Goal: Task Accomplishment & Management: Manage account settings

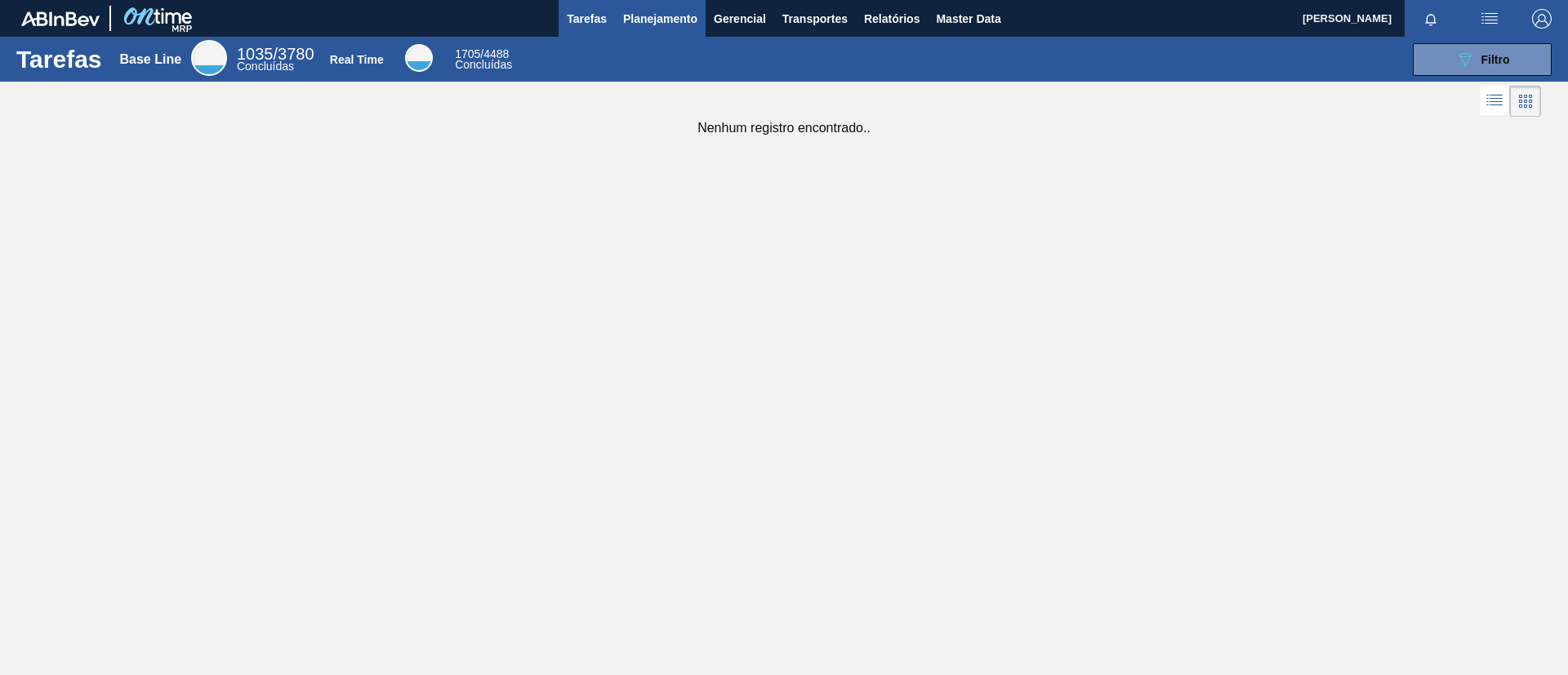
click at [653, 23] on span "Planejamento" at bounding box center [660, 18] width 74 height 19
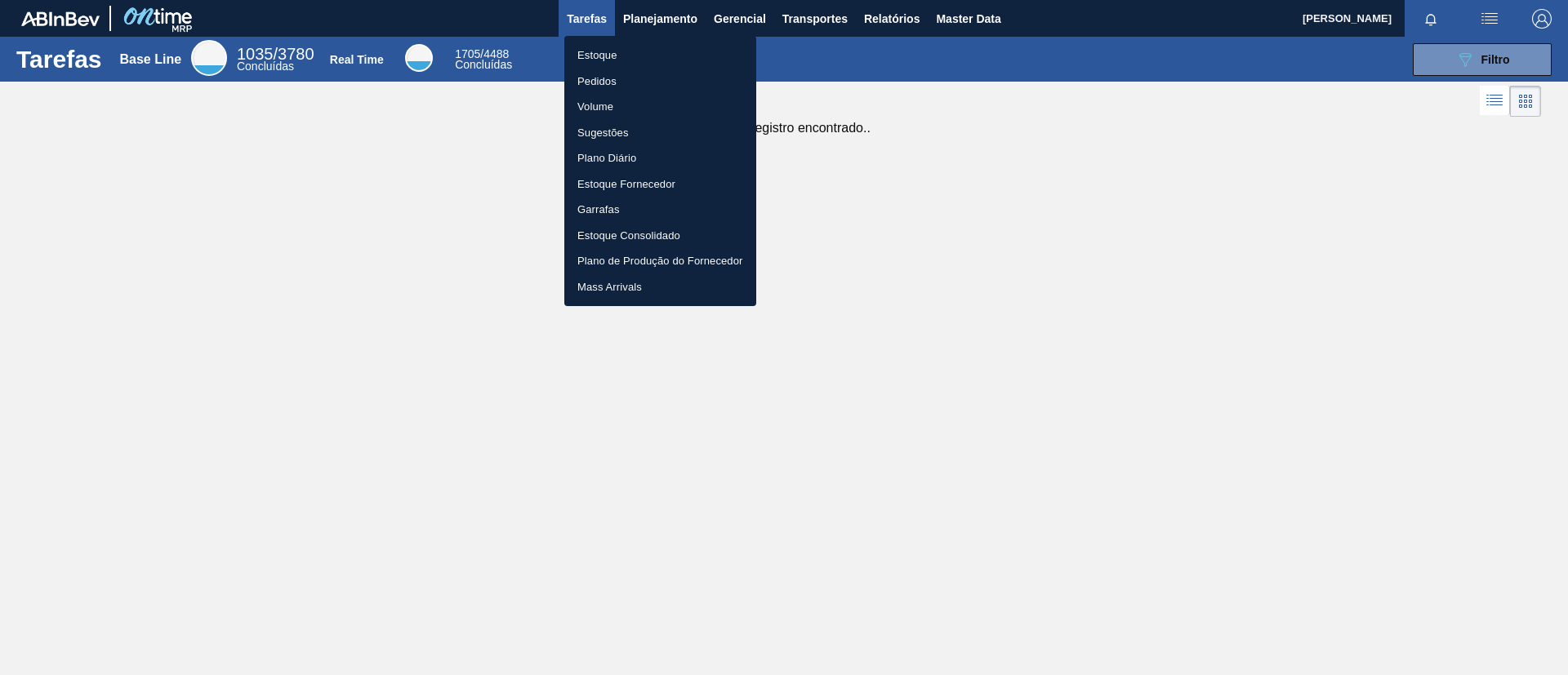
click at [632, 64] on li "Estoque" at bounding box center [660, 55] width 192 height 26
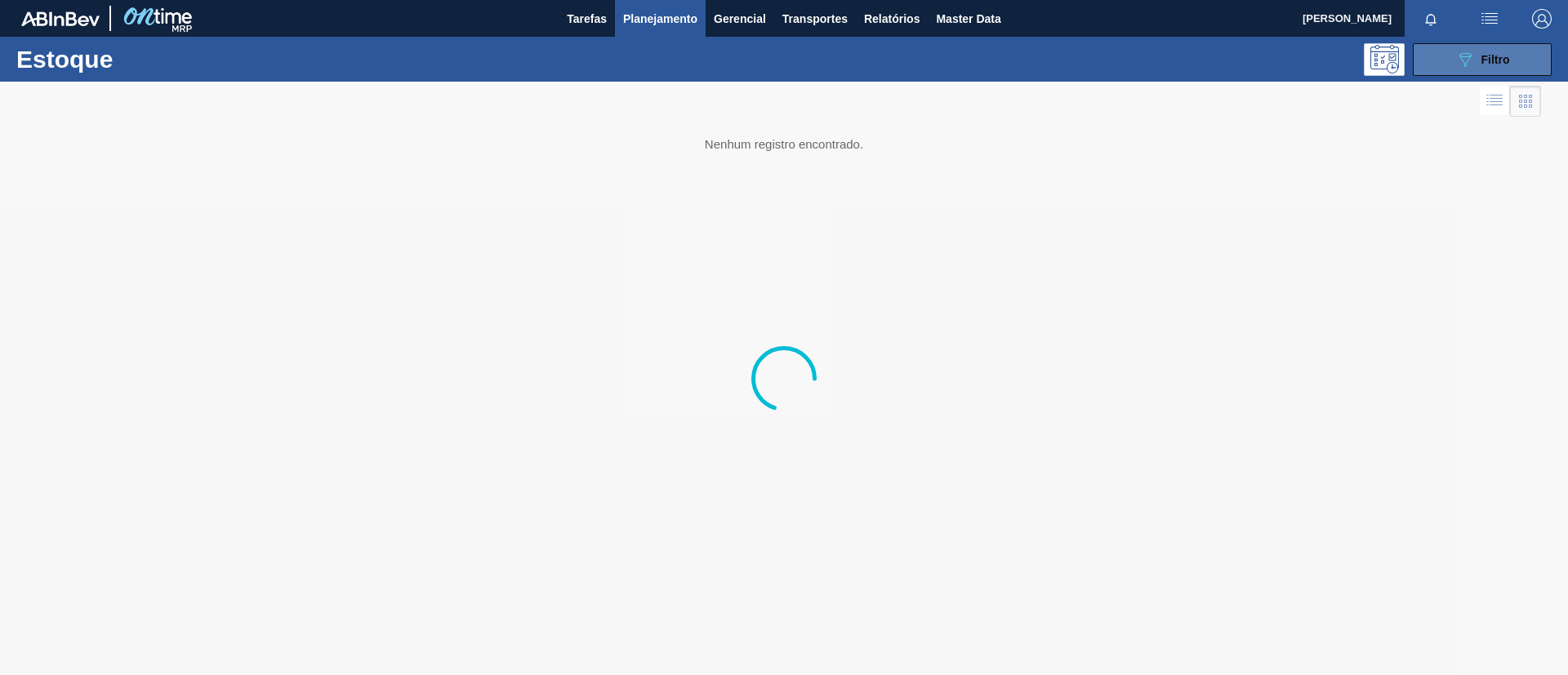
click at [1306, 58] on button "089F7B8B-B2A5-4AFE-B5C0-19BA573D28AC Filtro" at bounding box center [1482, 59] width 139 height 33
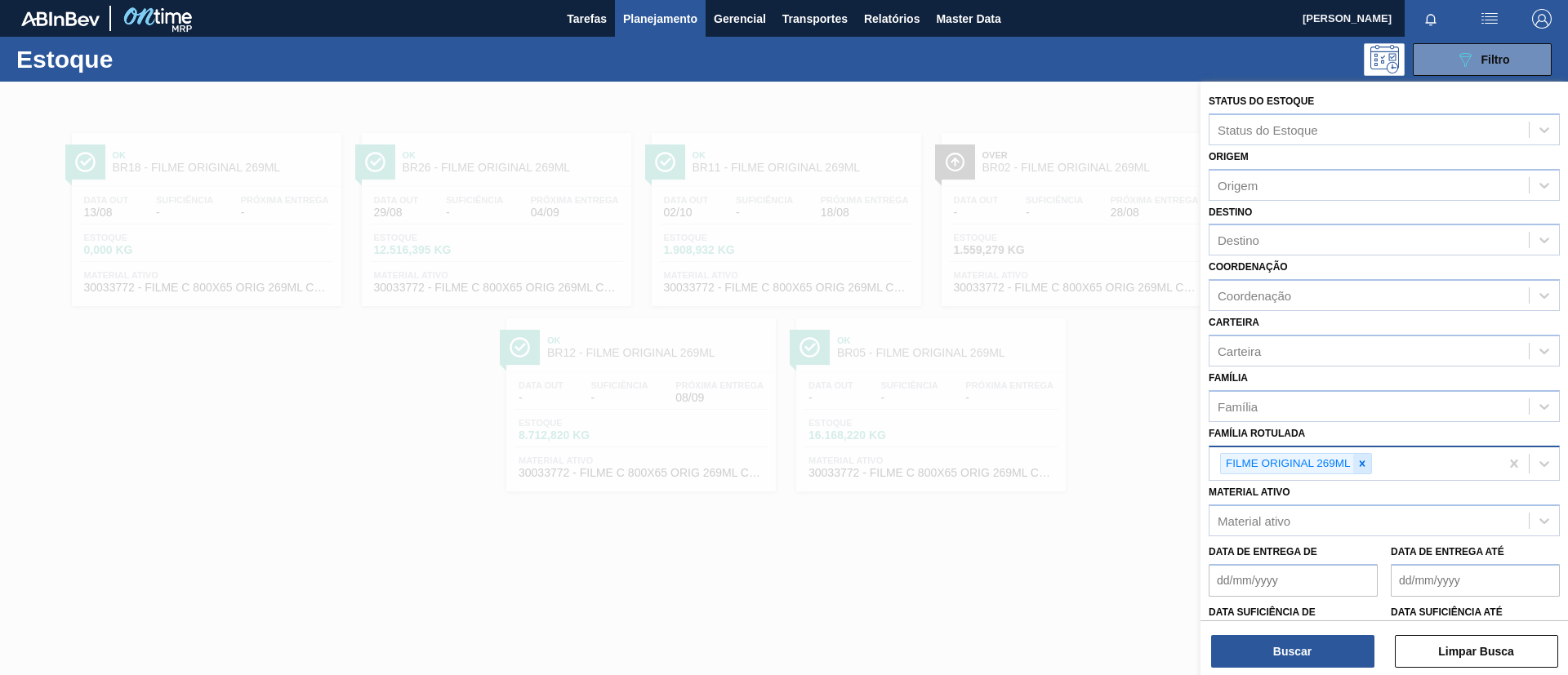
click at [1306, 458] on icon at bounding box center [1363, 464] width 12 height 12
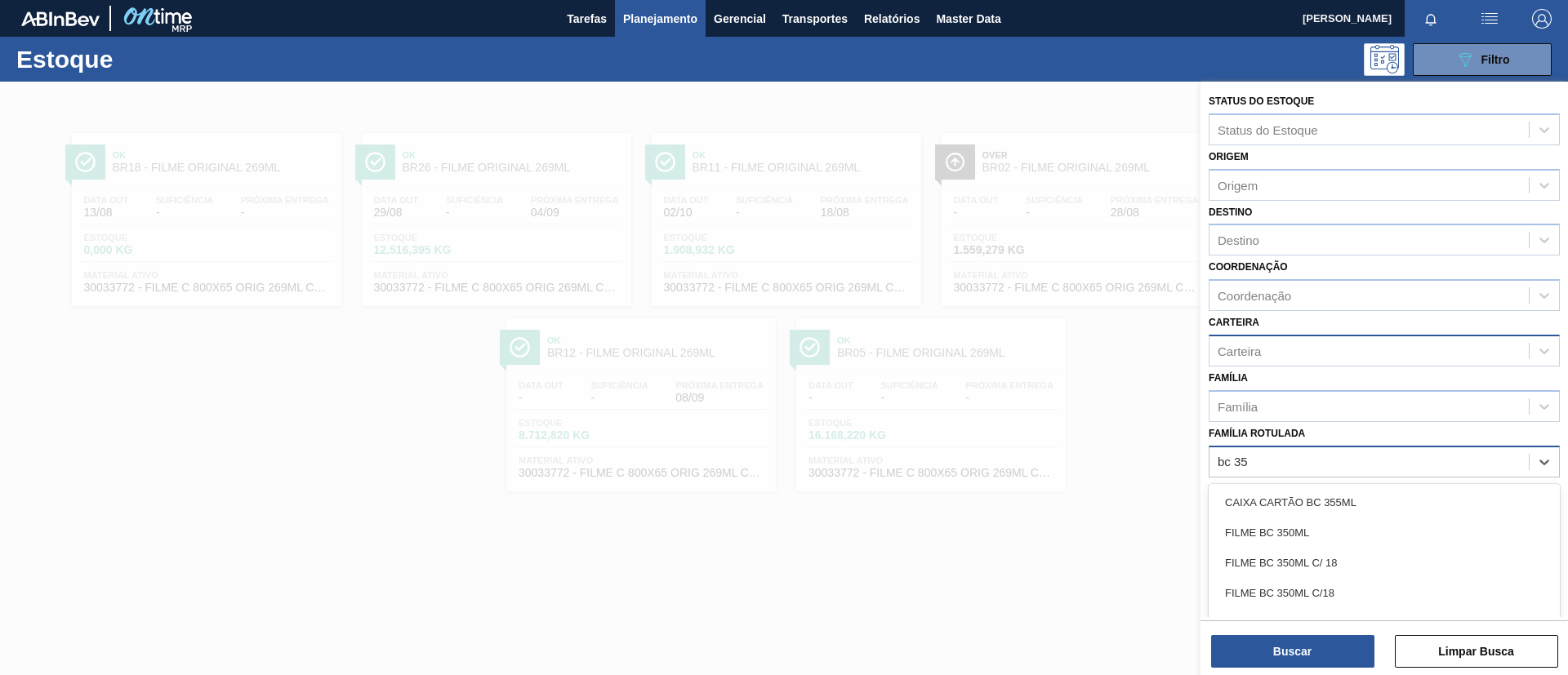
type Rotulada "bc 350"
click at [1306, 528] on div "FILME BC 350ML C/ 18" at bounding box center [1384, 532] width 352 height 30
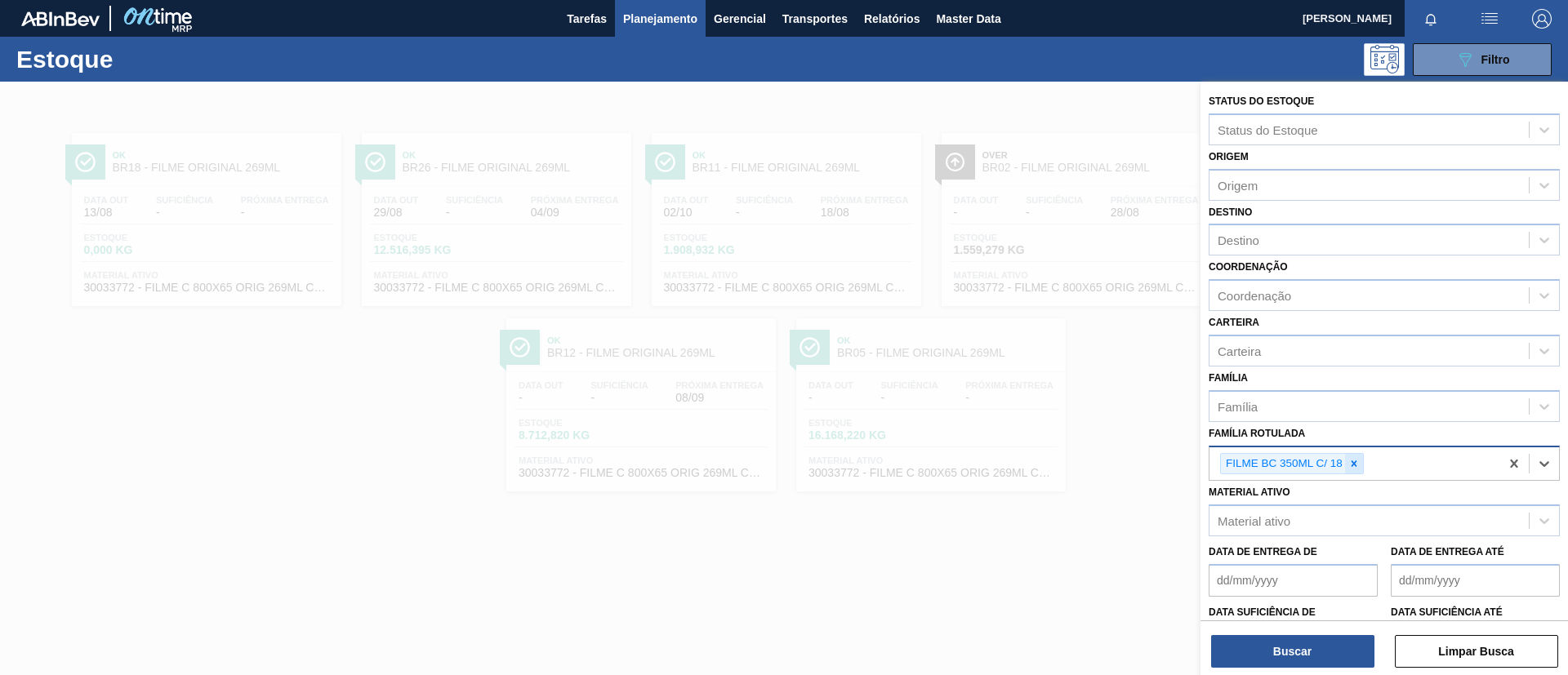
click at [1306, 458] on icon at bounding box center [1354, 464] width 12 height 12
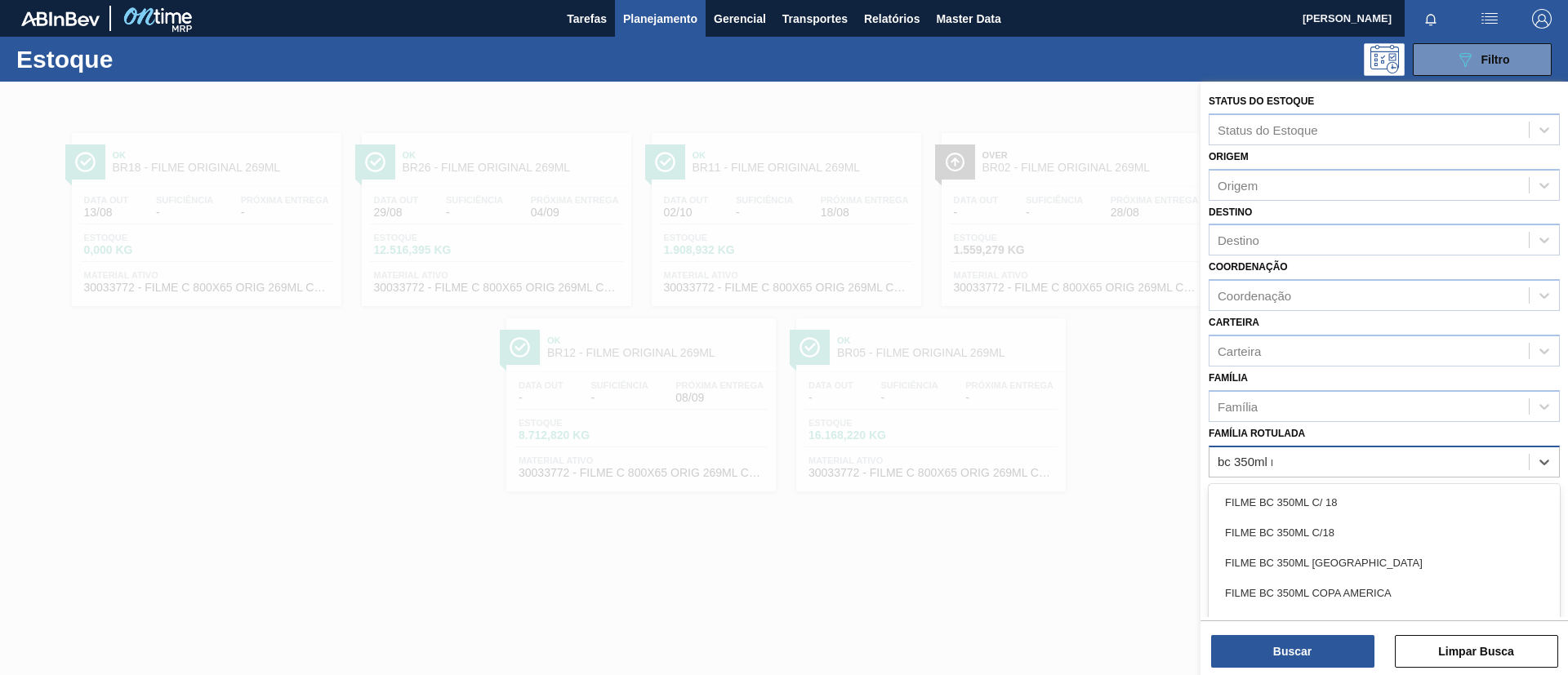
type Rotulada "bc 350ml mp"
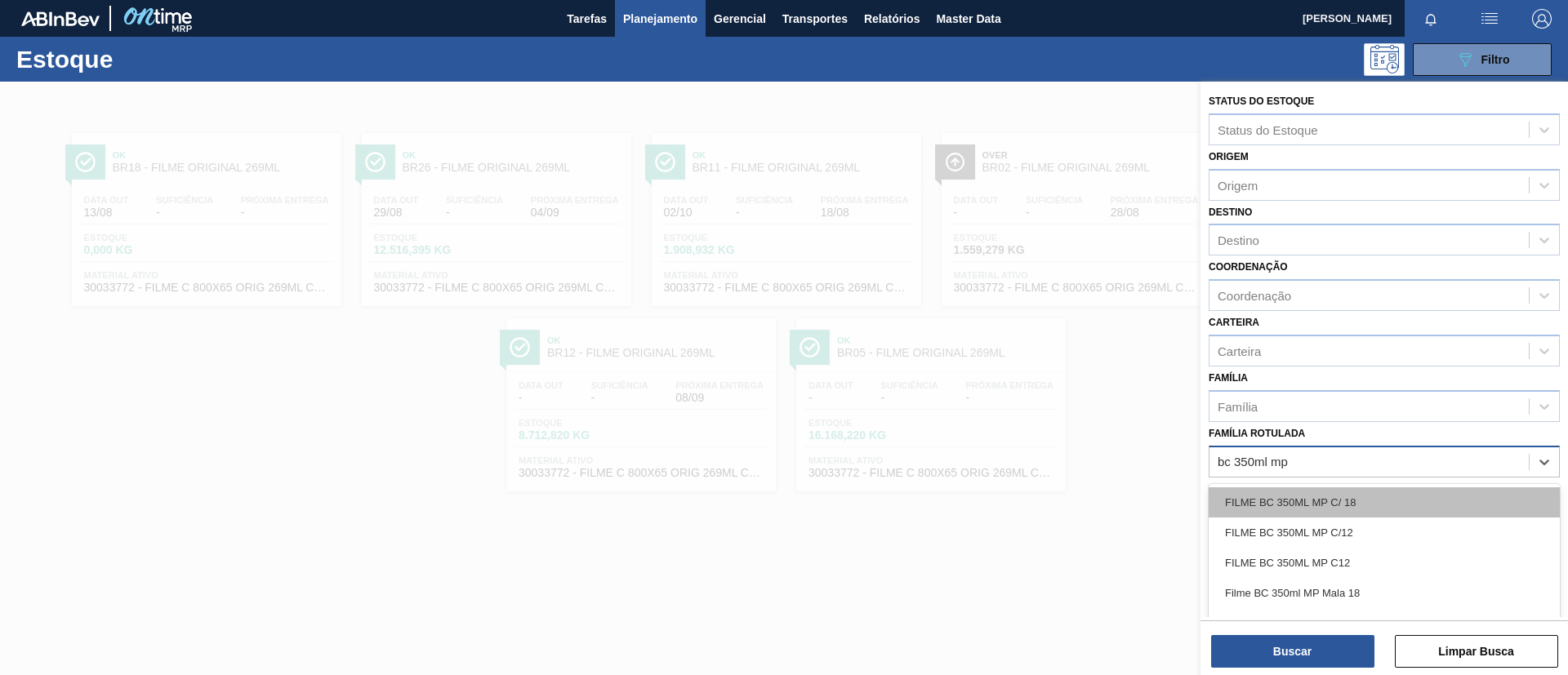
click at [1306, 487] on div "FILME BC 350ML MP C/ 18" at bounding box center [1384, 502] width 352 height 30
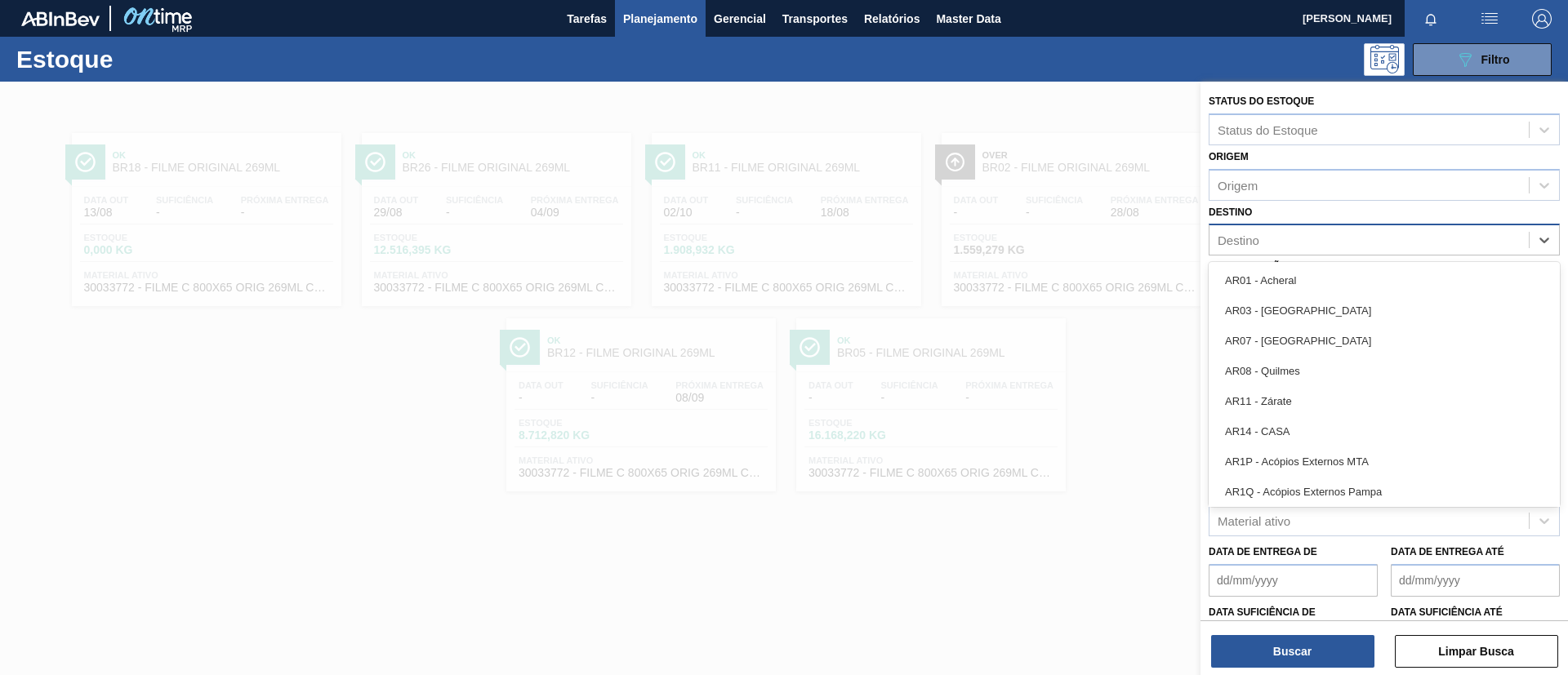
click at [1306, 232] on div "Destino" at bounding box center [1369, 240] width 319 height 23
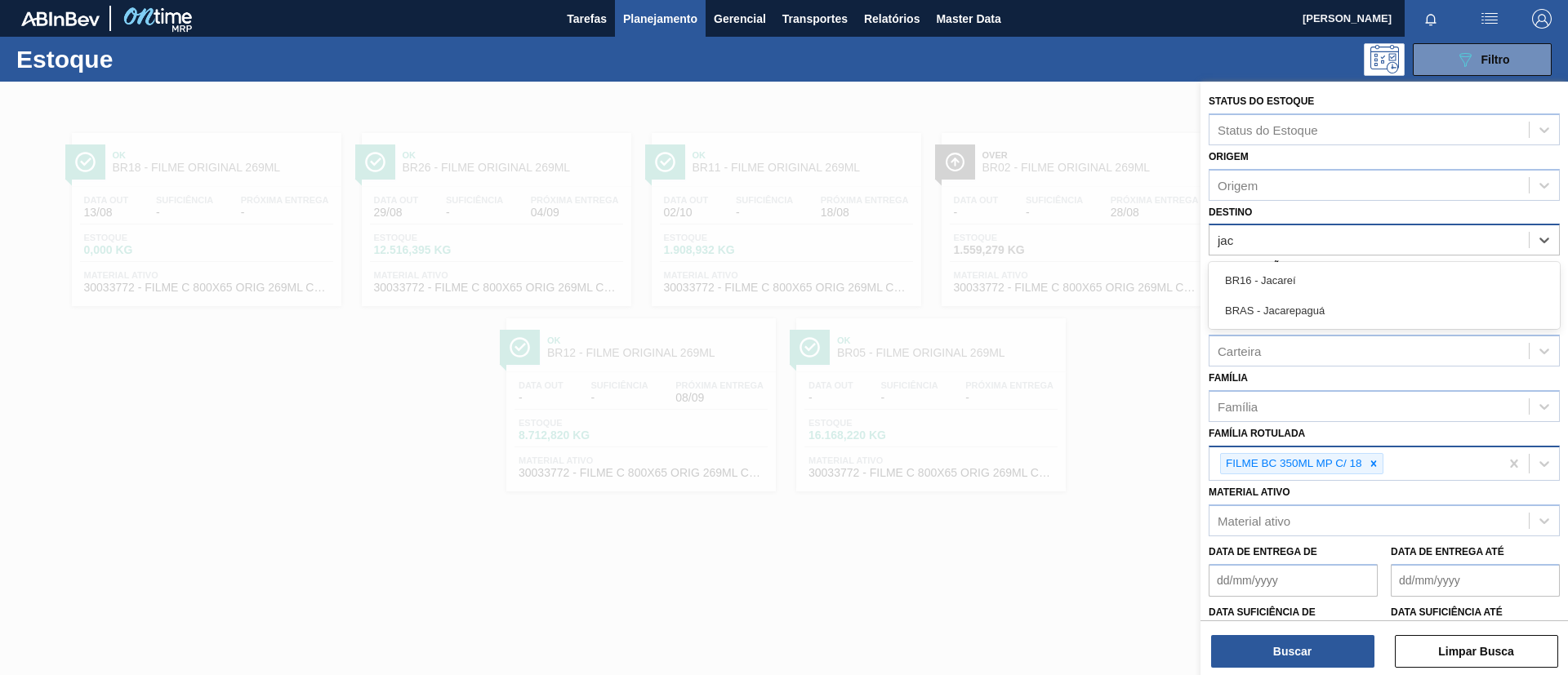
type input "jaca"
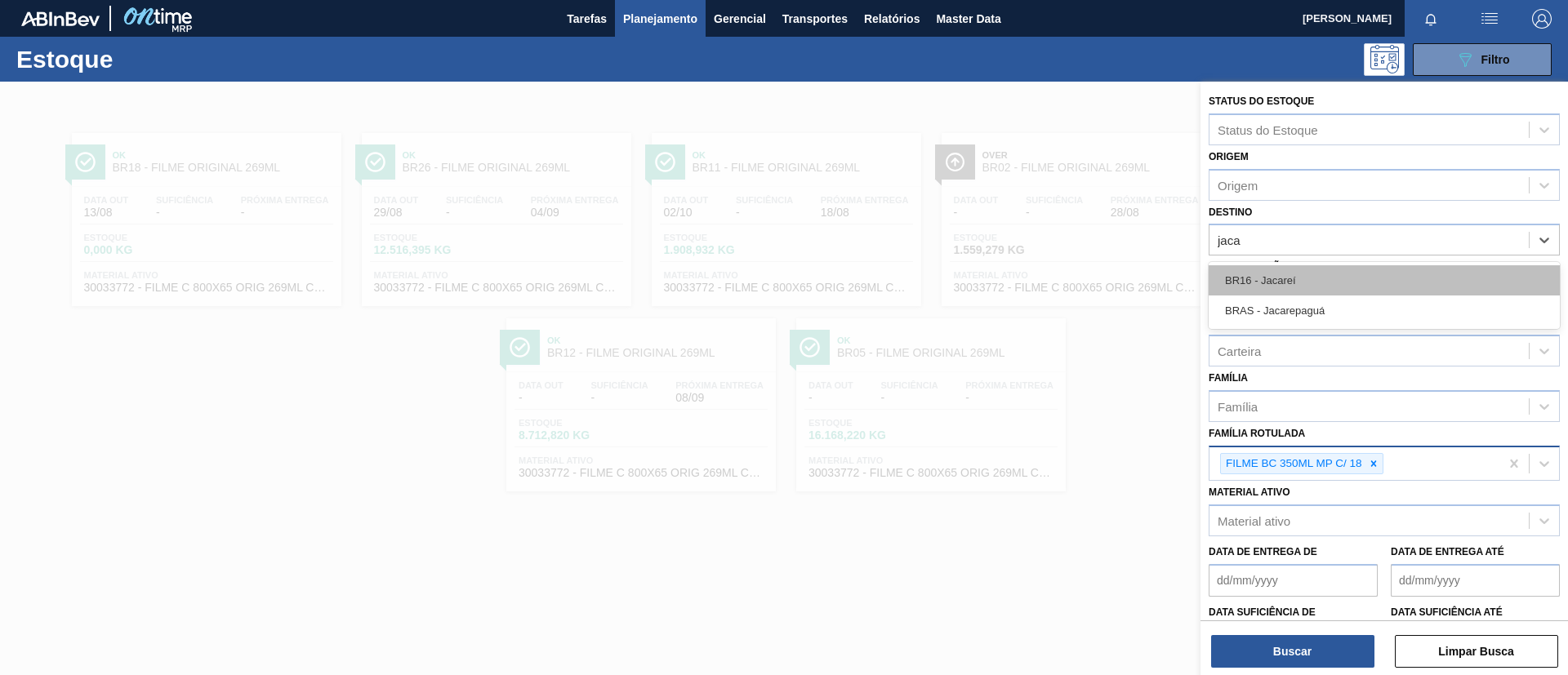
click at [1306, 273] on div "BR16 - Jacareí" at bounding box center [1384, 280] width 352 height 30
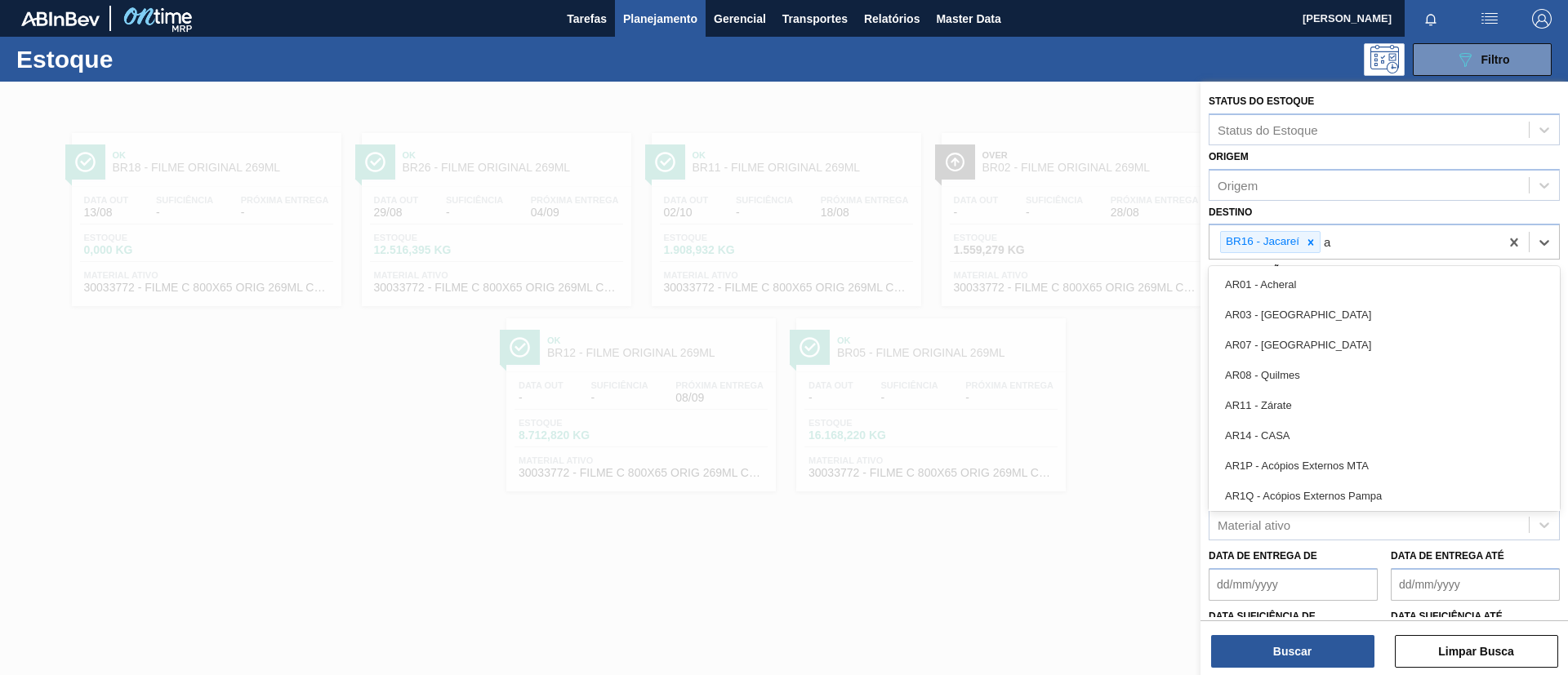
type input "ag"
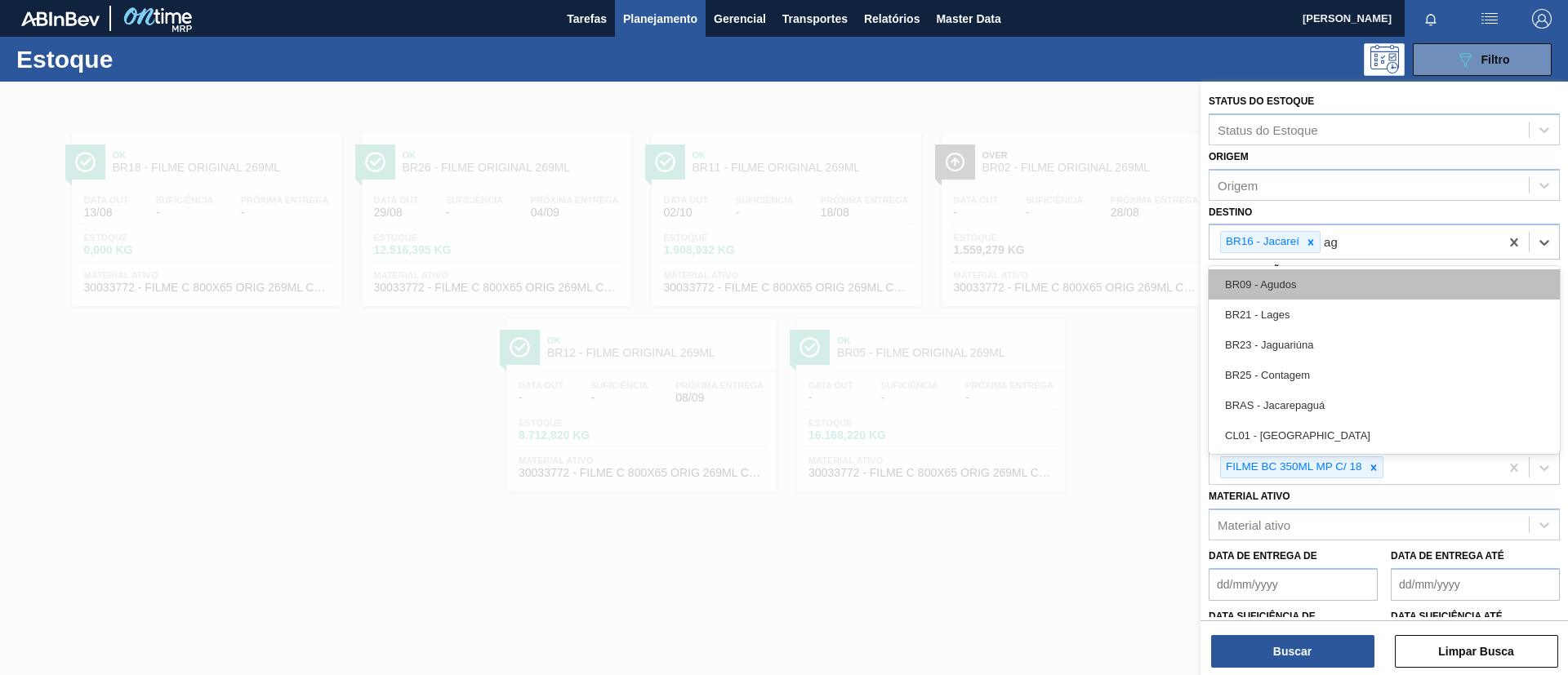
click at [1306, 288] on div "BR09 - Agudos" at bounding box center [1384, 285] width 352 height 30
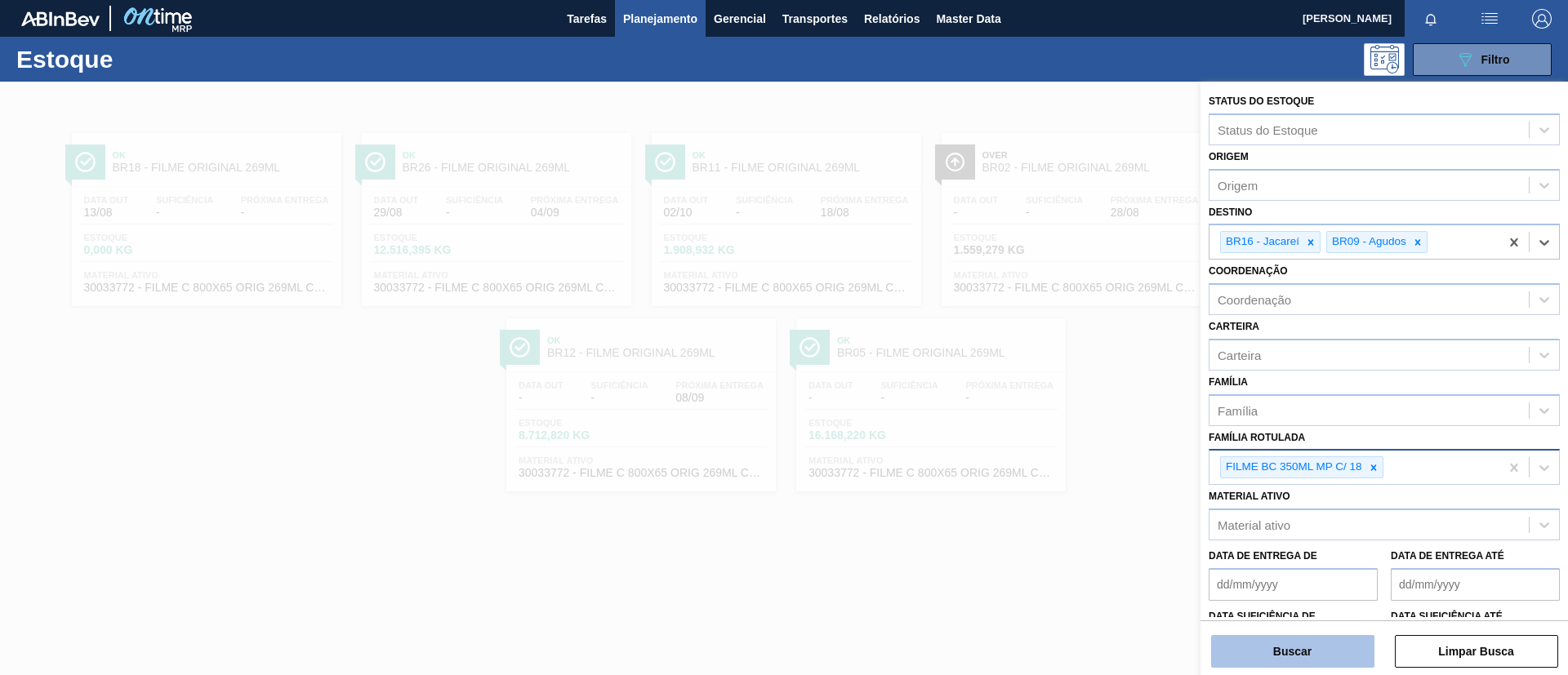
click at [1306, 562] on div "Buscar Limpar Busca" at bounding box center [1384, 642] width 367 height 46
click at [1306, 562] on button "Buscar" at bounding box center [1293, 651] width 164 height 33
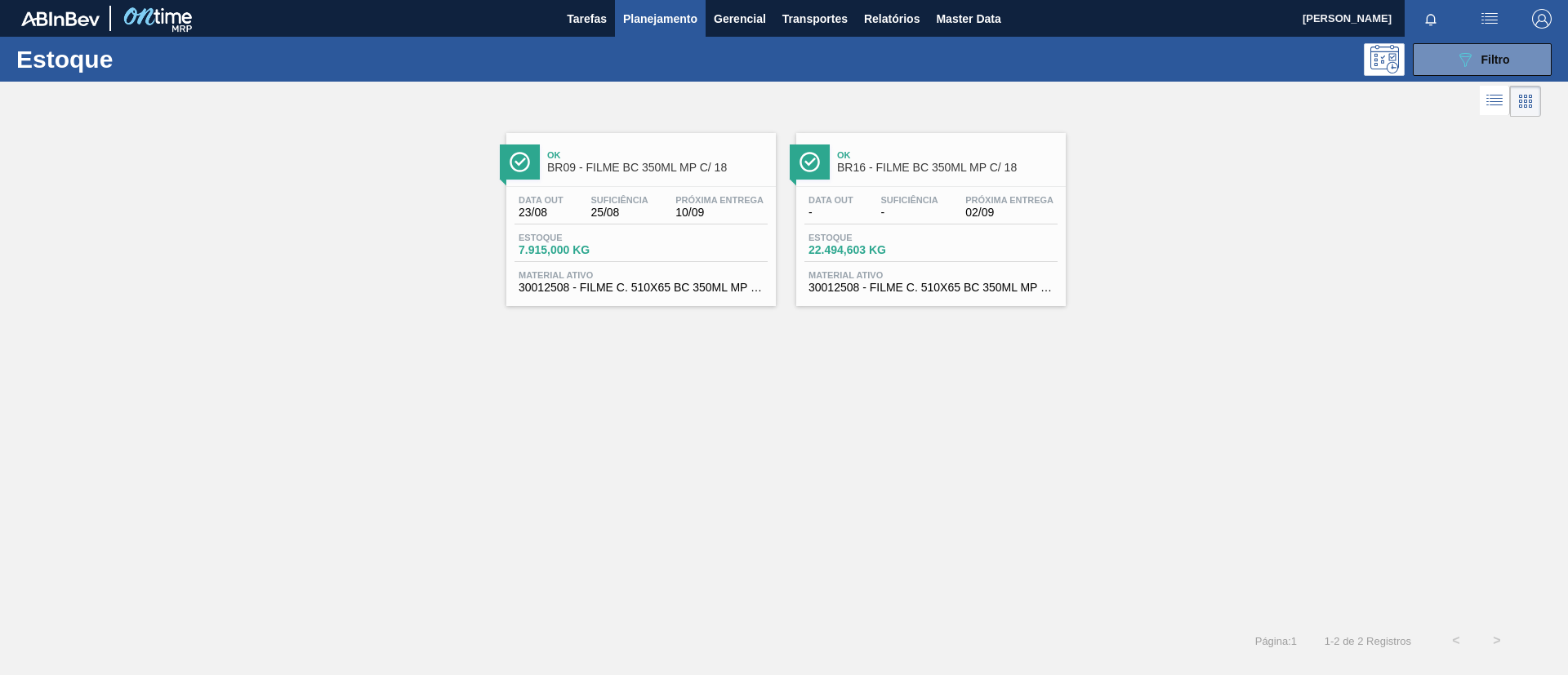
click at [908, 164] on span "BR16 - FILME BC 350ML MP C/ 18" at bounding box center [948, 168] width 220 height 13
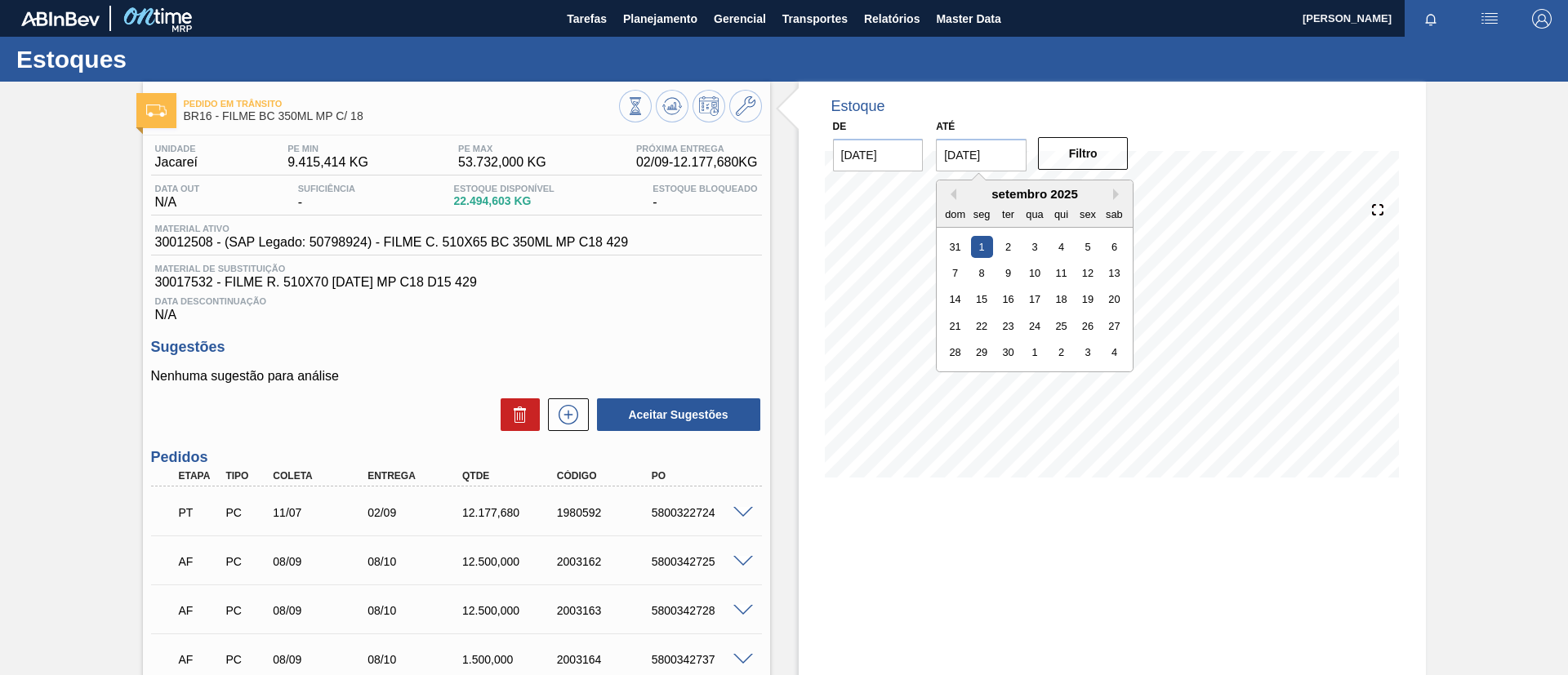
click at [991, 144] on input "01/09/2025" at bounding box center [981, 154] width 91 height 33
click at [1114, 196] on button "Next Month" at bounding box center [1119, 194] width 12 height 12
click at [1114, 197] on button "Next Month" at bounding box center [1119, 194] width 12 height 12
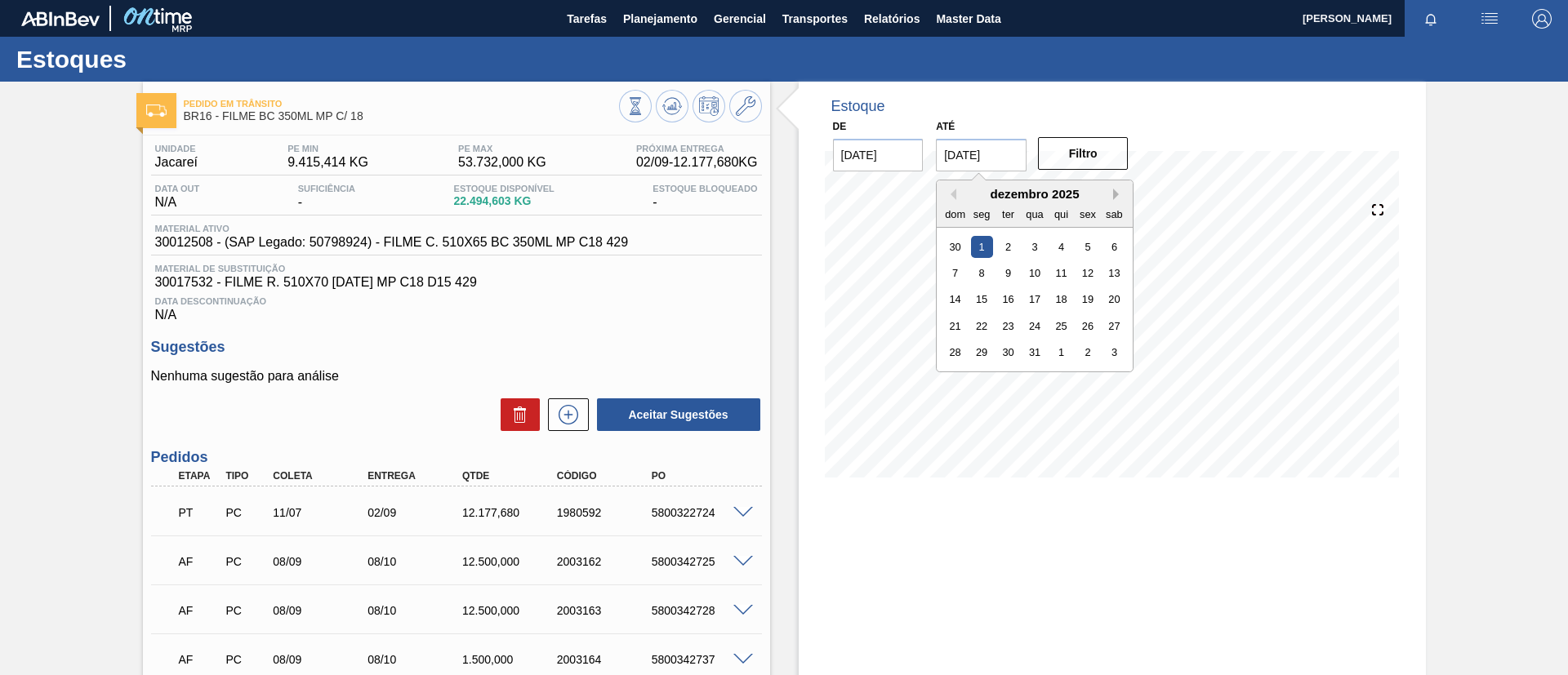
click at [1114, 197] on button "Next Month" at bounding box center [1119, 194] width 12 height 12
click at [954, 314] on div "22 23 24 25 26 27 28" at bounding box center [1035, 325] width 185 height 26
click at [959, 322] on div "22" at bounding box center [955, 326] width 22 height 22
type input "[DATE]"
click at [1102, 112] on div at bounding box center [1211, 106] width 392 height 18
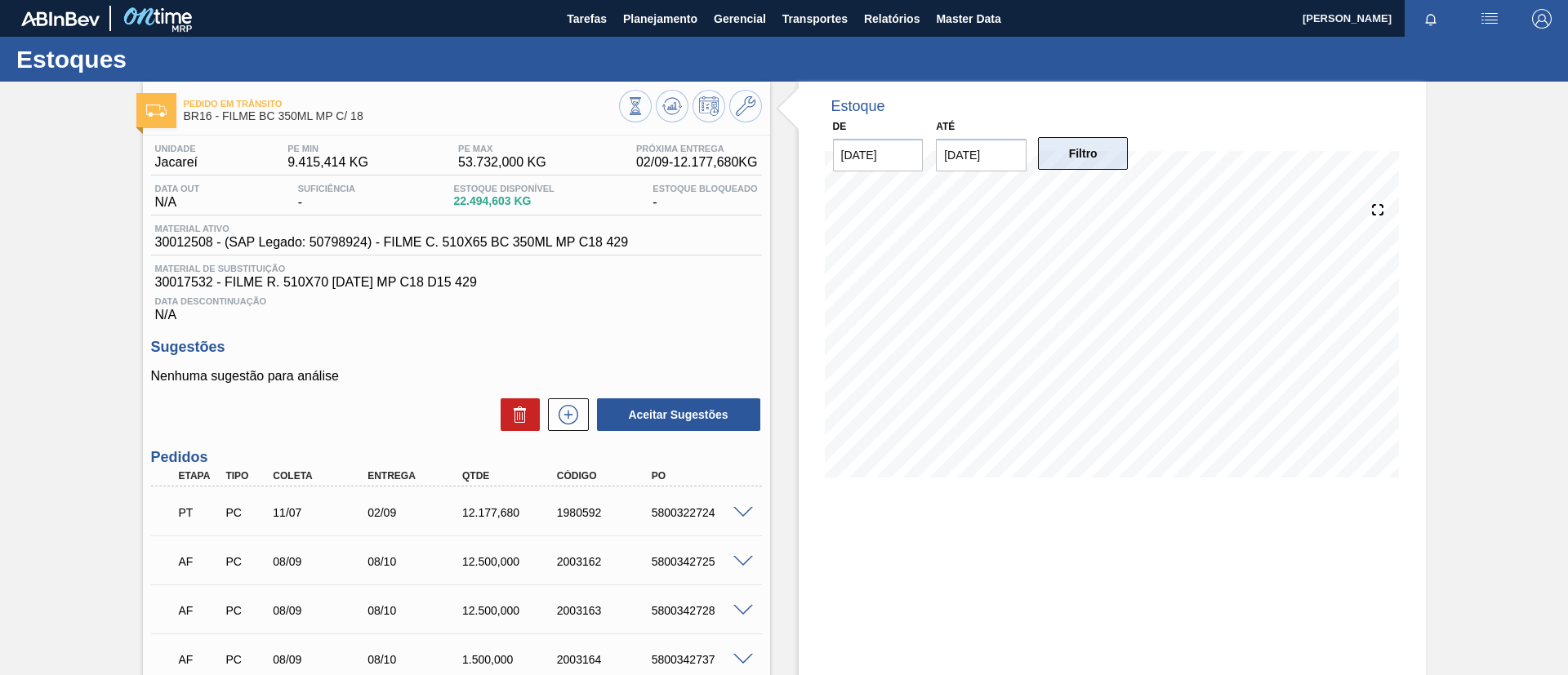
click at [1105, 150] on button "Filtro" at bounding box center [1083, 153] width 91 height 33
drag, startPoint x: 150, startPoint y: 234, endPoint x: 212, endPoint y: 244, distance: 62.8
click at [212, 244] on div "Unidade Jacareí PE MIN 9.415,414 KG PE MAX 53.732,000 KG Próxima Entrega 02/09 …" at bounding box center [456, 471] width 627 height 672
copy span "30012508"
drag, startPoint x: 0, startPoint y: 300, endPoint x: 153, endPoint y: 224, distance: 170.8
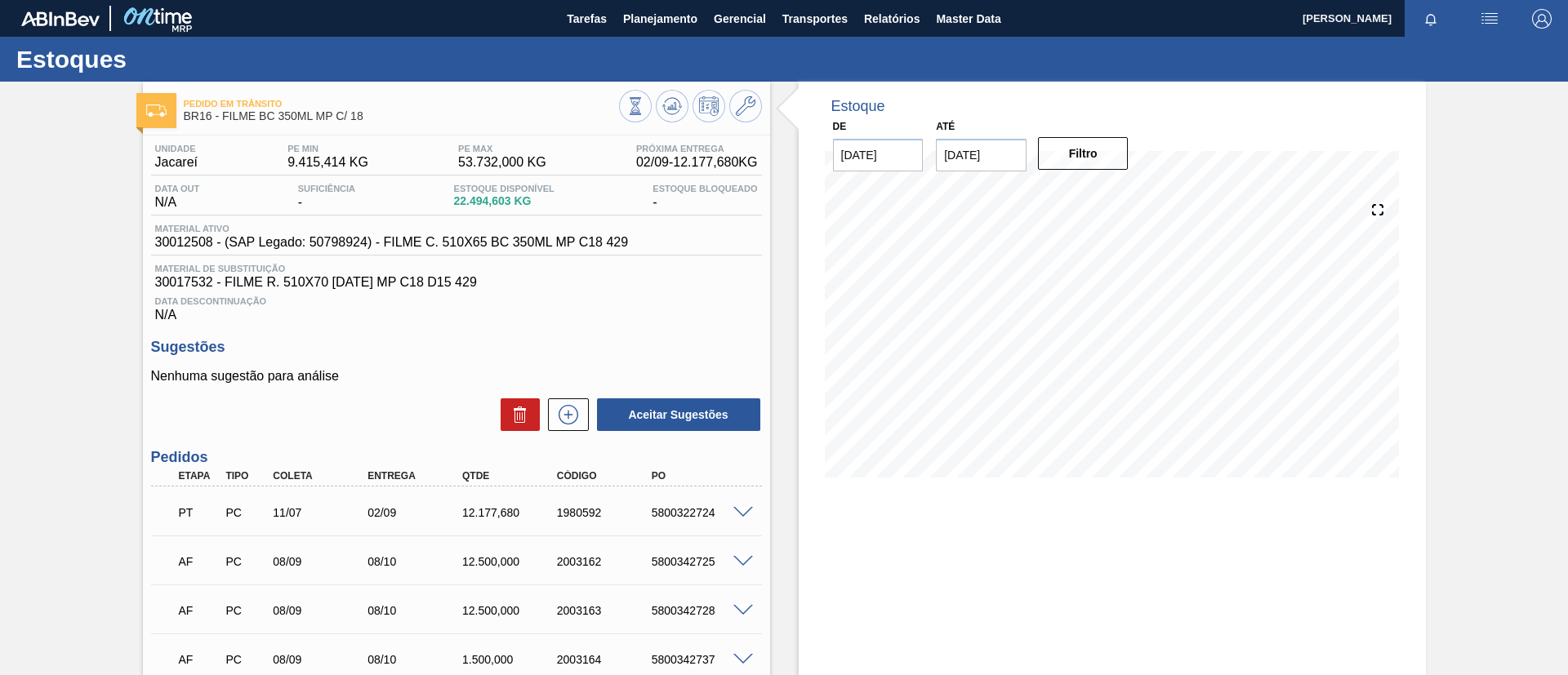
click at [1, 300] on div "Pedido em Trânsito BR16 - FILME BC 350ML MP C/ 18 Unidade Jacareí PE MIN 9.415,…" at bounding box center [784, 449] width 1568 height 734
click at [746, 507] on div "PT PC 11/07 02/09 12.177,680 1980592 5800322724" at bounding box center [457, 511] width 611 height 41
click at [745, 515] on span at bounding box center [742, 512] width 19 height 13
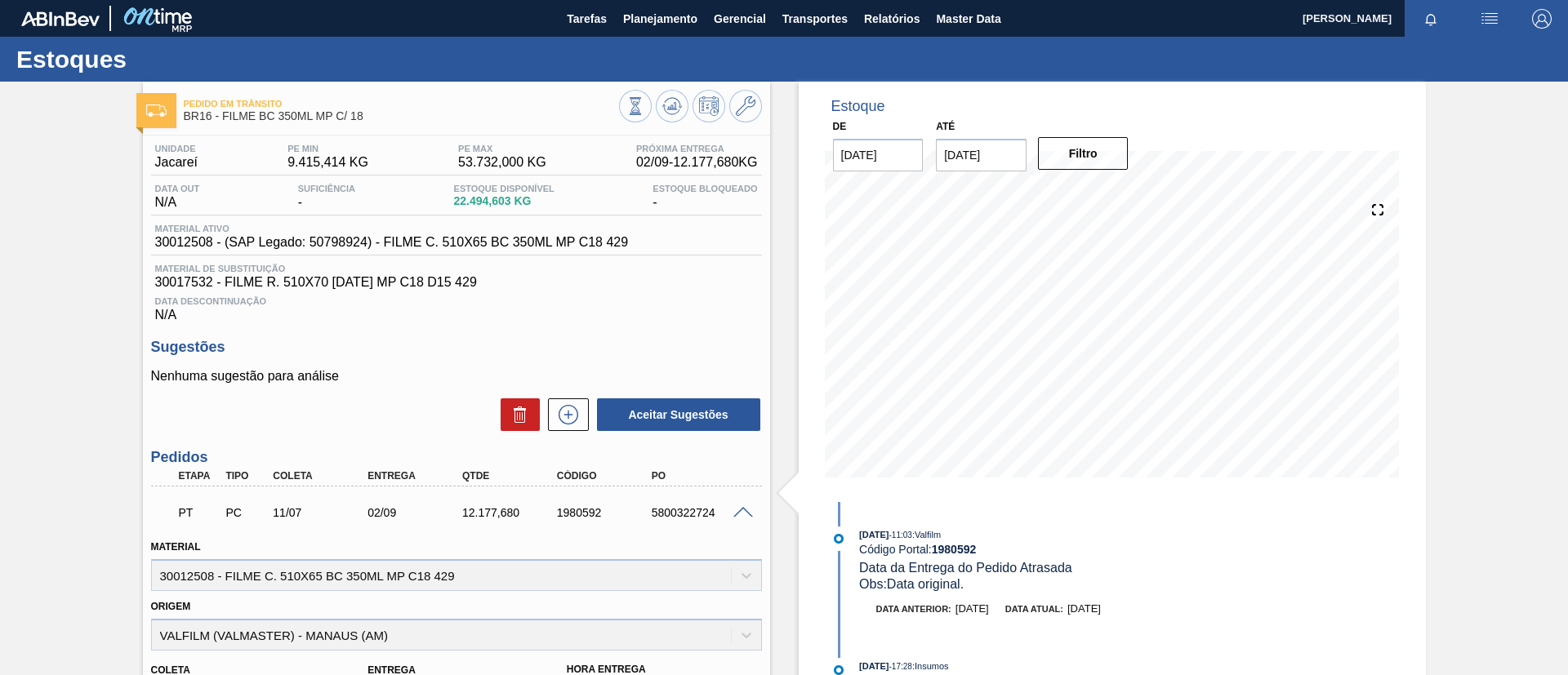
scroll to position [123, 0]
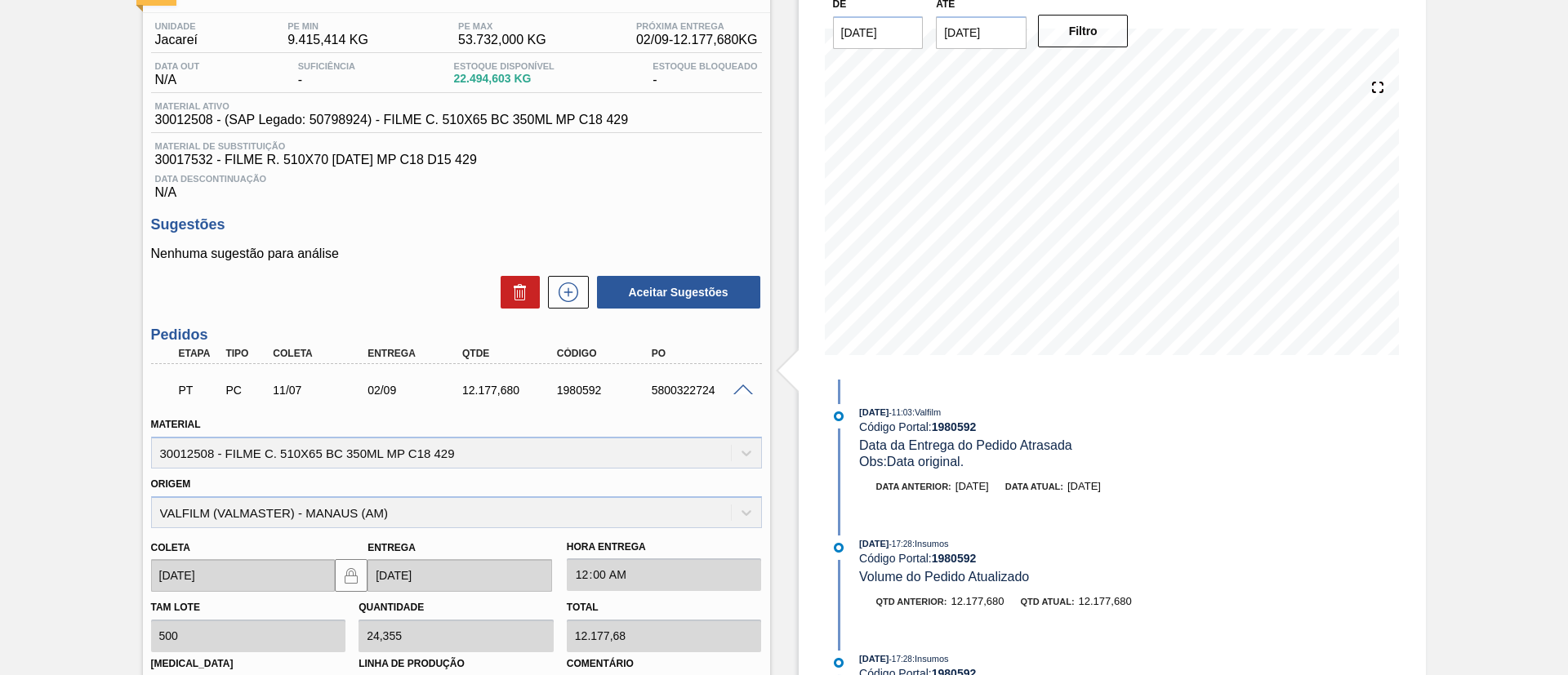
click at [740, 385] on span at bounding box center [742, 390] width 19 height 13
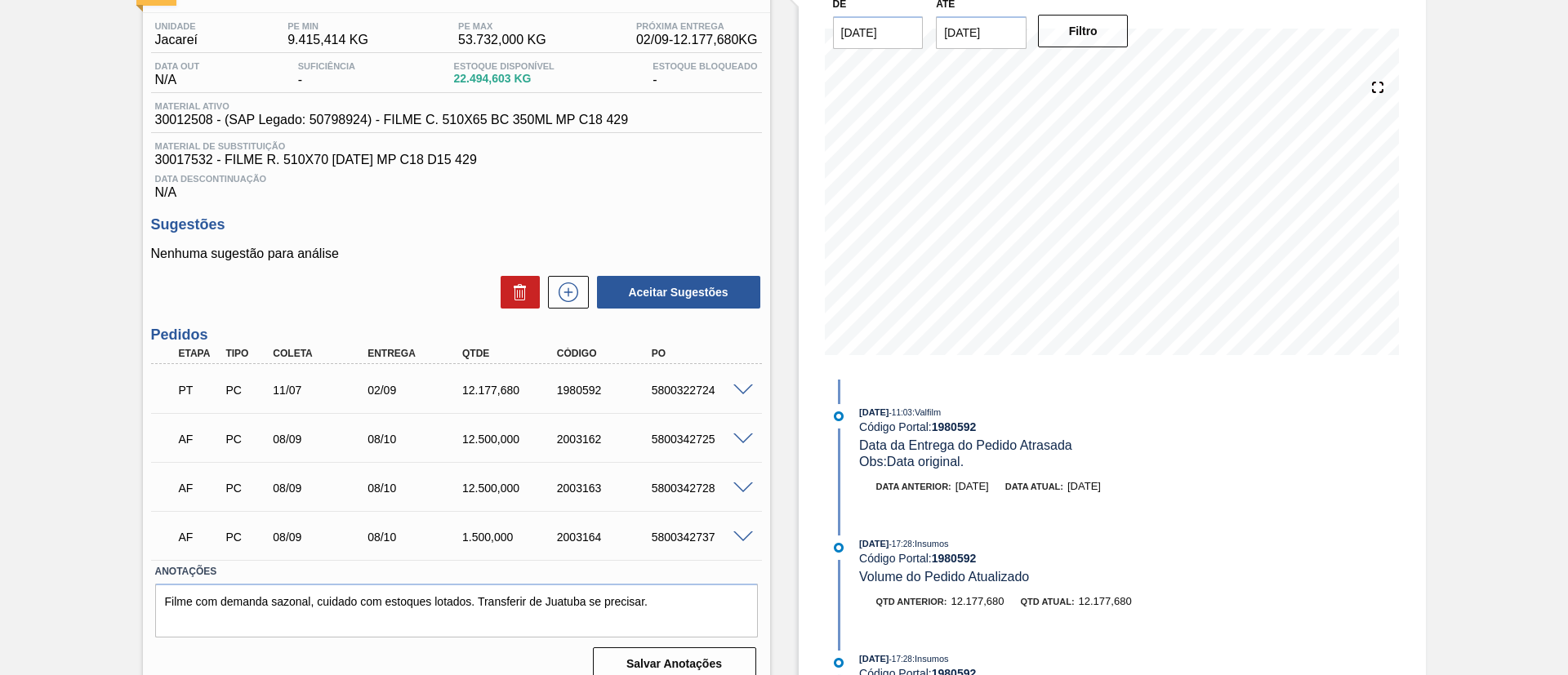
click at [736, 389] on span at bounding box center [742, 390] width 19 height 13
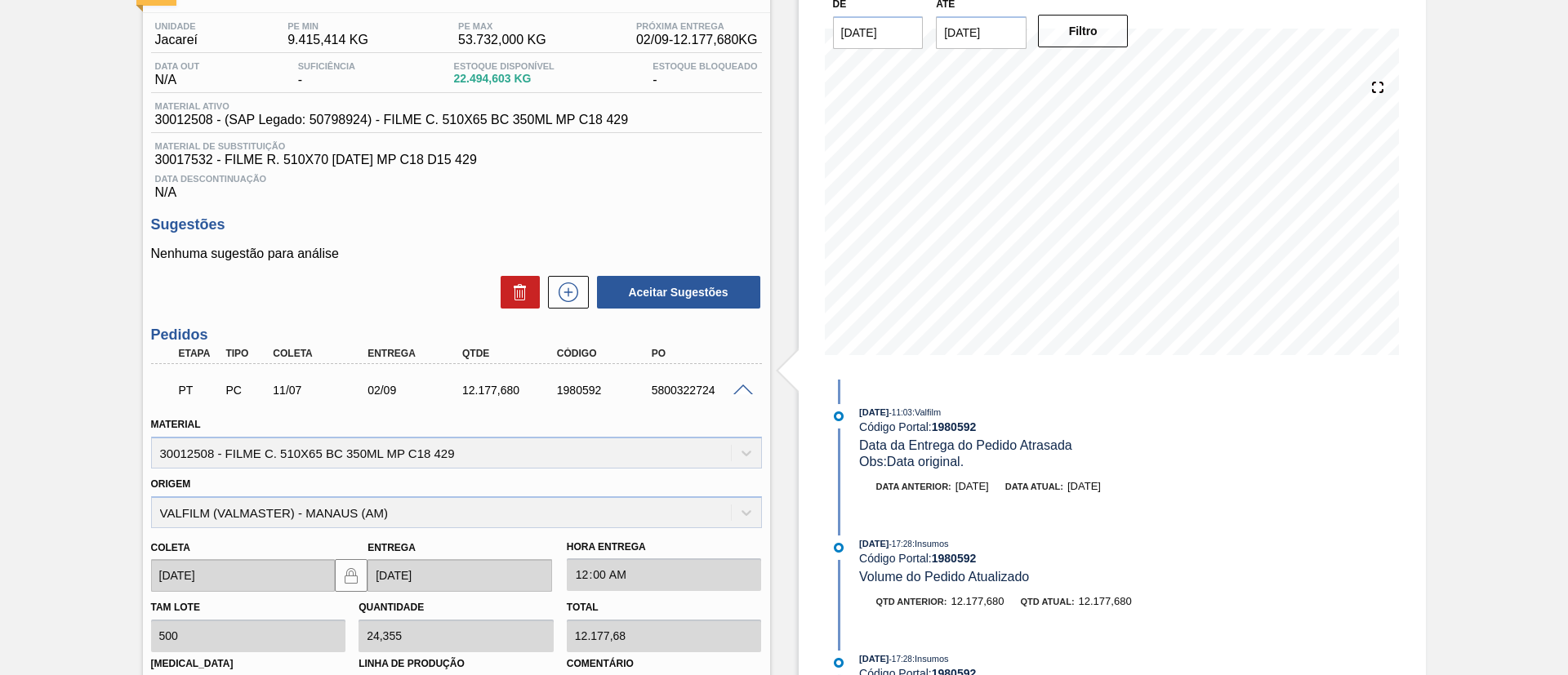
click at [736, 389] on span at bounding box center [742, 390] width 19 height 13
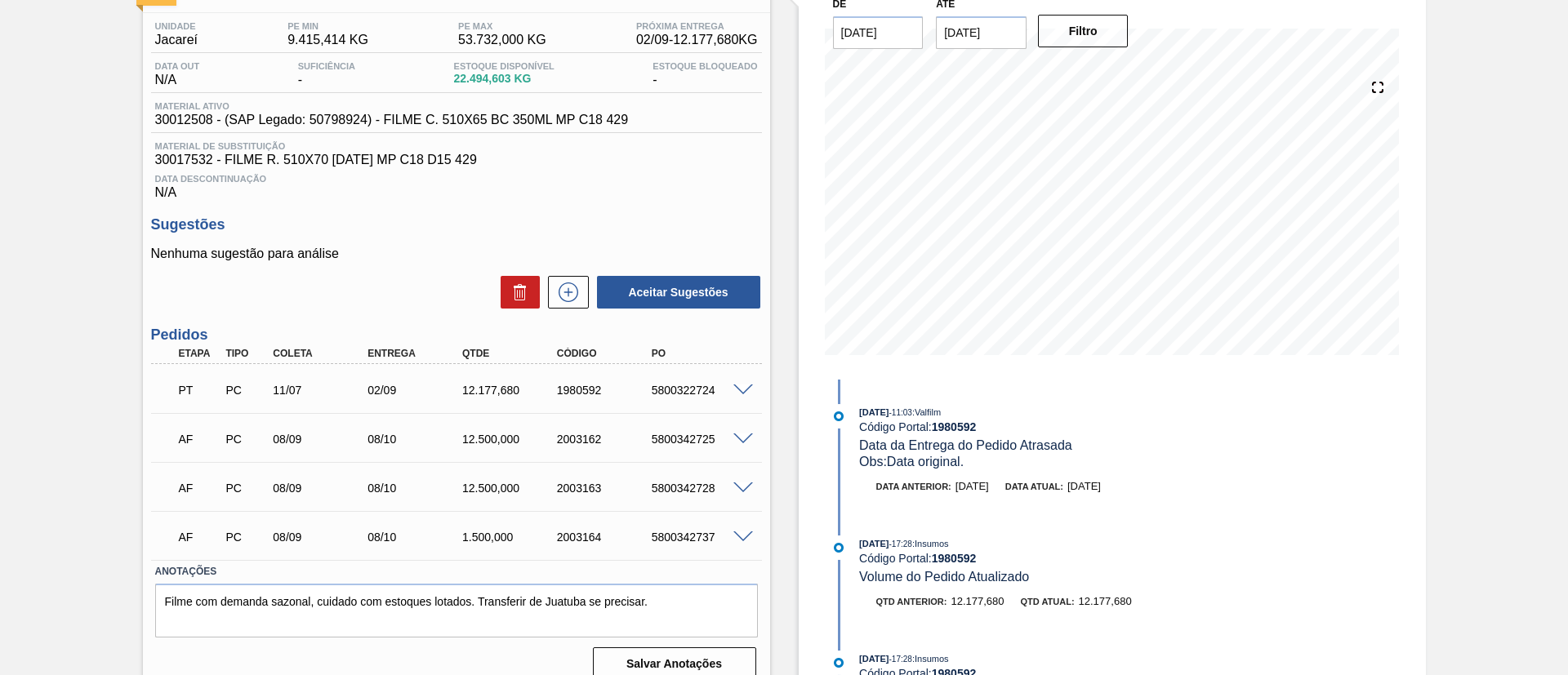
scroll to position [0, 0]
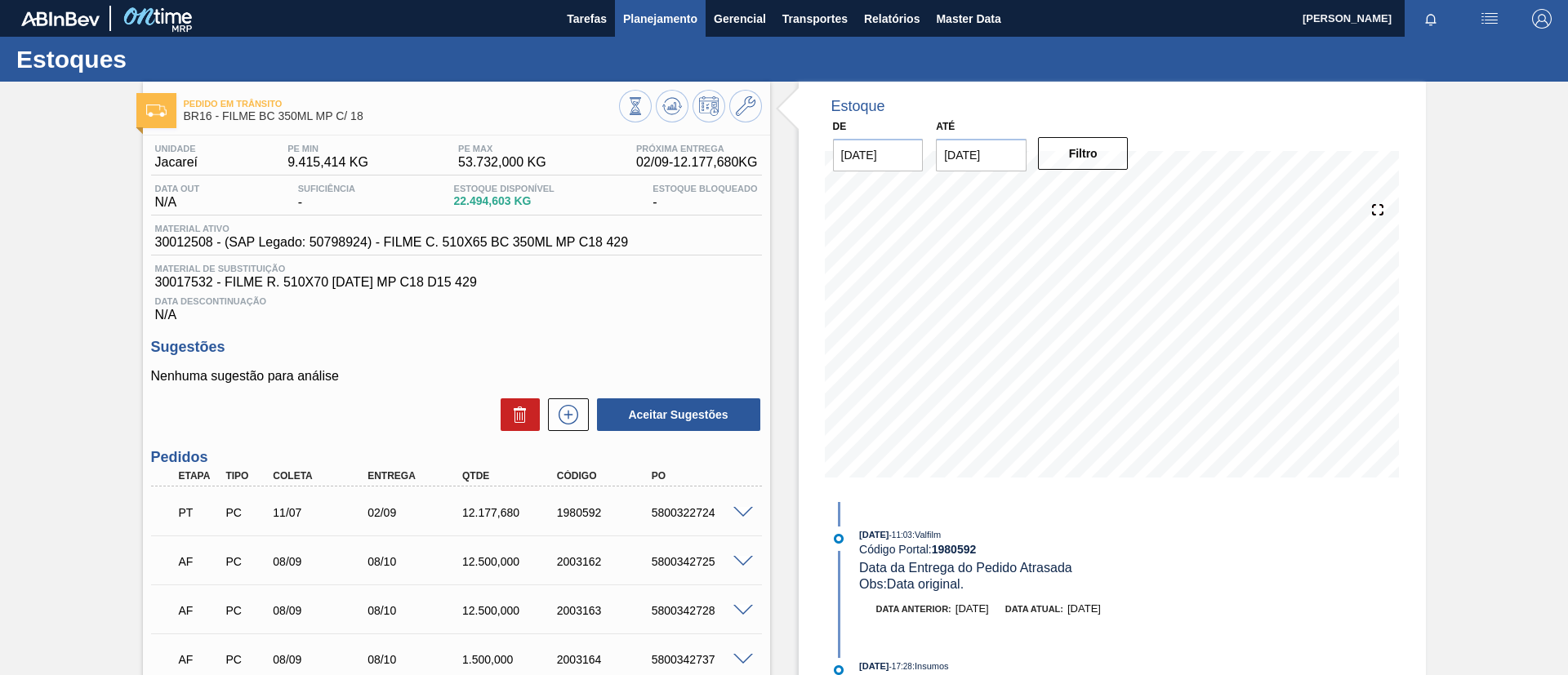
click at [664, 27] on span "Planejamento" at bounding box center [660, 18] width 74 height 19
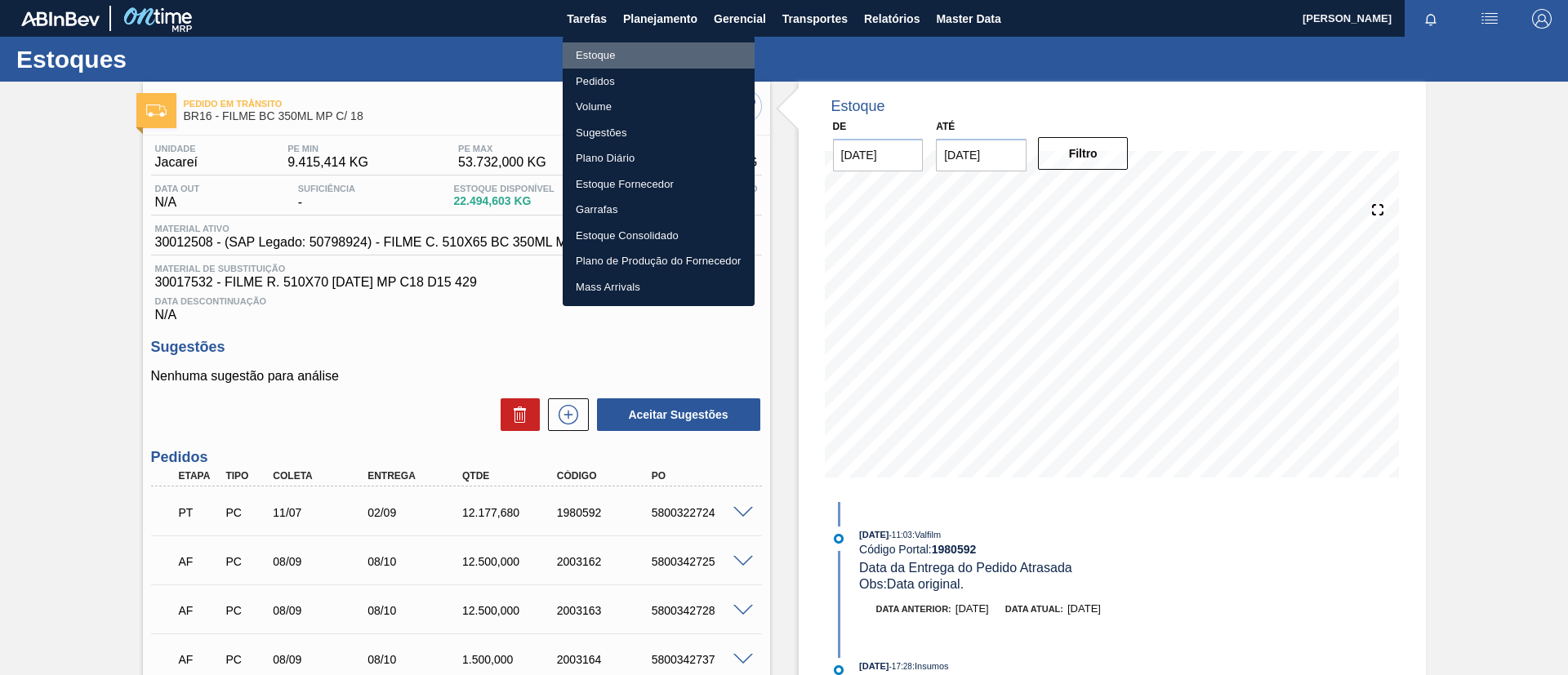
click at [659, 47] on li "Estoque" at bounding box center [659, 55] width 192 height 26
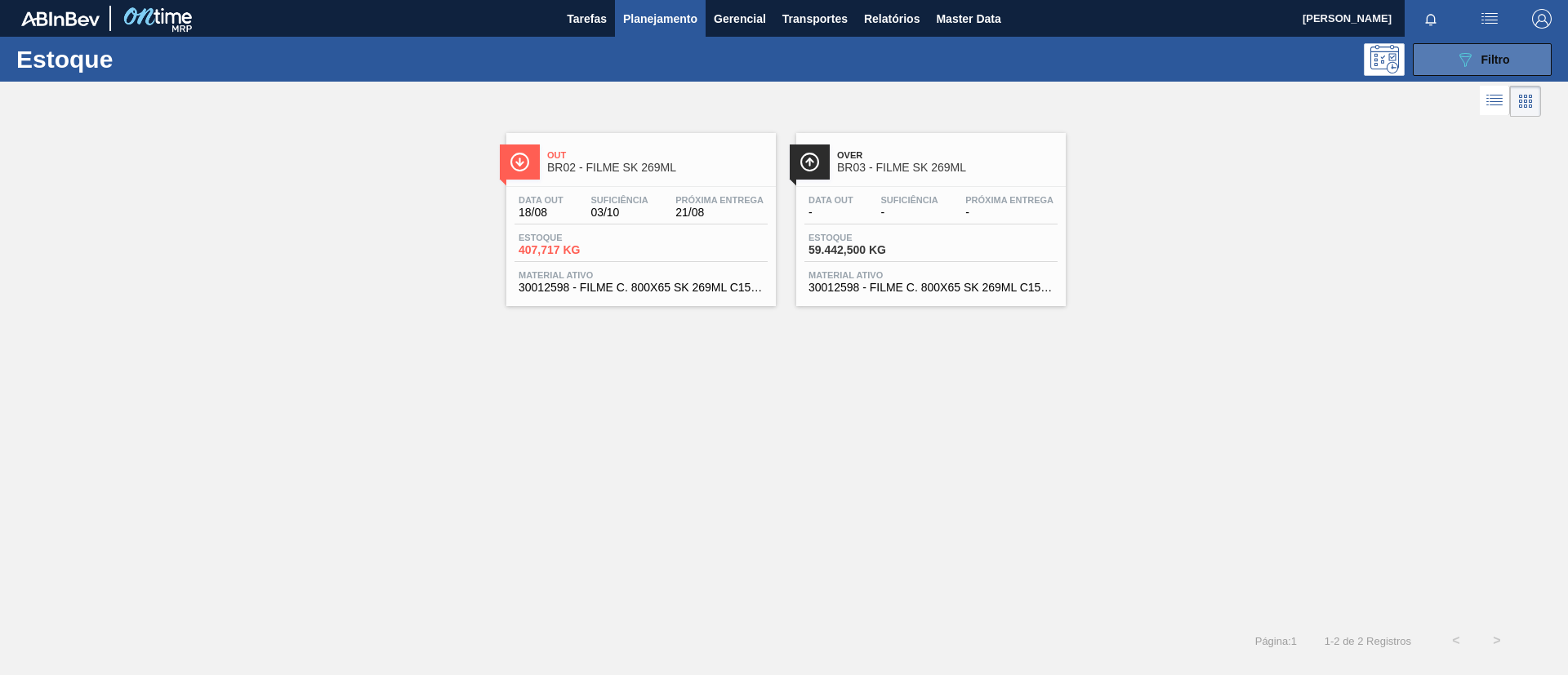
click at [1306, 70] on button "089F7B8B-B2A5-4AFE-B5C0-19BA573D28AC Filtro" at bounding box center [1482, 59] width 139 height 33
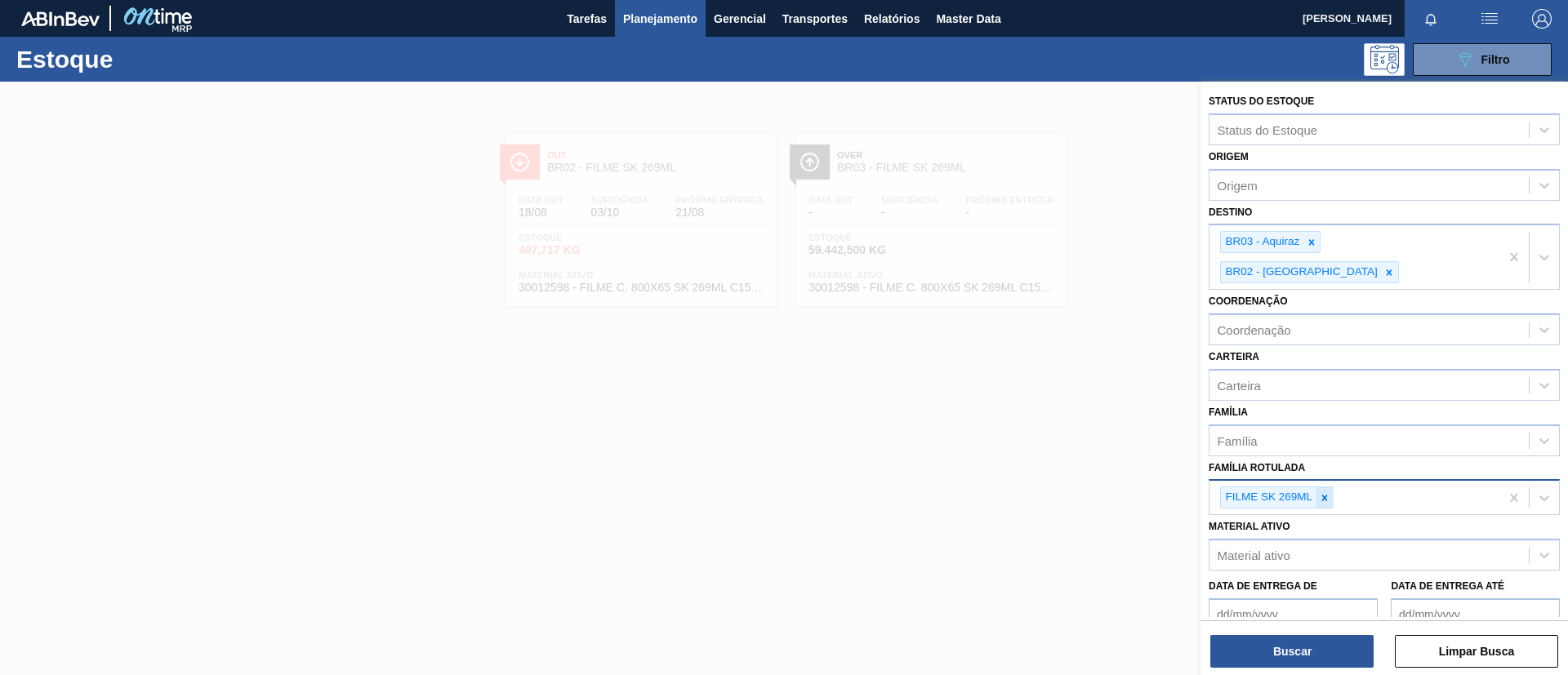
click at [1306, 495] on icon at bounding box center [1324, 497] width 6 height 6
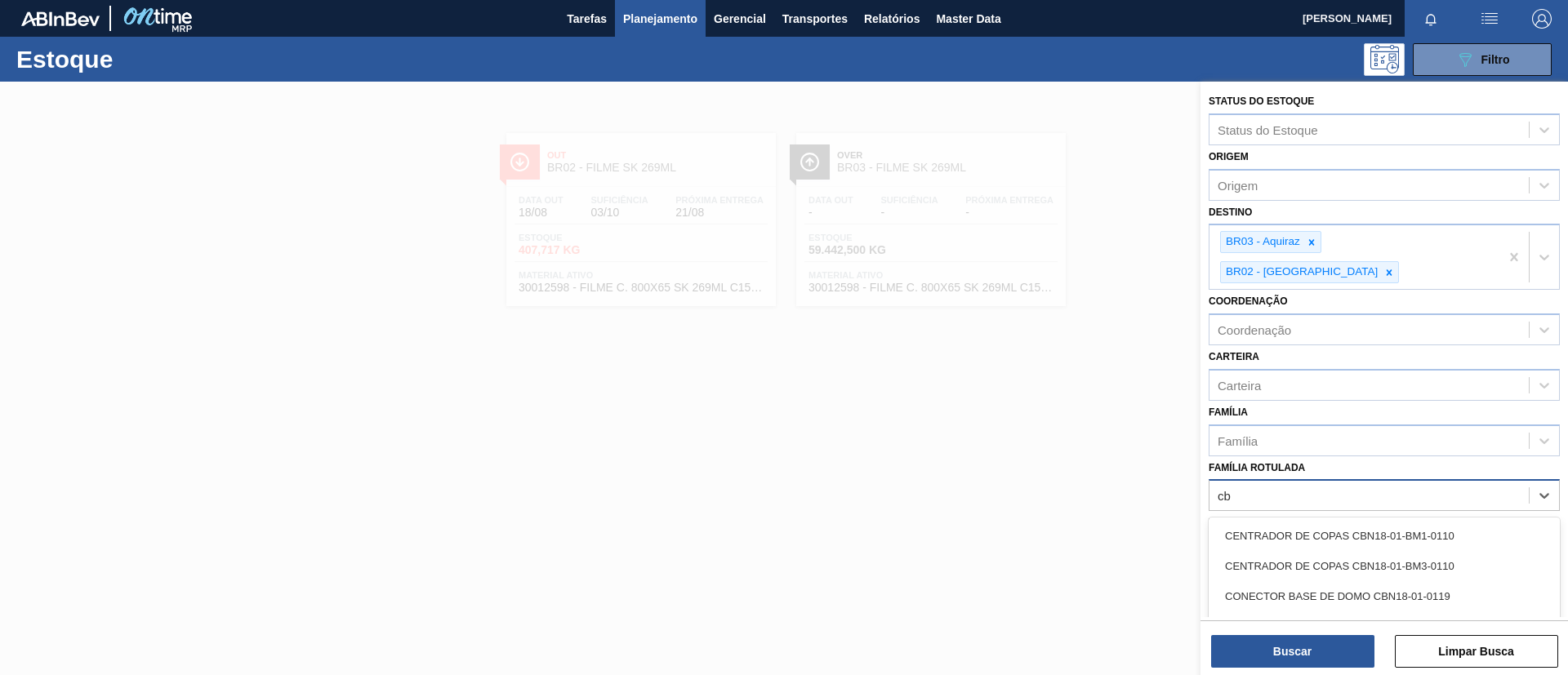
type Rotulada "c"
type Rotulada "bc 350ml mp"
click at [1306, 517] on div "FILME BC 350ML MP C/ 18 FILME BC 350ML MP C/12 FILME BC 350ML MP C12 Filme BC 3…" at bounding box center [1384, 596] width 352 height 158
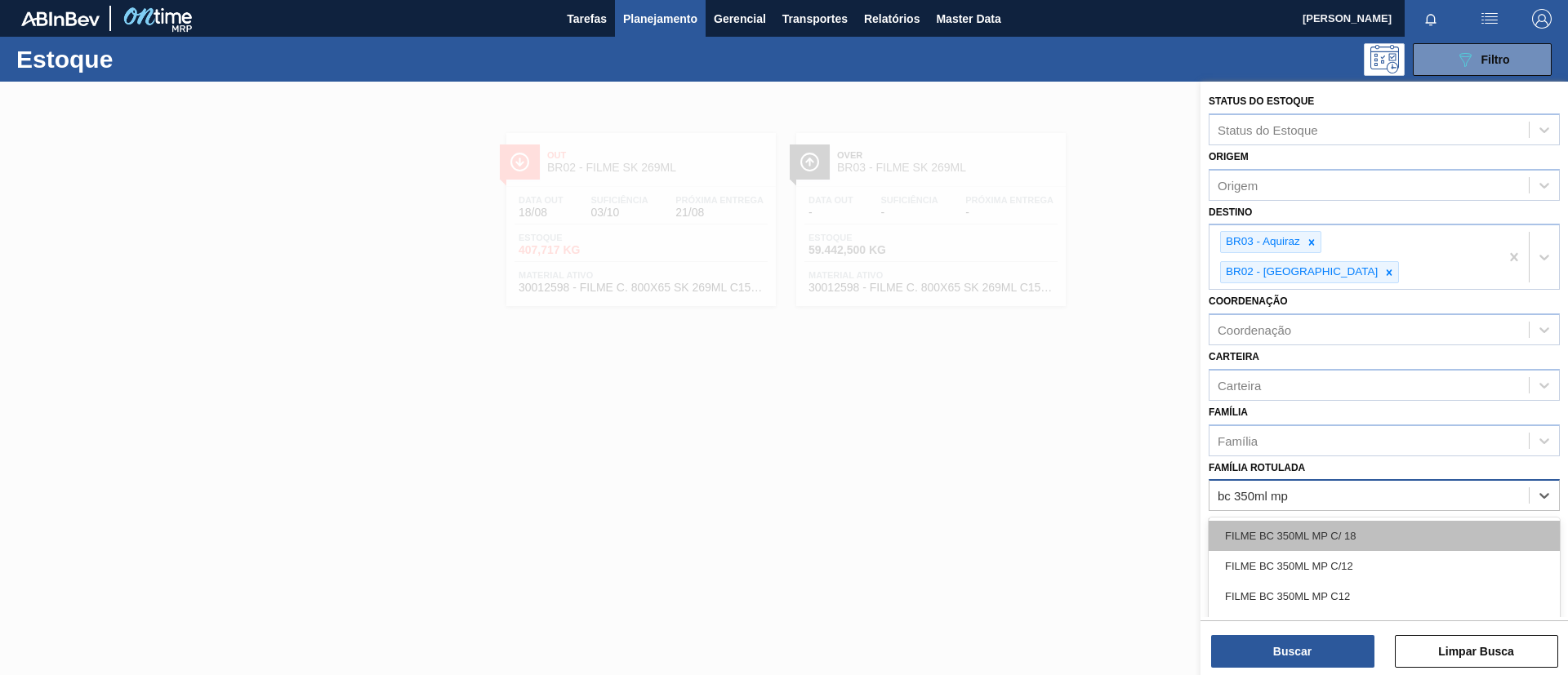
click at [1306, 521] on div "FILME BC 350ML MP C/ 18" at bounding box center [1384, 536] width 352 height 30
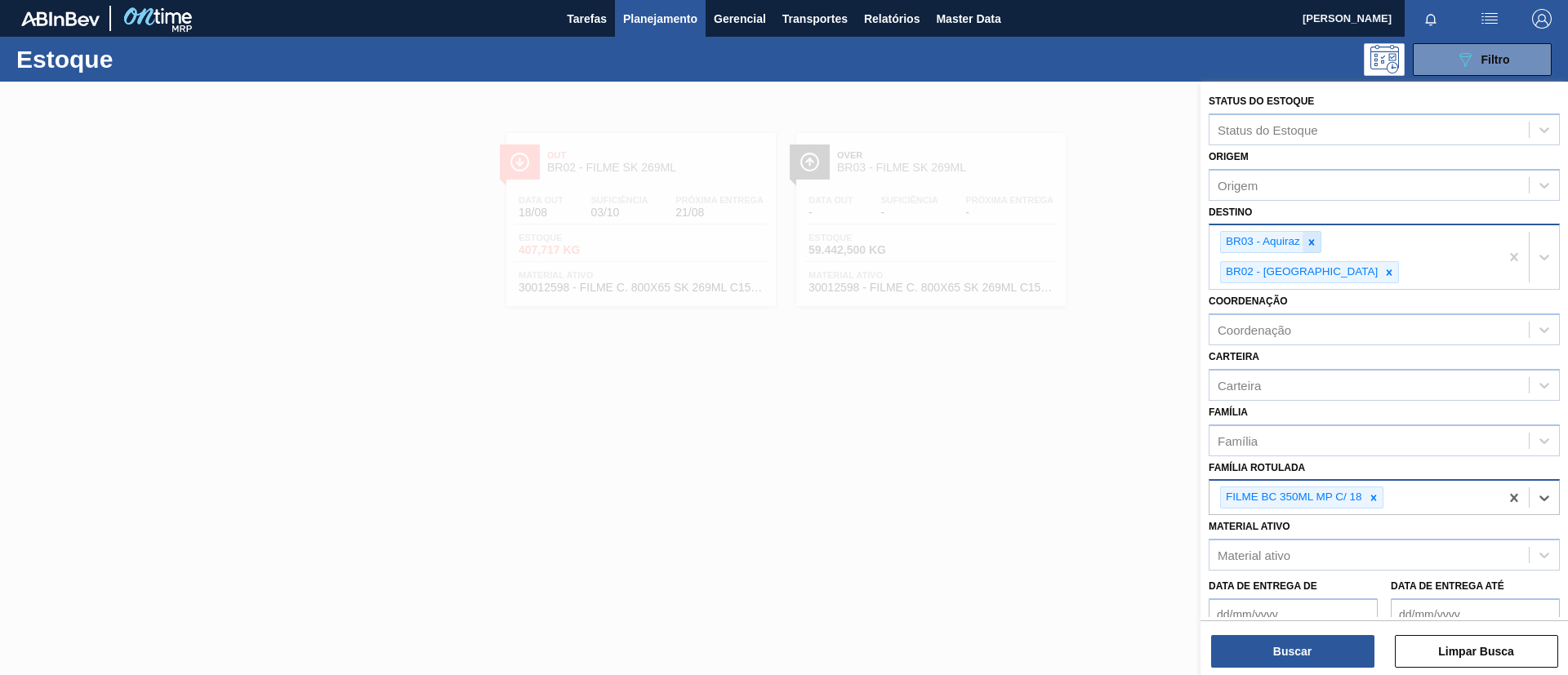
click at [1306, 243] on icon at bounding box center [1312, 243] width 12 height 12
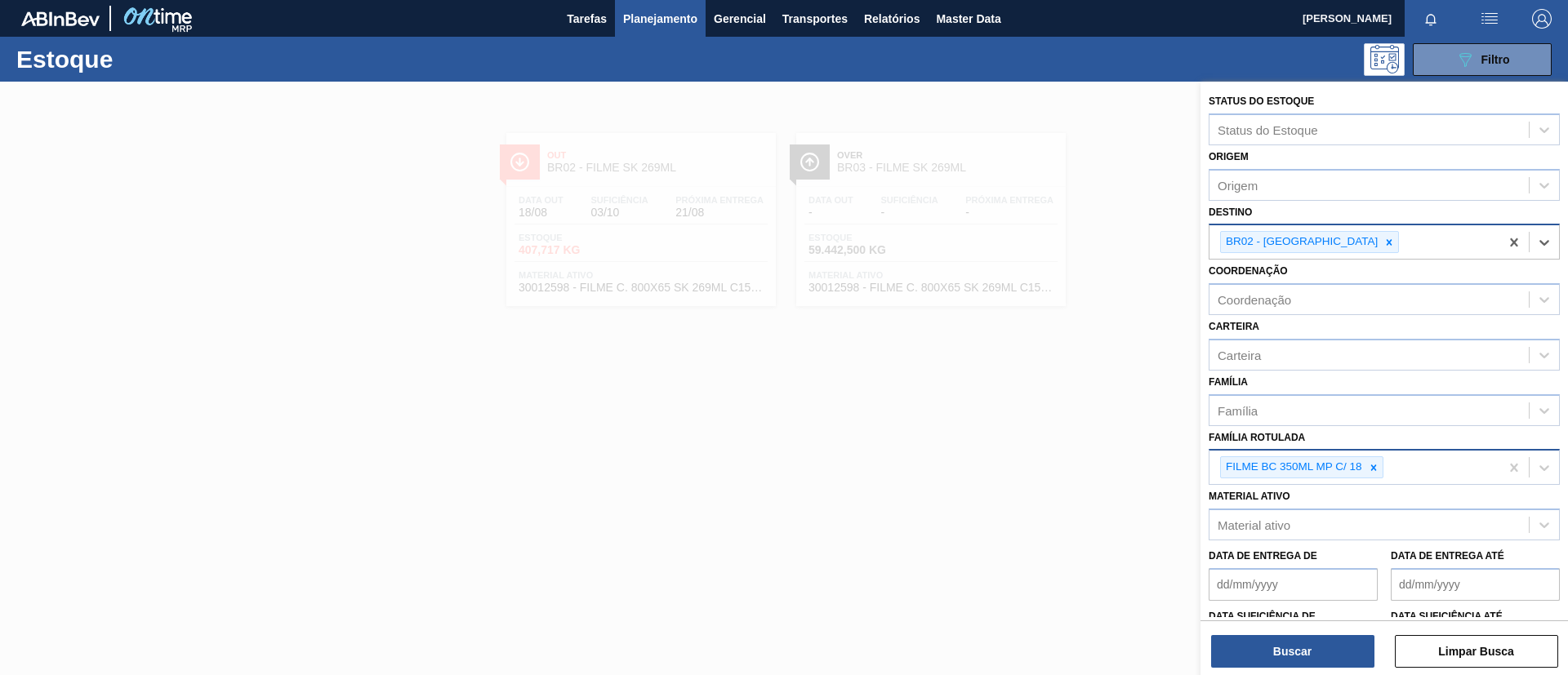
click at [1306, 243] on icon at bounding box center [1389, 243] width 12 height 12
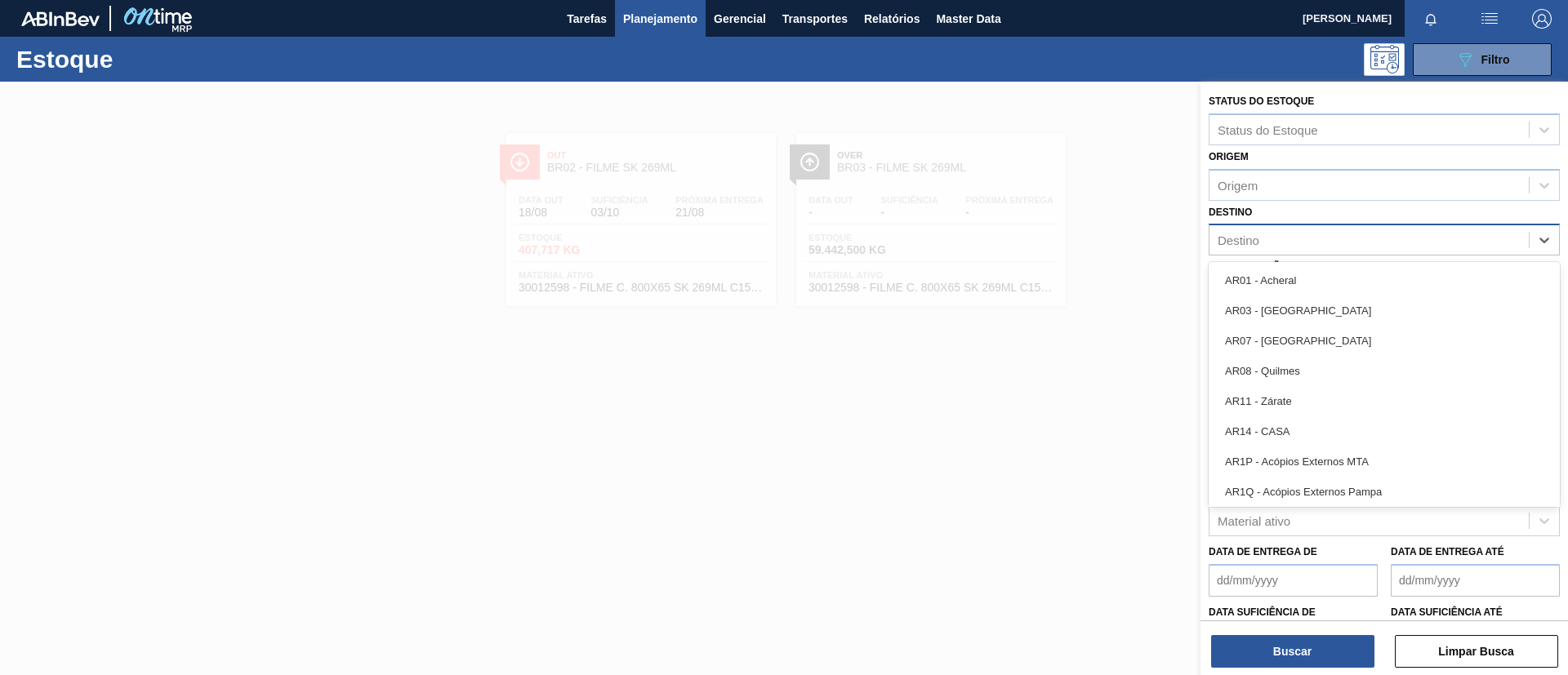
click at [1306, 244] on div "Destino" at bounding box center [1369, 240] width 319 height 23
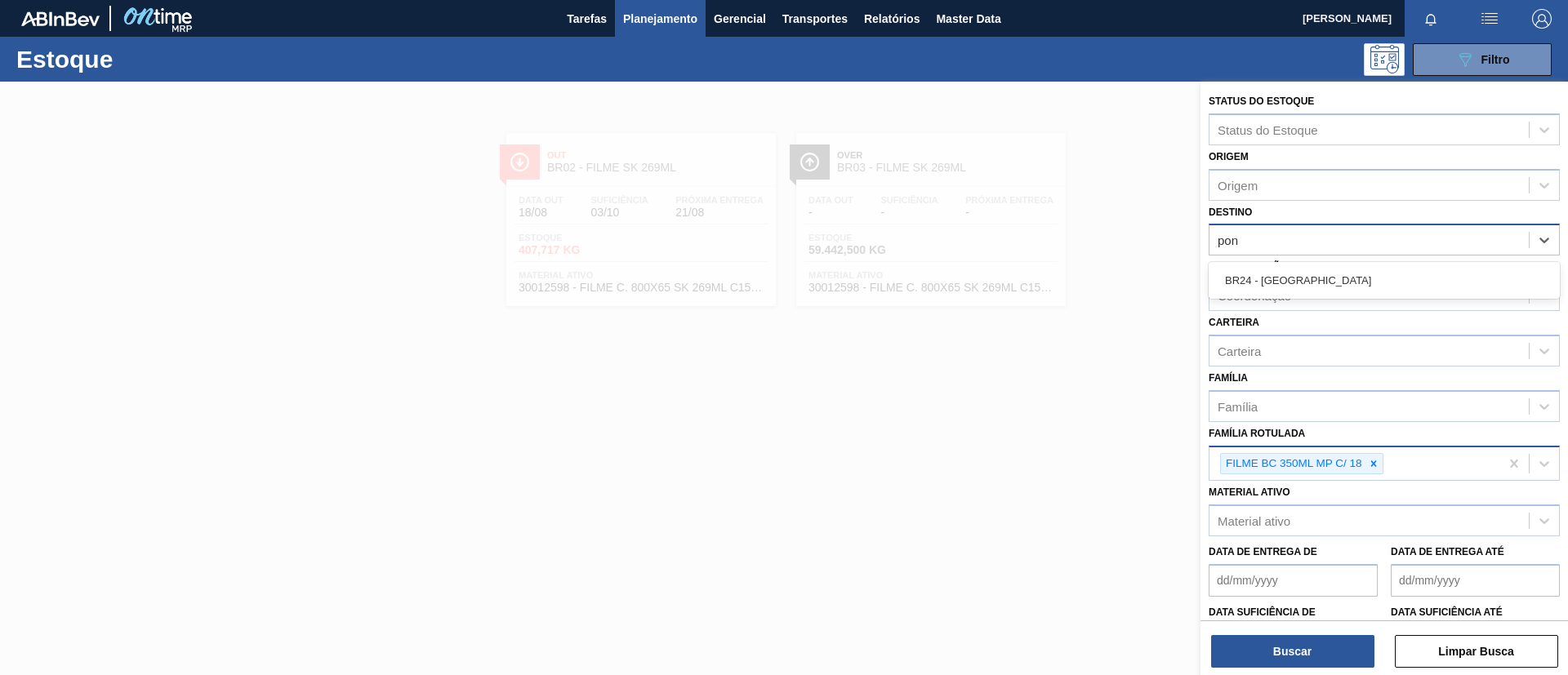
type input "pont"
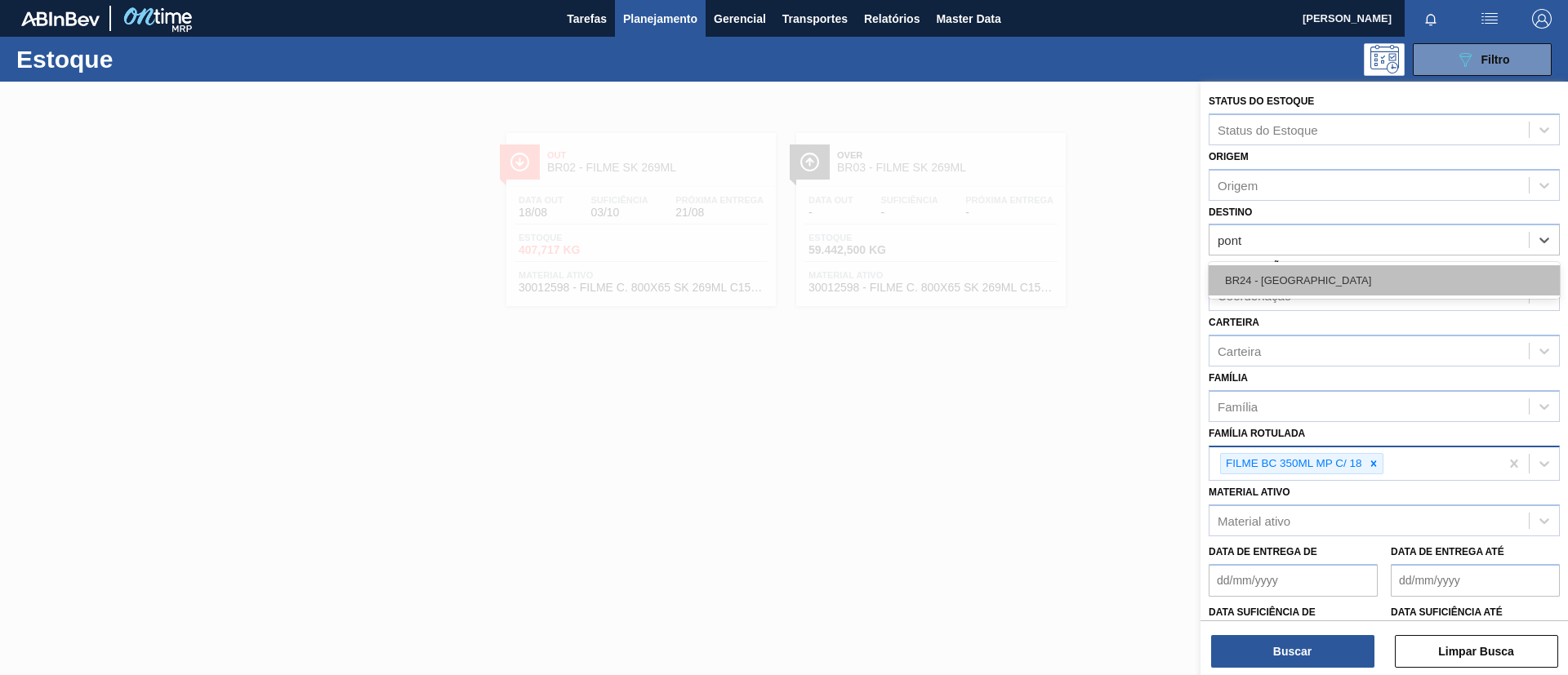
click at [1306, 290] on div "BR24 - [GEOGRAPHIC_DATA]" at bounding box center [1384, 280] width 352 height 30
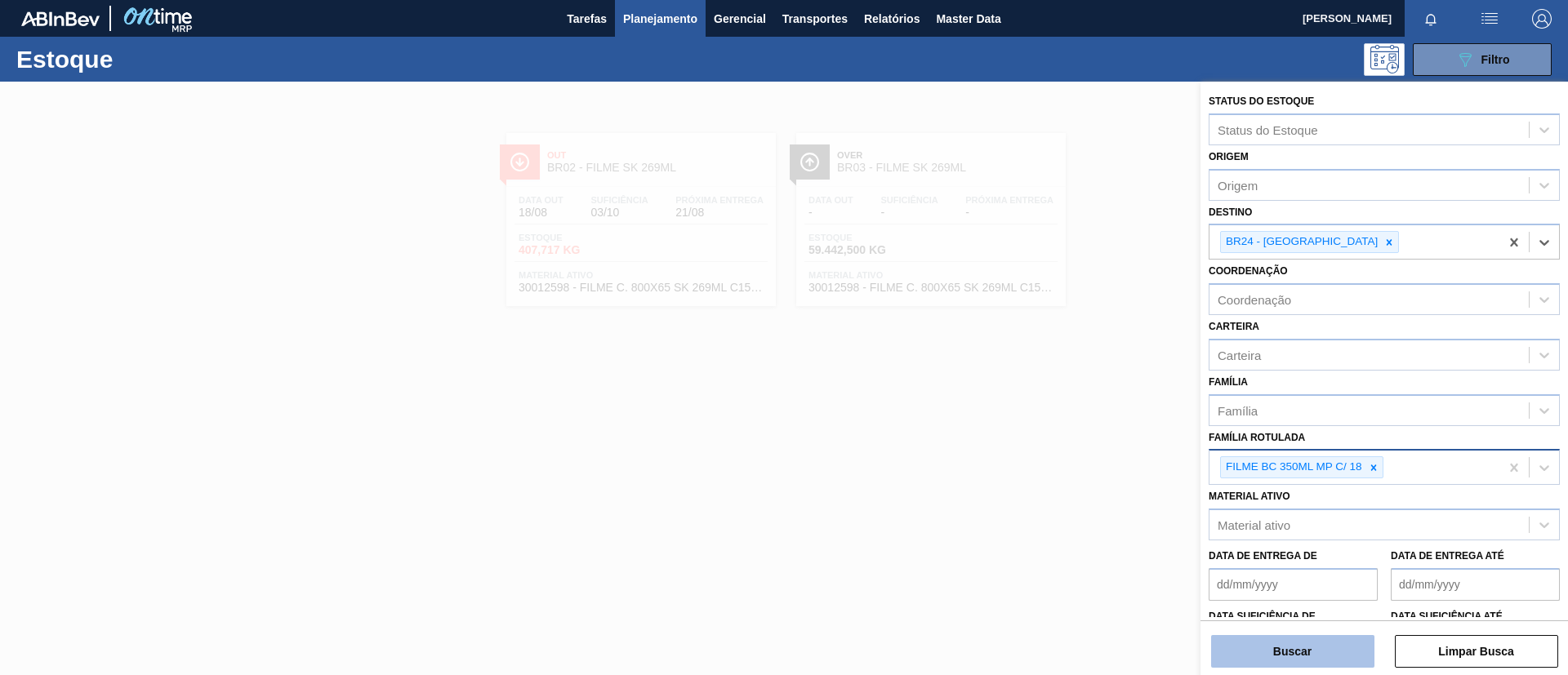
click at [1306, 562] on button "Buscar" at bounding box center [1293, 651] width 164 height 33
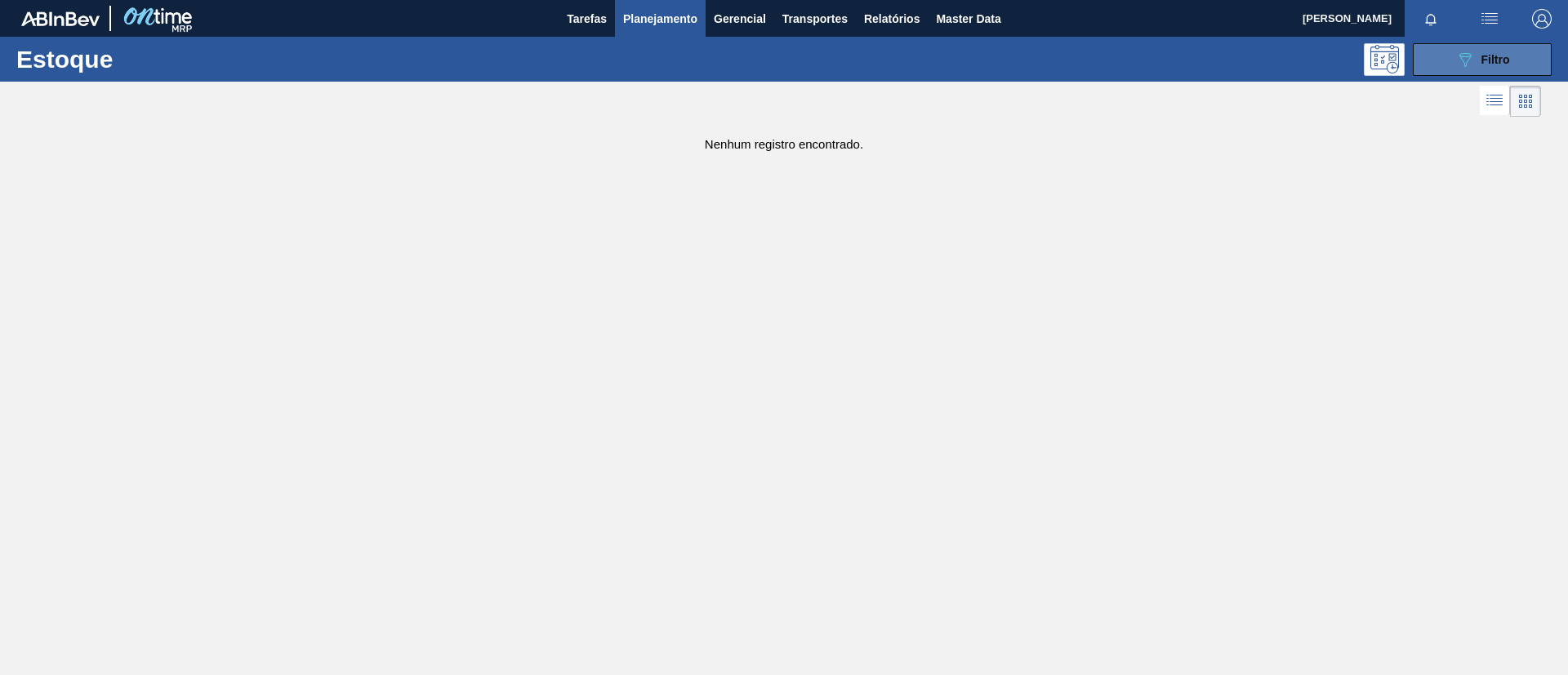
click at [1306, 43] on button "089F7B8B-B2A5-4AFE-B5C0-19BA573D28AC Filtro" at bounding box center [1482, 59] width 139 height 33
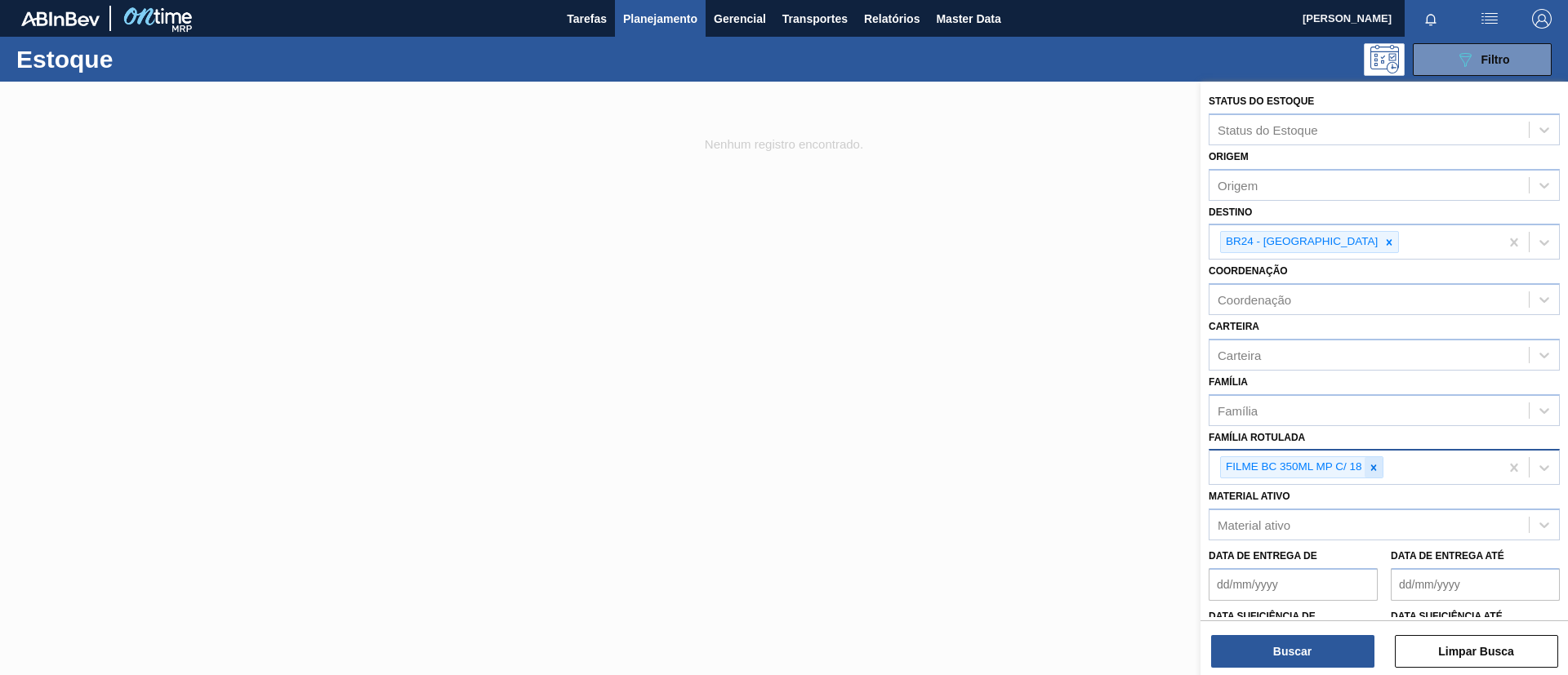
click at [1306, 463] on div at bounding box center [1373, 467] width 18 height 20
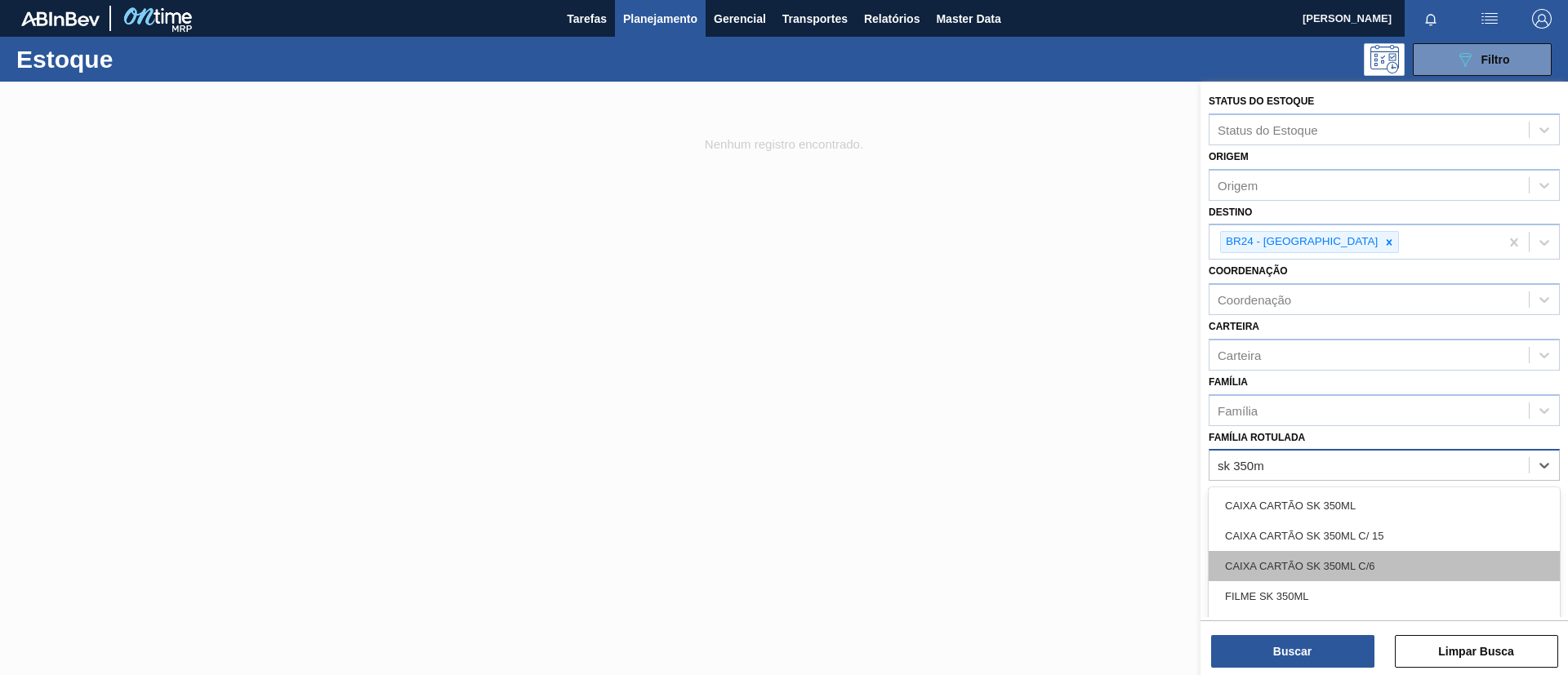
type Rotulada "sk 350ml"
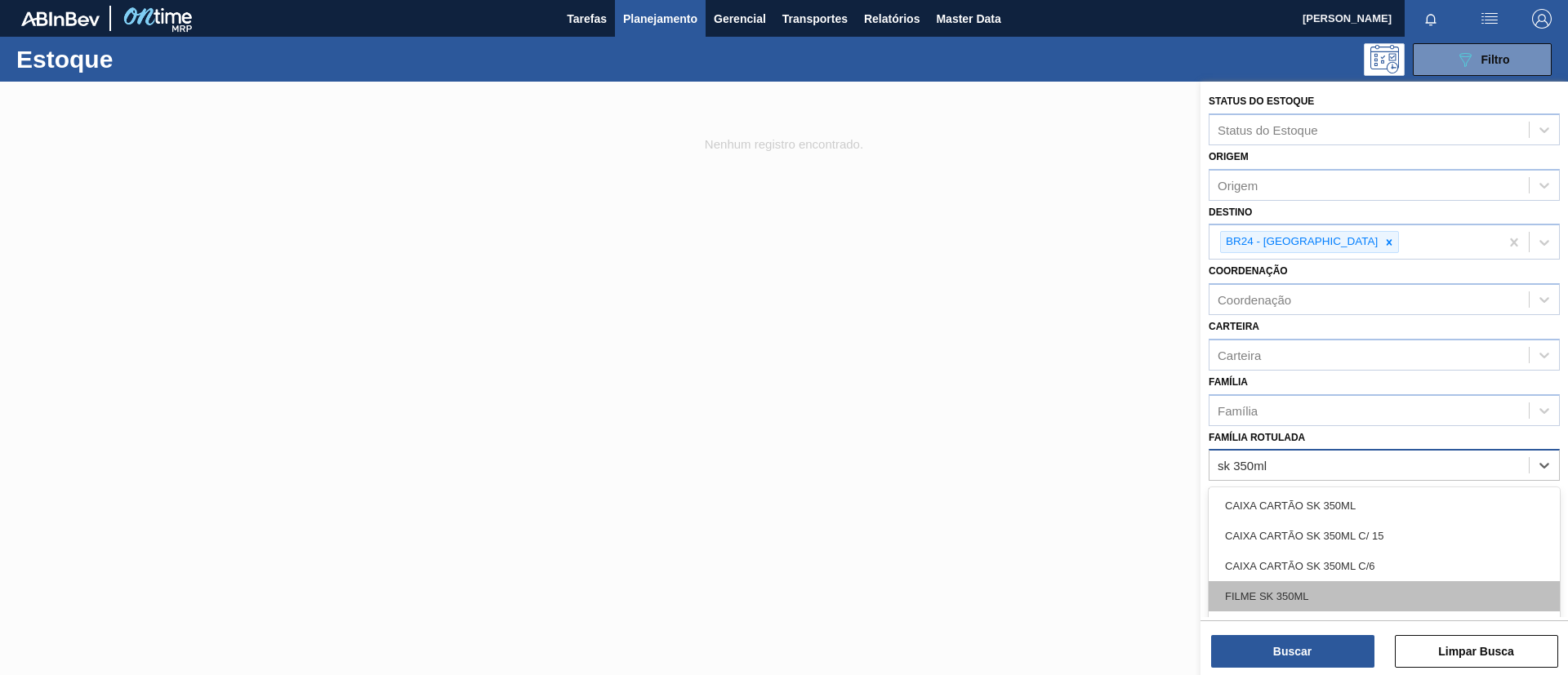
drag, startPoint x: 1339, startPoint y: 592, endPoint x: 1332, endPoint y: 612, distance: 21.2
click at [1306, 562] on div "FILME SK 350ML" at bounding box center [1384, 596] width 352 height 30
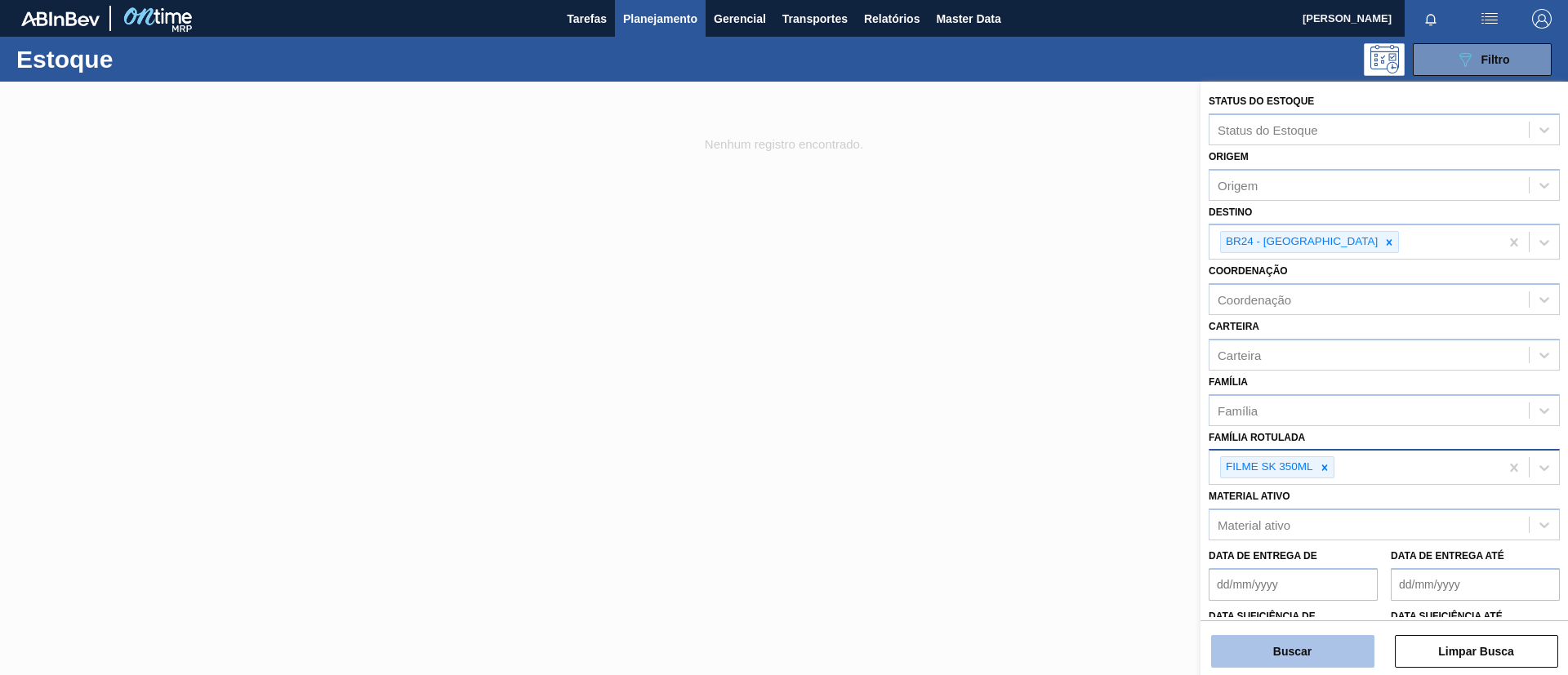
click at [1306, 562] on button "Buscar" at bounding box center [1293, 651] width 164 height 33
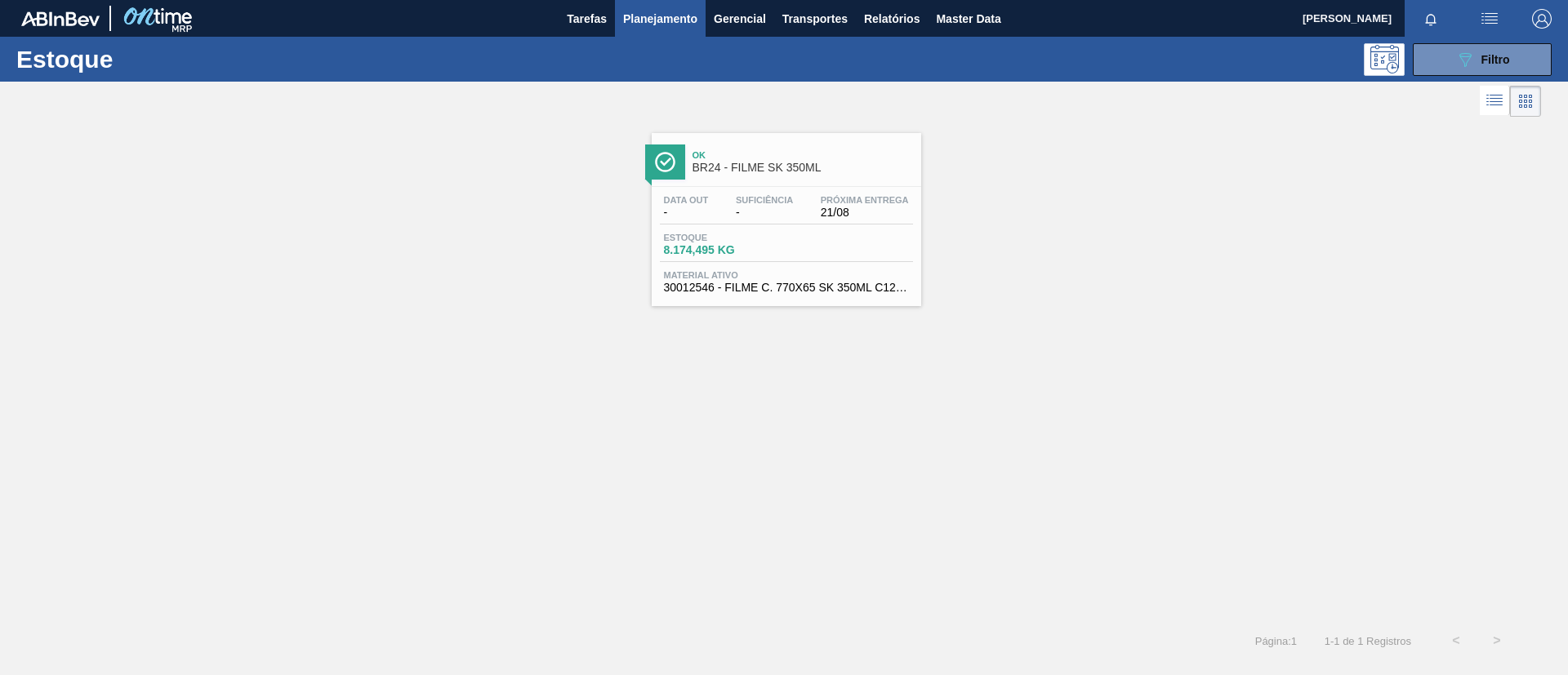
click at [717, 164] on span "BR24 - FILME SK 350ML" at bounding box center [802, 168] width 220 height 13
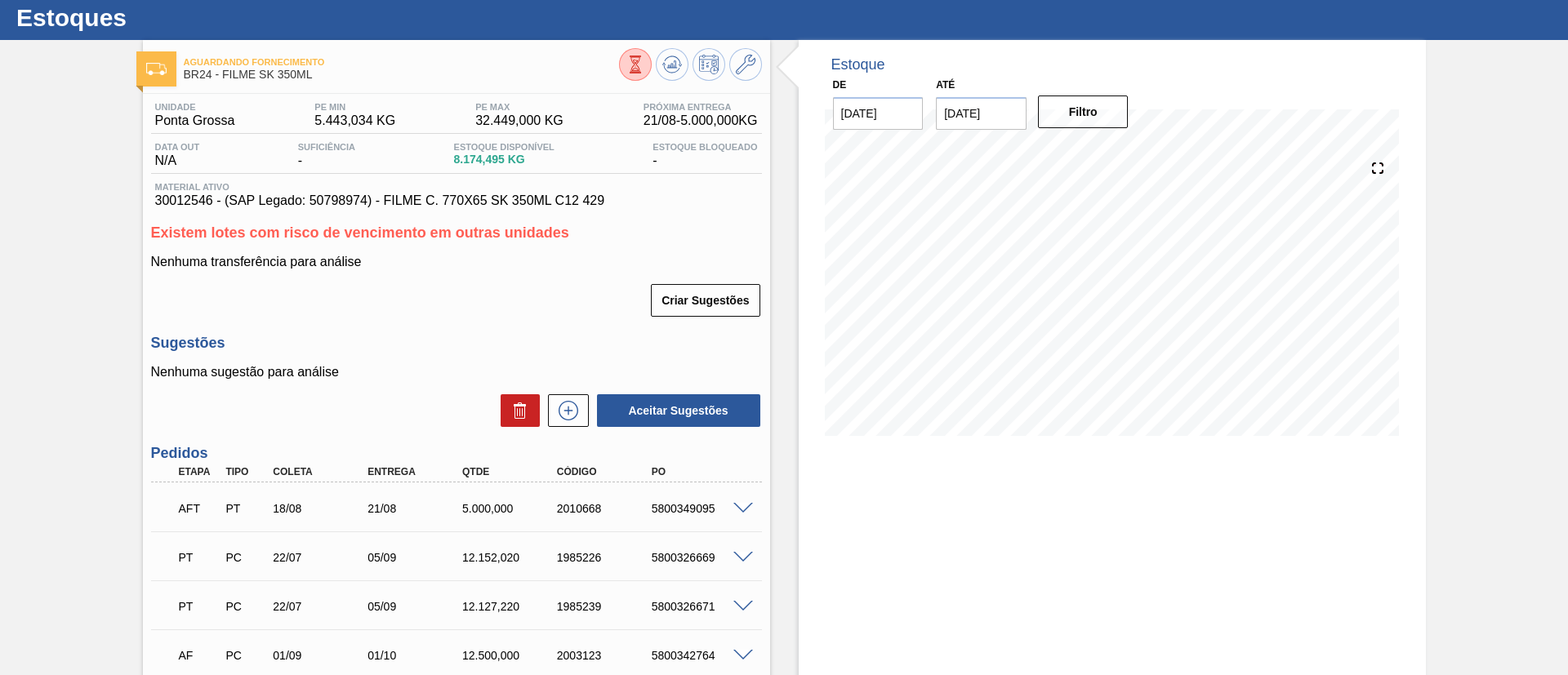
scroll to position [3, 0]
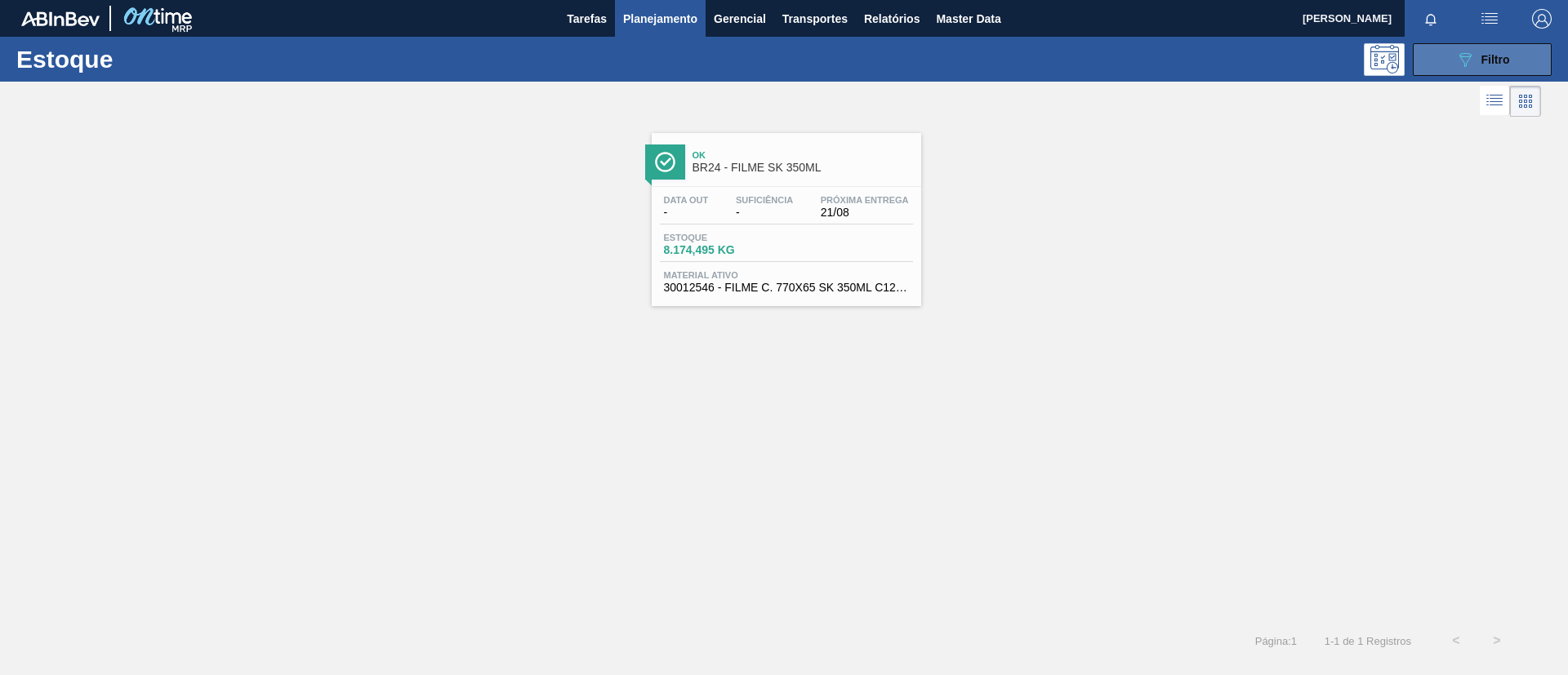
click at [1306, 58] on icon "089F7B8B-B2A5-4AFE-B5C0-19BA573D28AC" at bounding box center [1464, 59] width 19 height 19
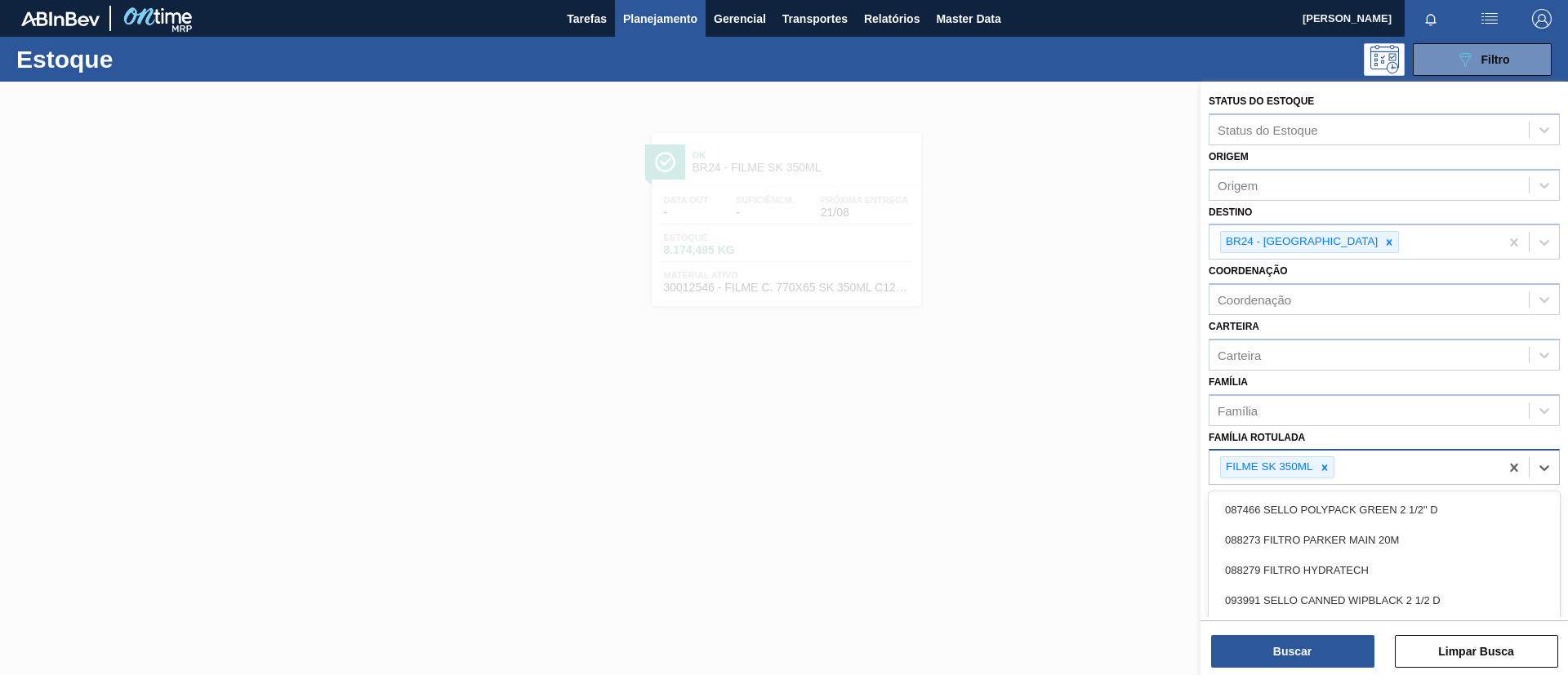
click at [1306, 479] on div "FILME SK 350ML" at bounding box center [1354, 467] width 290 height 33
click at [1306, 471] on icon at bounding box center [1325, 468] width 12 height 12
type Rotulada "bc 350ml mp"
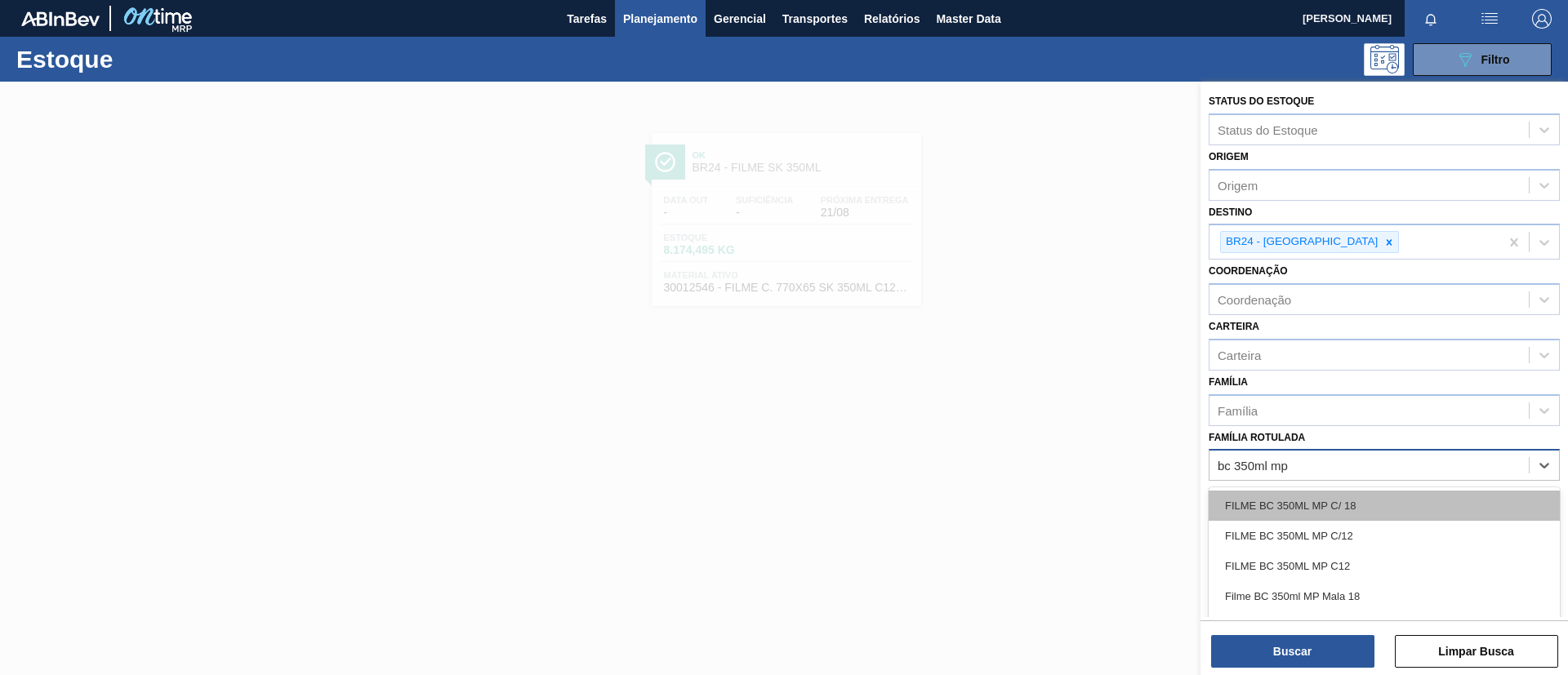
click at [1306, 506] on div "FILME BC 350ML MP C/ 18" at bounding box center [1384, 506] width 352 height 30
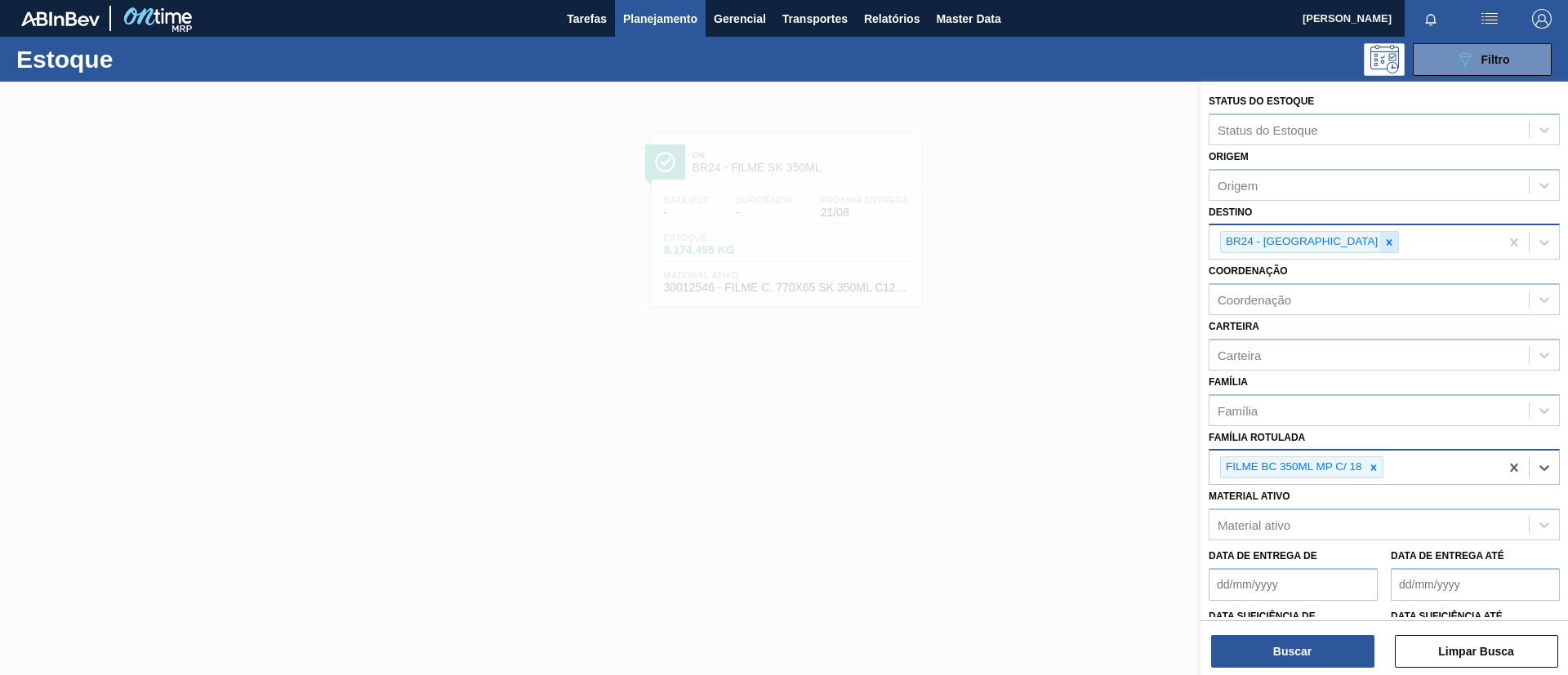
click at [1306, 240] on icon at bounding box center [1389, 242] width 6 height 6
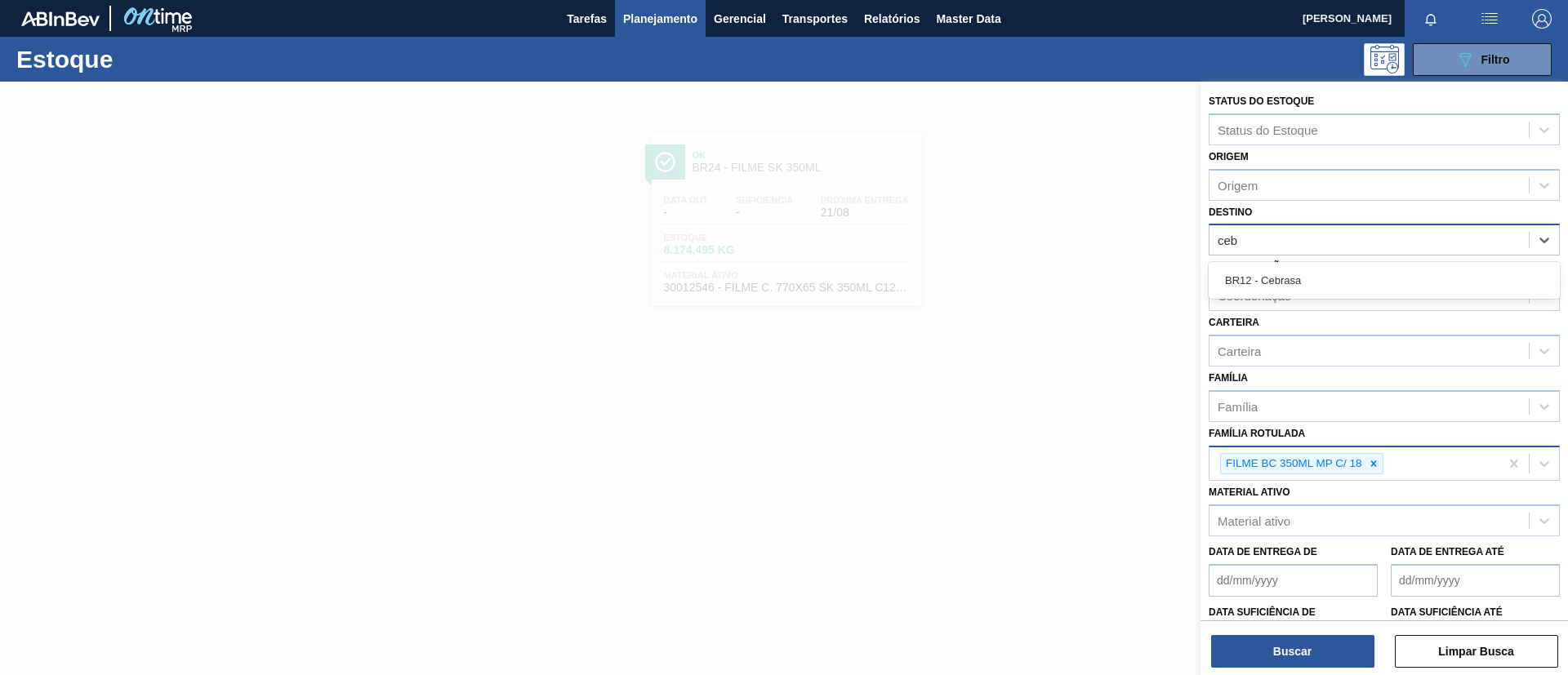
type input "cebr"
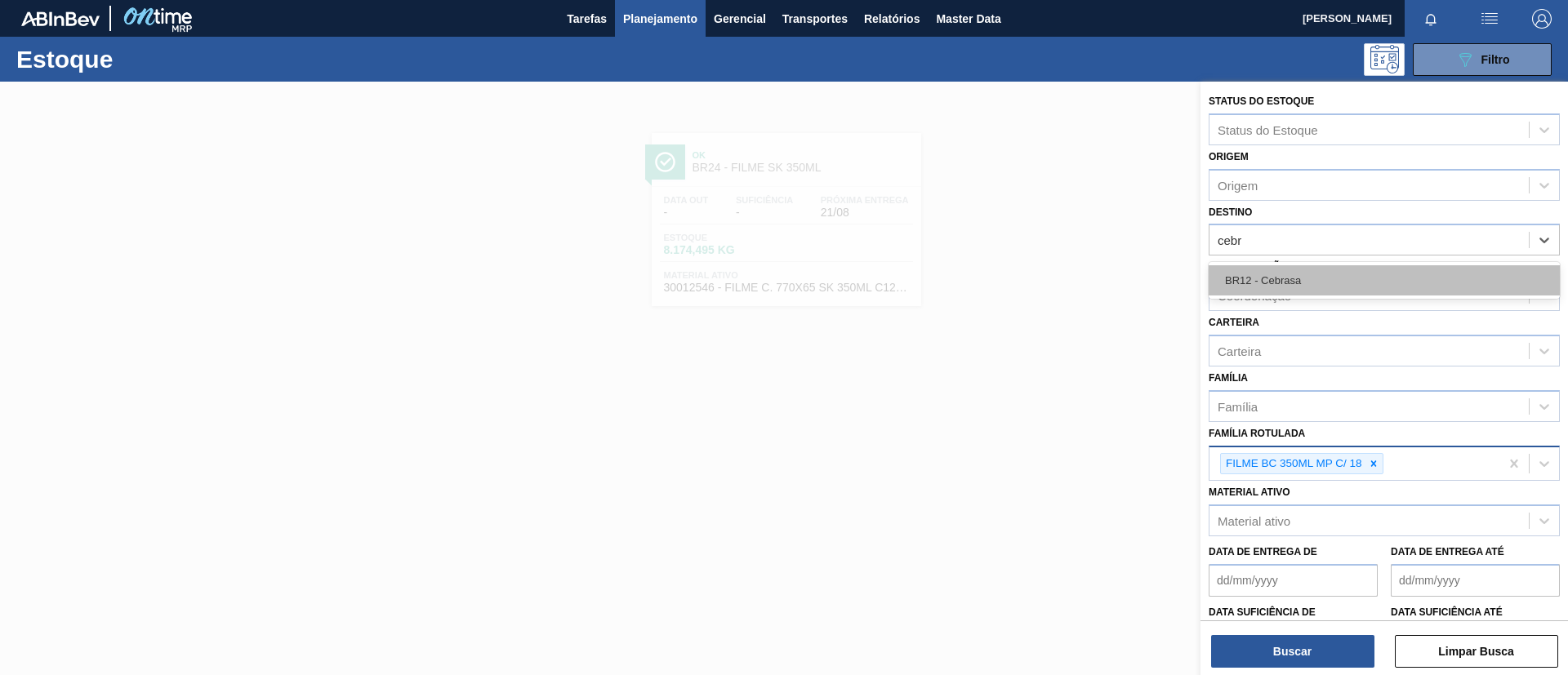
click at [1306, 280] on div "BR12 - Cebrasa" at bounding box center [1384, 280] width 352 height 30
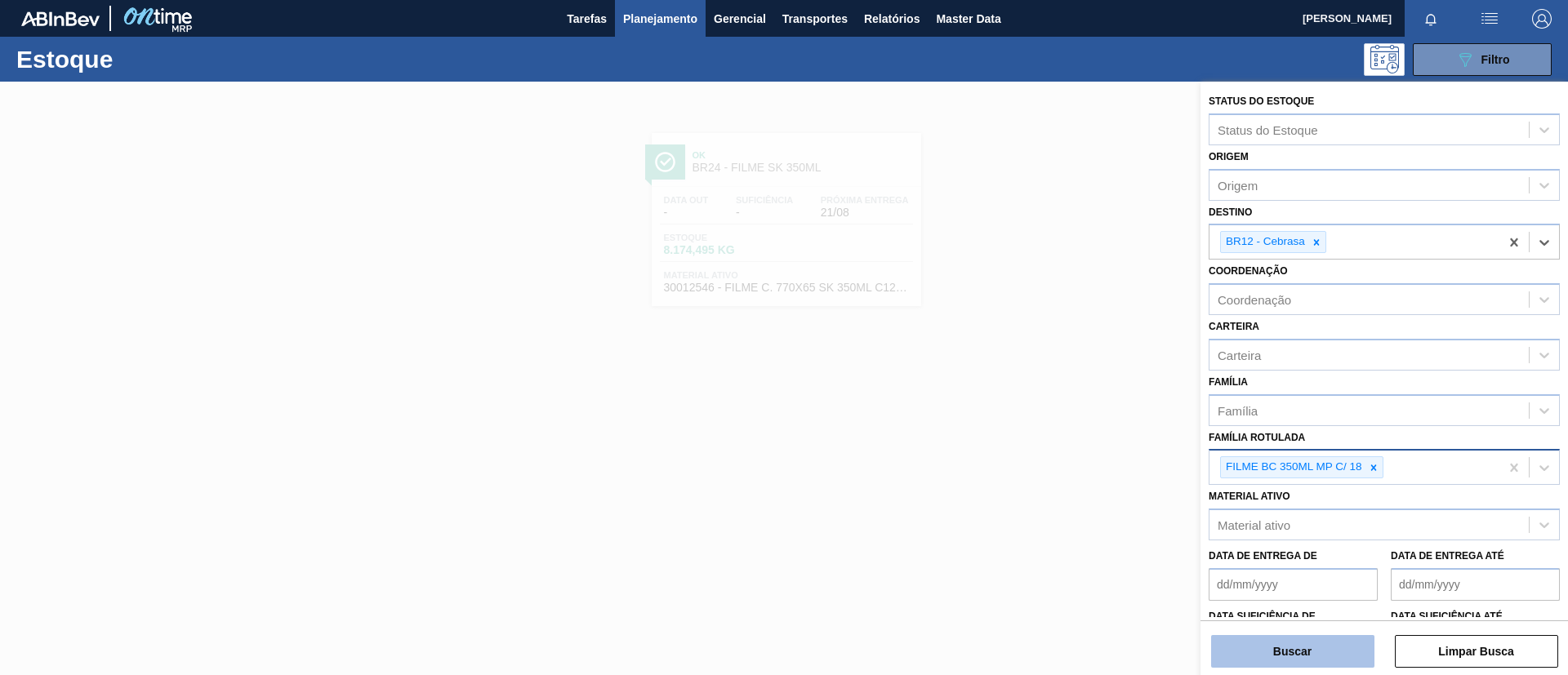
click at [1266, 562] on button "Buscar" at bounding box center [1293, 651] width 164 height 33
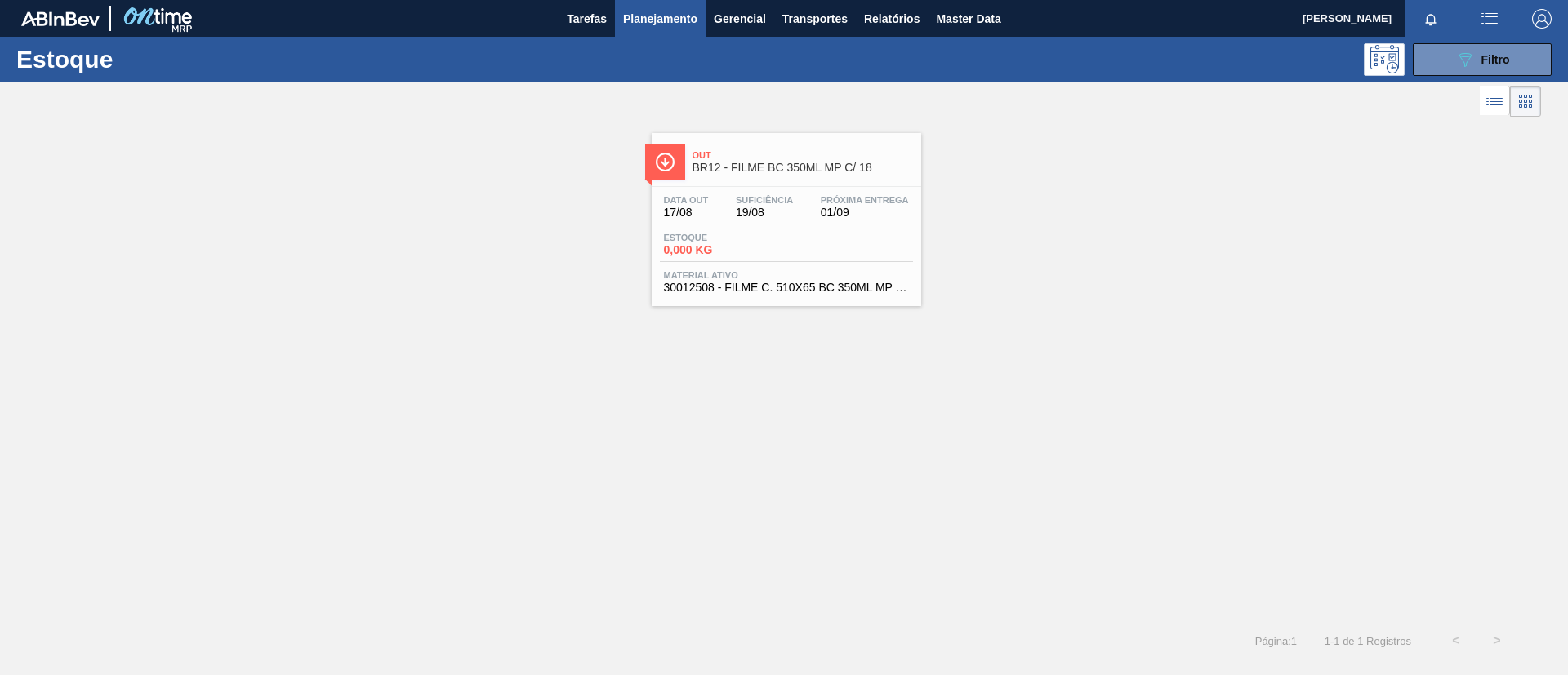
click at [802, 186] on div at bounding box center [786, 186] width 243 height 1
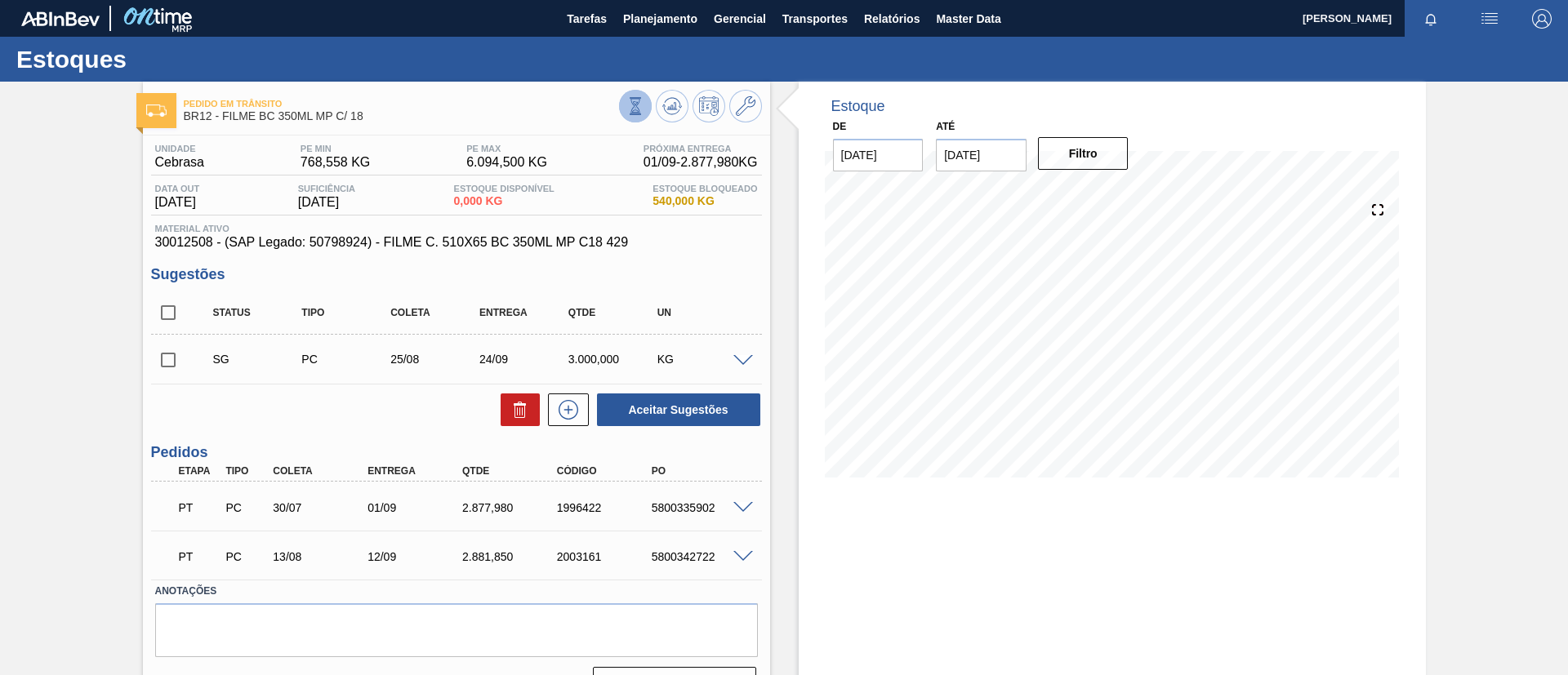
click at [634, 109] on icon at bounding box center [635, 111] width 7 height 3
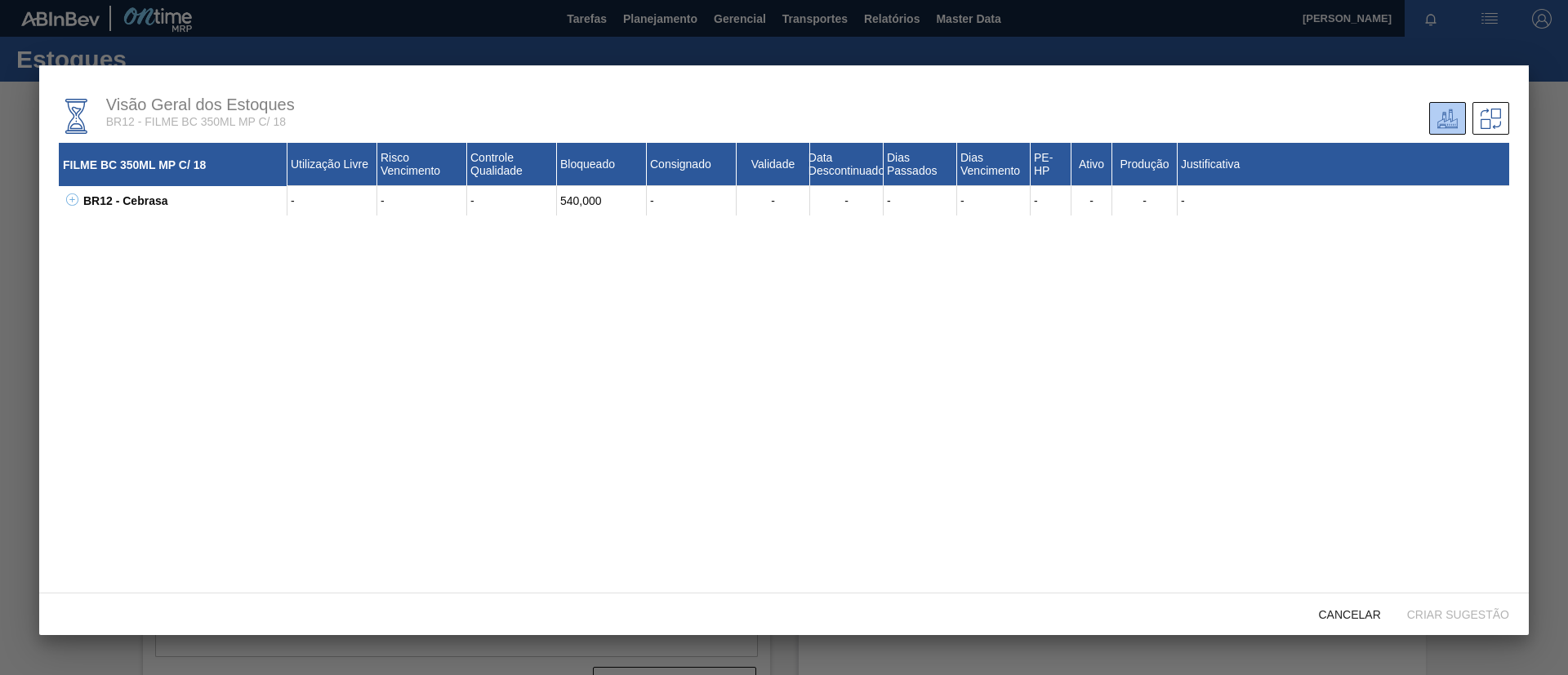
click at [78, 204] on div "BR12 - Cebrasa - - - 540,000 - - - - - - - - - 30012508 - FILME C. 510X65 BC 35…" at bounding box center [783, 200] width 1450 height 29
click at [76, 202] on icon at bounding box center [72, 199] width 13 height 13
click at [94, 239] on div "30012508 - FILME C. 510X65 BC 350ML MP C18 429 - - - 540,000 - - - - - 80 Sim S…" at bounding box center [794, 229] width 1430 height 29
click at [88, 230] on icon at bounding box center [93, 229] width 13 height 13
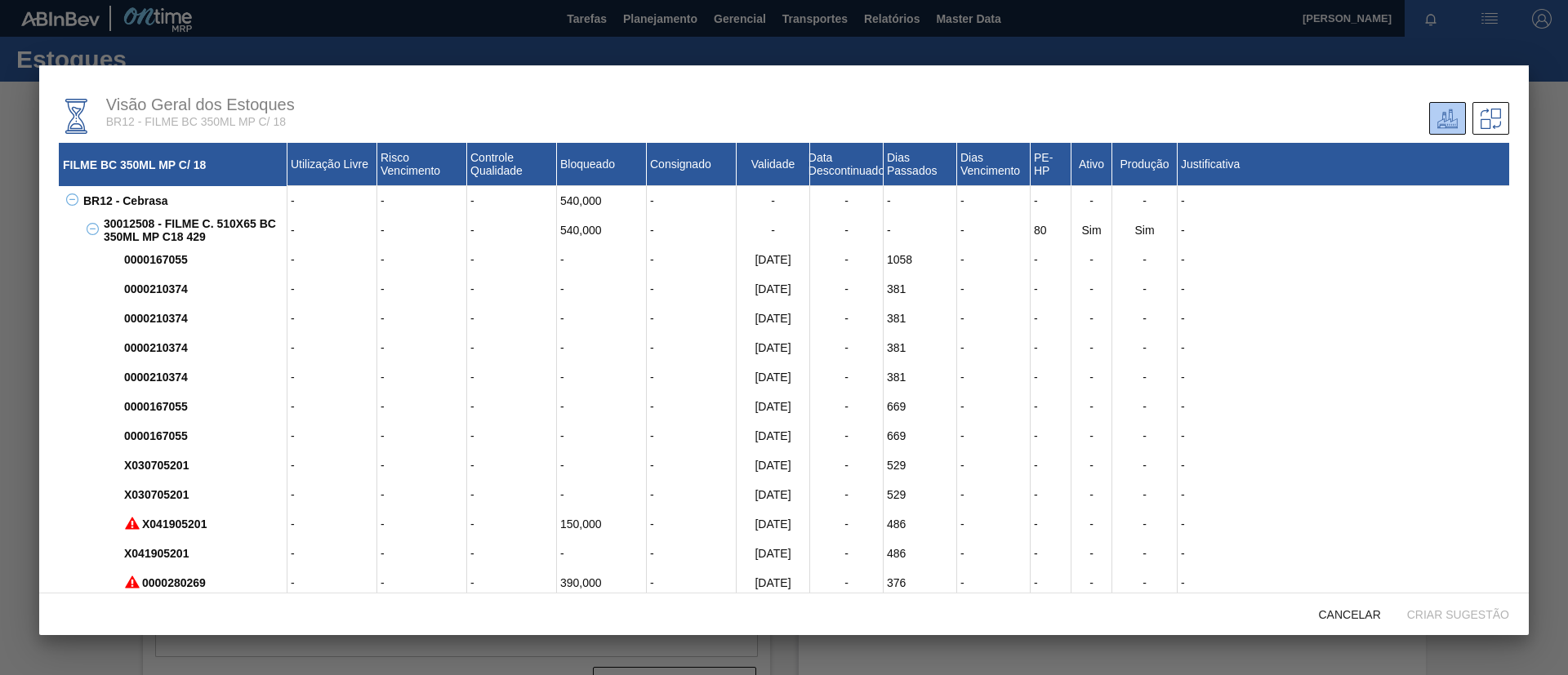
click at [1306, 133] on div at bounding box center [784, 337] width 1568 height 675
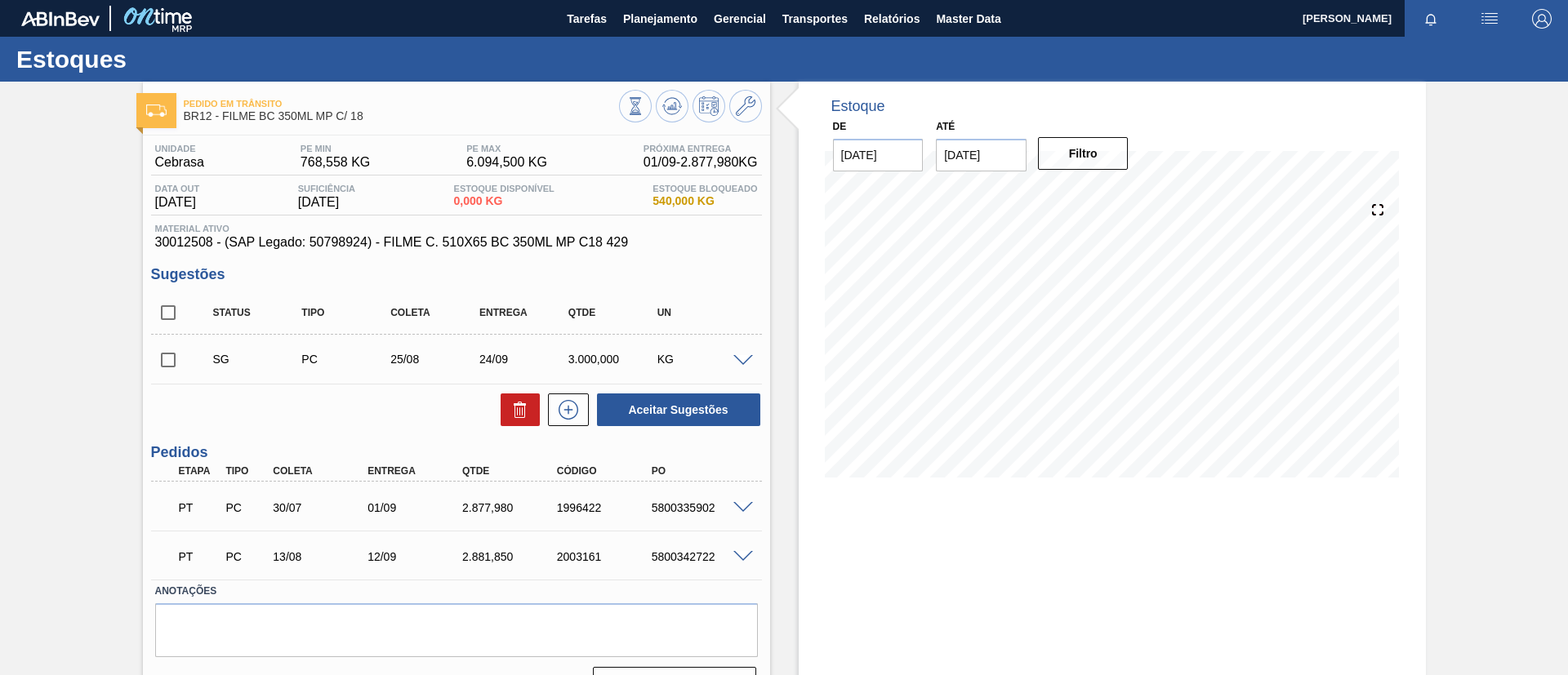
click at [0, 261] on div "Pedido em Trânsito BR12 - FILME BC 350ML MP C/ 18 Unidade Cebrasa PE MIN 768,55…" at bounding box center [784, 397] width 1568 height 632
click at [663, 28] on button "Planejamento" at bounding box center [660, 18] width 91 height 37
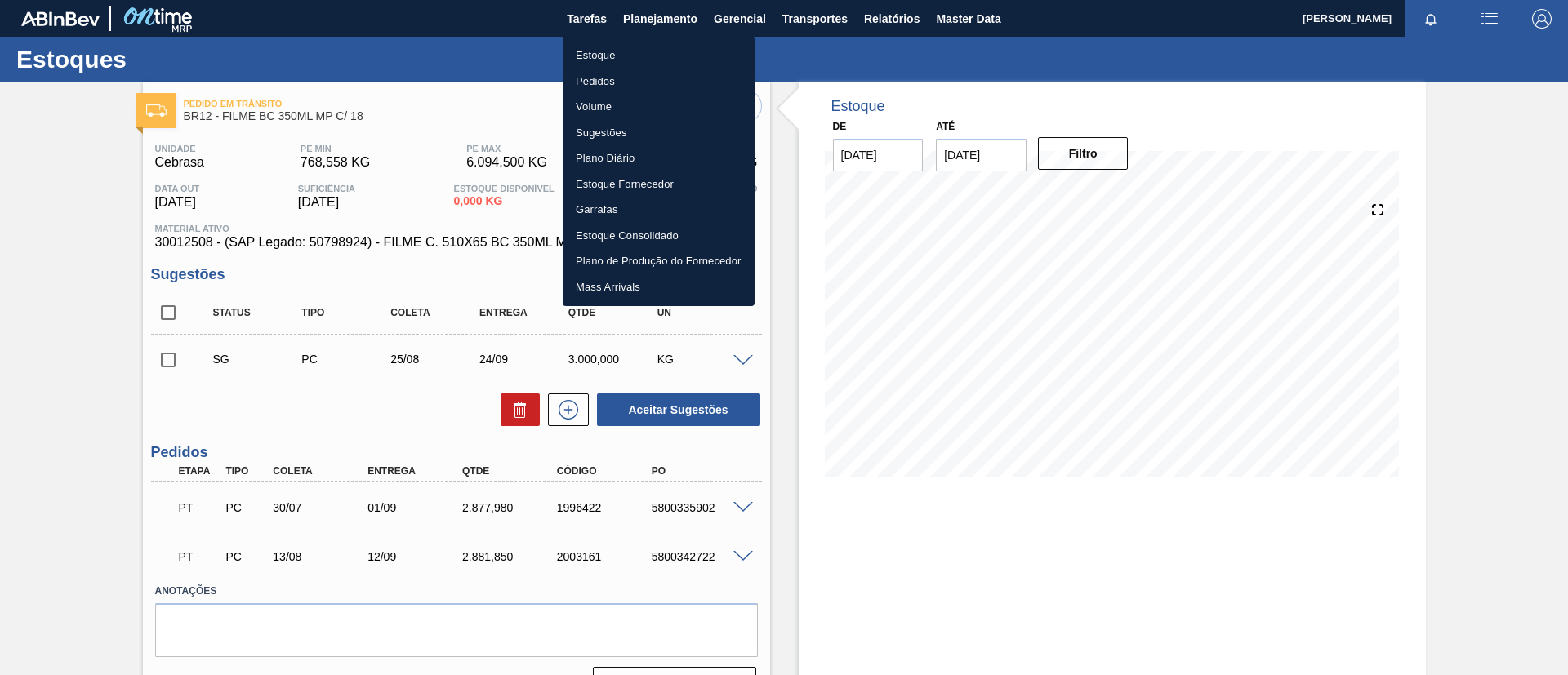
click at [674, 49] on li "Estoque" at bounding box center [659, 55] width 192 height 26
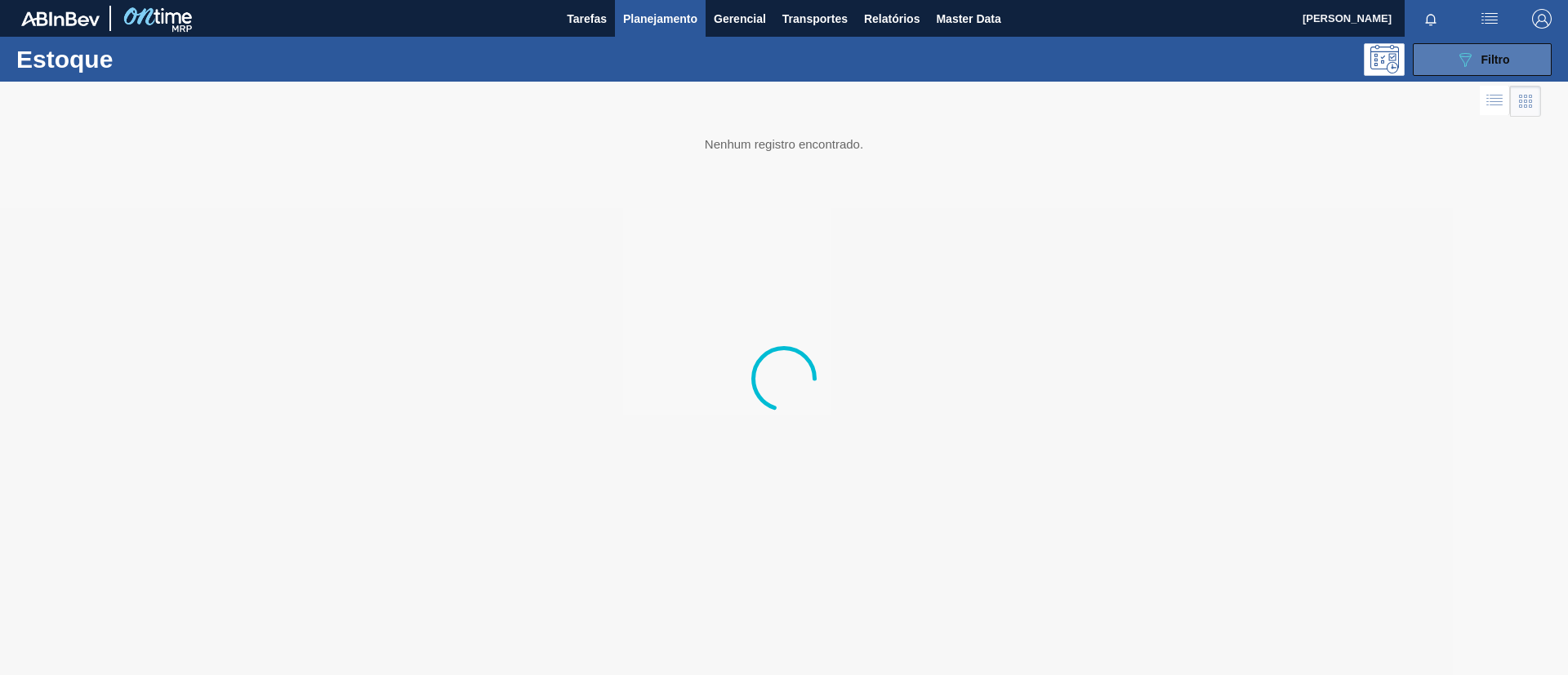
click at [1306, 48] on button "089F7B8B-B2A5-4AFE-B5C0-19BA573D28AC Filtro" at bounding box center [1482, 59] width 139 height 33
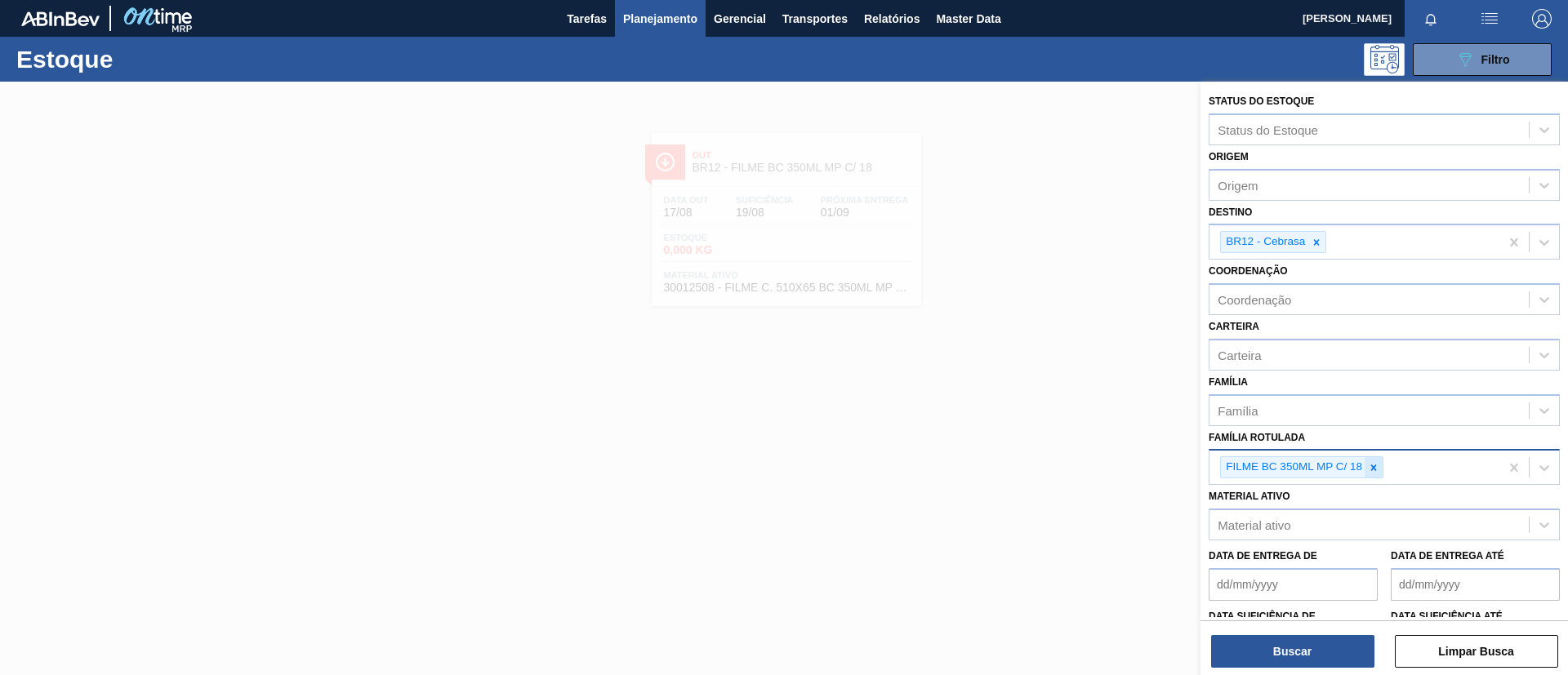
click at [1306, 469] on div at bounding box center [1373, 467] width 18 height 20
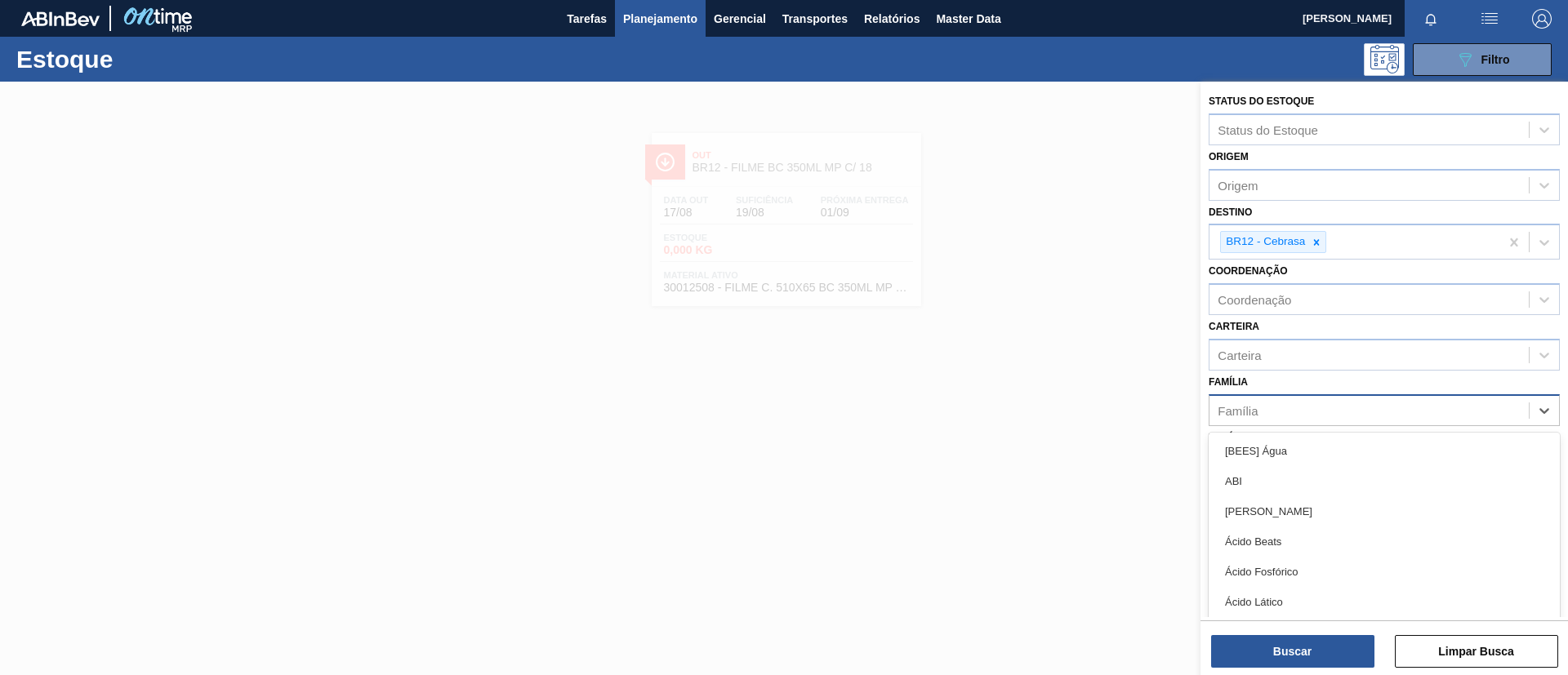
click at [1306, 414] on div "Família" at bounding box center [1369, 410] width 319 height 23
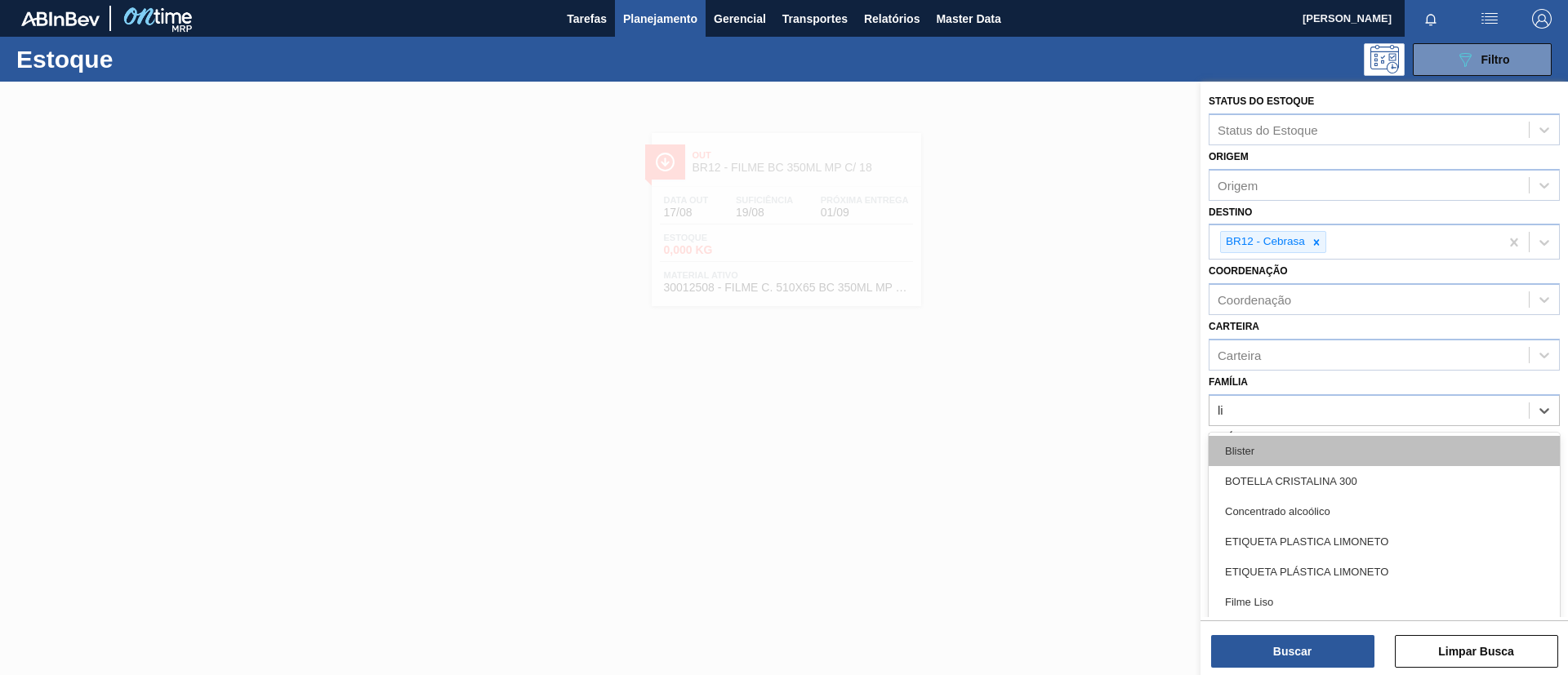
type input "lis"
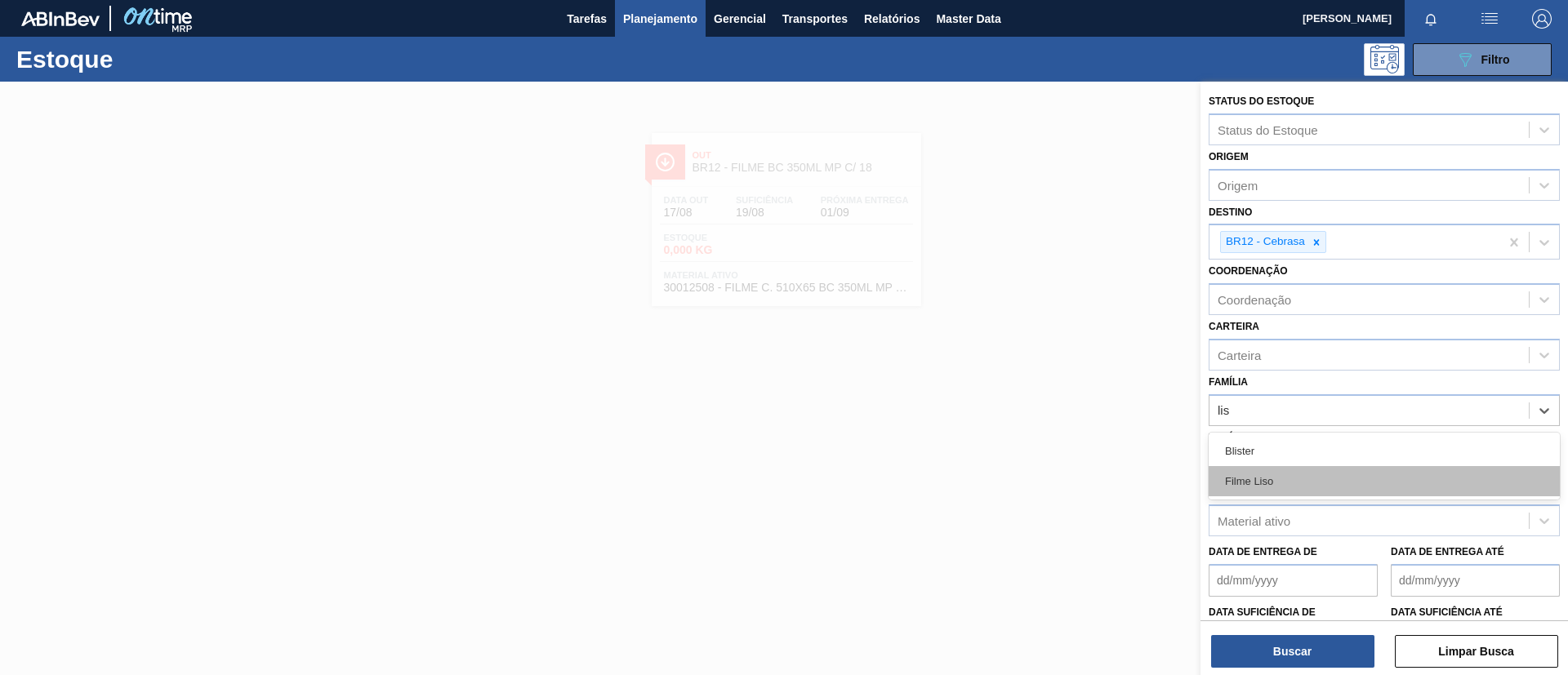
click at [1306, 474] on div "Filme Liso" at bounding box center [1384, 481] width 352 height 30
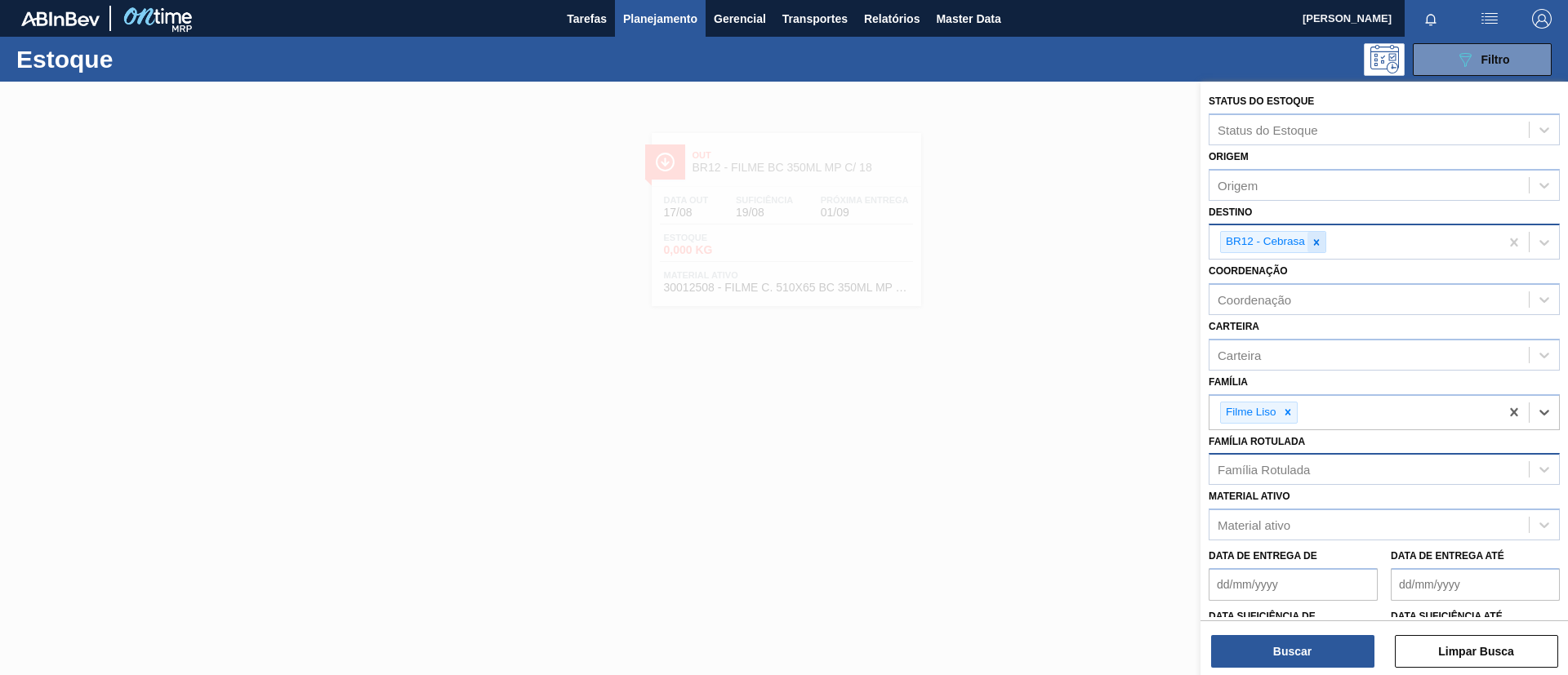
click at [1306, 239] on icon at bounding box center [1317, 243] width 12 height 12
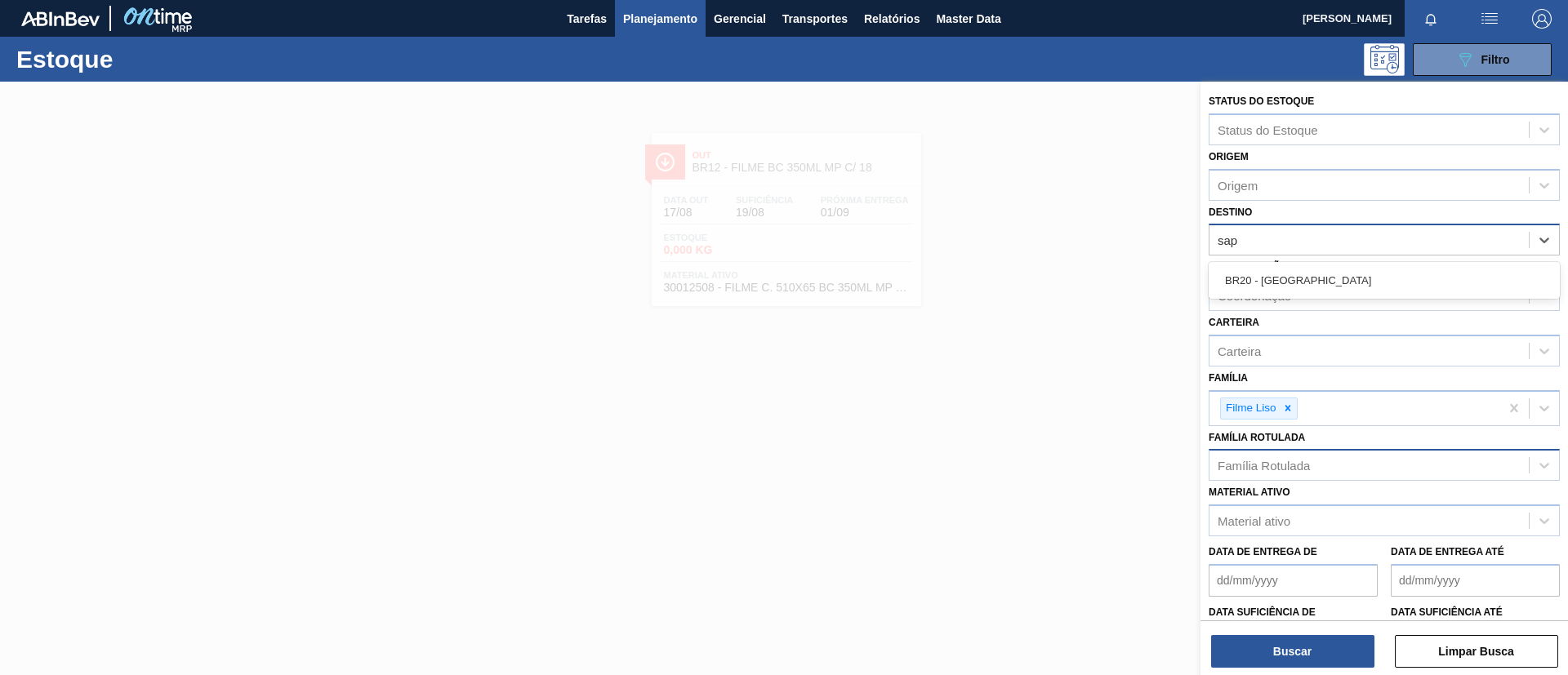
type input "sapu"
click at [1306, 269] on div "BR20 - Sapucaia" at bounding box center [1384, 280] width 352 height 30
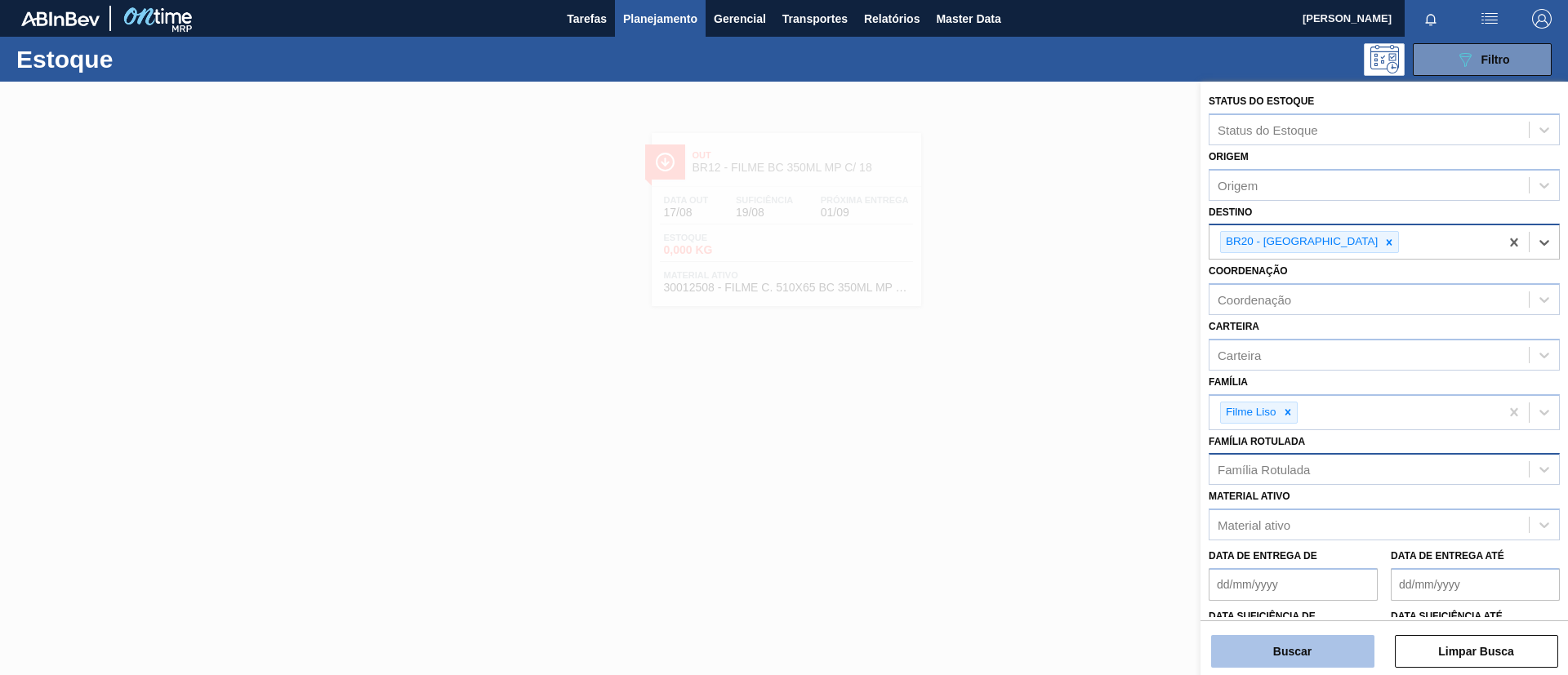
click at [1306, 562] on button "Buscar" at bounding box center [1293, 651] width 164 height 33
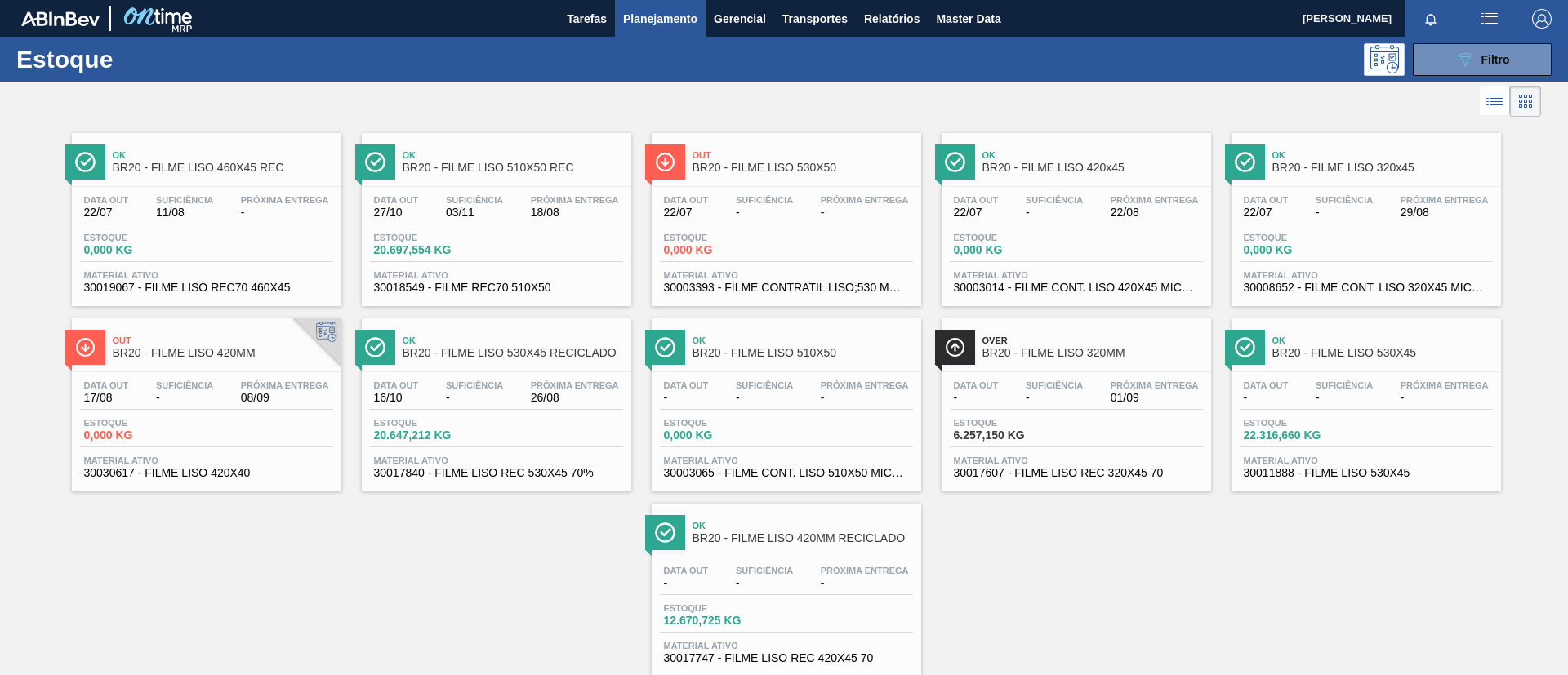
click at [1306, 182] on div "Ok BR20 - FILME LISO 320x45 Data out 22/07 Suficiência - Próxima Entrega 29/08 …" at bounding box center [1366, 219] width 270 height 173
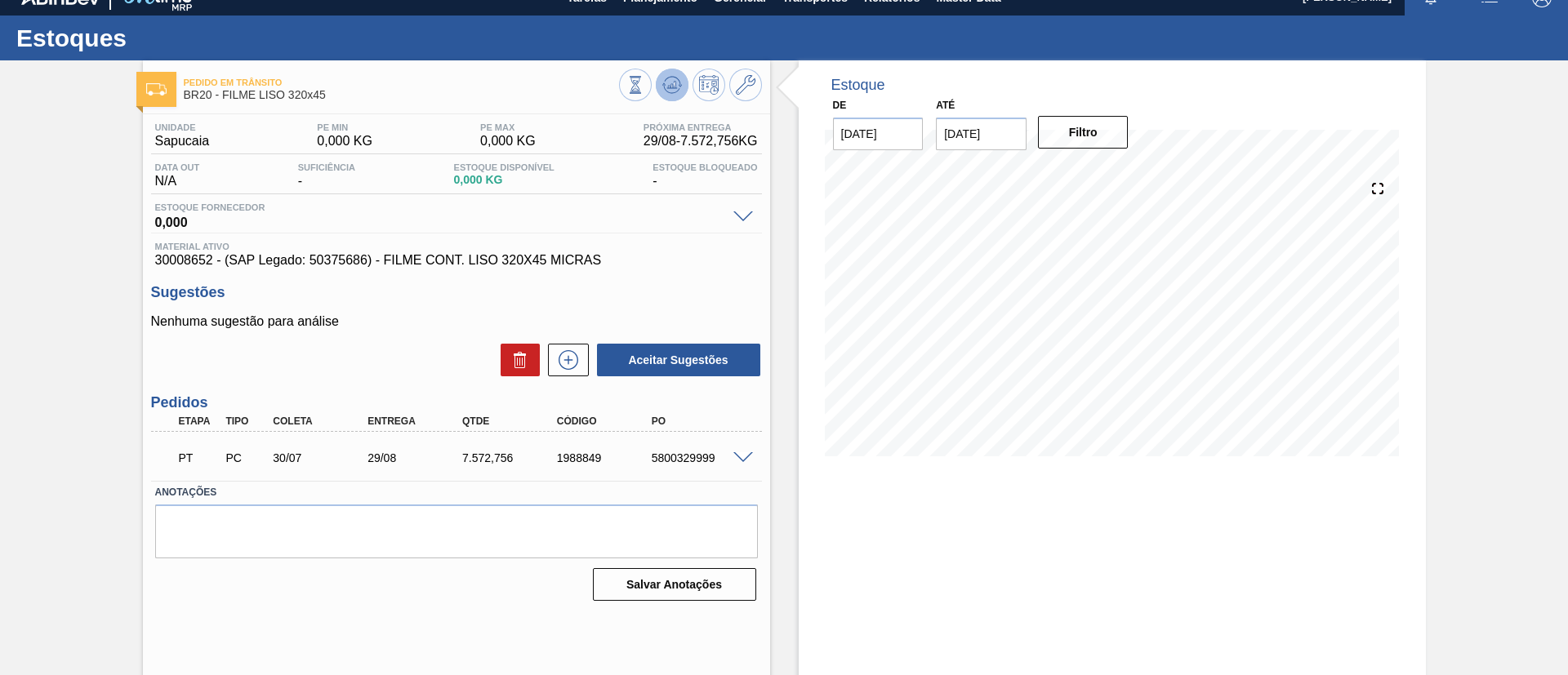
scroll to position [27, 0]
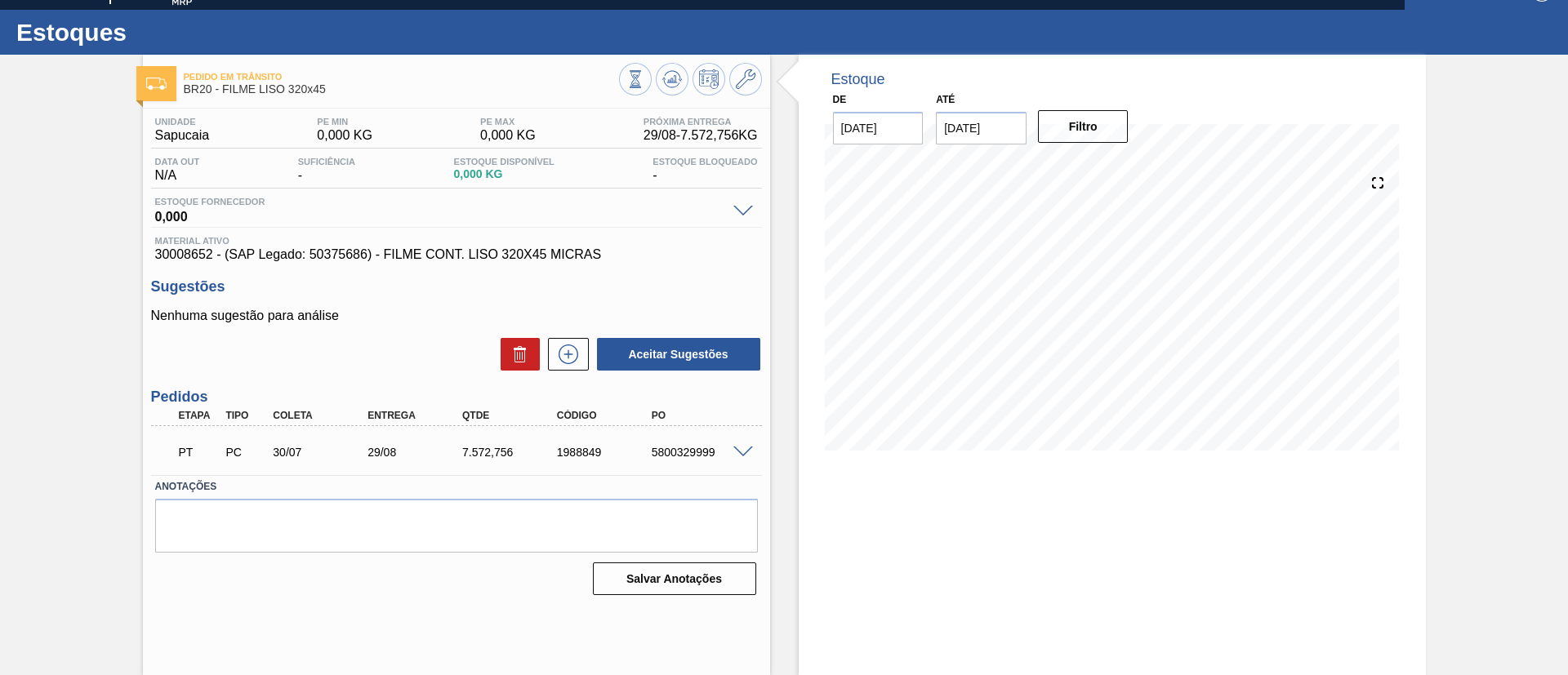
click at [746, 446] on span at bounding box center [742, 452] width 19 height 13
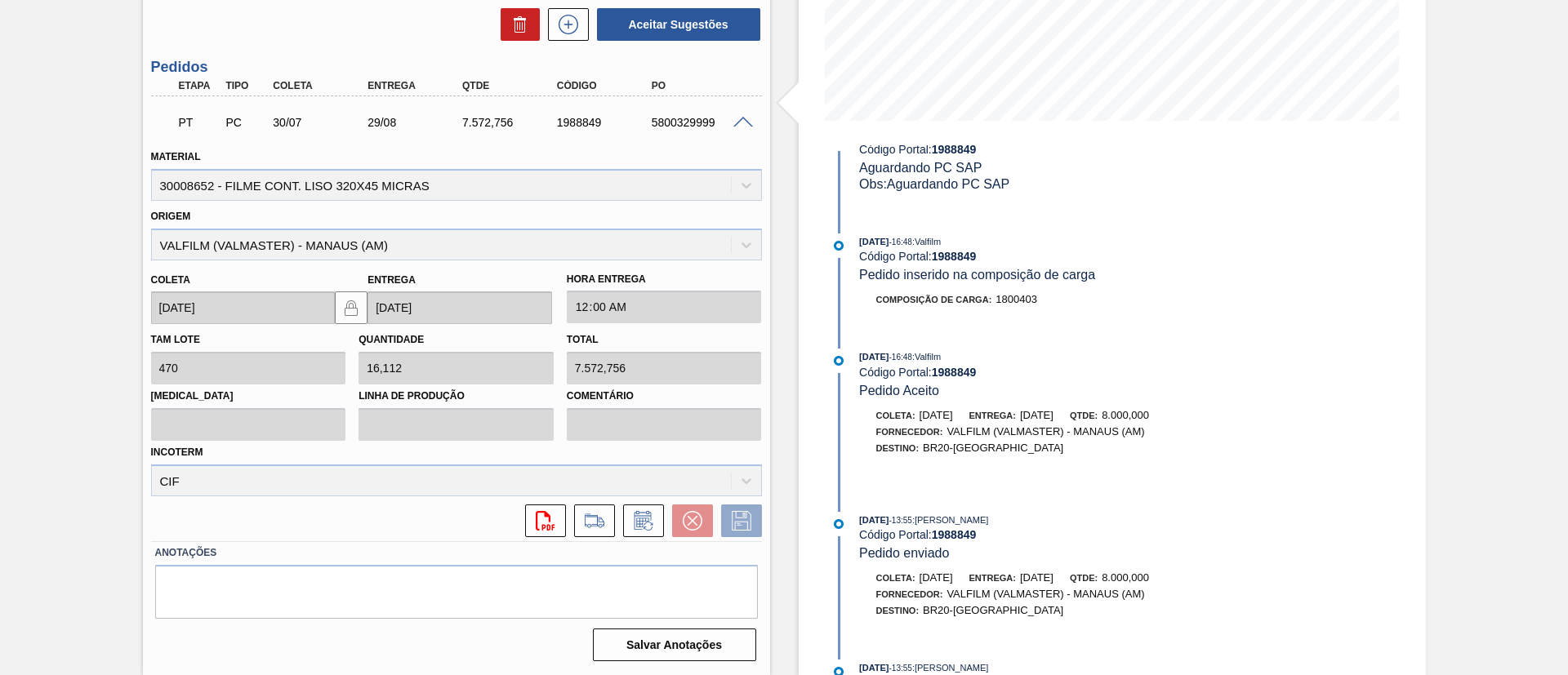
scroll to position [855, 0]
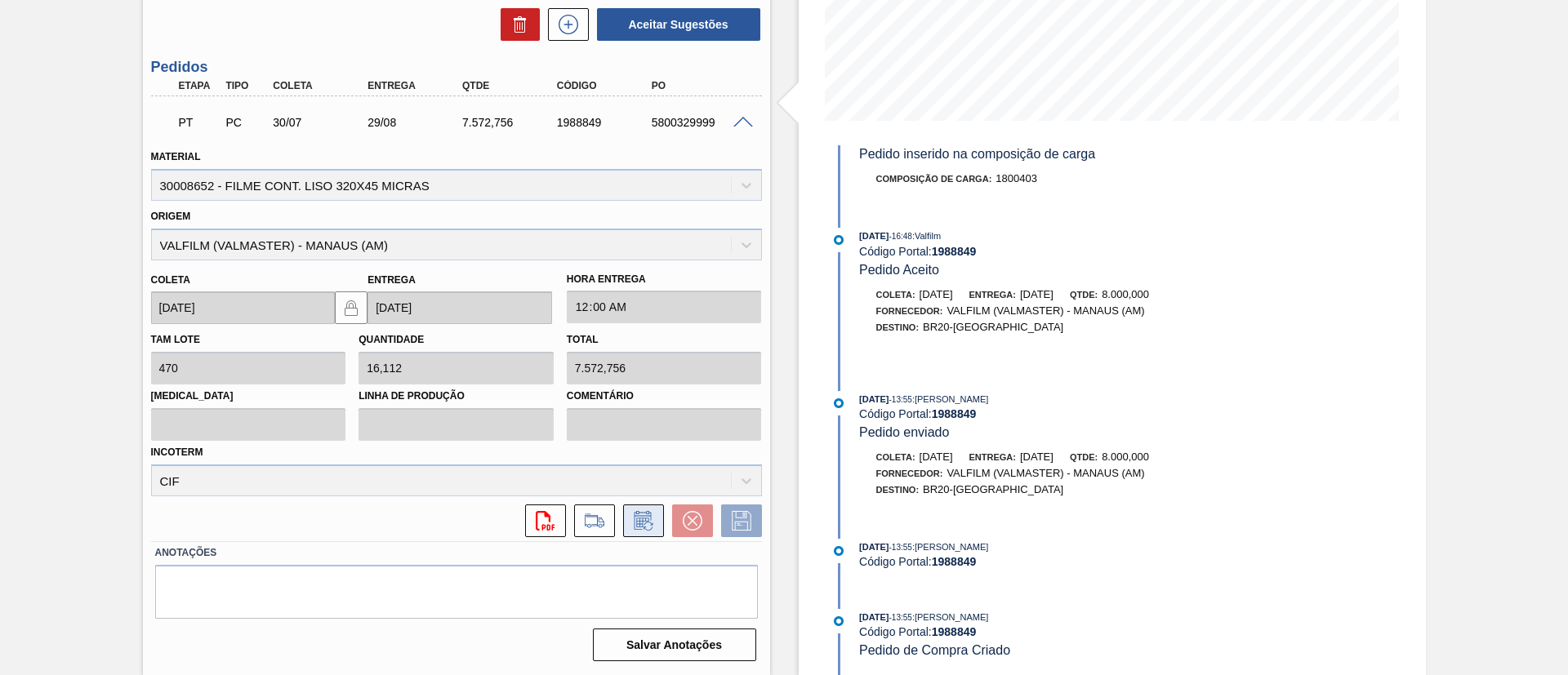
click at [645, 516] on icon at bounding box center [643, 520] width 26 height 19
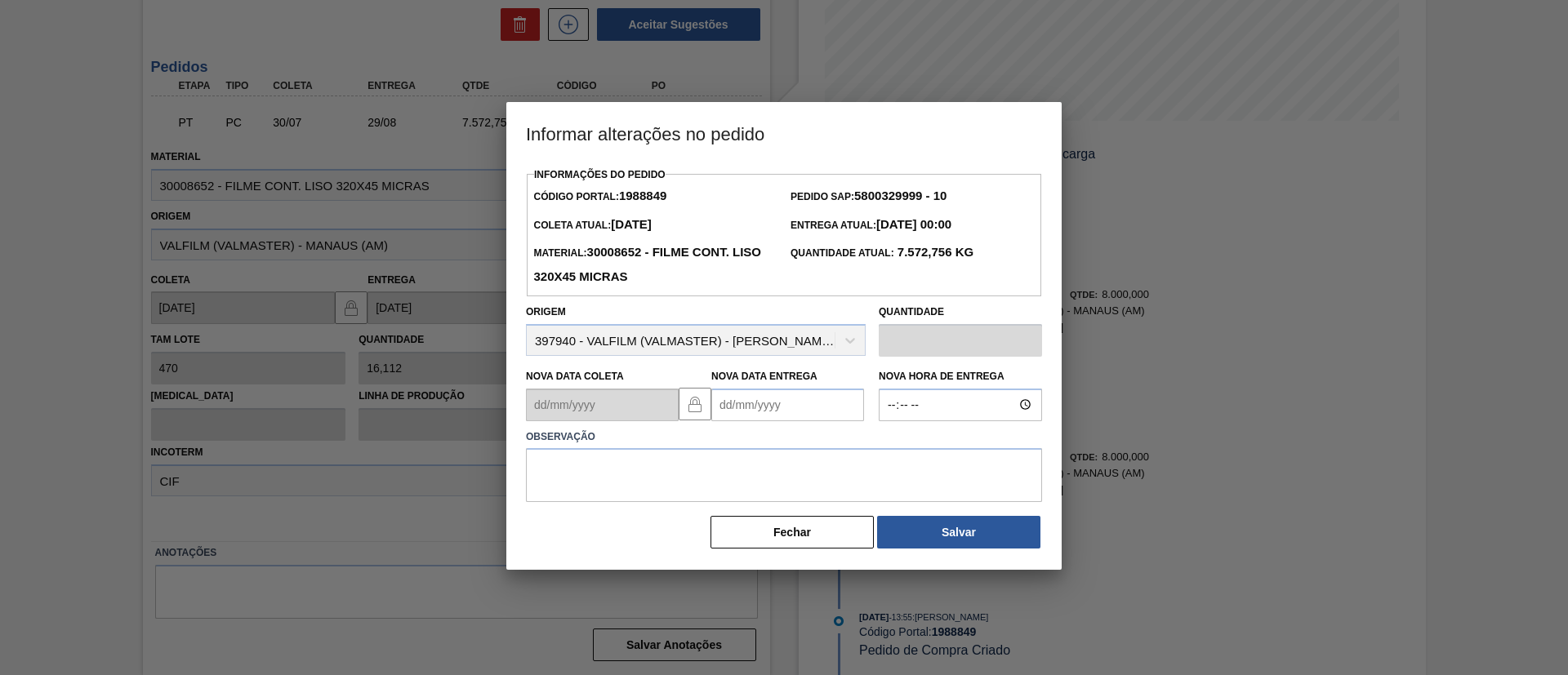
click at [763, 441] on label "Observação" at bounding box center [784, 437] width 516 height 23
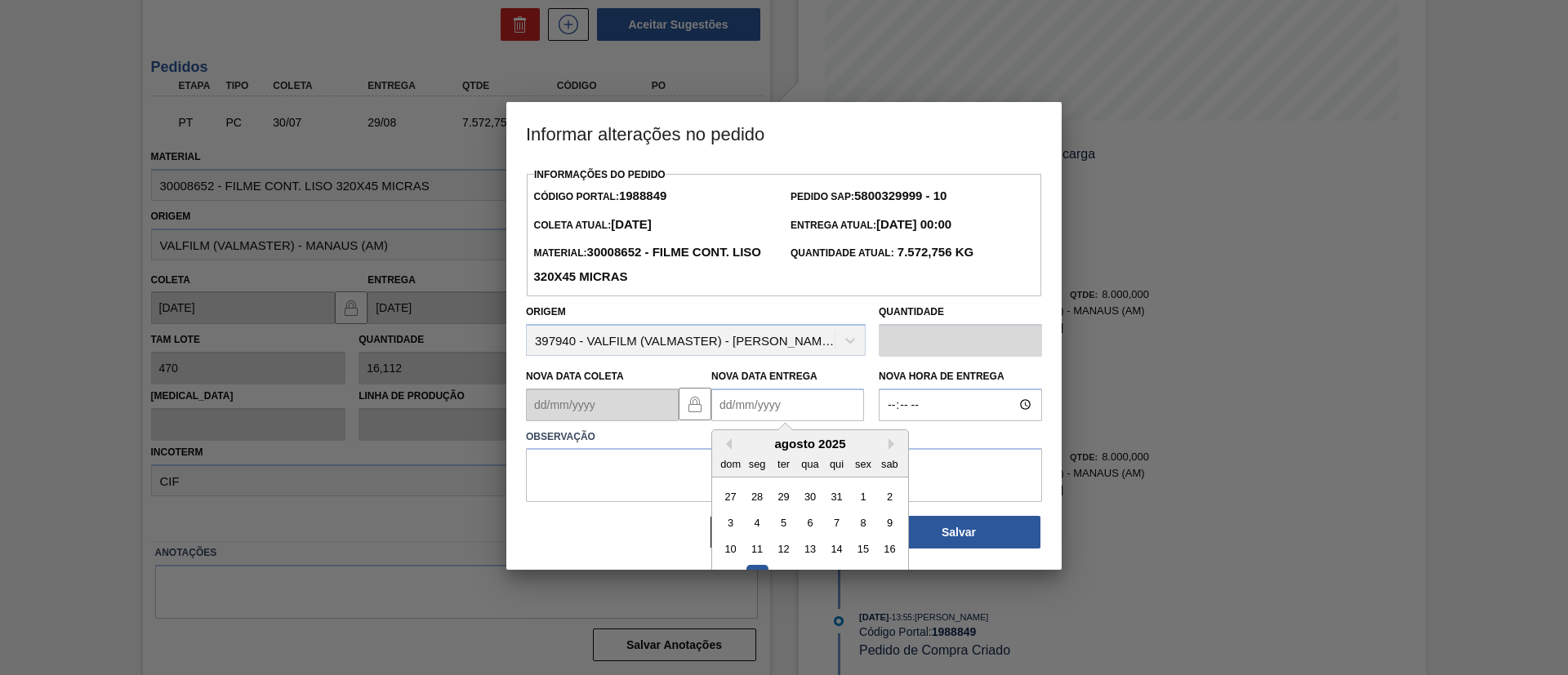
click at [766, 419] on Entrega "Nova Data Entrega" at bounding box center [787, 405] width 153 height 33
click at [887, 442] on div "agosto 2025" at bounding box center [810, 443] width 196 height 14
click at [888, 450] on button "Next Month" at bounding box center [894, 444] width 12 height 12
click at [764, 550] on div "15" at bounding box center [757, 549] width 22 height 22
type Entrega "15/09/2025"
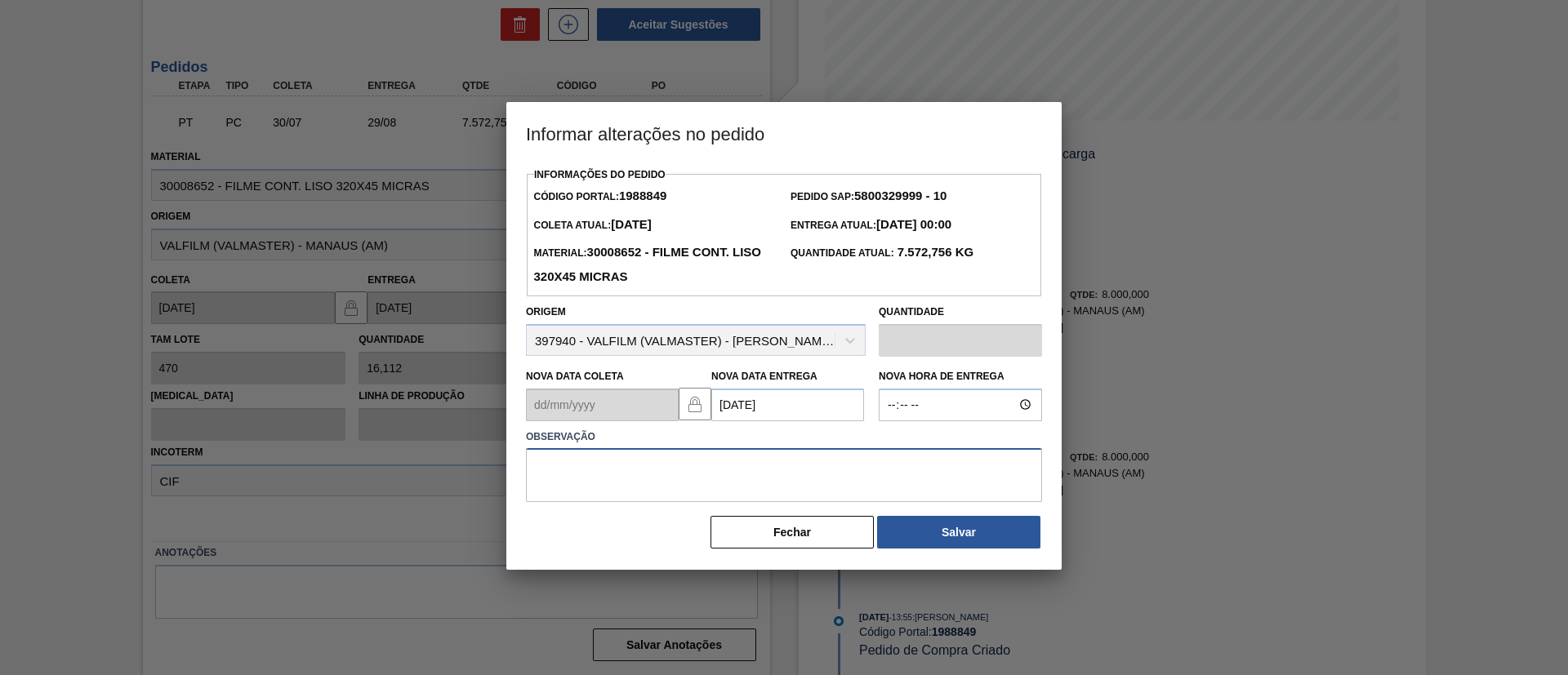
click at [736, 480] on textarea at bounding box center [784, 475] width 516 height 54
type textarea "Data Original -"
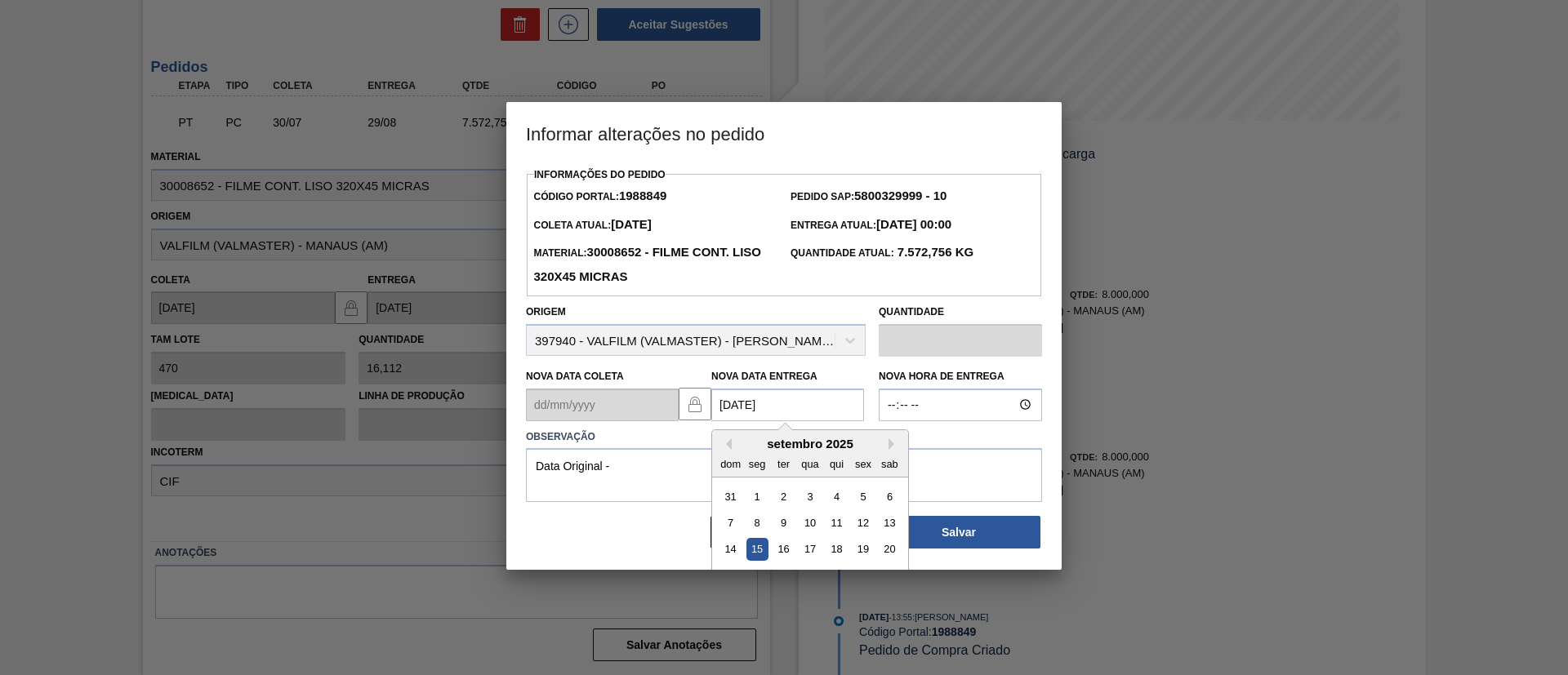
click at [782, 401] on Entrega "15/09/2025" at bounding box center [787, 405] width 153 height 33
click at [866, 522] on div "12" at bounding box center [862, 522] width 22 height 22
type Entrega "12/09/2025"
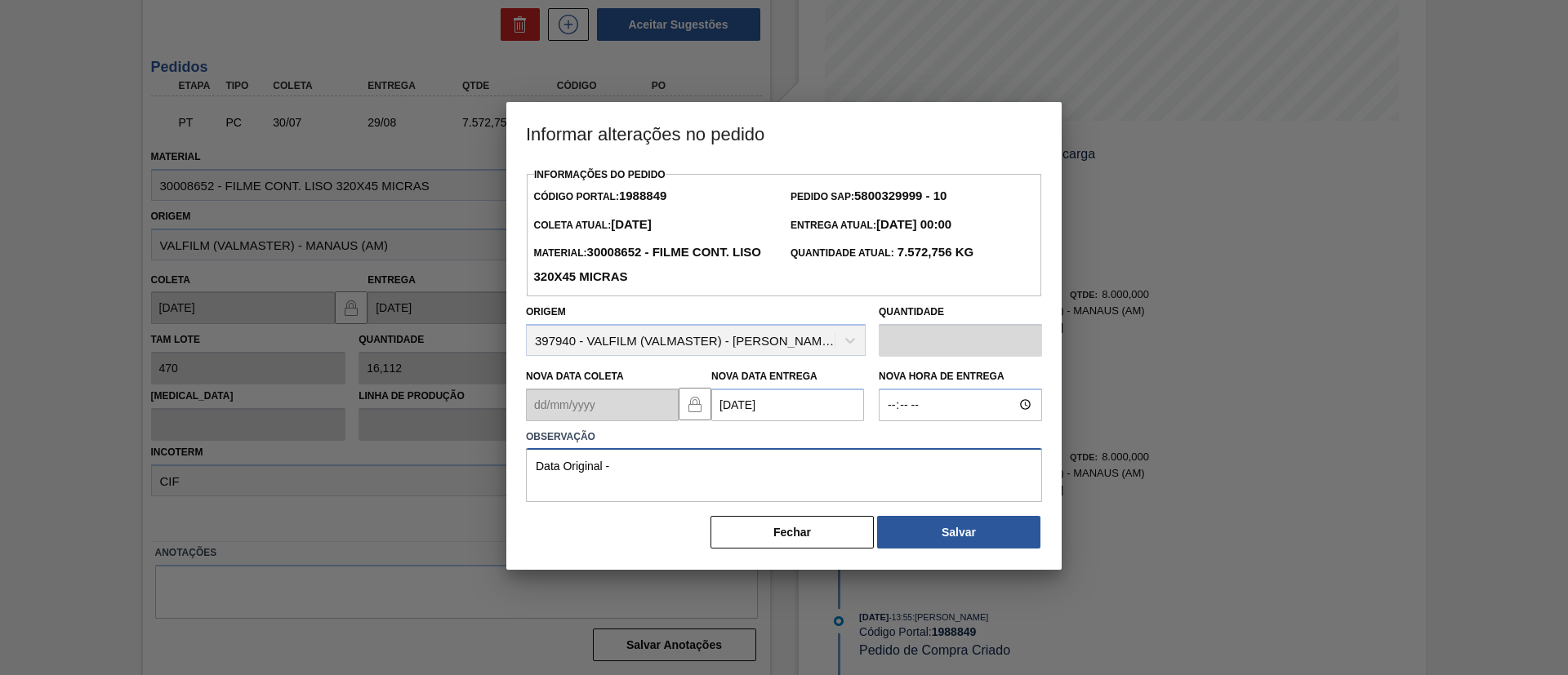
click at [808, 471] on textarea "Data Original -" at bounding box center [784, 475] width 516 height 54
type textarea "Data Original - S/ fim de semana"
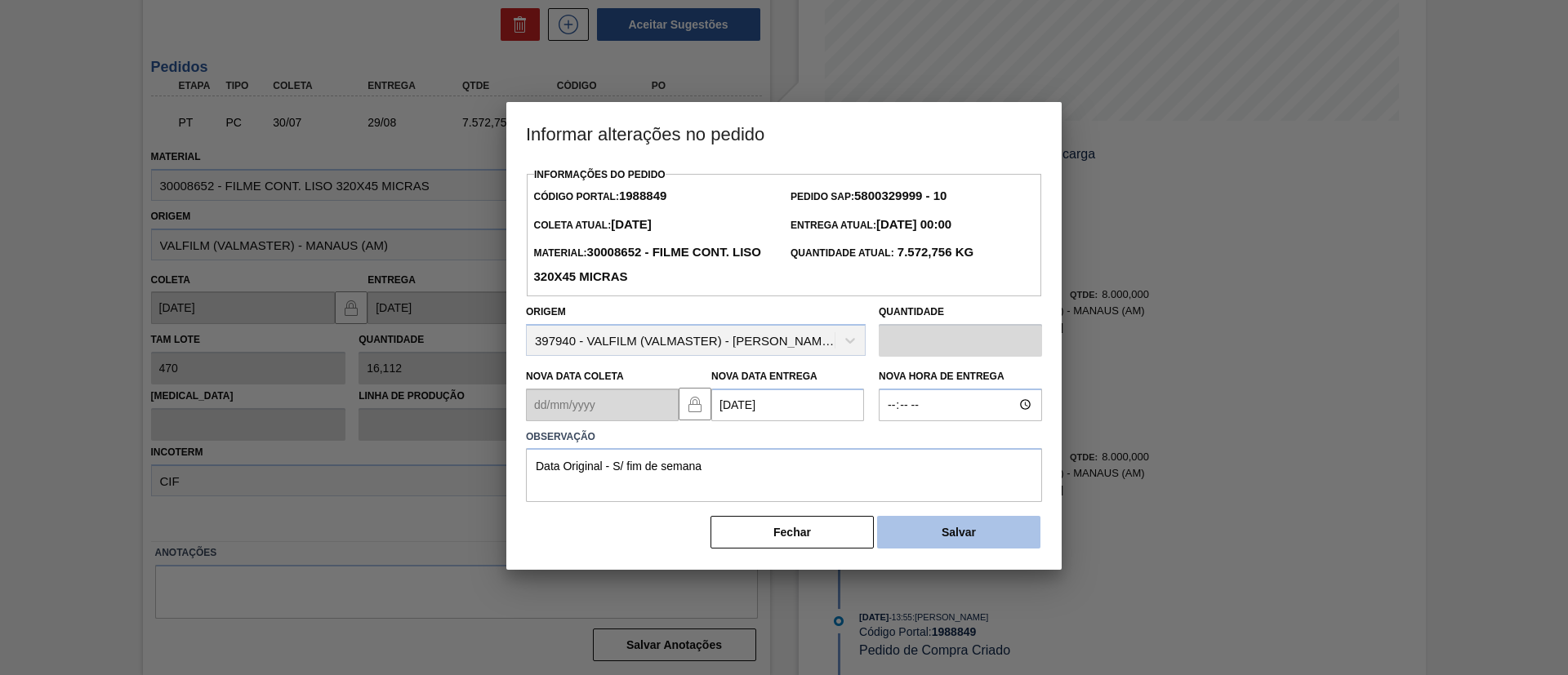
click at [954, 540] on button "Salvar" at bounding box center [959, 531] width 164 height 33
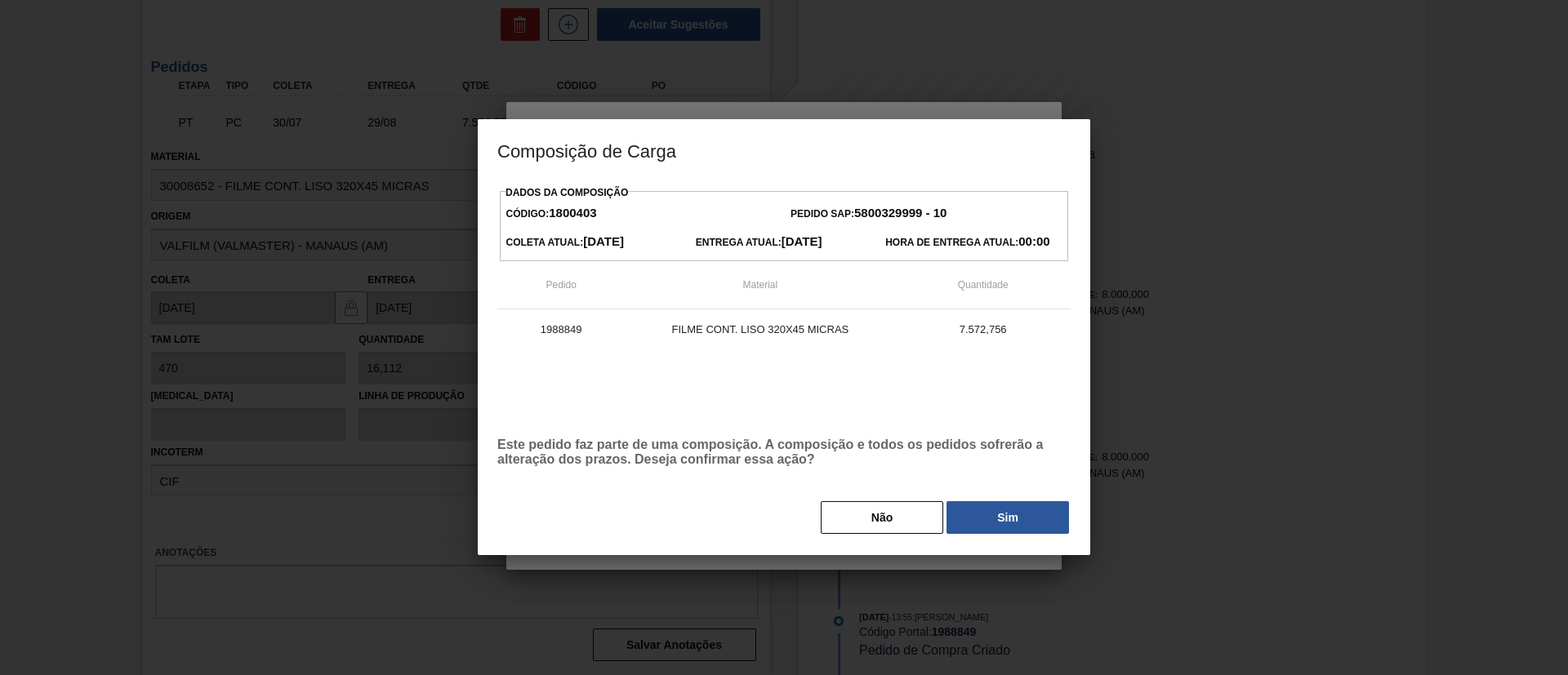
drag, startPoint x: 900, startPoint y: 521, endPoint x: 868, endPoint y: 521, distance: 32.0
click at [899, 521] on button "Não" at bounding box center [882, 517] width 123 height 33
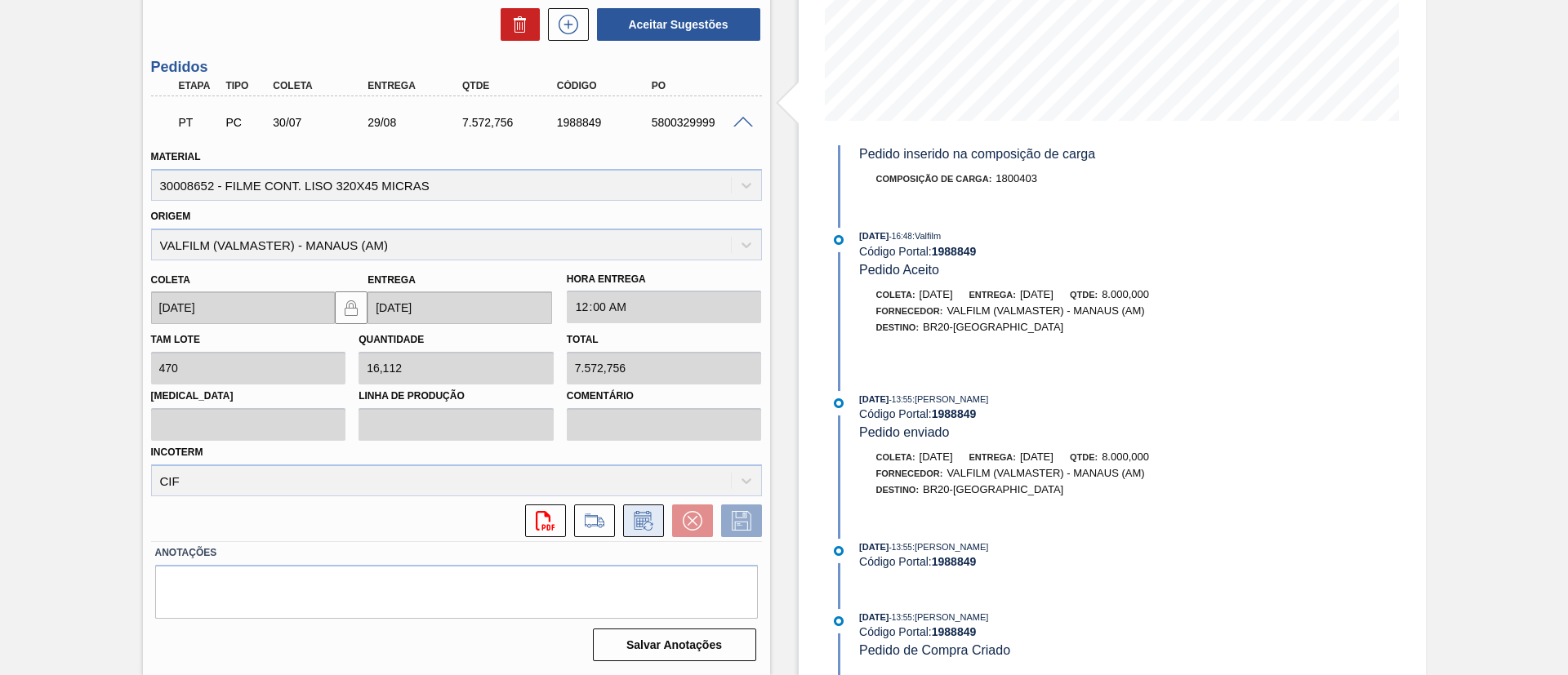
click at [645, 519] on icon at bounding box center [642, 522] width 13 height 10
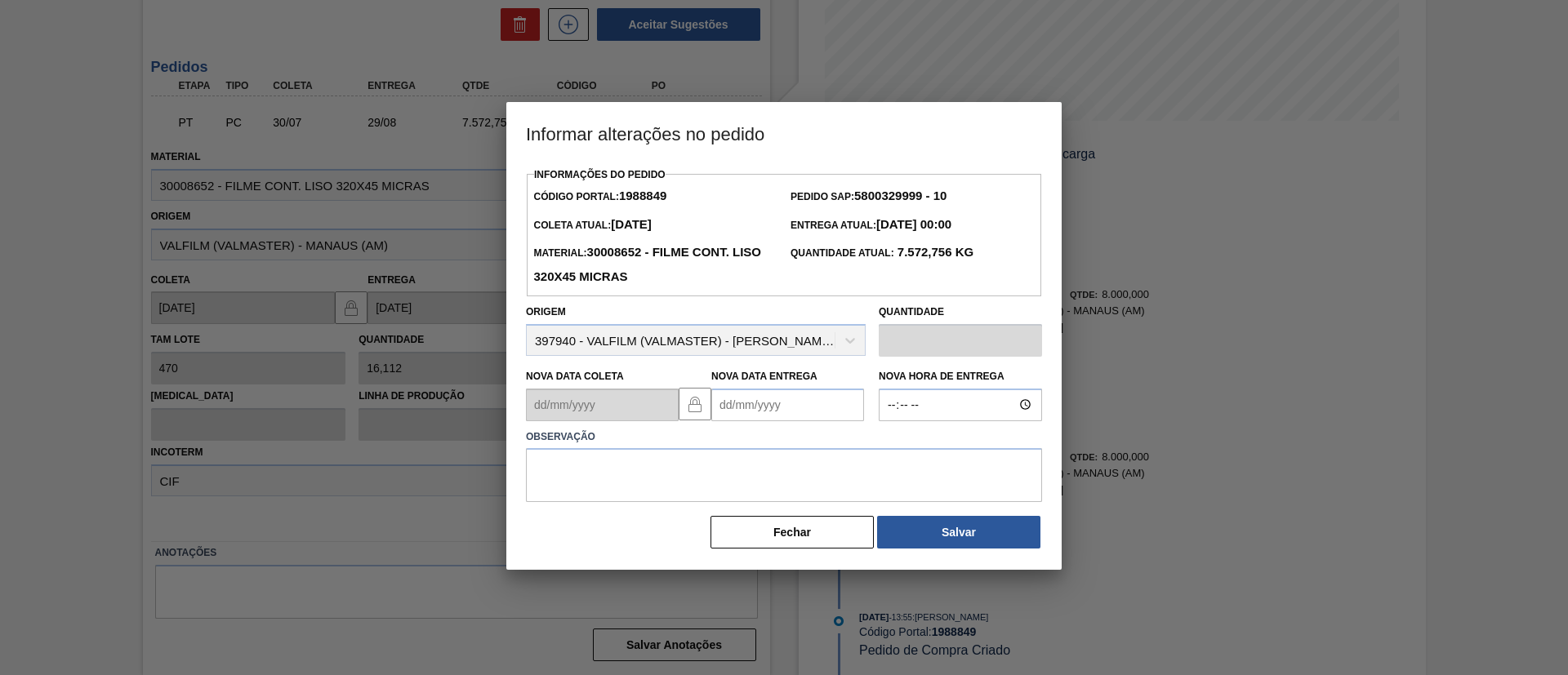
click at [1168, 448] on div at bounding box center [784, 337] width 1568 height 675
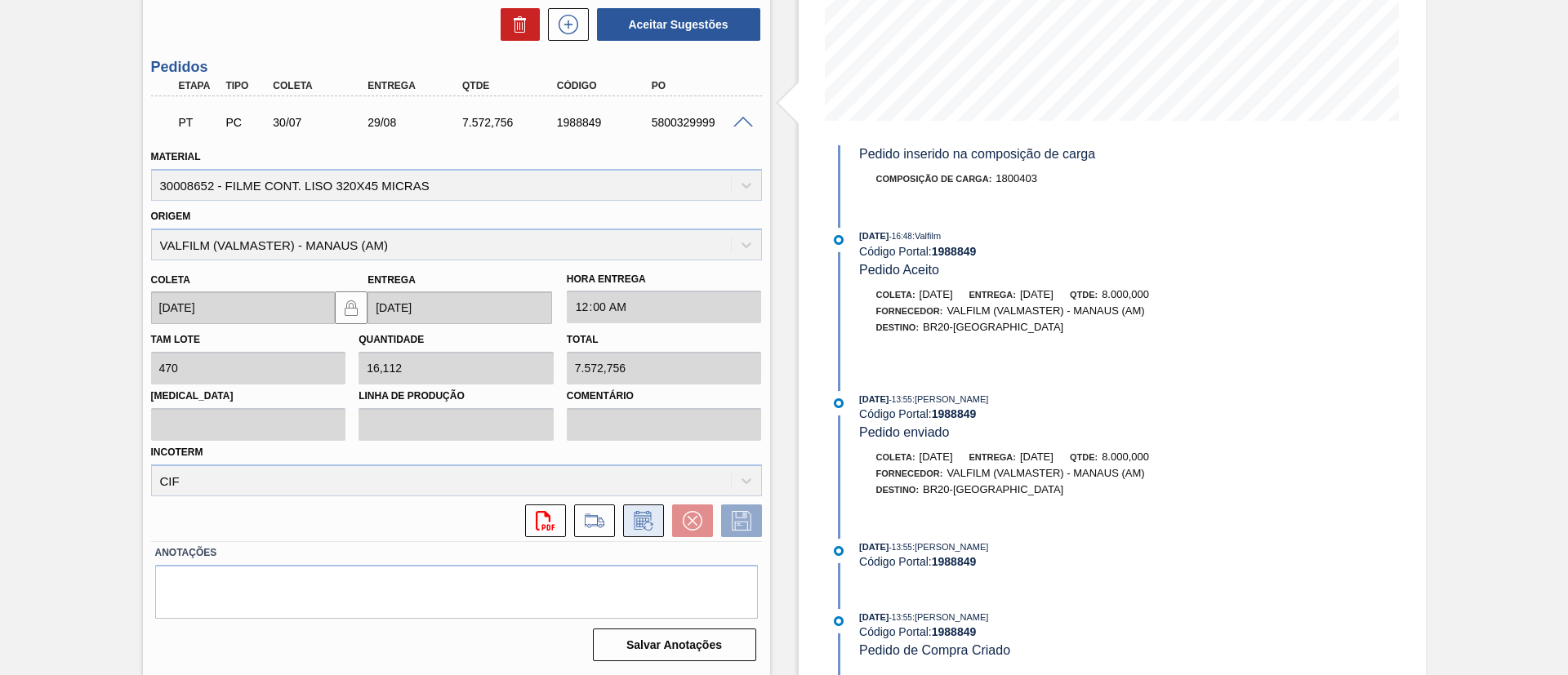
click at [635, 526] on icon at bounding box center [643, 520] width 26 height 19
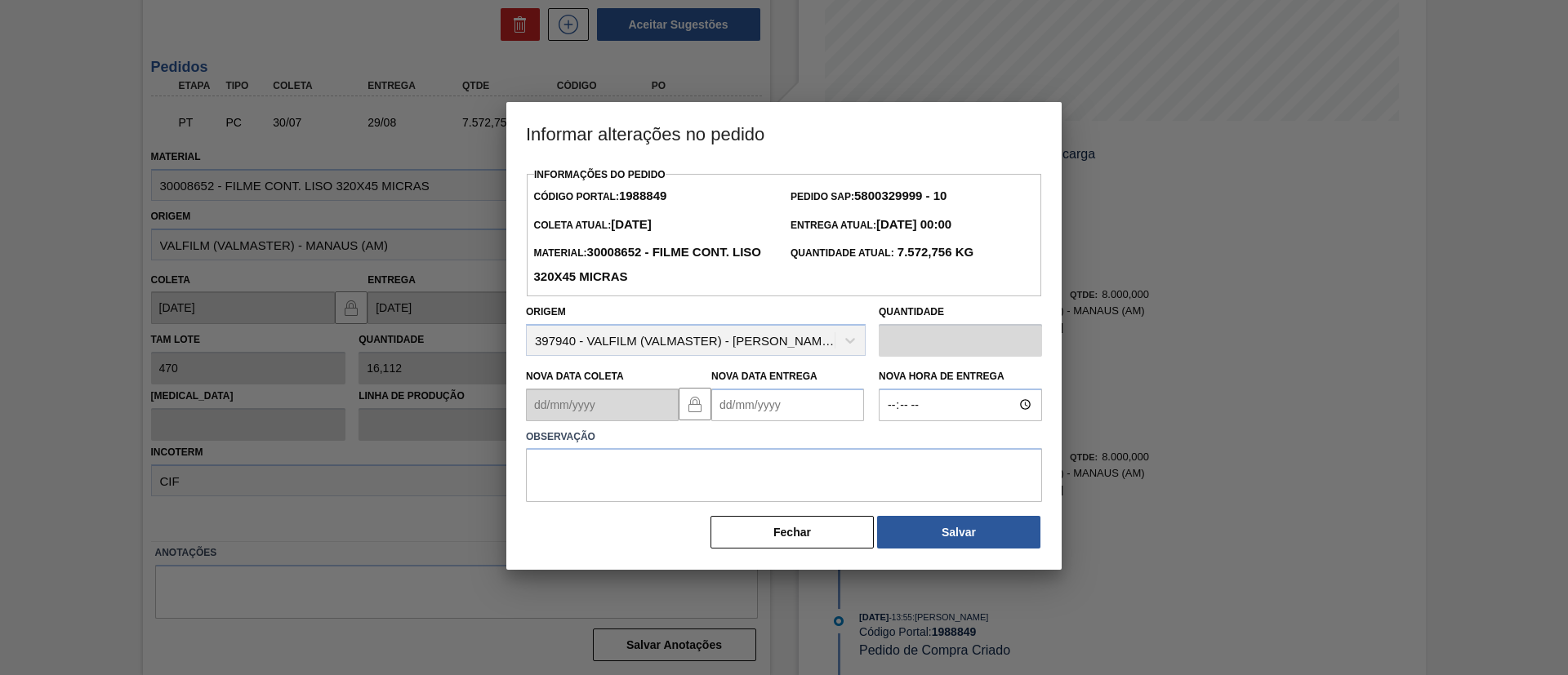
click at [803, 415] on Entrega "Nova Data Entrega" at bounding box center [787, 405] width 153 height 33
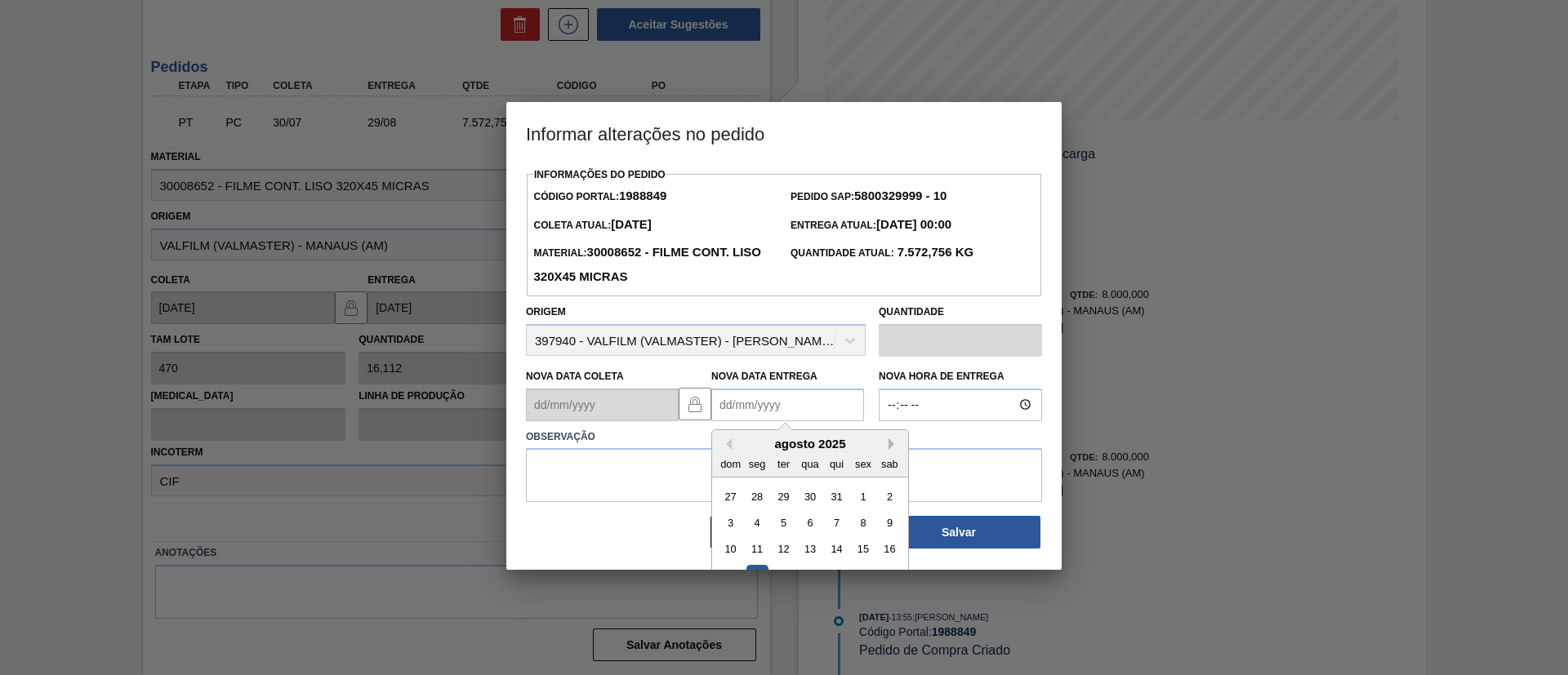
click at [893, 444] on button "Next Month" at bounding box center [894, 444] width 12 height 12
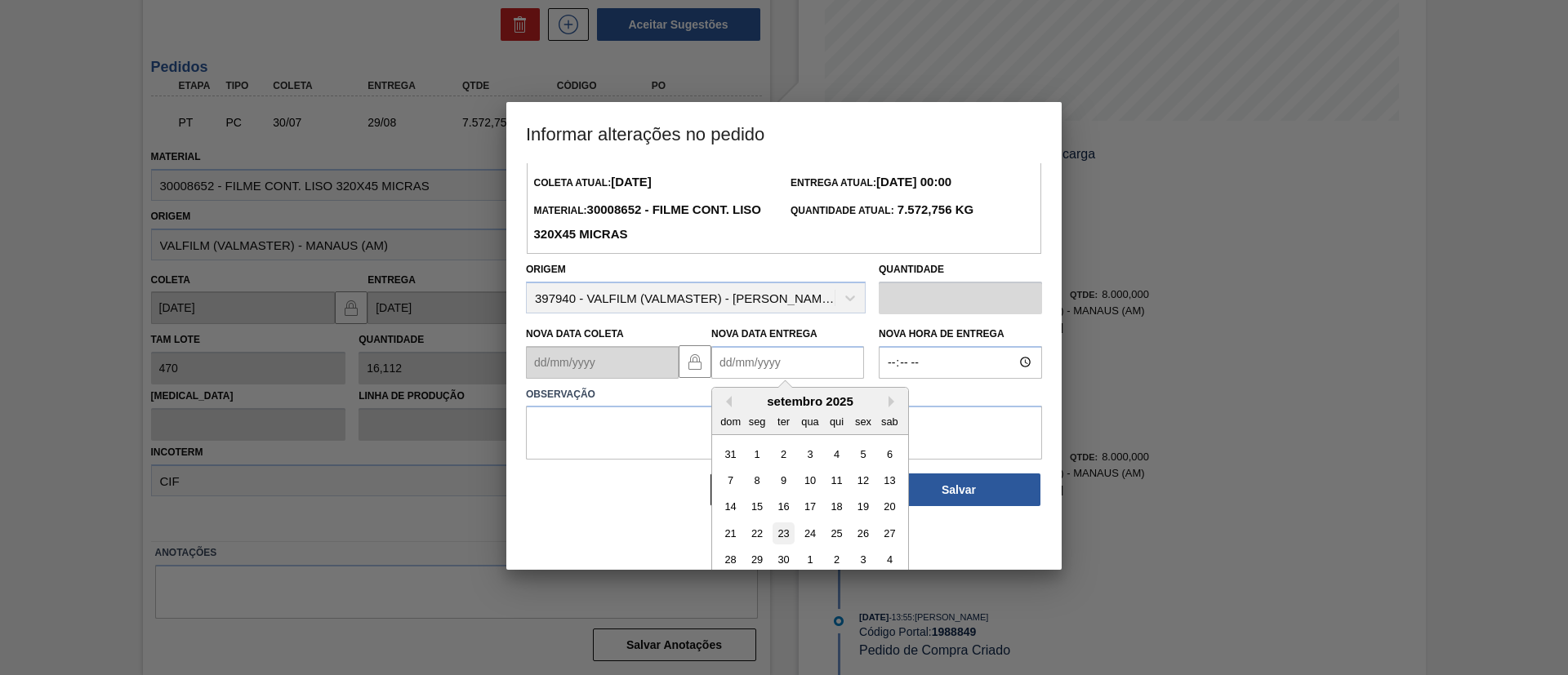
scroll to position [55, 0]
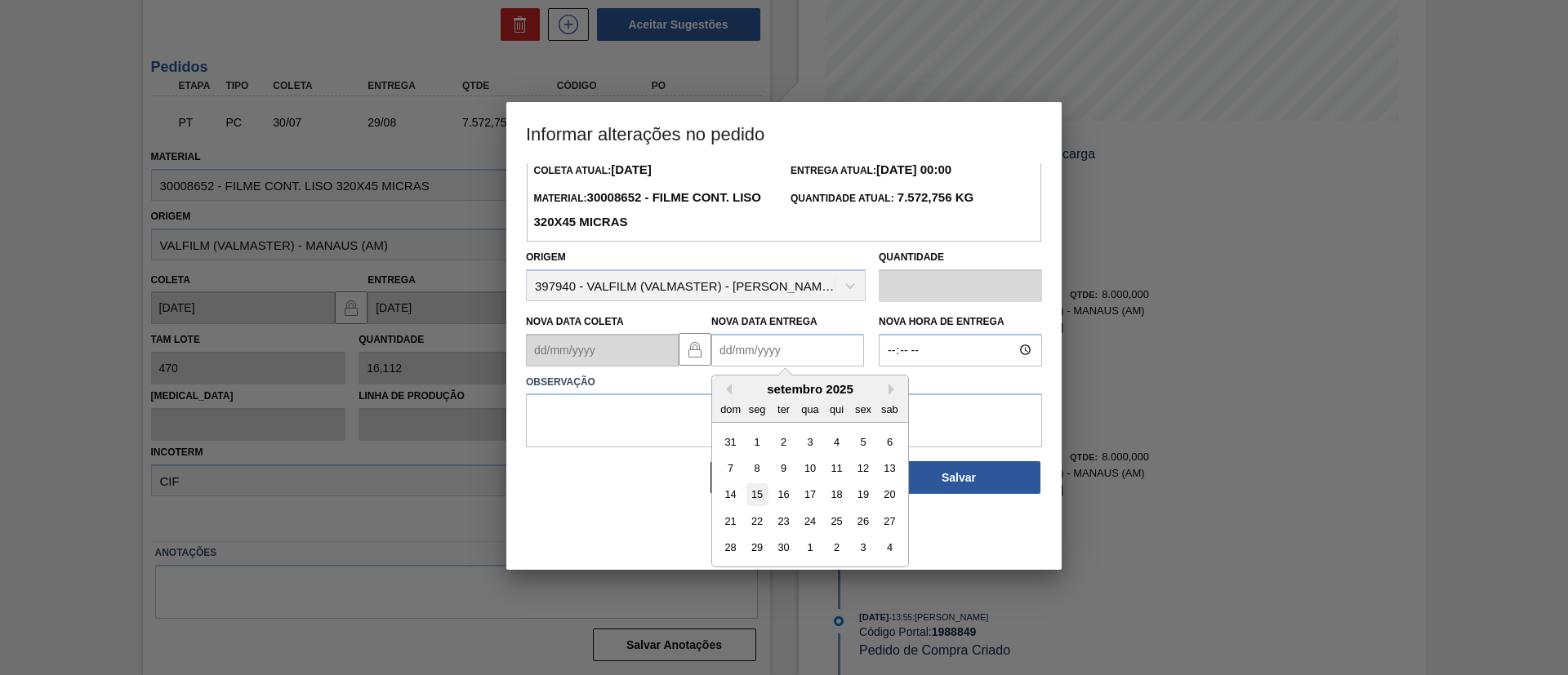
click at [753, 490] on div "15" at bounding box center [757, 494] width 22 height 22
type Entrega "15/09/2025"
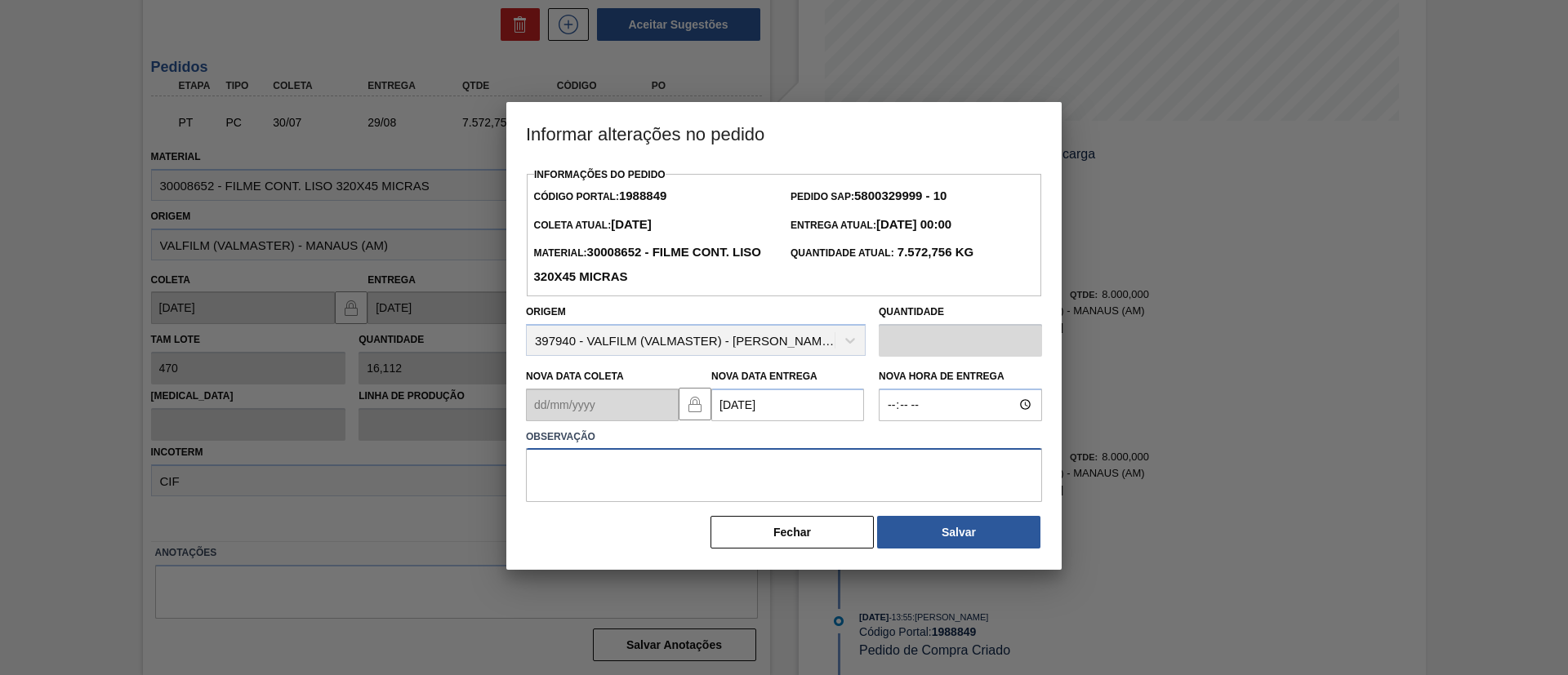
click at [750, 473] on textarea at bounding box center [784, 475] width 516 height 54
type textarea "Data Original"
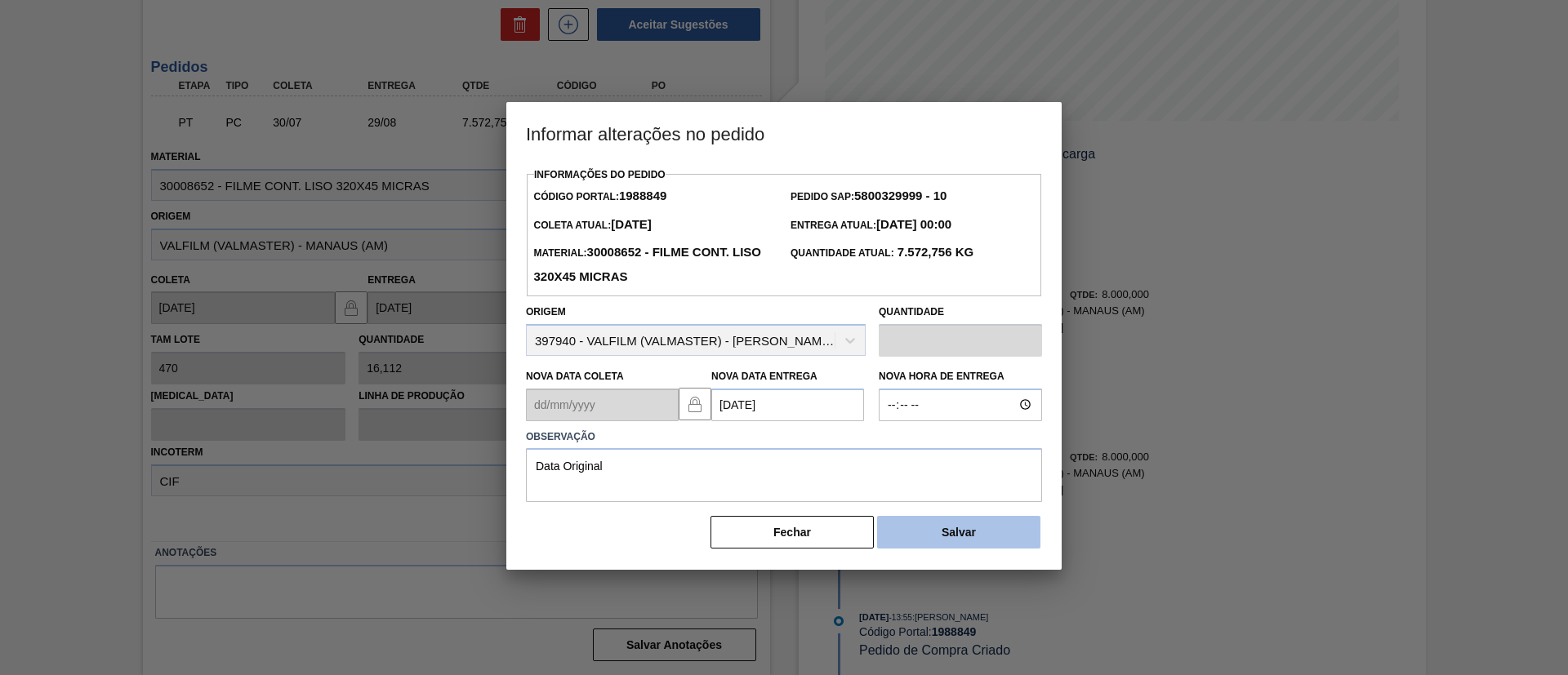
click at [918, 520] on button "Salvar" at bounding box center [959, 531] width 164 height 33
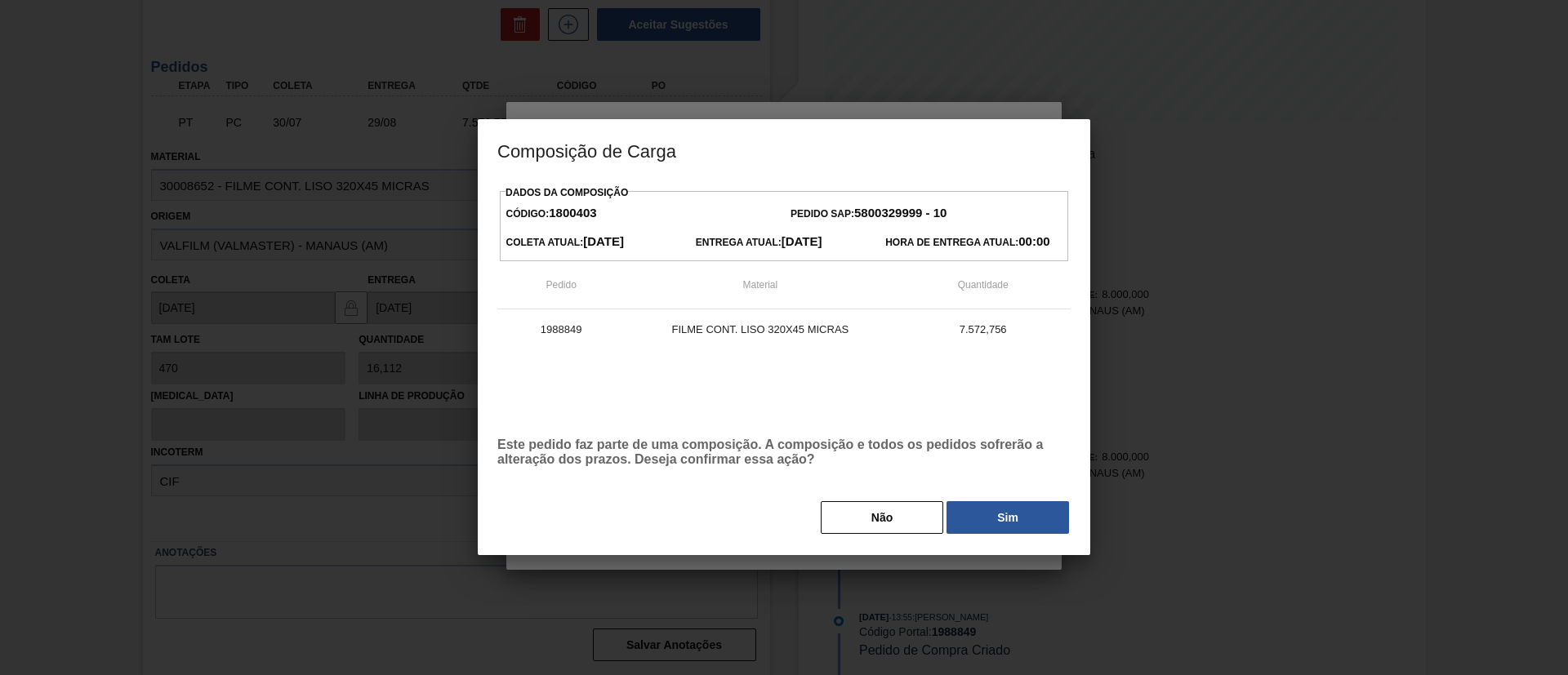
click at [984, 503] on button "Sim" at bounding box center [1008, 517] width 123 height 33
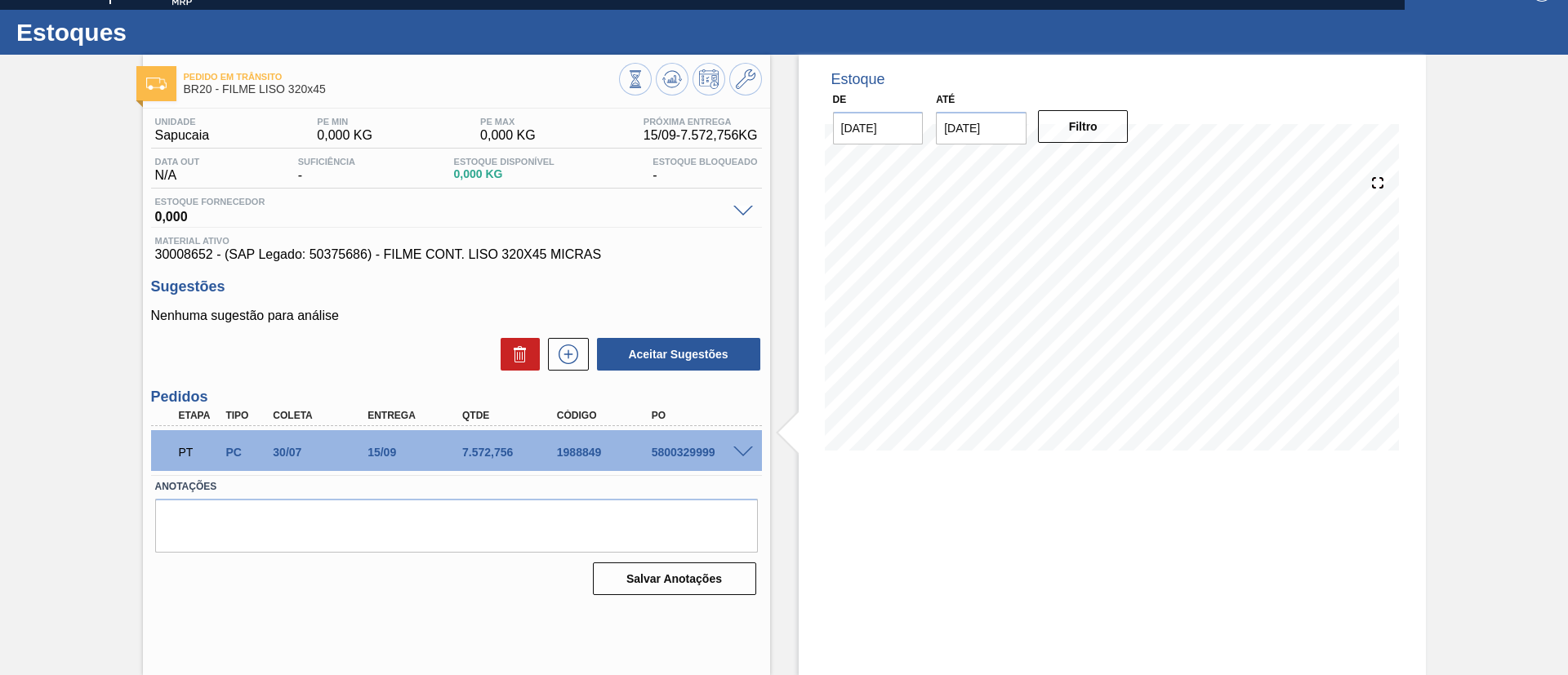
scroll to position [27, 0]
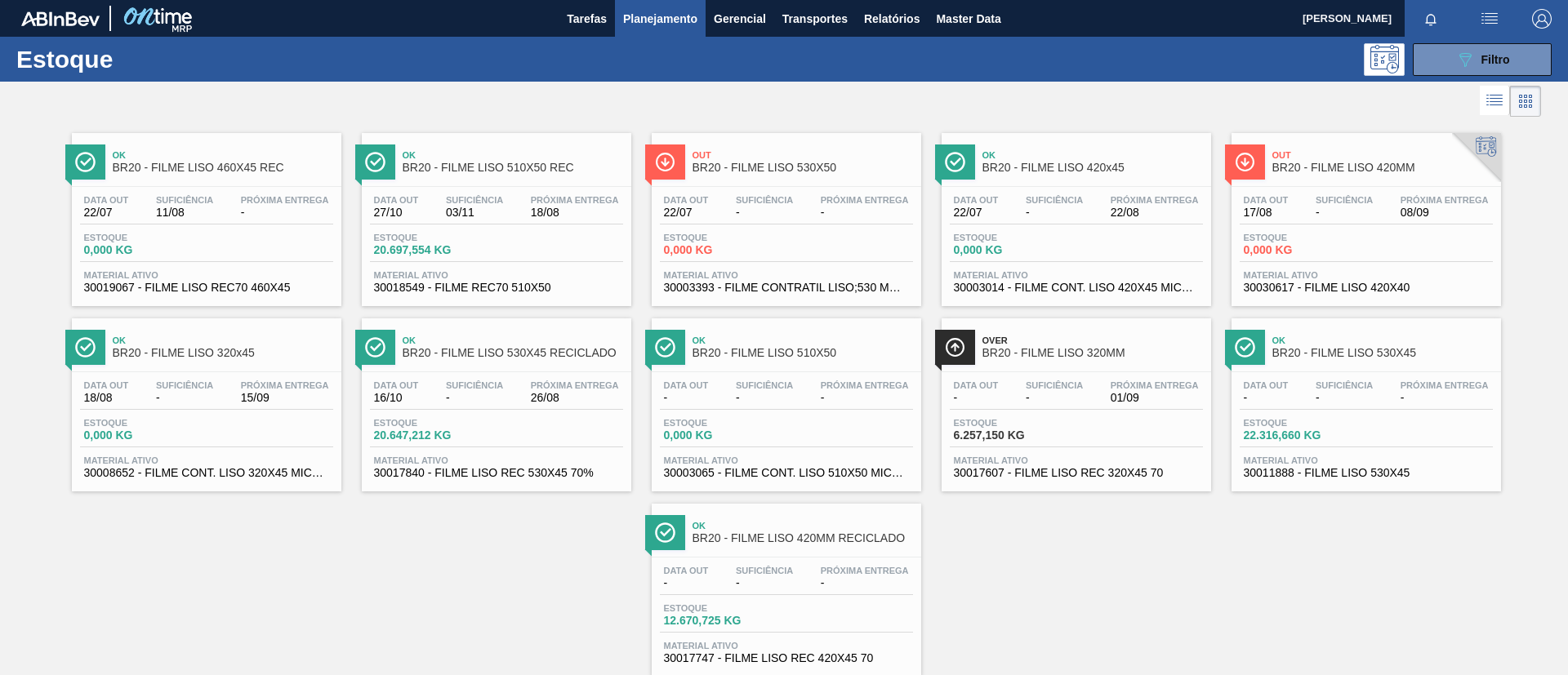
click at [1180, 376] on div "Data out - Suficiência - Próxima Entrega 01/09 Estoque 6.257,150 KG Material at…" at bounding box center [1076, 427] width 270 height 111
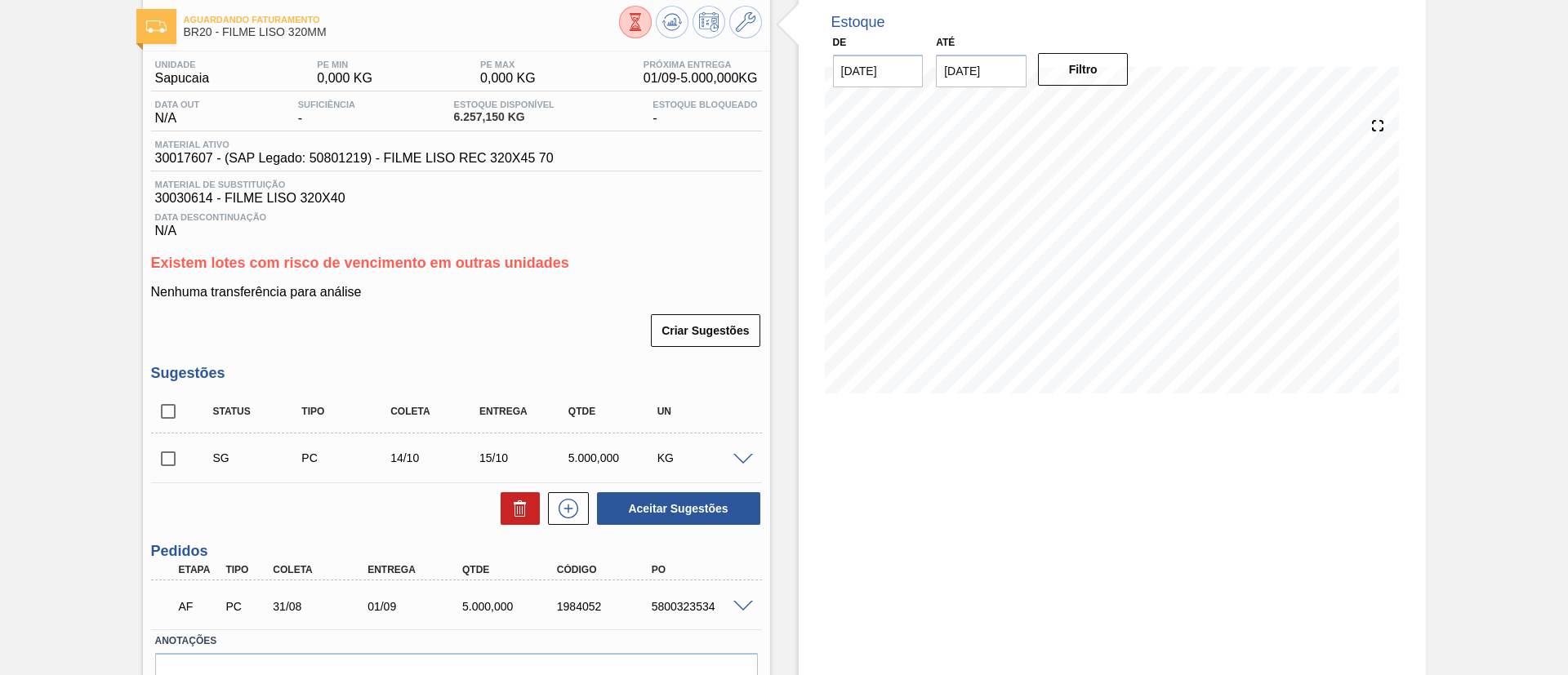
scroll to position [123, 0]
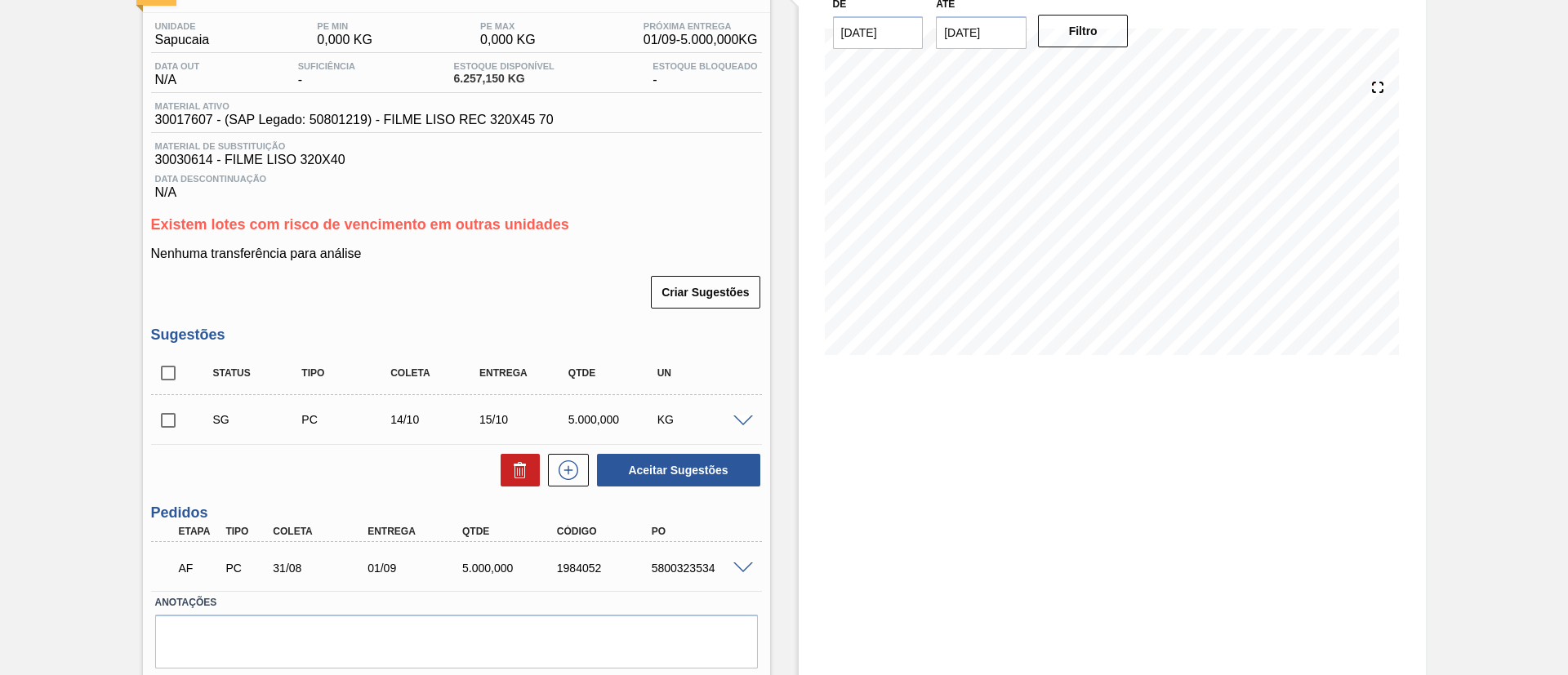
click at [744, 557] on div "AF PC 31/08 01/09 5.000,000 1984052 5800323534" at bounding box center [457, 566] width 611 height 41
click at [746, 562] on span at bounding box center [742, 568] width 19 height 13
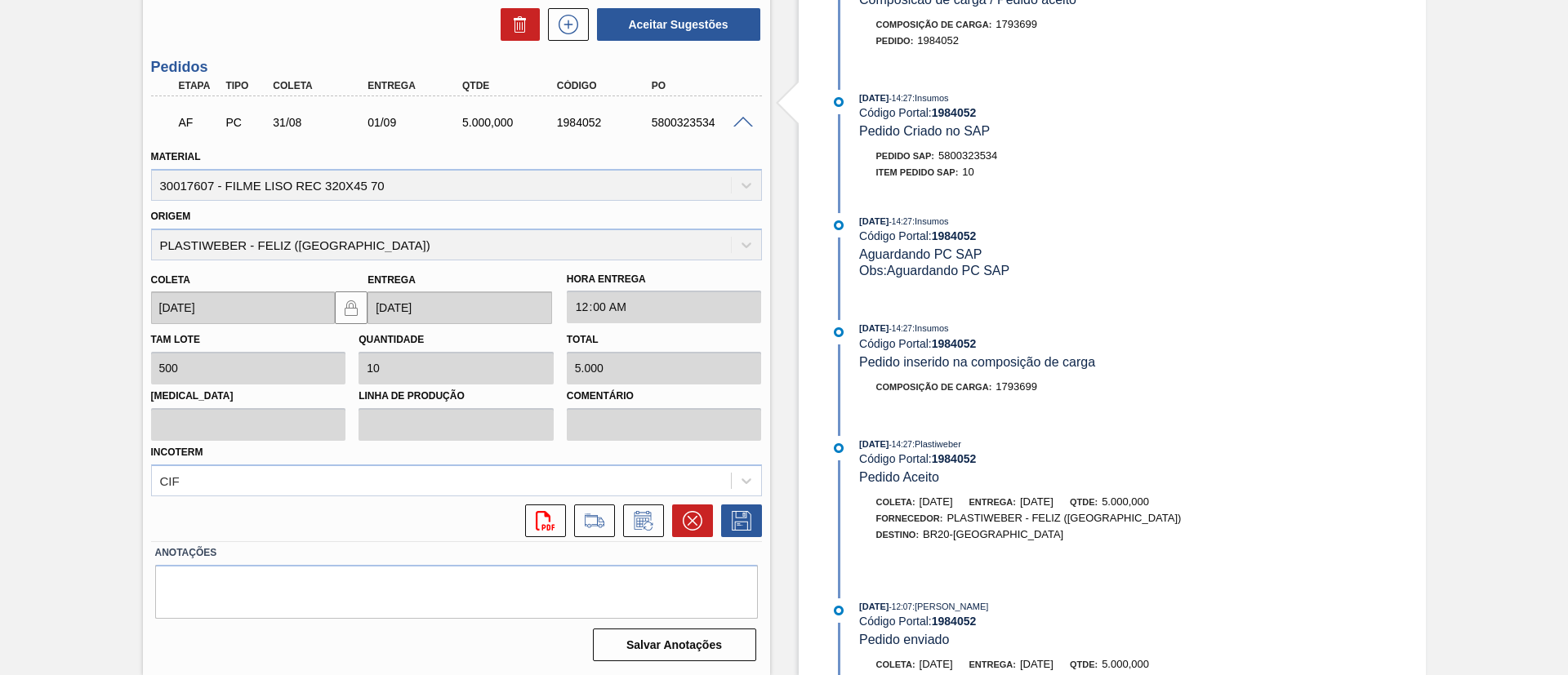
scroll to position [137, 0]
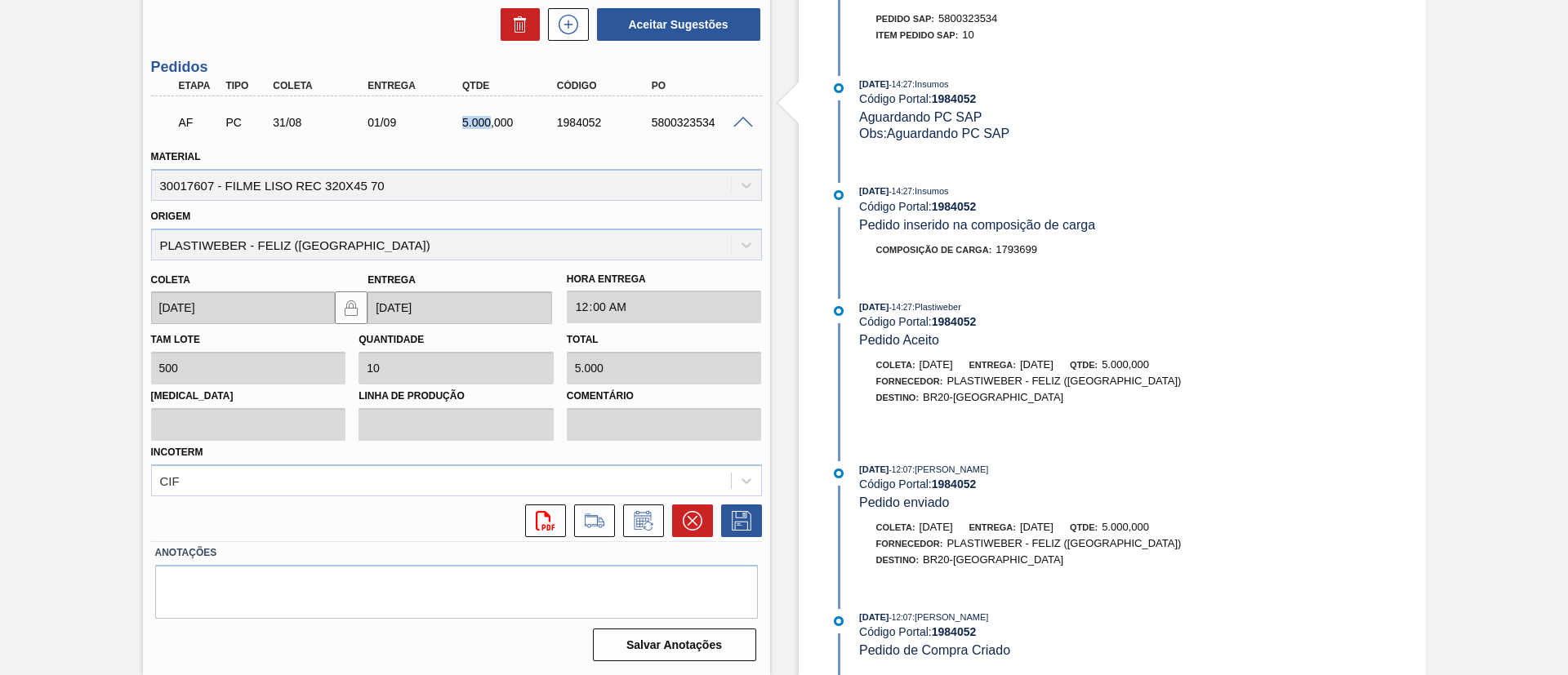
click at [490, 127] on div "AF PC 31/08 01/09 5.000,000 1984052 5800323534" at bounding box center [452, 120] width 568 height 33
copy div "5.000"
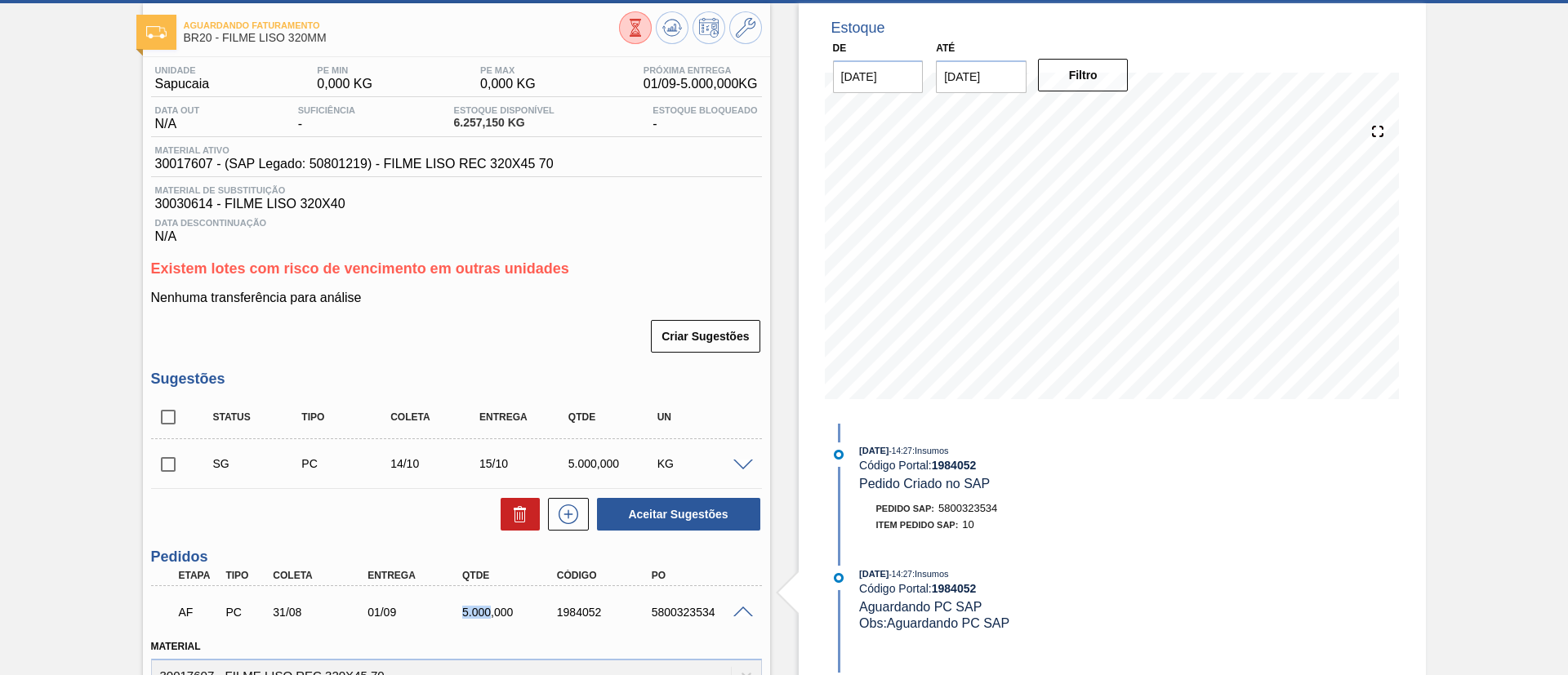
scroll to position [0, 0]
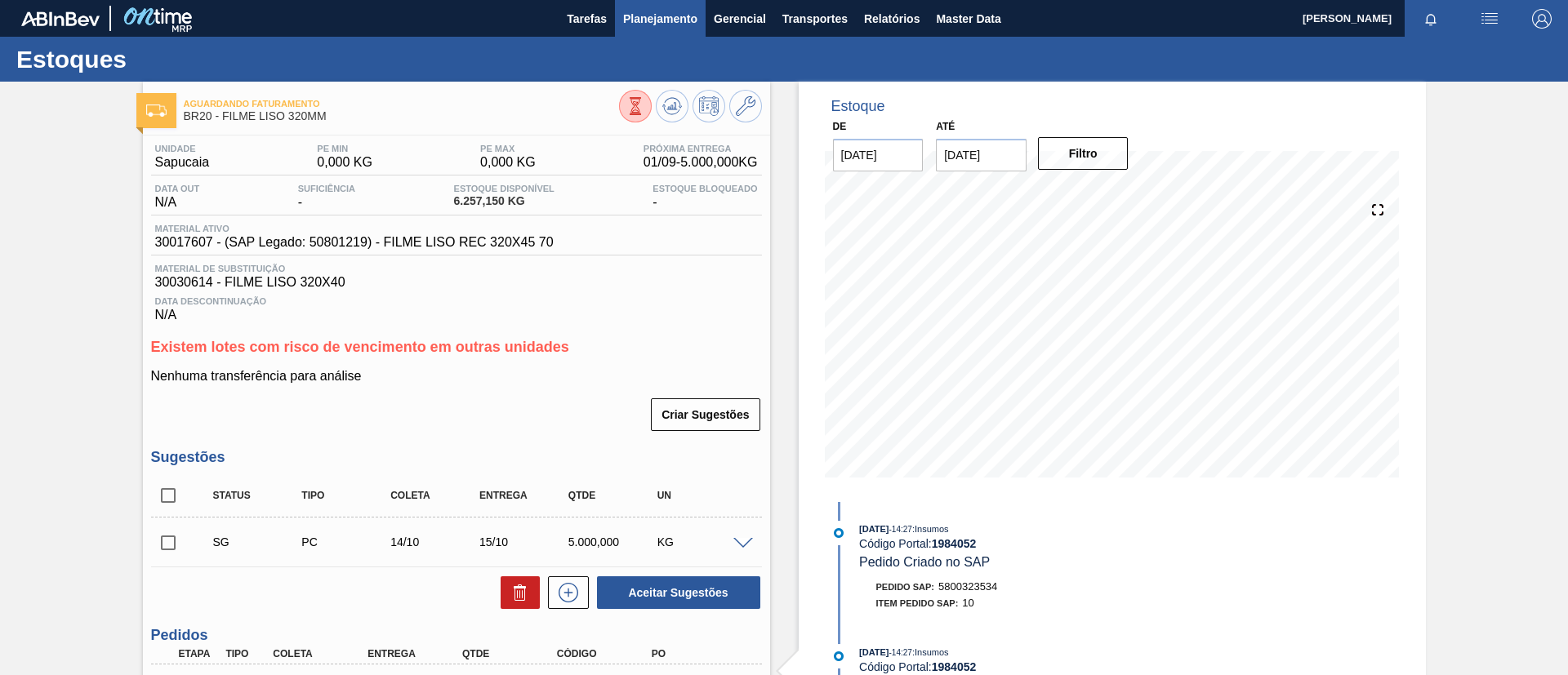
click at [677, 26] on span "Planejamento" at bounding box center [660, 18] width 74 height 19
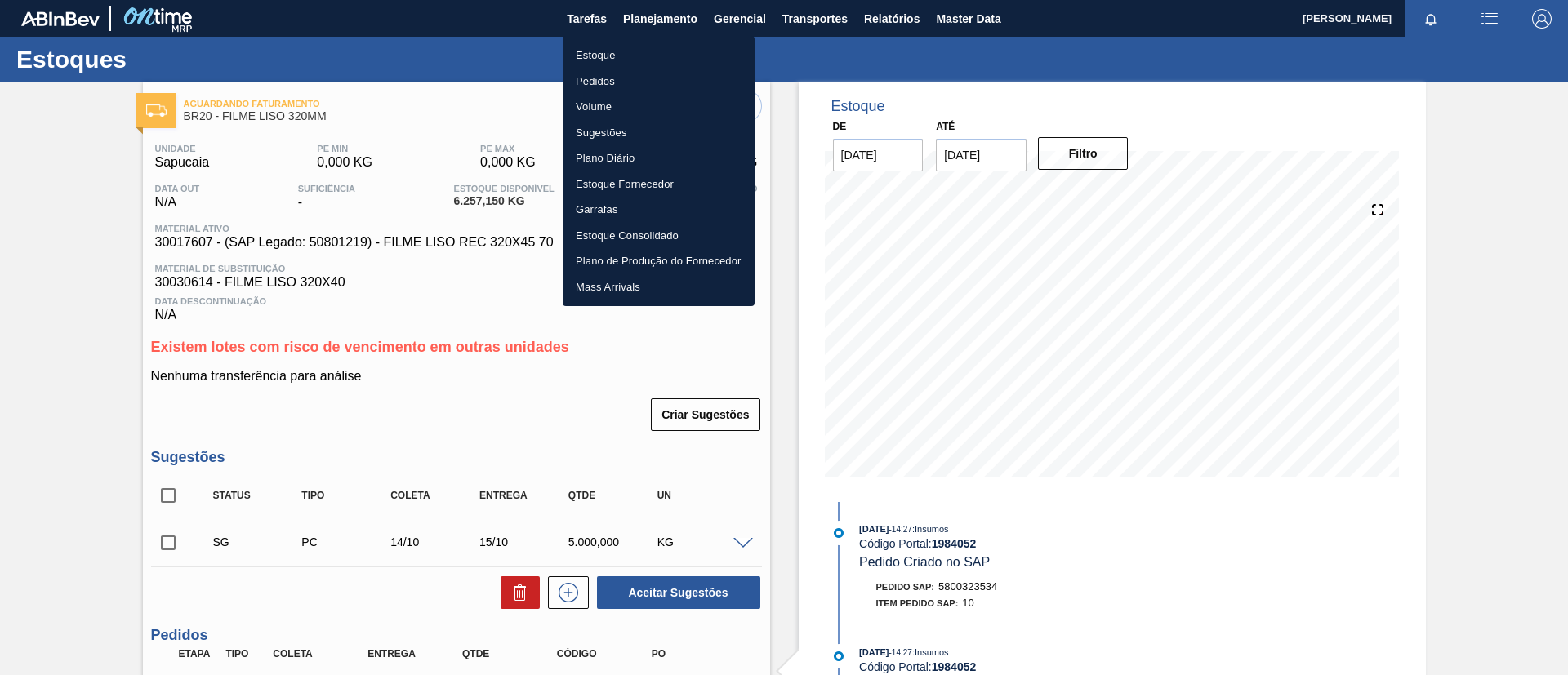
click at [677, 50] on li "Estoque" at bounding box center [659, 55] width 192 height 26
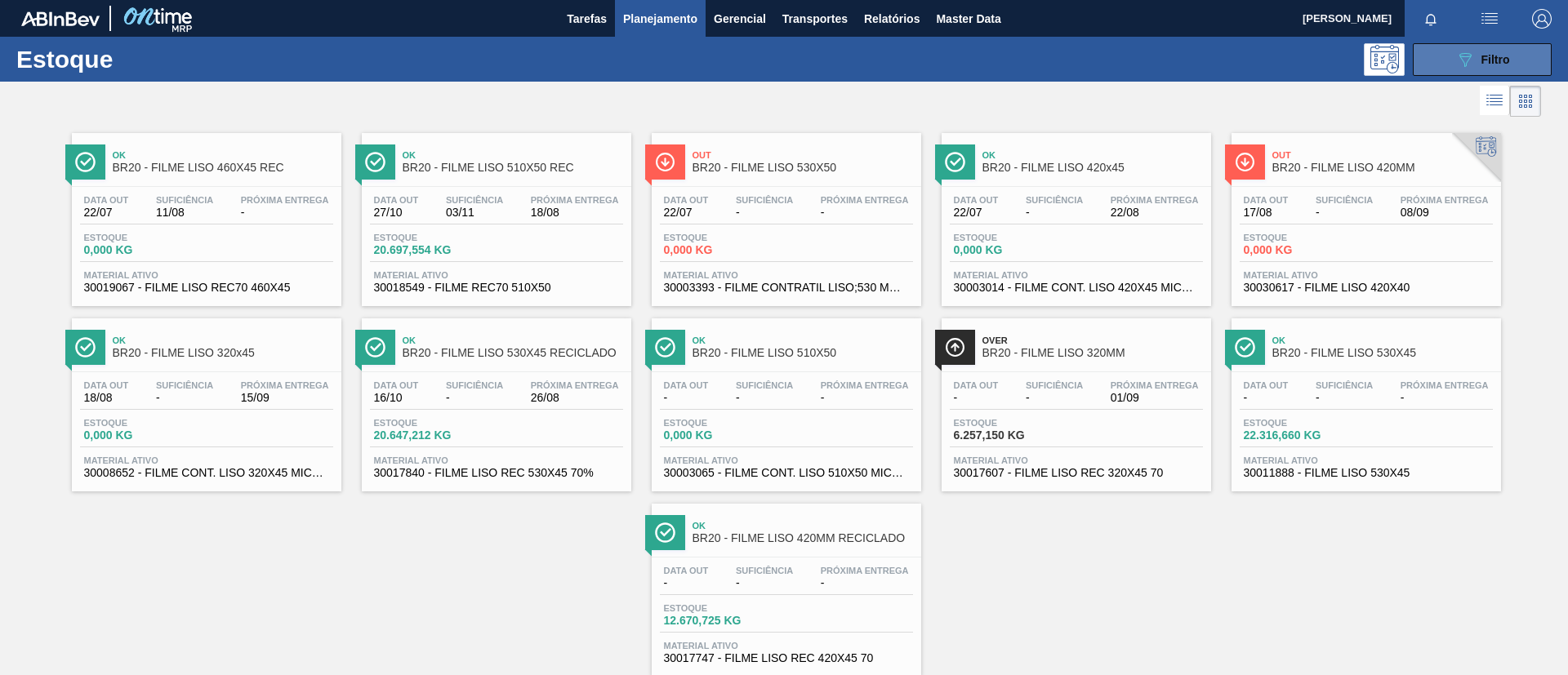
click at [1306, 50] on icon "089F7B8B-B2A5-4AFE-B5C0-19BA573D28AC" at bounding box center [1464, 59] width 19 height 19
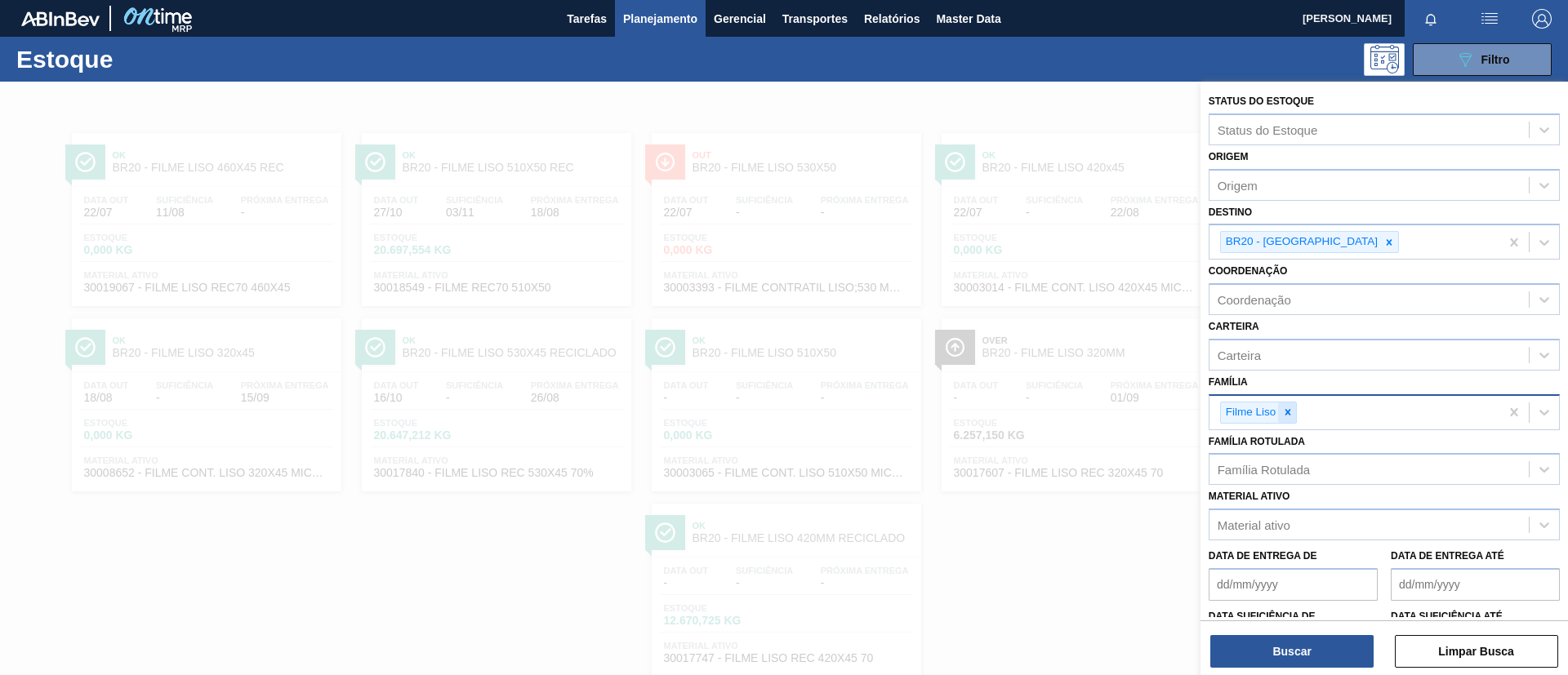
click at [1290, 414] on icon at bounding box center [1288, 412] width 12 height 12
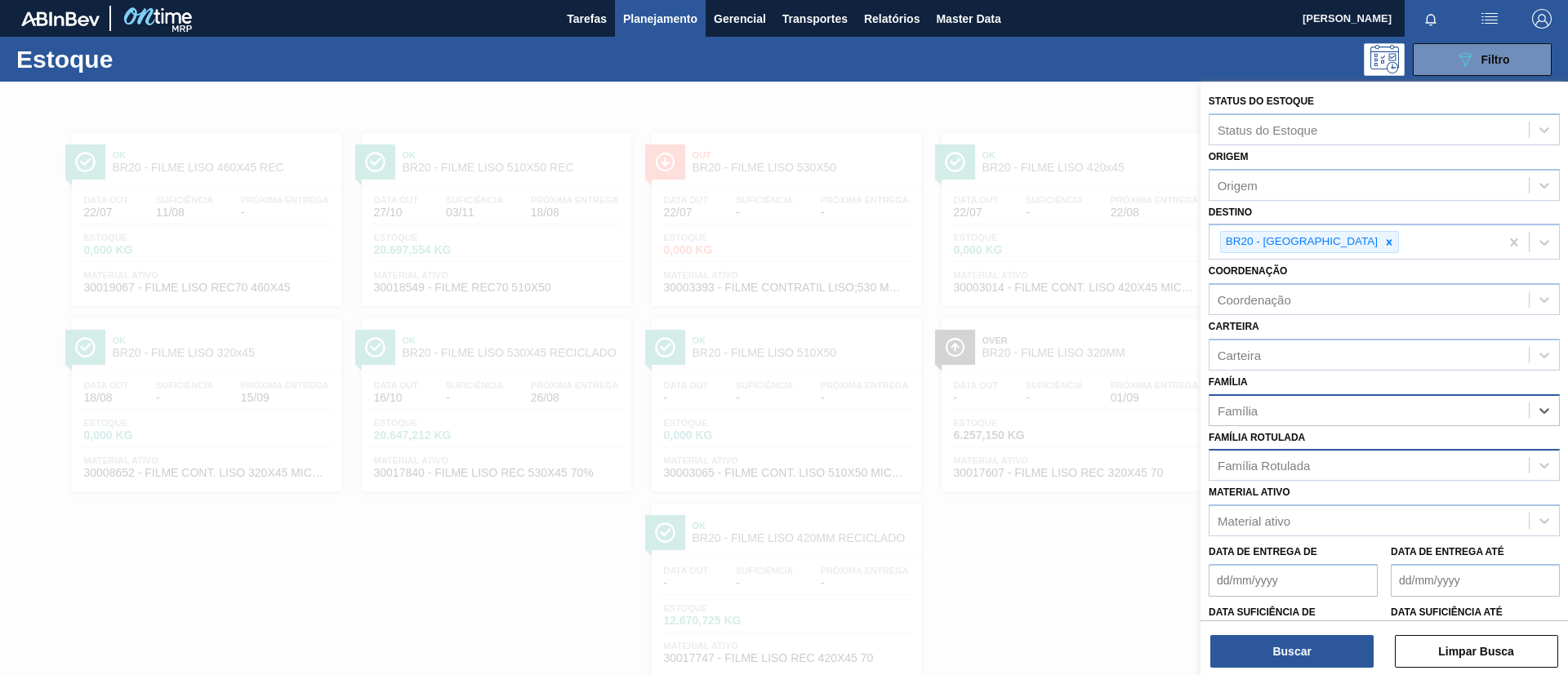
click at [1300, 465] on div "Família Rotulada" at bounding box center [1263, 466] width 93 height 14
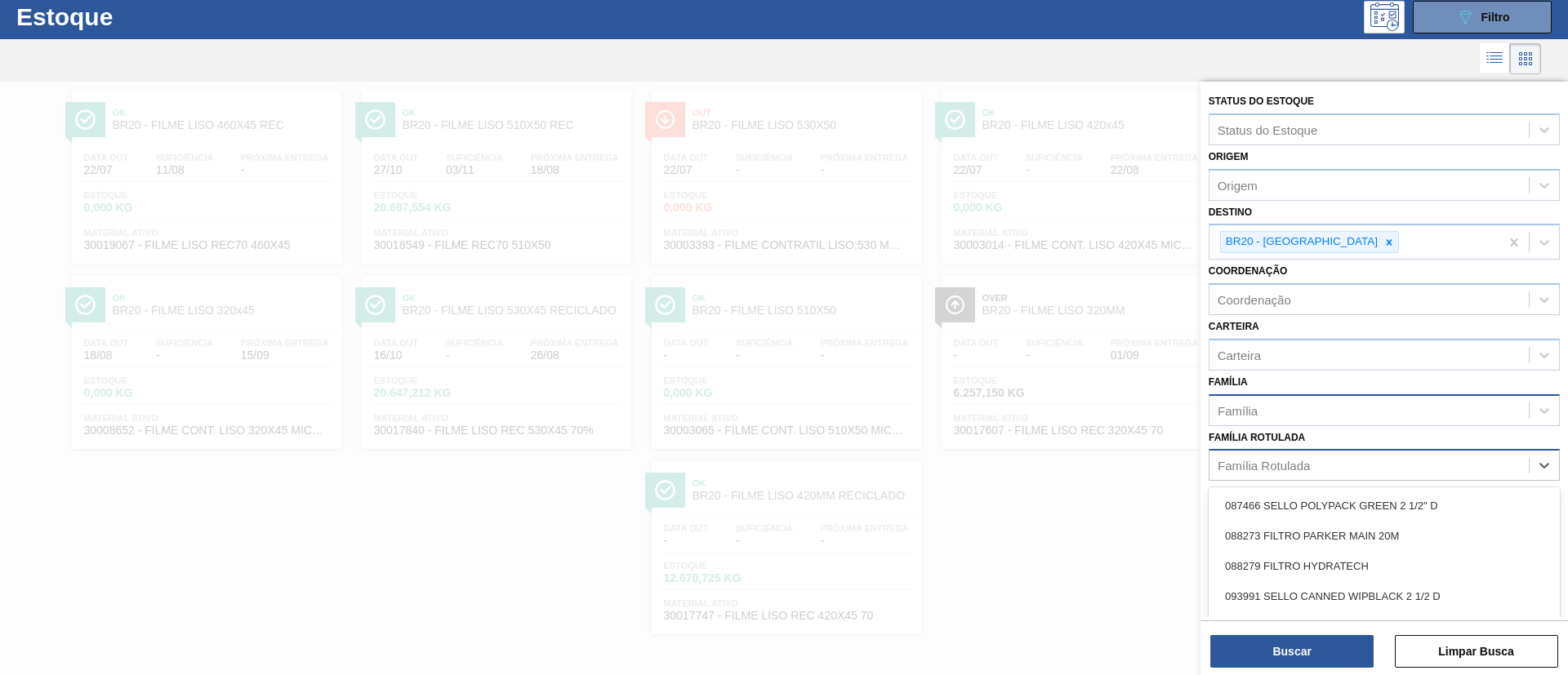
type Rotulada "v"
click at [1306, 442] on div "Família Rotulada option 087466 SELLO POLYPACK GREEN 2 1/2" D focused, 1 of 101.…" at bounding box center [1384, 454] width 352 height 56
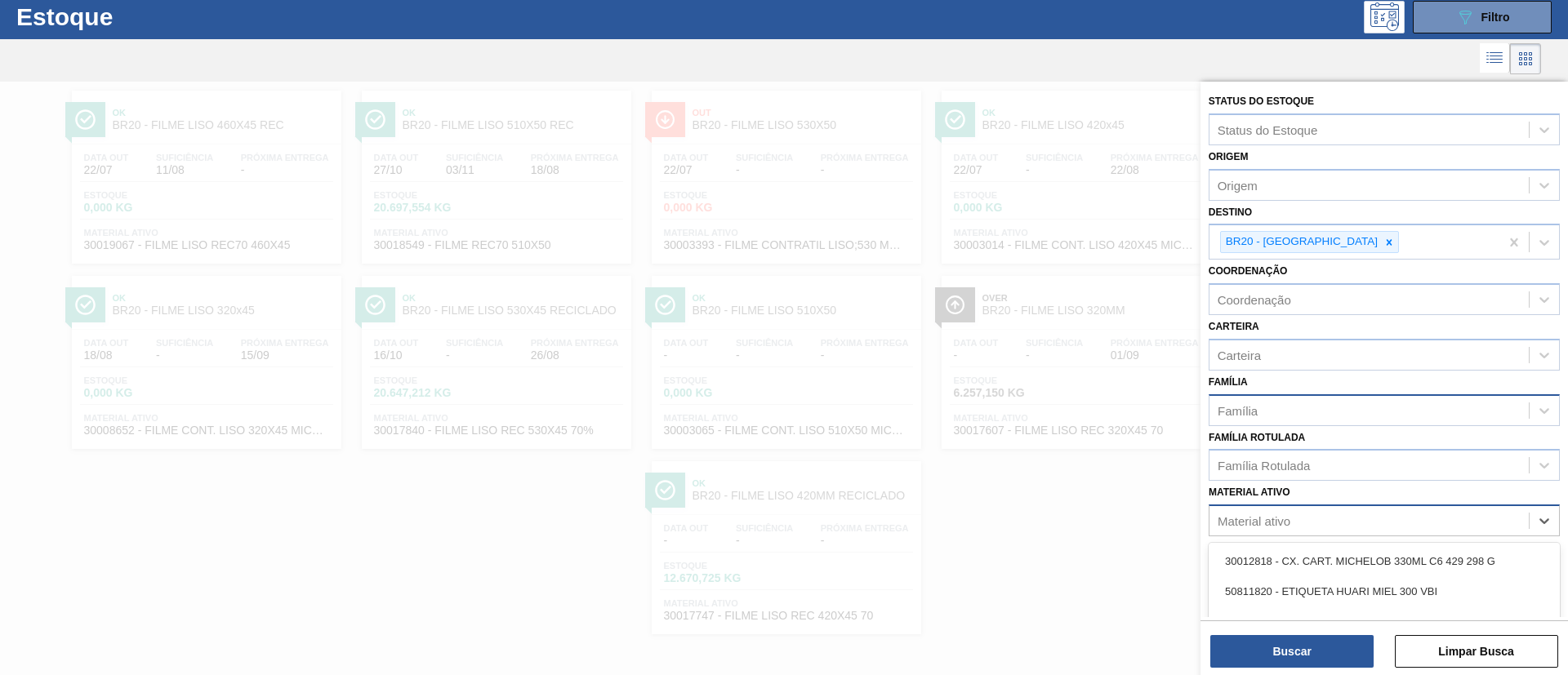
click at [1306, 504] on div "Material ativo" at bounding box center [1384, 520] width 352 height 32
paste ativo "30012461"
type ativo "30012461"
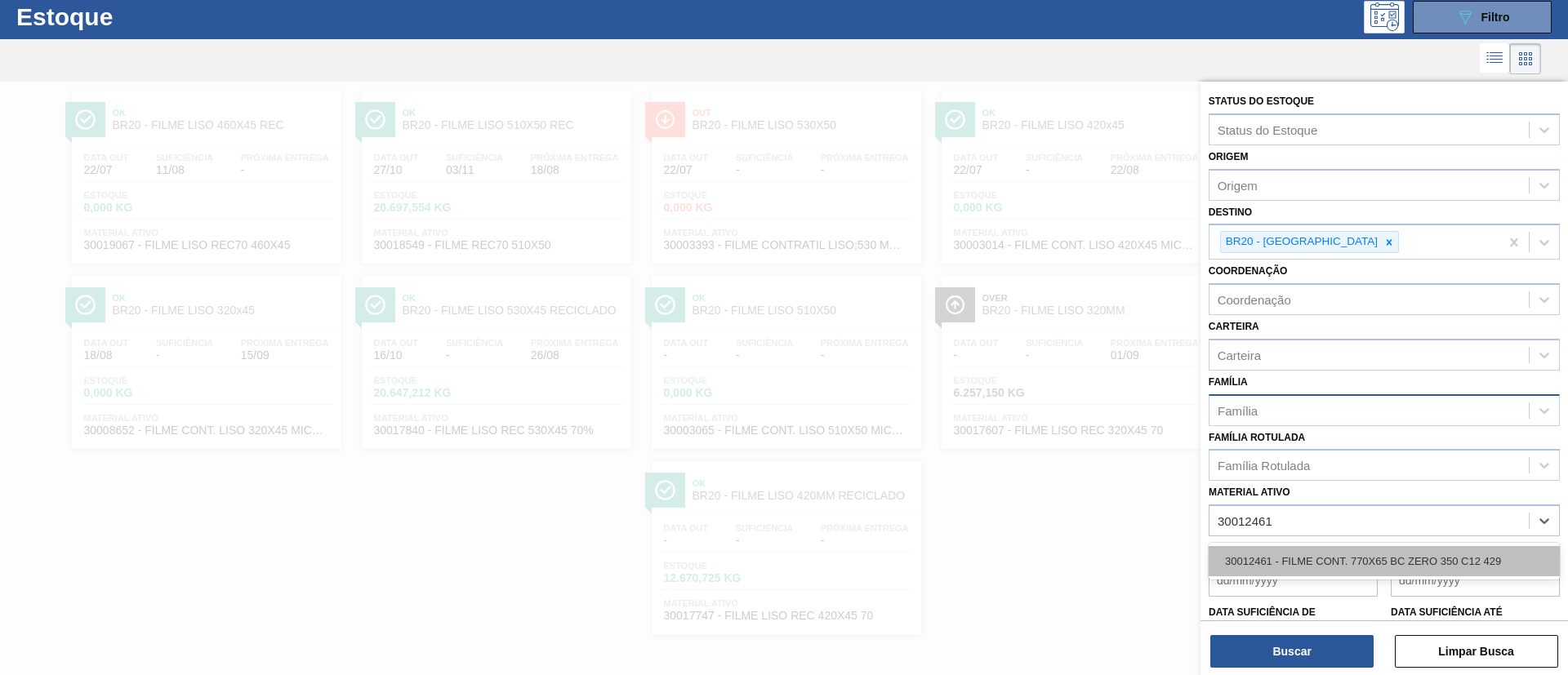
click at [1306, 562] on div "30012461 - FILME CONT. 770X65 BC ZERO 350 C12 429" at bounding box center [1384, 561] width 352 height 30
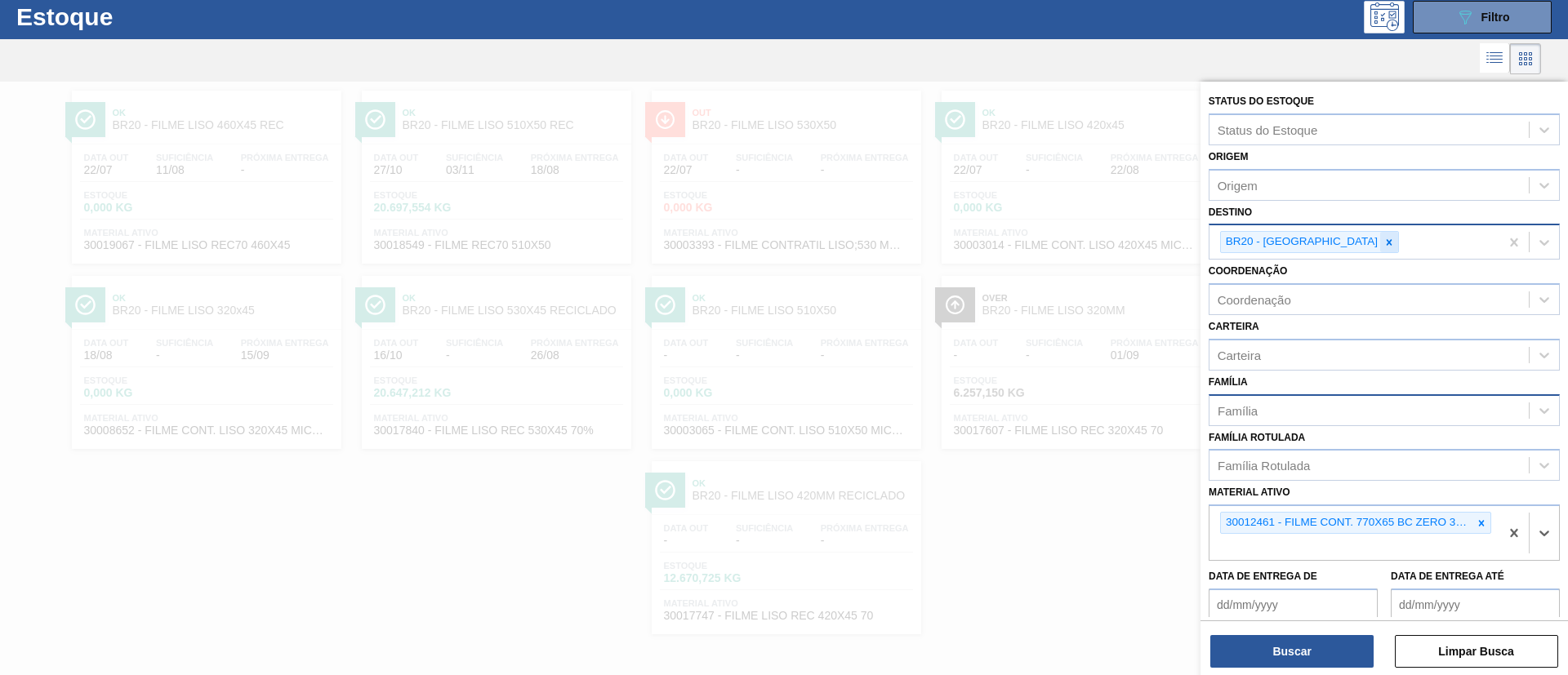
click at [1306, 247] on icon at bounding box center [1389, 243] width 12 height 12
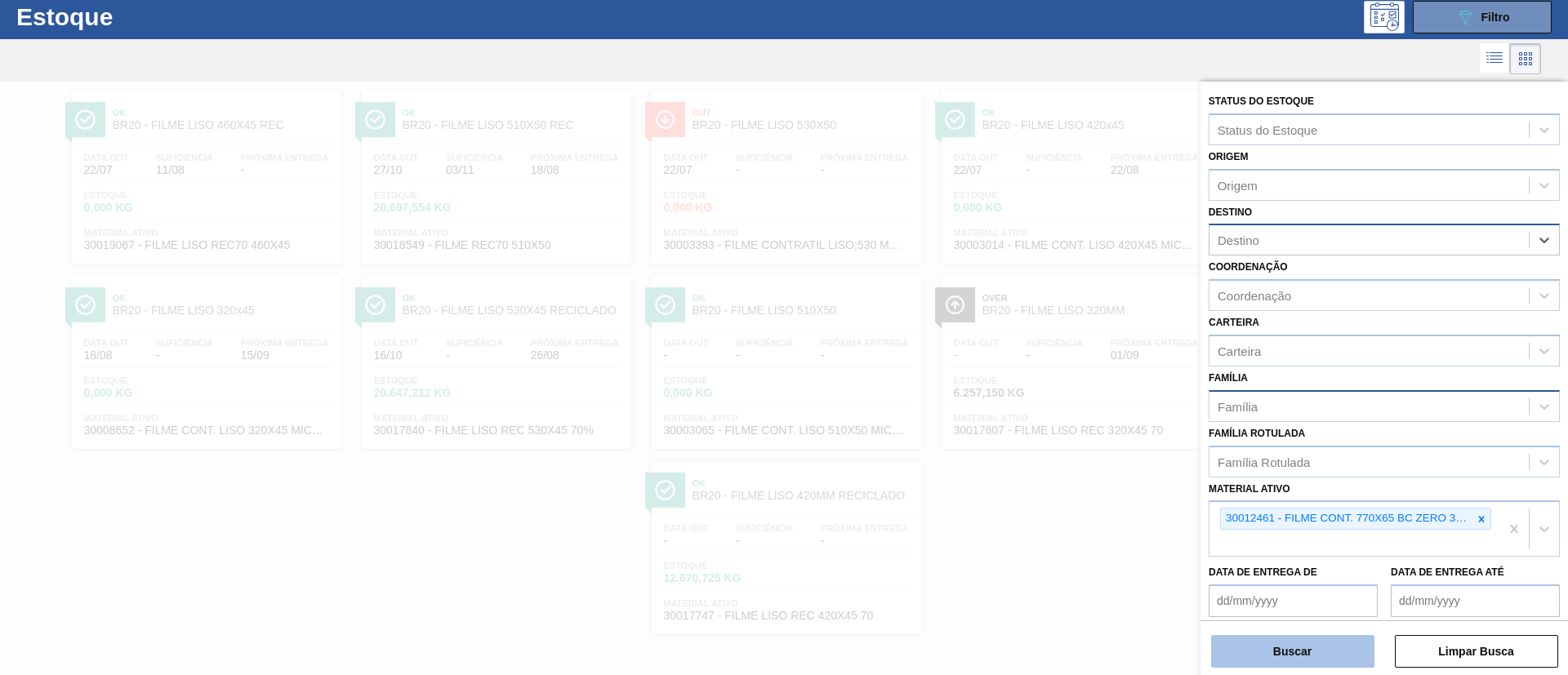
click at [1306, 562] on button "Buscar" at bounding box center [1293, 651] width 164 height 33
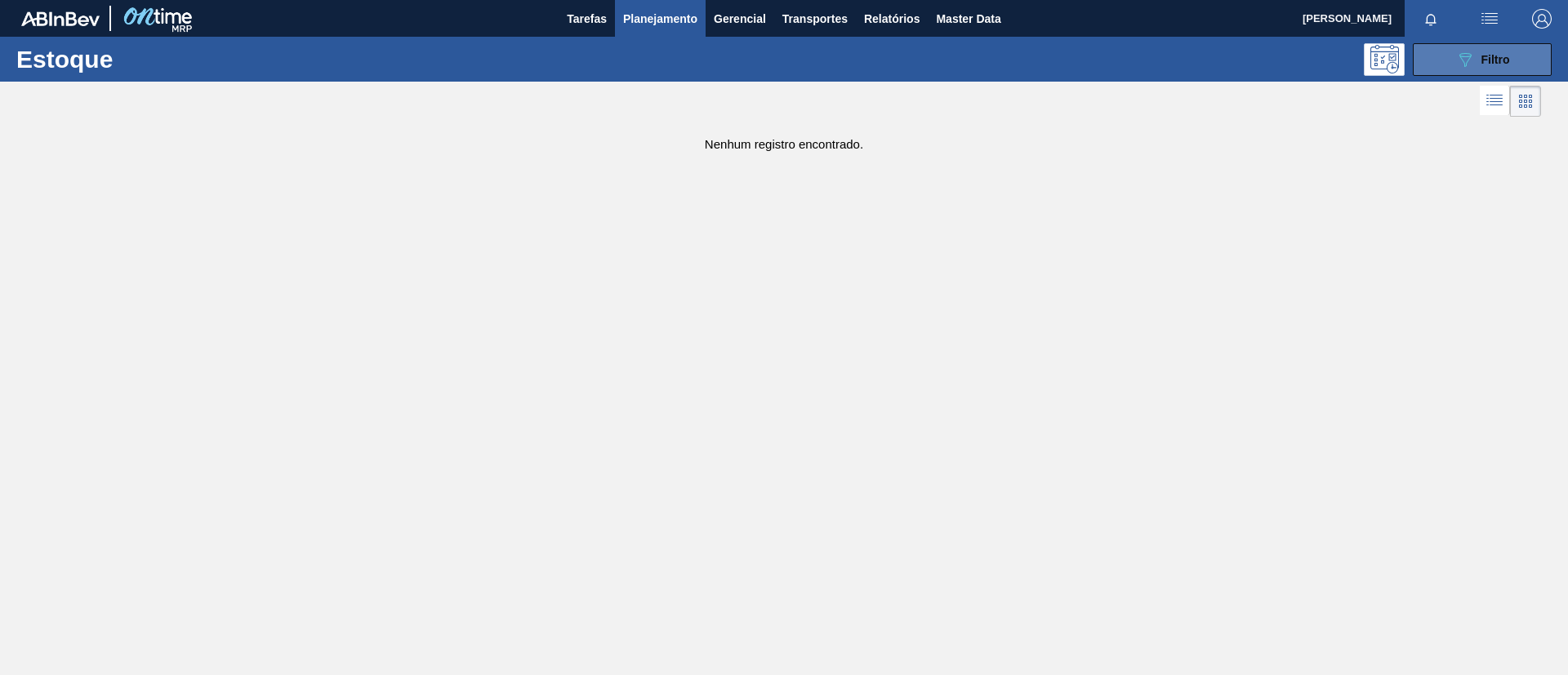
click at [1306, 50] on button "089F7B8B-B2A5-4AFE-B5C0-19BA573D28AC Filtro" at bounding box center [1482, 59] width 139 height 33
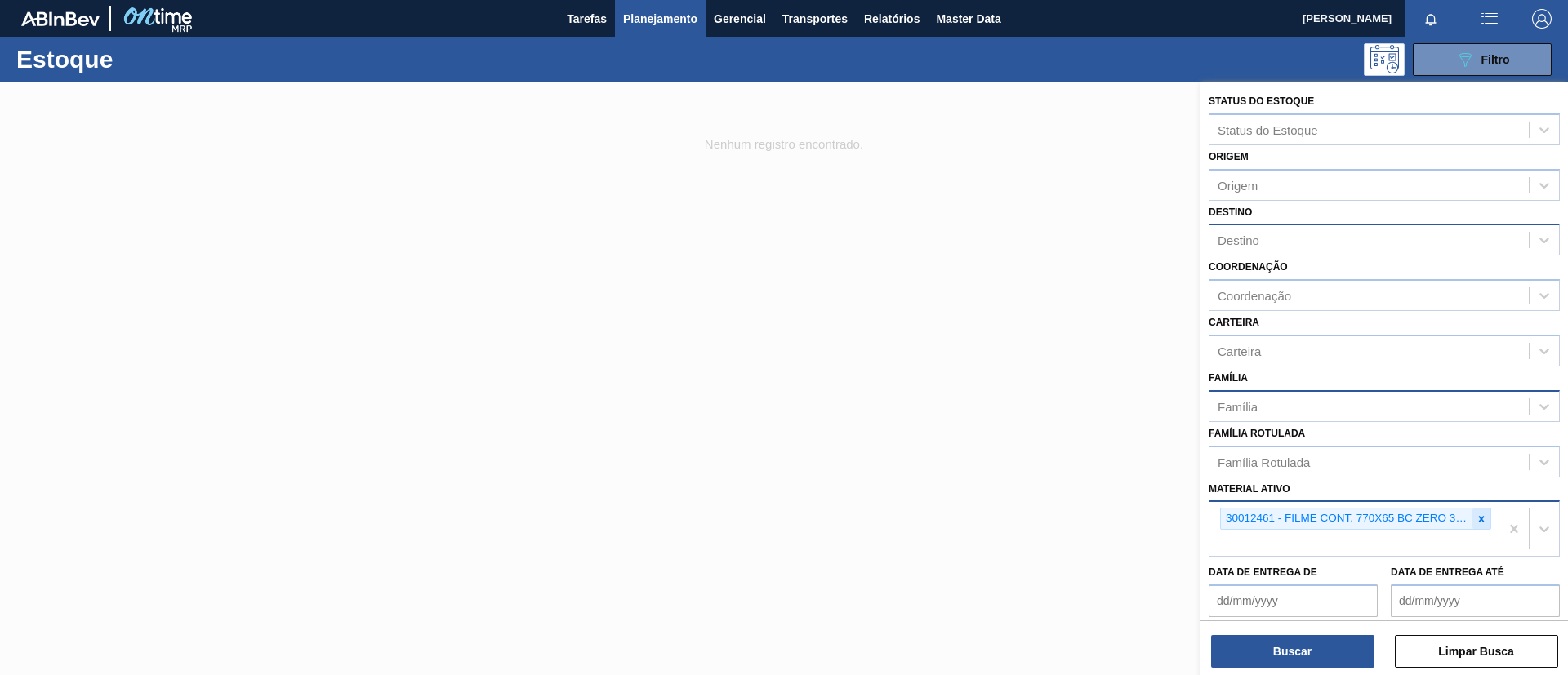
click at [1306, 521] on div at bounding box center [1482, 518] width 18 height 20
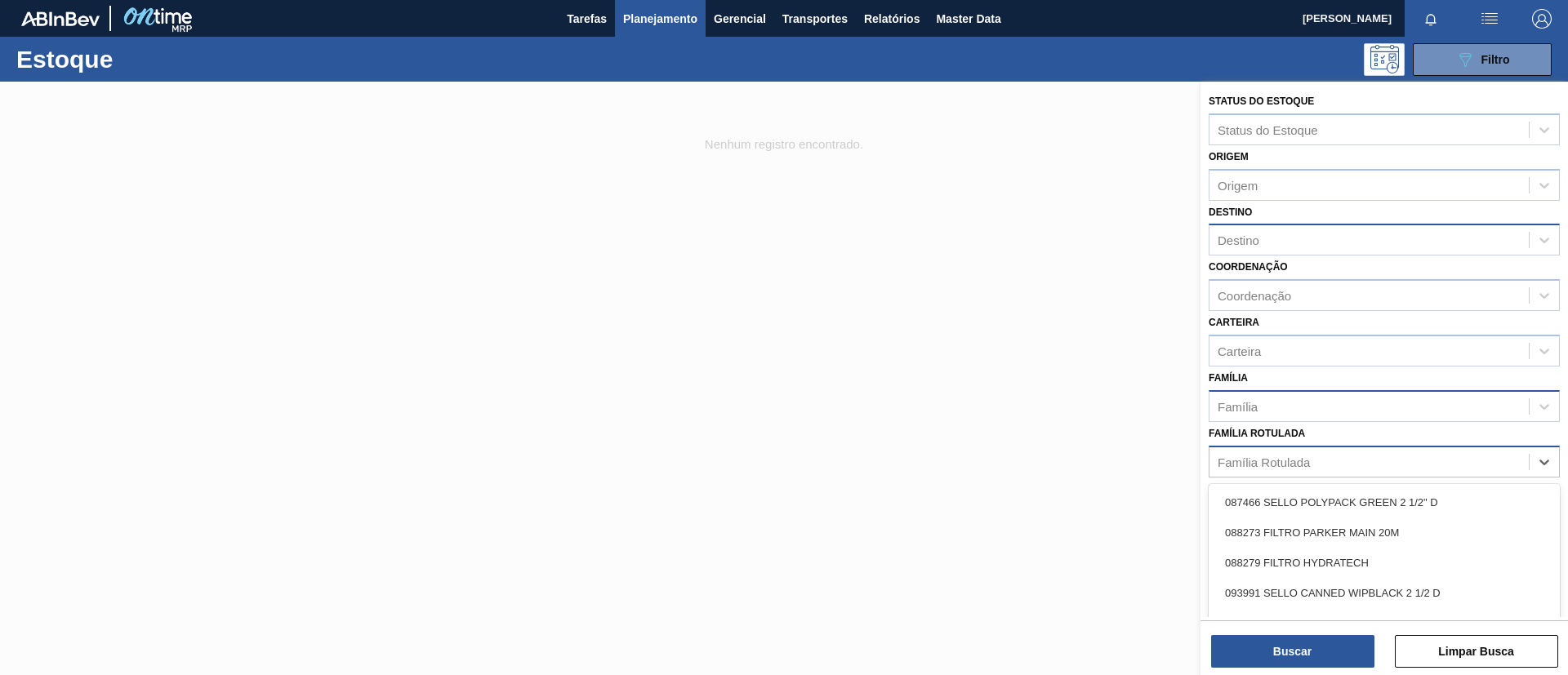
click at [1306, 465] on div "Família Rotulada" at bounding box center [1369, 461] width 319 height 23
type Rotulada "BC ZERO"
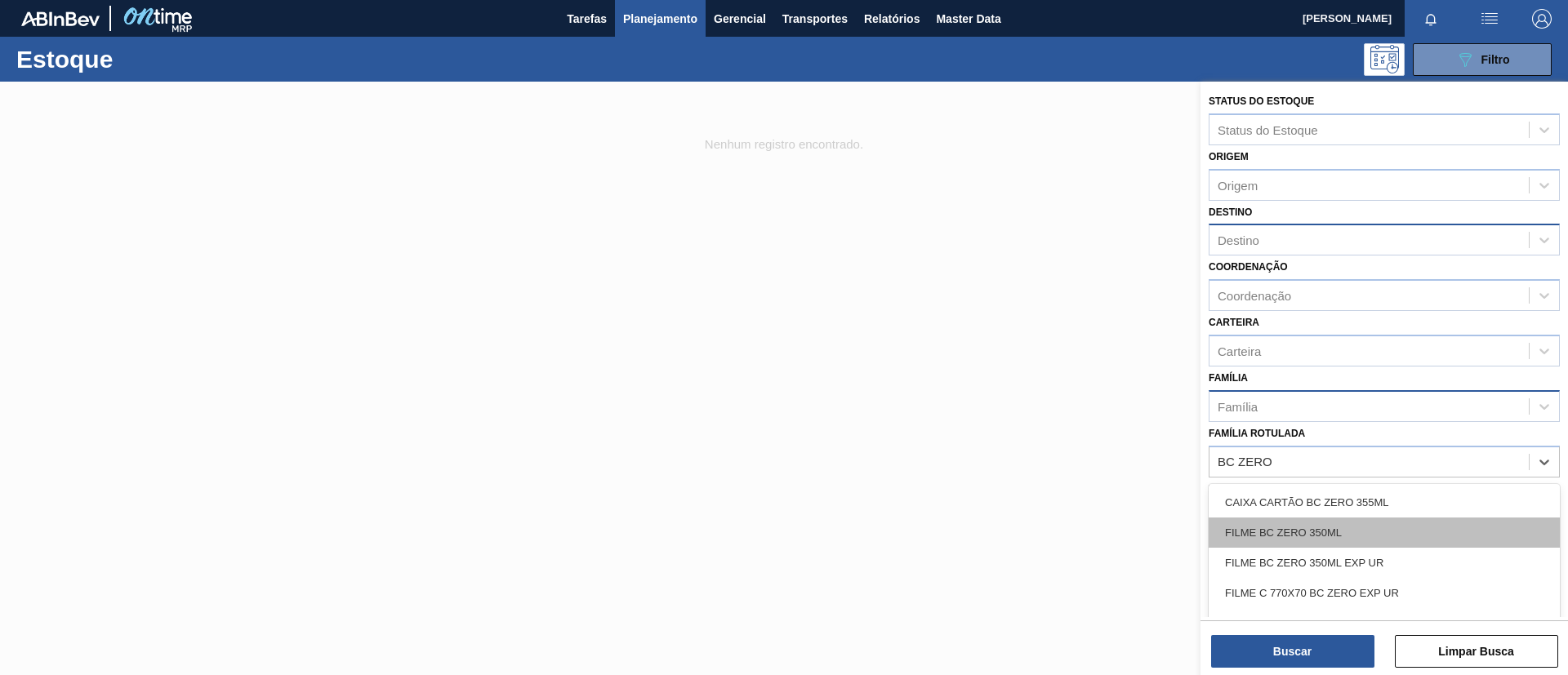
click at [1306, 523] on div "FILME BC ZERO 350ML" at bounding box center [1384, 532] width 352 height 30
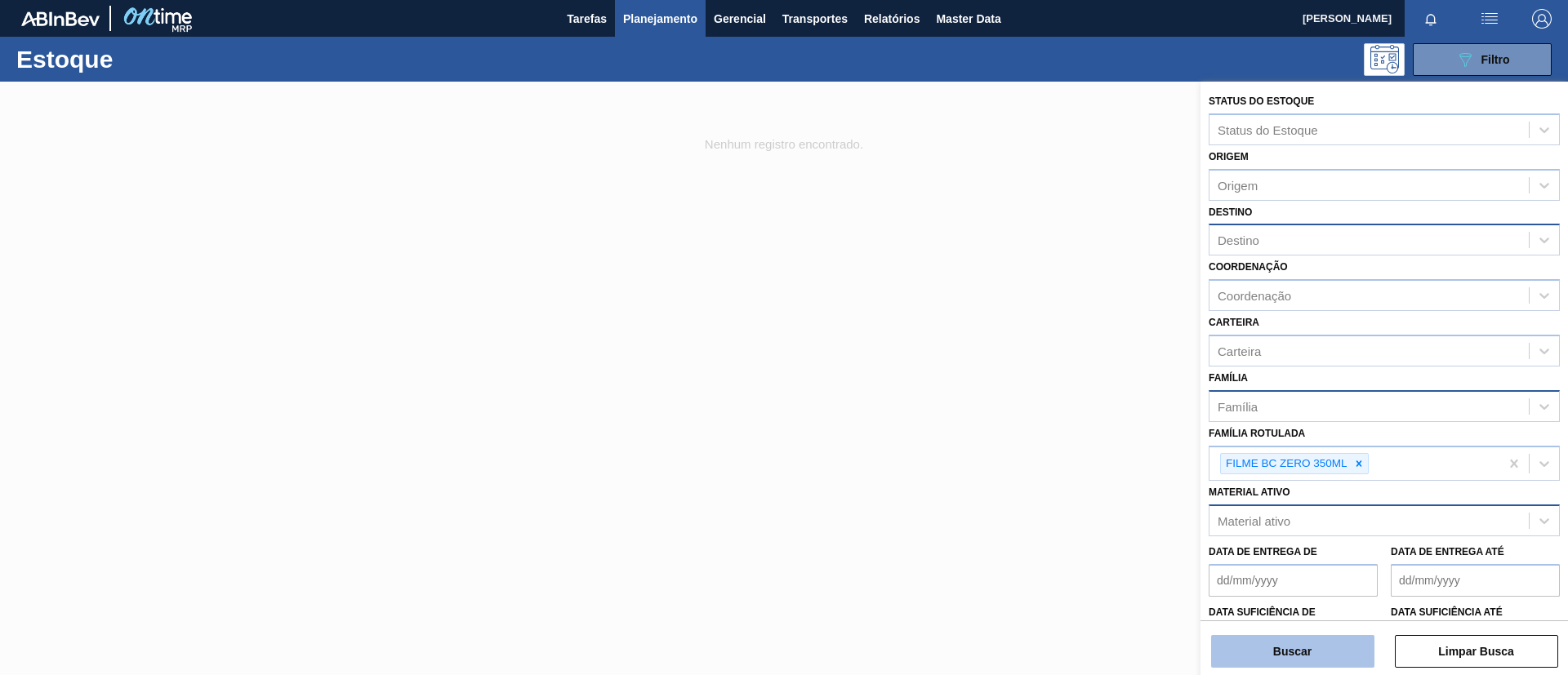
click at [1306, 562] on button "Buscar" at bounding box center [1293, 651] width 164 height 33
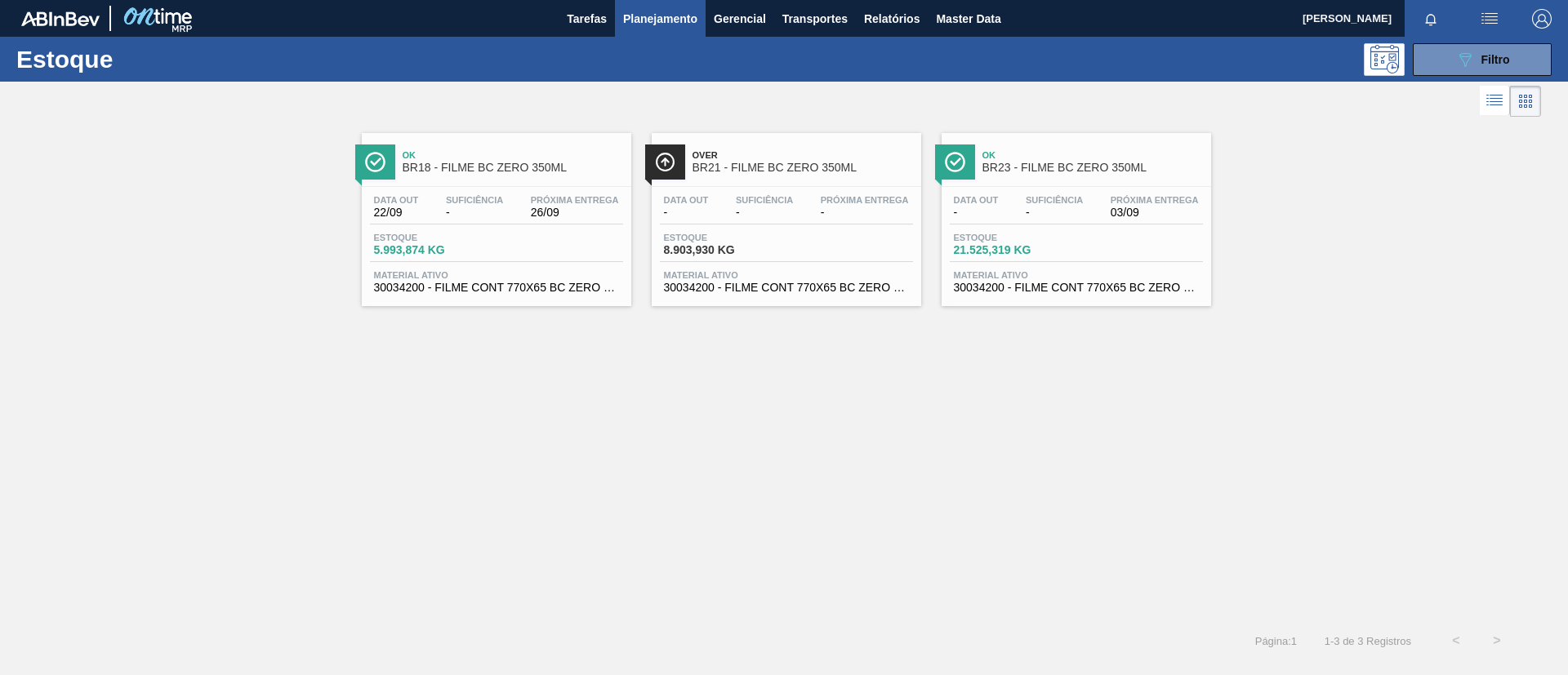
click at [608, 168] on span "BR18 - FILME BC ZERO 350ML" at bounding box center [513, 168] width 220 height 13
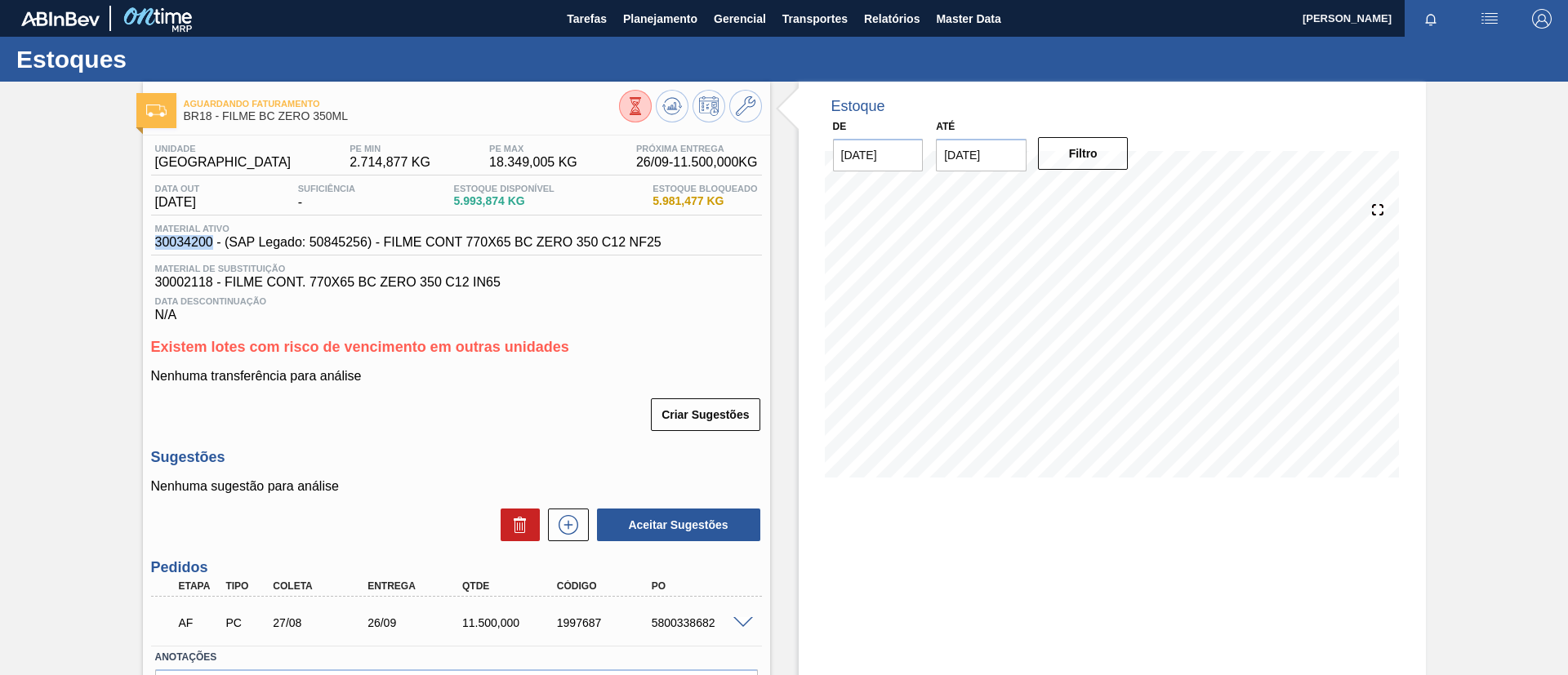
drag, startPoint x: 148, startPoint y: 247, endPoint x: 210, endPoint y: 252, distance: 62.2
click at [210, 252] on div "Unidade Pernambuco PE MIN 2.714,877 KG PE MAX 18.349,005 KG Próxima Entrega 26/…" at bounding box center [456, 453] width 627 height 636
copy span "30034200"
click at [52, 301] on div "Aguardando Faturamento BR18 - FILME BC ZERO 350ML Unidade Pernambuco PE MIN 2.7…" at bounding box center [784, 431] width 1568 height 698
click at [665, 33] on button "Planejamento" at bounding box center [660, 18] width 91 height 37
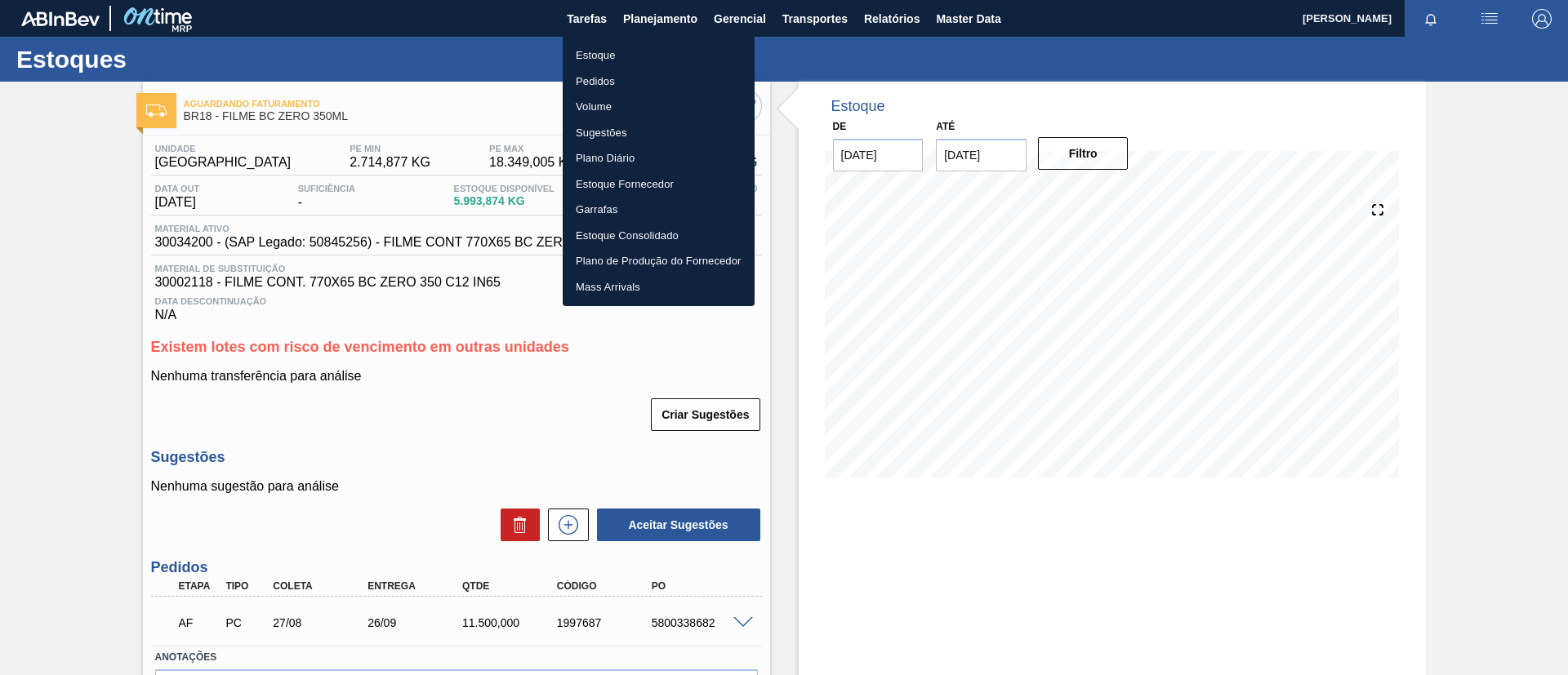
click at [655, 52] on li "Estoque" at bounding box center [659, 55] width 192 height 26
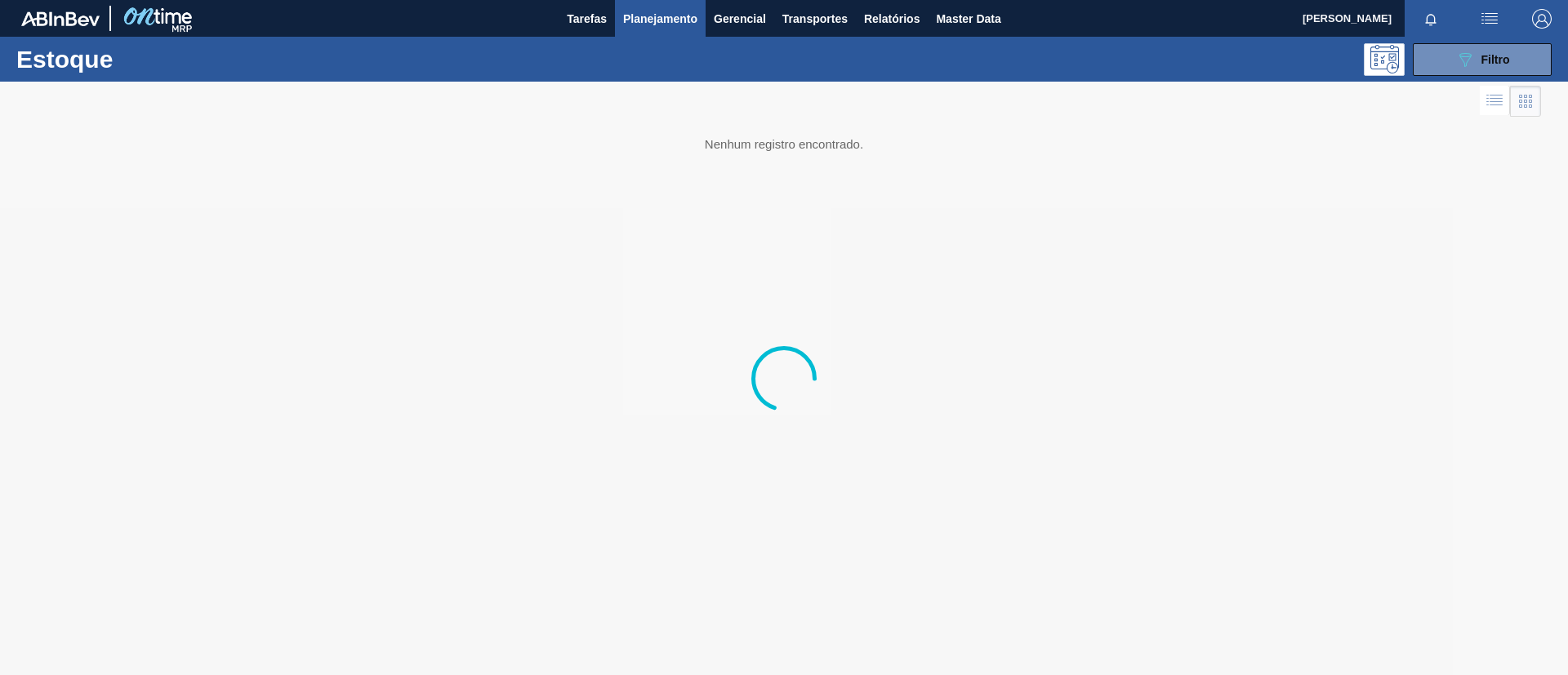
click at [1306, 78] on div "Estoque 089F7B8B-B2A5-4AFE-B5C0-19BA573D28AC Filtro" at bounding box center [784, 59] width 1568 height 45
click at [1306, 63] on span "Filtro" at bounding box center [1495, 60] width 28 height 13
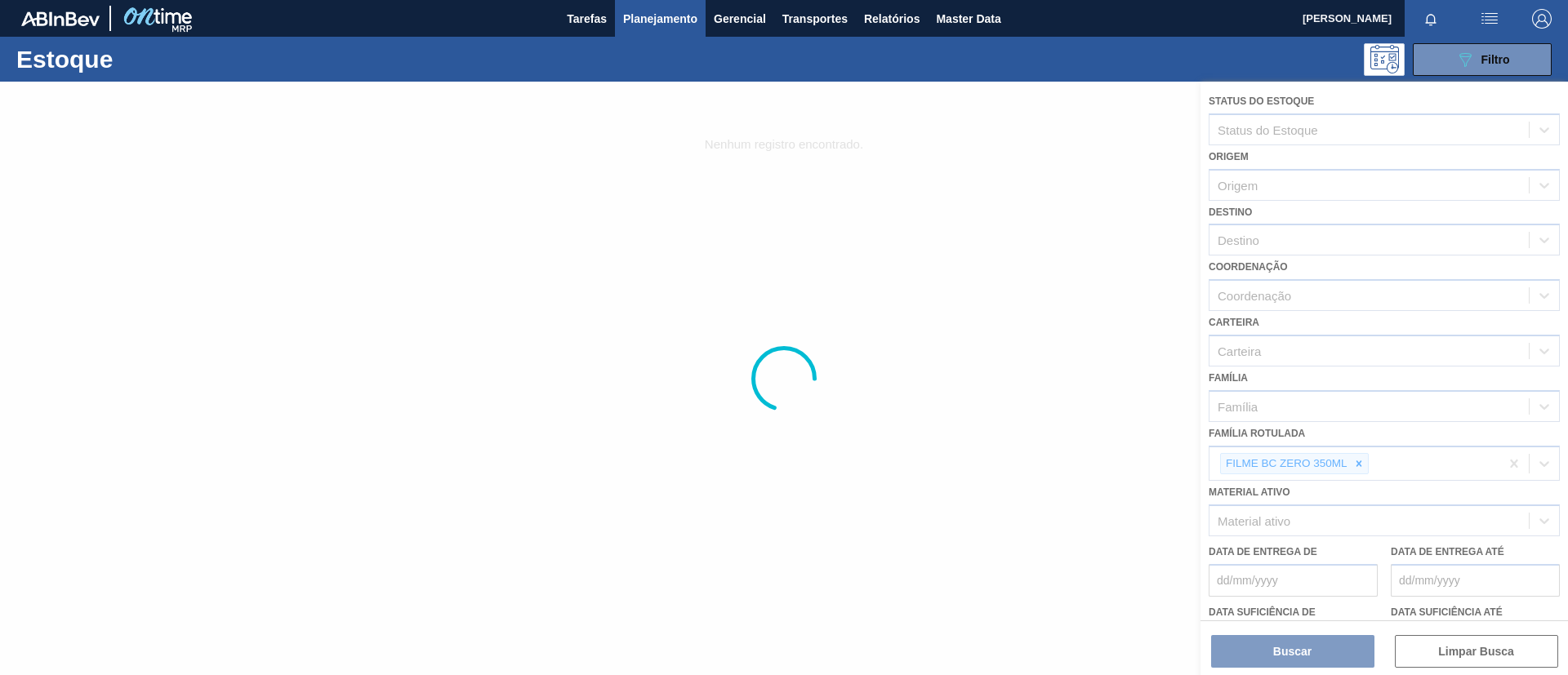
click at [1306, 451] on div at bounding box center [784, 378] width 1568 height 593
click at [1306, 468] on icon at bounding box center [1359, 464] width 12 height 12
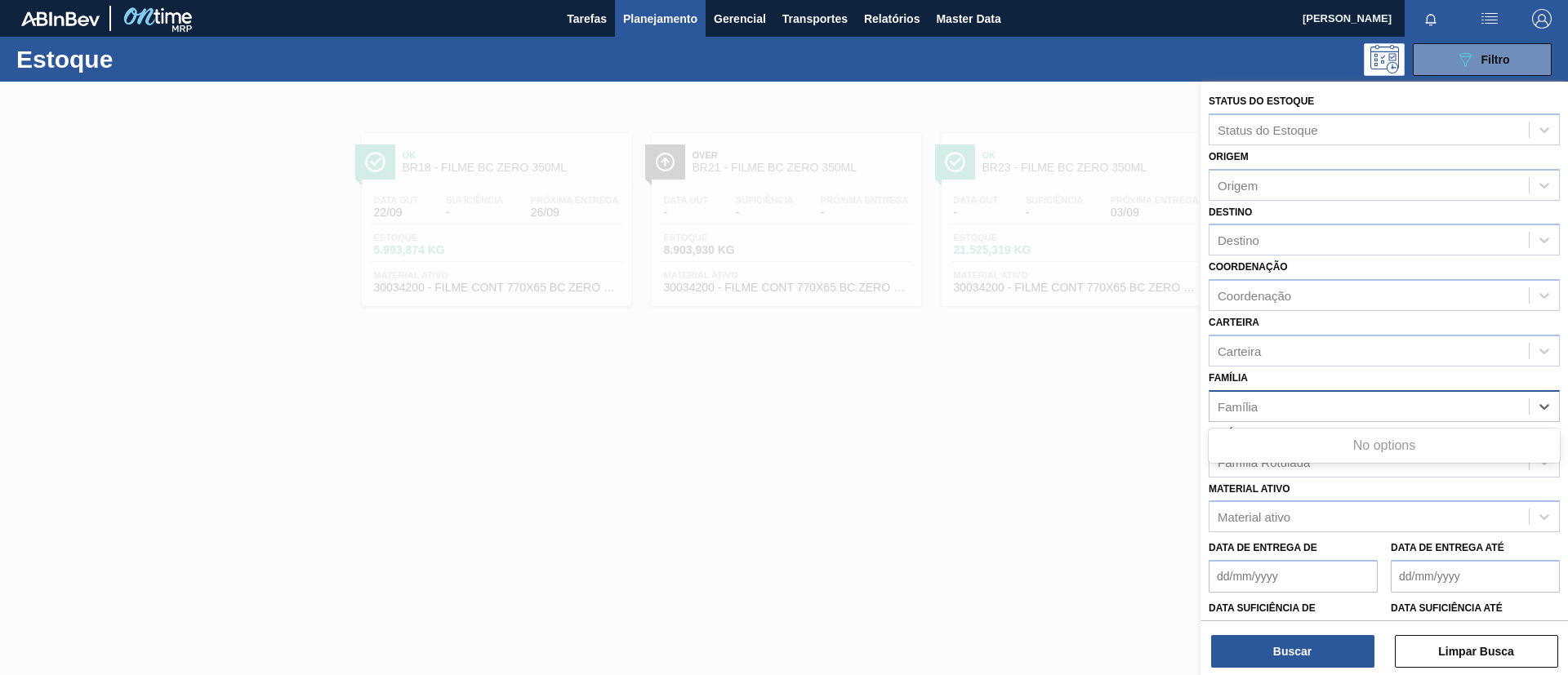
click at [1306, 406] on div "Família" at bounding box center [1369, 406] width 319 height 23
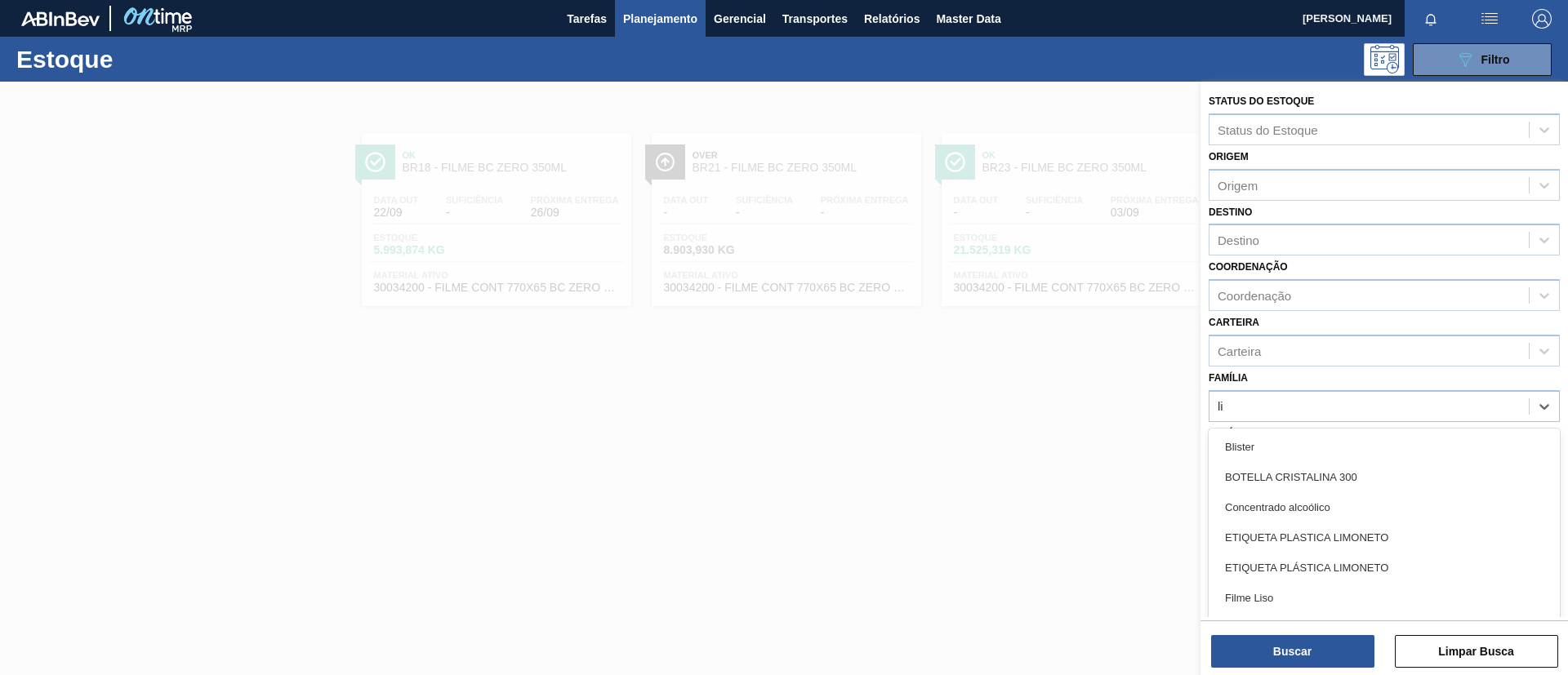
type input "lis"
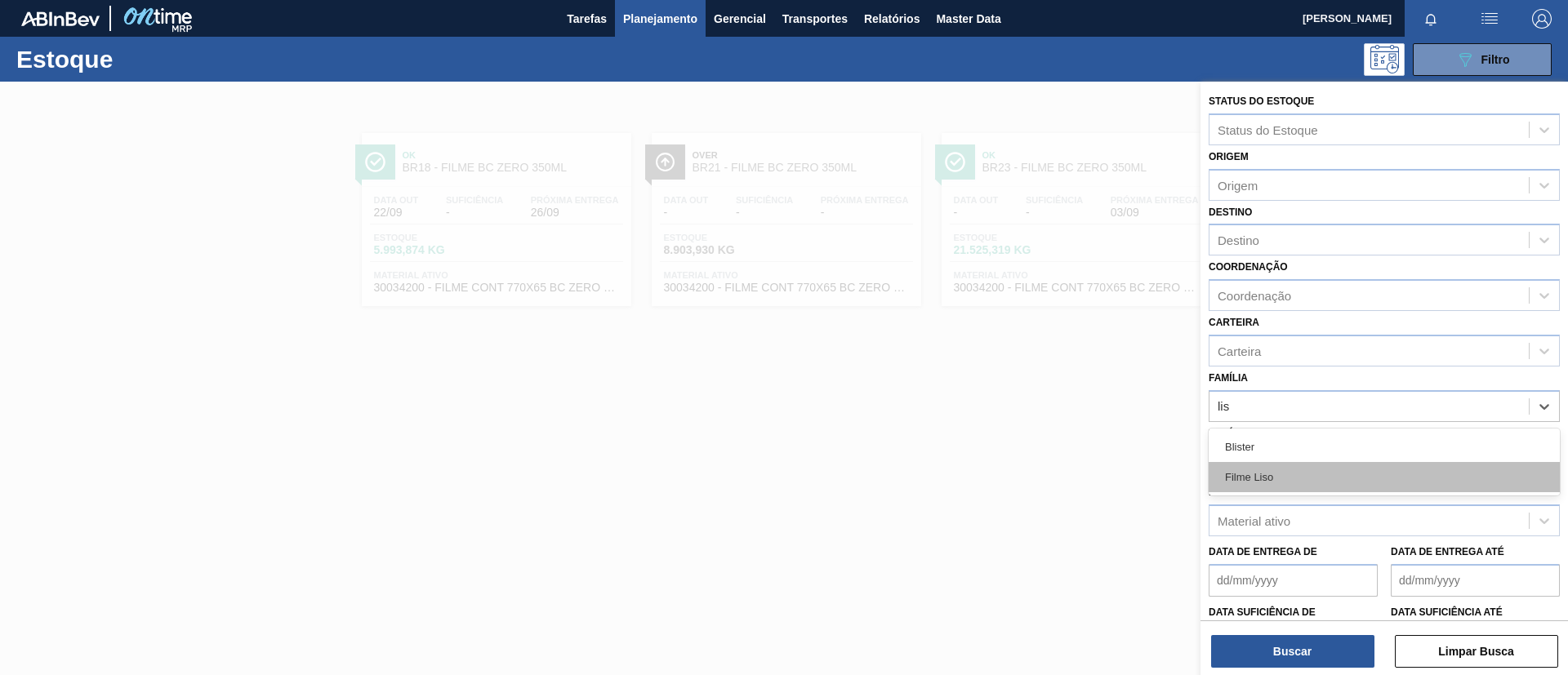
click at [1306, 473] on div "Filme Liso" at bounding box center [1384, 477] width 352 height 30
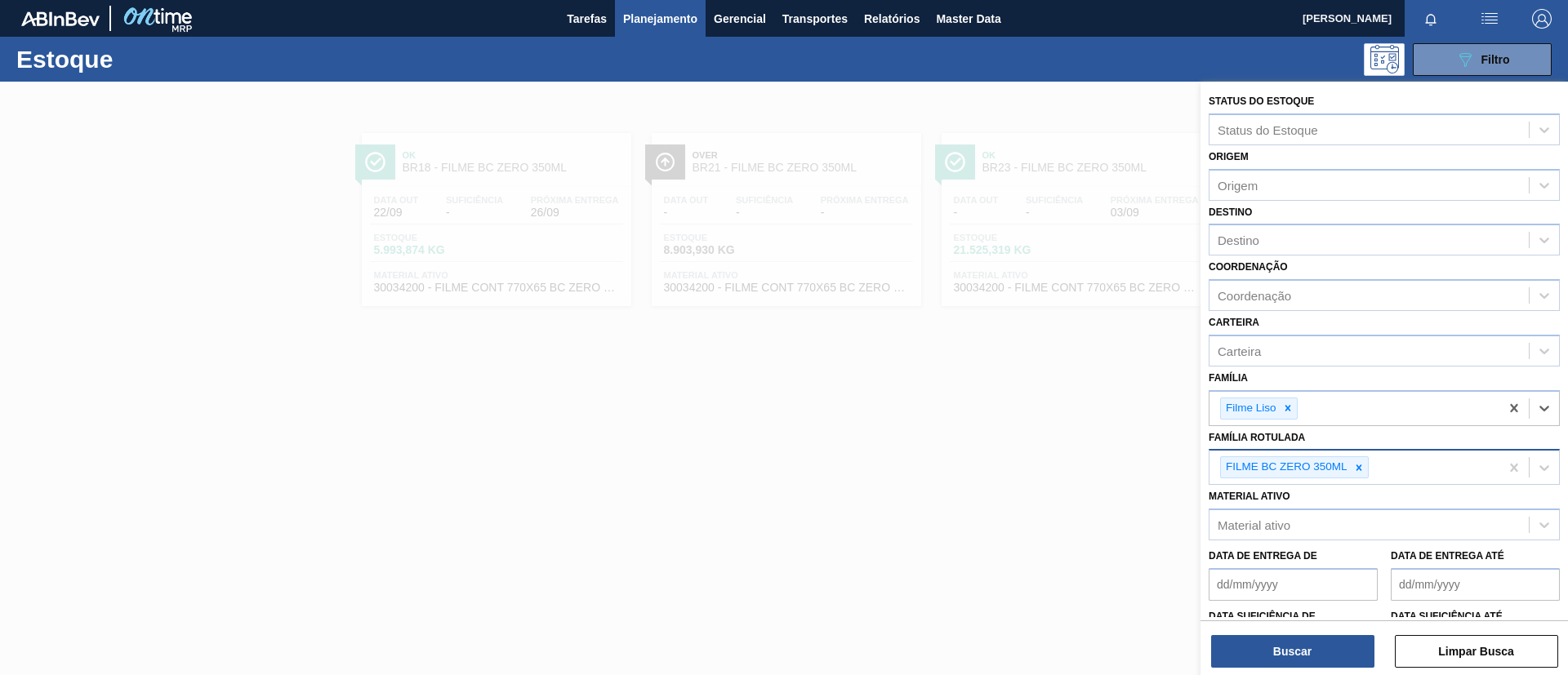
drag, startPoint x: 1274, startPoint y: 205, endPoint x: 1282, endPoint y: 215, distance: 12.8
click at [1278, 209] on div "Destino Destino" at bounding box center [1384, 229] width 352 height 56
click at [1293, 239] on div "Destino" at bounding box center [1369, 240] width 319 height 23
type input "lages"
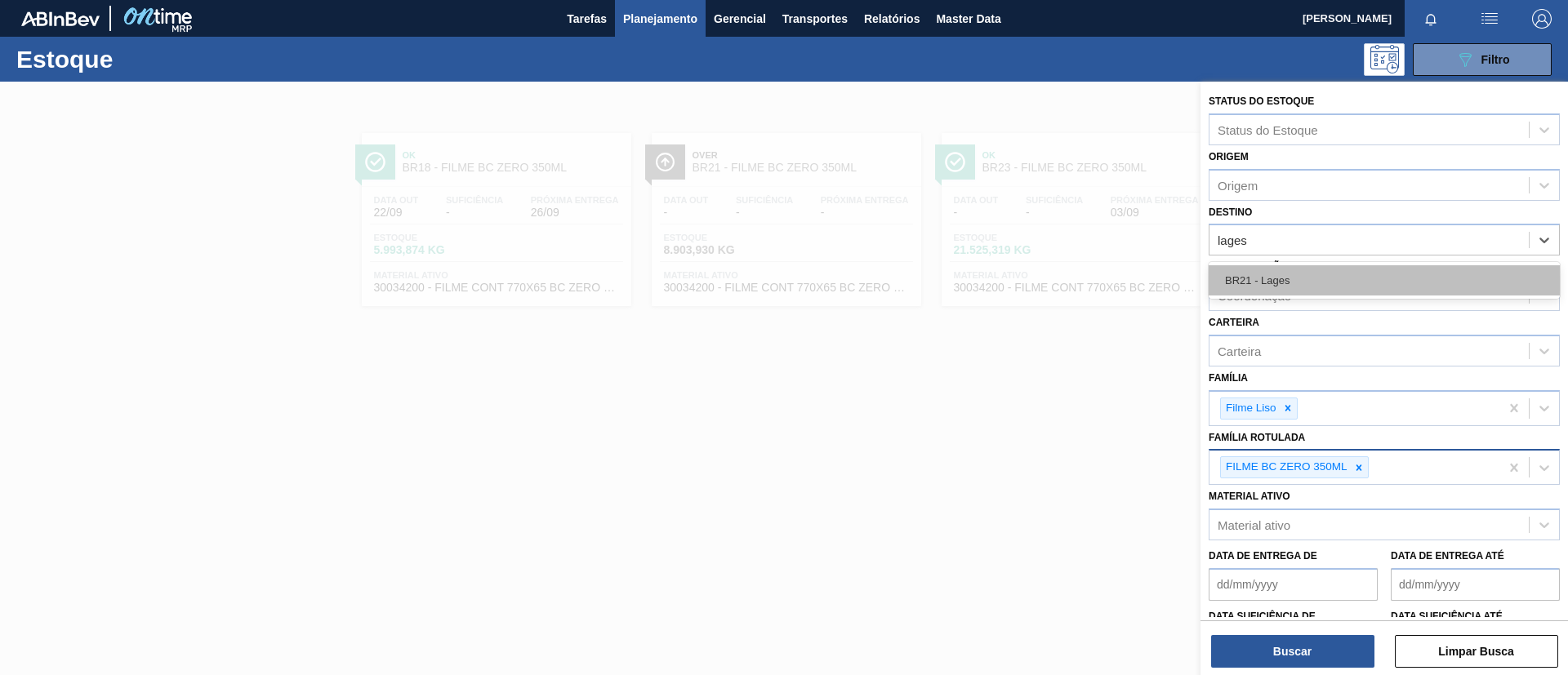
click at [1306, 279] on div "BR21 - Lages" at bounding box center [1384, 280] width 352 height 30
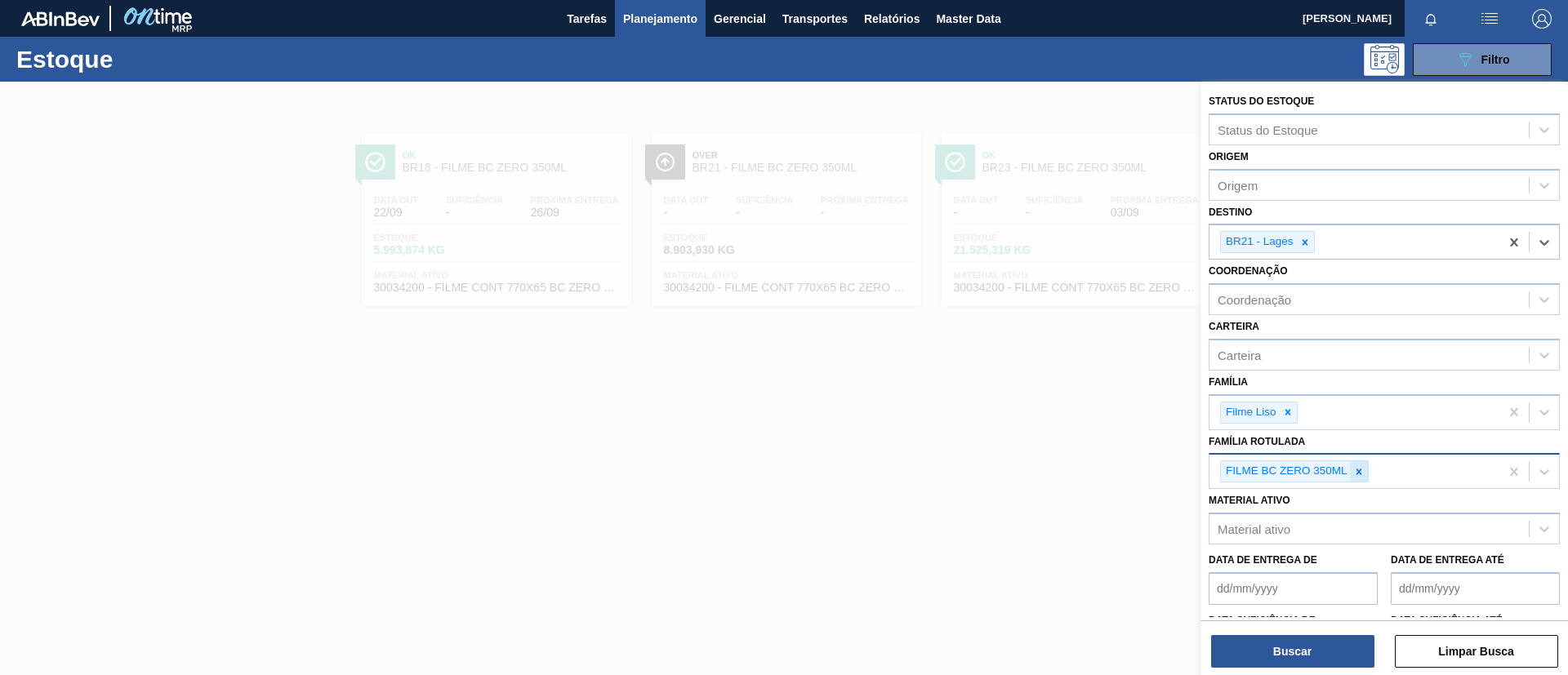
click at [1306, 477] on div at bounding box center [1359, 471] width 18 height 20
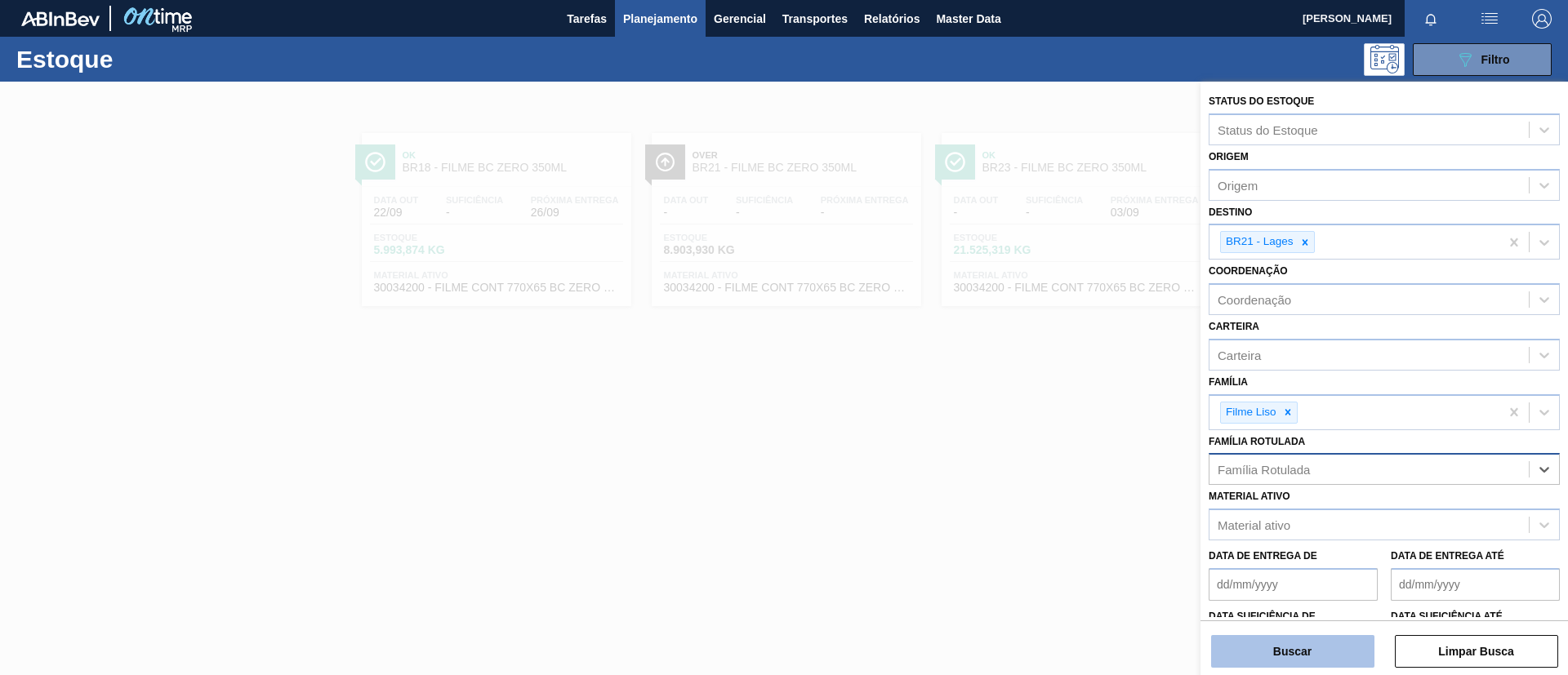
click at [1252, 562] on button "Buscar" at bounding box center [1293, 651] width 164 height 33
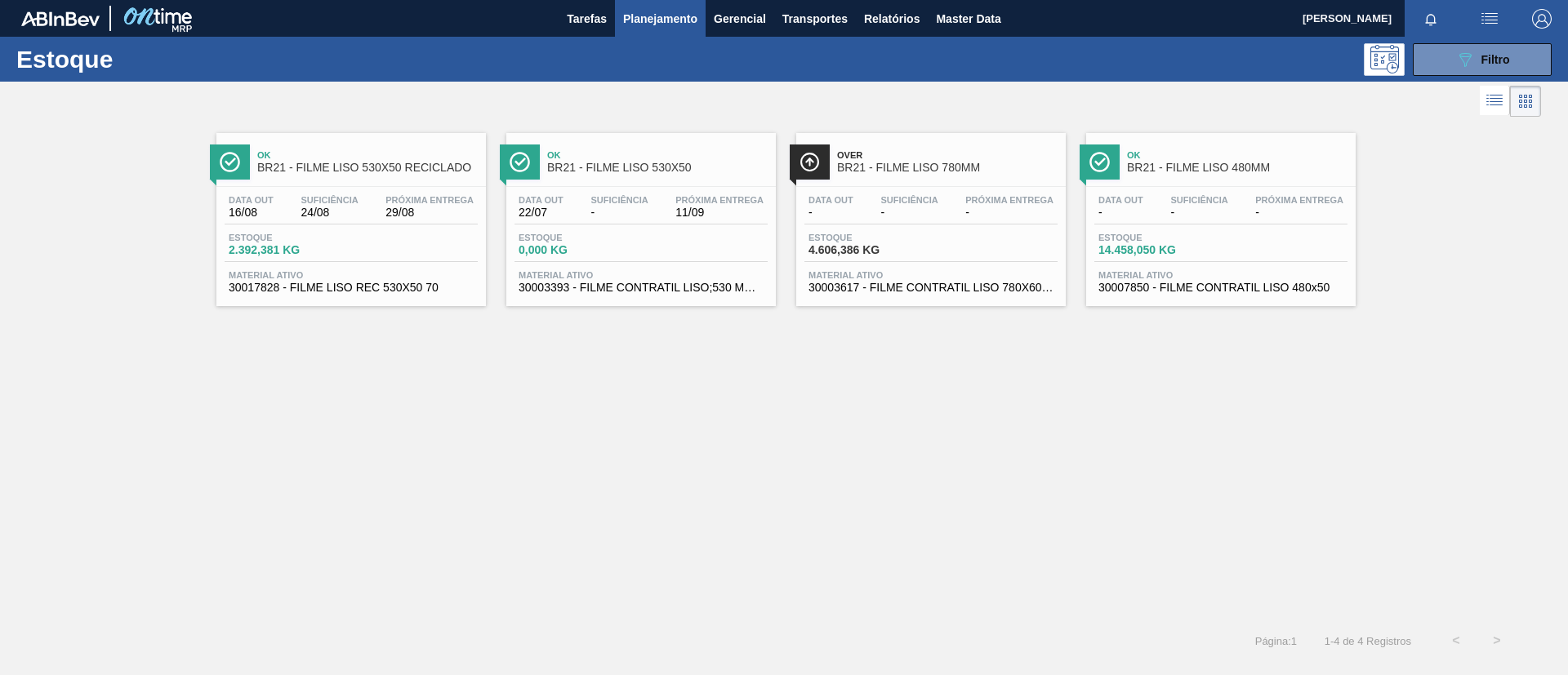
click at [1237, 168] on span "BR21 - FILME LISO 480MM" at bounding box center [1237, 168] width 220 height 13
click at [1306, 54] on span "Filtro" at bounding box center [1495, 60] width 28 height 13
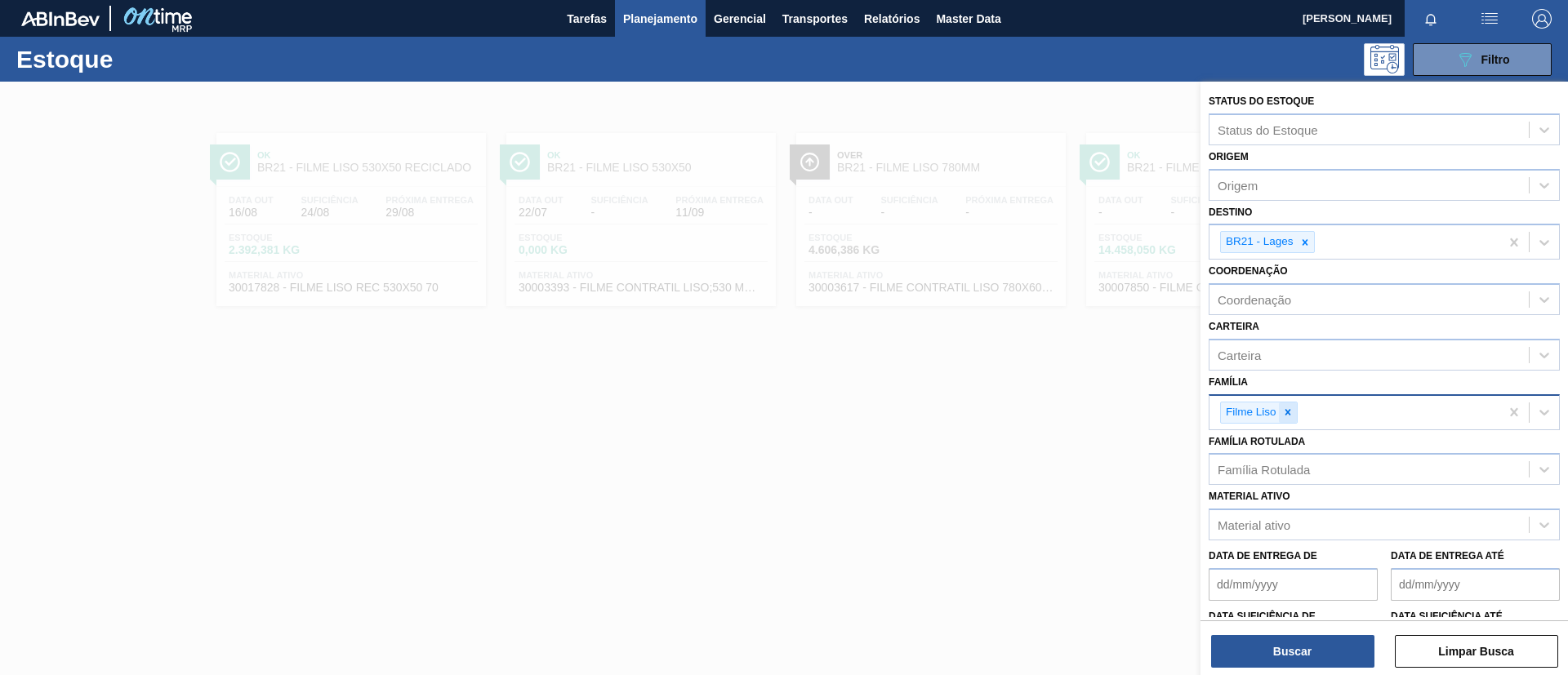
click at [1285, 413] on icon at bounding box center [1288, 412] width 12 height 12
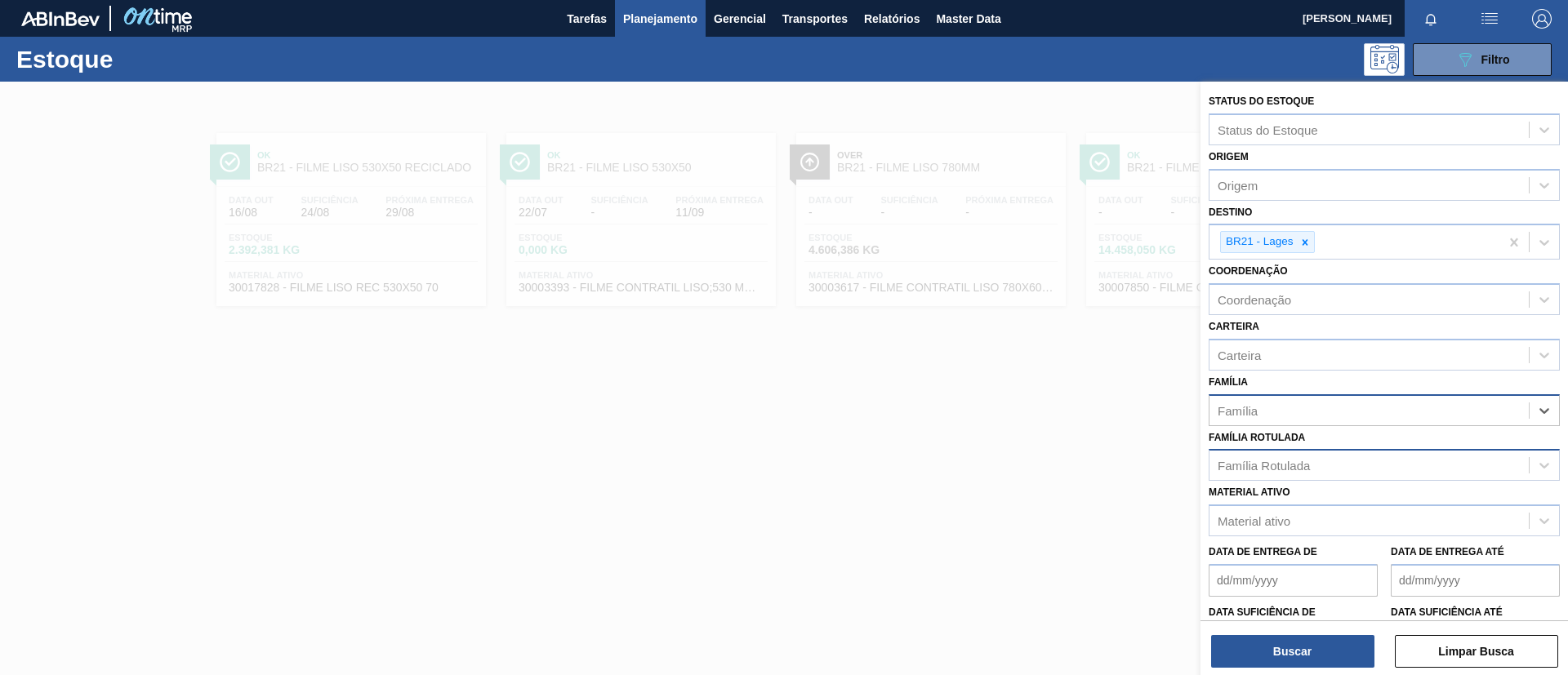
click at [1306, 464] on div "Família Rotulada" at bounding box center [1263, 466] width 93 height 14
type Rotulada "23mi"
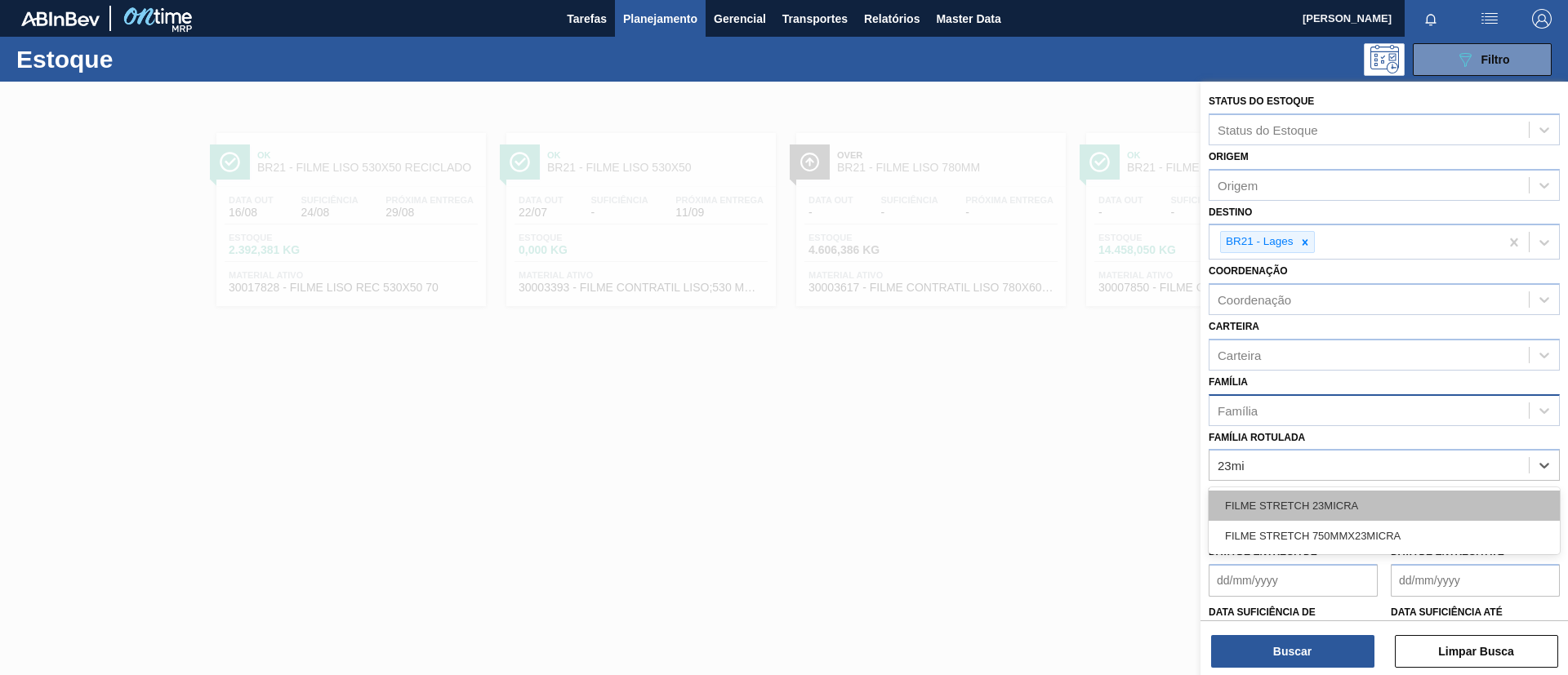
click at [1306, 491] on div "FILME STRETCH 23MICRA" at bounding box center [1384, 506] width 352 height 30
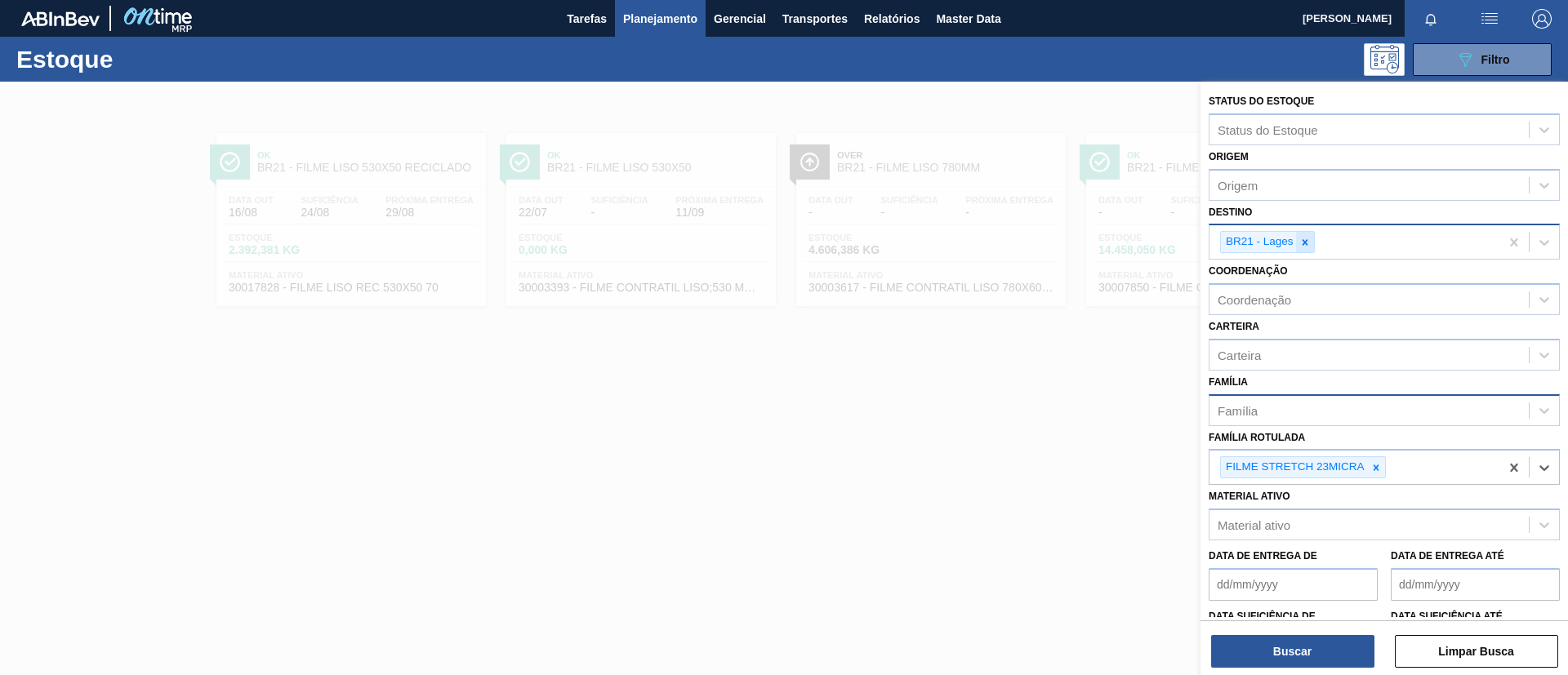
click at [1306, 237] on icon at bounding box center [1305, 243] width 12 height 12
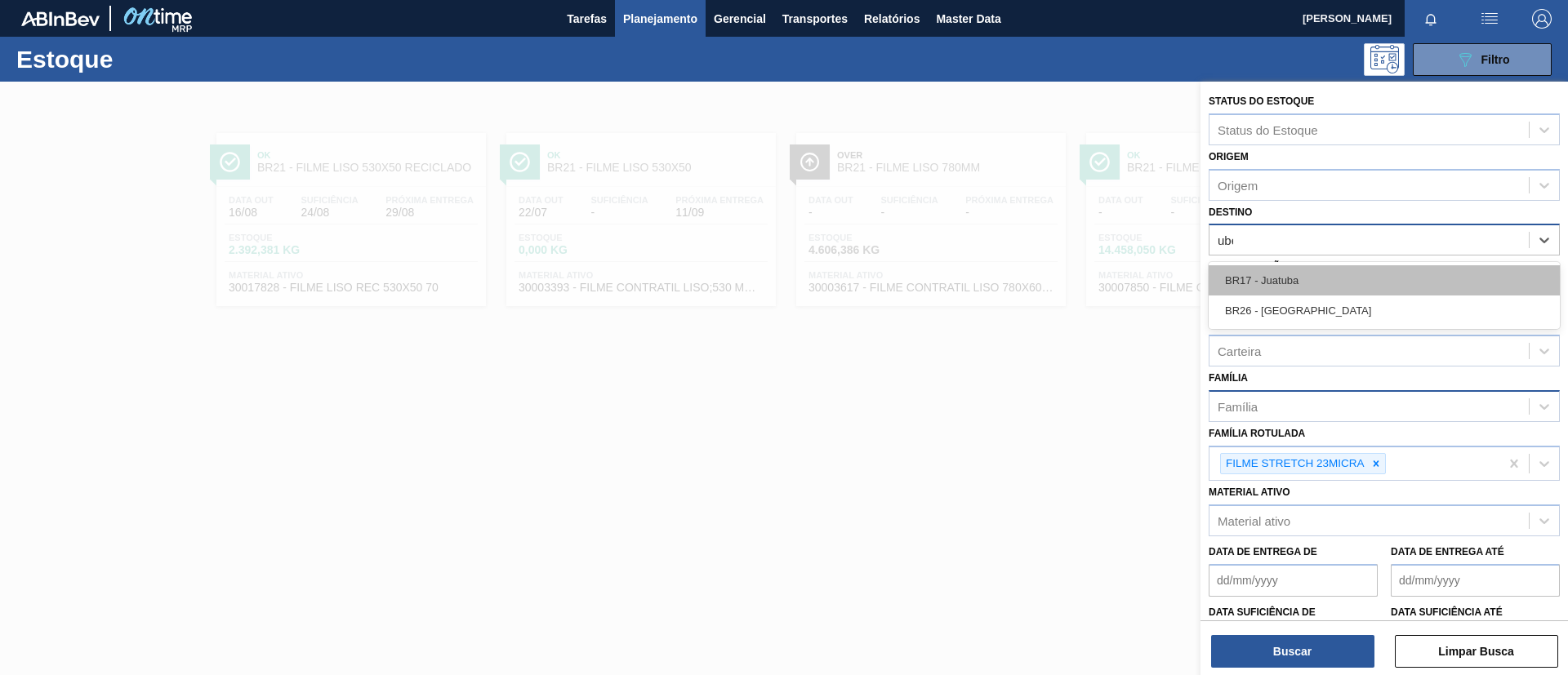
type input "uber"
click at [1306, 285] on div "BR26 - Uberlândia" at bounding box center [1384, 280] width 352 height 30
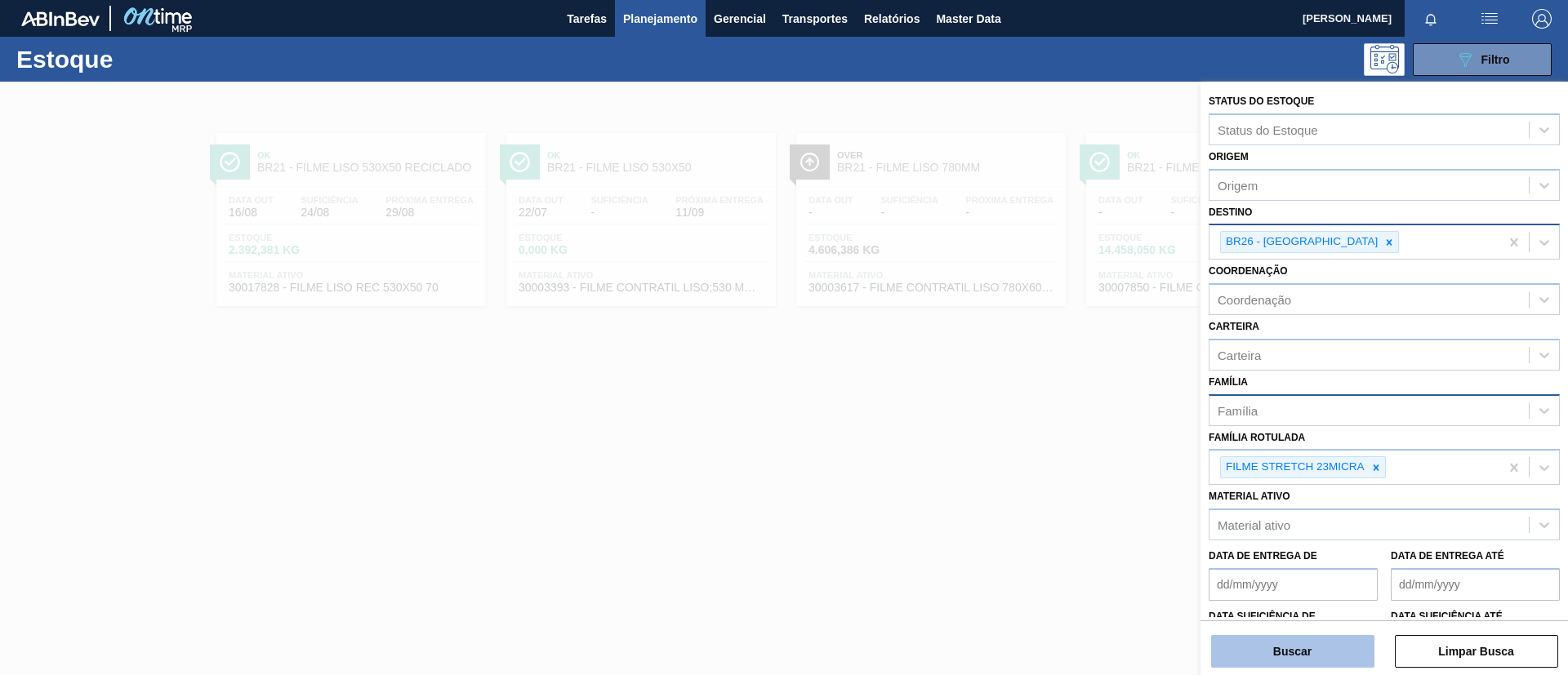
click at [1284, 562] on button "Buscar" at bounding box center [1293, 651] width 164 height 33
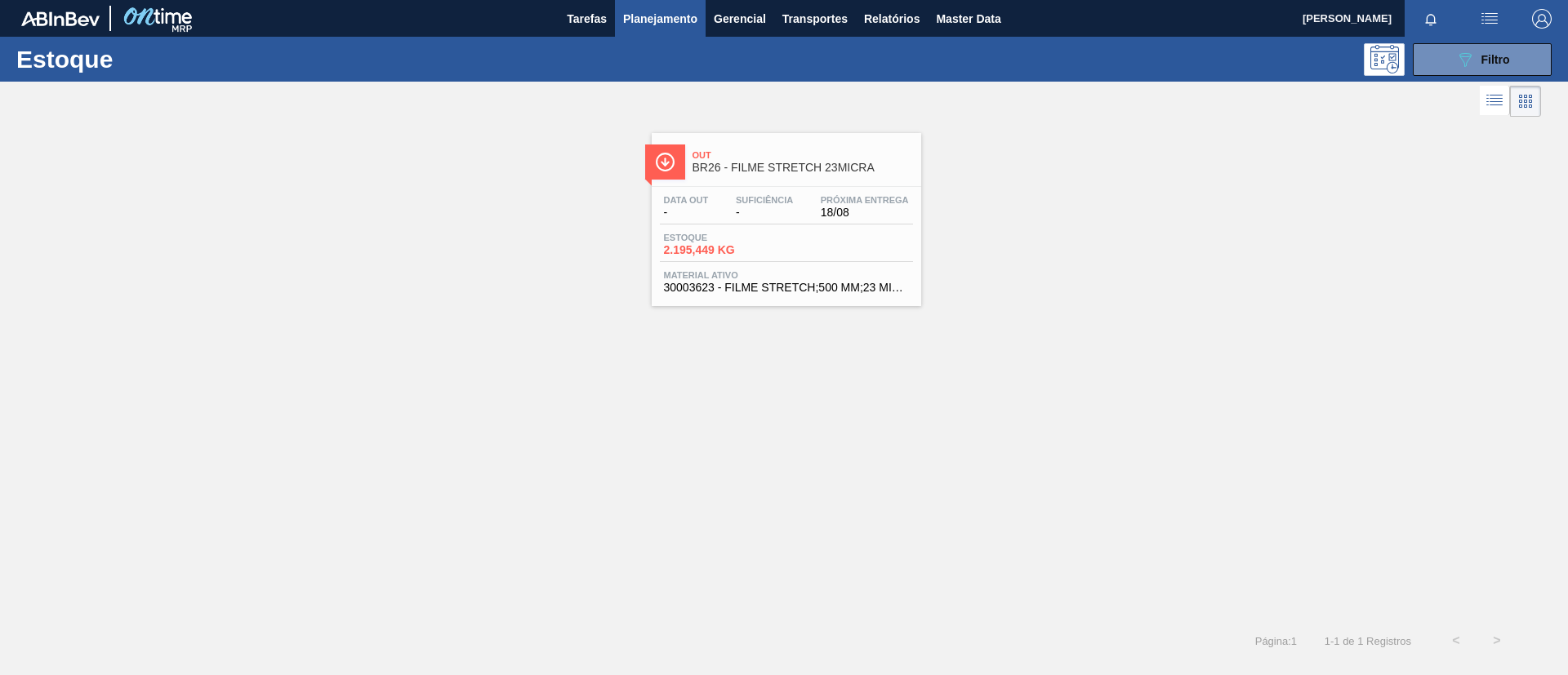
click at [848, 210] on span "18/08" at bounding box center [865, 212] width 89 height 13
click at [1306, 64] on button "089F7B8B-B2A5-4AFE-B5C0-19BA573D28AC Filtro" at bounding box center [1482, 59] width 139 height 33
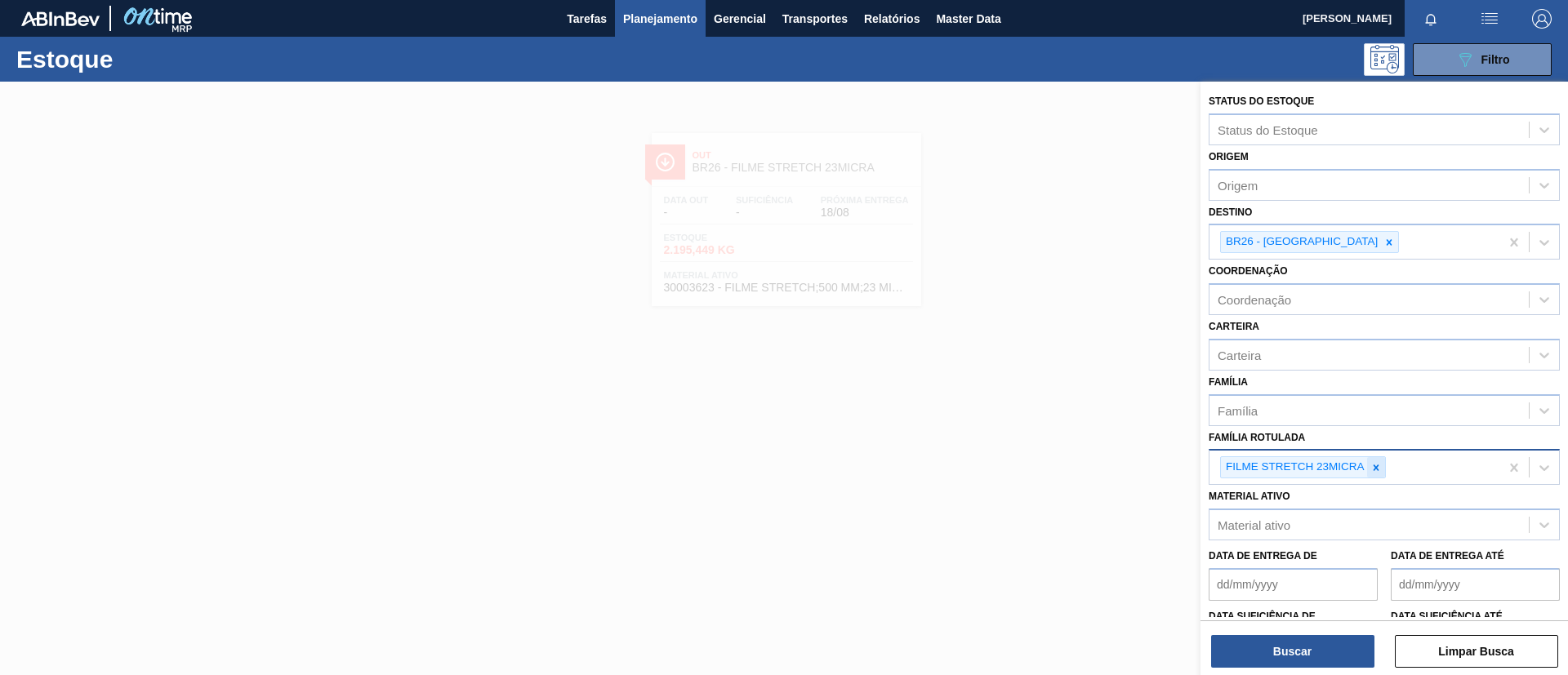
click at [1306, 468] on icon at bounding box center [1375, 467] width 6 height 6
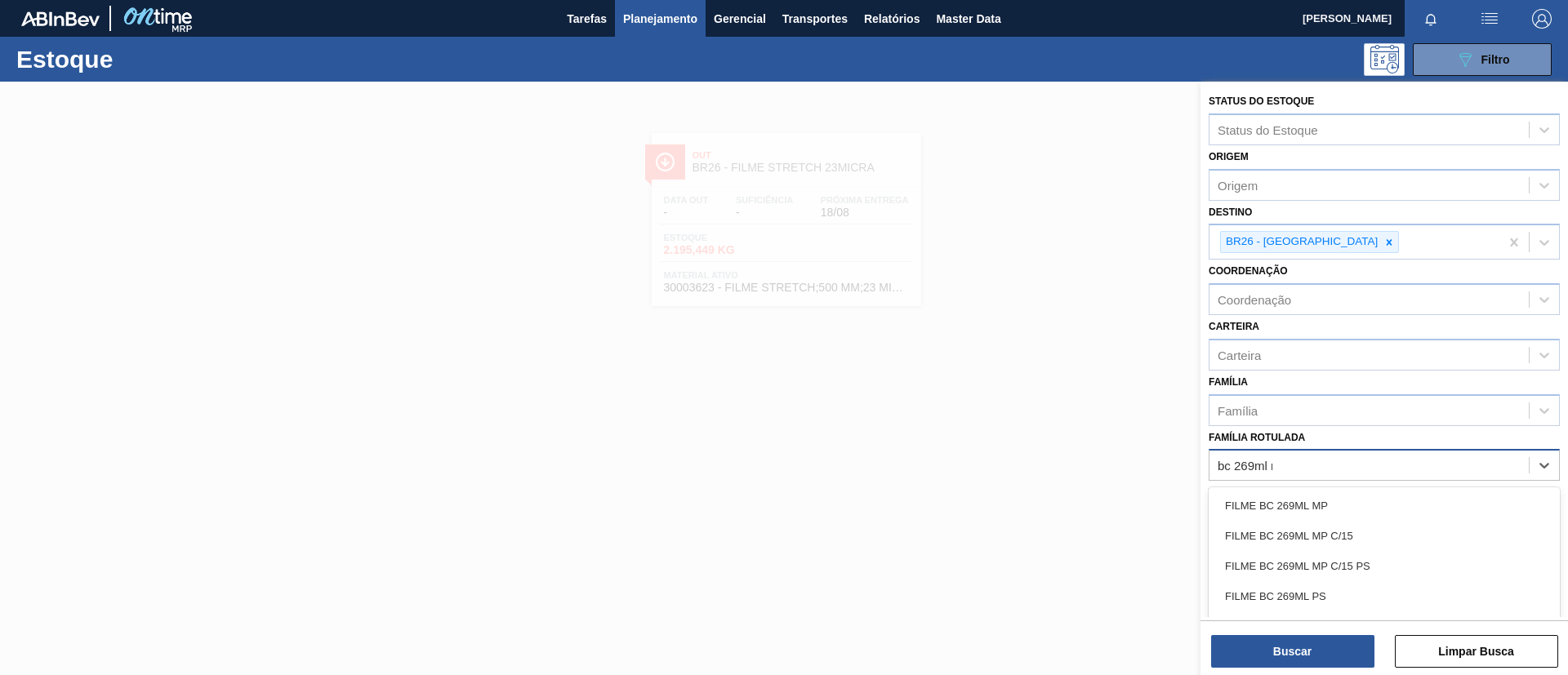
type Rotulada "bc 269ml mp"
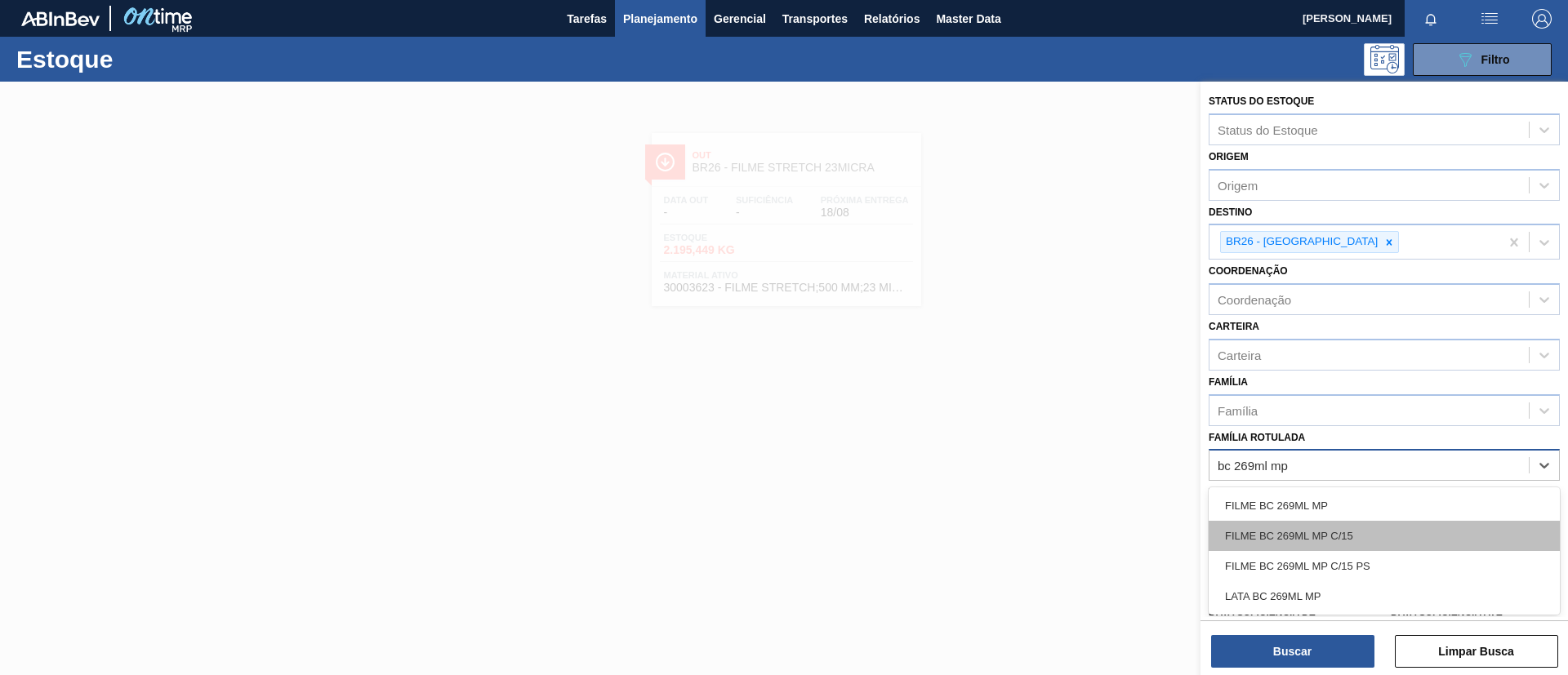
click at [1306, 535] on div "FILME BC 269ML MP C/15" at bounding box center [1384, 536] width 352 height 30
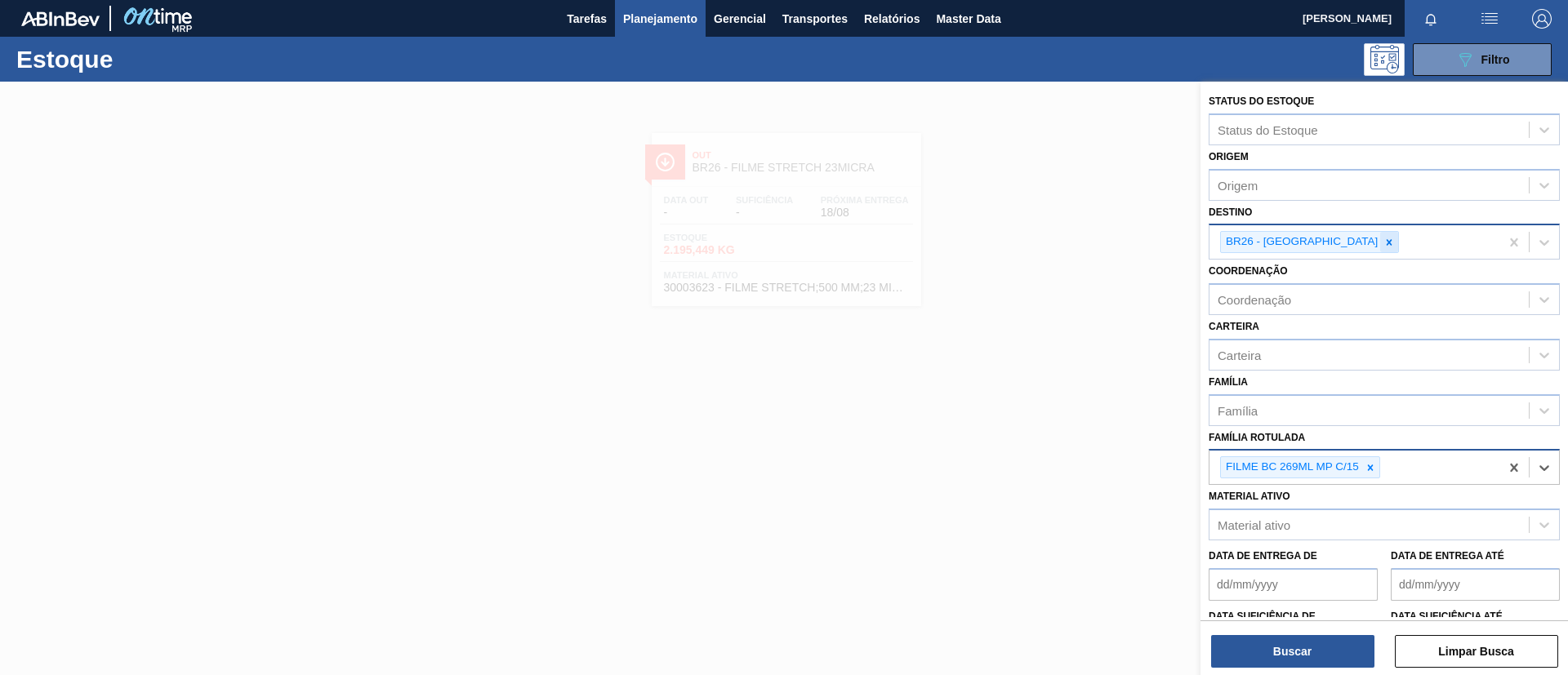
click at [1306, 234] on div at bounding box center [1389, 242] width 18 height 20
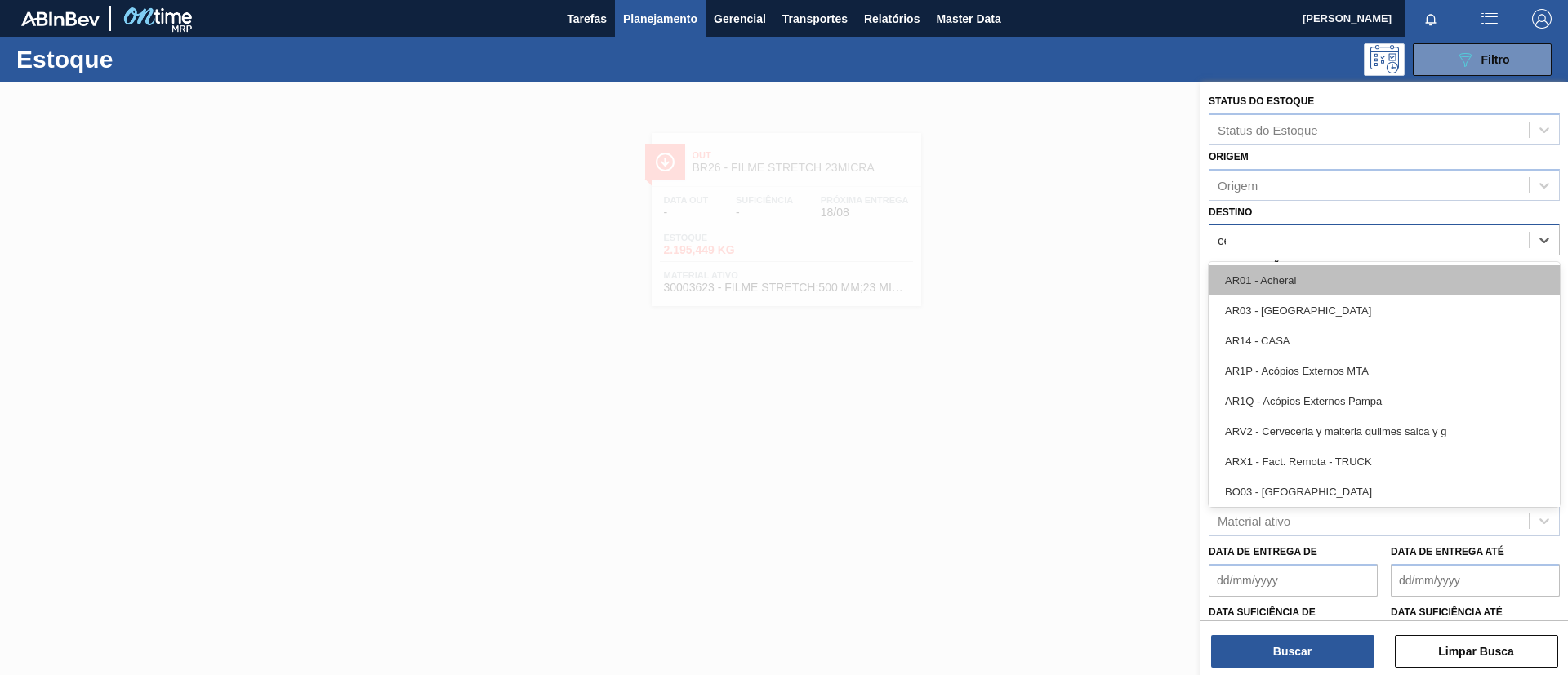
type input "cebr"
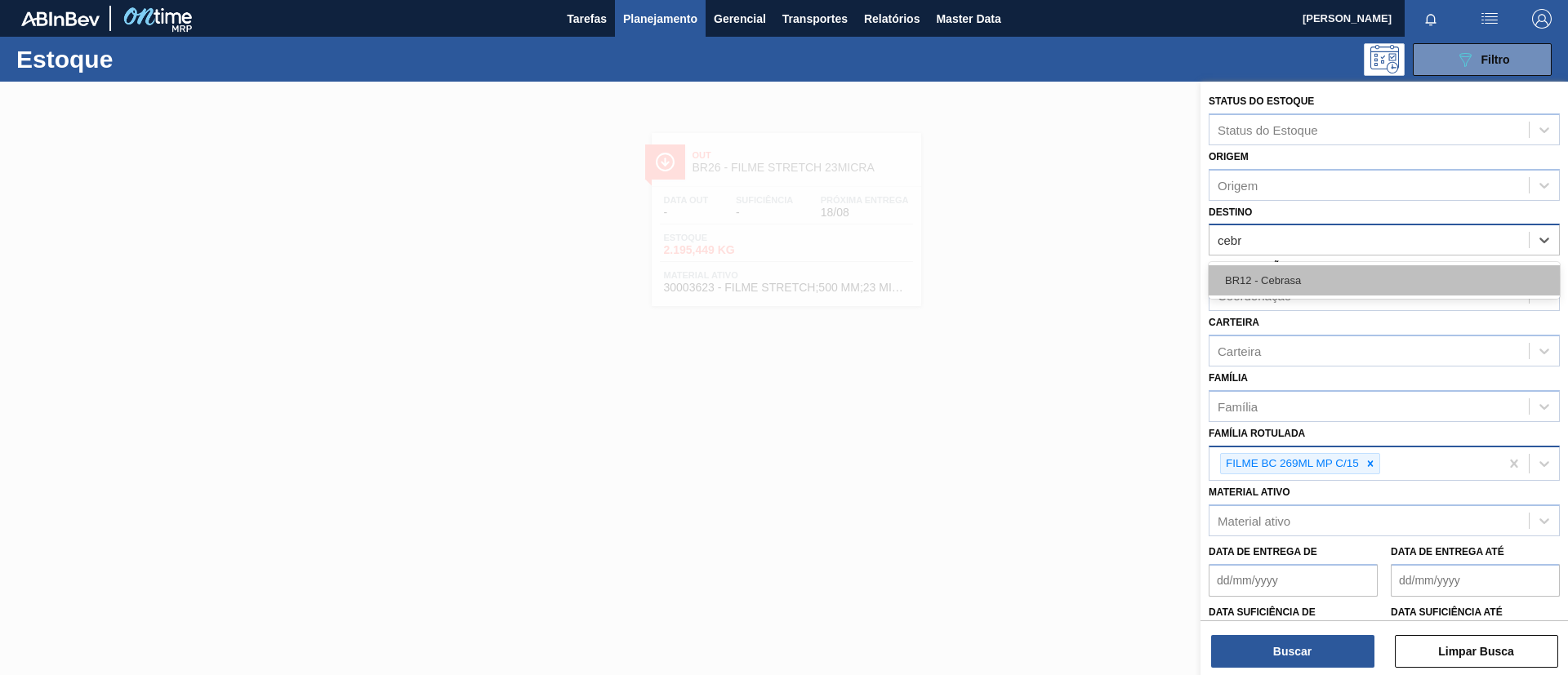
click at [1306, 281] on div "BR12 - Cebrasa" at bounding box center [1384, 280] width 352 height 30
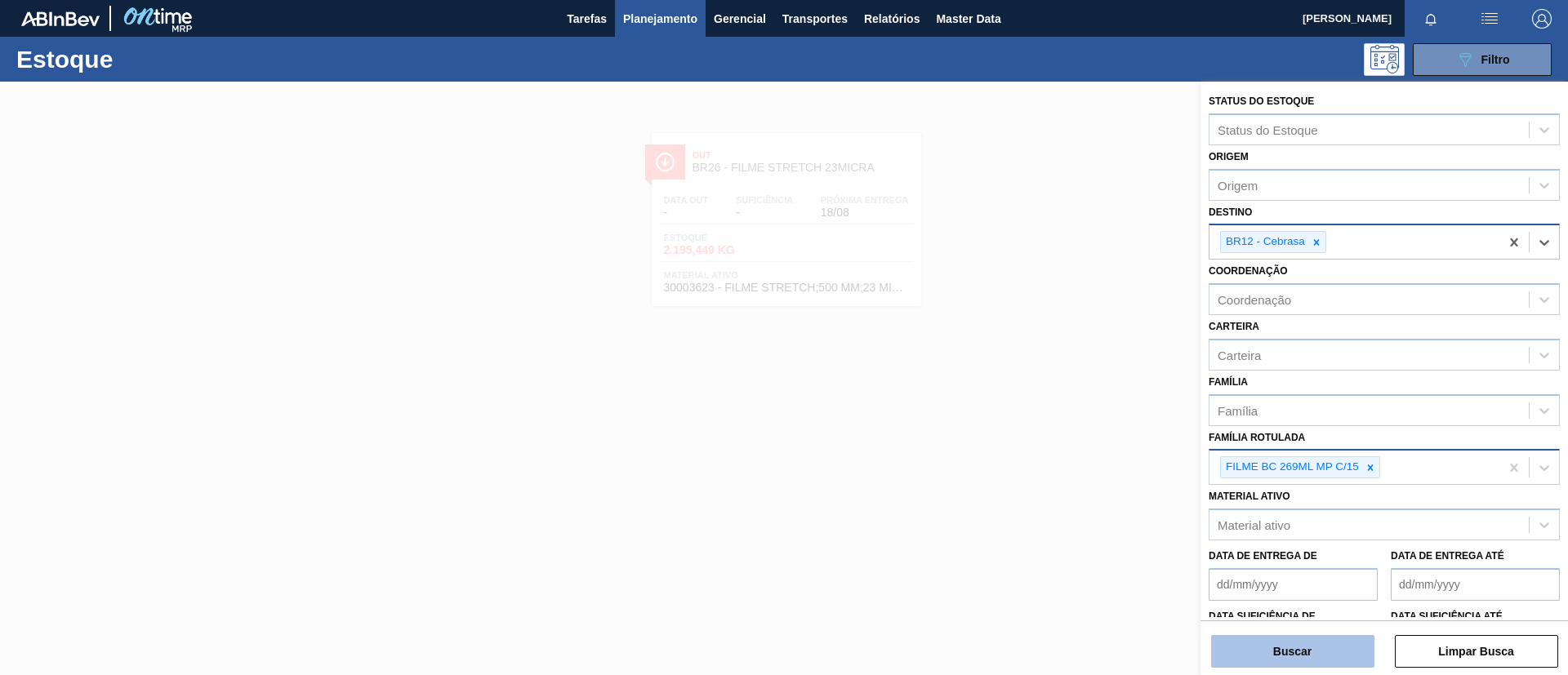
click at [1306, 562] on button "Buscar" at bounding box center [1293, 651] width 164 height 33
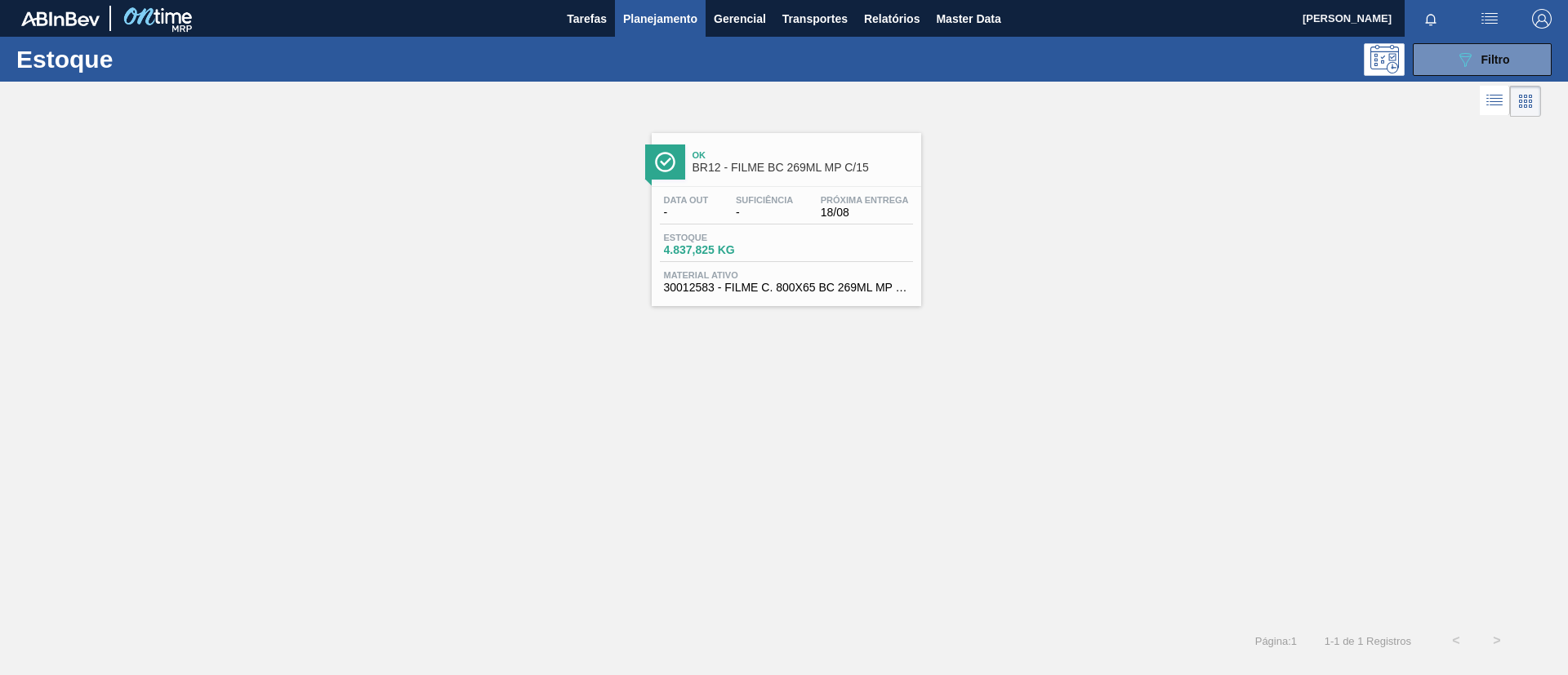
click at [743, 204] on span "Suficiência" at bounding box center [764, 200] width 57 height 10
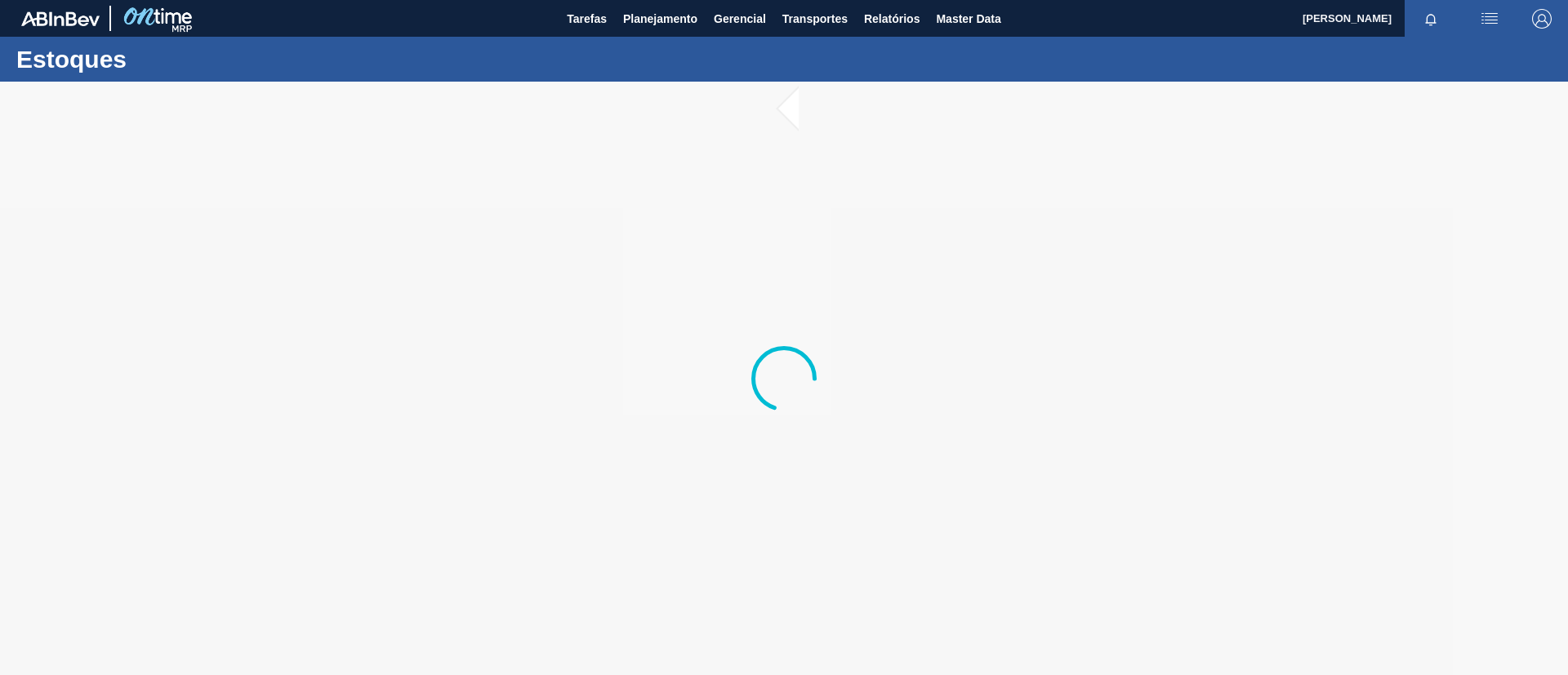
click at [721, 375] on div at bounding box center [784, 378] width 1568 height 593
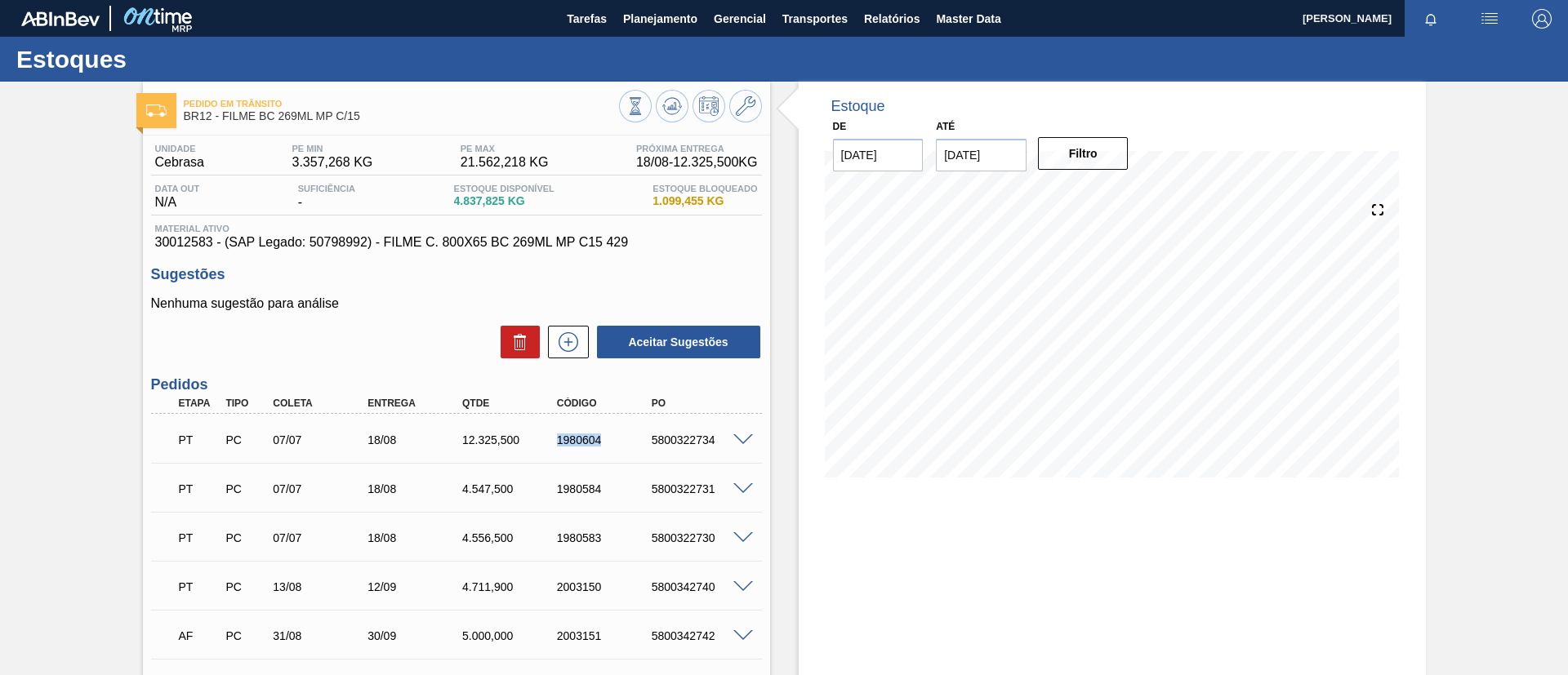
drag, startPoint x: 559, startPoint y: 435, endPoint x: 608, endPoint y: 441, distance: 49.4
click at [608, 441] on div "PT PC 07/07 18/08 12.325,500 1980604 5800322734" at bounding box center [452, 438] width 568 height 33
copy div "1980604"
drag, startPoint x: 384, startPoint y: 111, endPoint x: 225, endPoint y: 118, distance: 159.2
click at [225, 118] on span "BR12 - FILME BC 269ML MP C/15" at bounding box center [401, 116] width 435 height 13
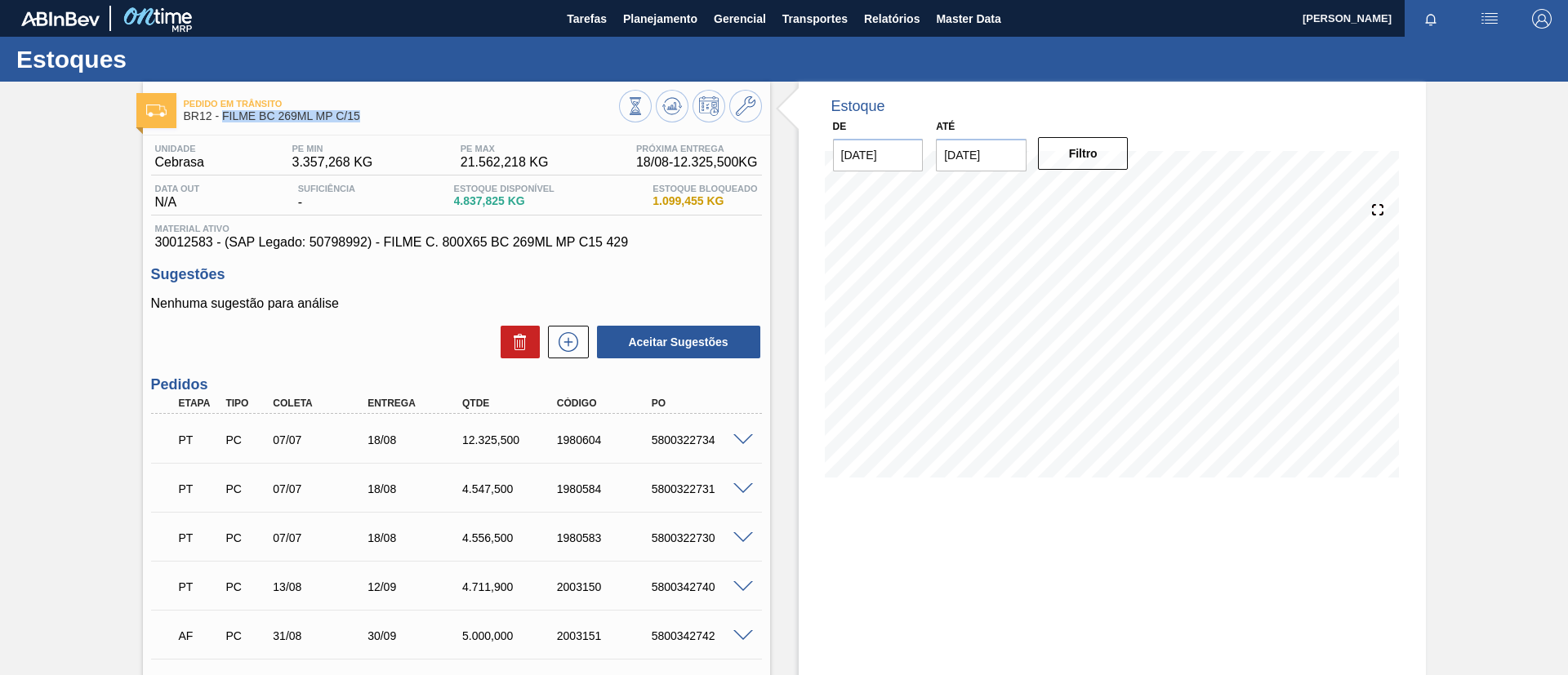
copy span "FILME BC 269ML MP C/15"
click at [8, 301] on div "Pedido em Trânsito BR12 - FILME BC 269ML MP C/15 Unidade Cebrasa PE MIN 3.357,2…" at bounding box center [784, 511] width 1568 height 858
click at [671, 90] on button at bounding box center [671, 106] width 33 height 33
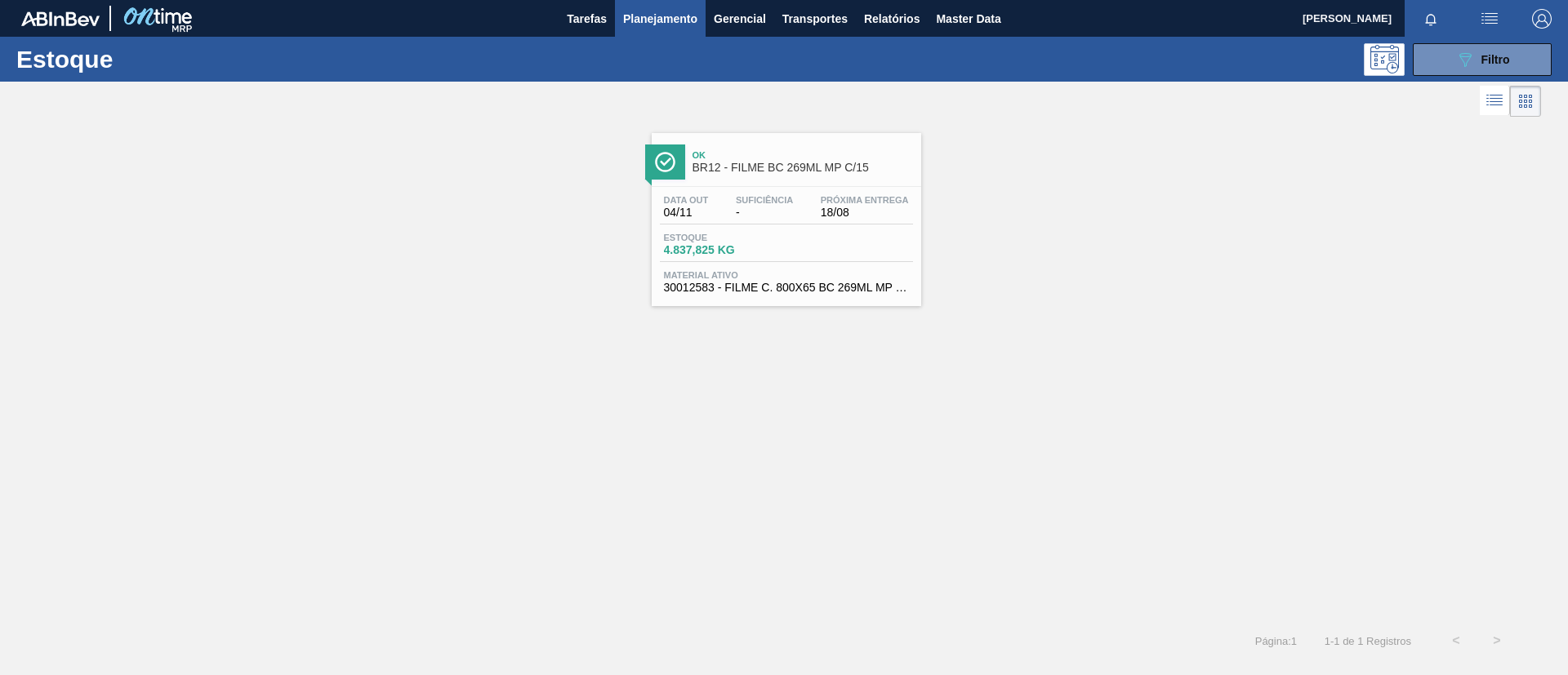
drag, startPoint x: 1483, startPoint y: 56, endPoint x: 1459, endPoint y: 181, distance: 127.3
click at [1306, 56] on span "Filtro" at bounding box center [1495, 60] width 28 height 13
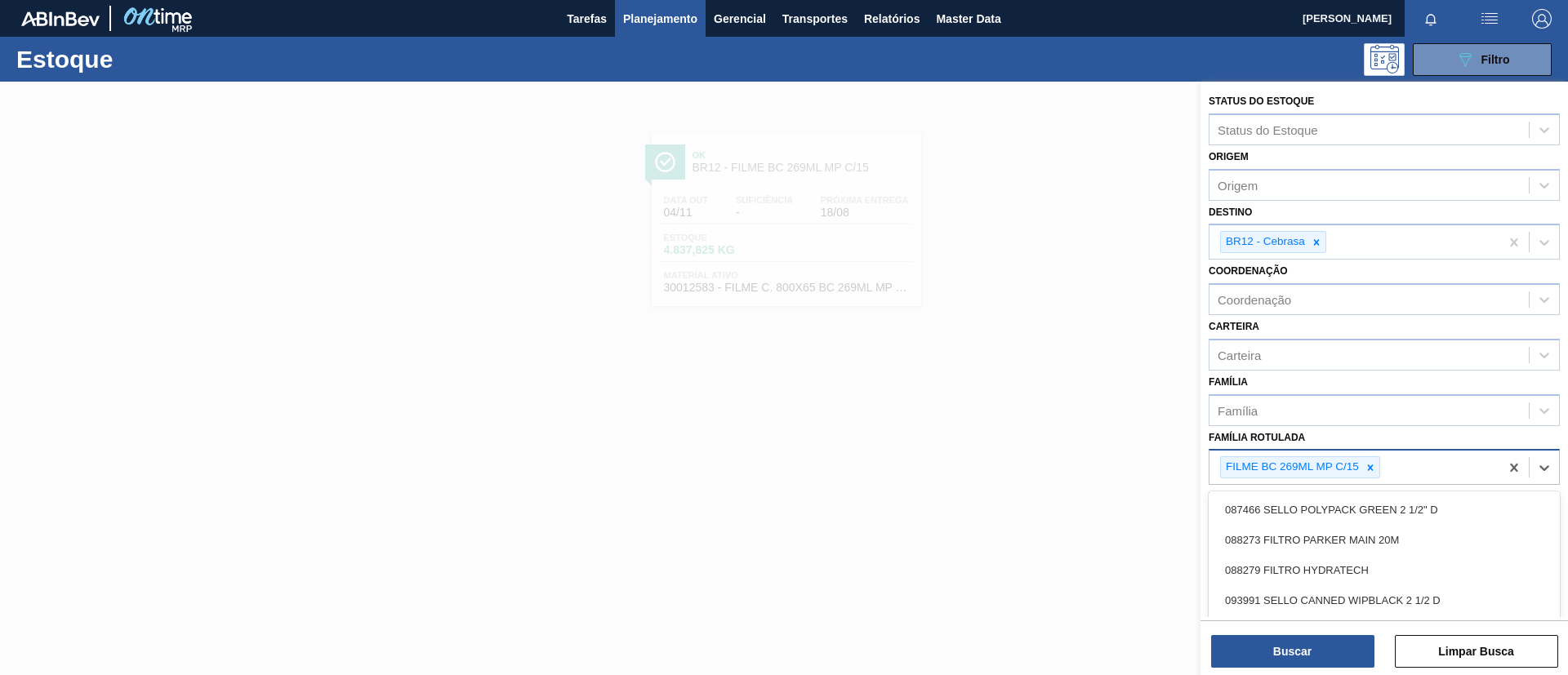
click at [1306, 454] on div "FILME BC 269ML MP C/15" at bounding box center [1354, 467] width 290 height 33
click at [1306, 461] on div at bounding box center [1371, 467] width 18 height 20
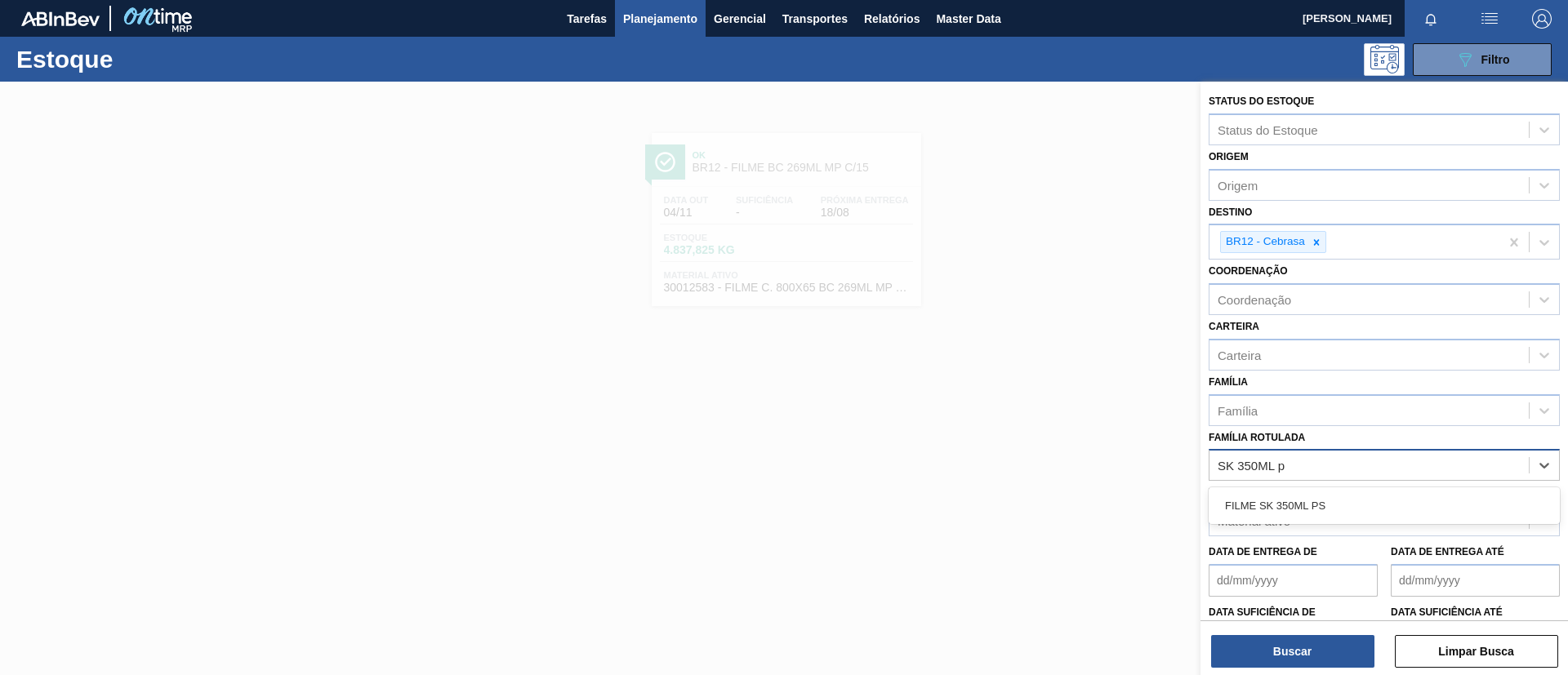
type Rotulada "SK 350ML ps"
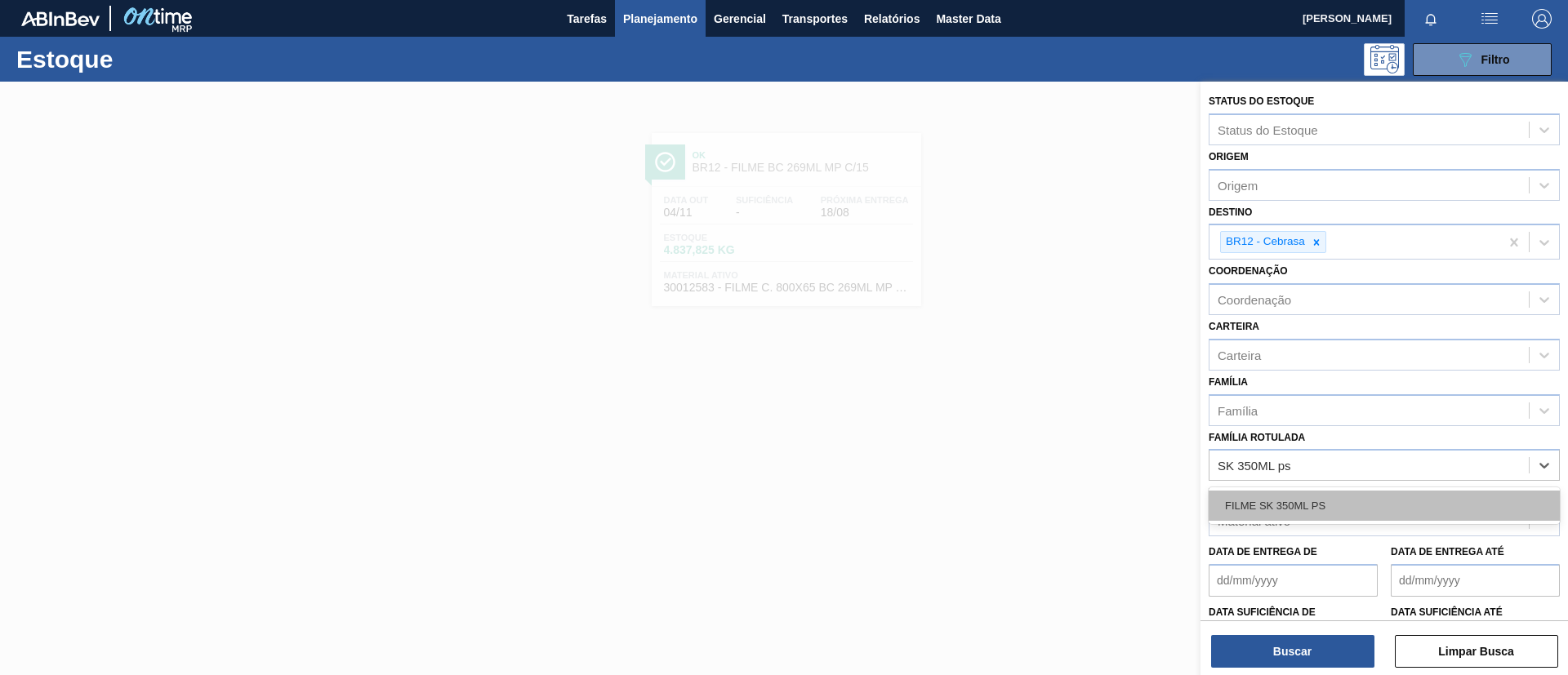
click at [1306, 501] on div "FILME SK 350ML PS" at bounding box center [1384, 506] width 352 height 30
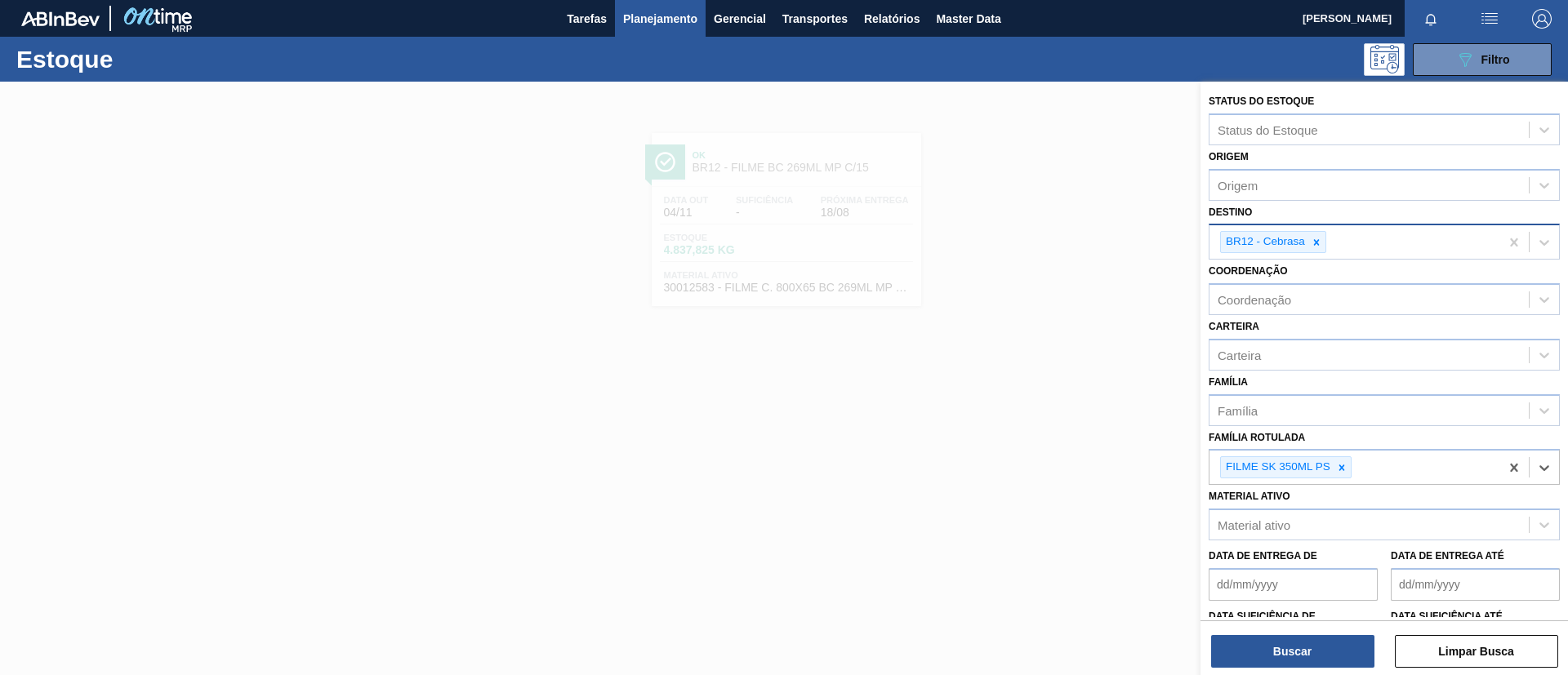
click at [1306, 239] on icon at bounding box center [1317, 242] width 6 height 6
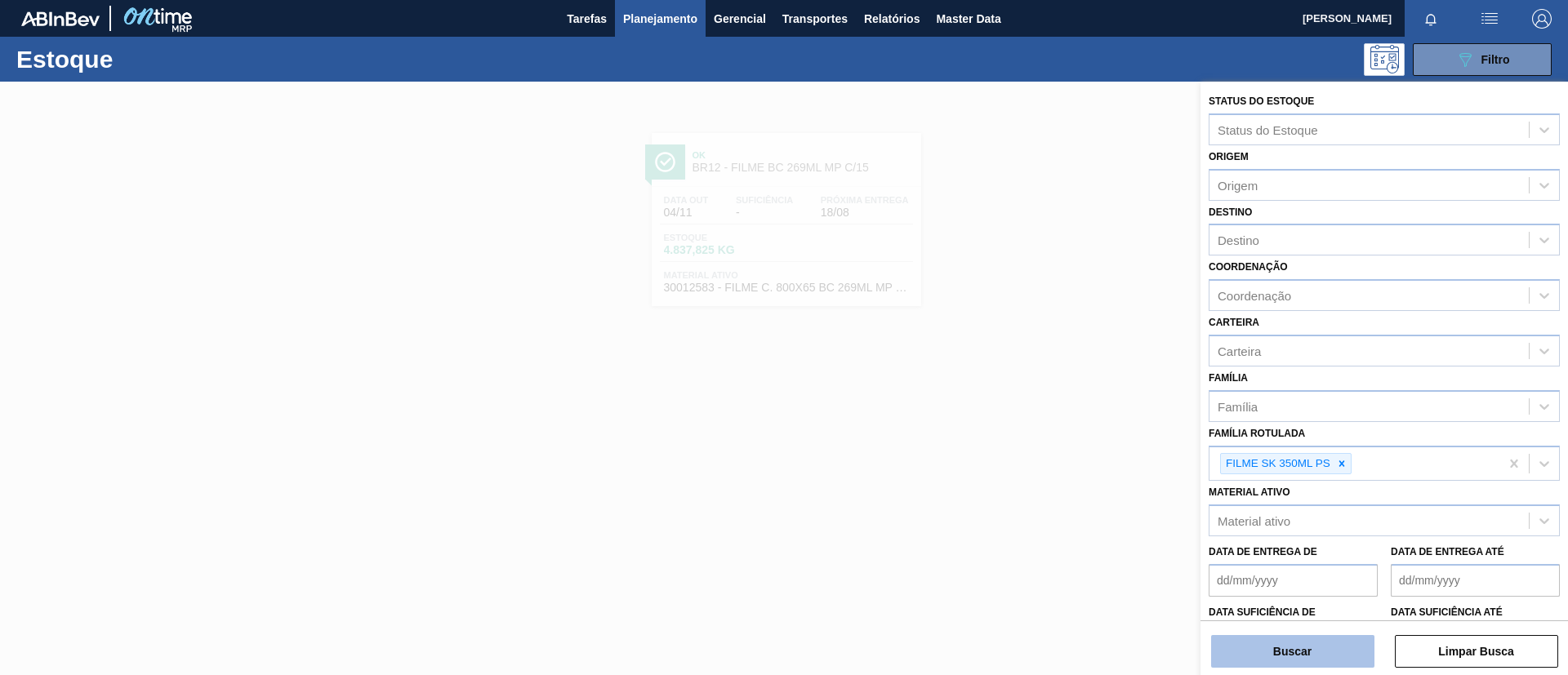
click at [1306, 562] on button "Buscar" at bounding box center [1293, 651] width 164 height 33
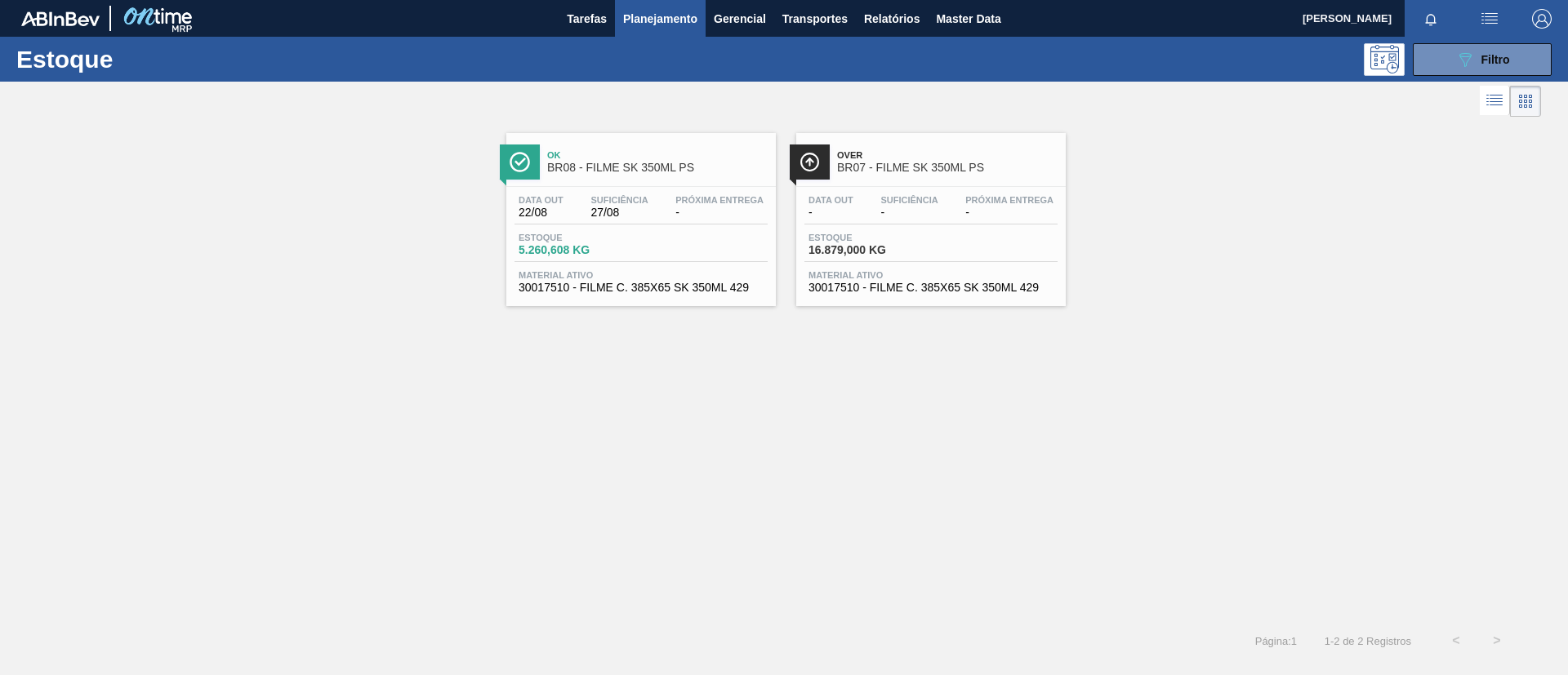
click at [681, 172] on span "BR08 - FILME SK 350ML PS" at bounding box center [657, 168] width 220 height 13
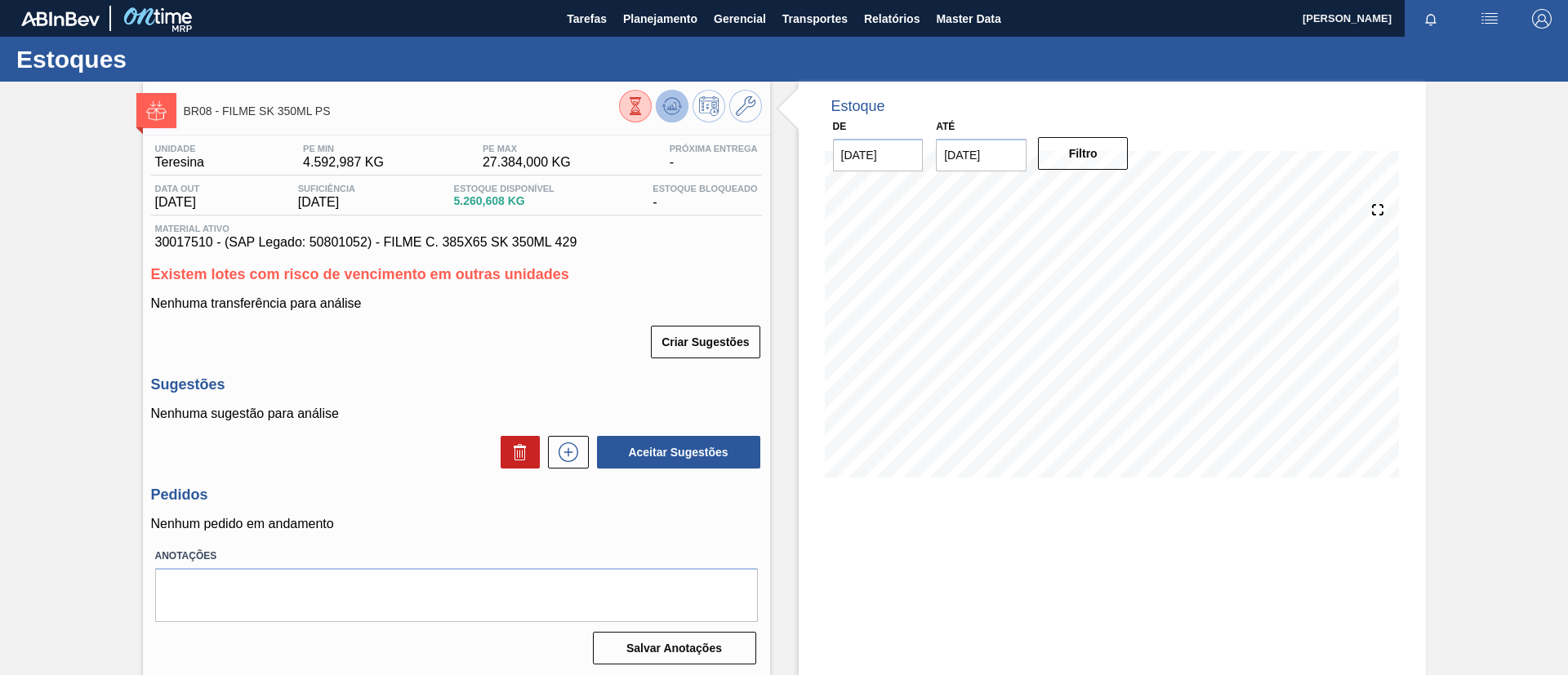
click at [671, 106] on icon at bounding box center [671, 105] width 11 height 8
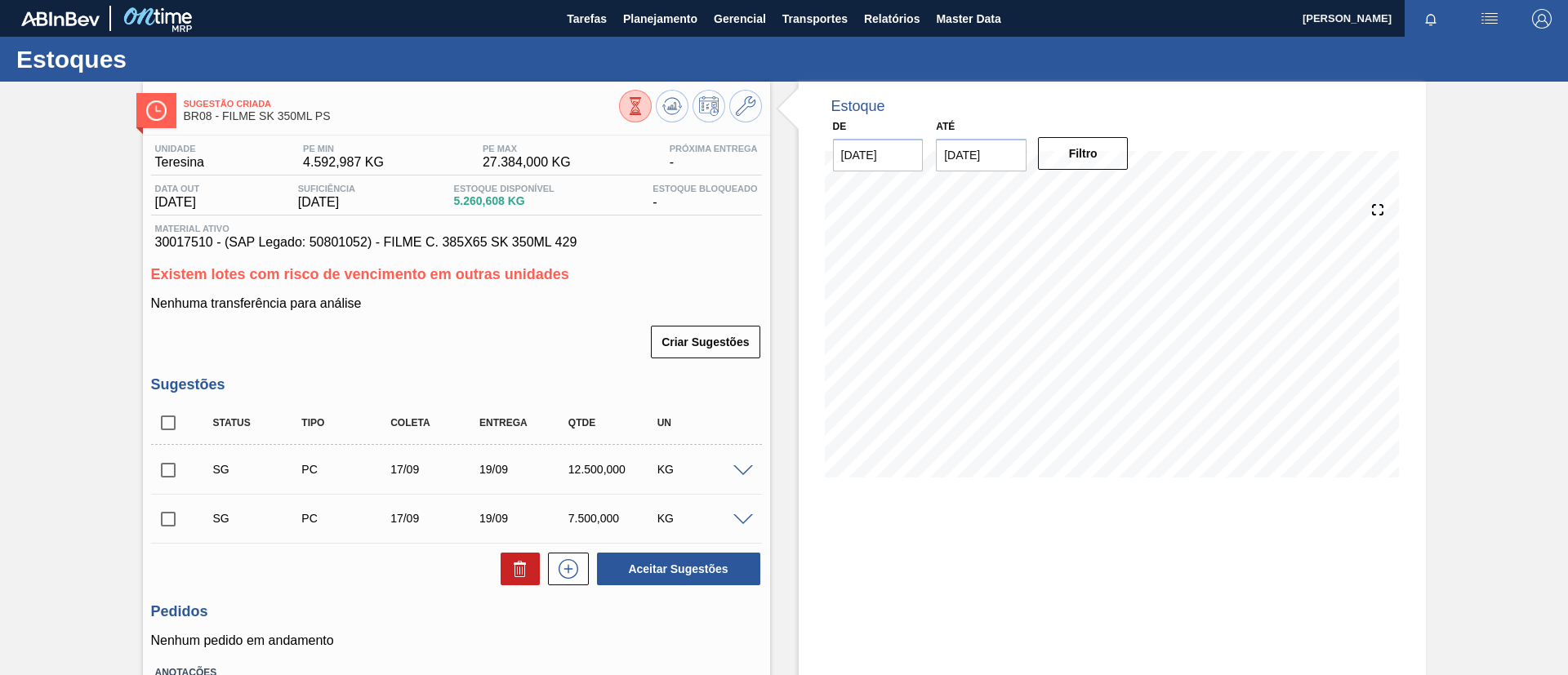
click at [740, 519] on span at bounding box center [742, 520] width 19 height 13
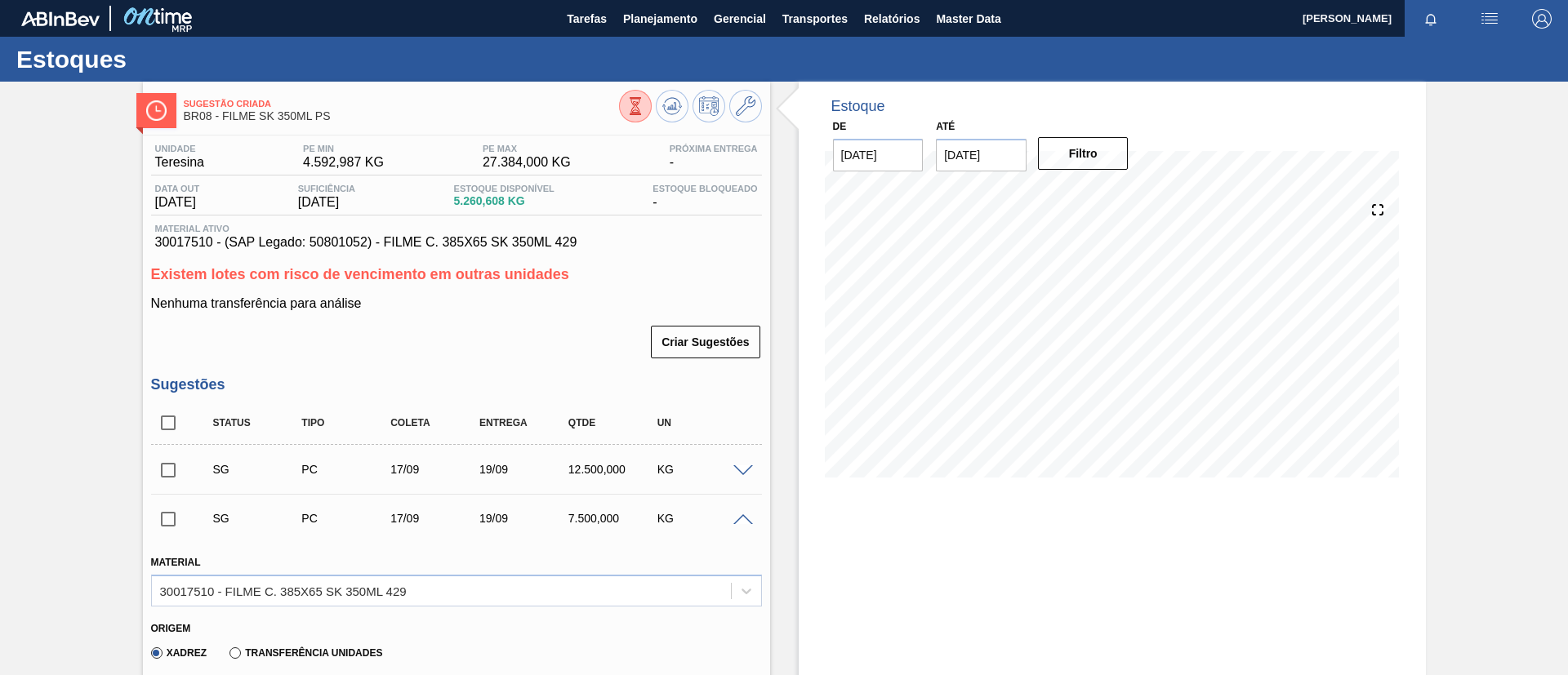
scroll to position [244, 0]
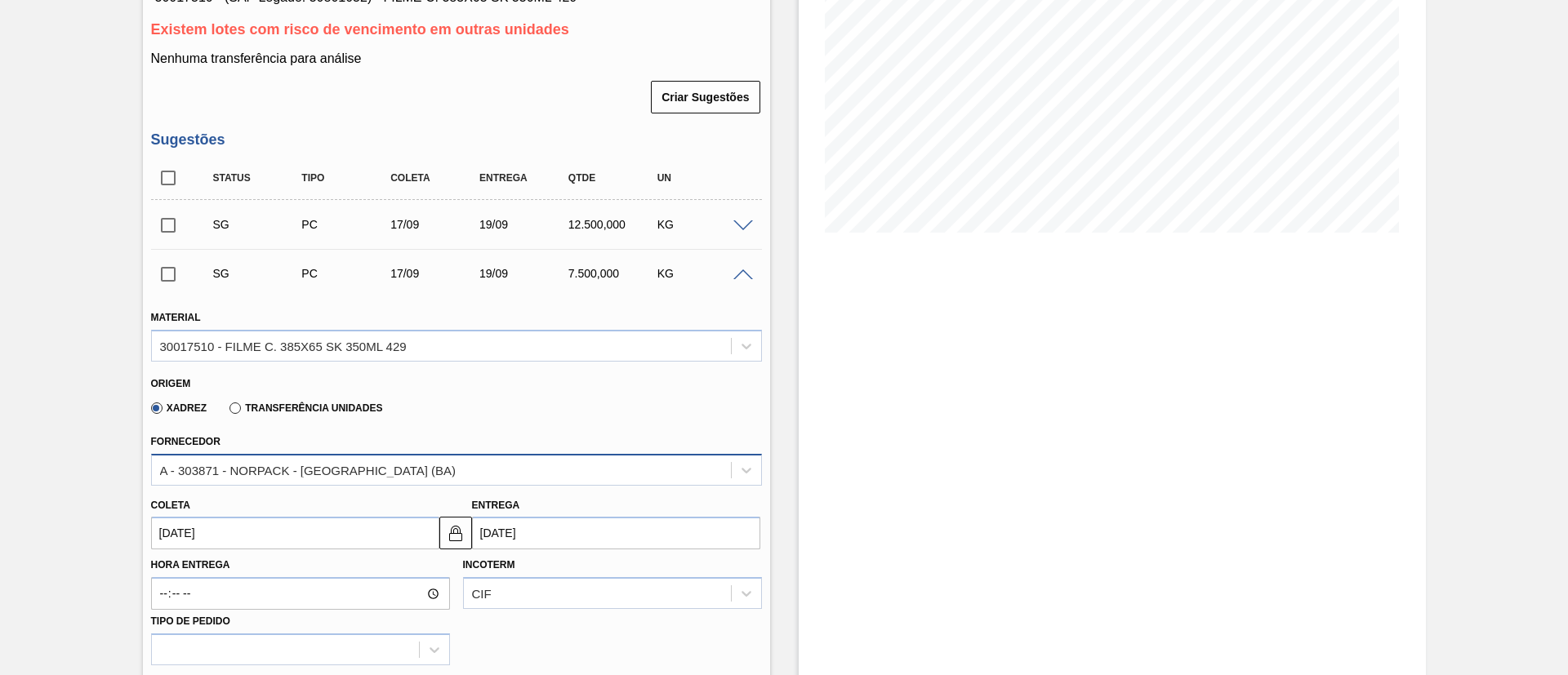
click at [363, 455] on div "A - 303871 - NORPACK - CAMAÇARI (BA)" at bounding box center [457, 470] width 611 height 32
click at [98, 443] on div "Sugestão Criada BR08 - FILME SK 350ML PS Unidade Teresina PE MIN 4.592,987 KG P…" at bounding box center [784, 498] width 1568 height 1323
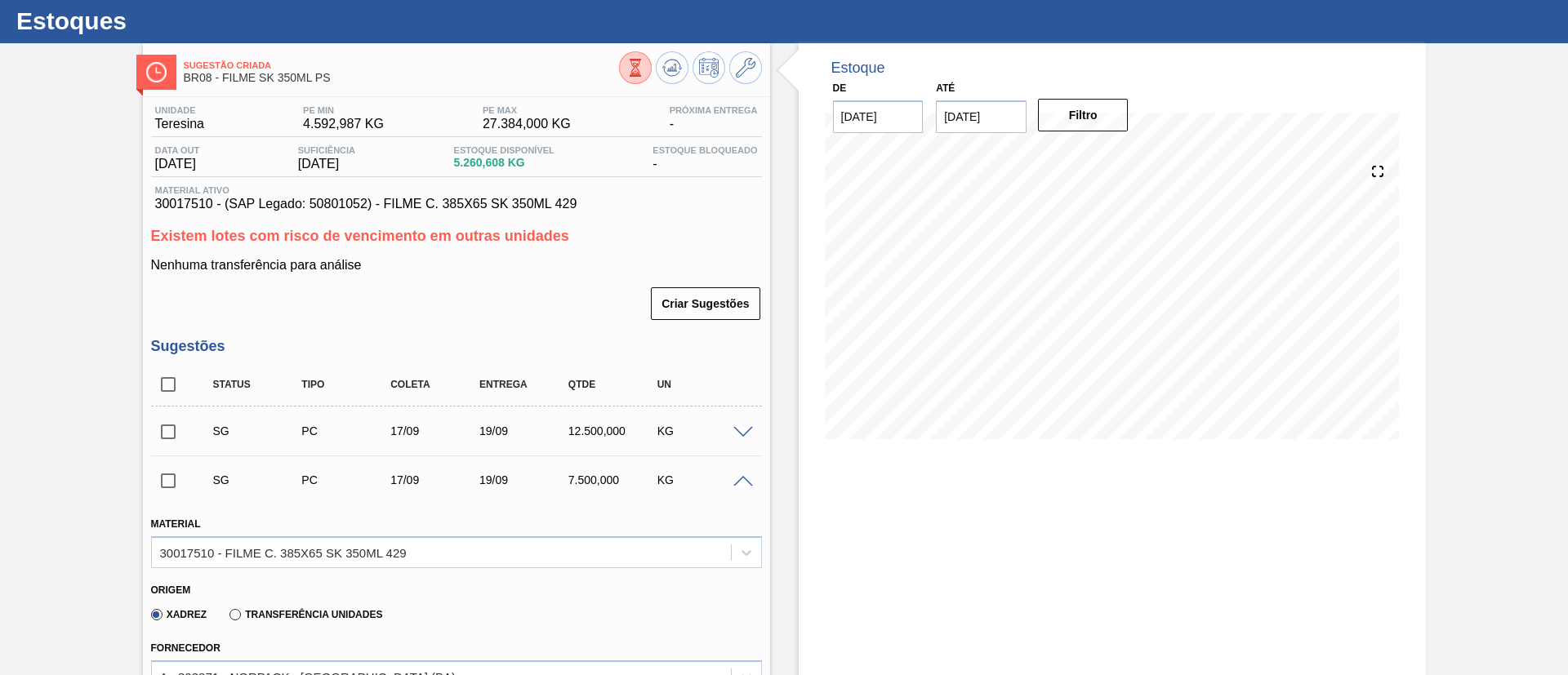
scroll to position [0, 0]
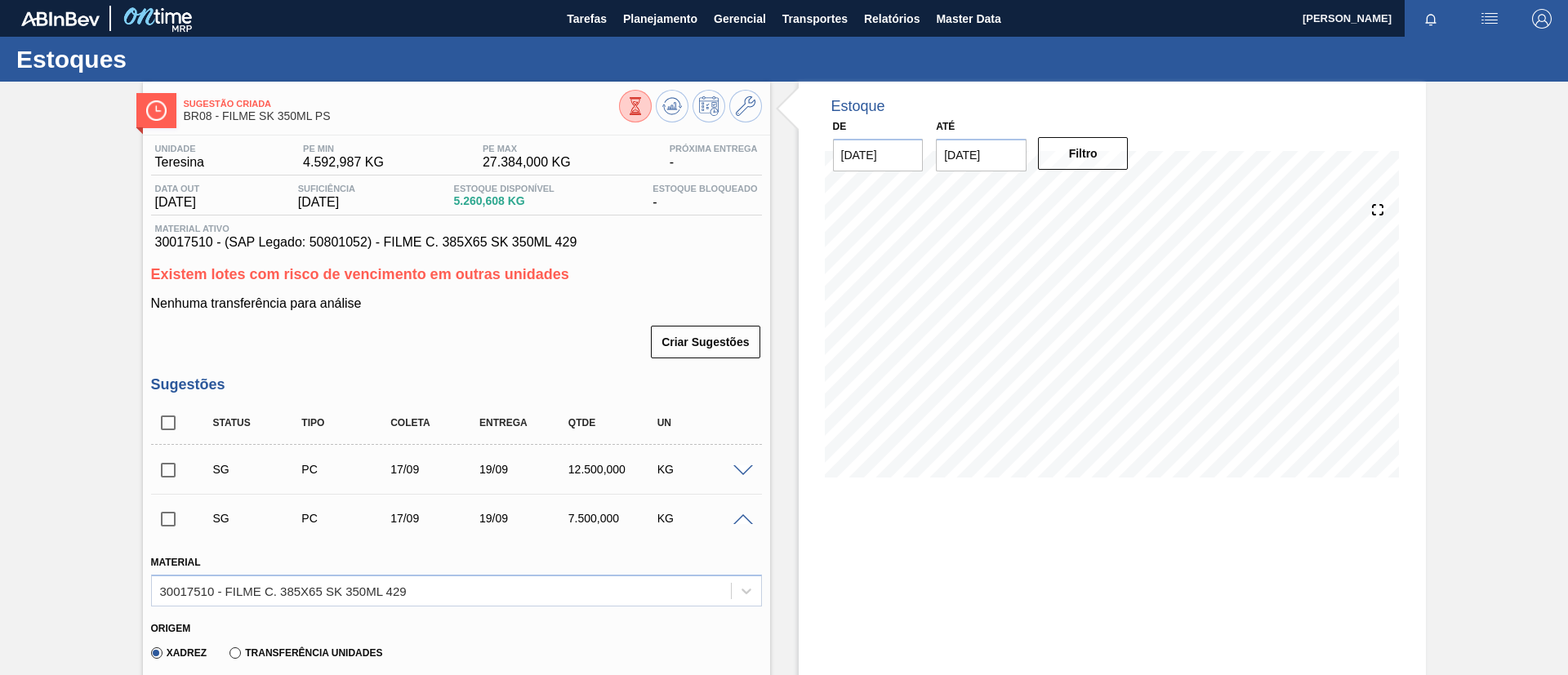
click at [741, 514] on span at bounding box center [742, 520] width 19 height 13
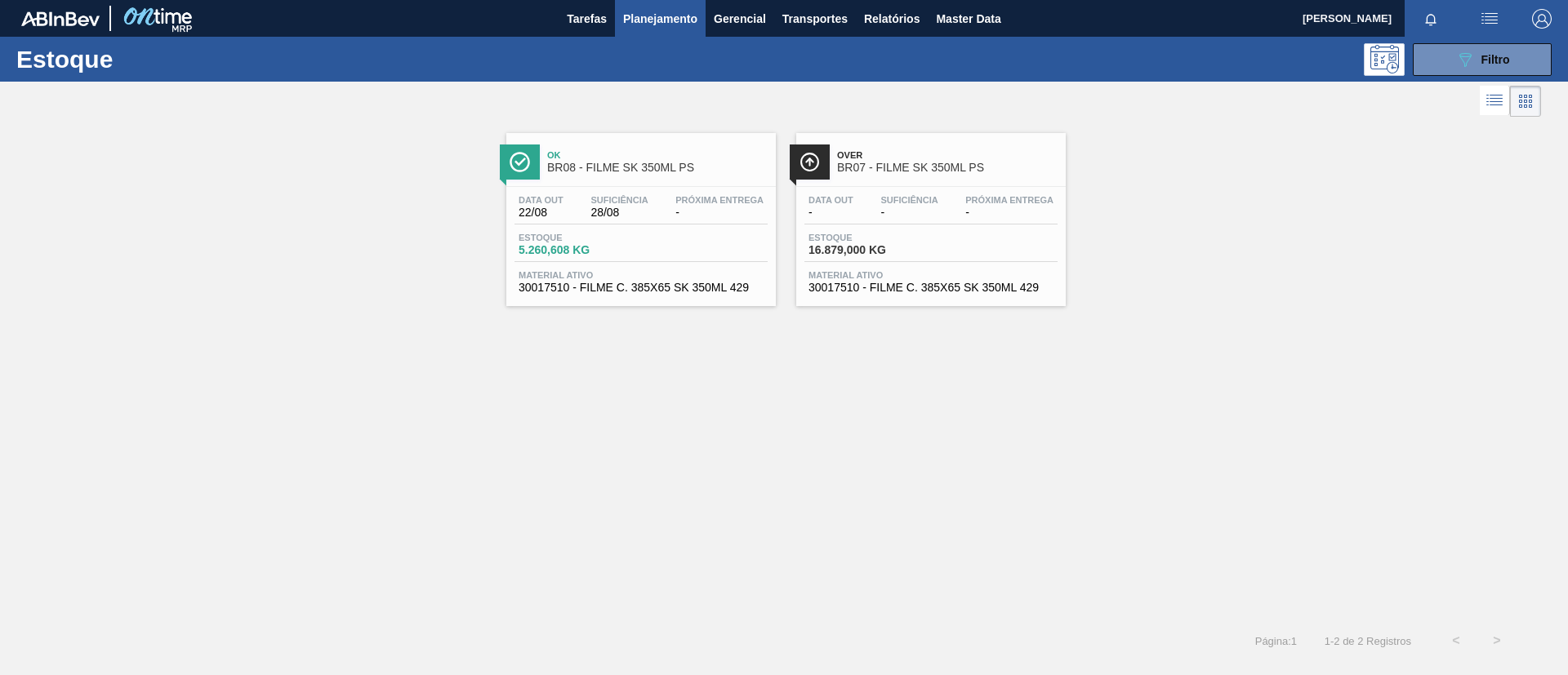
click at [660, 142] on div "Ok BR08 - FILME SK 350ML PS" at bounding box center [640, 159] width 270 height 37
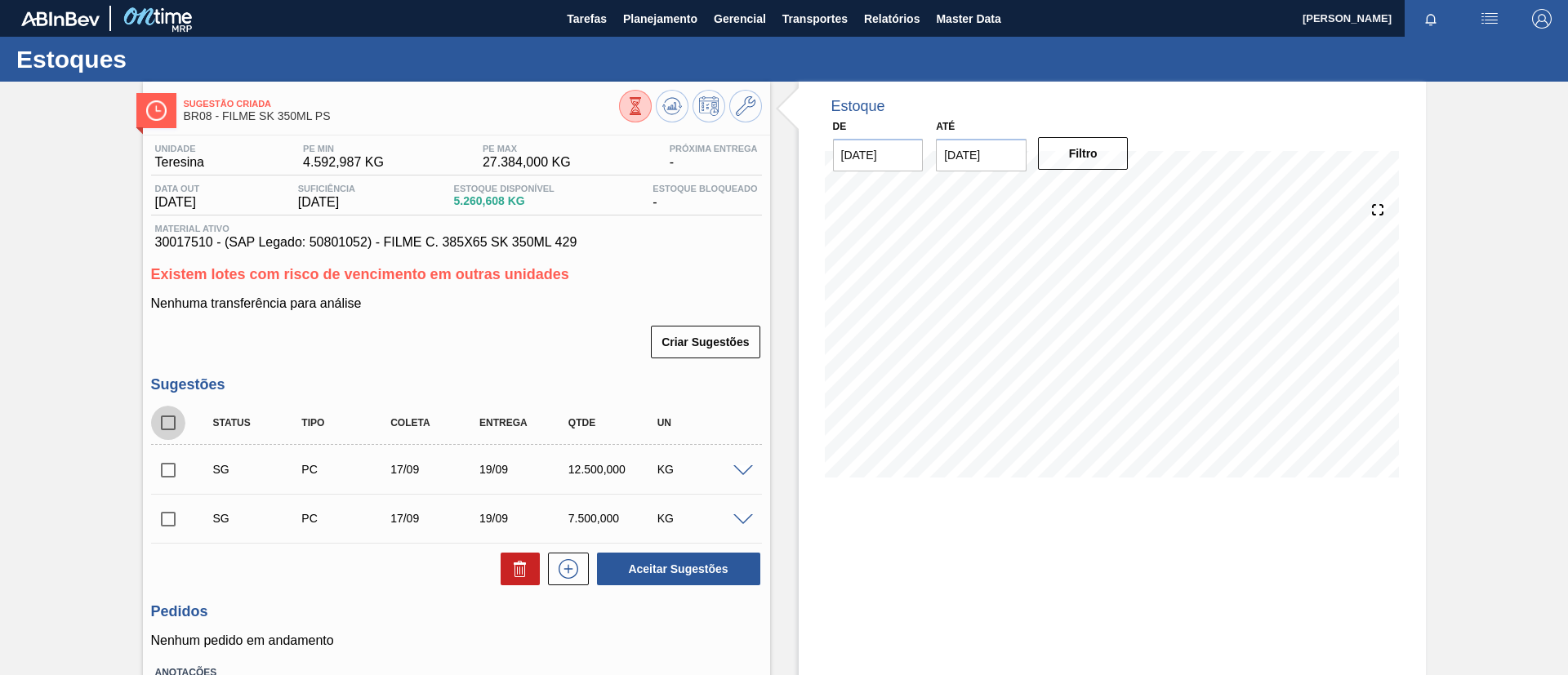
click at [163, 416] on input "checkbox" at bounding box center [168, 422] width 34 height 34
checkbox input "true"
click at [512, 562] on button at bounding box center [520, 568] width 39 height 33
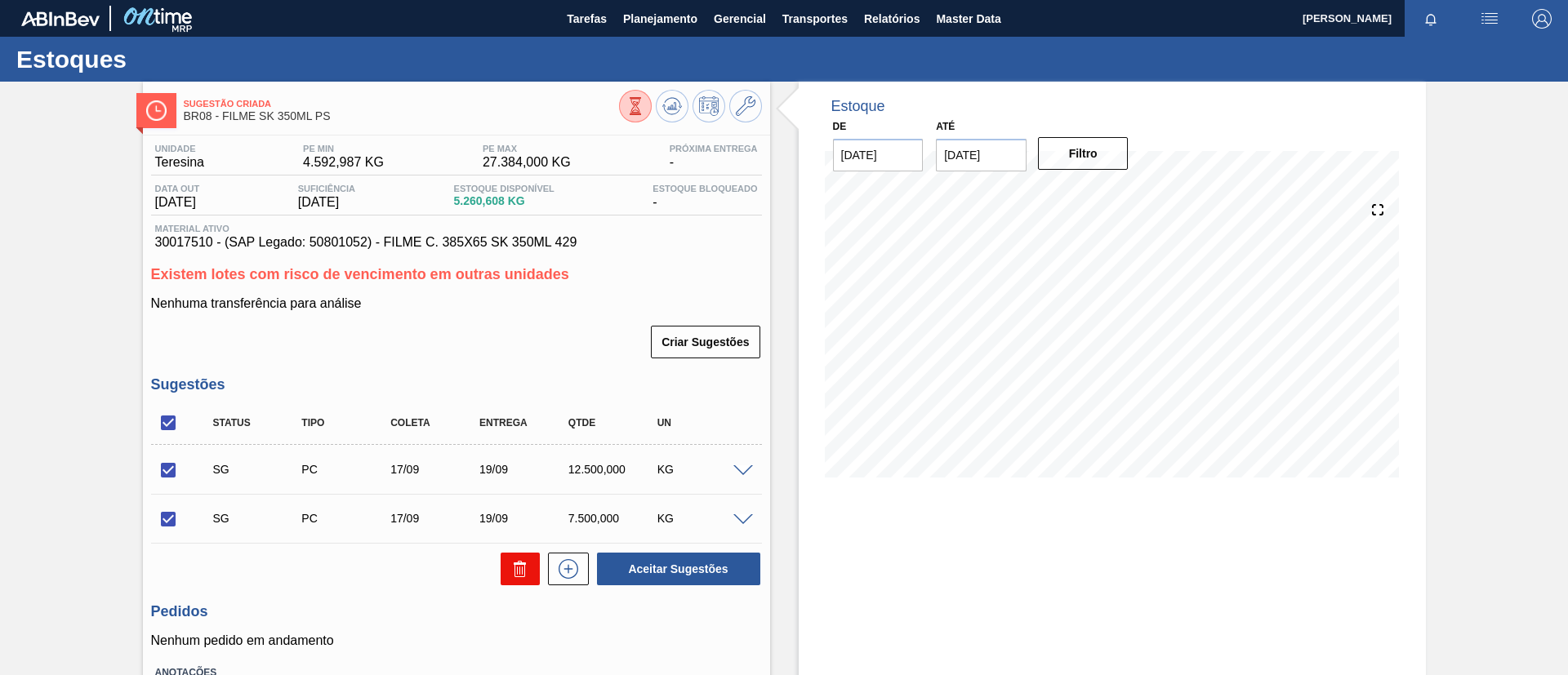
checkbox input "false"
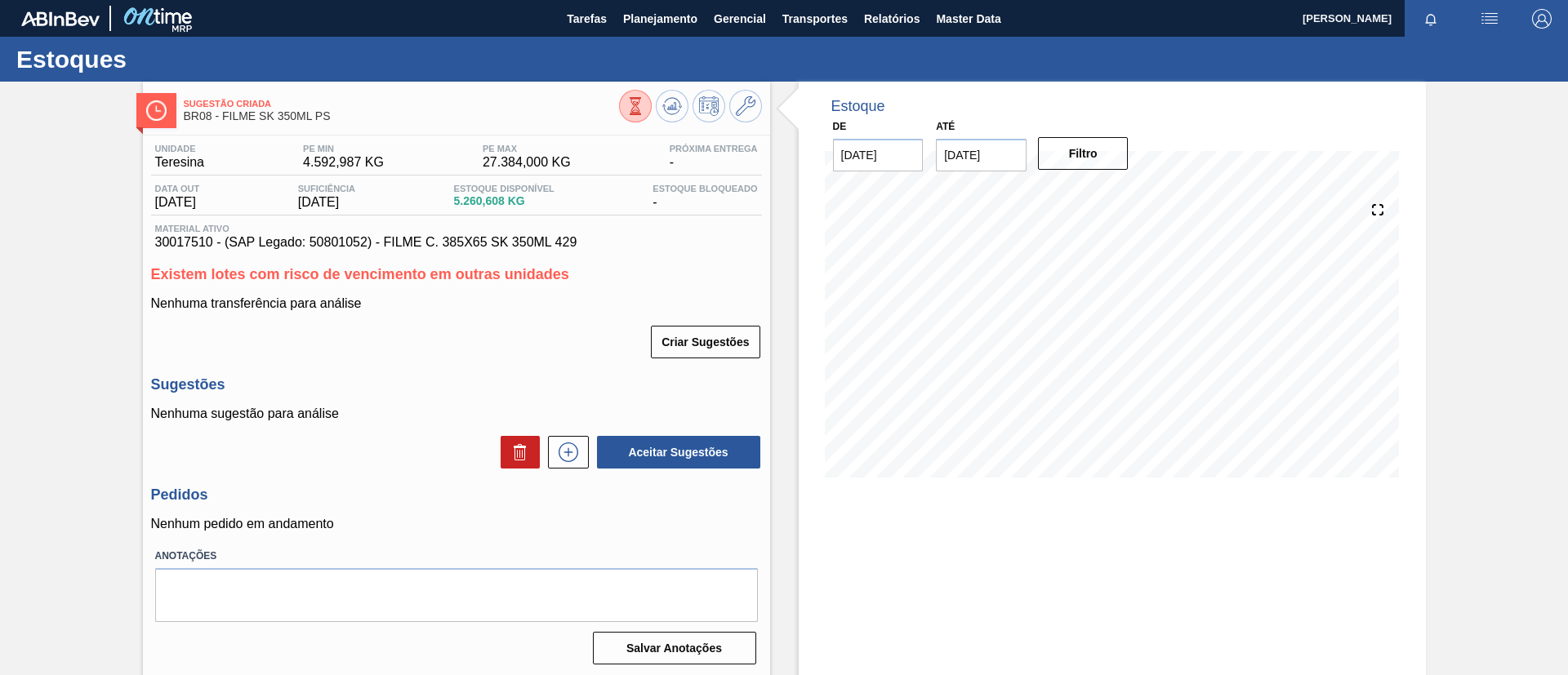
click at [0, 285] on div "Sugestão Criada BR08 - FILME SK 350ML PS Unidade Teresina PE MIN 4.592,987 KG P…" at bounding box center [784, 391] width 1568 height 620
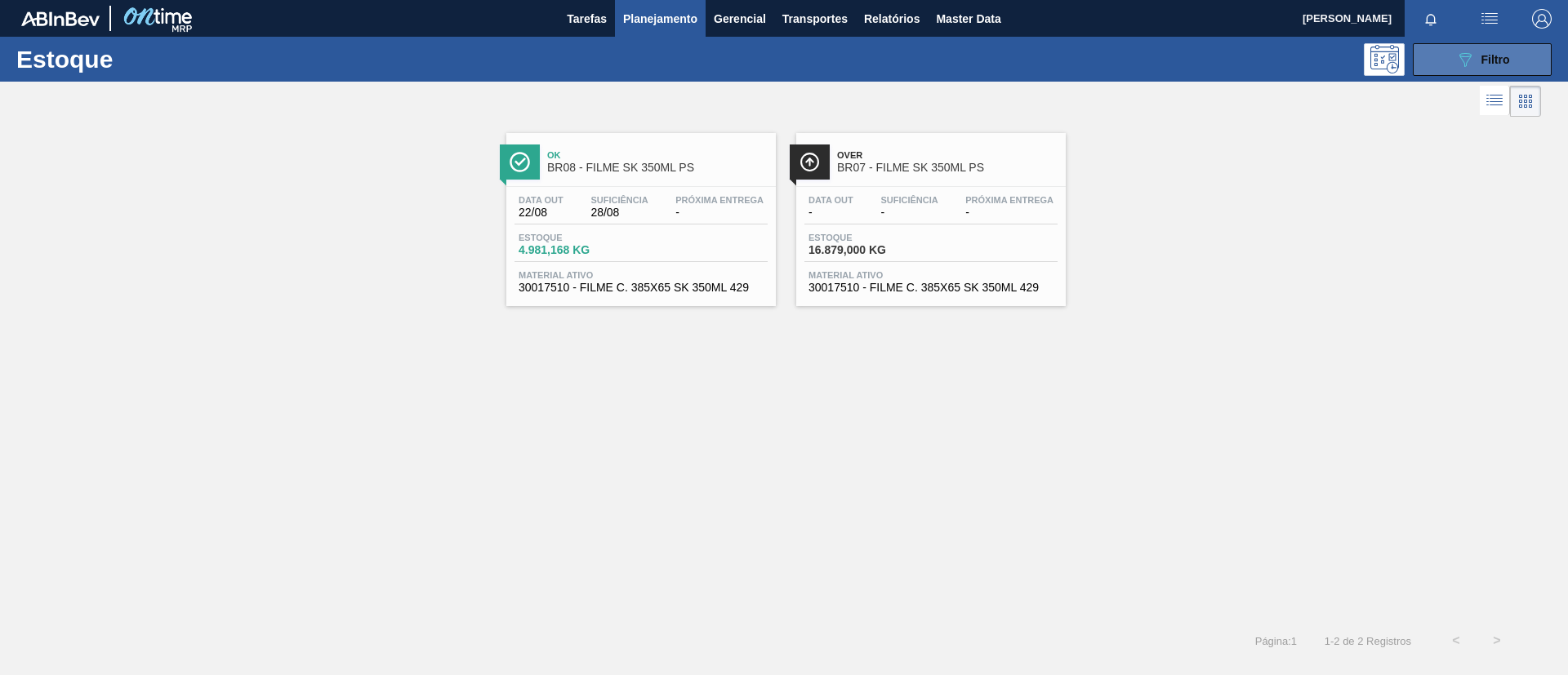
click at [1306, 62] on span "Filtro" at bounding box center [1495, 60] width 28 height 13
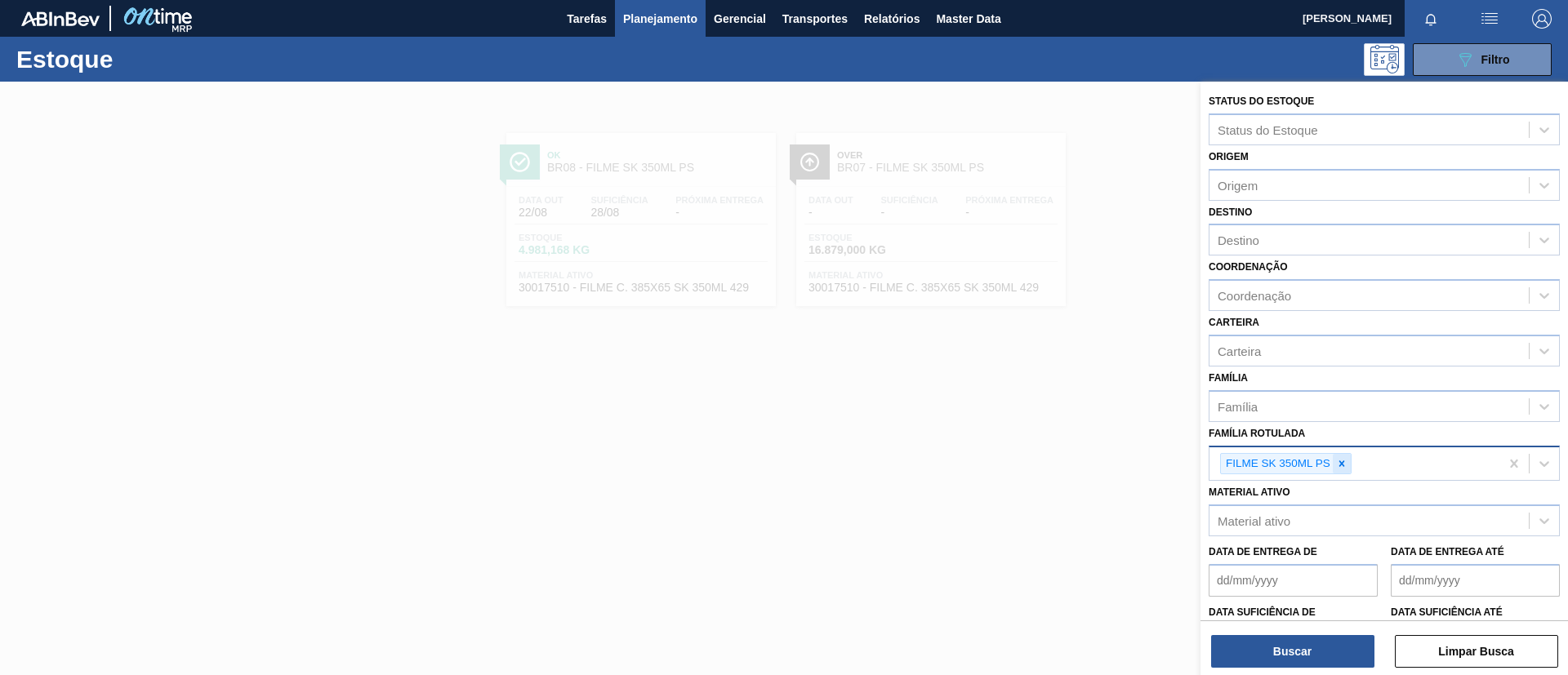
click at [1306, 461] on div at bounding box center [1342, 464] width 18 height 20
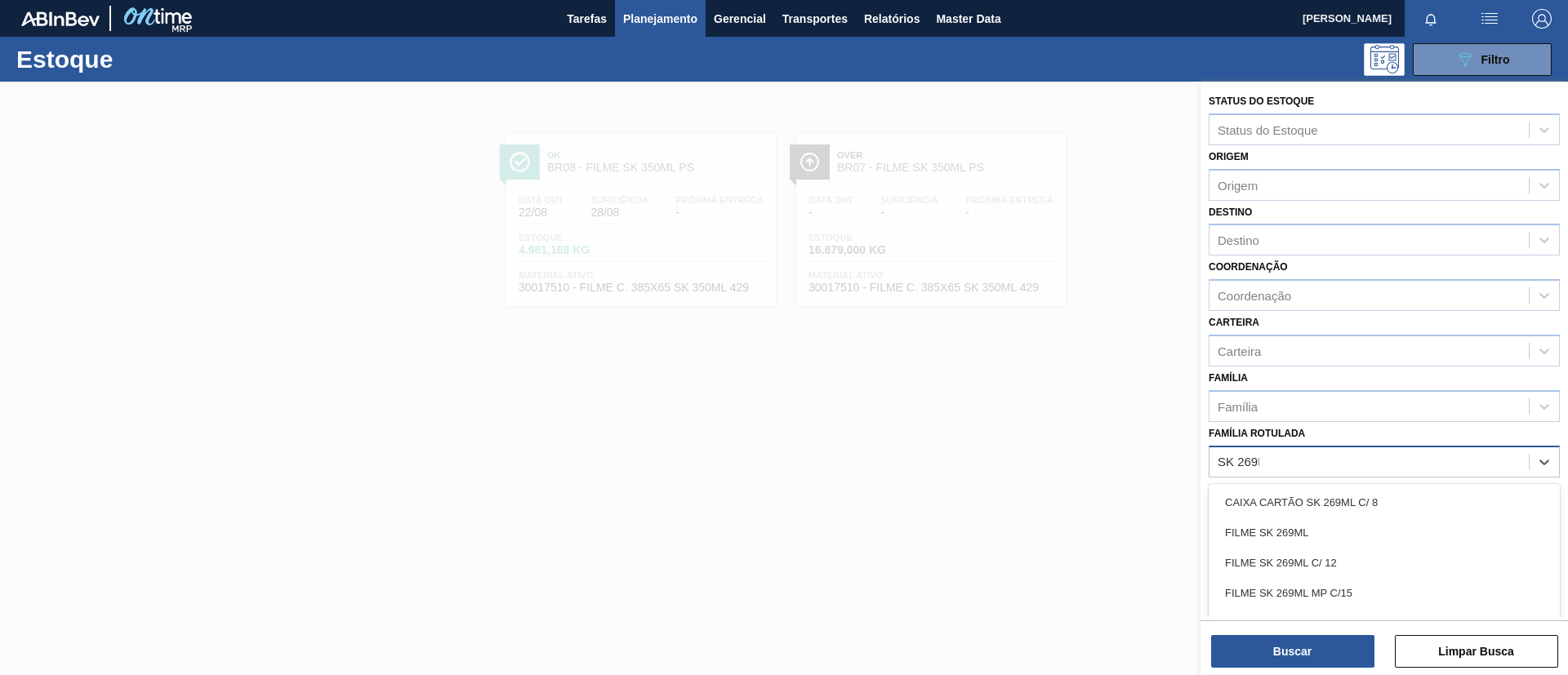
type Rotulada "SK 269ML"
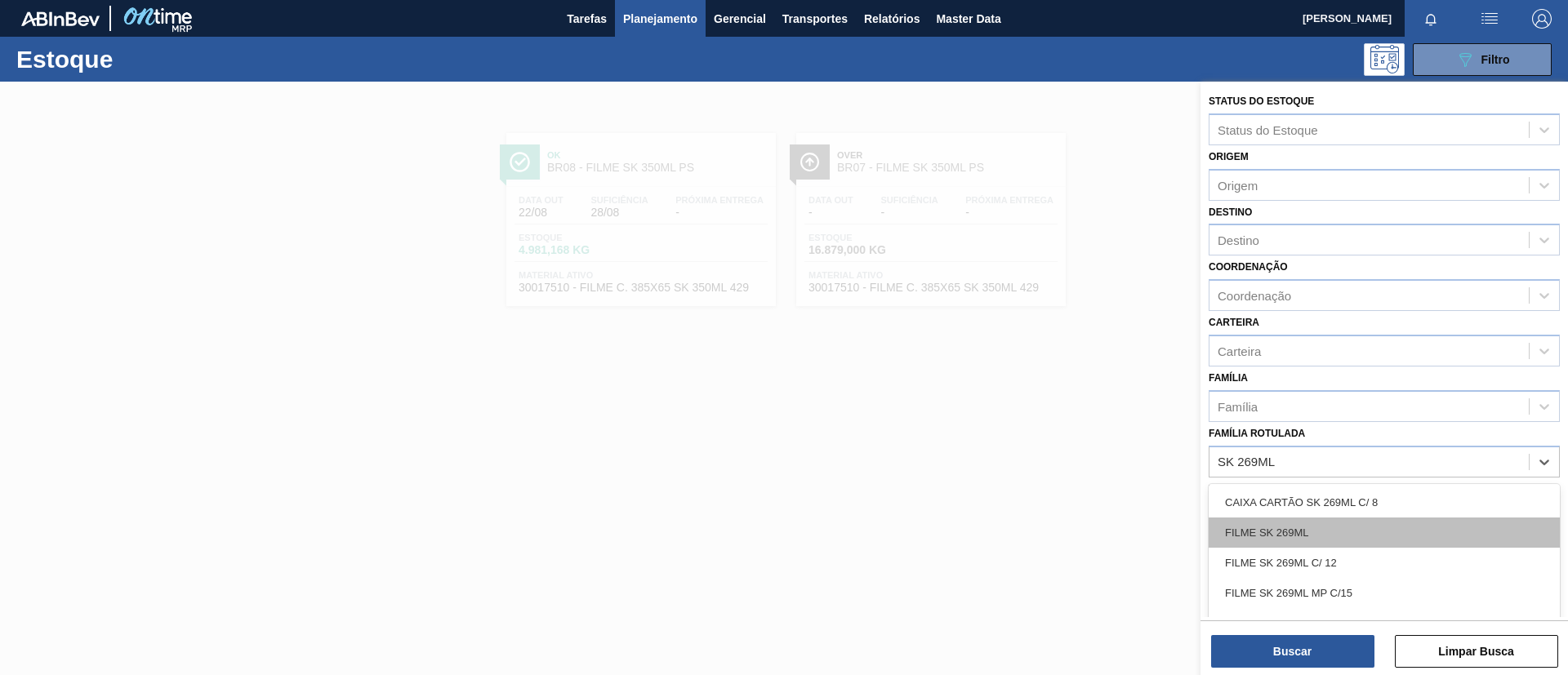
click at [1306, 522] on div "FILME SK 269ML" at bounding box center [1384, 532] width 352 height 30
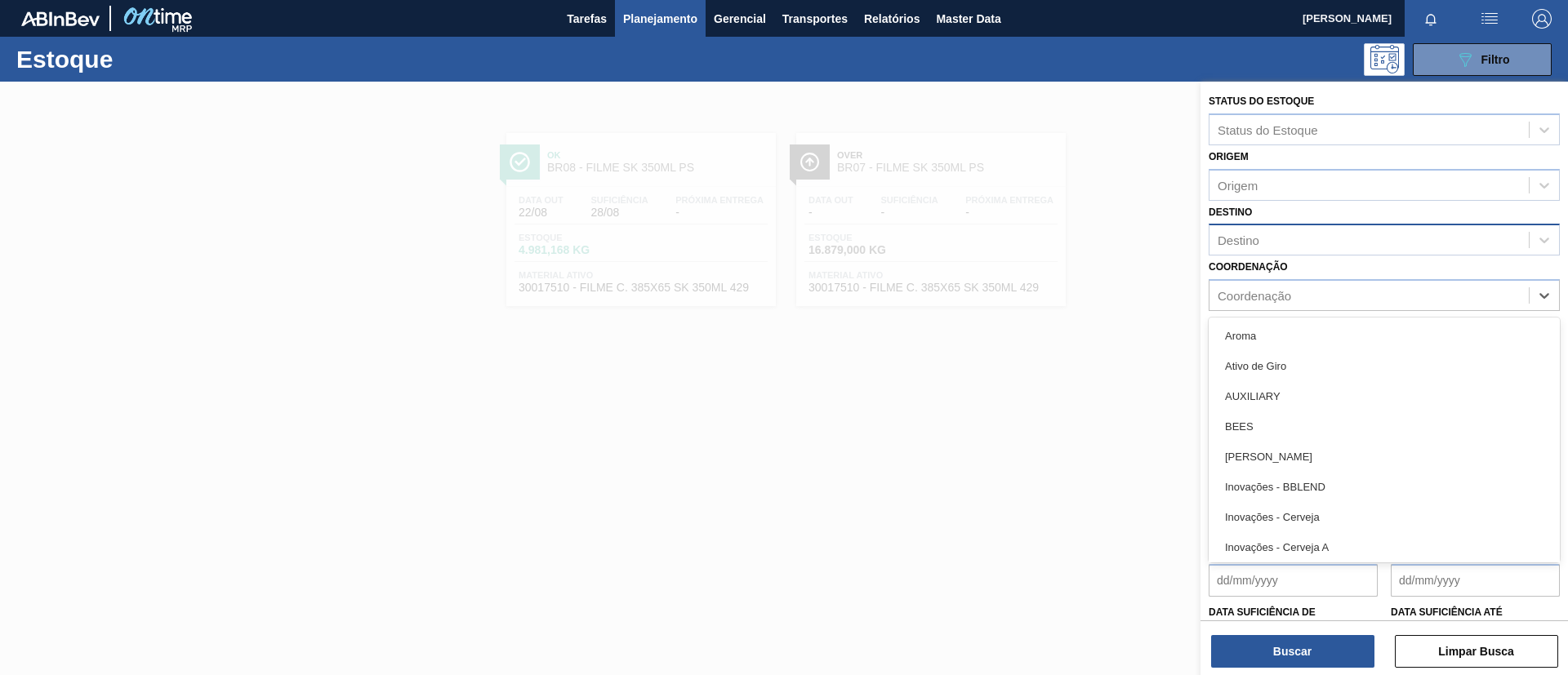
drag, startPoint x: 1308, startPoint y: 291, endPoint x: 1302, endPoint y: 239, distance: 52.3
click at [1306, 291] on div "Coordenação" at bounding box center [1369, 295] width 319 height 23
click at [1302, 233] on div "Destino" at bounding box center [1369, 240] width 319 height 23
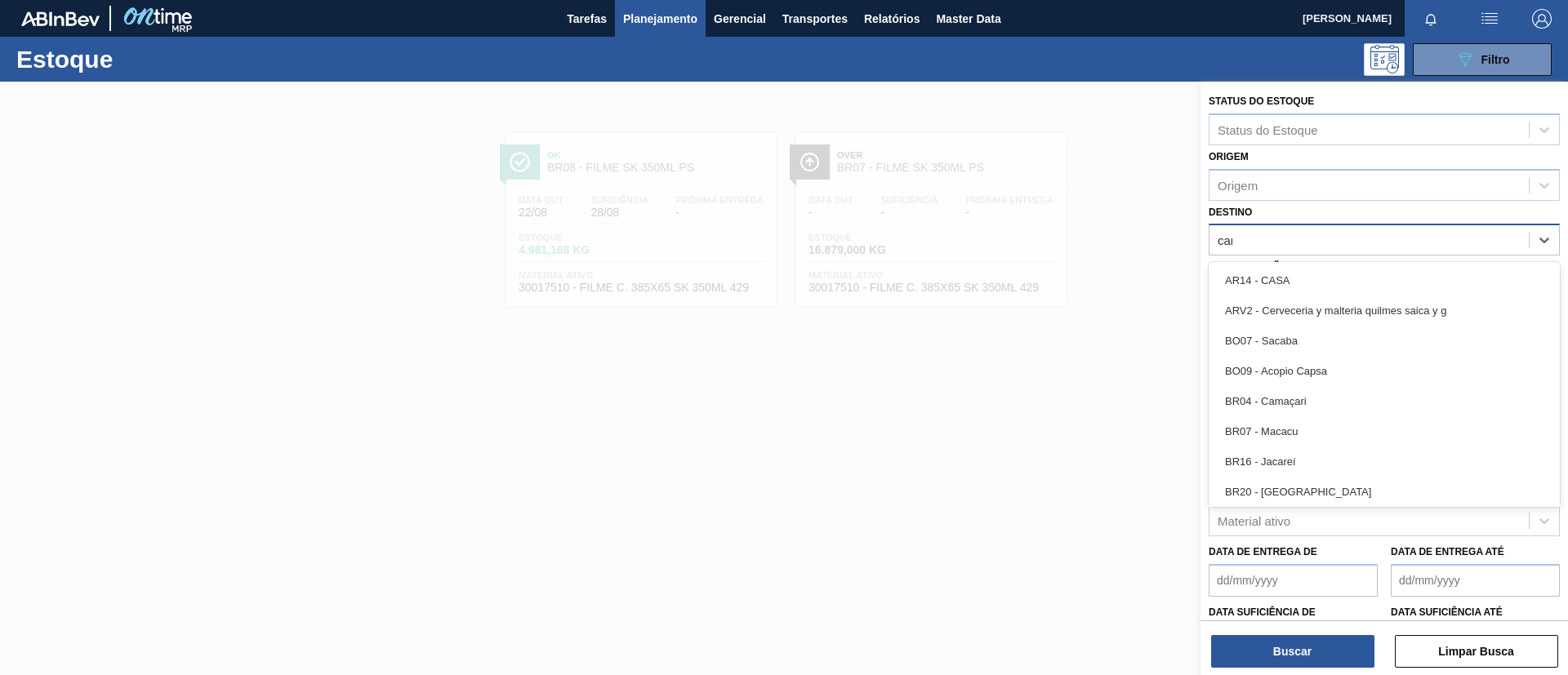
type input "cama"
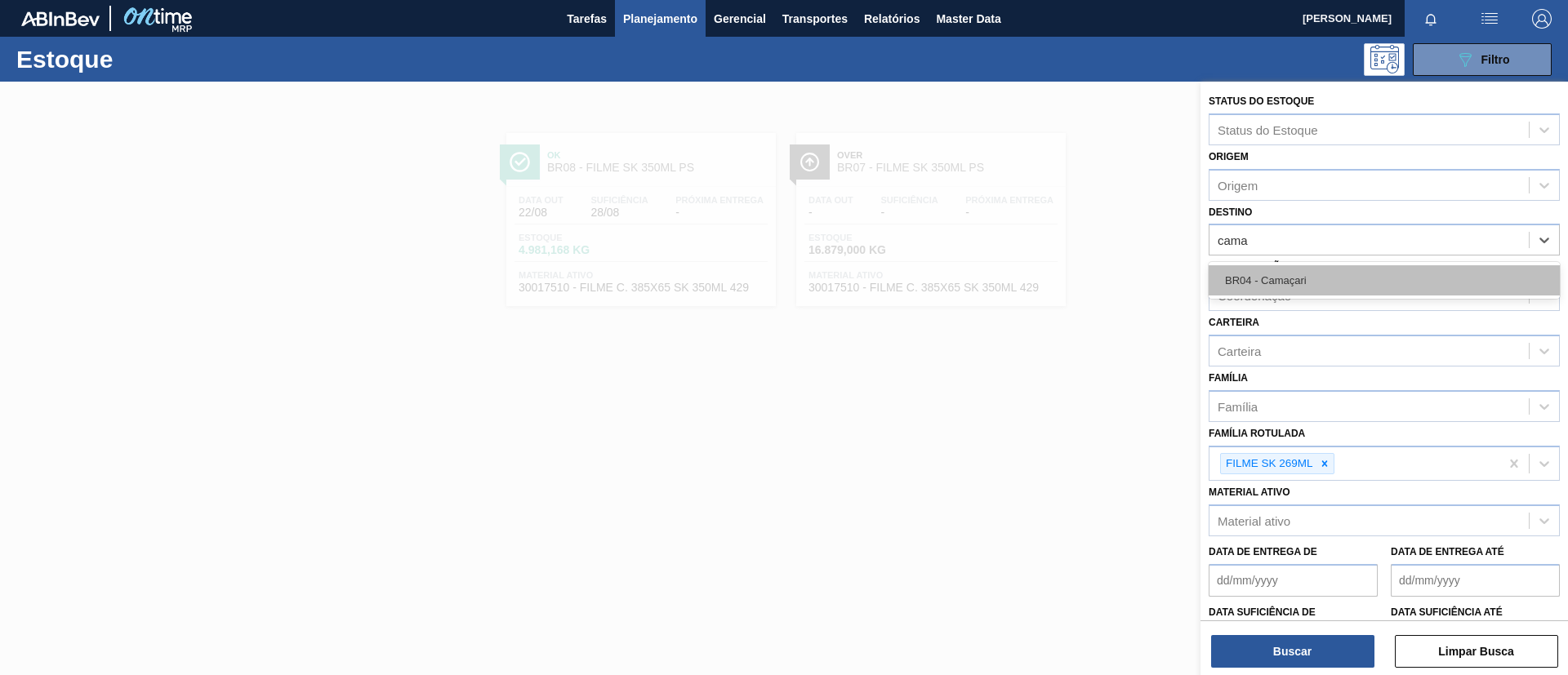
click at [1306, 270] on div "BR04 - Camaçari" at bounding box center [1384, 280] width 352 height 30
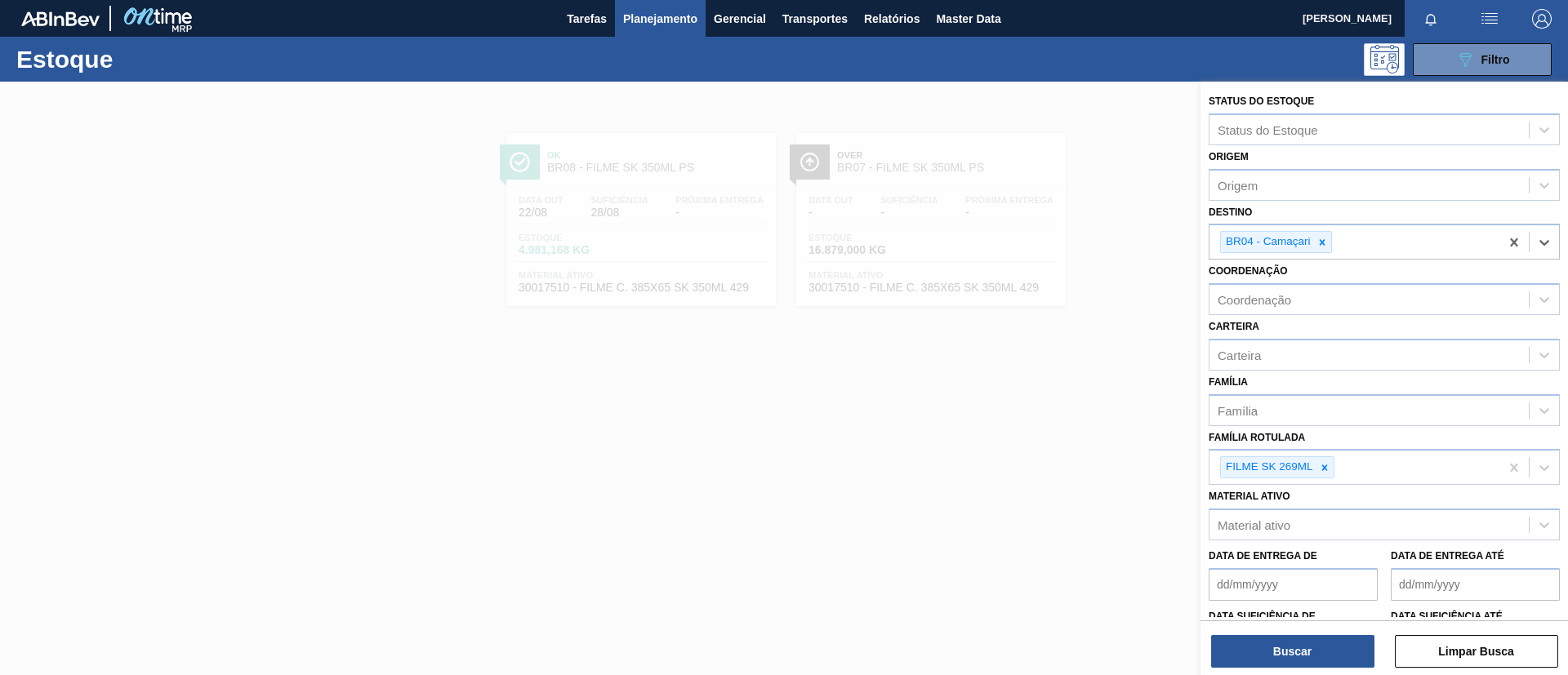
click at [1306, 562] on div "Buscar Limpar Busca" at bounding box center [1384, 642] width 367 height 46
click at [1306, 562] on button "Buscar" at bounding box center [1293, 651] width 164 height 33
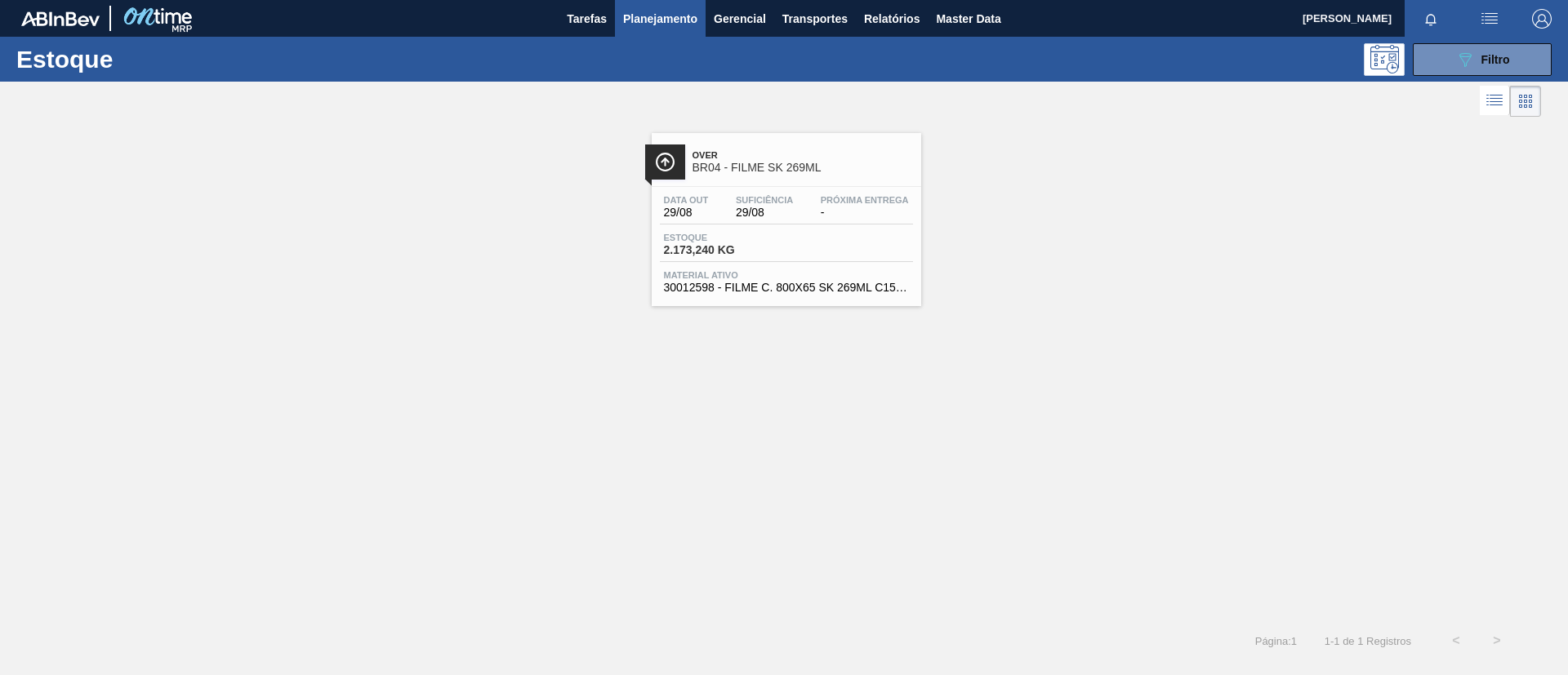
click at [792, 154] on span "Over" at bounding box center [802, 155] width 220 height 10
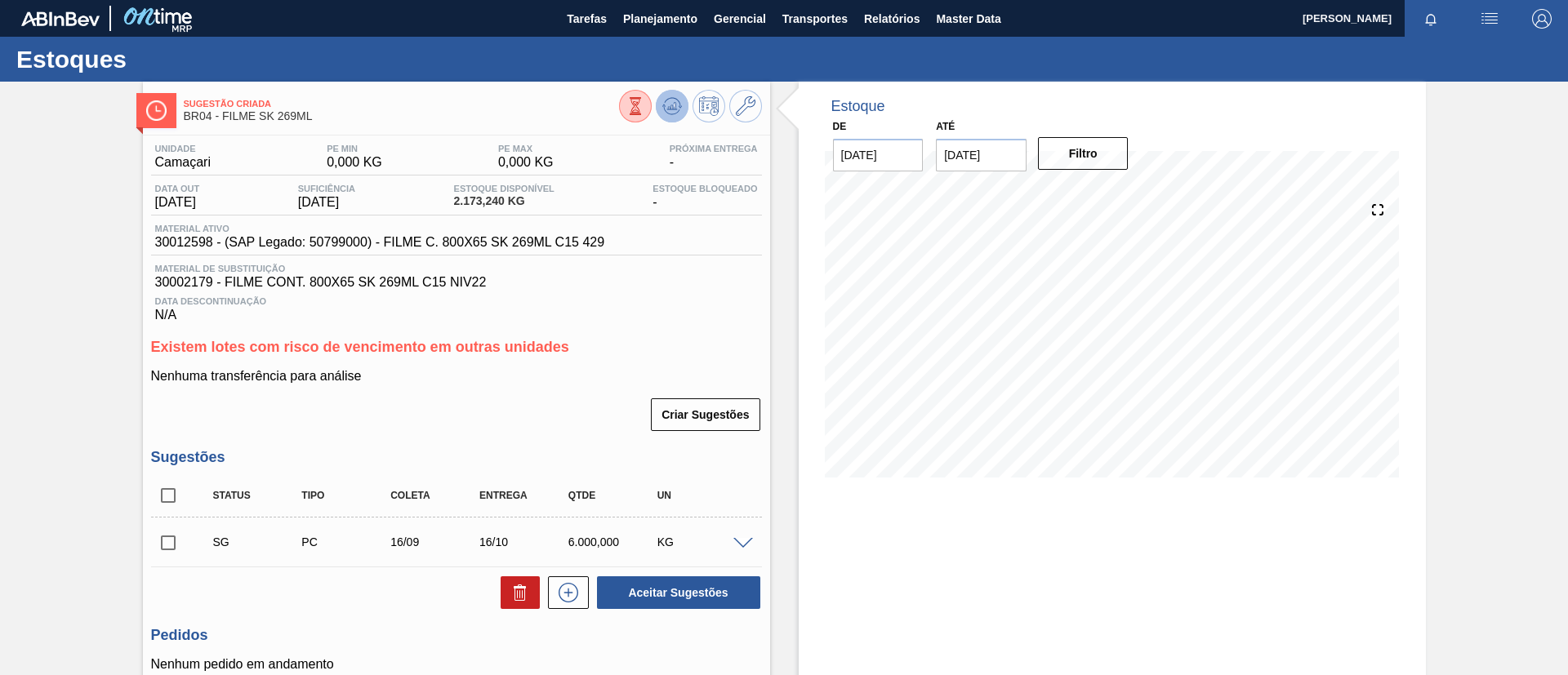
click at [641, 98] on g at bounding box center [635, 98] width 12 height 2
click at [655, 7] on button "Planejamento" at bounding box center [660, 18] width 91 height 37
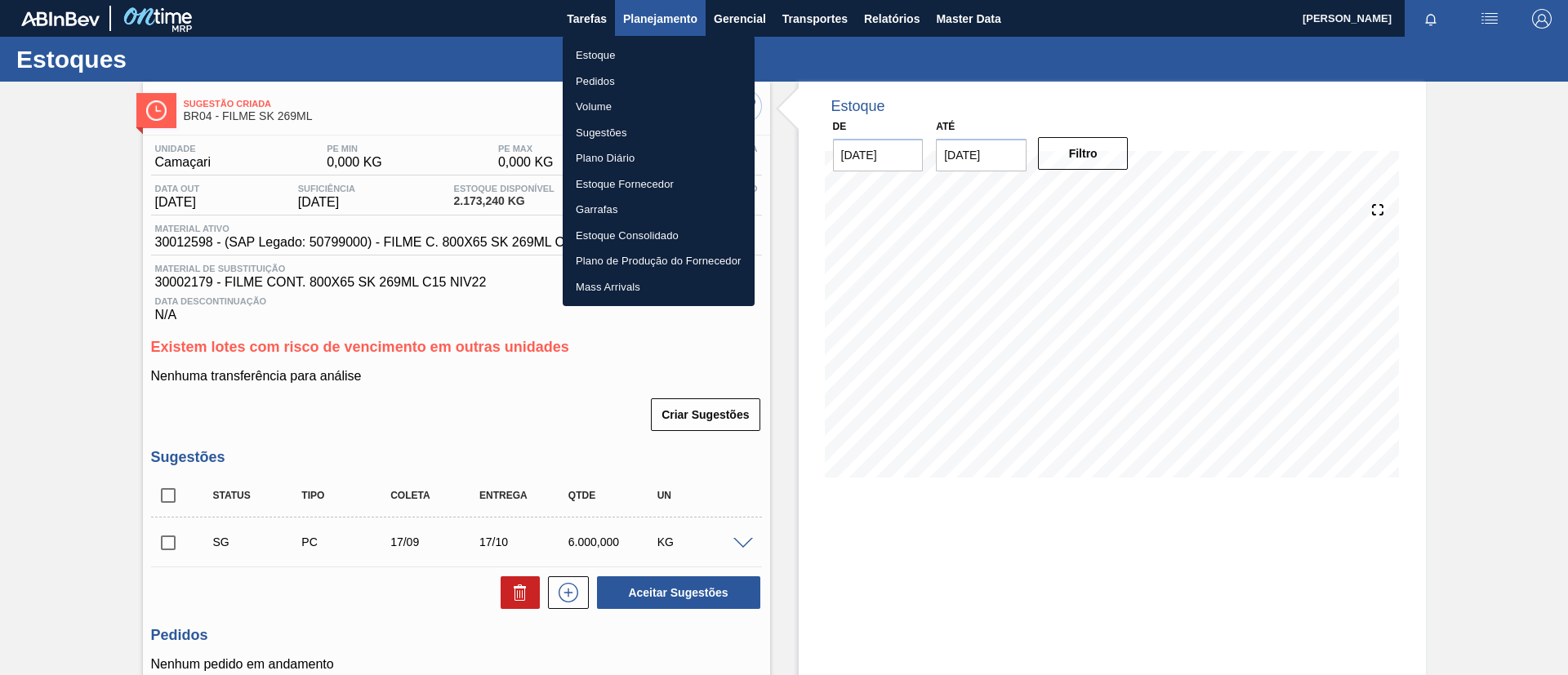
click at [649, 26] on div at bounding box center [784, 337] width 1568 height 675
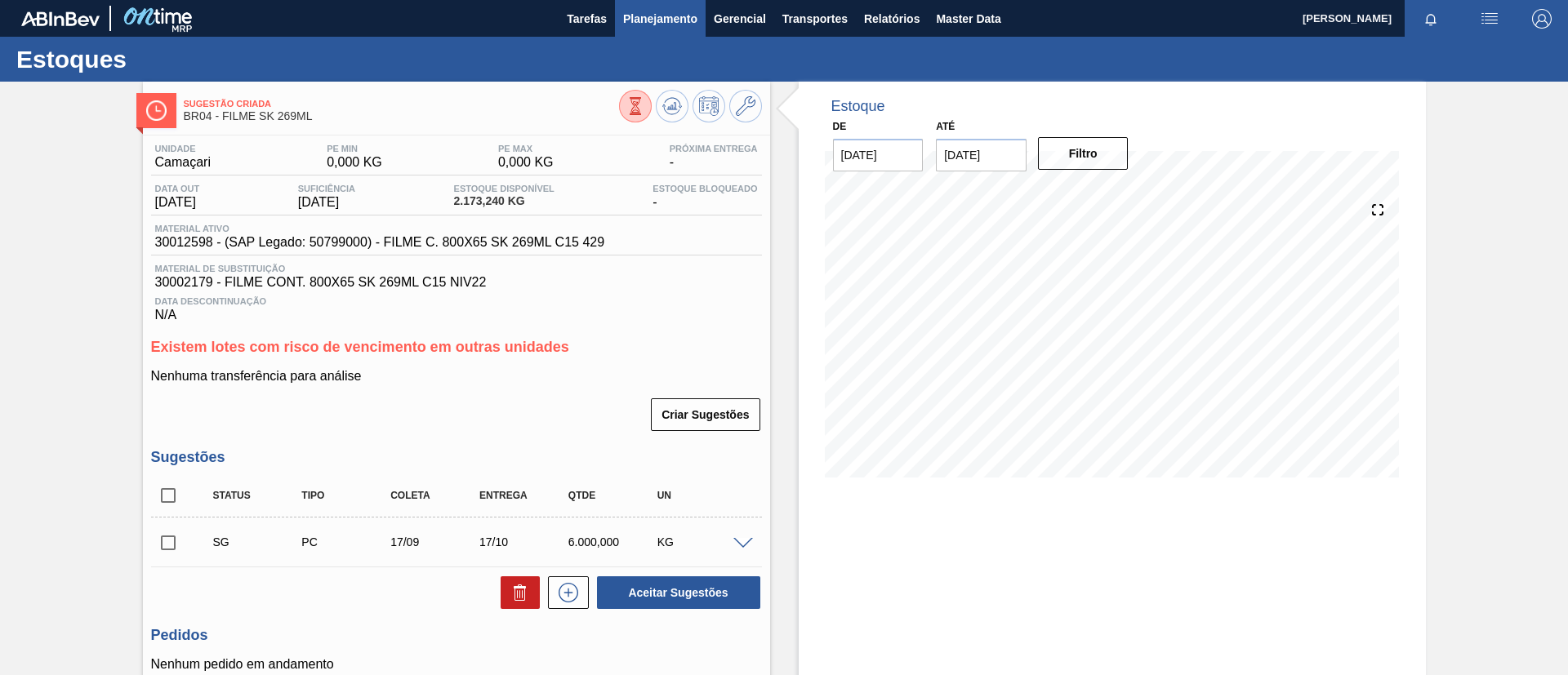
click at [652, 33] on div "Estoque Pedidos Volume Sugestões Plano Diário Estoque Fornecedor Garrafas Estoq…" at bounding box center [784, 337] width 1568 height 675
click at [654, 24] on span "Planejamento" at bounding box center [660, 18] width 74 height 19
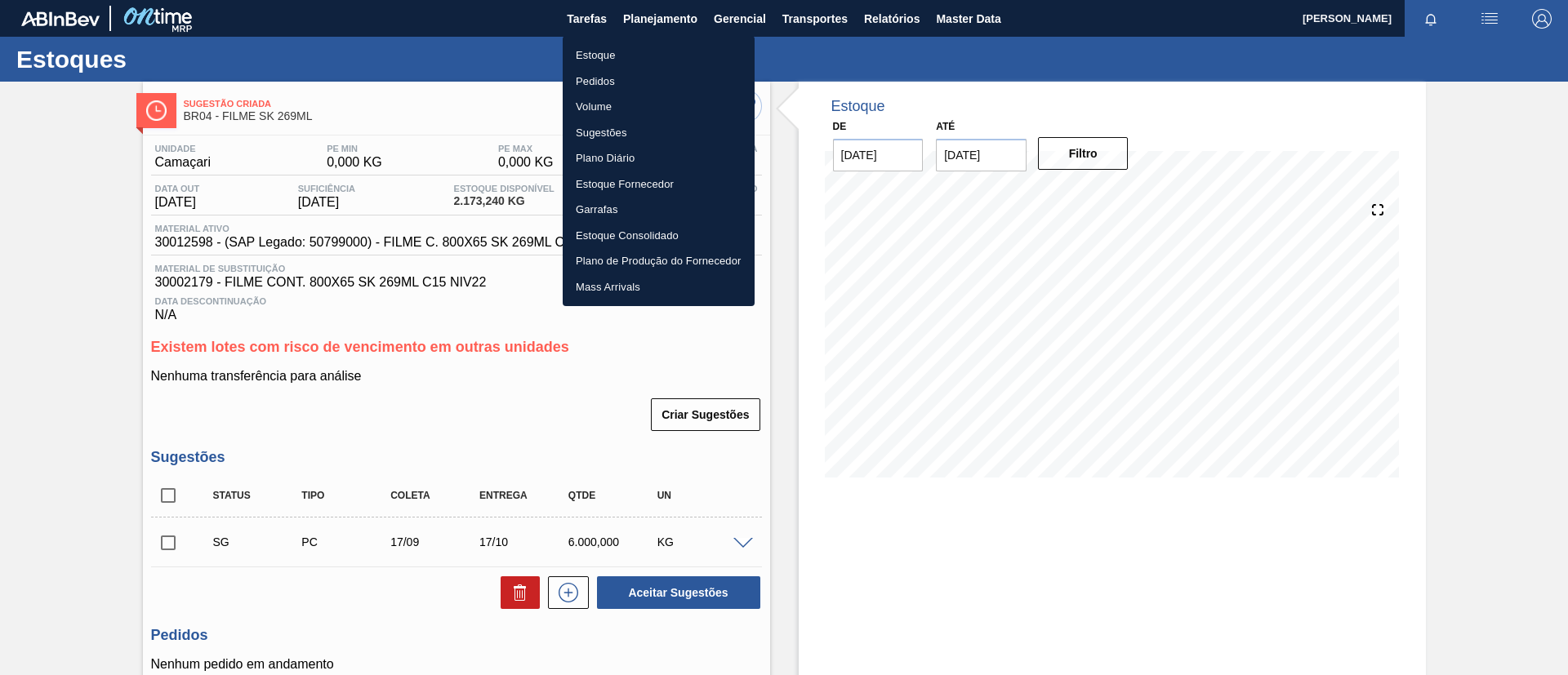
click at [653, 48] on li "Estoque" at bounding box center [659, 55] width 192 height 26
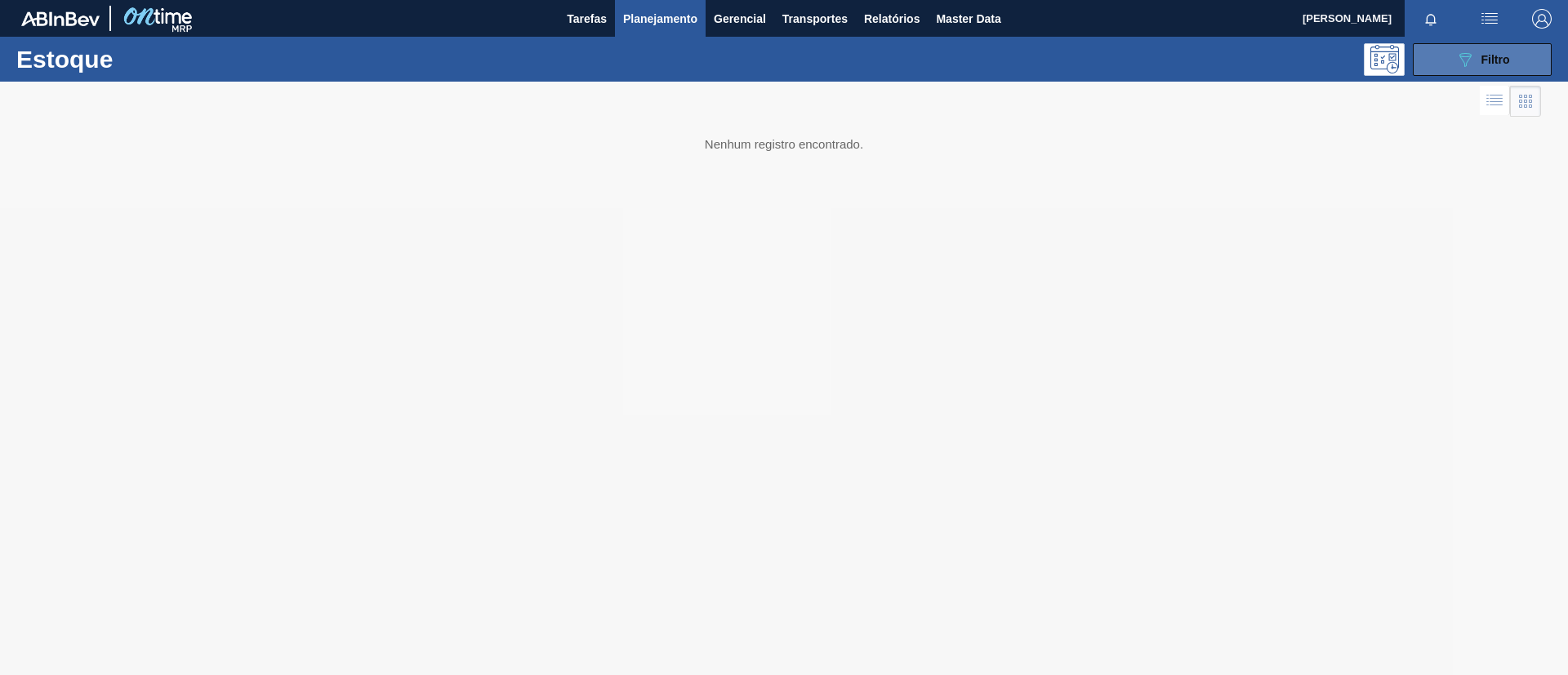
click at [1306, 66] on div "089F7B8B-B2A5-4AFE-B5C0-19BA573D28AC Filtro" at bounding box center [1483, 59] width 55 height 19
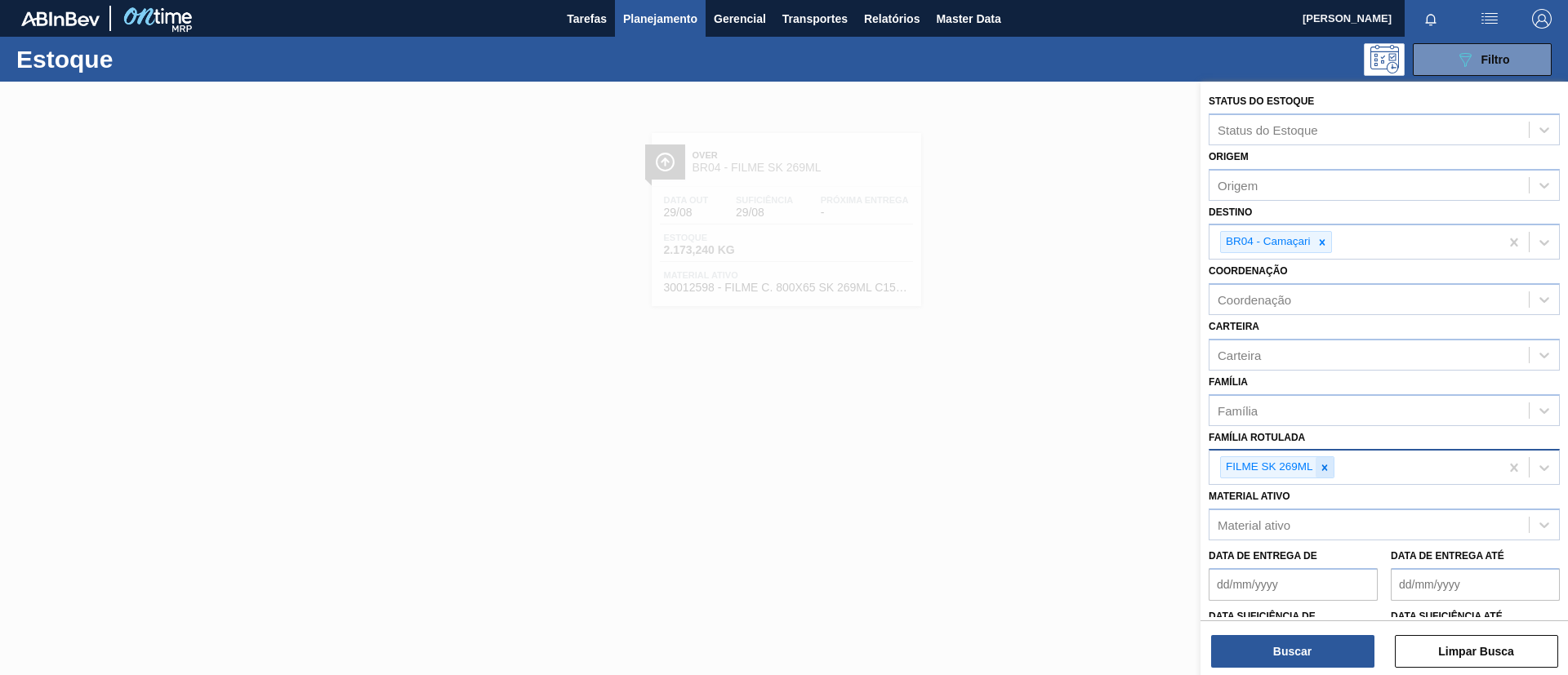
click at [1306, 458] on div at bounding box center [1325, 467] width 18 height 20
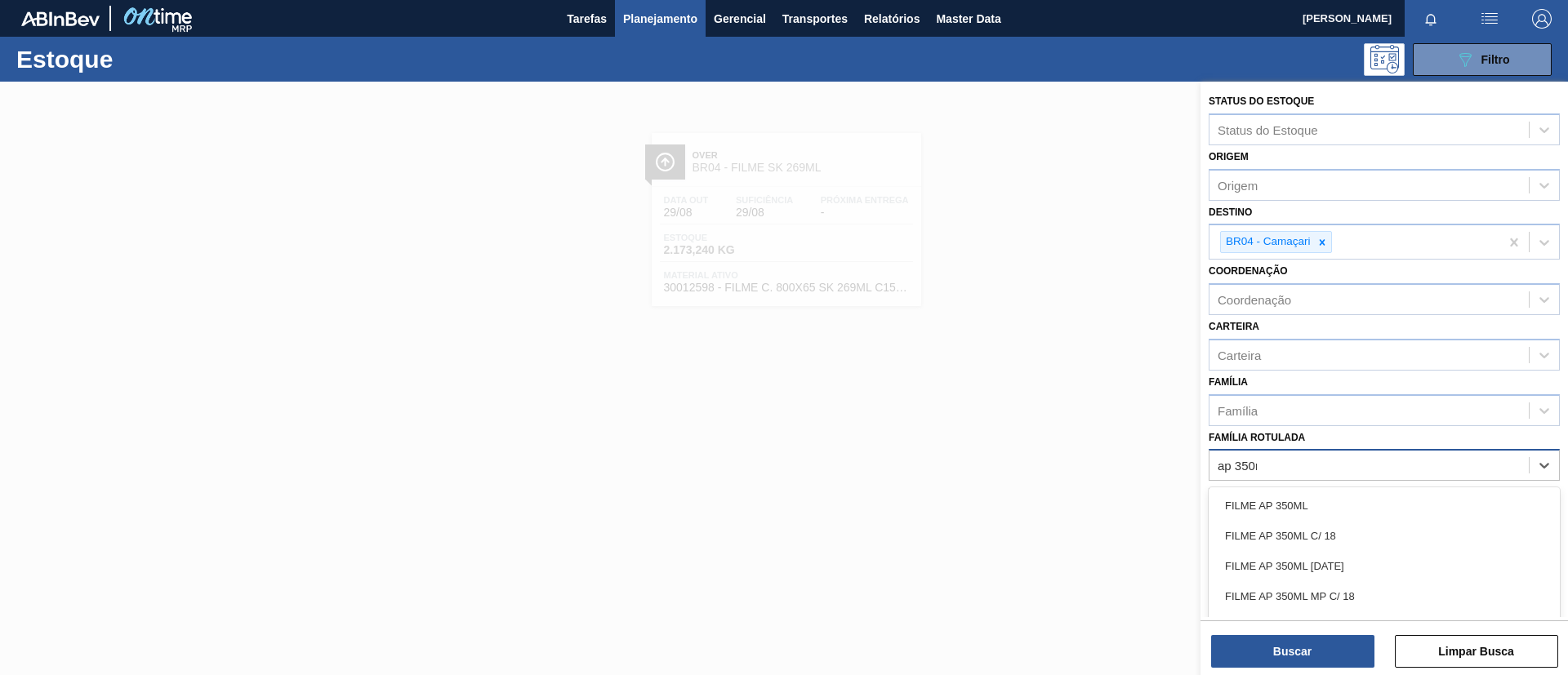
type Rotulada "ap 350ml"
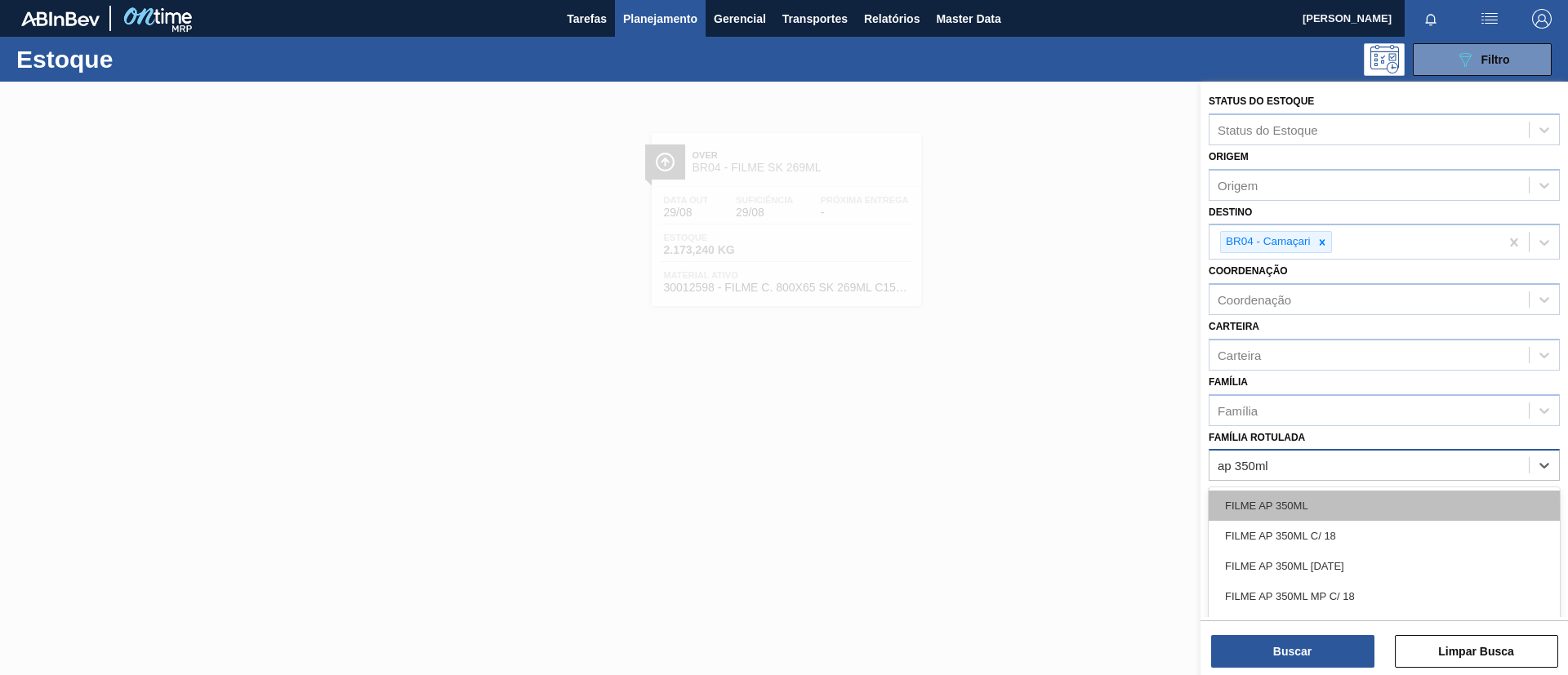
click at [1306, 503] on div "FILME AP 350ML" at bounding box center [1384, 506] width 352 height 30
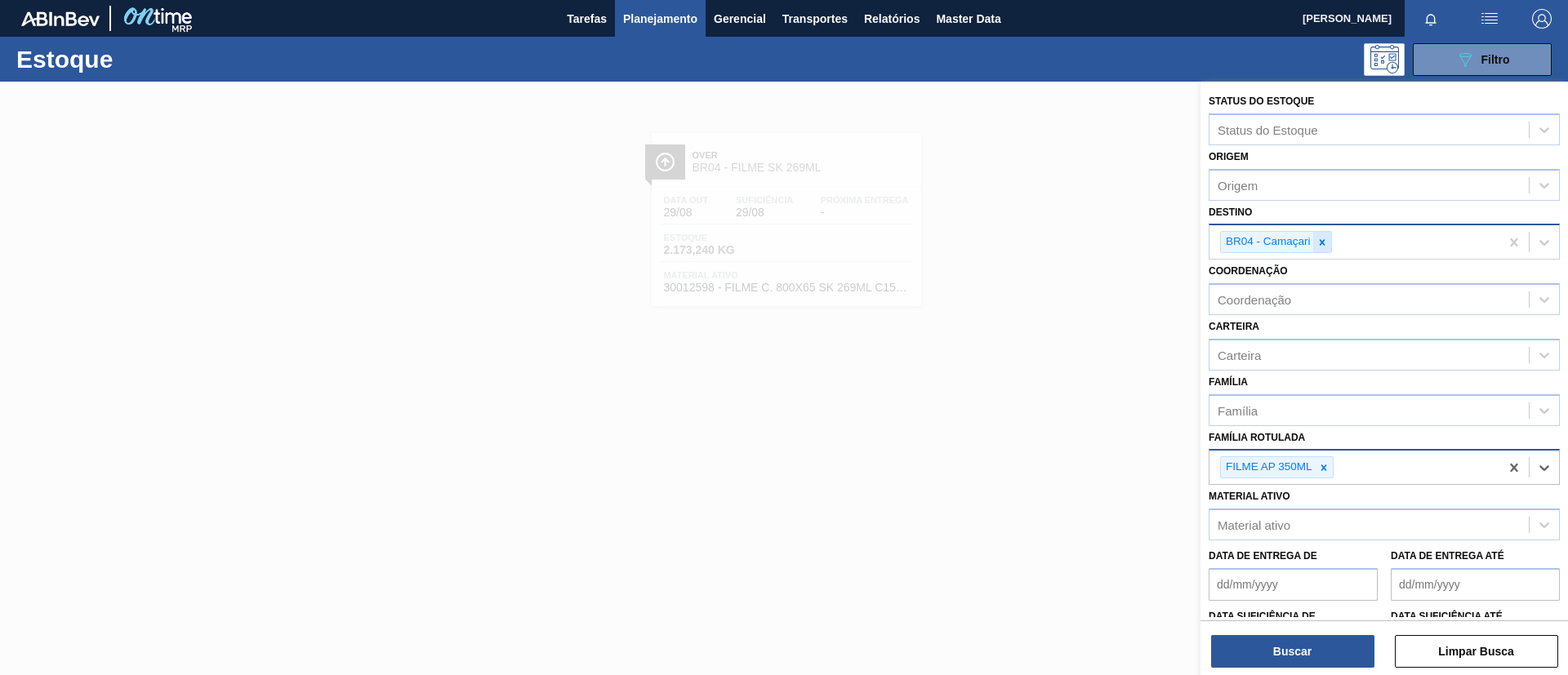
click at [1306, 244] on icon at bounding box center [1323, 243] width 12 height 12
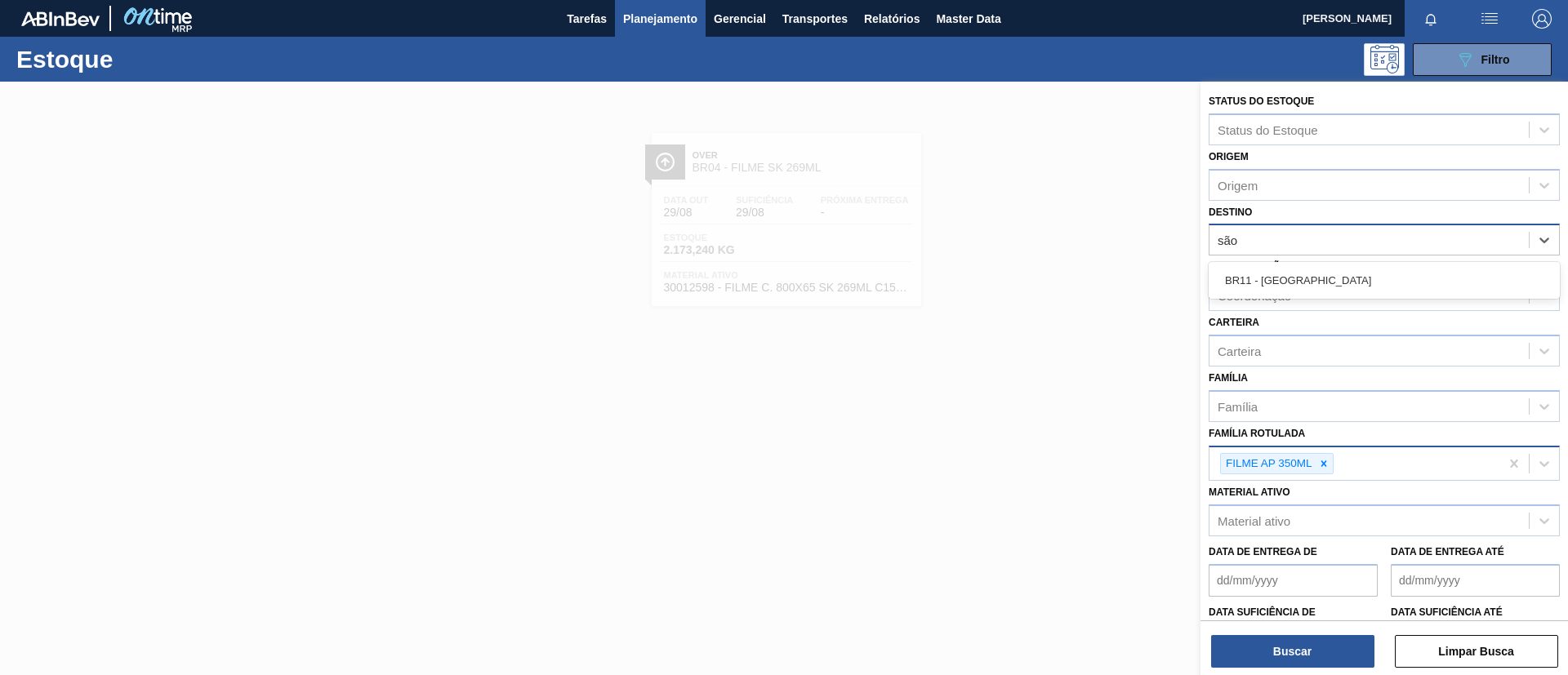
type input "são l"
click at [1306, 263] on div "BR11 - São Luís" at bounding box center [1384, 280] width 352 height 37
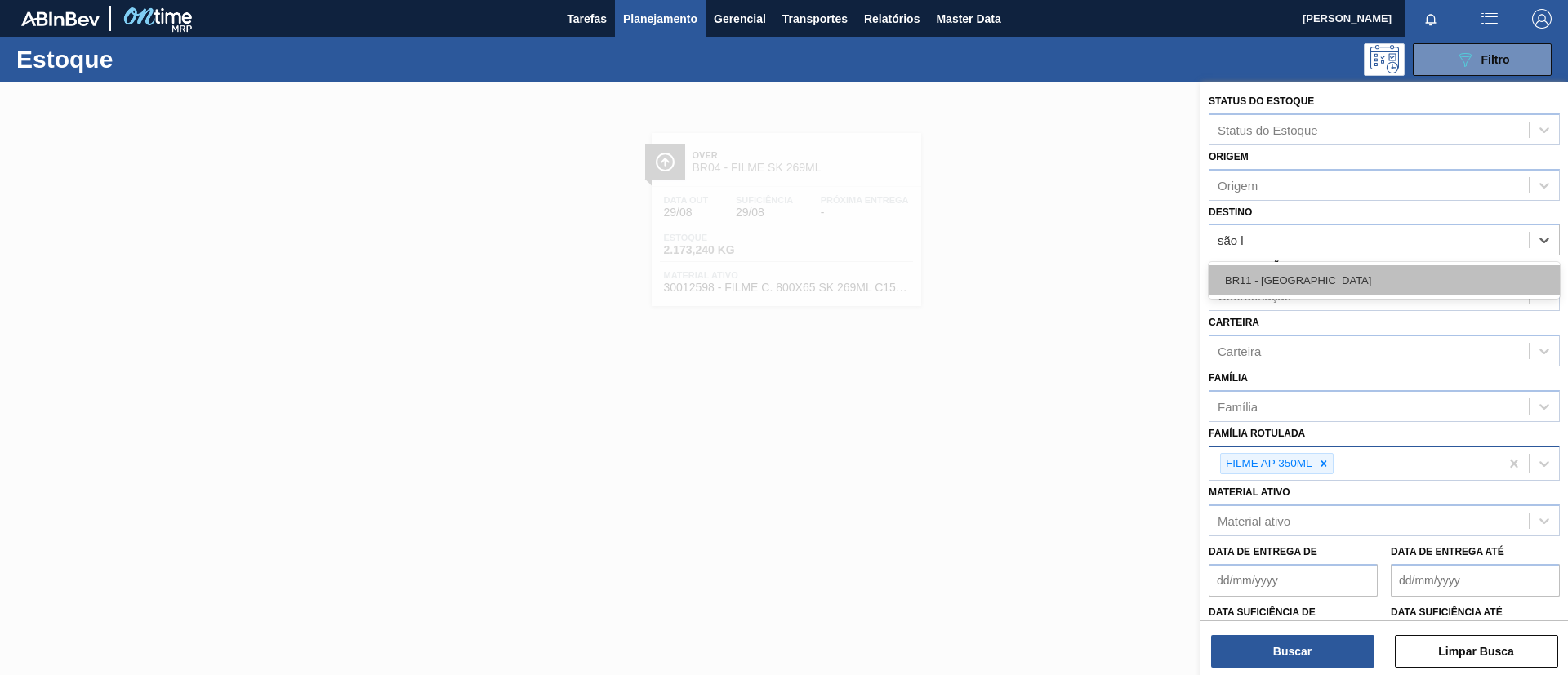
click at [1306, 269] on div "BR11 - São Luís" at bounding box center [1384, 280] width 352 height 30
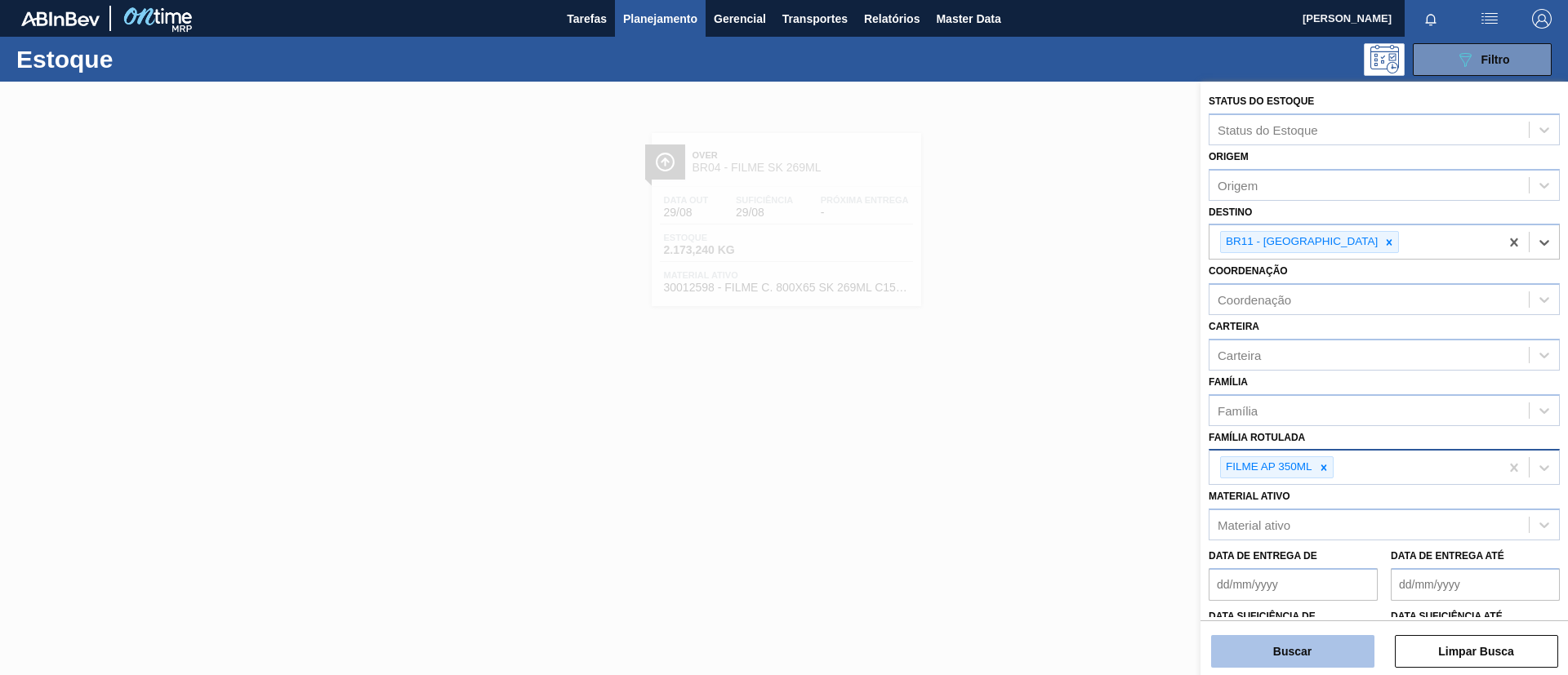
click at [1306, 562] on button "Buscar" at bounding box center [1293, 651] width 164 height 33
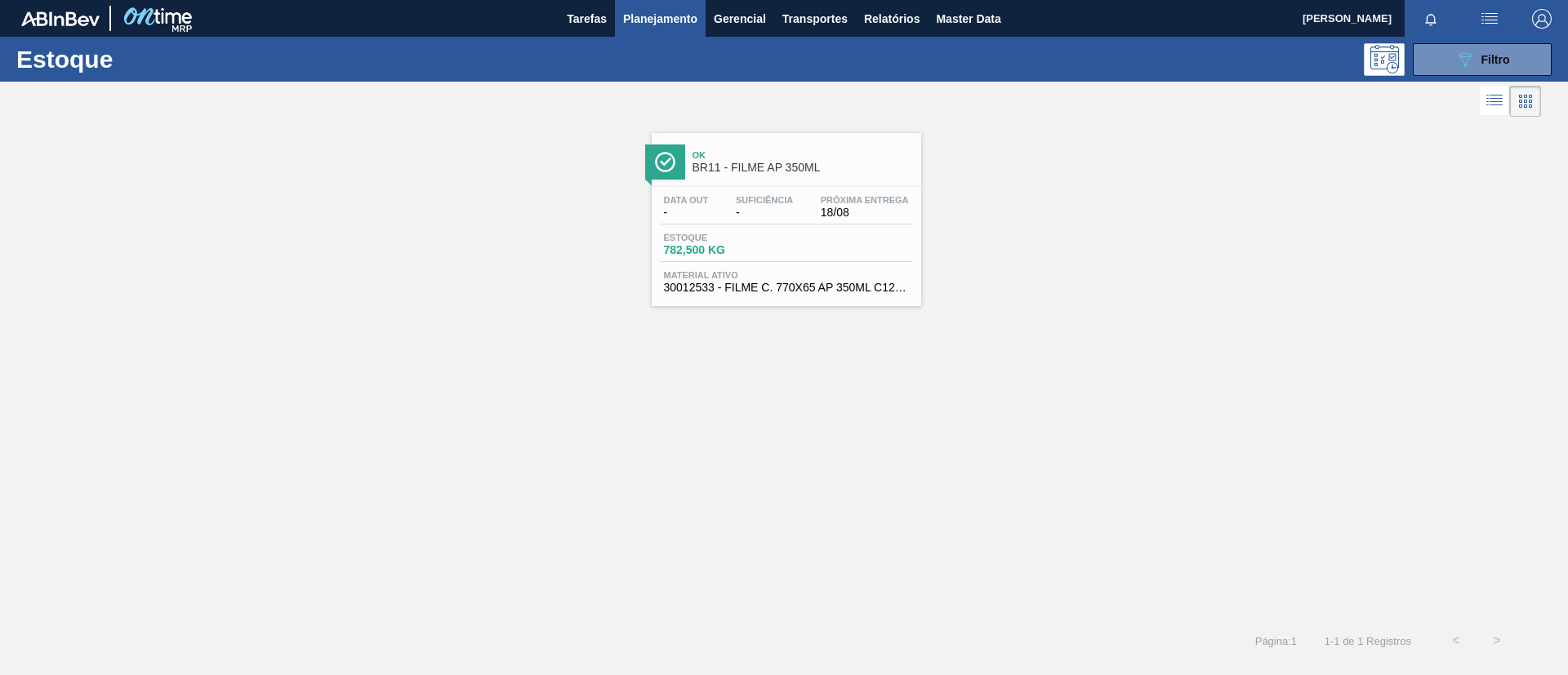
click at [736, 166] on span "BR11 - FILME AP 350ML" at bounding box center [802, 168] width 220 height 13
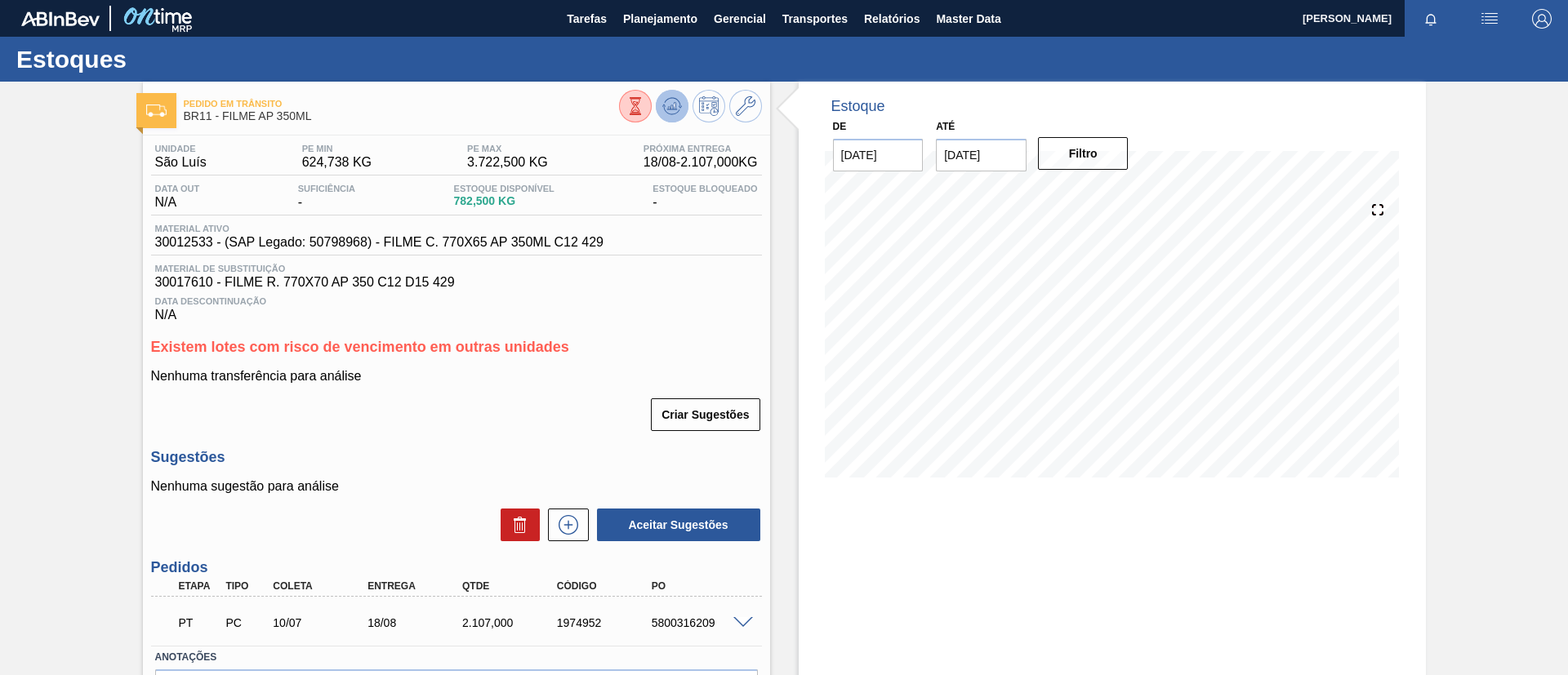
click at [674, 103] on icon at bounding box center [671, 105] width 11 height 8
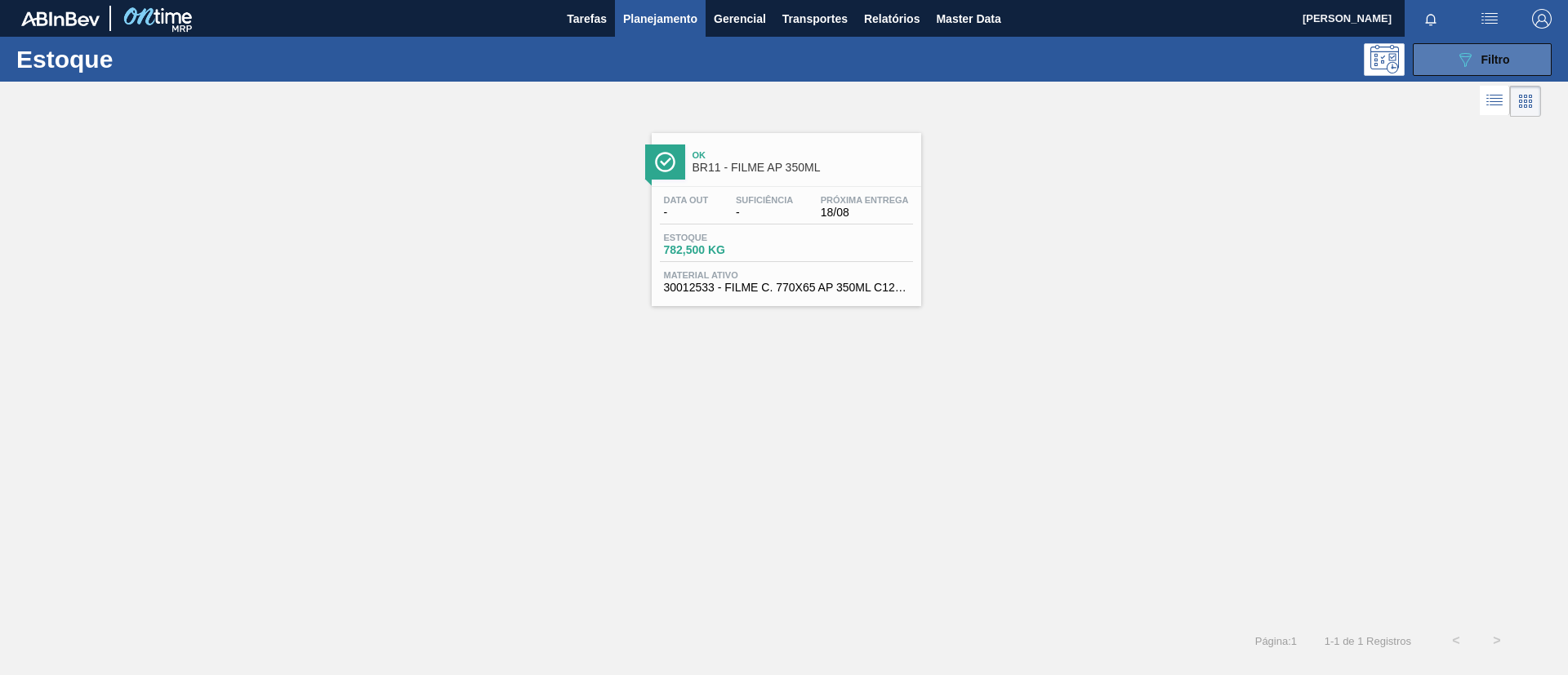
click at [1306, 73] on button "089F7B8B-B2A5-4AFE-B5C0-19BA573D28AC Filtro" at bounding box center [1482, 59] width 139 height 33
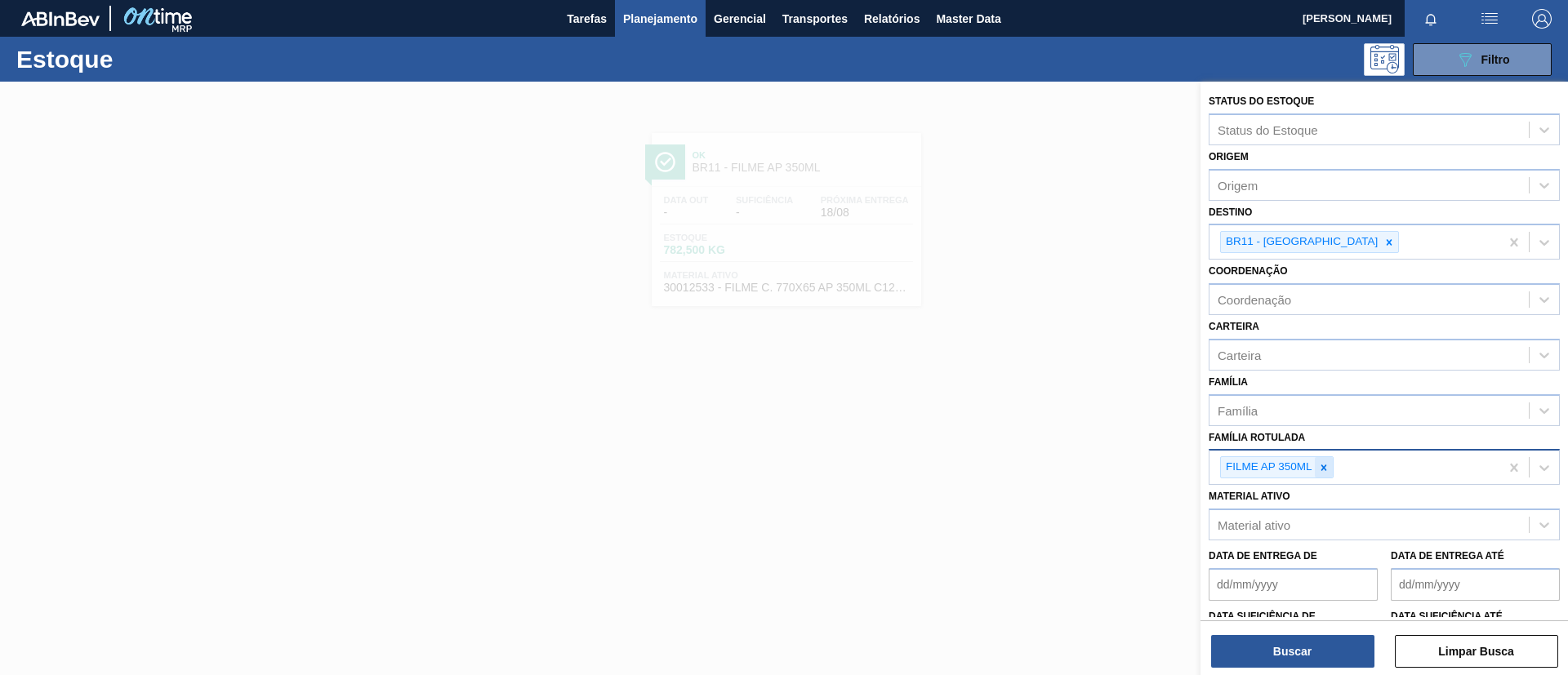
click at [1306, 475] on div at bounding box center [1324, 467] width 18 height 20
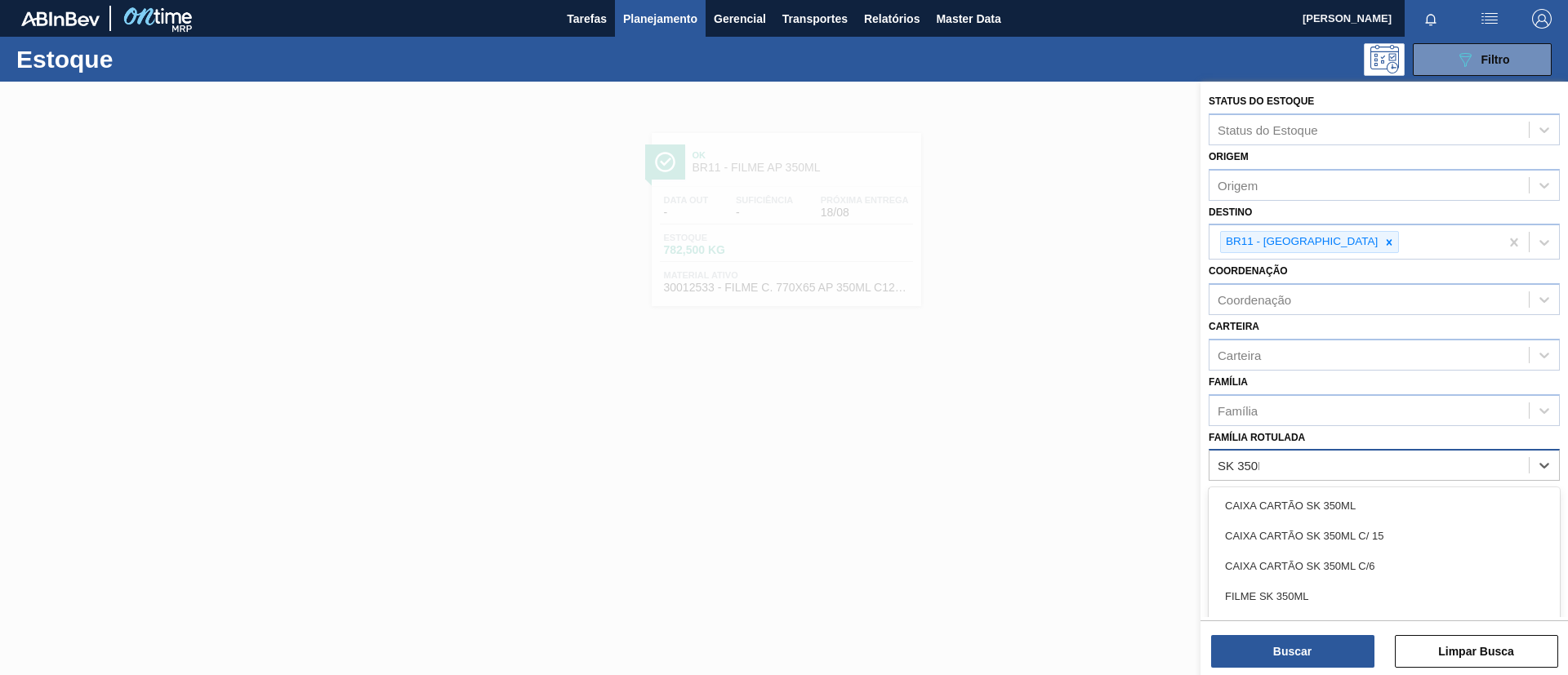
type Rotulada "SK 350ML"
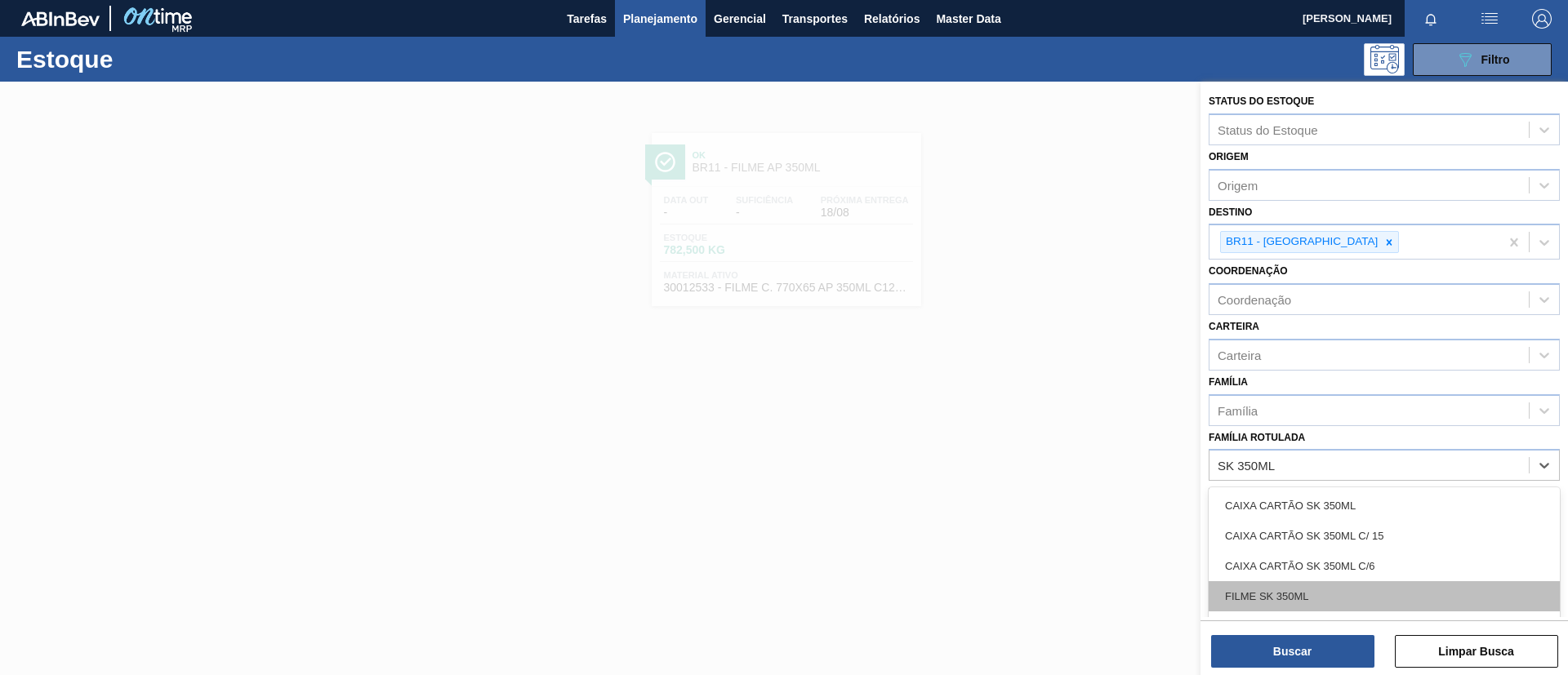
click at [1306, 562] on div "FILME SK 350ML" at bounding box center [1384, 596] width 352 height 30
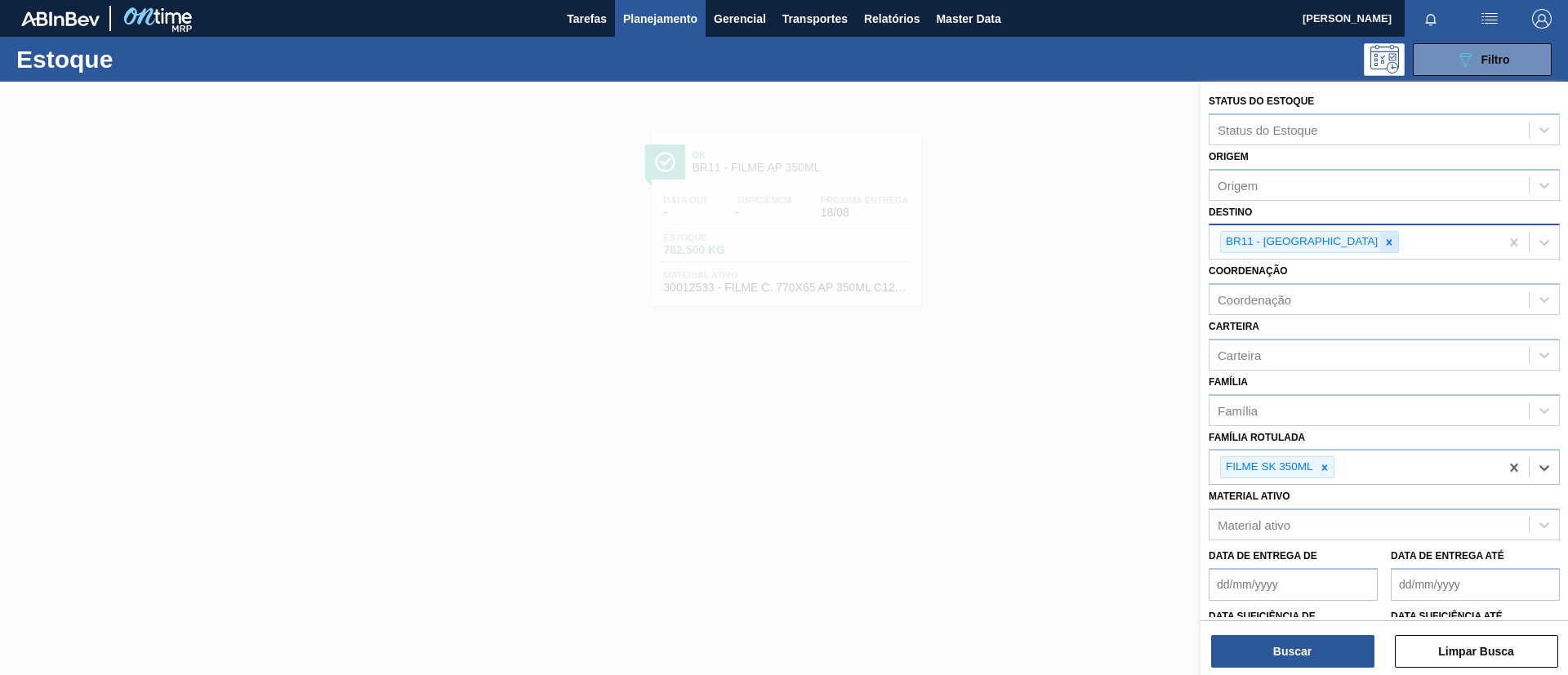
click at [1306, 233] on div "BR11 - São Luís" at bounding box center [1354, 242] width 290 height 33
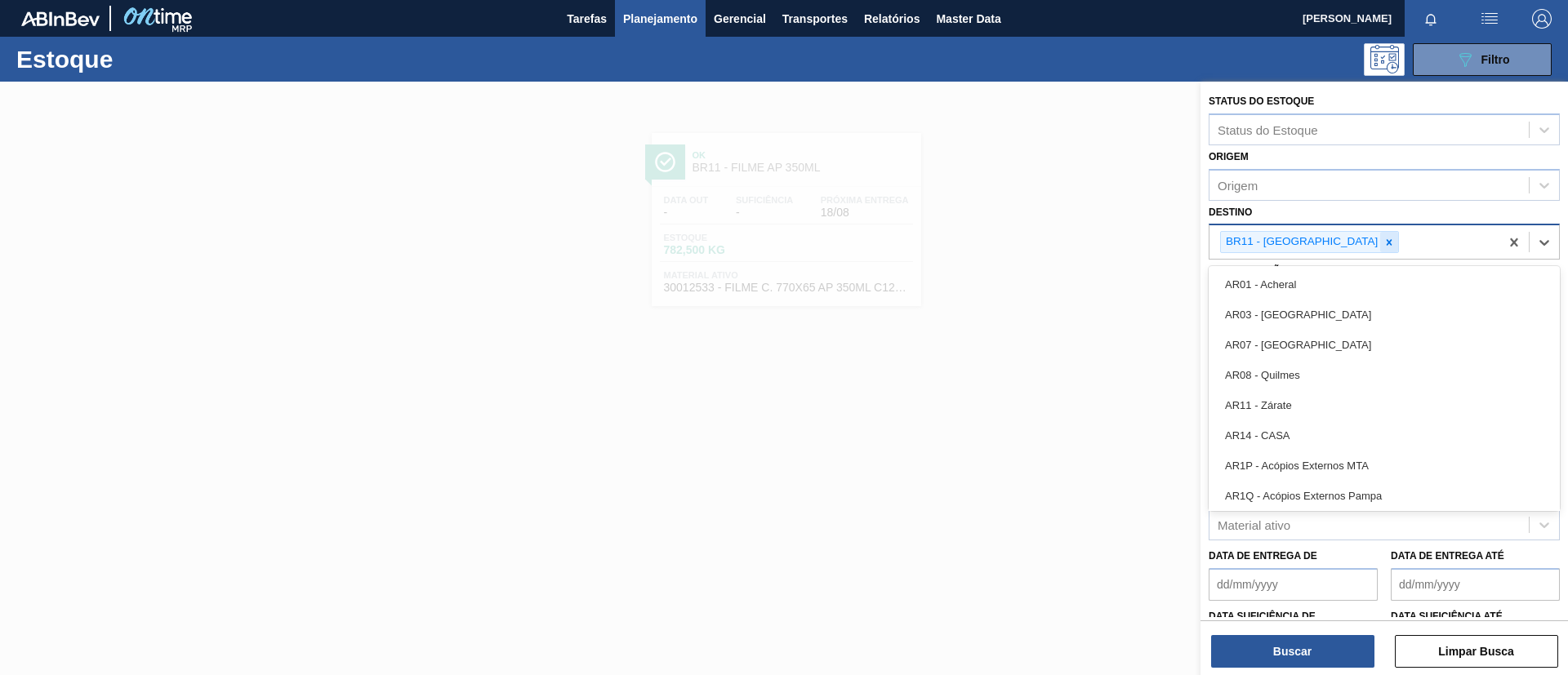
click at [1306, 234] on div at bounding box center [1389, 242] width 18 height 20
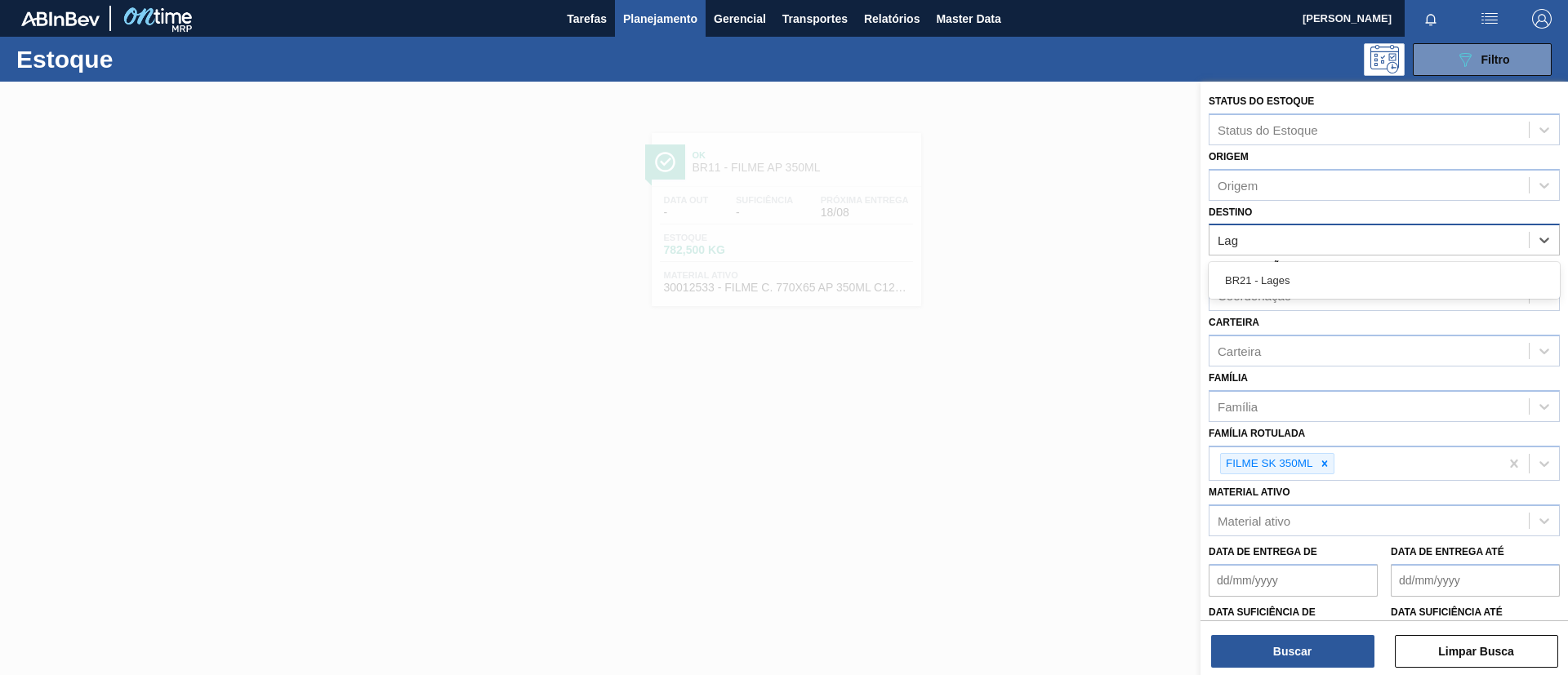
type input "Lage"
click at [1306, 294] on div "BR21 - Lages" at bounding box center [1384, 280] width 352 height 30
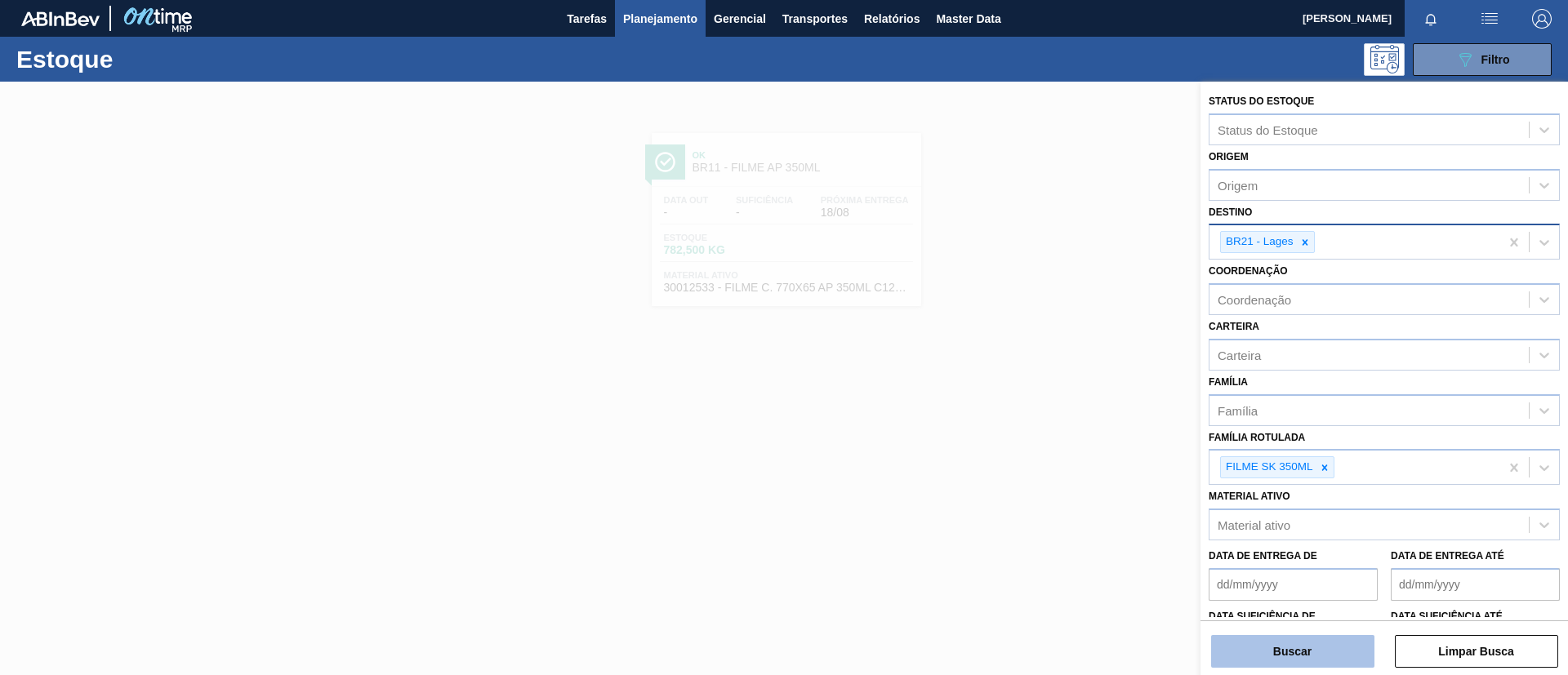
click at [1287, 562] on button "Buscar" at bounding box center [1293, 651] width 164 height 33
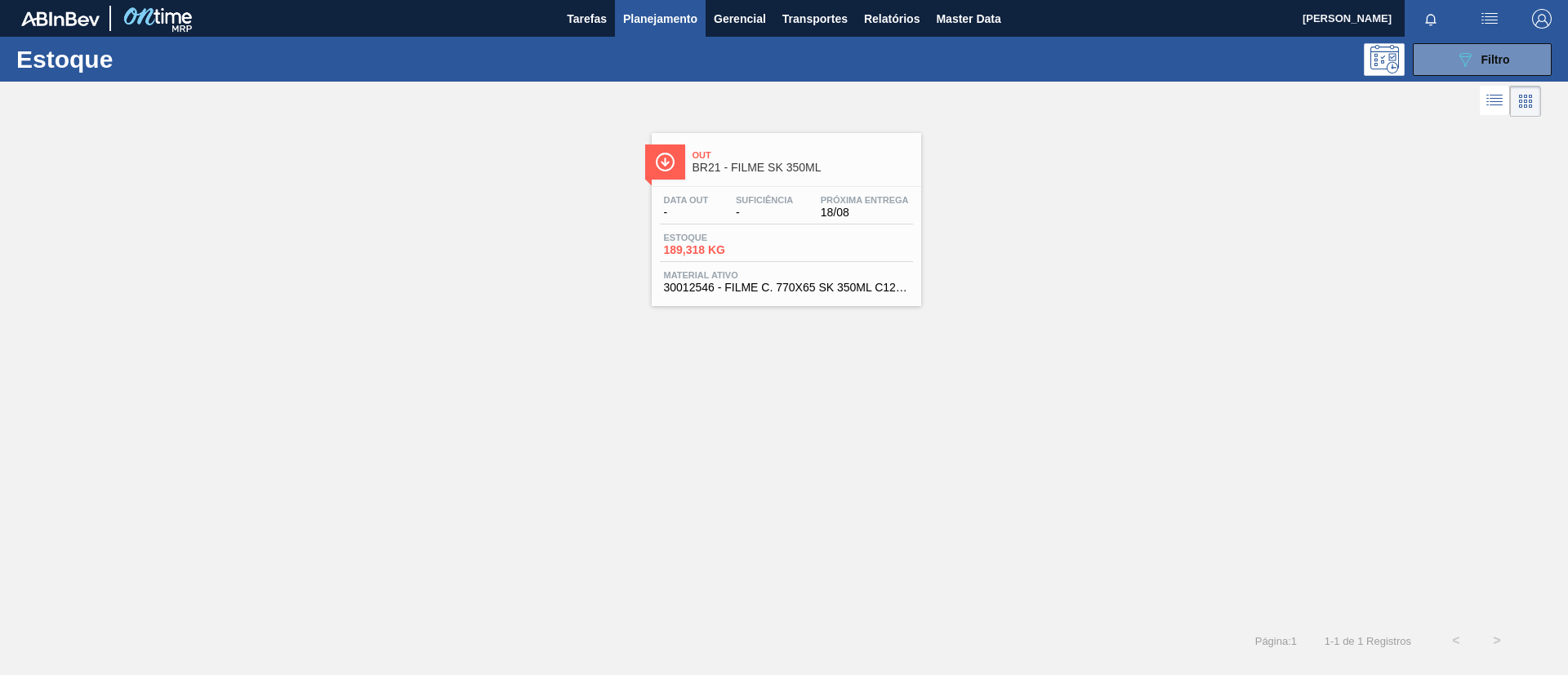
click at [905, 209] on span "18/08" at bounding box center [865, 212] width 89 height 13
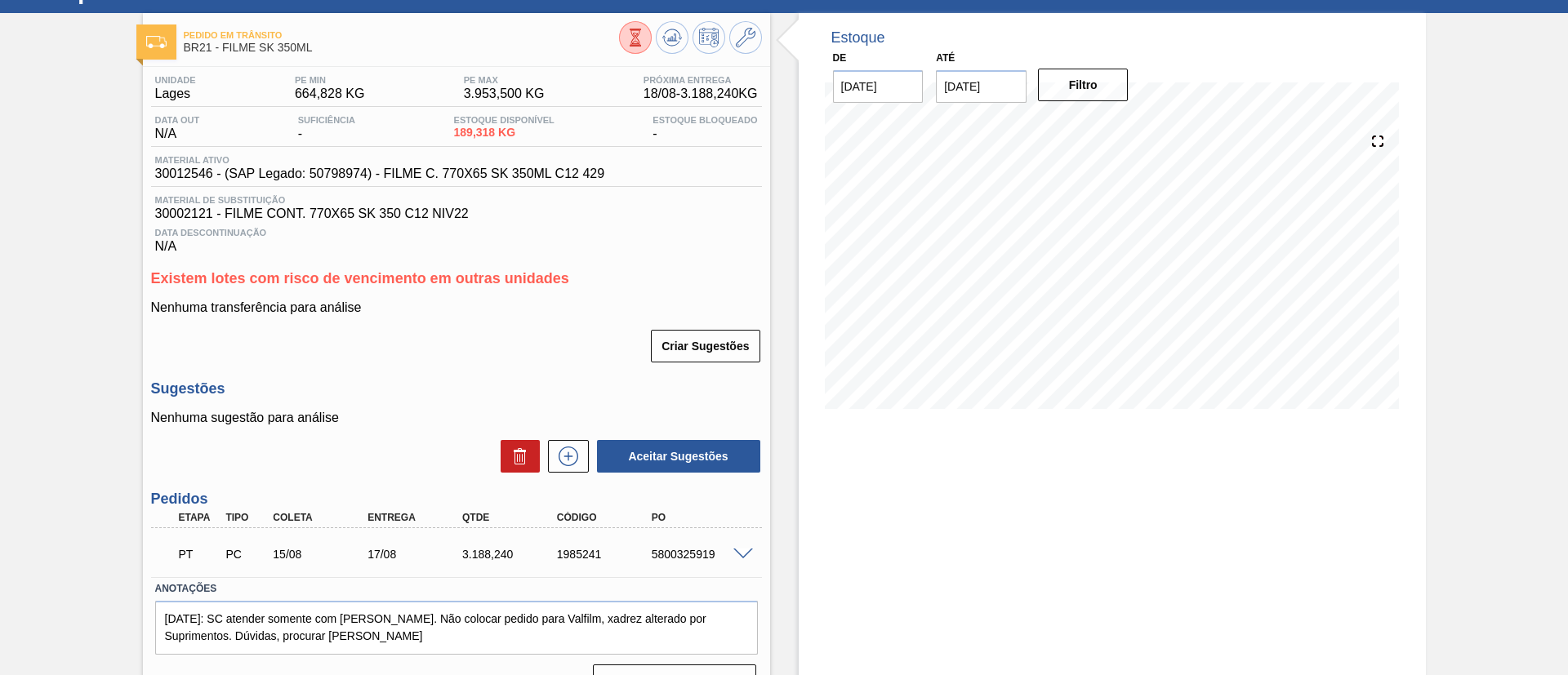
scroll to position [104, 0]
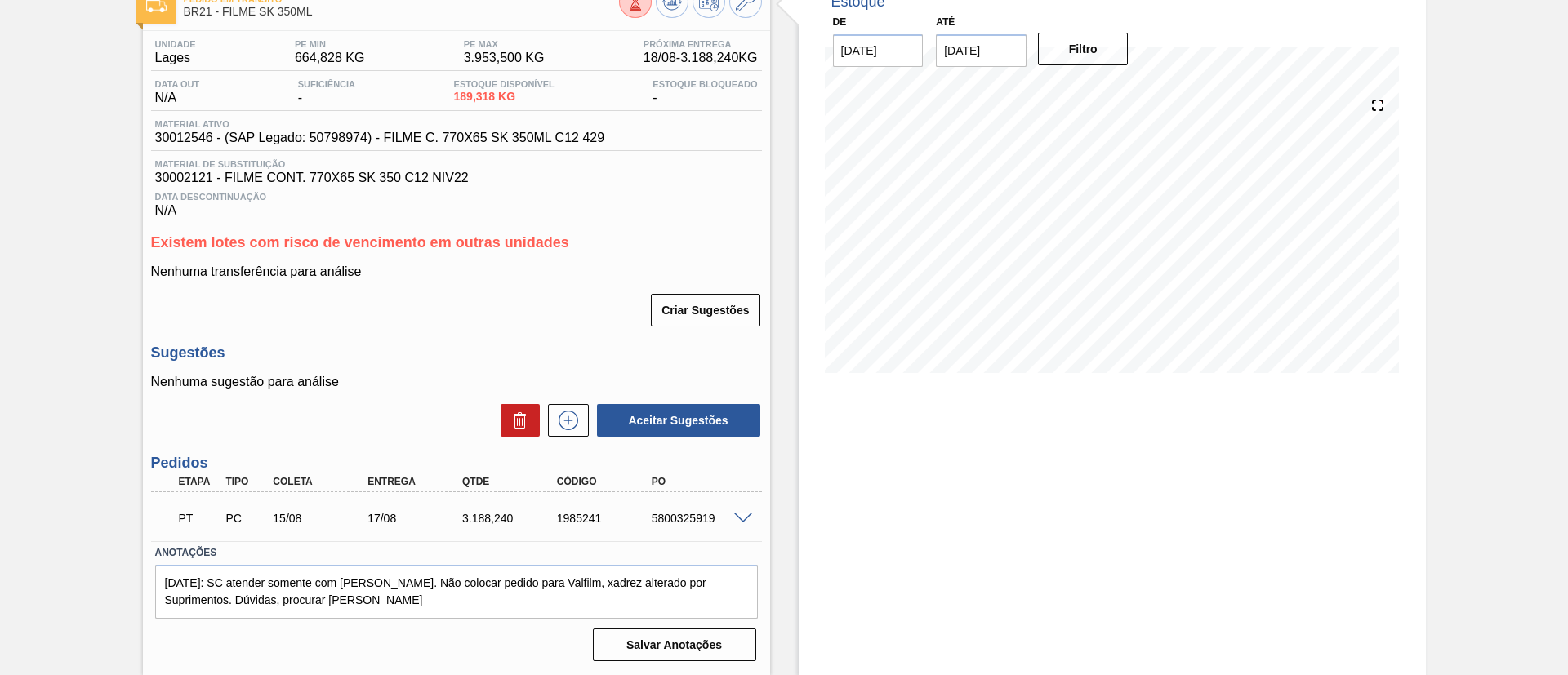
click at [738, 509] on div "PT PC 15/08 17/08 3.188,240 1985241 5800325919" at bounding box center [457, 516] width 611 height 41
click at [741, 515] on span at bounding box center [742, 518] width 19 height 13
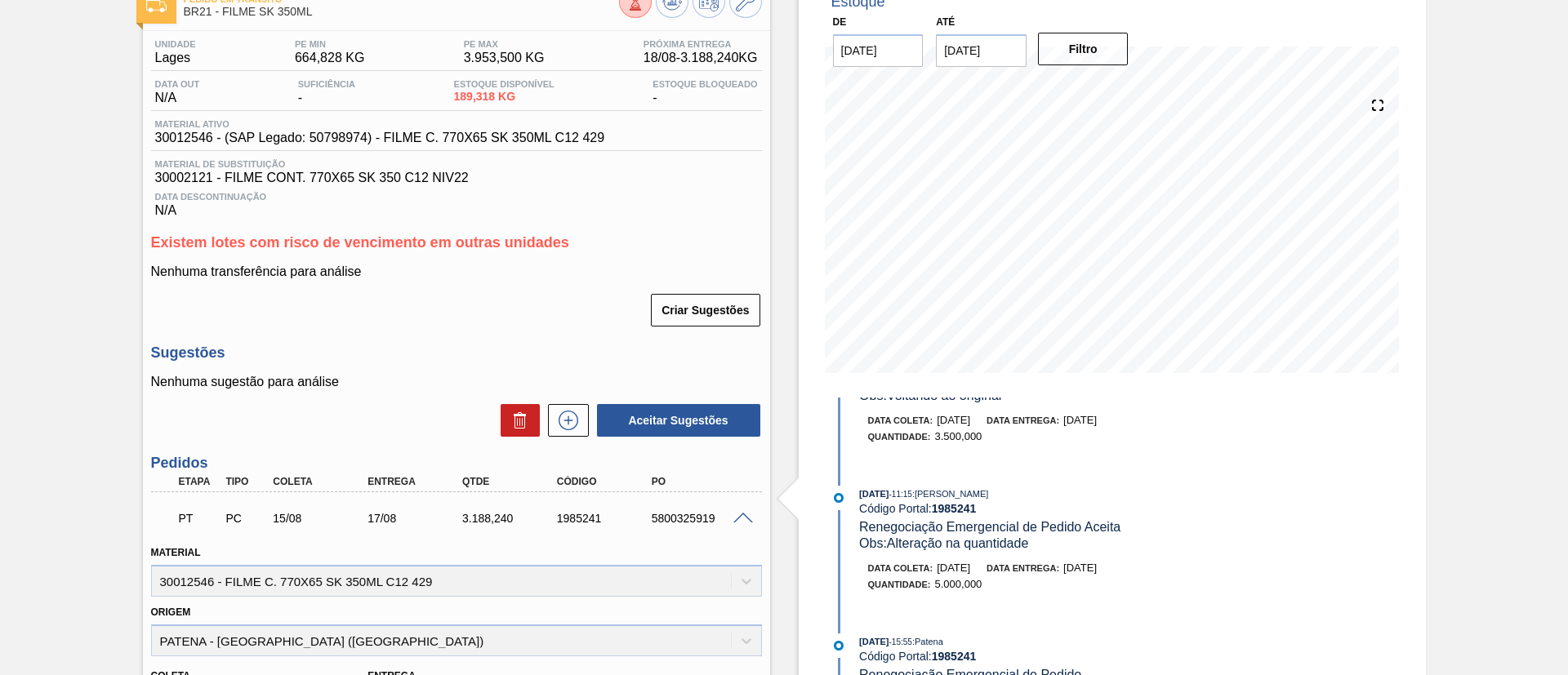
scroll to position [734, 0]
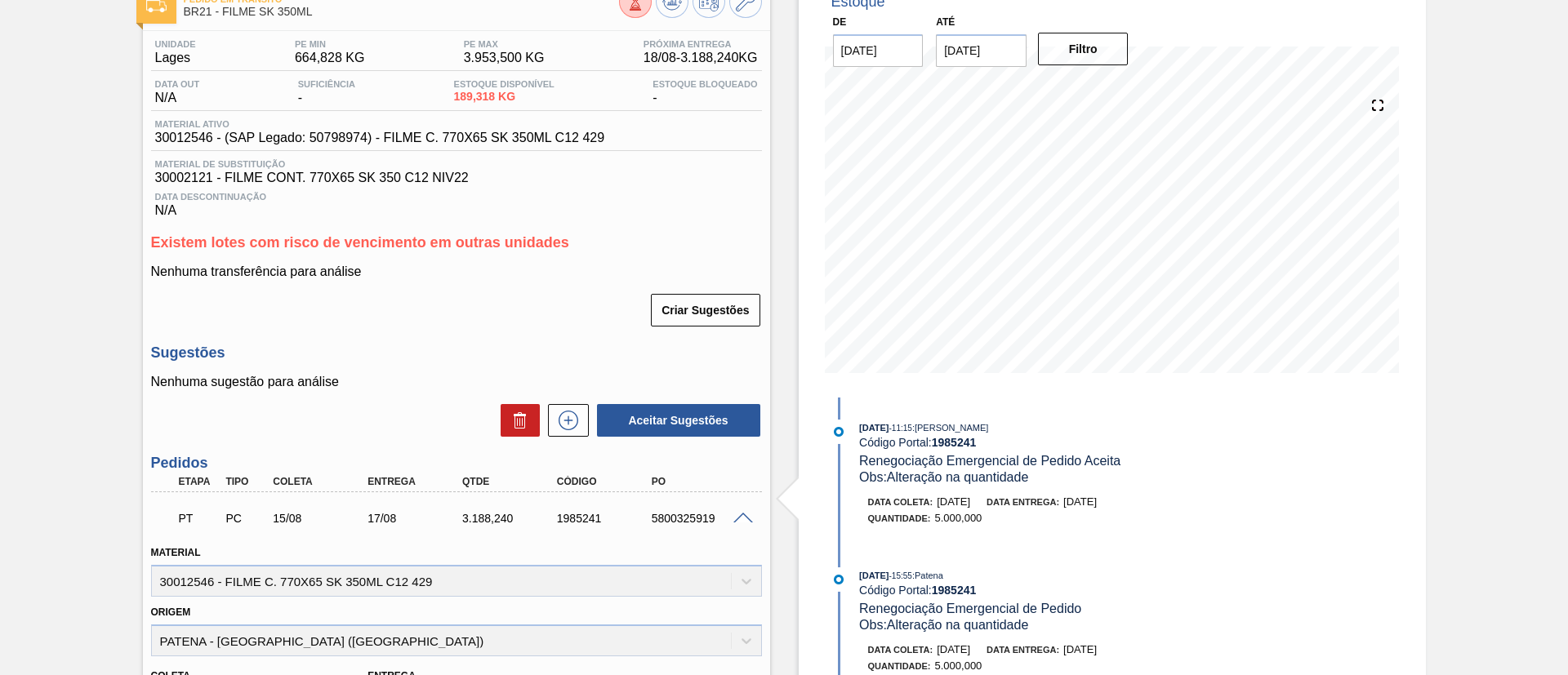
click at [748, 516] on span at bounding box center [742, 518] width 19 height 13
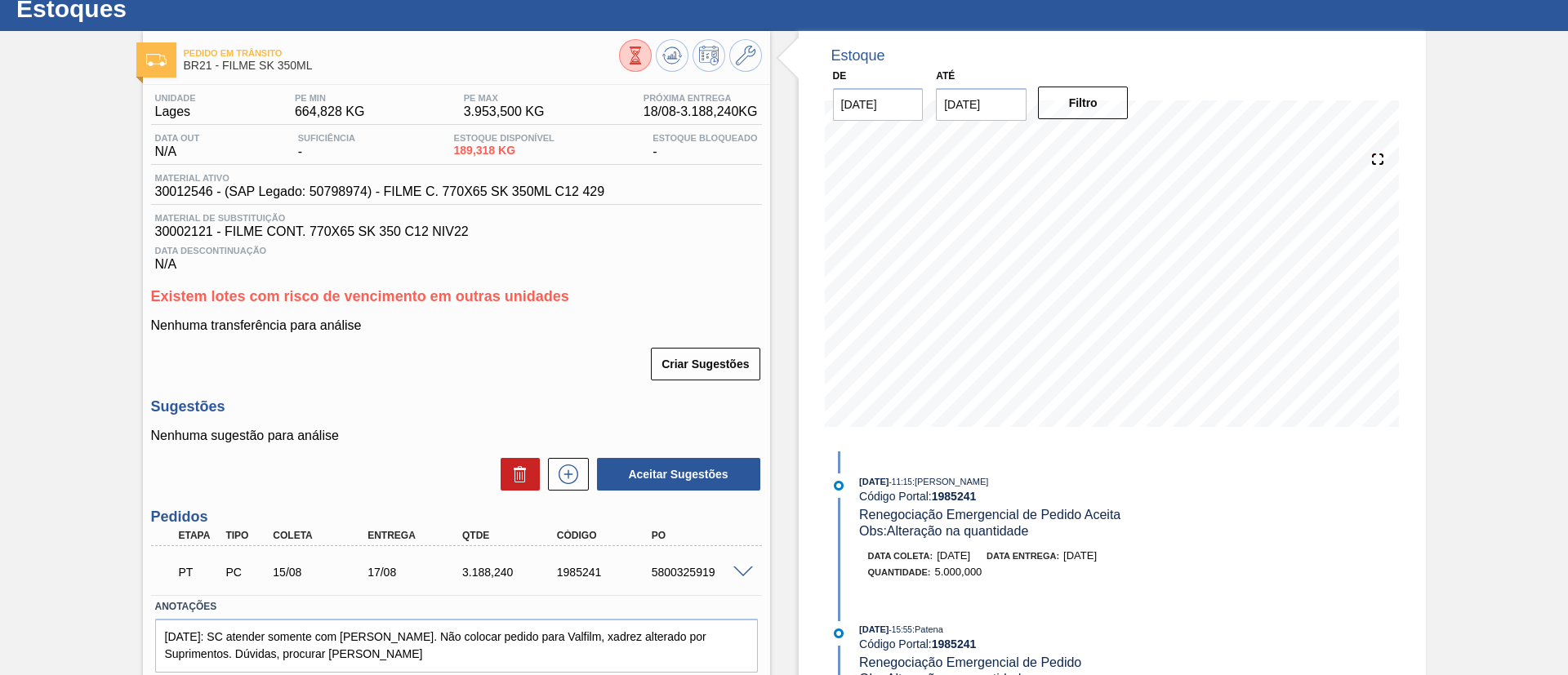
scroll to position [0, 0]
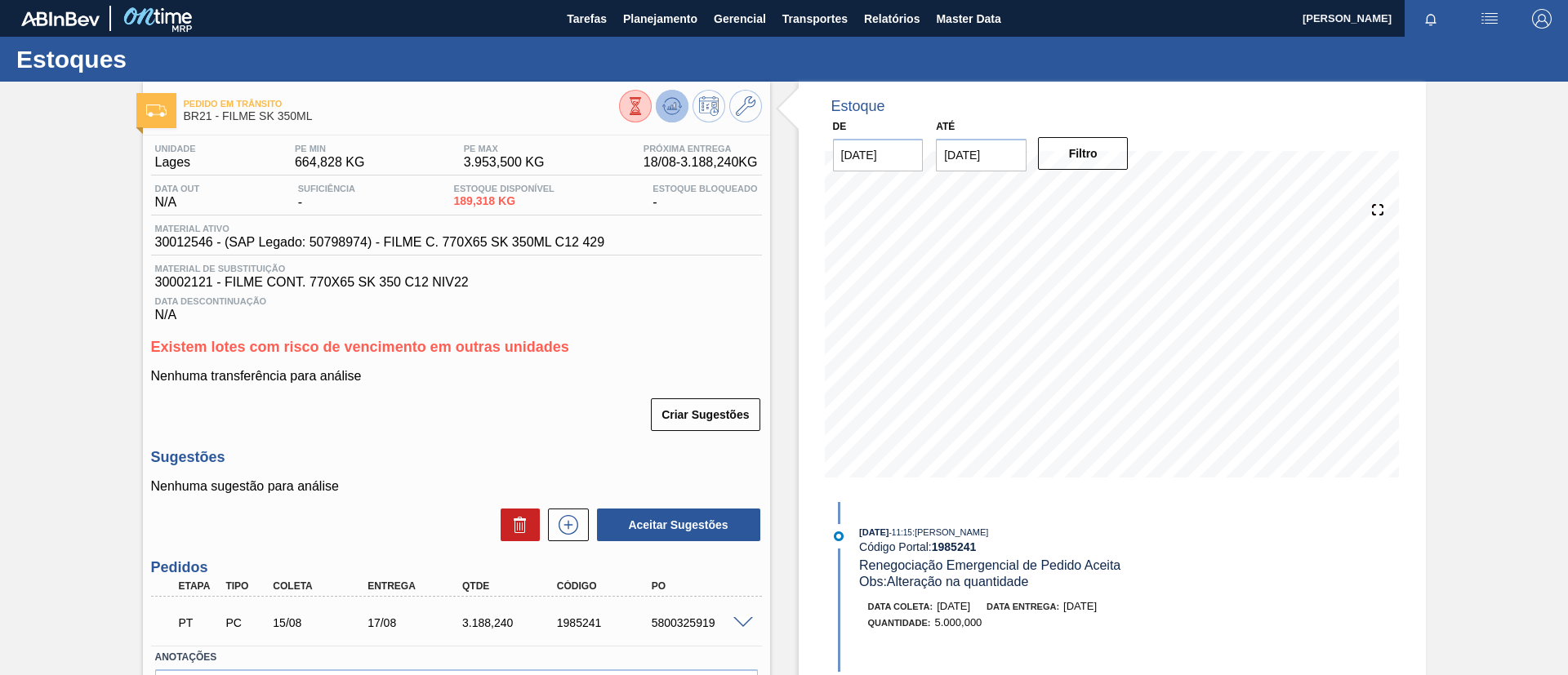
click at [645, 115] on icon at bounding box center [635, 106] width 18 height 18
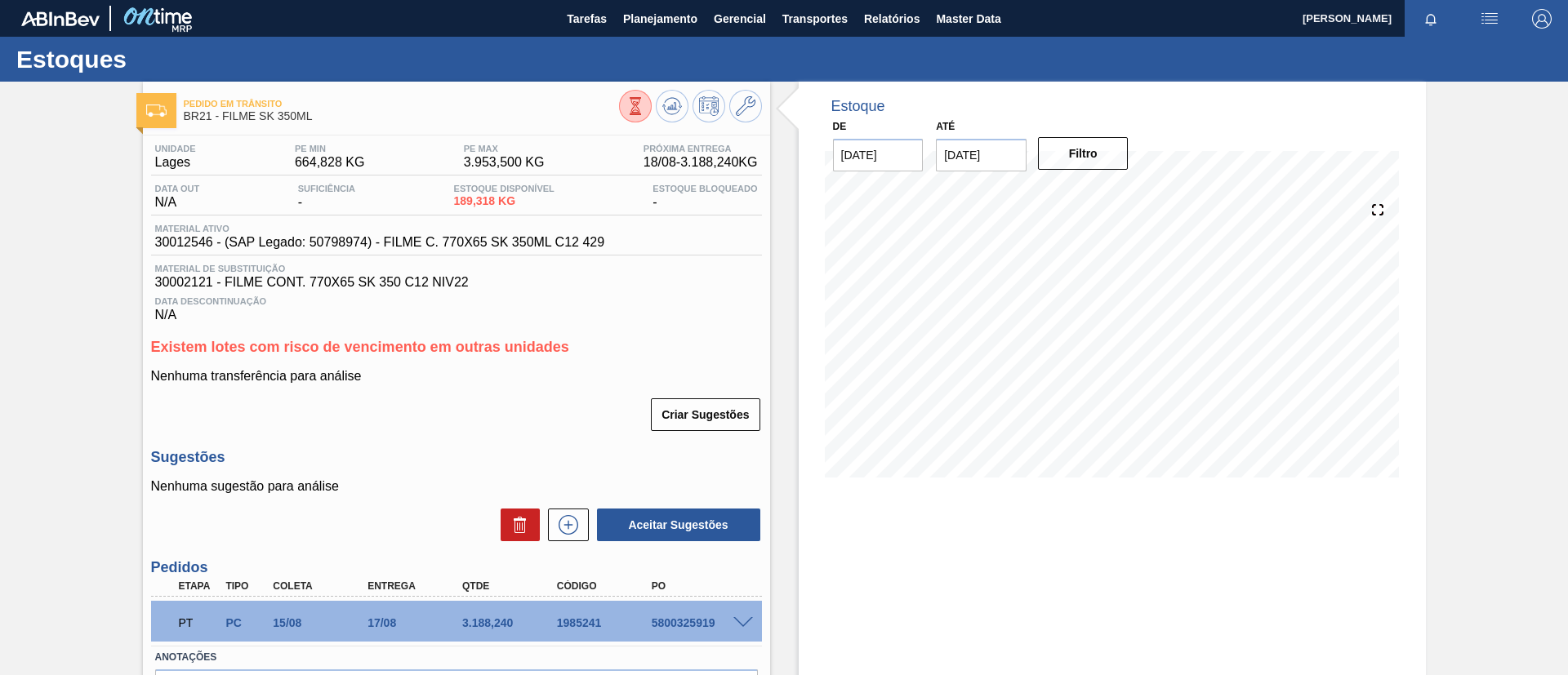
scroll to position [104, 0]
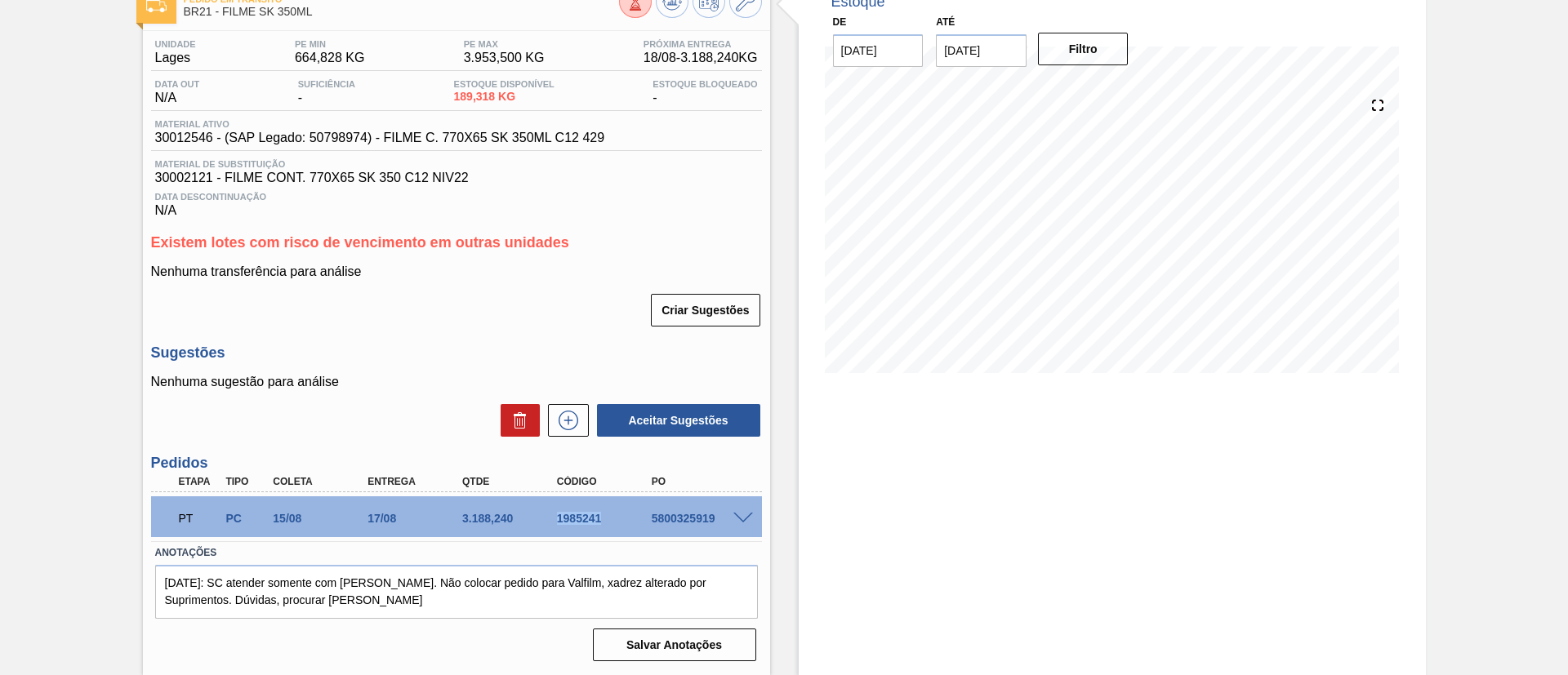
drag, startPoint x: 531, startPoint y: 523, endPoint x: 605, endPoint y: 526, distance: 74.1
click at [605, 526] on div "PT PC 15/08 17/08 3.188,240 1985241 5800325919" at bounding box center [452, 516] width 568 height 33
copy div "1985241"
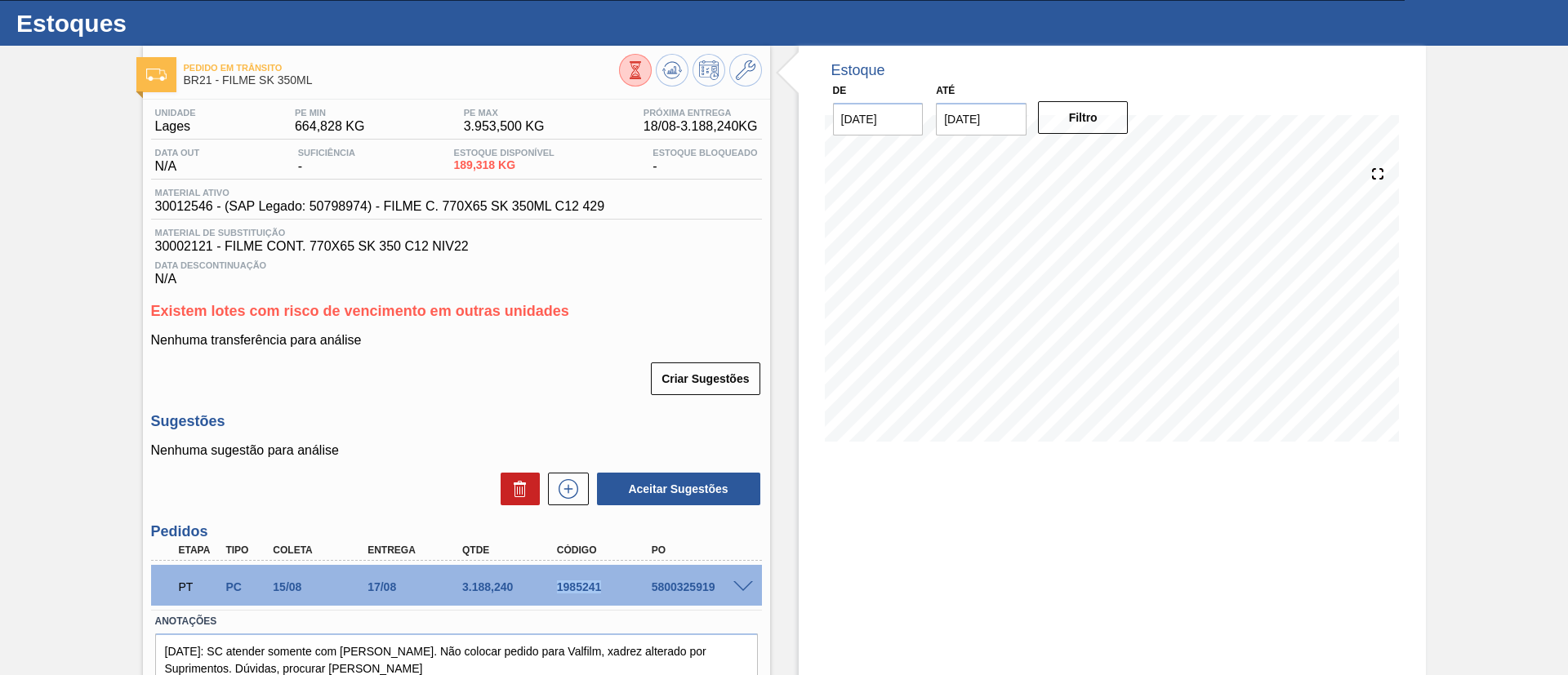
scroll to position [0, 0]
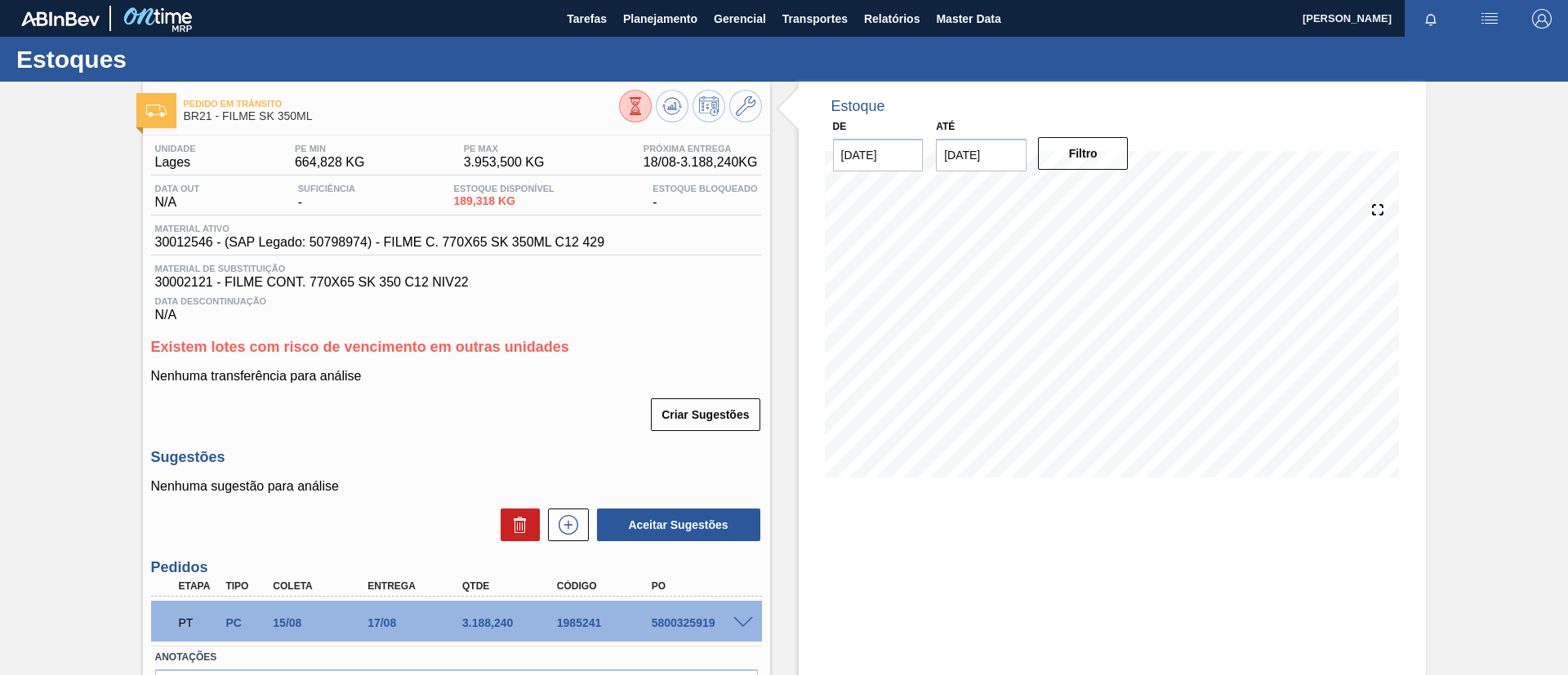
click at [97, 332] on div "Pedido em Trânsito BR21 - FILME SK 350ML Unidade Lages PE MIN 664,828 KG PE MAX…" at bounding box center [784, 431] width 1568 height 698
click at [633, 38] on div "Estoques" at bounding box center [784, 59] width 1568 height 45
click at [645, 24] on span "Planejamento" at bounding box center [660, 18] width 74 height 19
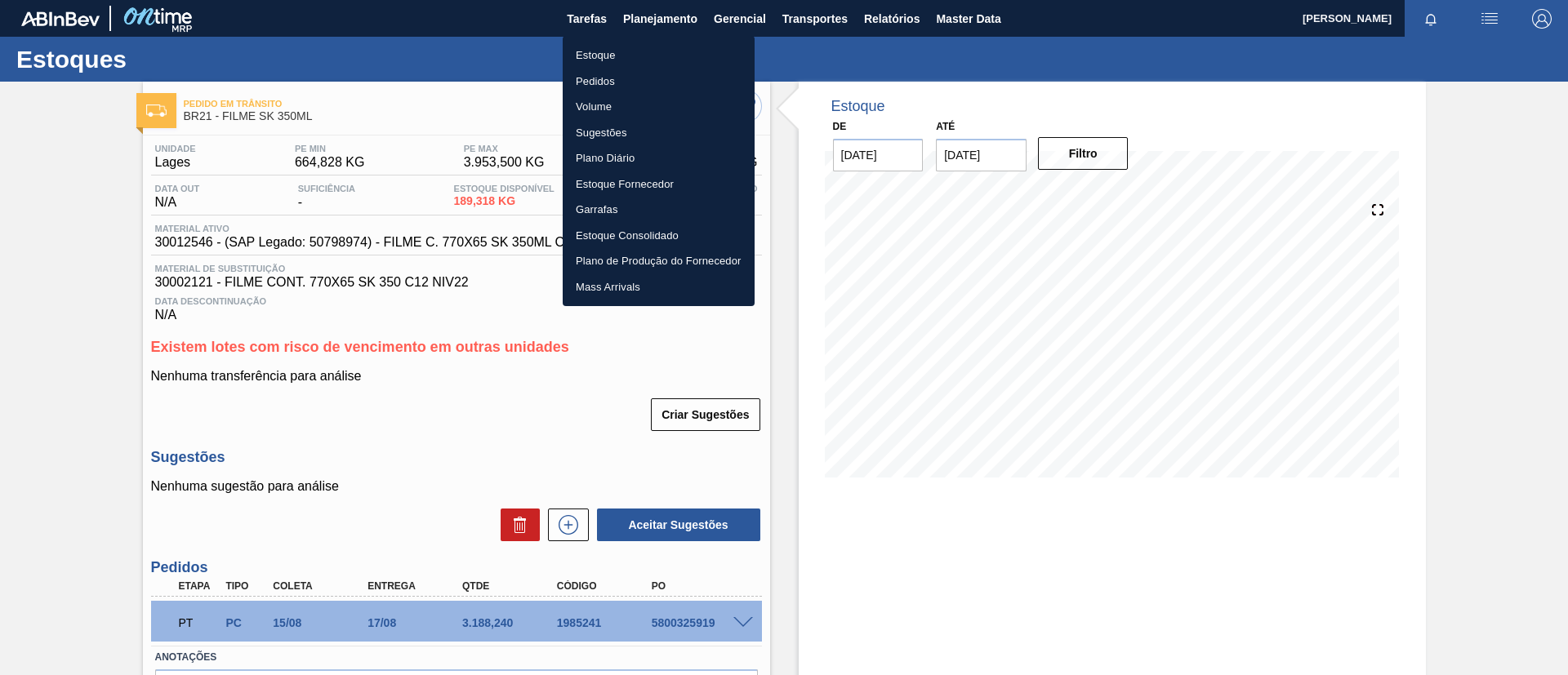
click at [652, 48] on li "Estoque" at bounding box center [659, 55] width 192 height 26
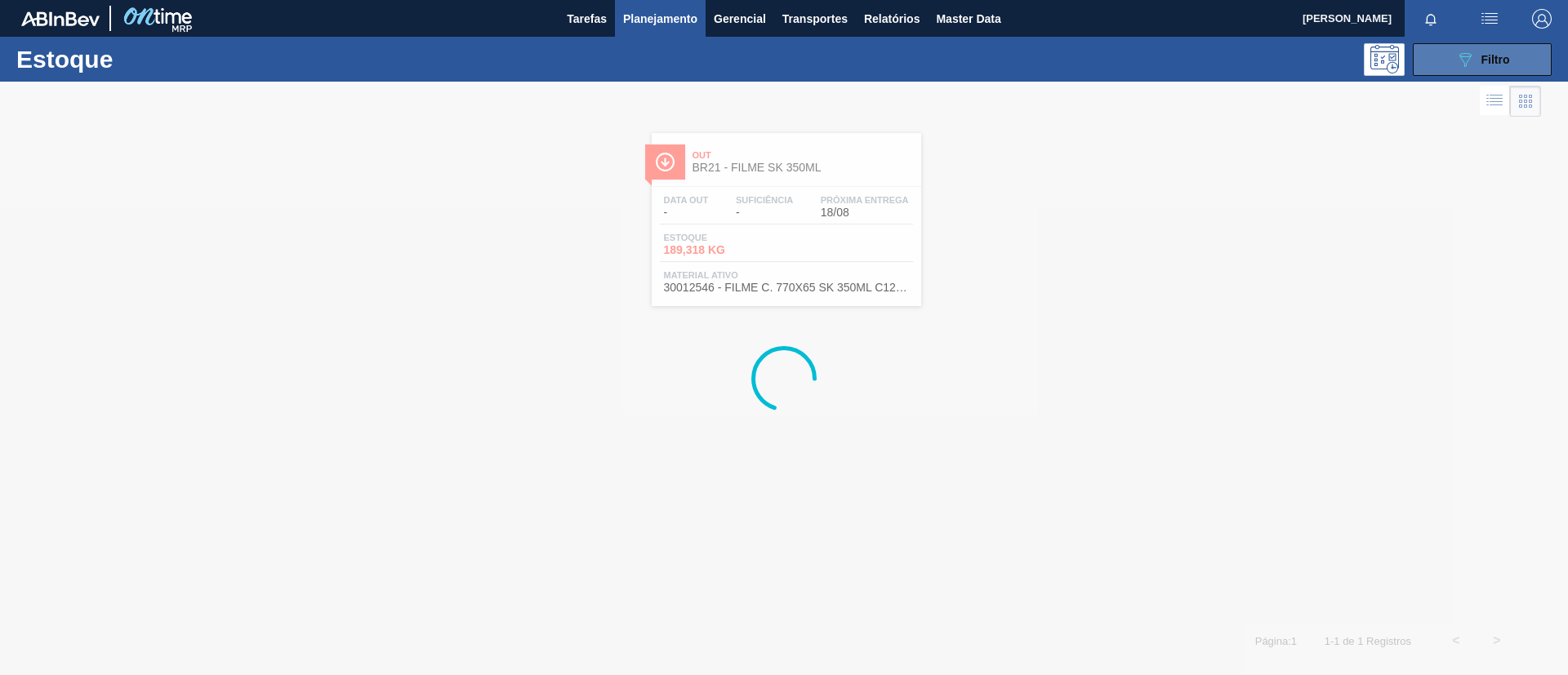
click at [1306, 56] on span "Filtro" at bounding box center [1495, 60] width 28 height 13
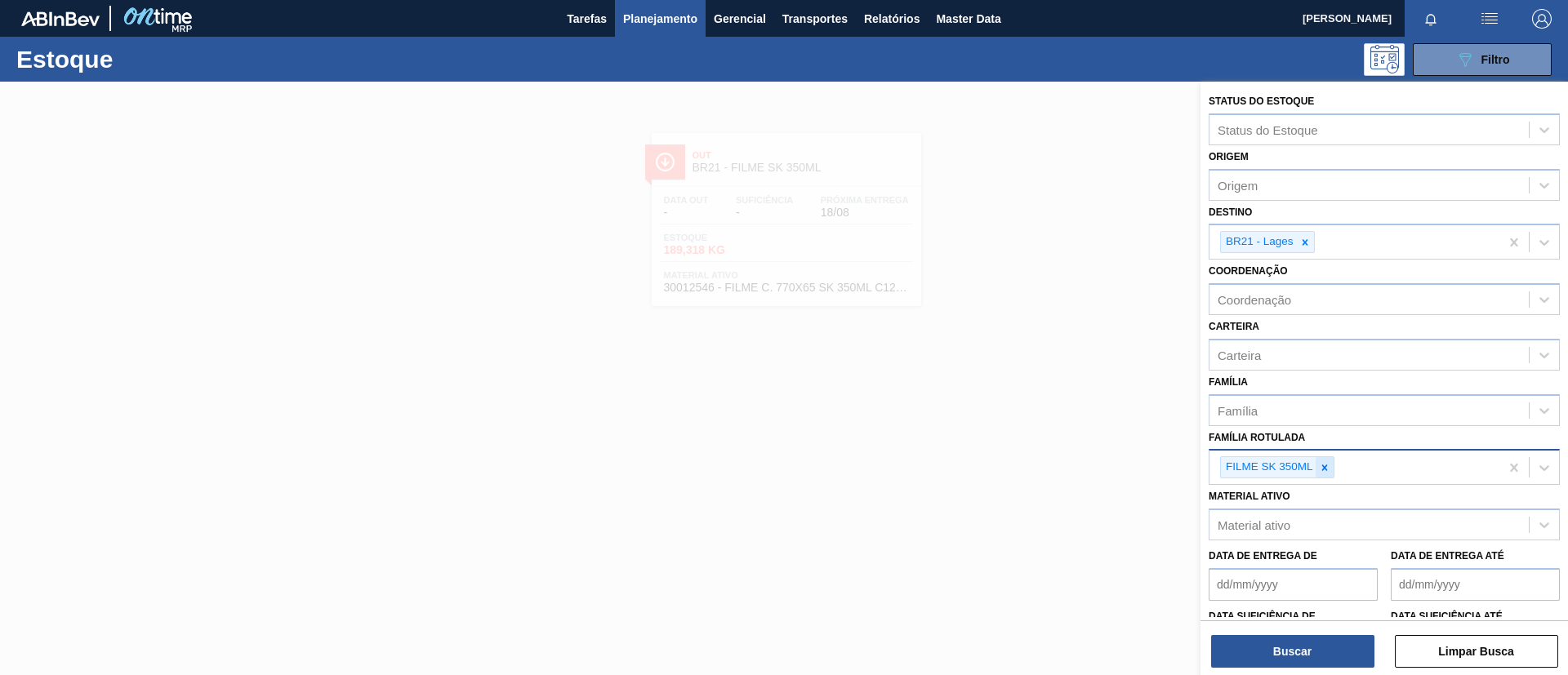
click at [1306, 461] on div at bounding box center [1325, 467] width 18 height 20
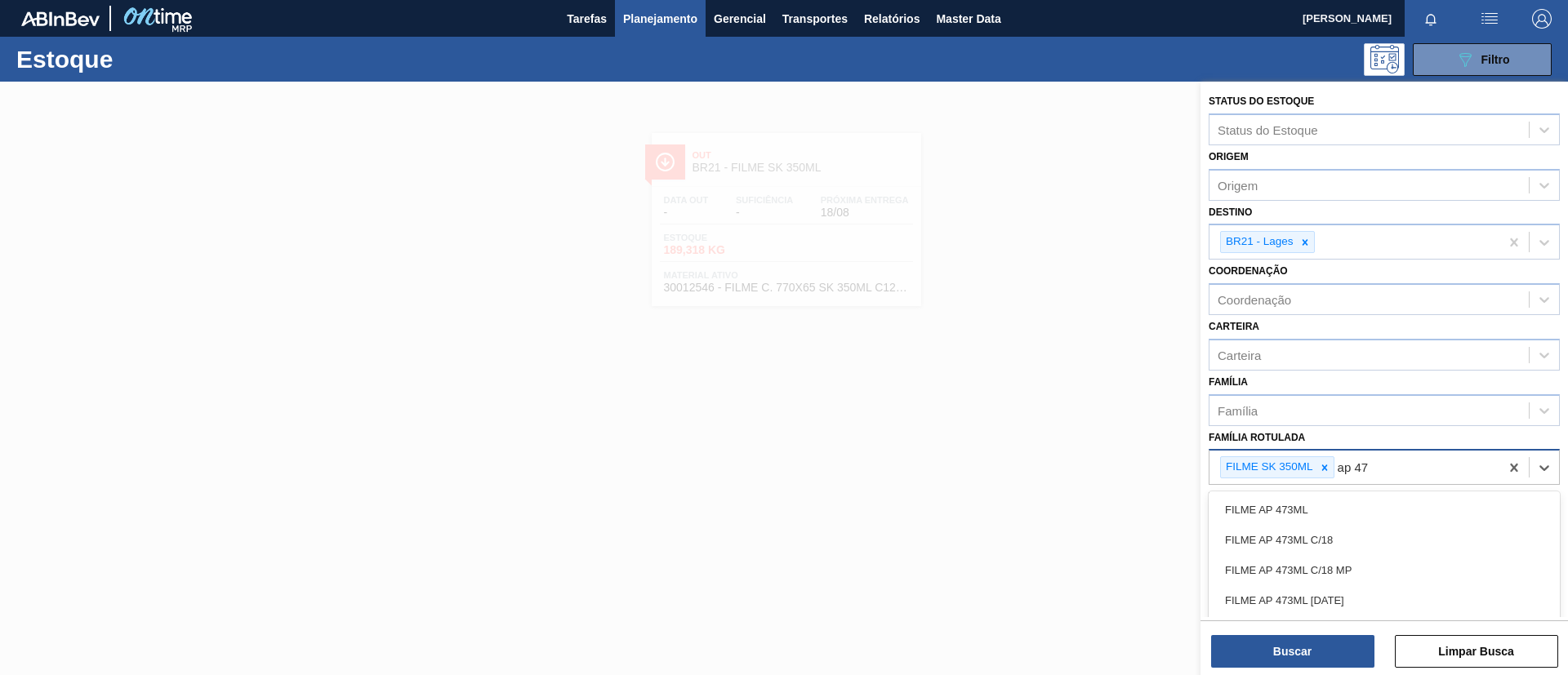
type Rotulada "ap 473"
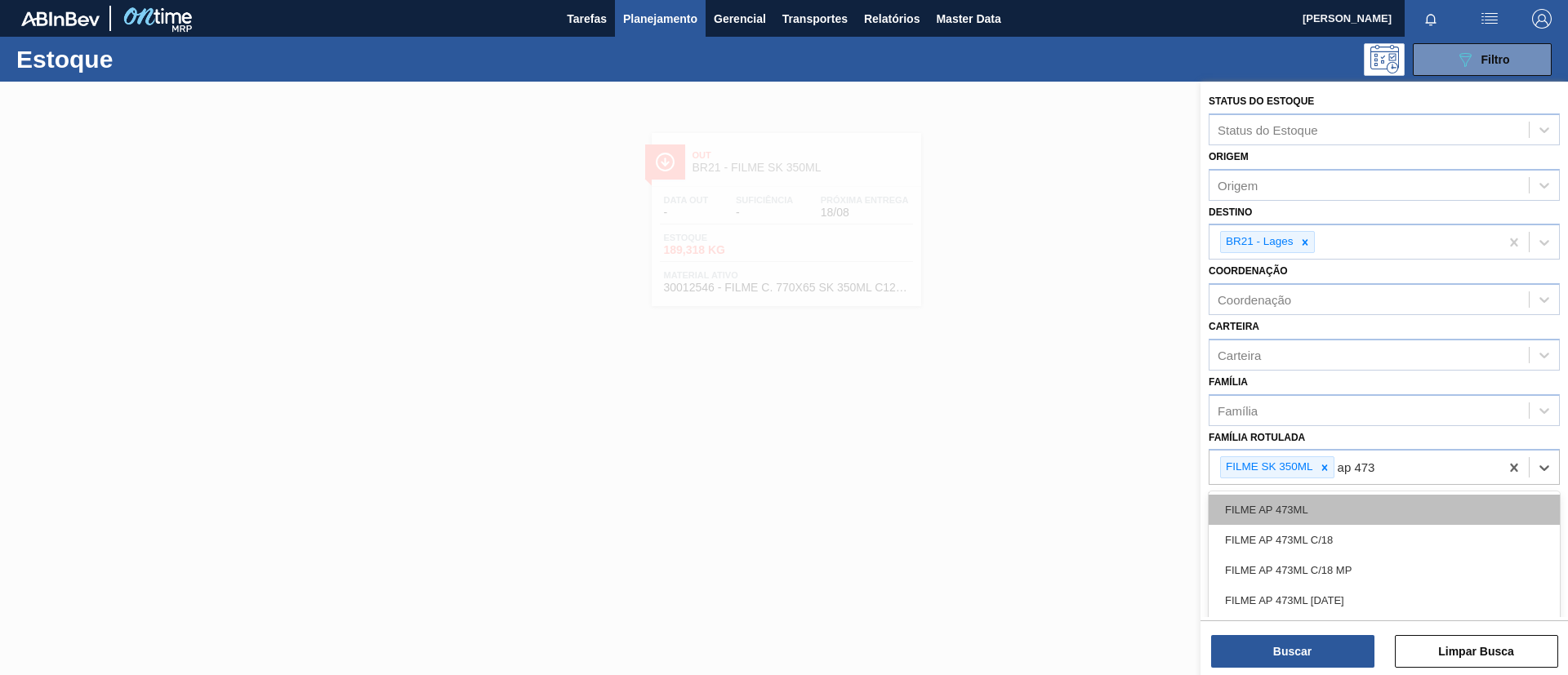
click at [1306, 499] on div "FILME AP 473ML" at bounding box center [1384, 510] width 352 height 30
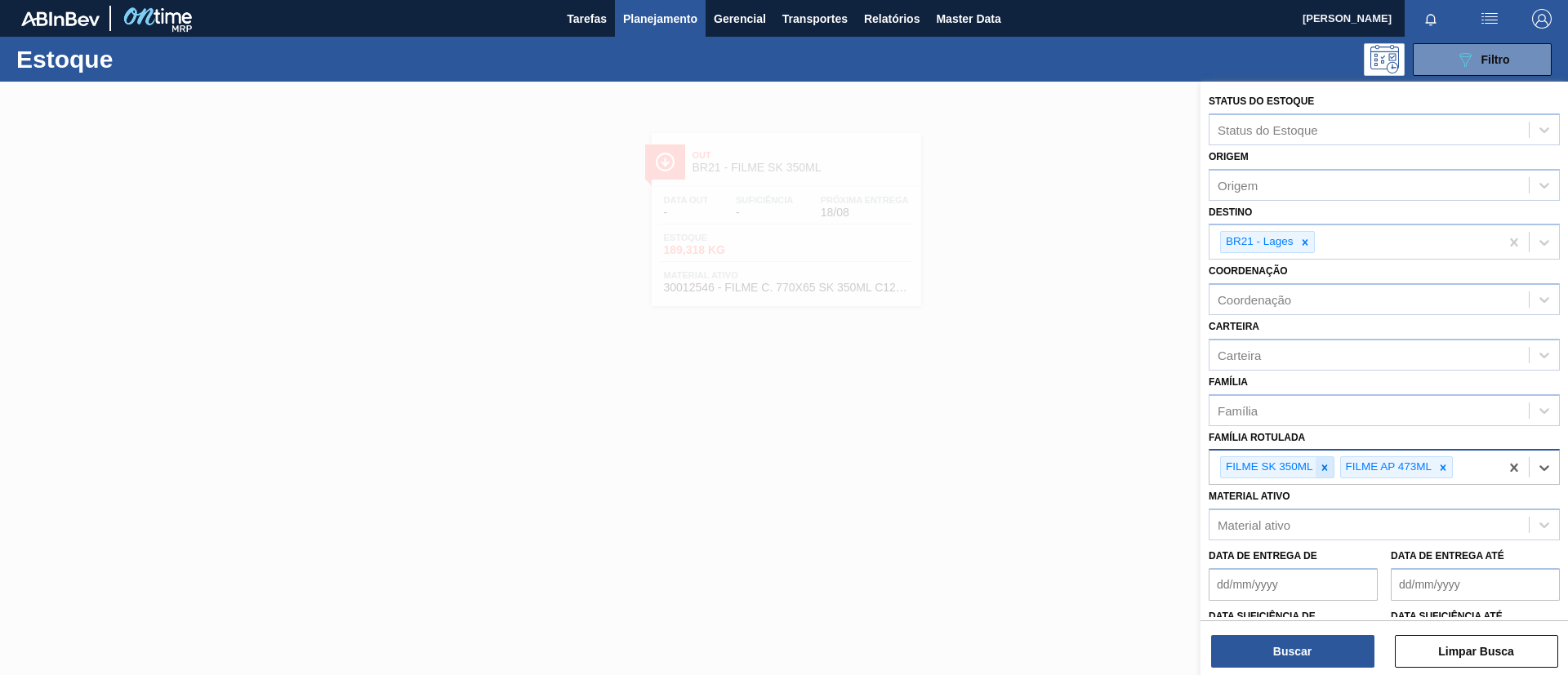
click at [1306, 473] on div at bounding box center [1325, 467] width 18 height 20
click at [1306, 237] on icon at bounding box center [1305, 243] width 12 height 12
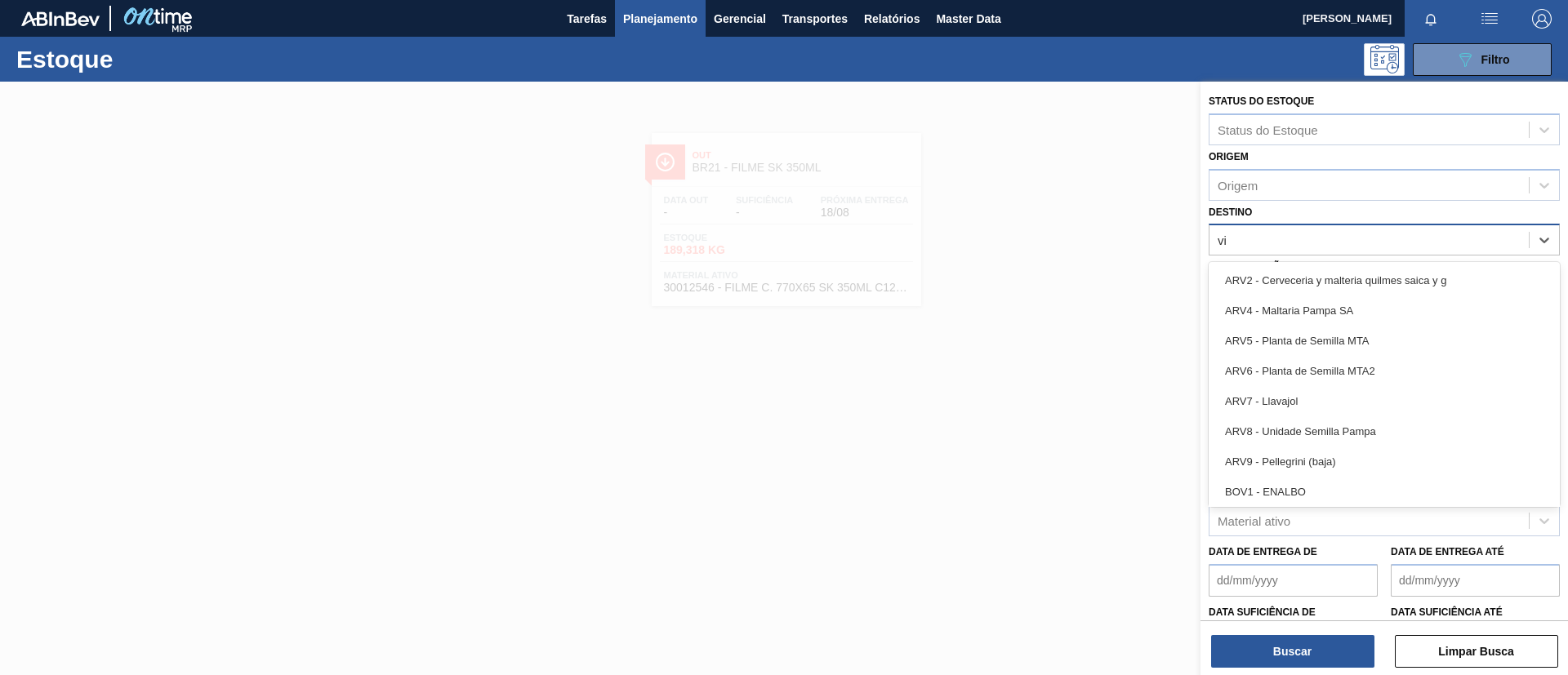
type input "viam"
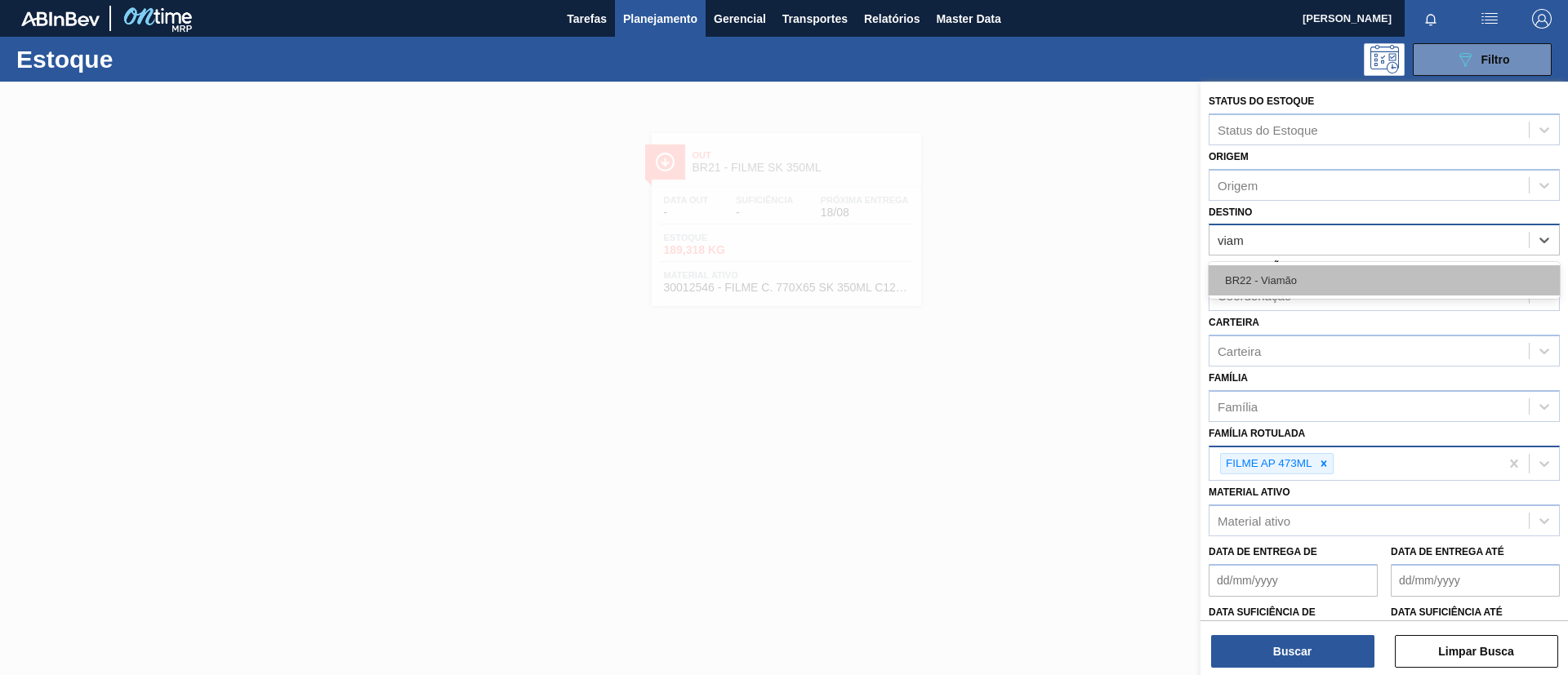
click at [1292, 278] on div "BR22 - Viamão" at bounding box center [1384, 280] width 352 height 30
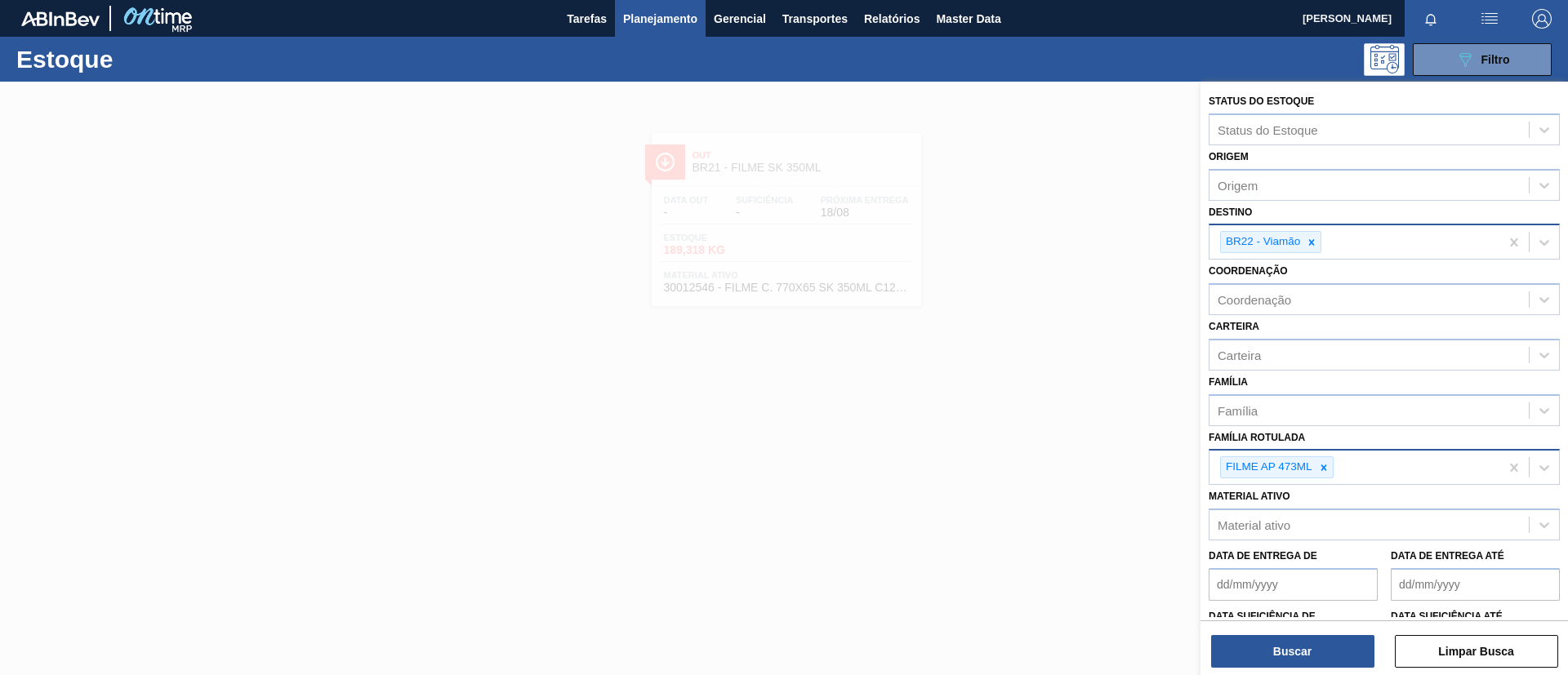
click at [1287, 562] on div "Buscar Limpar Busca" at bounding box center [1384, 642] width 367 height 46
click at [1250, 562] on button "Buscar" at bounding box center [1293, 651] width 164 height 33
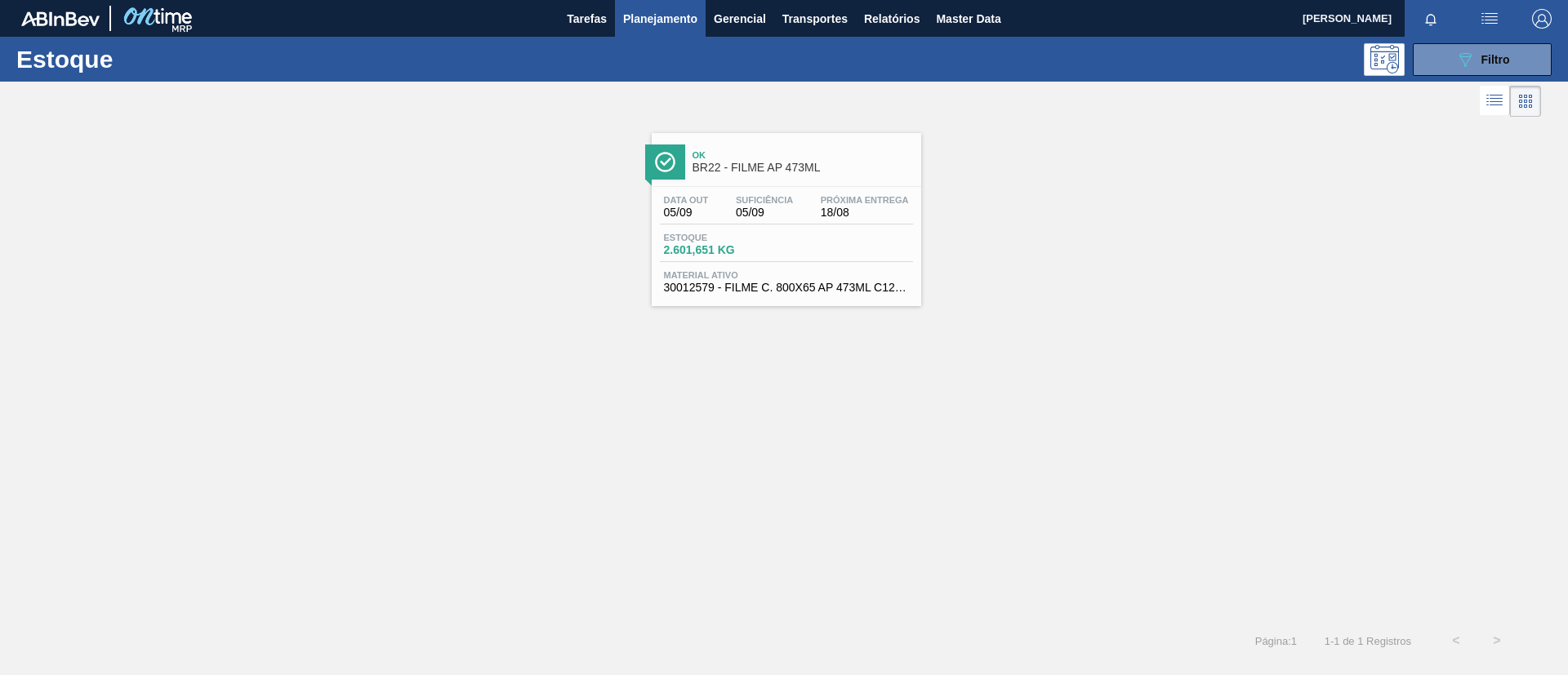
click at [852, 203] on span "Próxima Entrega" at bounding box center [865, 200] width 89 height 10
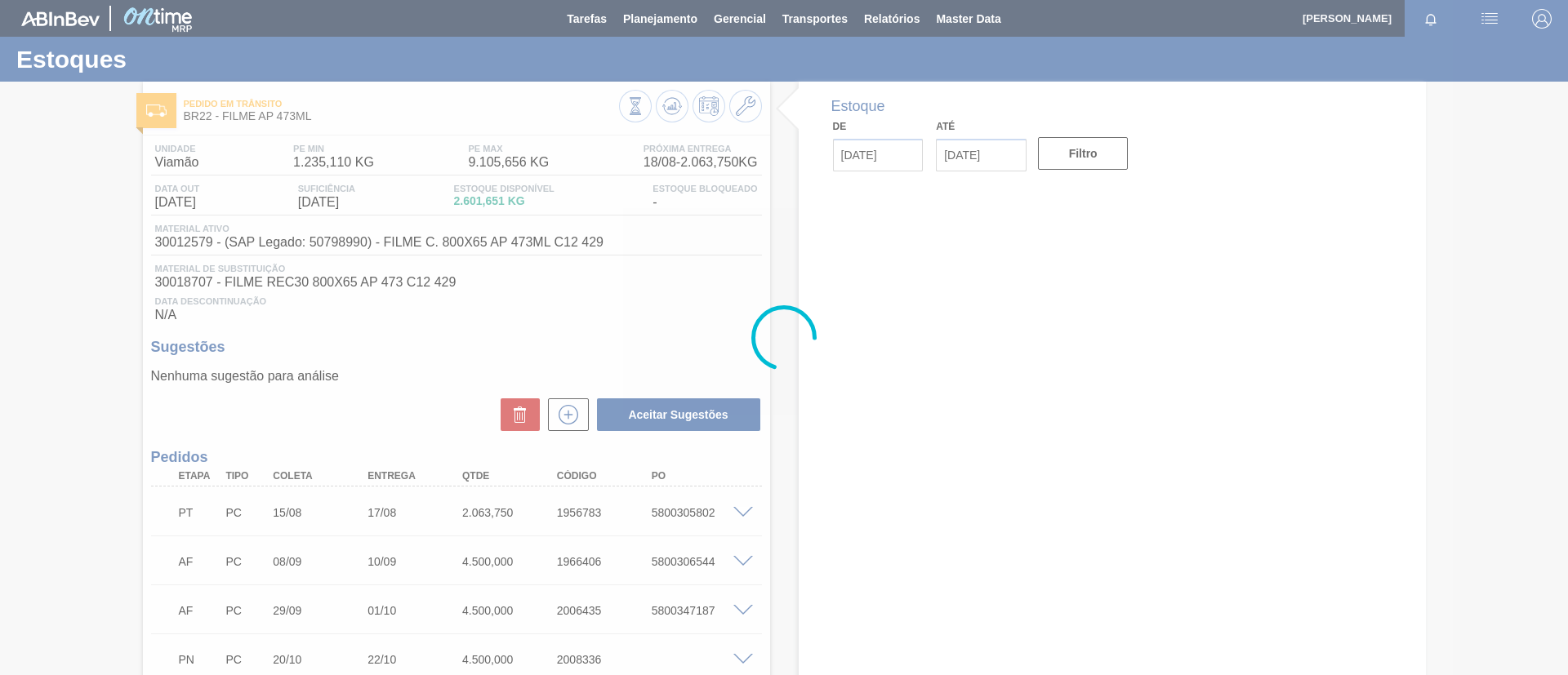
click at [1306, 390] on div at bounding box center [784, 337] width 1568 height 675
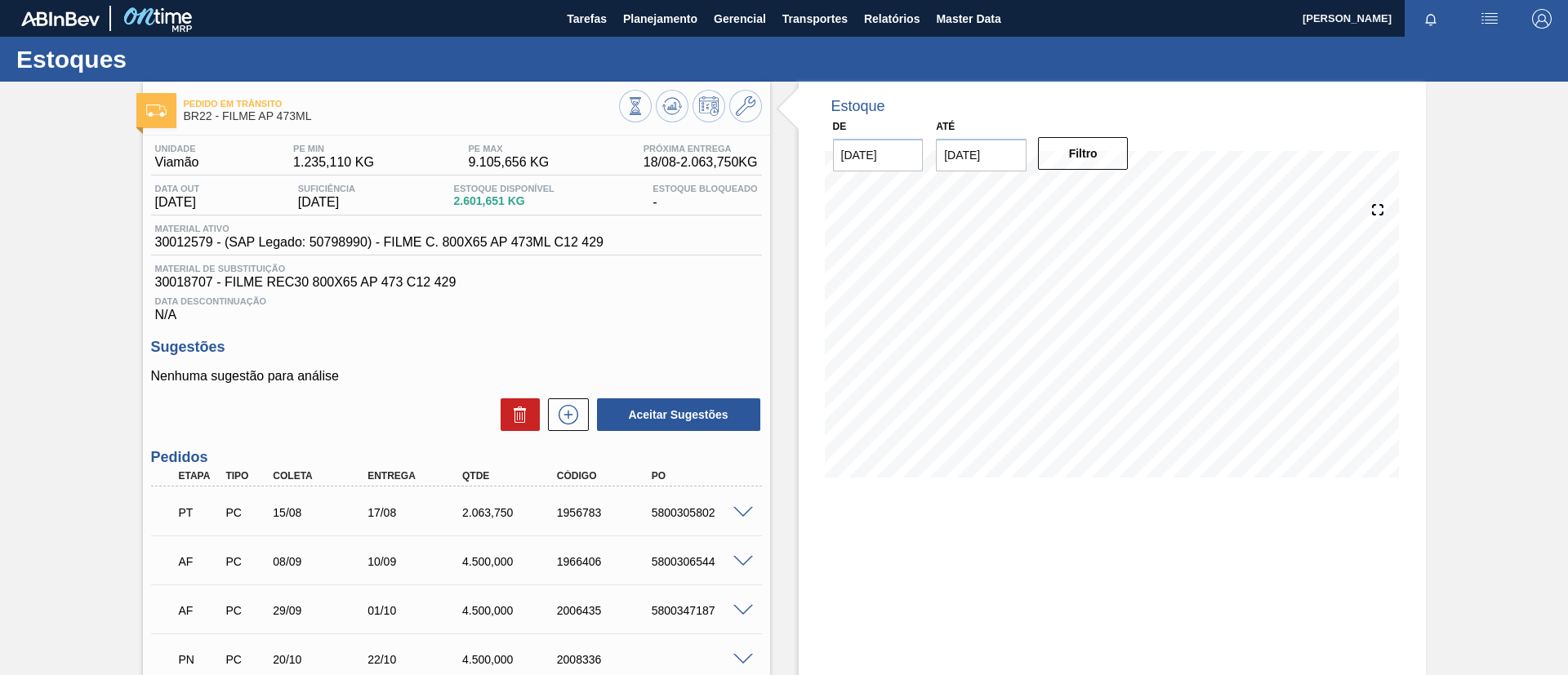
click at [657, 91] on div at bounding box center [690, 108] width 143 height 37
click at [663, 93] on button at bounding box center [671, 106] width 33 height 33
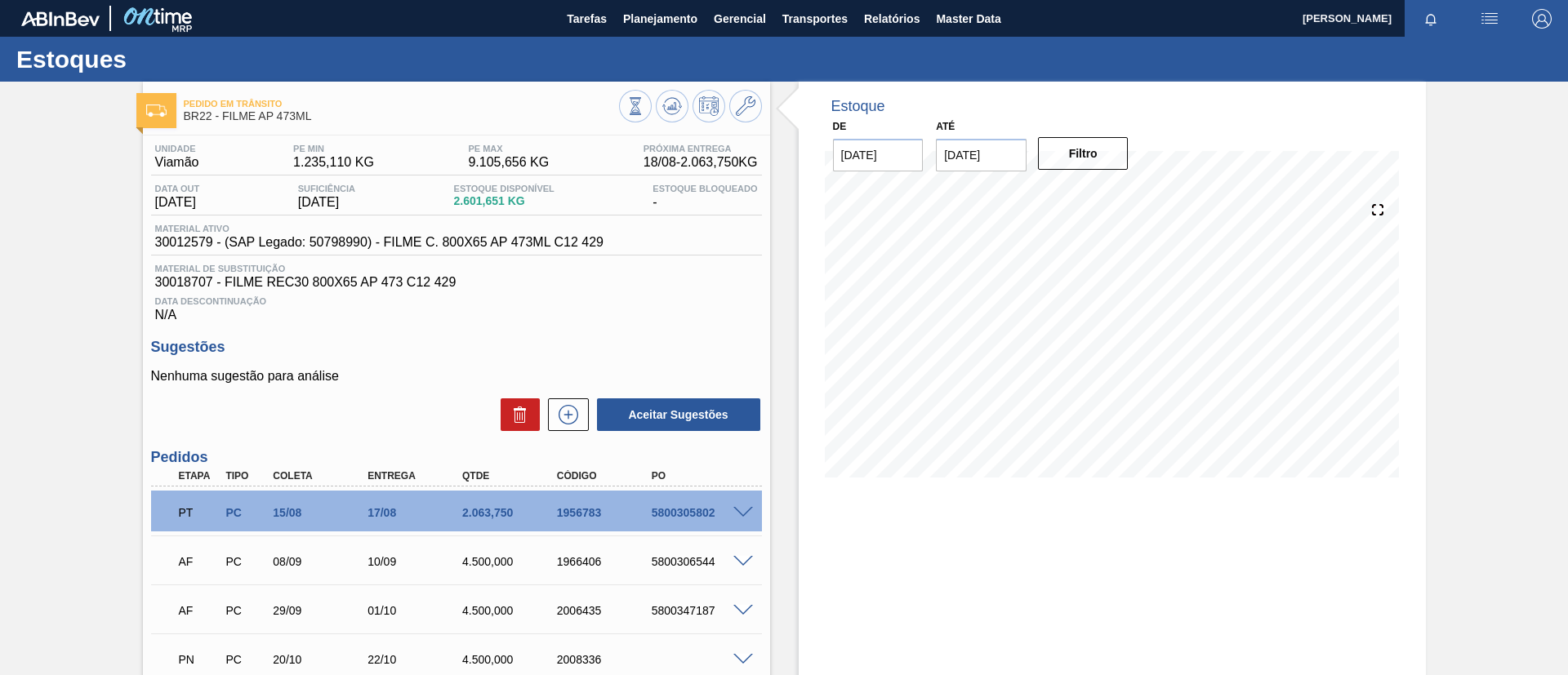
scroll to position [123, 0]
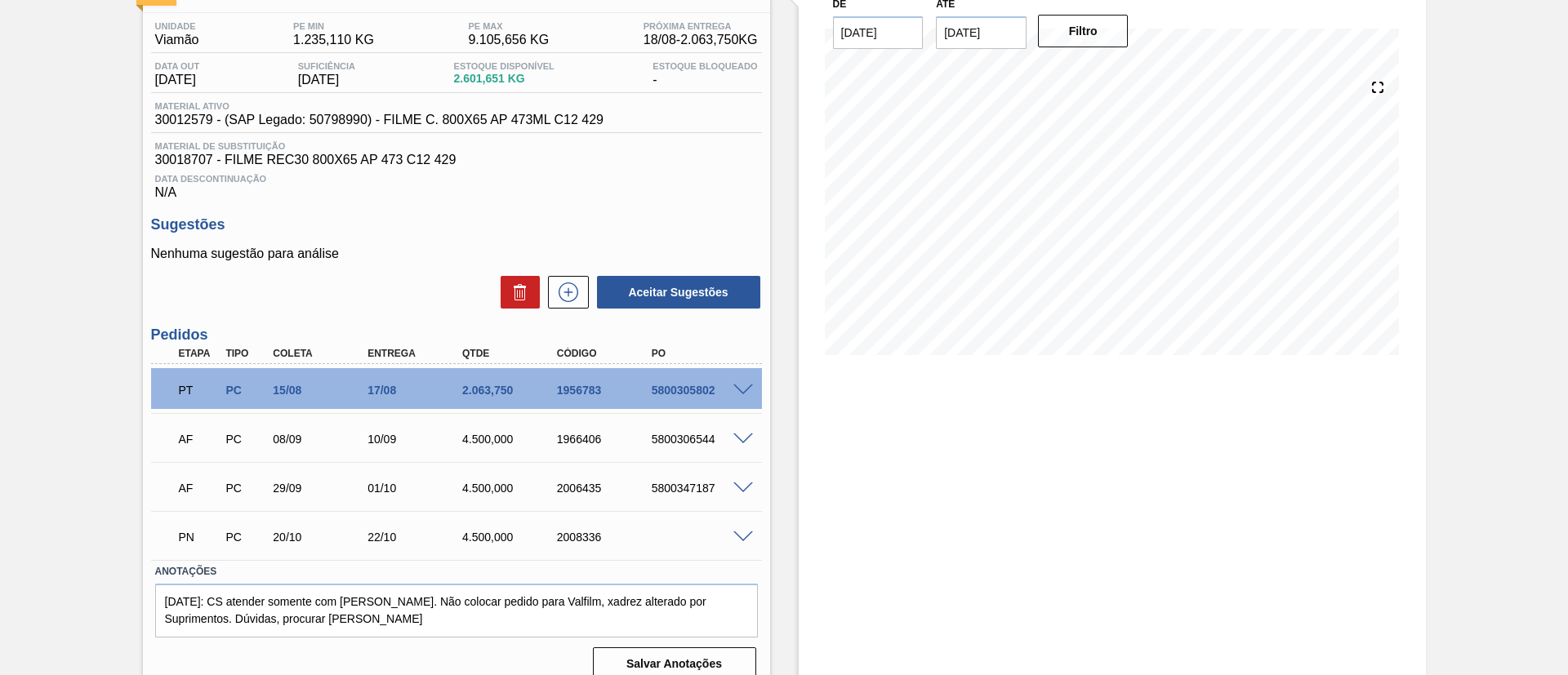
click at [746, 393] on div "PT PC 15/08 17/08 2.063,750 1956783 5800305802" at bounding box center [457, 388] width 611 height 41
click at [747, 386] on span at bounding box center [742, 390] width 19 height 13
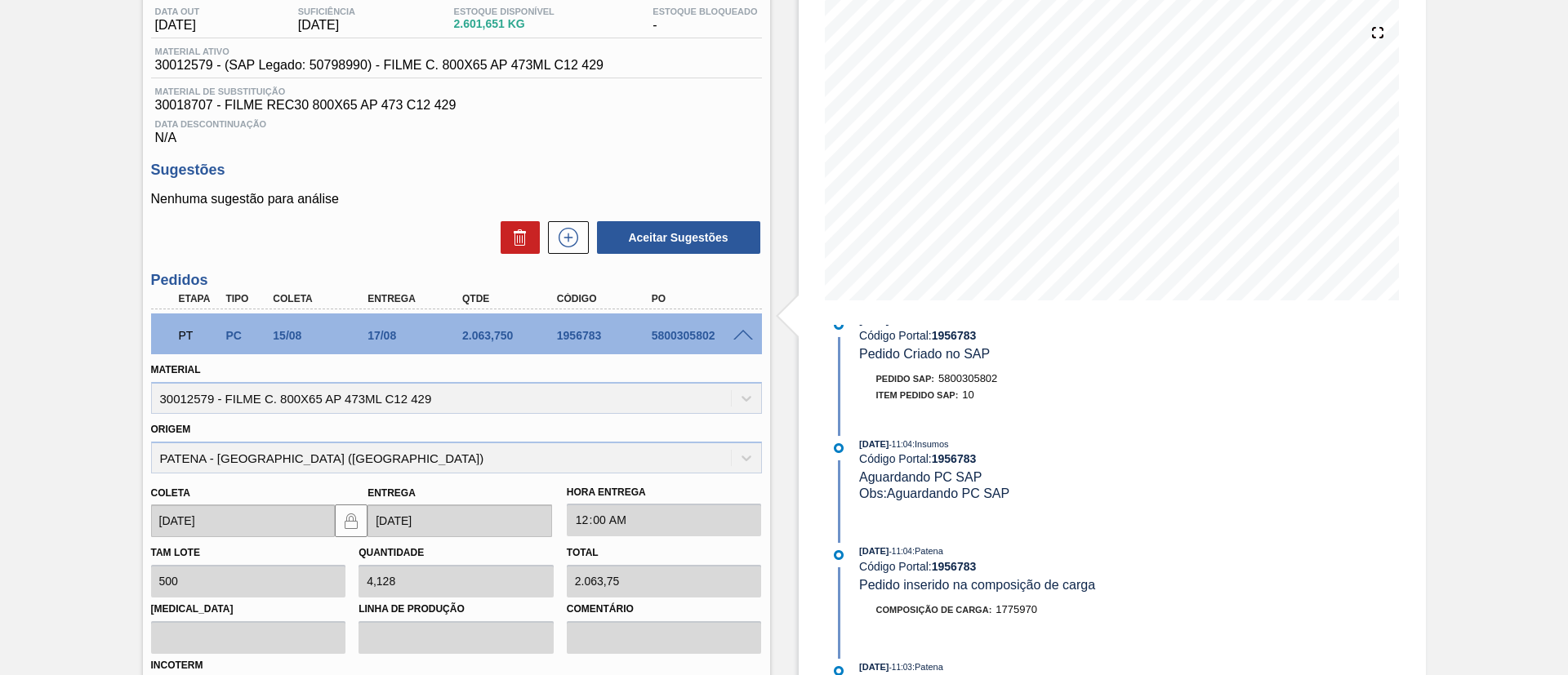
scroll to position [48, 0]
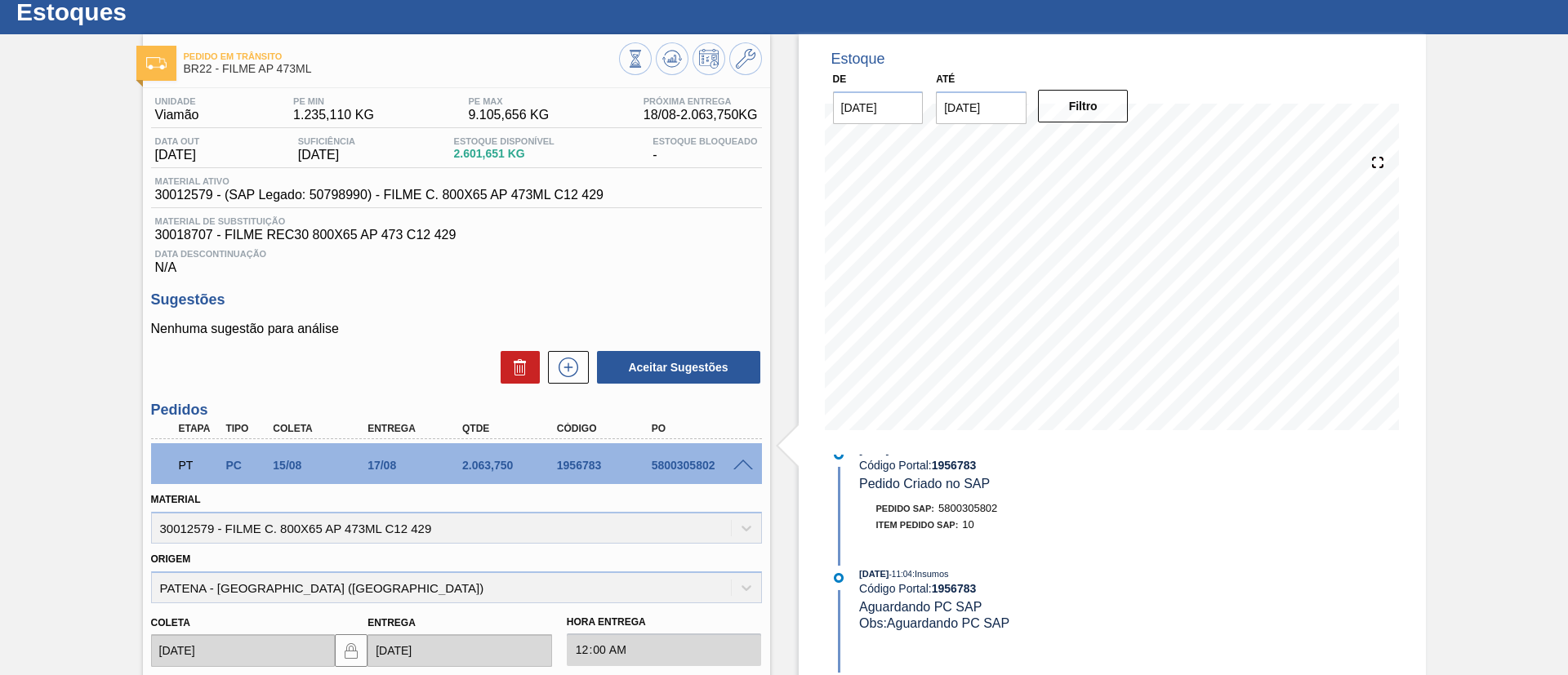
click at [737, 462] on span at bounding box center [742, 466] width 19 height 13
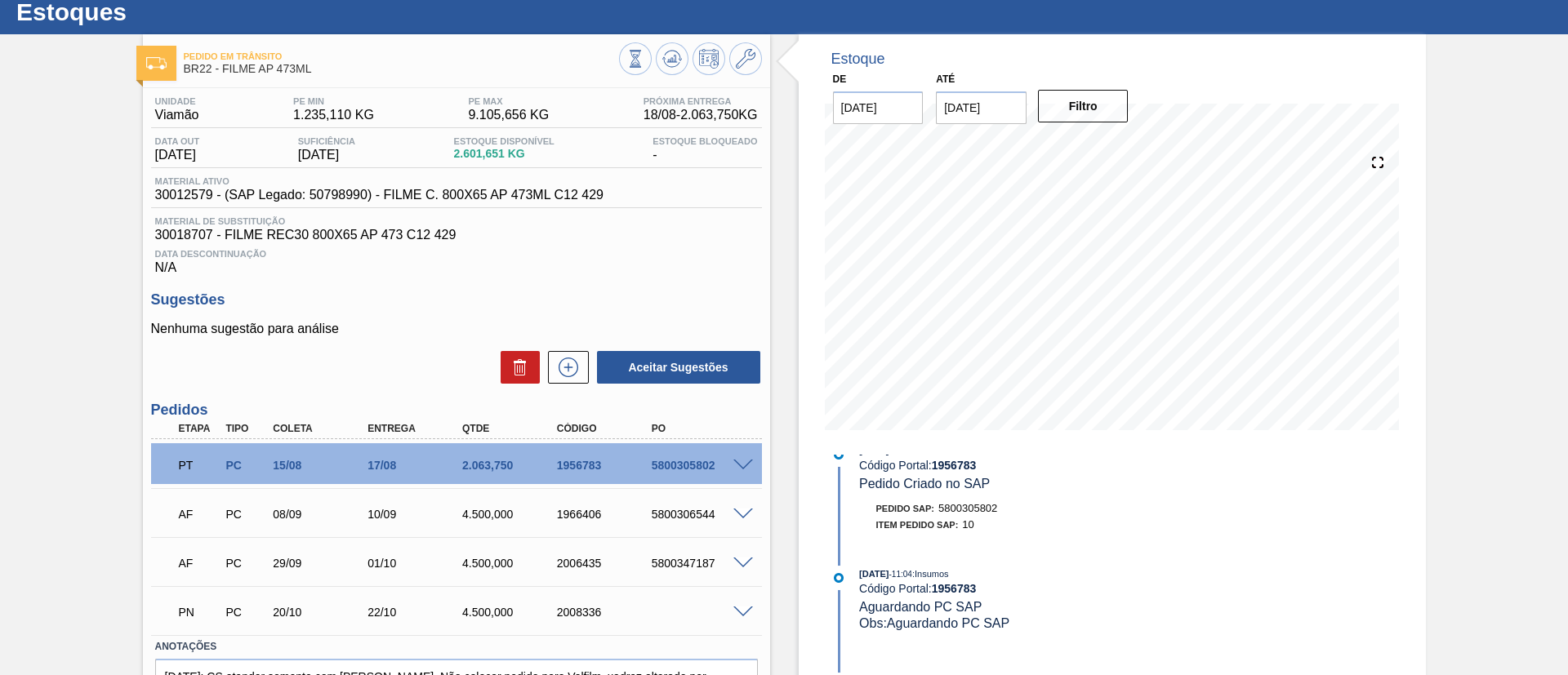
click at [1306, 382] on div "Pedido em Trânsito BR22 - FILME AP 473ML Unidade Viamão PE MIN 1.235,110 KG PE …" at bounding box center [784, 401] width 1568 height 734
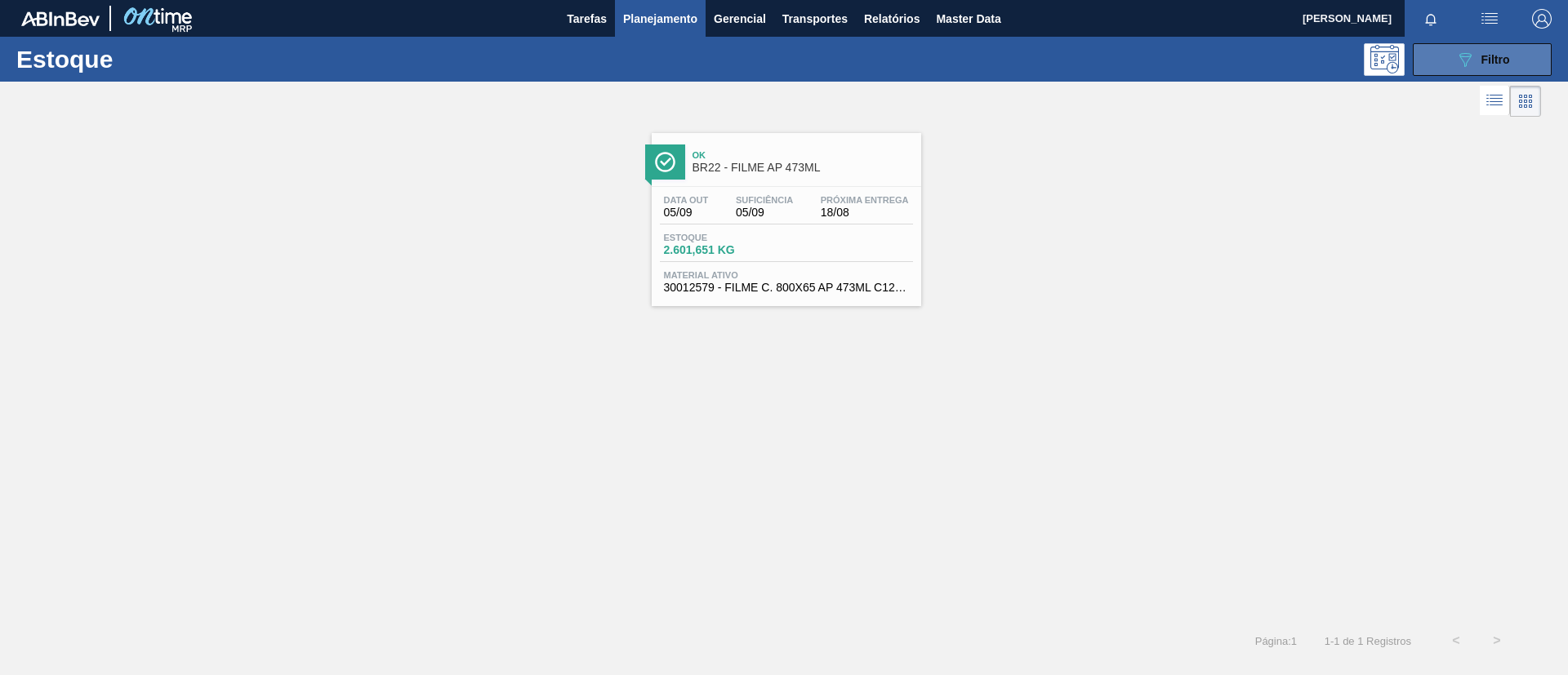
click at [1306, 52] on button "089F7B8B-B2A5-4AFE-B5C0-19BA573D28AC Filtro" at bounding box center [1482, 59] width 139 height 33
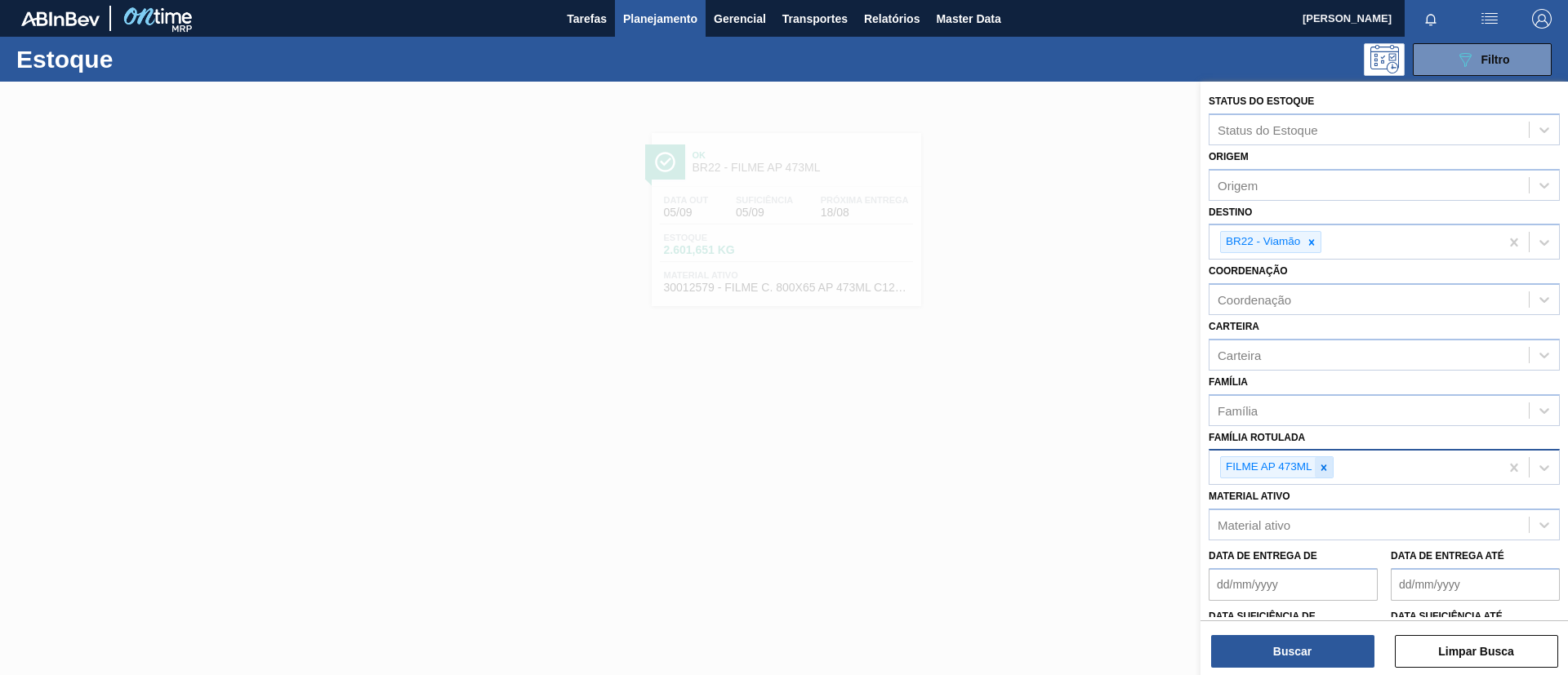
click at [1306, 467] on icon at bounding box center [1323, 467] width 6 height 6
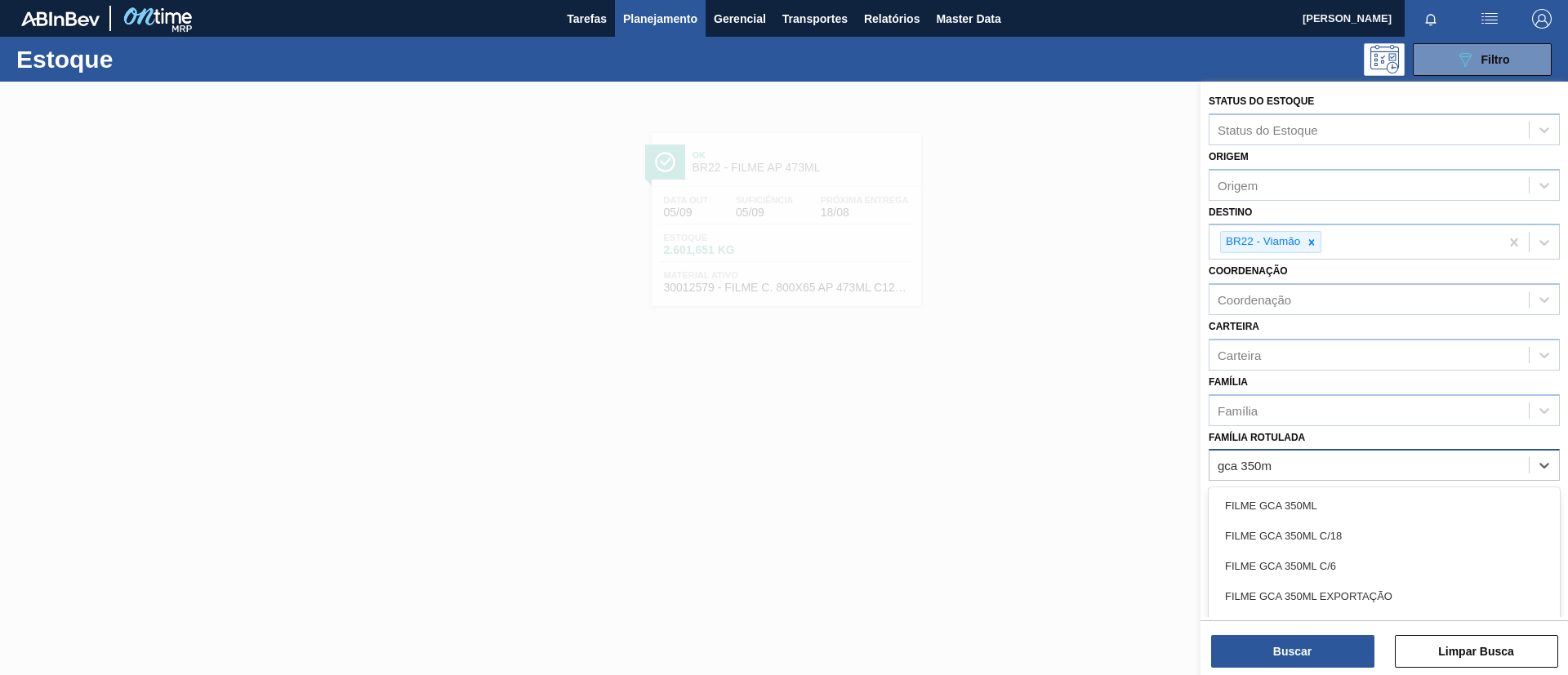
type Rotulada "gca 350ml"
drag, startPoint x: 1341, startPoint y: 492, endPoint x: 1343, endPoint y: 591, distance: 99.0
click at [1306, 493] on div "FILME GCA 350ML" at bounding box center [1384, 506] width 352 height 30
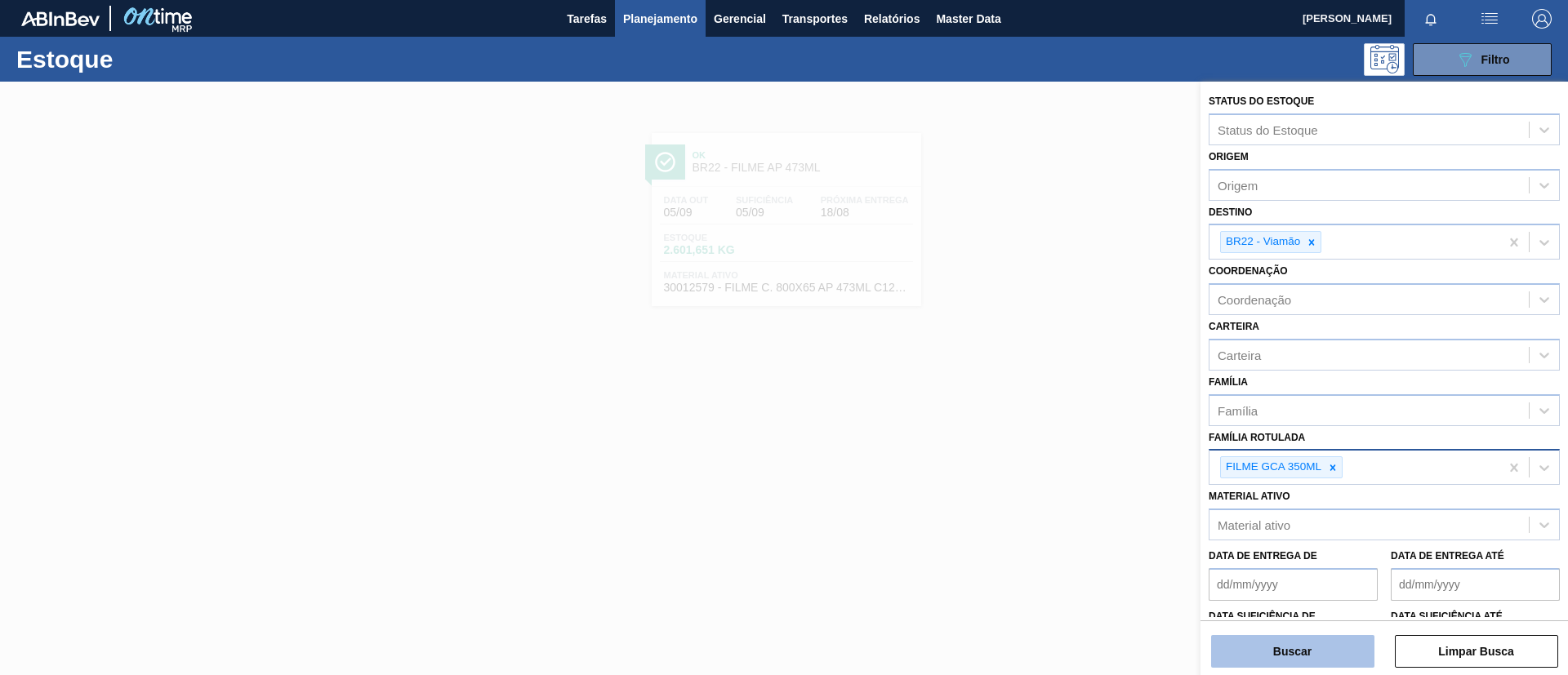
click at [1306, 562] on button "Buscar" at bounding box center [1293, 651] width 164 height 33
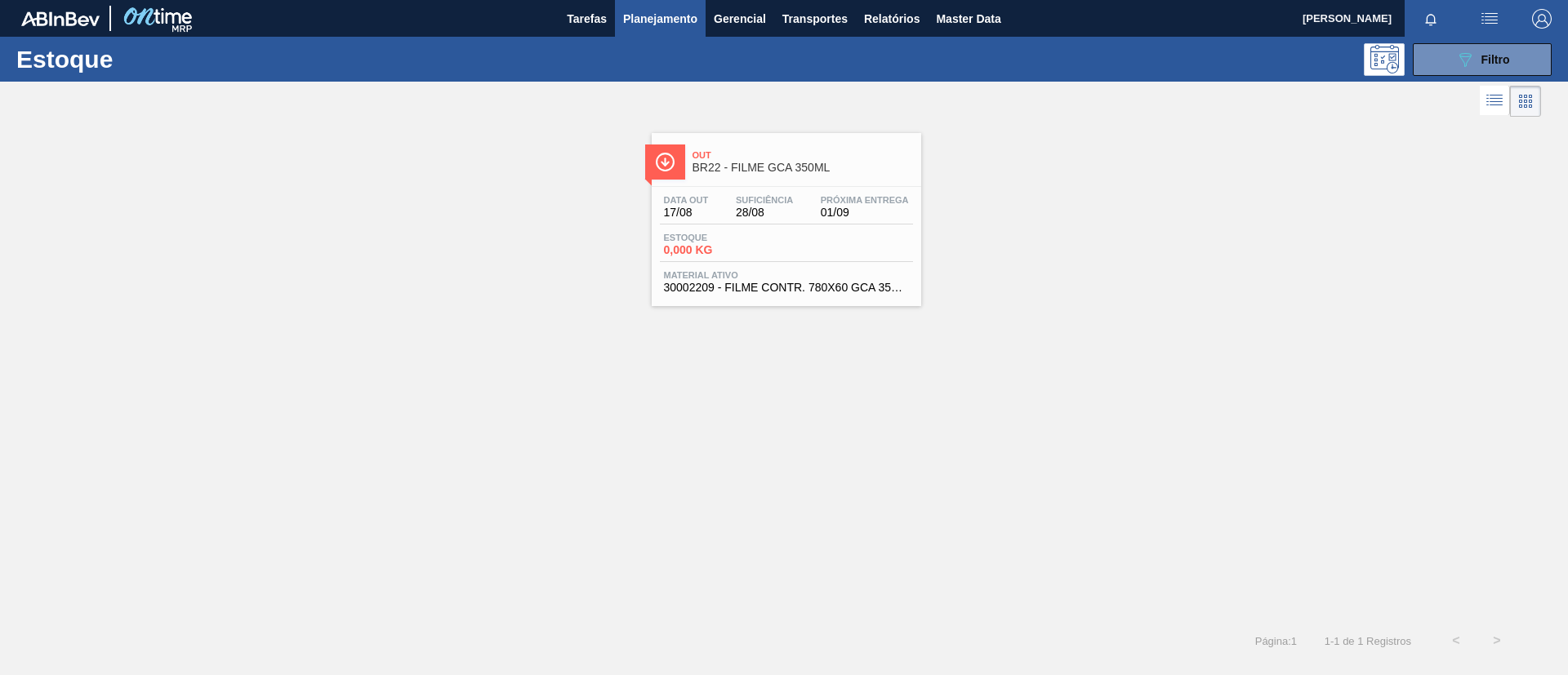
click at [750, 117] on div at bounding box center [771, 101] width 1541 height 39
click at [763, 133] on div "Out BR22 - FILME GCA 350ML" at bounding box center [787, 155] width 270 height 45
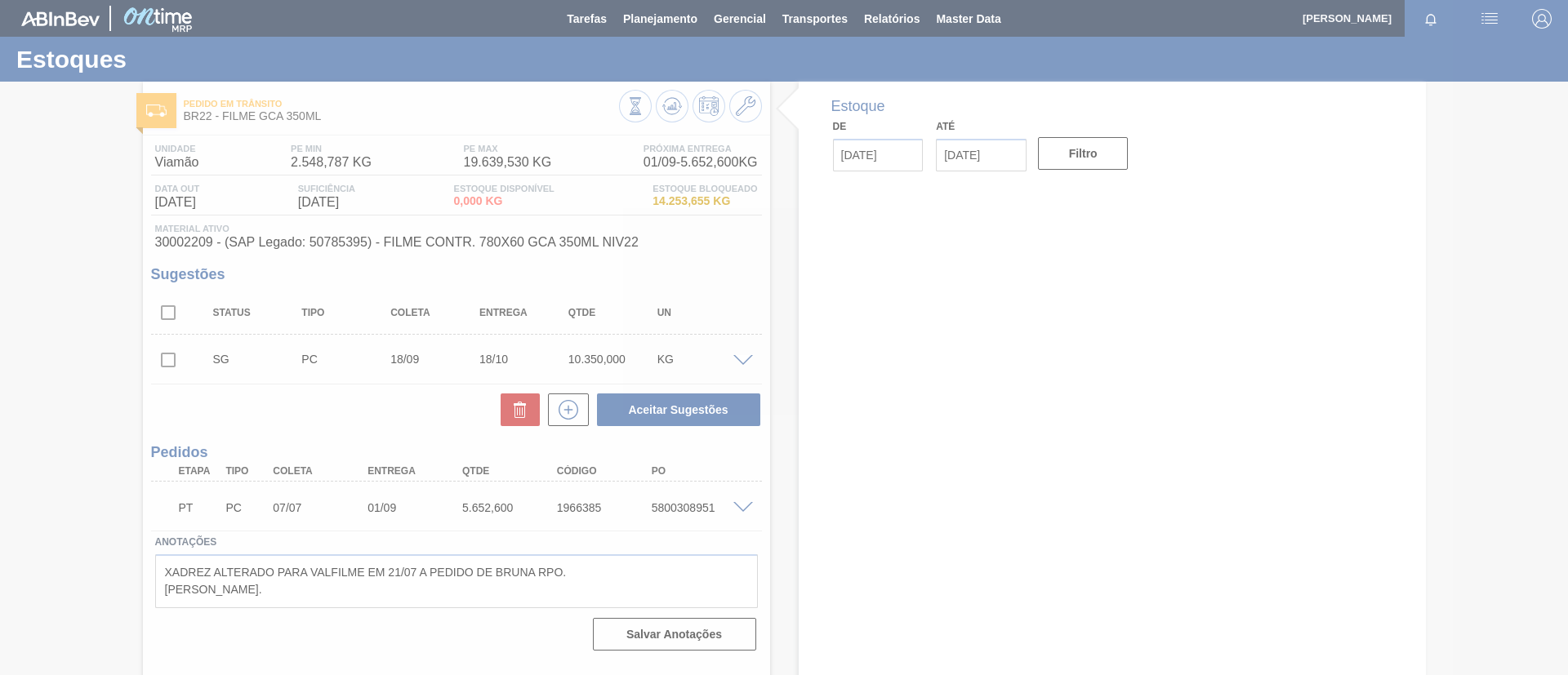
click at [740, 506] on span at bounding box center [742, 508] width 19 height 13
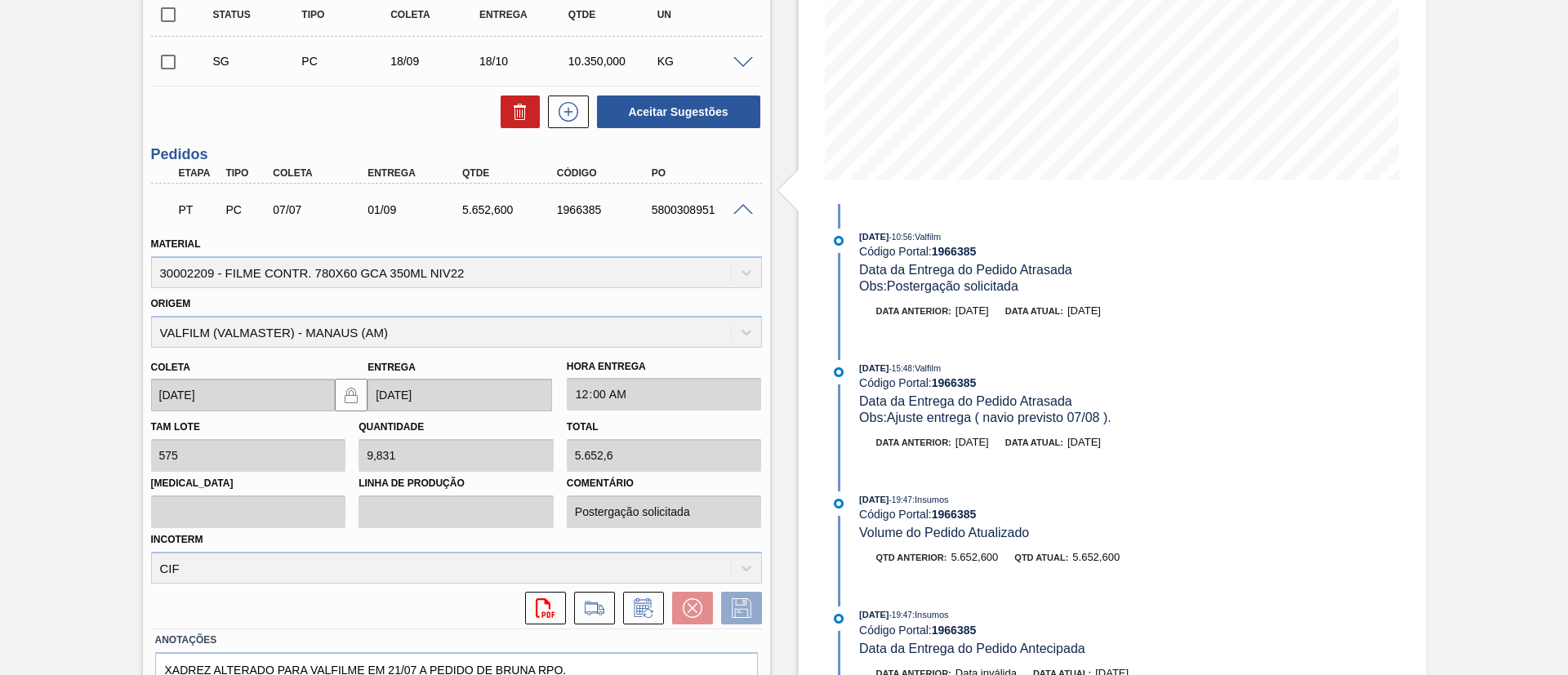
scroll to position [18, 0]
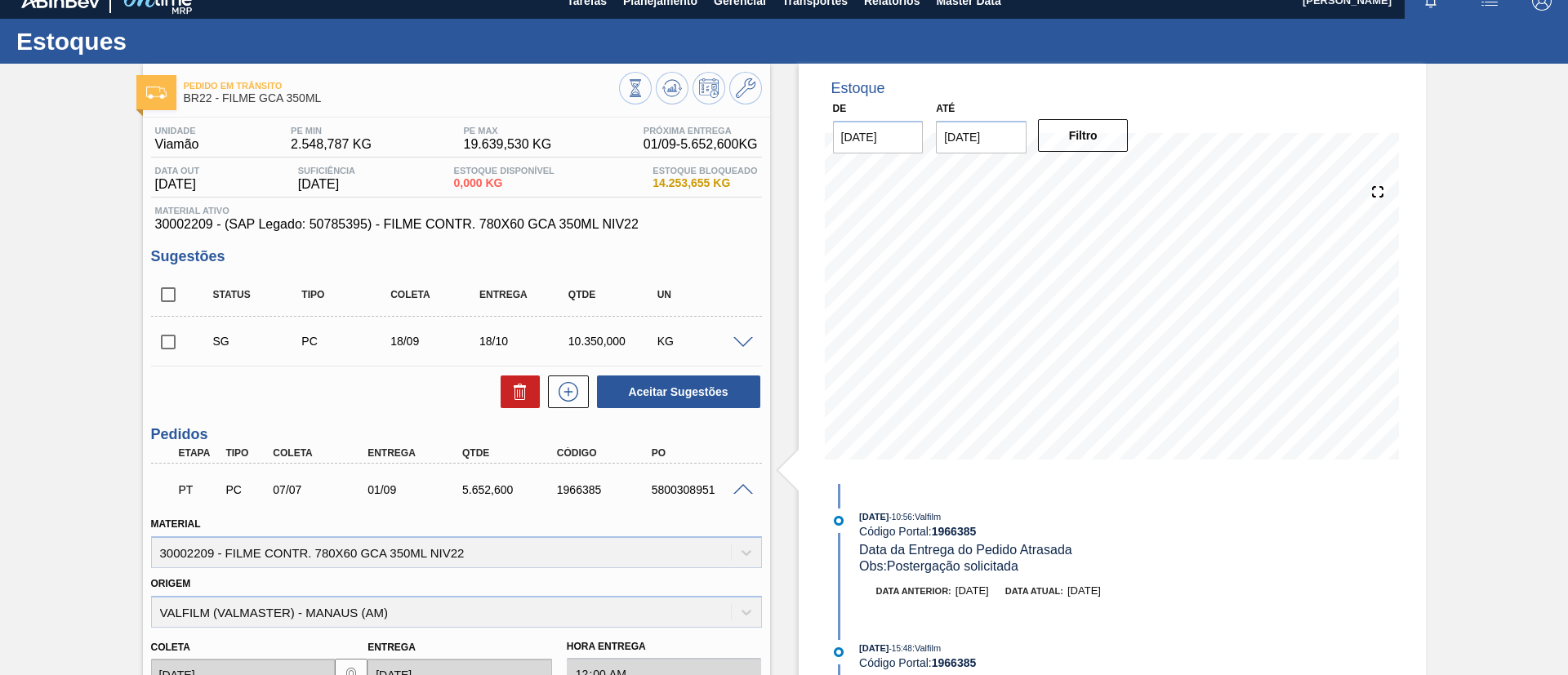
click at [0, 199] on div "Pedido em Trânsito BR22 - FILME GCA 350ML Unidade Viamão PE MIN 2.548,787 KG PE…" at bounding box center [784, 552] width 1568 height 979
click at [100, 288] on div "Pedido em Trânsito BR22 - FILME GCA 350ML Unidade Viamão PE MIN 2.548,787 KG PE…" at bounding box center [784, 552] width 1568 height 979
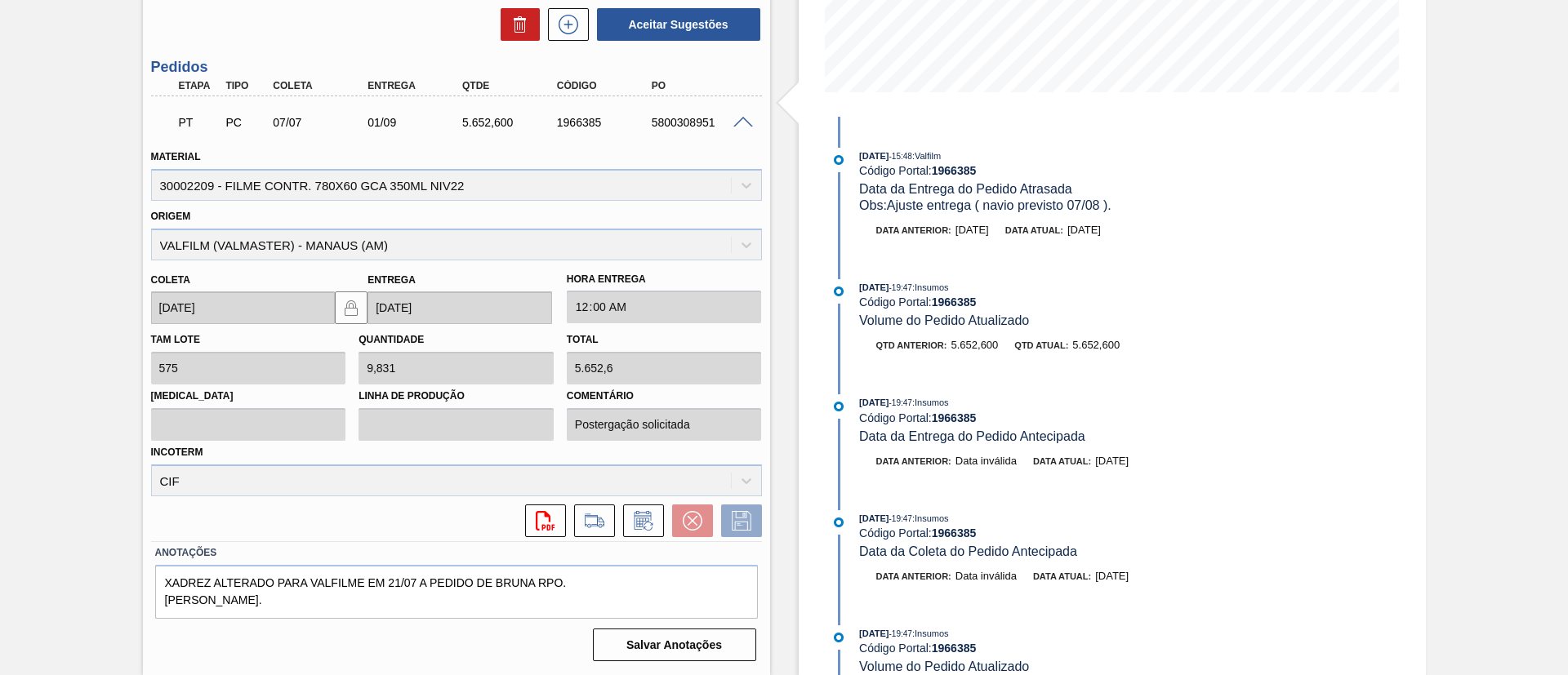
scroll to position [0, 0]
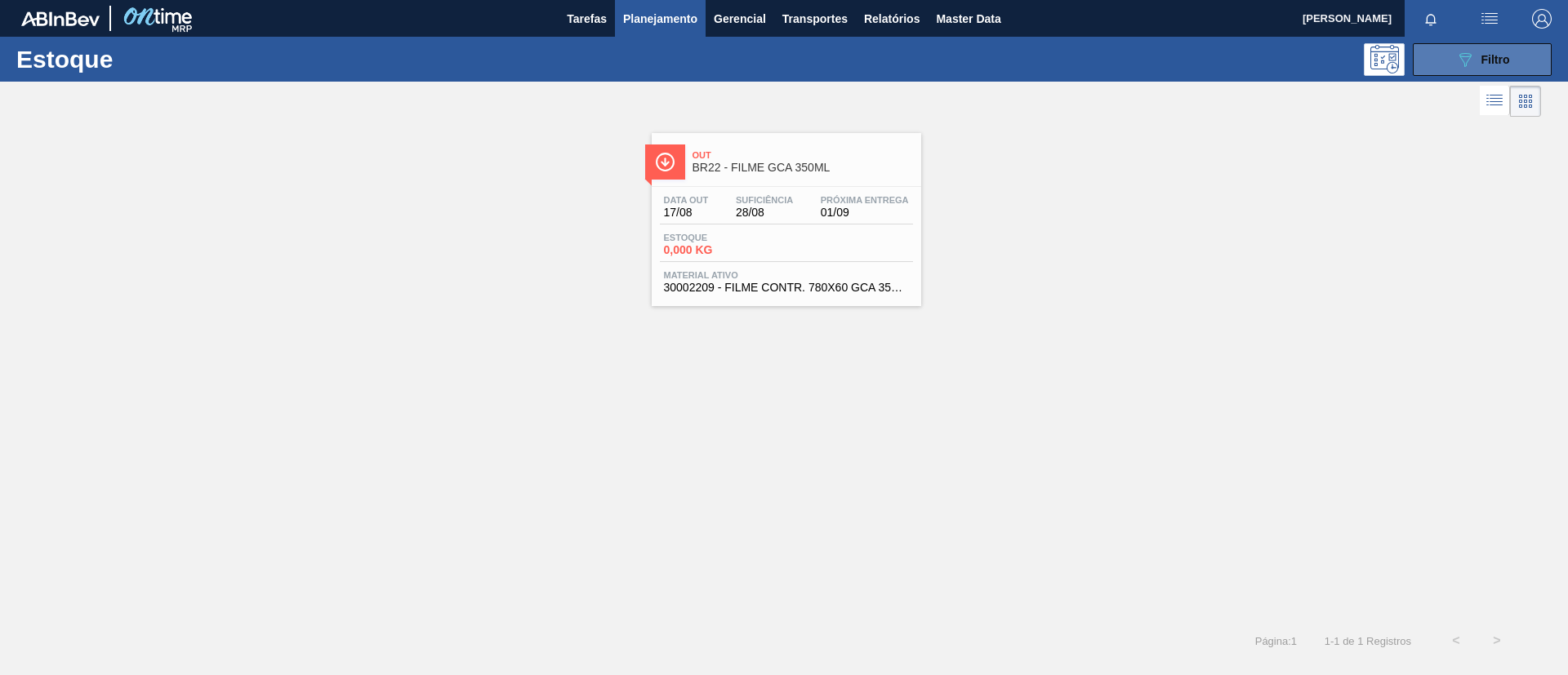
click at [1306, 64] on span "Filtro" at bounding box center [1495, 60] width 28 height 13
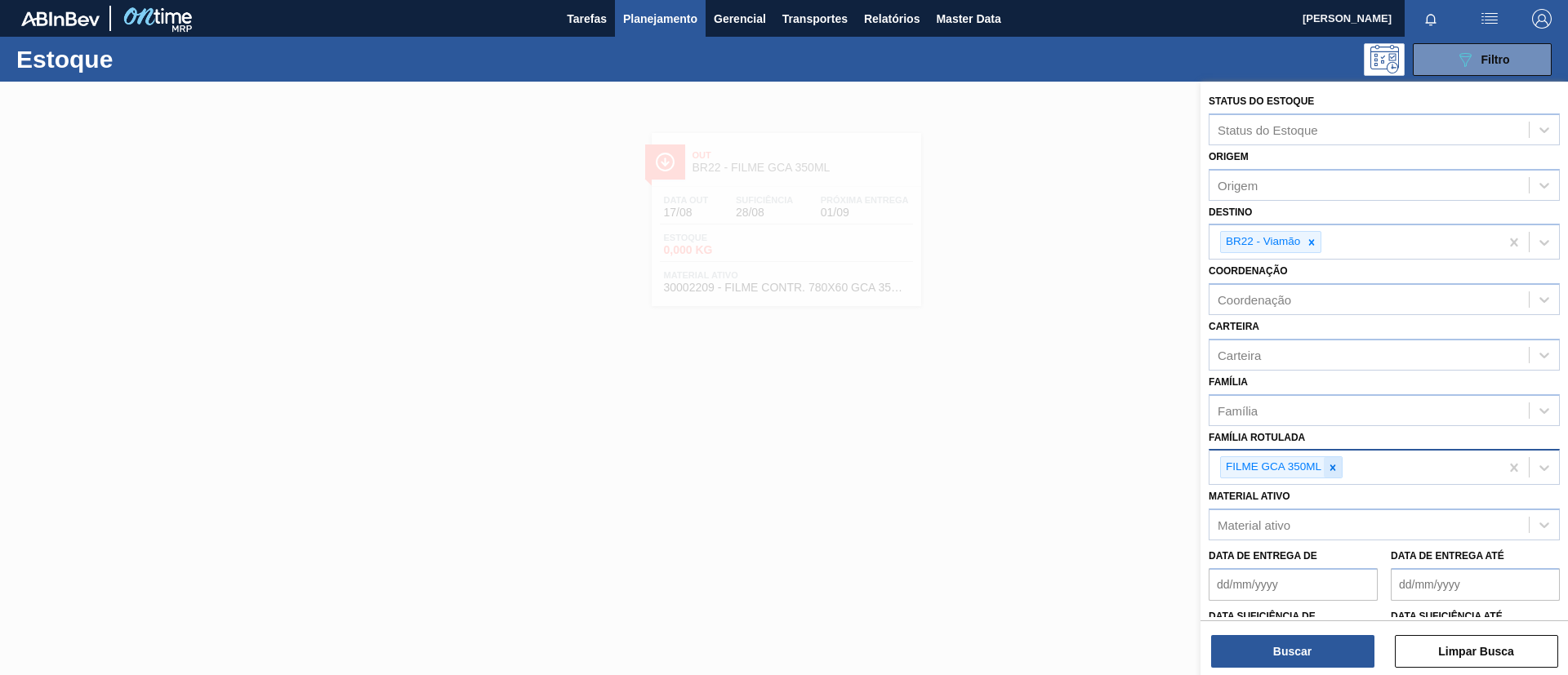
click at [1306, 470] on icon at bounding box center [1333, 468] width 12 height 12
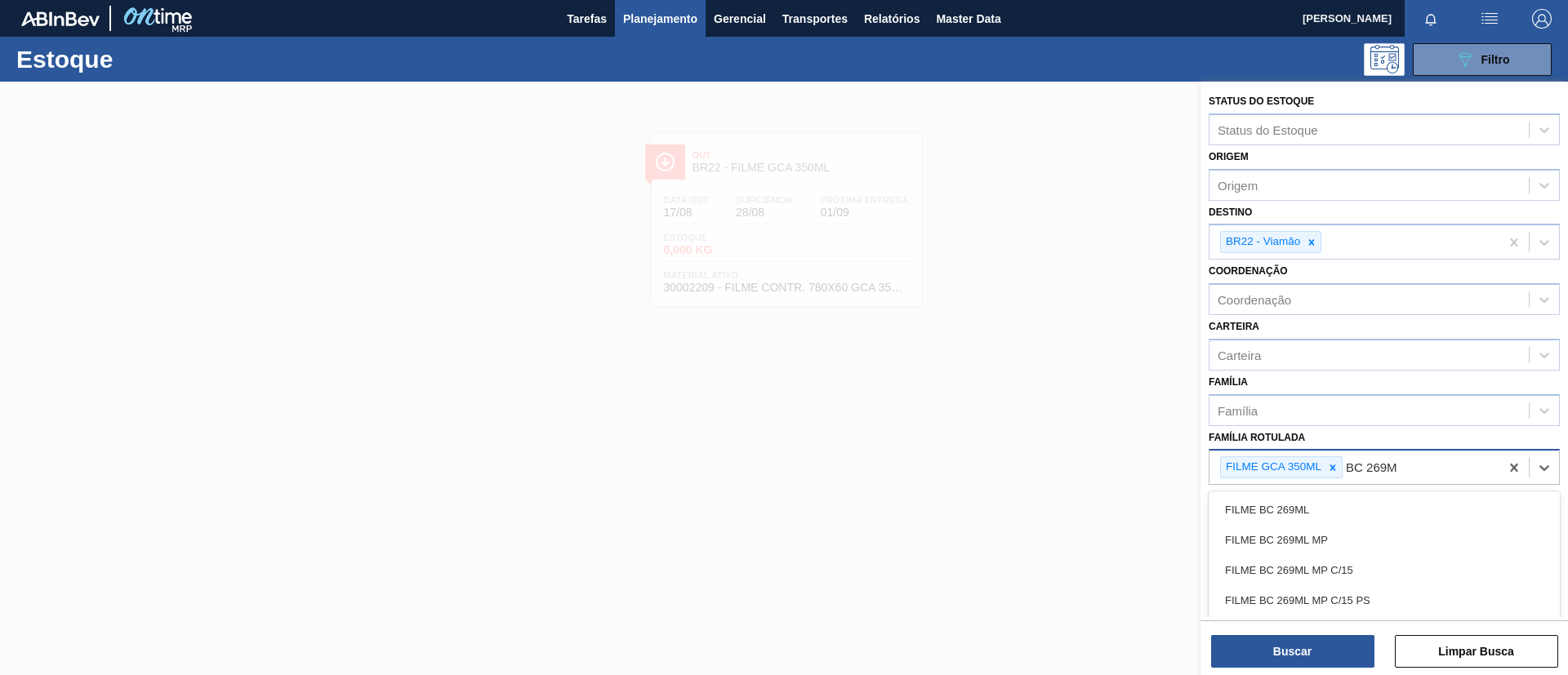
type Rotulada "BC 269ML"
click at [1306, 501] on div "FILME BC 269ML" at bounding box center [1384, 510] width 352 height 30
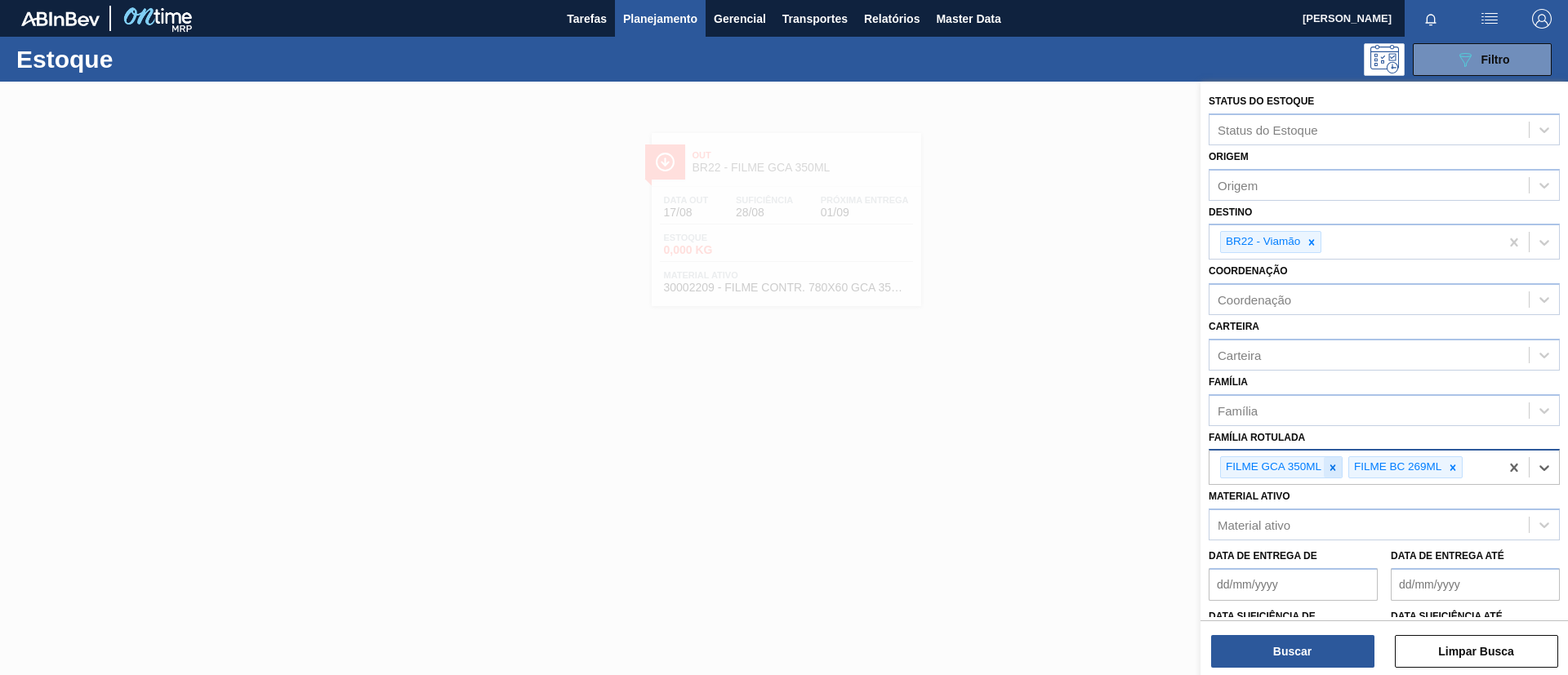
click at [1306, 476] on div at bounding box center [1333, 467] width 18 height 20
click at [1306, 240] on icon at bounding box center [1312, 242] width 6 height 6
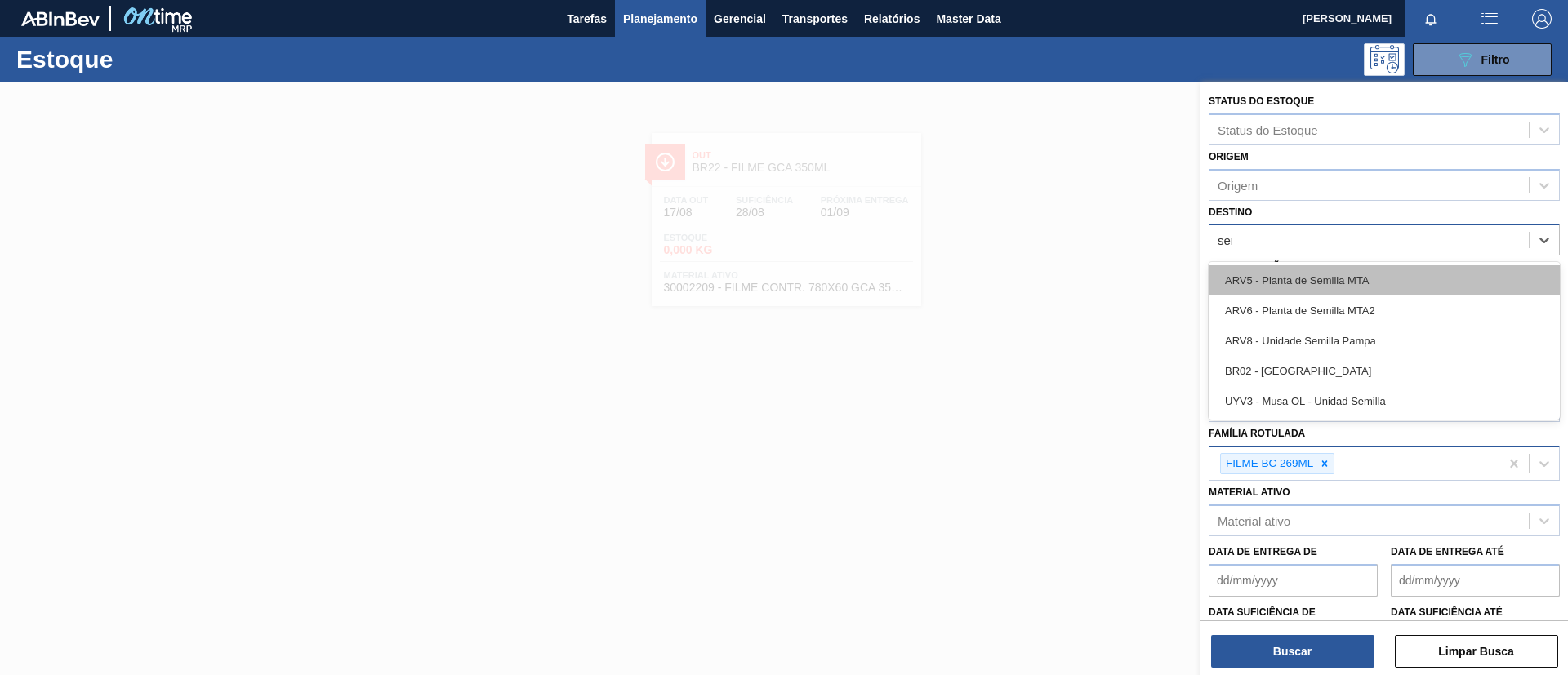
type input "serg"
click at [1306, 269] on div "BR02 - Sergipe" at bounding box center [1384, 280] width 352 height 30
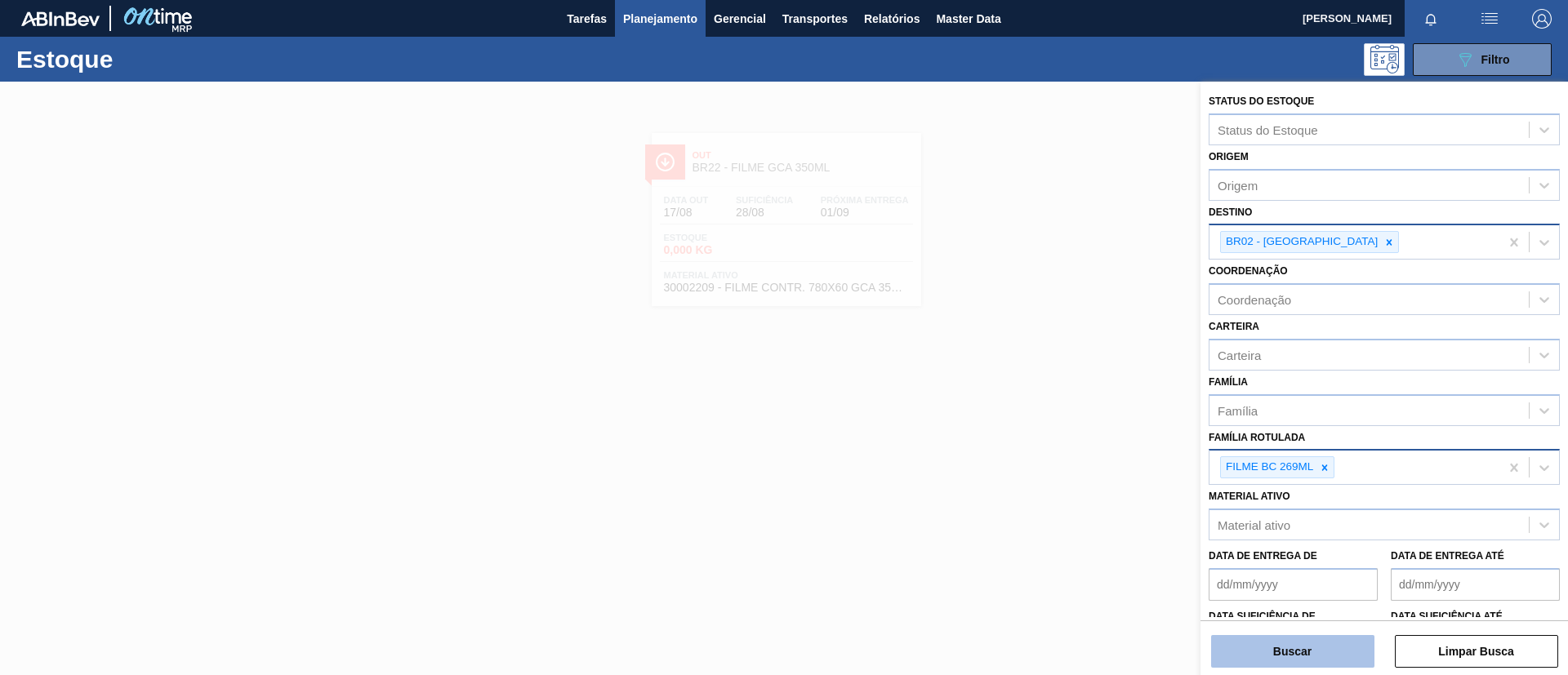
click at [1306, 562] on button "Buscar" at bounding box center [1293, 651] width 164 height 33
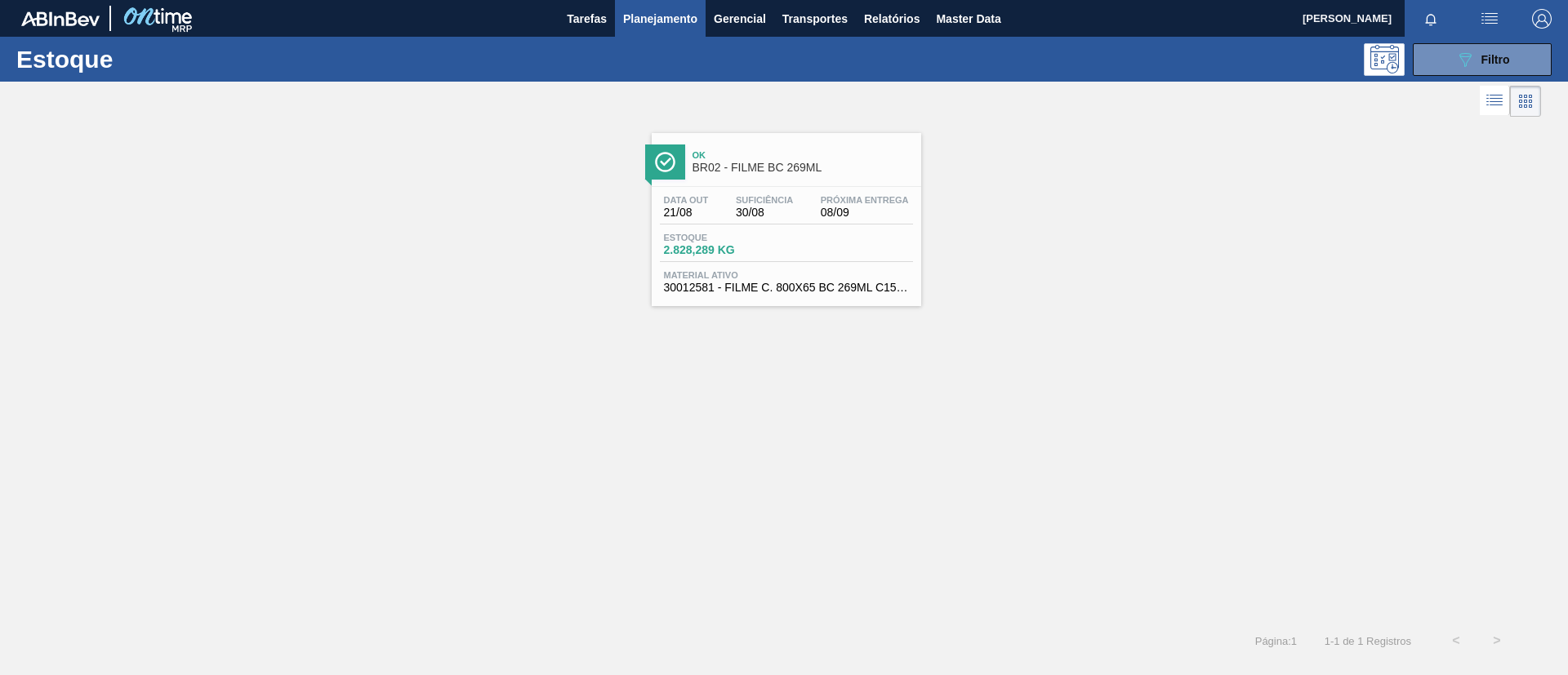
click at [770, 106] on div at bounding box center [771, 101] width 1541 height 39
click at [783, 139] on div "Ok BR02 - FILME BC 269ML" at bounding box center [787, 155] width 270 height 45
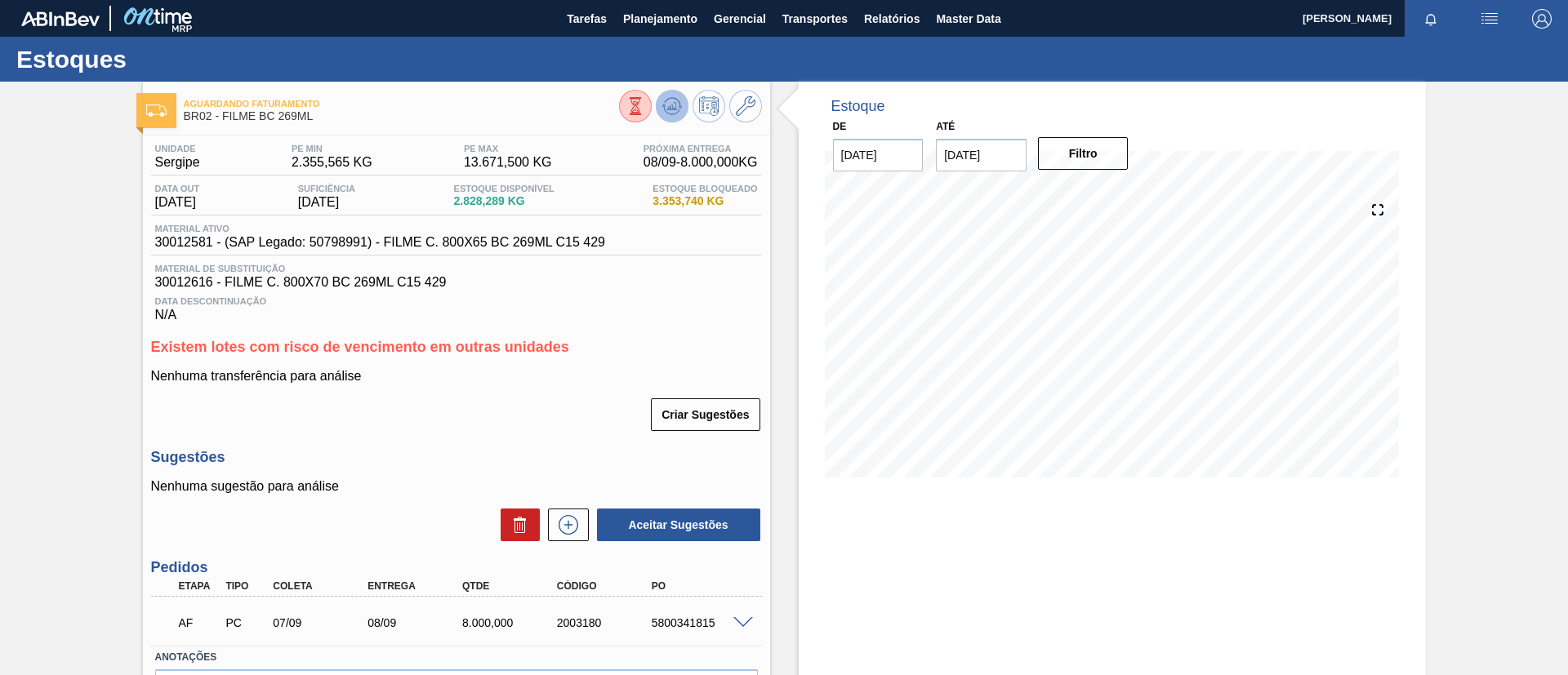
click at [680, 111] on button at bounding box center [671, 106] width 33 height 33
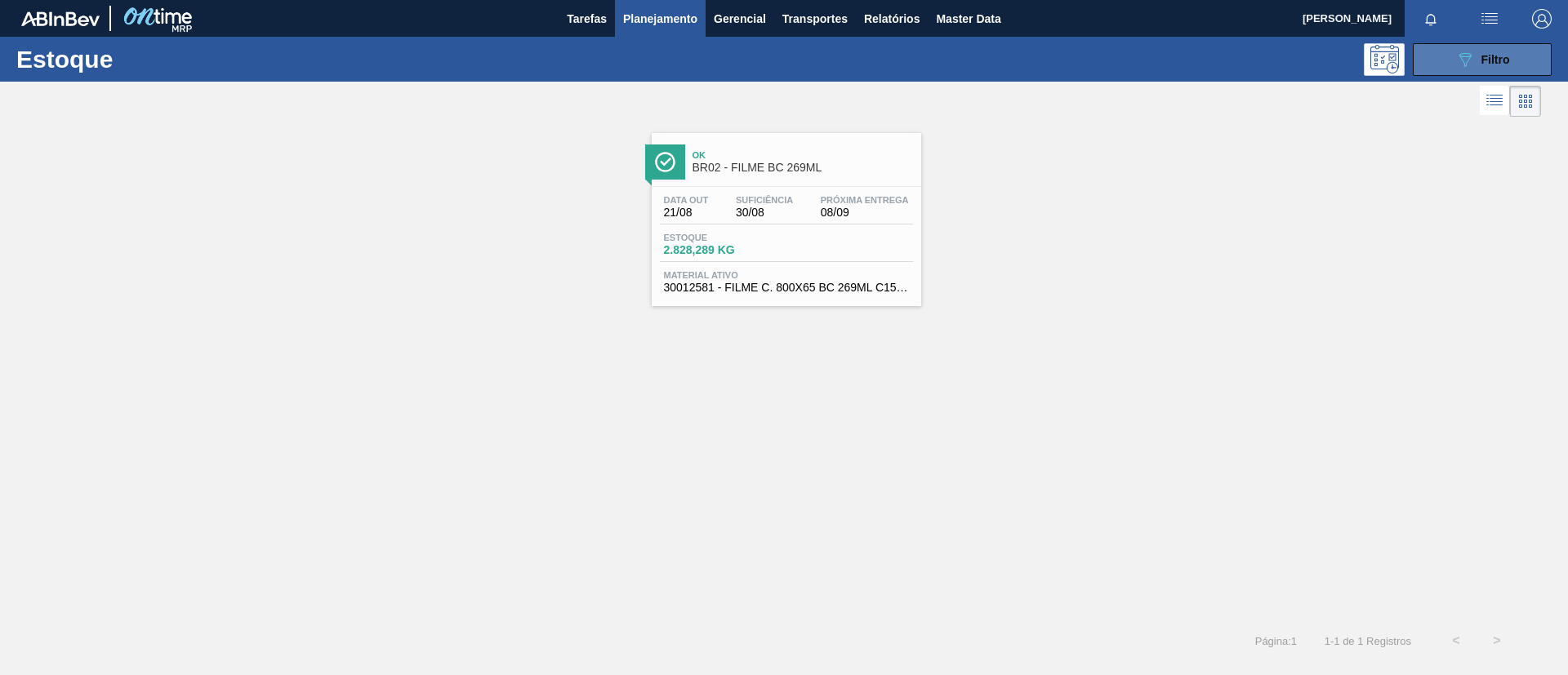
click at [1306, 53] on icon "089F7B8B-B2A5-4AFE-B5C0-19BA573D28AC" at bounding box center [1464, 59] width 19 height 19
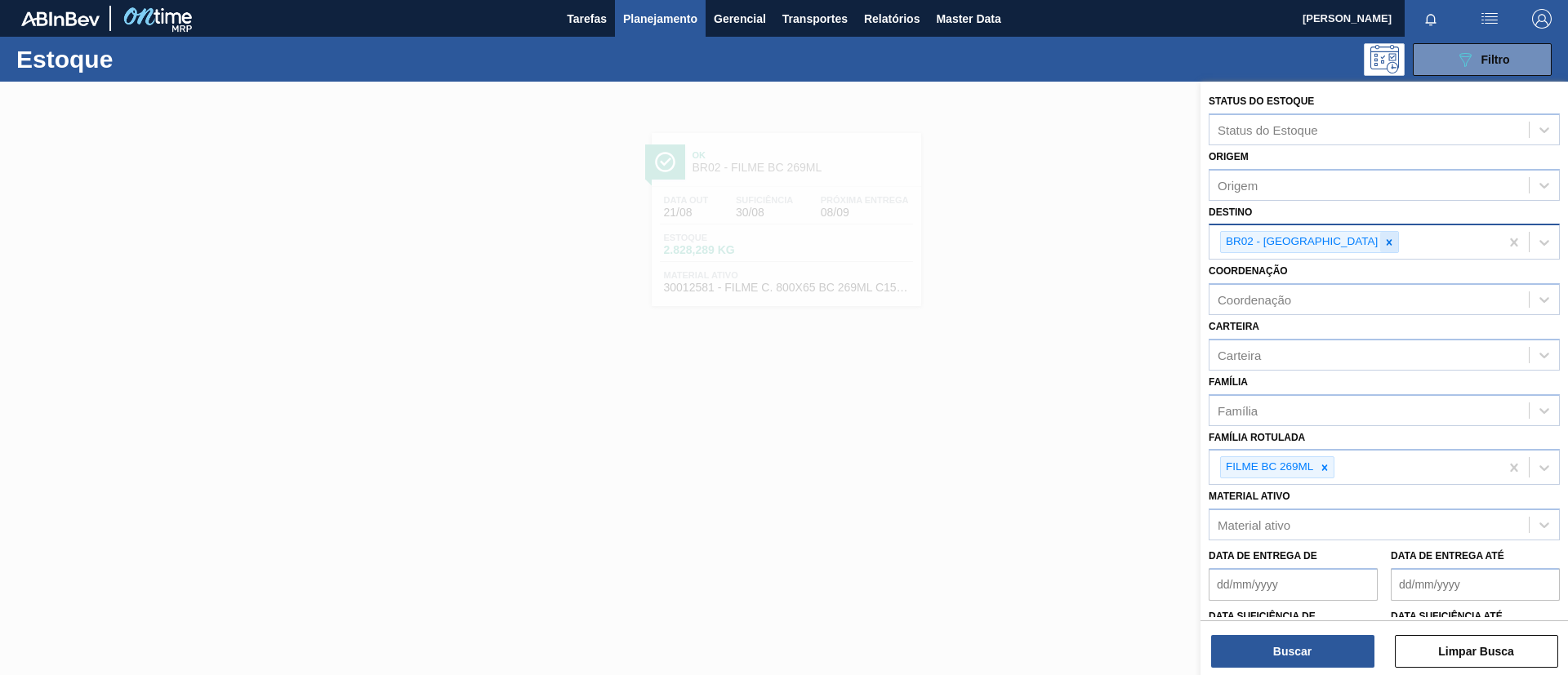
click at [1306, 243] on icon at bounding box center [1389, 242] width 6 height 6
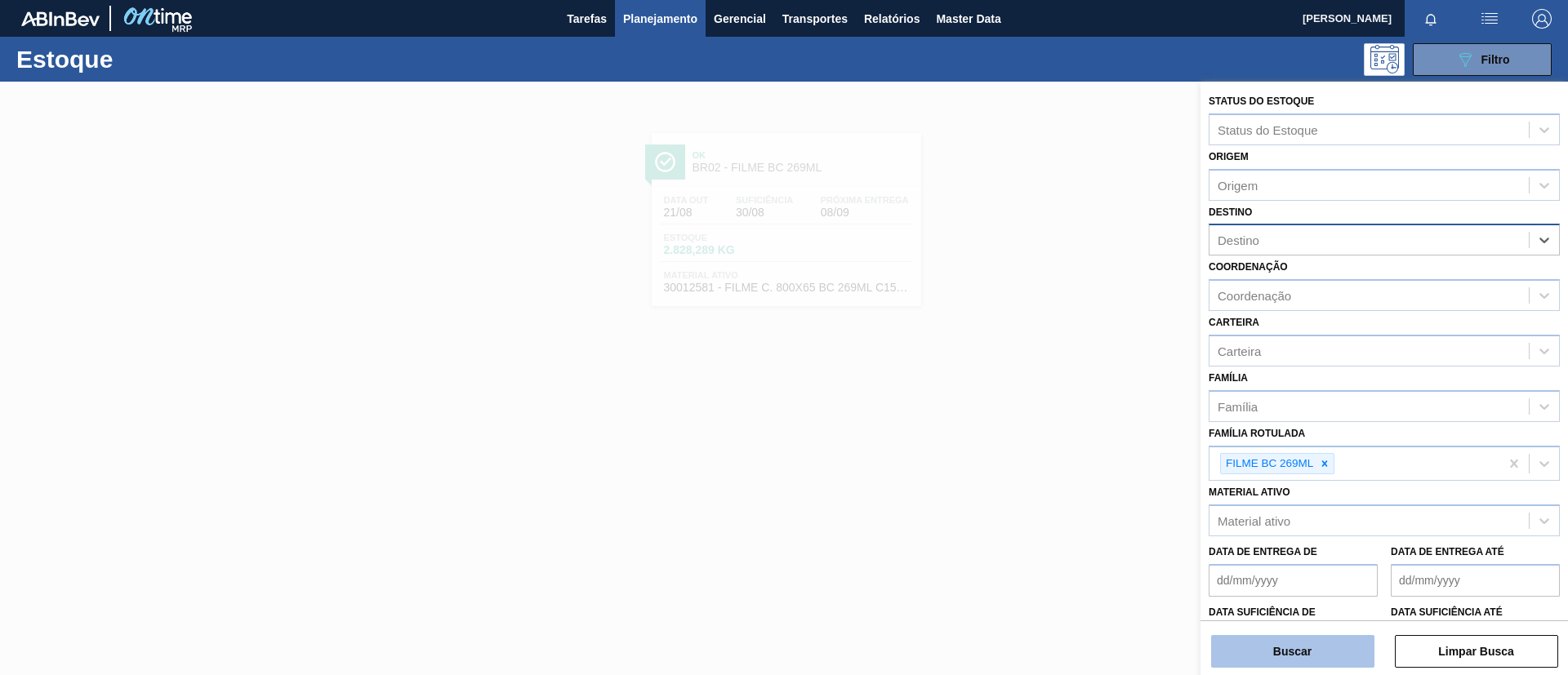
click at [1306, 562] on button "Buscar" at bounding box center [1293, 651] width 164 height 33
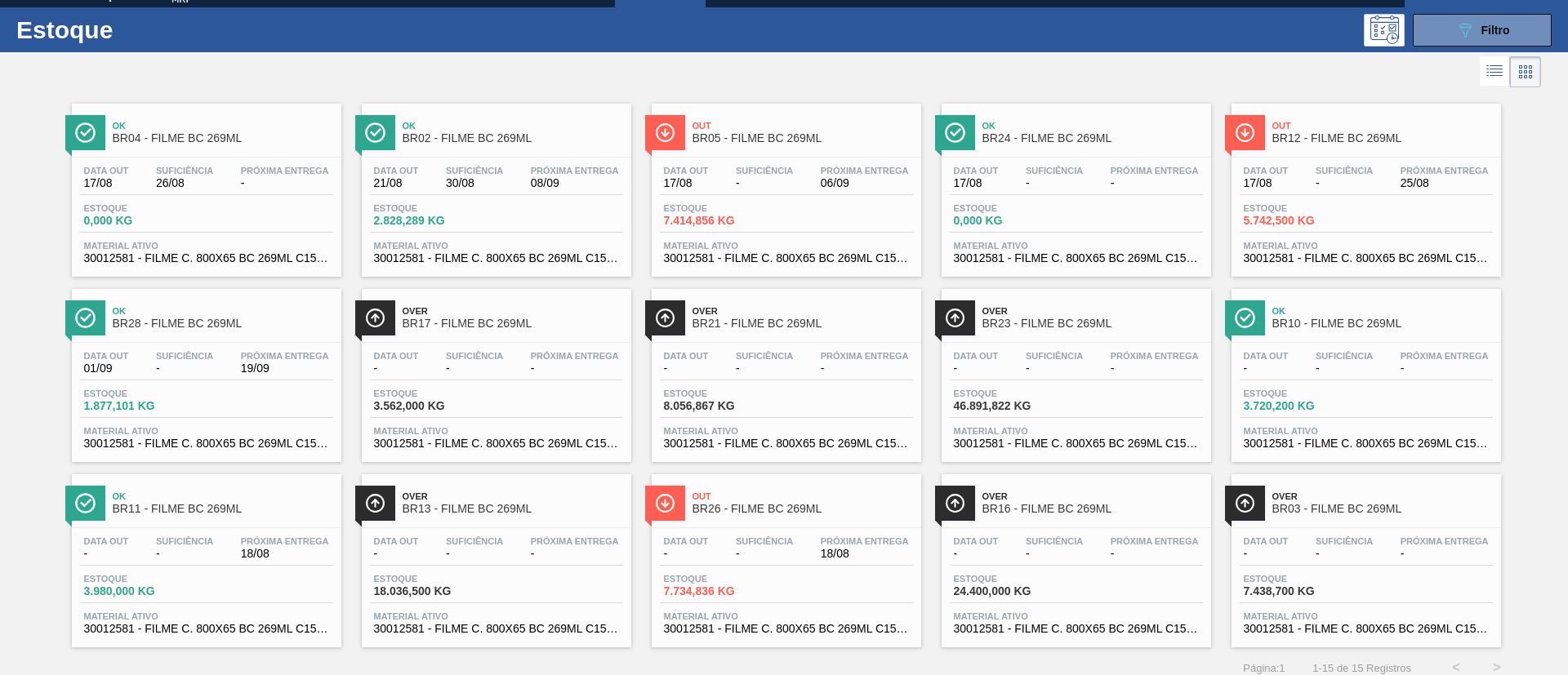
scroll to position [43, 0]
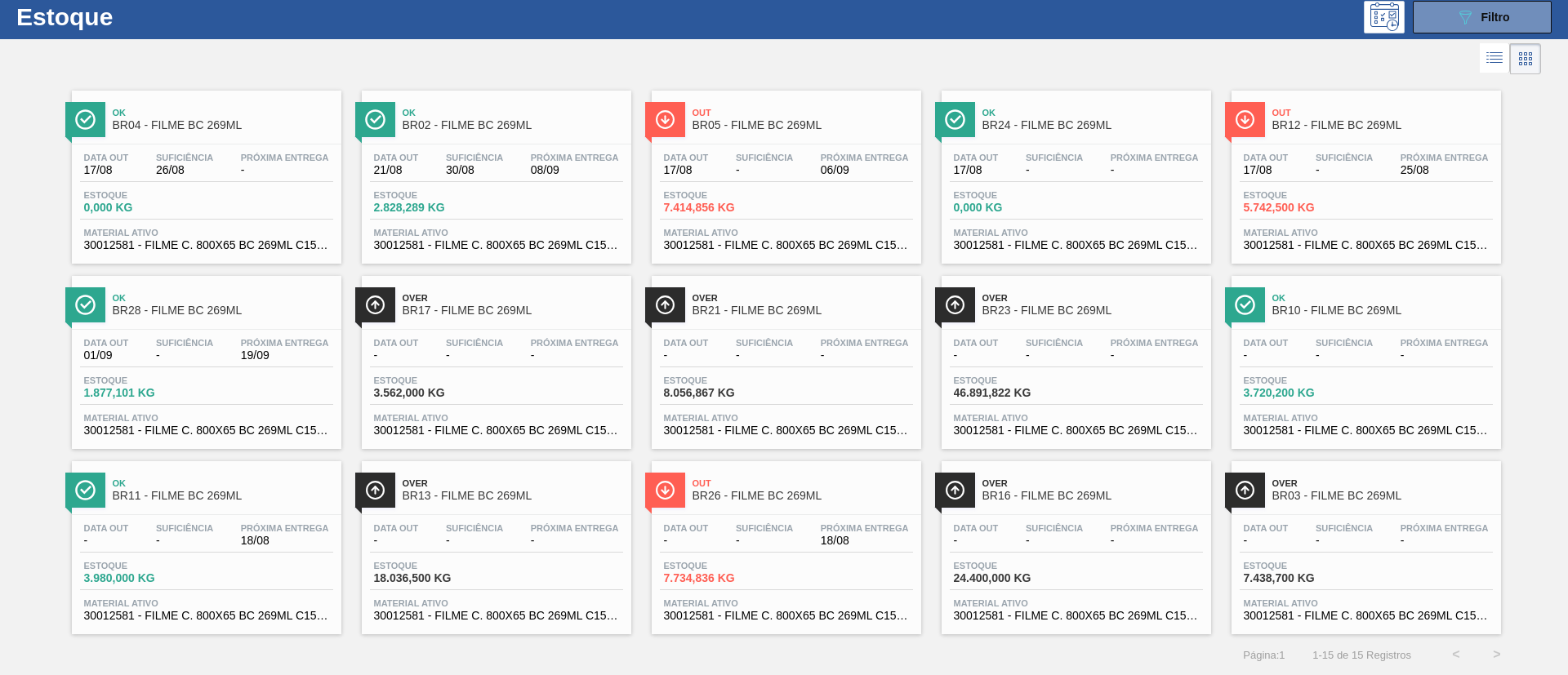
click at [1303, 506] on div "Over BR03 - FILME BC 269ML" at bounding box center [1383, 490] width 220 height 37
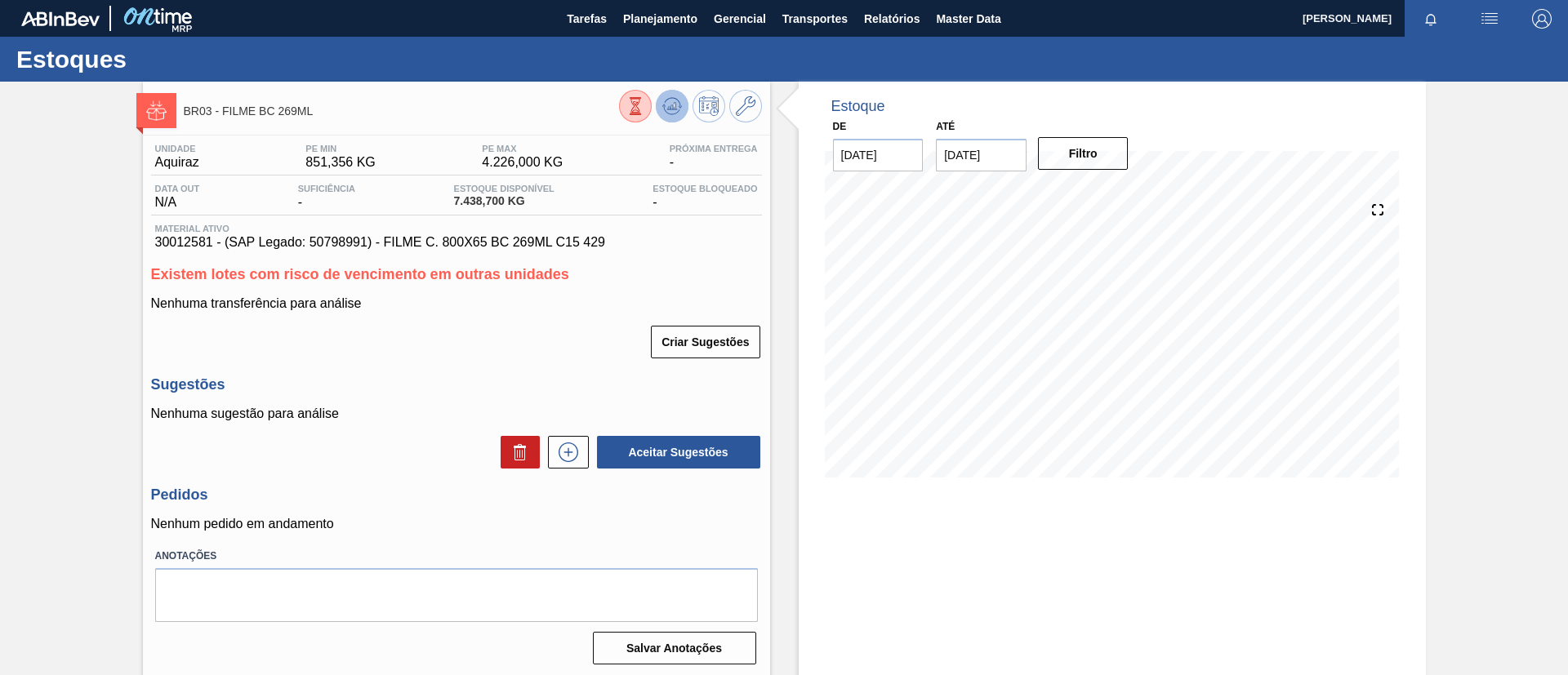
click at [680, 108] on button at bounding box center [671, 106] width 33 height 33
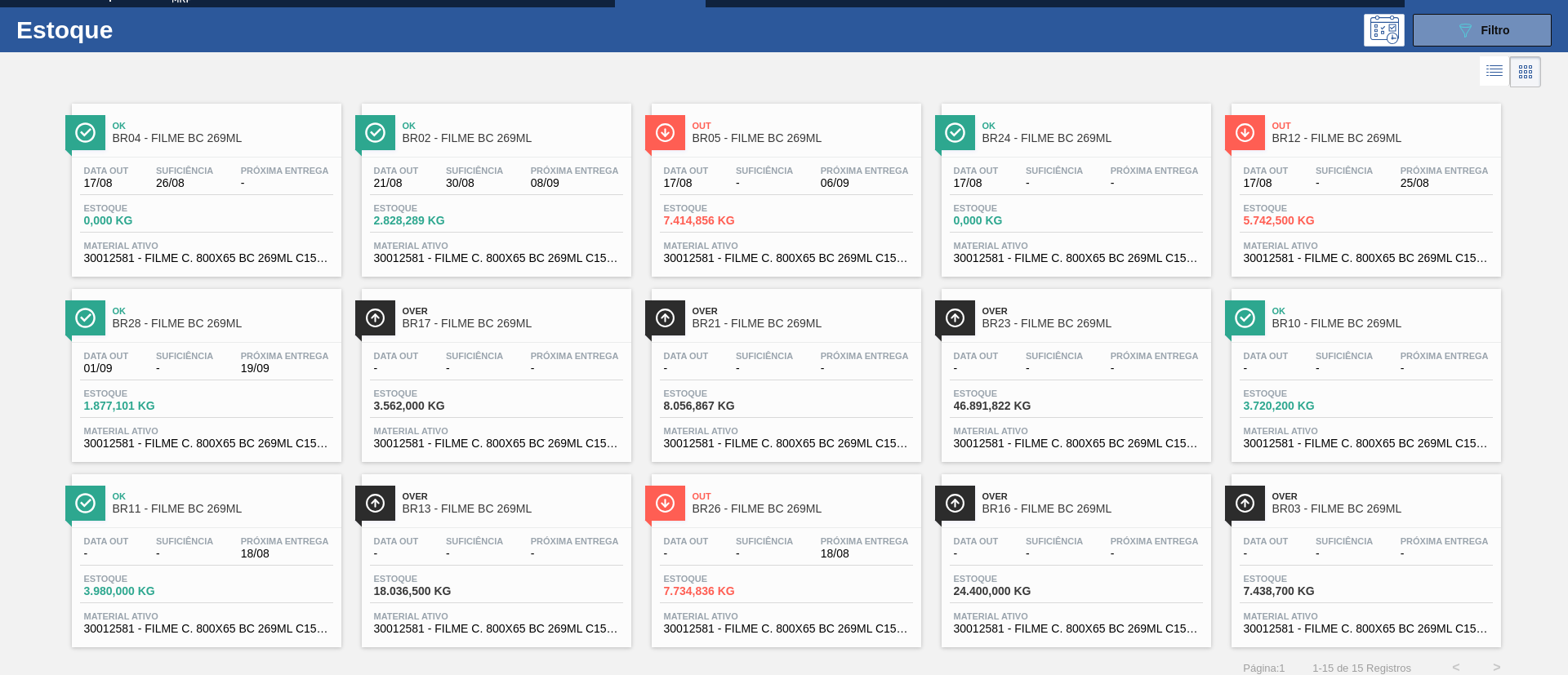
scroll to position [43, 0]
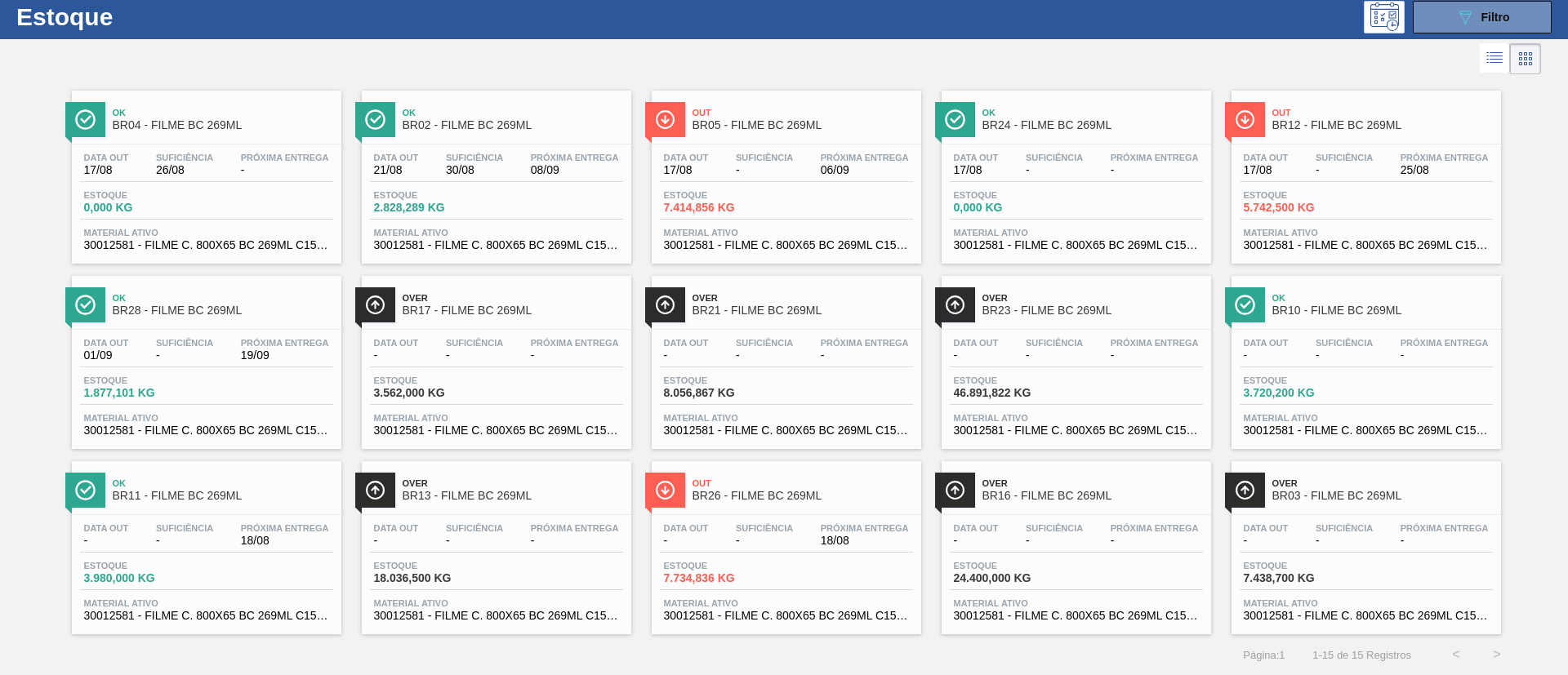
click at [1100, 345] on div "Data out - Suficiência - Próxima Entrega -" at bounding box center [1076, 352] width 253 height 29
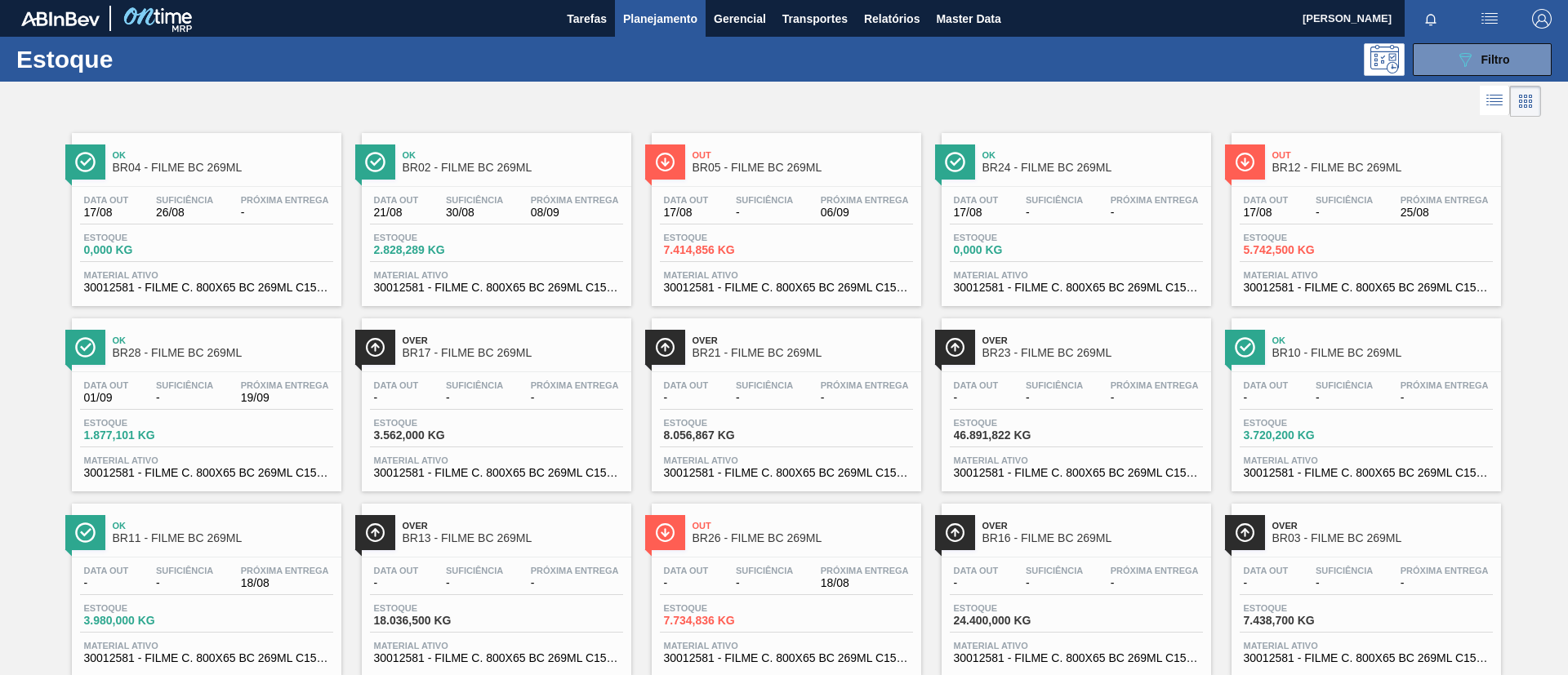
click at [1094, 395] on div "Data out - Suficiência - Próxima Entrega -" at bounding box center [1076, 395] width 253 height 29
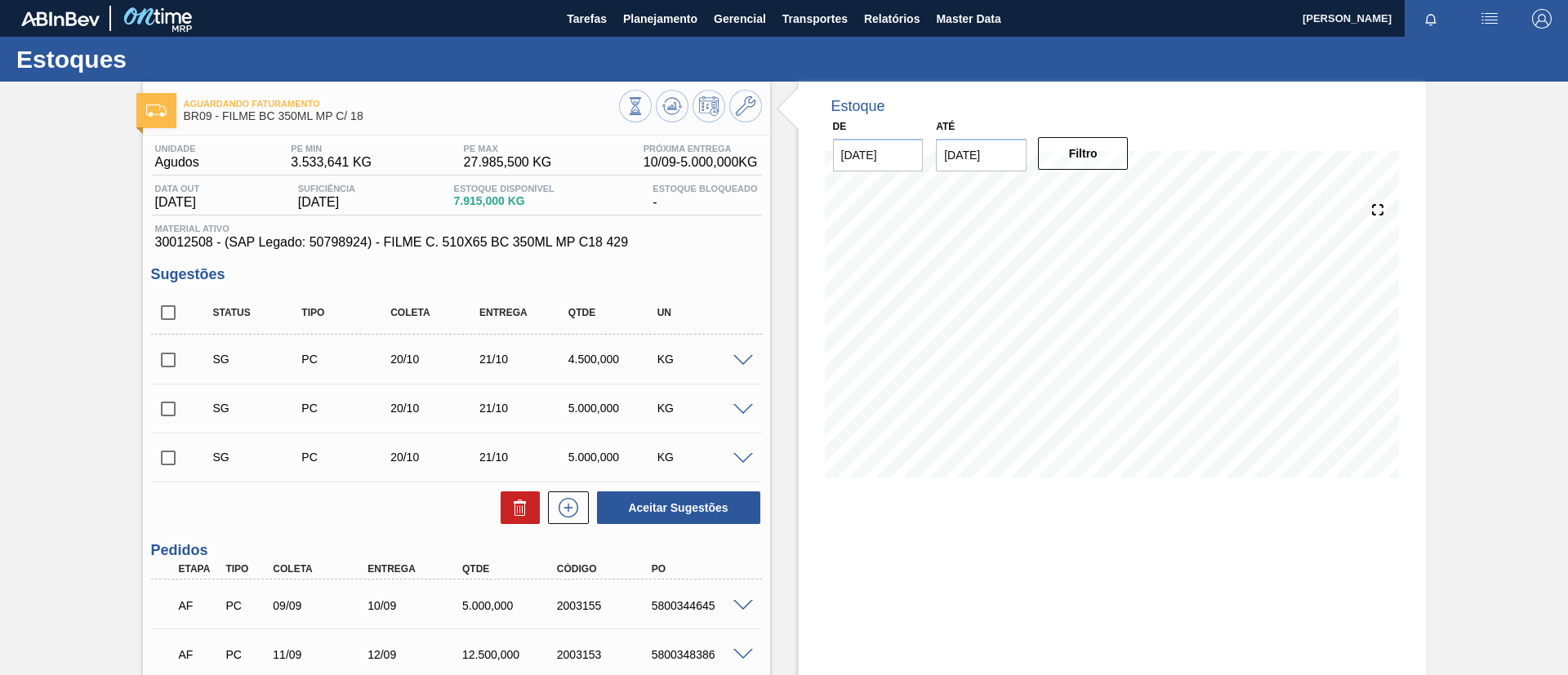
click at [1002, 147] on input "01/09/2025" at bounding box center [981, 154] width 91 height 33
click at [1113, 190] on button "Next Month" at bounding box center [1119, 194] width 12 height 12
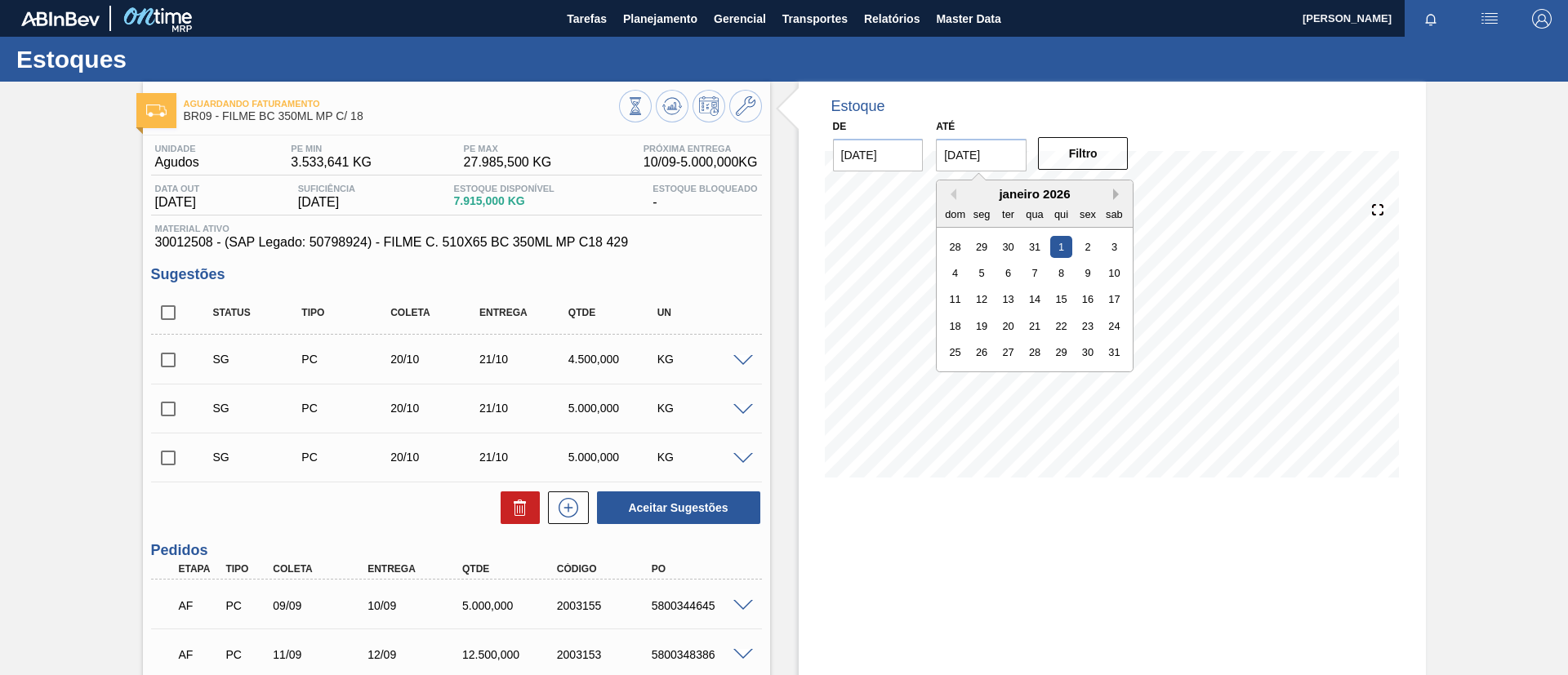
click at [1113, 190] on button "Next Month" at bounding box center [1119, 194] width 12 height 12
click at [965, 332] on div "22 23 24 25 26 27 28" at bounding box center [1035, 325] width 185 height 26
click at [954, 326] on div "22" at bounding box center [955, 326] width 22 height 22
type input "[DATE]"
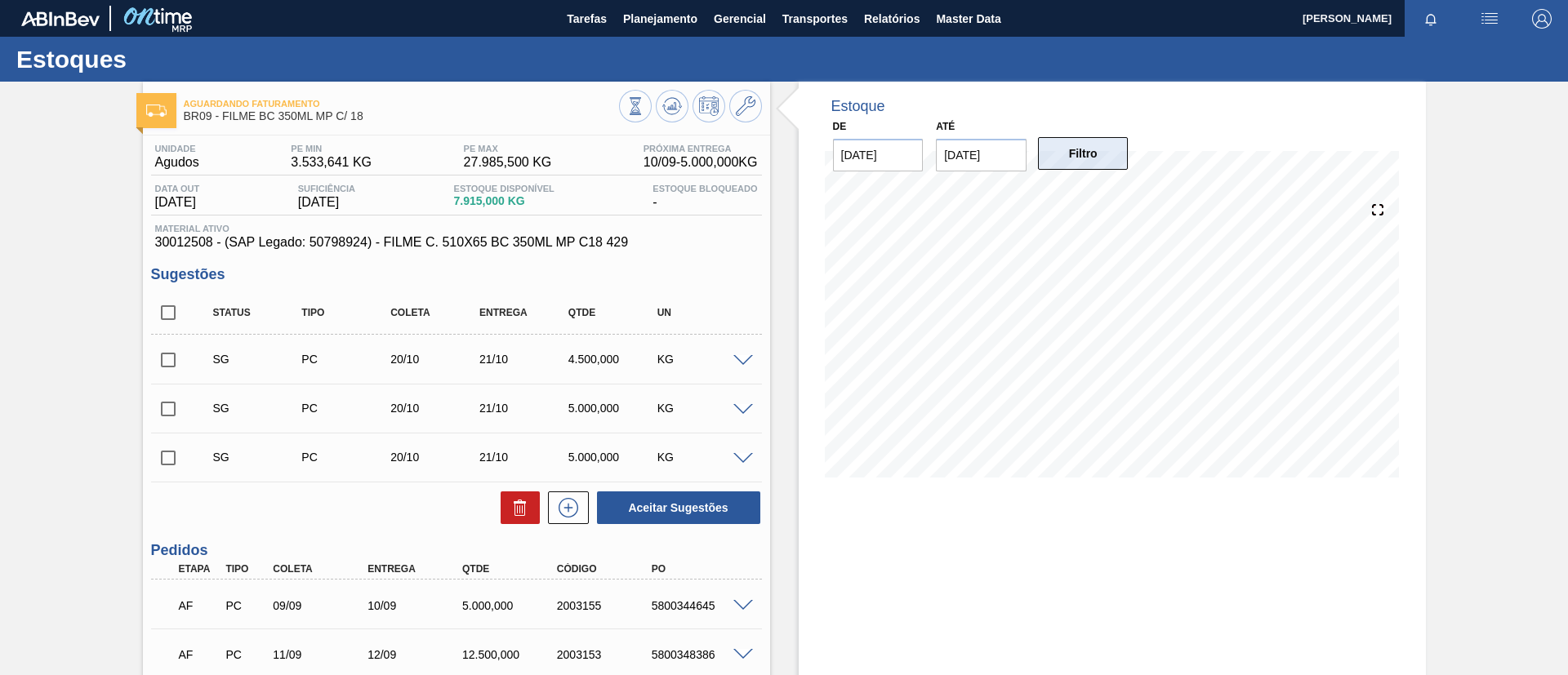
click at [1102, 139] on button "Filtro" at bounding box center [1083, 153] width 91 height 33
click at [645, 112] on icon at bounding box center [635, 106] width 18 height 18
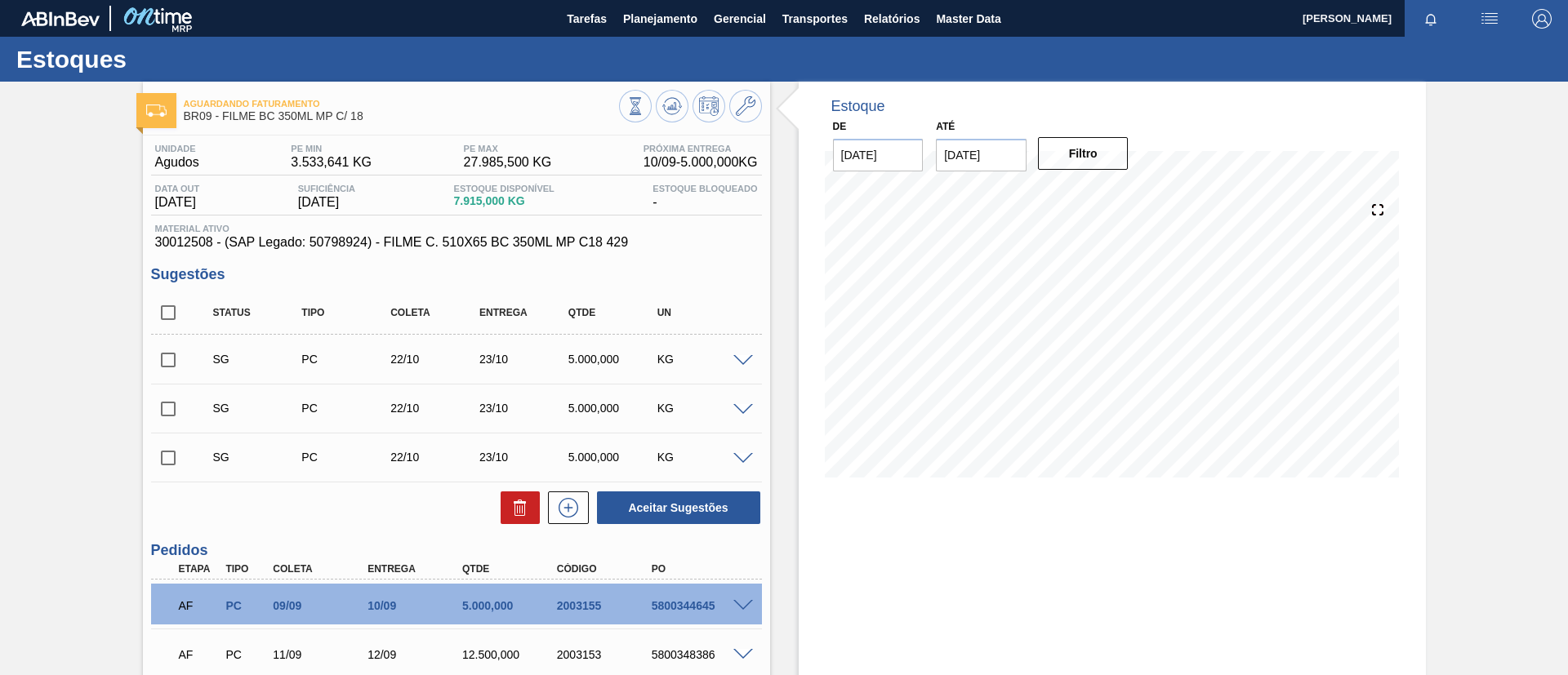
scroll to position [244, 0]
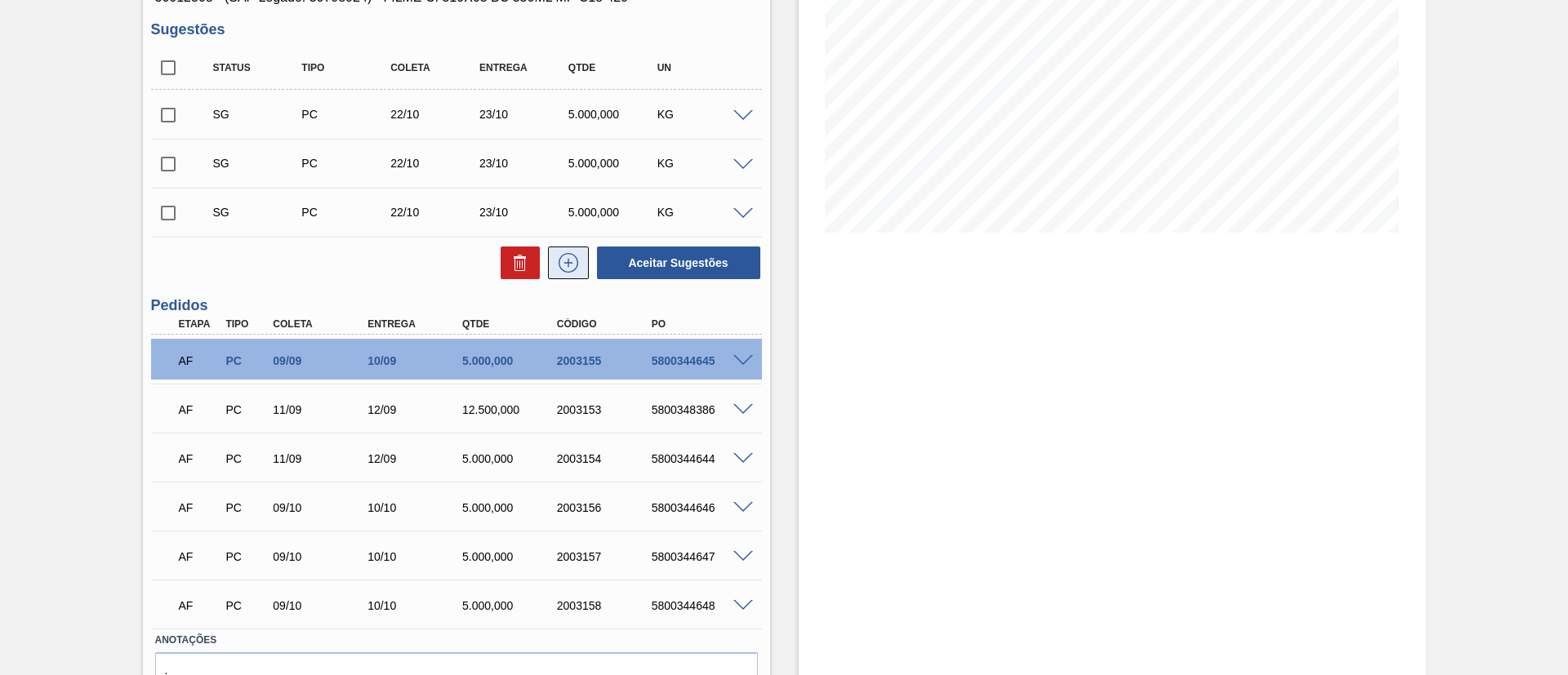
click at [569, 269] on icon at bounding box center [568, 262] width 26 height 19
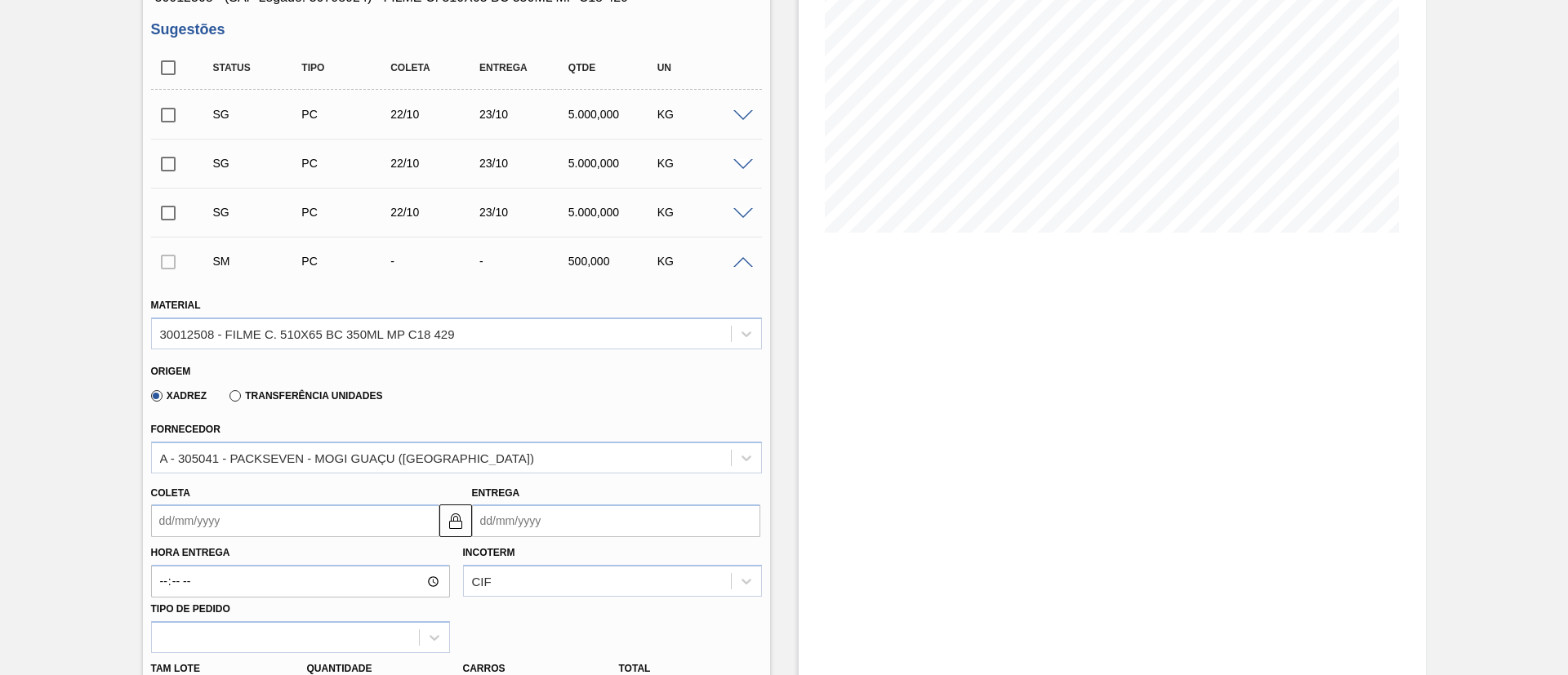
click at [362, 381] on div "Xadrez Transferência Unidades" at bounding box center [264, 395] width 239 height 28
click at [358, 390] on label "Transferência Unidades" at bounding box center [306, 396] width 153 height 12
click at [227, 399] on input "Transferência Unidades" at bounding box center [227, 399] width 0 height 0
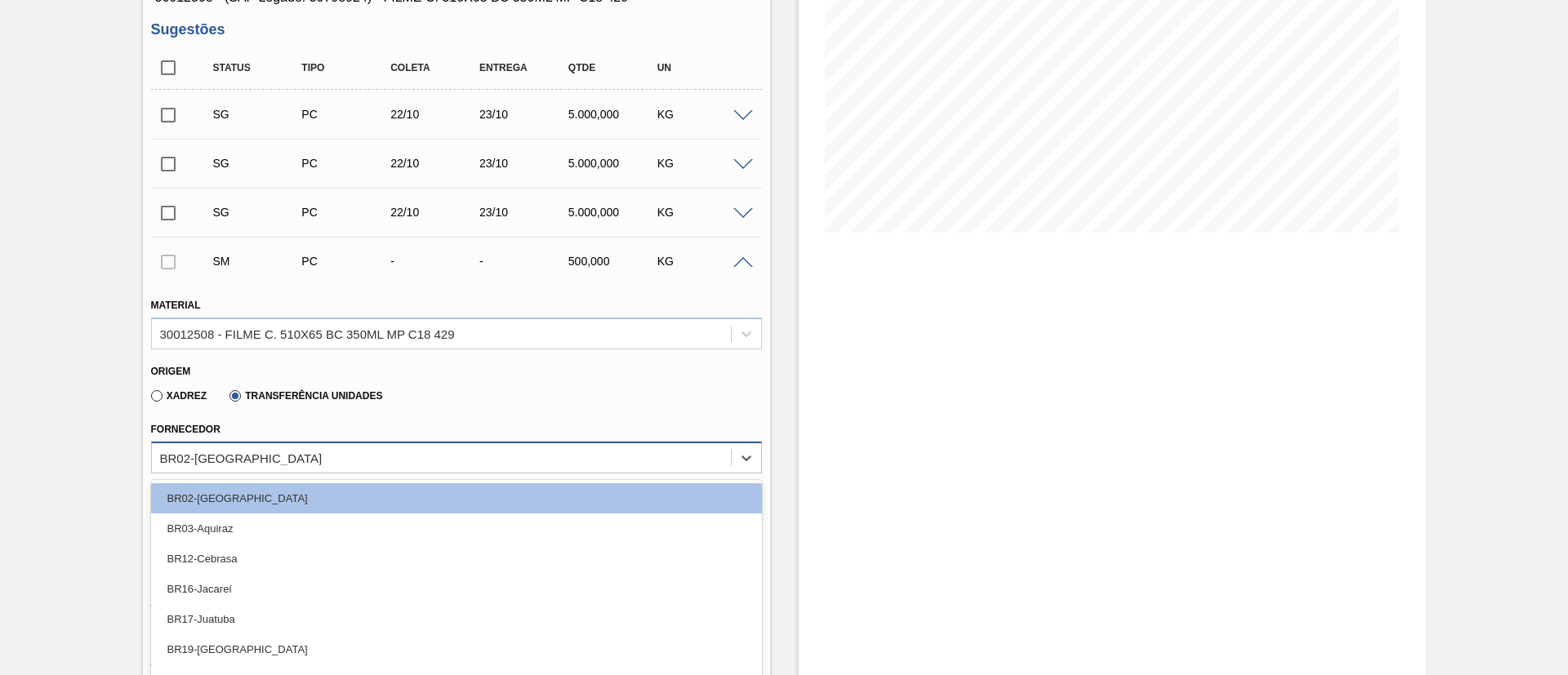
click at [372, 441] on div "option BR02-Sergipe focused, 1 of 11. 11 results available. Use Up and Down to …" at bounding box center [457, 457] width 611 height 32
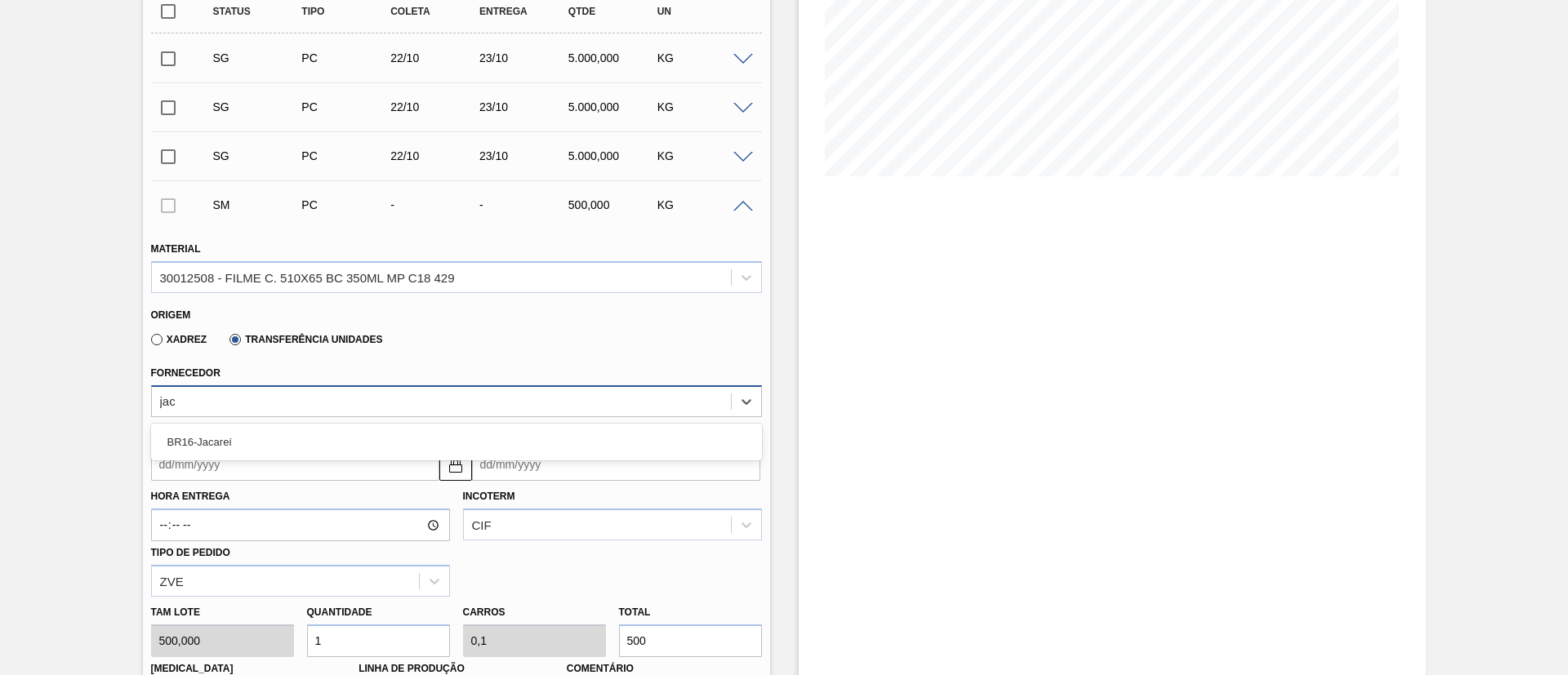
type input "jaca"
click at [372, 441] on div "BR16-Jacareí" at bounding box center [457, 442] width 611 height 30
click at [302, 451] on input "Coleta" at bounding box center [295, 464] width 288 height 33
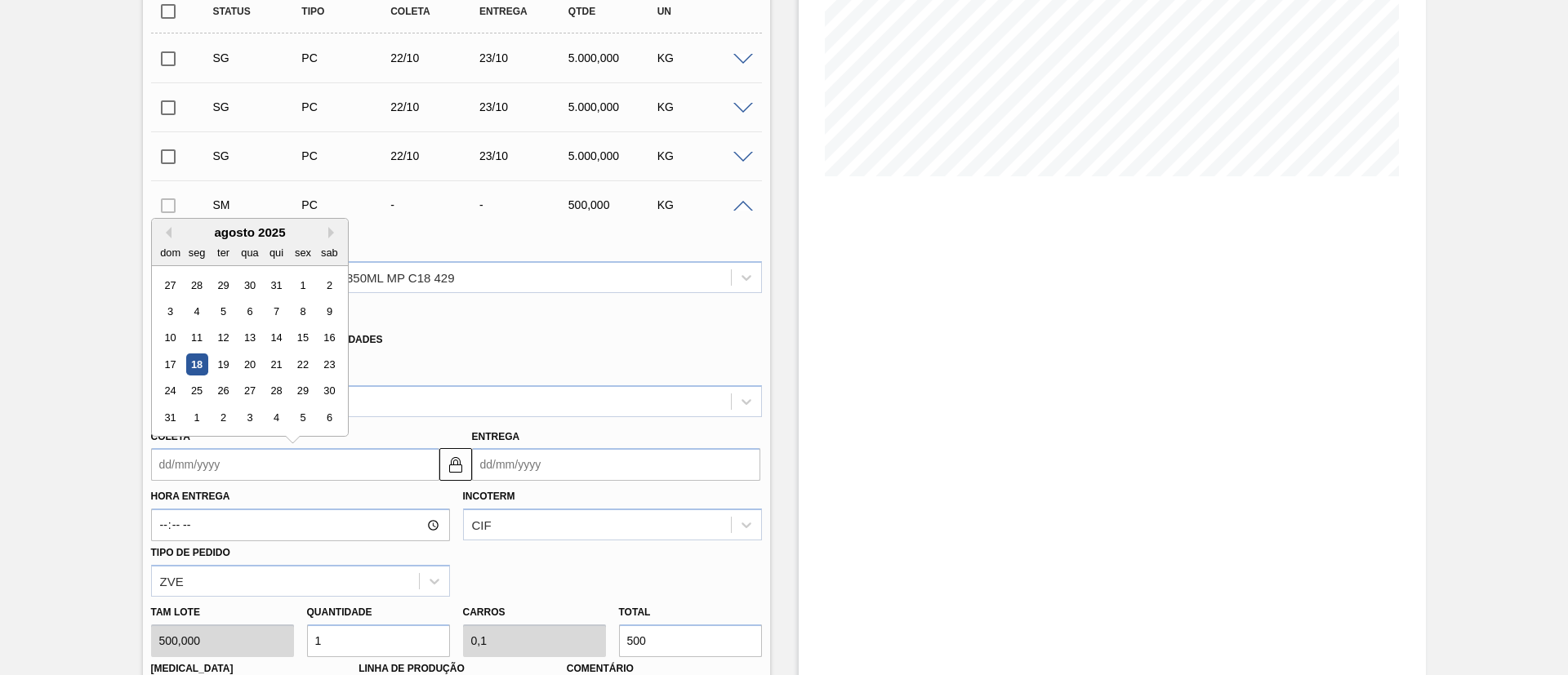
click at [204, 369] on div "18" at bounding box center [196, 365] width 22 height 22
type input "[DATE]"
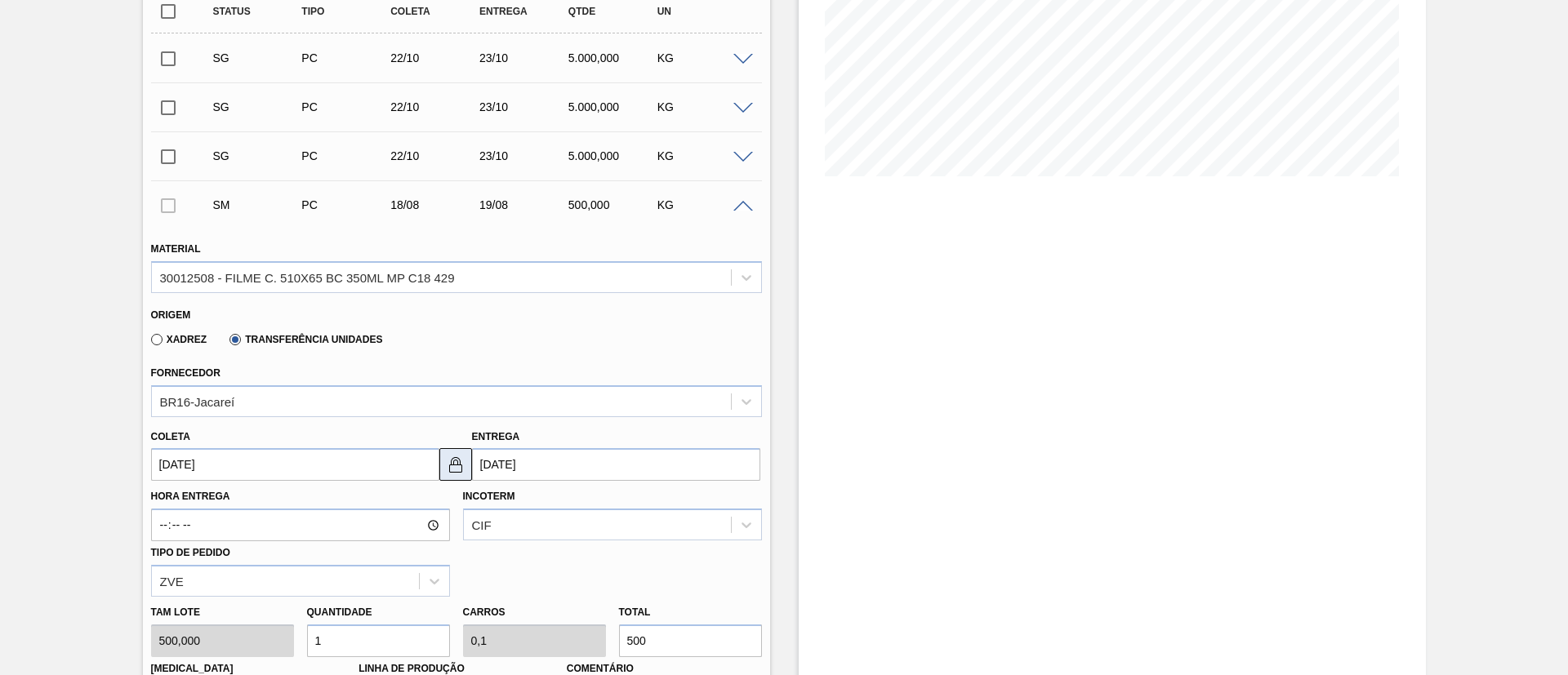
click at [459, 460] on img at bounding box center [455, 464] width 19 height 19
click at [533, 460] on input "19/08/2025" at bounding box center [615, 464] width 288 height 33
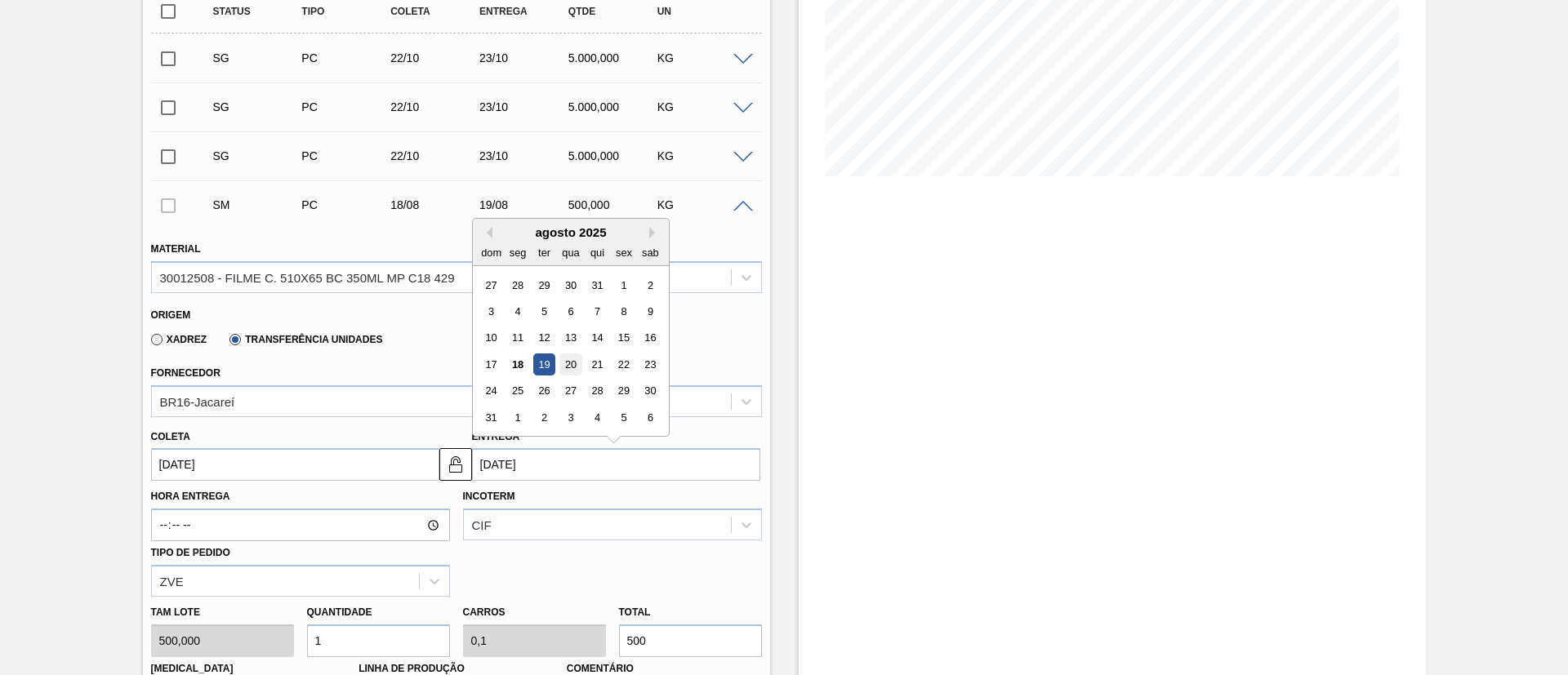
click at [571, 367] on div "20" at bounding box center [570, 365] width 22 height 22
type input "20/08/2025"
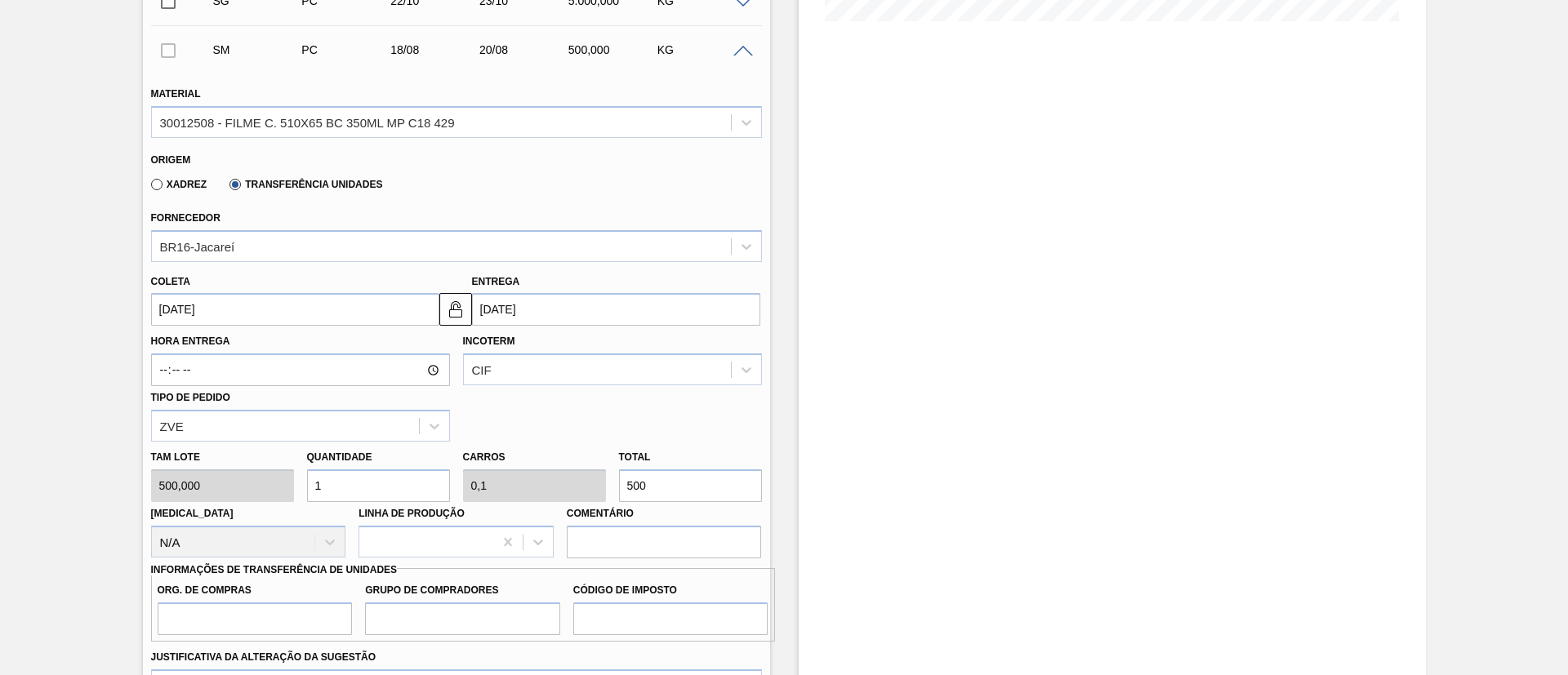
scroll to position [546, 0]
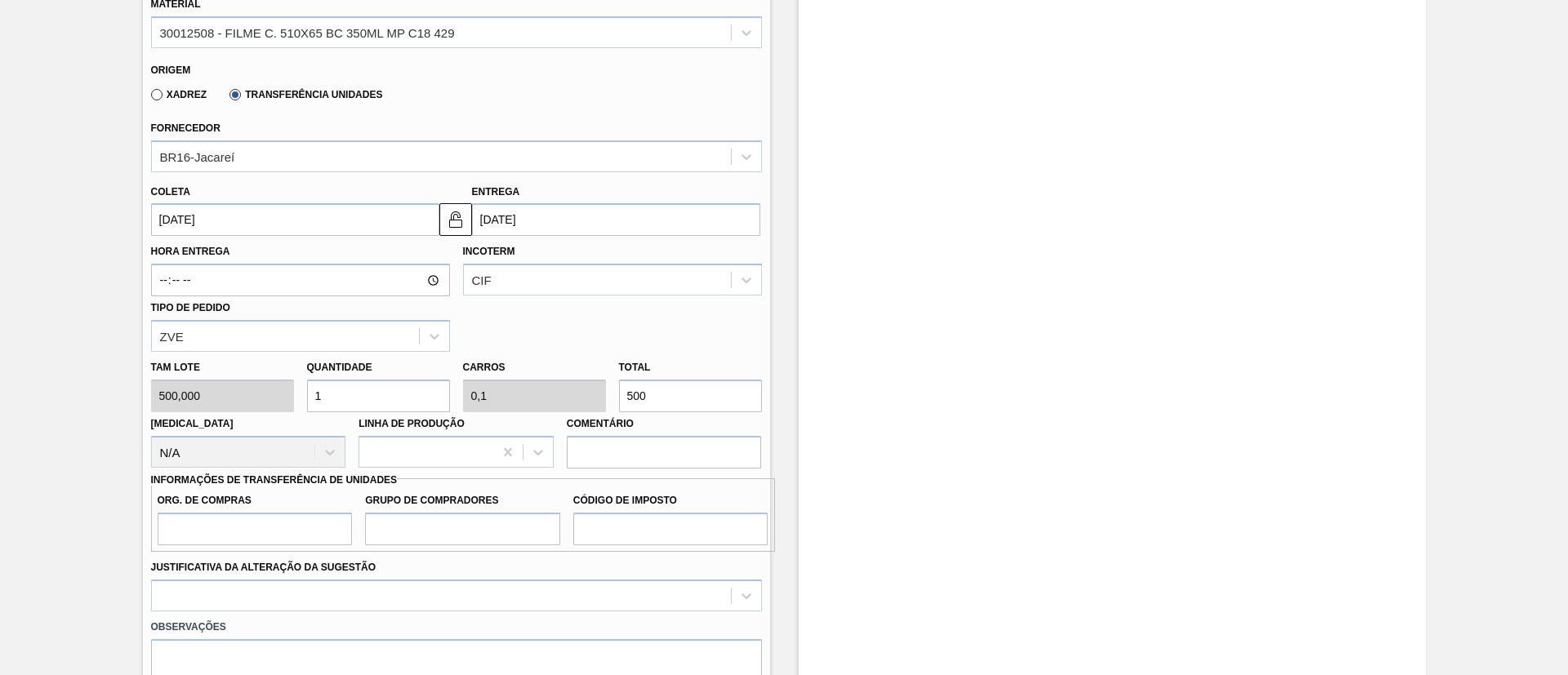
click at [525, 262] on div "Incoterm CIF" at bounding box center [613, 268] width 299 height 56
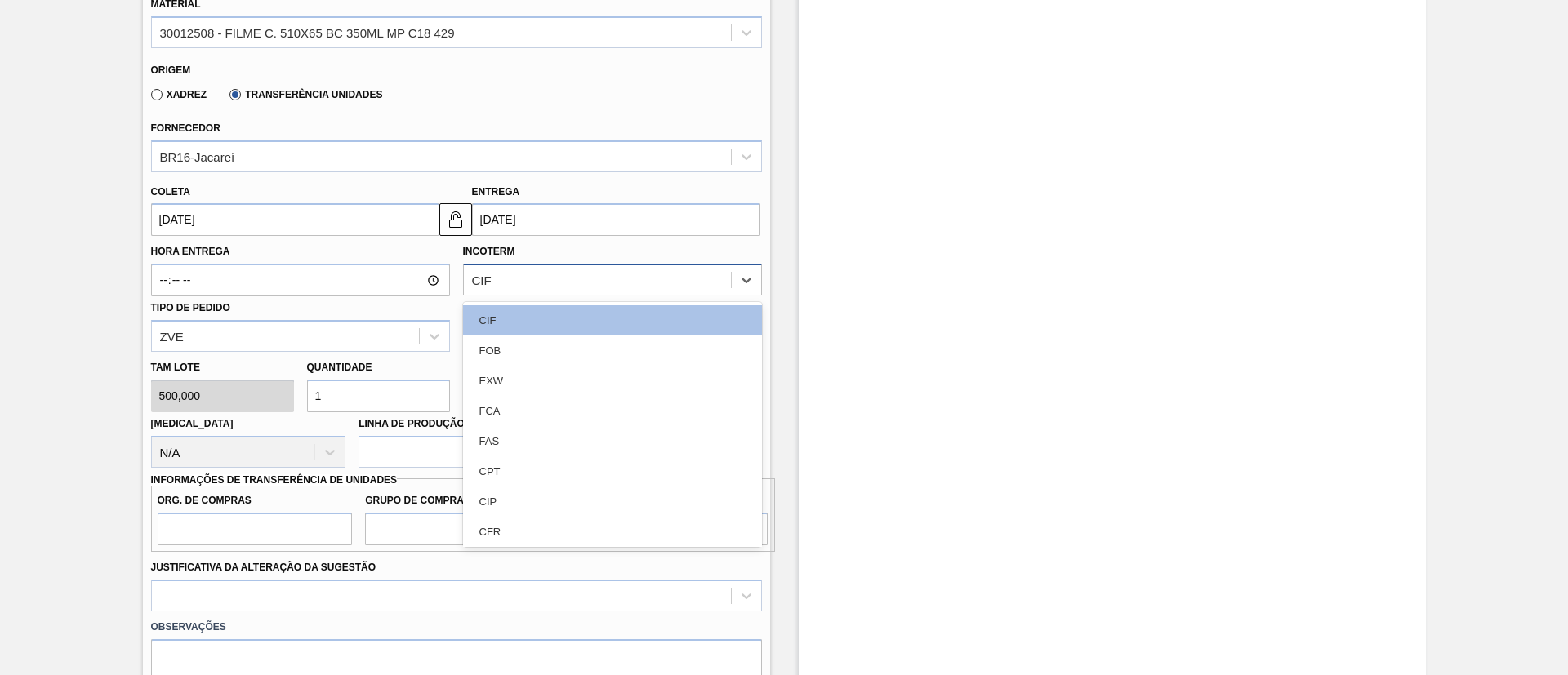
click at [525, 269] on div "CIF" at bounding box center [598, 280] width 267 height 23
click at [537, 335] on div "FOB" at bounding box center [613, 350] width 299 height 30
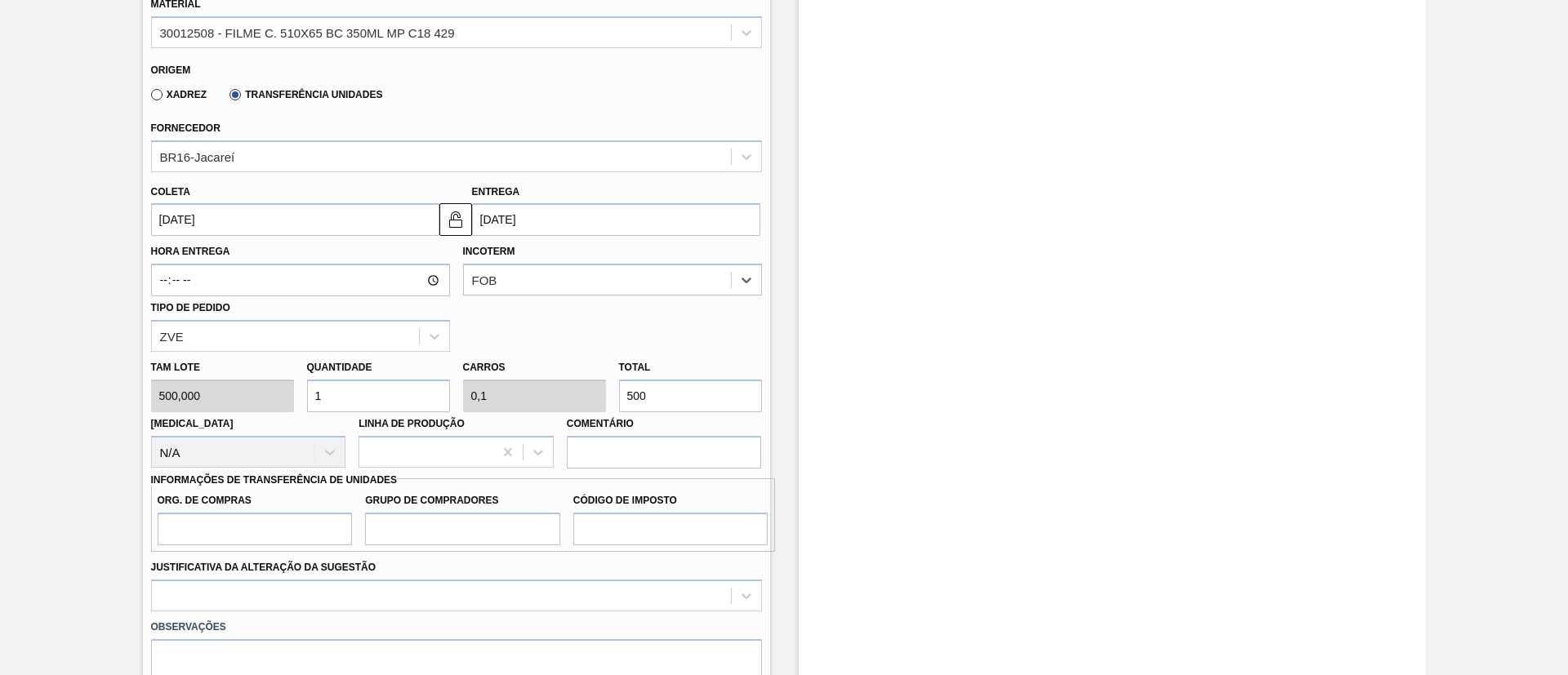
click at [564, 394] on div "Tam lote 500,000 Quantidade 1 Carros 0,1 Total 500 Doca N/A Linha de Produção C…" at bounding box center [456, 411] width 624 height 117
type input "0,002"
type input "0"
type input "1"
type input "0,02"
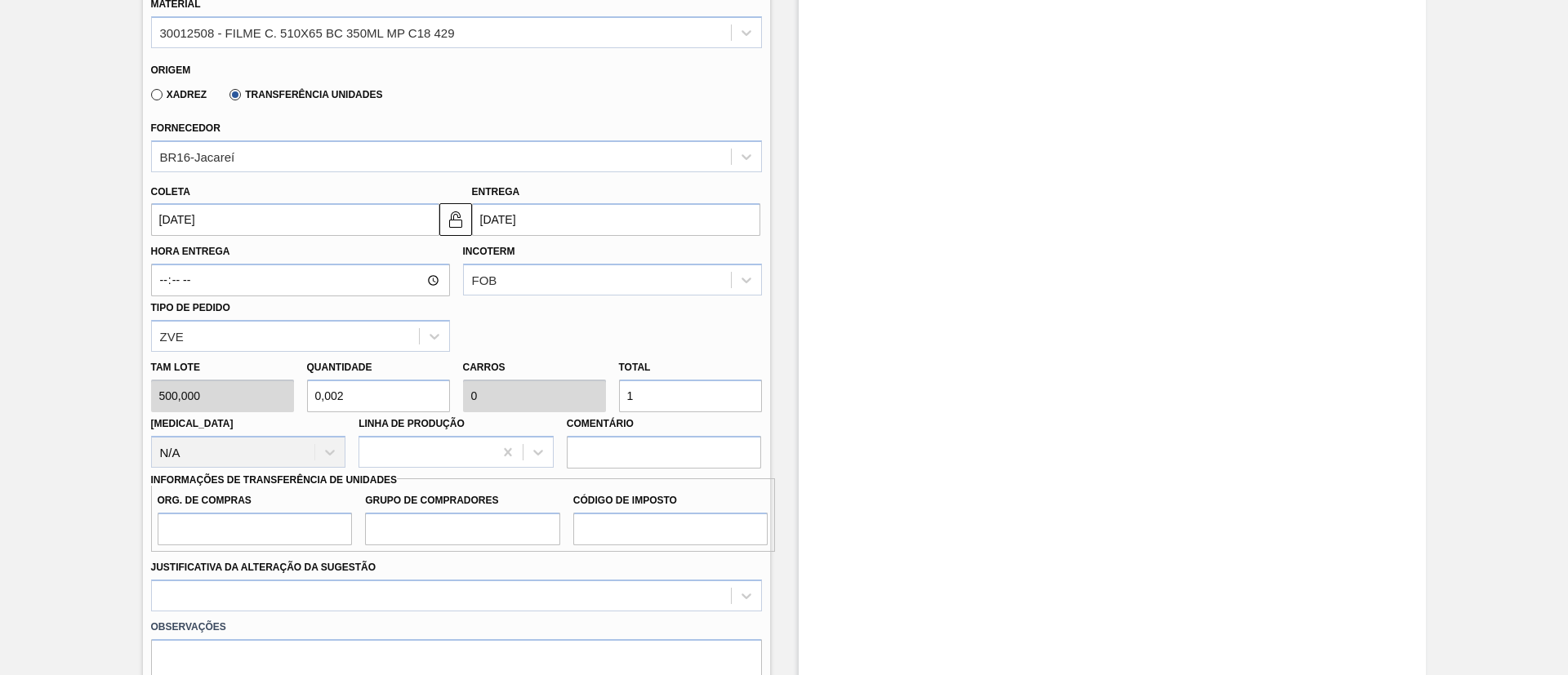
type input "0,002"
type input "10"
type input "0,2"
type input "0,02"
type input "100"
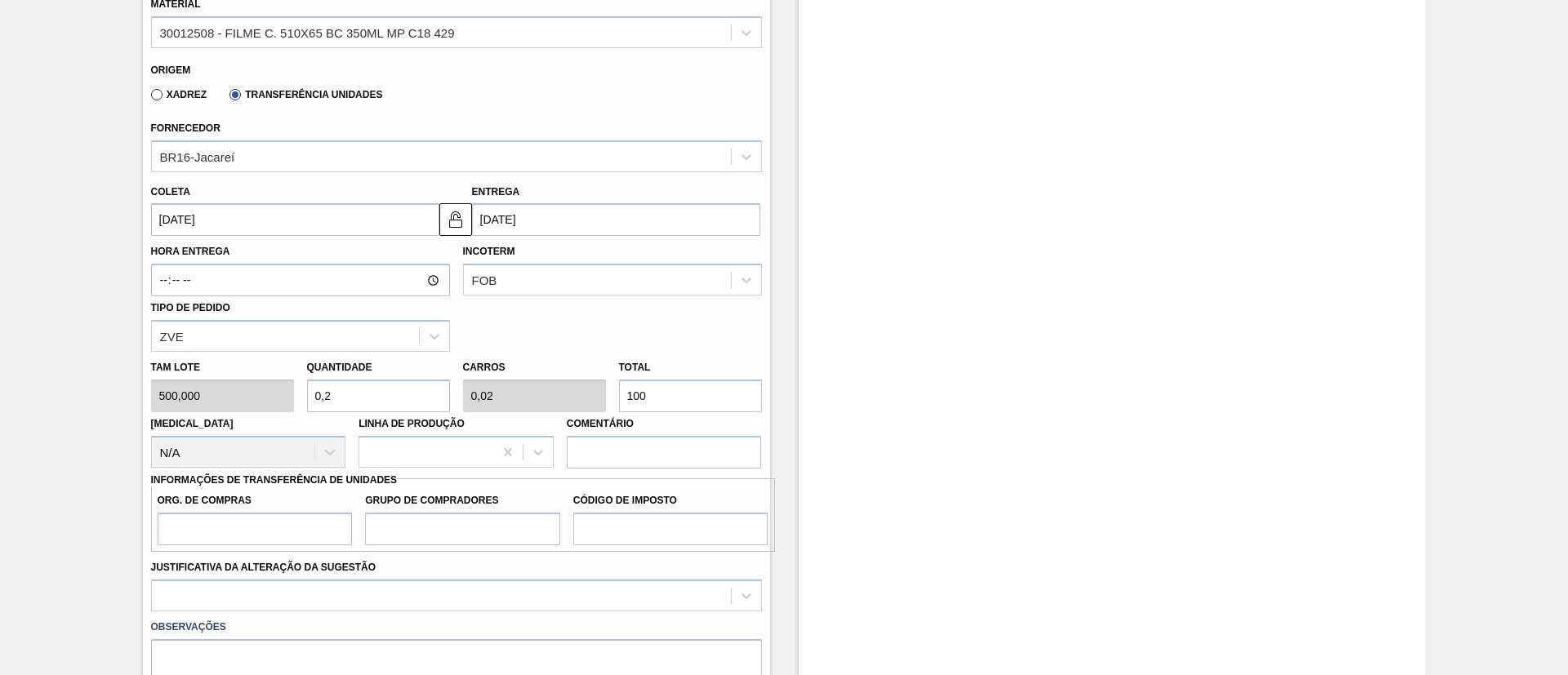
type input "2"
type input "0,2"
type input "1.000"
type input "20"
type input "2"
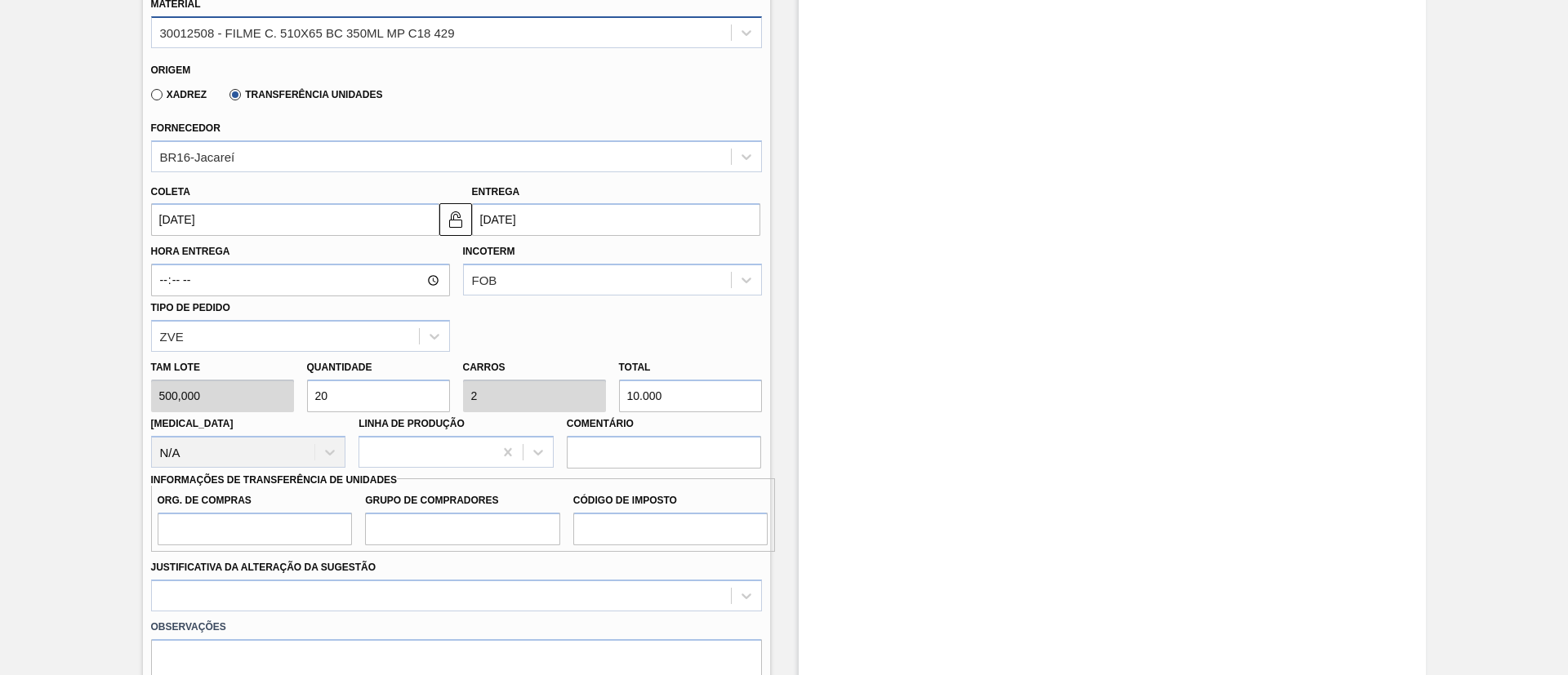
type input "10.000"
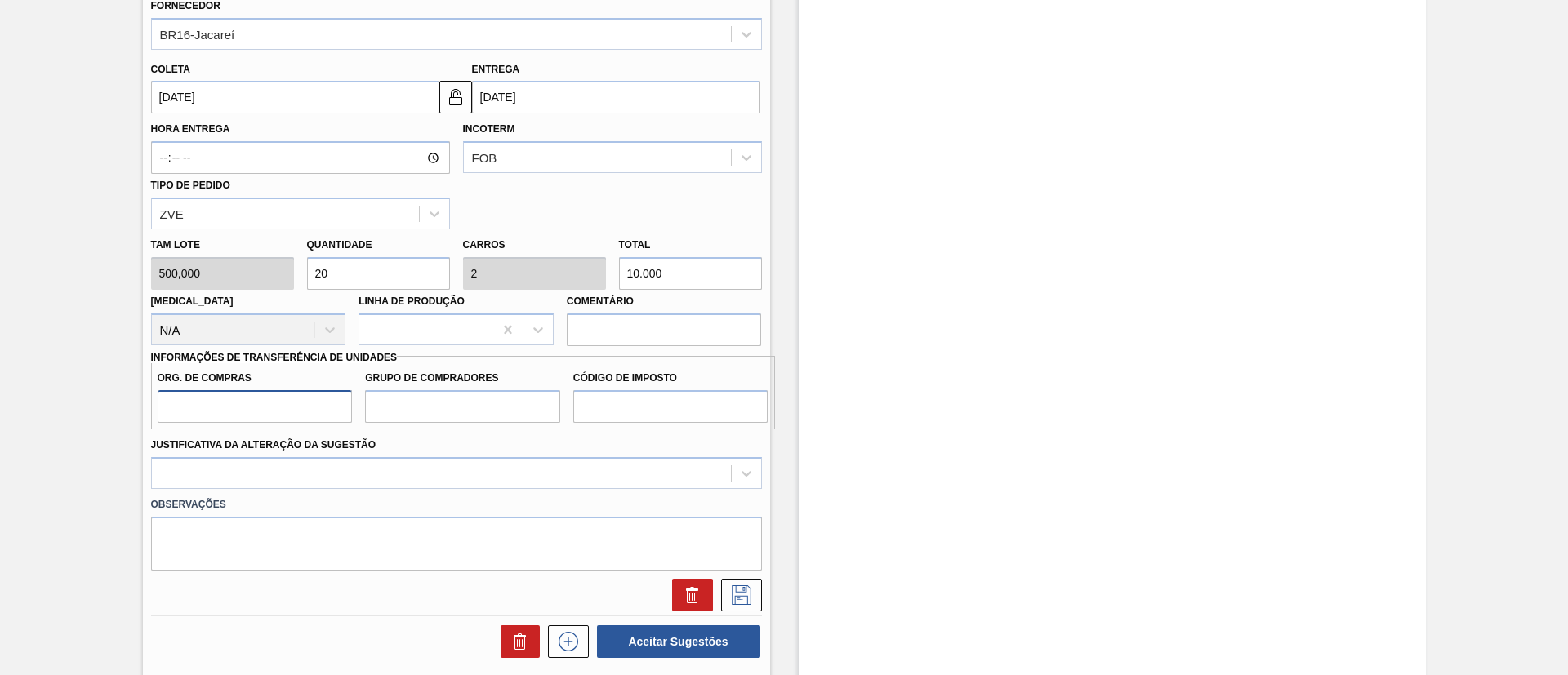
click at [266, 416] on input "Org. de Compras" at bounding box center [255, 406] width 195 height 33
type input "BR00"
click at [447, 382] on label "Grupo de Compradores" at bounding box center [463, 378] width 195 height 23
click at [447, 390] on input "Grupo de Compradores" at bounding box center [463, 406] width 195 height 33
click at [458, 406] on input "Grupo de Compradores" at bounding box center [463, 406] width 195 height 33
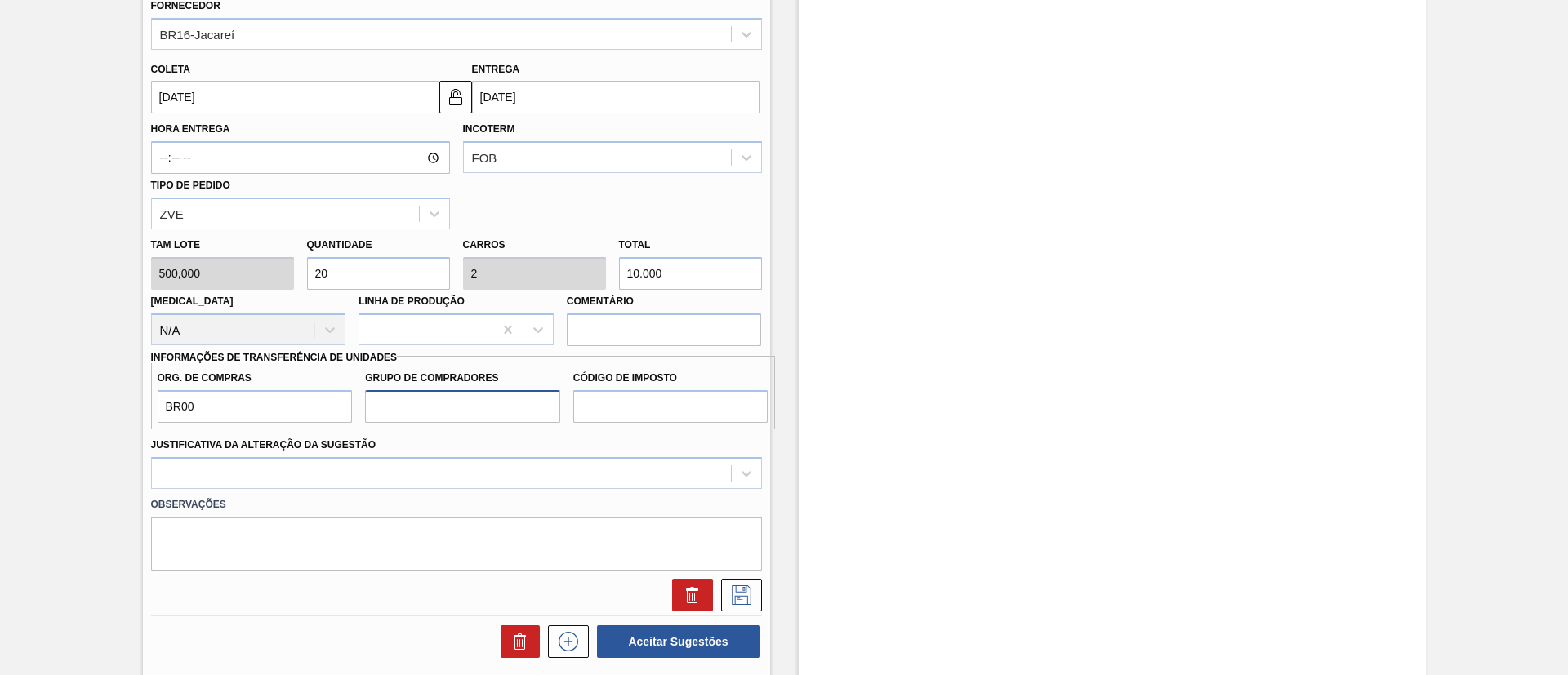
type input "A01"
click at [625, 394] on input "Código de Imposto" at bounding box center [671, 406] width 195 height 33
type input "I1"
click at [578, 461] on div at bounding box center [457, 473] width 611 height 32
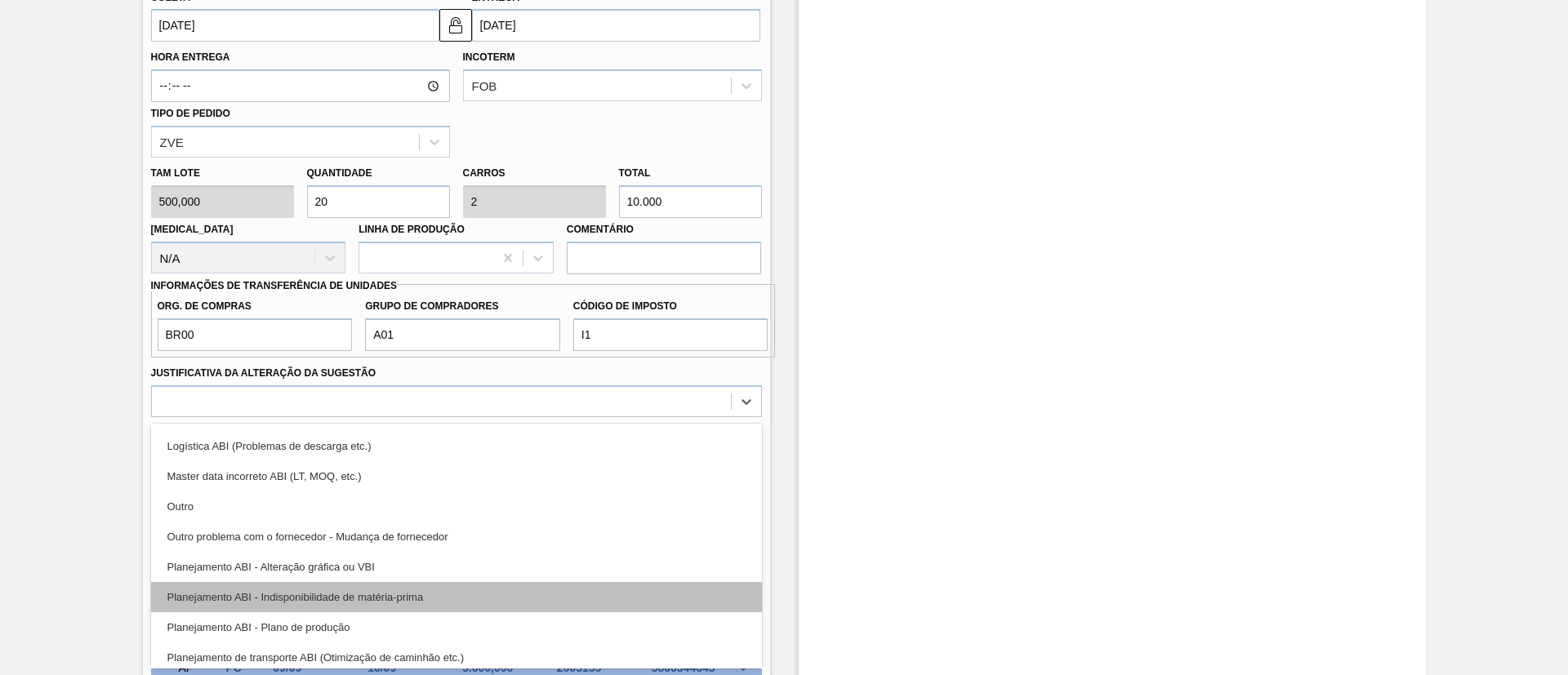
scroll to position [123, 0]
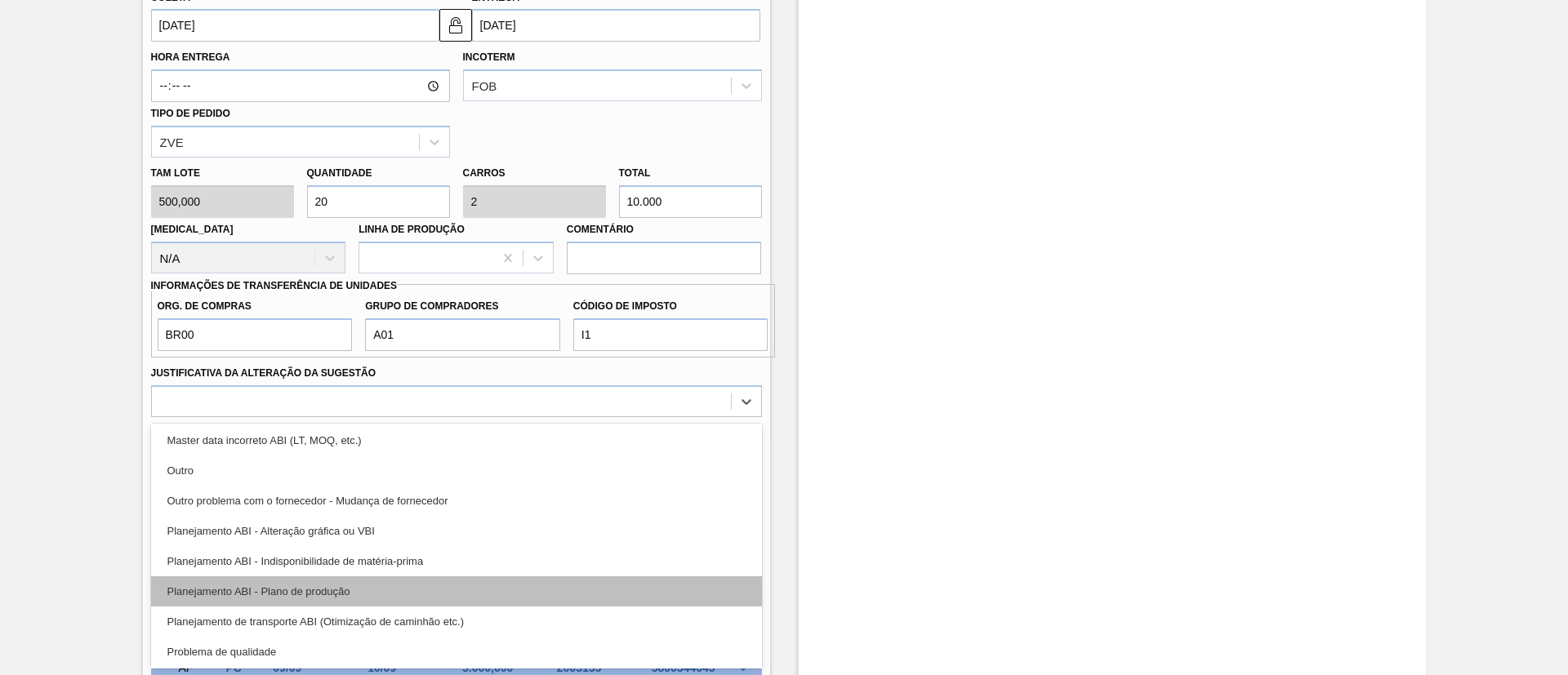
click at [322, 585] on div "Planejamento ABI - Plano de produção" at bounding box center [457, 592] width 611 height 30
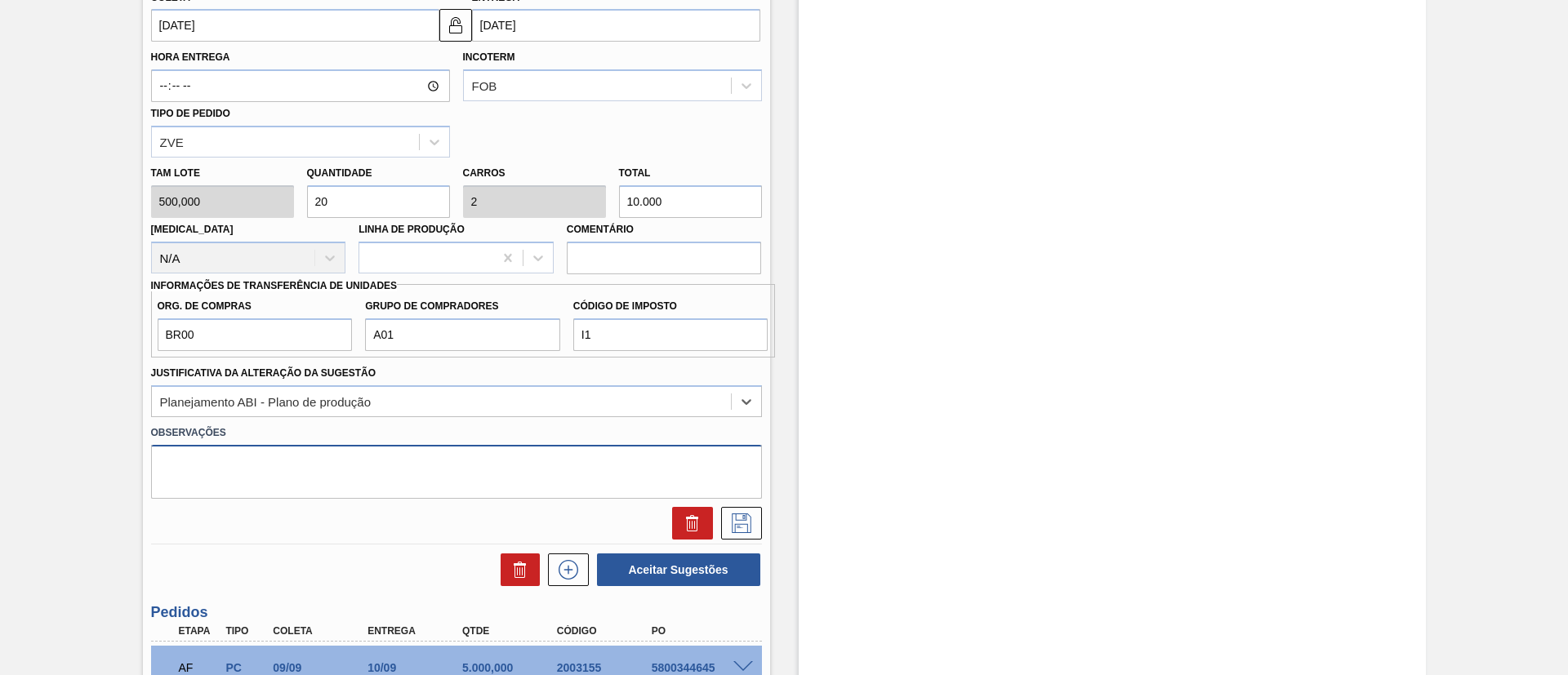
click at [274, 480] on textarea at bounding box center [457, 471] width 611 height 54
type textarea "Transferência"
click at [740, 520] on icon at bounding box center [741, 522] width 19 height 19
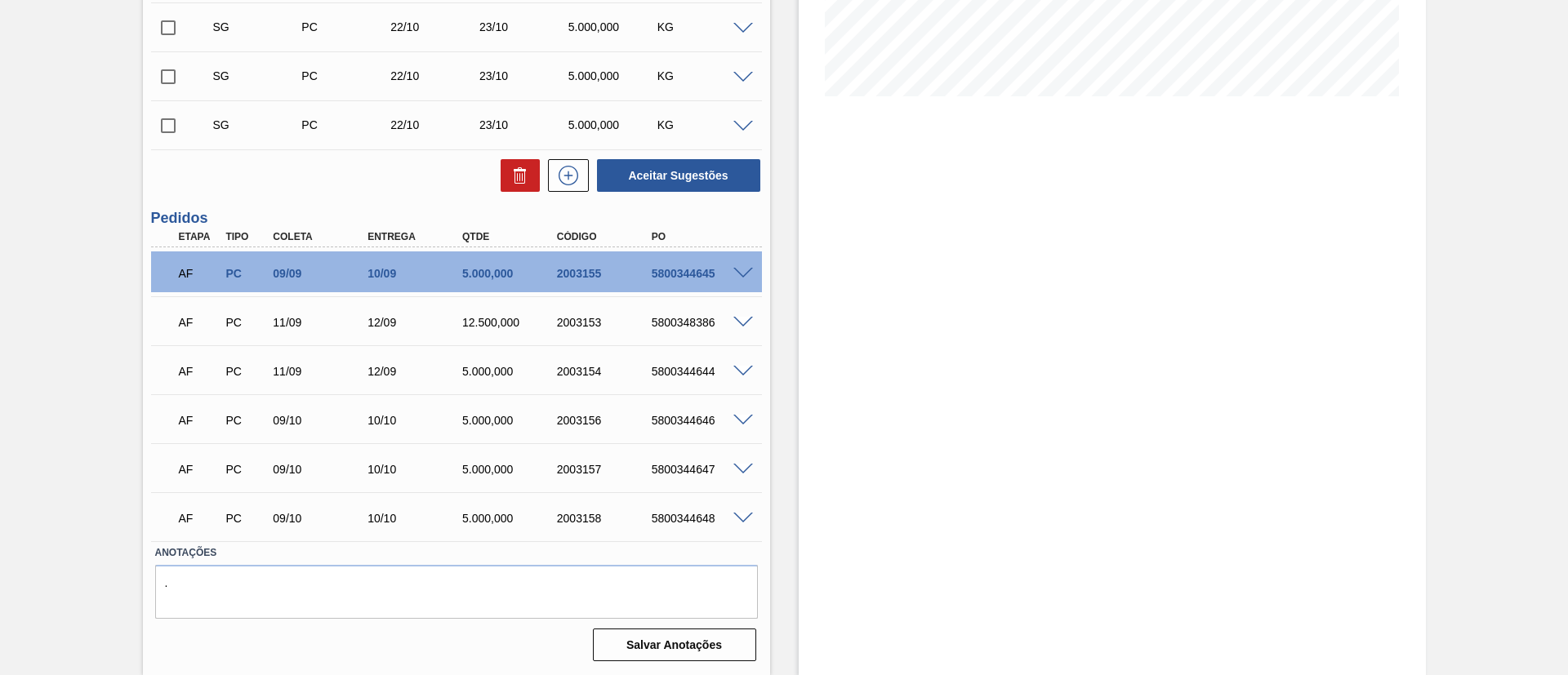
scroll to position [136, 0]
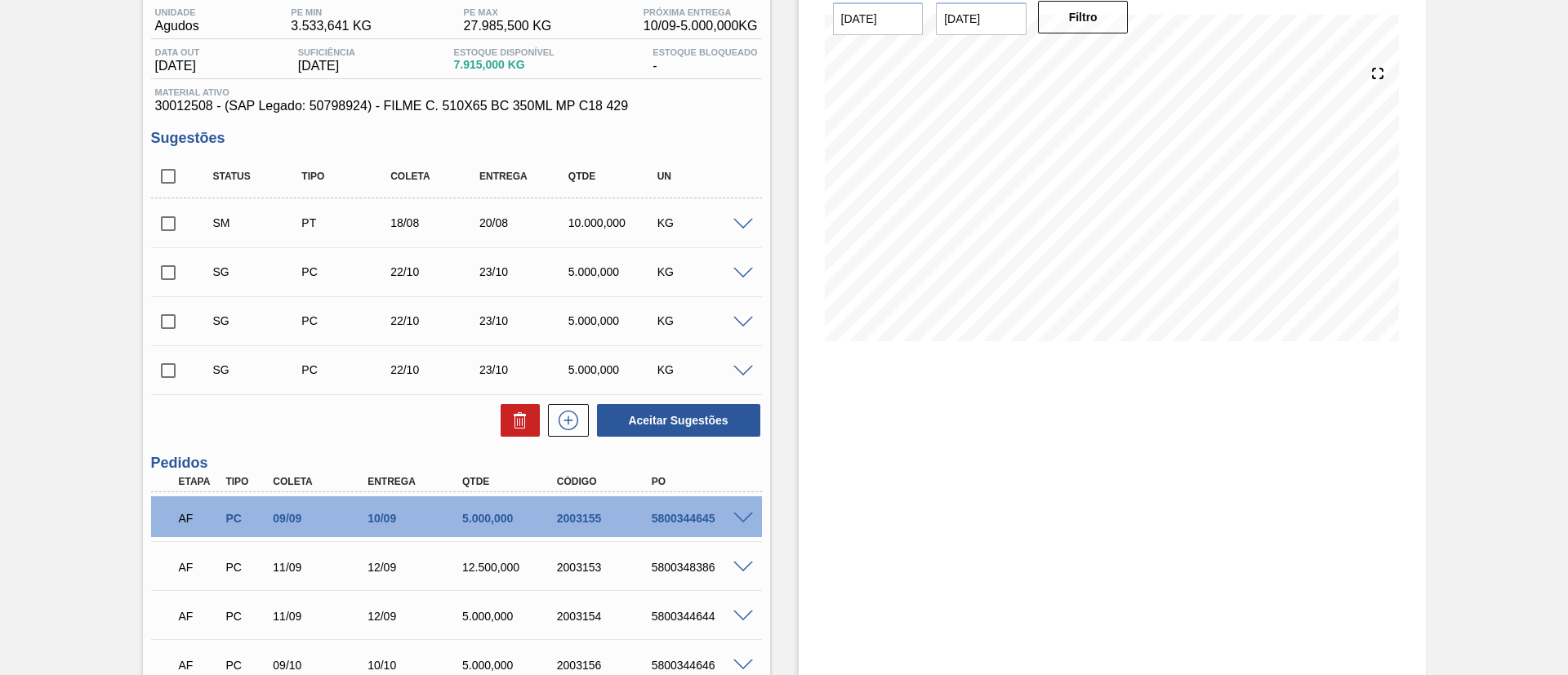
click at [161, 230] on input "checkbox" at bounding box center [168, 223] width 34 height 34
click at [703, 409] on button "Aceitar Sugestões" at bounding box center [679, 420] width 164 height 33
checkbox input "false"
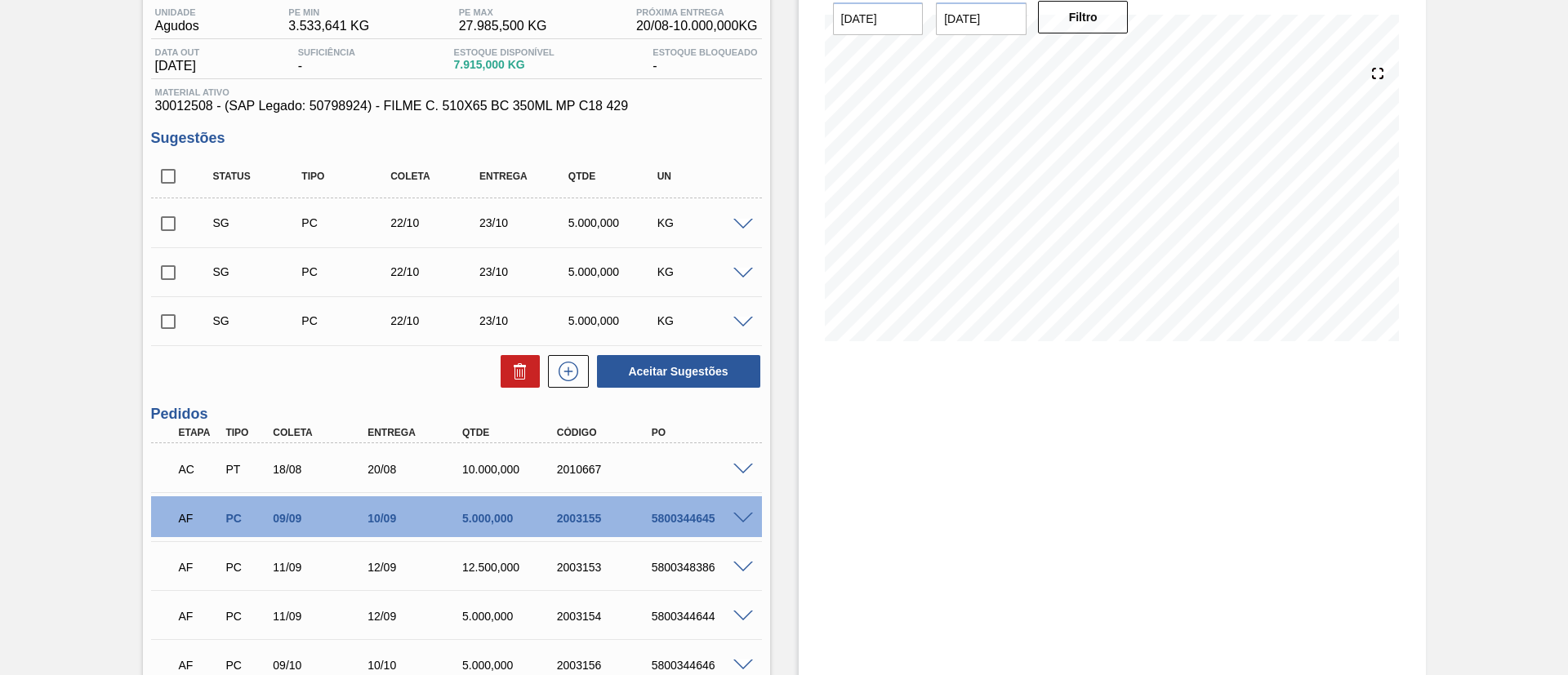
click at [742, 462] on div at bounding box center [745, 468] width 33 height 13
click at [745, 471] on span at bounding box center [742, 470] width 19 height 13
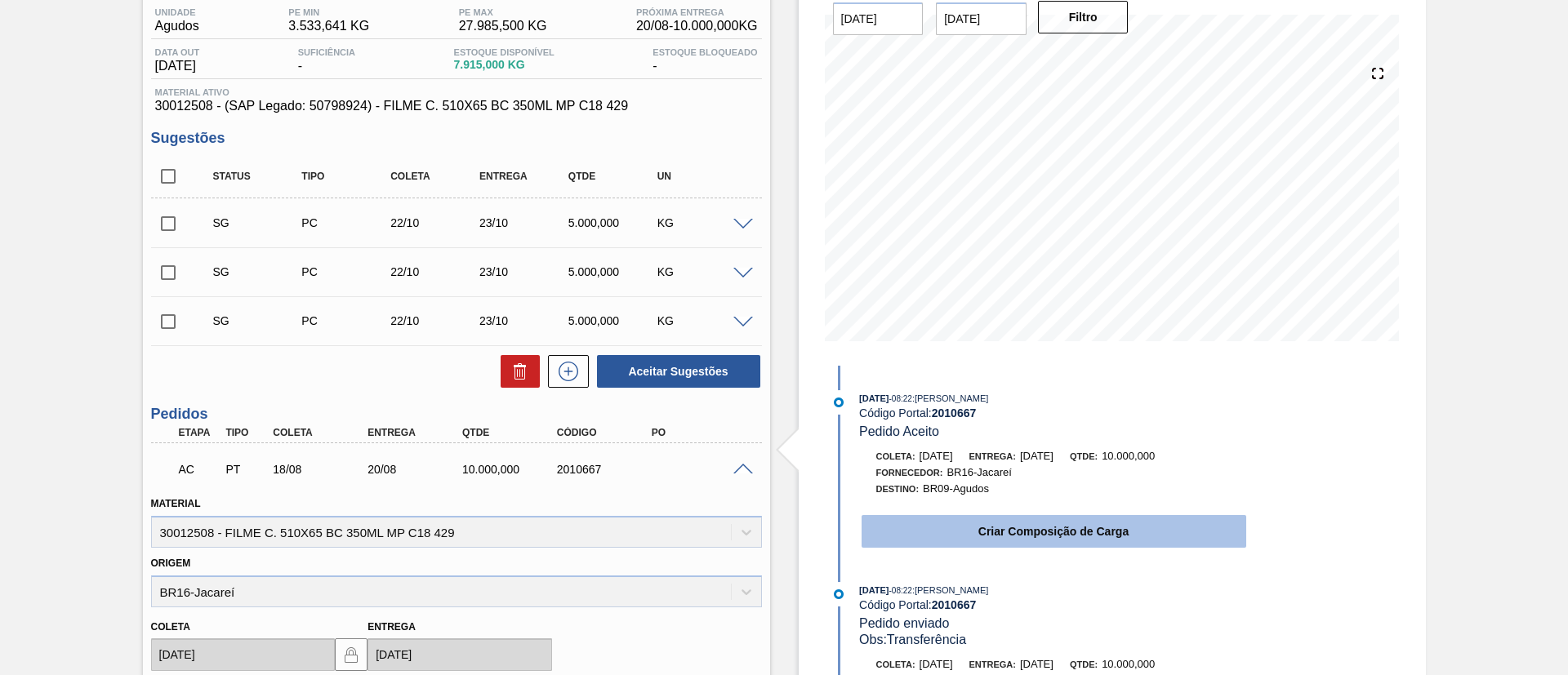
click at [1054, 518] on button "Criar Composição de Carga" at bounding box center [1054, 531] width 385 height 33
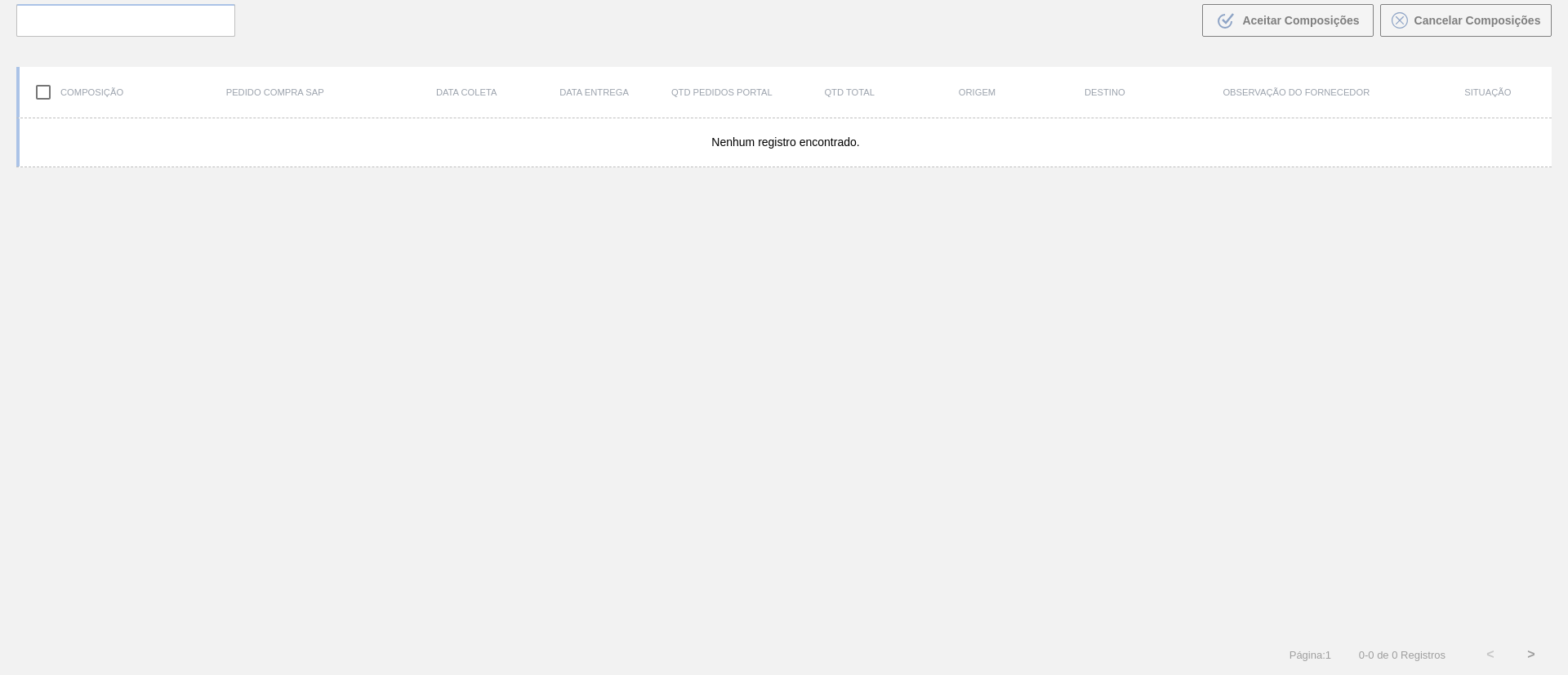
scroll to position [118, 0]
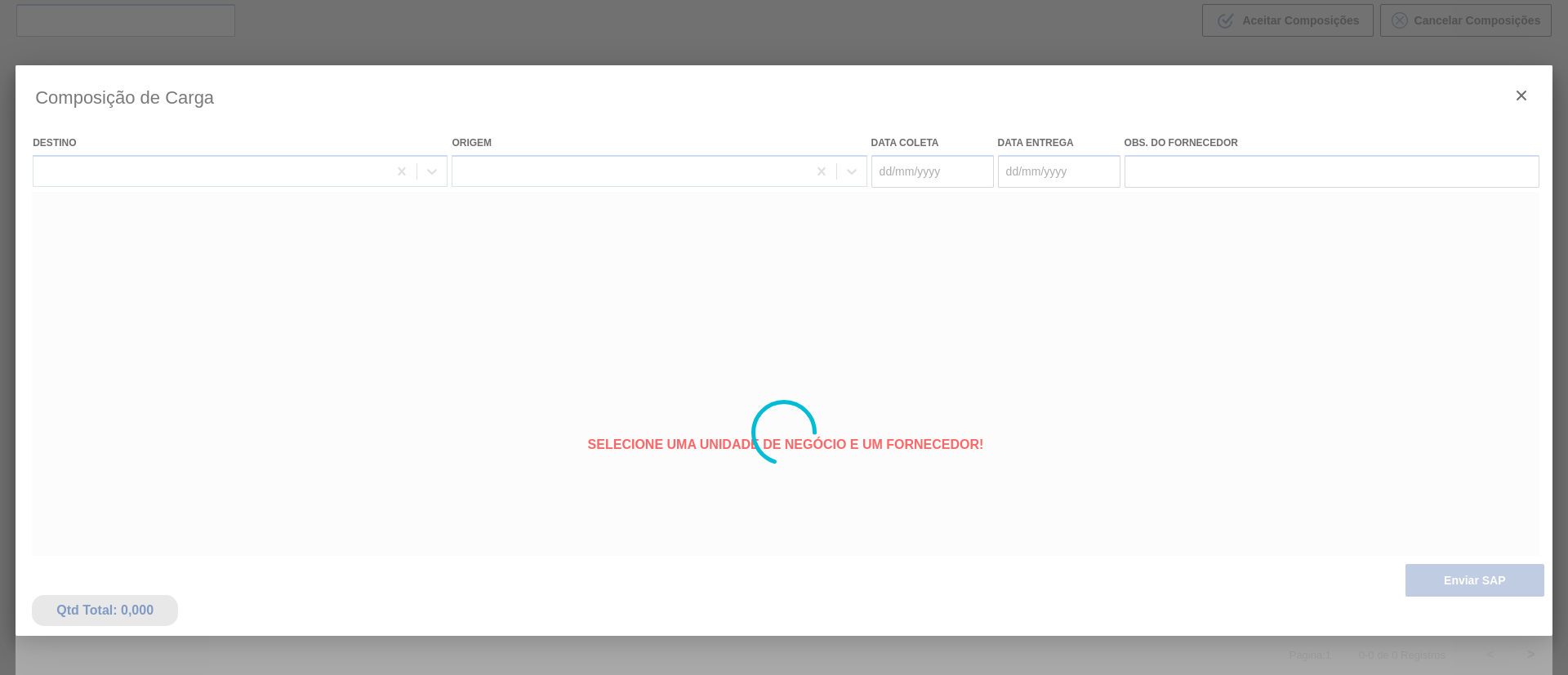
type coleta "[DATE]"
type entrega "[DATE]"
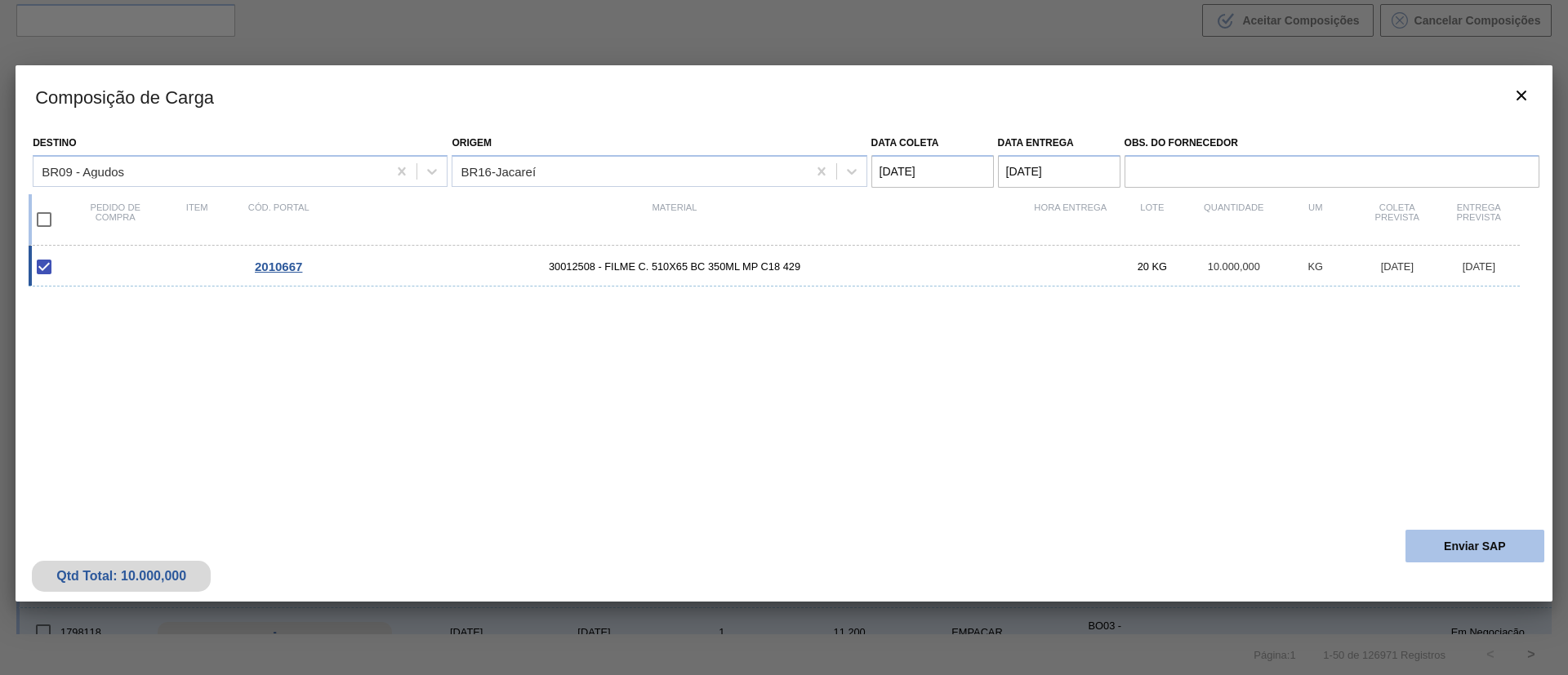
click at [1470, 541] on button "Enviar SAP" at bounding box center [1474, 546] width 139 height 33
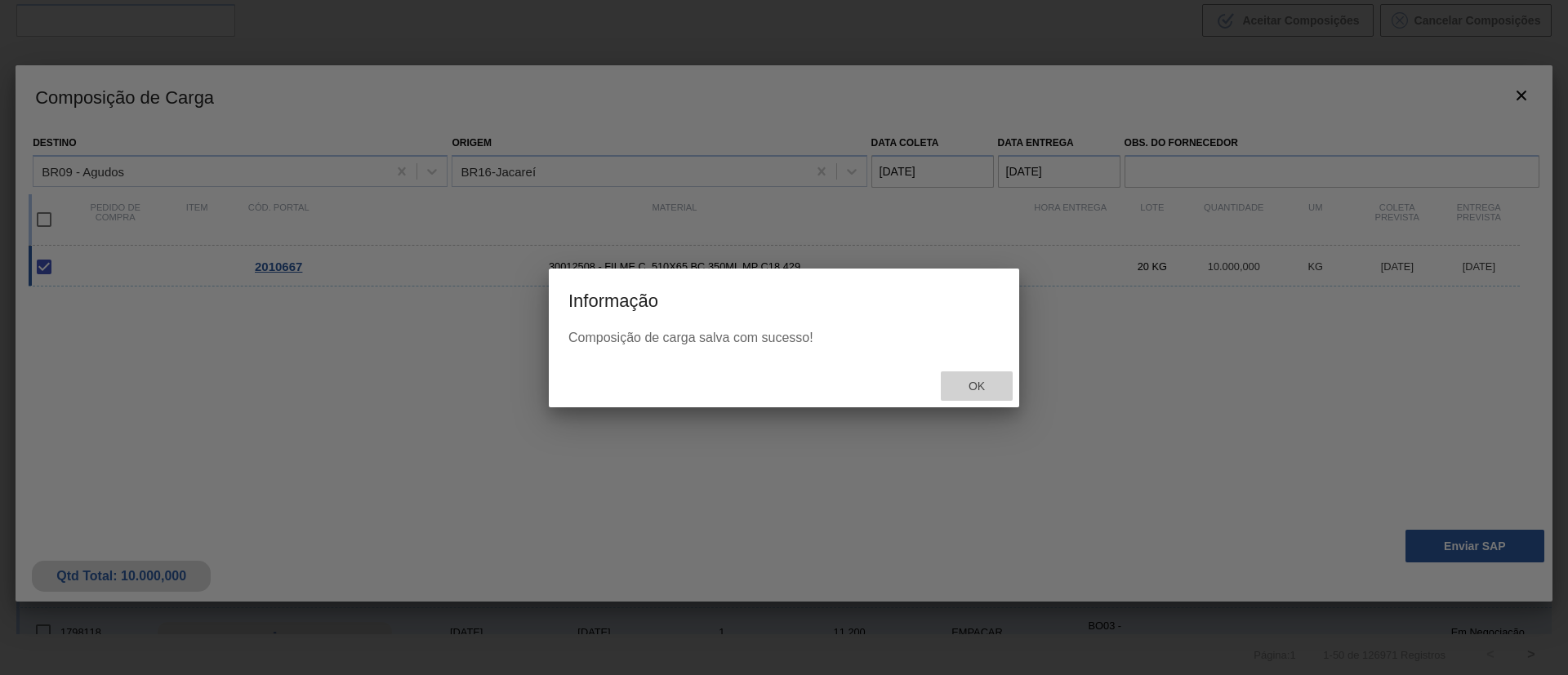
click at [985, 390] on span "Ok" at bounding box center [976, 386] width 43 height 13
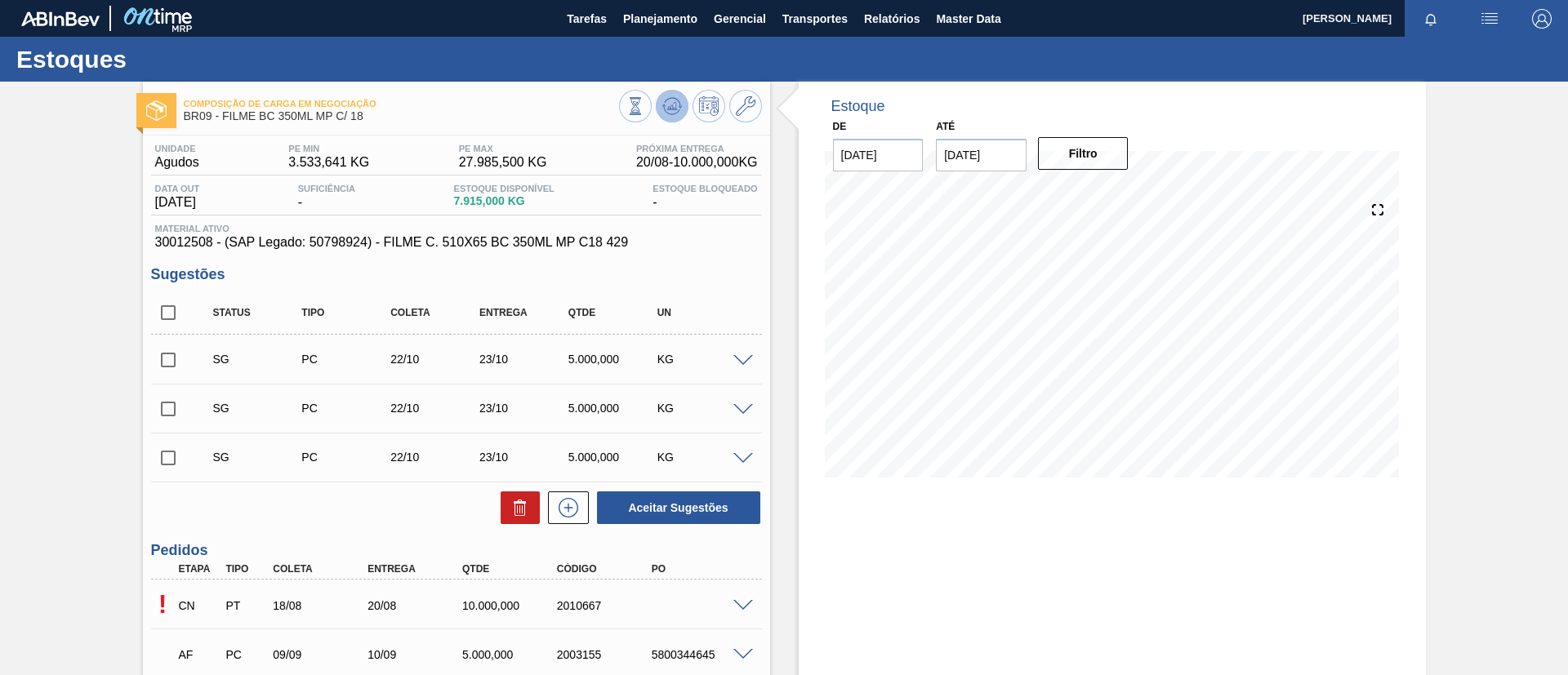
click at [670, 92] on button at bounding box center [671, 106] width 33 height 33
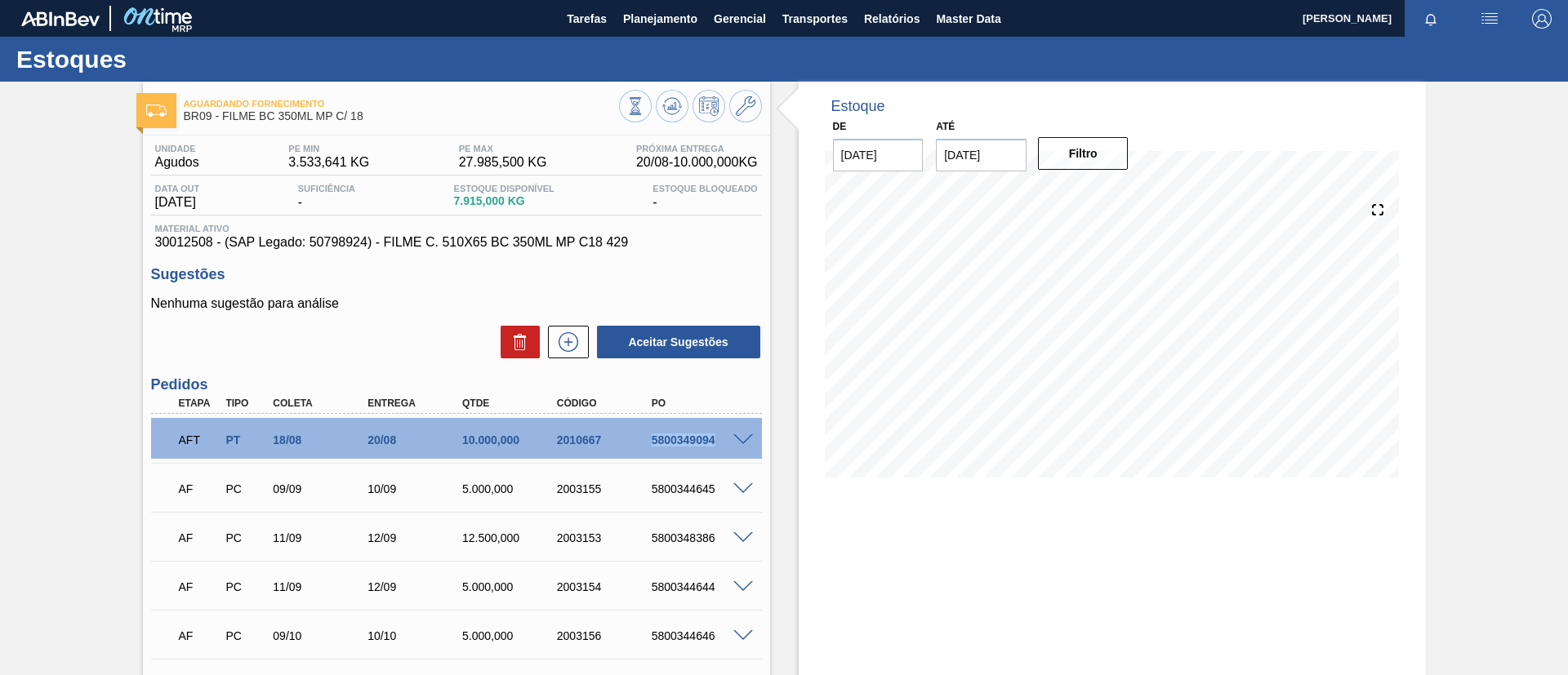
drag, startPoint x: 637, startPoint y: 438, endPoint x: 746, endPoint y: 448, distance: 109.5
click at [746, 448] on div "AFT PT 18/08 20/08 10.000,000 2010667 5800349094" at bounding box center [457, 438] width 611 height 41
click at [0, 287] on div "Aguardando Fornecimento BR09 - FILME BC 350ML MP C/ 18 Unidade Agudos PE MIN 3.…" at bounding box center [784, 486] width 1568 height 808
drag, startPoint x: 569, startPoint y: 496, endPoint x: 394, endPoint y: 485, distance: 175.3
click at [394, 485] on div "10/09" at bounding box center [416, 489] width 106 height 13
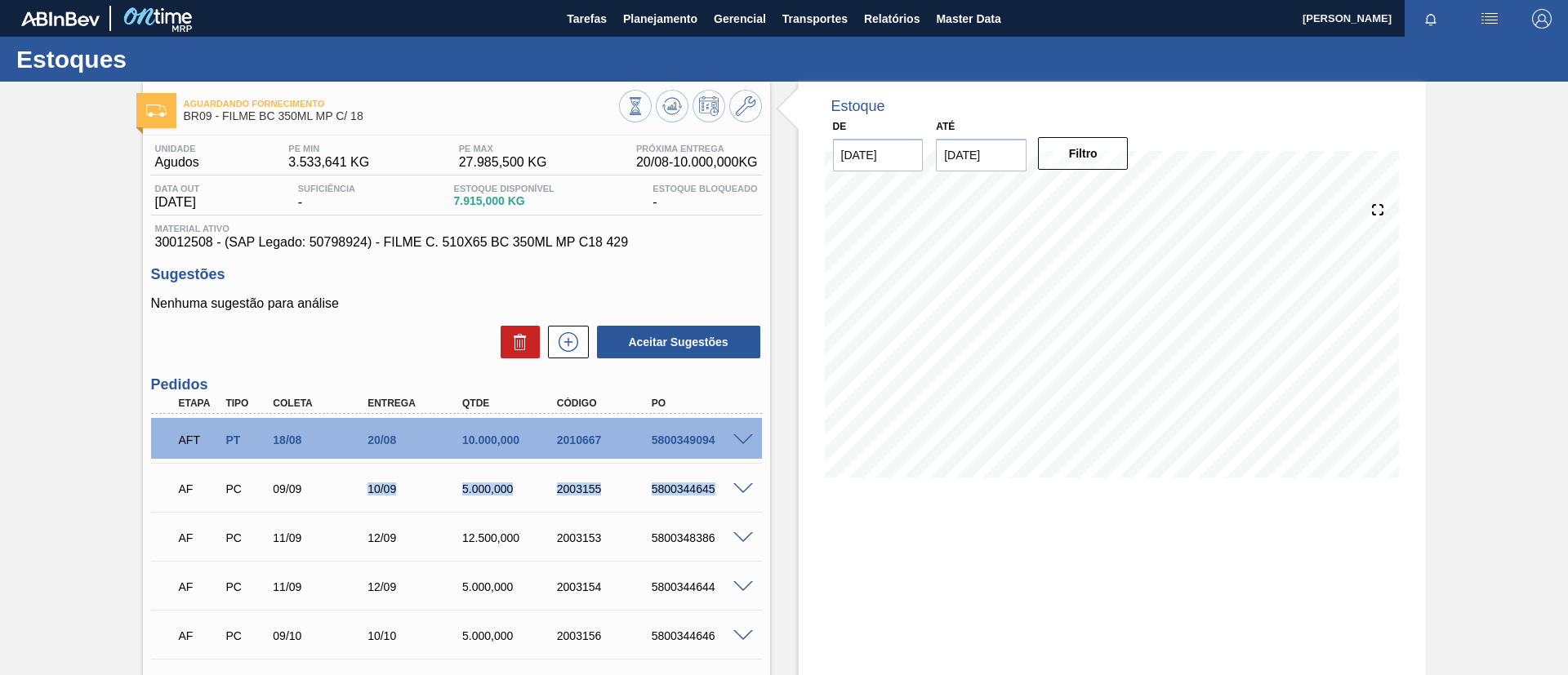
drag, startPoint x: 352, startPoint y: 500, endPoint x: 749, endPoint y: 486, distance: 397.2
click at [749, 486] on div "AF PC 09/09 10/09 5.000,000 2003155 5800344645" at bounding box center [457, 486] width 611 height 41
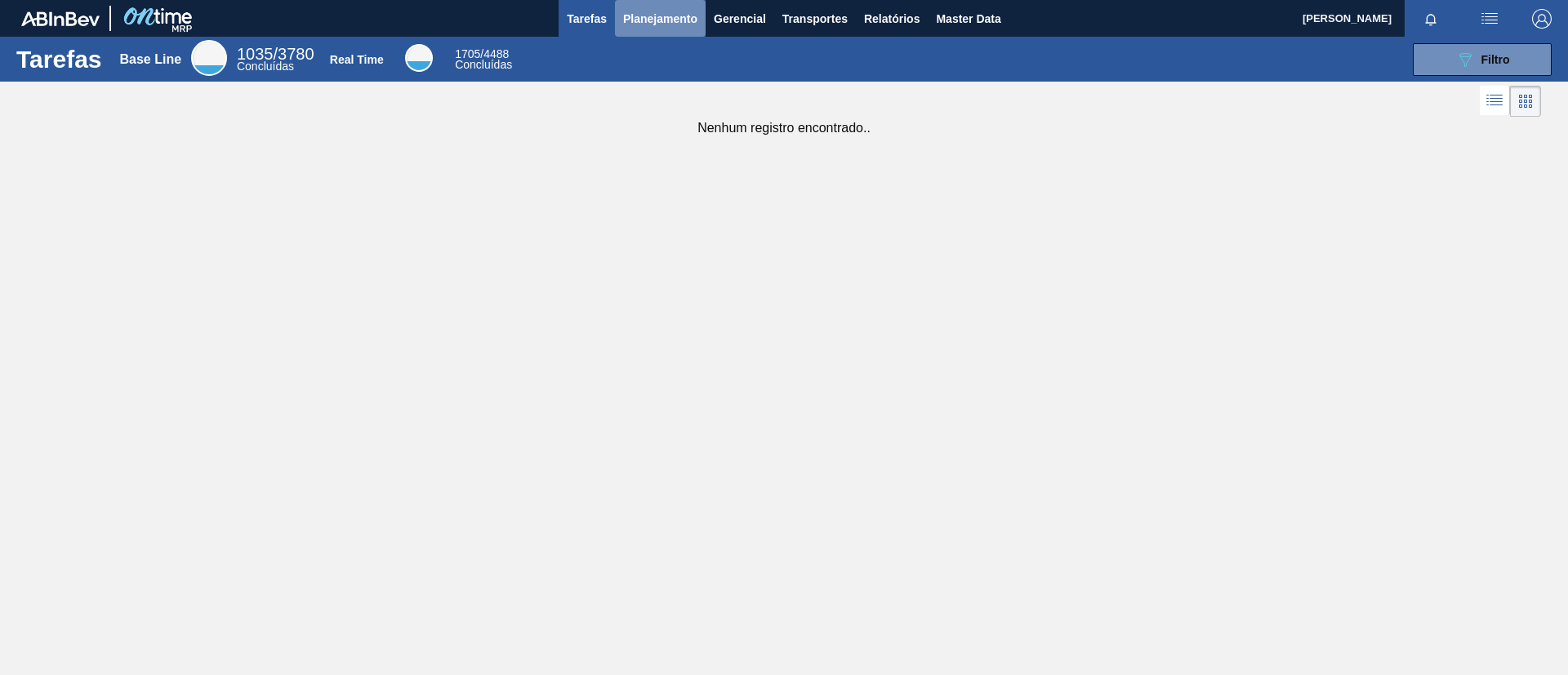
click at [693, 12] on span "Planejamento" at bounding box center [660, 18] width 74 height 19
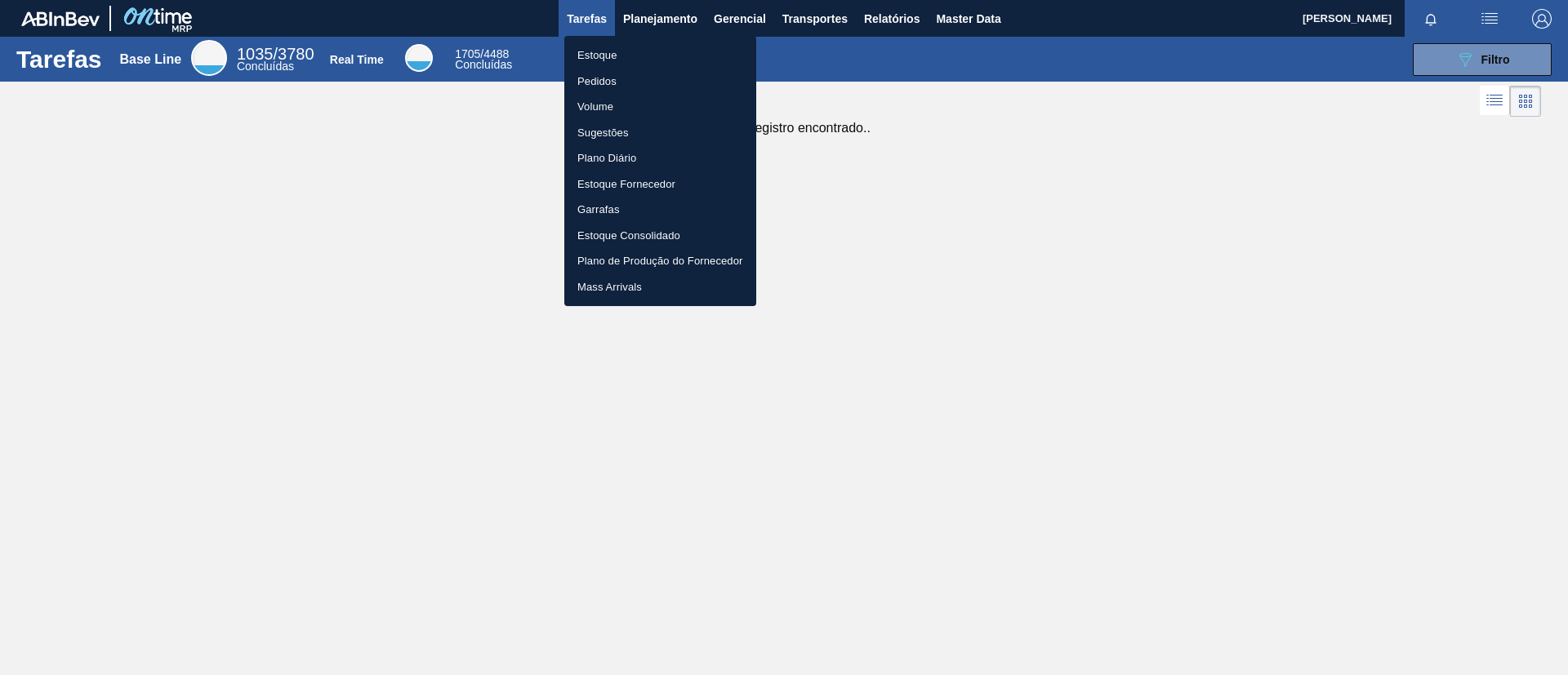
click at [688, 38] on ul "Estoque Pedidos Volume Sugestões Plano Diário Estoque Fornecedor Garrafas Estoq…" at bounding box center [660, 171] width 192 height 270
click at [692, 47] on li "Estoque" at bounding box center [660, 55] width 192 height 26
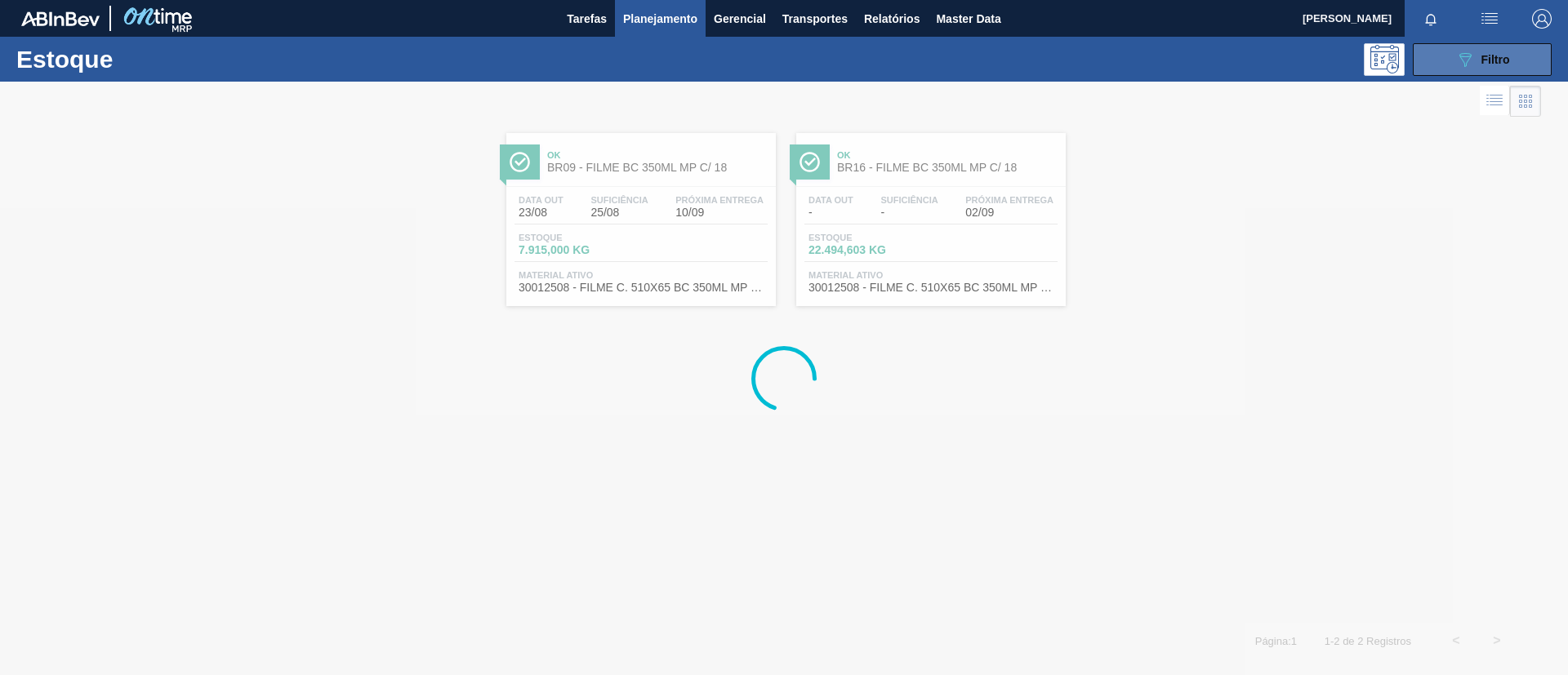
click at [1495, 47] on button "089F7B8B-B2A5-4AFE-B5C0-19BA573D28AC Filtro" at bounding box center [1482, 59] width 139 height 33
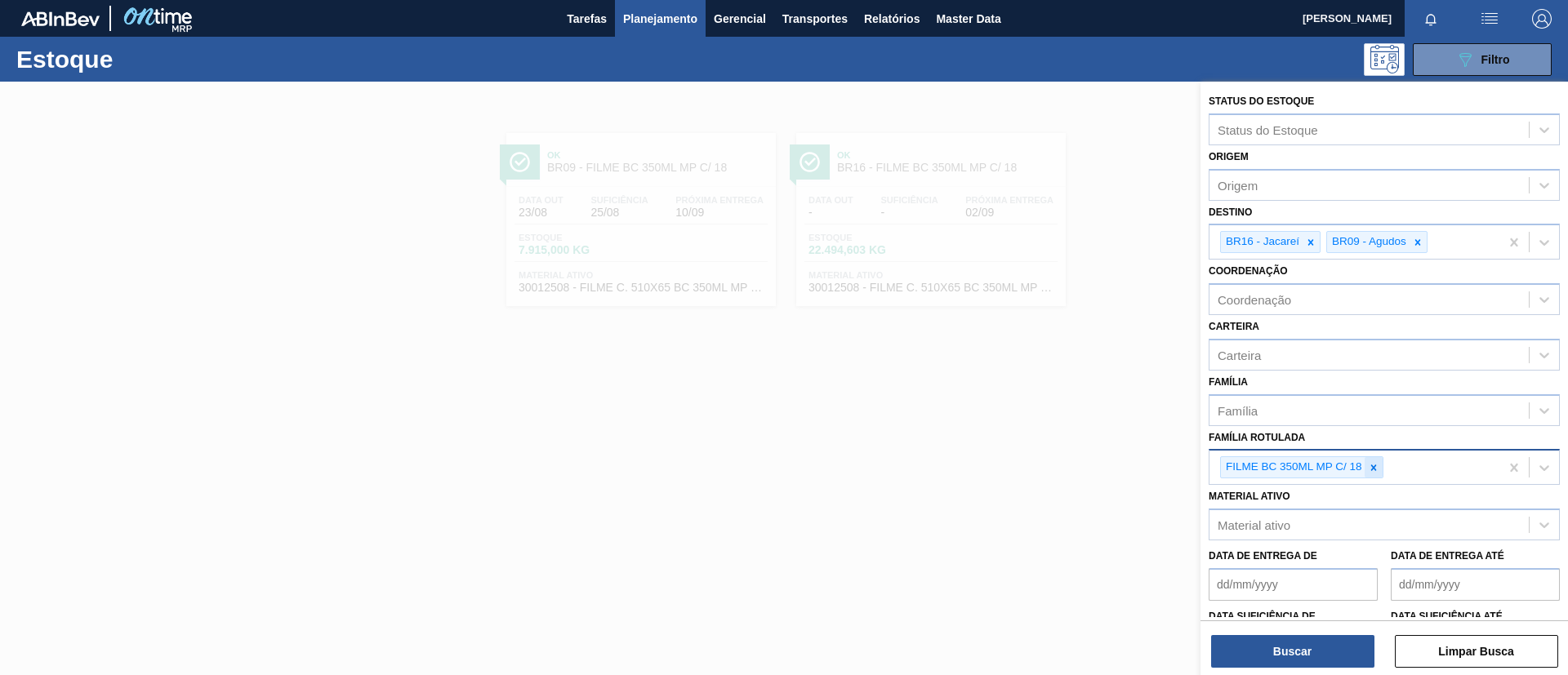
click at [1375, 476] on div at bounding box center [1373, 467] width 18 height 20
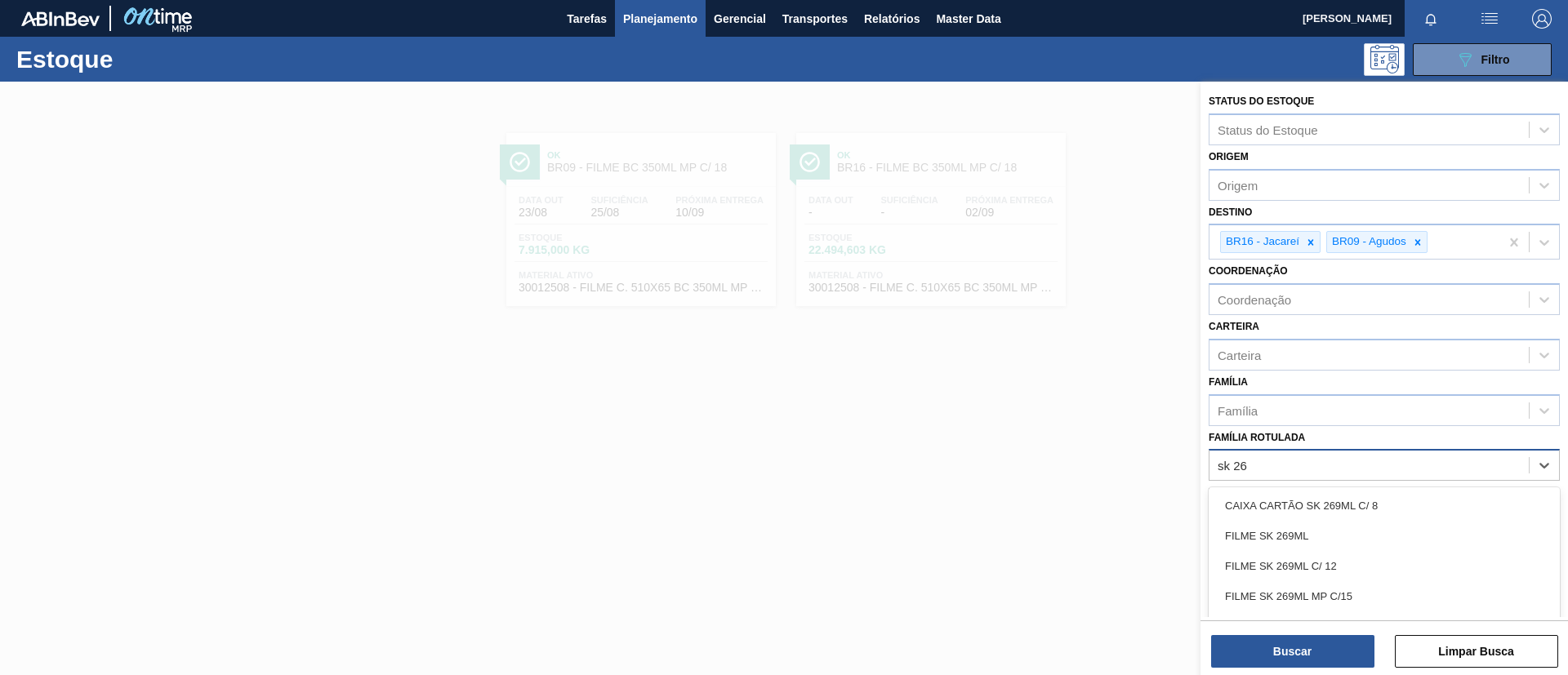
type Rotulada "sk 269"
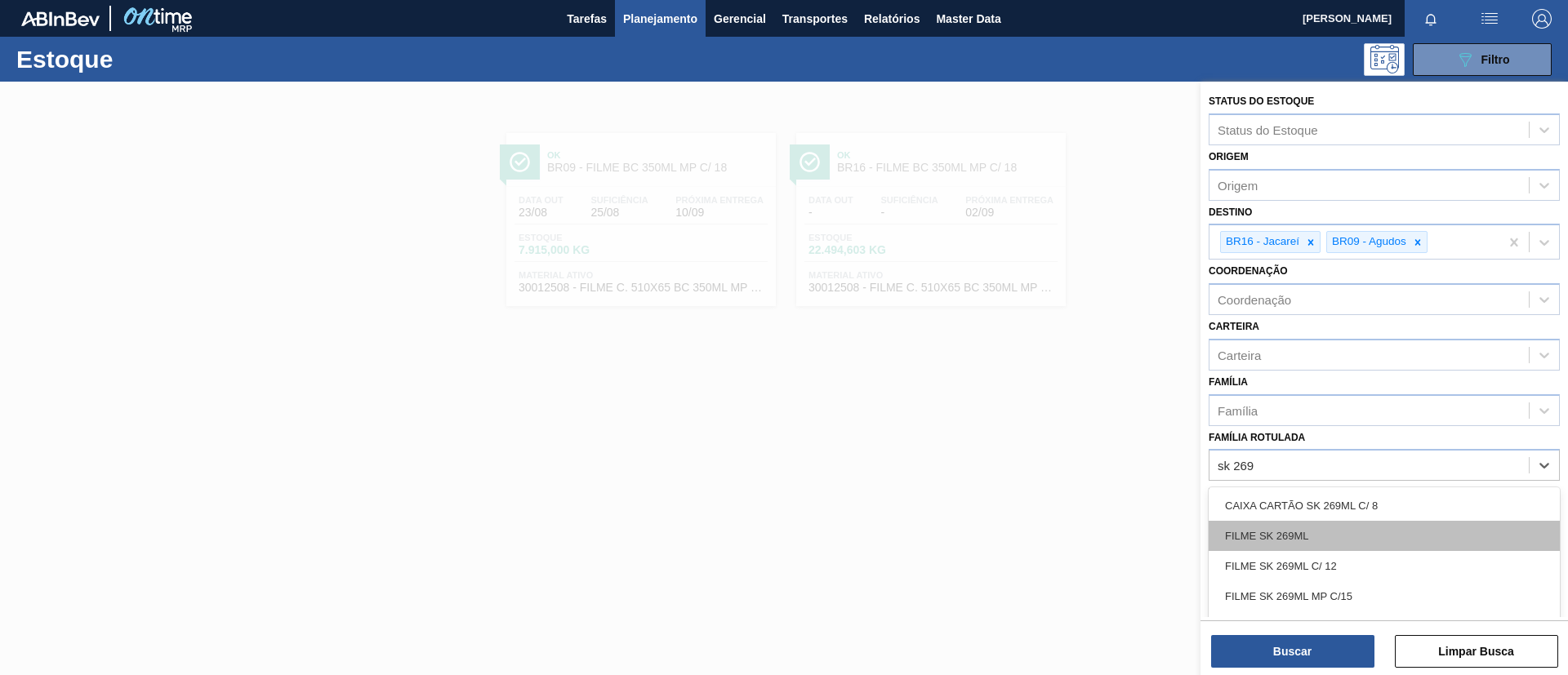
click at [1374, 528] on div "FILME SK 269ML" at bounding box center [1384, 536] width 352 height 30
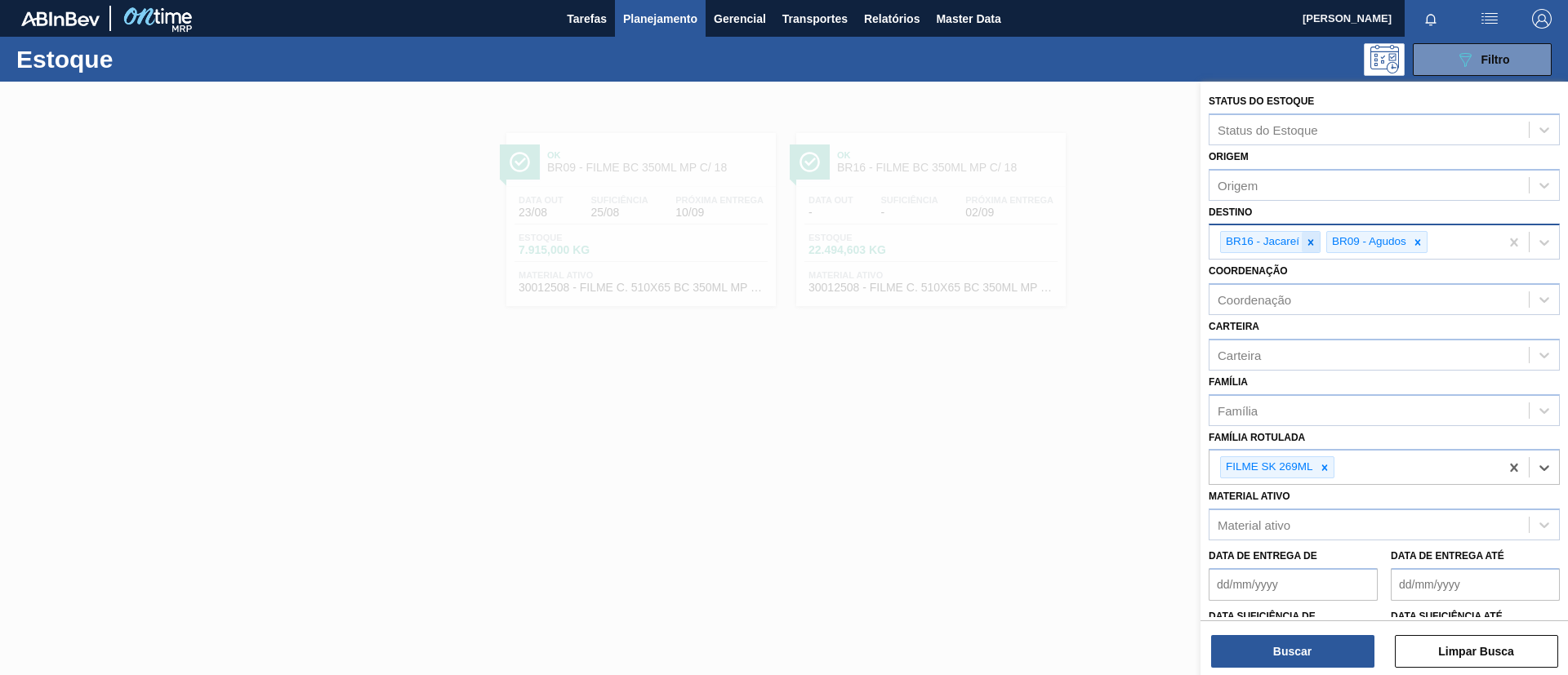
click at [1312, 239] on icon at bounding box center [1311, 243] width 12 height 12
click at [1312, 239] on icon at bounding box center [1312, 243] width 12 height 12
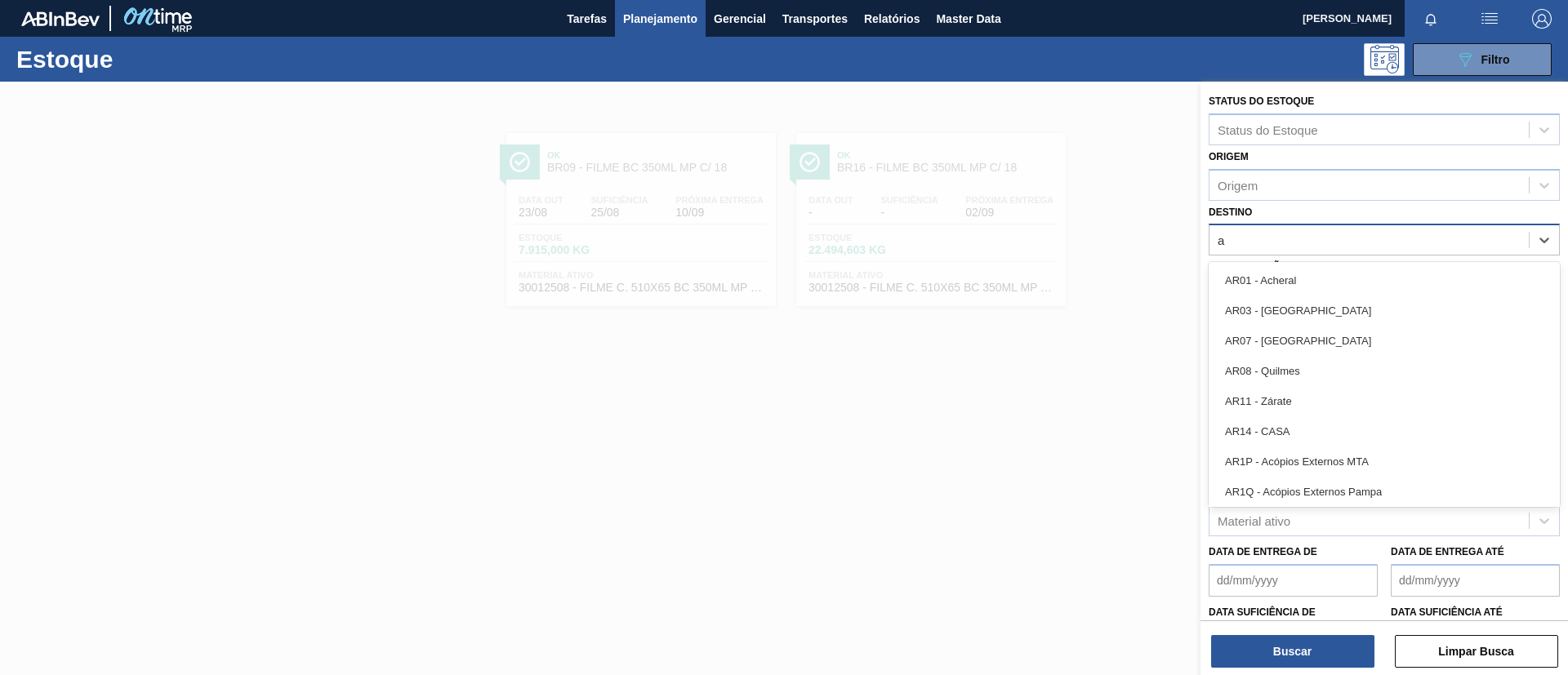
type input "aq"
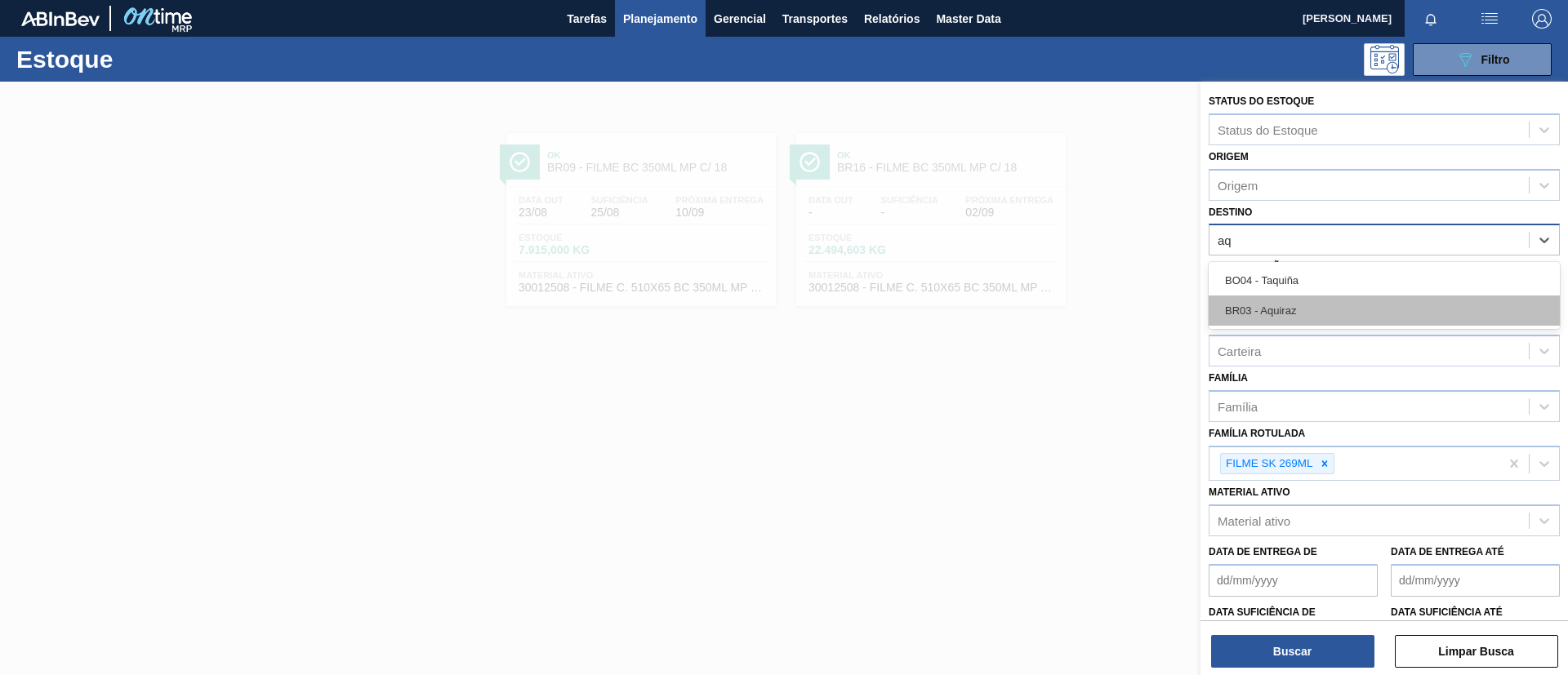
click at [1330, 312] on div "BR03 - Aquiraz" at bounding box center [1384, 310] width 352 height 30
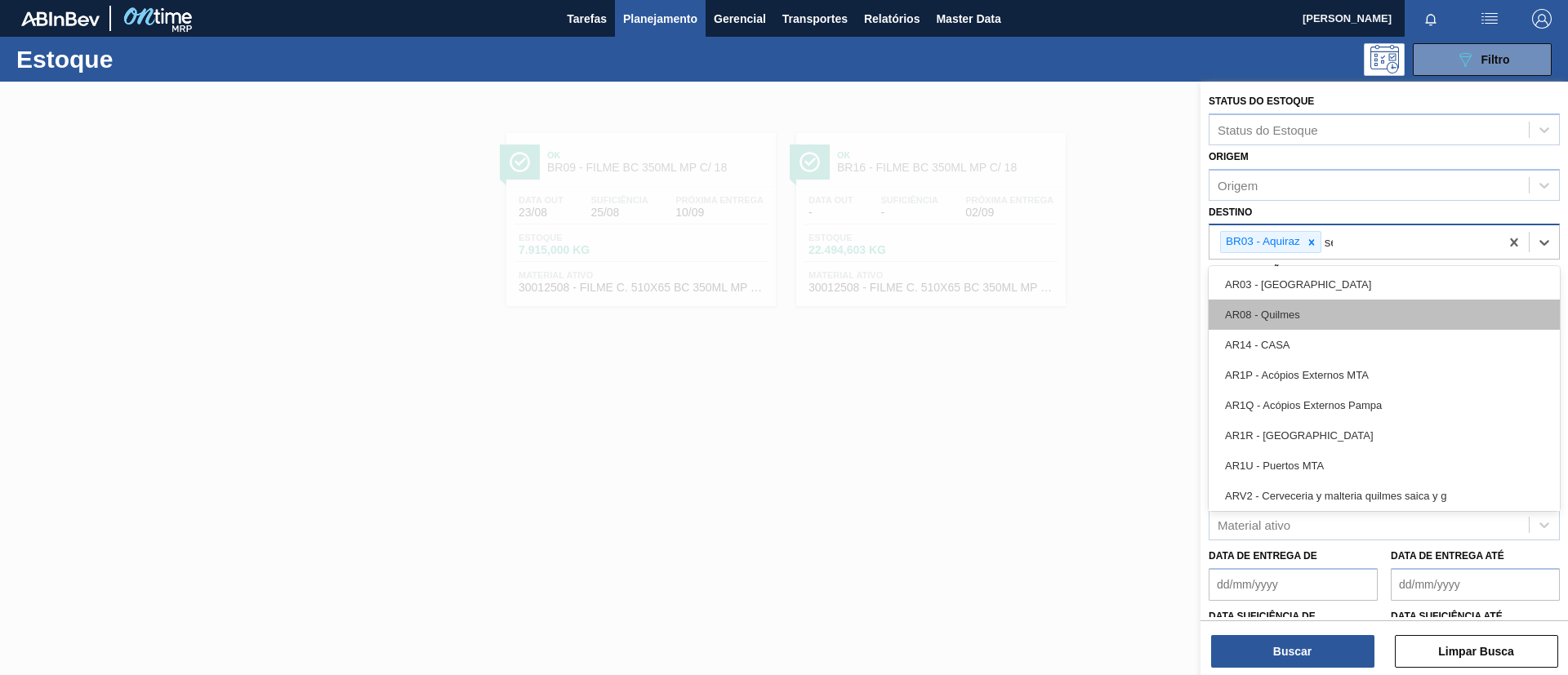
type input "ser"
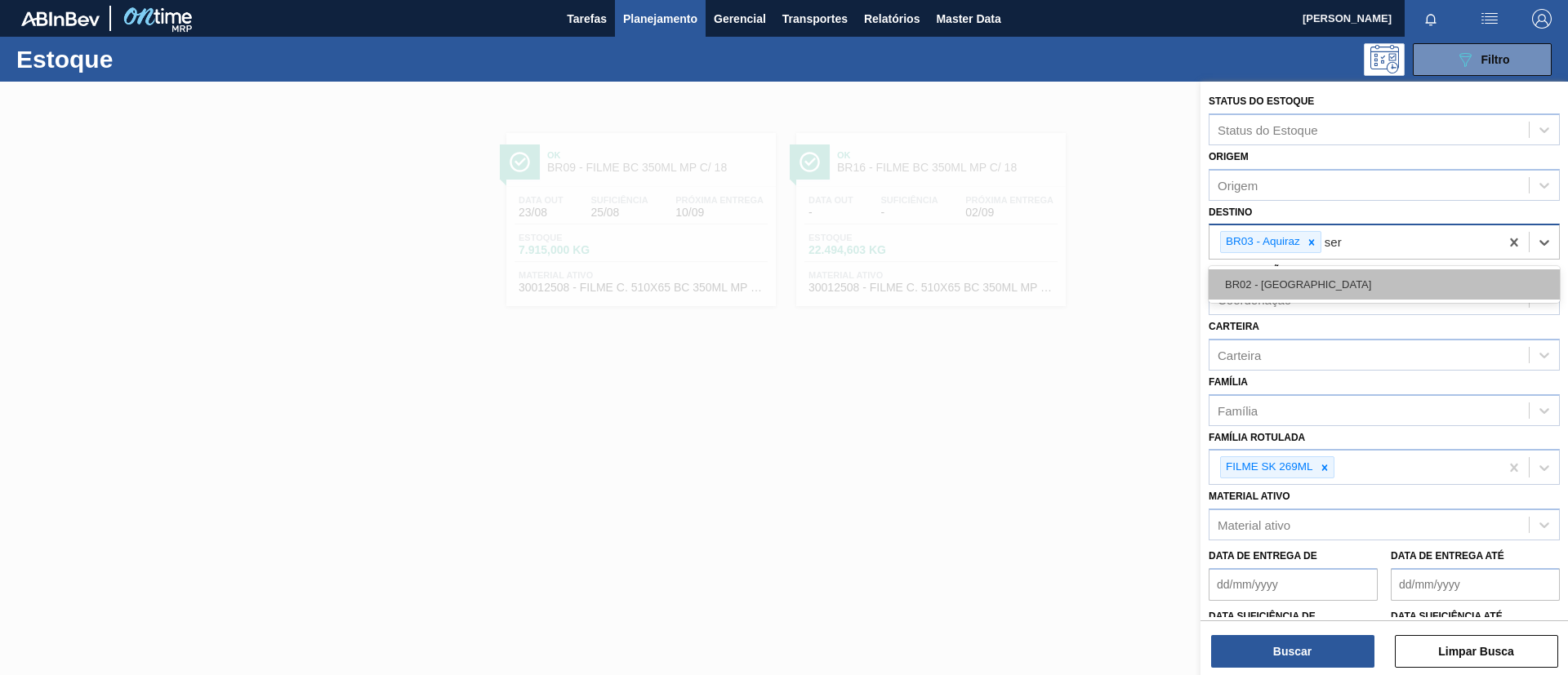
click at [1318, 282] on div "BR02 - [GEOGRAPHIC_DATA]" at bounding box center [1384, 285] width 352 height 30
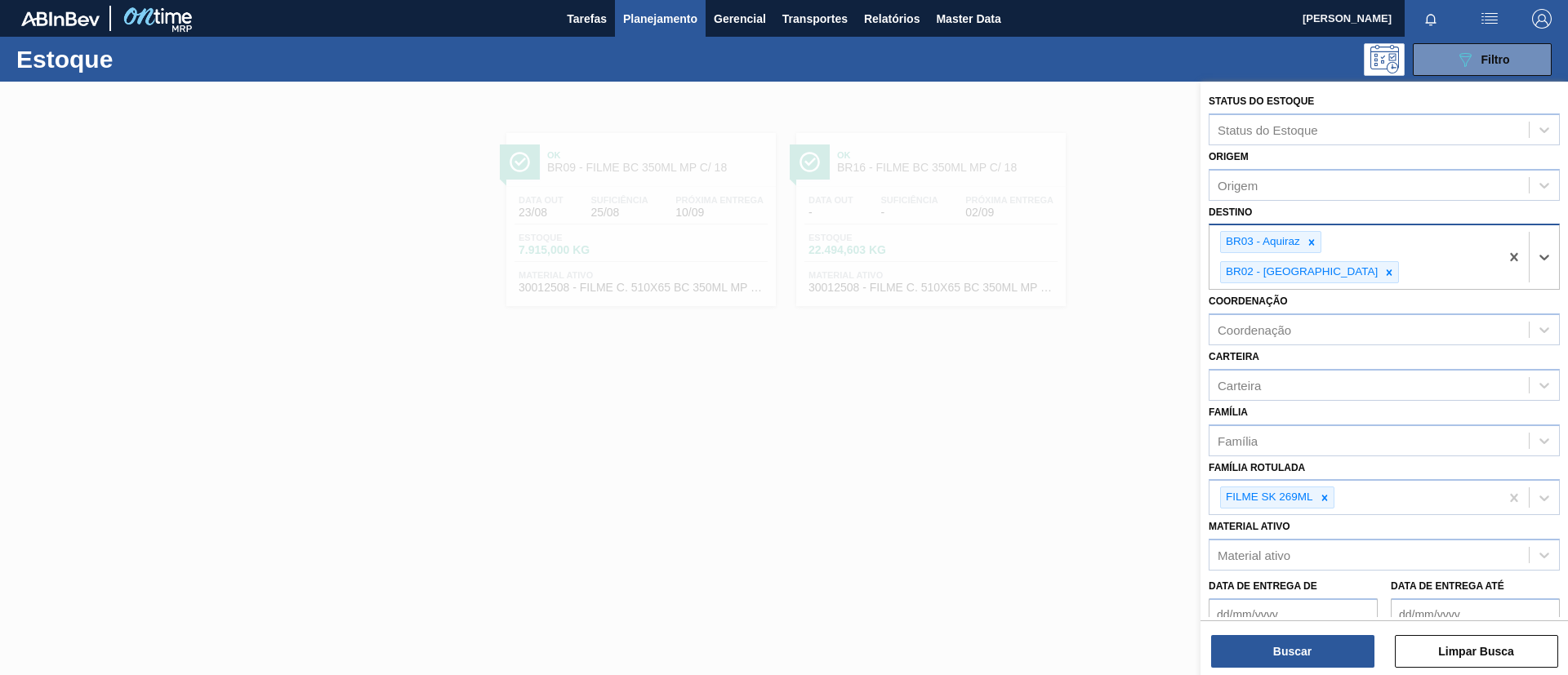
click at [1302, 631] on div "Buscar Limpar Busca" at bounding box center [1384, 642] width 367 height 46
click at [1307, 637] on button "Buscar" at bounding box center [1293, 651] width 164 height 33
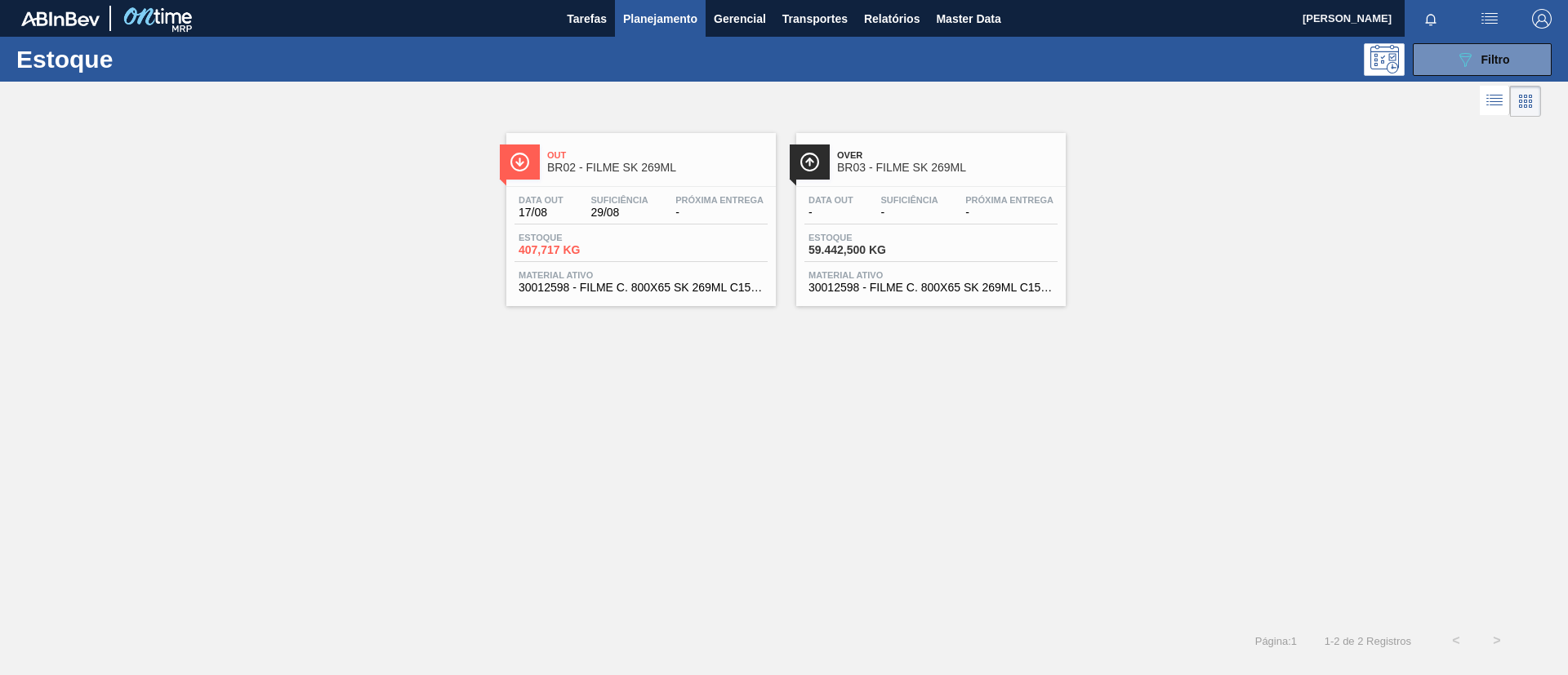
click at [639, 184] on div "Out BR02 - FILME SK 269ML Data out 17/08 Suficiência 29/08 Próxima Entrega - Es…" at bounding box center [640, 219] width 270 height 173
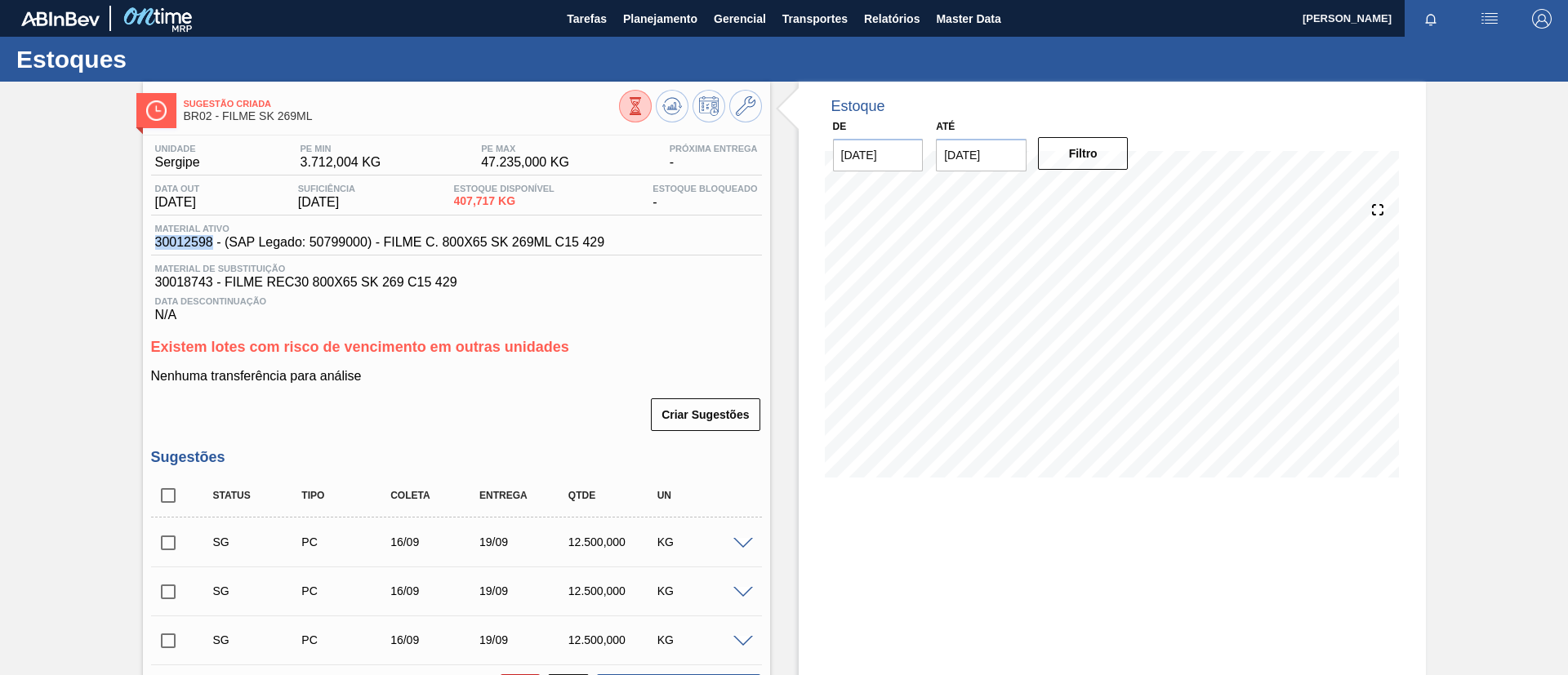
drag, startPoint x: 144, startPoint y: 239, endPoint x: 210, endPoint y: 246, distance: 66.4
click at [210, 246] on div "Sugestão Criada BR02 - FILME SK 269ML Unidade Sergipe PE MIN 3.712,004 KG PE MA…" at bounding box center [784, 499] width 1568 height 835
copy span "30012598"
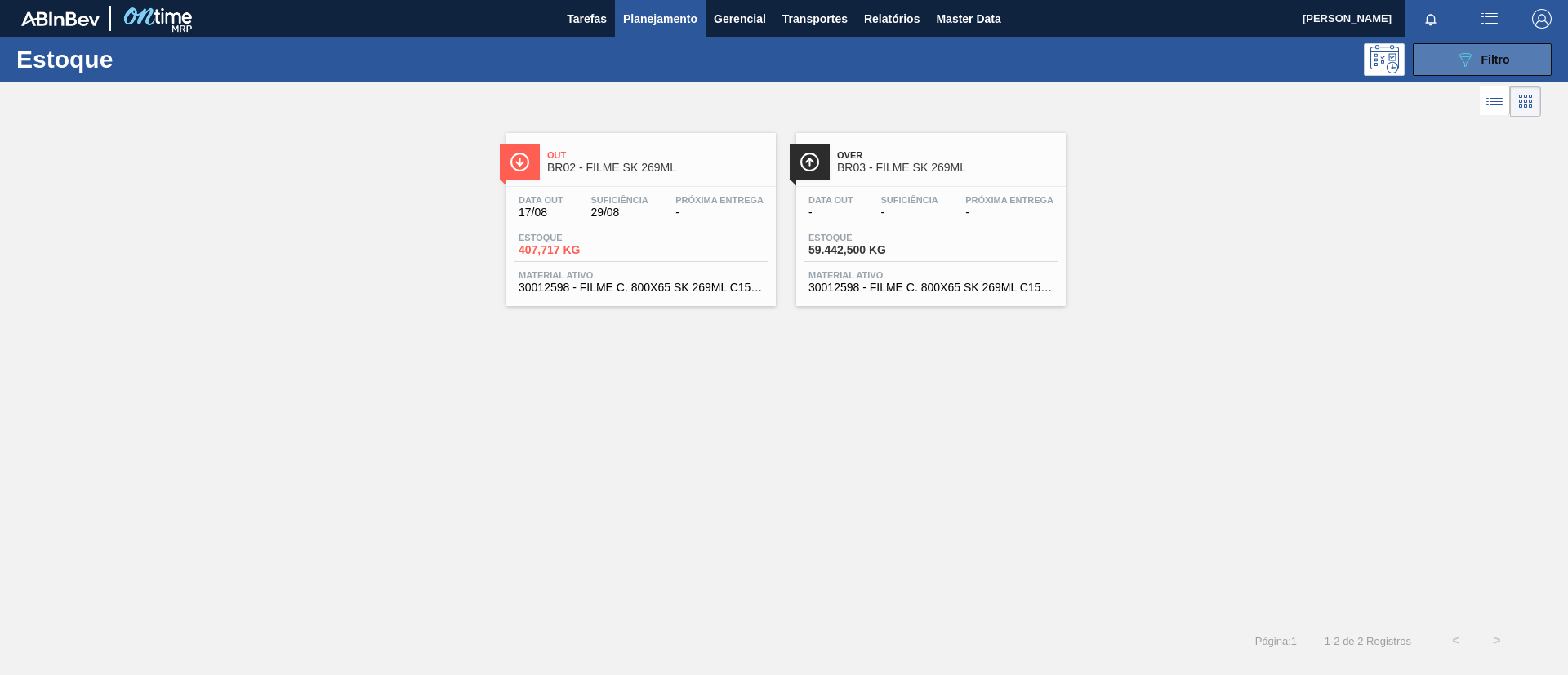
click at [1487, 54] on span "Filtro" at bounding box center [1495, 60] width 28 height 13
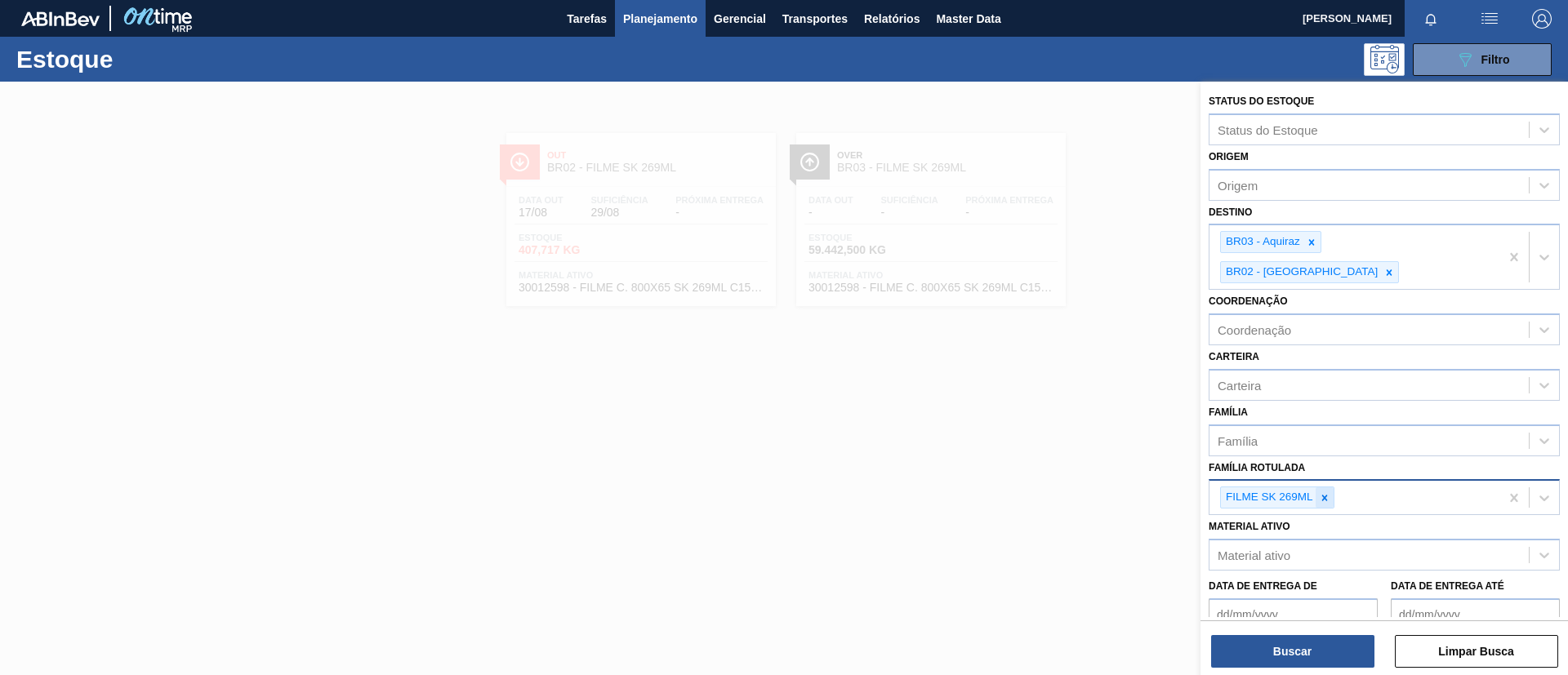
click at [1328, 492] on icon at bounding box center [1325, 498] width 12 height 12
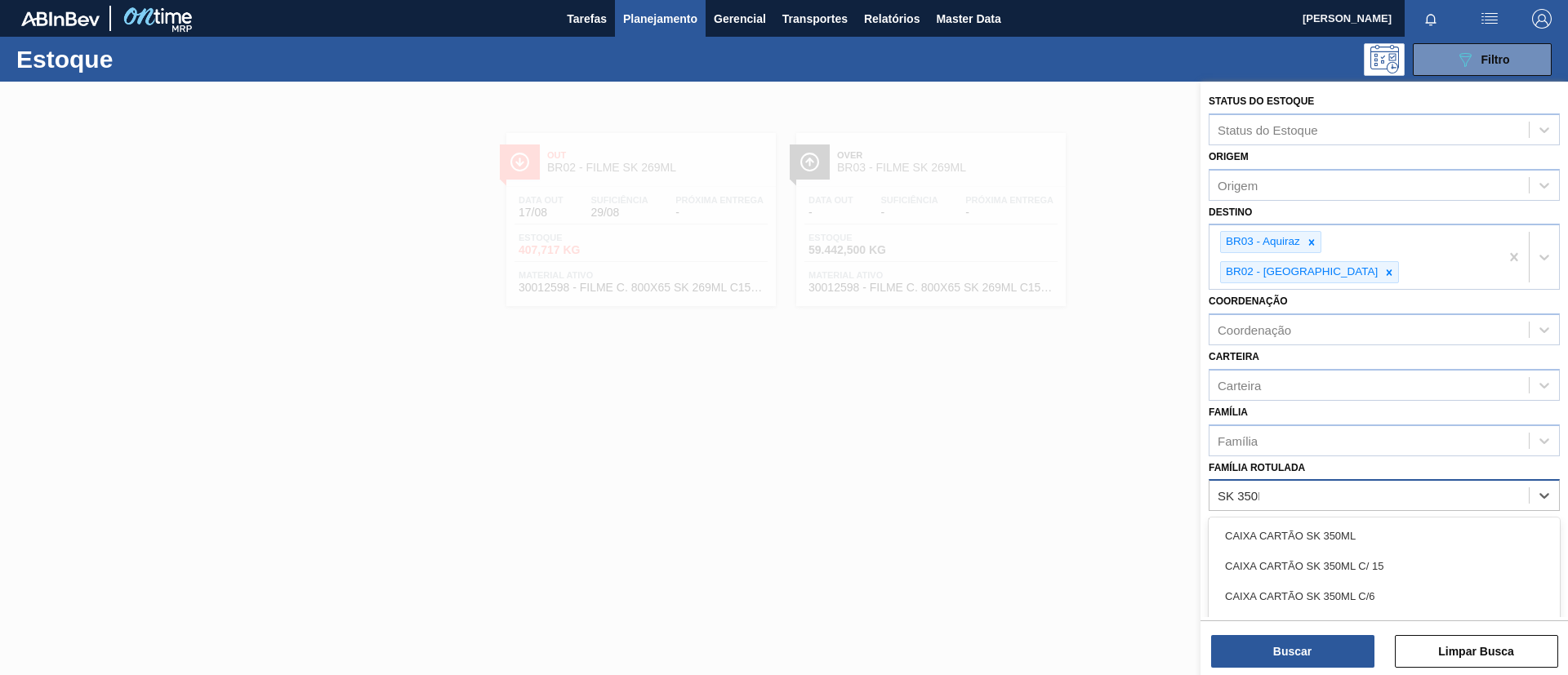
type Rotulada "SK 350ML"
click at [1351, 612] on div "FILME SK 350ML" at bounding box center [1384, 627] width 352 height 30
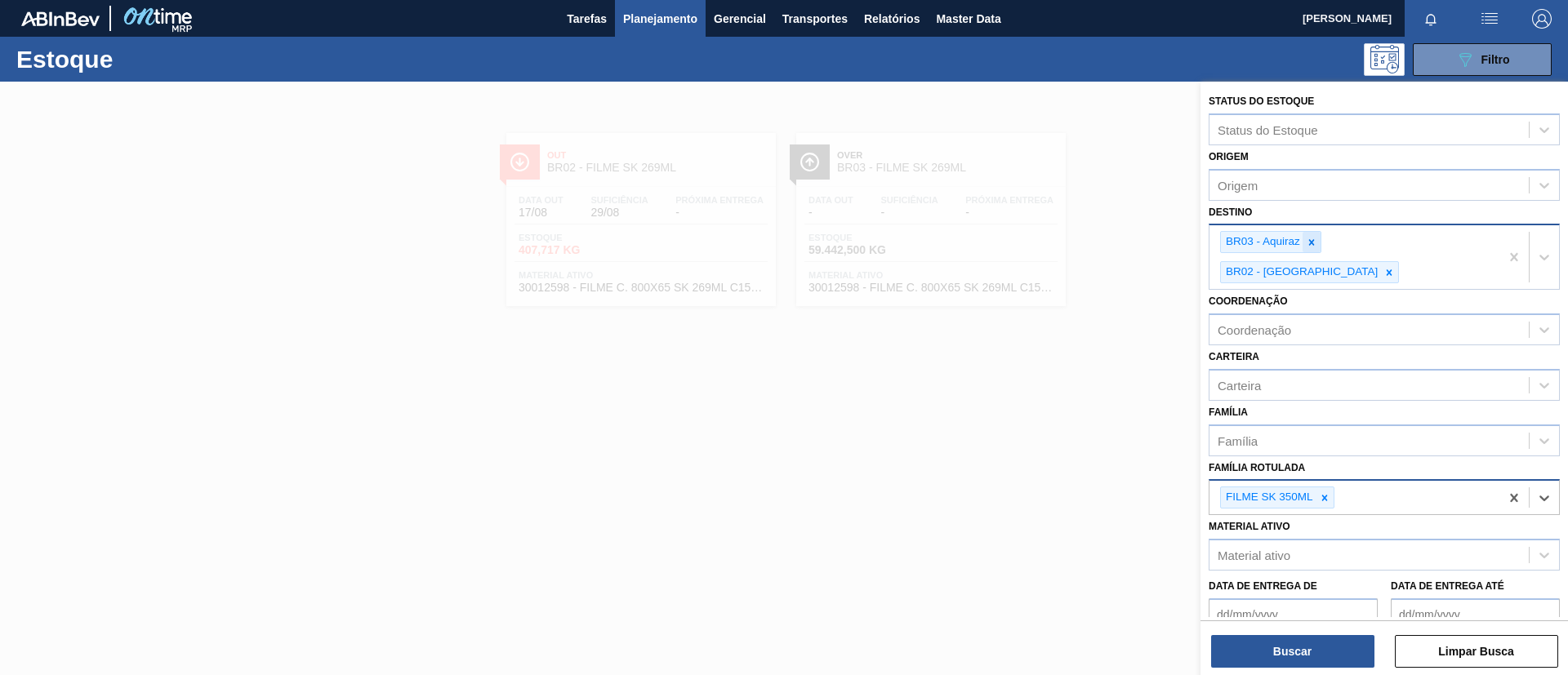
click at [1306, 244] on icon at bounding box center [1312, 243] width 12 height 12
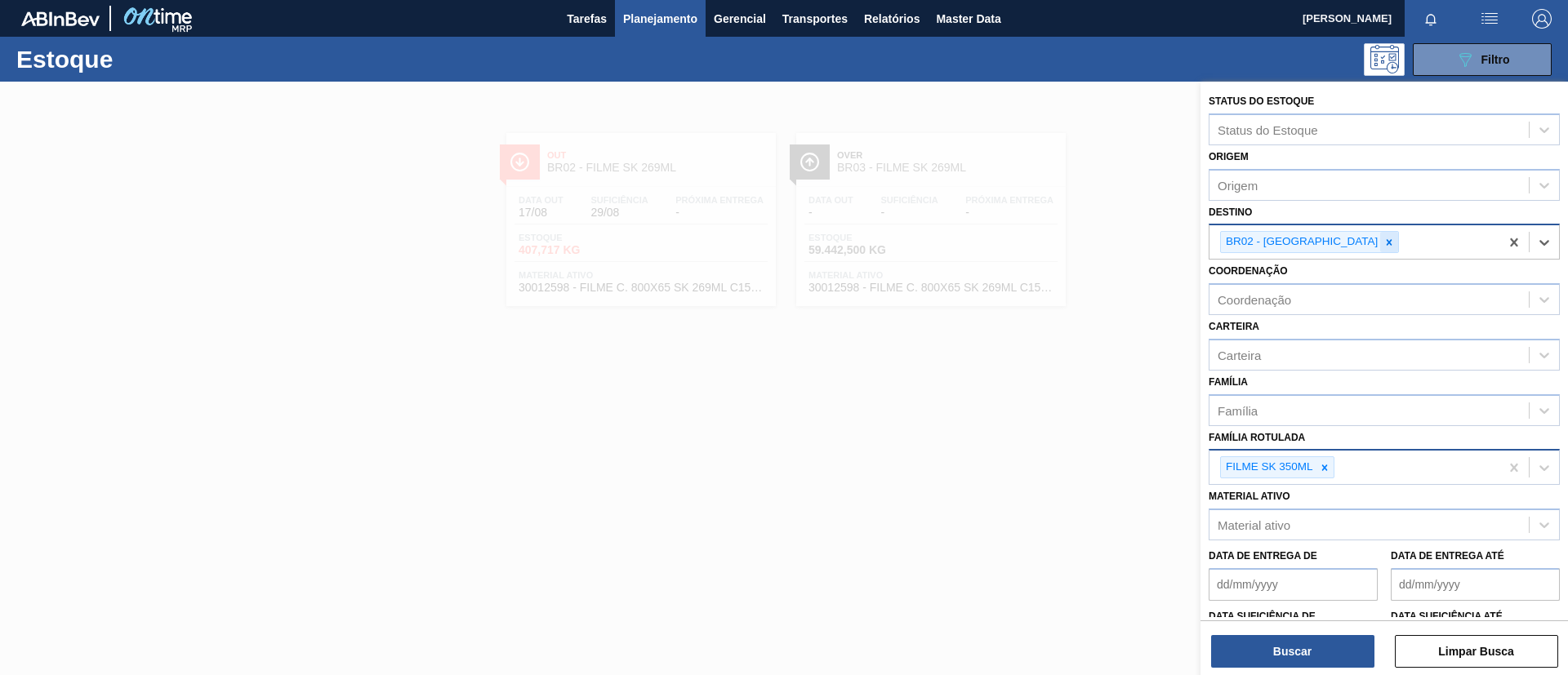
click at [1383, 244] on icon at bounding box center [1389, 243] width 12 height 12
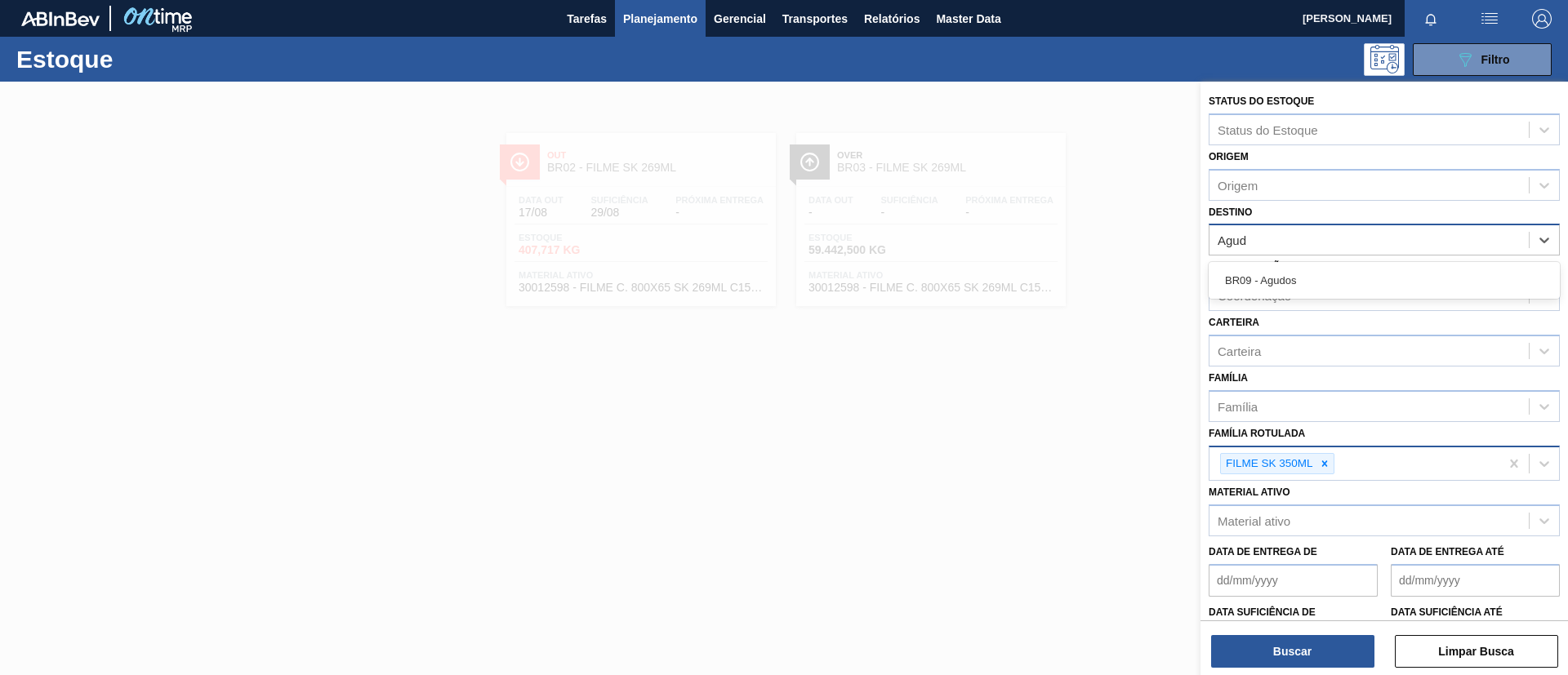
type input "Agudo"
click at [1333, 263] on div "BR09 - Agudos" at bounding box center [1384, 280] width 352 height 37
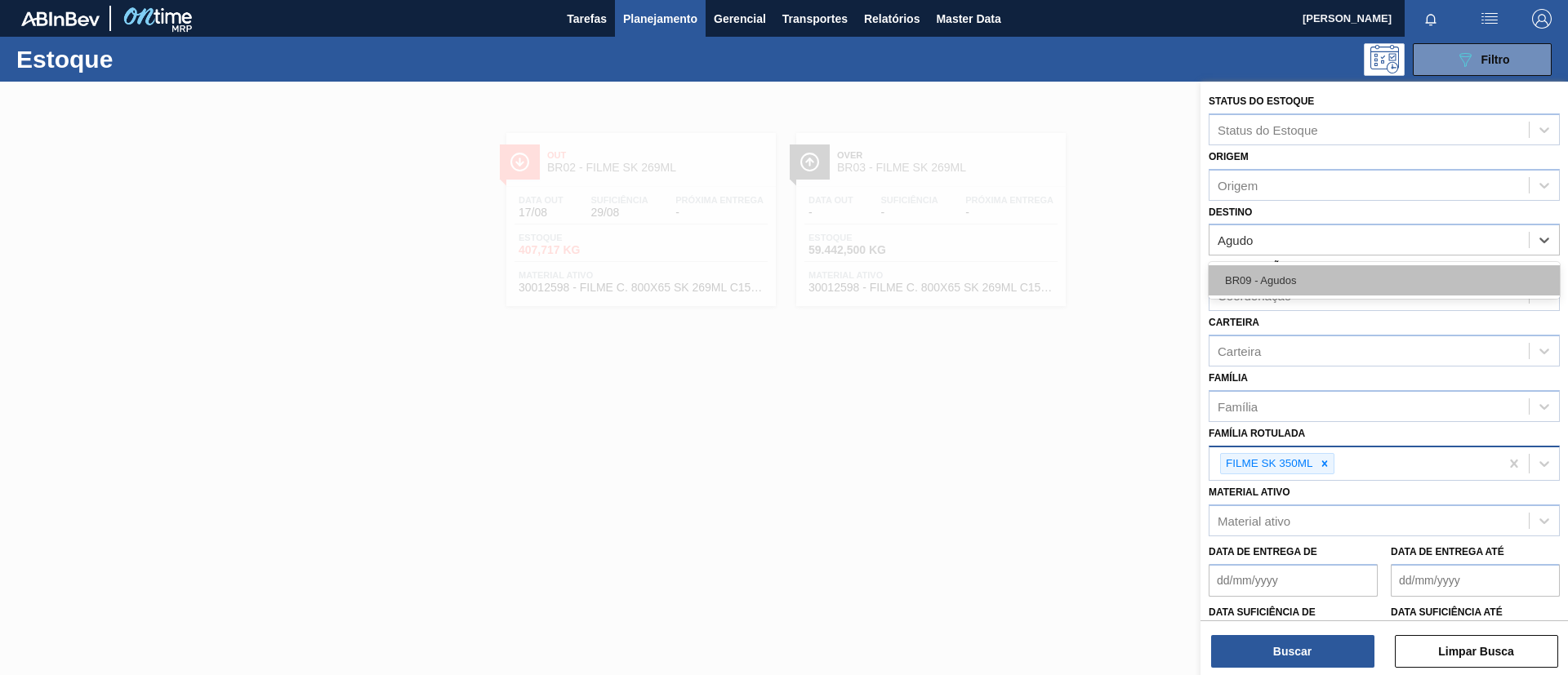
click at [1341, 268] on div "BR09 - Agudos" at bounding box center [1384, 280] width 352 height 30
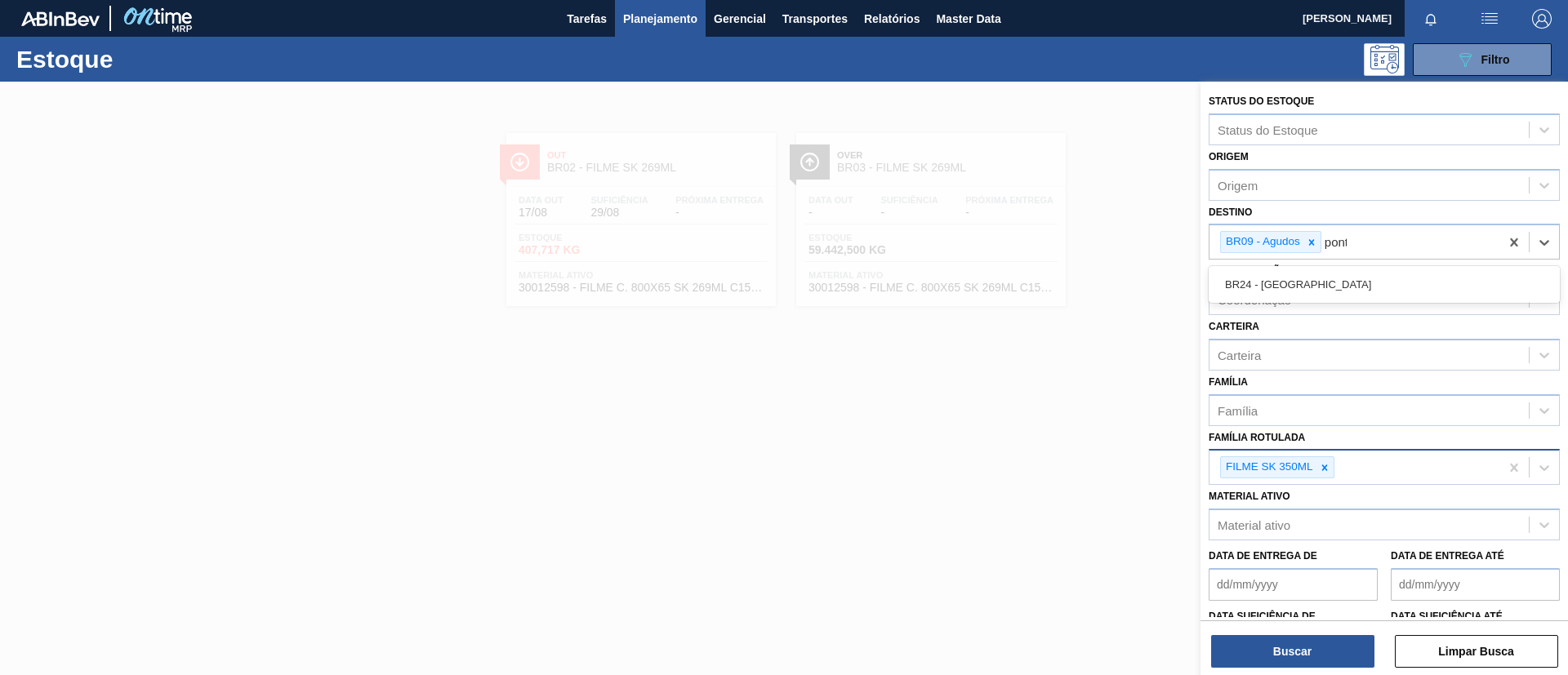
type input "ponta"
drag, startPoint x: 1331, startPoint y: 269, endPoint x: 1341, endPoint y: 347, distance: 78.6
click at [1330, 269] on div "BR24 - [GEOGRAPHIC_DATA]" at bounding box center [1384, 285] width 352 height 30
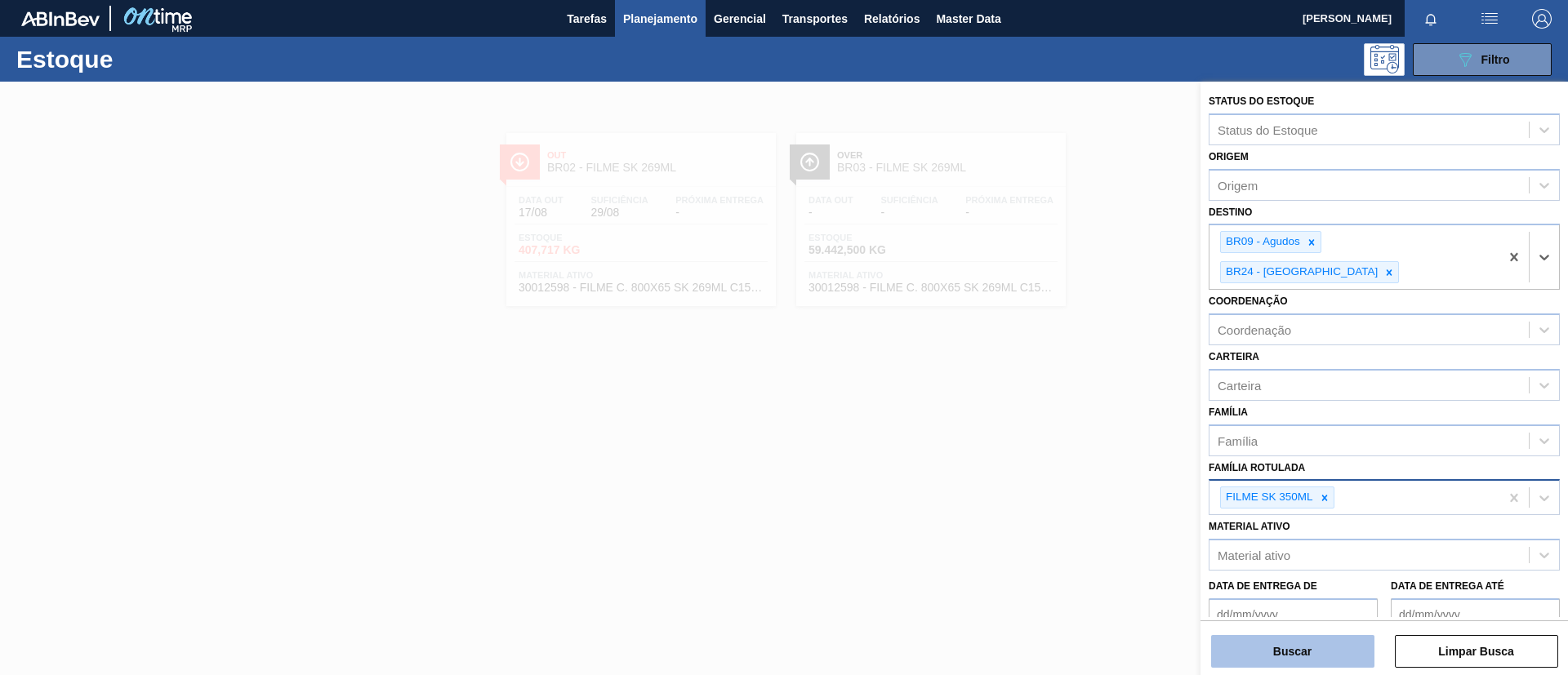
click at [1320, 642] on button "Buscar" at bounding box center [1293, 651] width 164 height 33
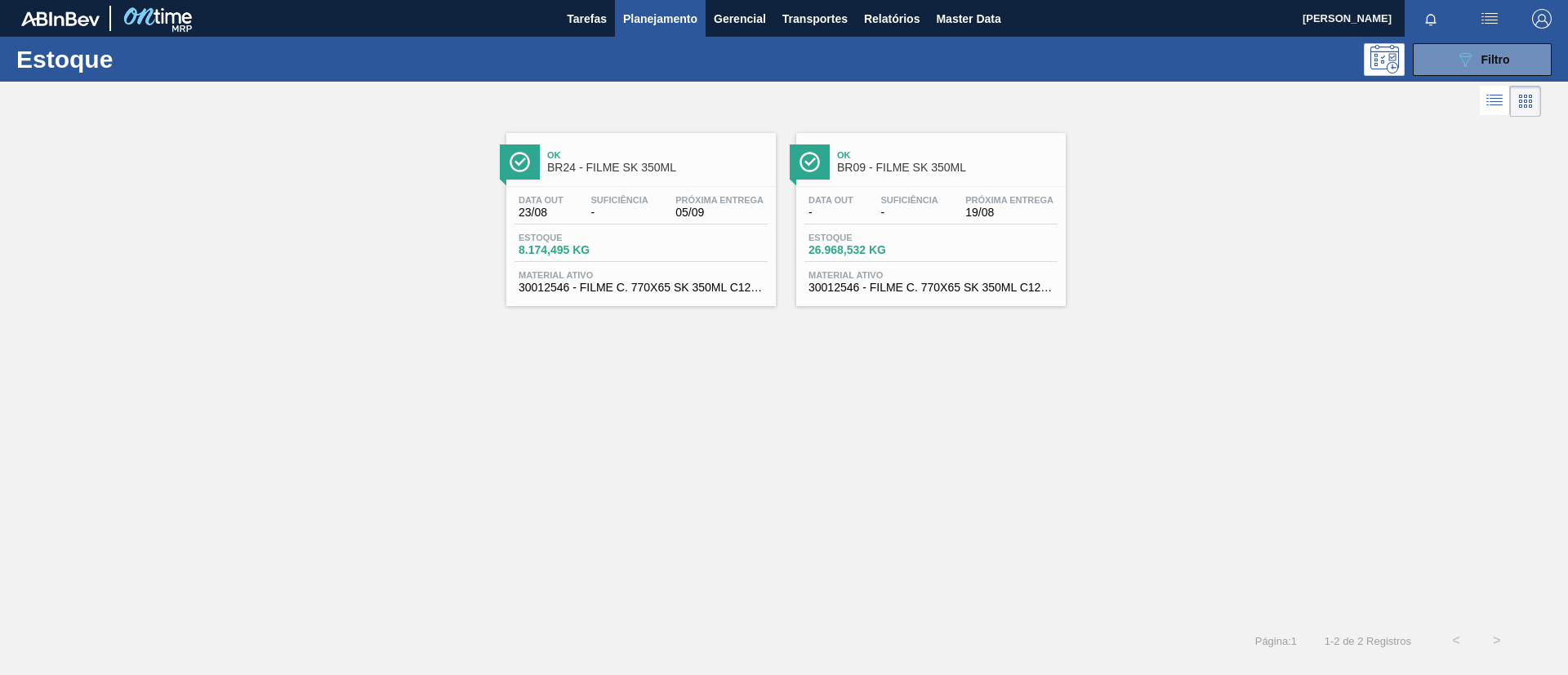
click at [945, 162] on span "BR09 - FILME SK 350ML" at bounding box center [948, 168] width 220 height 13
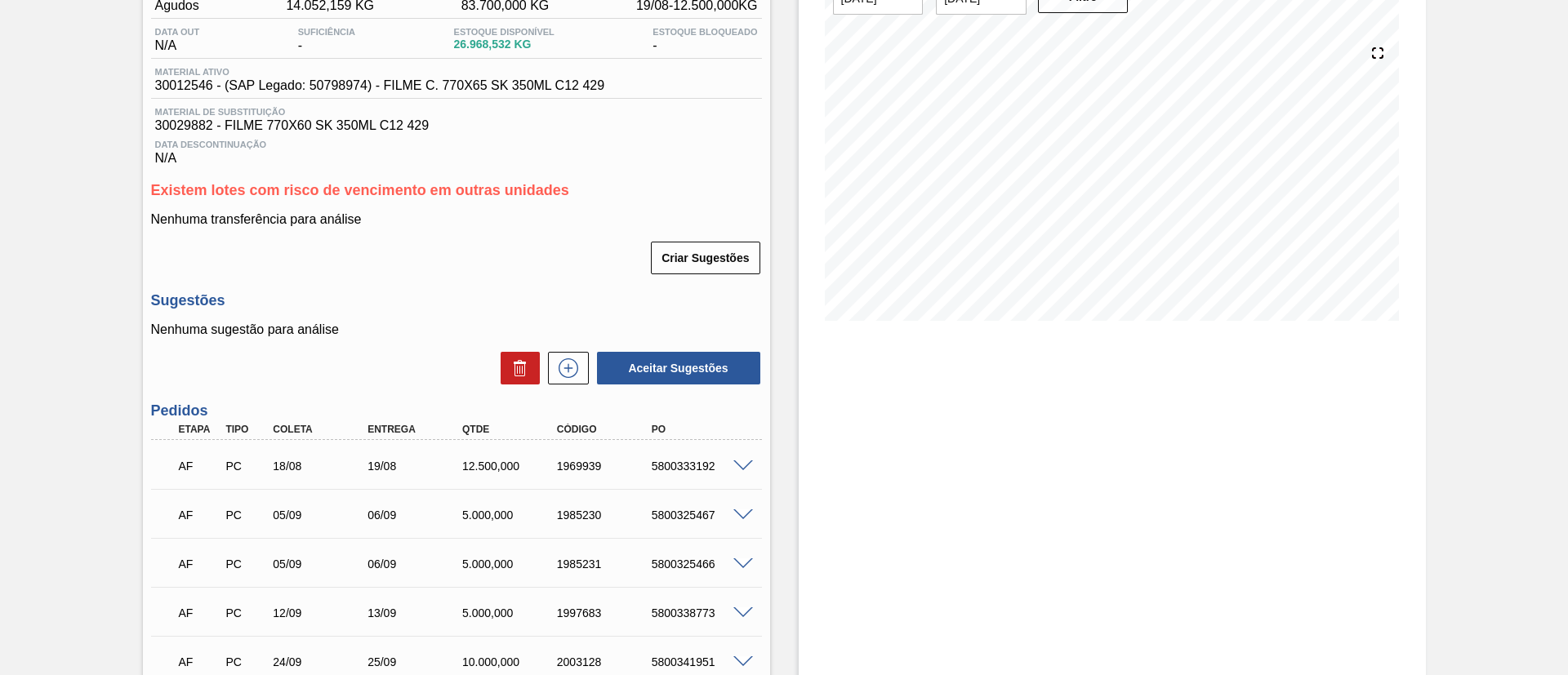
scroll to position [244, 0]
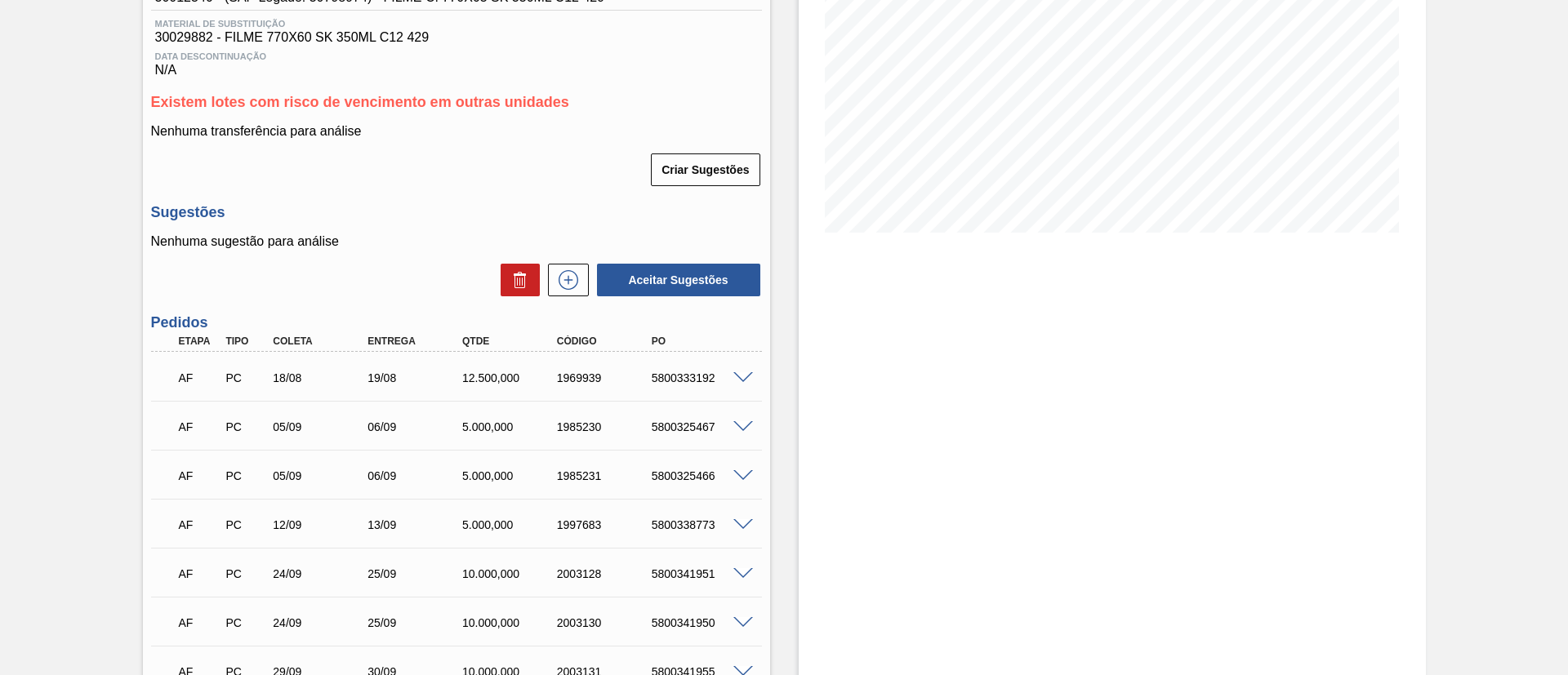
click at [729, 387] on div "AF PC 18/08 19/08 12.500,000 1969939 5800333192" at bounding box center [452, 375] width 568 height 33
click at [736, 384] on div "5800333192" at bounding box center [701, 378] width 106 height 13
click at [739, 380] on span at bounding box center [742, 378] width 19 height 13
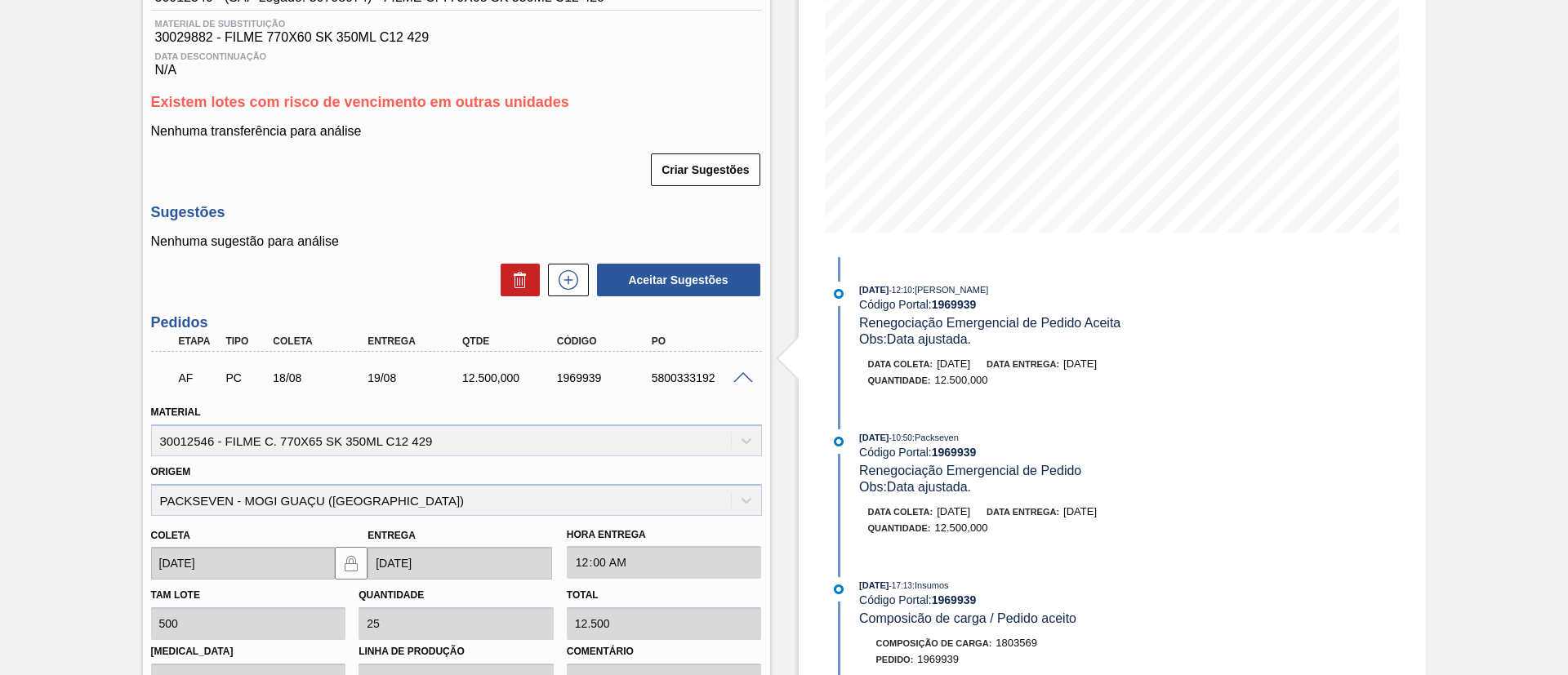
click at [739, 380] on span at bounding box center [742, 378] width 19 height 13
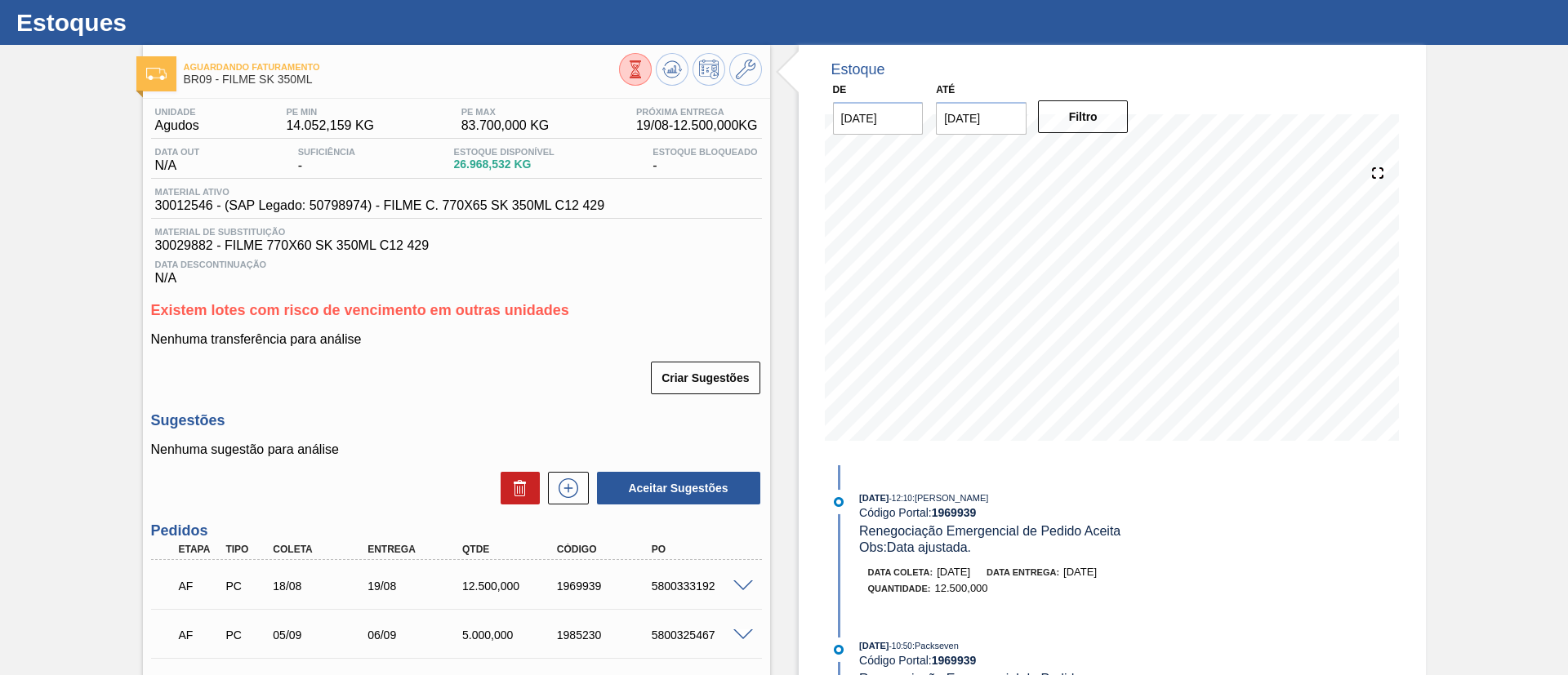
scroll to position [0, 0]
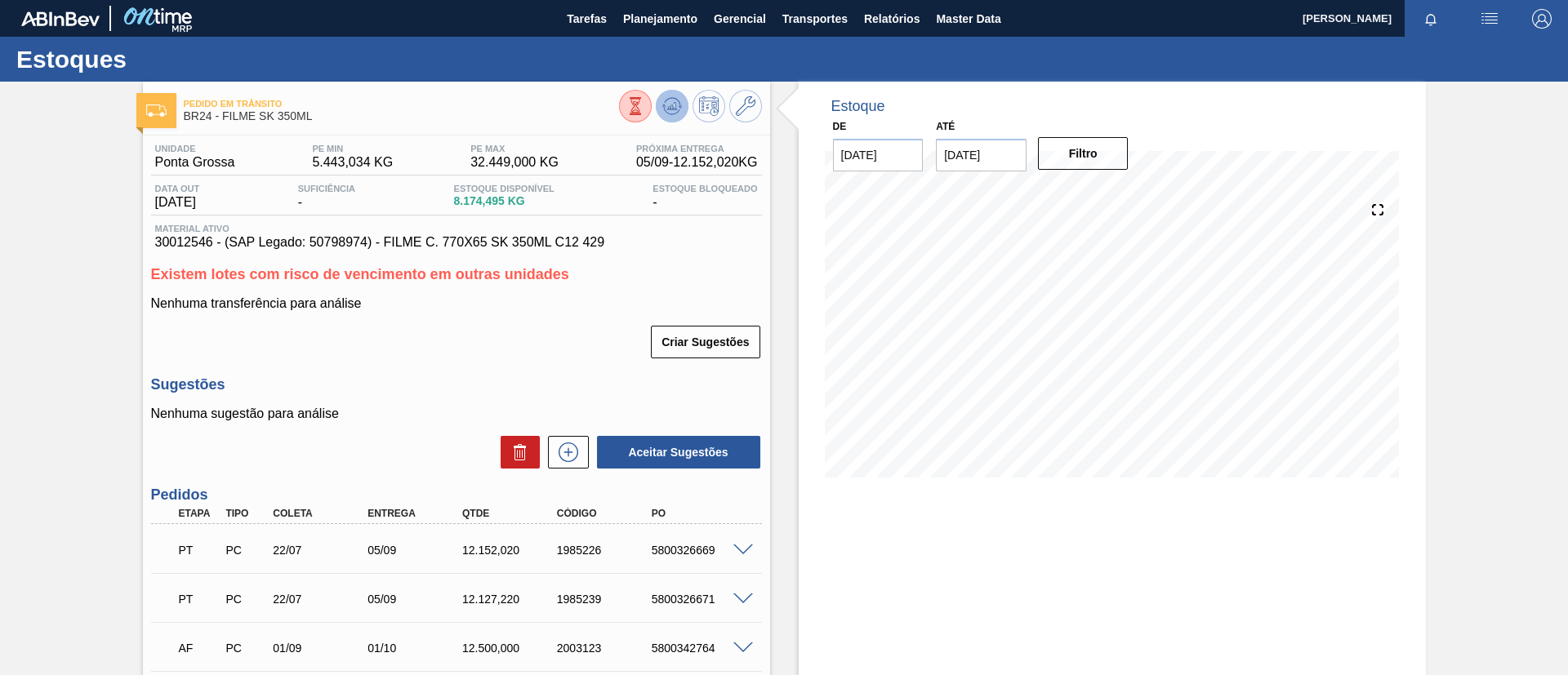
click at [645, 97] on icon at bounding box center [635, 106] width 18 height 18
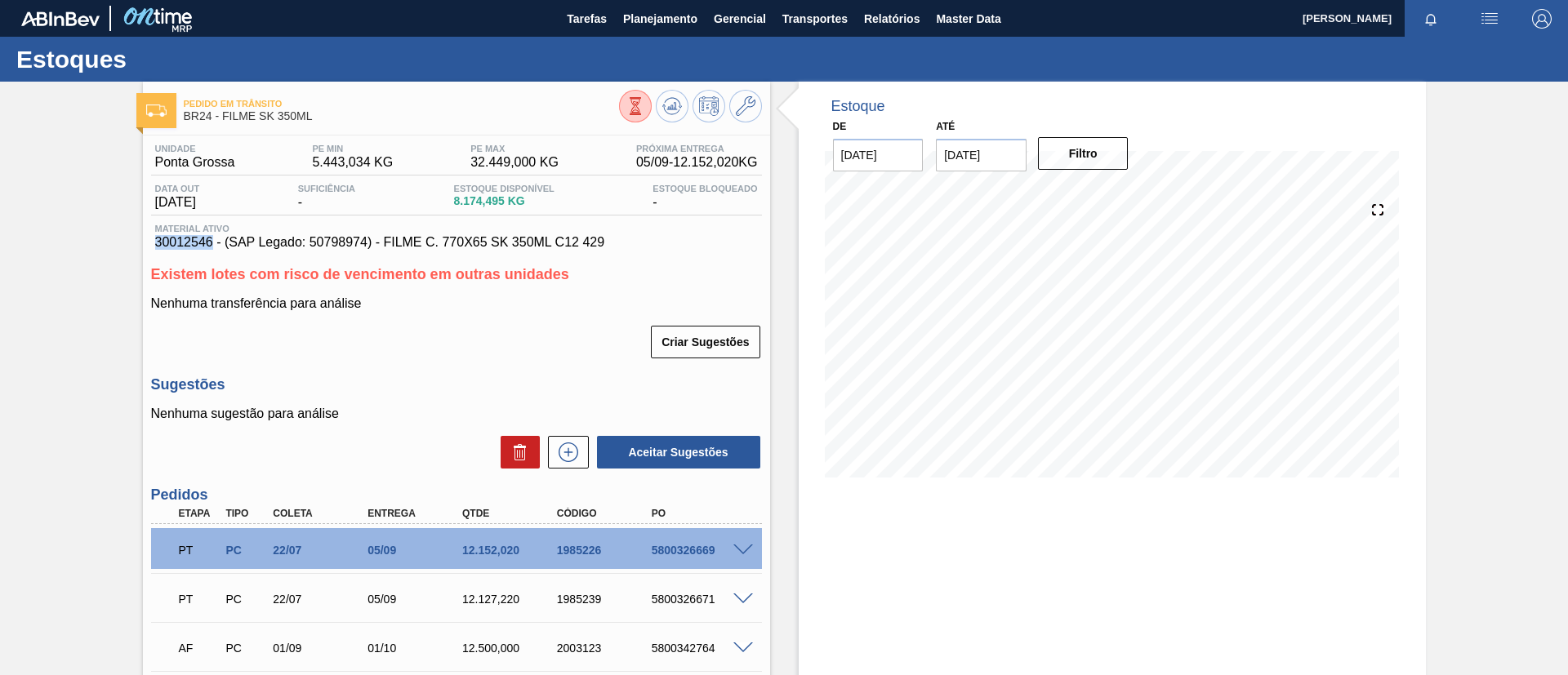
drag, startPoint x: 150, startPoint y: 240, endPoint x: 209, endPoint y: 245, distance: 59.2
click at [209, 245] on div "Unidade Ponta Grossa PE MIN 5.443,034 KG PE MAX 32.449,000 KG Próxima Entrega 0…" at bounding box center [456, 466] width 627 height 661
copy span "30012546"
click at [645, 109] on icon at bounding box center [635, 106] width 18 height 18
click at [0, 250] on div "Pedido em Trânsito BR24 - FILME SK 350ML Unidade Ponta Grossa PE MIN 5.443,034 …" at bounding box center [784, 443] width 1568 height 723
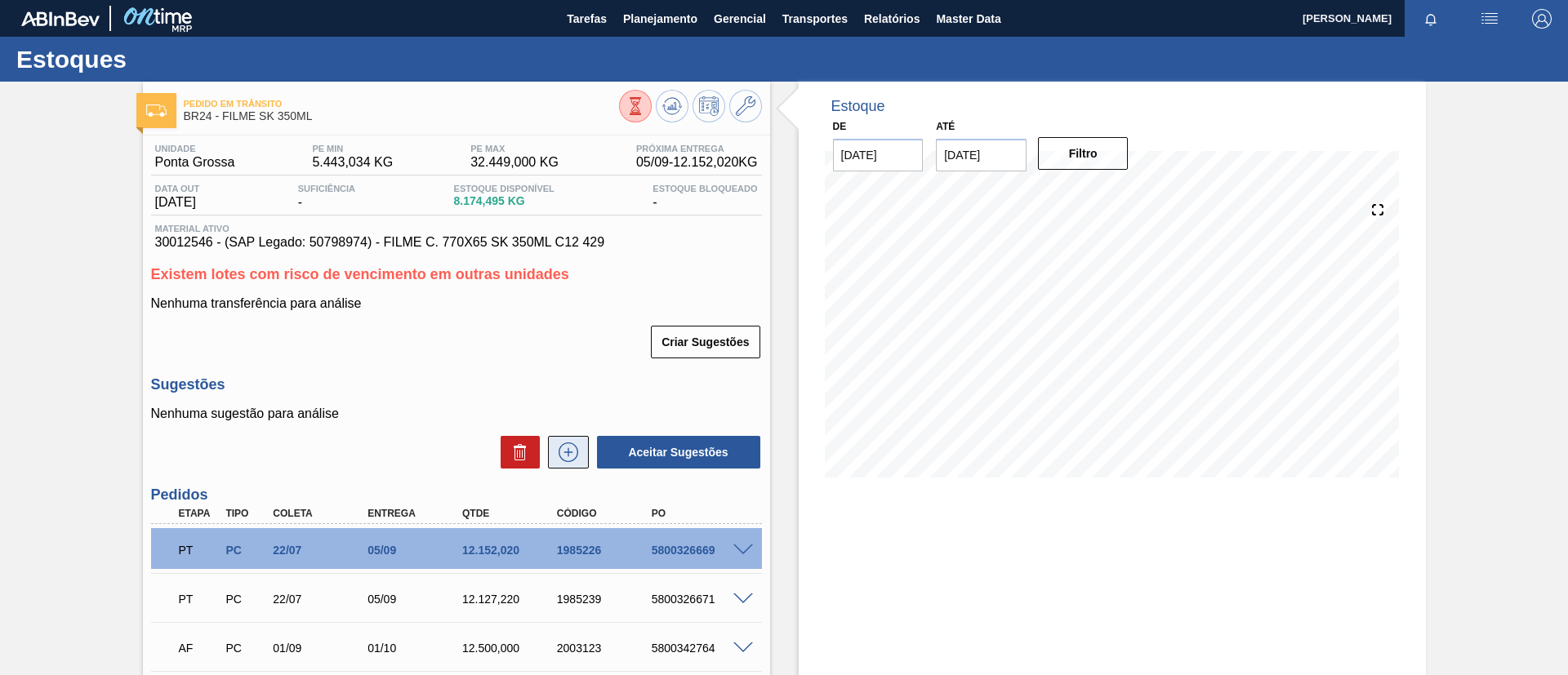
drag, startPoint x: 581, startPoint y: 471, endPoint x: 569, endPoint y: 462, distance: 15.0
click at [579, 471] on div "Unidade Ponta Grossa PE MIN 5.443,034 KG PE MAX 32.449,000 KG Próxima Entrega 0…" at bounding box center [456, 466] width 627 height 661
click at [559, 452] on icon at bounding box center [568, 451] width 26 height 19
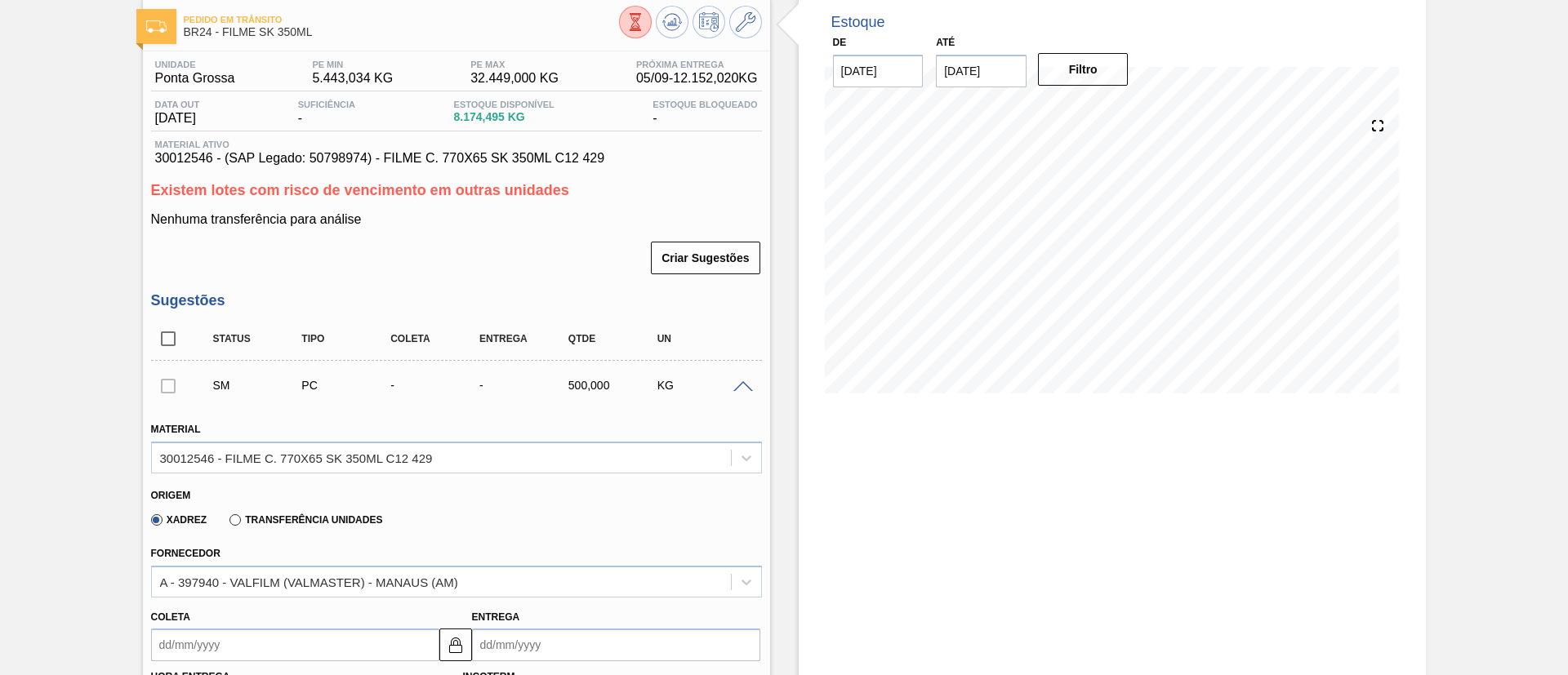
scroll to position [123, 0]
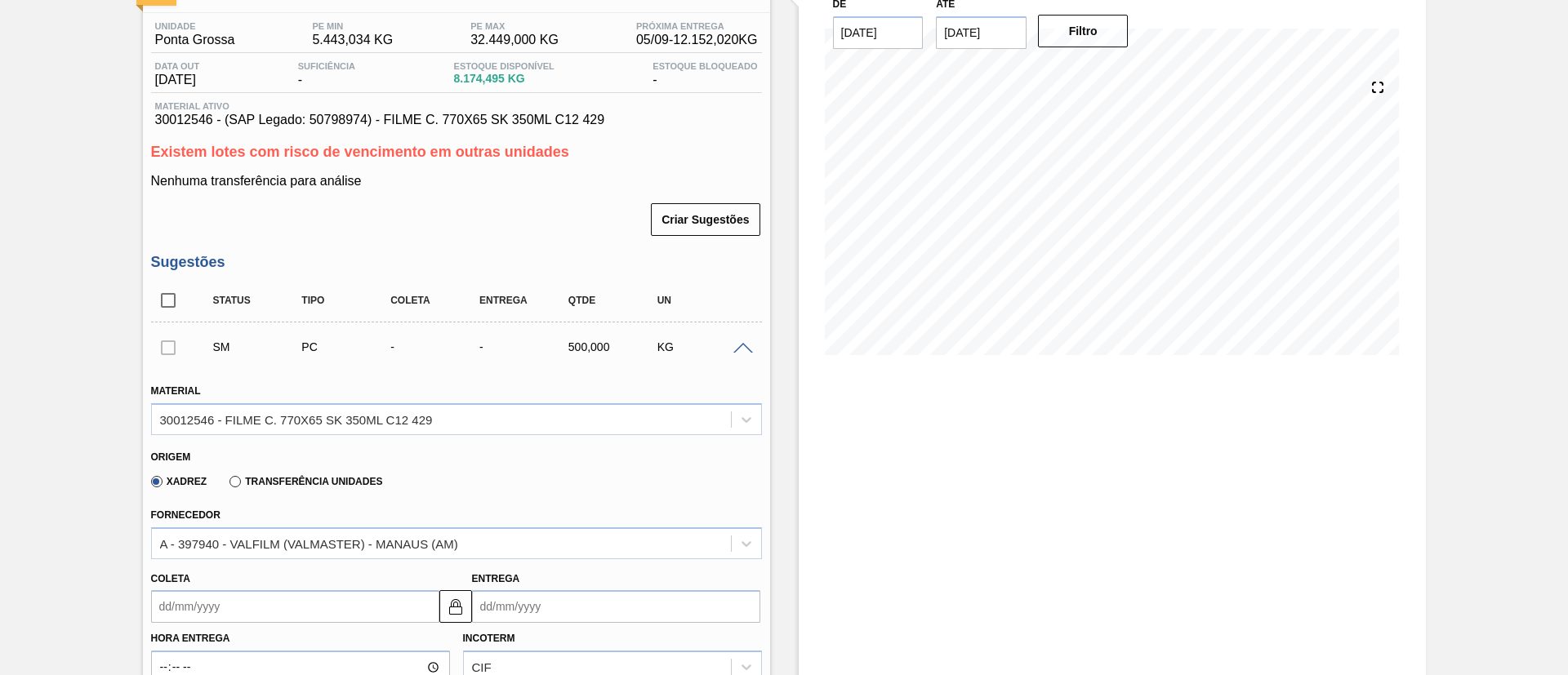
click at [301, 480] on label "Transferência Unidades" at bounding box center [306, 481] width 153 height 12
click at [227, 485] on input "Transferência Unidades" at bounding box center [227, 485] width 0 height 0
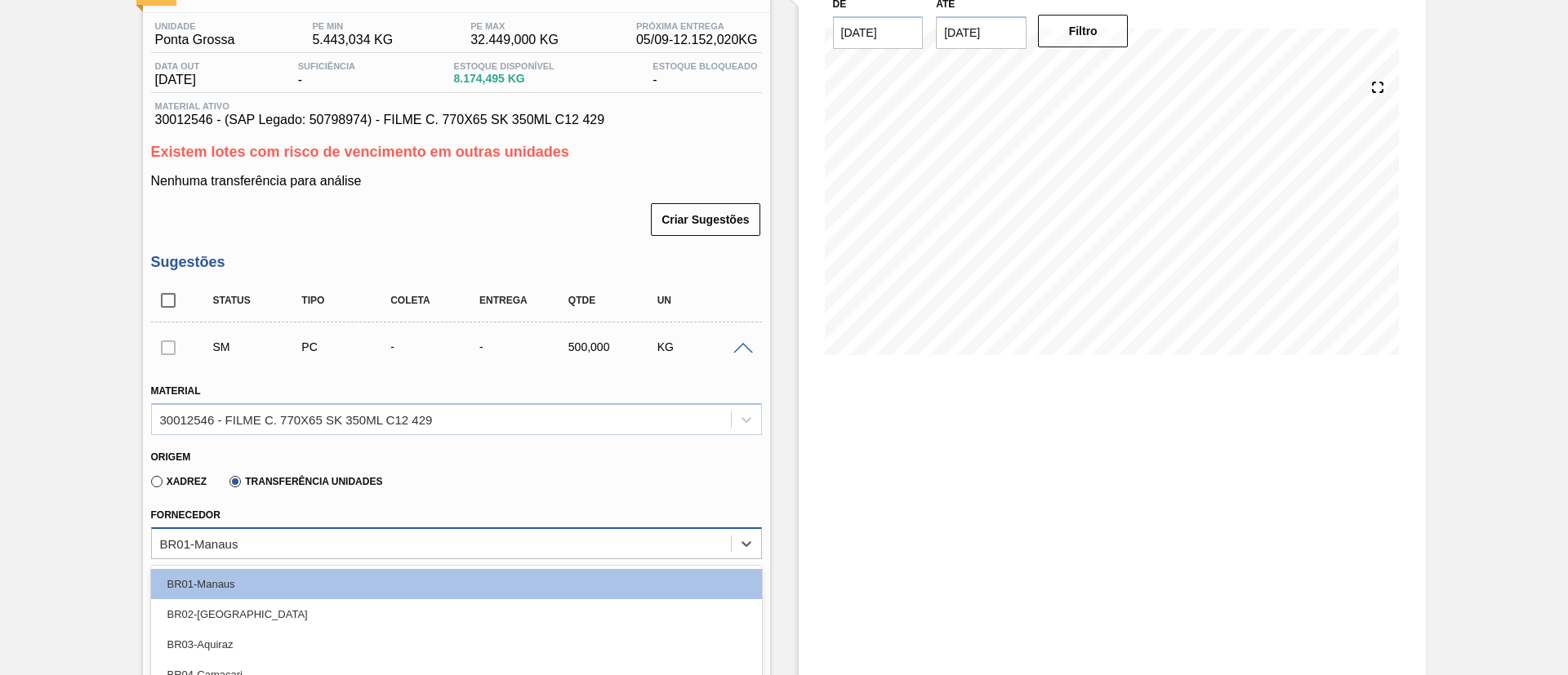
click at [306, 542] on div "option BR04-Camaçari focused, 4 of 18. 18 results available. Use Up and Down to…" at bounding box center [457, 543] width 611 height 32
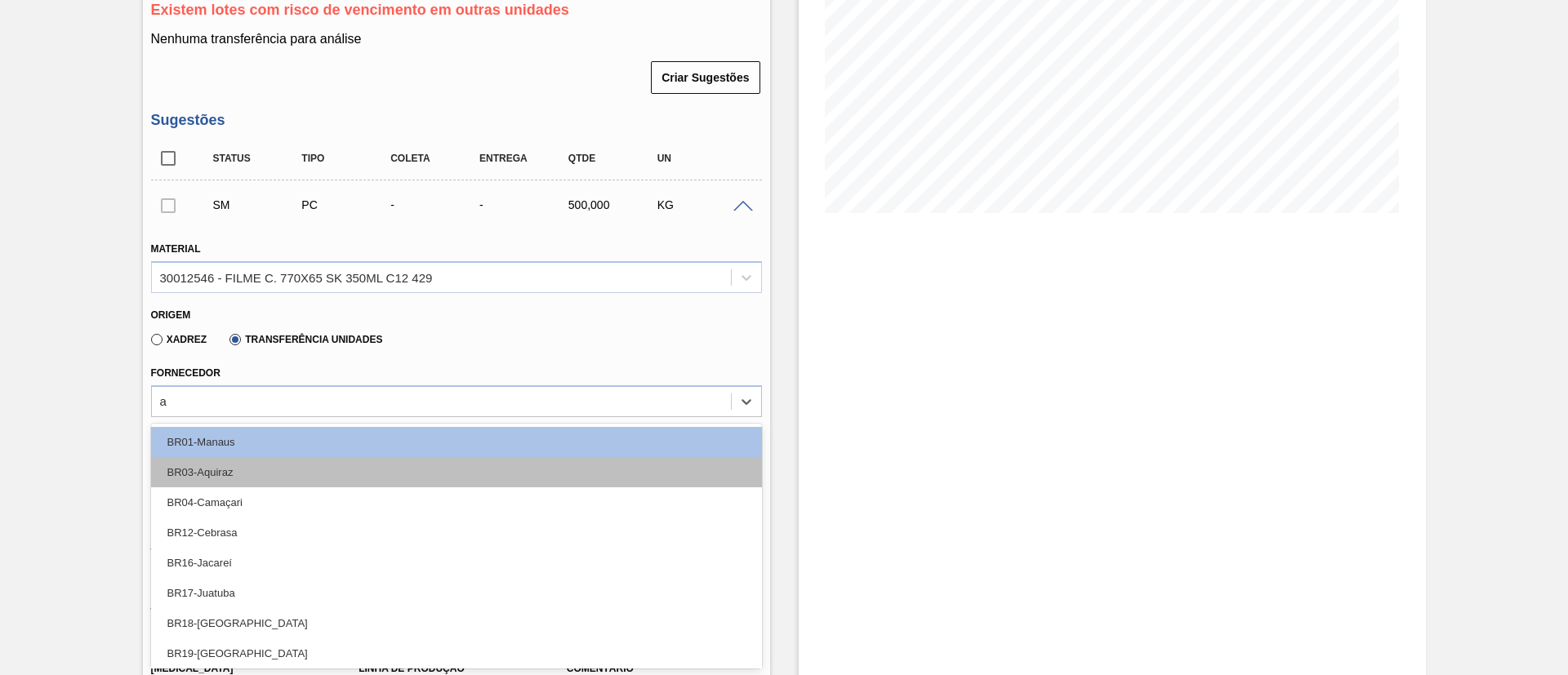
type input "ag"
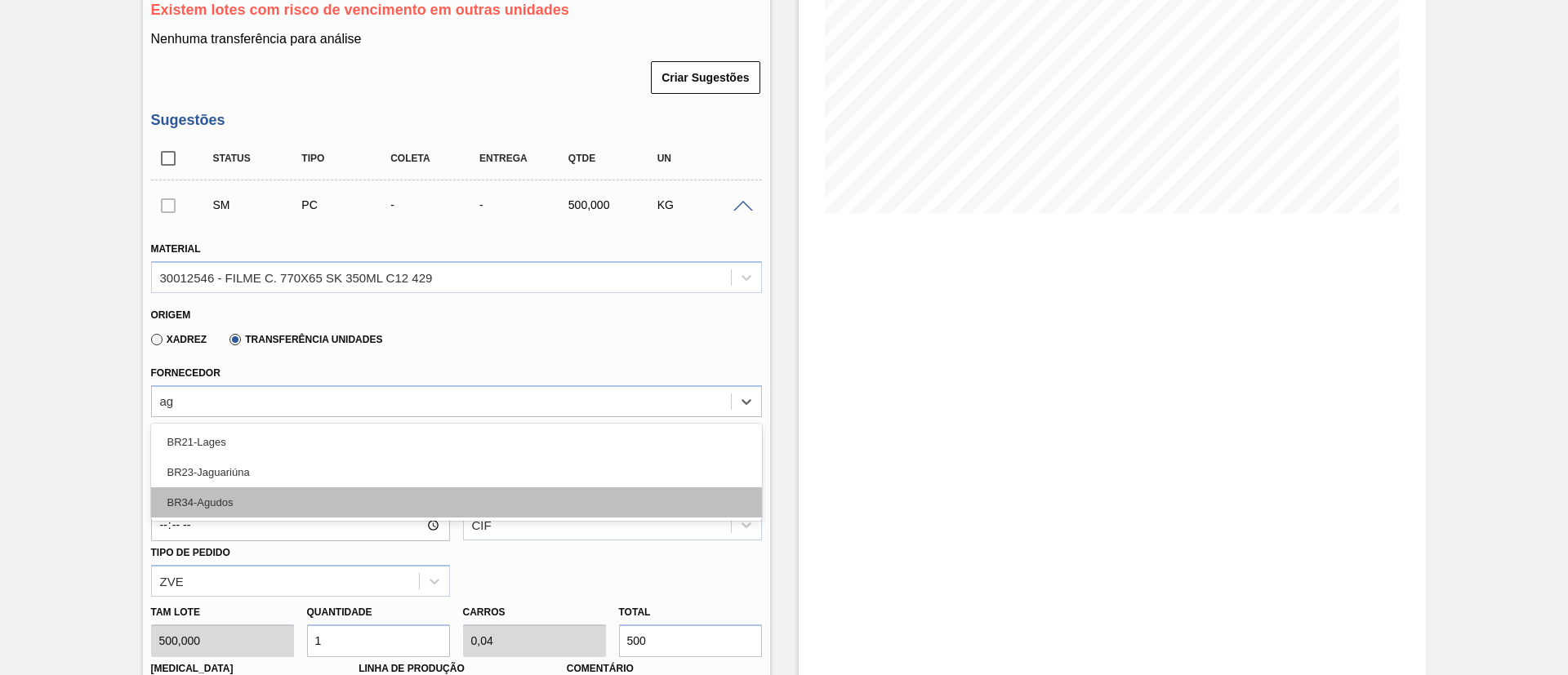
click at [314, 510] on div "BR34-Agudos" at bounding box center [457, 502] width 611 height 30
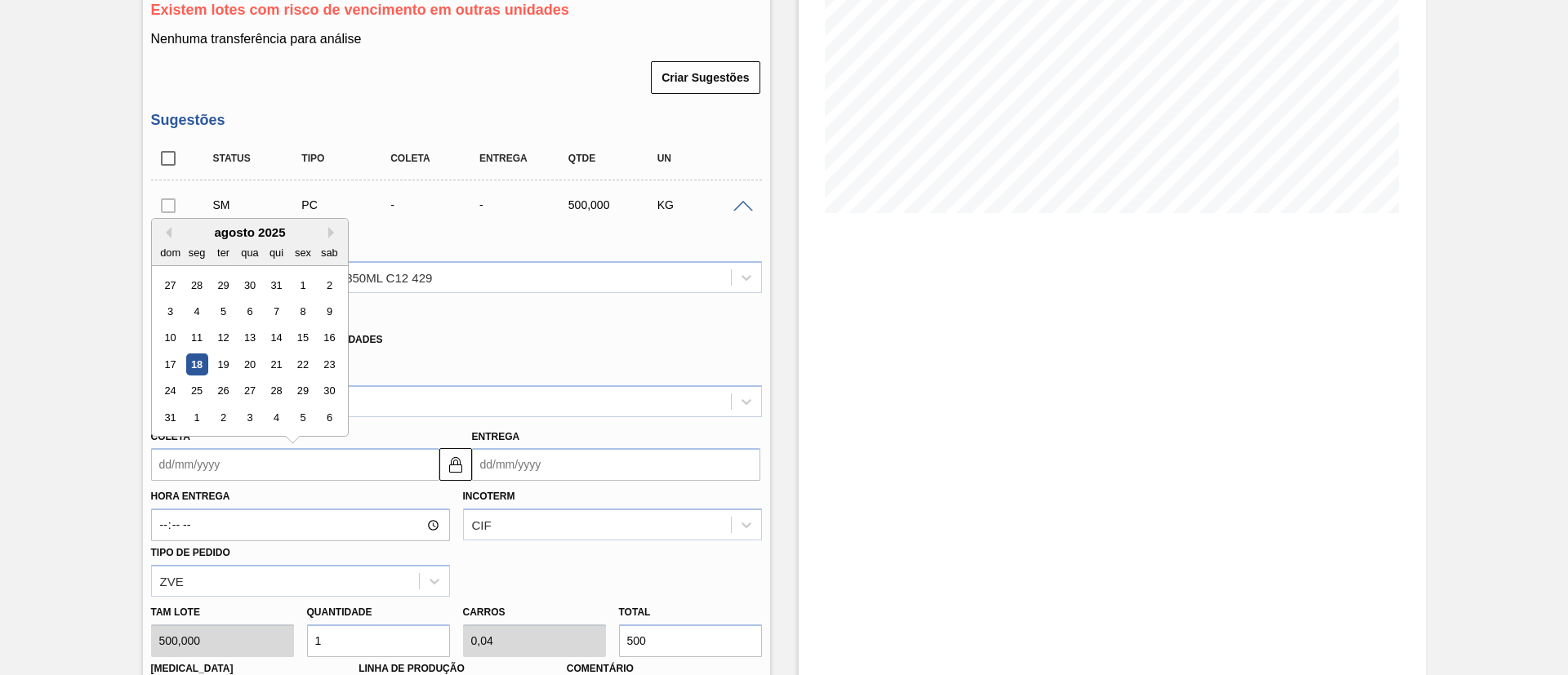
click at [271, 466] on input "Coleta" at bounding box center [295, 464] width 288 height 33
click at [201, 364] on div "18" at bounding box center [196, 365] width 22 height 22
type input "[DATE]"
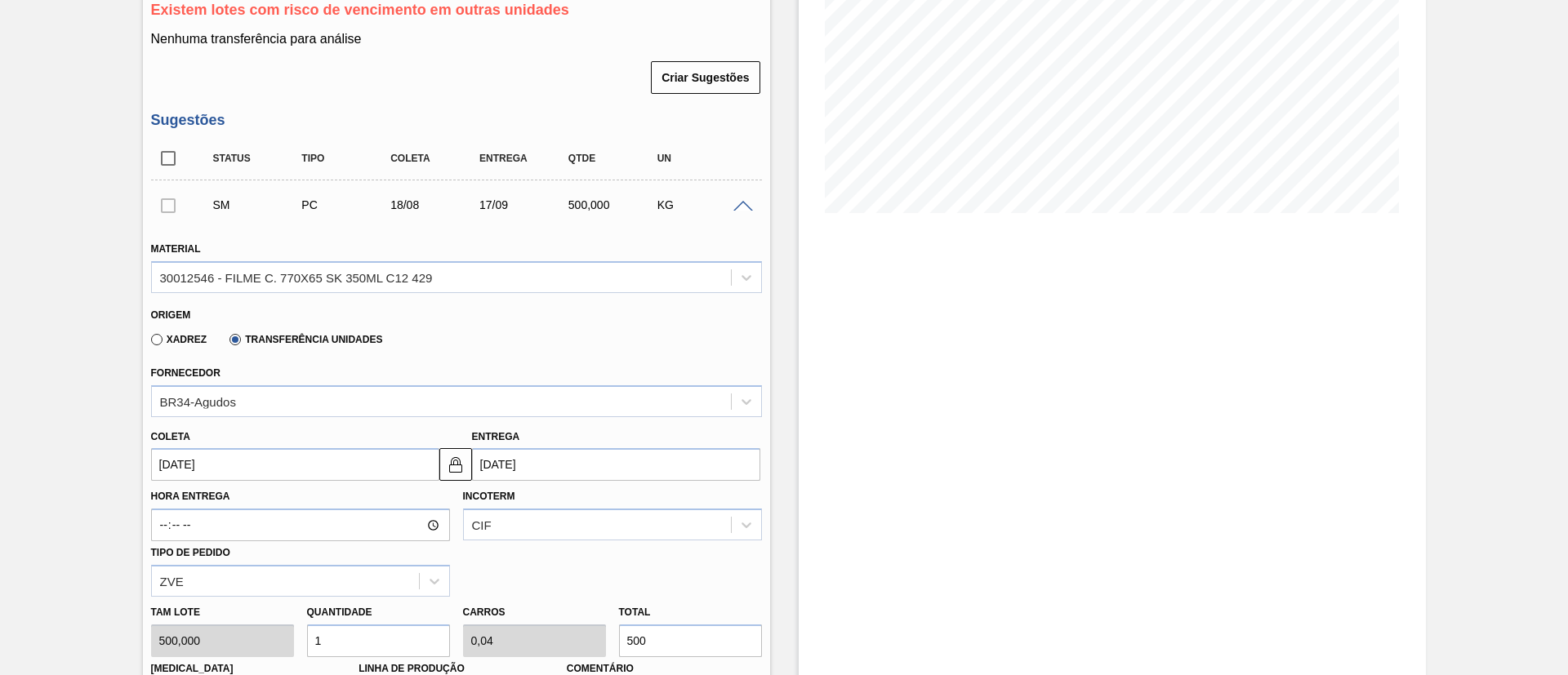
click at [584, 469] on input "[DATE]" at bounding box center [615, 464] width 288 height 33
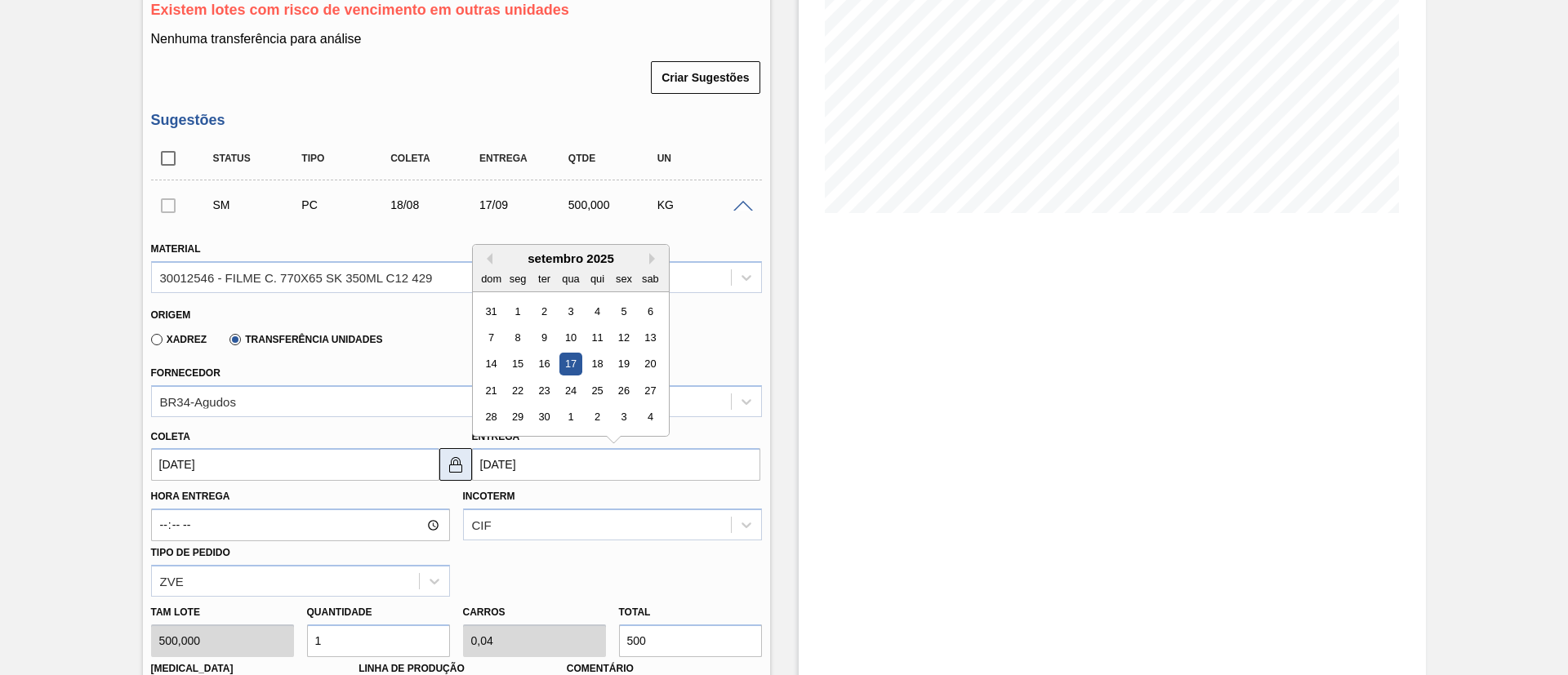
click at [468, 460] on button at bounding box center [455, 464] width 33 height 33
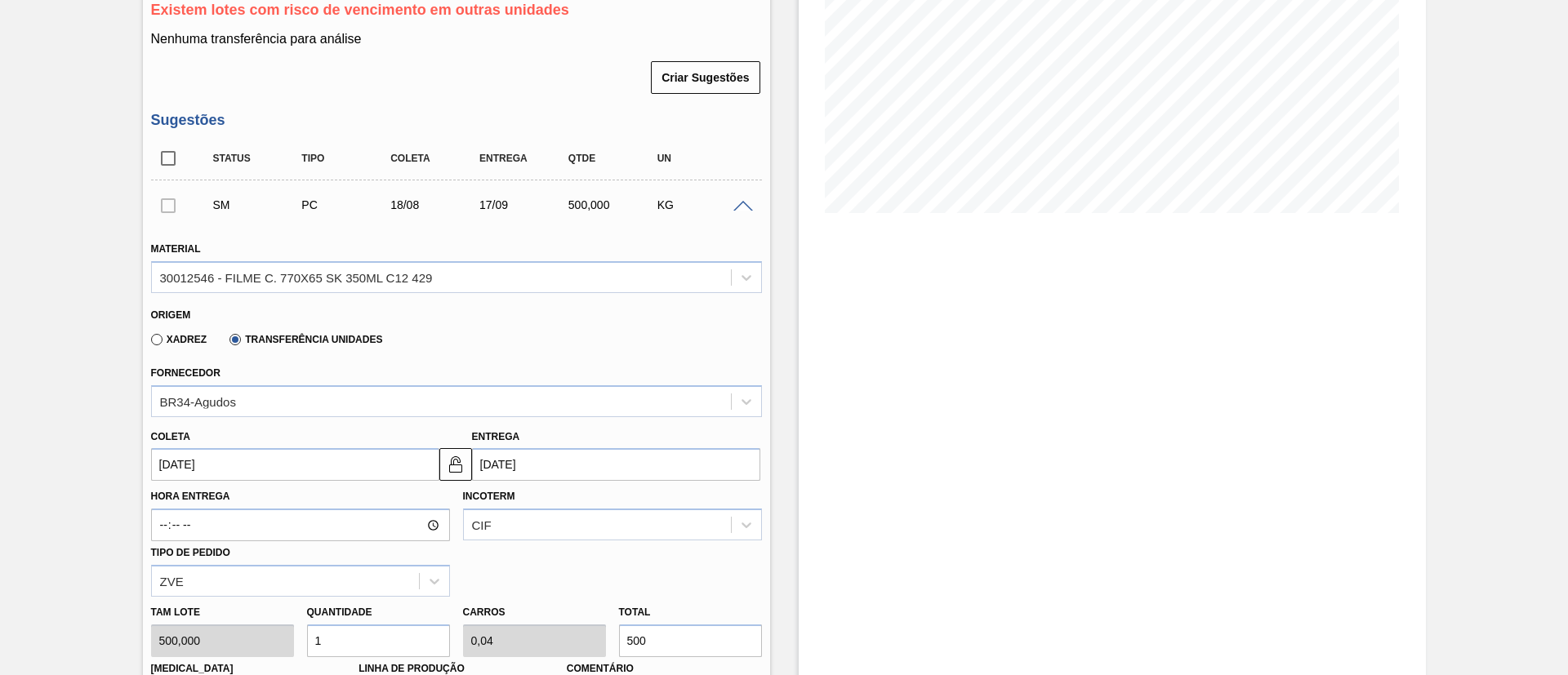
click at [515, 468] on input "[DATE]" at bounding box center [615, 464] width 288 height 33
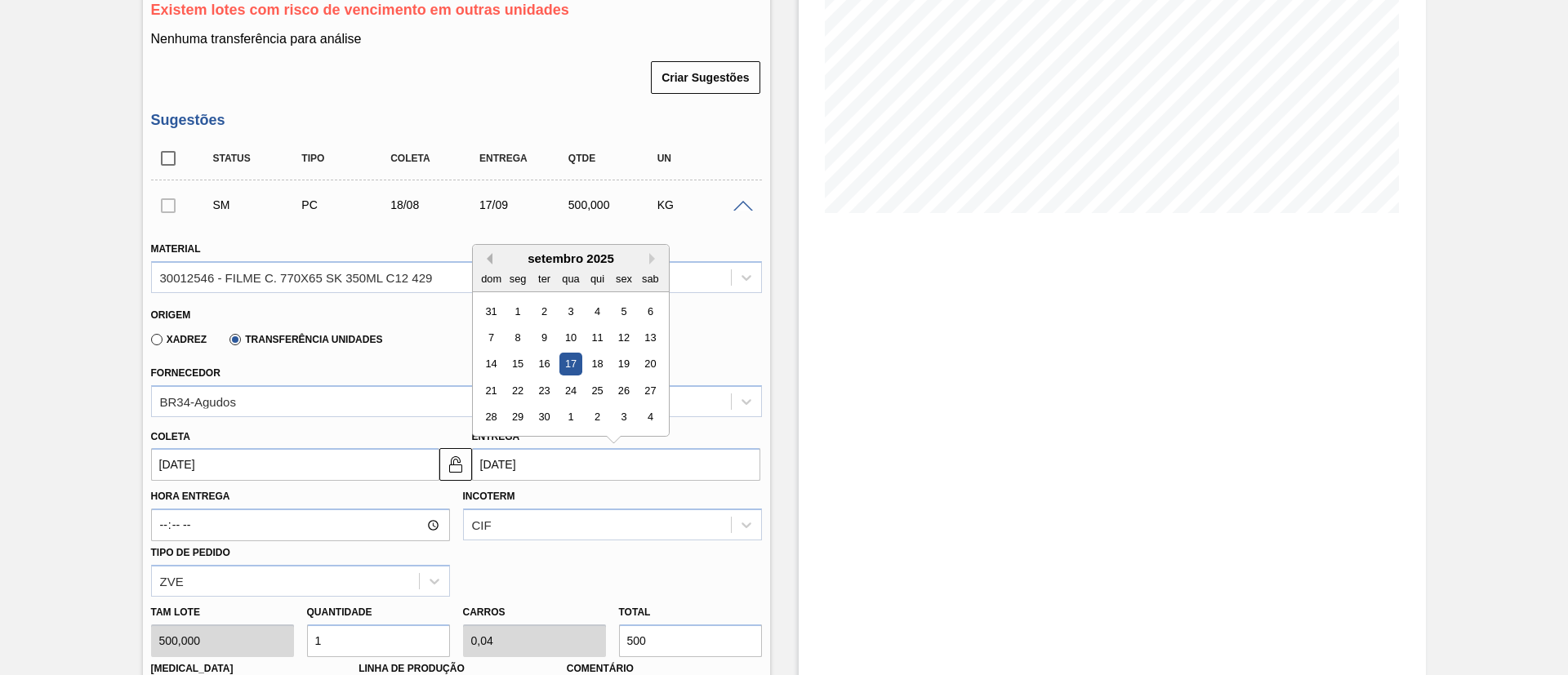
click at [488, 262] on button "Previous Month" at bounding box center [487, 259] width 12 height 12
click at [599, 389] on div "21" at bounding box center [596, 390] width 22 height 22
type input "[DATE]"
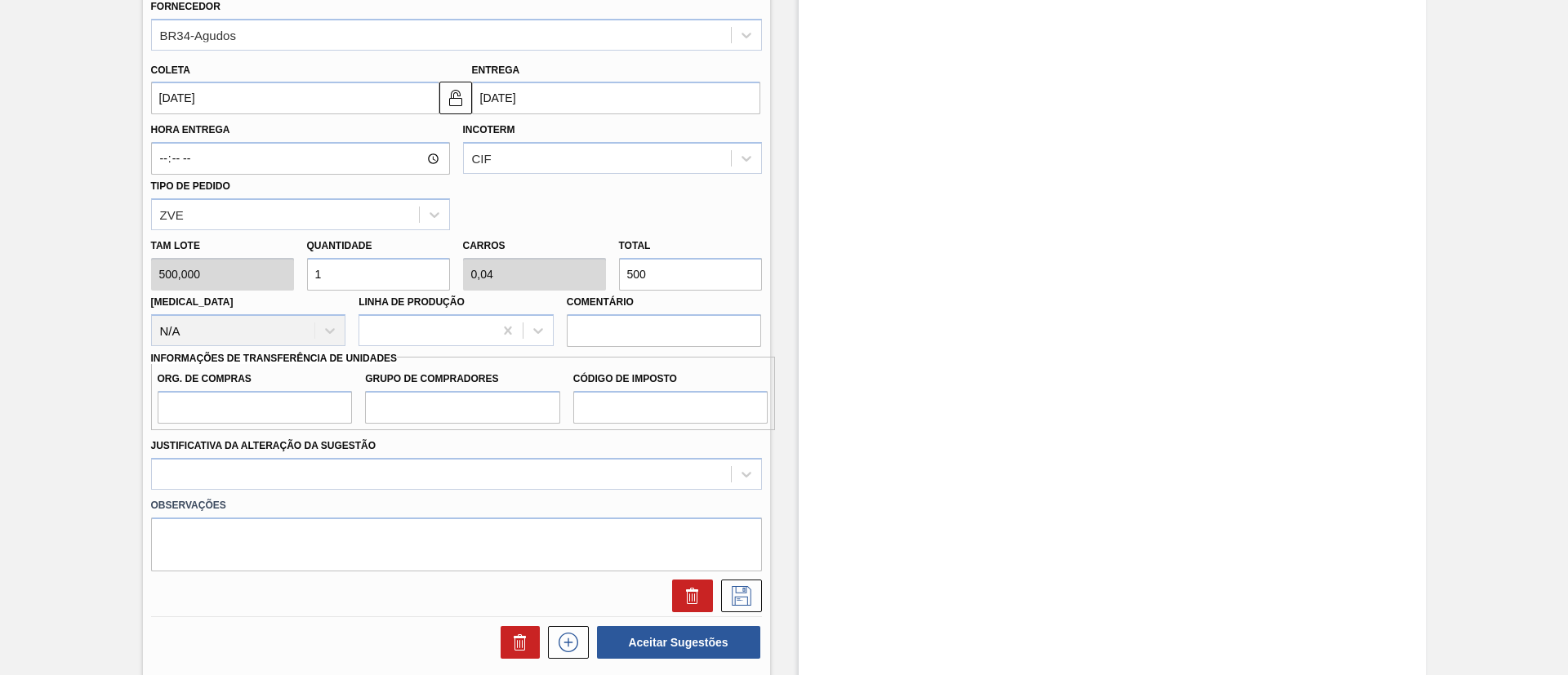
scroll to position [632, 0]
click at [493, 147] on div "CIF" at bounding box center [598, 158] width 267 height 23
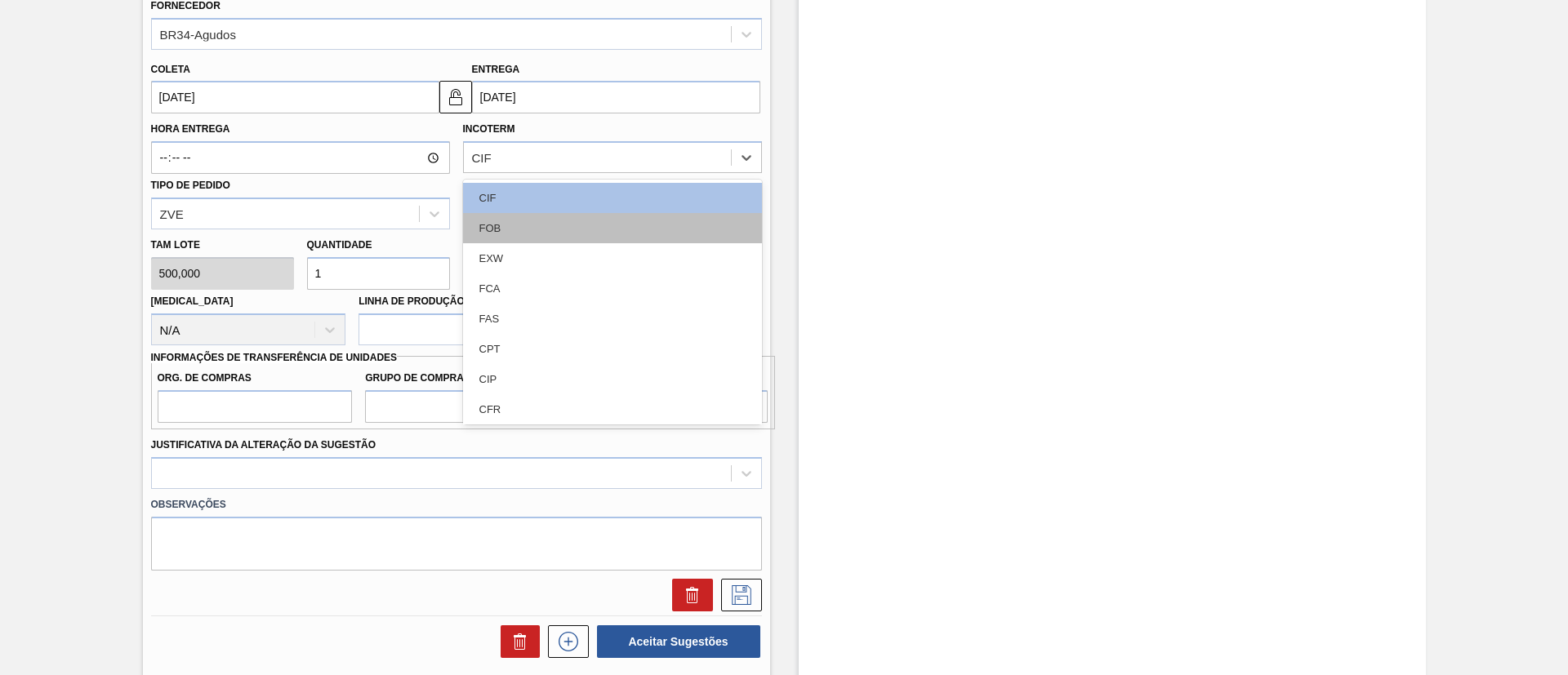
click at [511, 226] on div "FOB" at bounding box center [613, 228] width 299 height 30
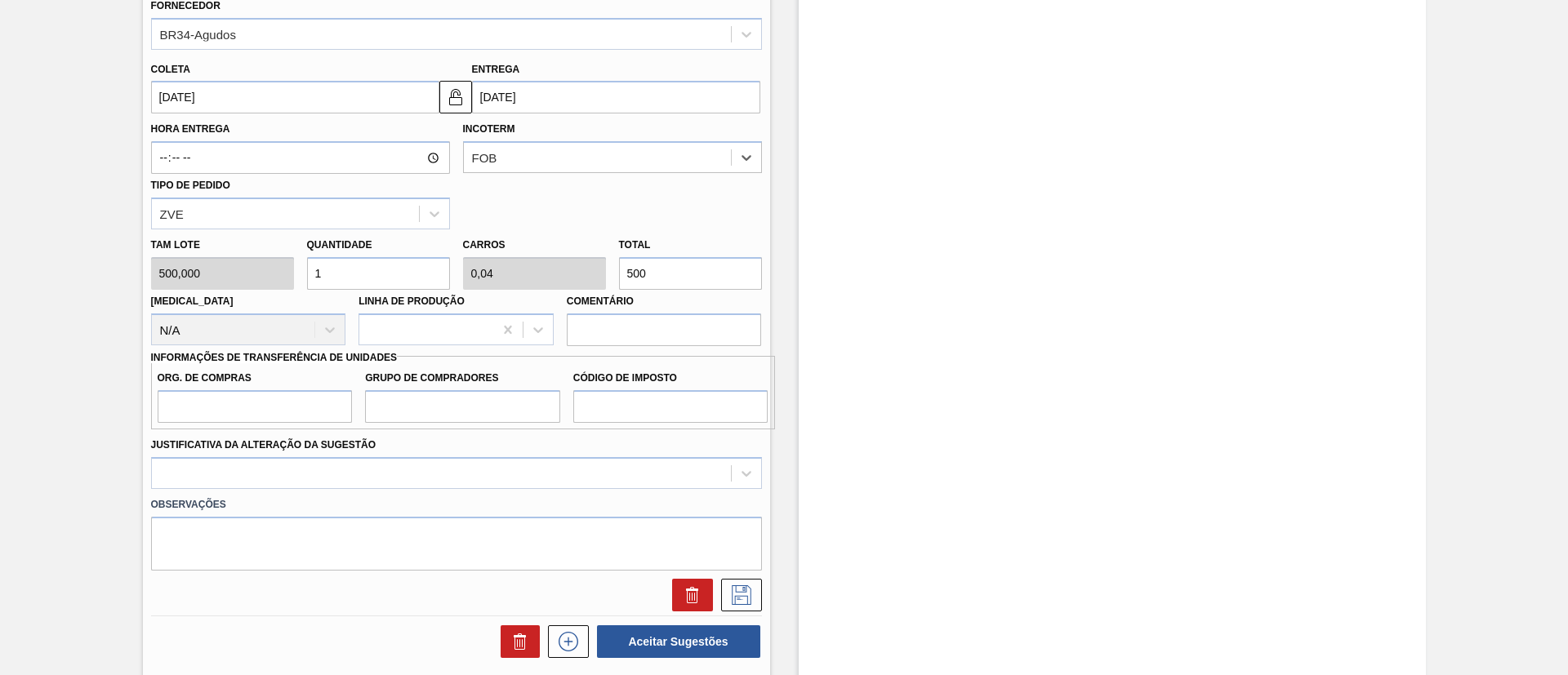
click at [718, 275] on input "500" at bounding box center [690, 273] width 143 height 33
type input "10"
type input "0,4"
type input "5.000"
drag, startPoint x: 274, startPoint y: 395, endPoint x: 276, endPoint y: 403, distance: 8.2
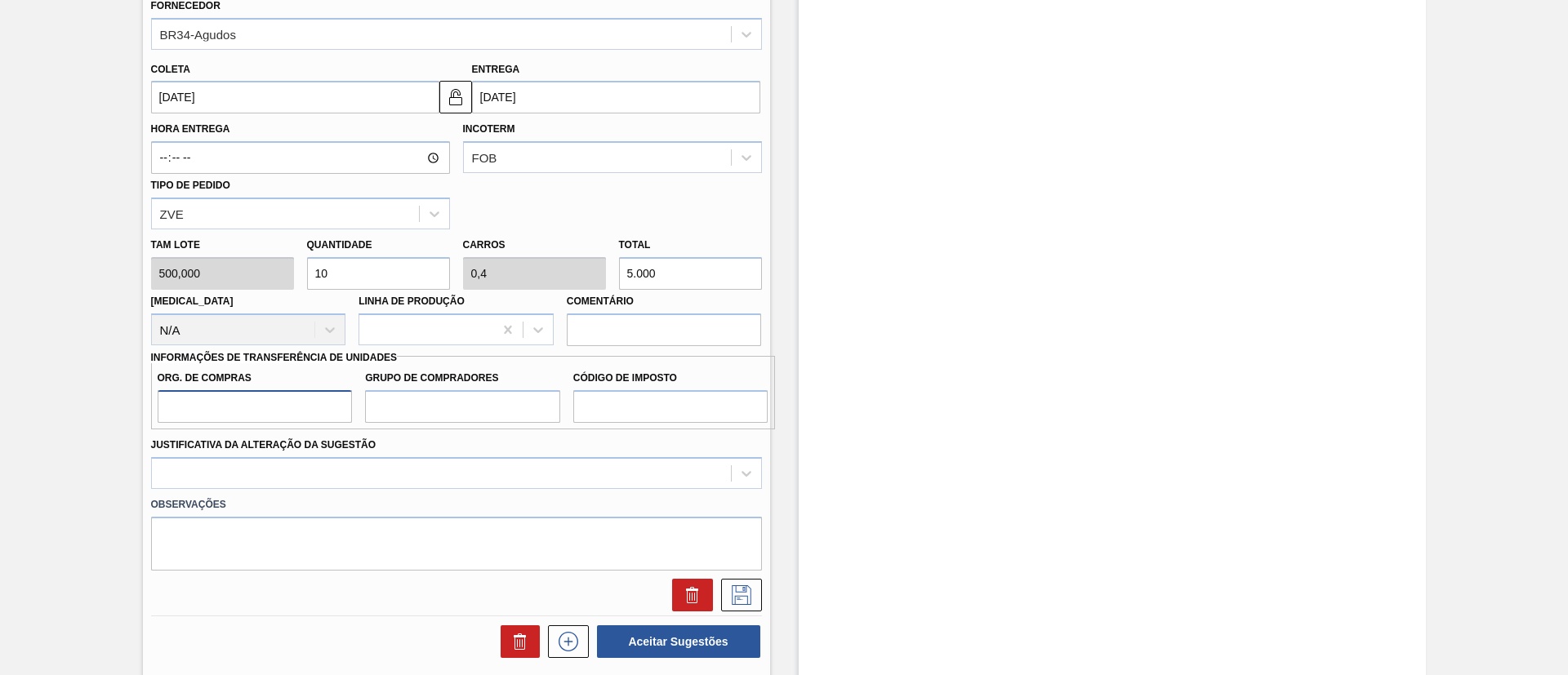
click at [274, 395] on input "Org. de Compras" at bounding box center [255, 406] width 195 height 33
type input "BR00"
click at [432, 405] on input "Grupo de Compradores" at bounding box center [463, 406] width 195 height 33
type input "A01"
click at [631, 406] on input "Código de Imposto" at bounding box center [671, 406] width 195 height 33
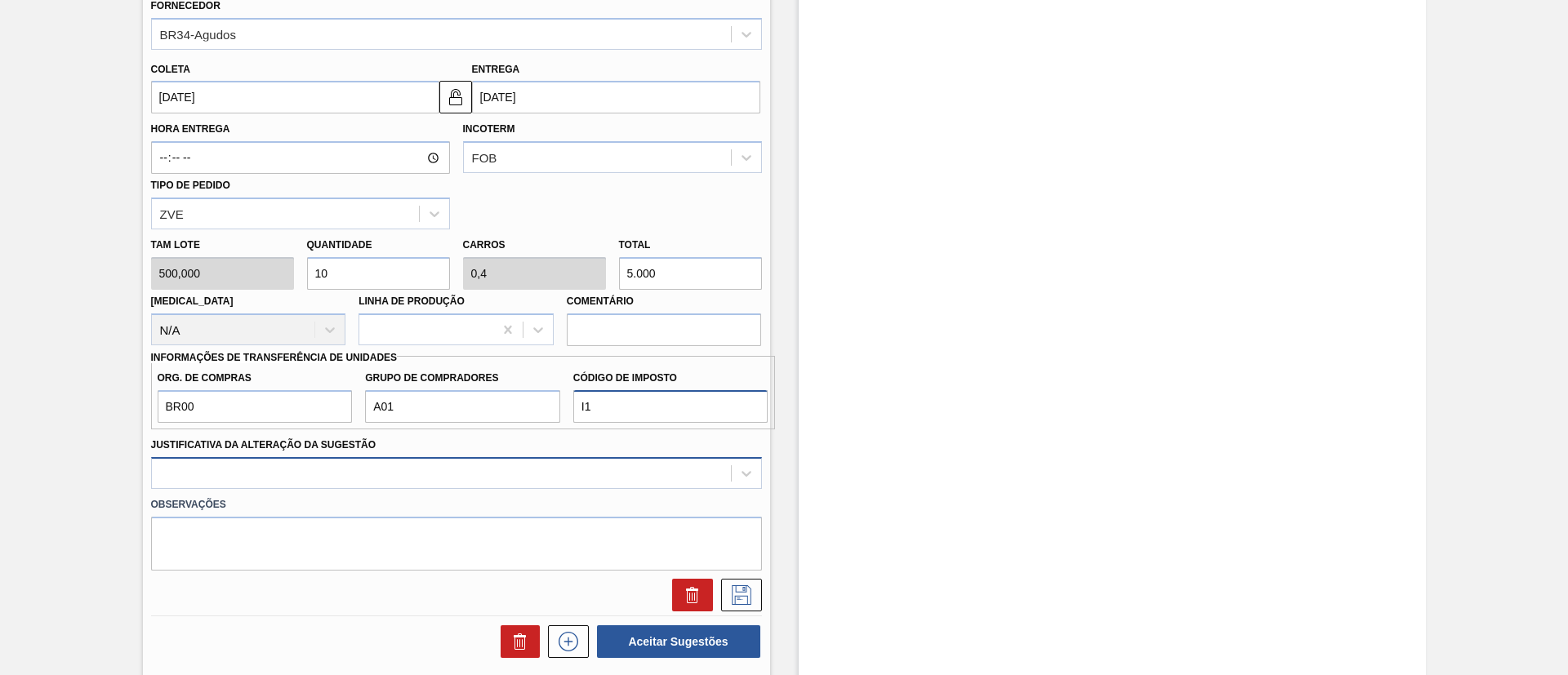
type input "I1"
click at [400, 457] on div at bounding box center [457, 473] width 611 height 32
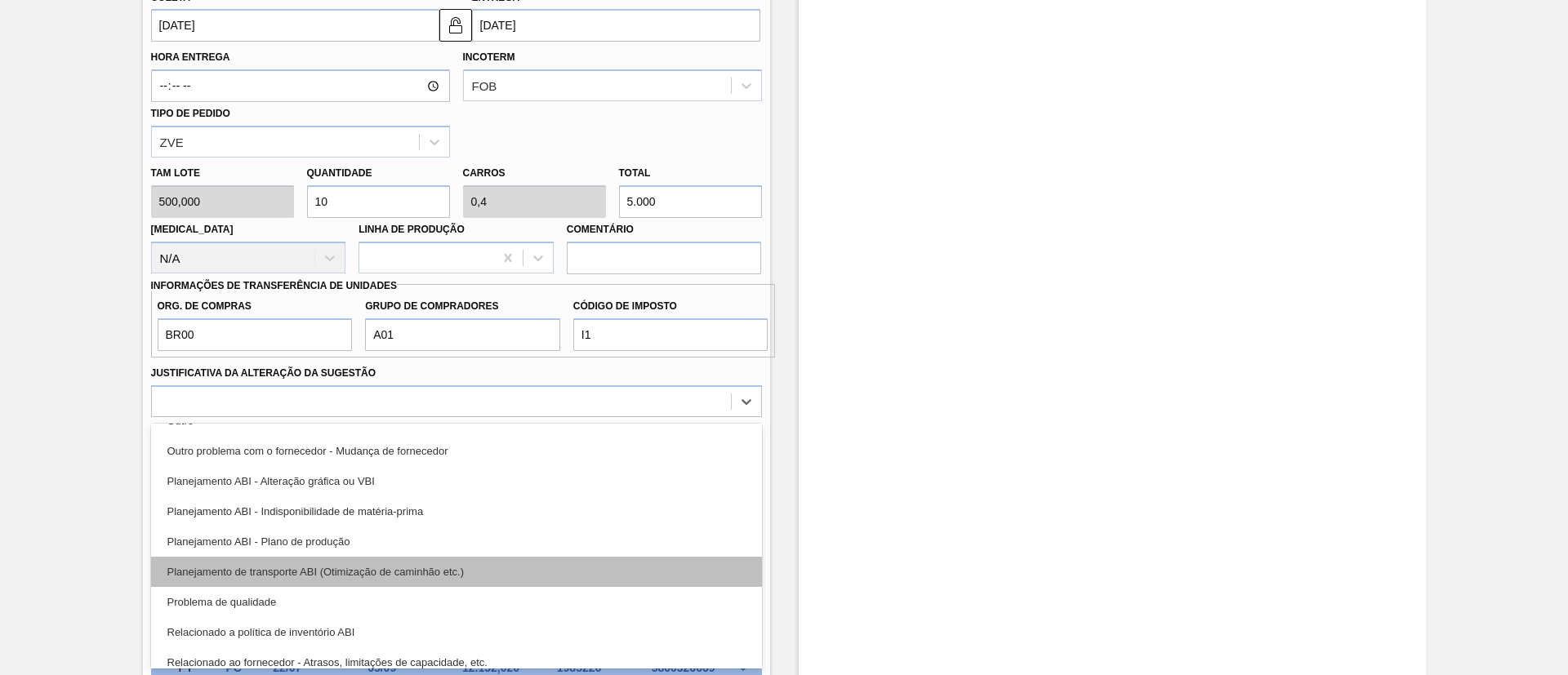
scroll to position [244, 0]
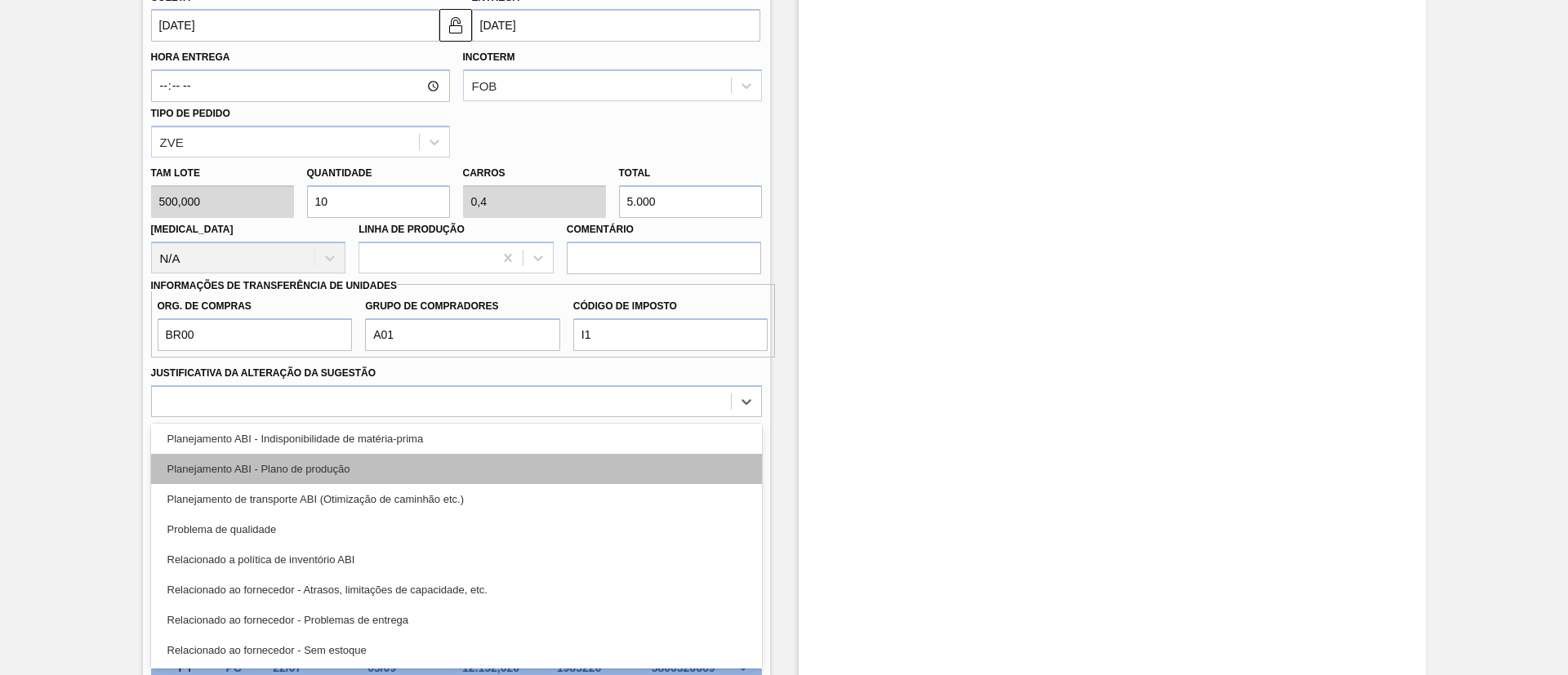
click at [421, 466] on div "Planejamento ABI - Plano de produção" at bounding box center [457, 469] width 611 height 30
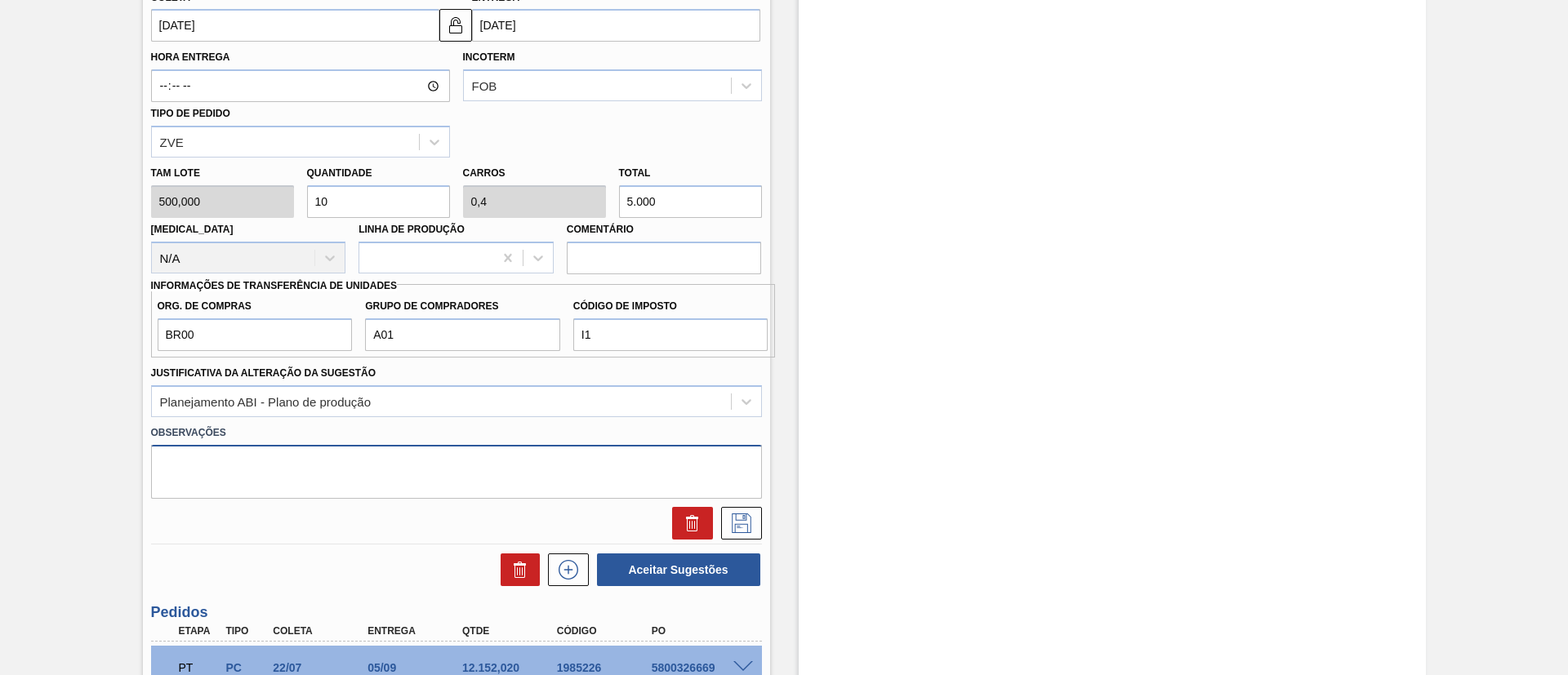
click at [388, 462] on textarea at bounding box center [457, 471] width 611 height 54
type textarea "Transferência"
click at [731, 504] on div at bounding box center [456, 519] width 624 height 41
click at [733, 506] on button at bounding box center [741, 522] width 41 height 33
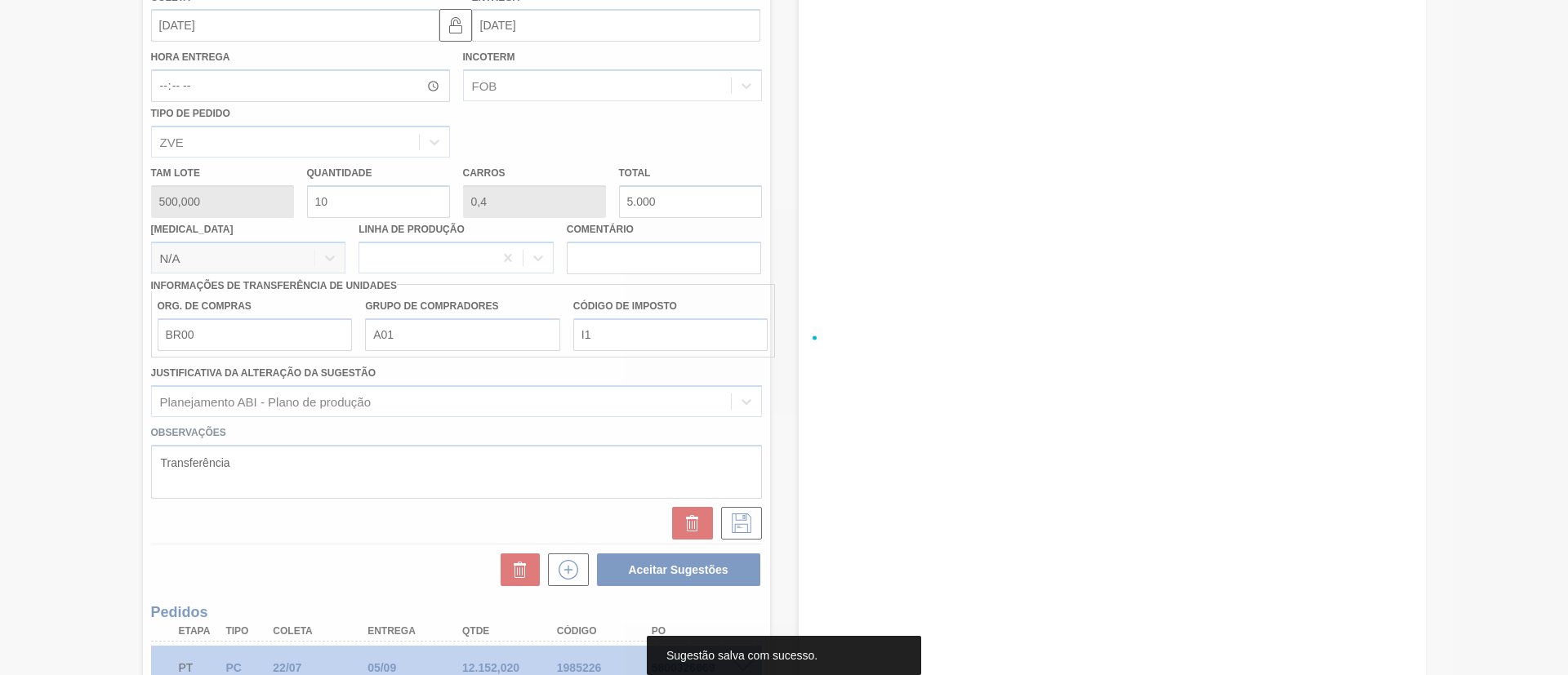
scroll to position [198, 0]
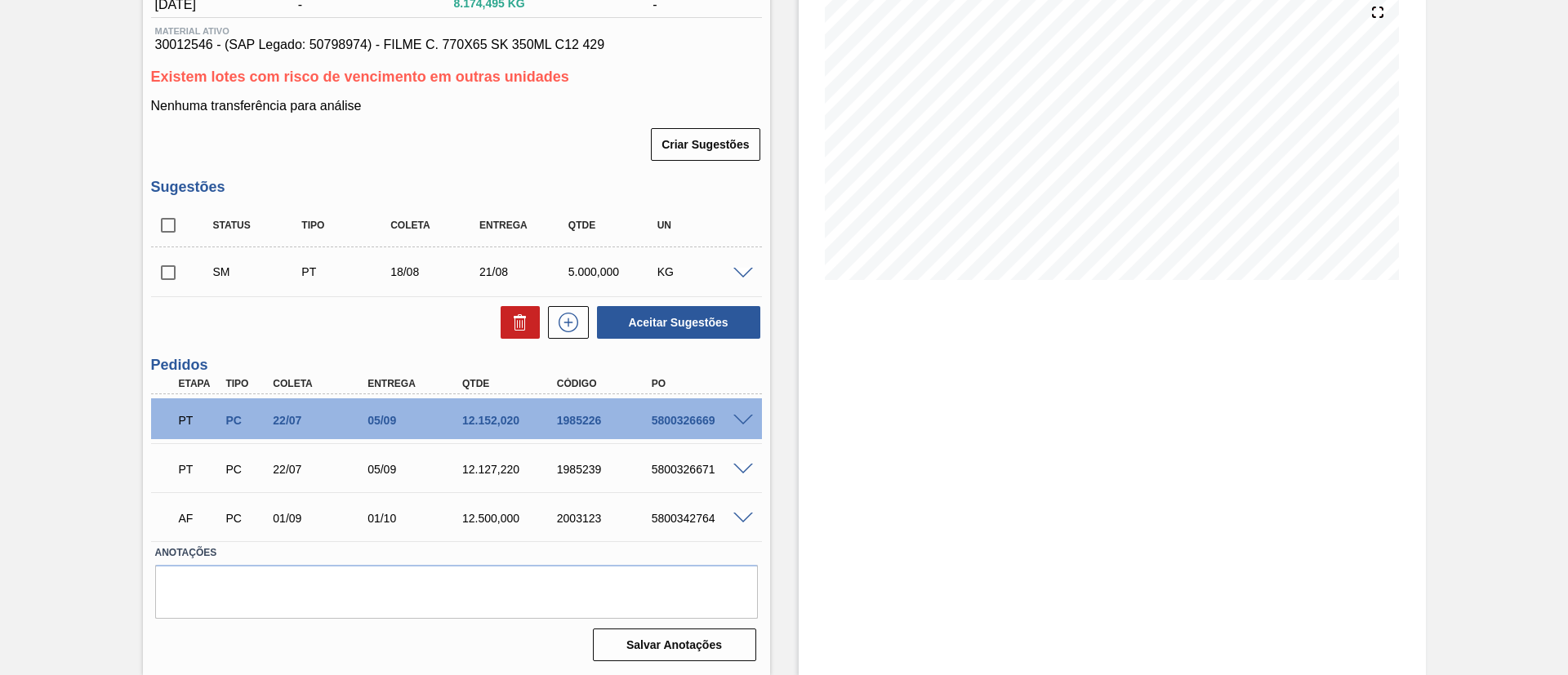
click at [163, 279] on input "checkbox" at bounding box center [168, 272] width 34 height 34
click at [678, 312] on button "Aceitar Sugestões" at bounding box center [679, 322] width 164 height 33
checkbox input "false"
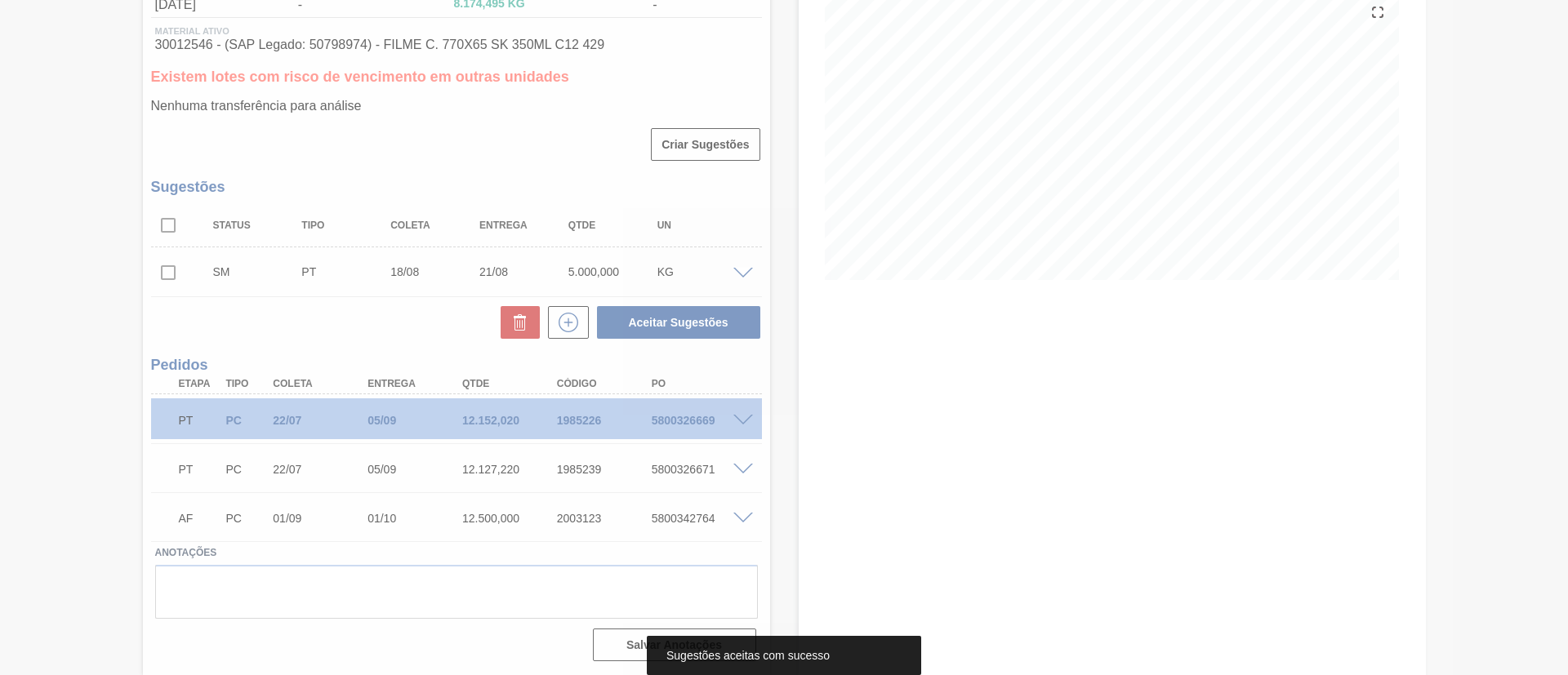
scroll to position [179, 0]
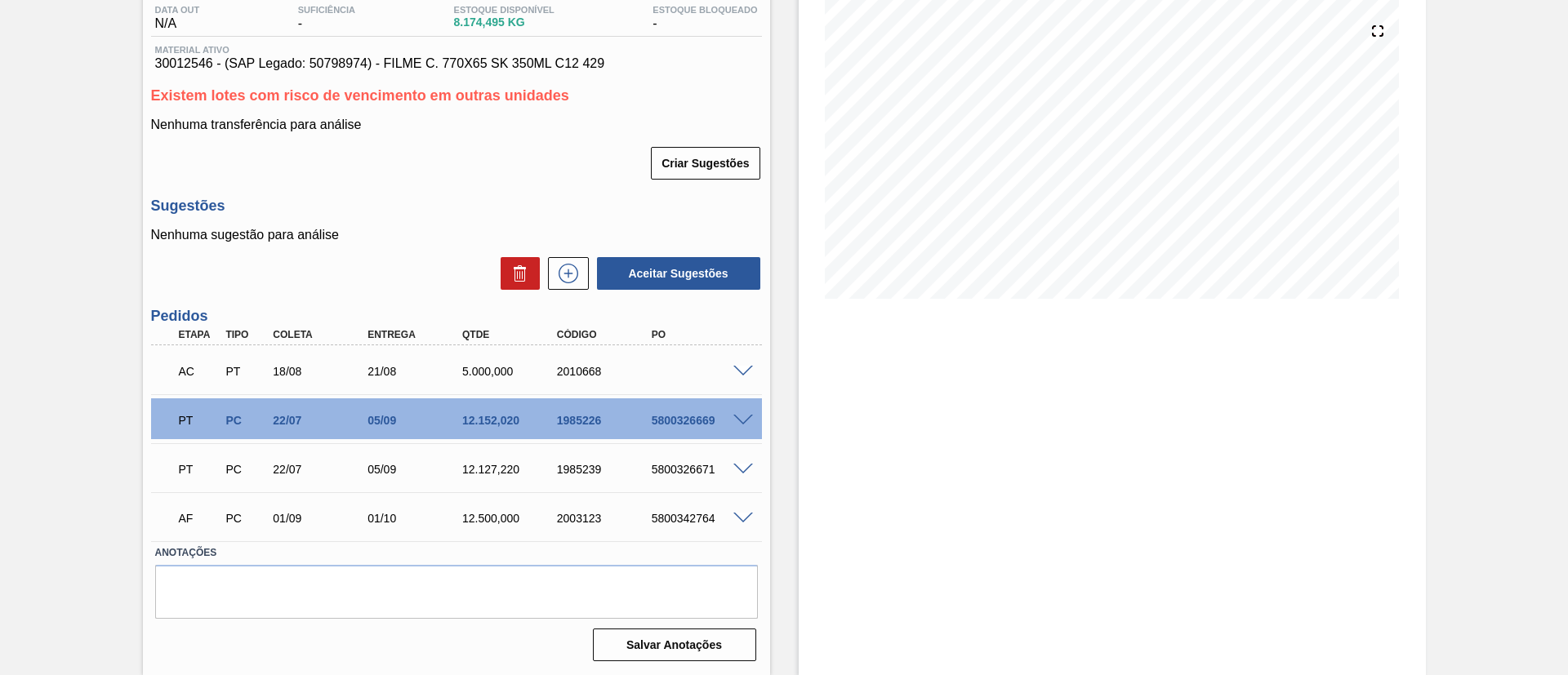
click at [746, 366] on span at bounding box center [742, 371] width 19 height 13
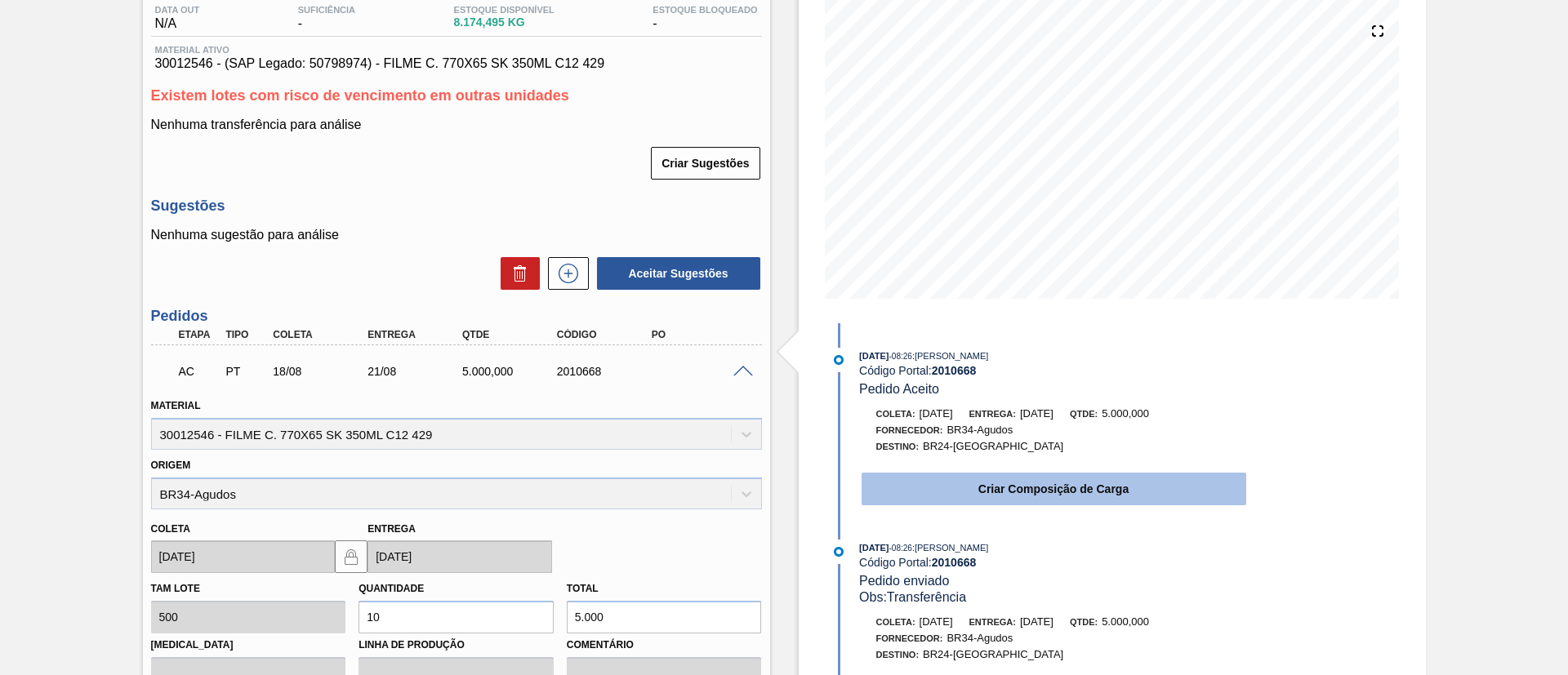
click at [1057, 475] on button "Criar Composição de Carga" at bounding box center [1054, 488] width 385 height 33
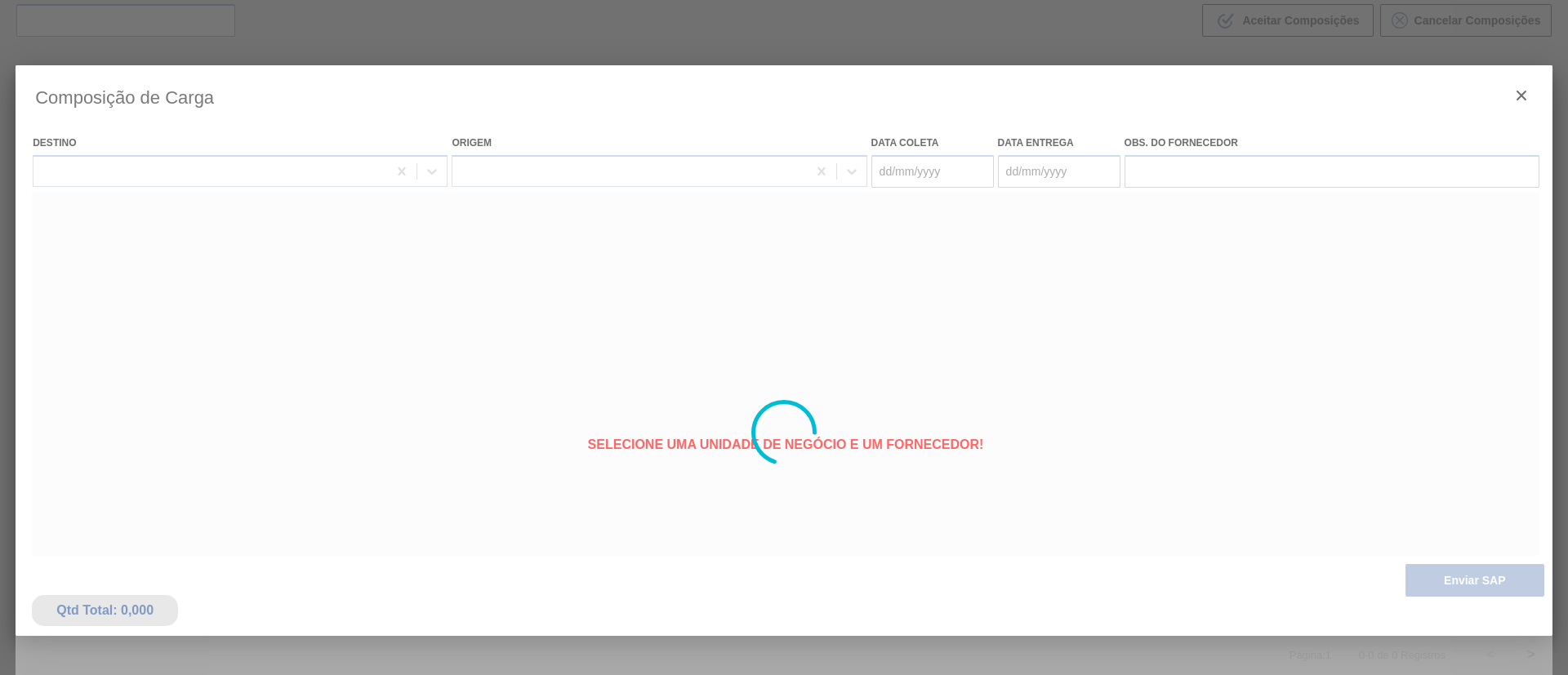
type coleta "[DATE]"
type entrega "[DATE]"
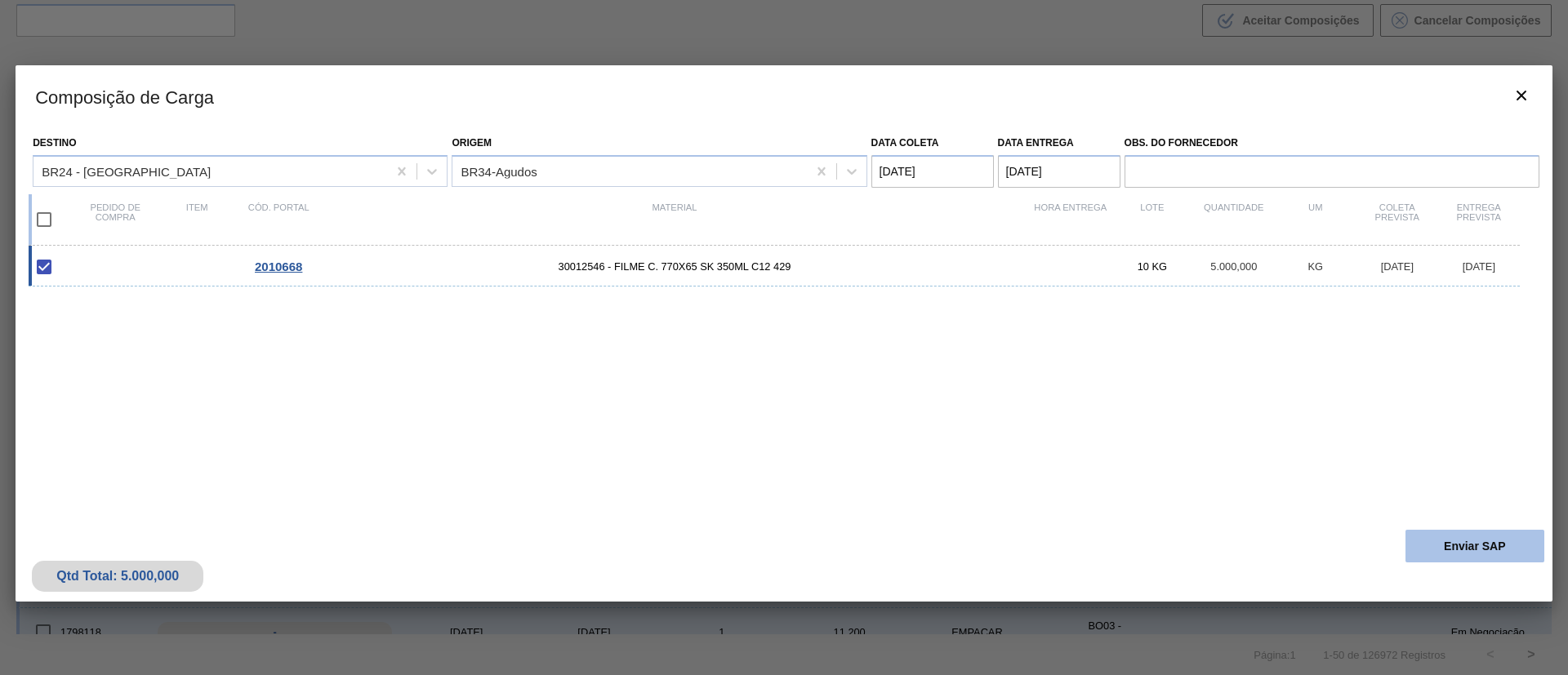
click at [1467, 543] on button "Enviar SAP" at bounding box center [1474, 546] width 139 height 33
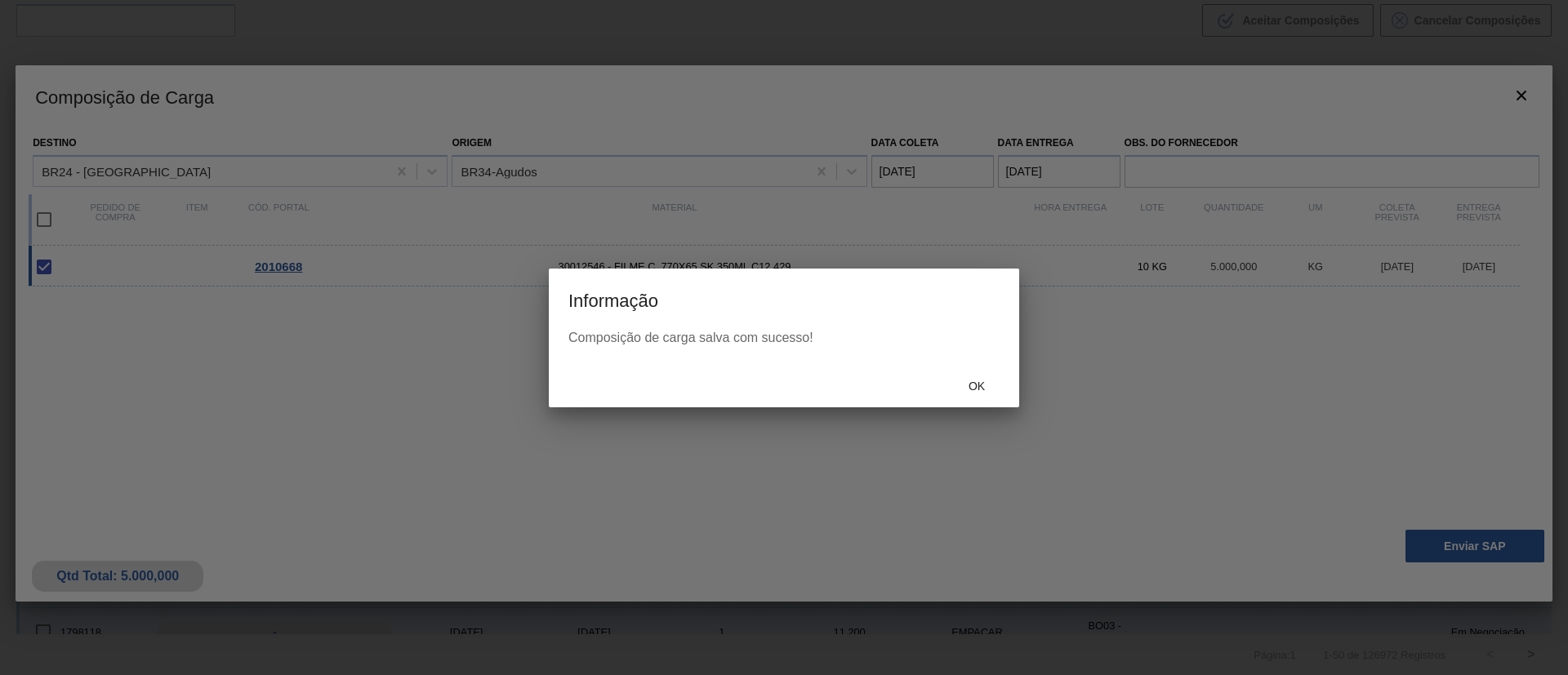
click at [974, 371] on div "Ok" at bounding box center [977, 386] width 72 height 30
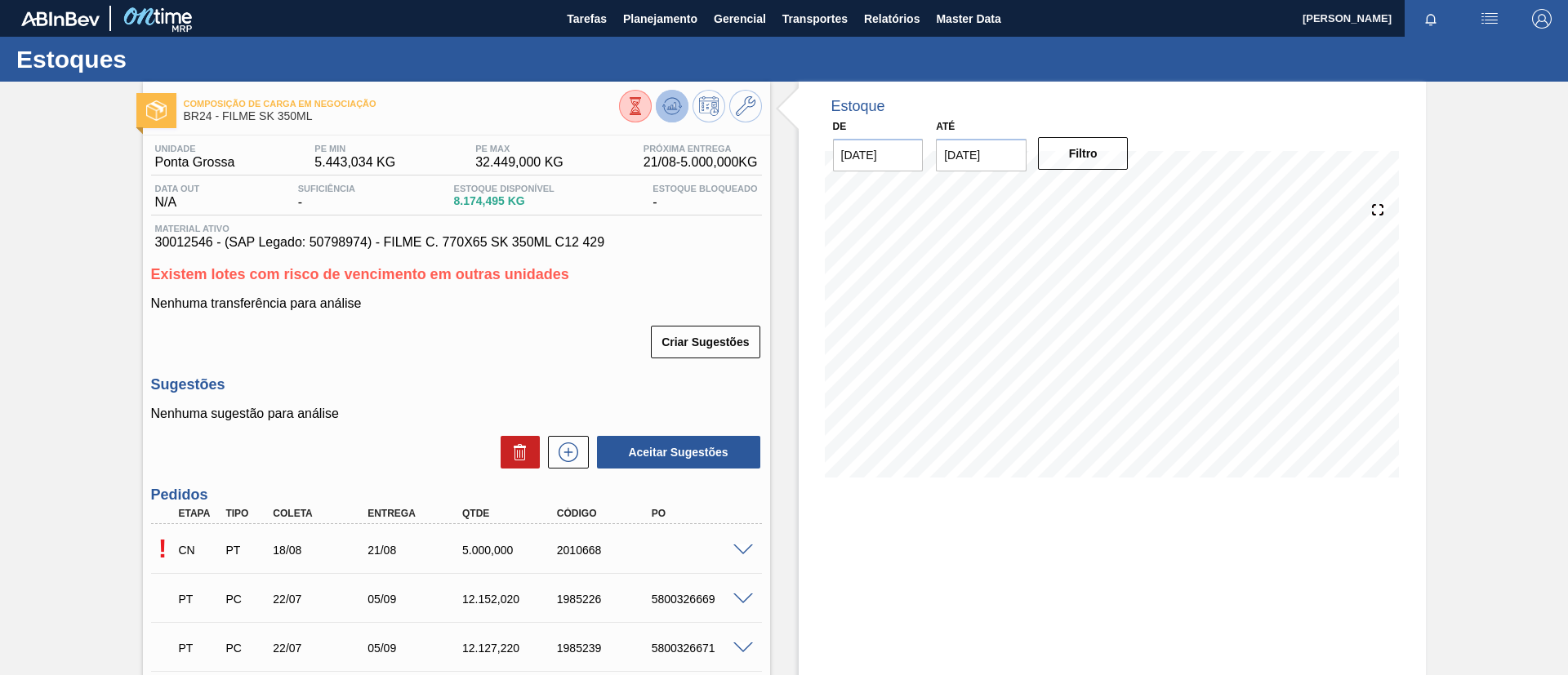
click at [666, 113] on icon at bounding box center [671, 110] width 17 height 8
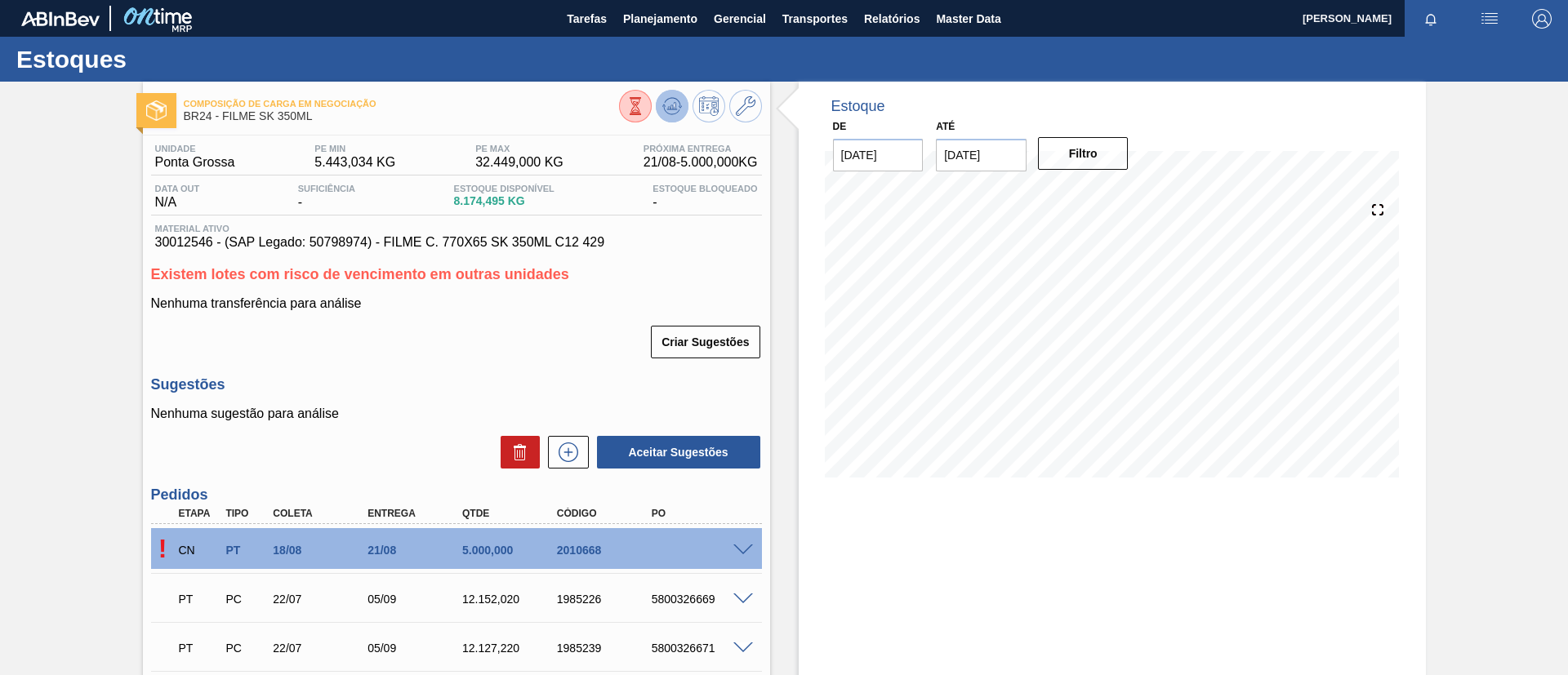
click at [658, 104] on button at bounding box center [671, 106] width 33 height 33
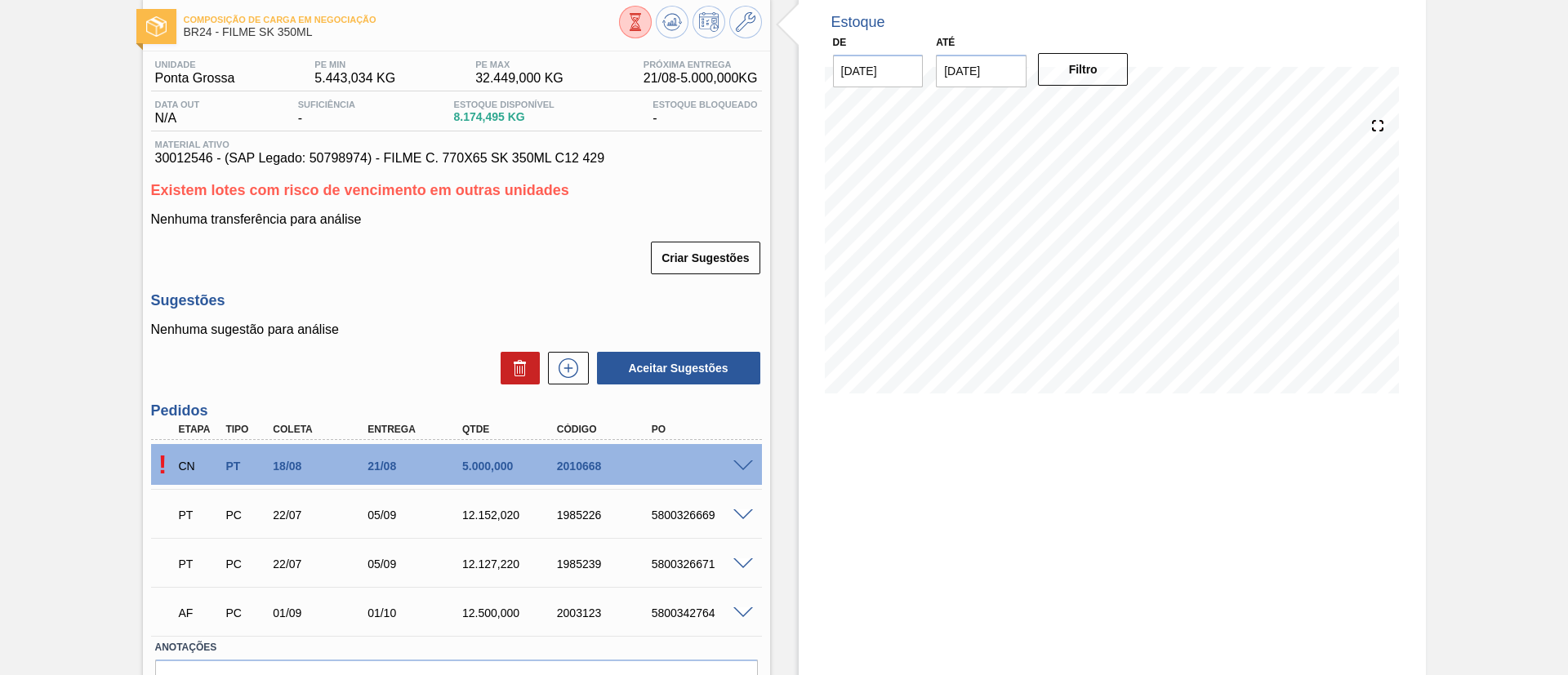
scroll to position [123, 0]
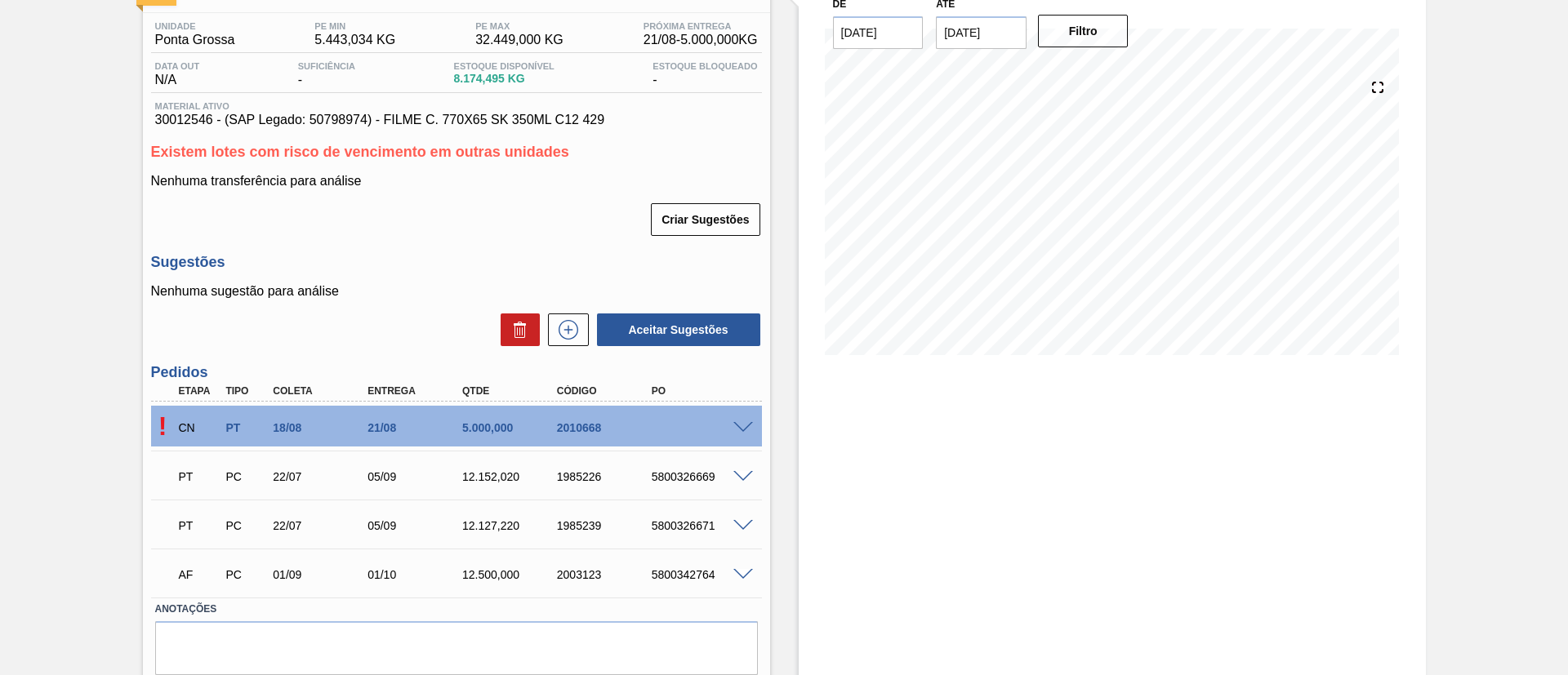
click at [740, 425] on span at bounding box center [742, 428] width 19 height 13
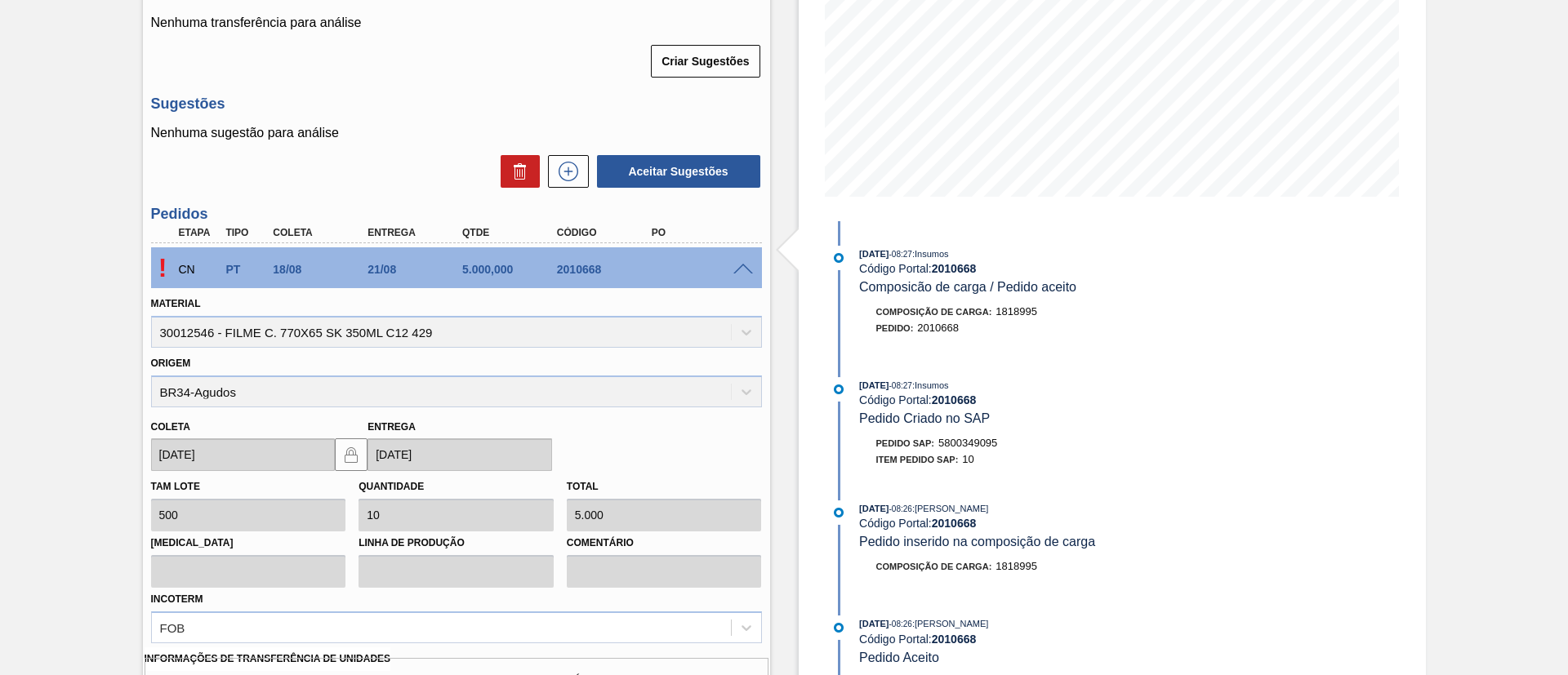
scroll to position [367, 0]
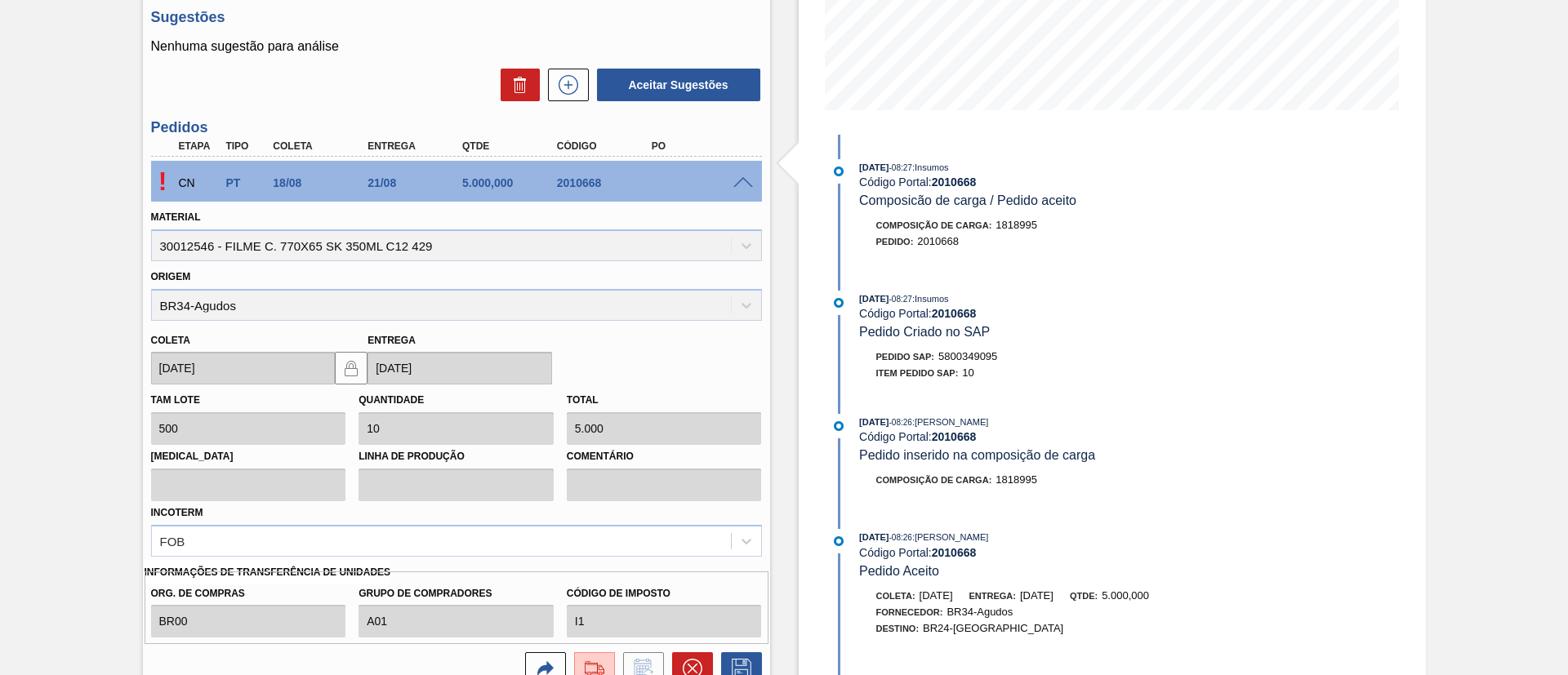
click at [729, 173] on div "CN PT 18/08 21/08 5.000,000 2010668" at bounding box center [452, 181] width 568 height 33
click at [740, 181] on span at bounding box center [742, 183] width 19 height 13
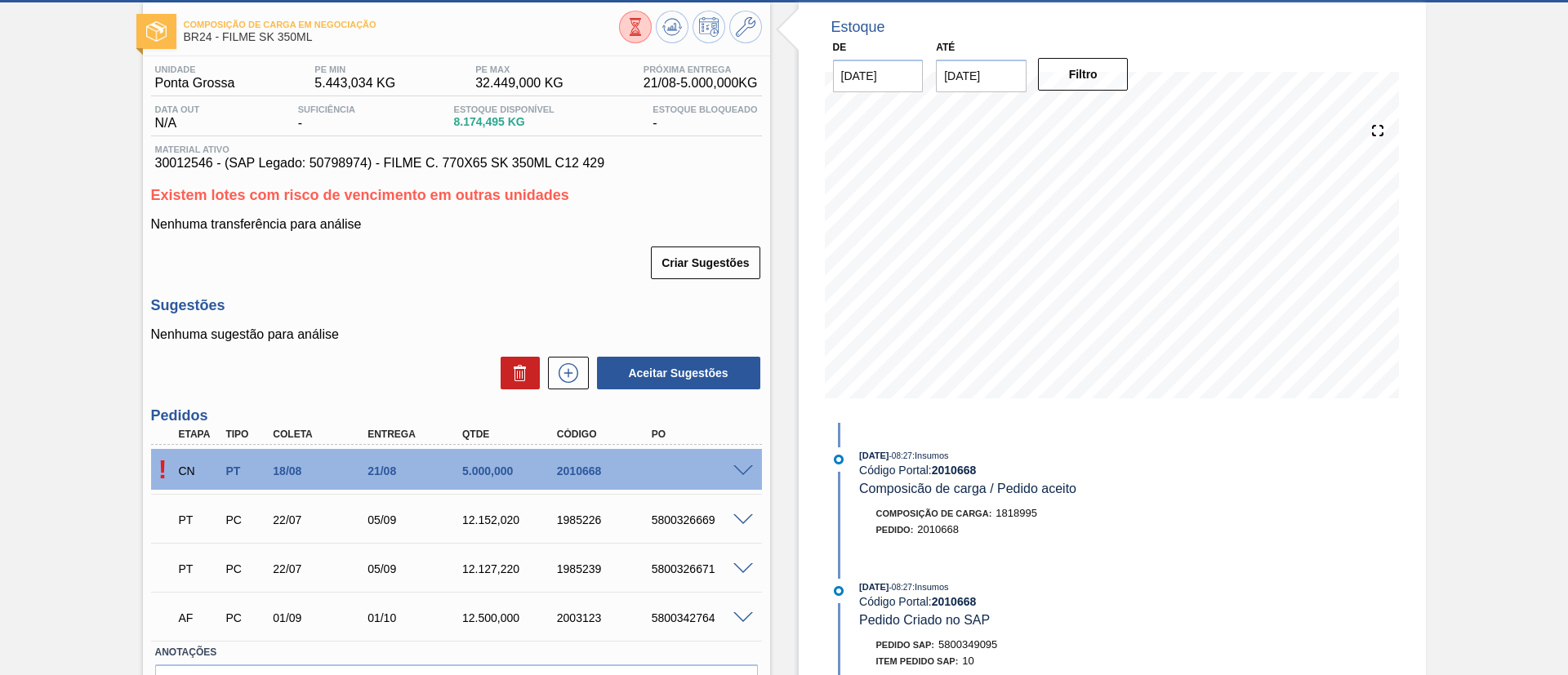
scroll to position [0, 0]
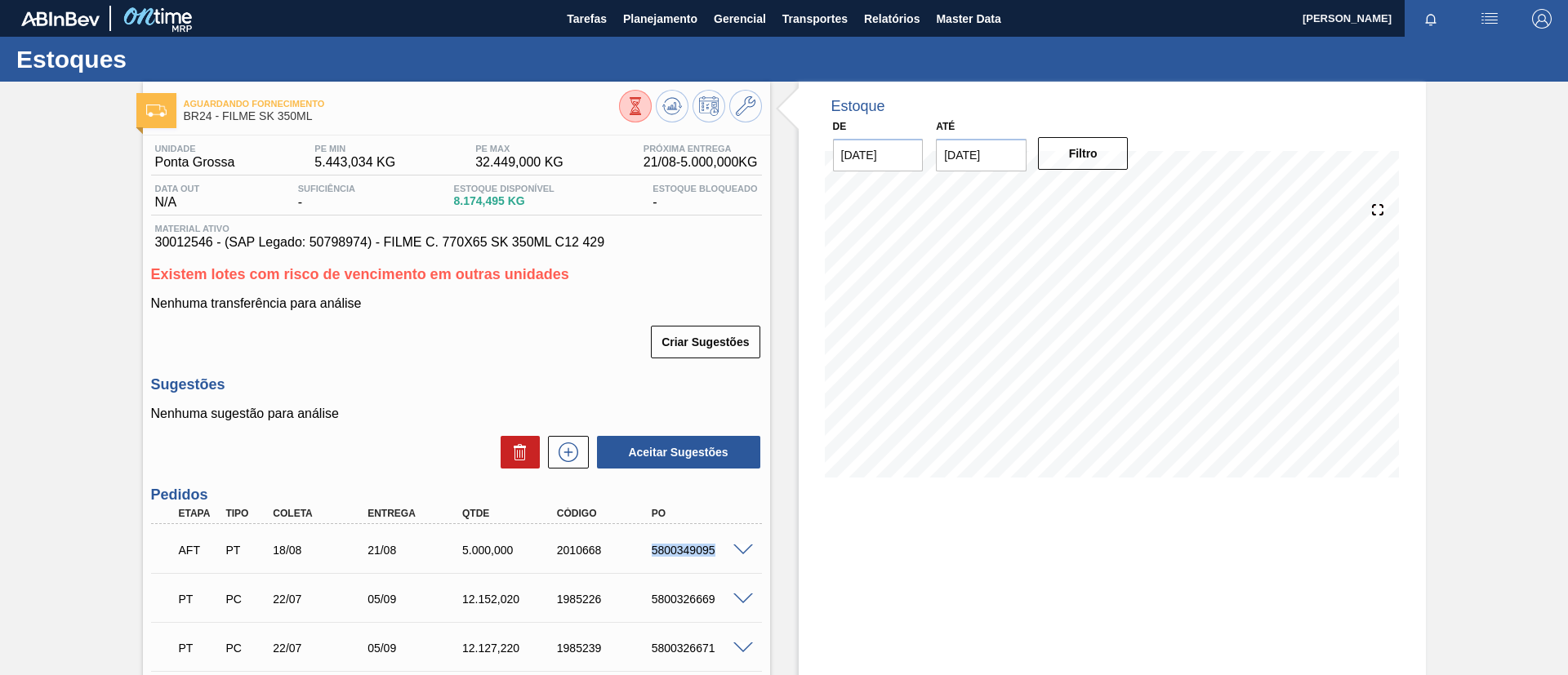
drag, startPoint x: 640, startPoint y: 552, endPoint x: 739, endPoint y: 566, distance: 100.0
click at [739, 566] on div "AFT PT 18/08 21/08 5.000,000 2010668 5800349095" at bounding box center [457, 548] width 611 height 41
copy div "5800349095"
click at [650, 12] on span "Planejamento" at bounding box center [660, 18] width 74 height 19
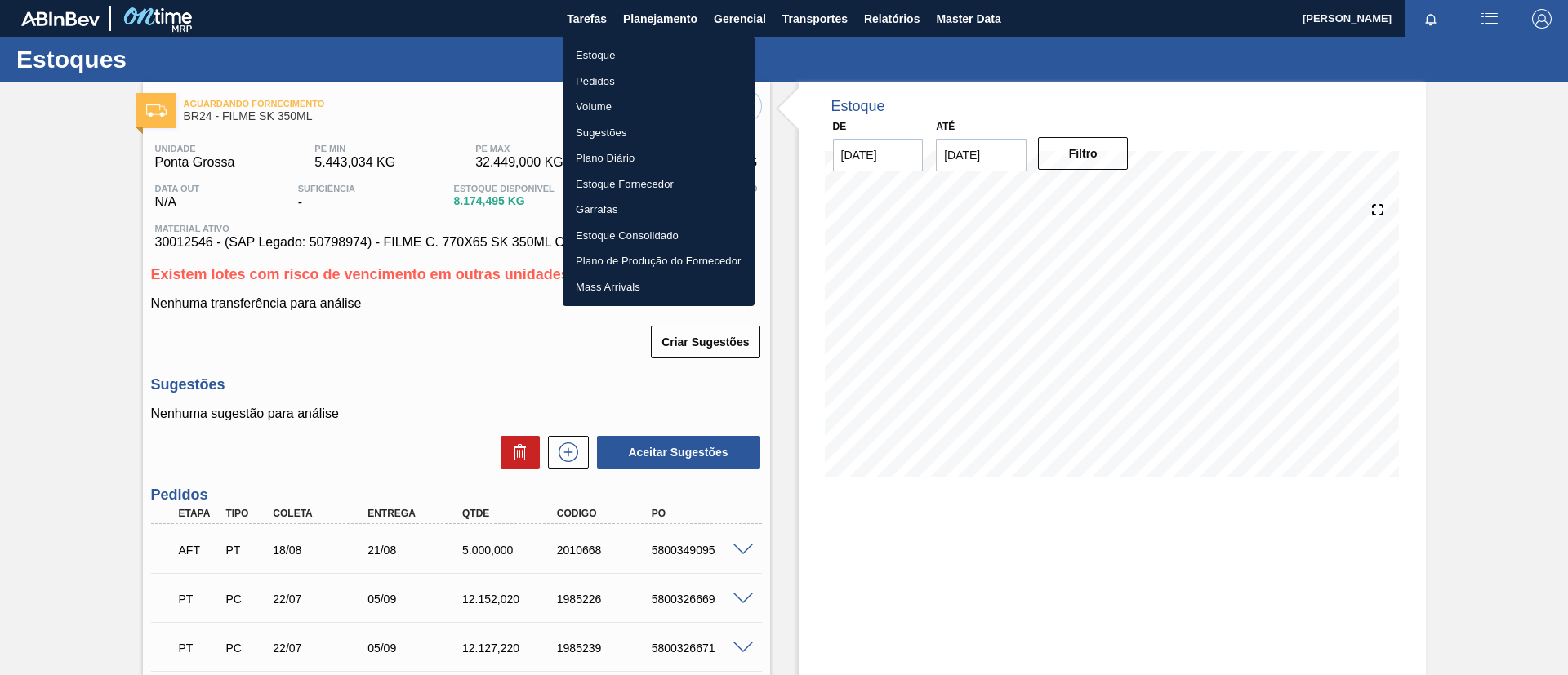
click at [647, 36] on ul "Estoque Pedidos Volume Sugestões Plano Diário Estoque Fornecedor Garrafas Estoq…" at bounding box center [659, 171] width 192 height 270
click at [645, 40] on ul "Estoque Pedidos Volume Sugestões Plano Diário Estoque Fornecedor Garrafas Estoq…" at bounding box center [659, 171] width 192 height 270
click at [630, 58] on li "Estoque" at bounding box center [659, 55] width 192 height 26
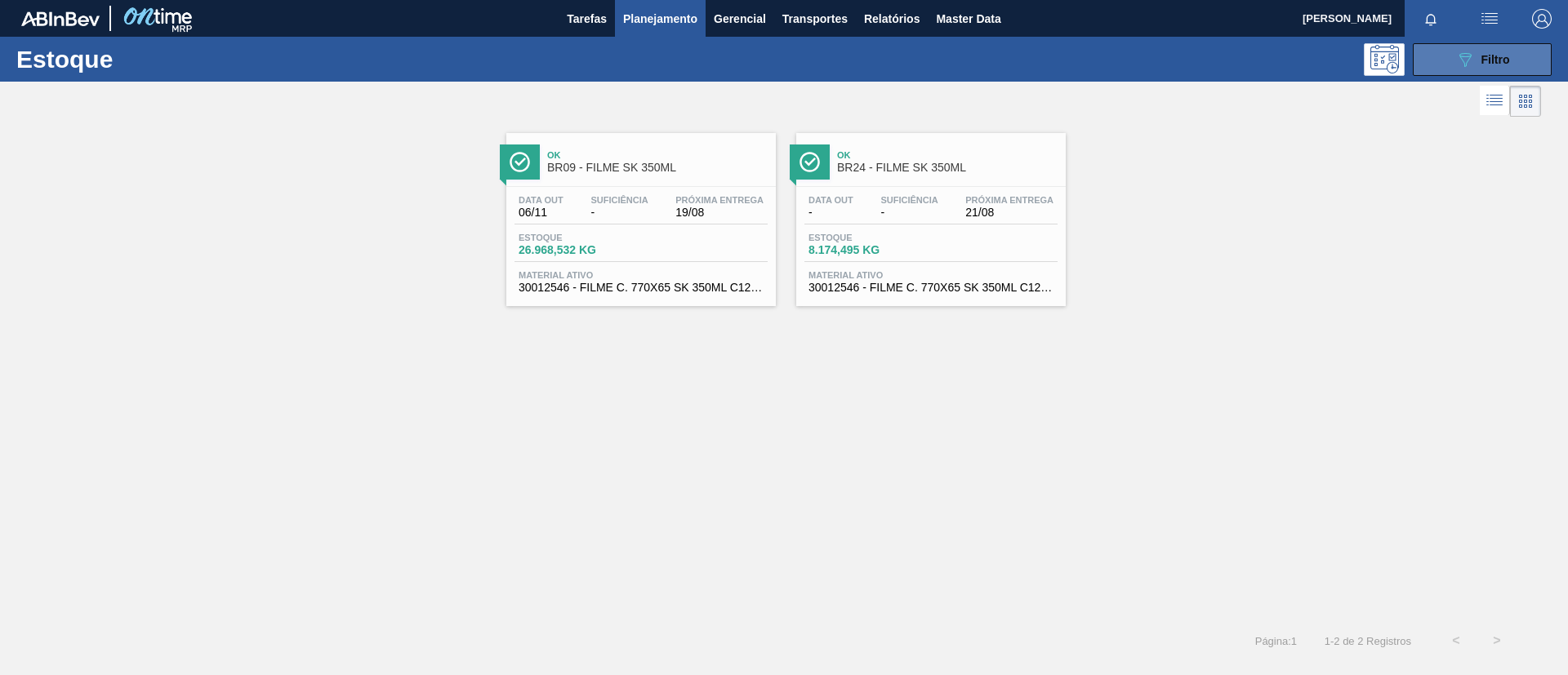
click at [1505, 57] on span "Filtro" at bounding box center [1495, 60] width 28 height 13
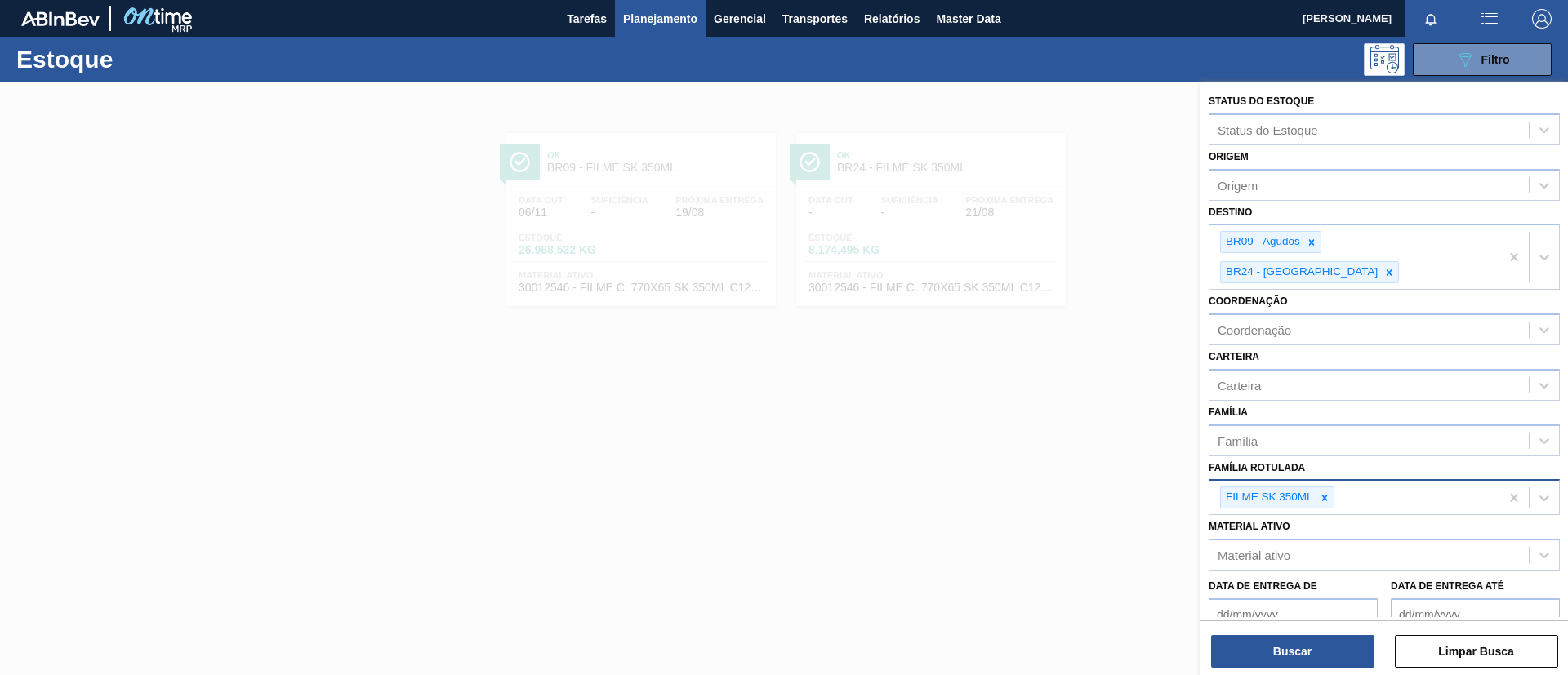
click at [1328, 487] on div at bounding box center [1325, 497] width 18 height 20
paste Rotulada "FILME SK 269ML"
type Rotulada "FILME SK 269ML"
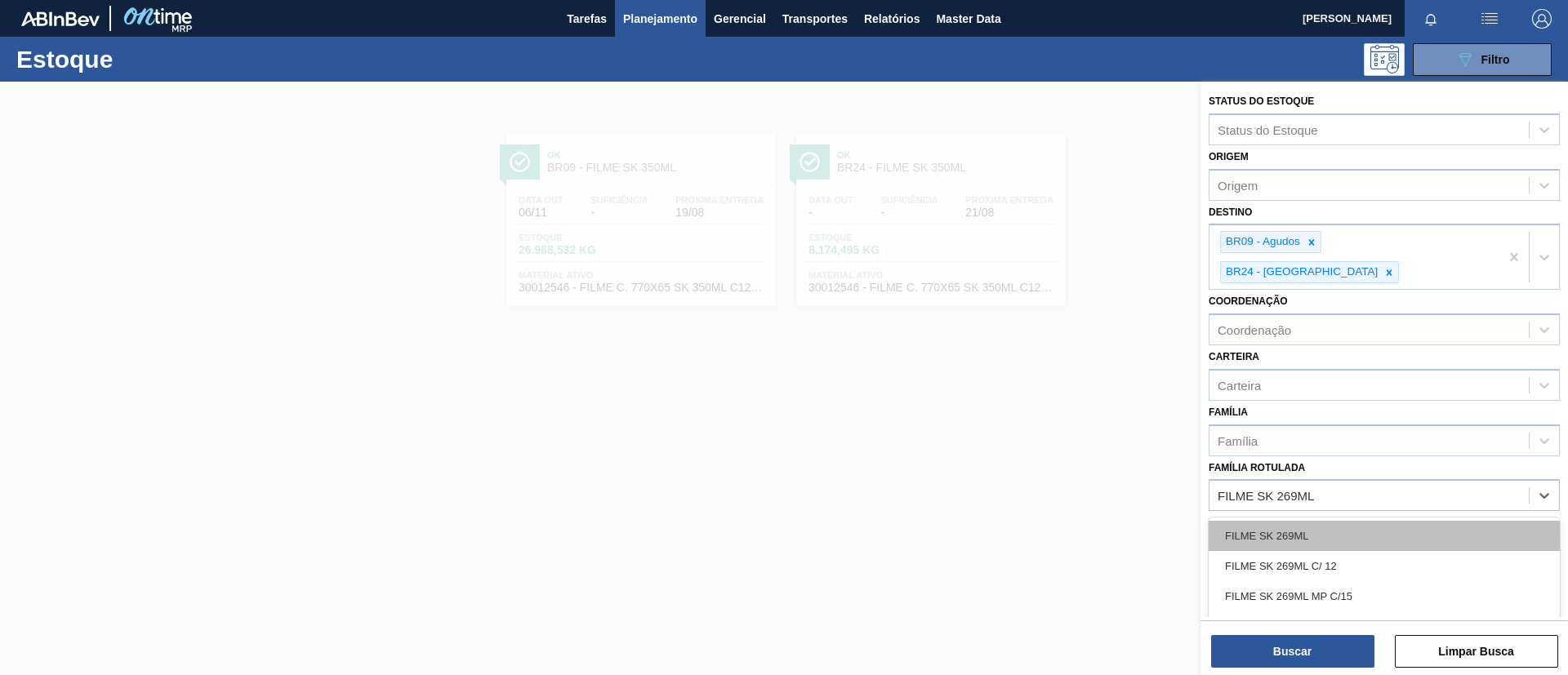
click at [1300, 521] on div "FILME SK 269ML" at bounding box center [1384, 536] width 352 height 30
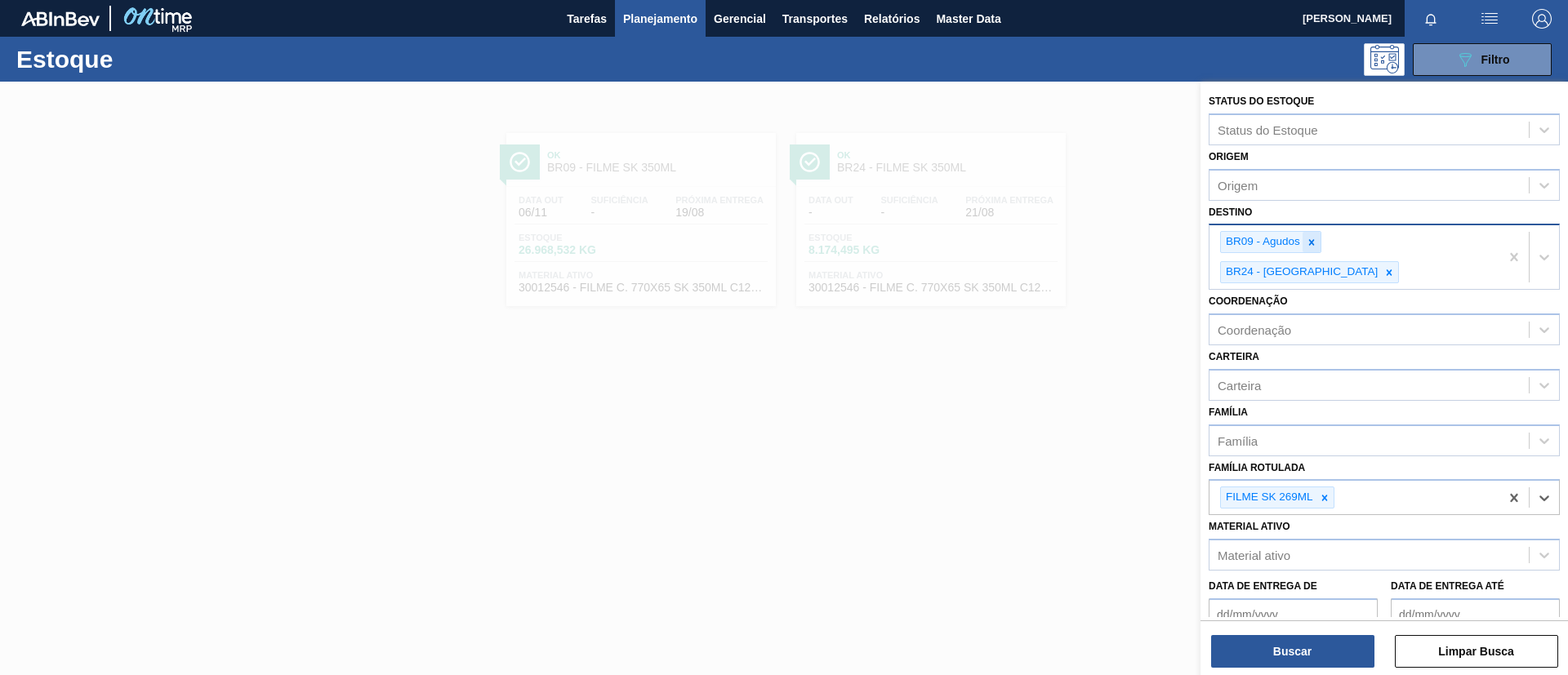
click at [1309, 244] on icon at bounding box center [1312, 243] width 12 height 12
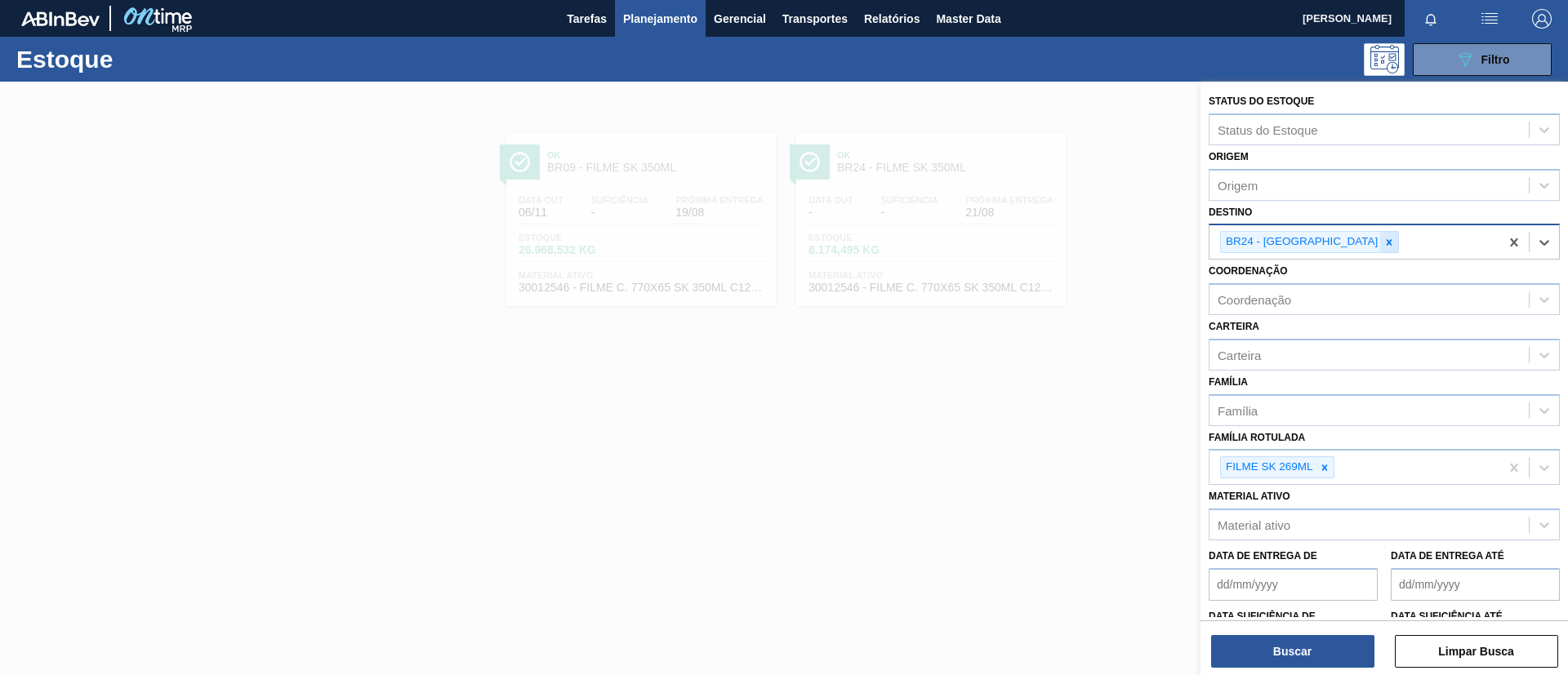
click at [1387, 243] on icon at bounding box center [1389, 242] width 6 height 6
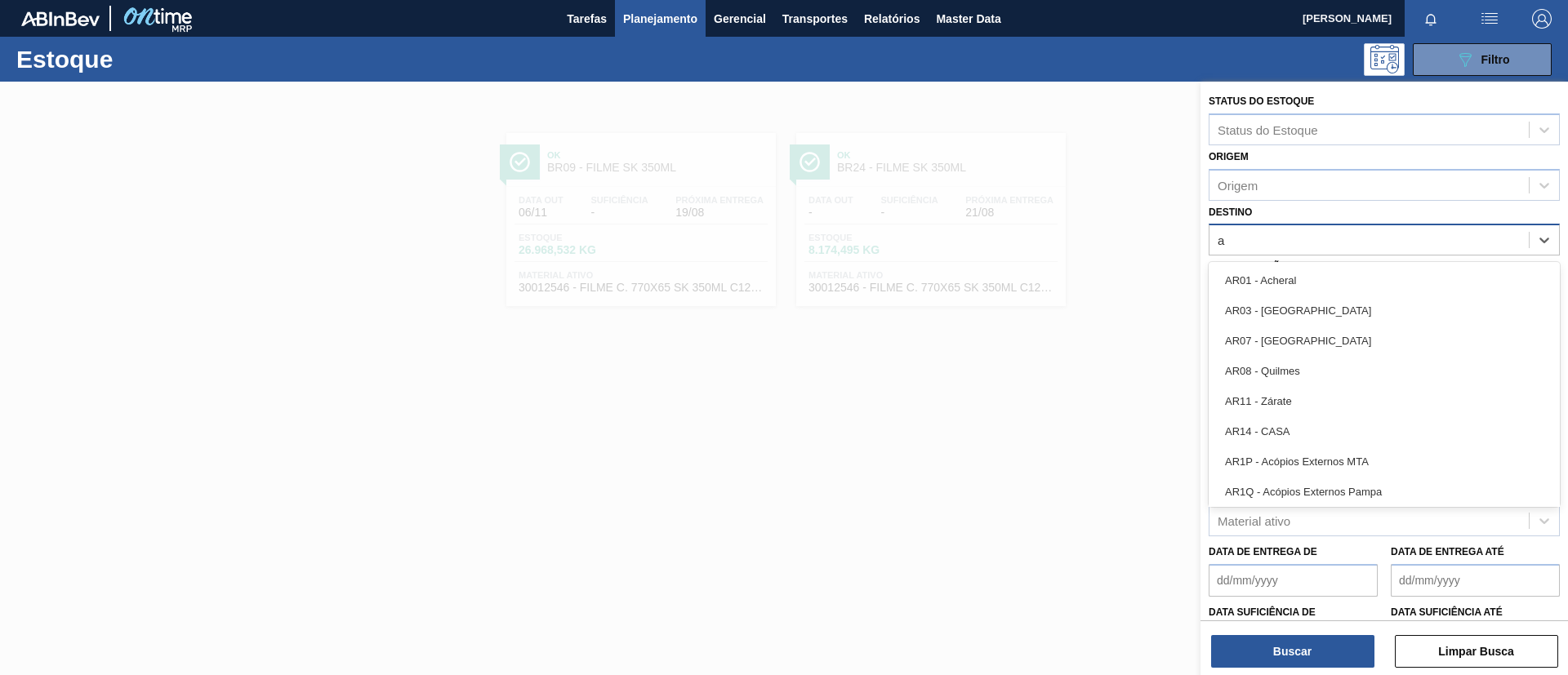
type input "aq"
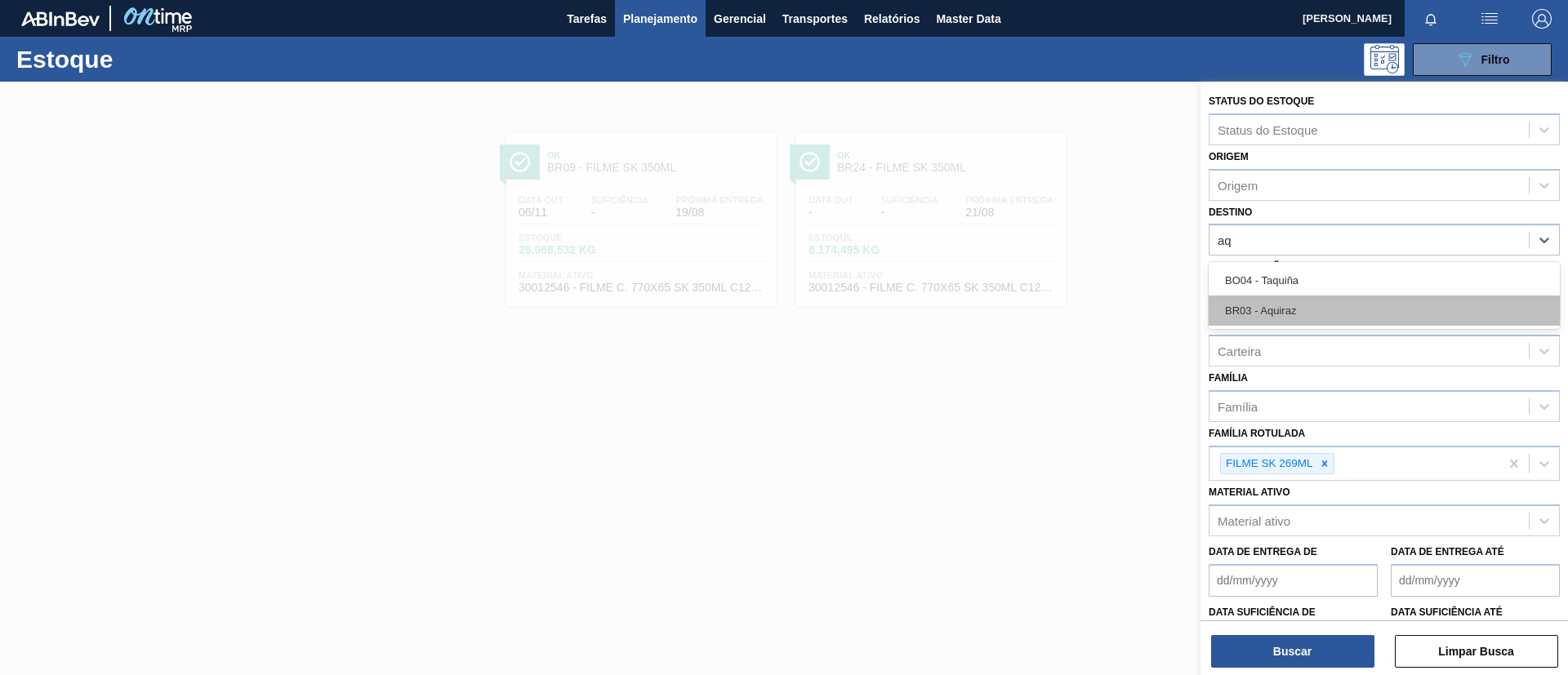
click at [1315, 307] on div "BR03 - Aquiraz" at bounding box center [1384, 310] width 352 height 30
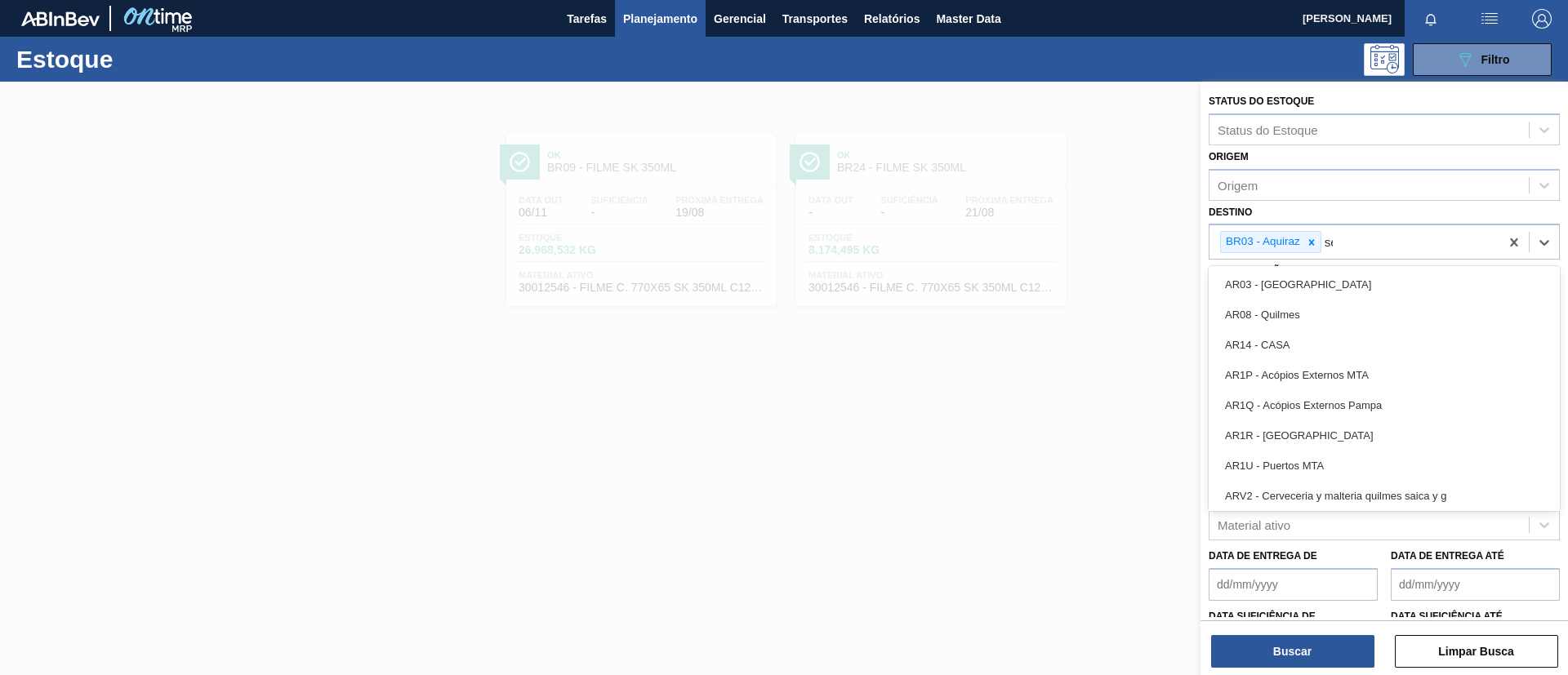
type input "ser"
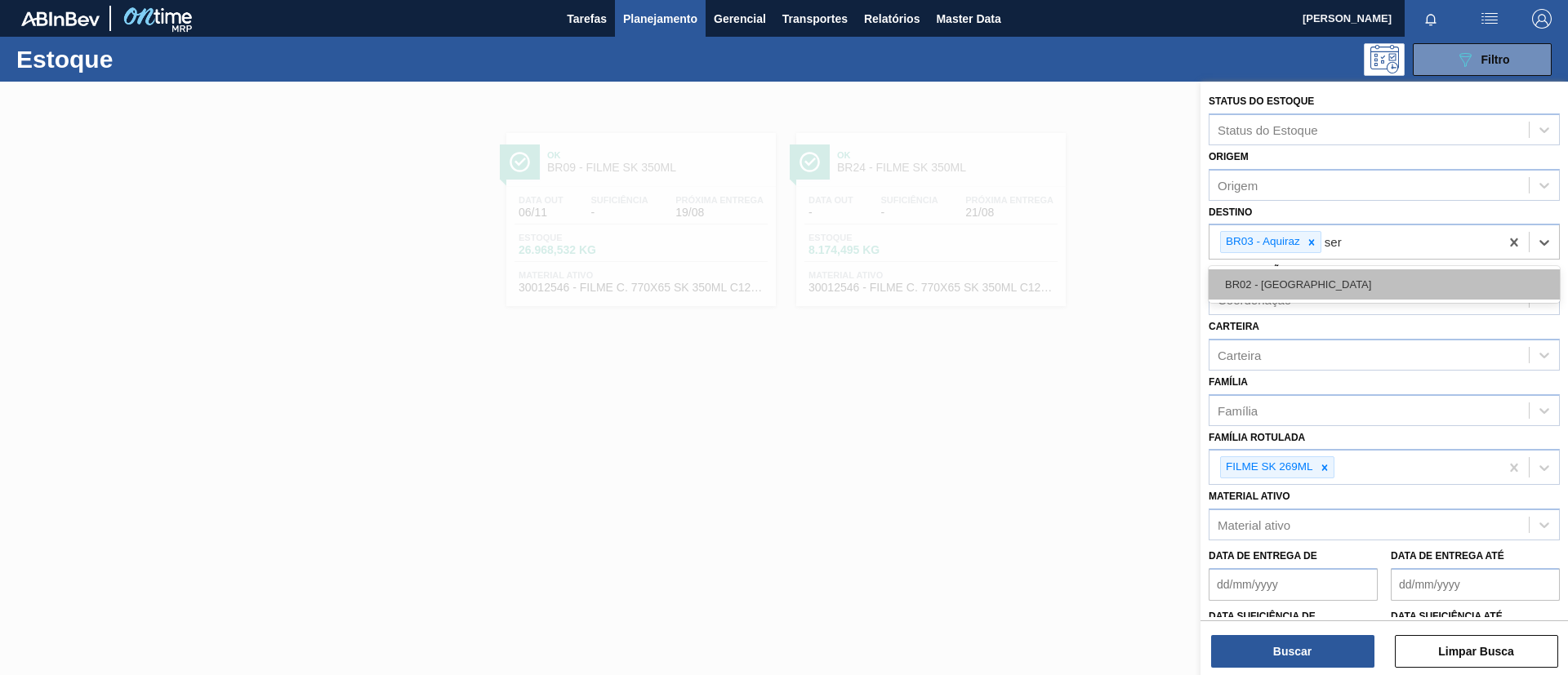
click at [1324, 280] on div "BR02 - [GEOGRAPHIC_DATA]" at bounding box center [1384, 285] width 352 height 30
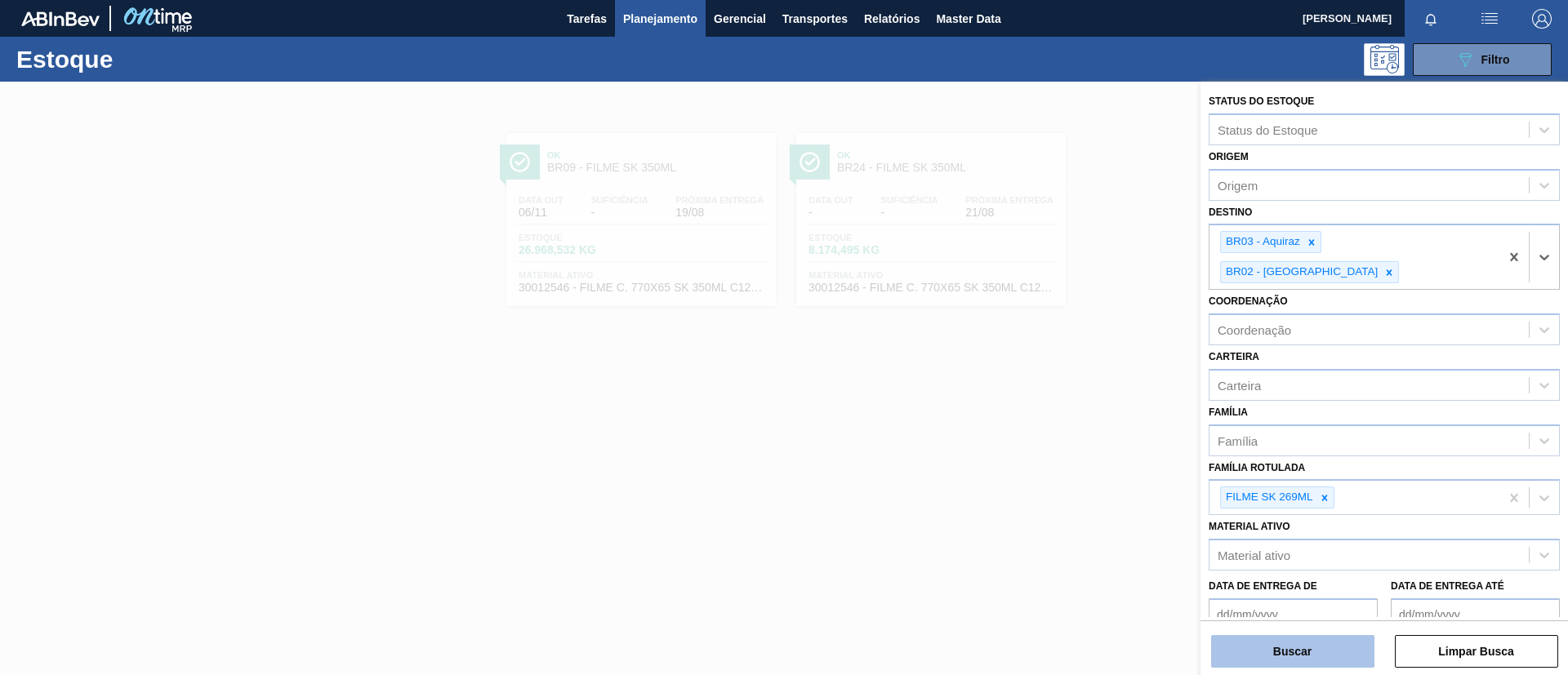
click at [1289, 642] on button "Buscar" at bounding box center [1293, 651] width 164 height 33
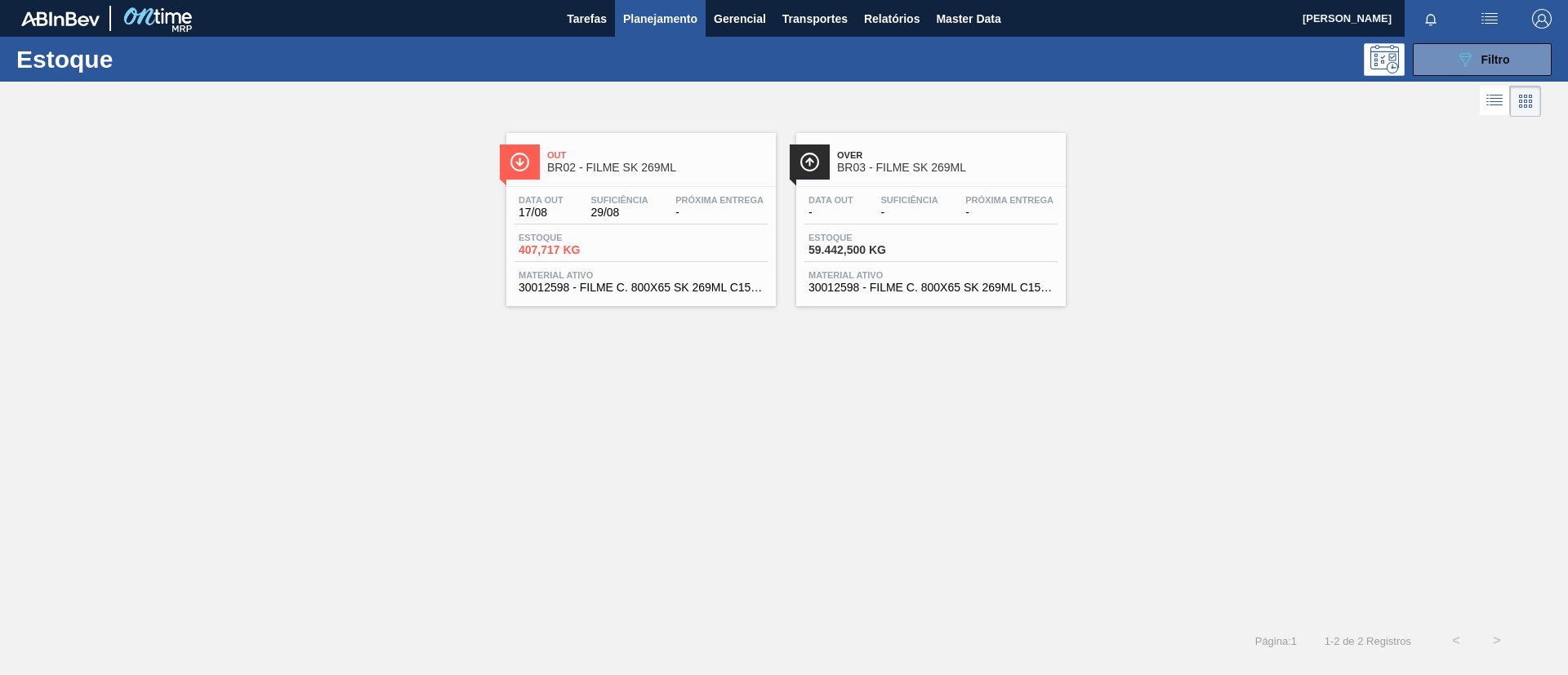
click at [644, 169] on span "BR02 - FILME SK 269ML" at bounding box center [657, 168] width 220 height 13
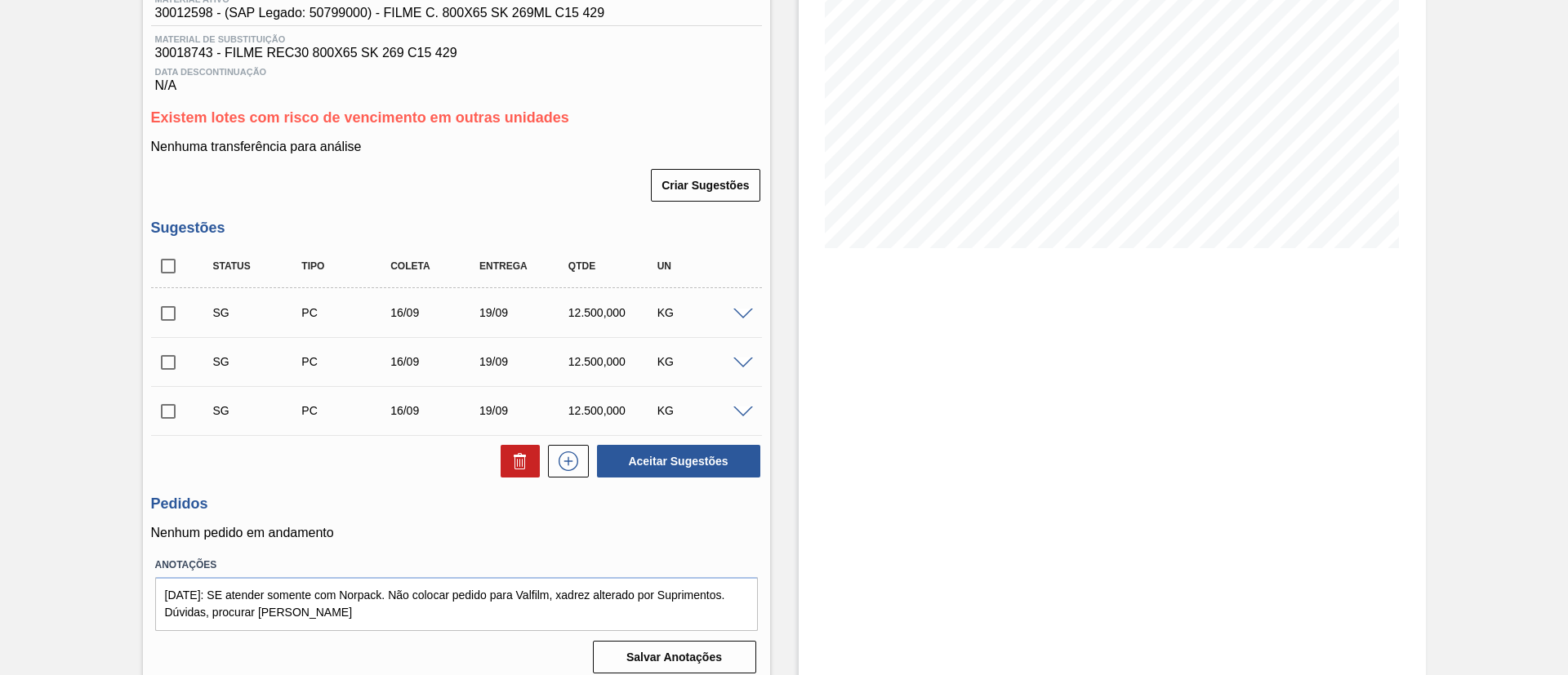
scroll to position [242, 0]
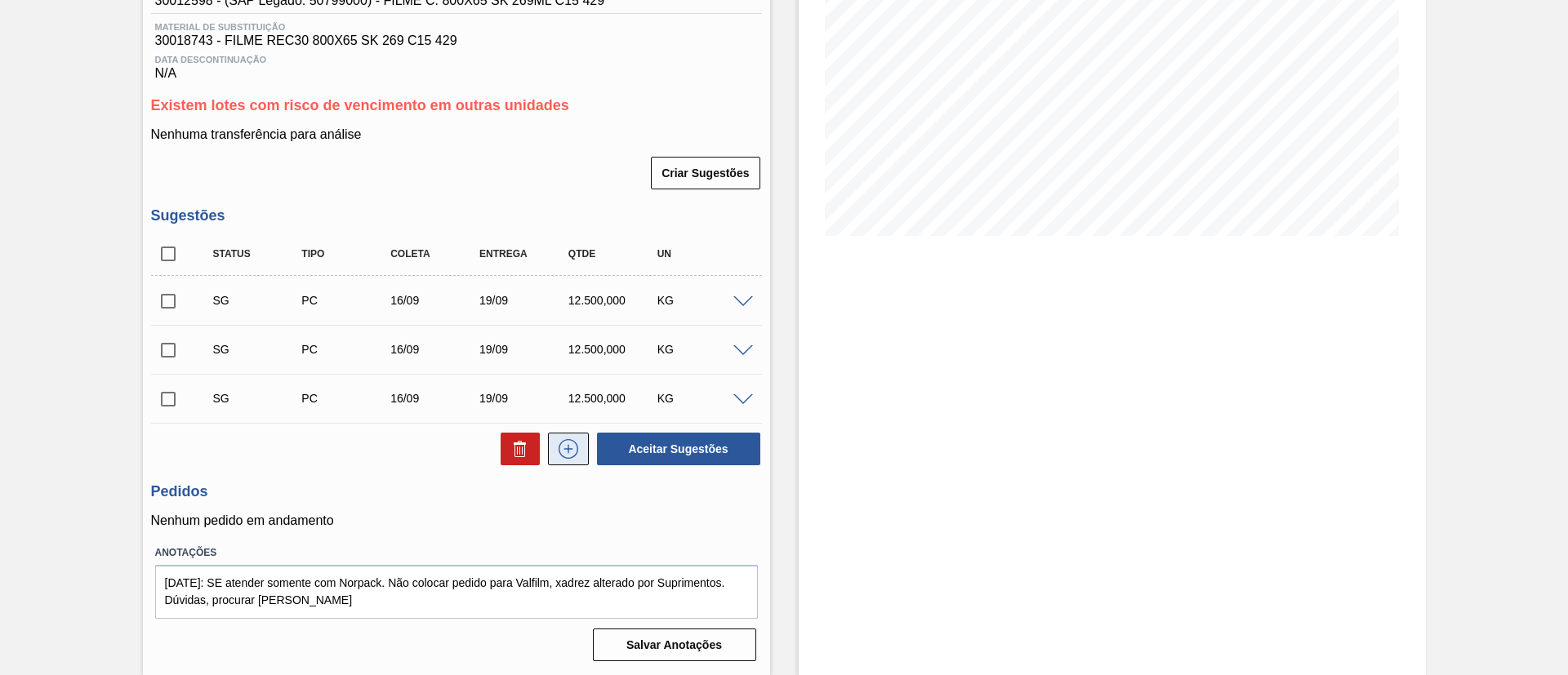
click at [550, 447] on button at bounding box center [568, 448] width 41 height 33
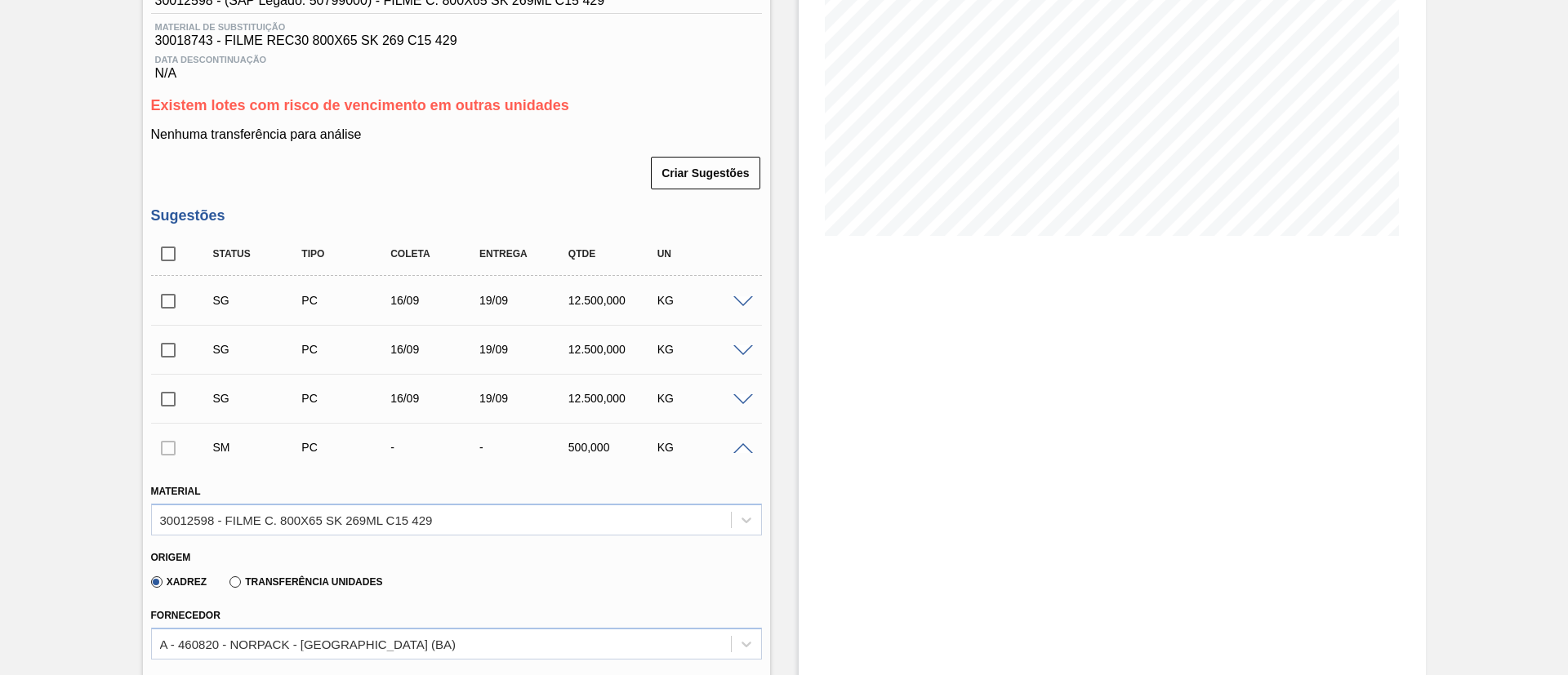
click at [321, 569] on div "Xadrez Transferência Unidades" at bounding box center [264, 581] width 239 height 28
click at [338, 589] on div "Xadrez Transferência Unidades" at bounding box center [264, 581] width 239 height 28
click at [336, 588] on div "Xadrez Transferência Unidades" at bounding box center [264, 581] width 239 height 28
click at [331, 583] on label "Transferência Unidades" at bounding box center [306, 582] width 153 height 12
click at [227, 585] on input "Transferência Unidades" at bounding box center [227, 585] width 0 height 0
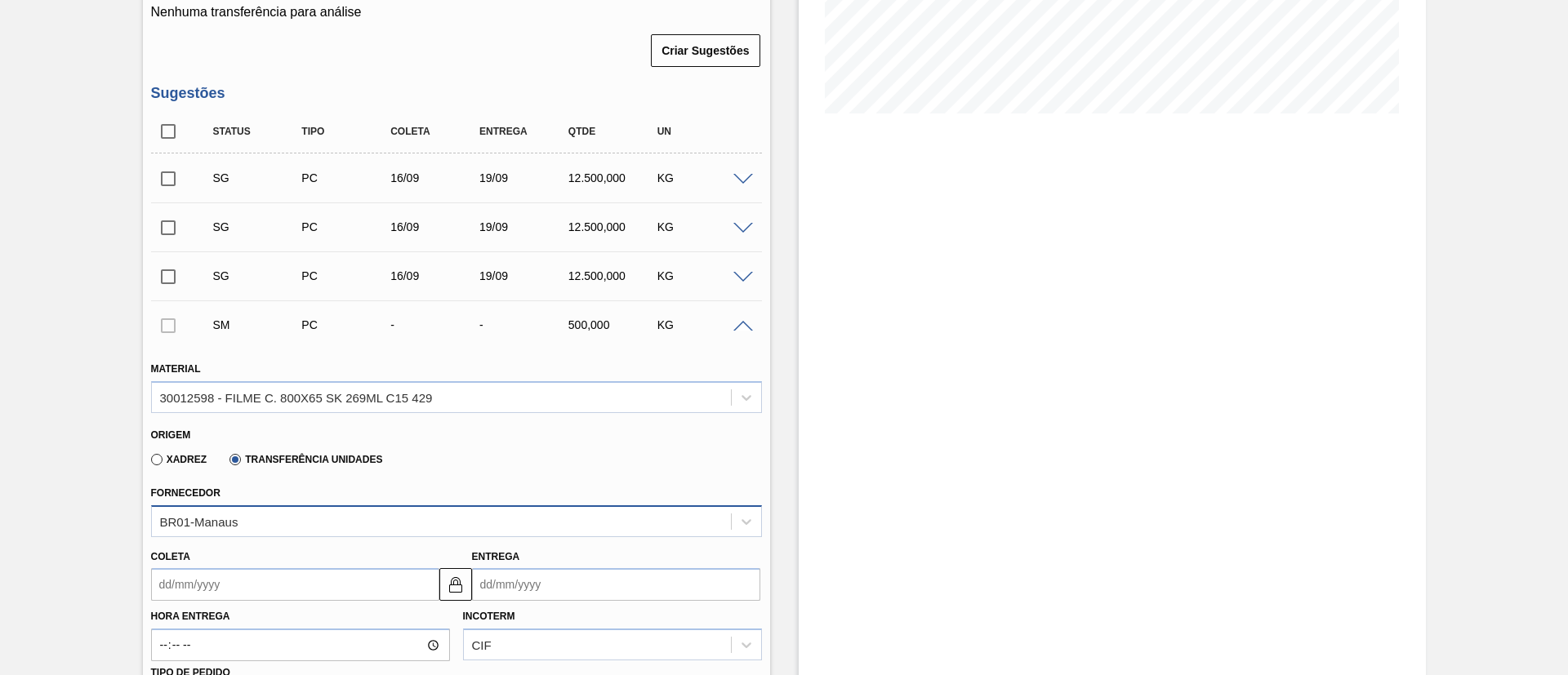
click at [346, 510] on div "BR01-Manaus" at bounding box center [457, 521] width 611 height 32
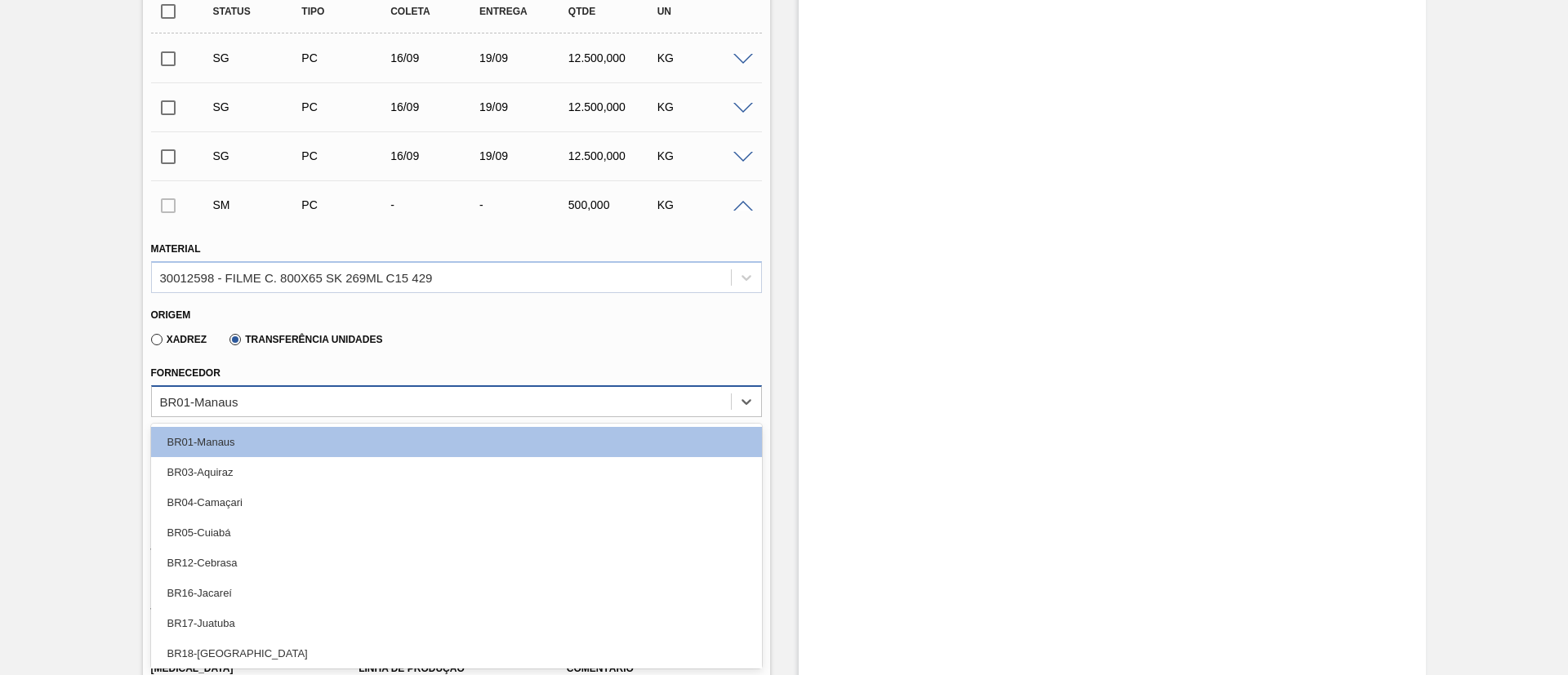
type input "a"
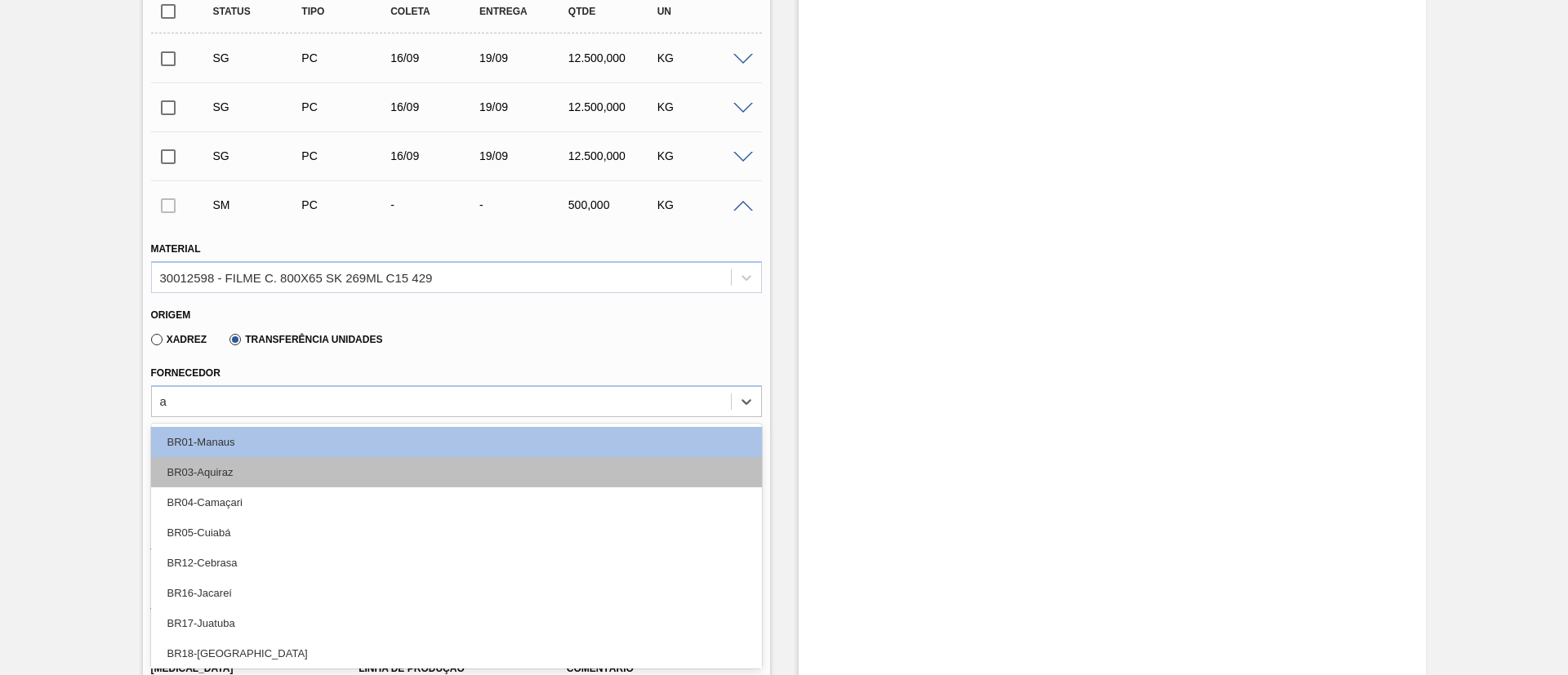
click at [326, 474] on div "BR03-Aquiraz" at bounding box center [457, 472] width 611 height 30
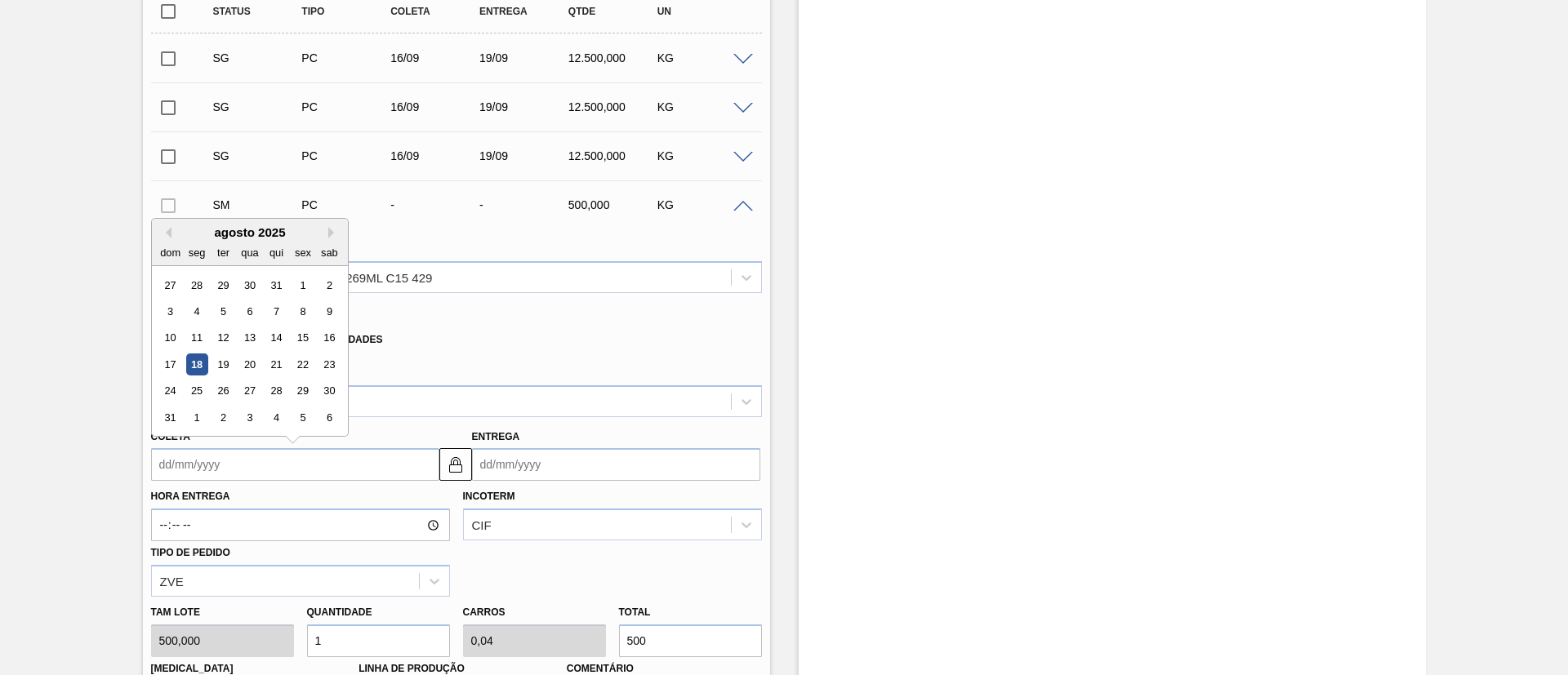
click at [295, 476] on input "Coleta" at bounding box center [295, 464] width 288 height 33
click at [200, 356] on div "17 18 19 20 21 22 23" at bounding box center [250, 365] width 185 height 26
click at [201, 360] on div "18" at bounding box center [196, 365] width 22 height 22
type input "[DATE]"
type input "21/08/2025"
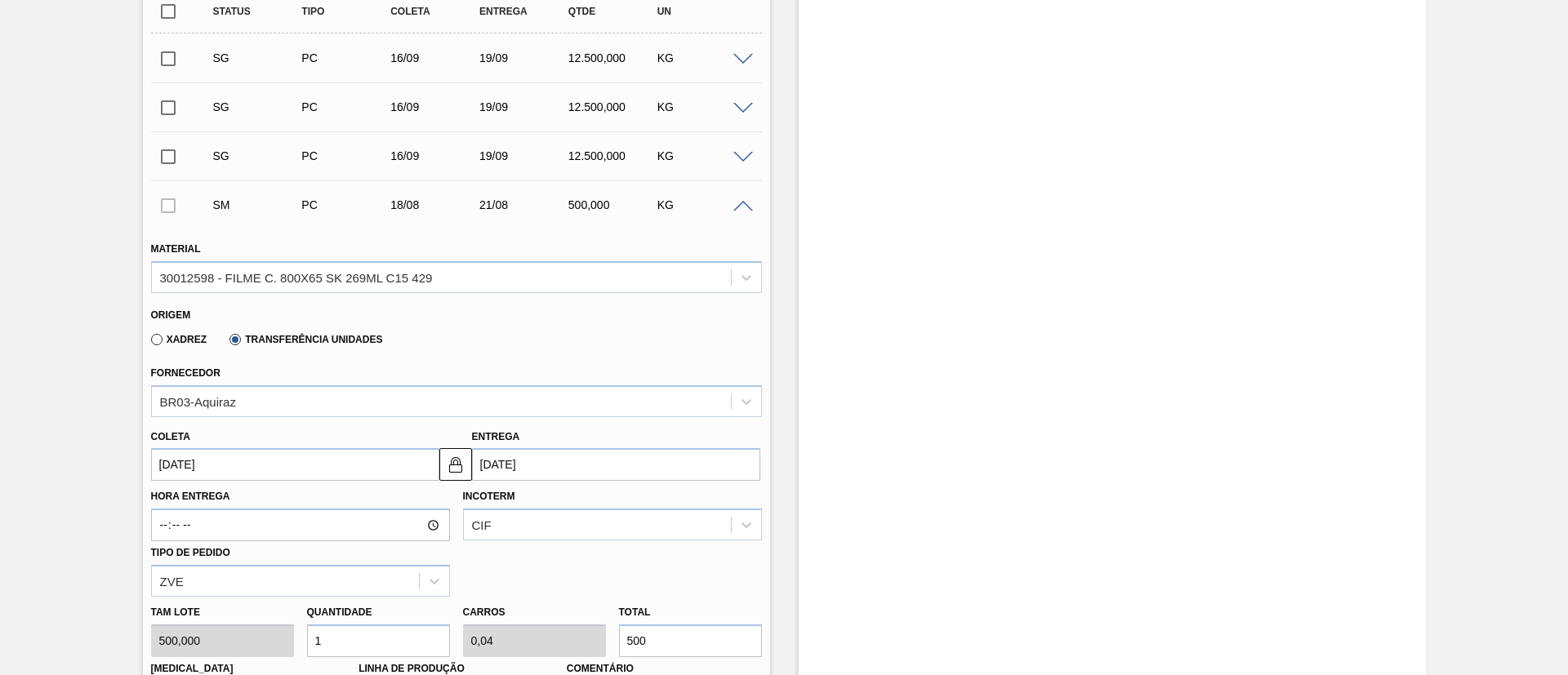
scroll to position [728, 0]
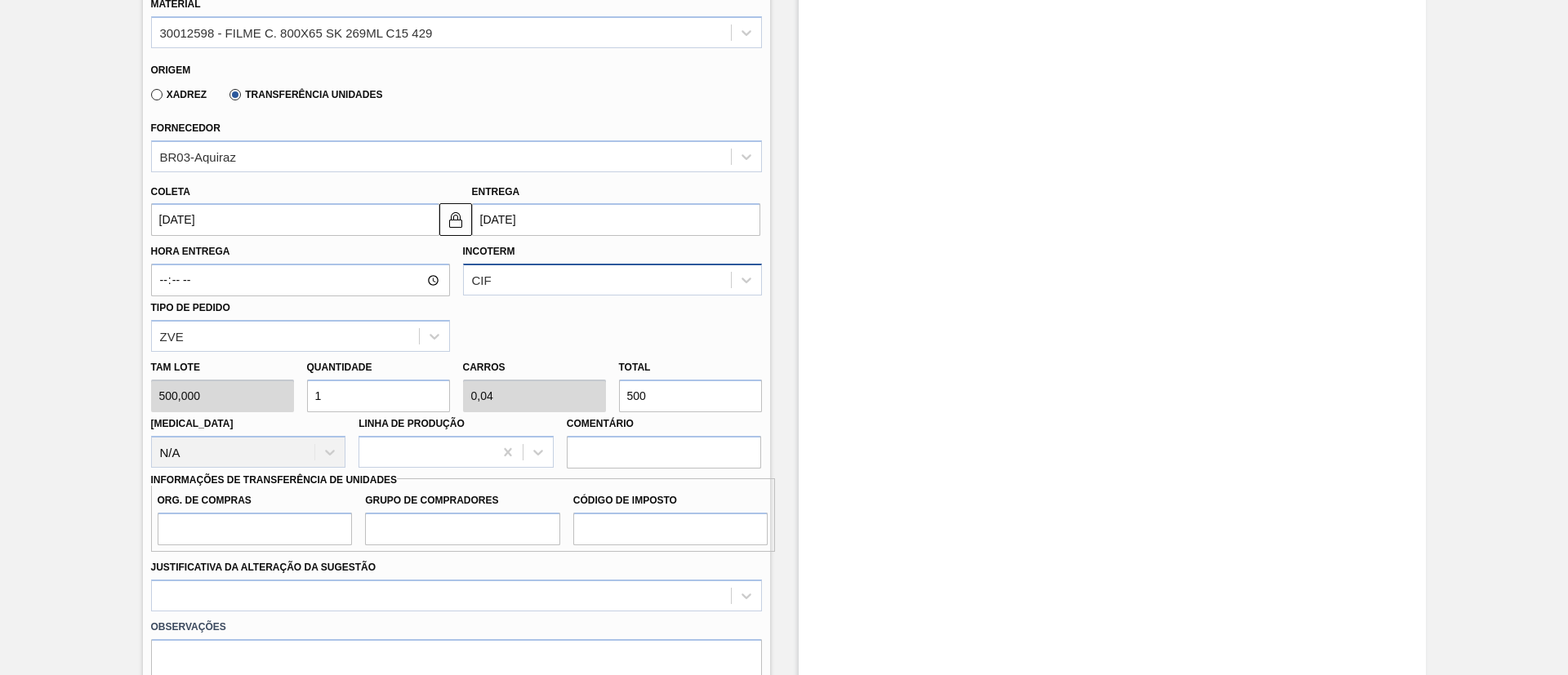
click at [516, 287] on div "CIF" at bounding box center [598, 280] width 267 height 23
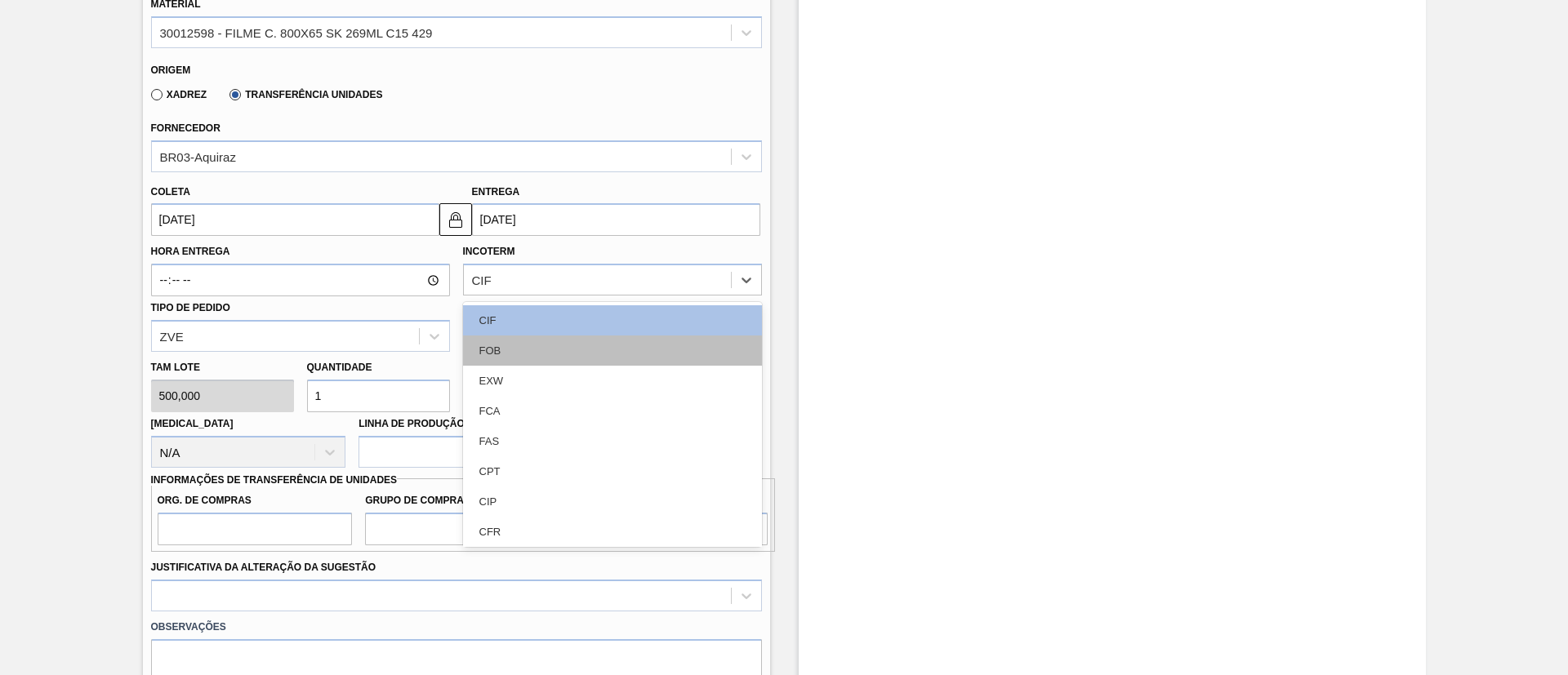
click at [502, 345] on div "FOB" at bounding box center [613, 350] width 299 height 30
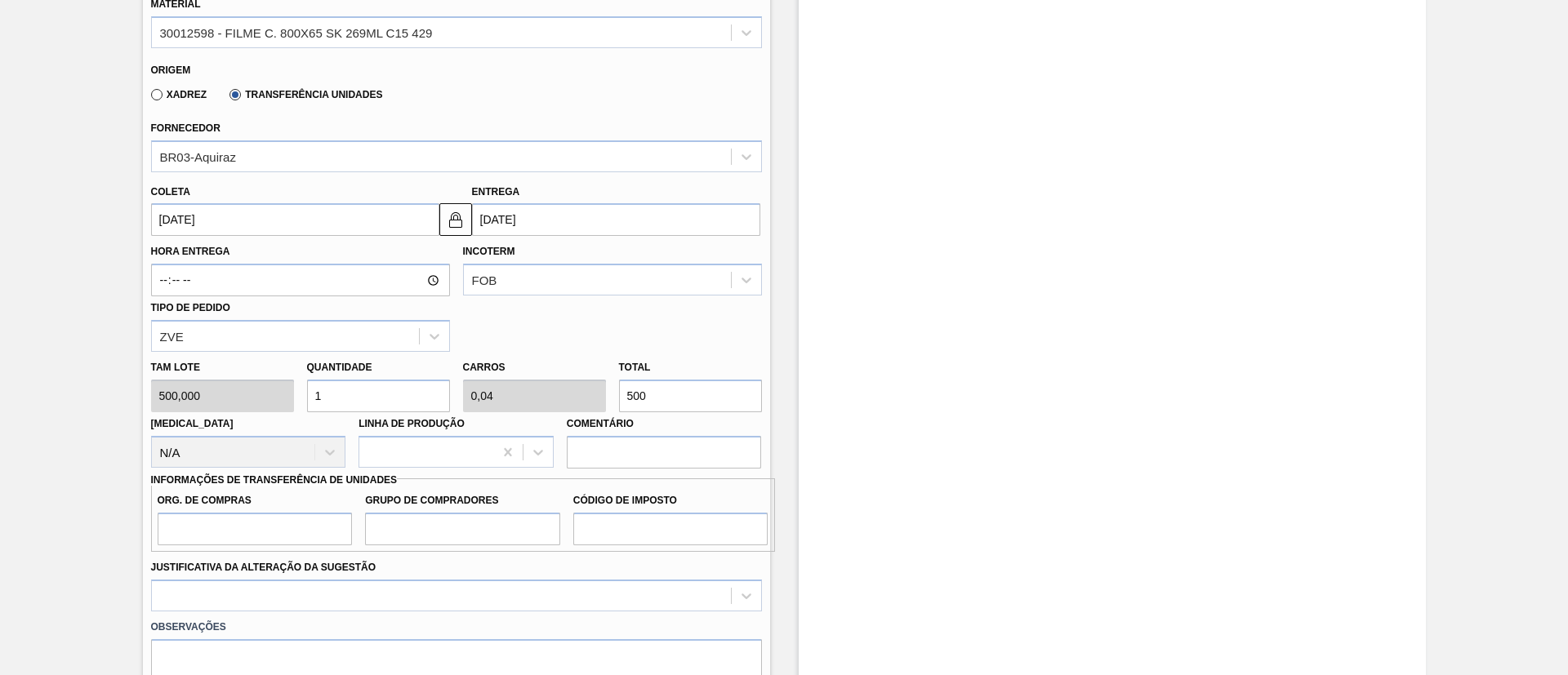
click at [548, 384] on div "Tam lote 500,000 Quantidade 1 Carros 0,04 Total 500 Doca N/A Linha de Produção …" at bounding box center [456, 411] width 624 height 117
type input "0,002"
type input "0"
type input "1"
type input "0,024"
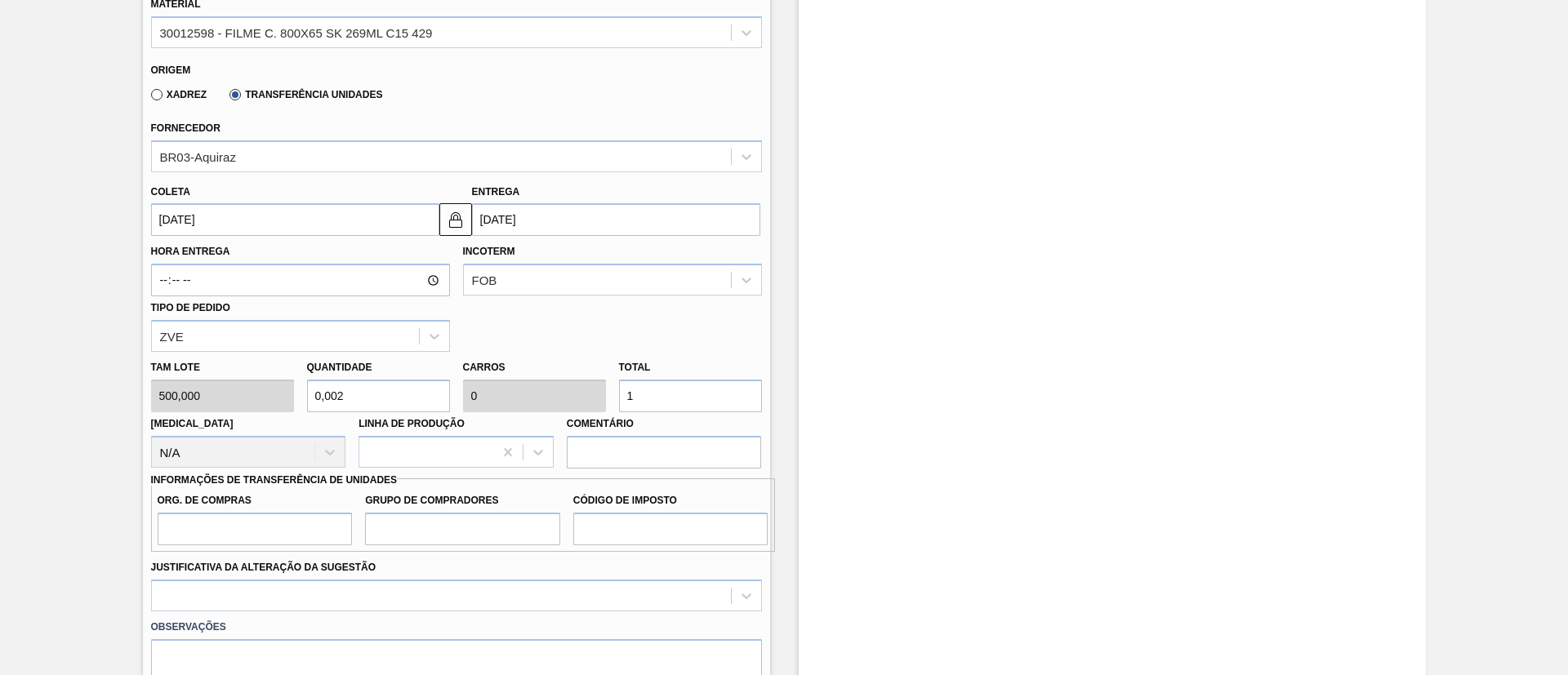
type input "0,001"
type input "12"
type input "0,25"
type input "0,01"
type input "125"
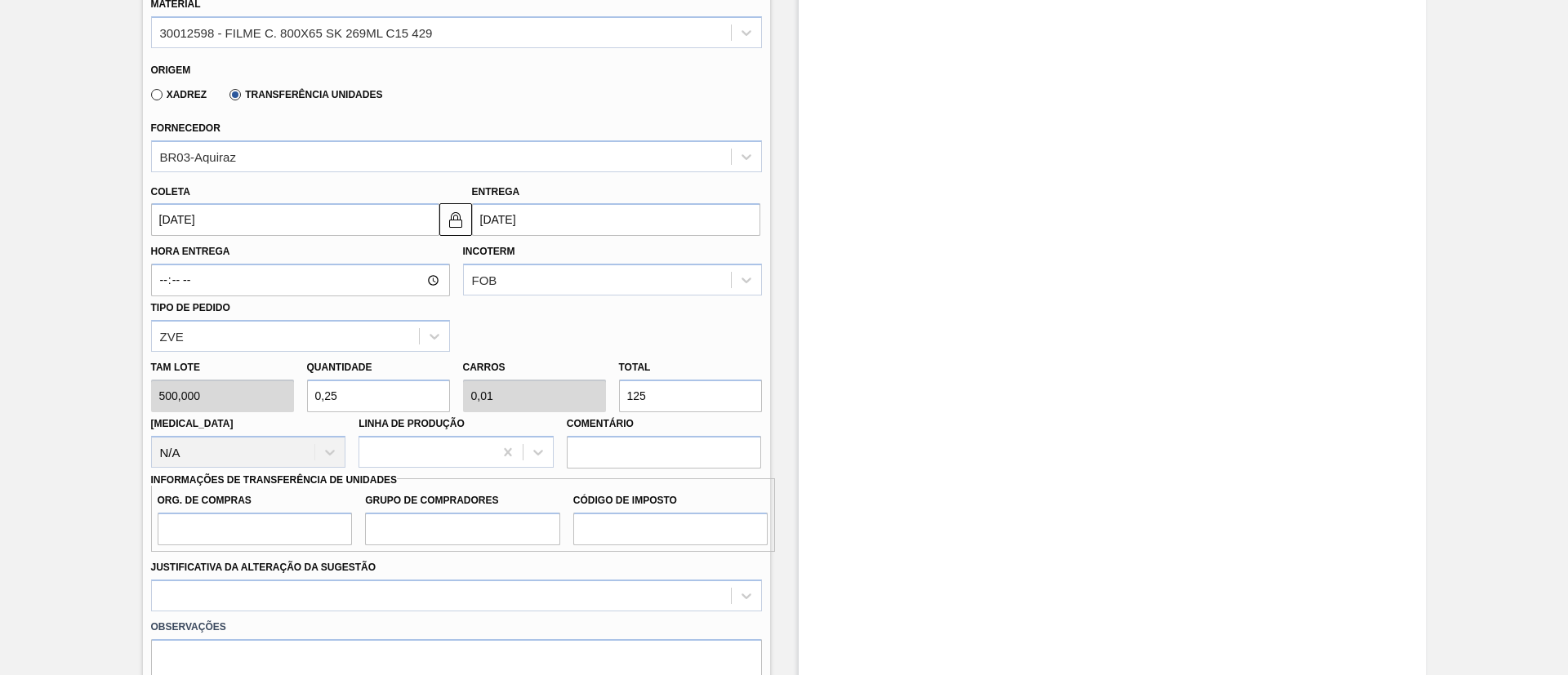
type input "2,5"
type input "0,1"
type input "1.250"
type input "25"
type input "1"
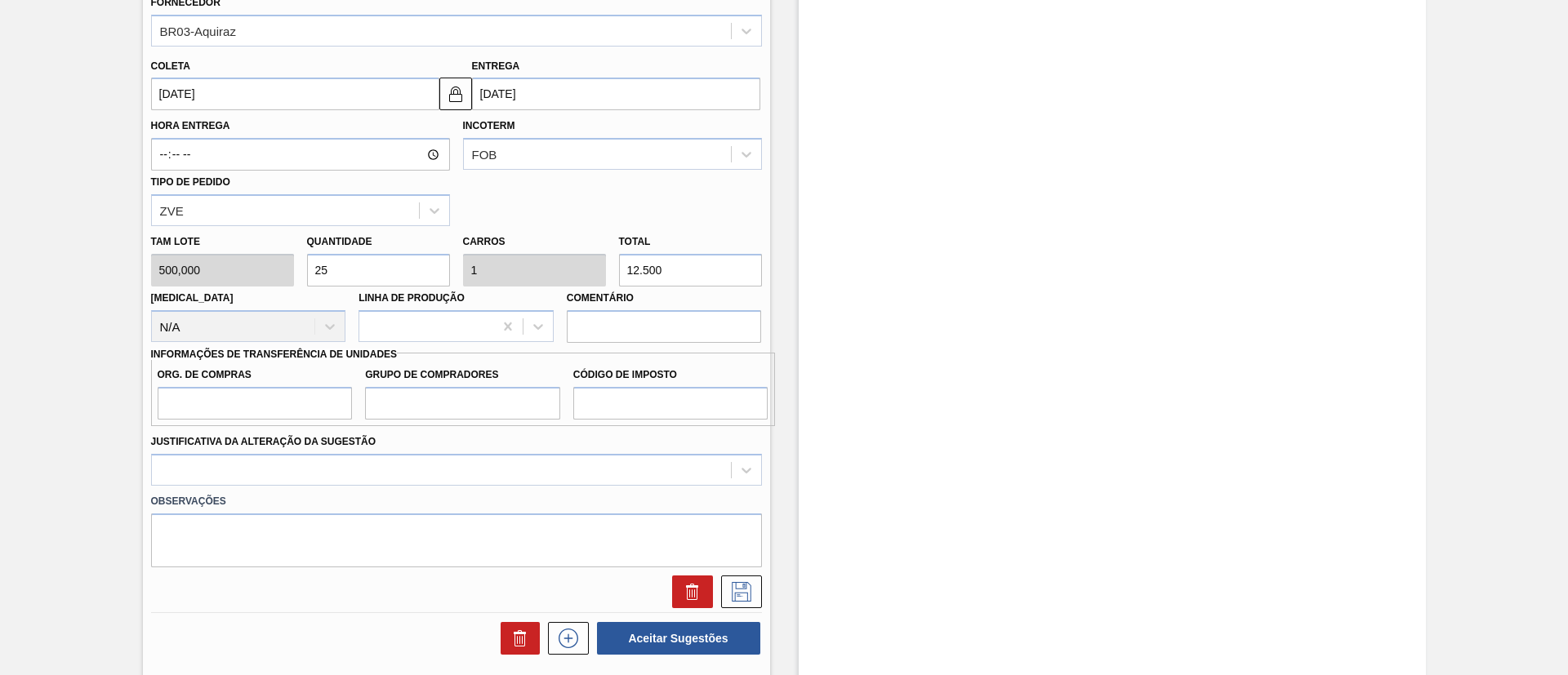
scroll to position [974, 0]
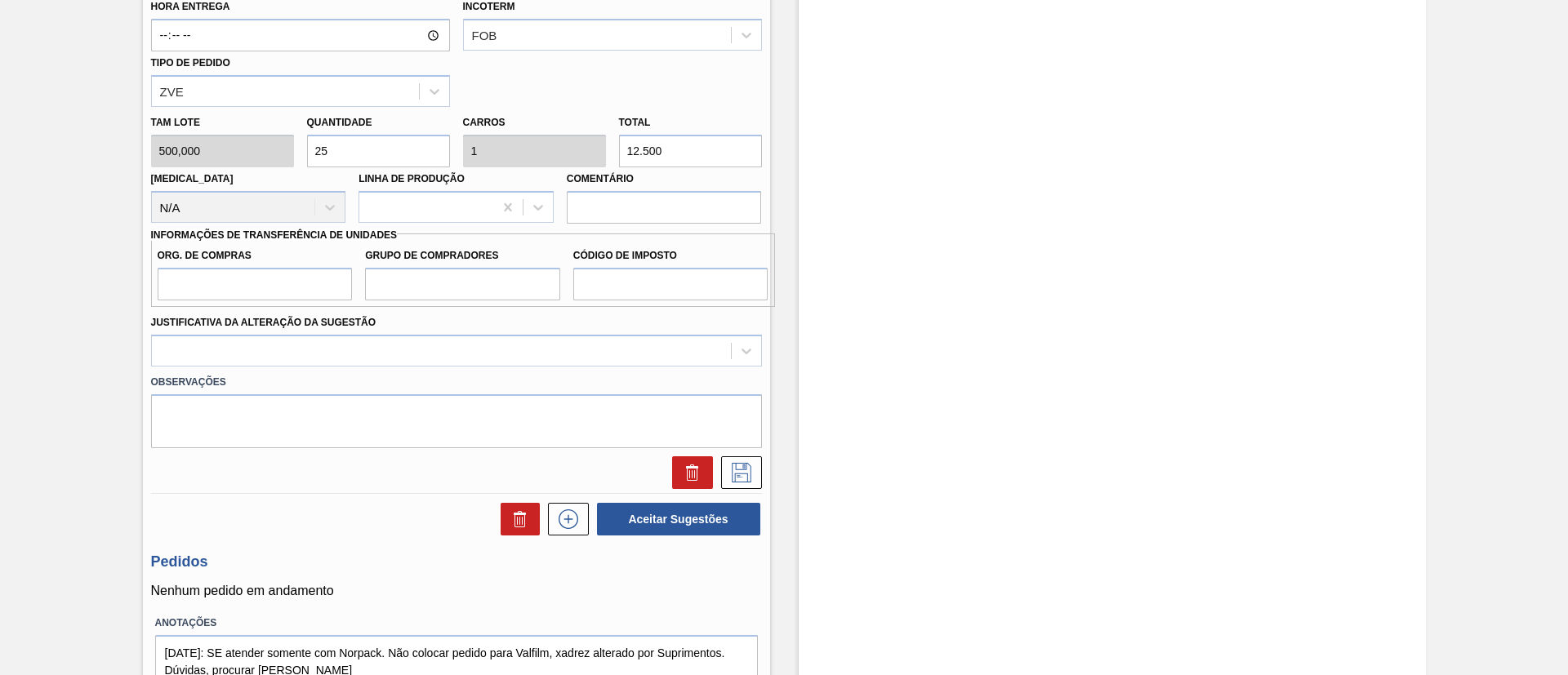
type input "12.500"
drag, startPoint x: 279, startPoint y: 274, endPoint x: 283, endPoint y: 285, distance: 11.7
click at [280, 274] on input "Org. de Compras" at bounding box center [255, 284] width 195 height 33
type input "BR00"
click at [443, 283] on input "Grupo de Compradores" at bounding box center [463, 284] width 195 height 33
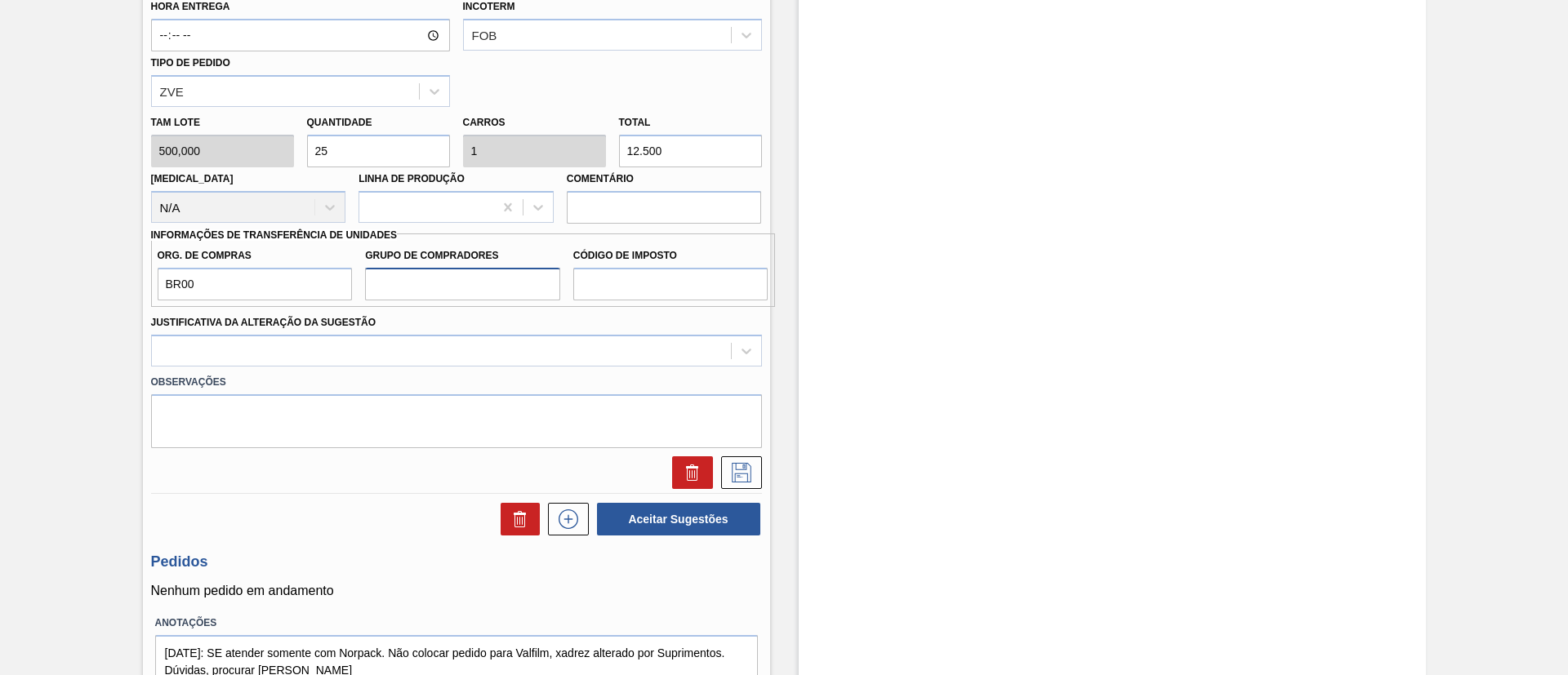
type input "A01"
click at [685, 285] on input "Código de Imposto" at bounding box center [671, 284] width 195 height 33
type input "I1"
click at [498, 364] on div at bounding box center [457, 350] width 611 height 32
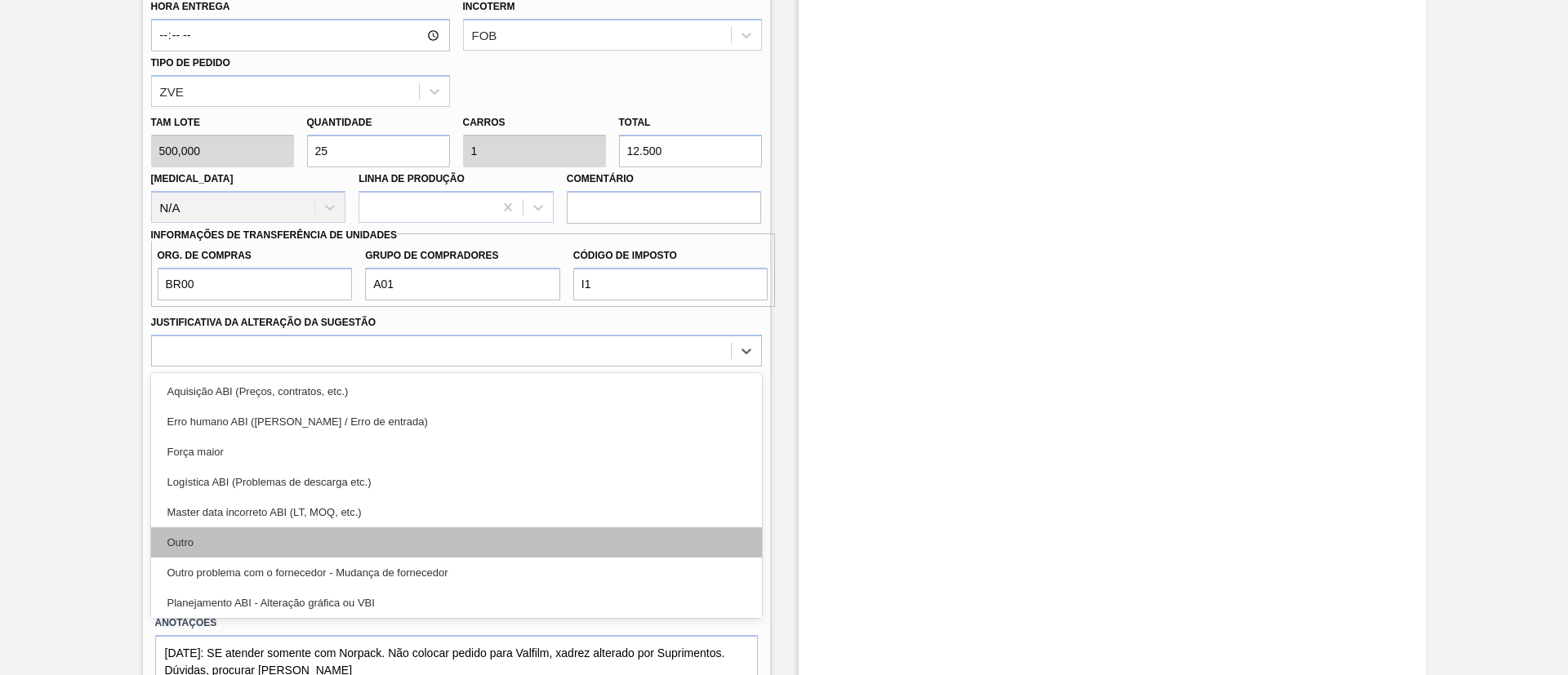
scroll to position [123, 0]
click at [288, 536] on div "Planejamento ABI - Plano de produção" at bounding box center [457, 541] width 611 height 30
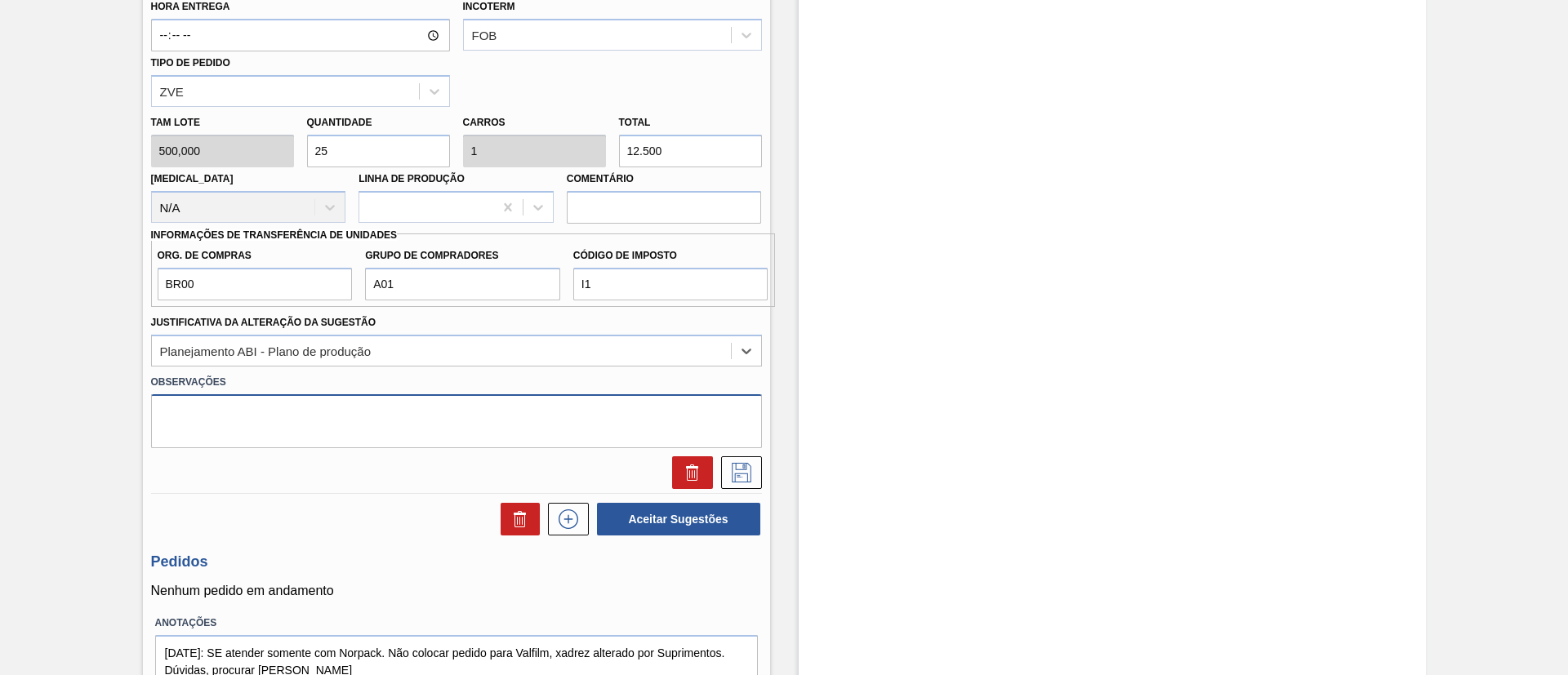
click at [341, 430] on textarea at bounding box center [457, 421] width 611 height 54
type textarea "Transferência"
click at [744, 476] on icon at bounding box center [741, 472] width 26 height 19
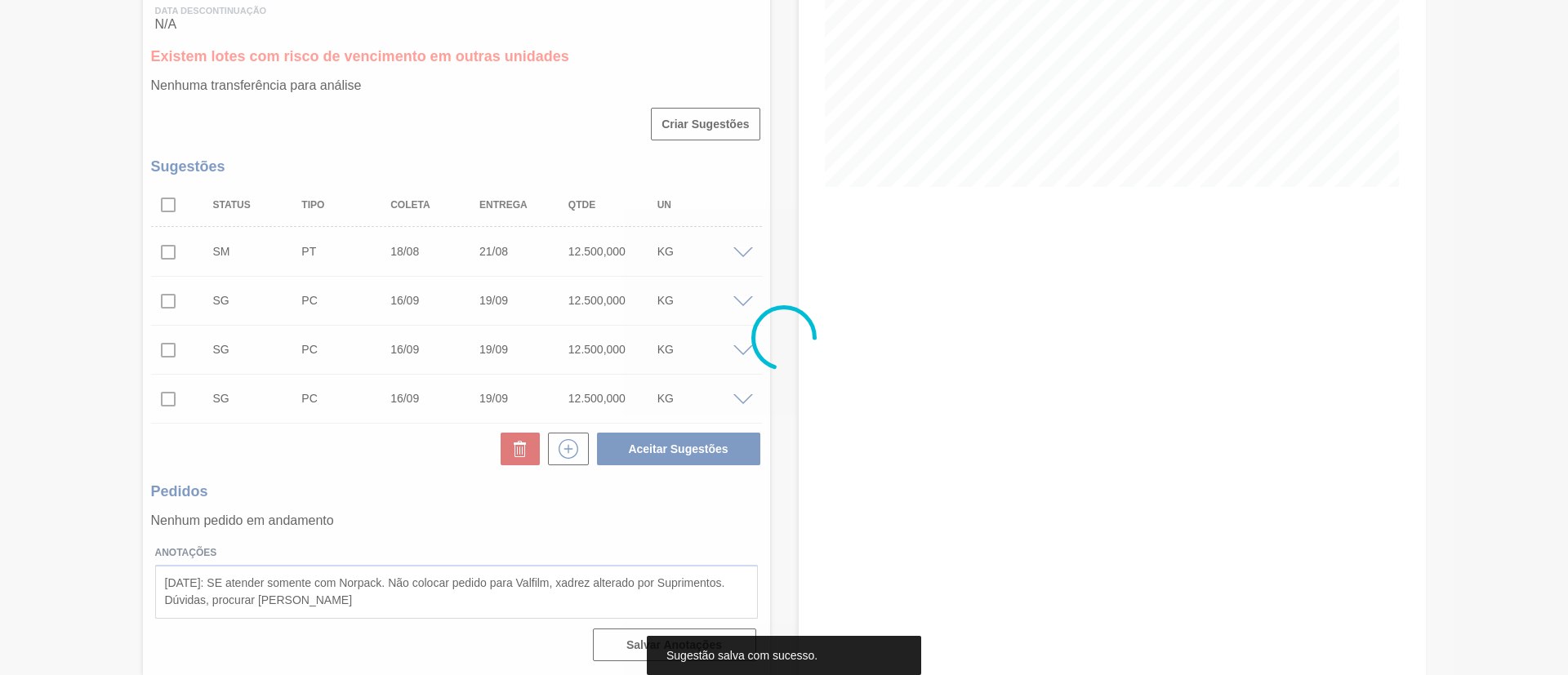
scroll to position [290, 0]
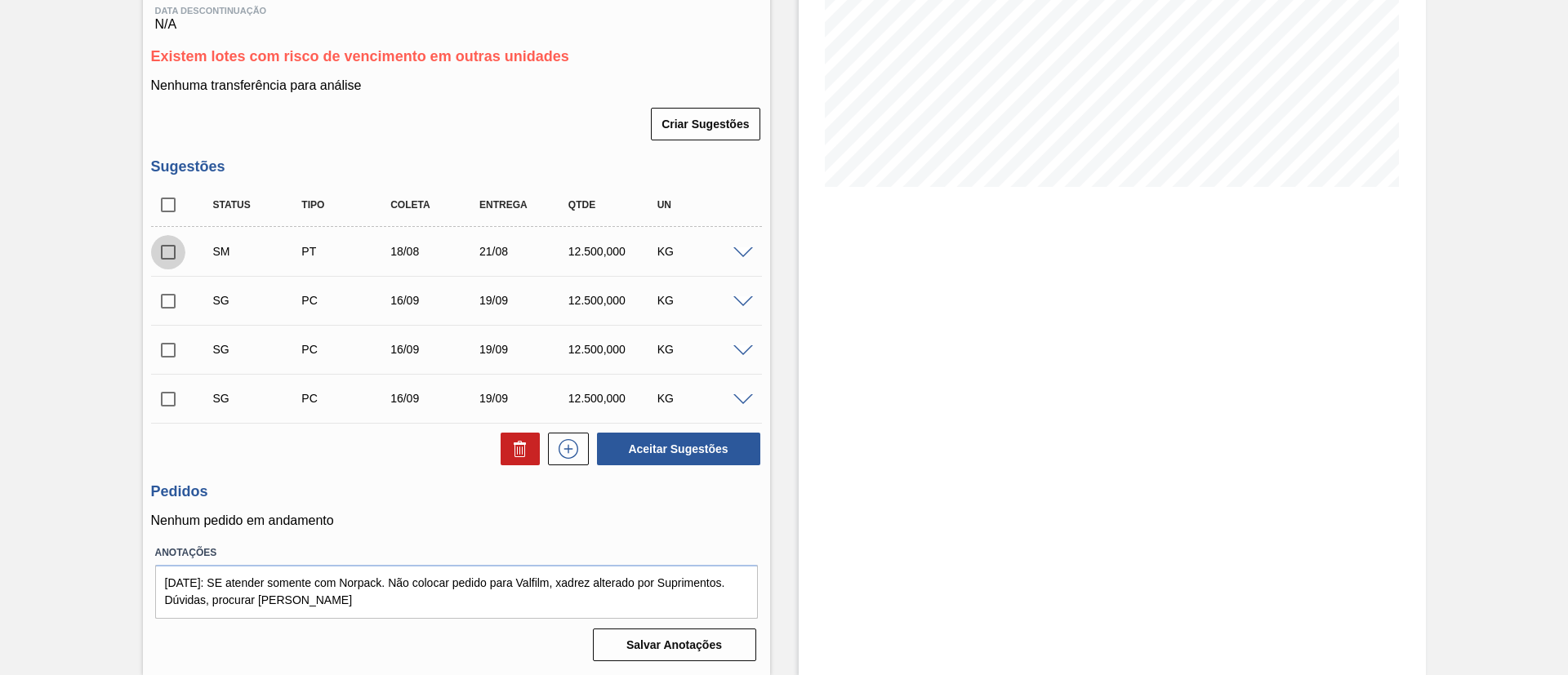
click at [168, 245] on input "checkbox" at bounding box center [168, 252] width 34 height 34
click at [672, 455] on button "Aceitar Sugestões" at bounding box center [679, 448] width 164 height 33
checkbox input "false"
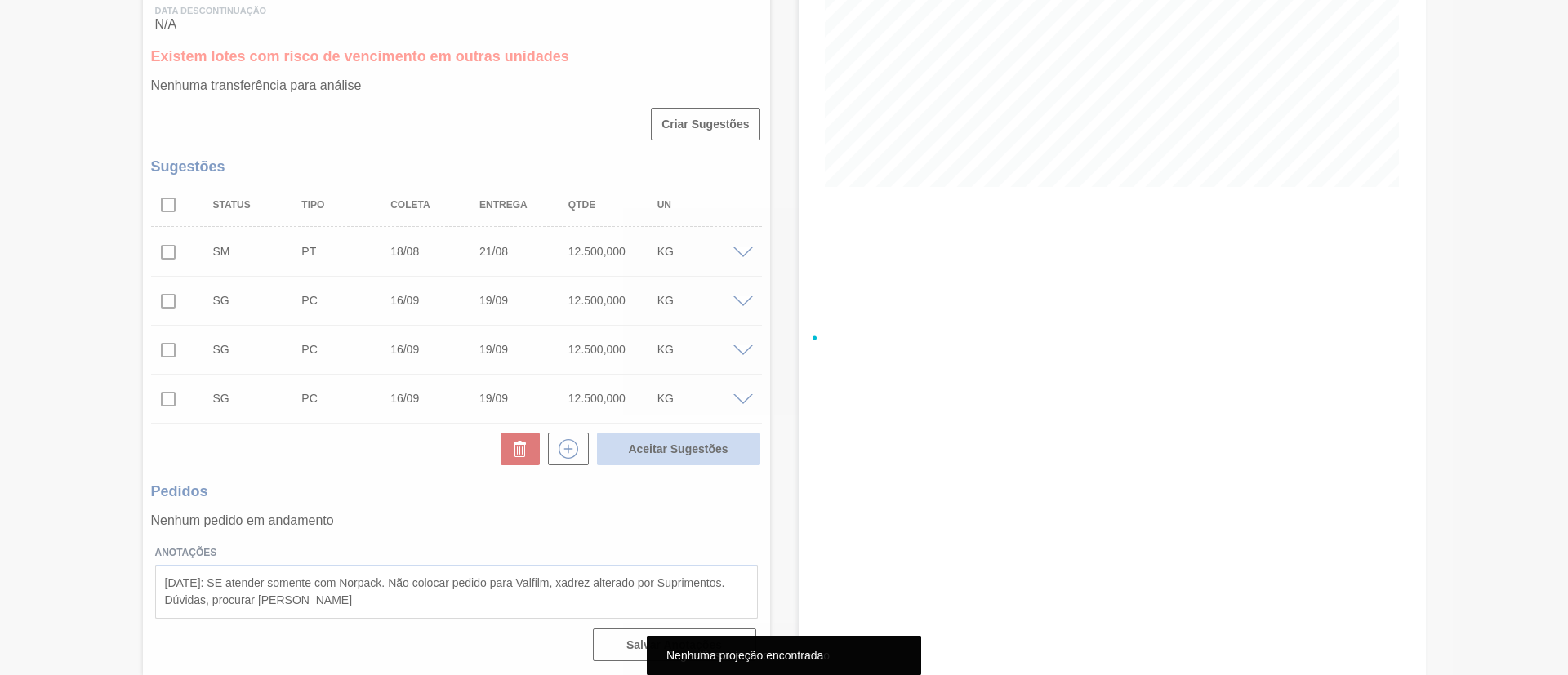
scroll to position [270, 0]
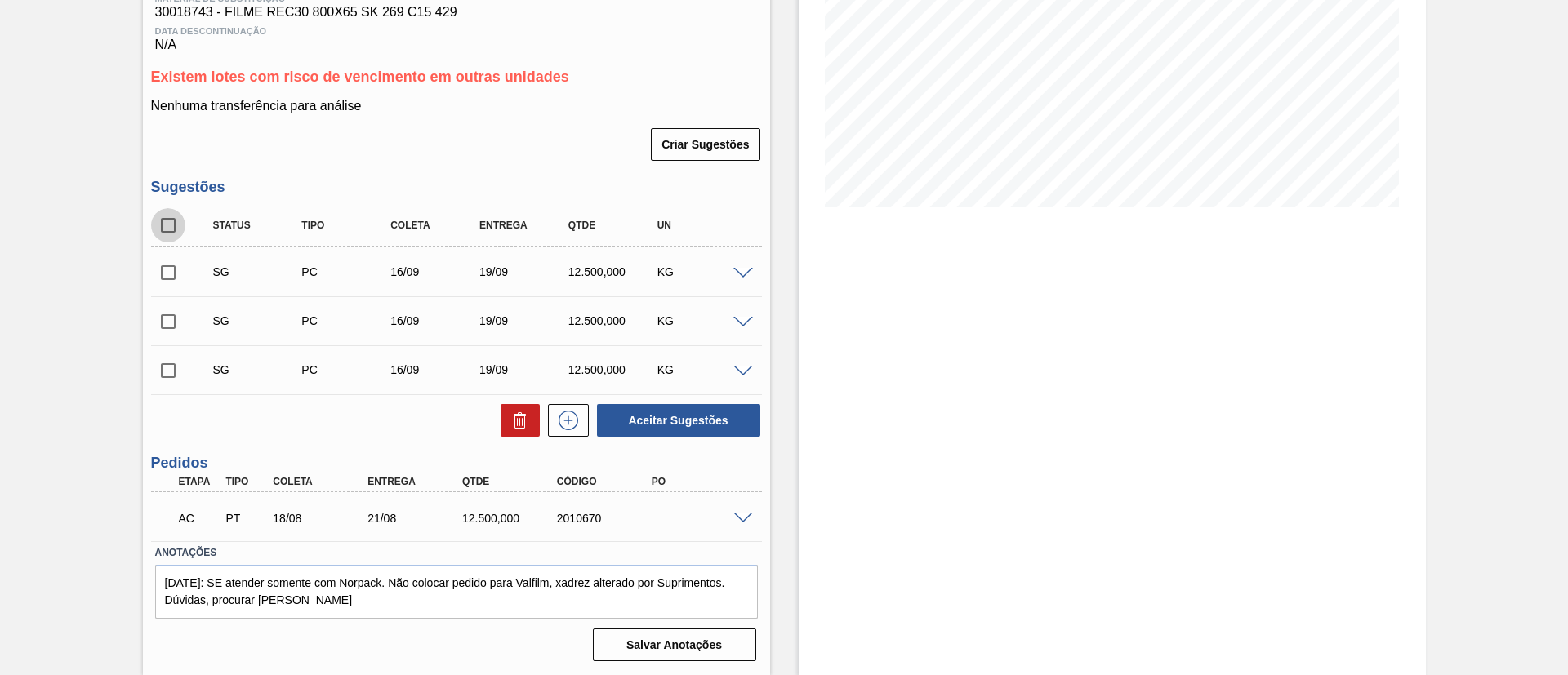
click at [168, 224] on input "checkbox" at bounding box center [168, 224] width 34 height 34
checkbox input "true"
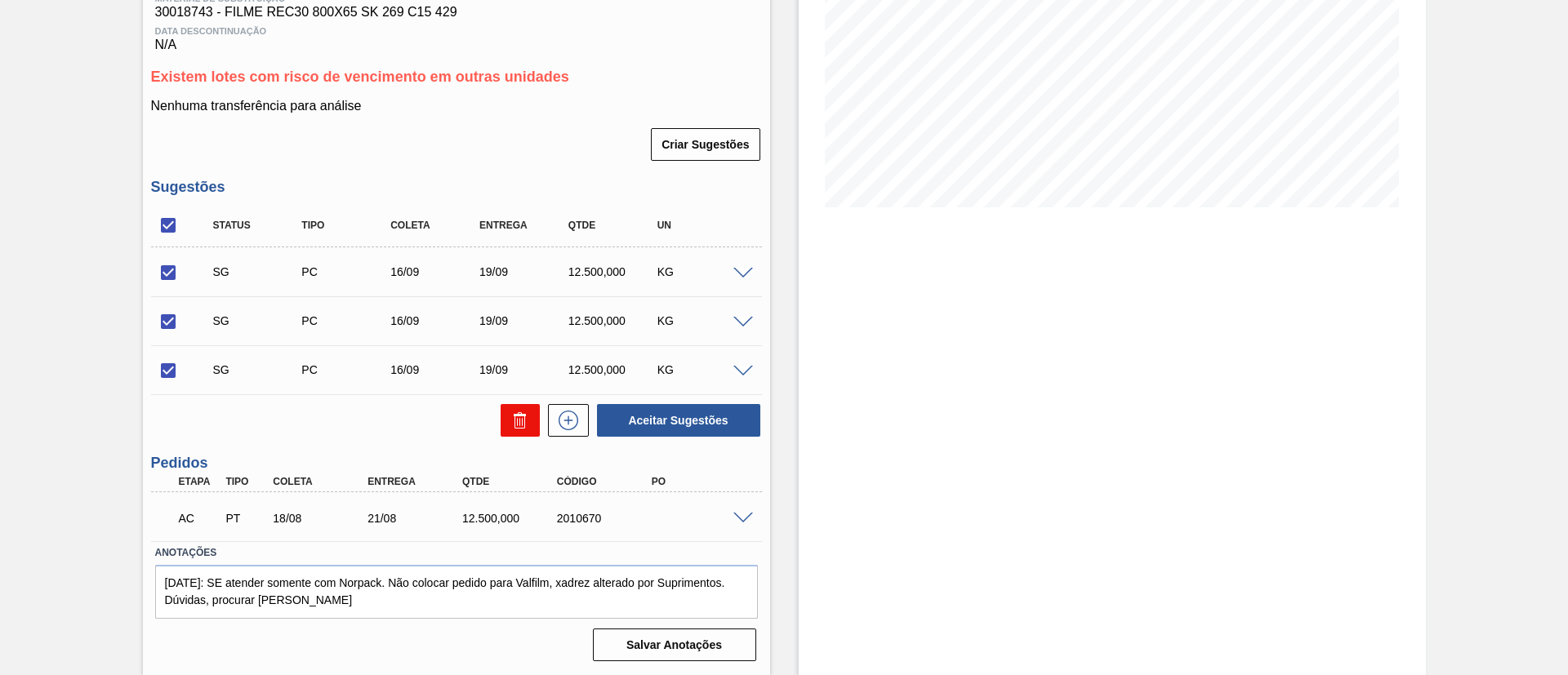
click at [513, 411] on icon at bounding box center [519, 420] width 19 height 19
checkbox input "false"
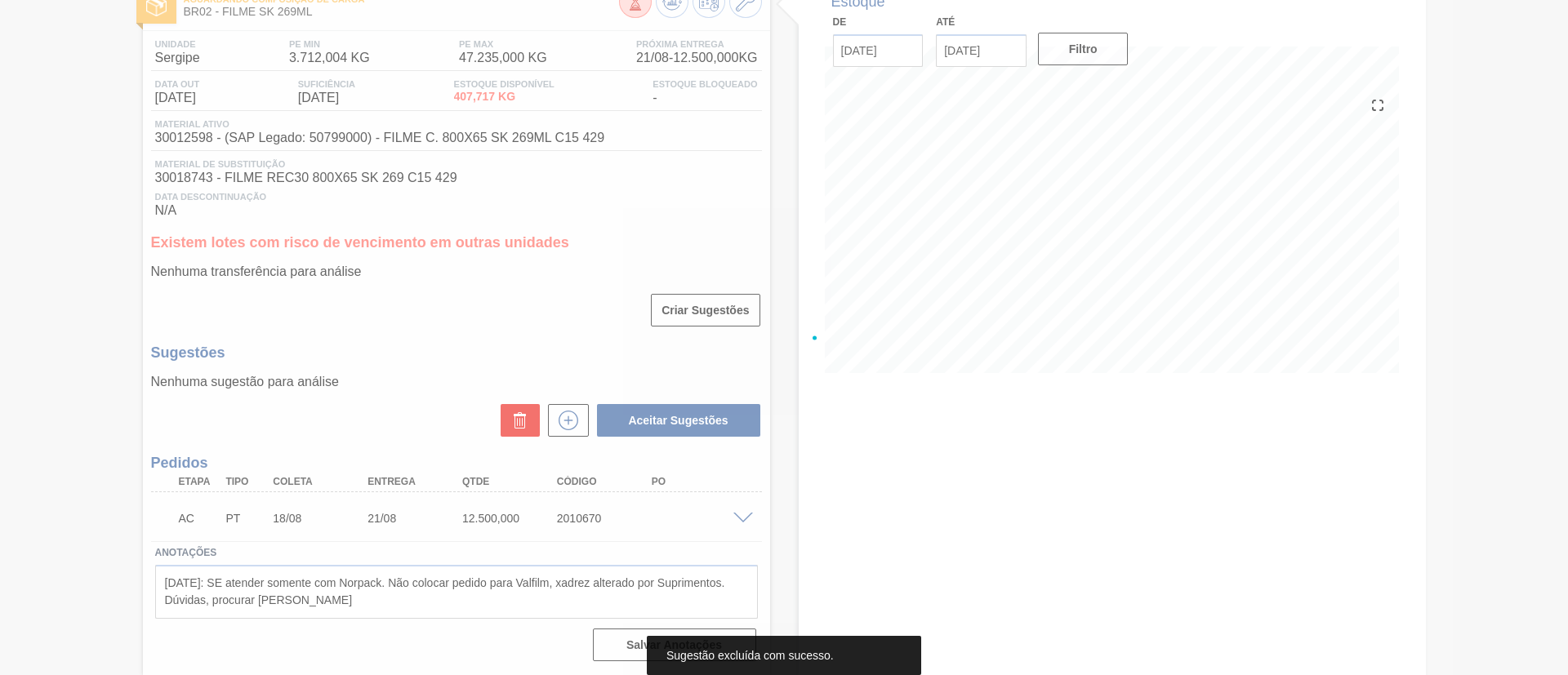
scroll to position [104, 0]
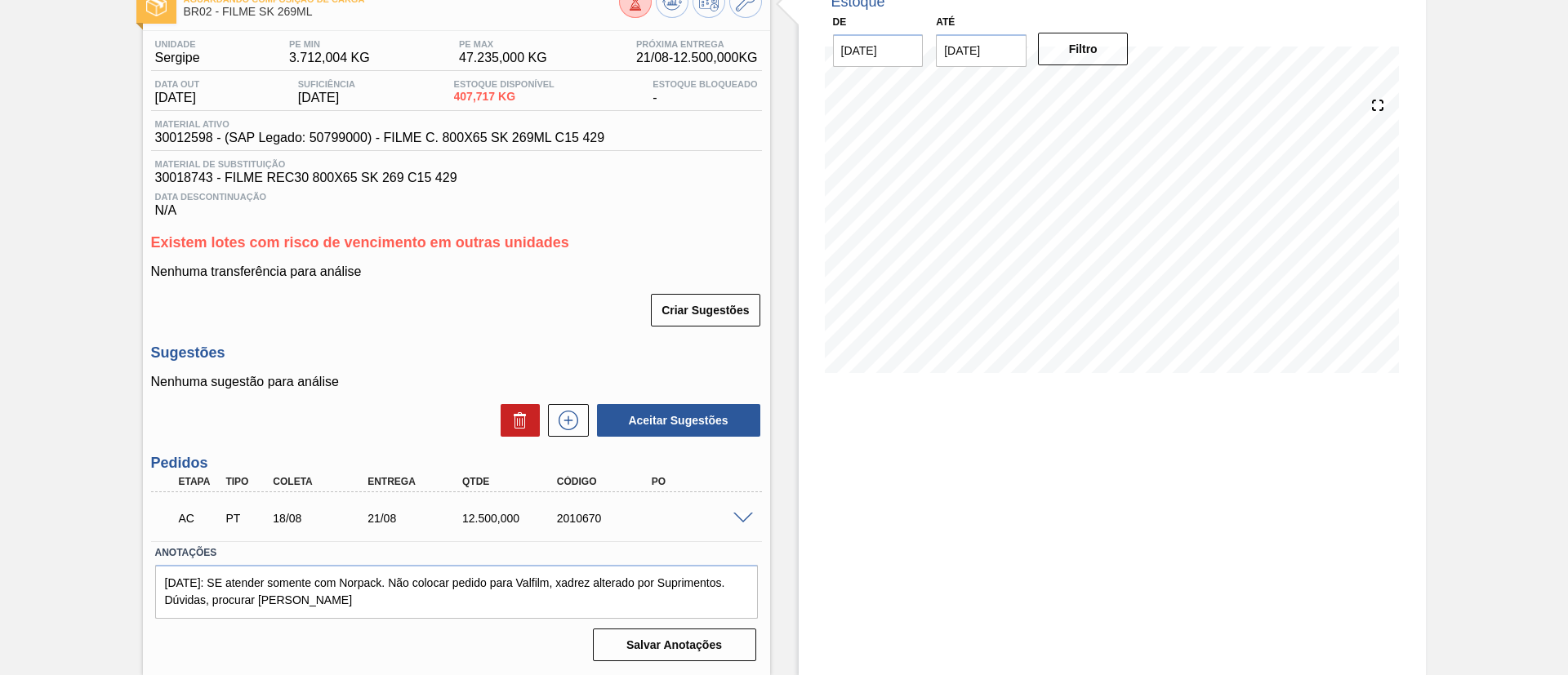
click at [751, 510] on div "AC PT 18/08 21/08 12.500,000 2010670" at bounding box center [457, 516] width 611 height 41
click at [747, 515] on span at bounding box center [742, 518] width 19 height 13
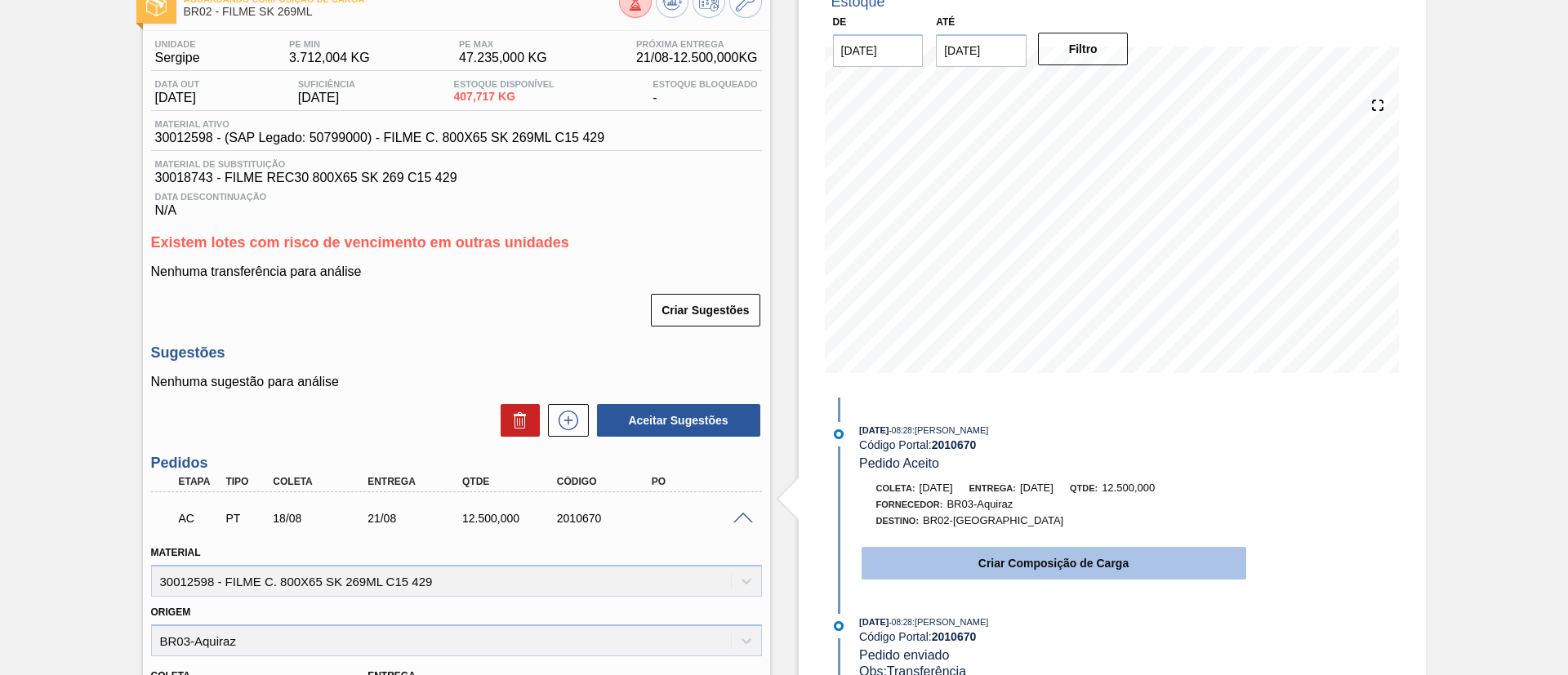
click at [1024, 558] on button "Criar Composição de Carga" at bounding box center [1054, 562] width 385 height 33
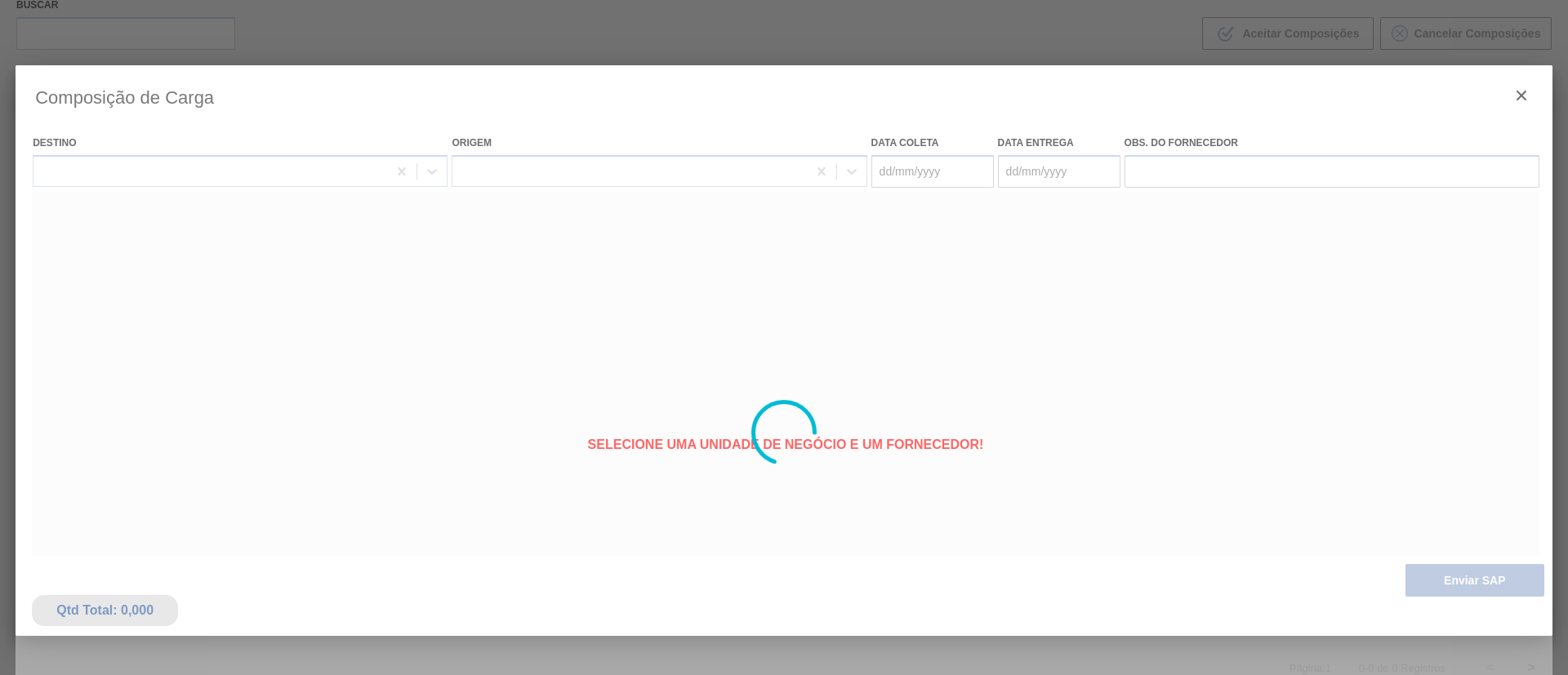
type coleta "18/08/2025"
type entrega "21/08/2025"
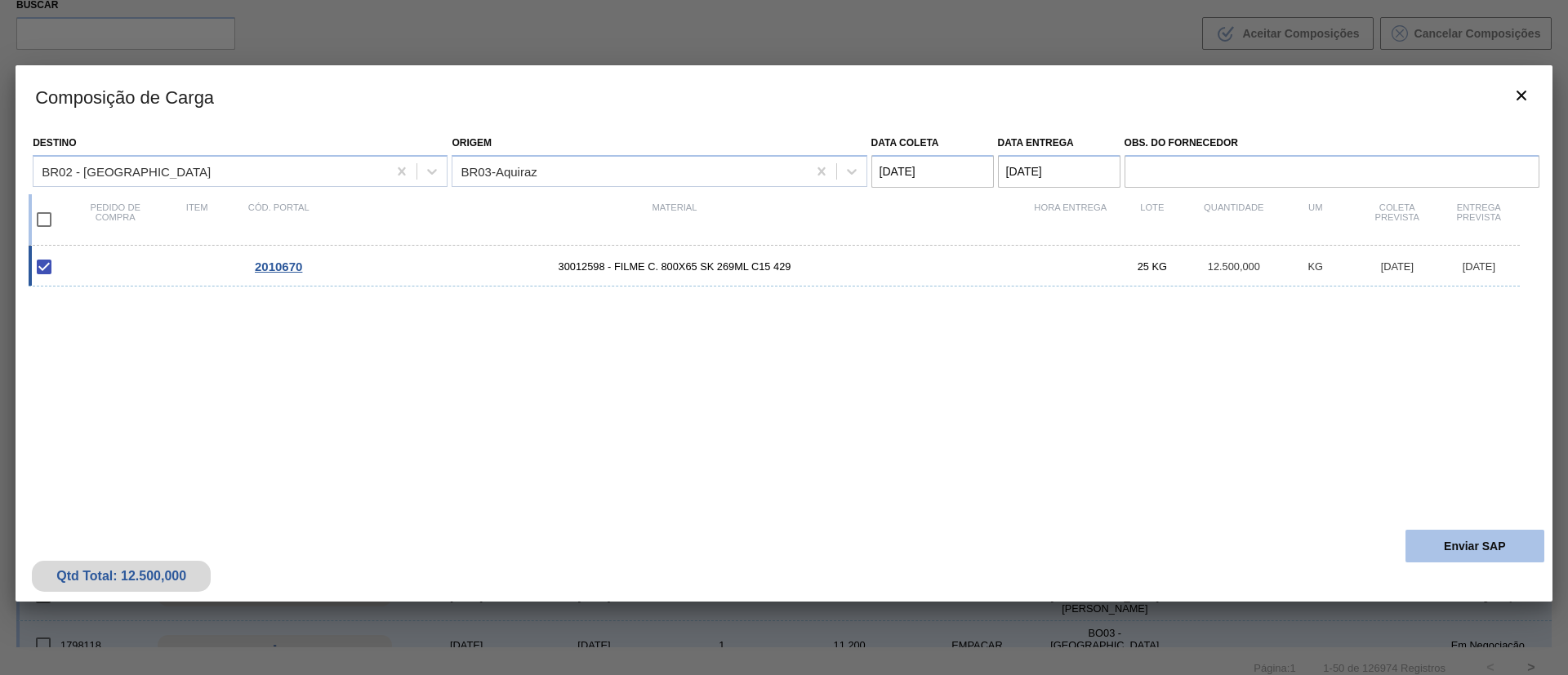
click at [1474, 536] on button "Enviar SAP" at bounding box center [1474, 546] width 139 height 33
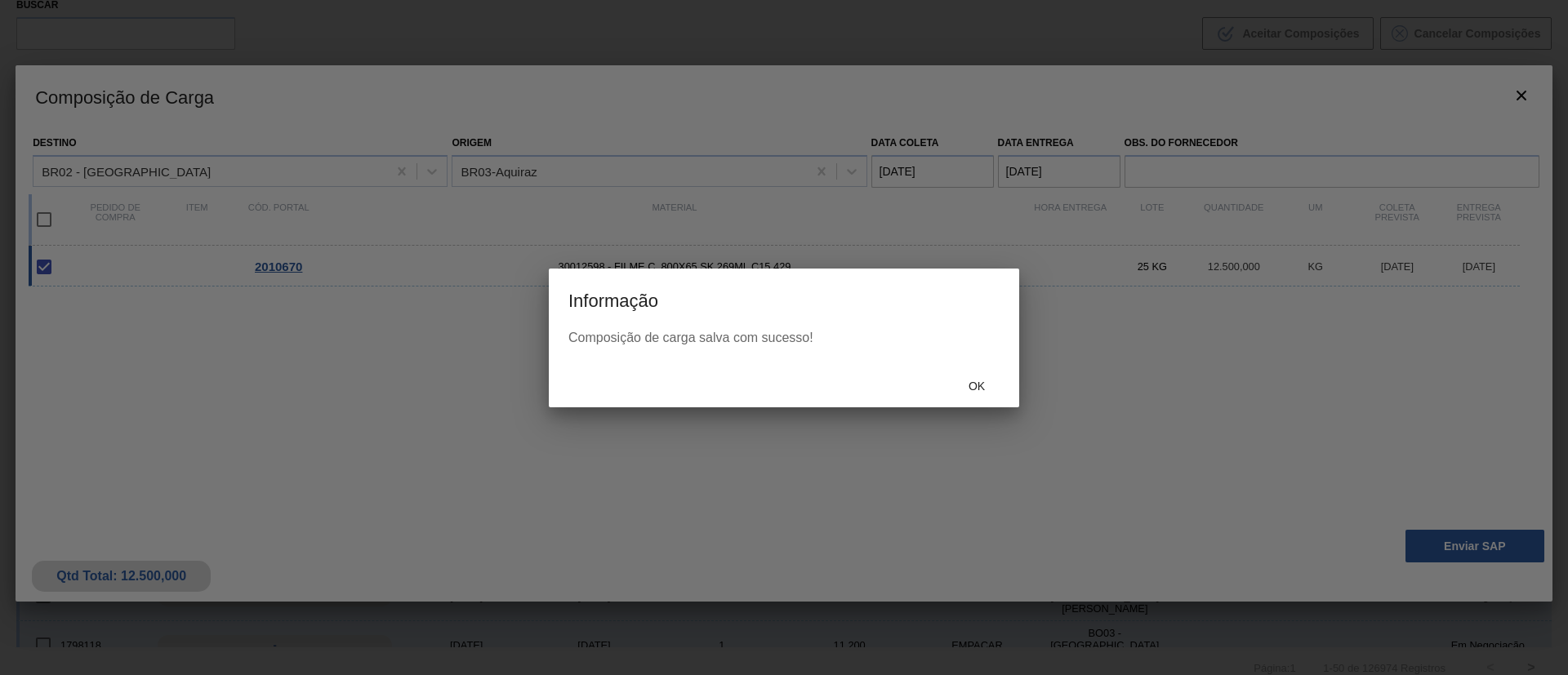
click at [969, 401] on div "Ok" at bounding box center [783, 385] width 470 height 43
click at [977, 390] on span "Ok" at bounding box center [976, 386] width 43 height 13
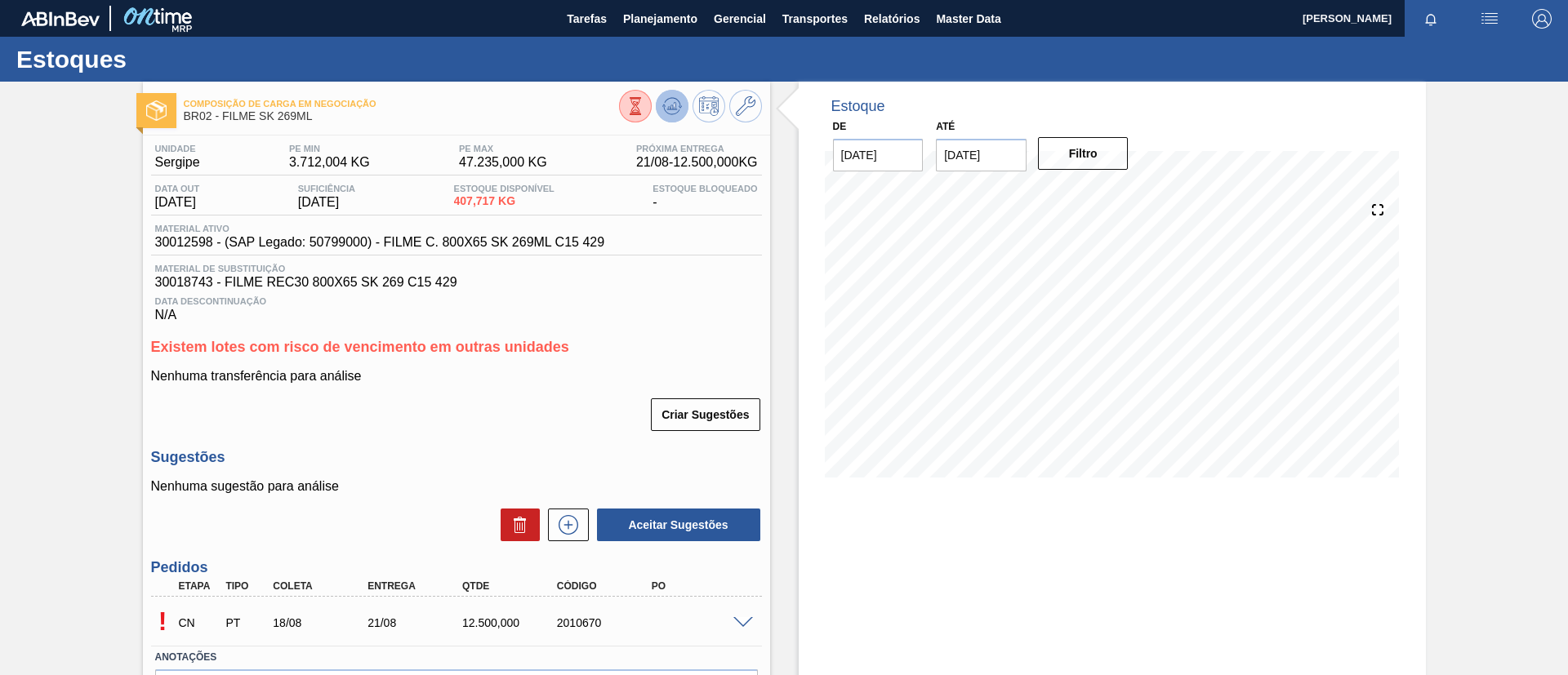
click at [645, 109] on icon at bounding box center [635, 106] width 18 height 18
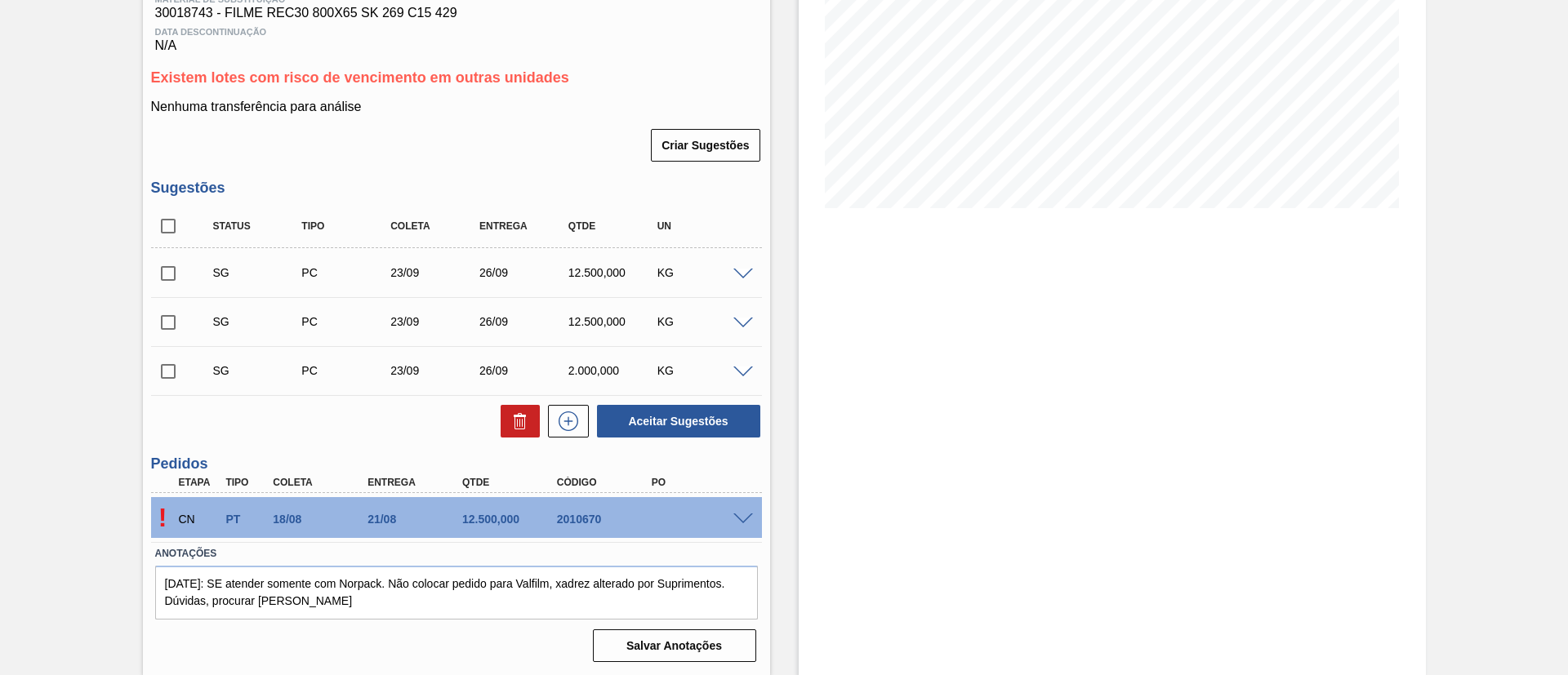
scroll to position [270, 0]
click at [170, 227] on input "checkbox" at bounding box center [168, 224] width 34 height 34
checkbox input "true"
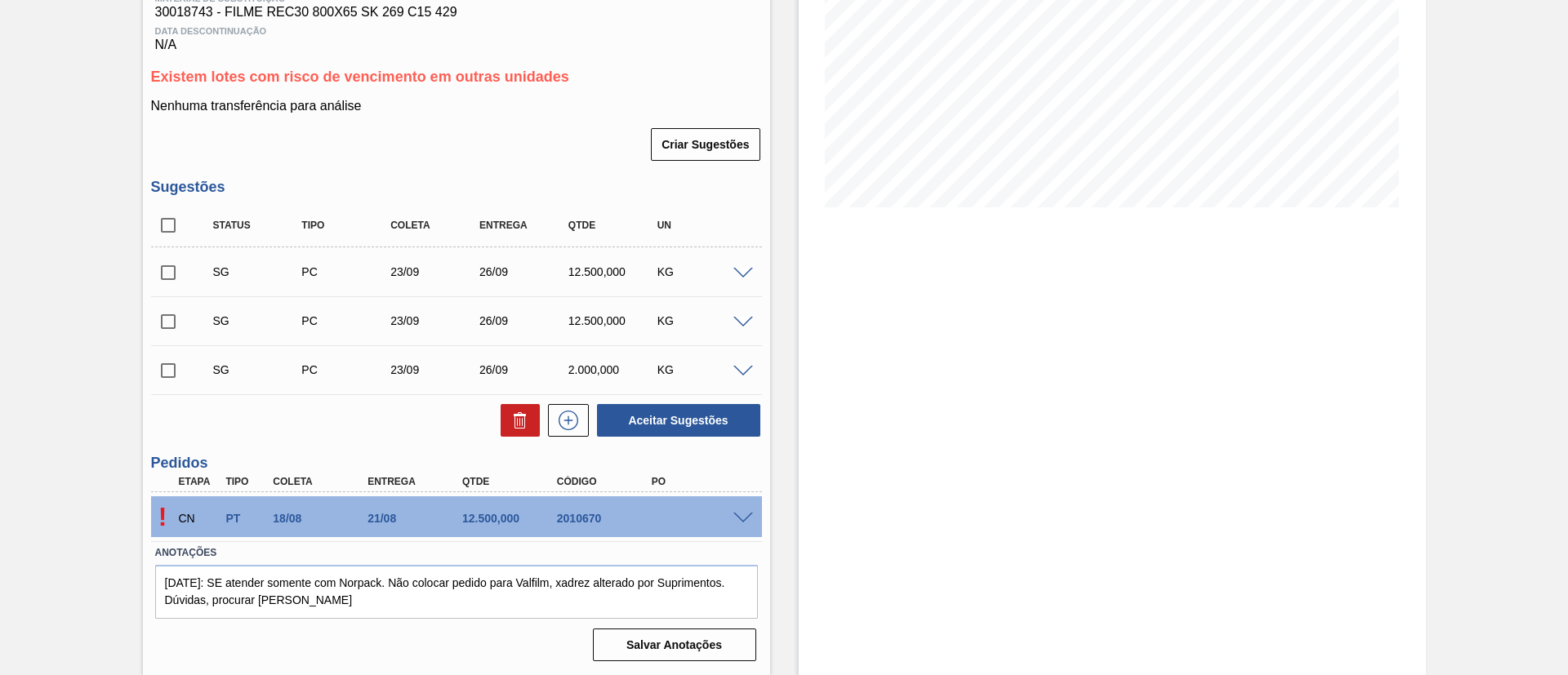
checkbox input "true"
click at [519, 406] on button at bounding box center [520, 420] width 39 height 33
checkbox input "false"
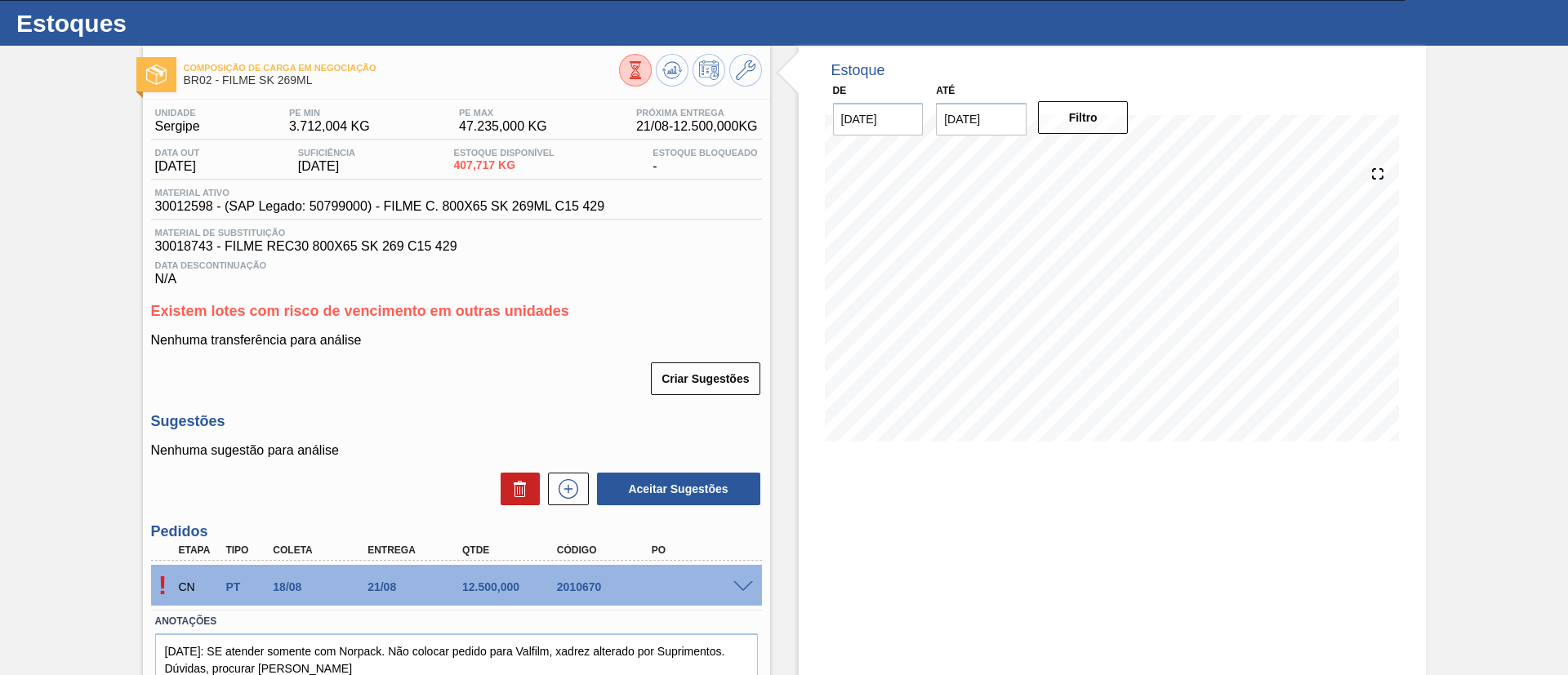
scroll to position [0, 0]
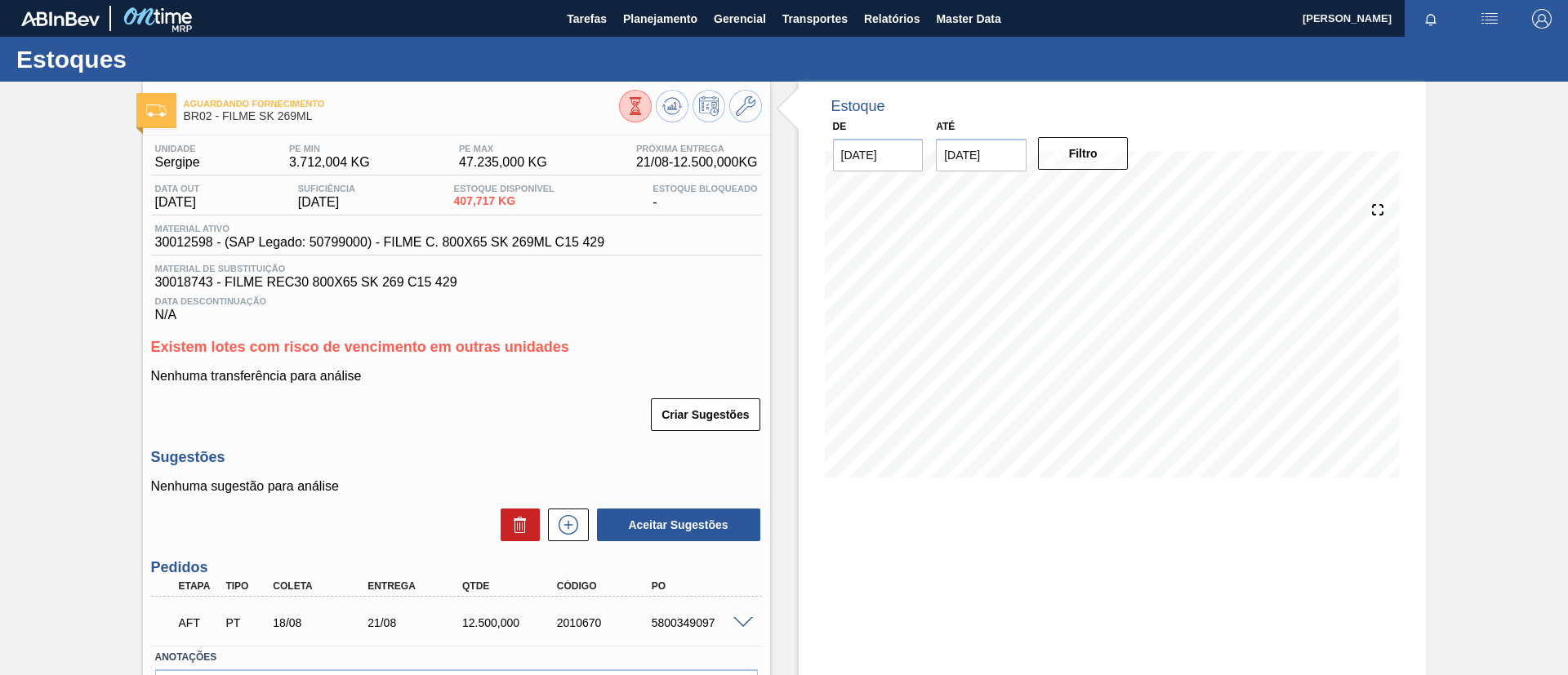
scroll to position [104, 0]
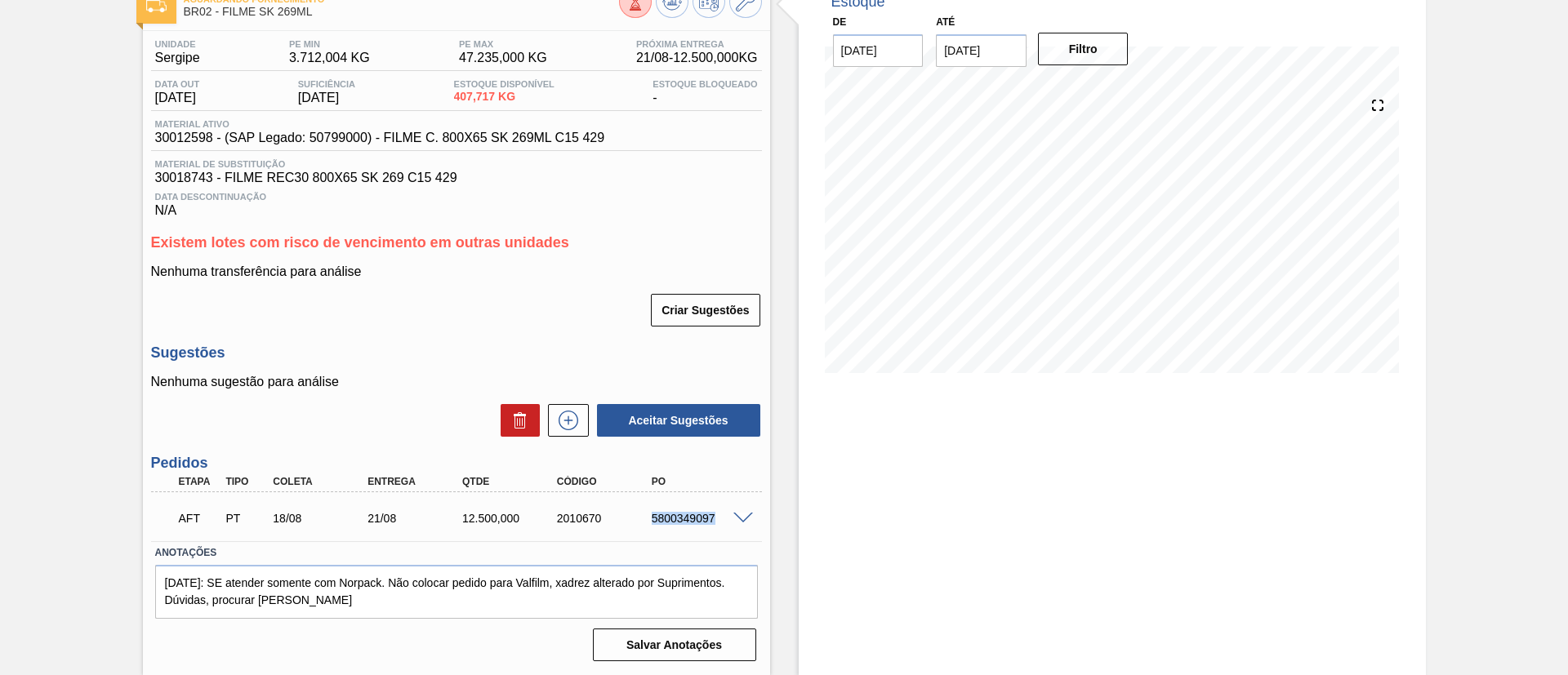
drag, startPoint x: 711, startPoint y: 520, endPoint x: 736, endPoint y: 522, distance: 25.1
click at [736, 522] on div "5800349097" at bounding box center [688, 518] width 94 height 13
copy div "5800349097"
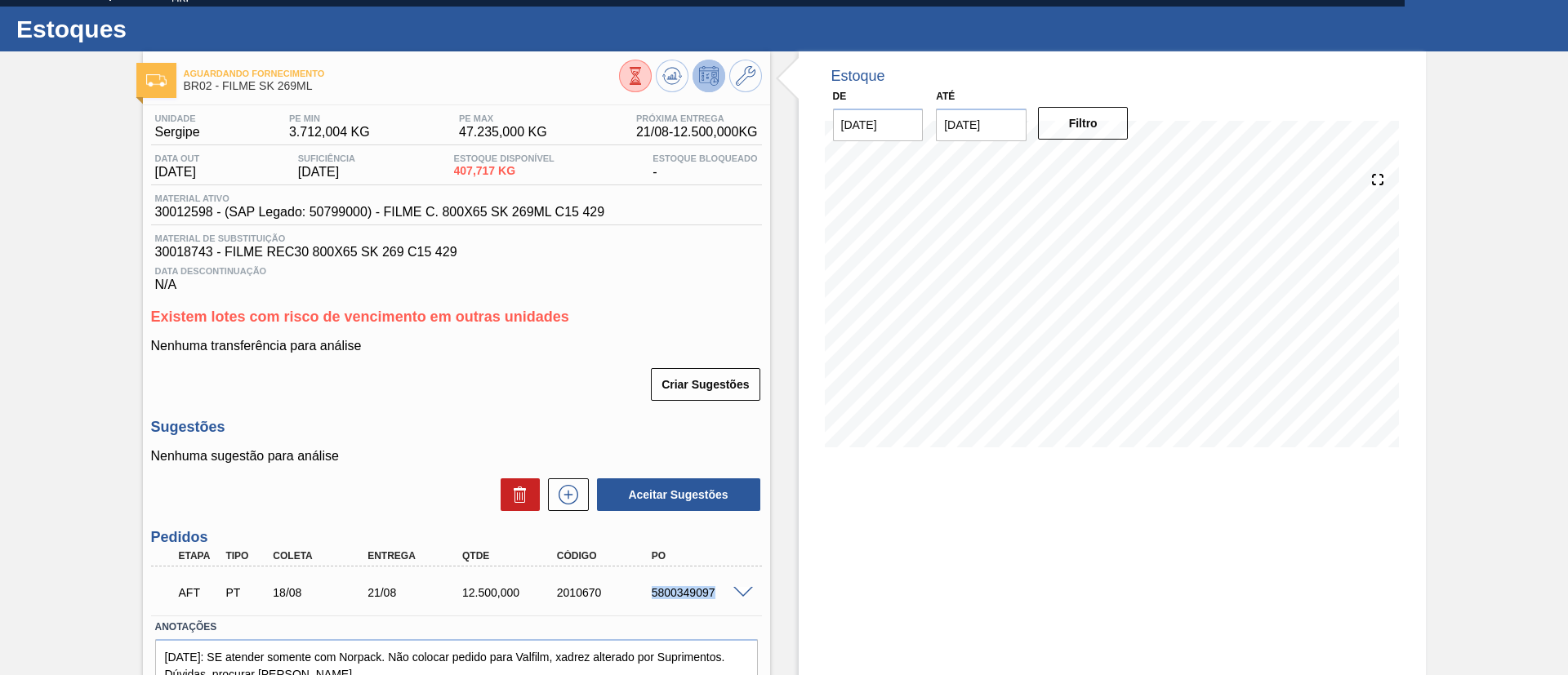
scroll to position [0, 0]
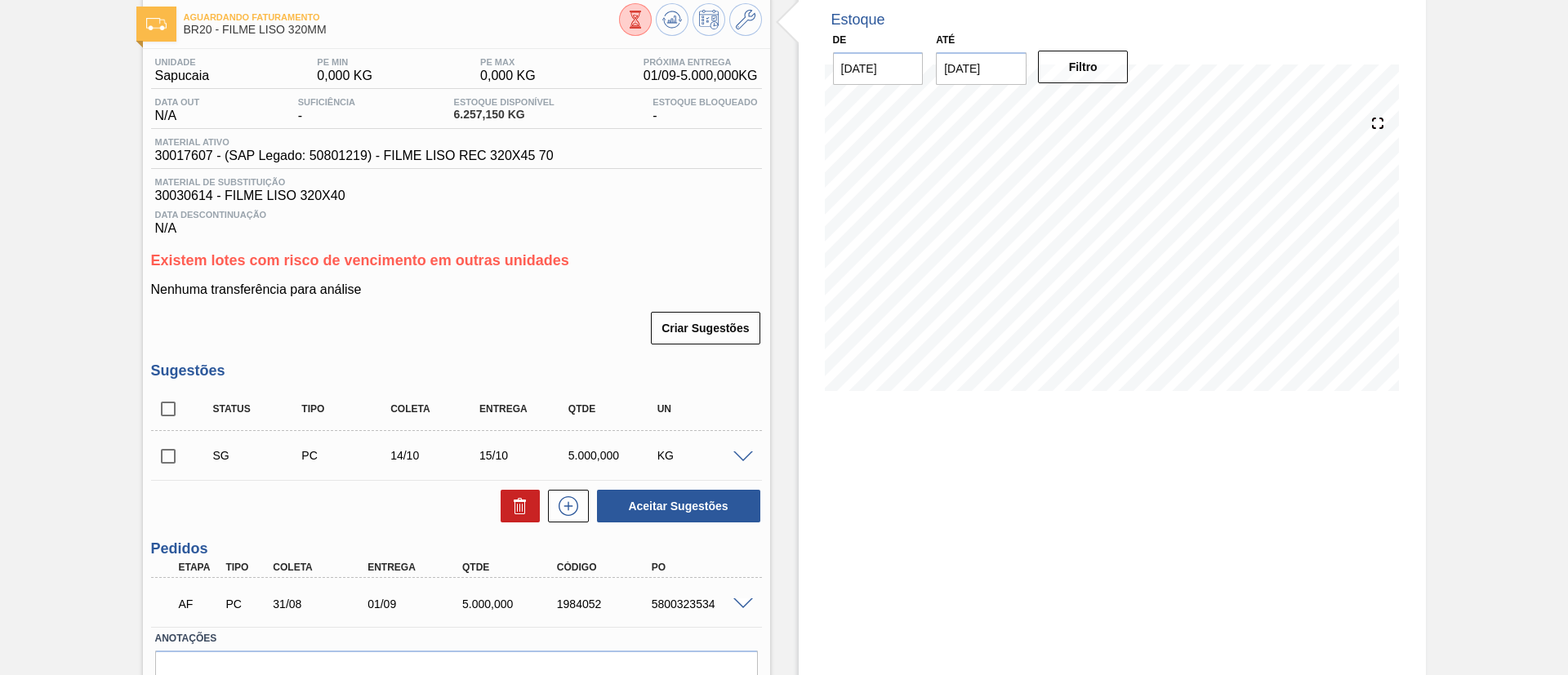
scroll to position [172, 0]
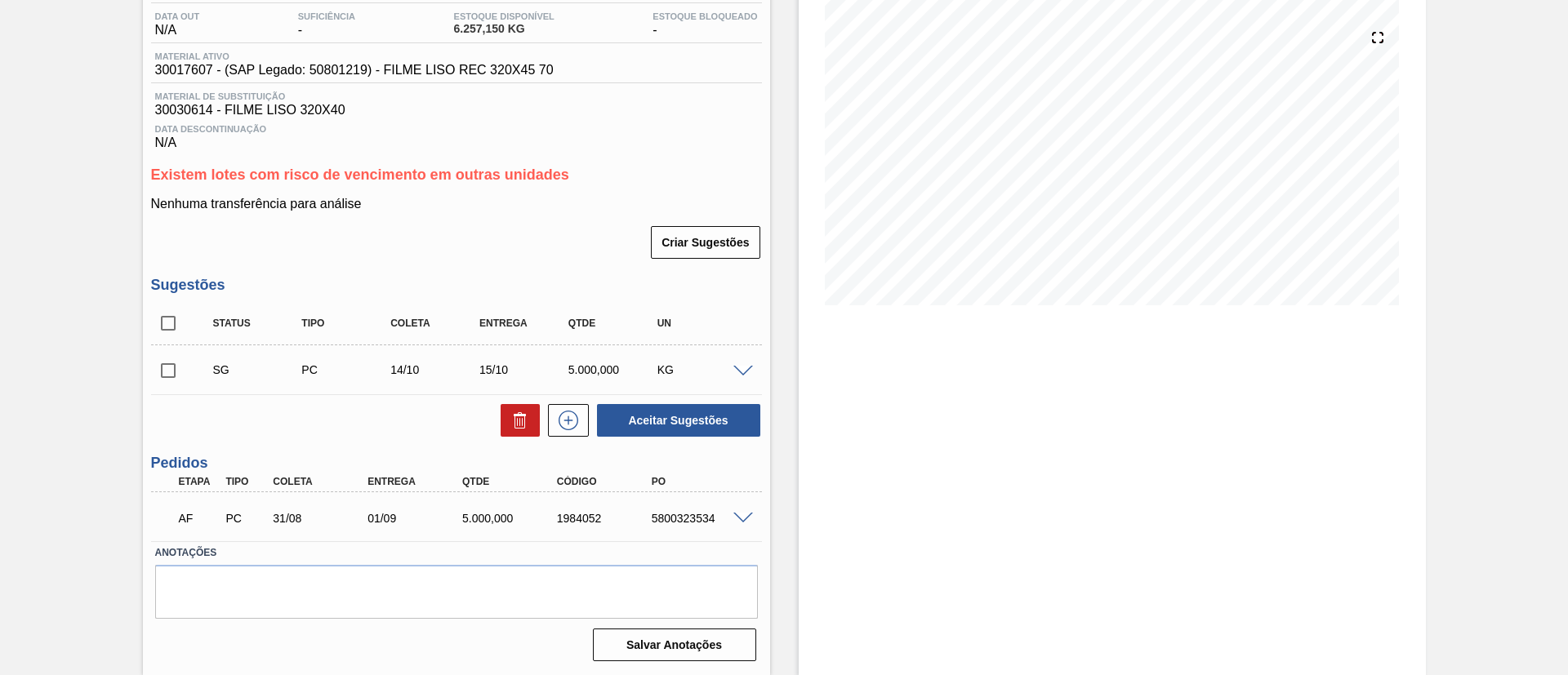
click at [727, 511] on div "AF PC 31/08 01/09 5.000,000 1984052 5800323534" at bounding box center [452, 516] width 568 height 33
click at [737, 516] on span at bounding box center [742, 518] width 19 height 13
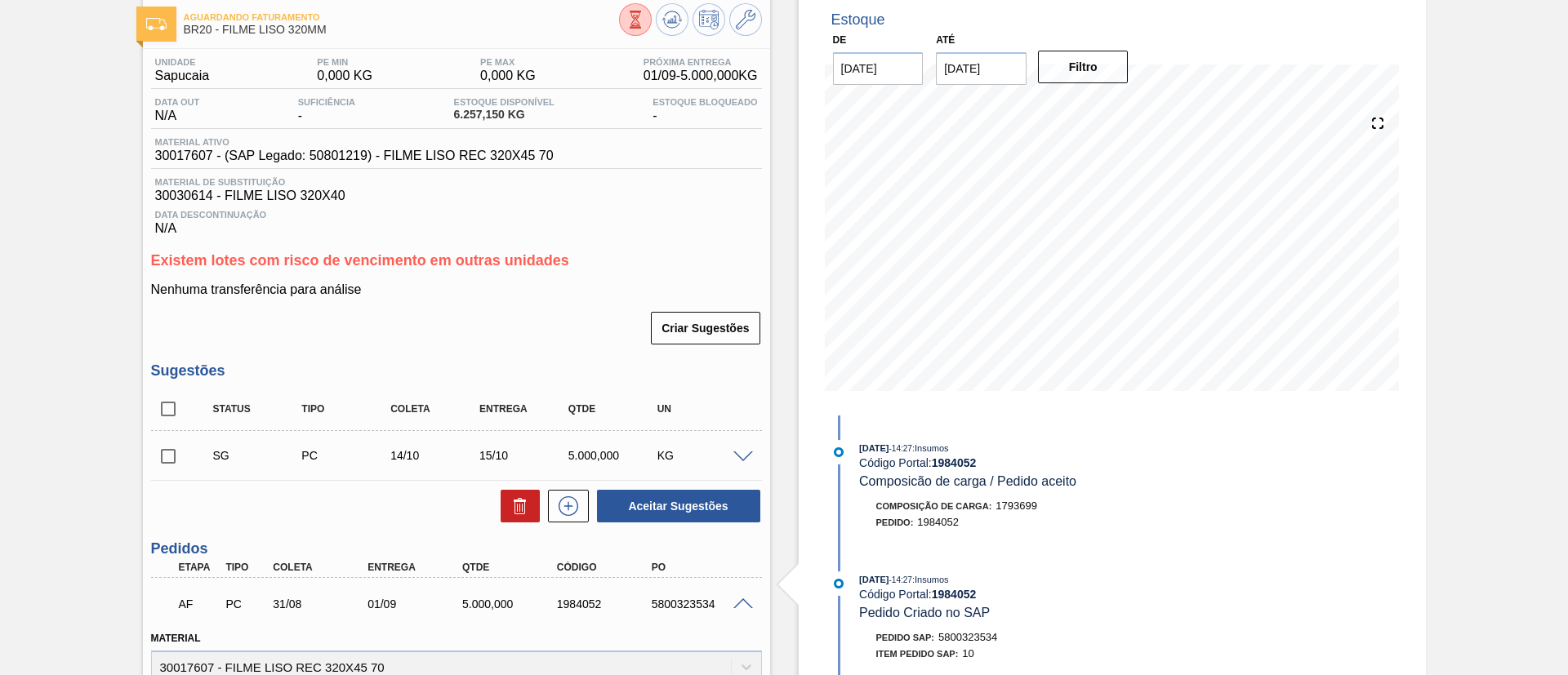
scroll to position [0, 0]
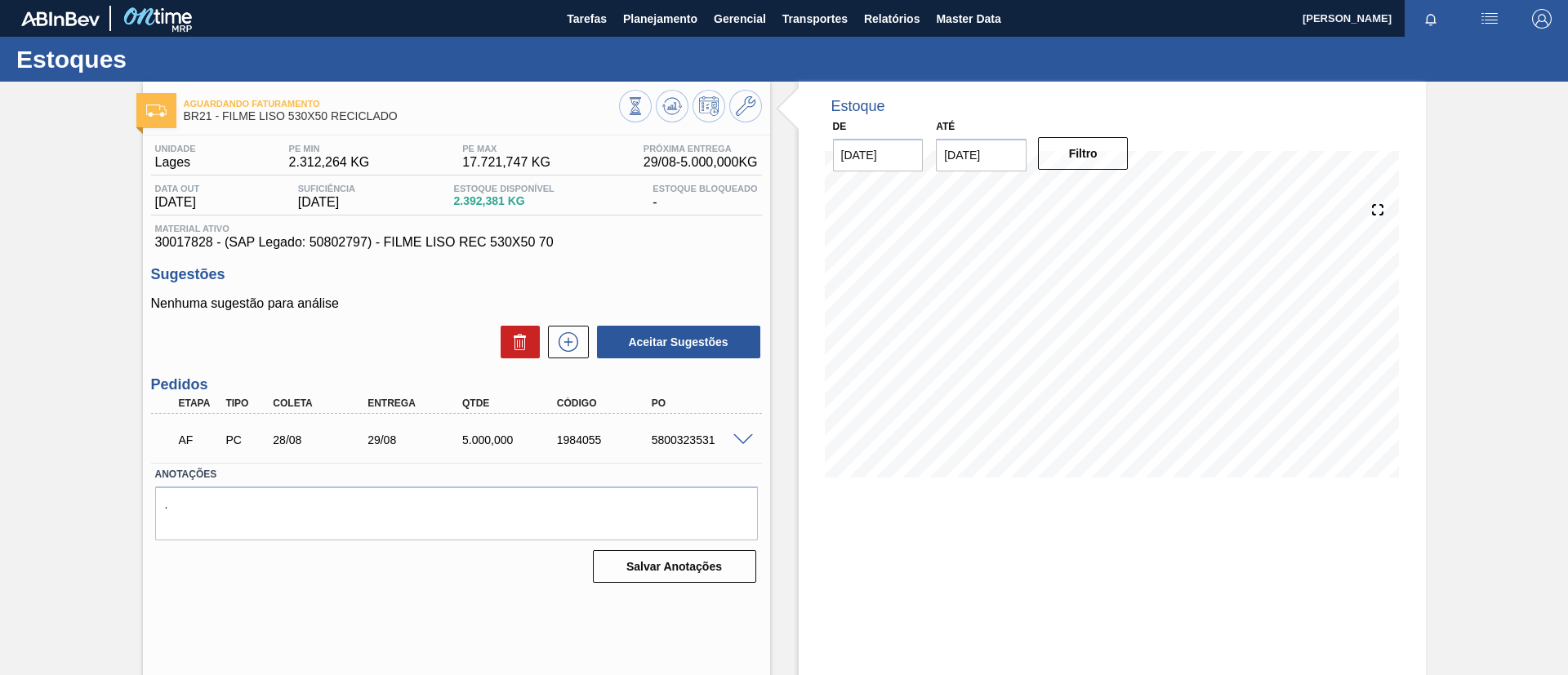
click at [745, 444] on div "5800323531" at bounding box center [701, 440] width 106 height 13
click at [741, 445] on div "5800323531" at bounding box center [701, 440] width 106 height 13
click at [741, 445] on div "5800323531" at bounding box center [701, 440] width 106 height 13
click at [739, 442] on span at bounding box center [742, 440] width 19 height 13
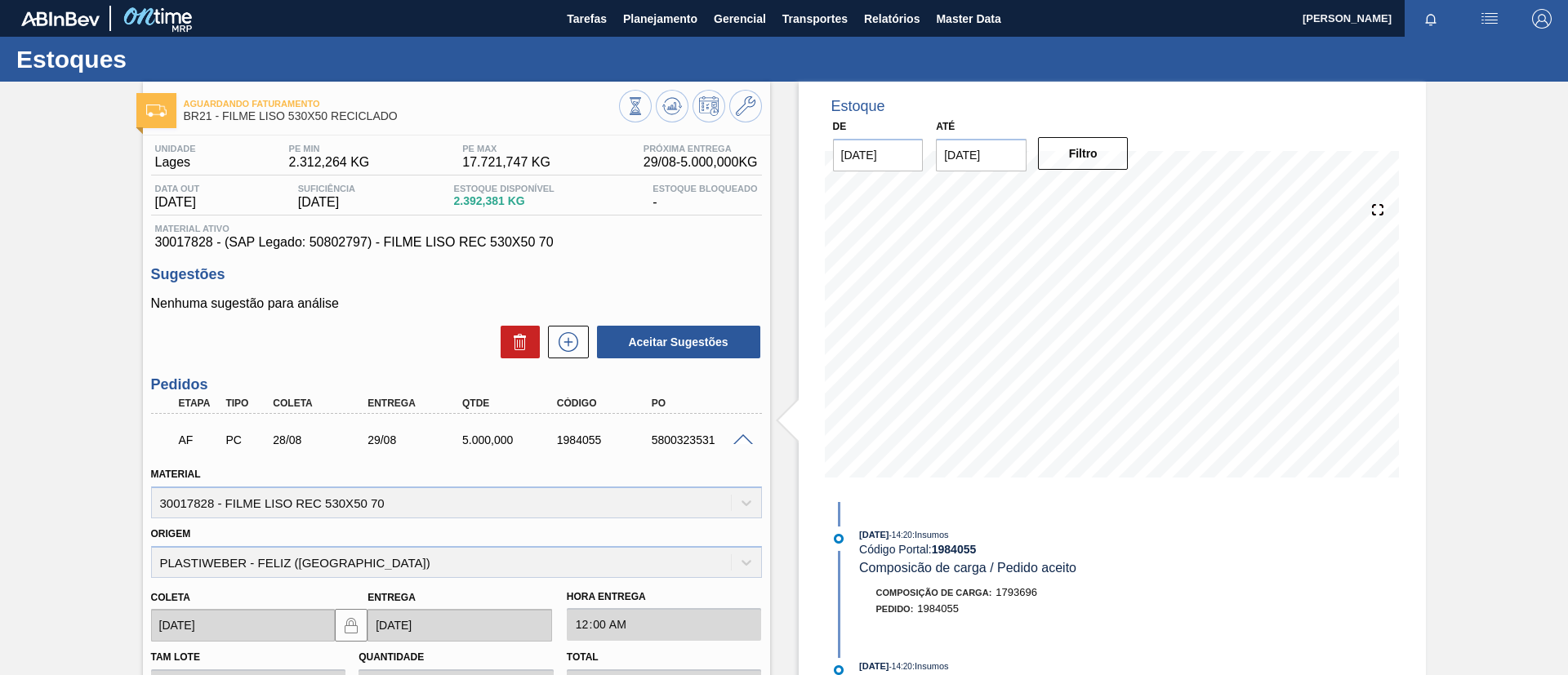
click at [741, 436] on span at bounding box center [742, 440] width 19 height 13
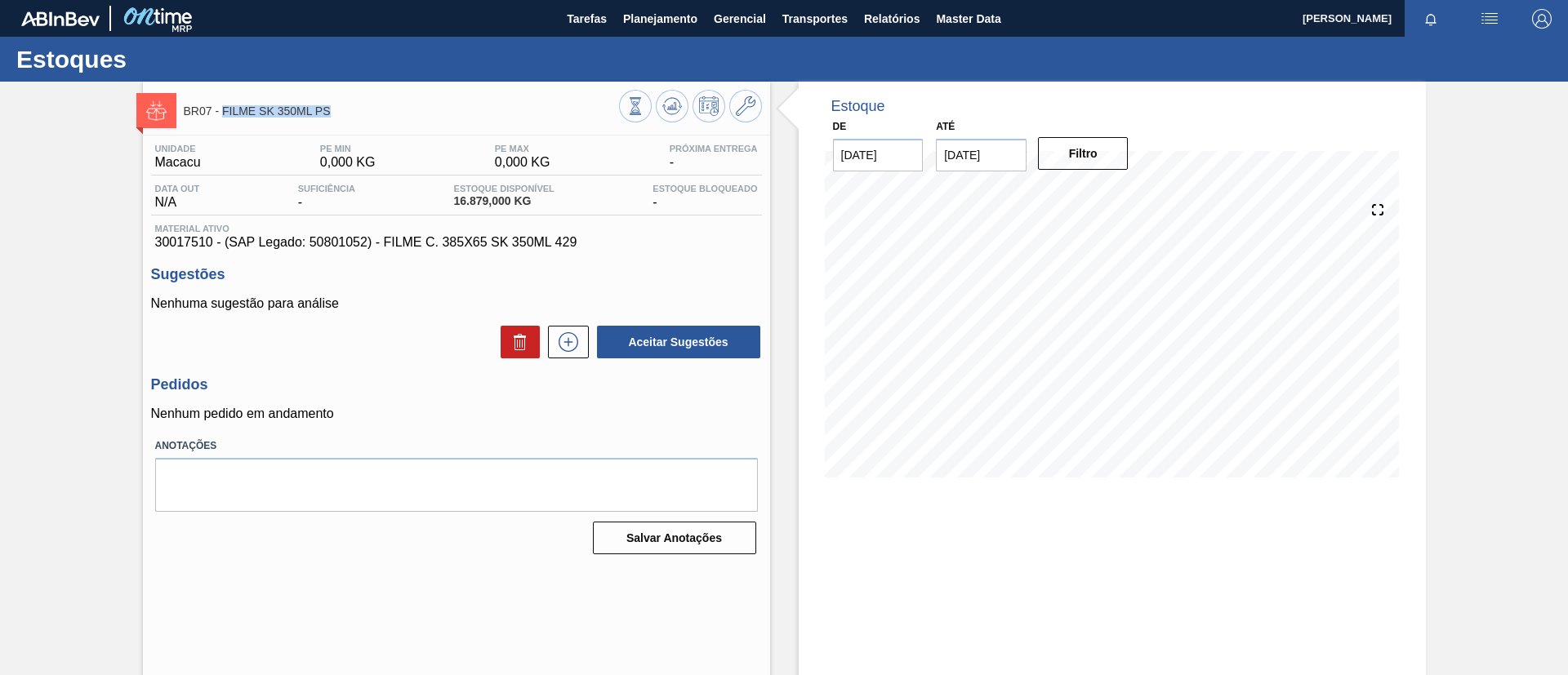
drag, startPoint x: 354, startPoint y: 109, endPoint x: 222, endPoint y: 117, distance: 132.2
click at [222, 117] on span "BR07 - FILME SK 350ML PS" at bounding box center [401, 111] width 435 height 13
copy span "FILME SK 350ML PS"
click at [0, 240] on div "BR07 - FILME SK 350ML PS Unidade Macacu PE MIN 0,000 KG PE MAX 0,000 KG Próxima…" at bounding box center [784, 391] width 1568 height 620
drag, startPoint x: 435, startPoint y: 210, endPoint x: 485, endPoint y: 209, distance: 50.0
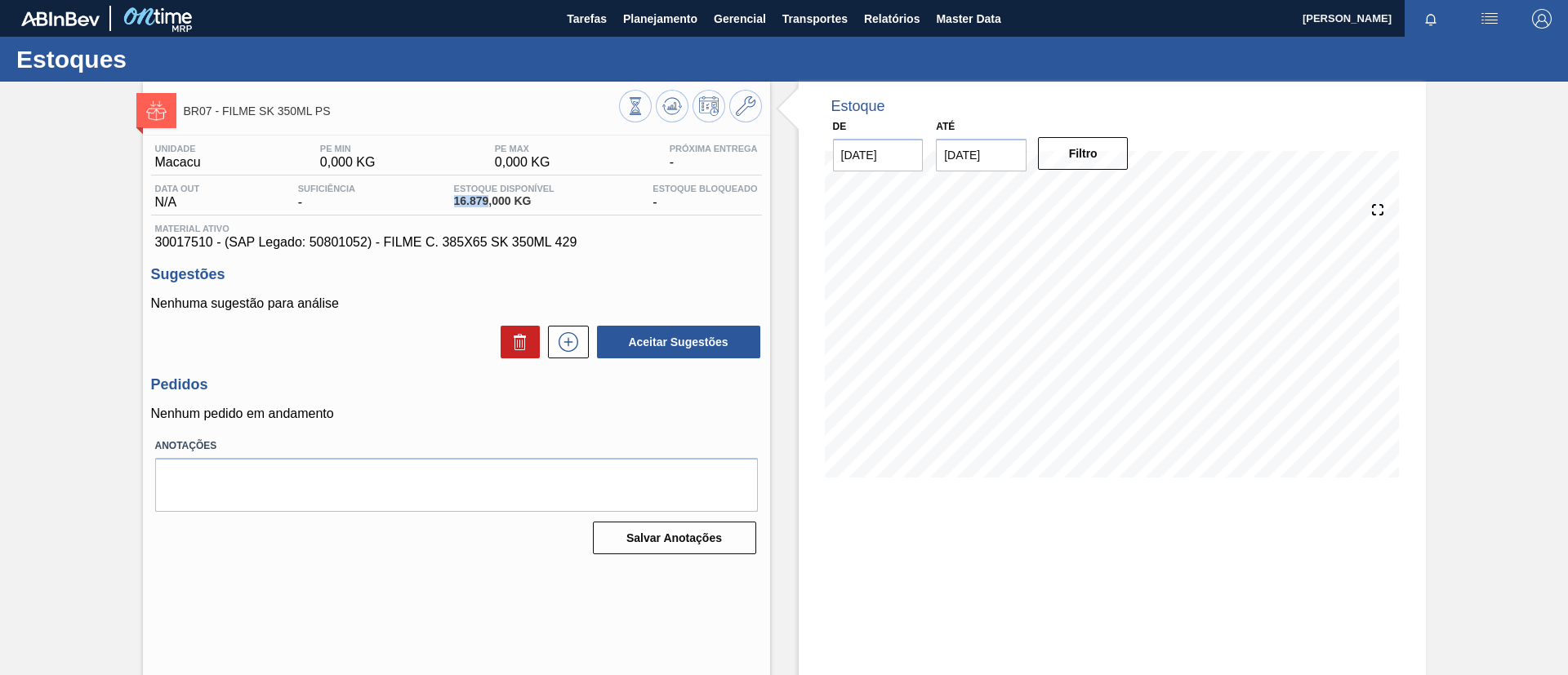
click at [485, 209] on div "Data out N/A Suficiência - Estoque Disponível 16.879,000 KG Estoque Bloqueado -" at bounding box center [457, 199] width 611 height 32
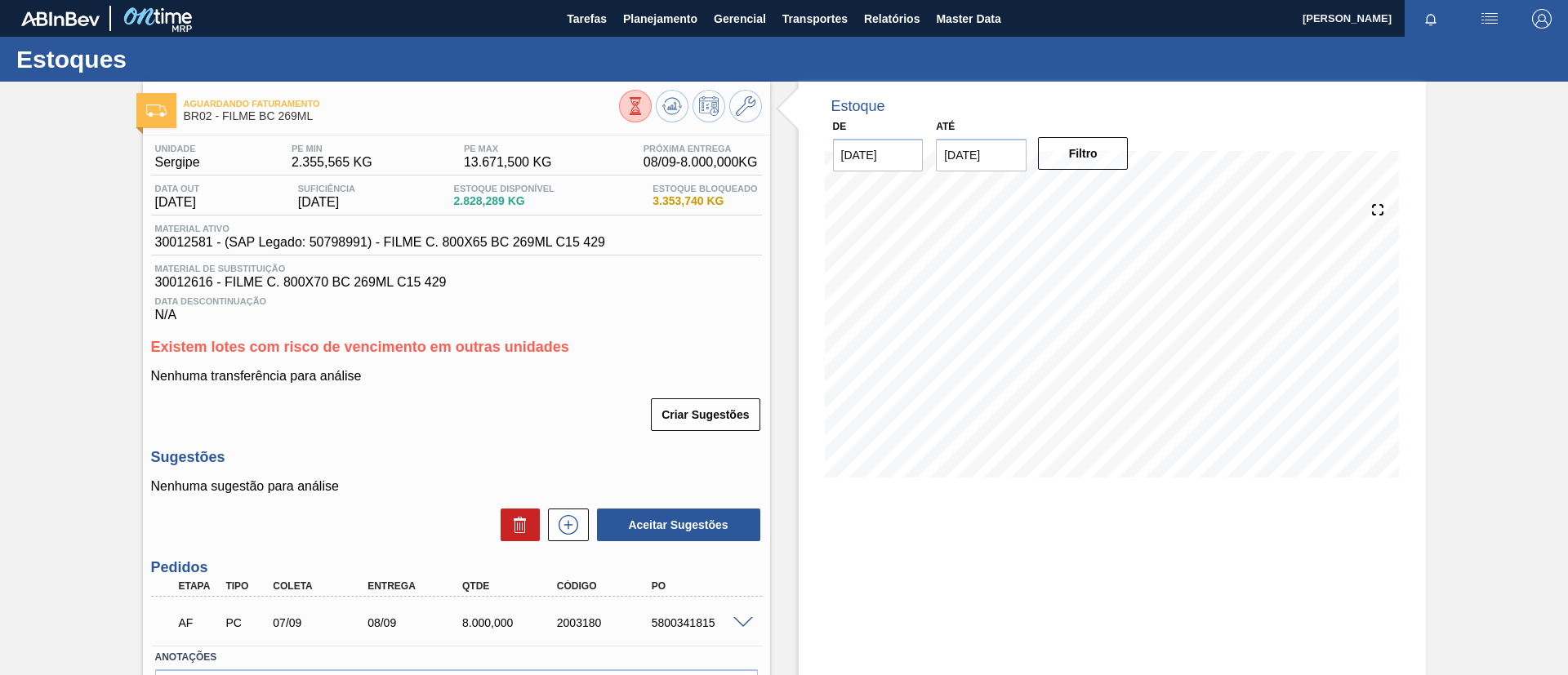
click at [0, 164] on div "Aguardando Faturamento BR02 - FILME BC 269ML Unidade Sergipe PE MIN 2.355,565 K…" at bounding box center [784, 431] width 1568 height 698
drag, startPoint x: 210, startPoint y: 244, endPoint x: 100, endPoint y: 246, distance: 110.0
click at [100, 246] on div "Aguardando Faturamento BR02 - FILME BC 269ML Unidade Sergipe PE MIN 2.355,565 K…" at bounding box center [784, 431] width 1568 height 698
copy span "30012581"
click at [620, 13] on button "Planejamento" at bounding box center [660, 18] width 91 height 37
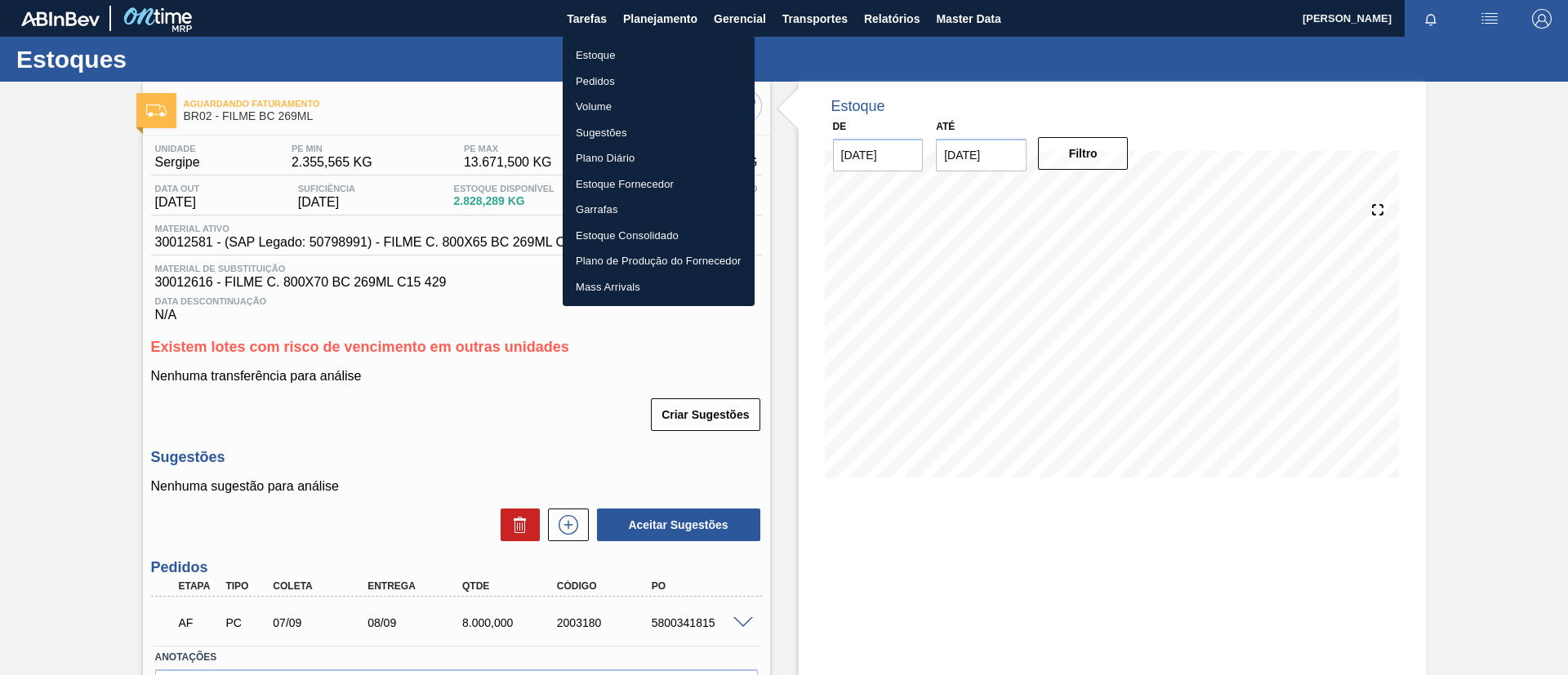
click at [631, 41] on ul "Estoque Pedidos Volume Sugestões Plano Diário Estoque Fornecedor Garrafas Estoq…" at bounding box center [659, 171] width 192 height 270
click at [633, 43] on li "Estoque" at bounding box center [659, 55] width 192 height 26
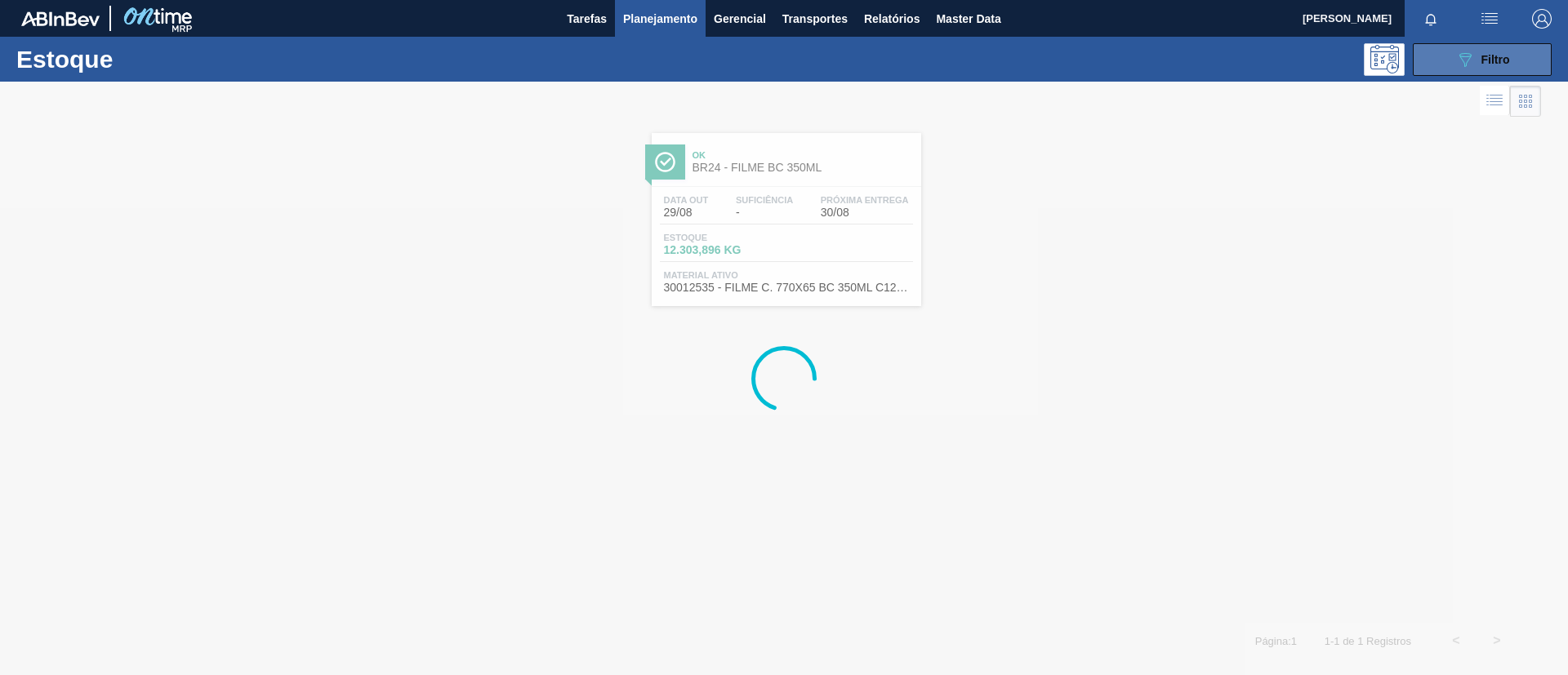
click at [1526, 61] on button "089F7B8B-B2A5-4AFE-B5C0-19BA573D28AC Filtro" at bounding box center [1482, 59] width 139 height 33
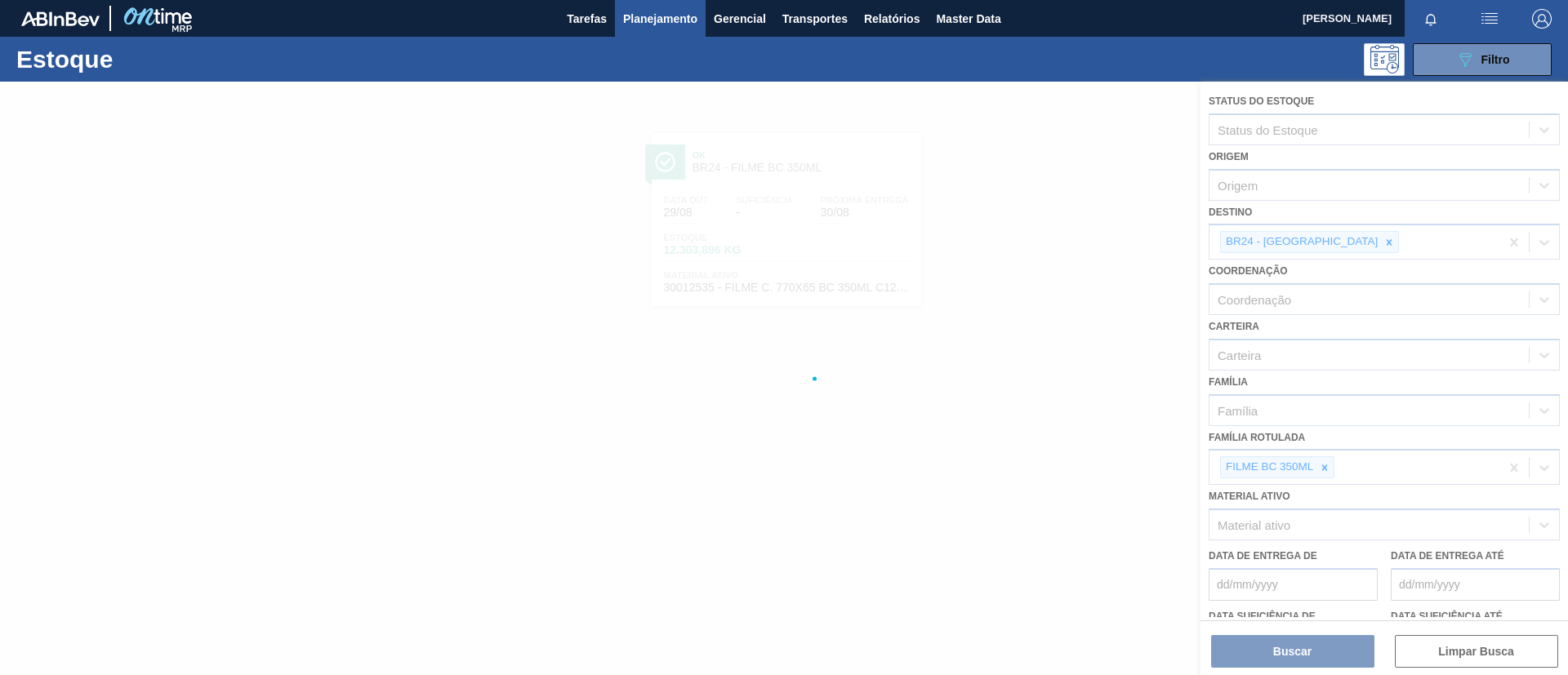
click at [1327, 466] on div at bounding box center [784, 378] width 1568 height 593
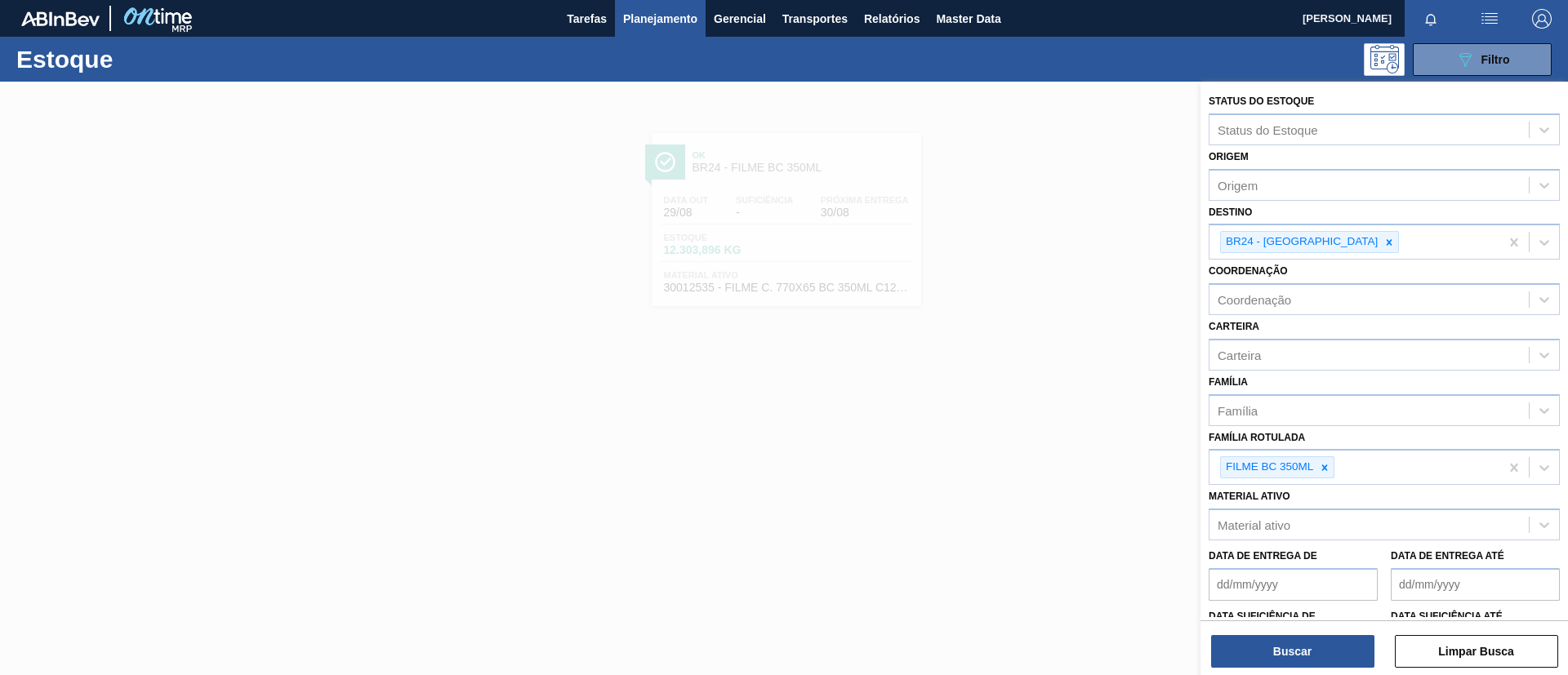
click at [1327, 466] on icon at bounding box center [1325, 468] width 12 height 12
click at [1327, 466] on div "Família Rotulada" at bounding box center [1369, 466] width 319 height 23
type Rotulada "SK 269ML"
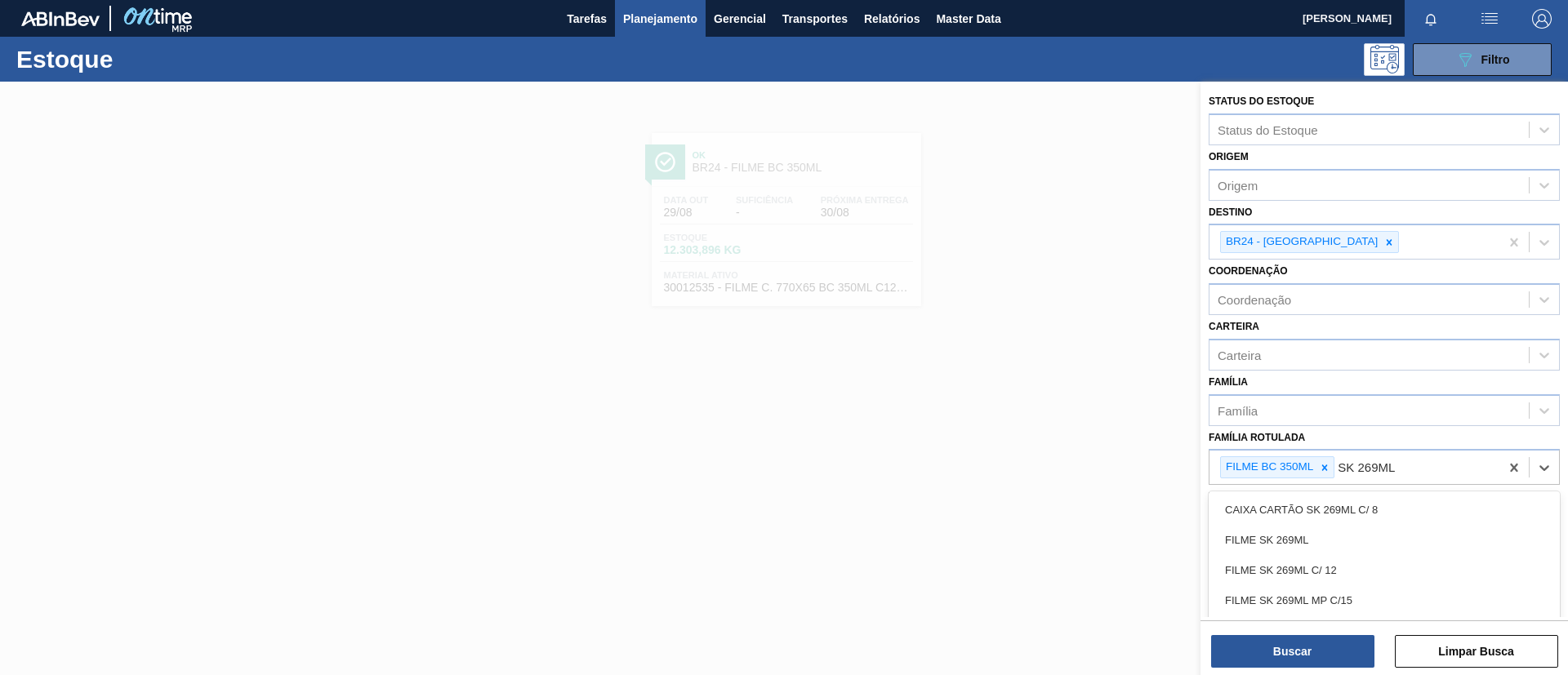
drag, startPoint x: 1358, startPoint y: 551, endPoint x: 1345, endPoint y: 516, distance: 37.3
click at [1358, 548] on div "FILME SK 269ML" at bounding box center [1384, 540] width 352 height 30
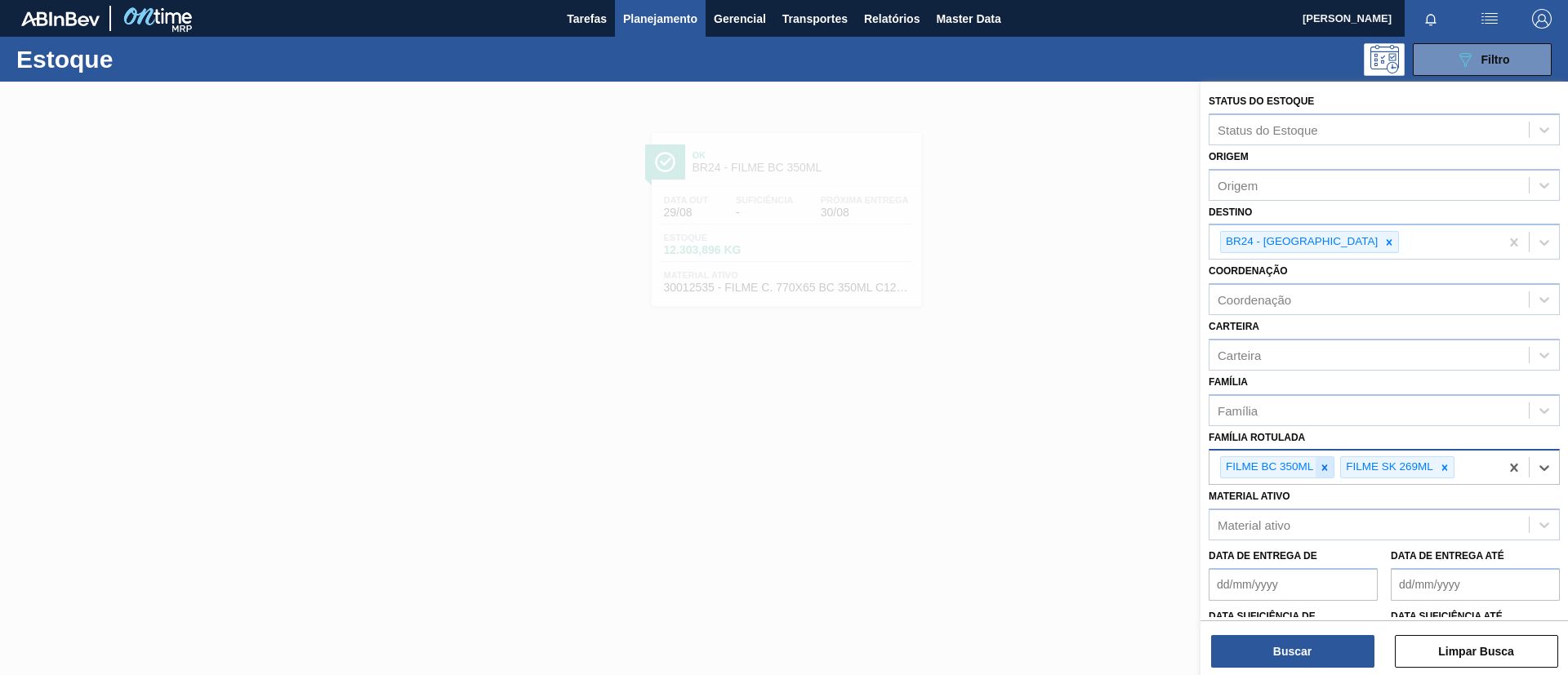
click at [1329, 457] on div at bounding box center [1325, 467] width 18 height 20
drag, startPoint x: 1346, startPoint y: 245, endPoint x: 1345, endPoint y: 267, distance: 22.0
click at [1383, 244] on icon at bounding box center [1389, 243] width 12 height 12
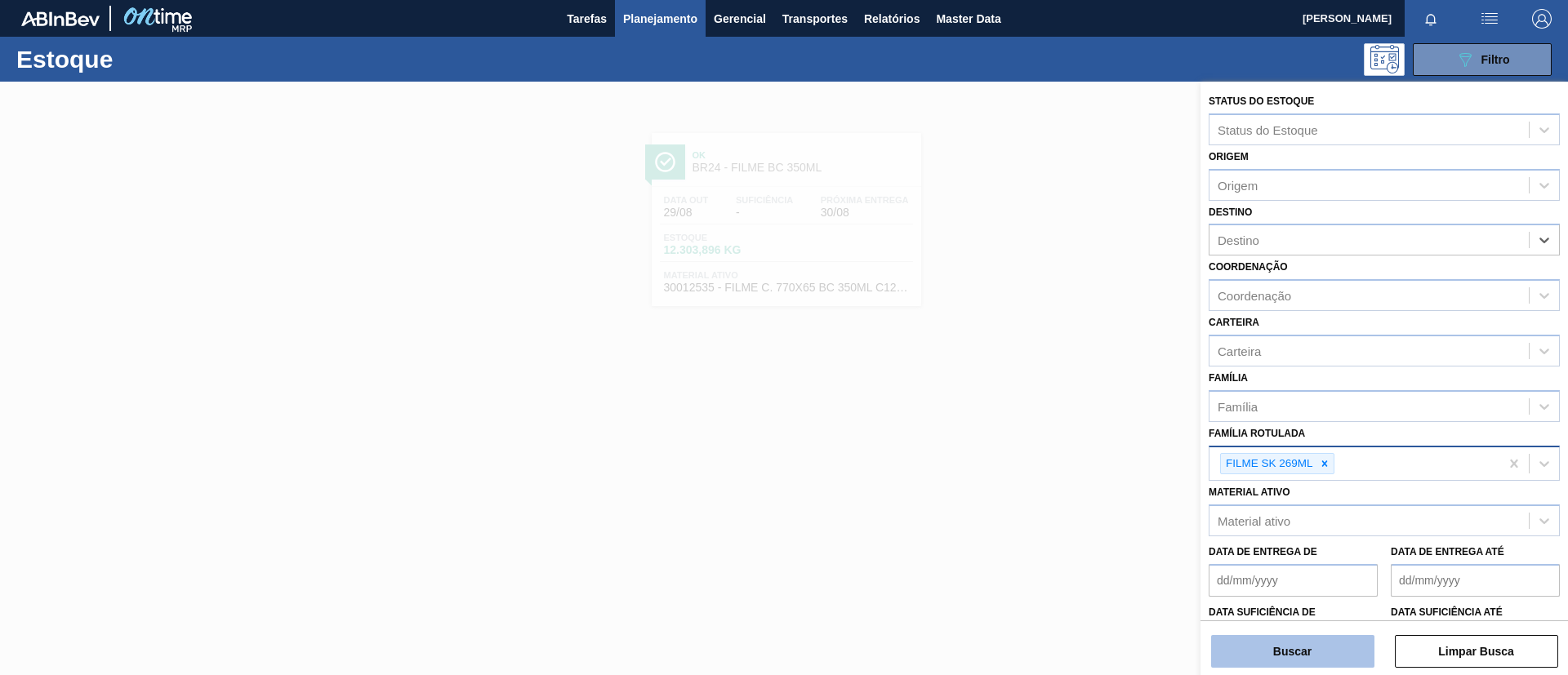
click at [1324, 653] on button "Buscar" at bounding box center [1293, 651] width 164 height 33
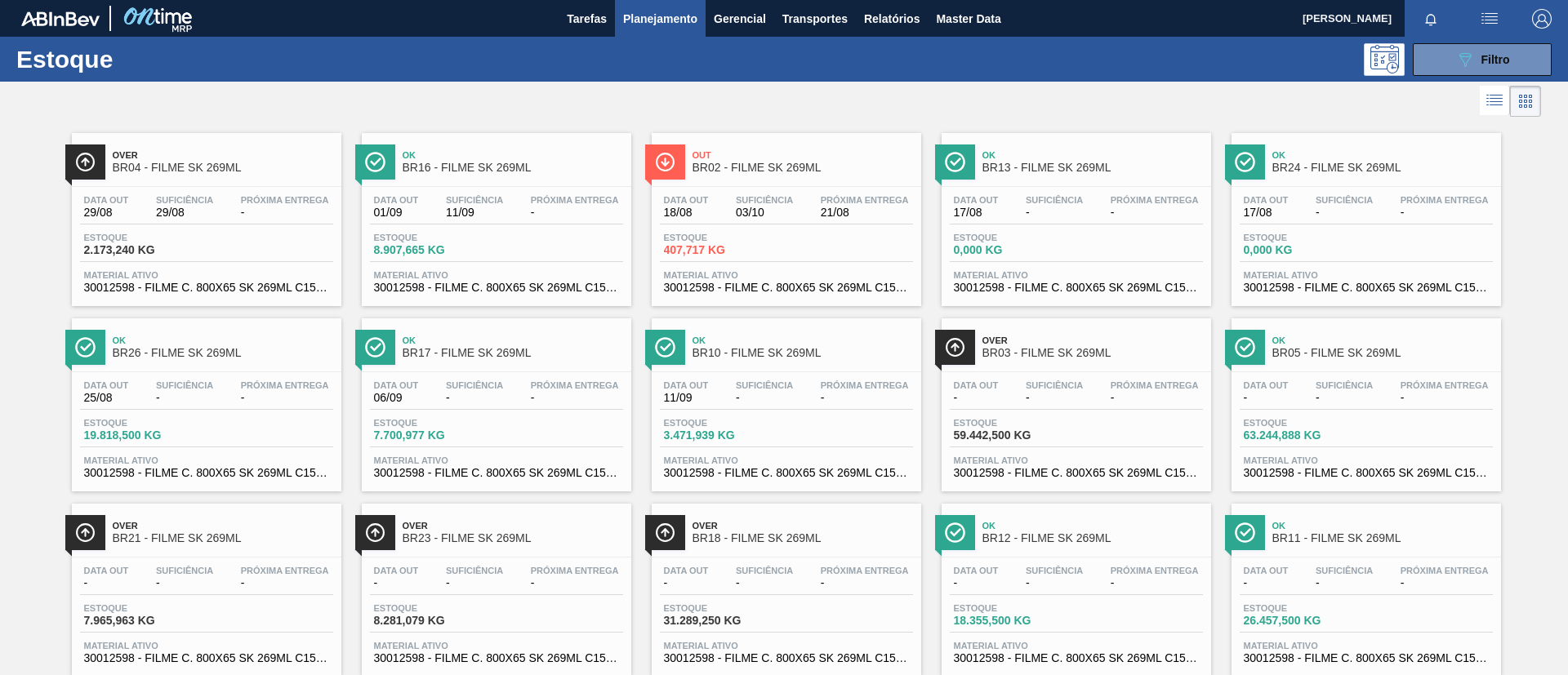
click at [720, 141] on div "Out BR02 - FILME SK 269ML" at bounding box center [787, 159] width 270 height 37
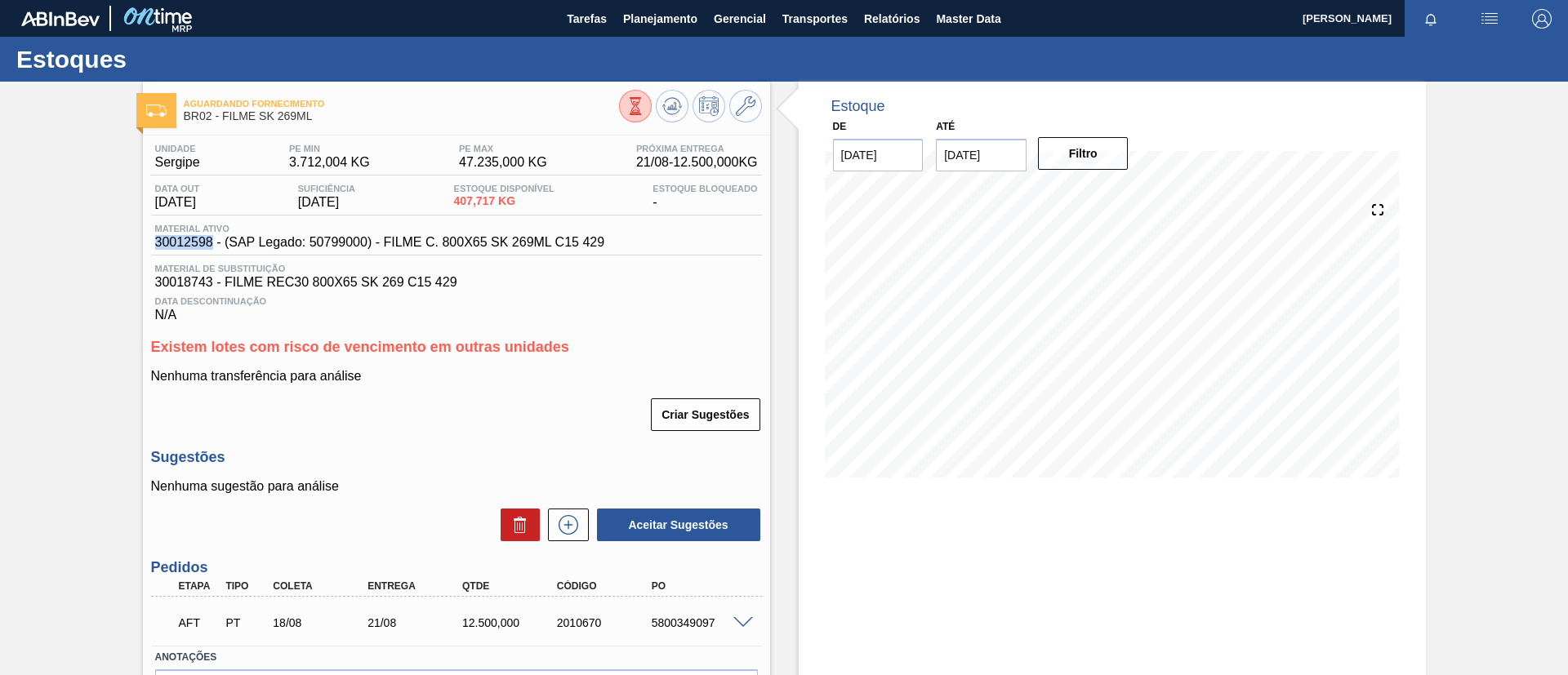
drag, startPoint x: 164, startPoint y: 244, endPoint x: 210, endPoint y: 247, distance: 46.1
click at [210, 247] on span "30012598 - (SAP Legado: 50799000) - FILME C. 800X65 SK 269ML C15 429" at bounding box center [380, 243] width 450 height 15
copy span "30012598"
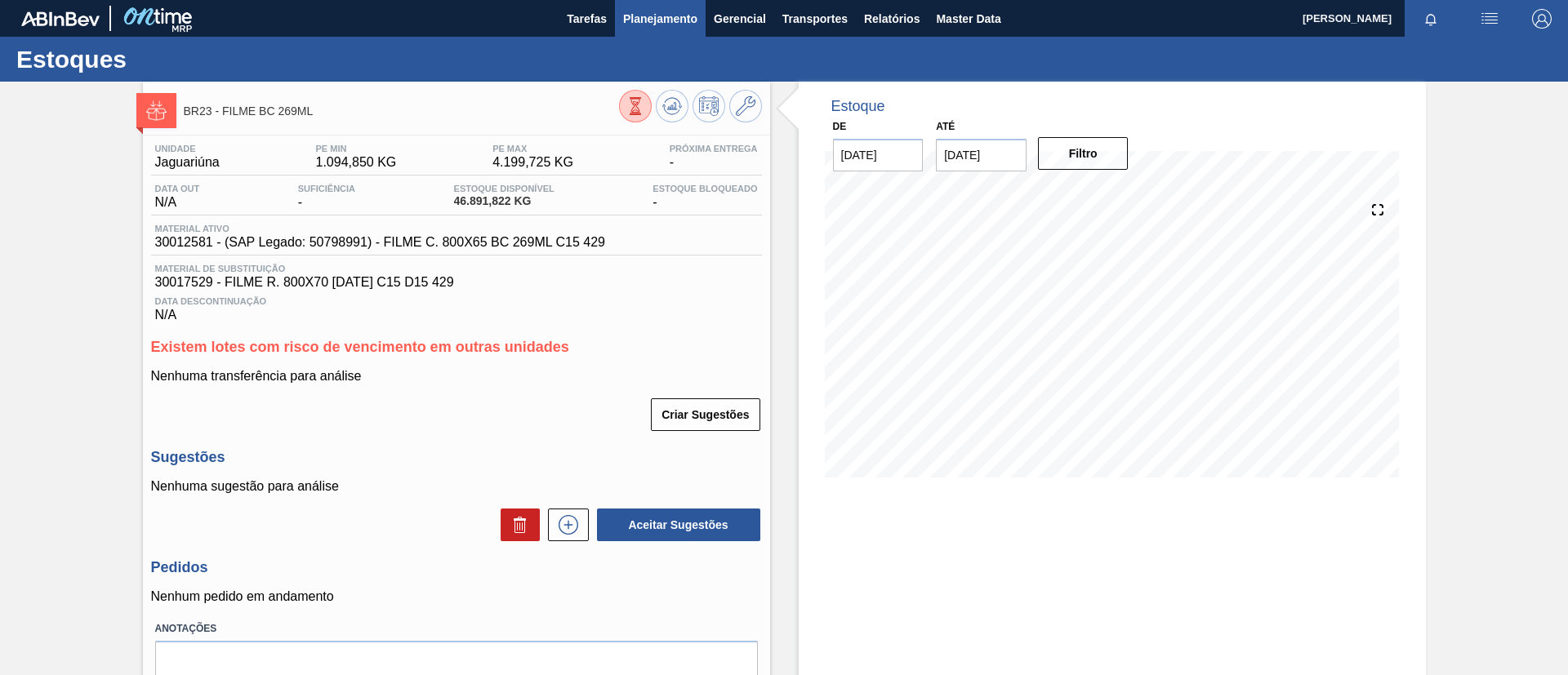
click at [657, 18] on span "Planejamento" at bounding box center [660, 18] width 74 height 19
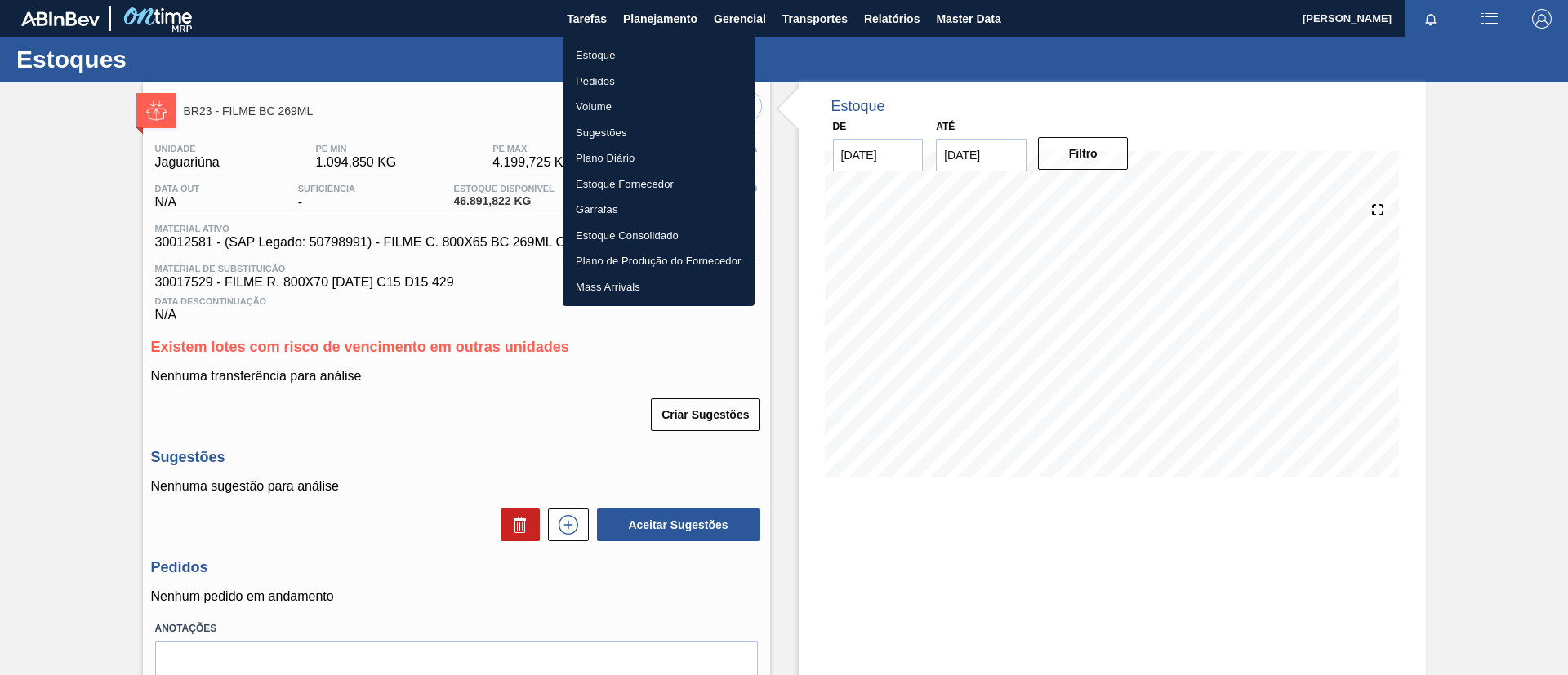
click at [668, 42] on ul "Estoque Pedidos Volume Sugestões Plano Diário Estoque Fornecedor Garrafas Estoq…" at bounding box center [659, 171] width 192 height 270
click at [672, 48] on li "Estoque" at bounding box center [659, 55] width 192 height 26
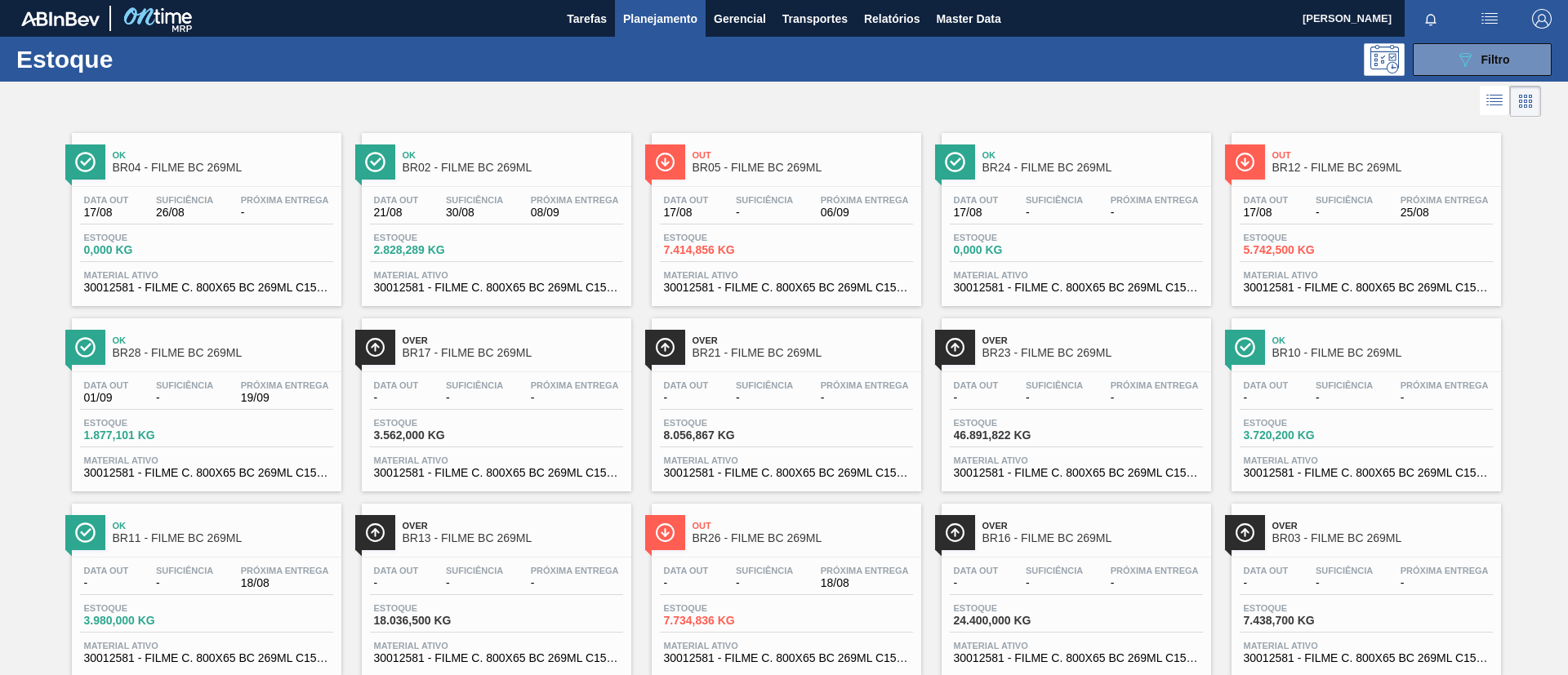
drag, startPoint x: 1438, startPoint y: 53, endPoint x: 1409, endPoint y: 144, distance: 95.5
click at [1438, 54] on button "089F7B8B-B2A5-4AFE-B5C0-19BA573D28AC Filtro" at bounding box center [1482, 59] width 139 height 33
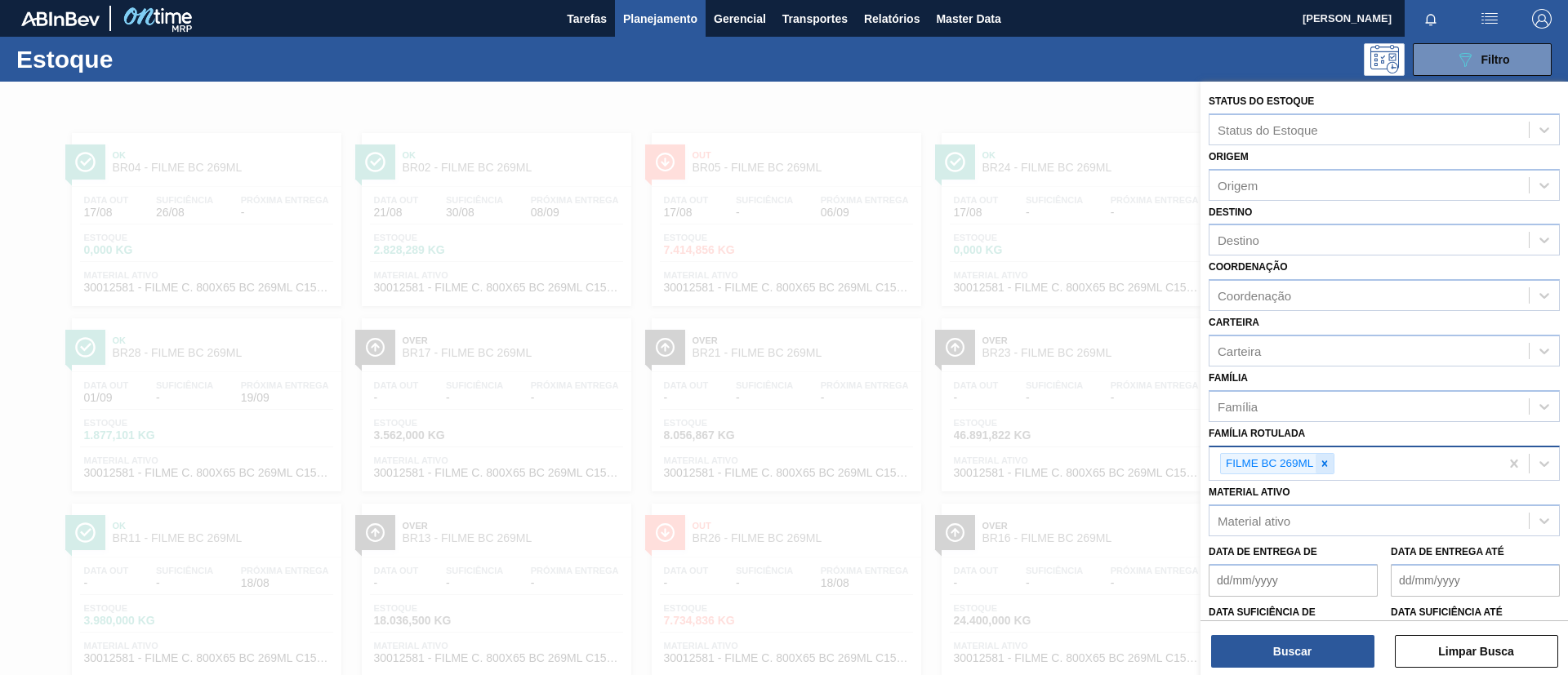
click at [1326, 461] on icon at bounding box center [1325, 464] width 12 height 12
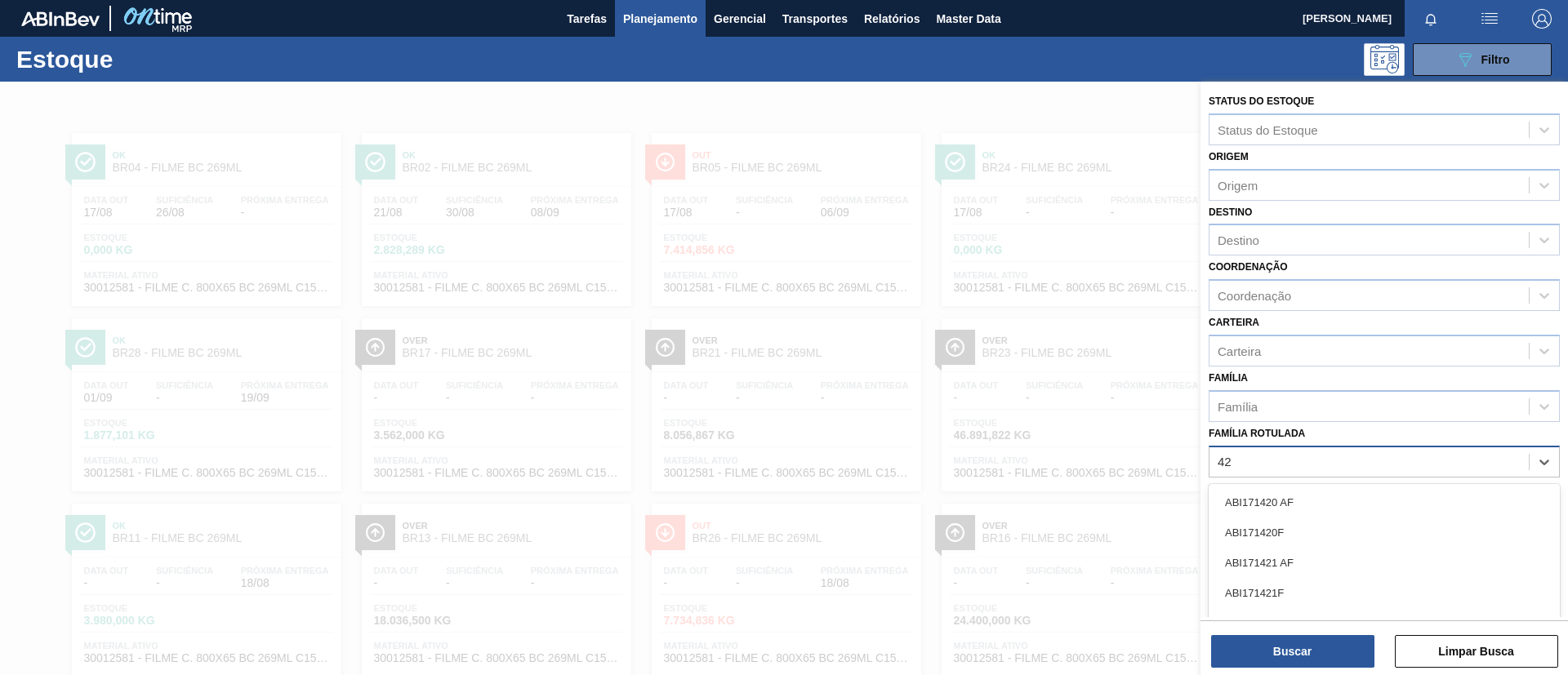
scroll to position [43, 0]
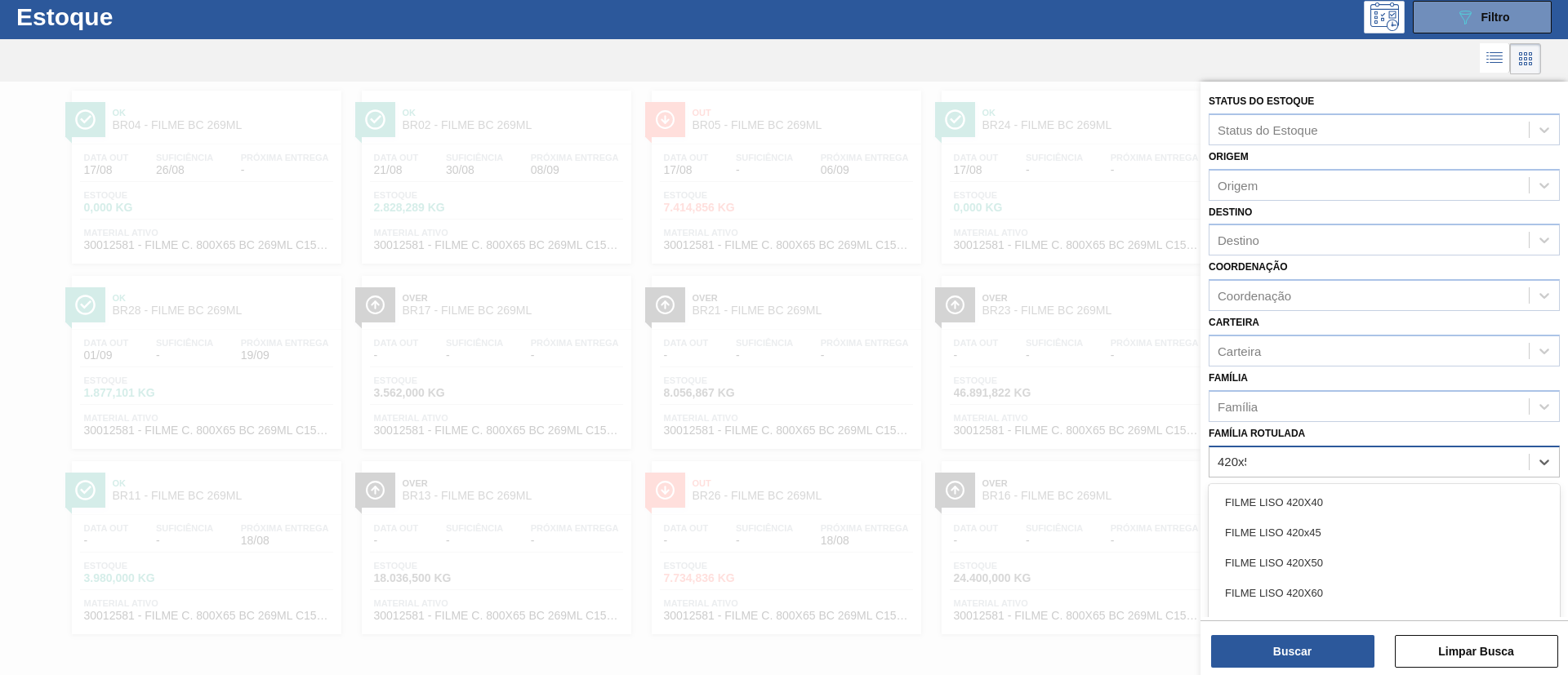
type Rotulada "420x50"
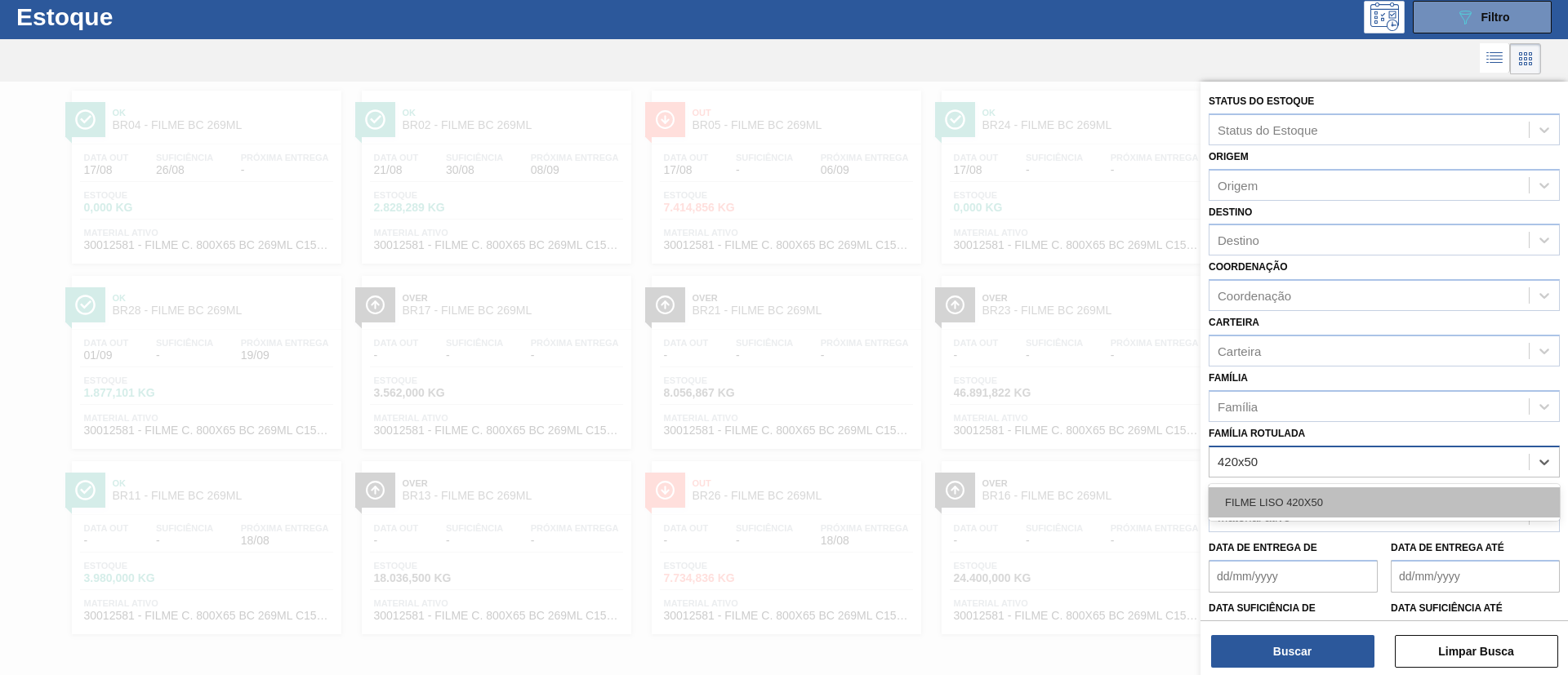
click at [1346, 488] on div "FILME LISO 420X50" at bounding box center [1384, 502] width 352 height 30
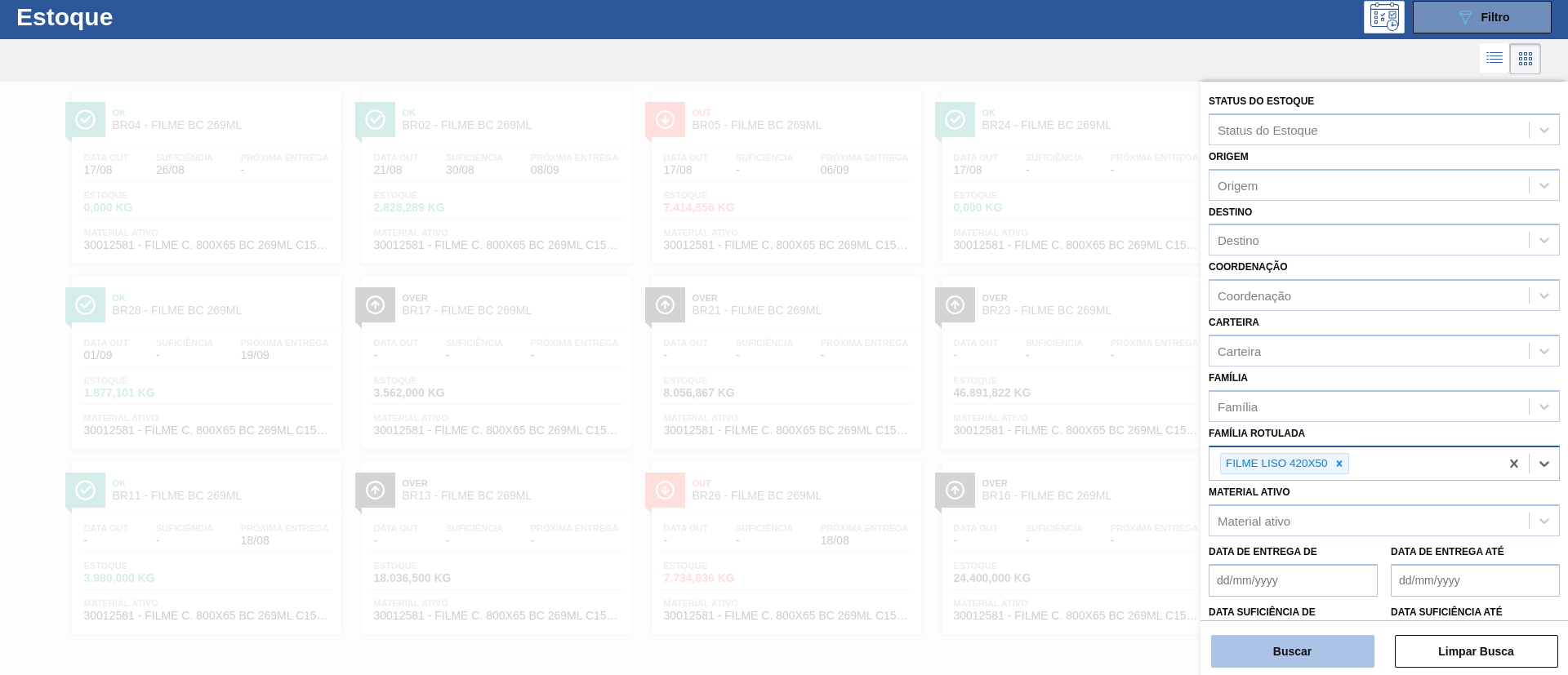
click at [1315, 646] on button "Buscar" at bounding box center [1293, 651] width 164 height 33
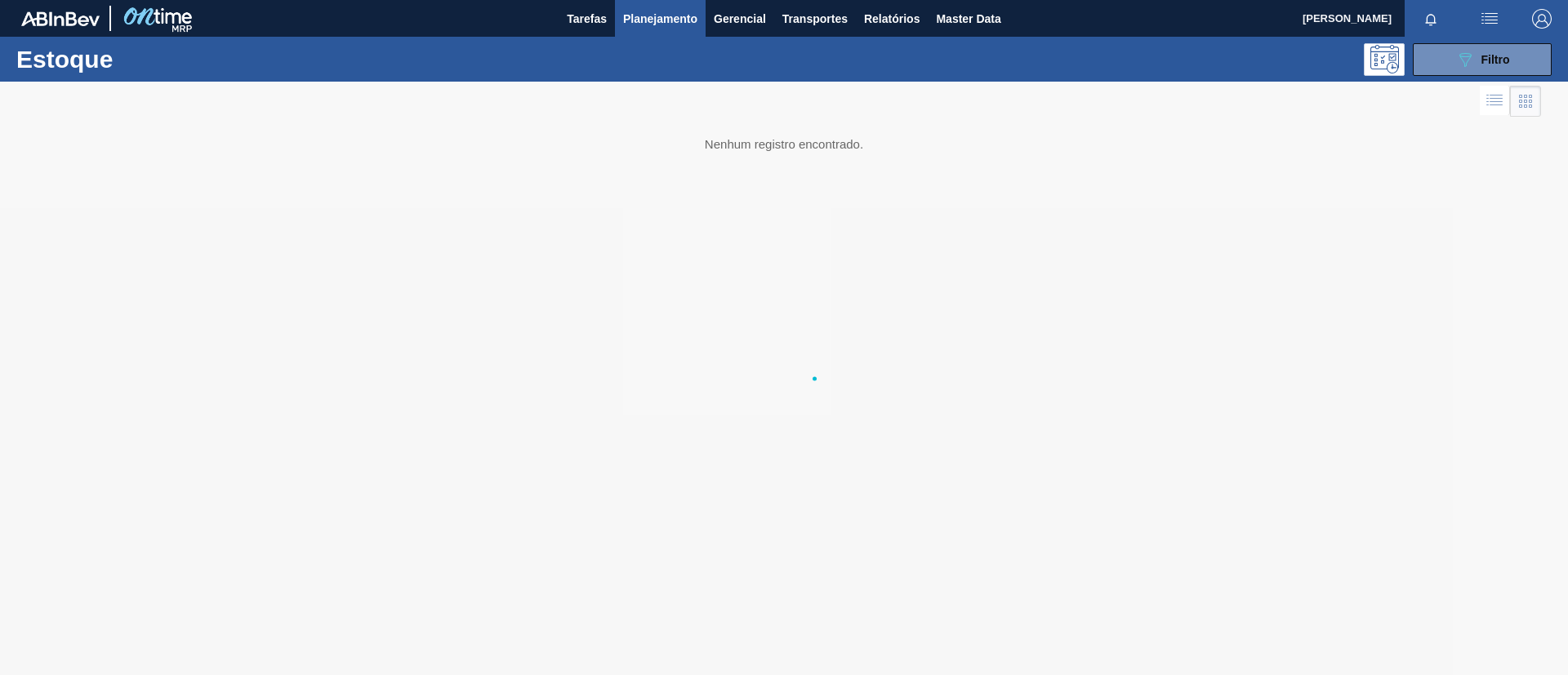
scroll to position [0, 0]
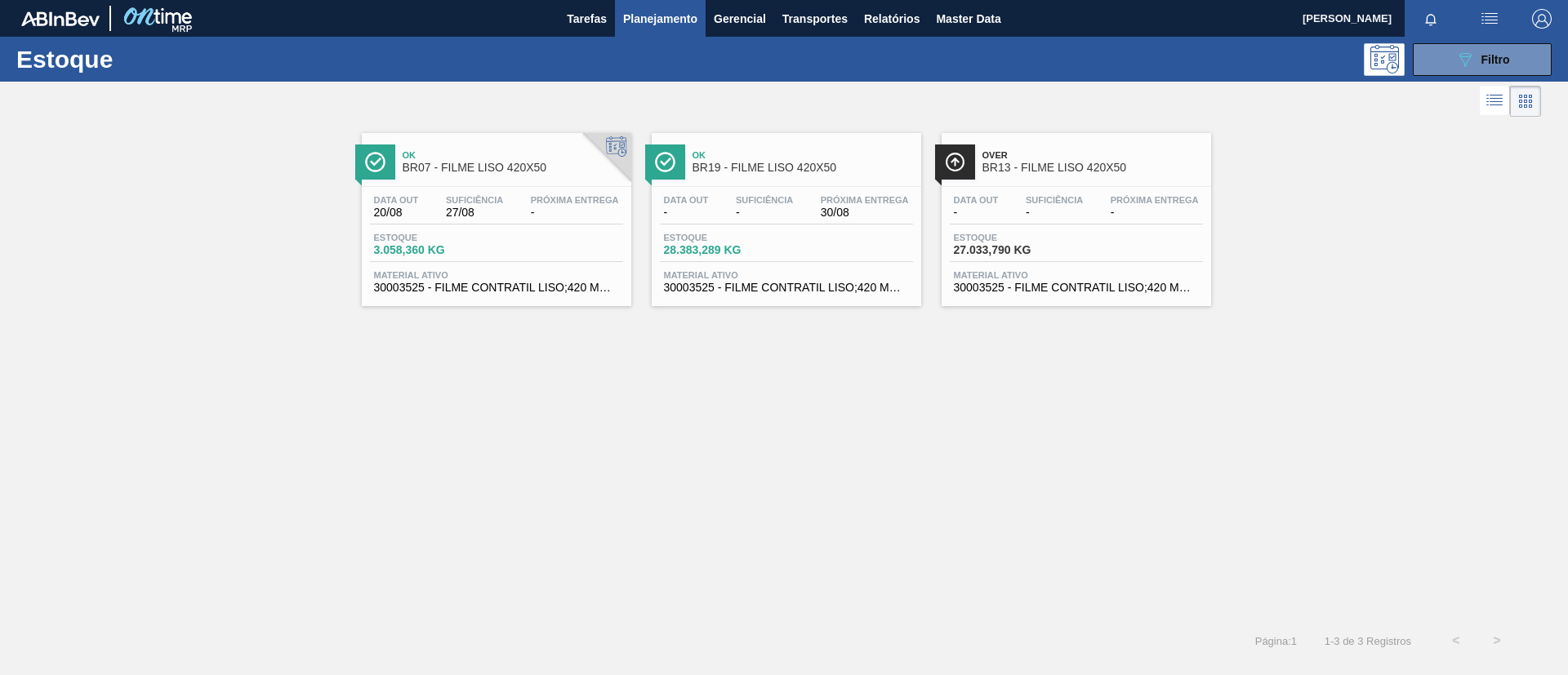
click at [544, 183] on div "Ok BR07 - FILME LISO 420X50 Data out 20/08 Suficiência 27/08 Próxima Entrega - …" at bounding box center [496, 219] width 270 height 173
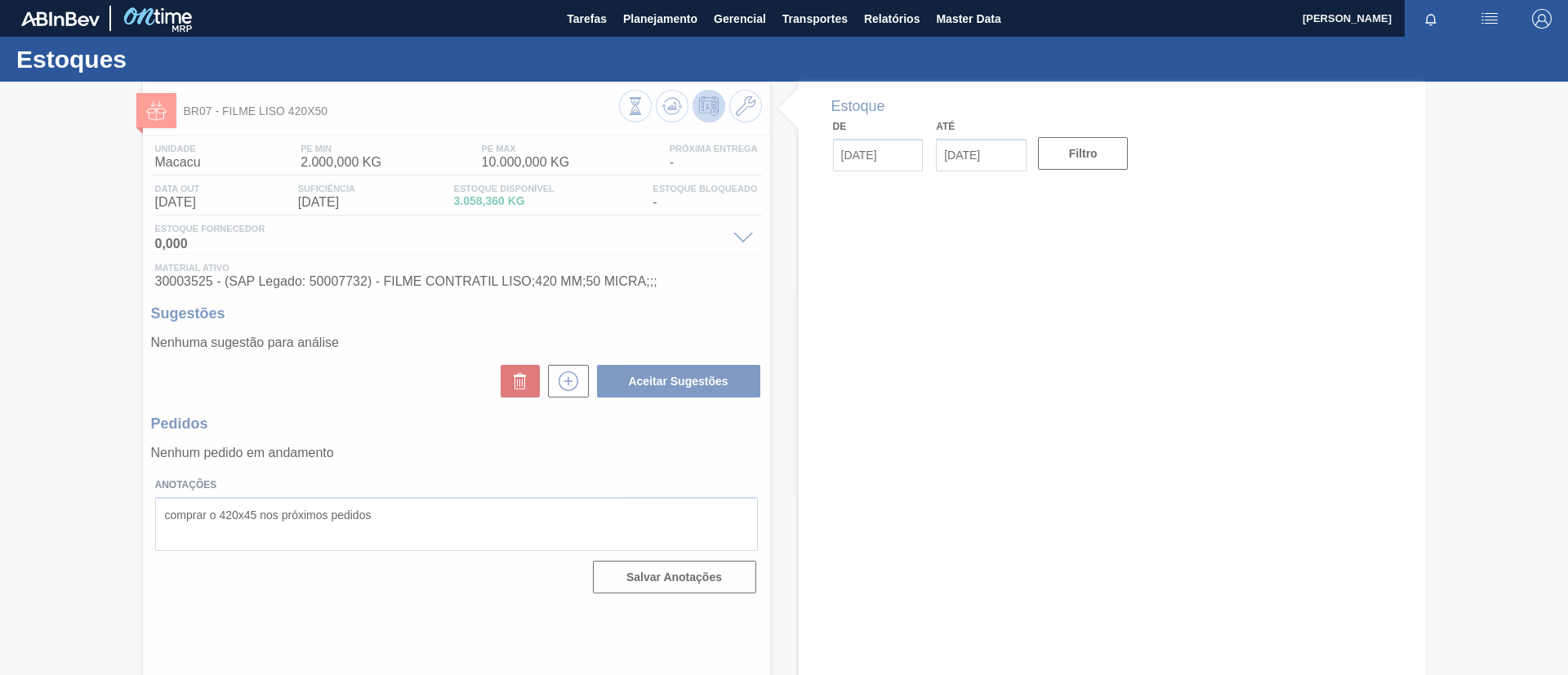
click at [0, 259] on div at bounding box center [784, 378] width 1568 height 593
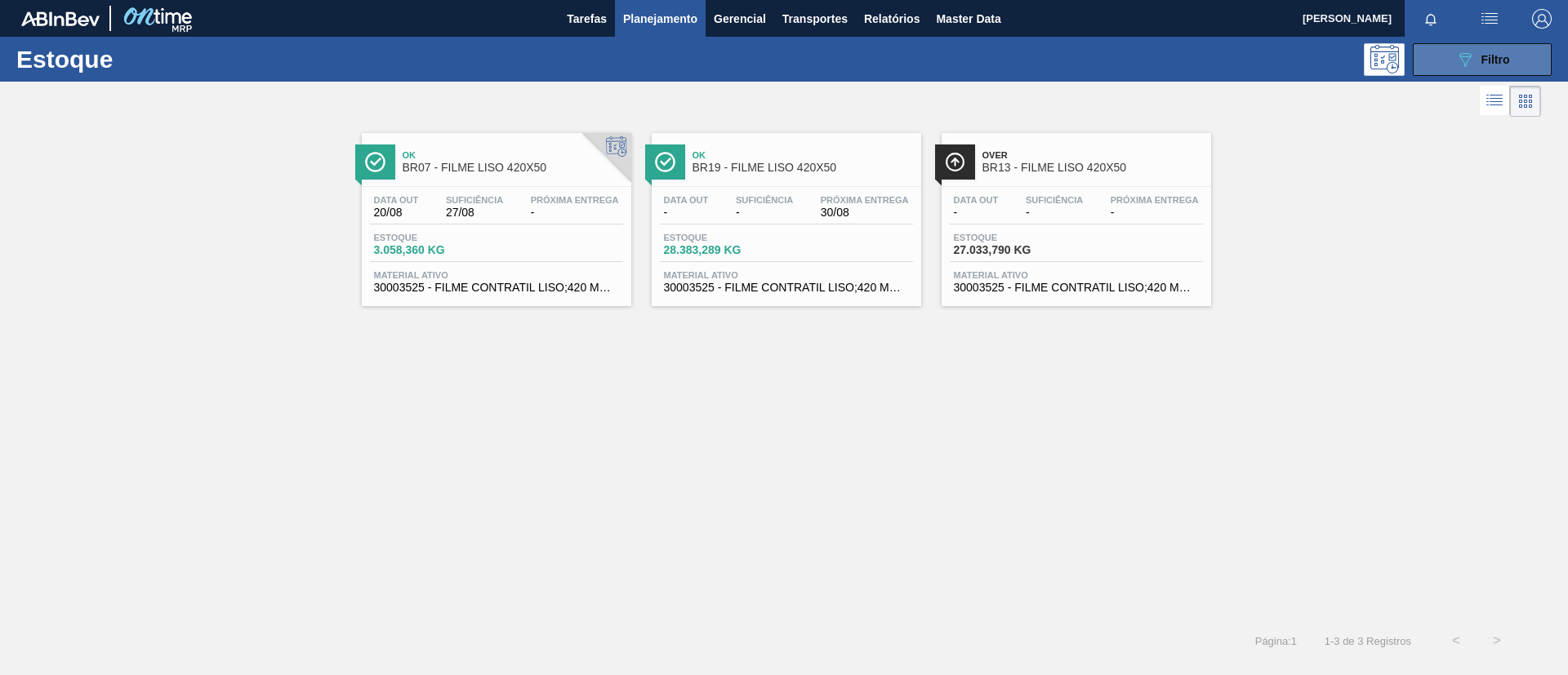
click at [1493, 58] on span "Filtro" at bounding box center [1495, 60] width 28 height 13
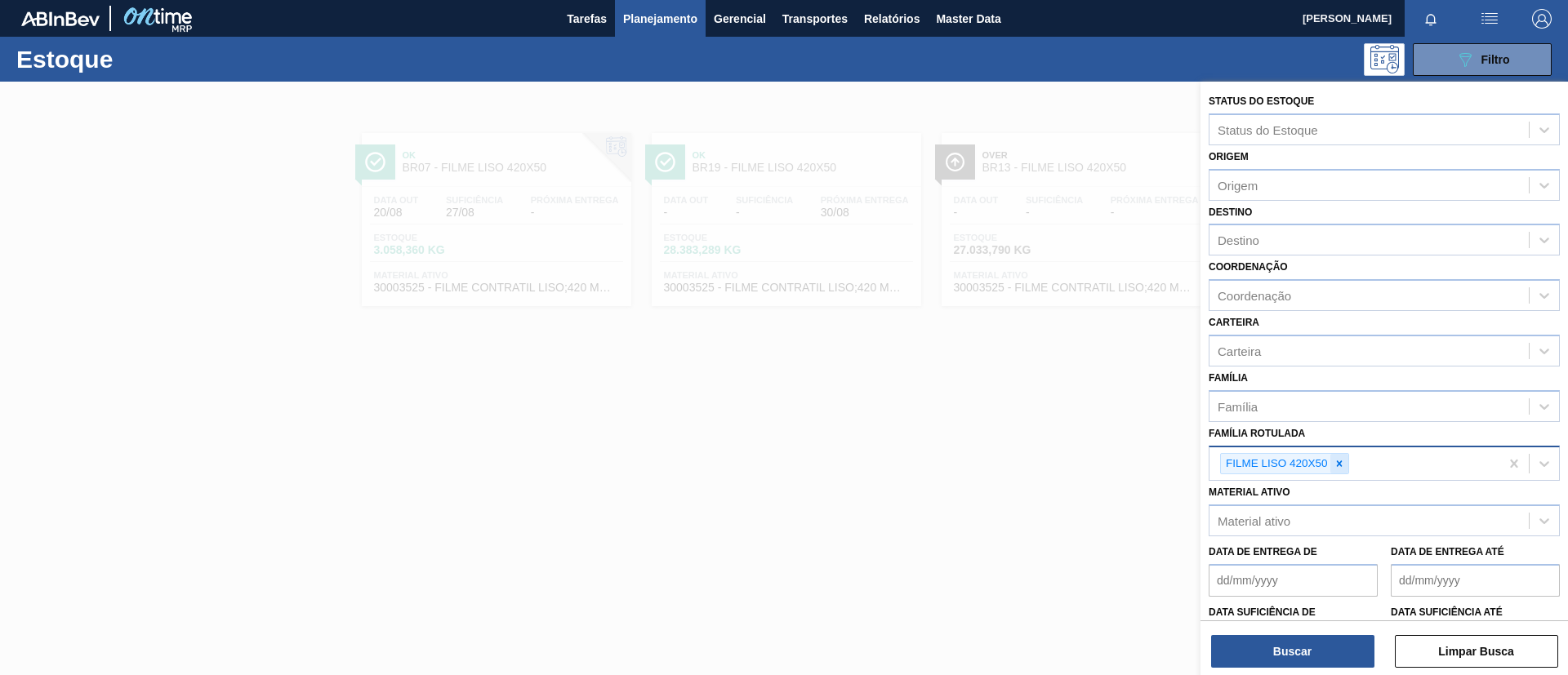
click at [1333, 458] on icon at bounding box center [1339, 464] width 12 height 12
click at [1340, 461] on div "Família Rotulada" at bounding box center [1369, 461] width 319 height 23
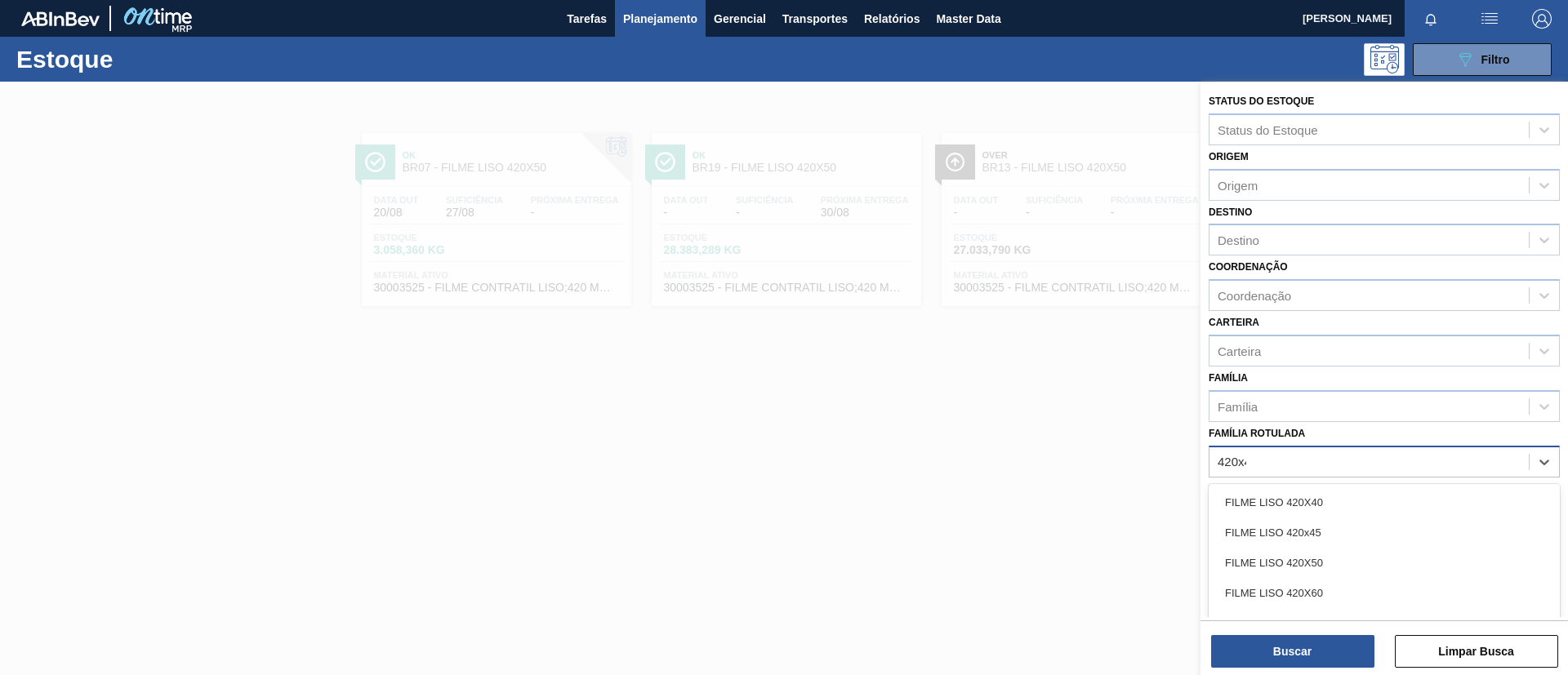
type Rotulada "420x45"
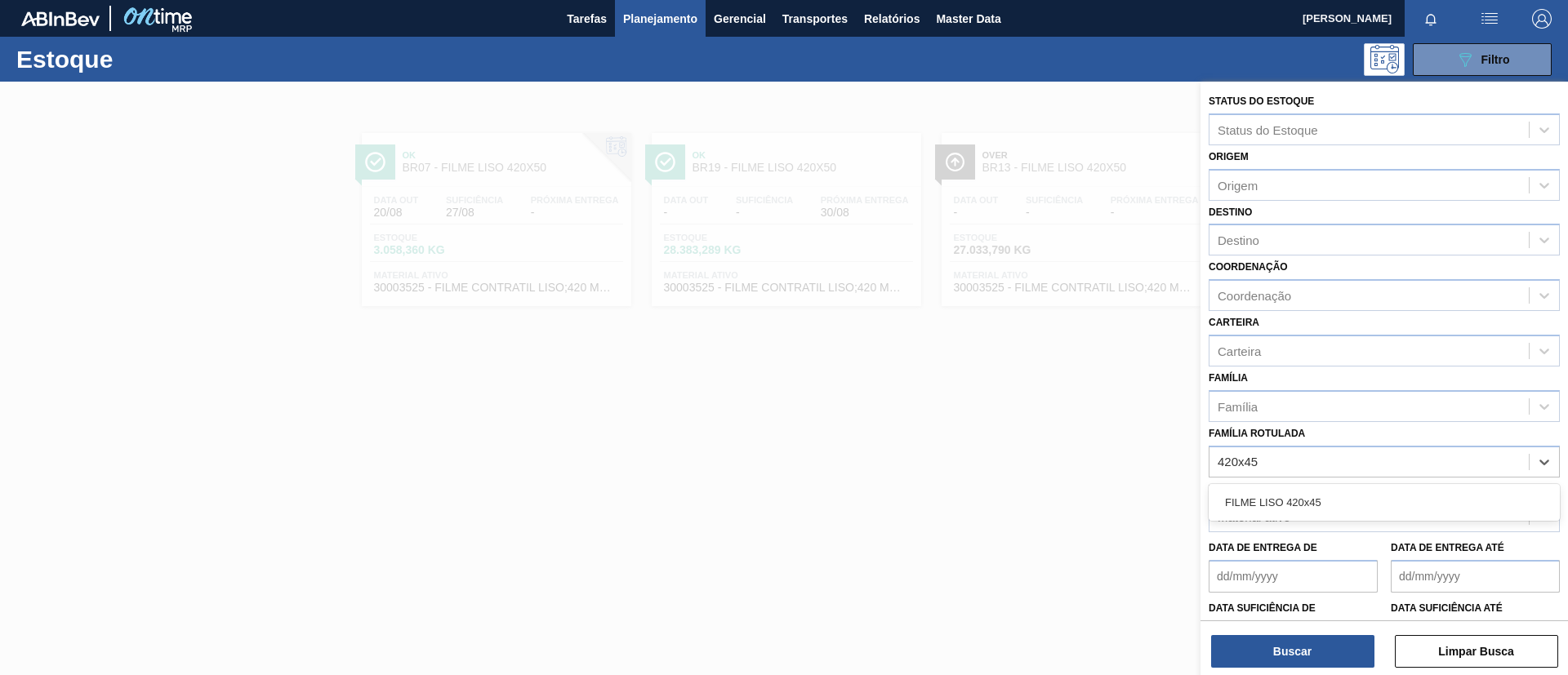
click at [1358, 506] on div "FILME LISO 420x45" at bounding box center [1384, 502] width 352 height 30
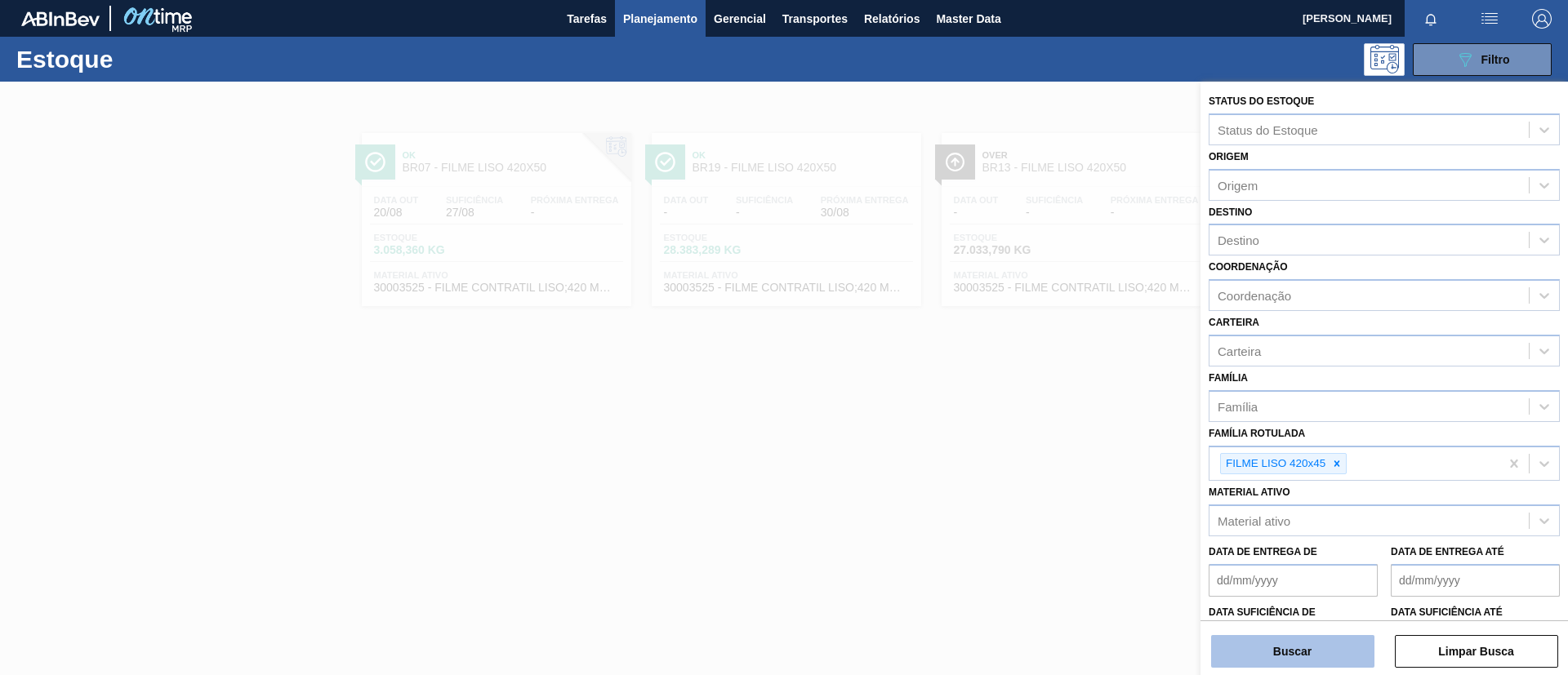
click at [1298, 645] on button "Buscar" at bounding box center [1293, 651] width 164 height 33
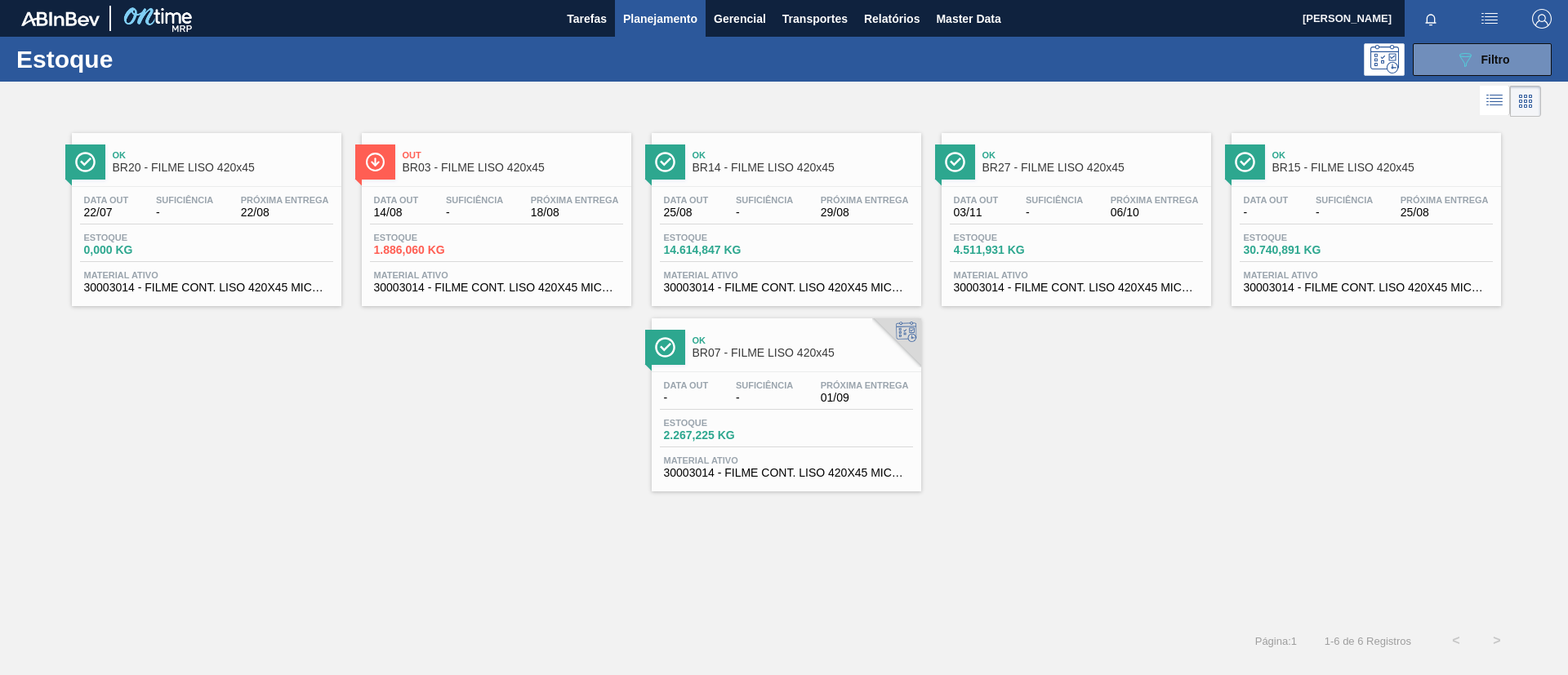
click at [850, 383] on span "Próxima Entrega" at bounding box center [865, 385] width 89 height 10
click at [1435, 49] on button "089F7B8B-B2A5-4AFE-B5C0-19BA573D28AC Filtro" at bounding box center [1482, 59] width 139 height 33
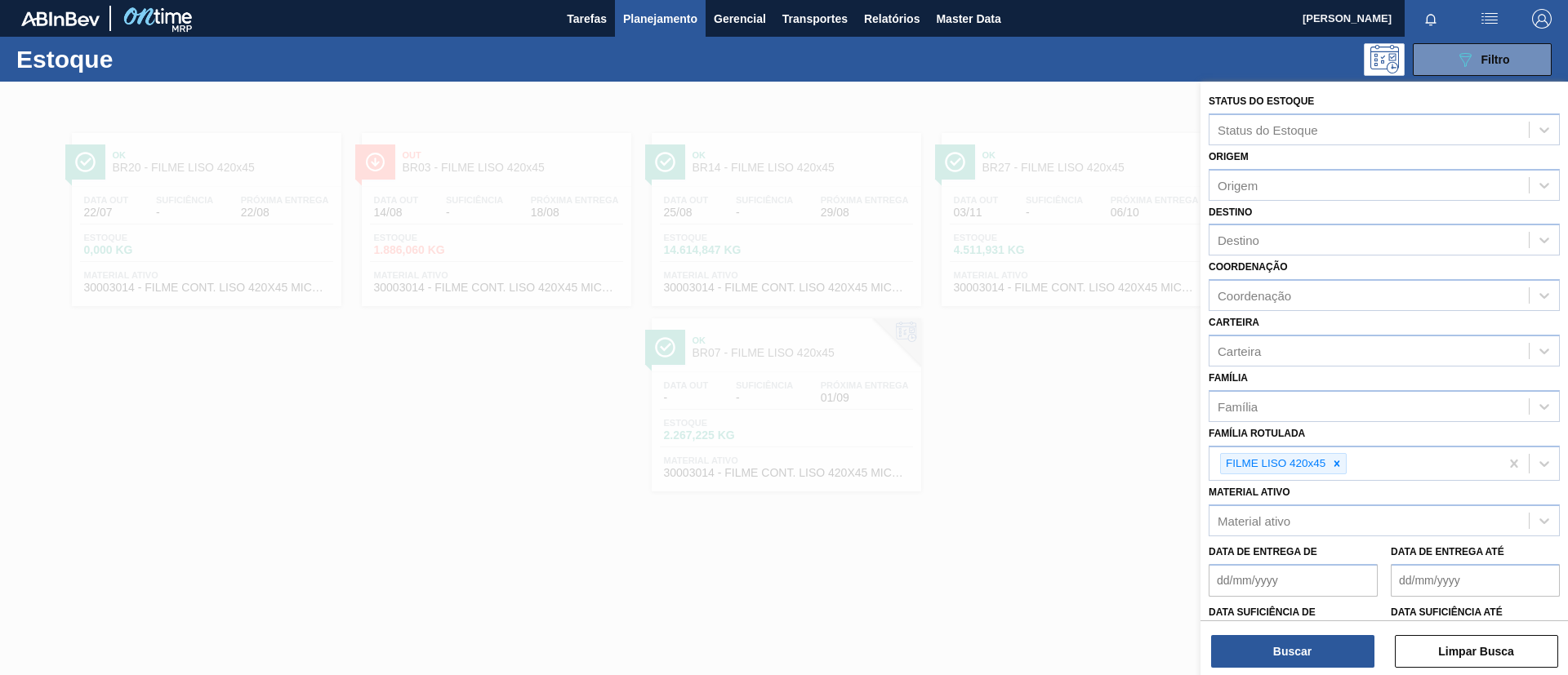
click at [1345, 444] on div "Família Rotulada FILME LISO 420x45" at bounding box center [1384, 451] width 352 height 59
click at [1340, 454] on div at bounding box center [1337, 464] width 18 height 20
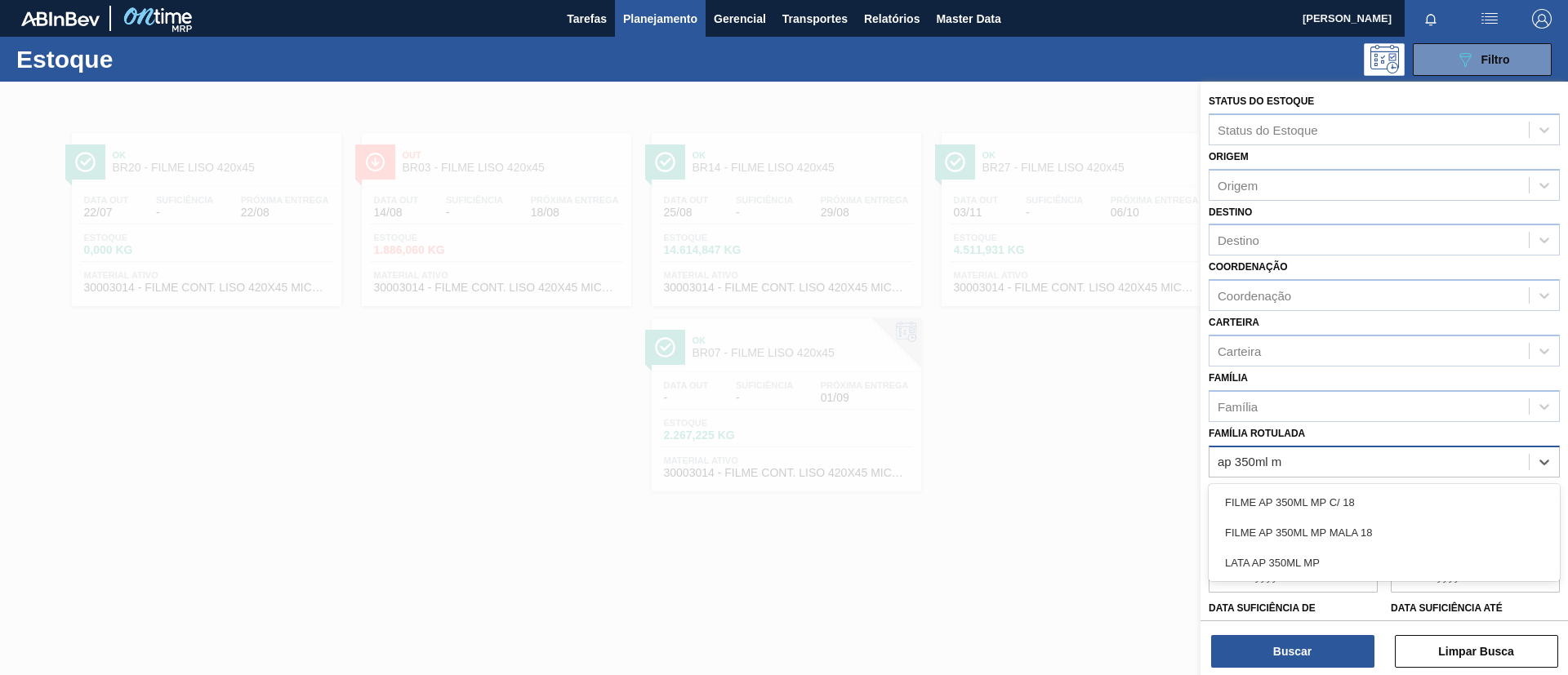
type Rotulada "ap 350ml mp"
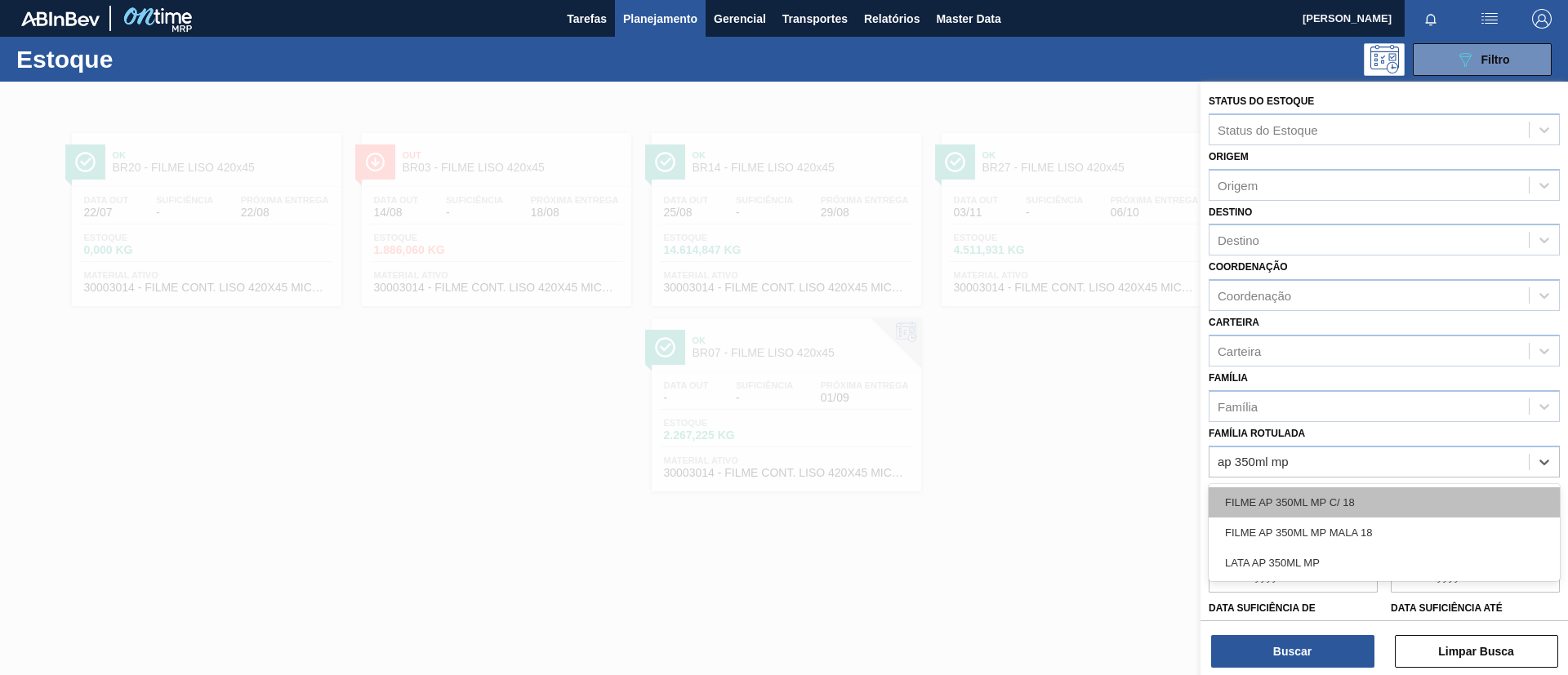
click at [1347, 505] on div "FILME AP 350ML MP C/ 18" at bounding box center [1384, 502] width 352 height 30
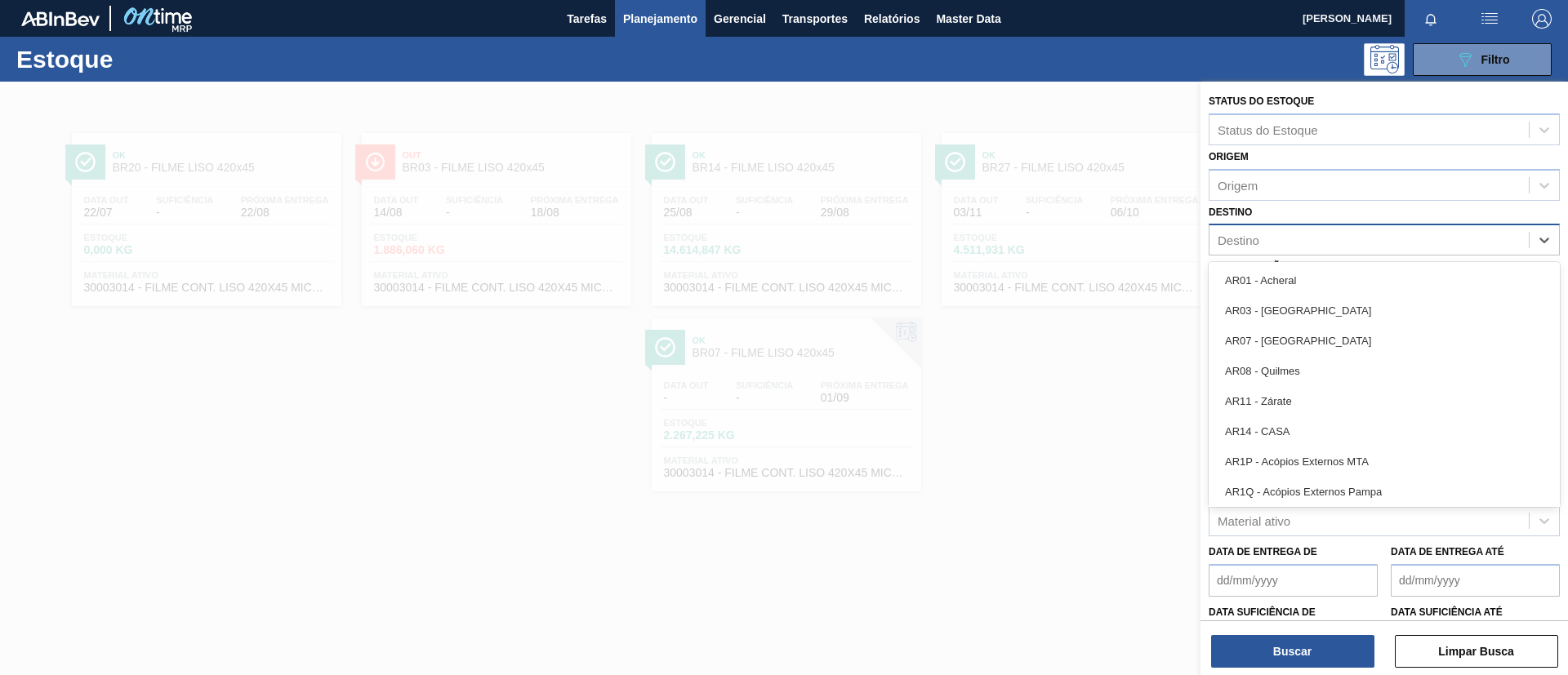
click at [1297, 245] on div "Destino" at bounding box center [1369, 240] width 319 height 23
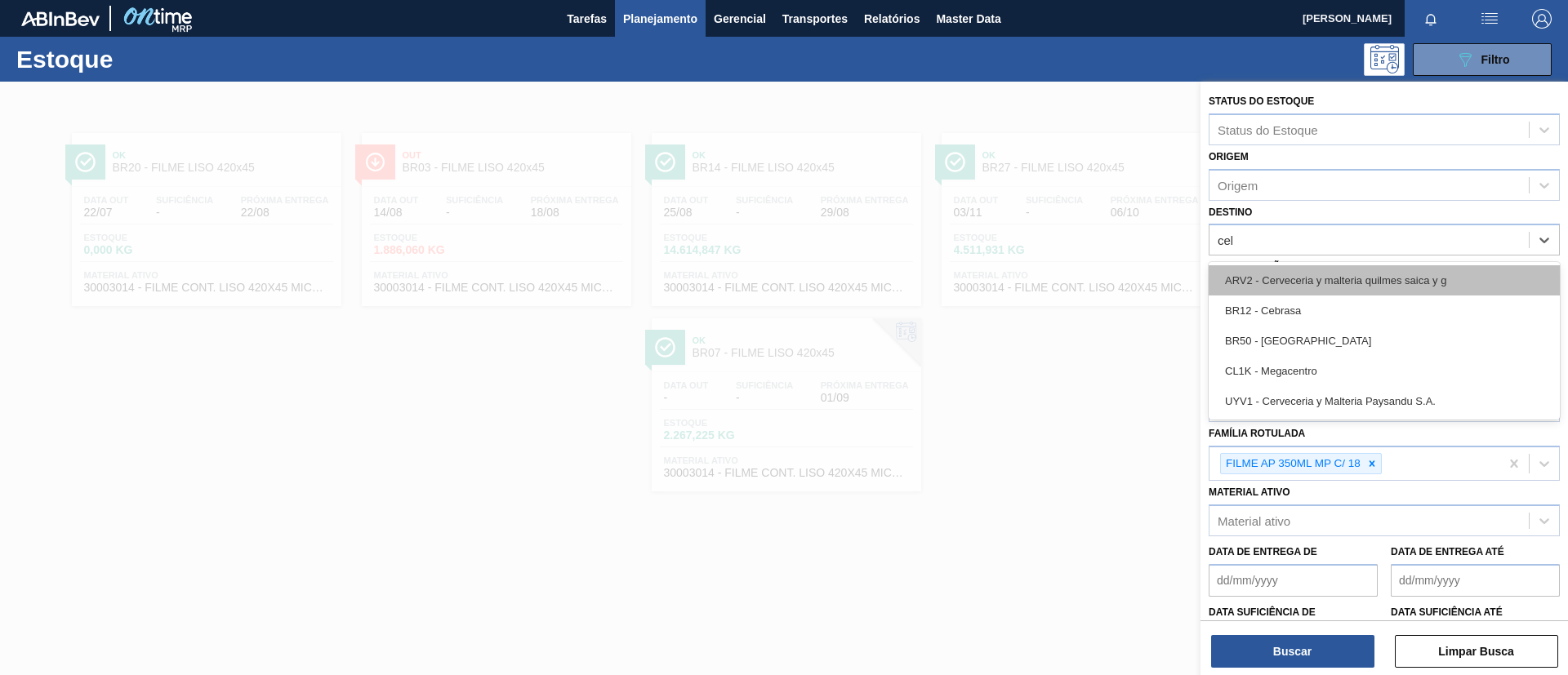
type input "cebr"
click at [1304, 278] on div "BR12 - Cebrasa" at bounding box center [1384, 280] width 352 height 30
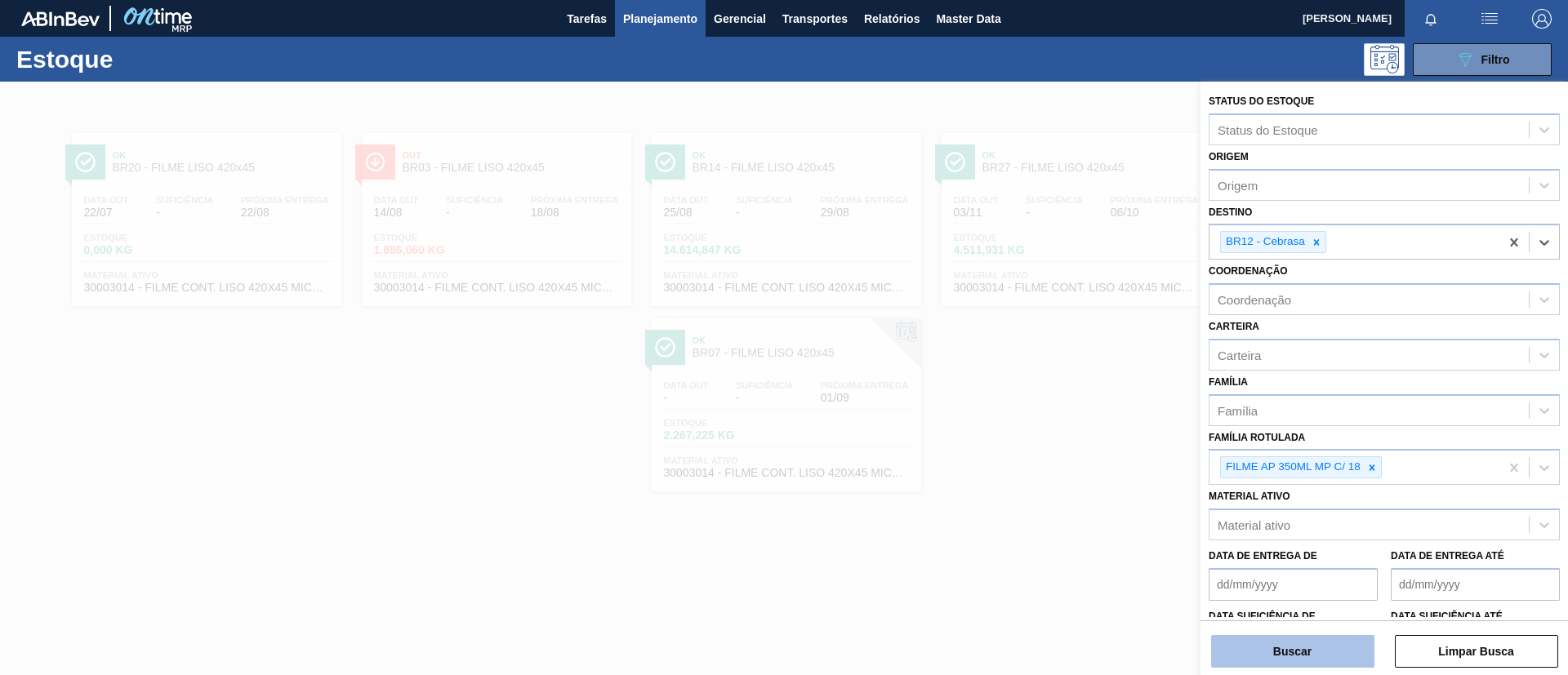
click at [1287, 650] on button "Buscar" at bounding box center [1293, 651] width 164 height 33
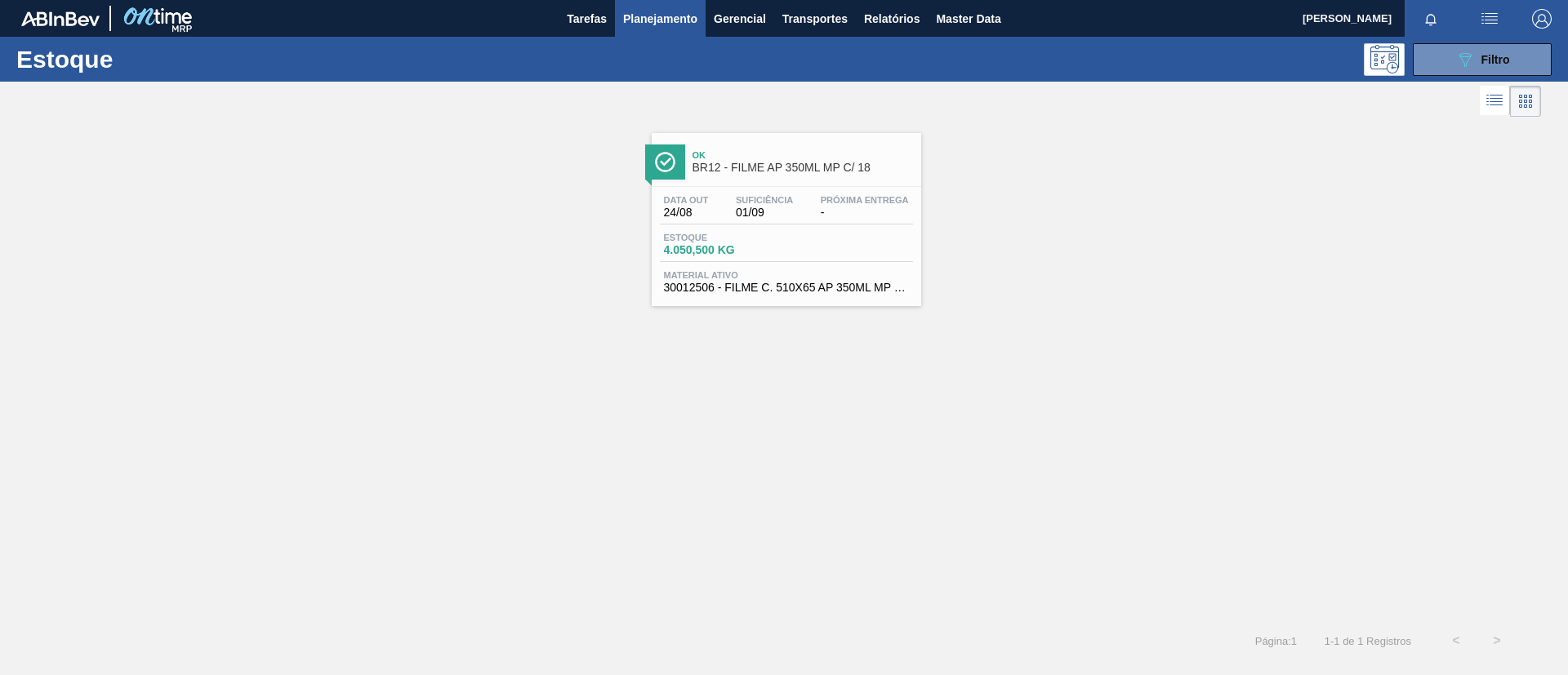
click at [692, 160] on div "Ok BR12 - FILME AP 350ML MP C/ 18" at bounding box center [802, 162] width 220 height 37
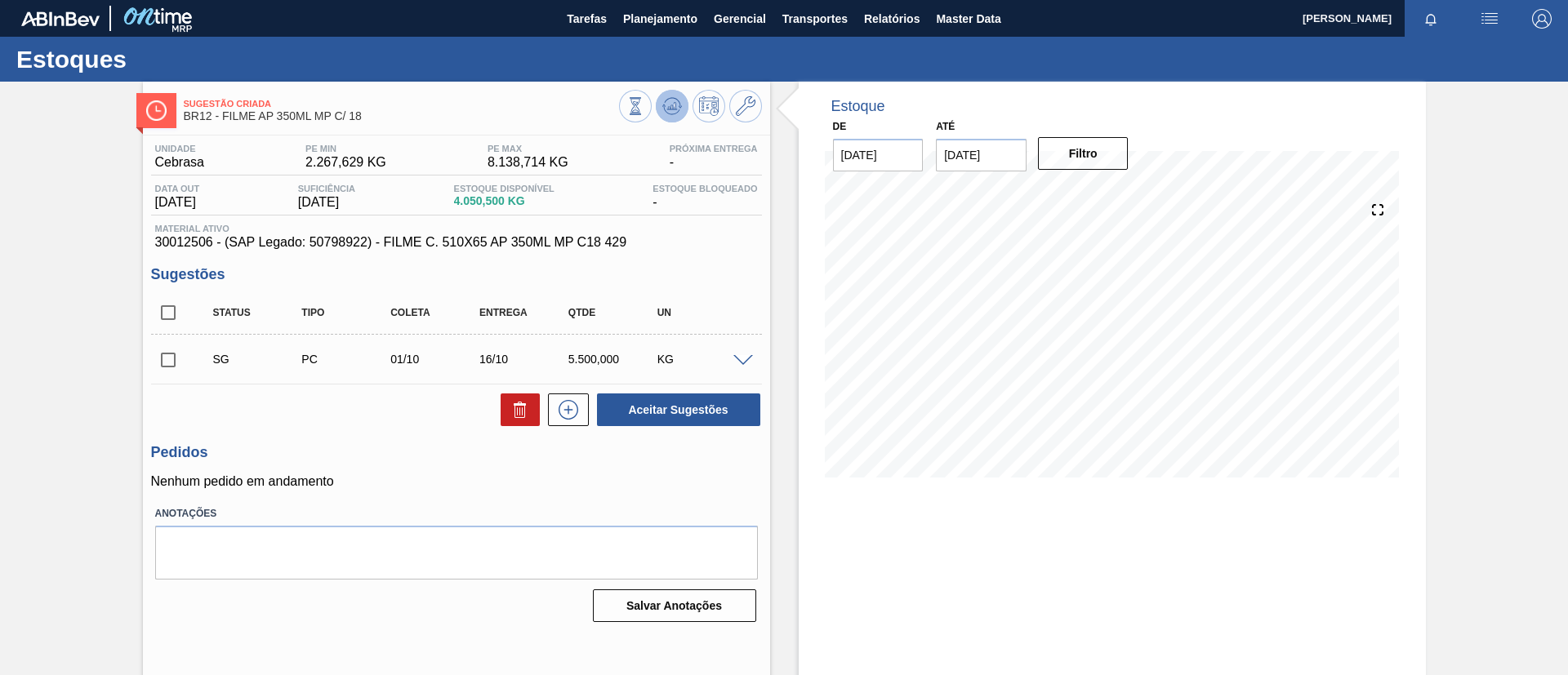
click at [645, 106] on icon at bounding box center [635, 106] width 18 height 18
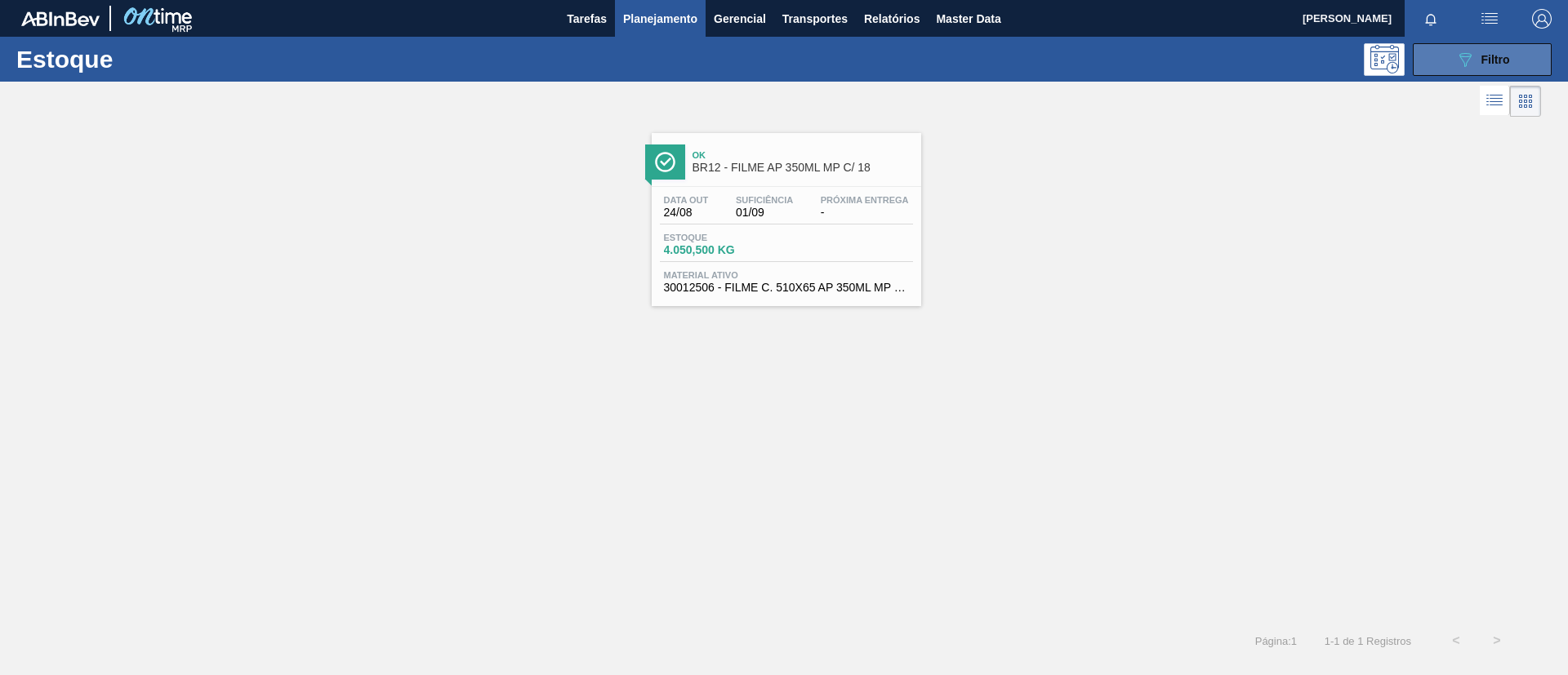
click at [1500, 58] on span "Filtro" at bounding box center [1495, 60] width 28 height 13
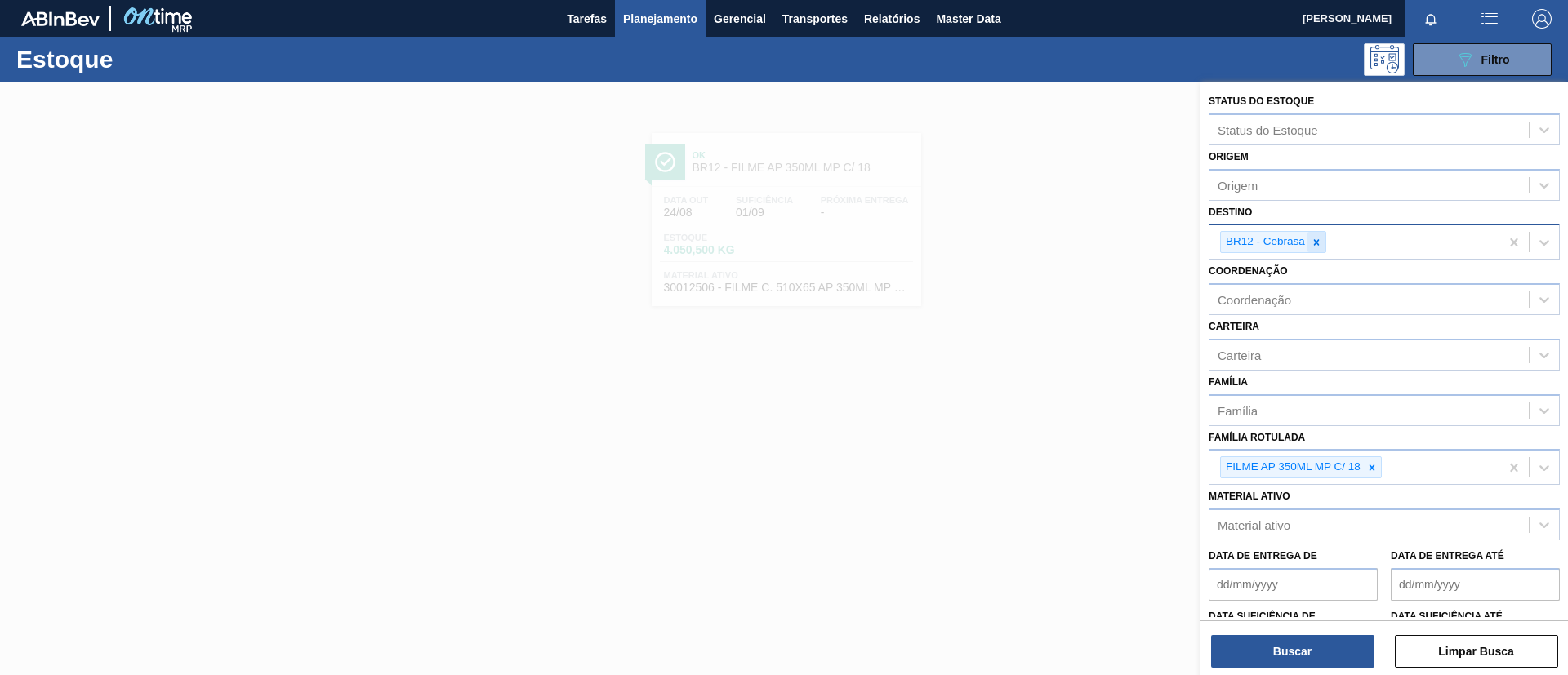
click at [1311, 243] on icon at bounding box center [1317, 243] width 12 height 12
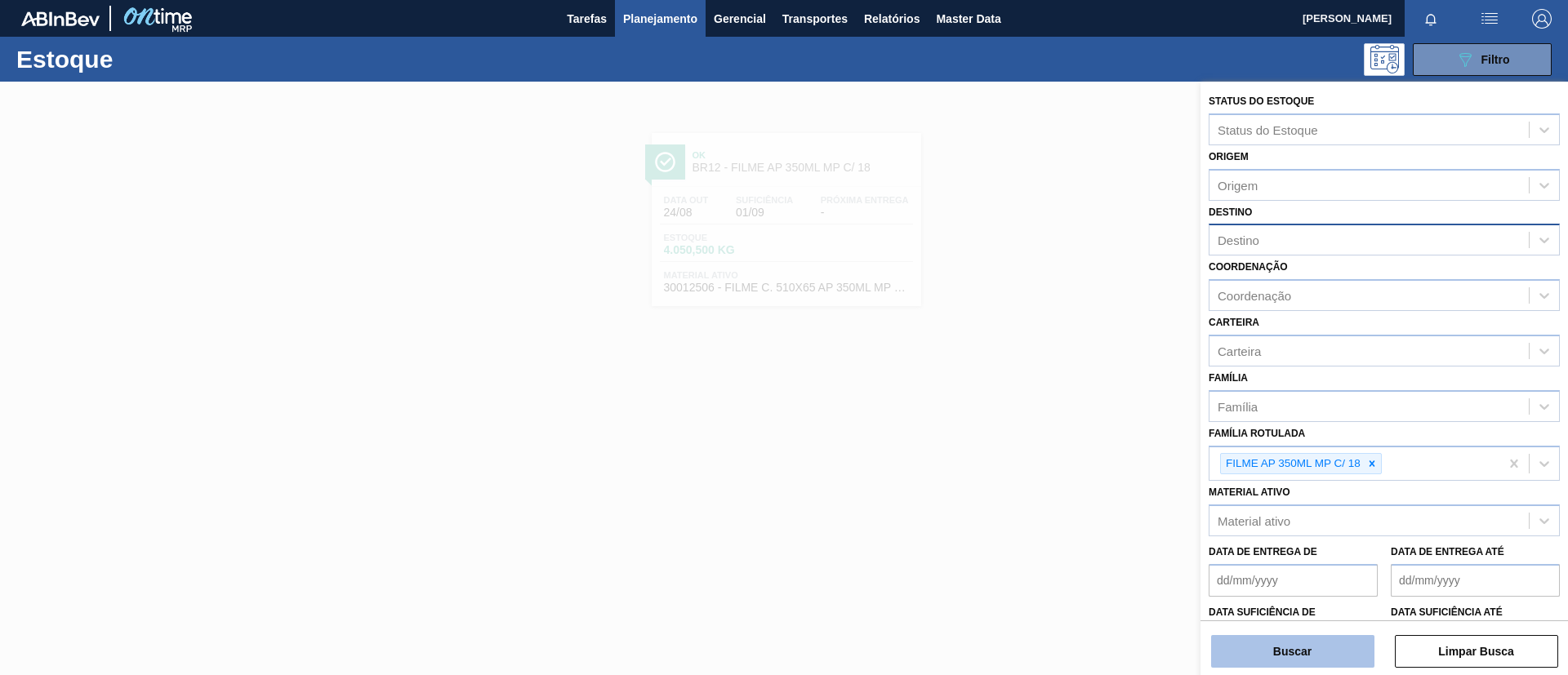
click at [1315, 649] on button "Buscar" at bounding box center [1293, 651] width 164 height 33
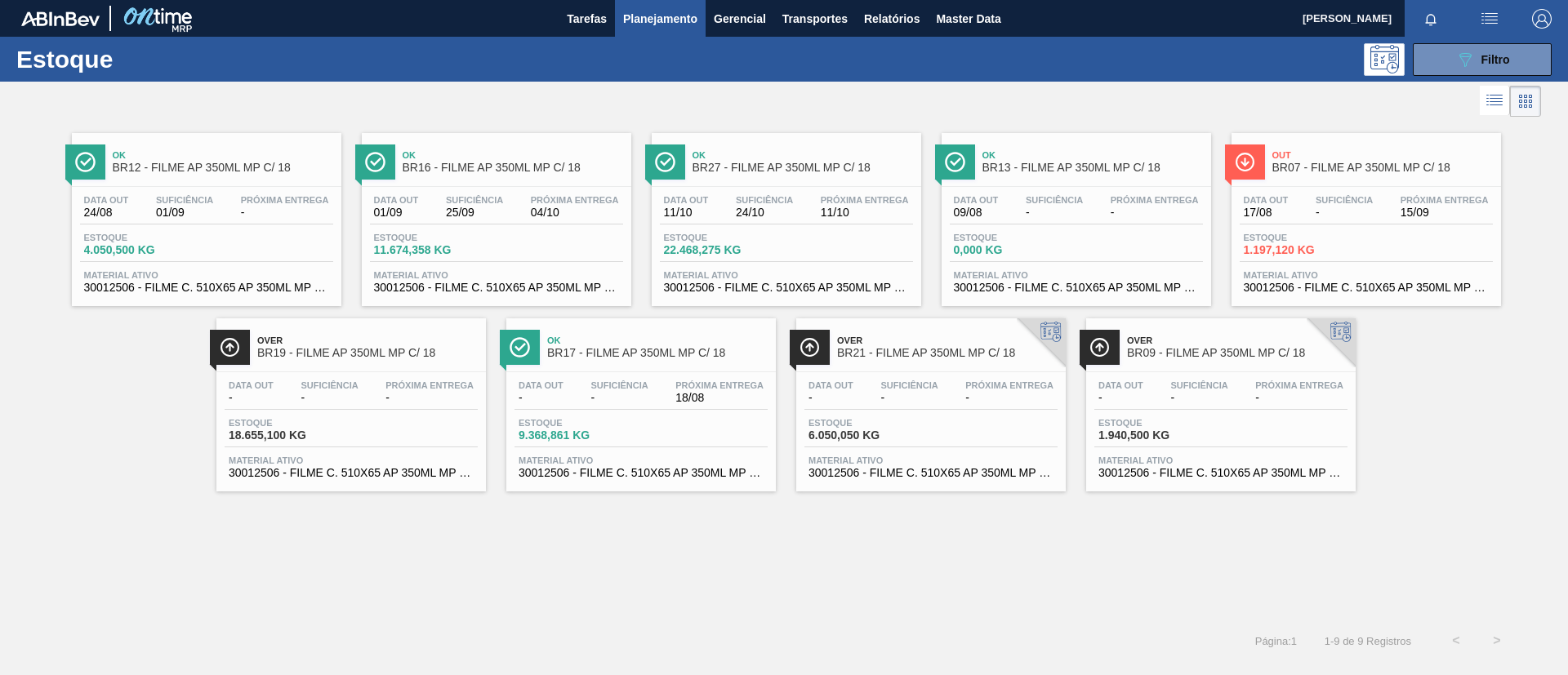
click at [724, 211] on div "Data out 11/10 Suficiência 24/10 Próxima Entrega 11/10" at bounding box center [786, 209] width 253 height 29
click at [638, 357] on span "BR17 - FILME AP 350ML MP C/ 18" at bounding box center [657, 353] width 220 height 13
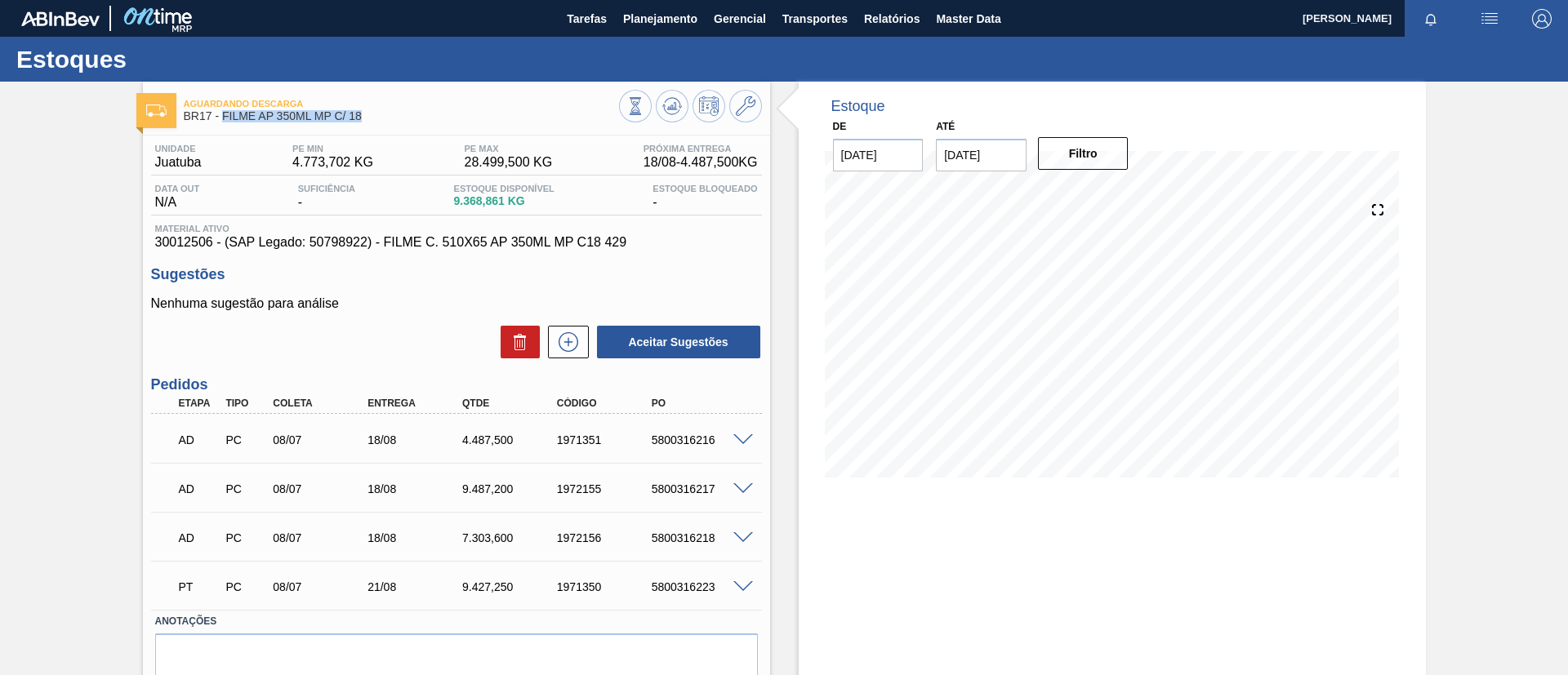
drag, startPoint x: 370, startPoint y: 116, endPoint x: 223, endPoint y: 118, distance: 147.0
click at [223, 118] on span "BR17 - FILME AP 350ML MP C/ 18" at bounding box center [401, 116] width 435 height 13
copy span "FILME AP 350ML MP C/ 18"
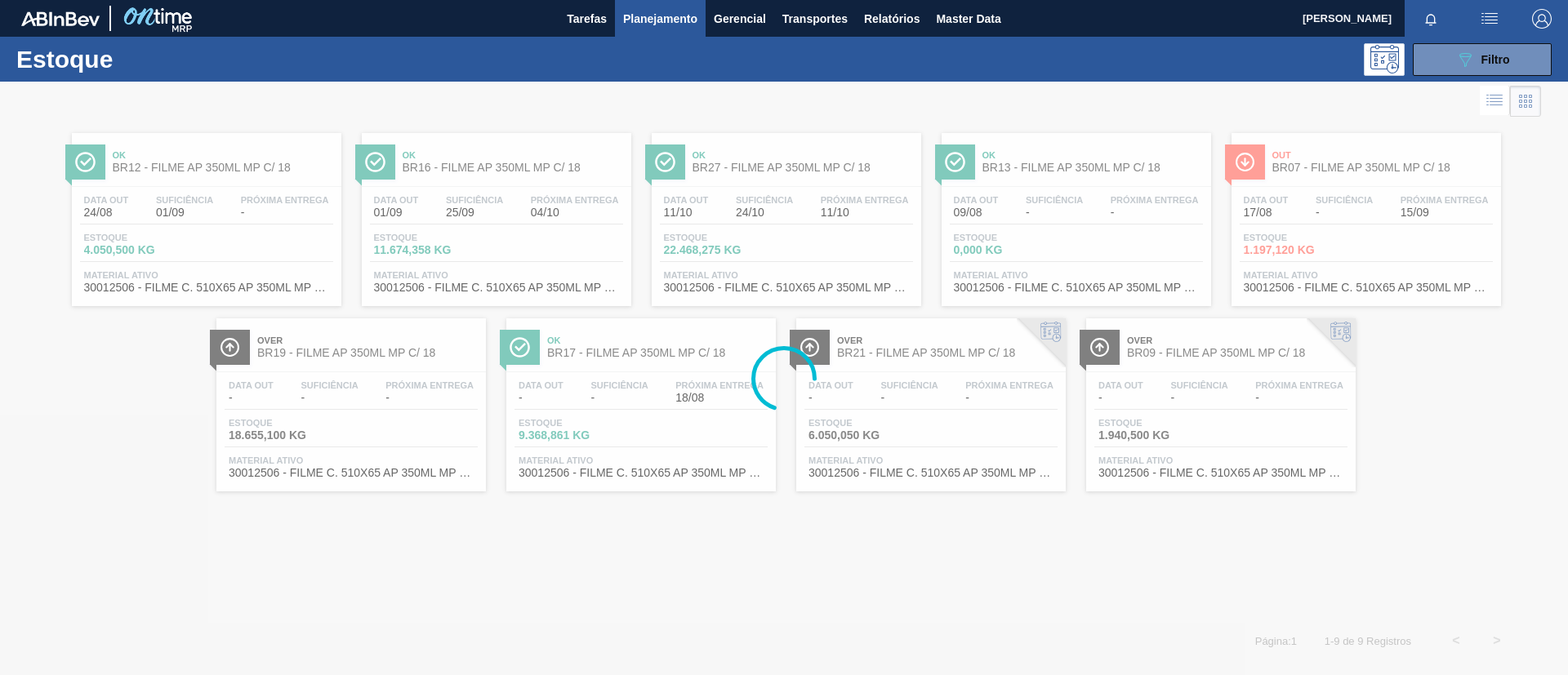
click at [1469, 40] on div "Estoque 089F7B8B-B2A5-4AFE-B5C0-19BA573D28AC Filtro" at bounding box center [784, 59] width 1568 height 45
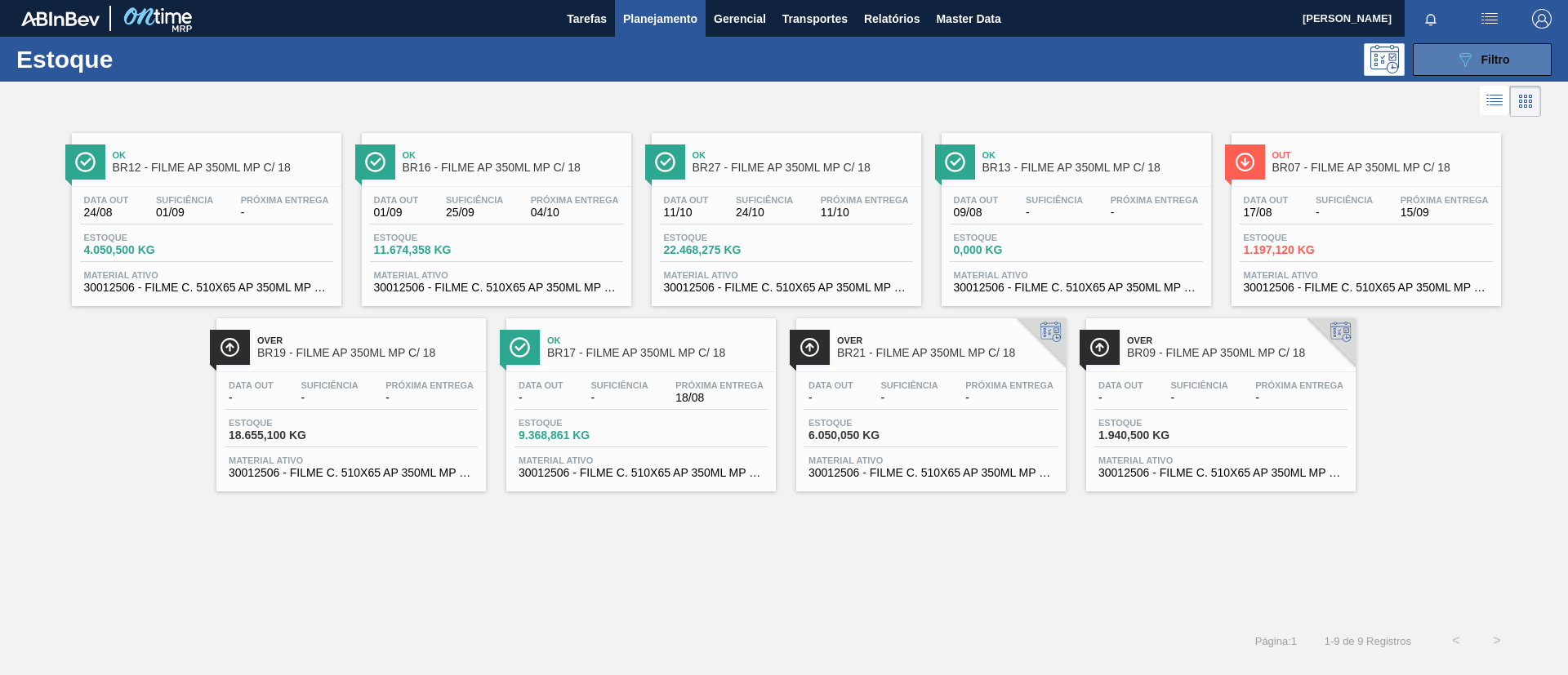
click at [1473, 55] on icon "089F7B8B-B2A5-4AFE-B5C0-19BA573D28AC" at bounding box center [1464, 59] width 19 height 19
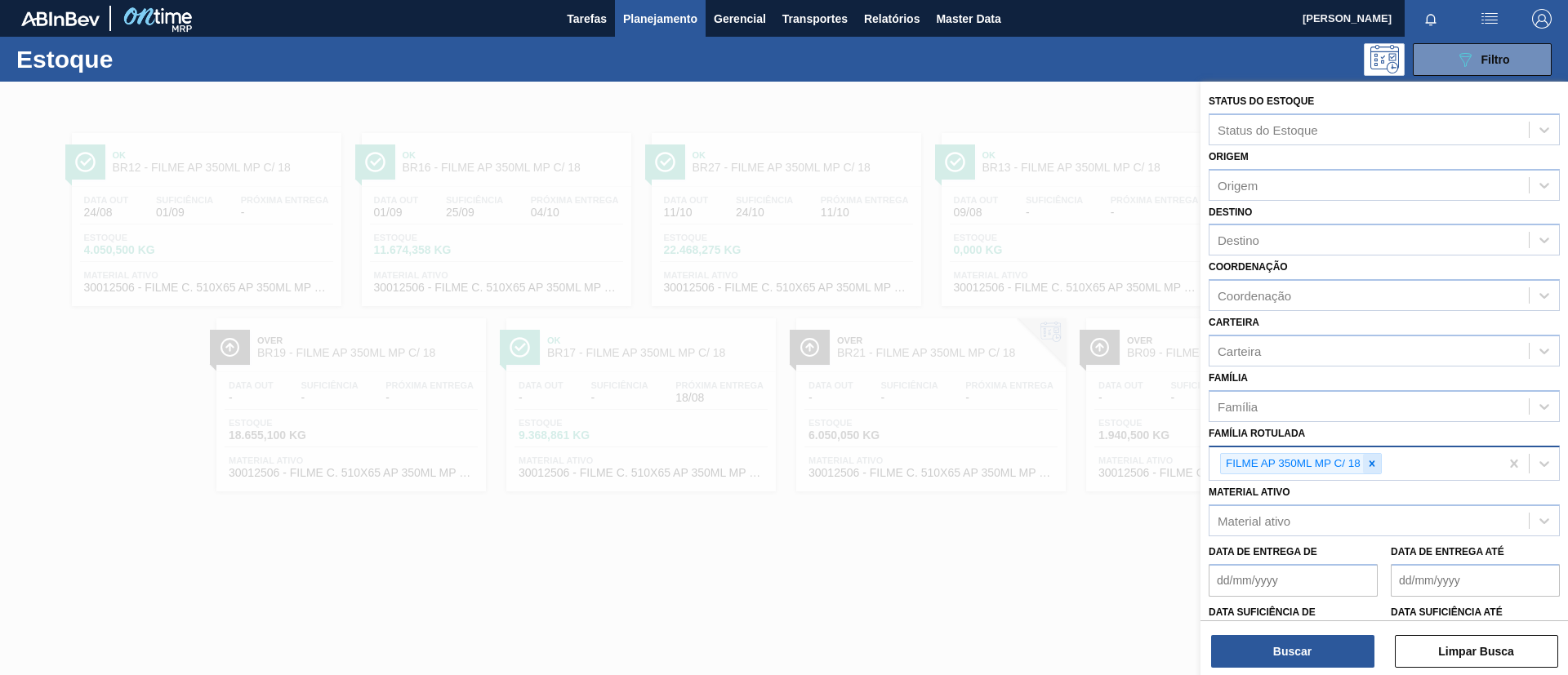
click at [1373, 466] on icon at bounding box center [1372, 464] width 12 height 12
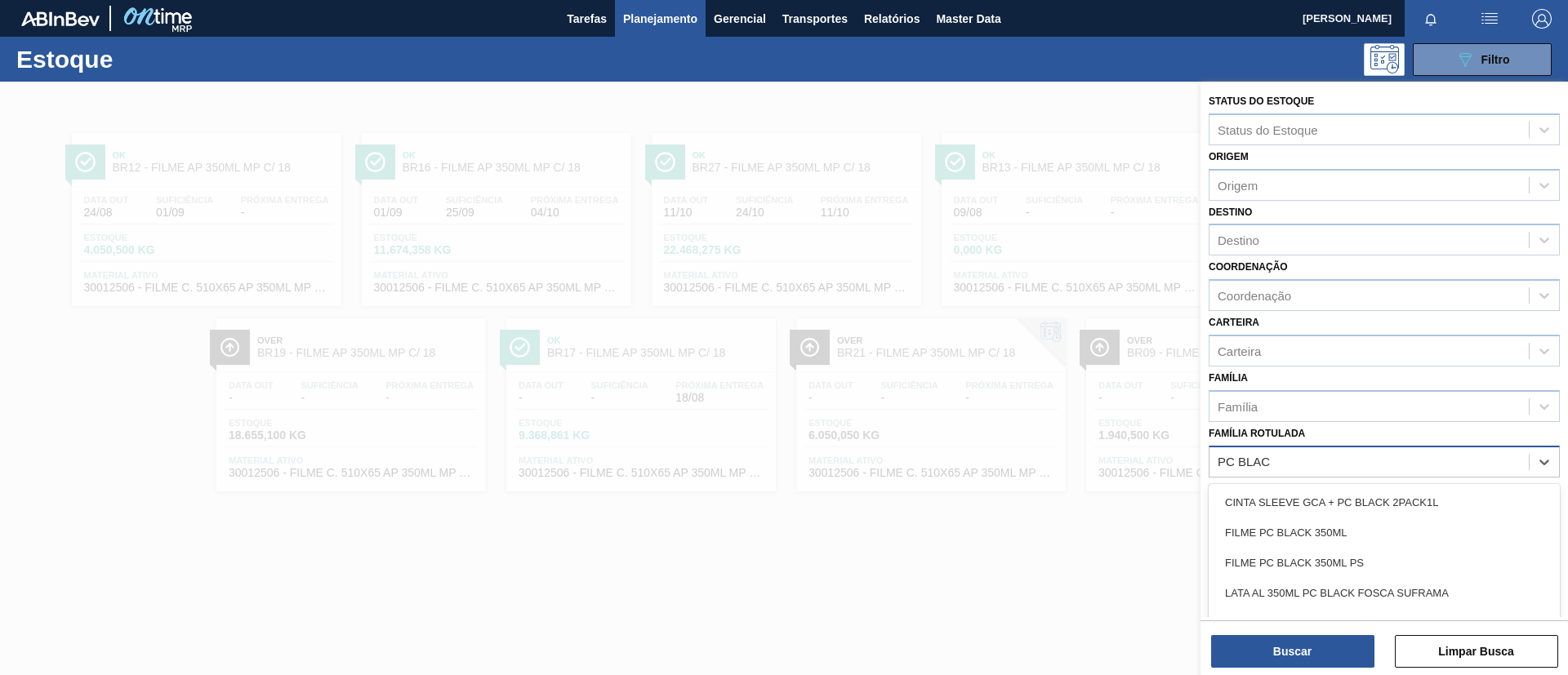
type Rotulada "PC BLACK"
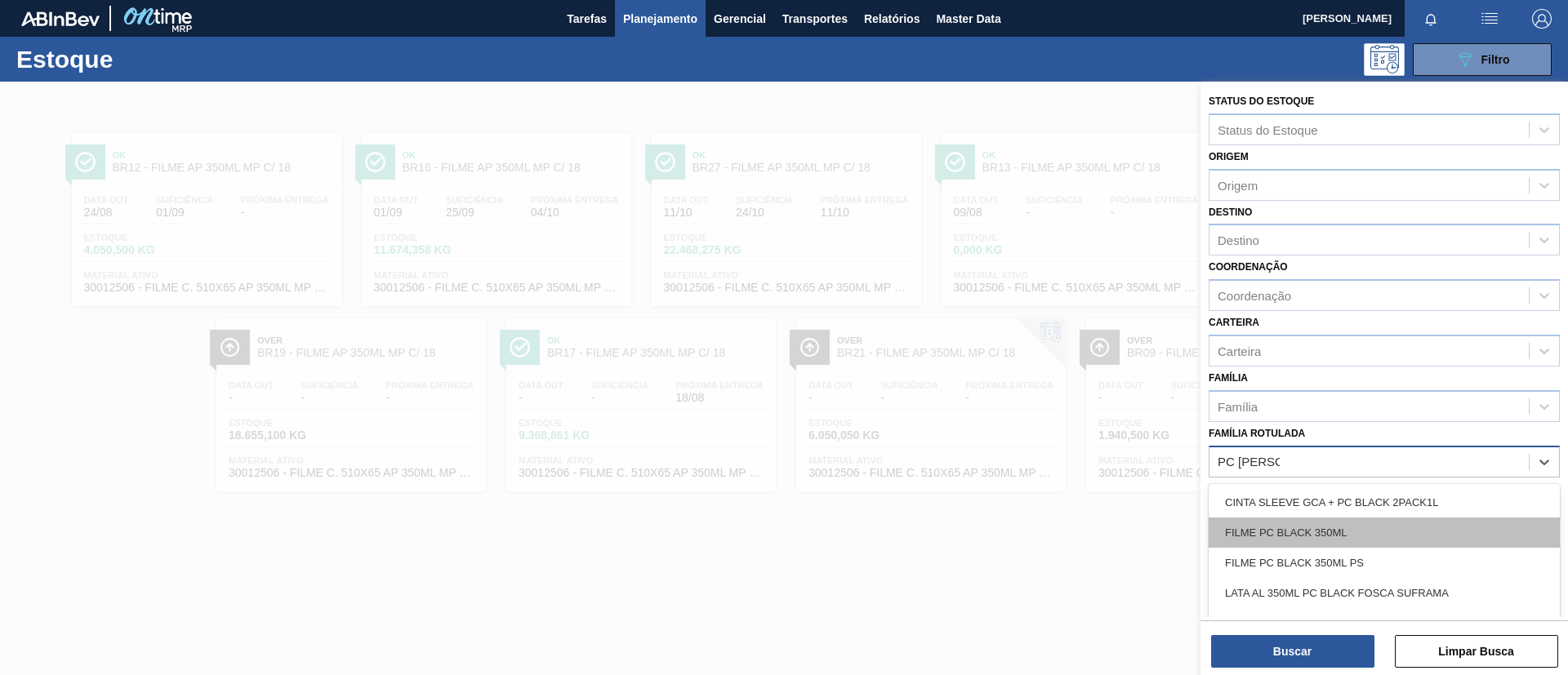
click at [1338, 526] on div "FILME PC BLACK 350ML" at bounding box center [1384, 532] width 352 height 30
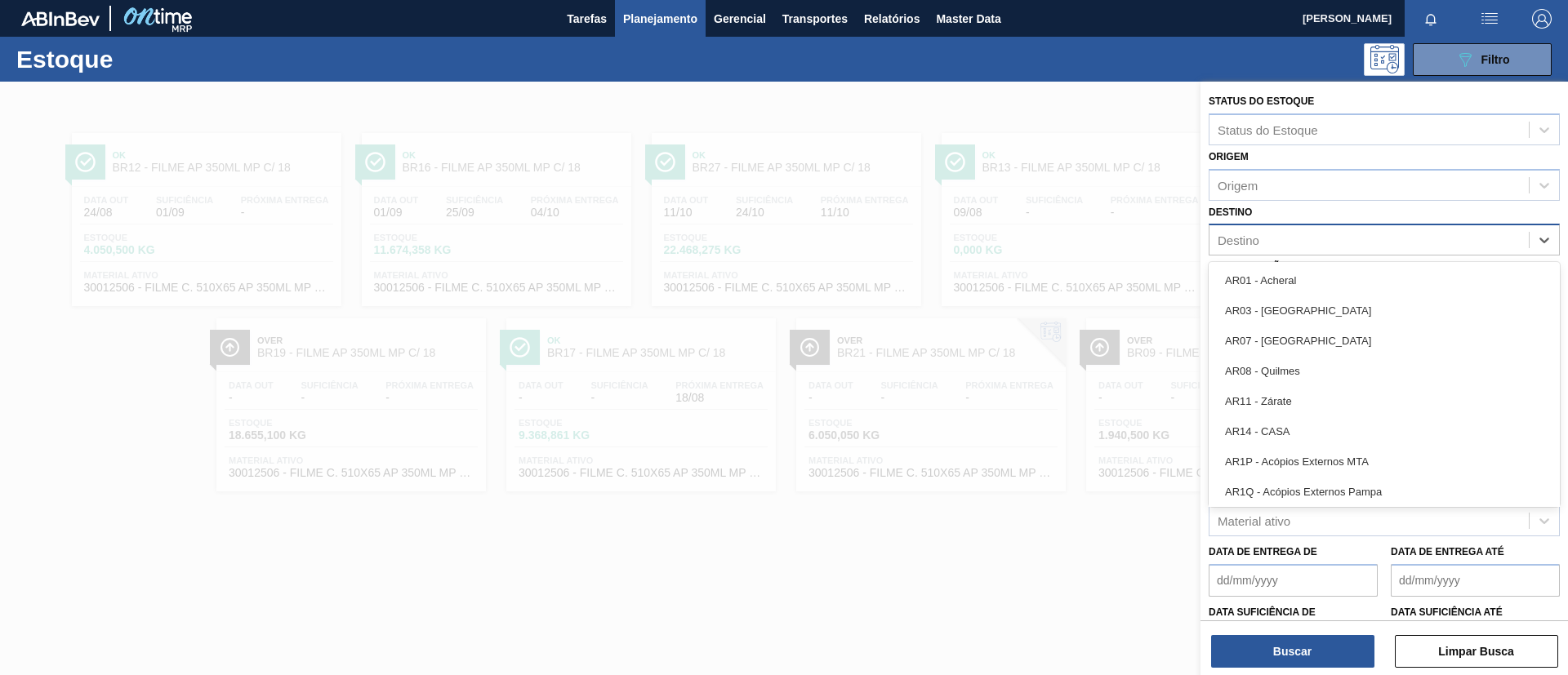
click at [1295, 225] on div "Destino" at bounding box center [1384, 239] width 352 height 32
type input "VI"
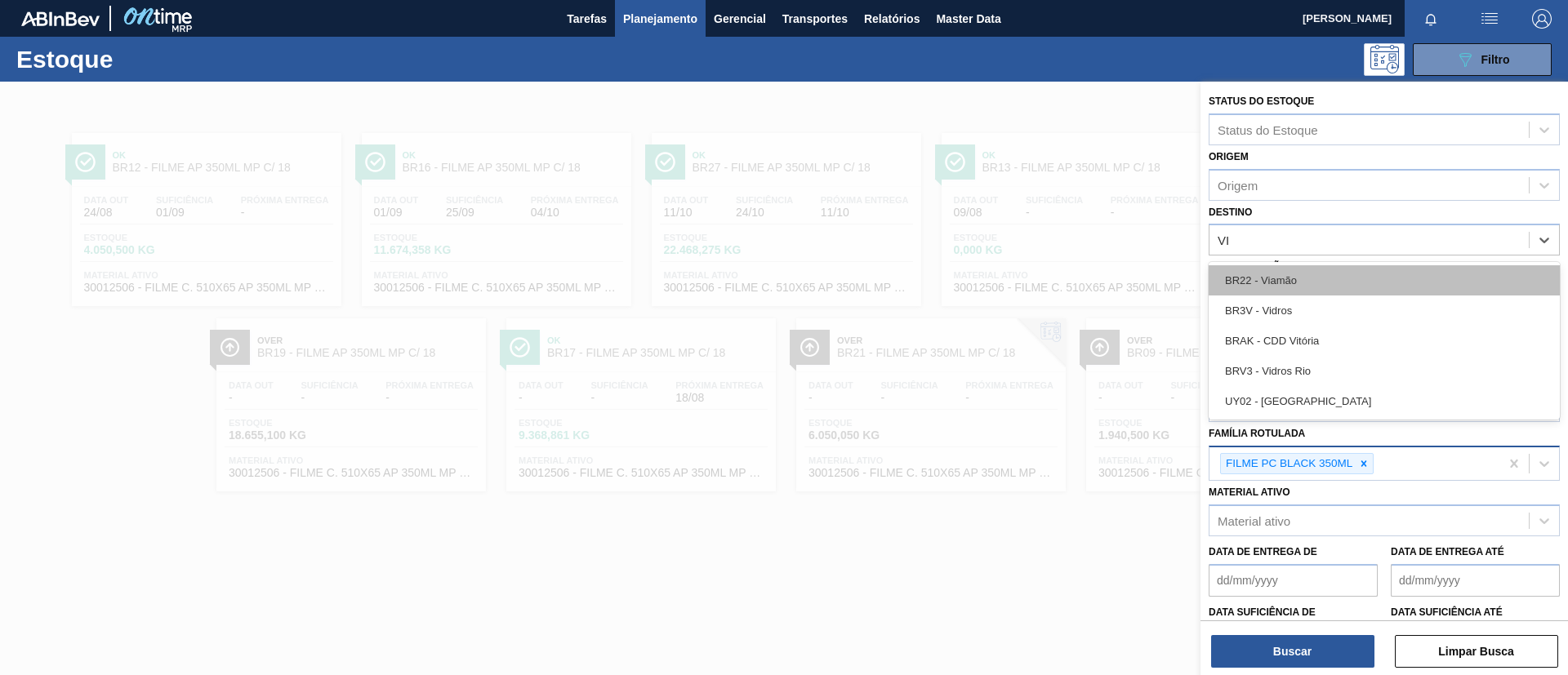
click at [1315, 266] on div "BR22 - Viamão" at bounding box center [1384, 280] width 352 height 30
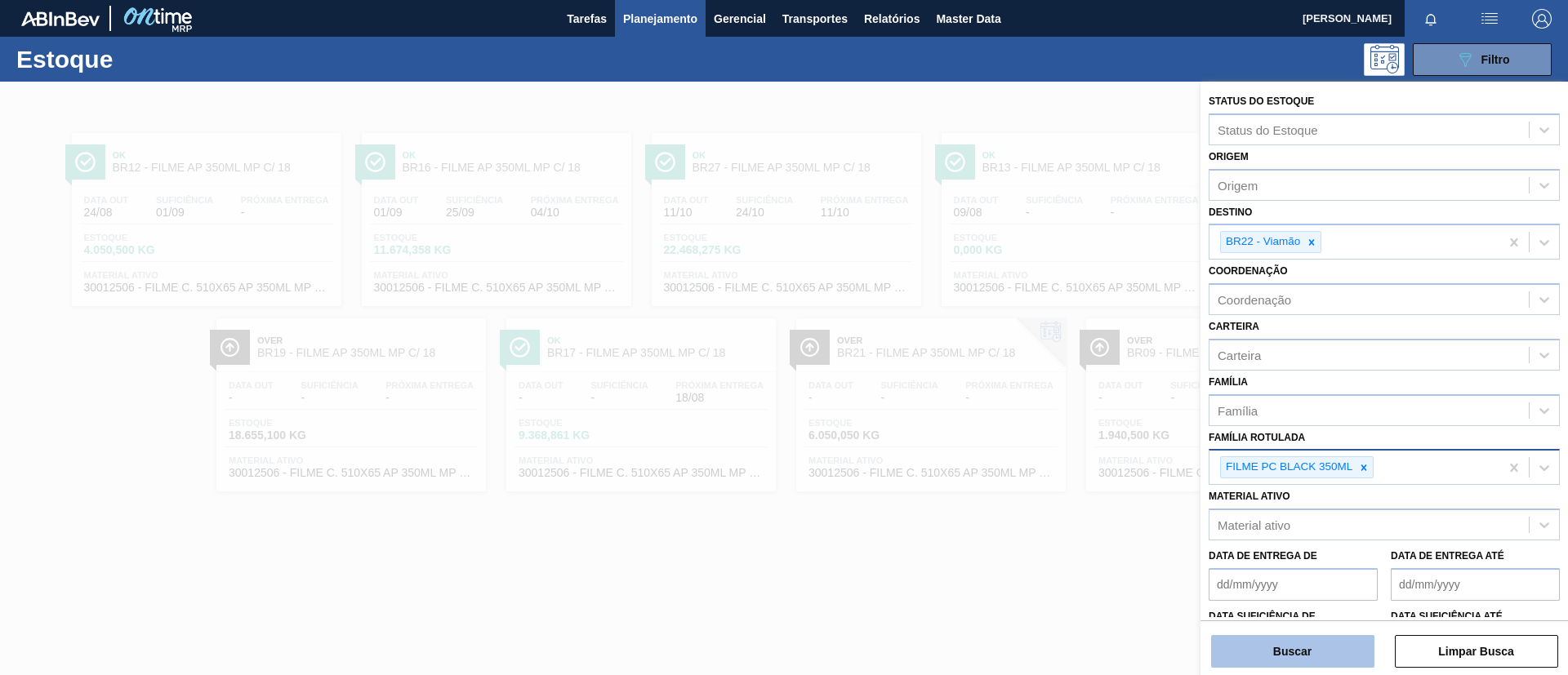
click at [1317, 639] on button "Buscar" at bounding box center [1293, 651] width 164 height 33
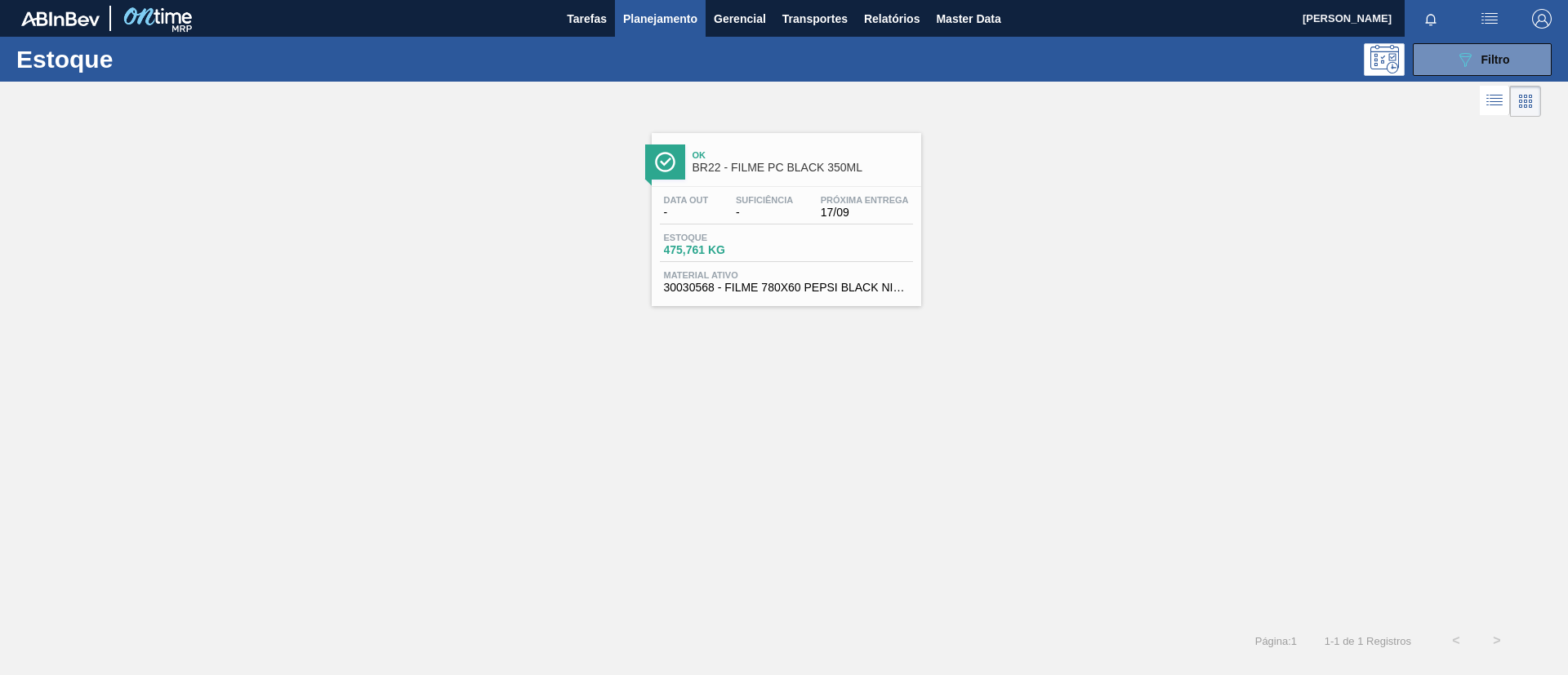
click at [845, 243] on div "Estoque 475,761 KG" at bounding box center [786, 247] width 253 height 29
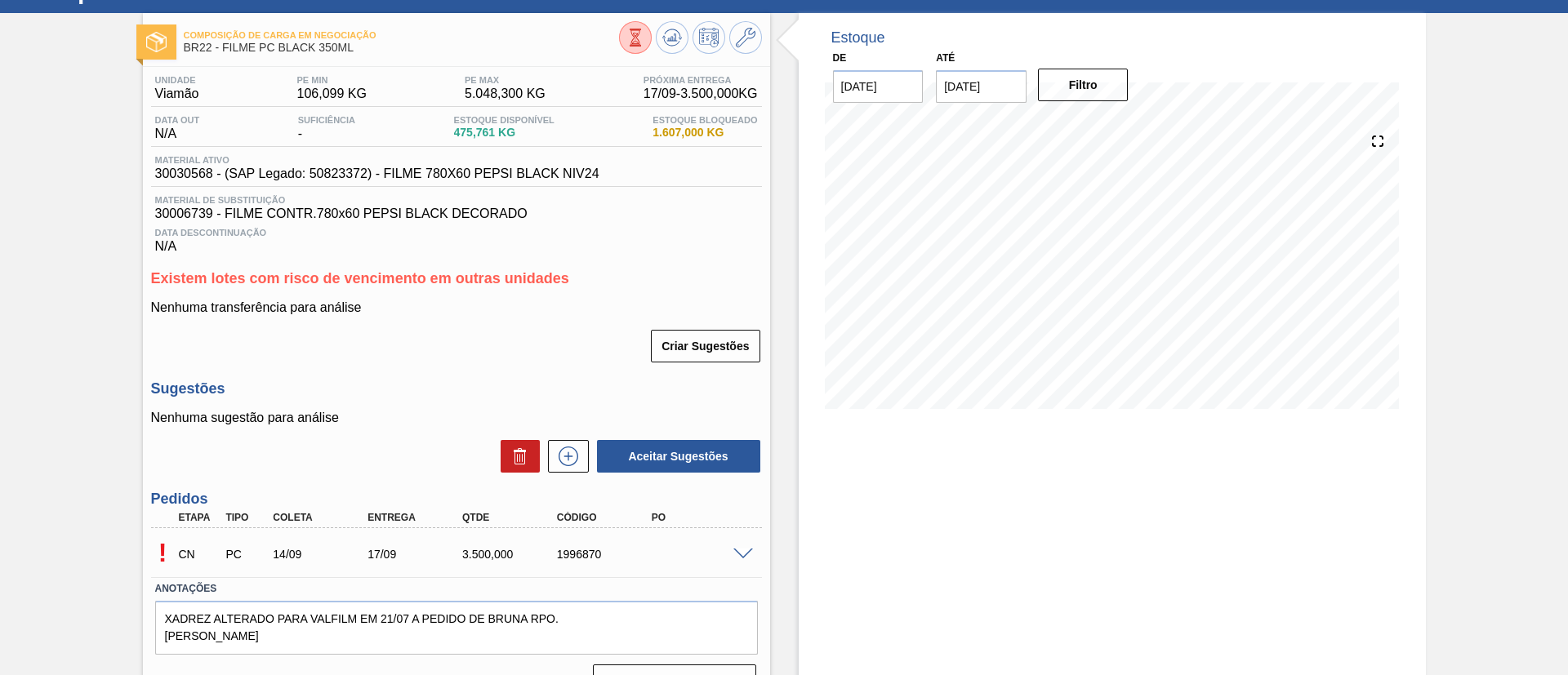
scroll to position [104, 0]
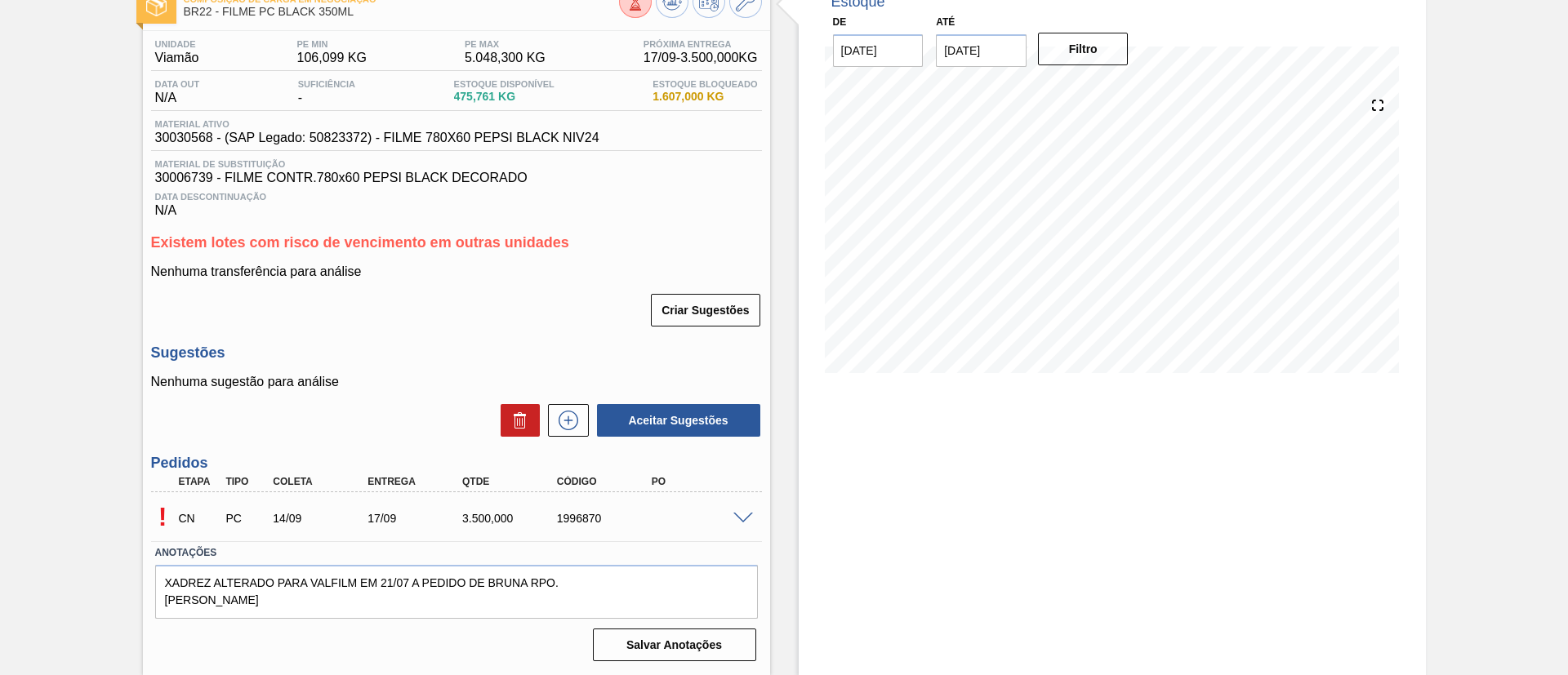
click at [736, 513] on span at bounding box center [742, 518] width 19 height 13
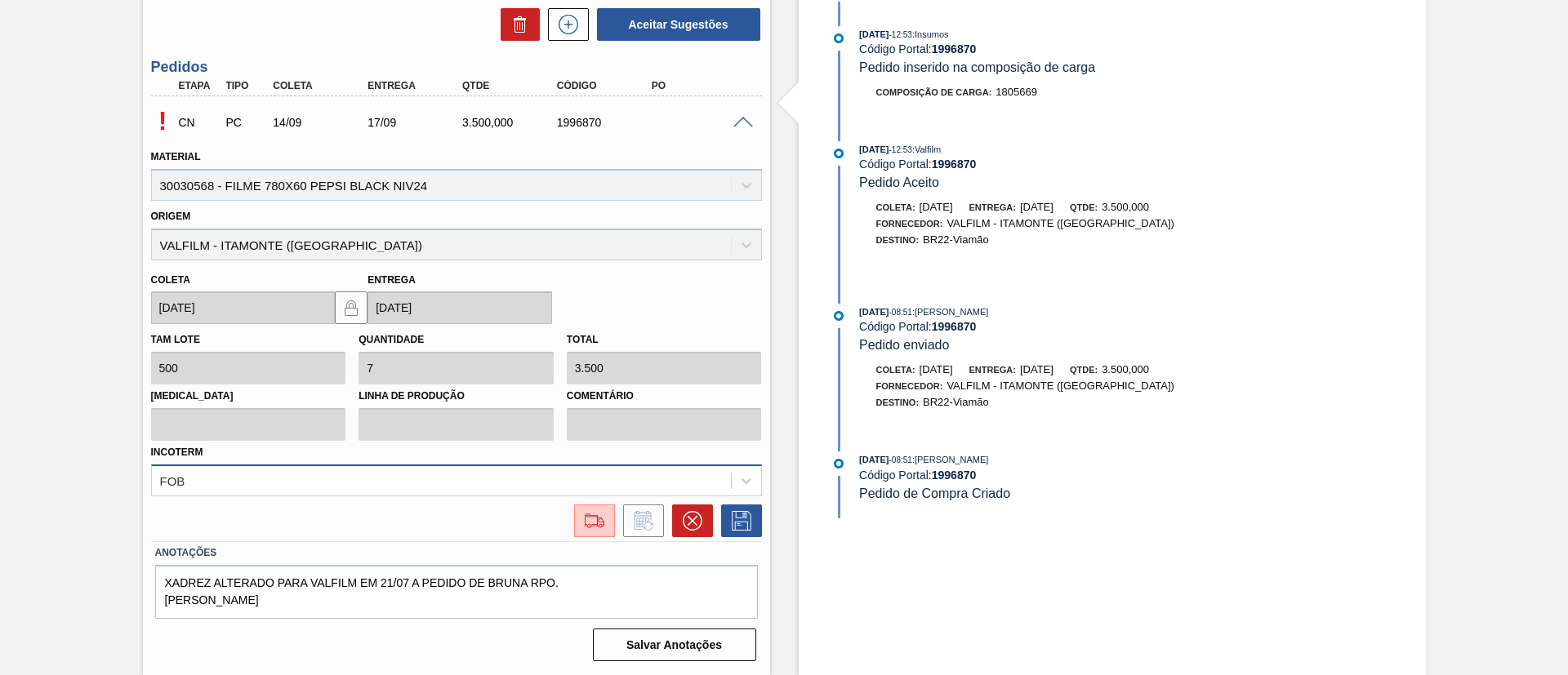
click at [258, 496] on div "FOB" at bounding box center [457, 481] width 611 height 32
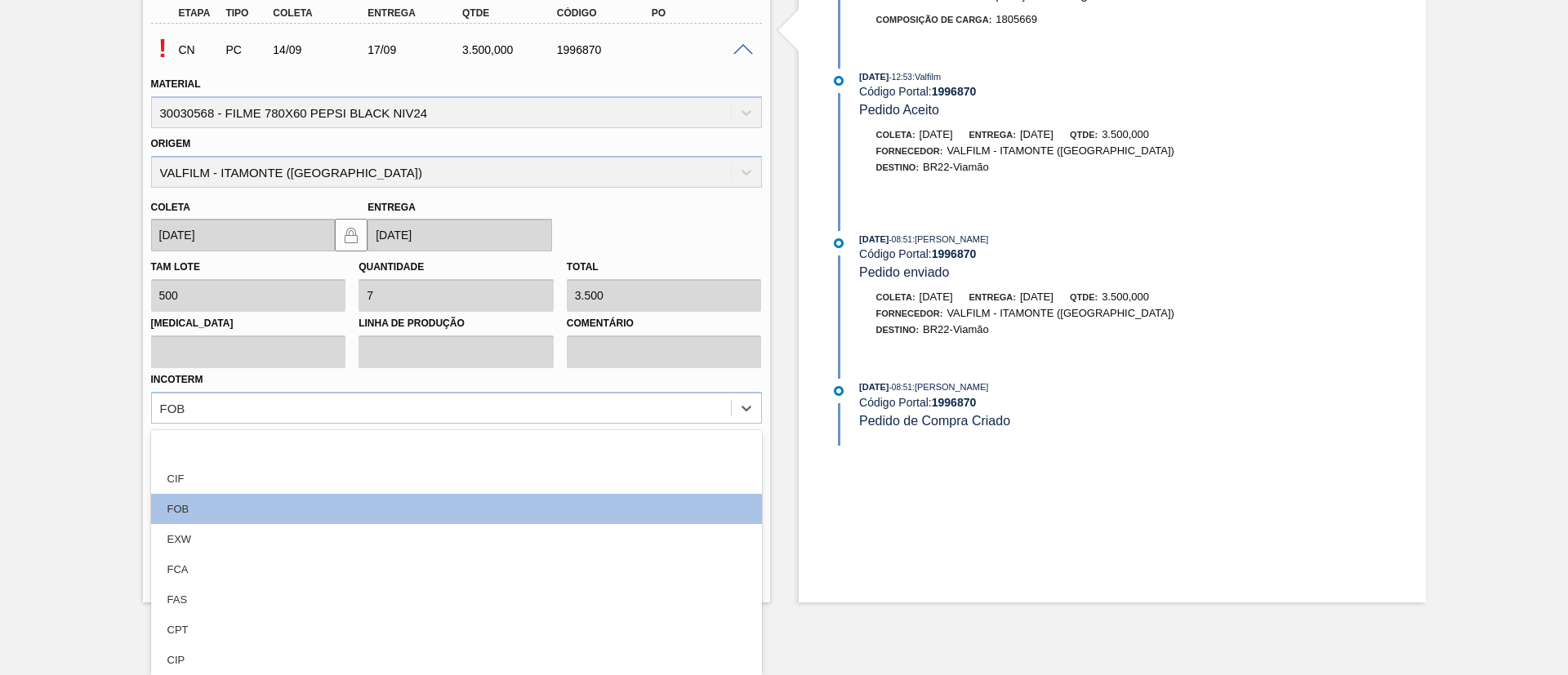
drag, startPoint x: 267, startPoint y: 481, endPoint x: 670, endPoint y: 520, distance: 404.9
click at [269, 481] on div "CIF" at bounding box center [457, 479] width 611 height 30
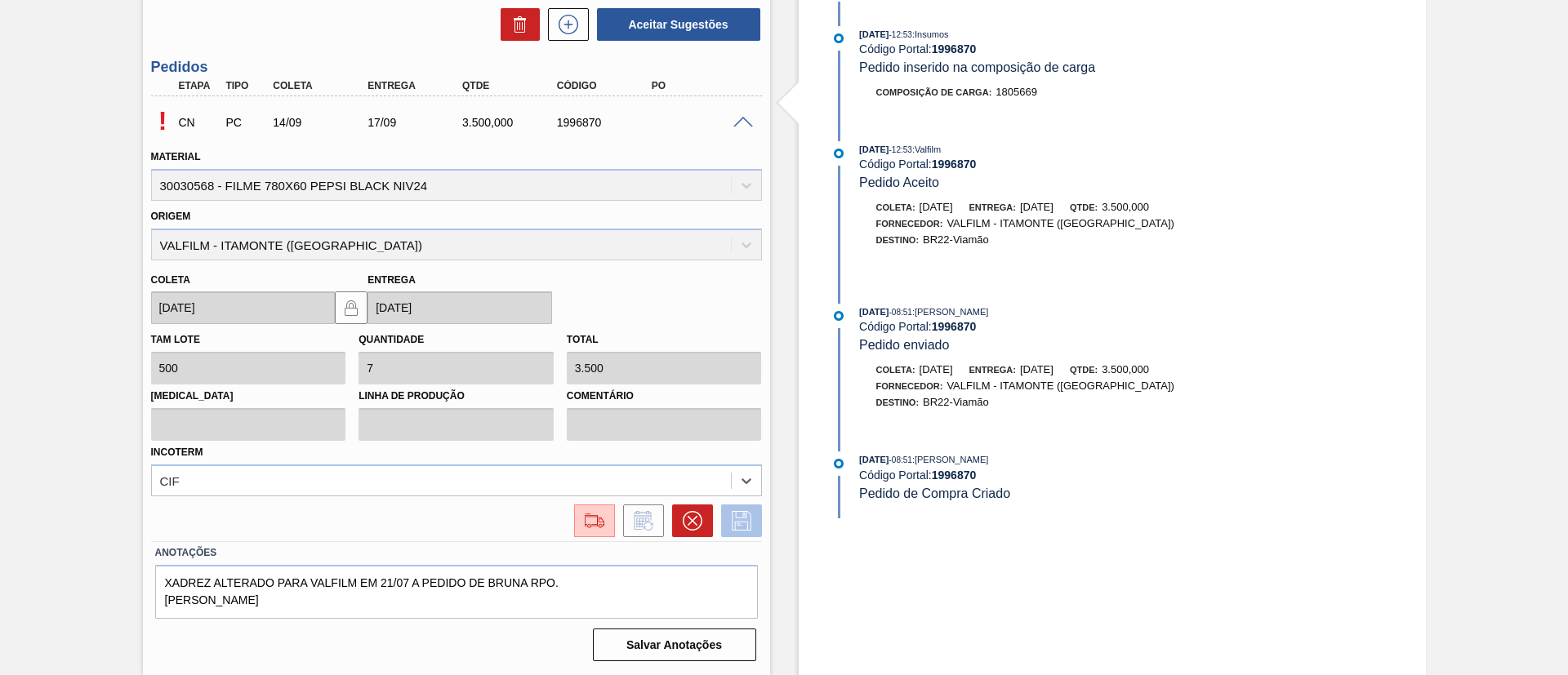
click at [737, 521] on icon at bounding box center [741, 520] width 26 height 19
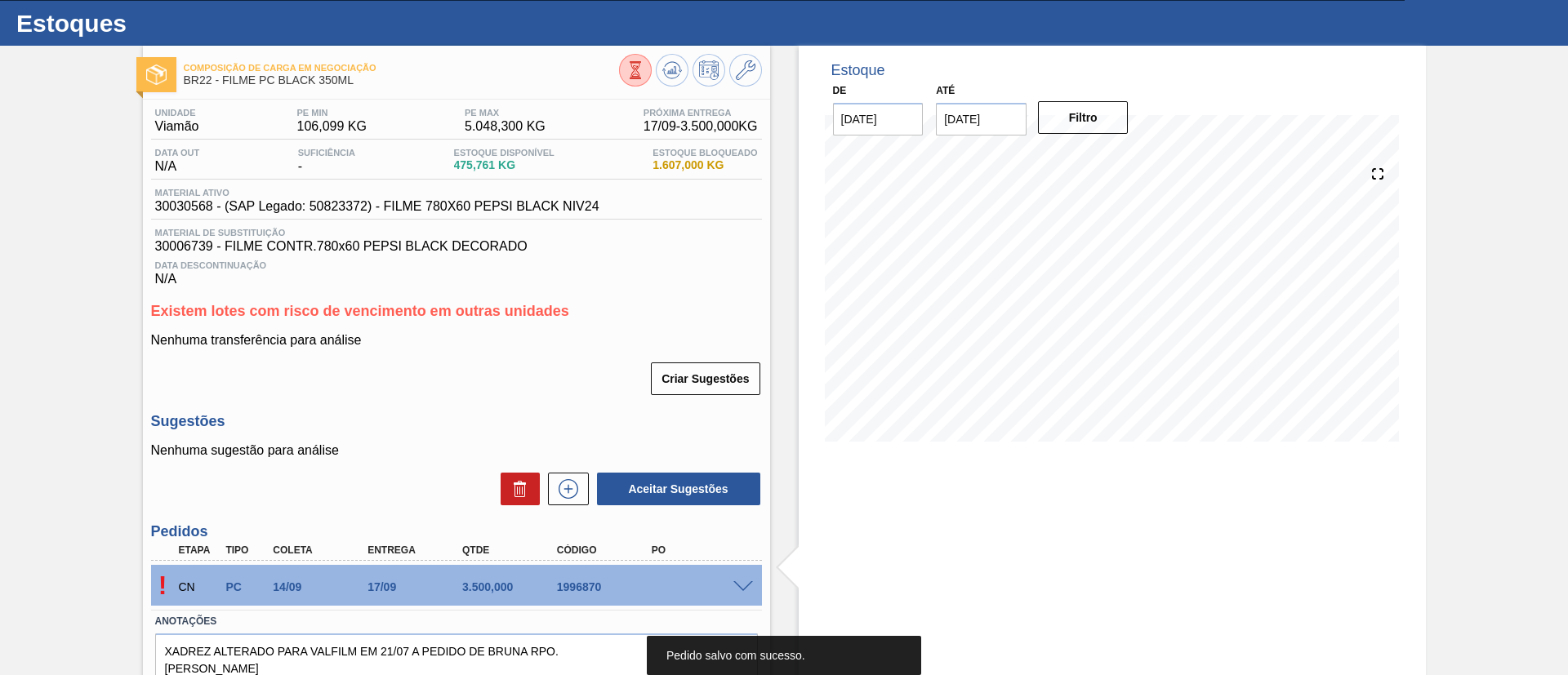
scroll to position [0, 0]
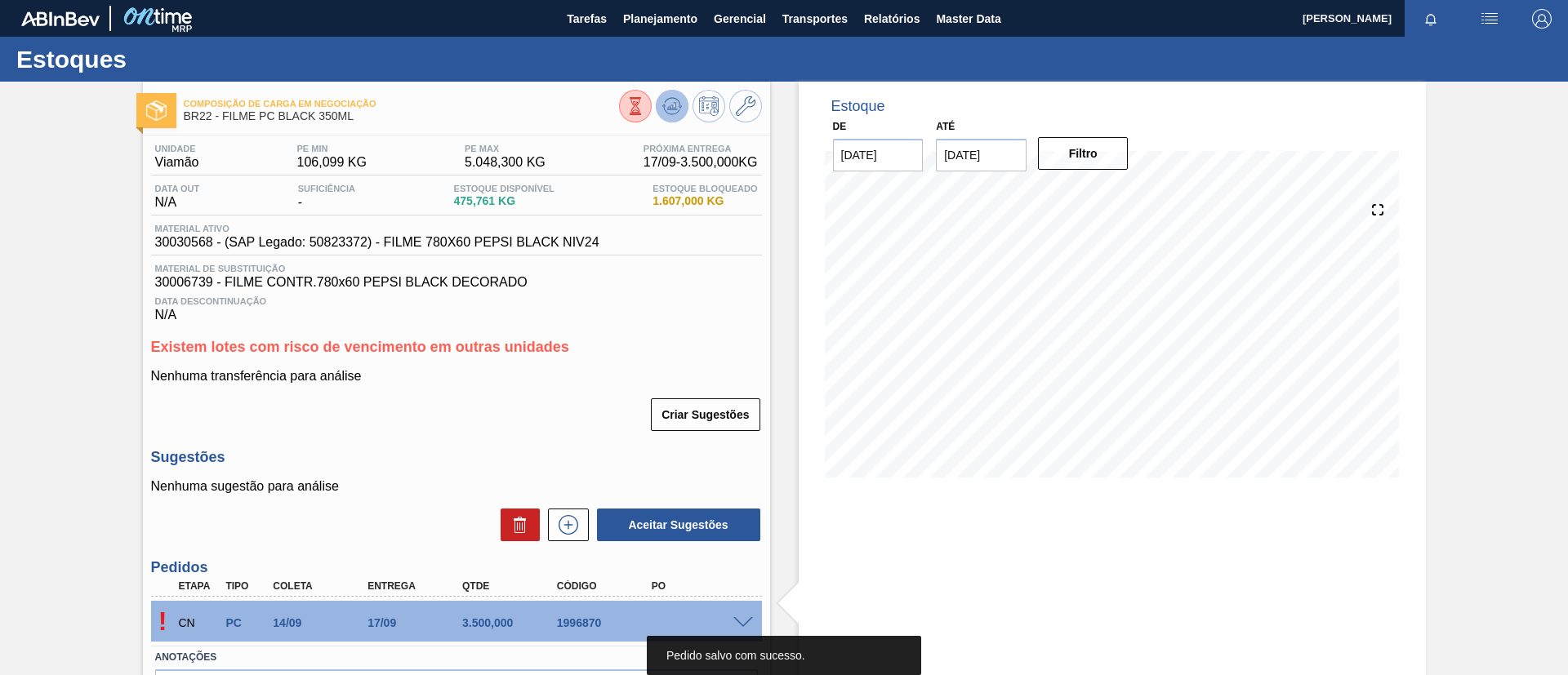
click at [645, 97] on icon at bounding box center [635, 106] width 18 height 18
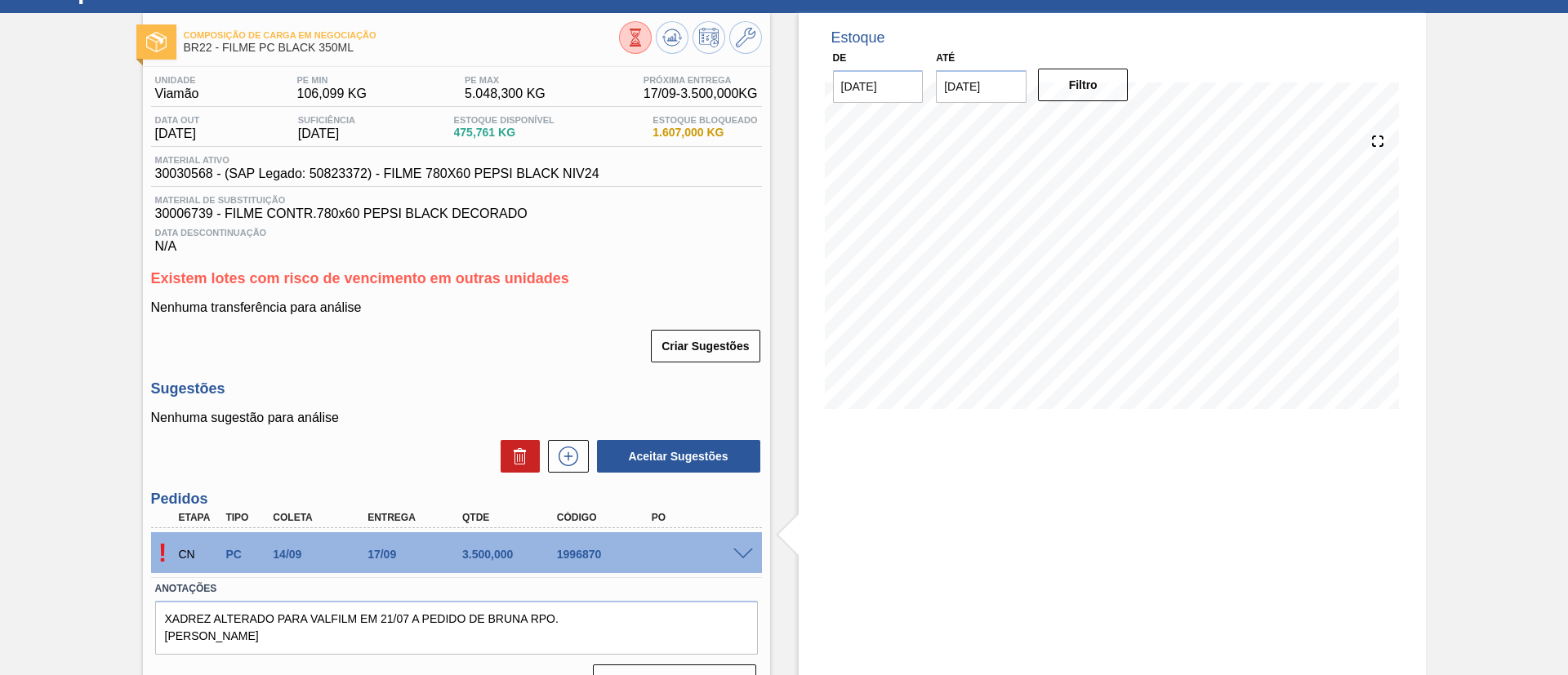
scroll to position [104, 0]
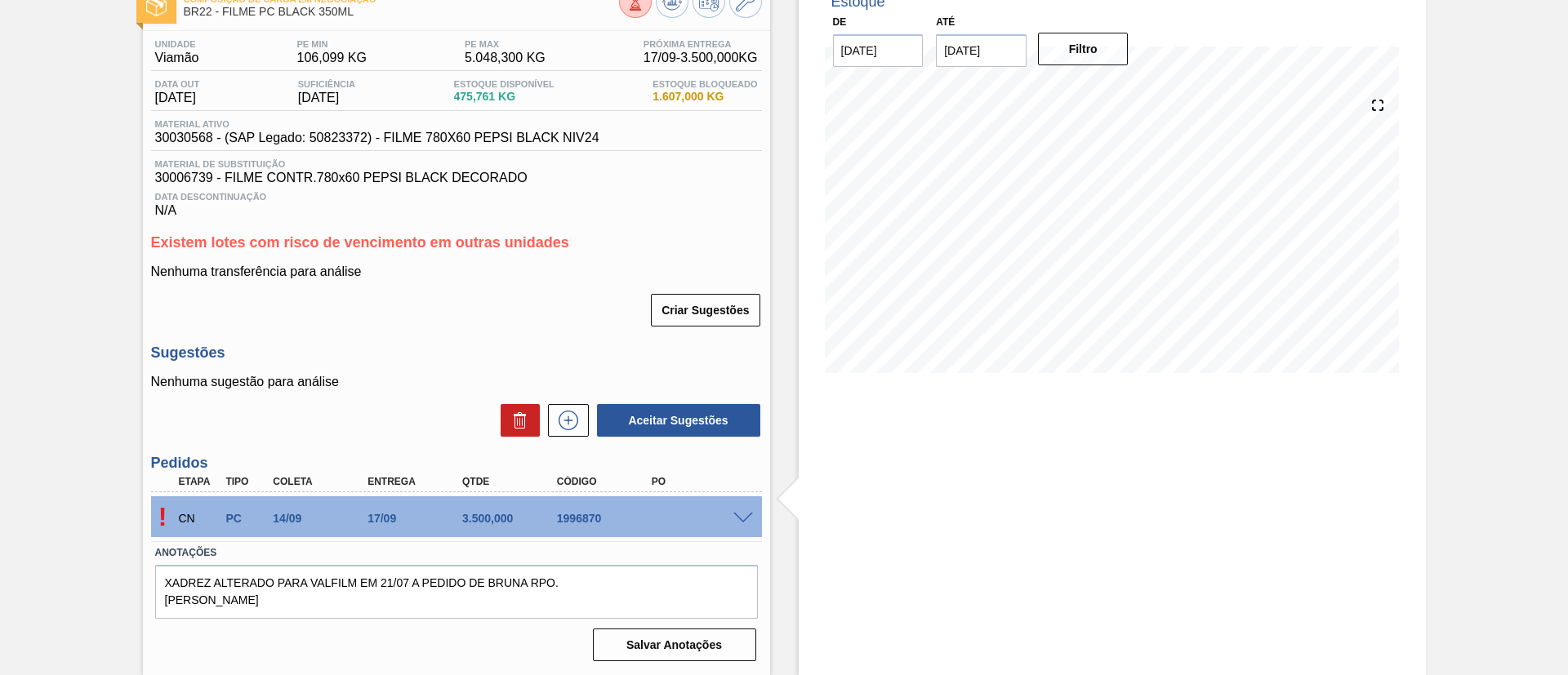
drag, startPoint x: 750, startPoint y: 502, endPoint x: 749, endPoint y: 515, distance: 13.0
click at [750, 503] on div "! CN PC 14/09 17/09 3.500,000 1996870" at bounding box center [457, 516] width 611 height 41
click at [747, 518] on span at bounding box center [742, 518] width 19 height 13
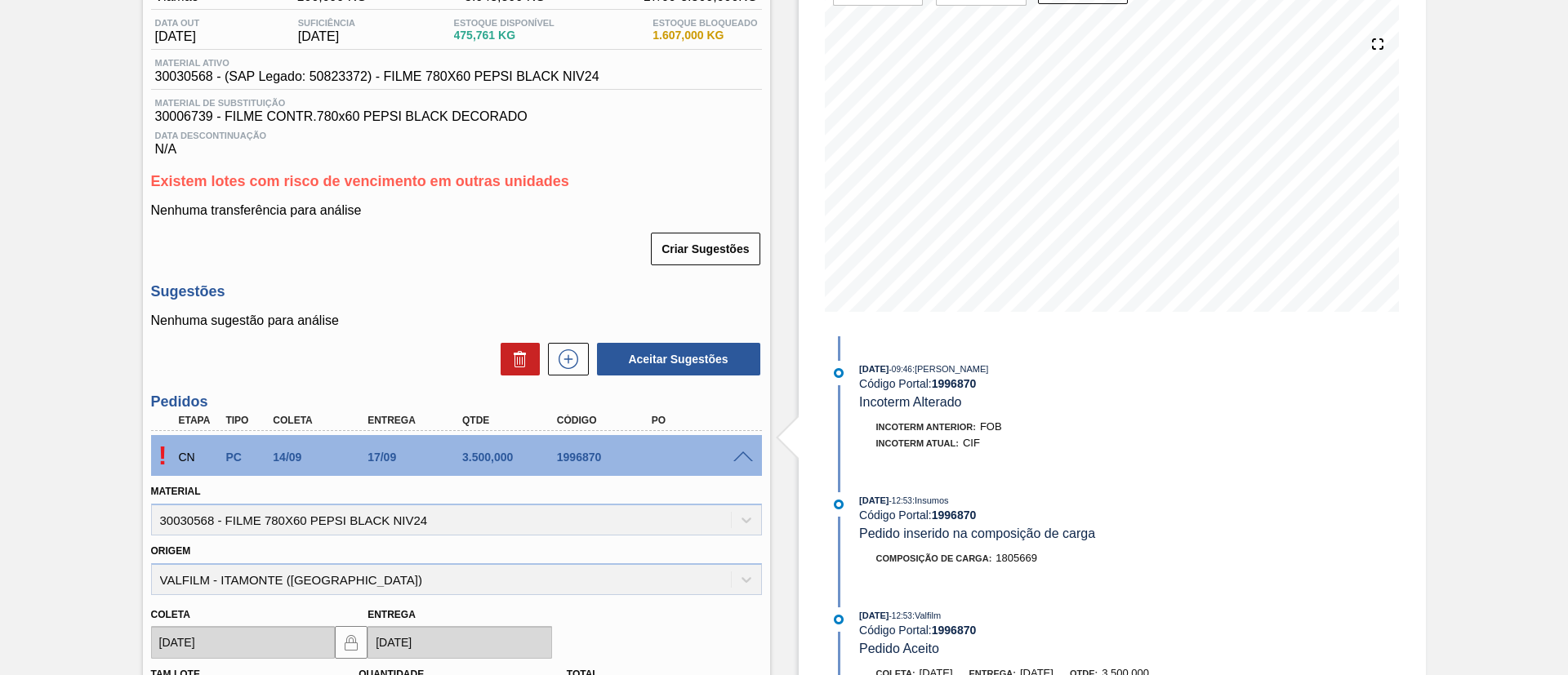
scroll to position [0, 0]
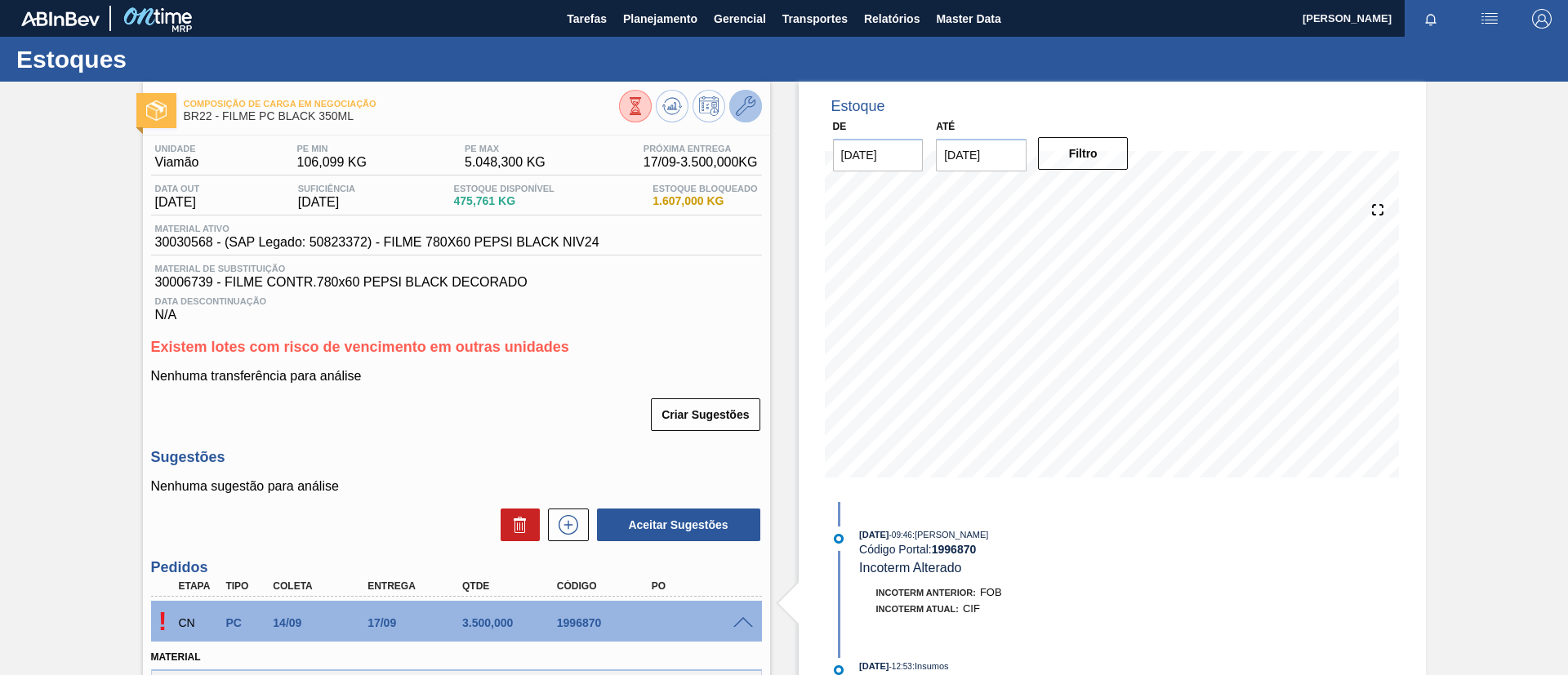
click at [755, 109] on button at bounding box center [745, 106] width 33 height 33
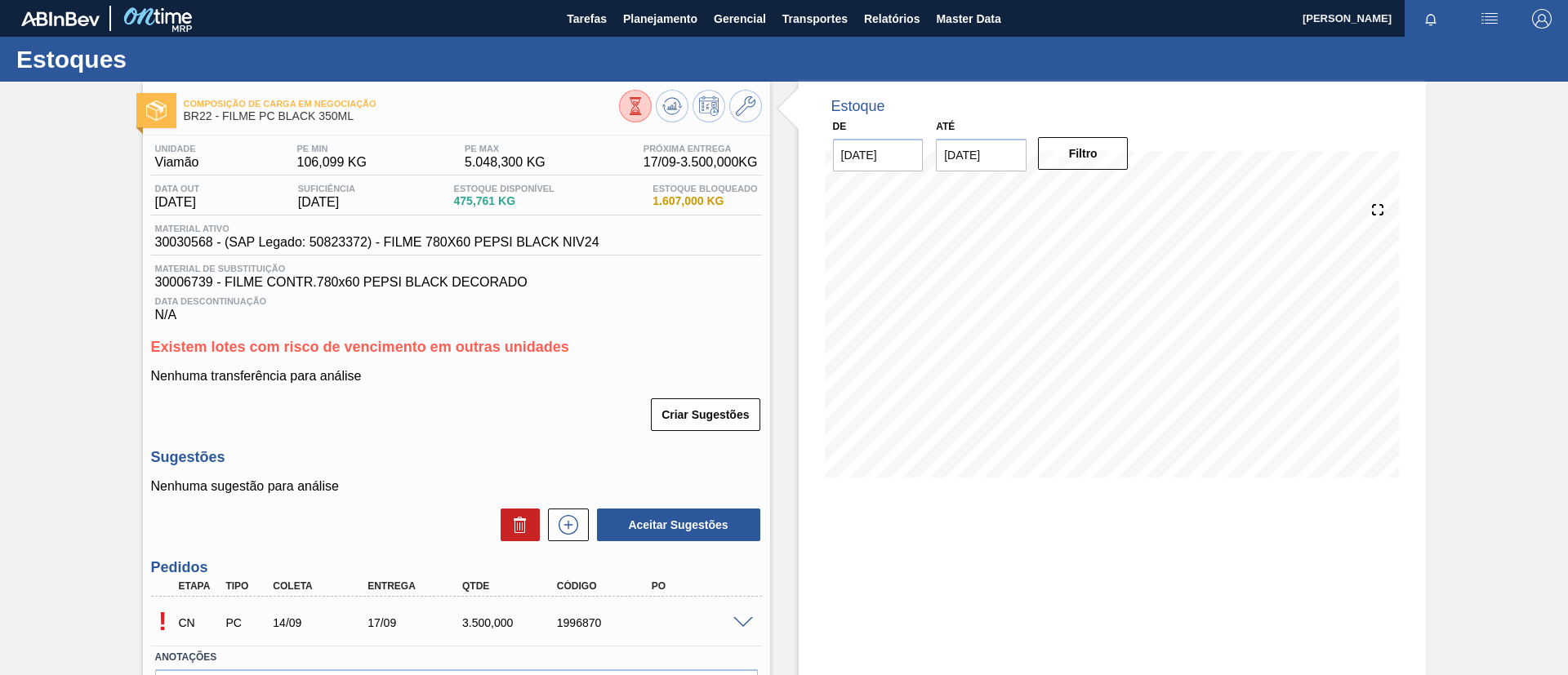
click at [736, 618] on span at bounding box center [742, 622] width 19 height 13
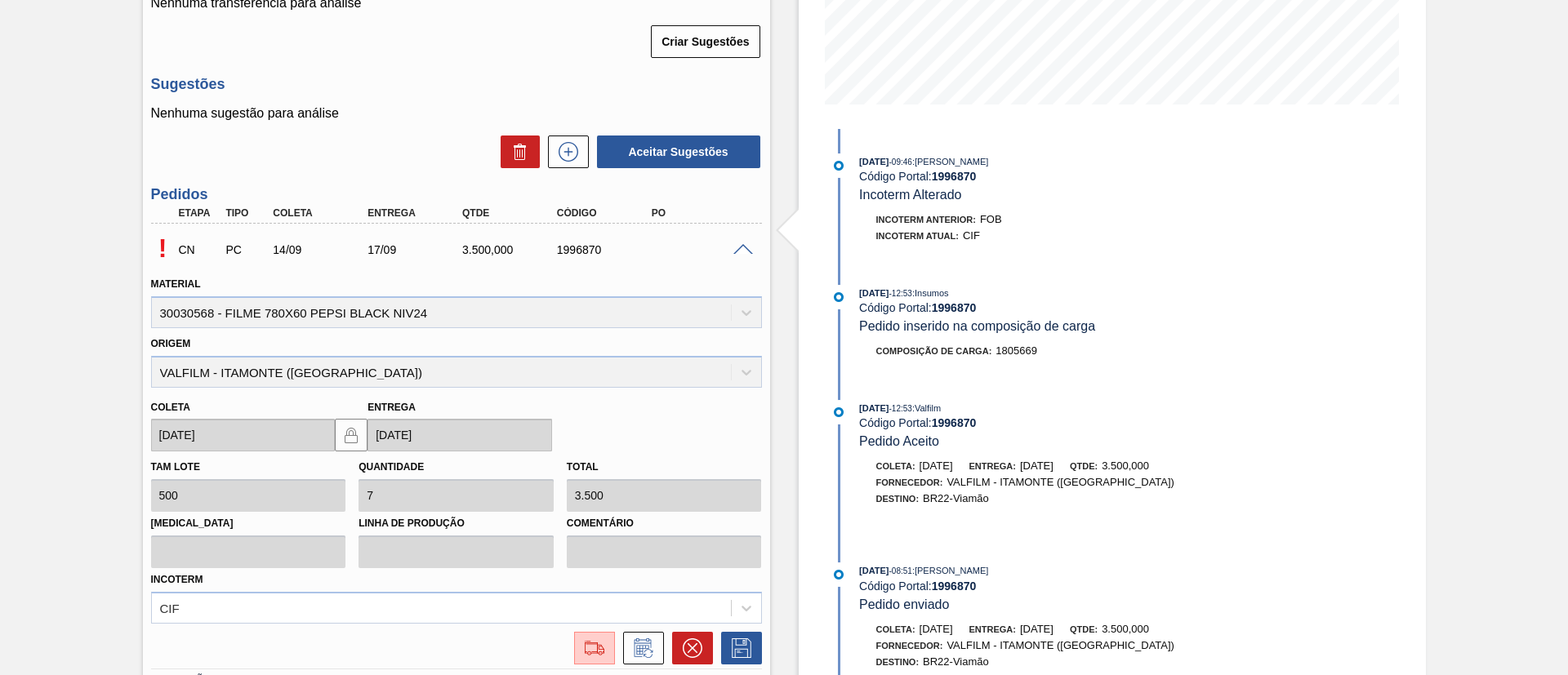
scroll to position [501, 0]
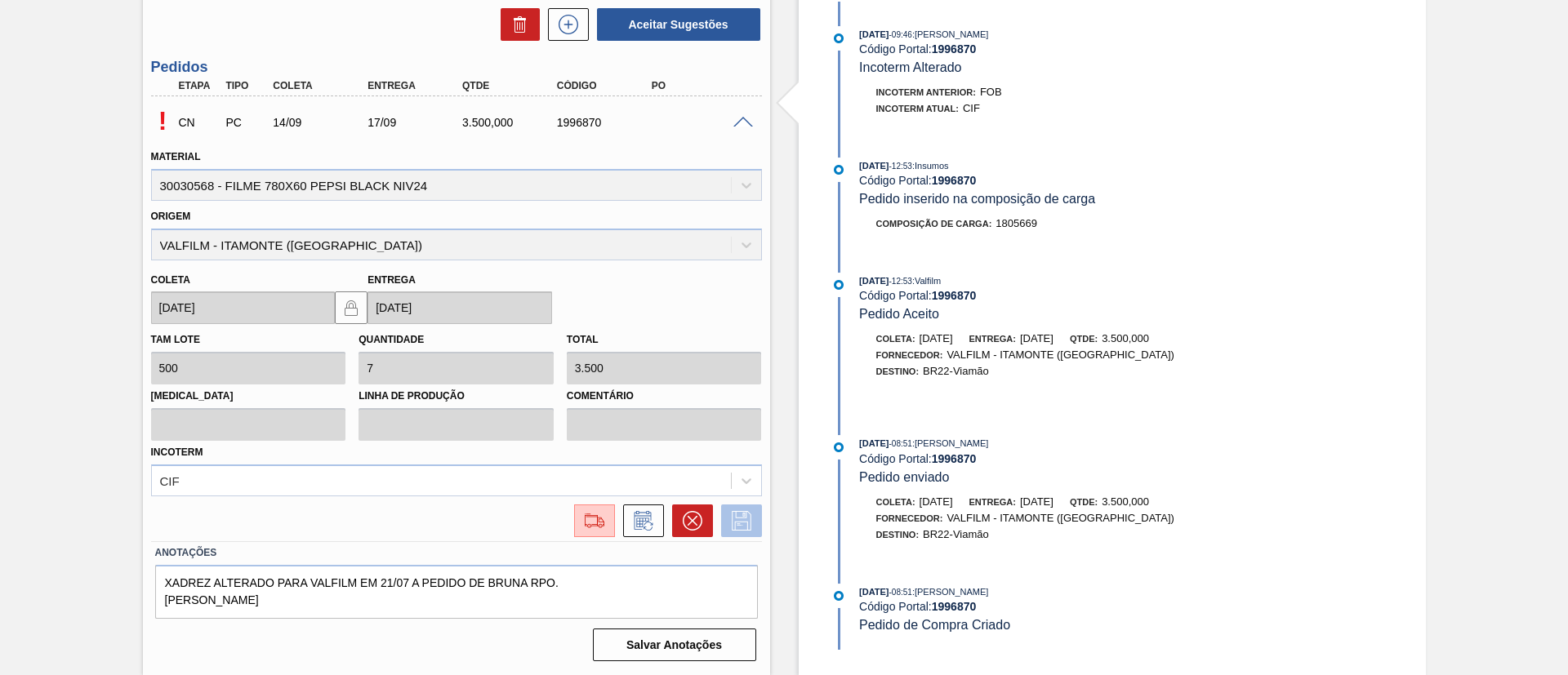
click at [731, 519] on icon at bounding box center [741, 520] width 19 height 19
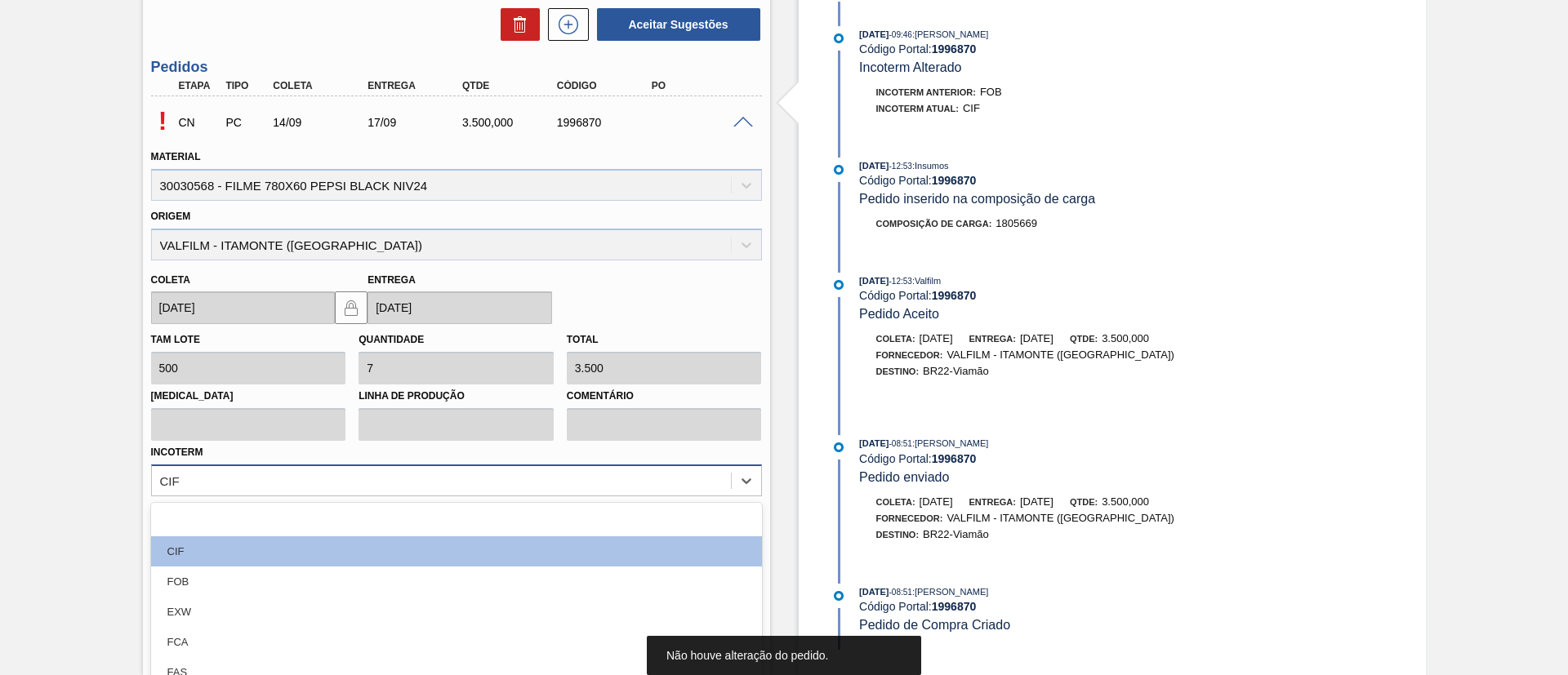
click at [386, 466] on div "option CIF focused, 2 of 12. 12 results available. Use Up and Down to choose op…" at bounding box center [457, 481] width 611 height 32
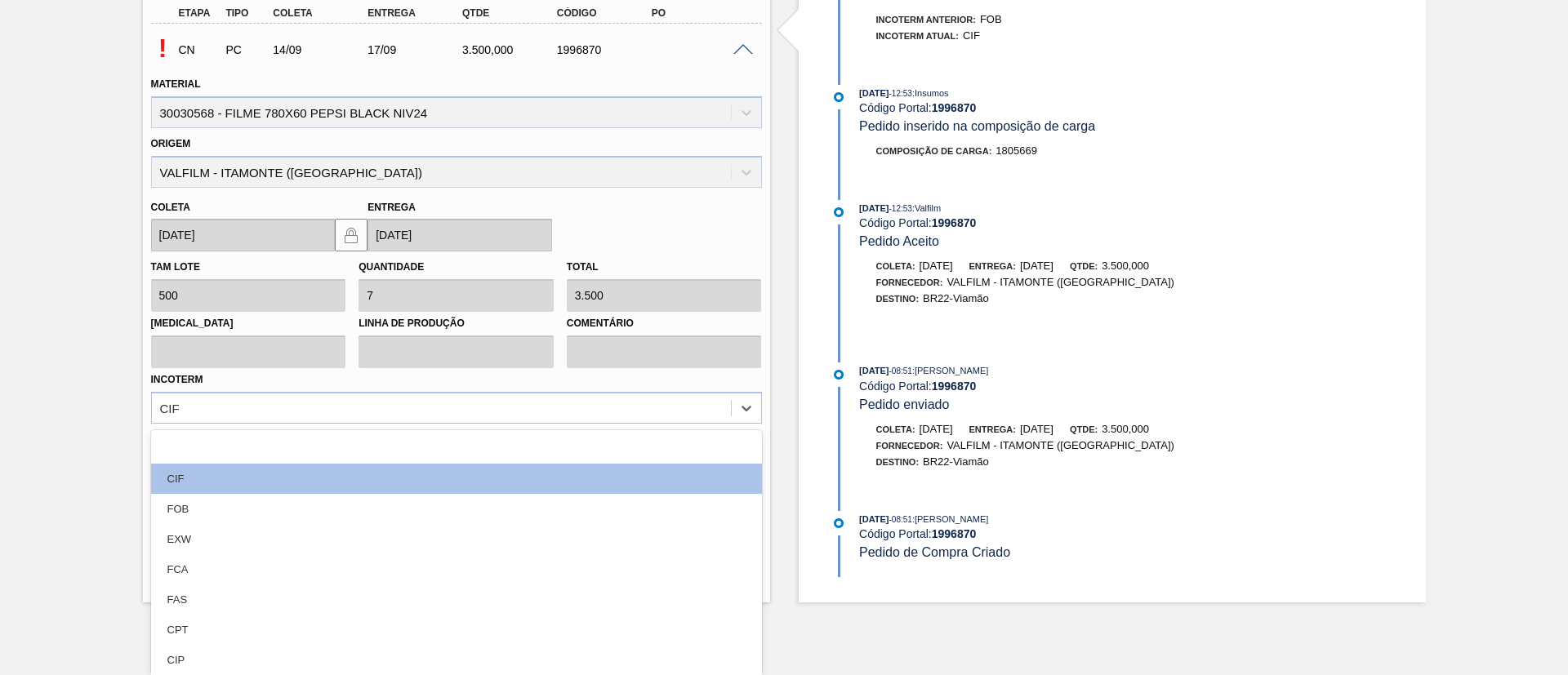
click at [128, 373] on div "Composição de Carga em Negociação BR22 - FILME PC BLACK 350ML Unidade Viamão PE…" at bounding box center [784, 55] width 1568 height 1094
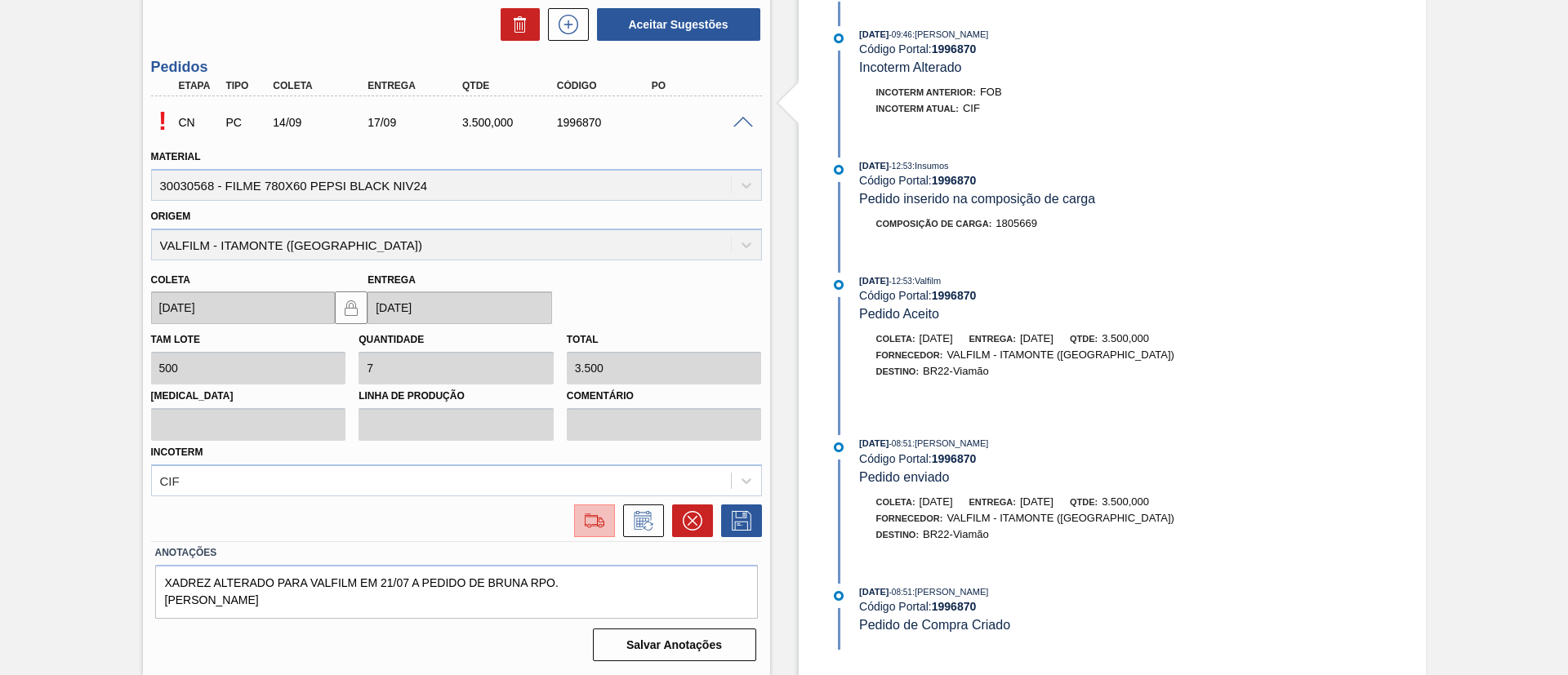
click at [604, 526] on img at bounding box center [594, 520] width 26 height 19
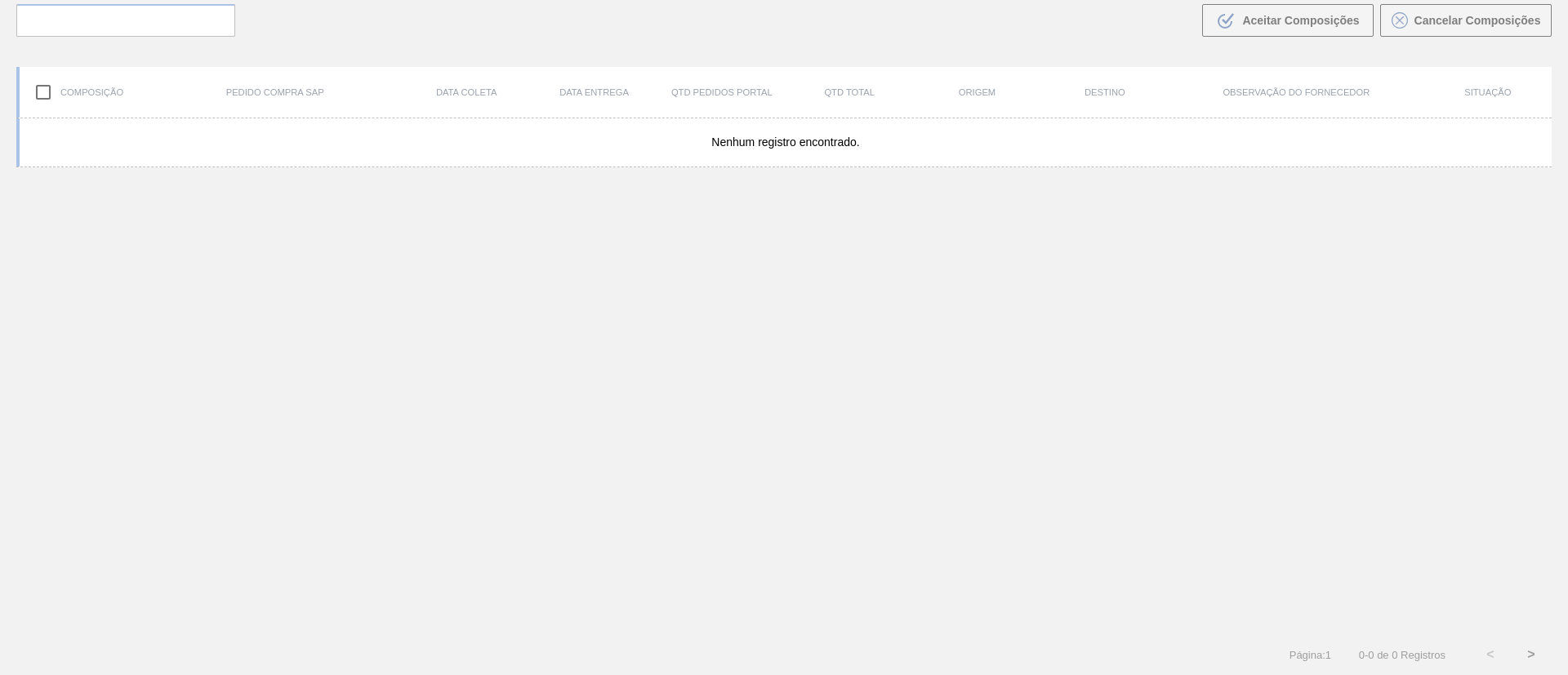
scroll to position [118, 0]
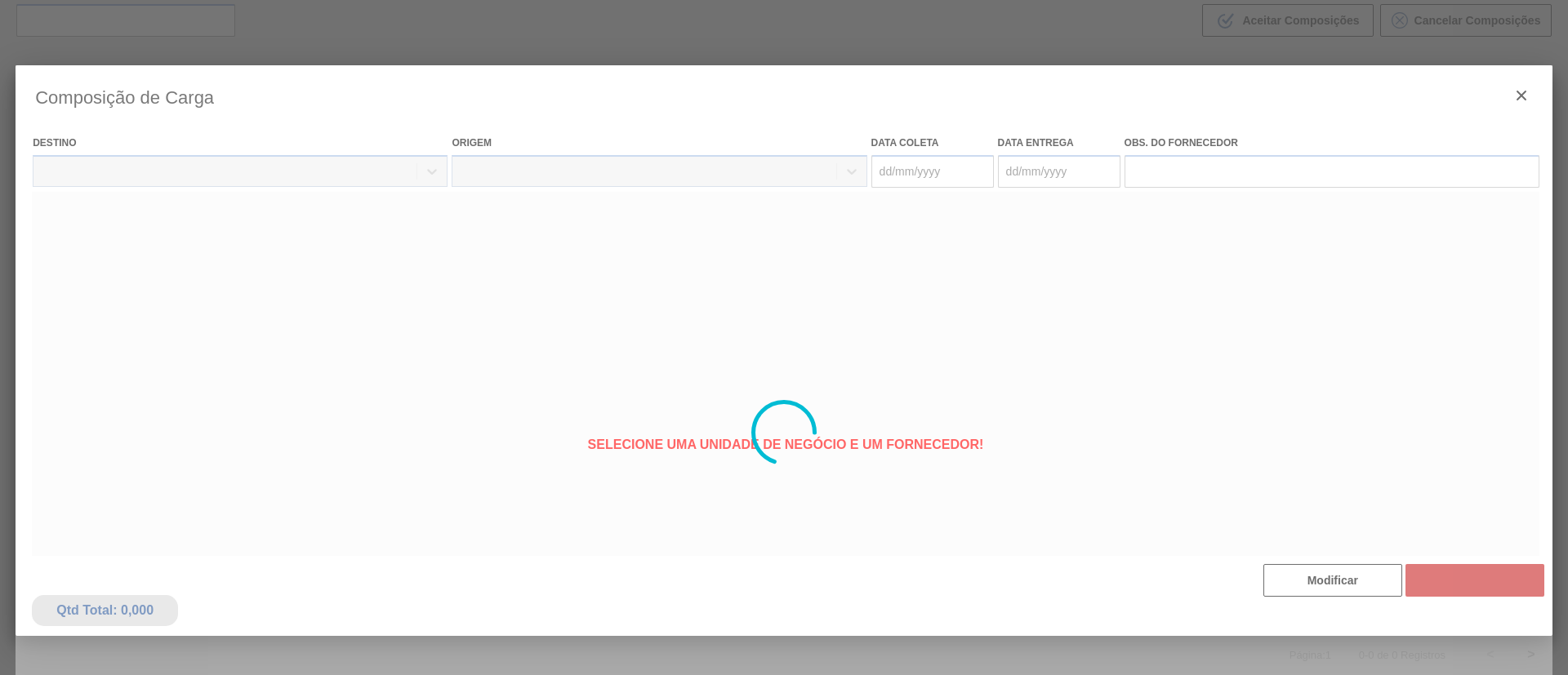
type coleta "[DATE]"
type entrega "[DATE]"
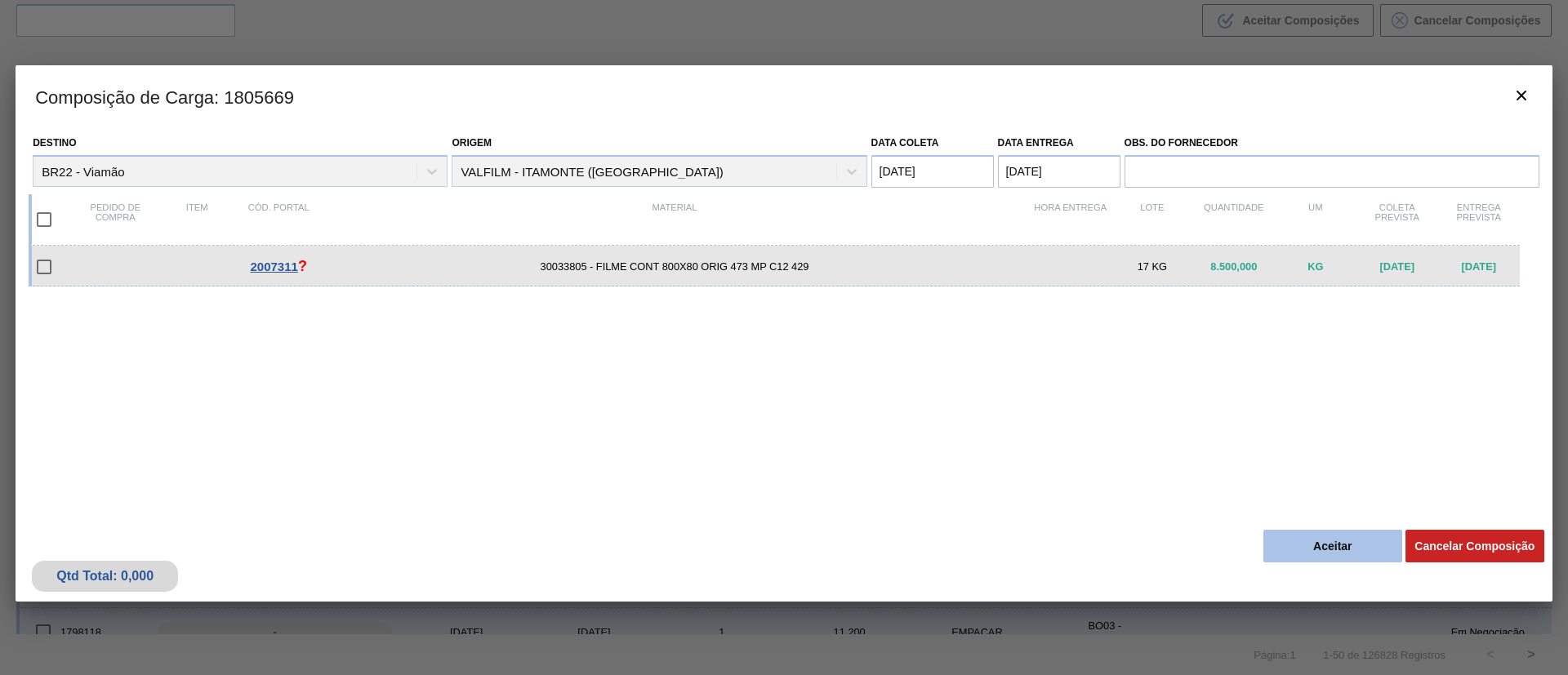
click at [1342, 548] on button "Aceitar" at bounding box center [1333, 546] width 139 height 33
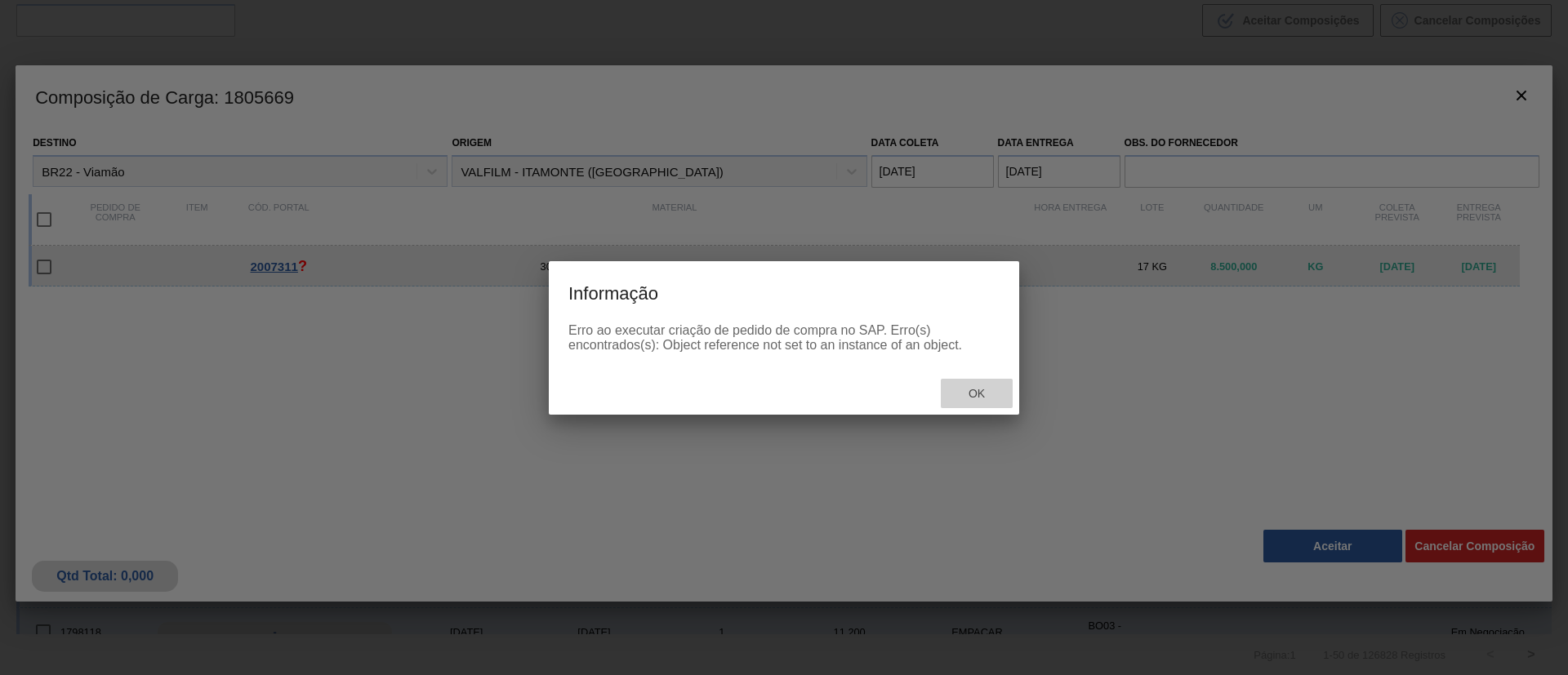
click at [989, 392] on span "Ok" at bounding box center [976, 394] width 43 height 13
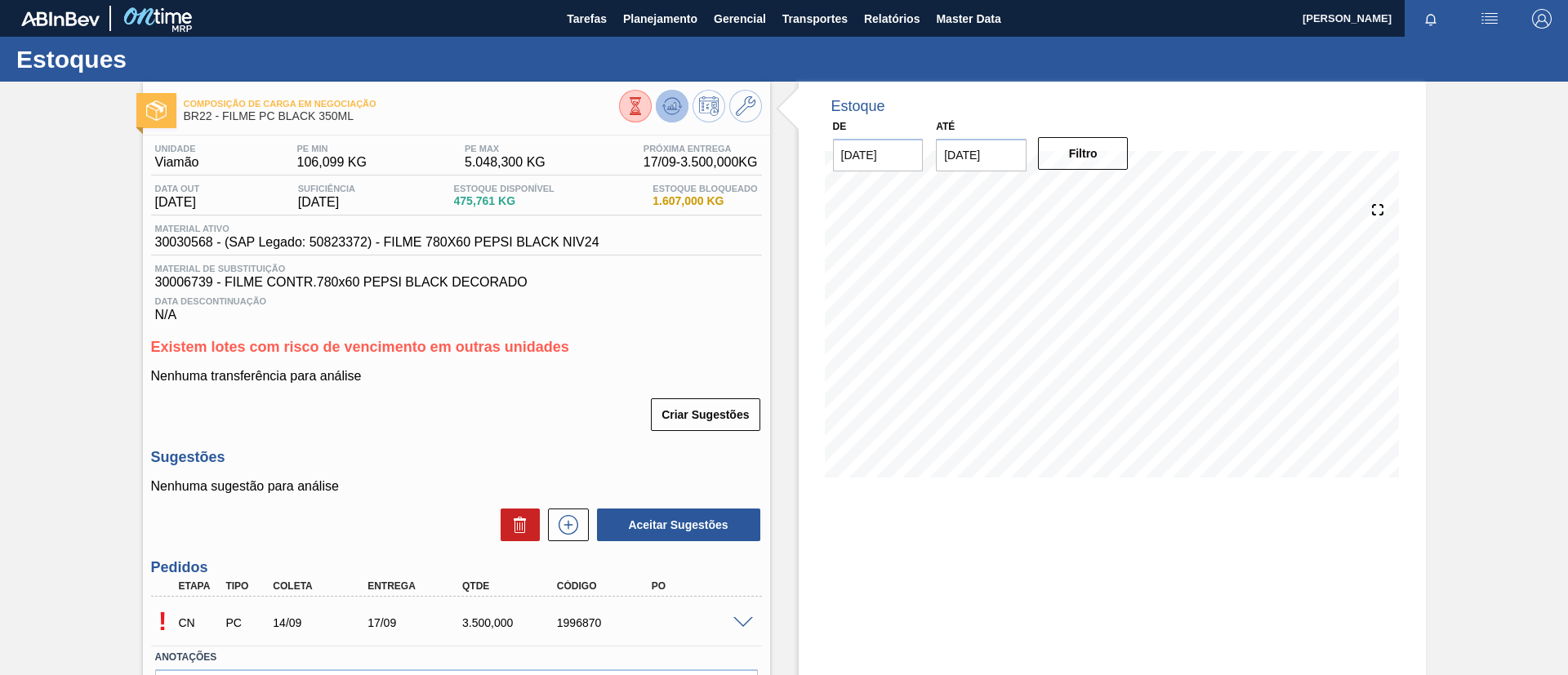
click at [663, 118] on button at bounding box center [671, 106] width 33 height 33
click at [645, 98] on icon at bounding box center [635, 106] width 18 height 18
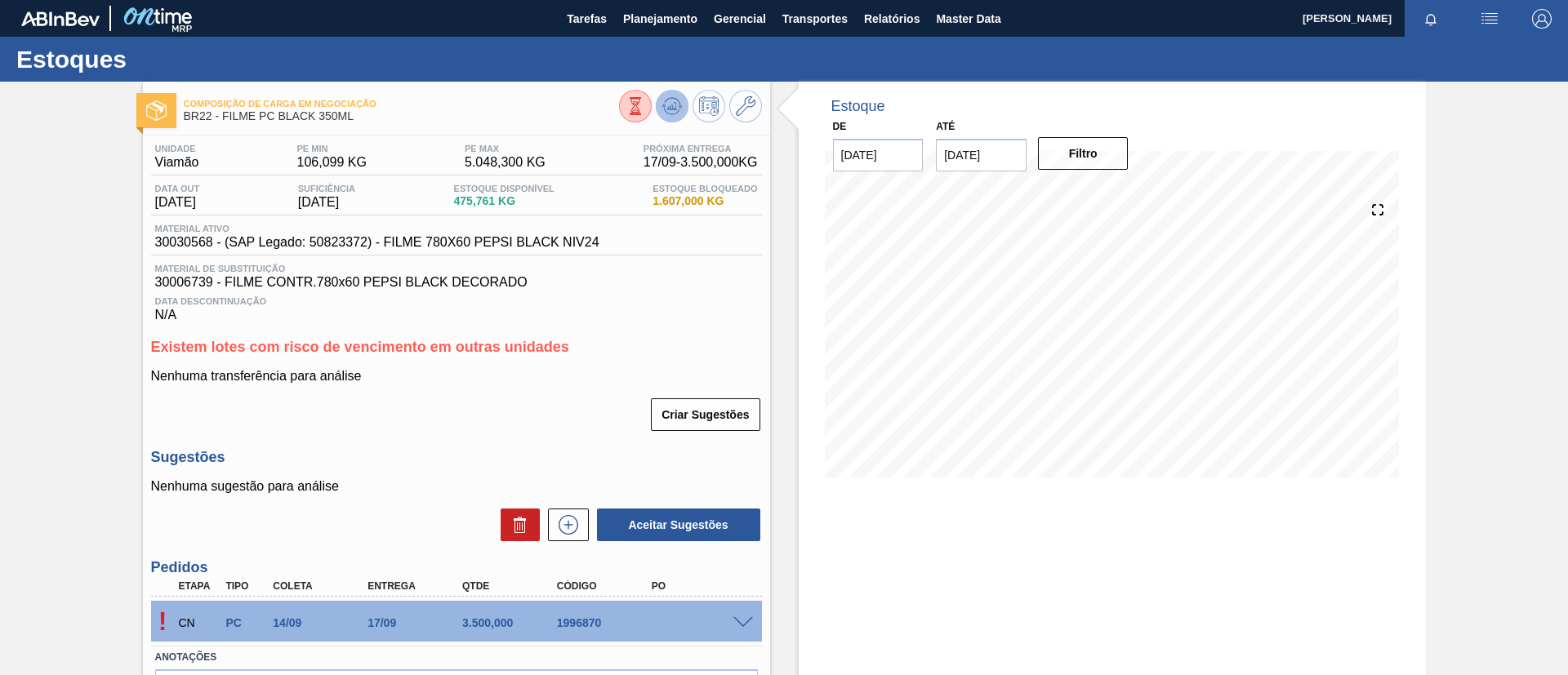
click at [645, 98] on icon at bounding box center [635, 106] width 18 height 18
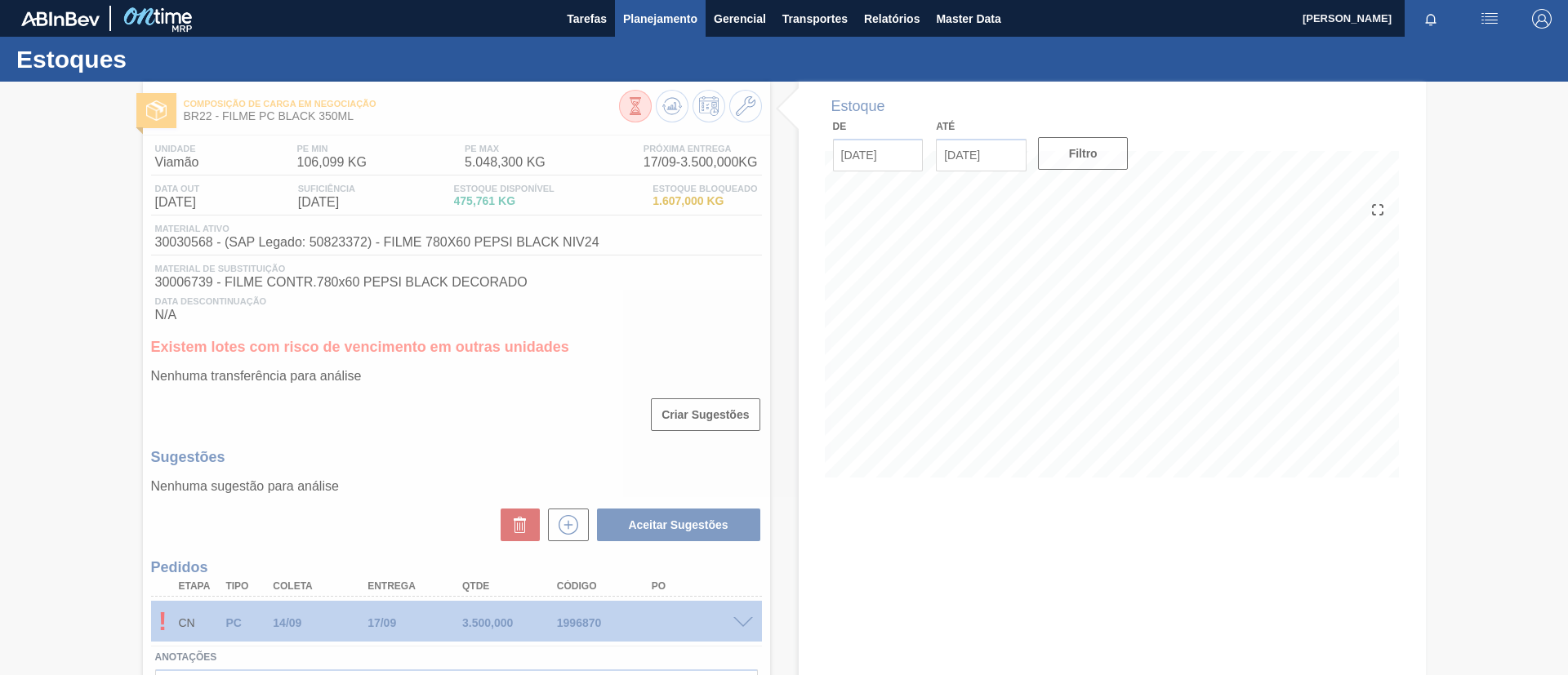
click at [665, 26] on span "Planejamento" at bounding box center [660, 18] width 74 height 19
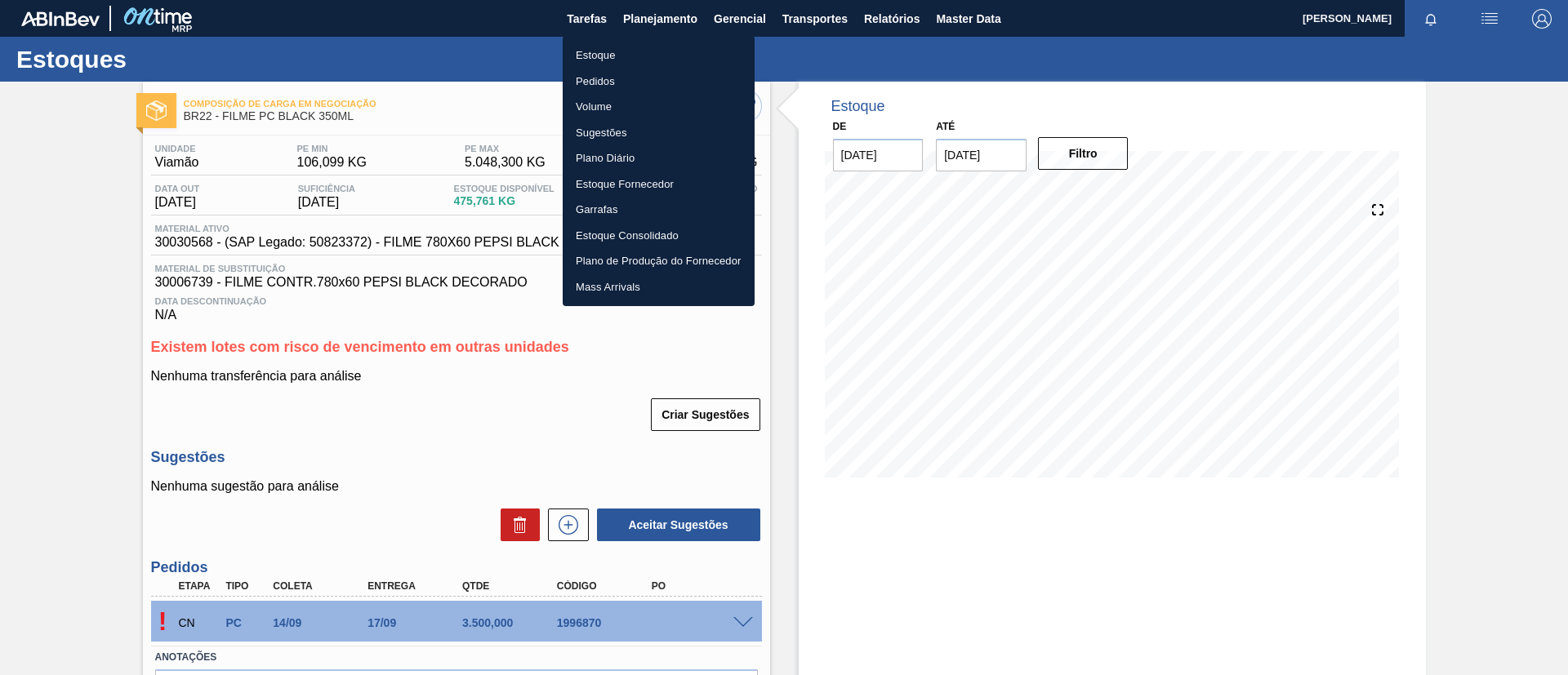
click at [675, 49] on li "Estoque" at bounding box center [659, 55] width 192 height 26
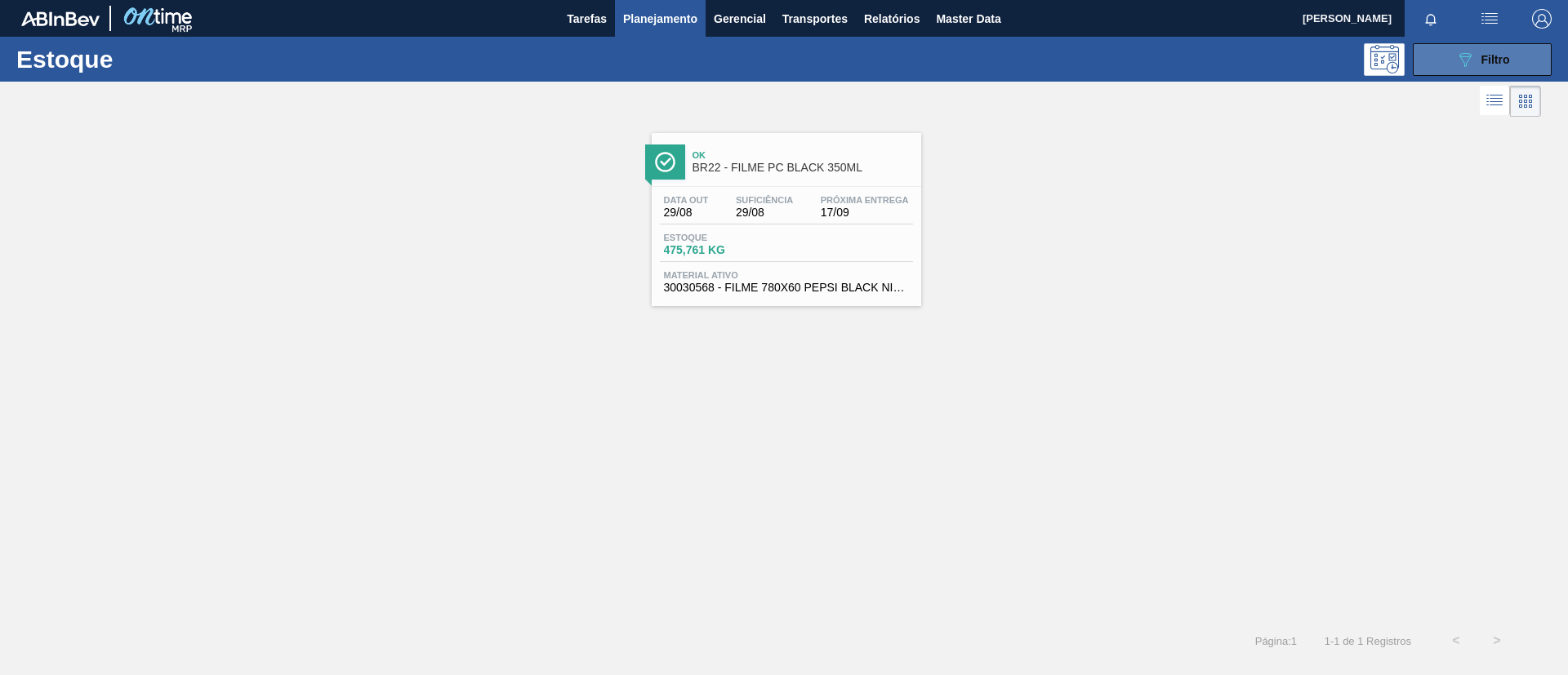
click at [1522, 48] on button "089F7B8B-B2A5-4AFE-B5C0-19BA573D28AC Filtro" at bounding box center [1482, 59] width 139 height 33
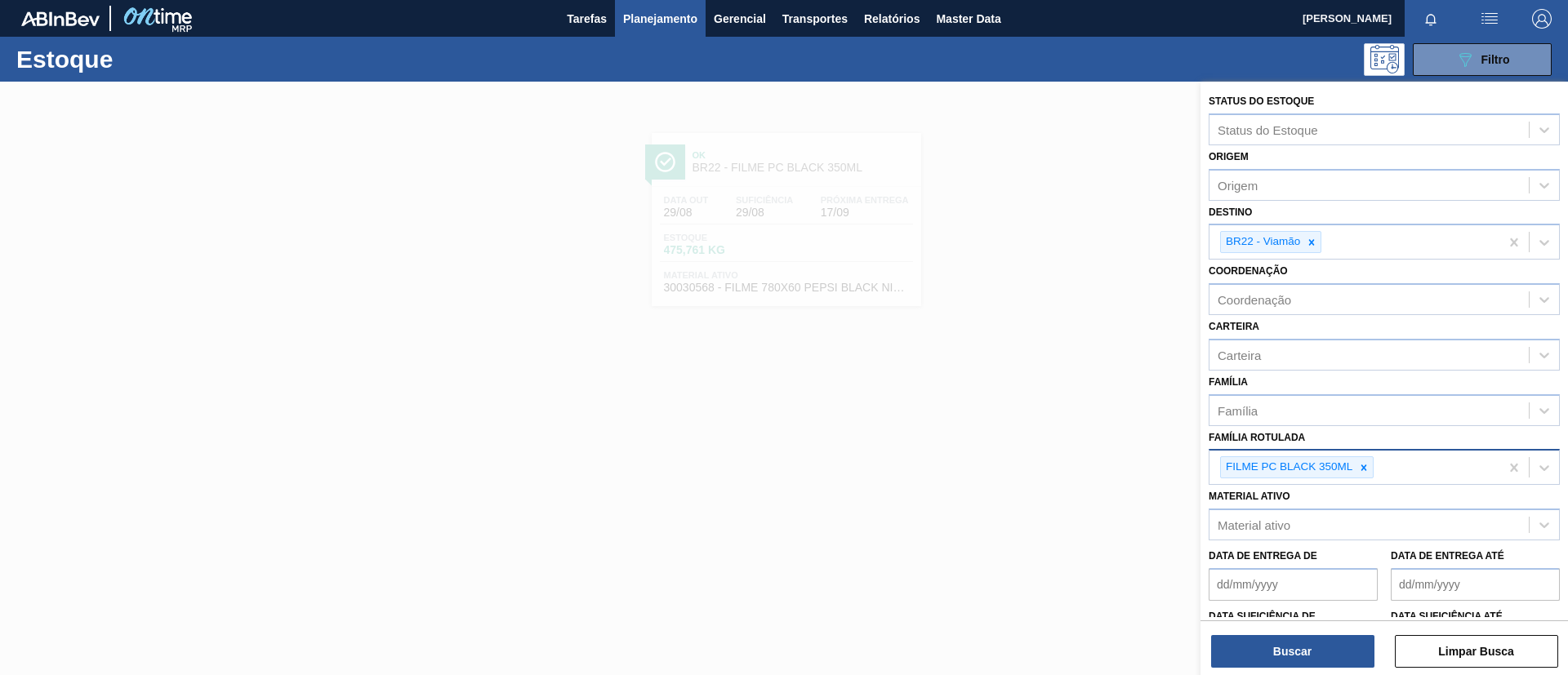
click at [1379, 471] on div "FILME PC BLACK 350ML" at bounding box center [1354, 467] width 290 height 33
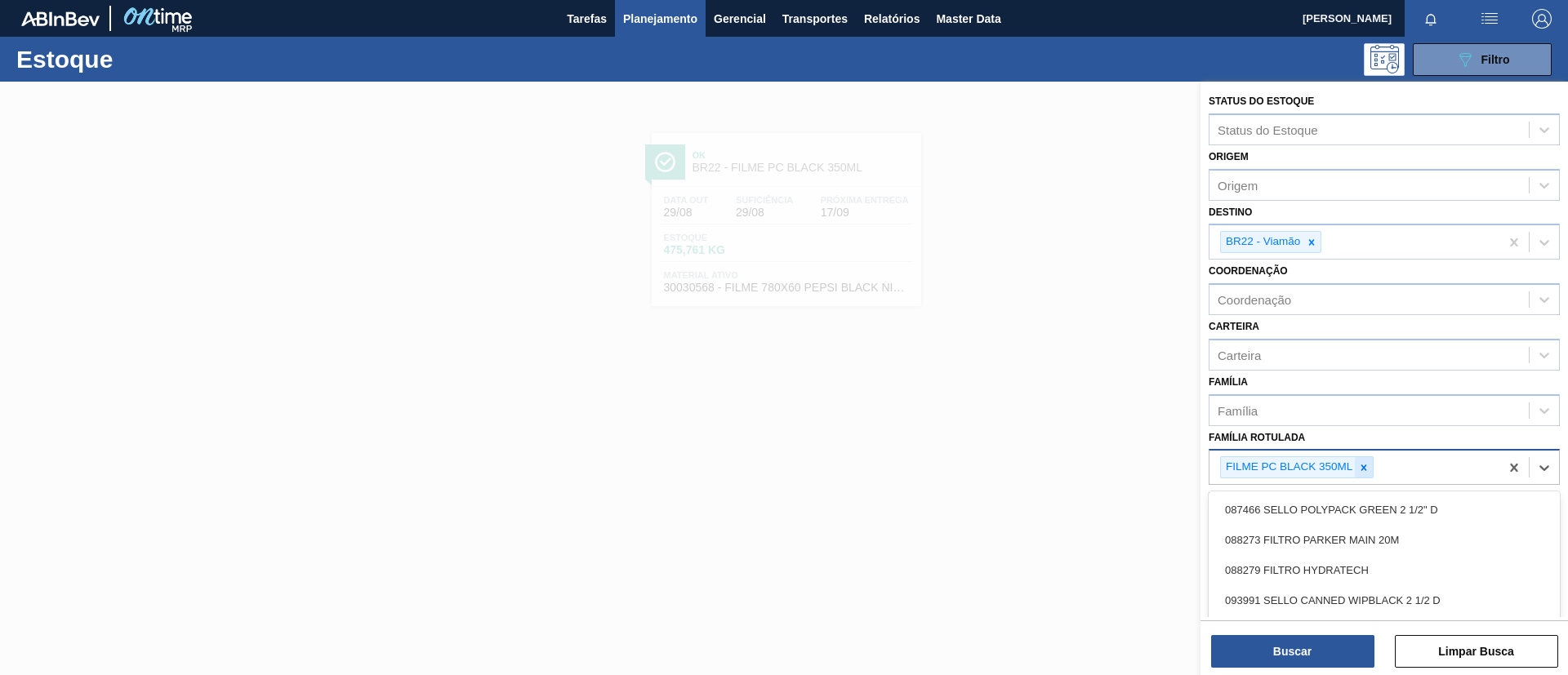
click at [1368, 467] on icon at bounding box center [1364, 468] width 12 height 12
type Rotulada "bc 269ml mp"
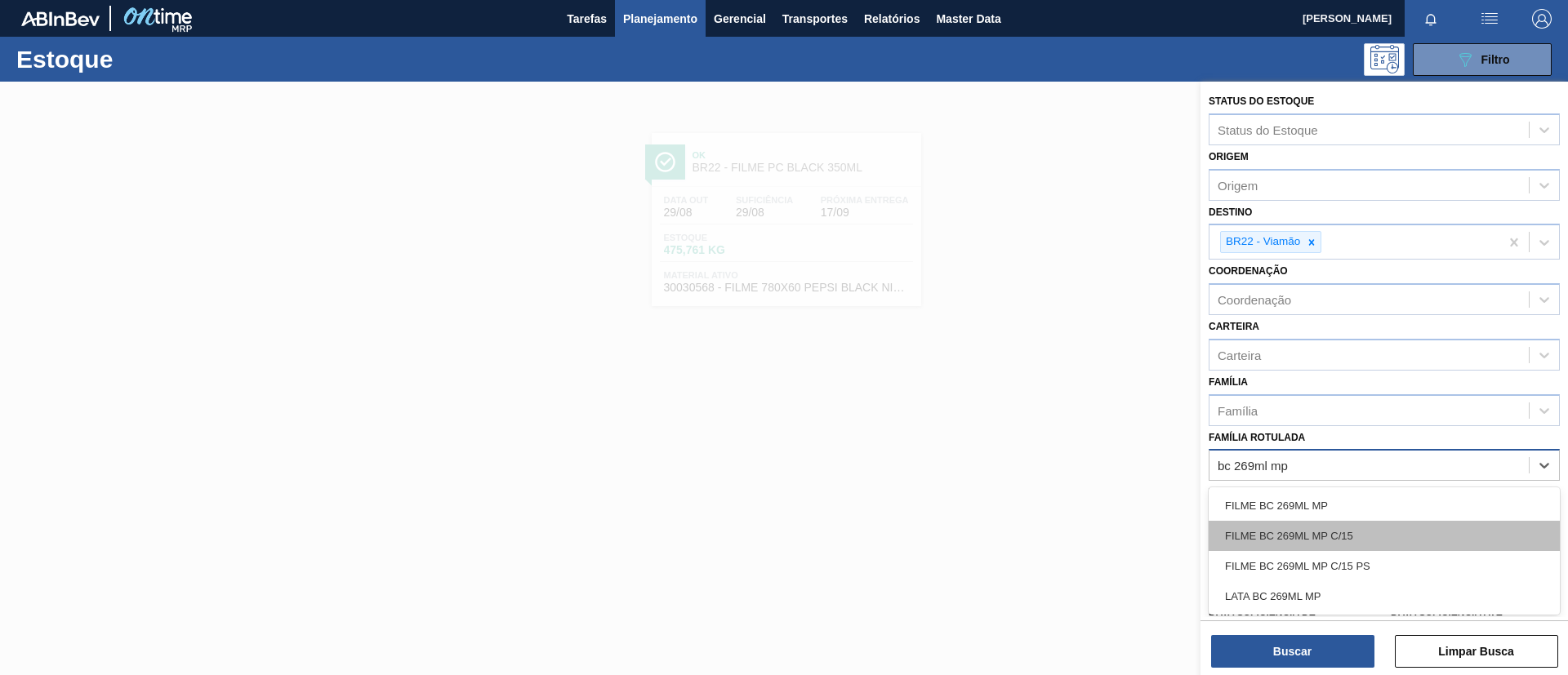
click at [1384, 540] on div "FILME BC 269ML MP C/15" at bounding box center [1384, 536] width 352 height 30
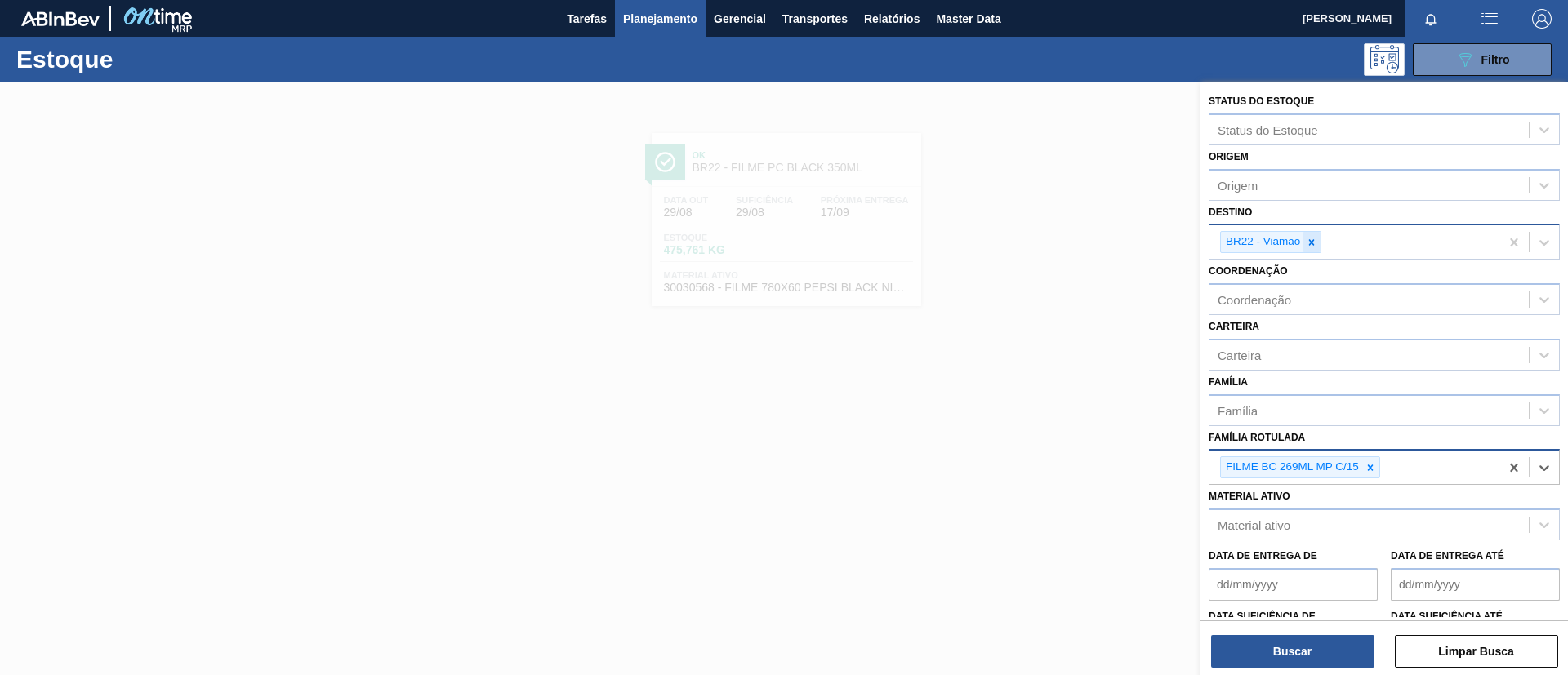
click at [1308, 244] on icon at bounding box center [1312, 243] width 12 height 12
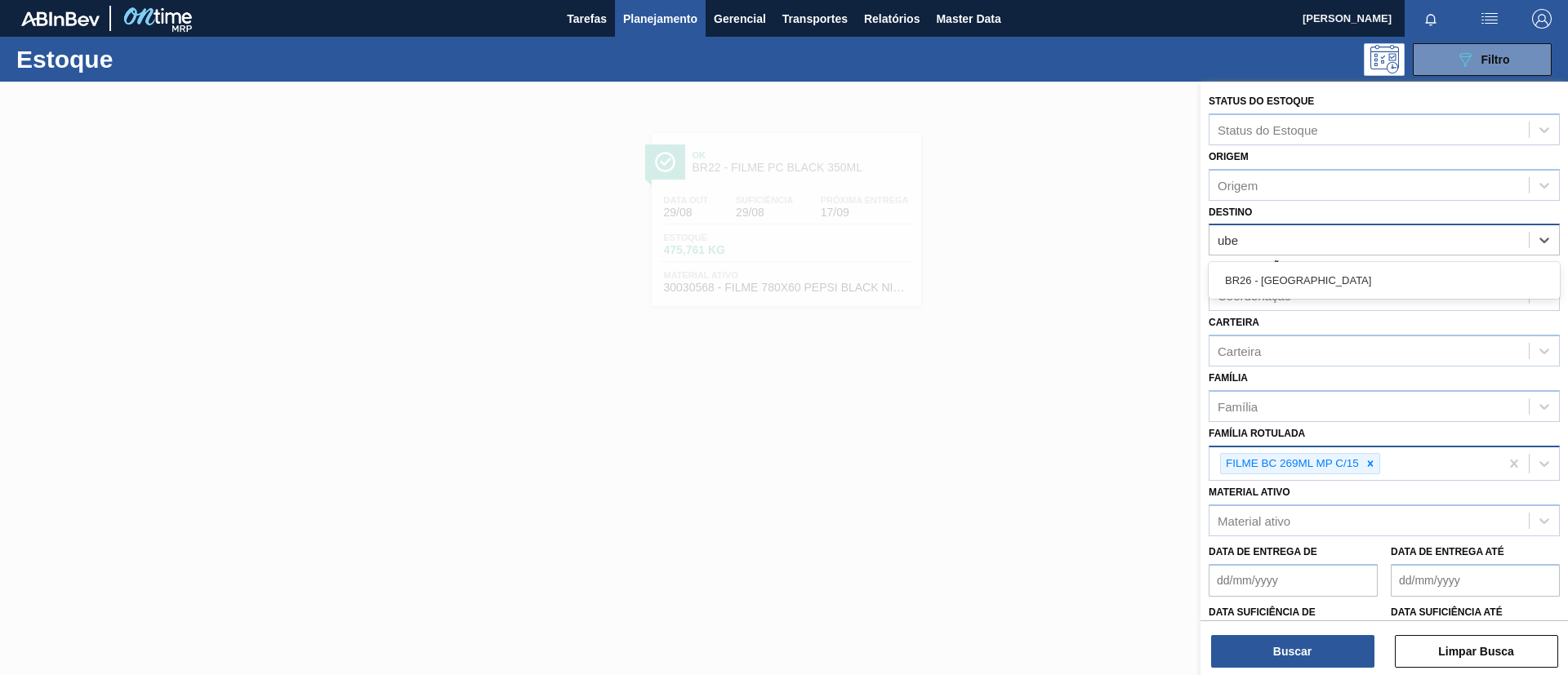
type input "uber"
click at [1345, 271] on div "BR26 - [GEOGRAPHIC_DATA]" at bounding box center [1384, 280] width 352 height 30
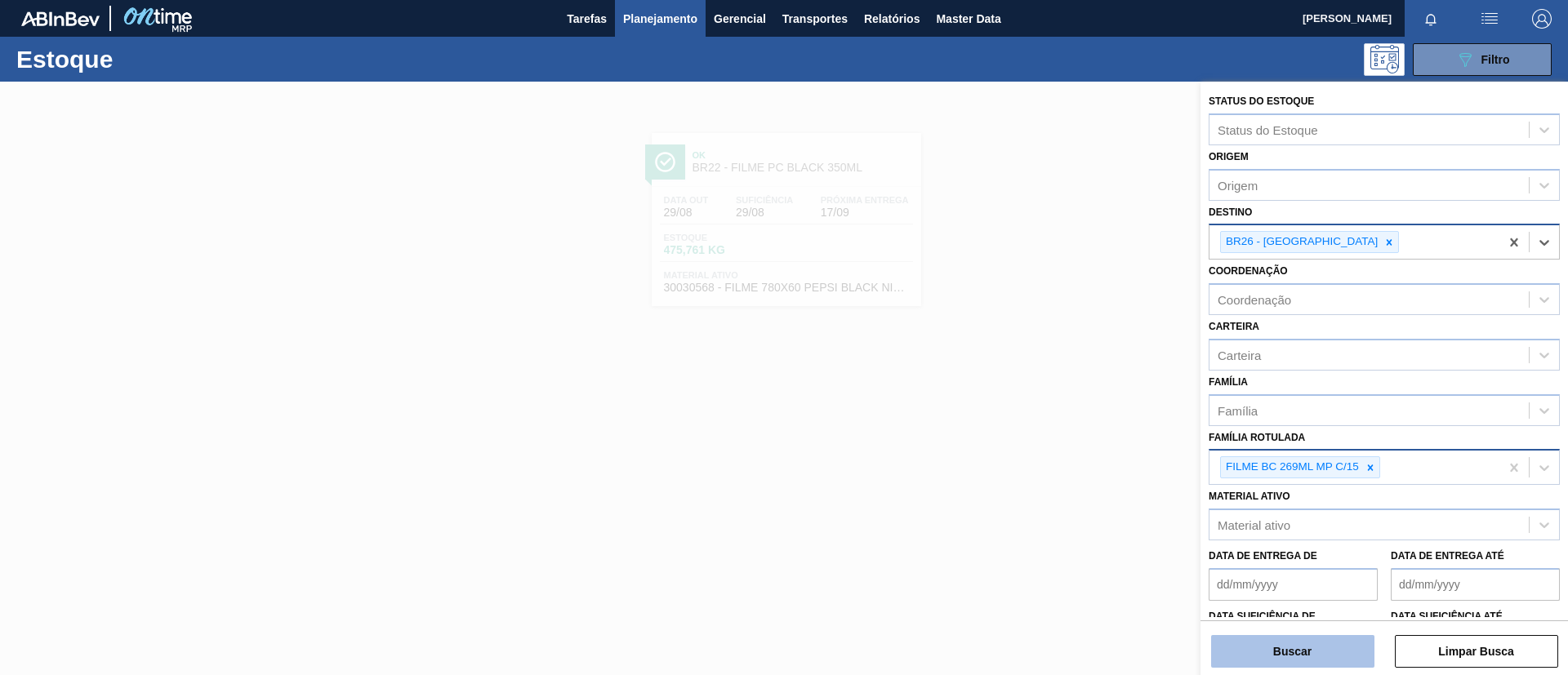
click at [1310, 641] on button "Buscar" at bounding box center [1293, 651] width 164 height 33
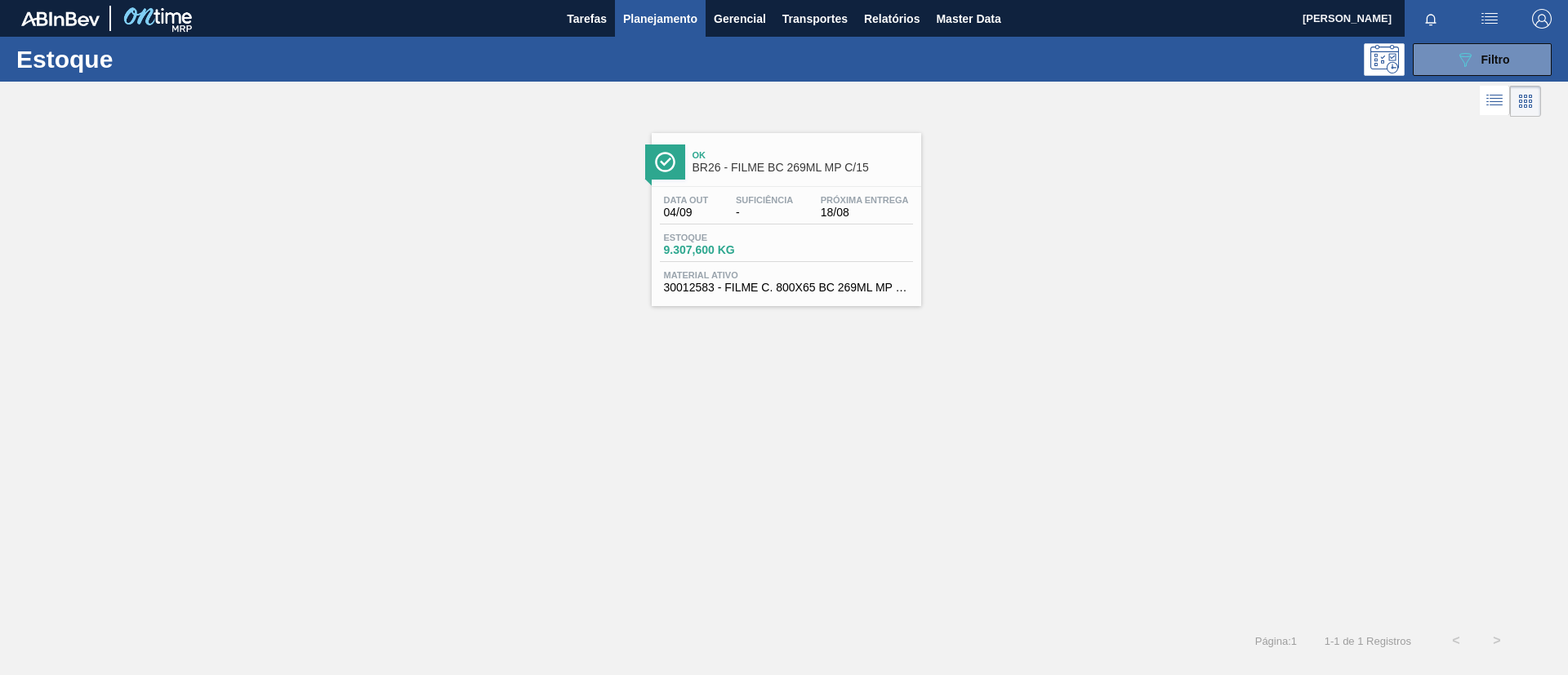
click at [784, 171] on span "BR26 - FILME BC 269ML MP C/15" at bounding box center [802, 168] width 220 height 13
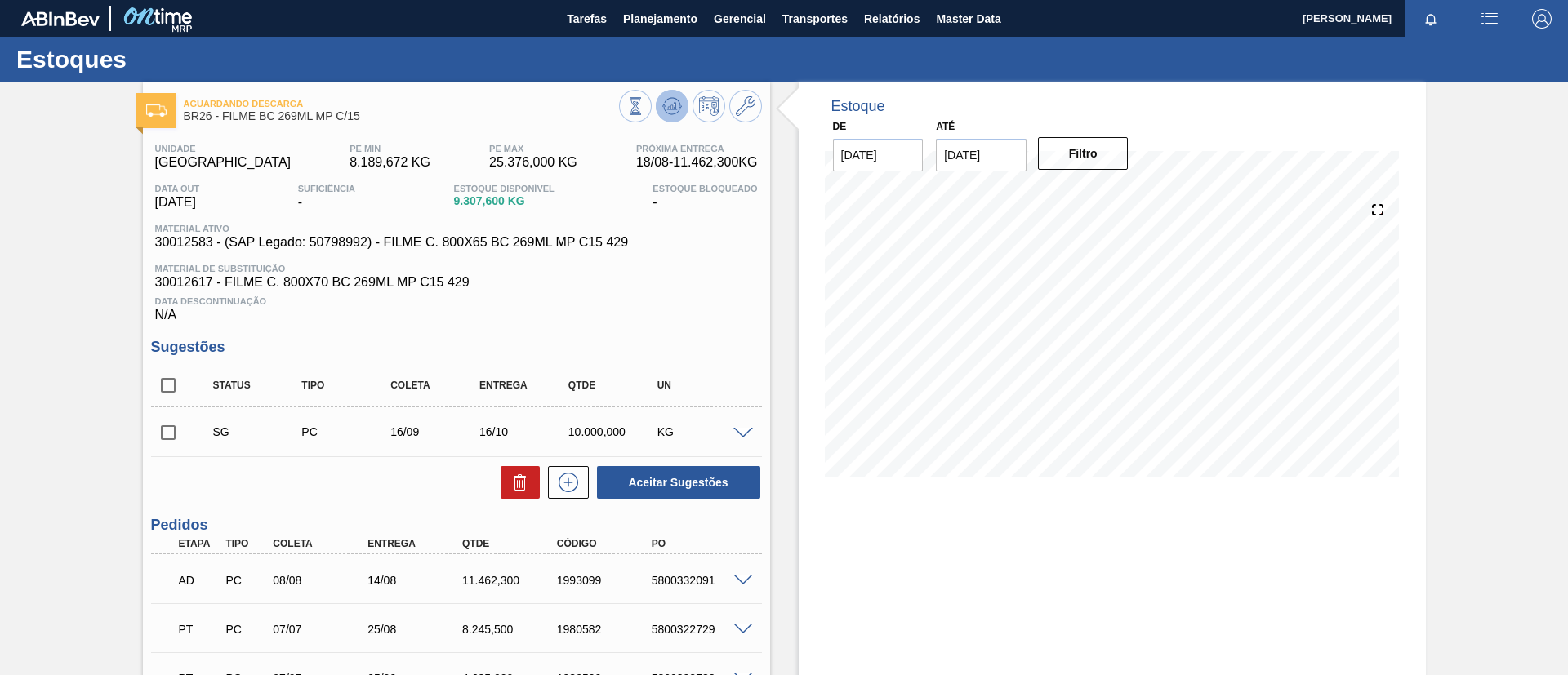
click at [664, 101] on icon at bounding box center [672, 102] width 17 height 9
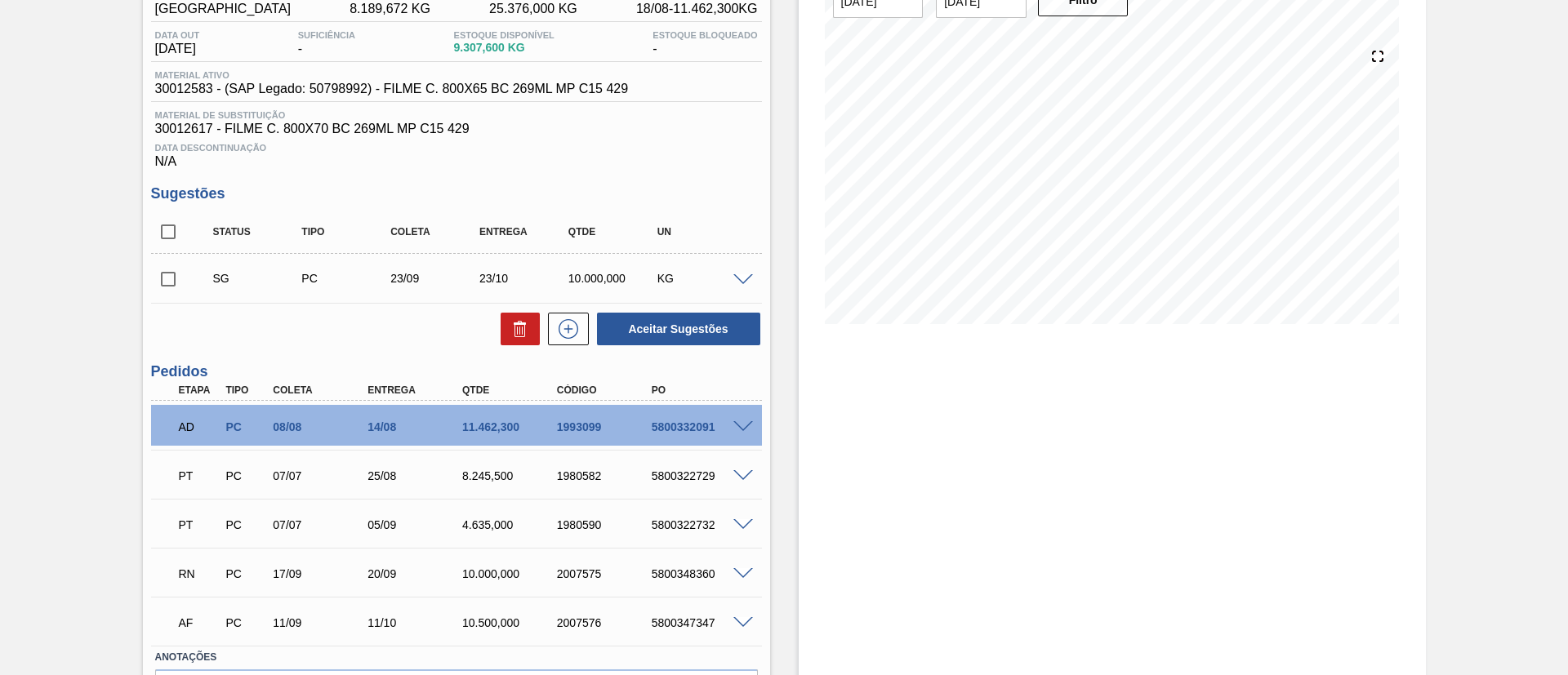
scroll to position [123, 0]
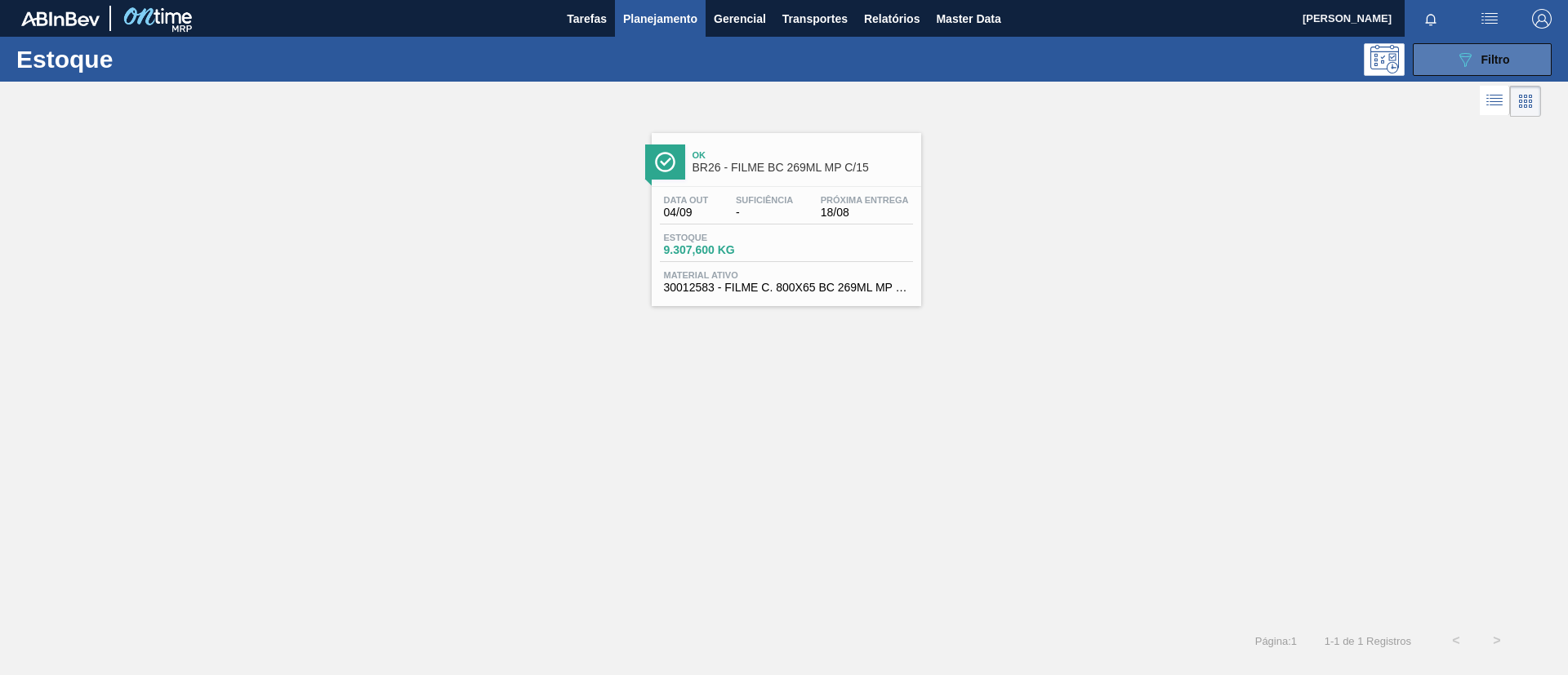
click at [1466, 55] on icon "089F7B8B-B2A5-4AFE-B5C0-19BA573D28AC" at bounding box center [1464, 59] width 19 height 19
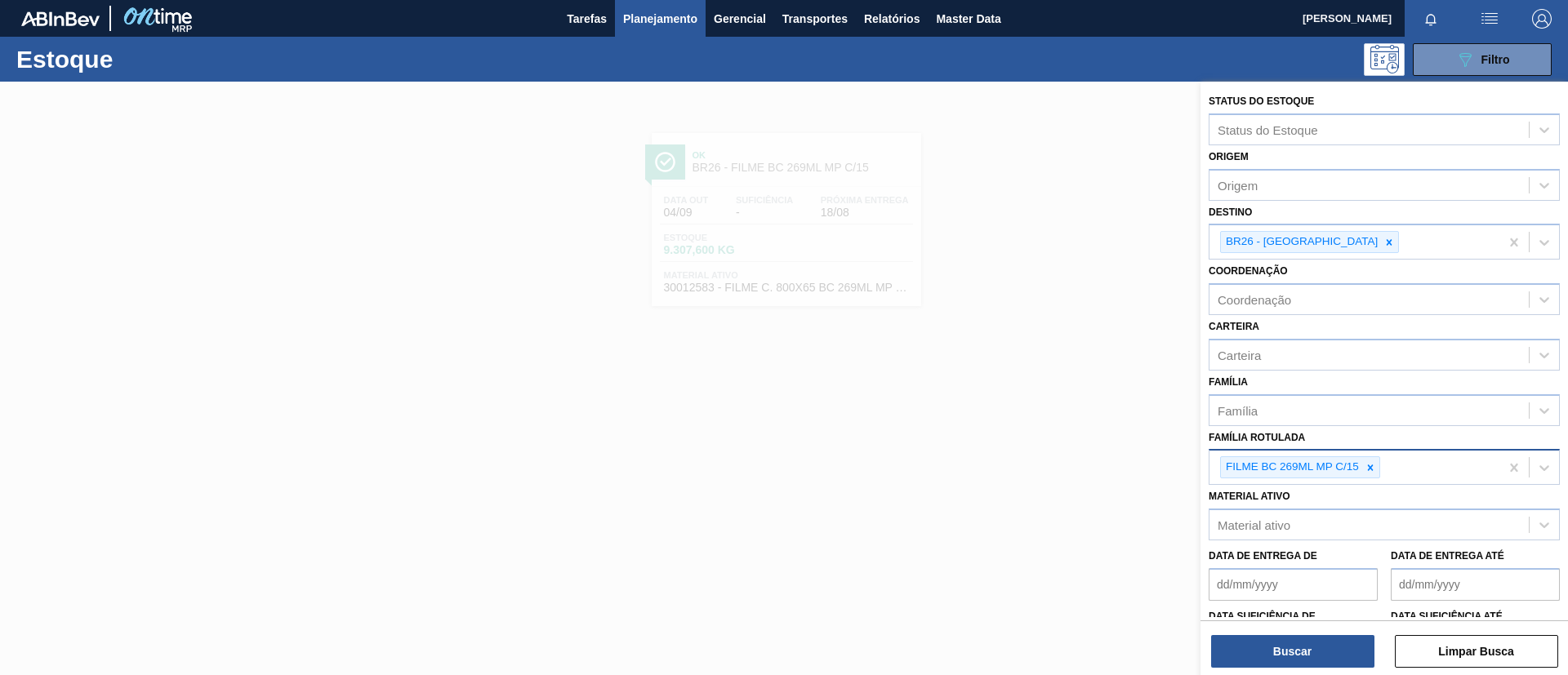
click at [1380, 471] on div "FILME BC 269ML MP C/15" at bounding box center [1354, 467] width 290 height 33
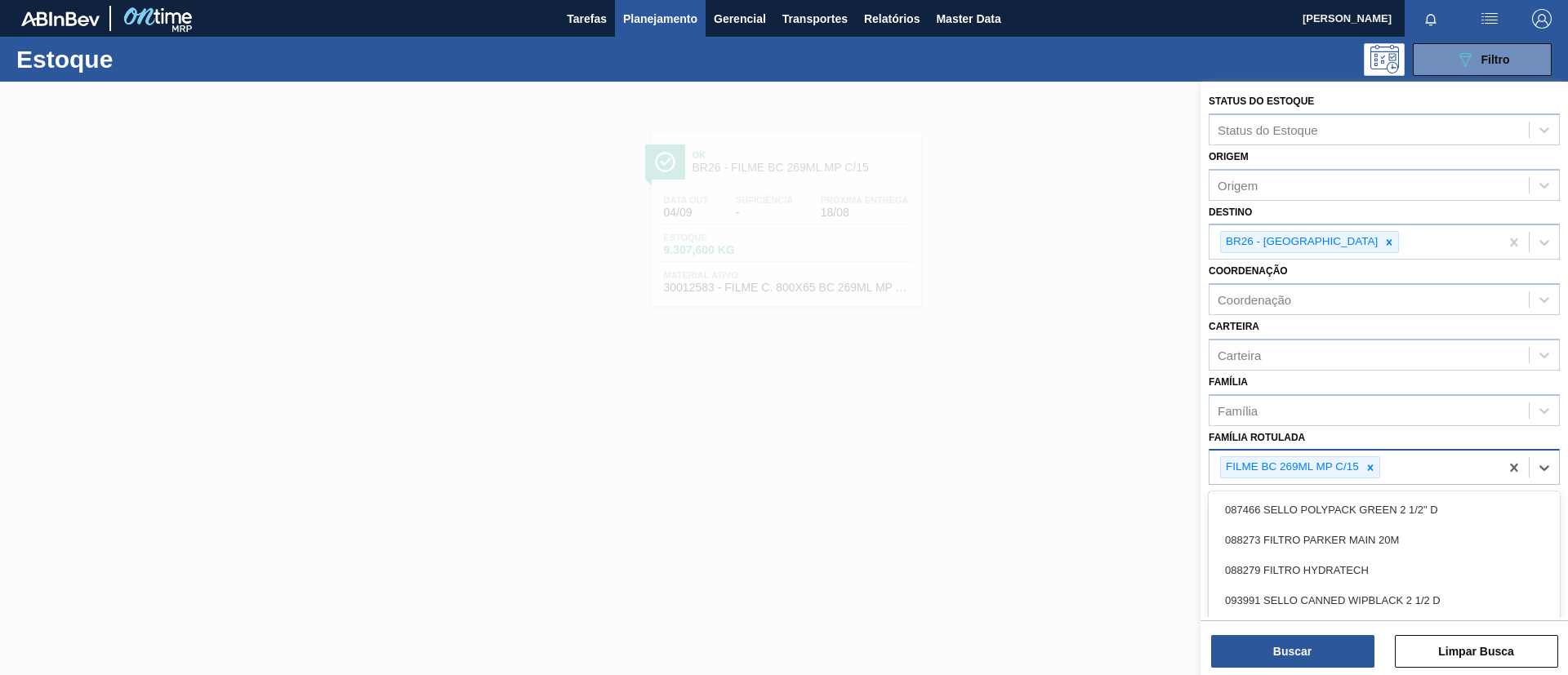
click at [1375, 467] on icon at bounding box center [1370, 468] width 12 height 12
type Rotulada "original 350ml"
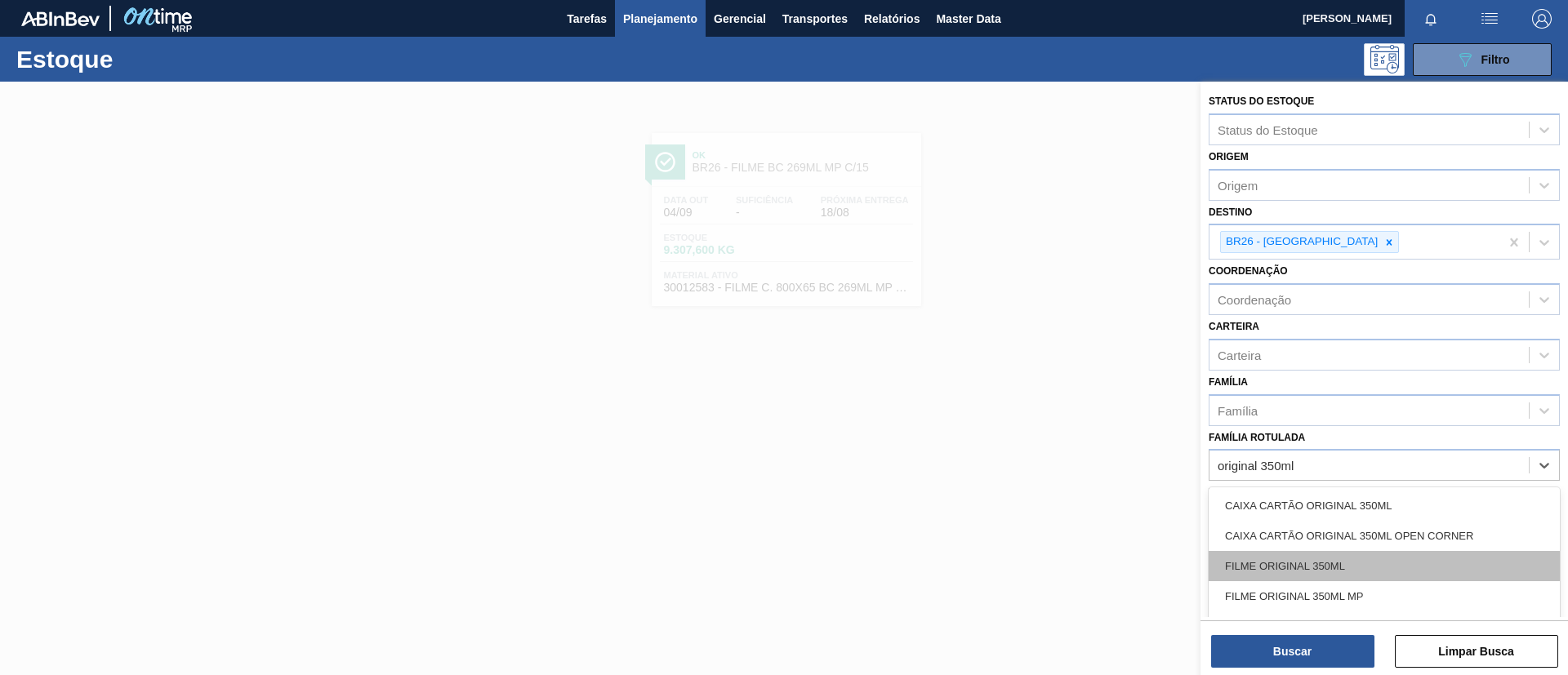
click at [1332, 559] on div "FILME ORIGINAL 350ML" at bounding box center [1384, 566] width 352 height 30
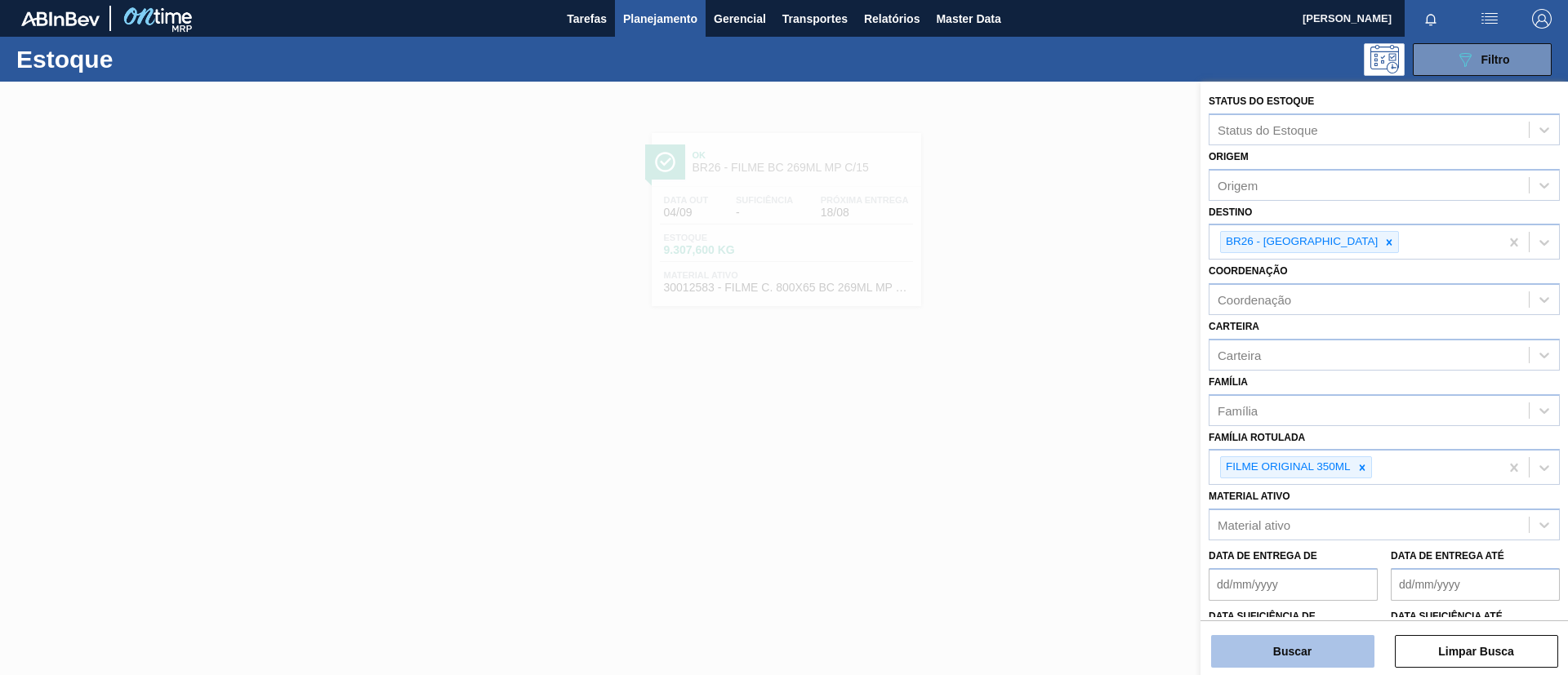
click at [1308, 650] on button "Buscar" at bounding box center [1293, 651] width 164 height 33
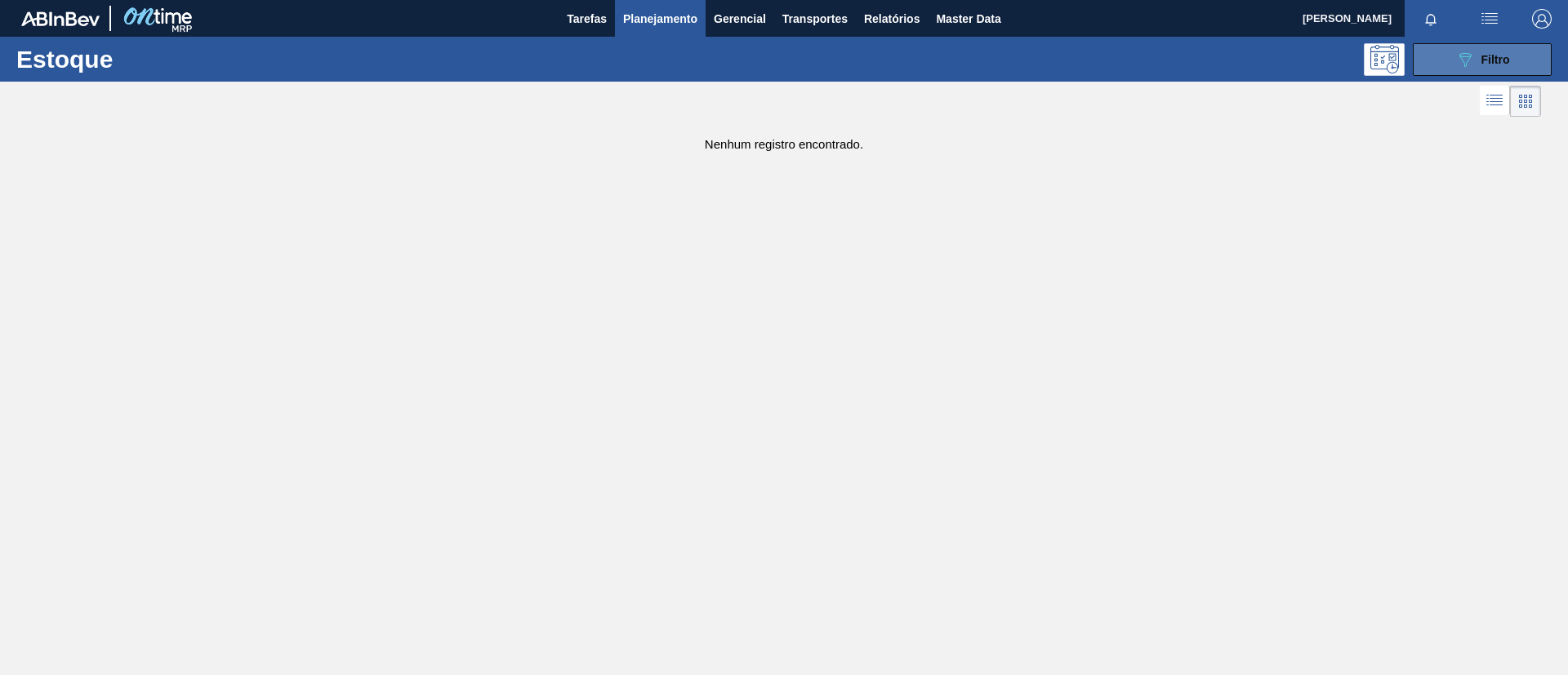
click at [1474, 68] on button "089F7B8B-B2A5-4AFE-B5C0-19BA573D28AC Filtro" at bounding box center [1482, 59] width 139 height 33
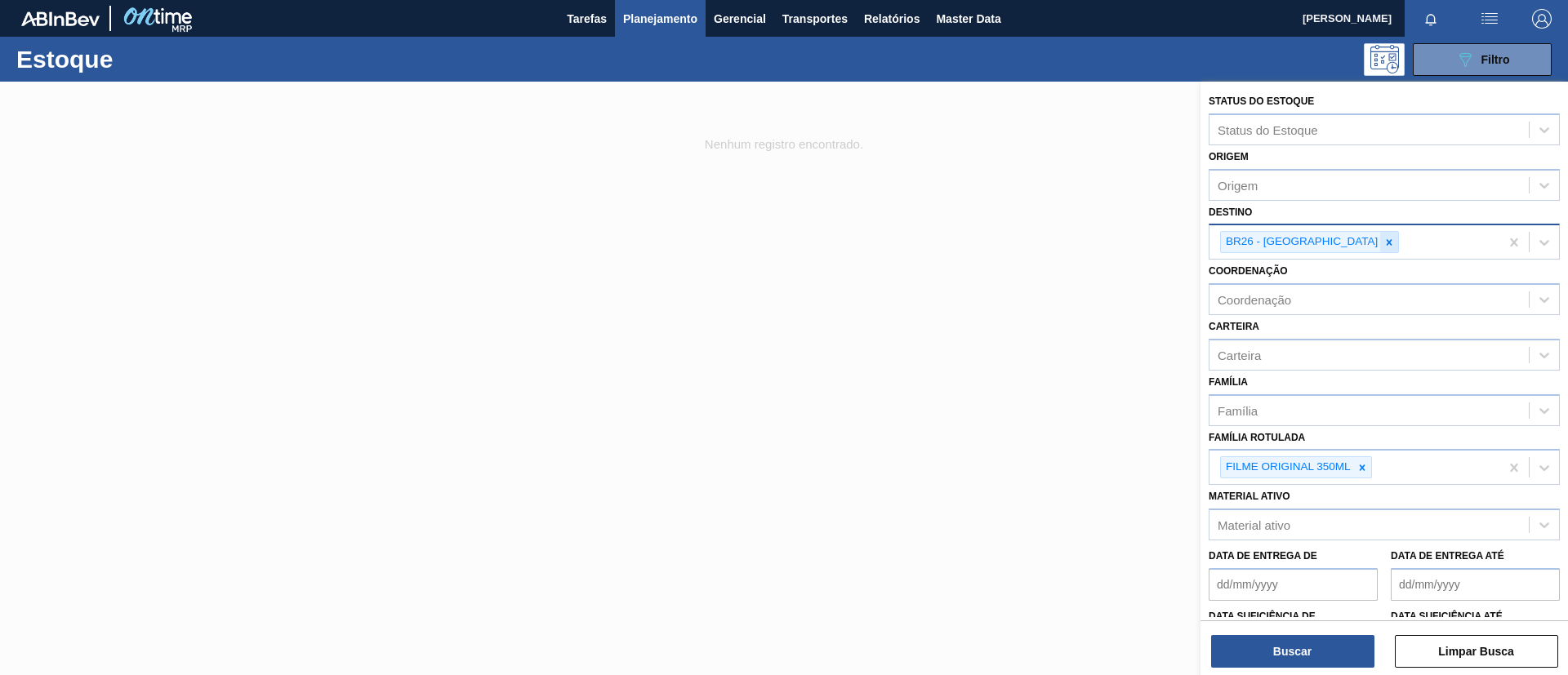
click at [1380, 248] on div at bounding box center [1389, 242] width 18 height 20
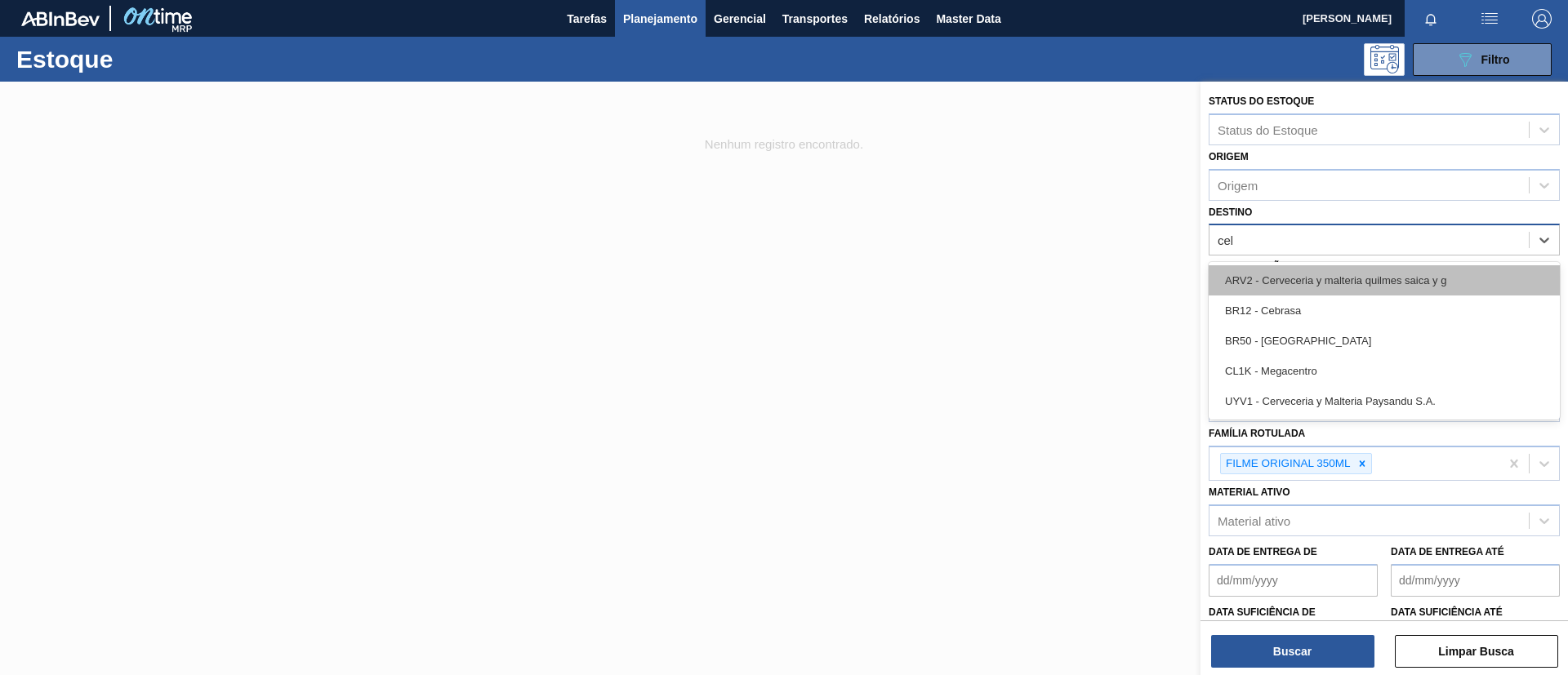
type input "cebr"
click at [1332, 279] on div "BR12 - Cebrasa" at bounding box center [1384, 280] width 352 height 30
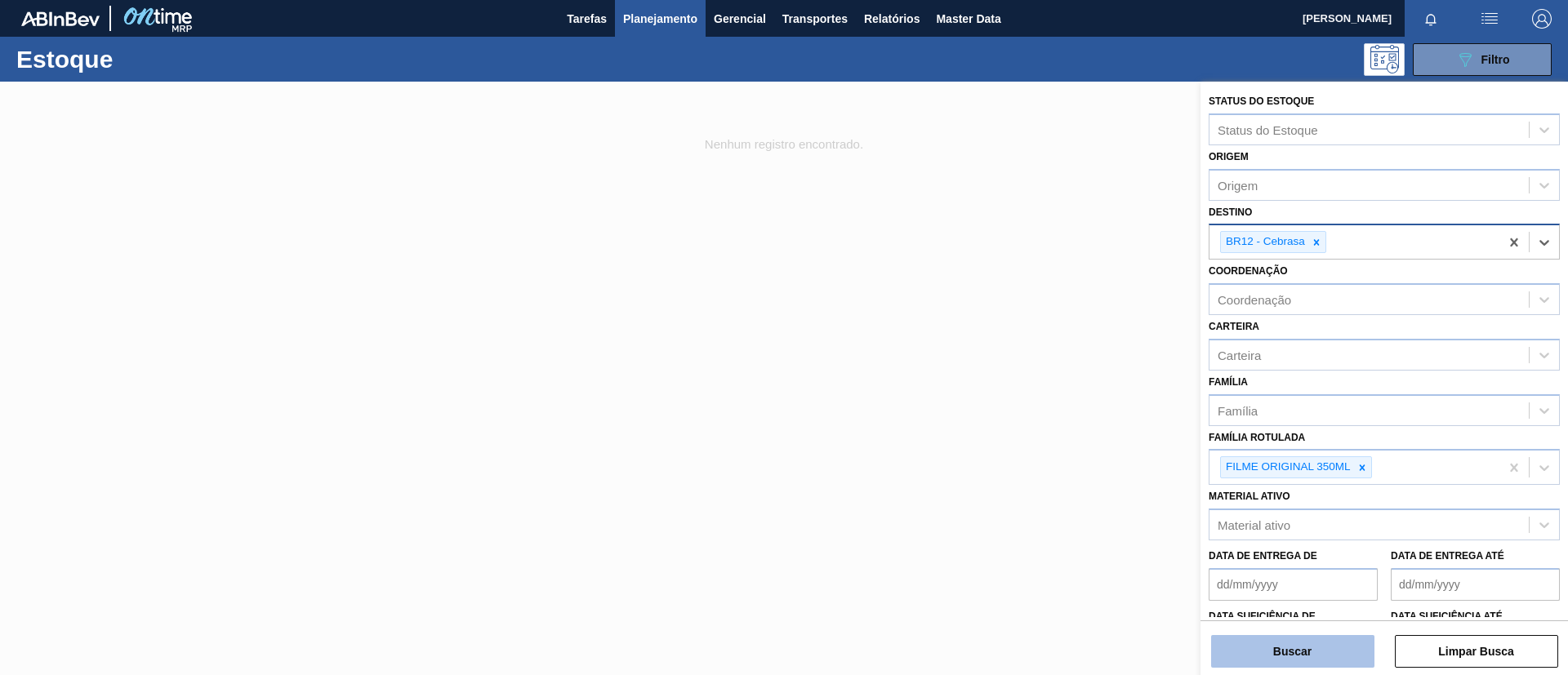
click at [1303, 641] on button "Buscar" at bounding box center [1293, 651] width 164 height 33
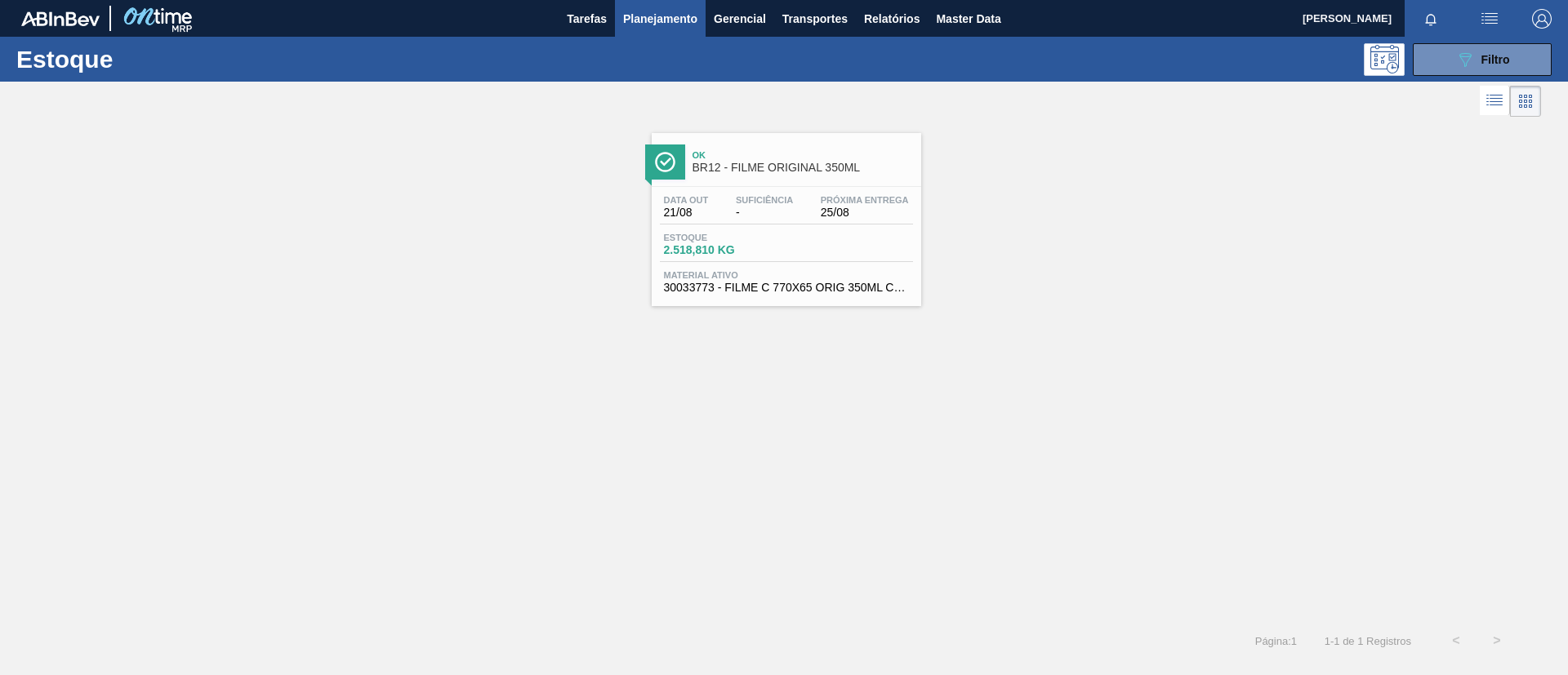
click at [738, 198] on span "Suficiência" at bounding box center [764, 200] width 57 height 10
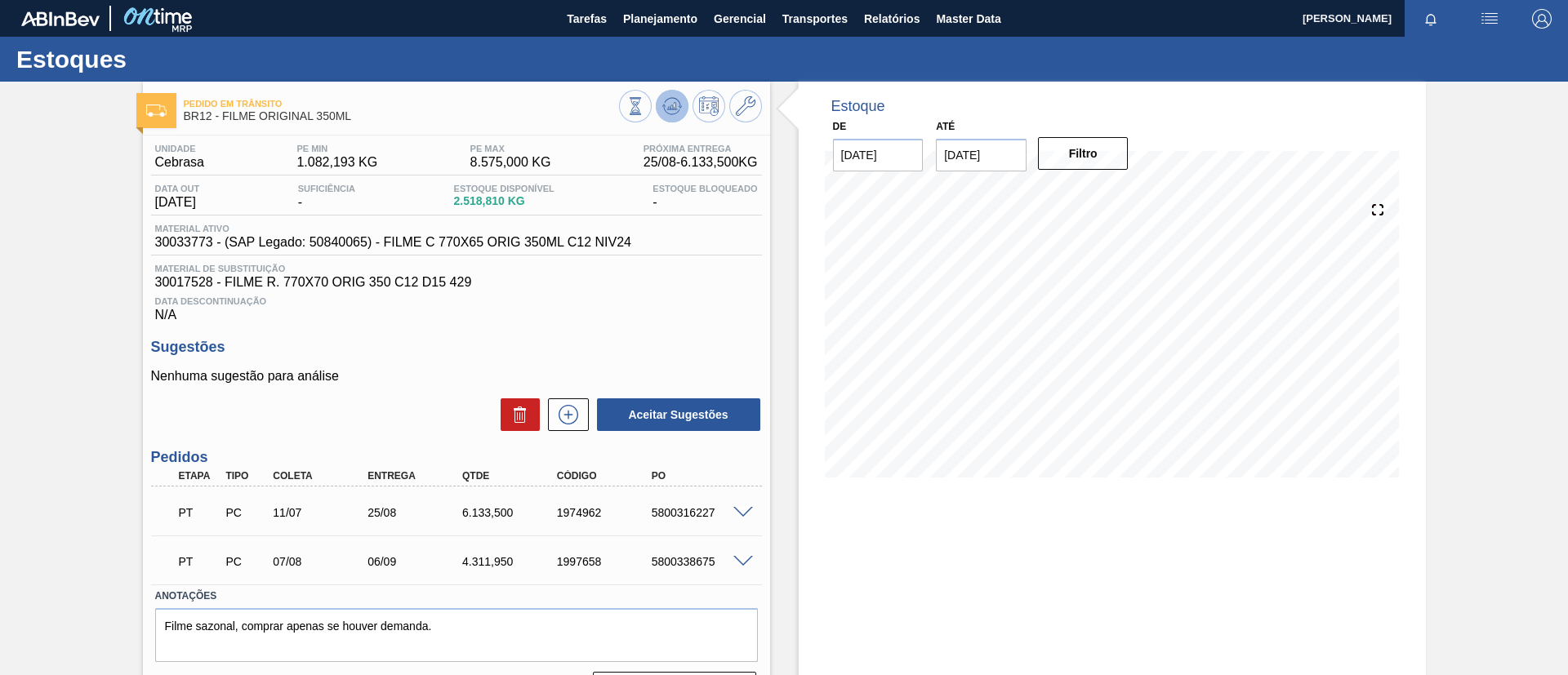
click at [645, 100] on icon at bounding box center [635, 106] width 18 height 18
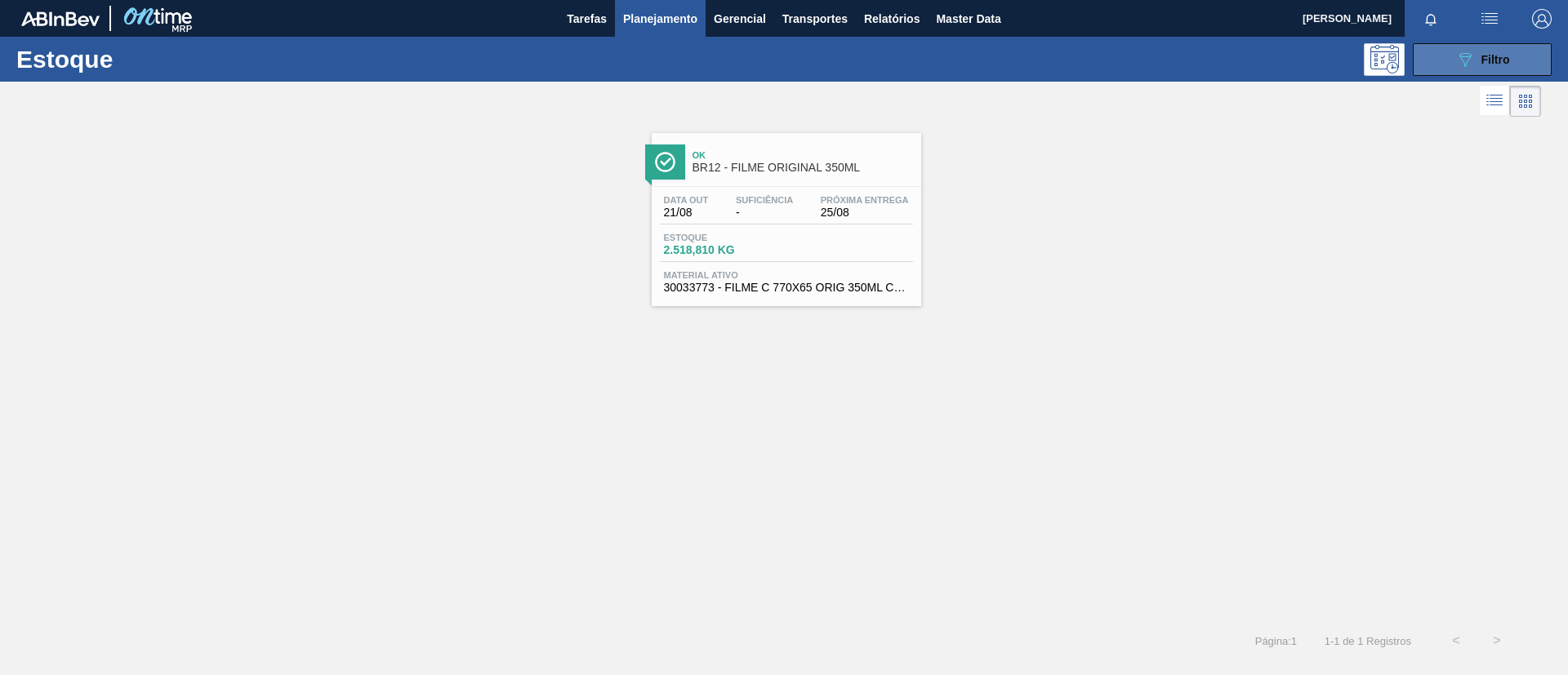
click at [1467, 53] on icon at bounding box center [1465, 60] width 13 height 14
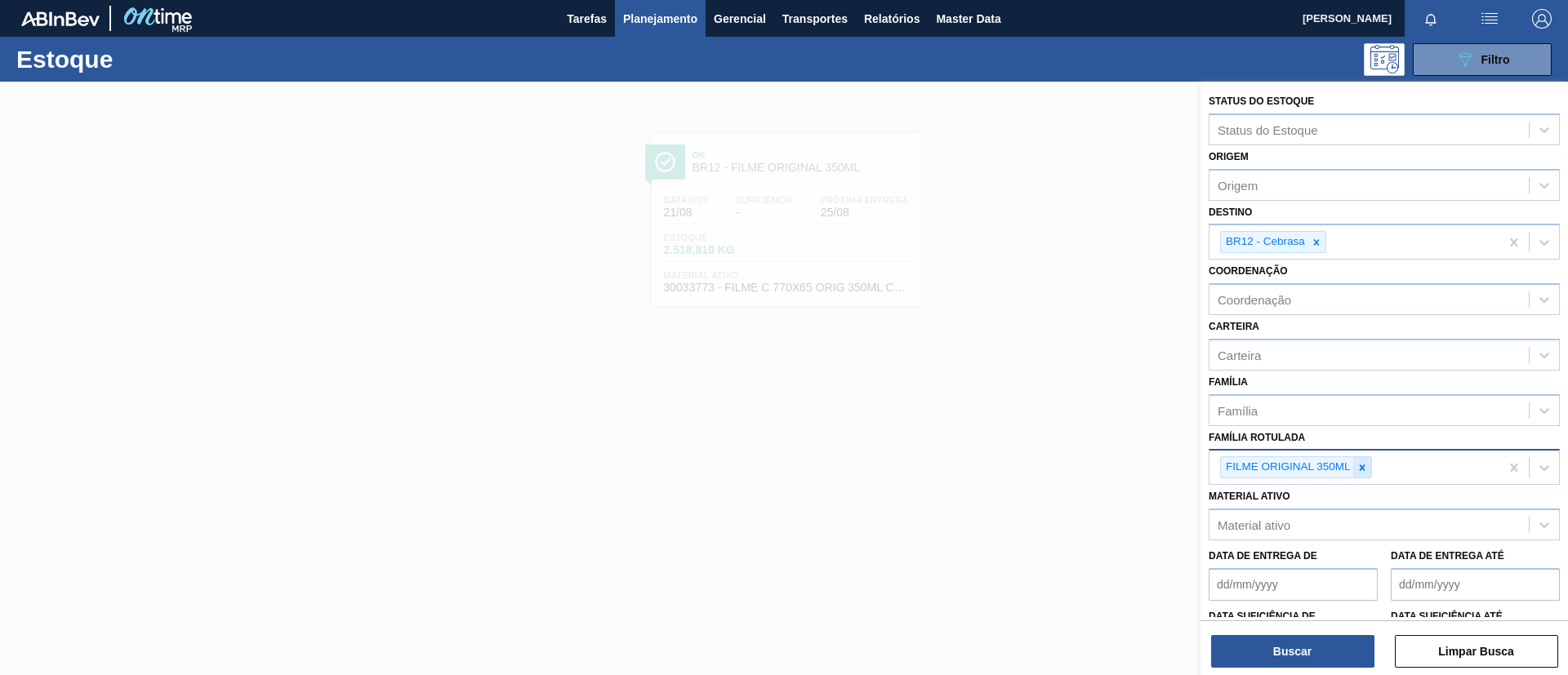
click at [1368, 462] on div at bounding box center [1363, 467] width 18 height 20
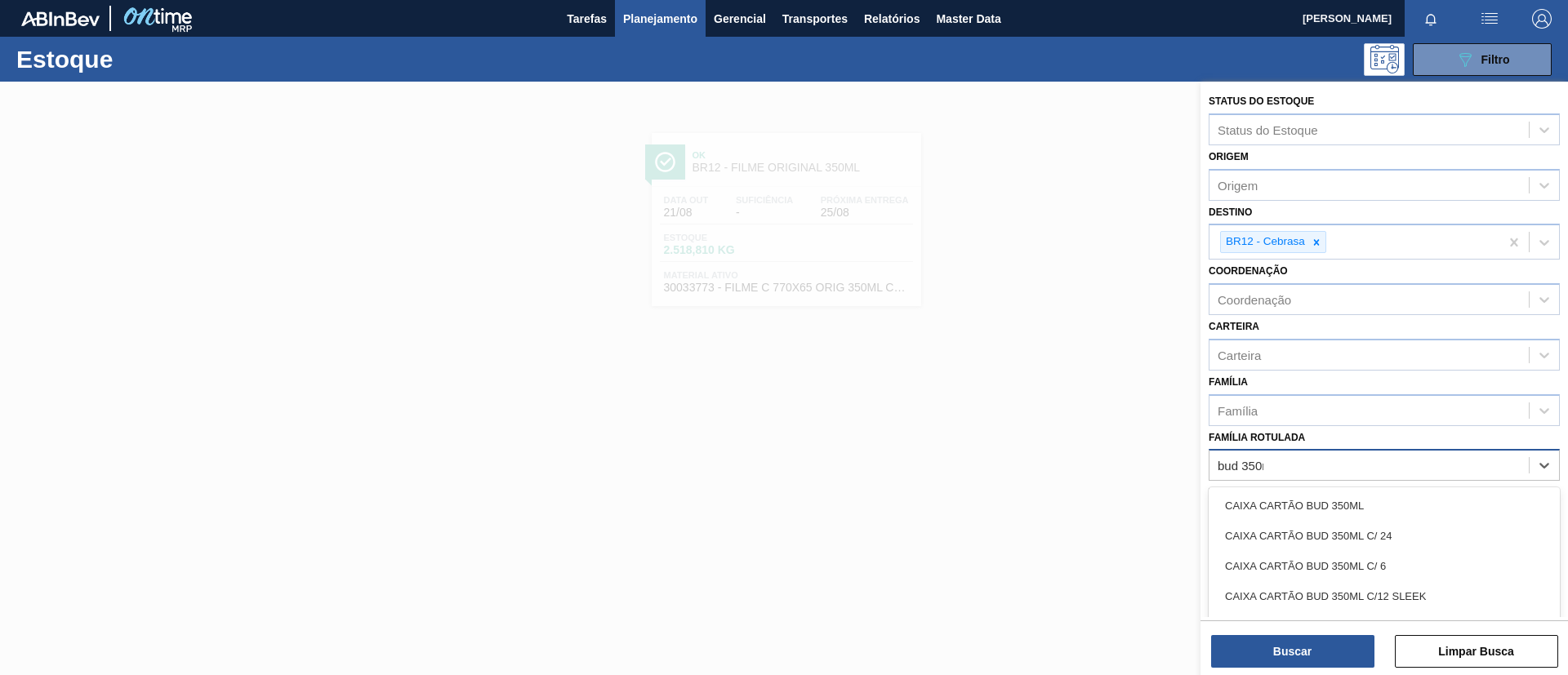
type Rotulada "bud 350ml"
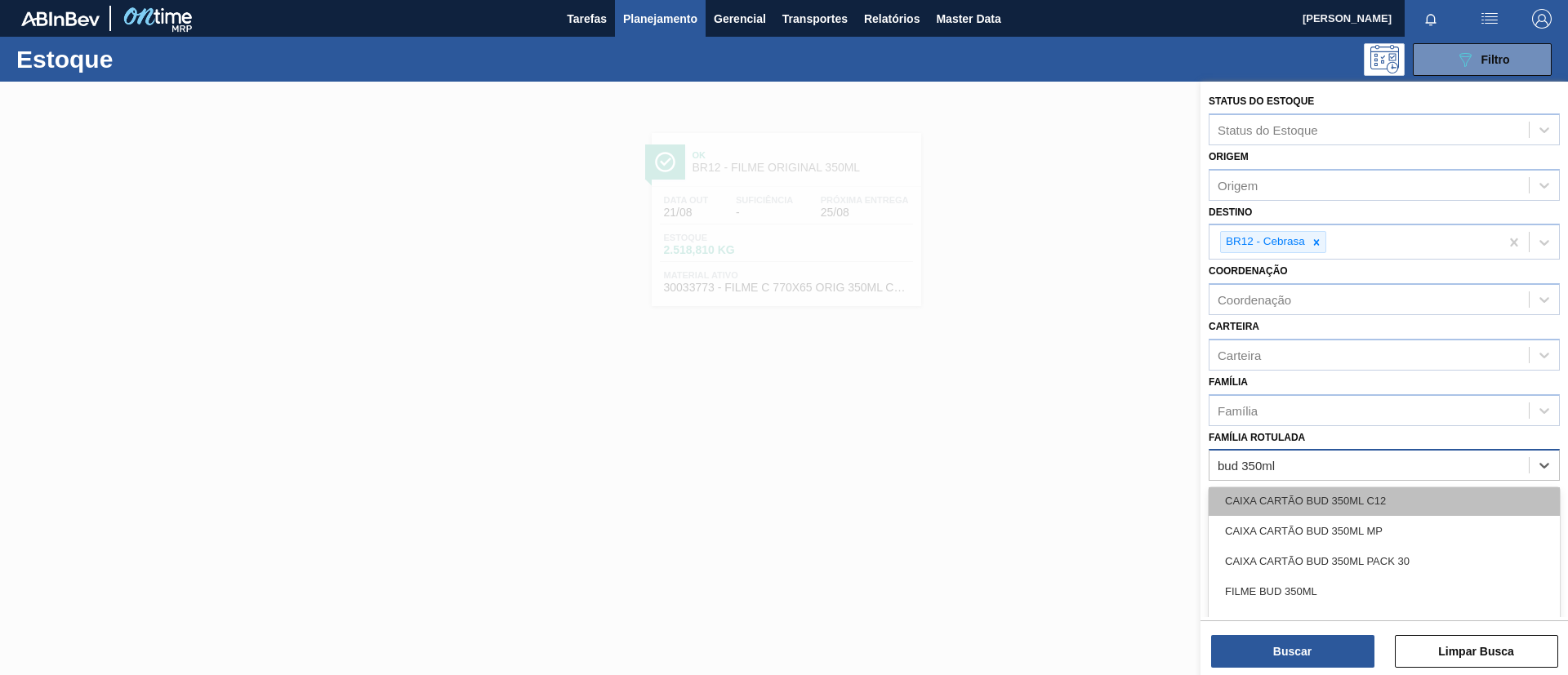
scroll to position [244, 0]
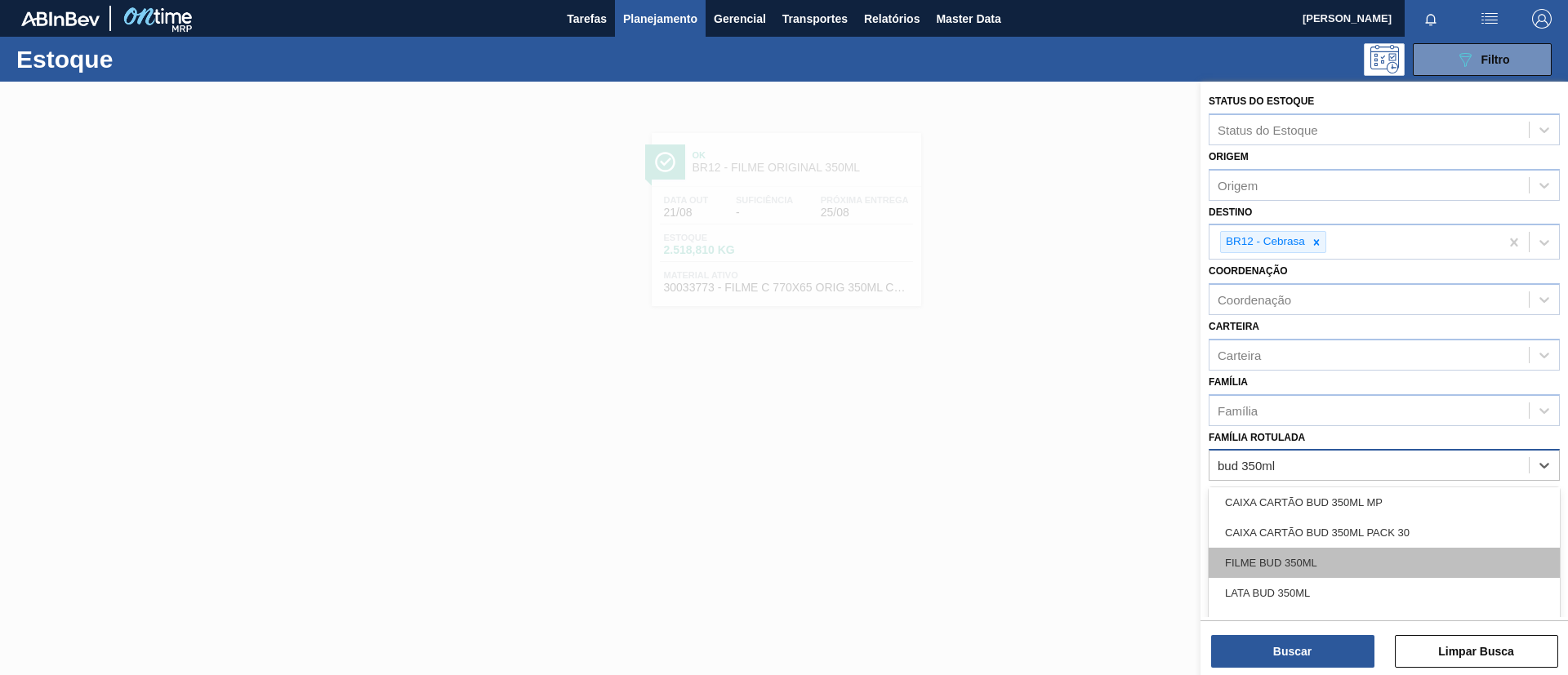
click at [1327, 562] on div "FILME BUD 350ML" at bounding box center [1384, 562] width 352 height 30
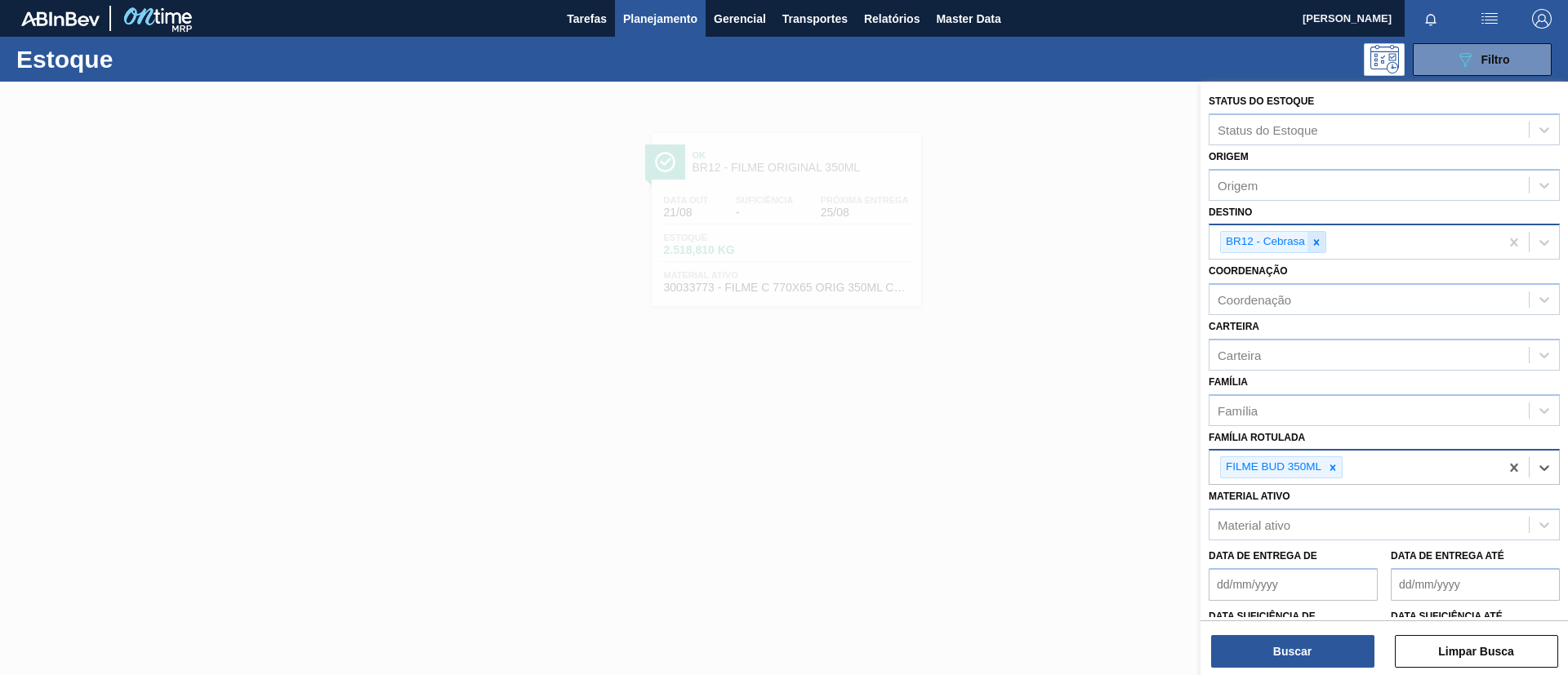
click at [1322, 239] on icon at bounding box center [1317, 243] width 12 height 12
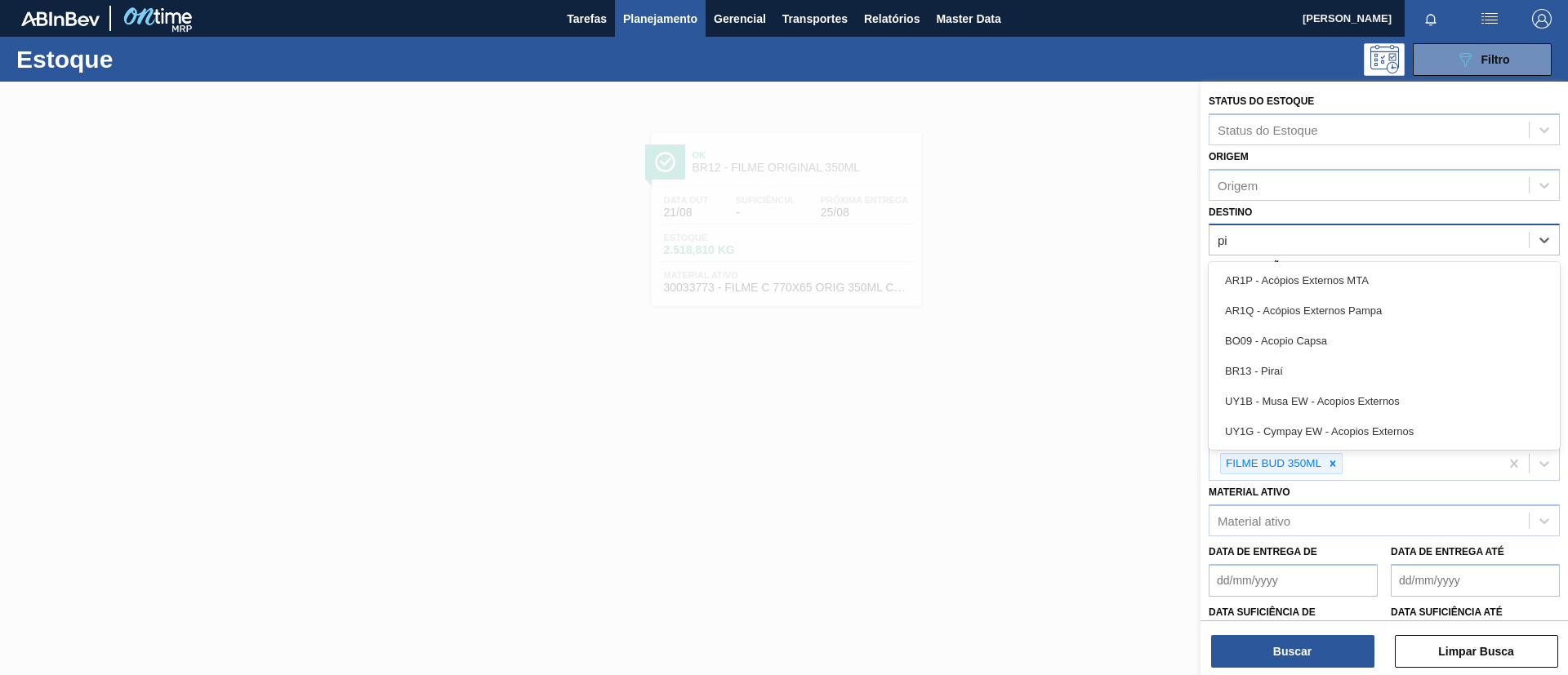
type input "pir"
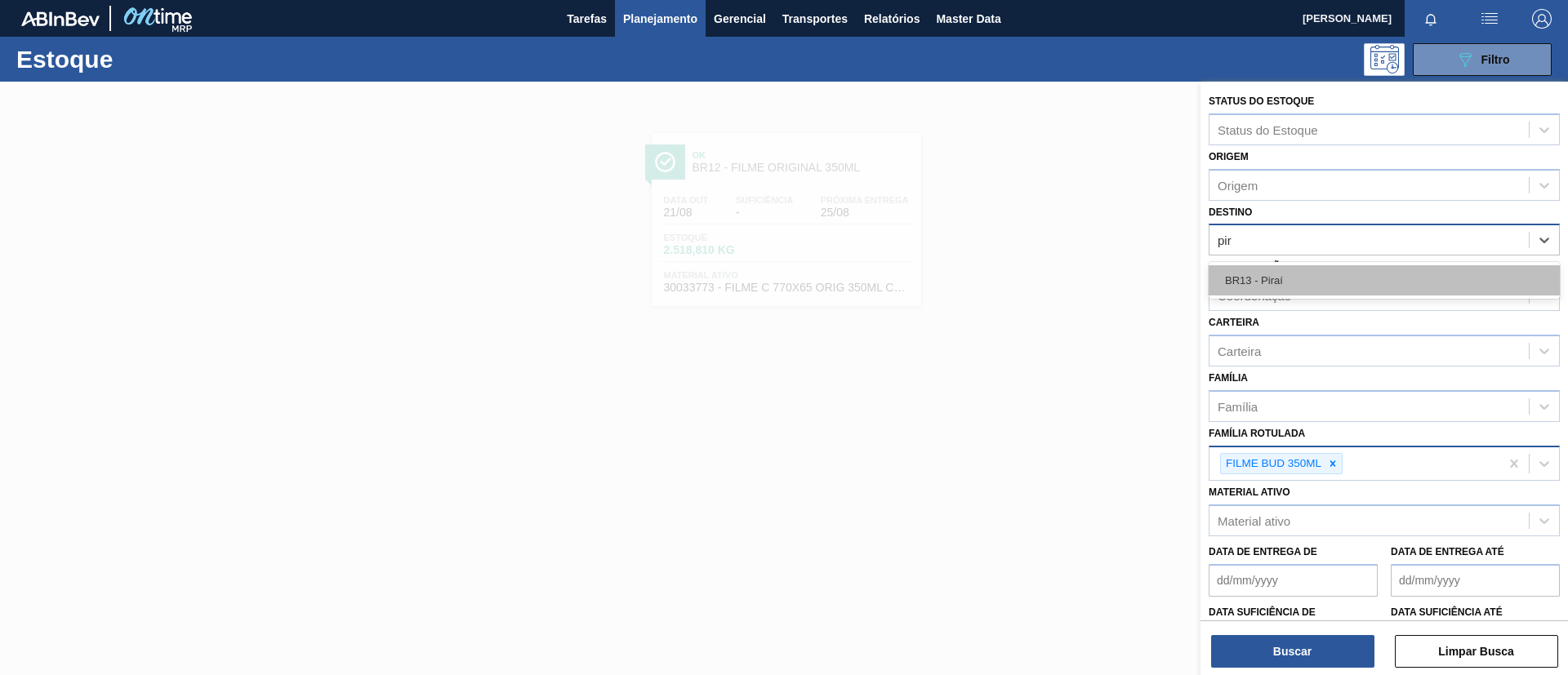
click at [1369, 275] on div "BR13 - Piraí" at bounding box center [1384, 280] width 352 height 30
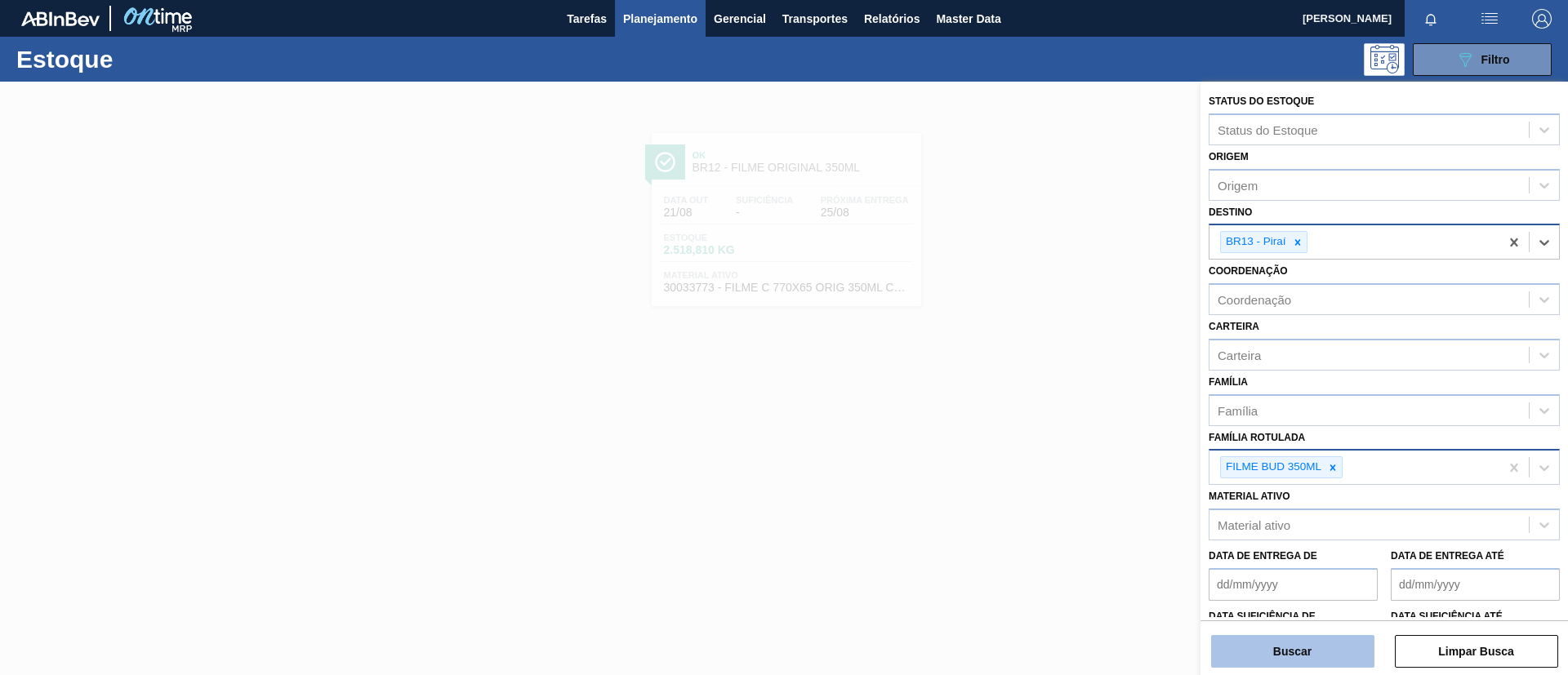
click at [1319, 642] on button "Buscar" at bounding box center [1293, 651] width 164 height 33
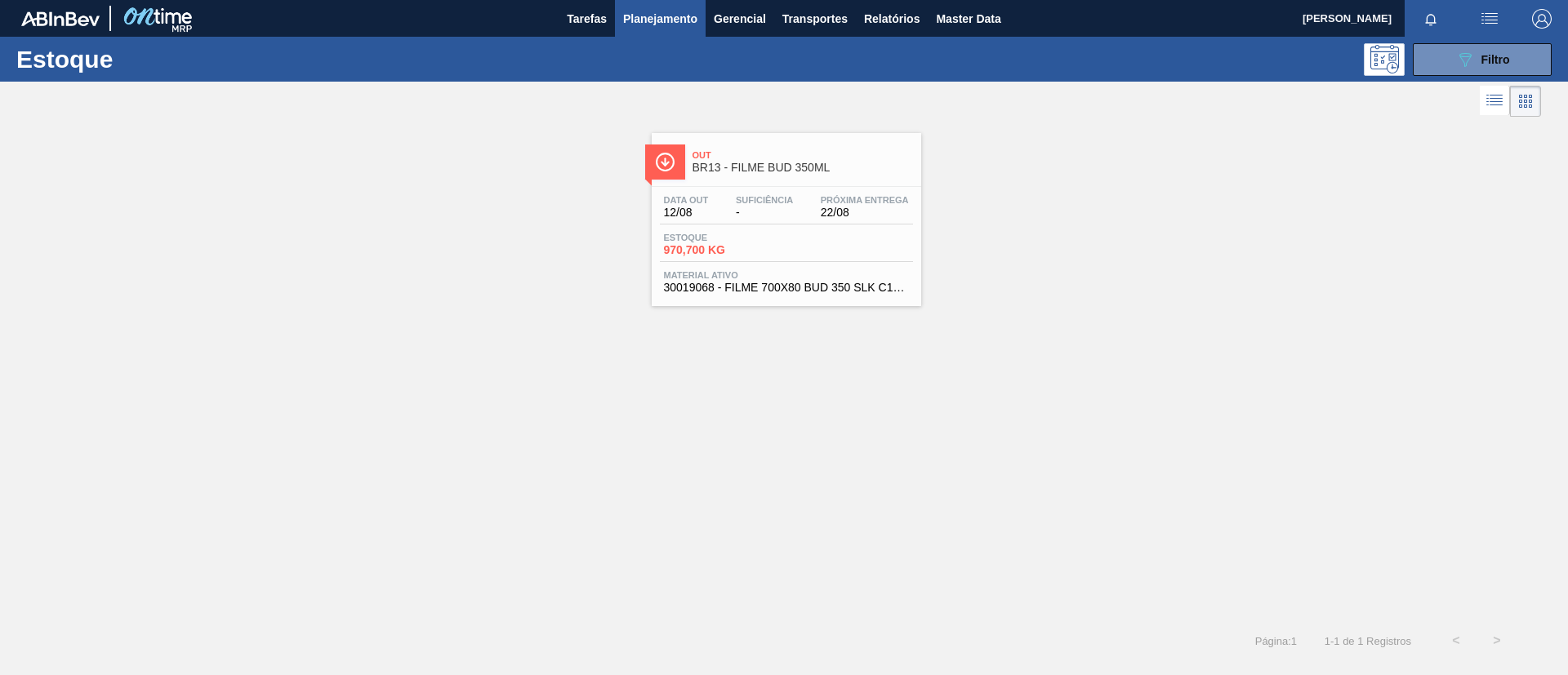
click at [842, 163] on span "BR13 - FILME BUD 350ML" at bounding box center [802, 168] width 220 height 13
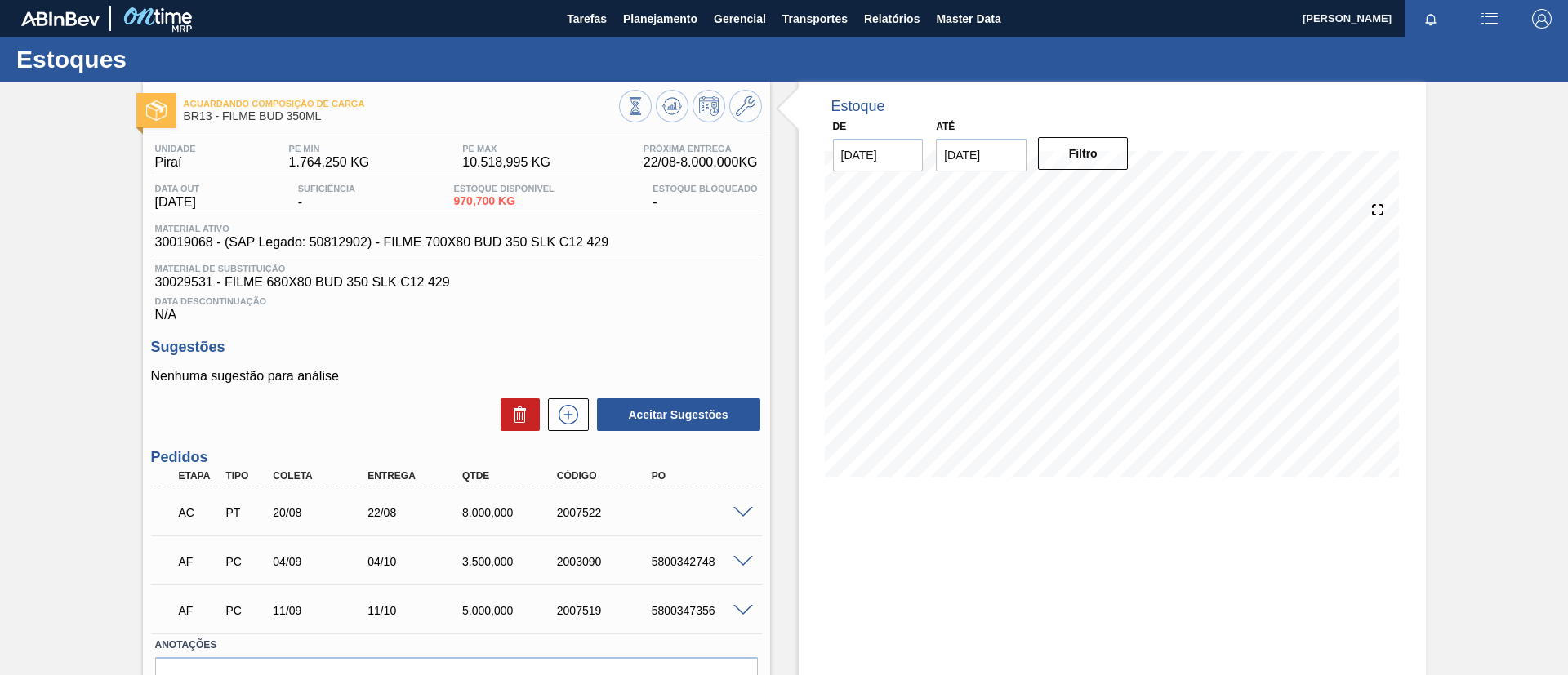
click at [739, 514] on span at bounding box center [742, 512] width 19 height 13
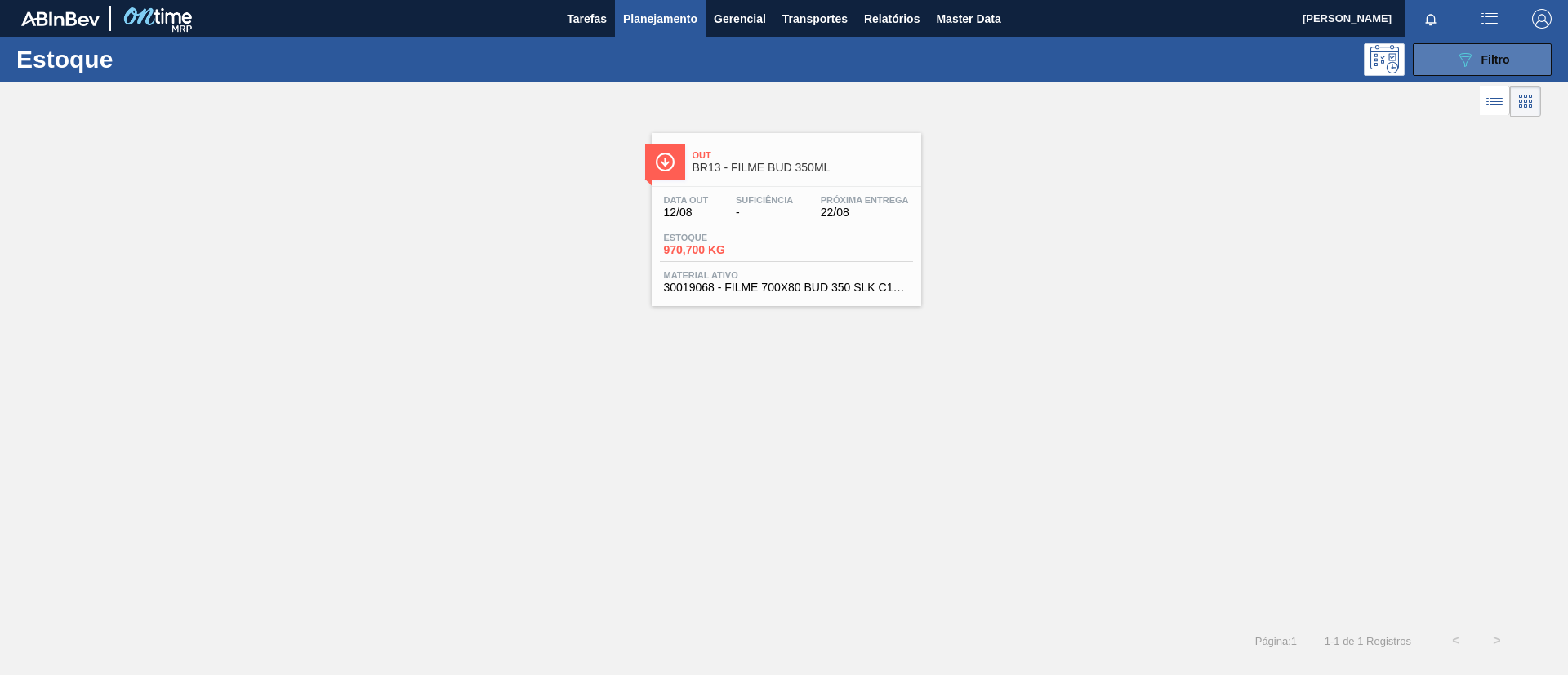
click at [1515, 62] on button "089F7B8B-B2A5-4AFE-B5C0-19BA573D28AC Filtro" at bounding box center [1482, 59] width 139 height 33
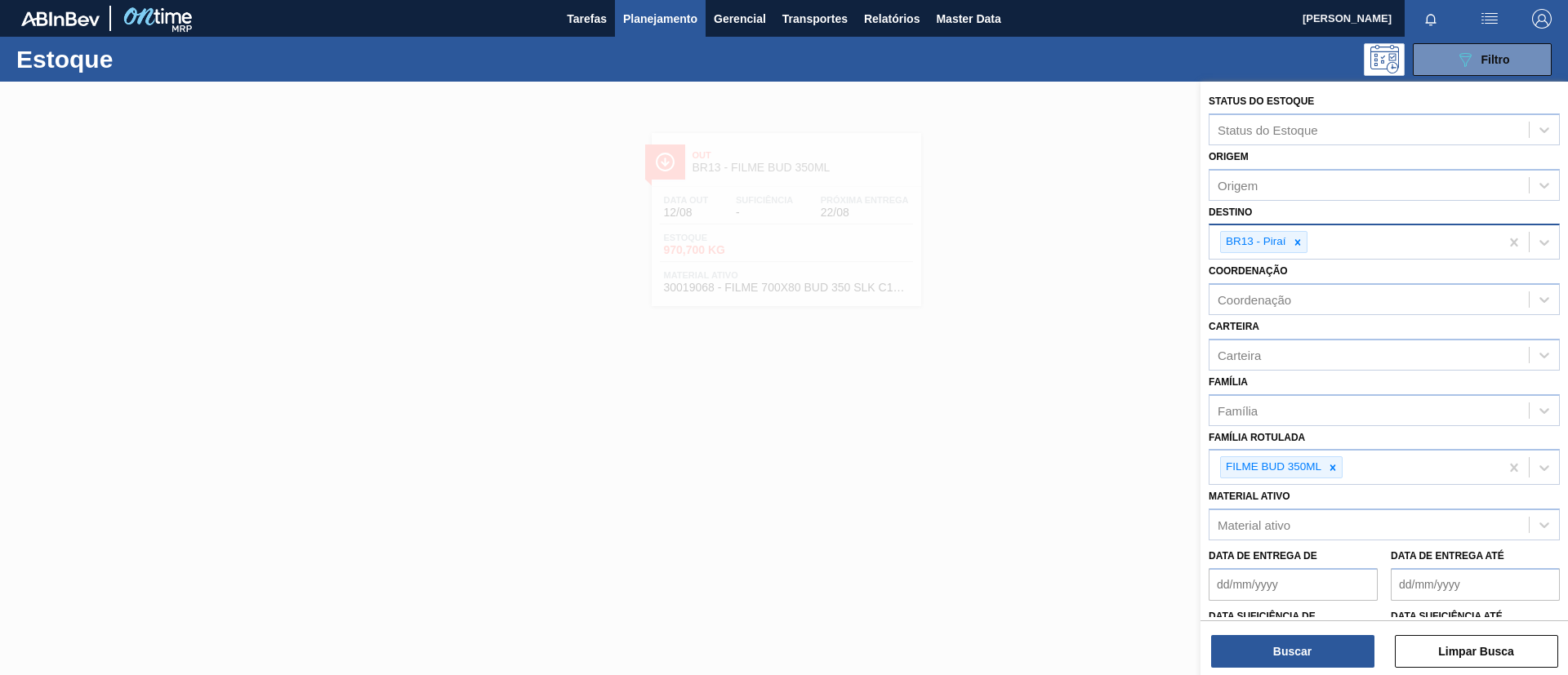
click at [1387, 244] on div "BR13 - Piraí" at bounding box center [1354, 242] width 290 height 33
type input "BR16"
click at [1393, 264] on div "Coordenação Coordenação" at bounding box center [1384, 287] width 352 height 56
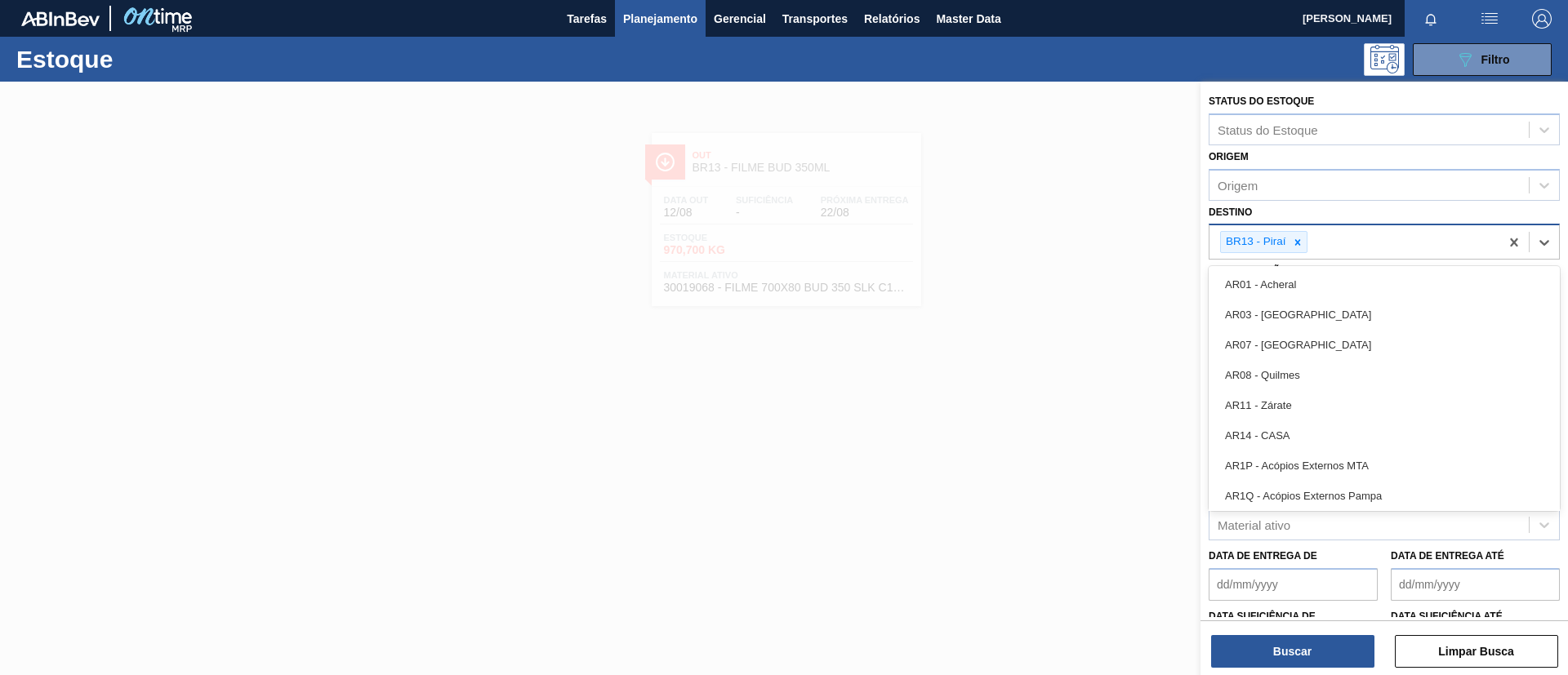
click at [1390, 246] on div "BR13 - Piraí" at bounding box center [1354, 242] width 290 height 33
type input "br16"
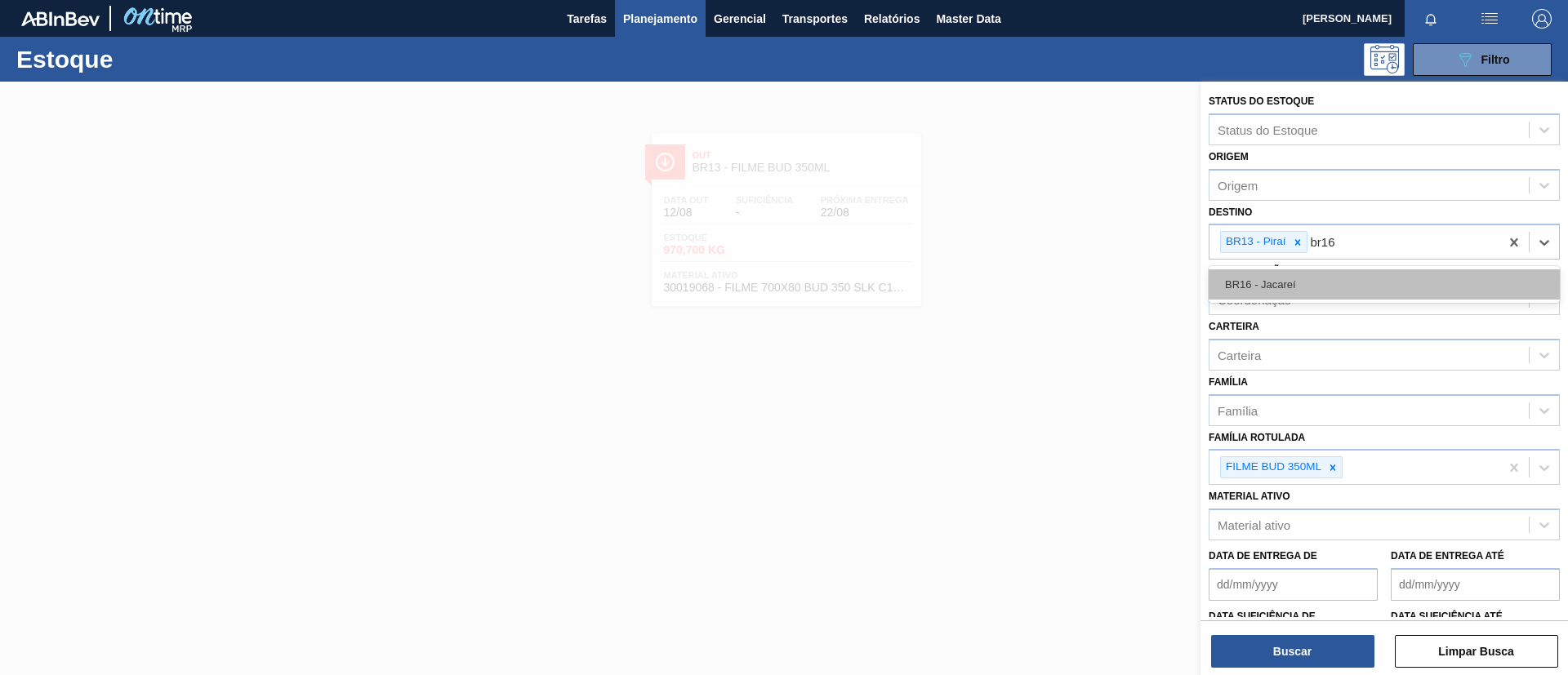
click at [1401, 270] on div "BR16 - Jacareí" at bounding box center [1384, 285] width 352 height 30
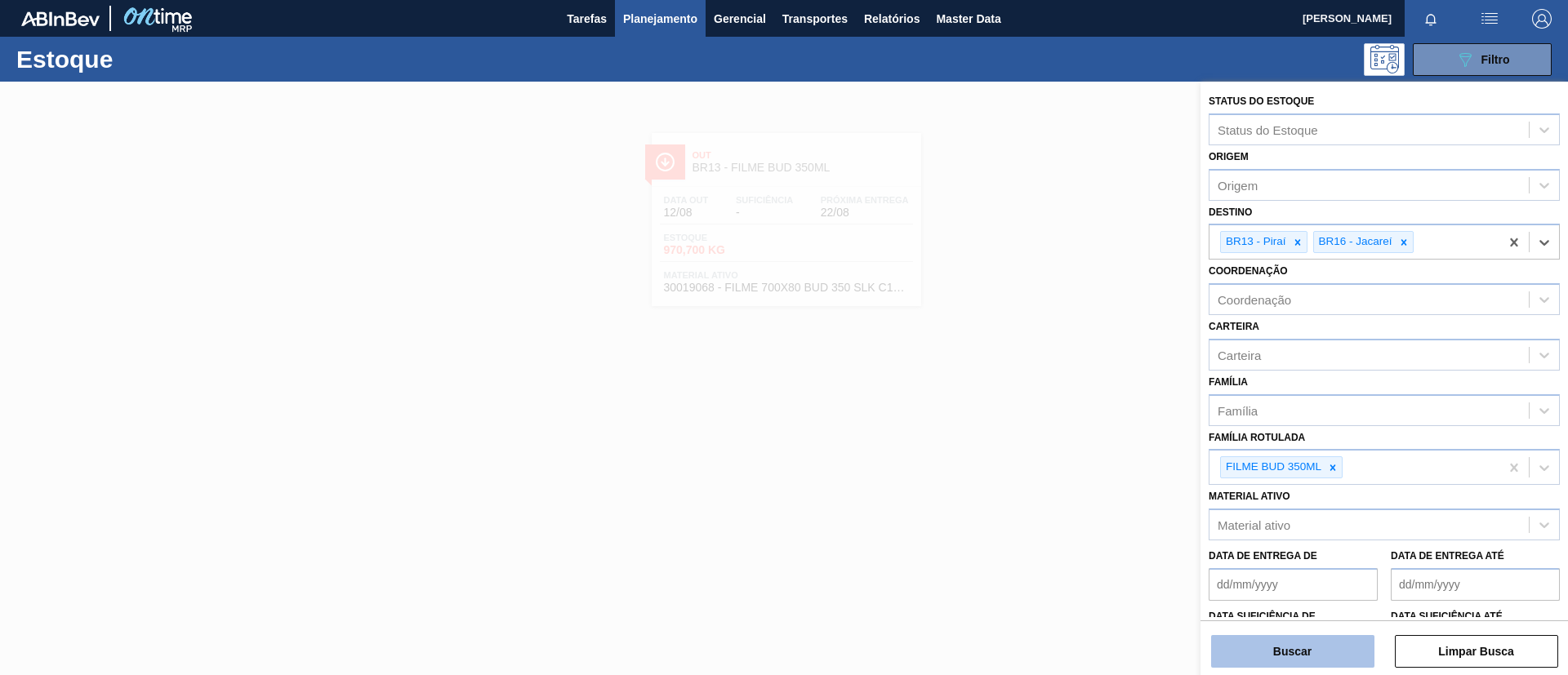
click at [1333, 647] on button "Buscar" at bounding box center [1293, 651] width 164 height 33
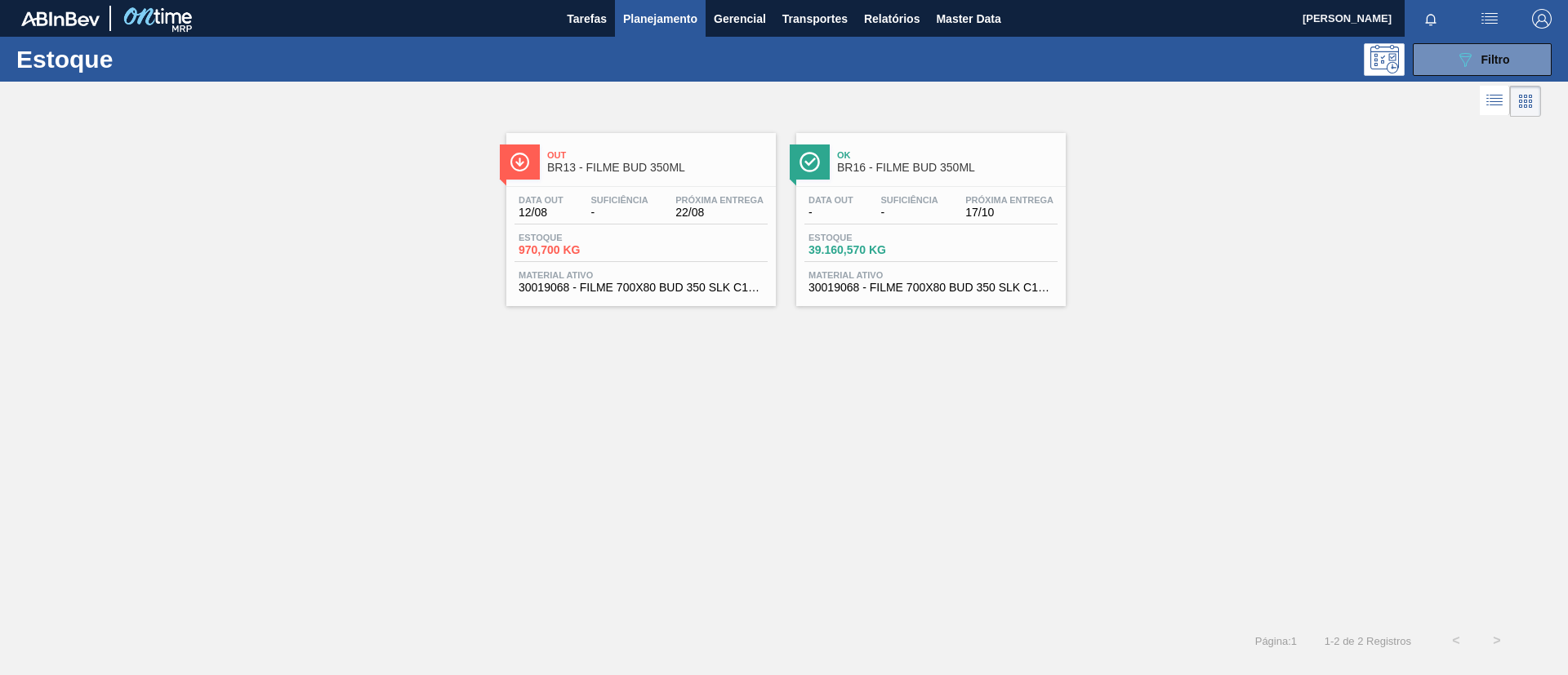
click at [903, 176] on div "Ok BR16 - FILME BUD 350ML" at bounding box center [948, 162] width 220 height 37
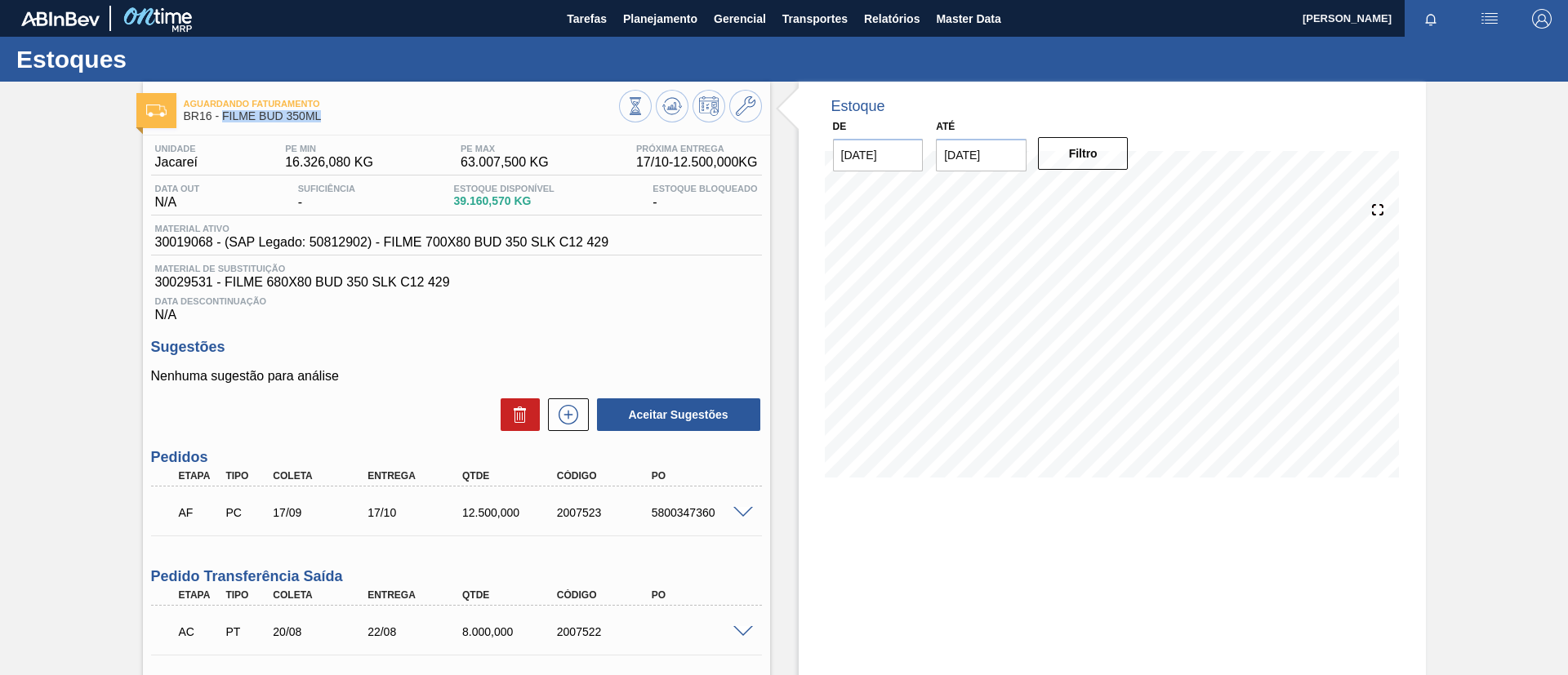
drag, startPoint x: 333, startPoint y: 122, endPoint x: 226, endPoint y: 113, distance: 107.4
click at [222, 119] on span "BR16 - FILME BUD 350ML" at bounding box center [401, 116] width 435 height 13
copy span "FILME BUD 350ML"
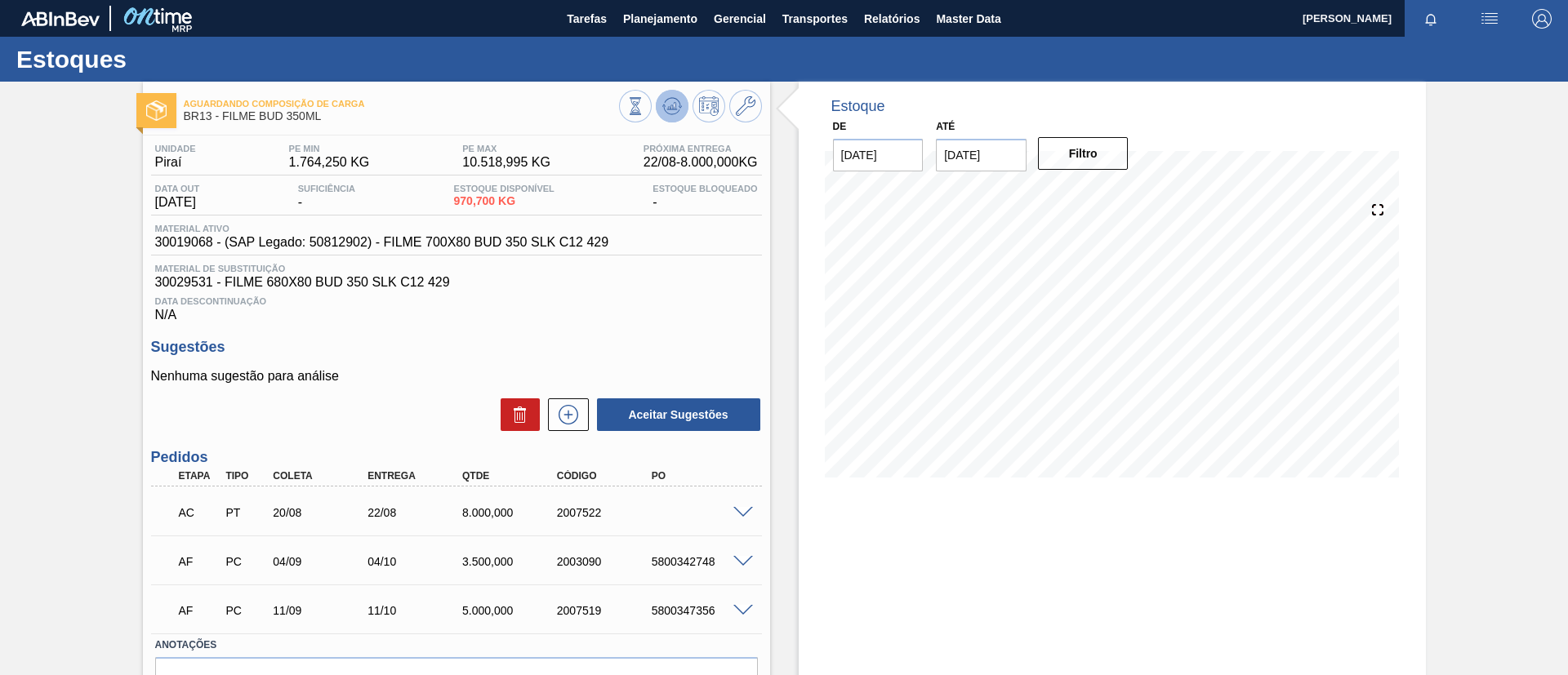
click at [645, 113] on icon at bounding box center [635, 106] width 18 height 18
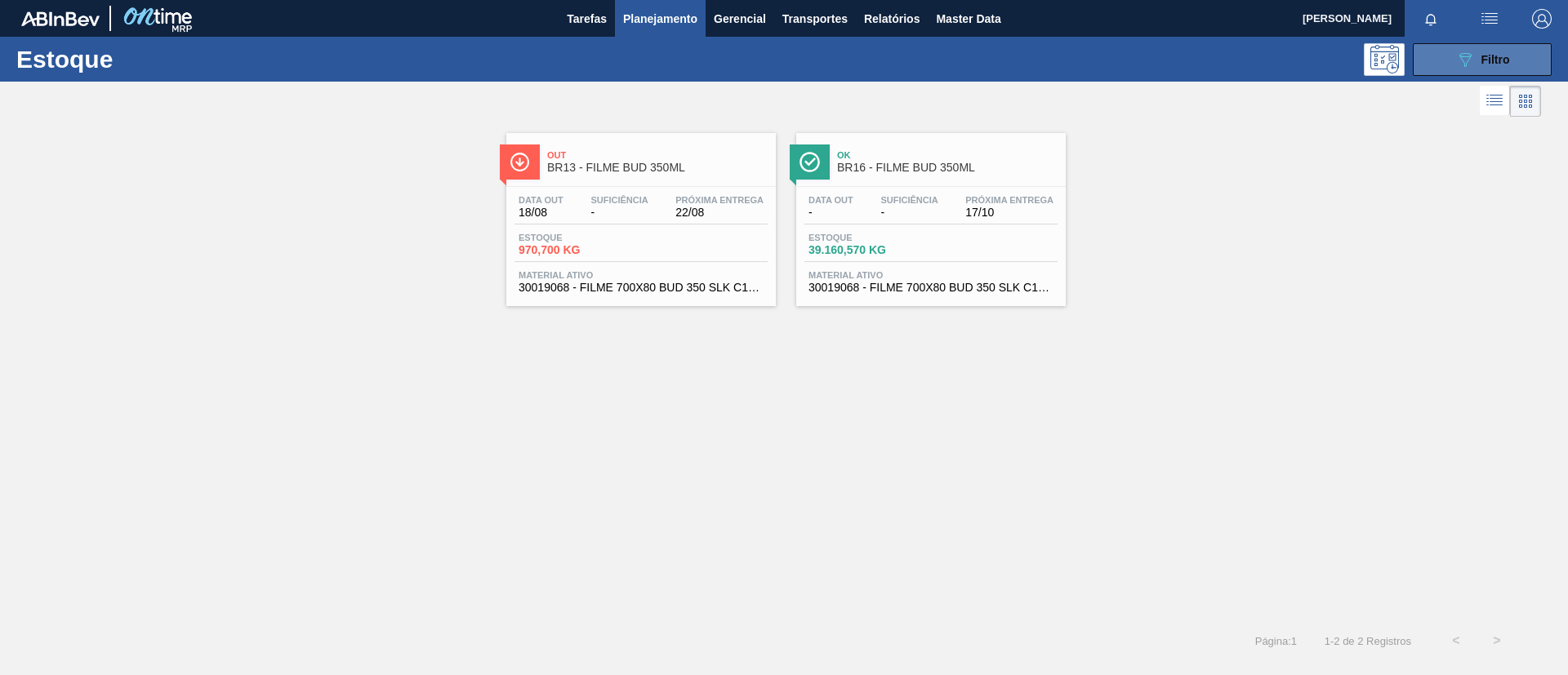
click at [1440, 58] on button "089F7B8B-B2A5-4AFE-B5C0-19BA573D28AC Filtro" at bounding box center [1482, 59] width 139 height 33
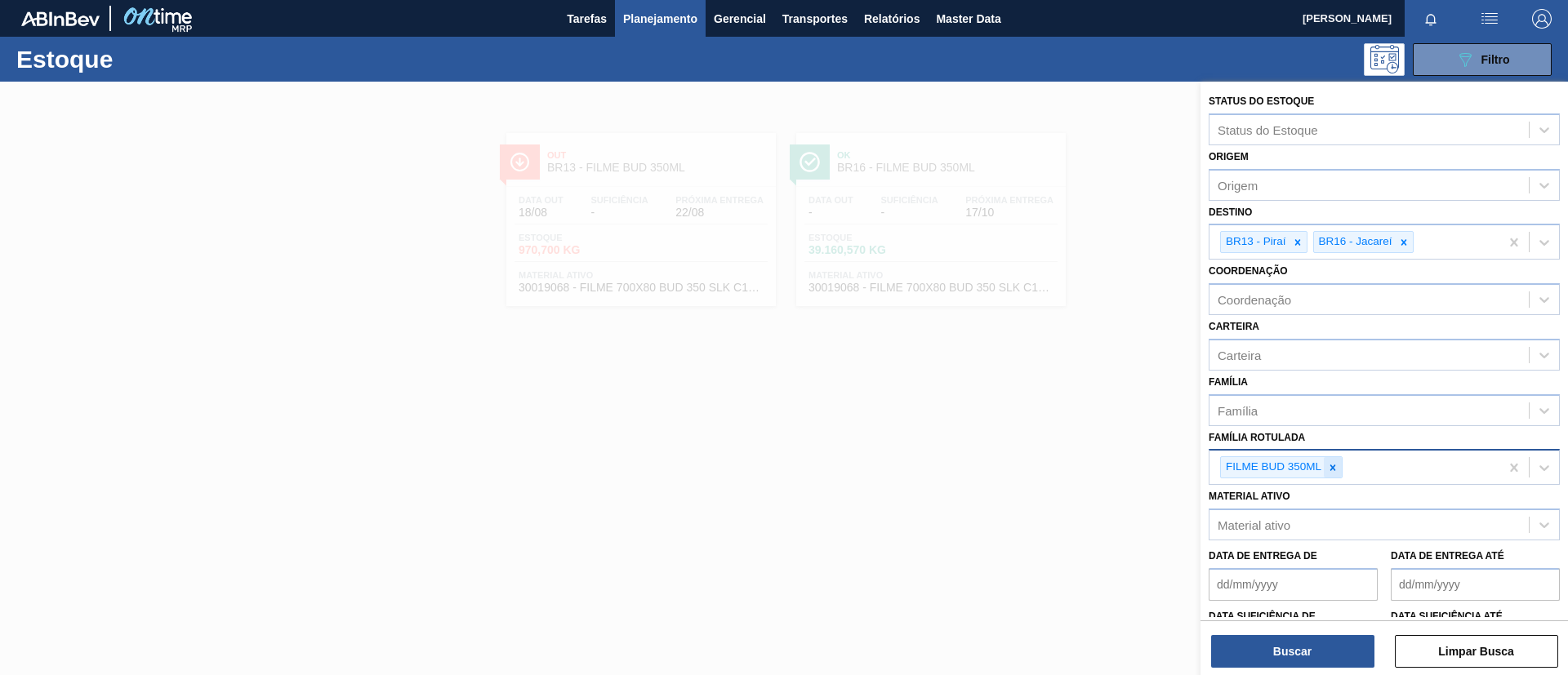
click at [1327, 469] on icon at bounding box center [1333, 468] width 12 height 12
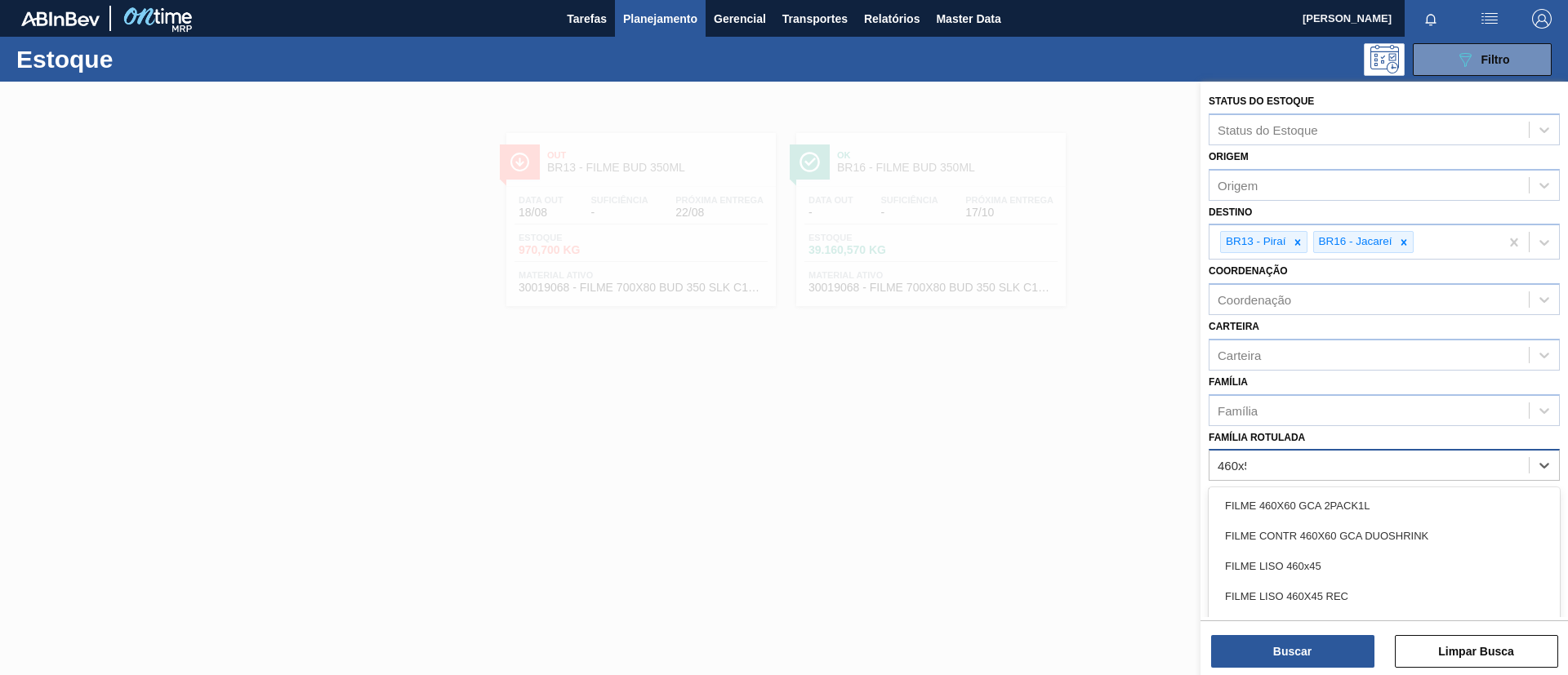
type Rotulada "460x50"
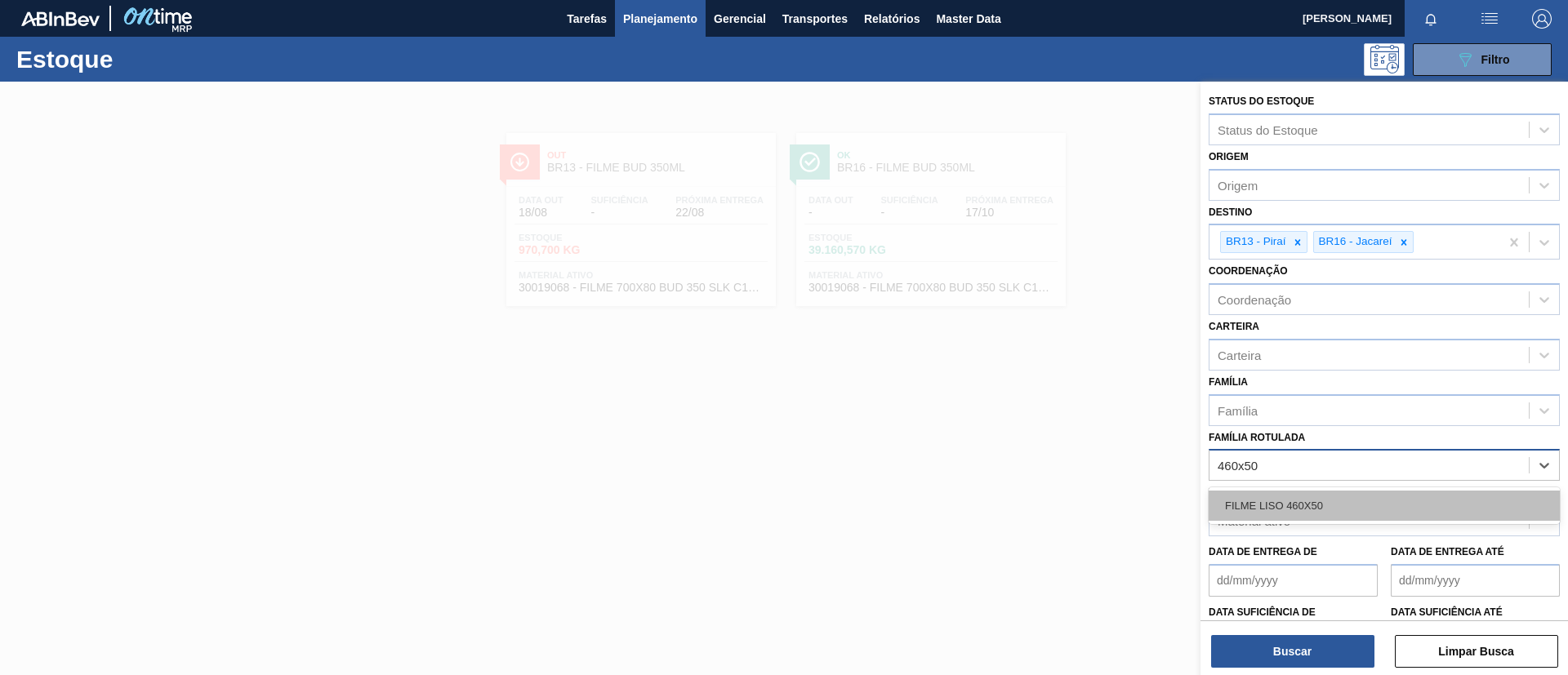
click at [1315, 496] on div "FILME LISO 460X50" at bounding box center [1384, 506] width 352 height 30
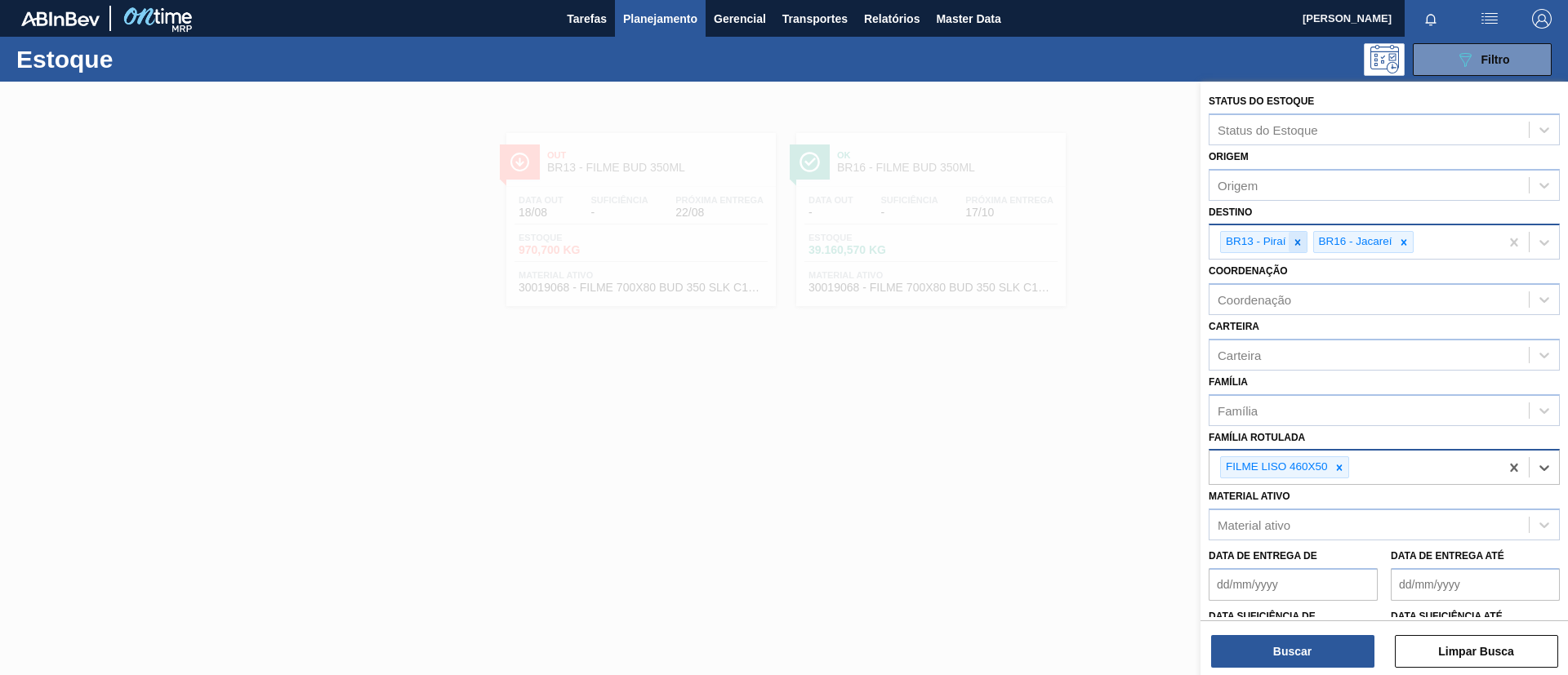
click at [1301, 241] on icon at bounding box center [1297, 243] width 12 height 12
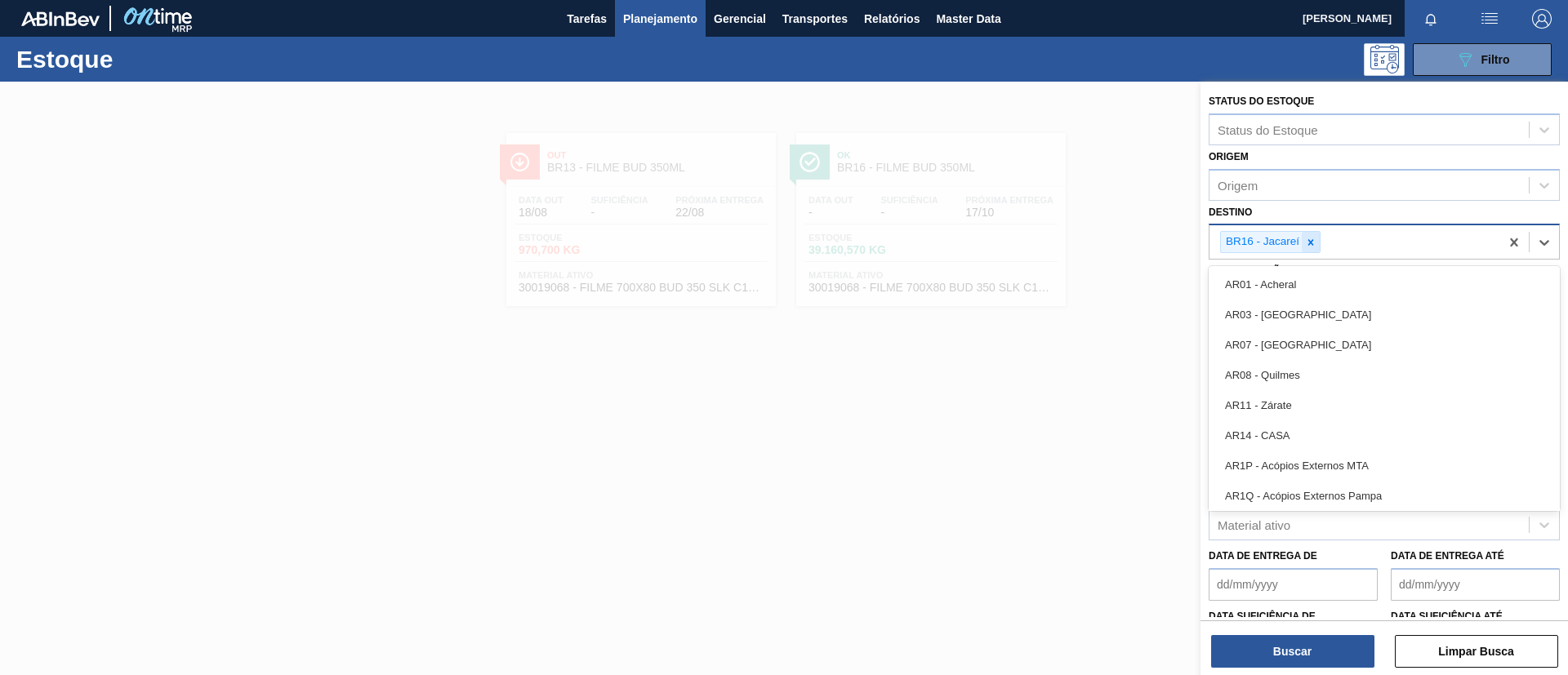
click at [1302, 243] on div "BR16 - Jacareí" at bounding box center [1270, 242] width 100 height 22
click at [1308, 243] on icon at bounding box center [1311, 243] width 12 height 12
type input "nov"
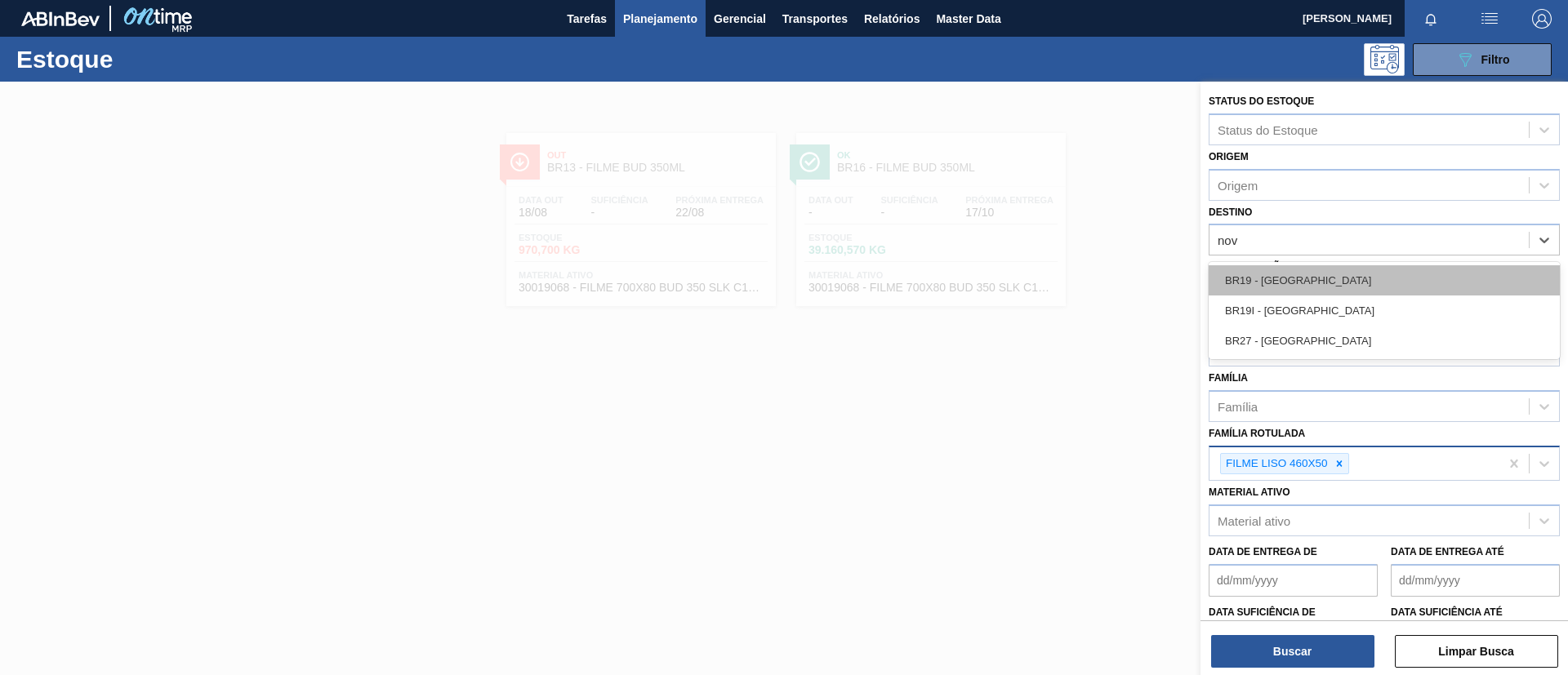
click at [1336, 274] on div "BR19 - [GEOGRAPHIC_DATA]" at bounding box center [1384, 280] width 352 height 30
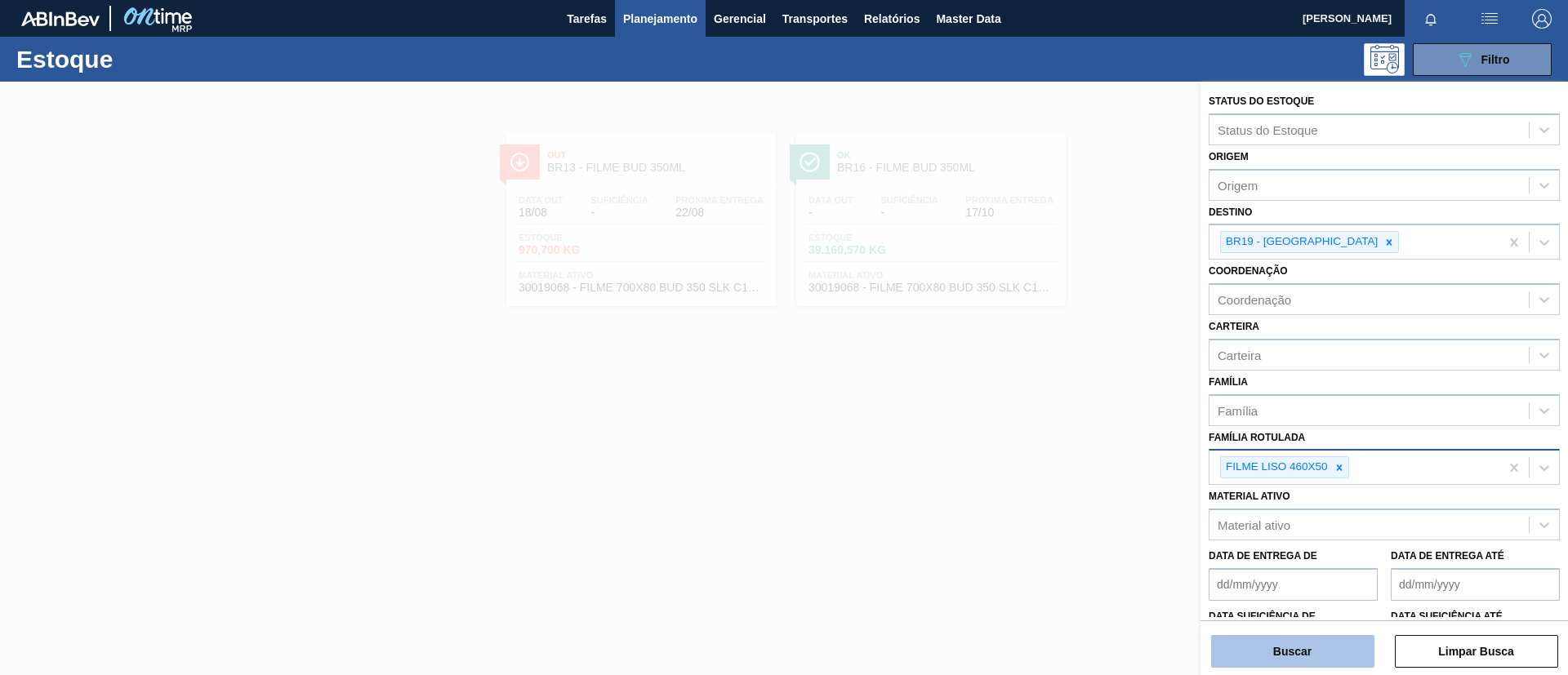
click at [1322, 643] on button "Buscar" at bounding box center [1293, 651] width 164 height 33
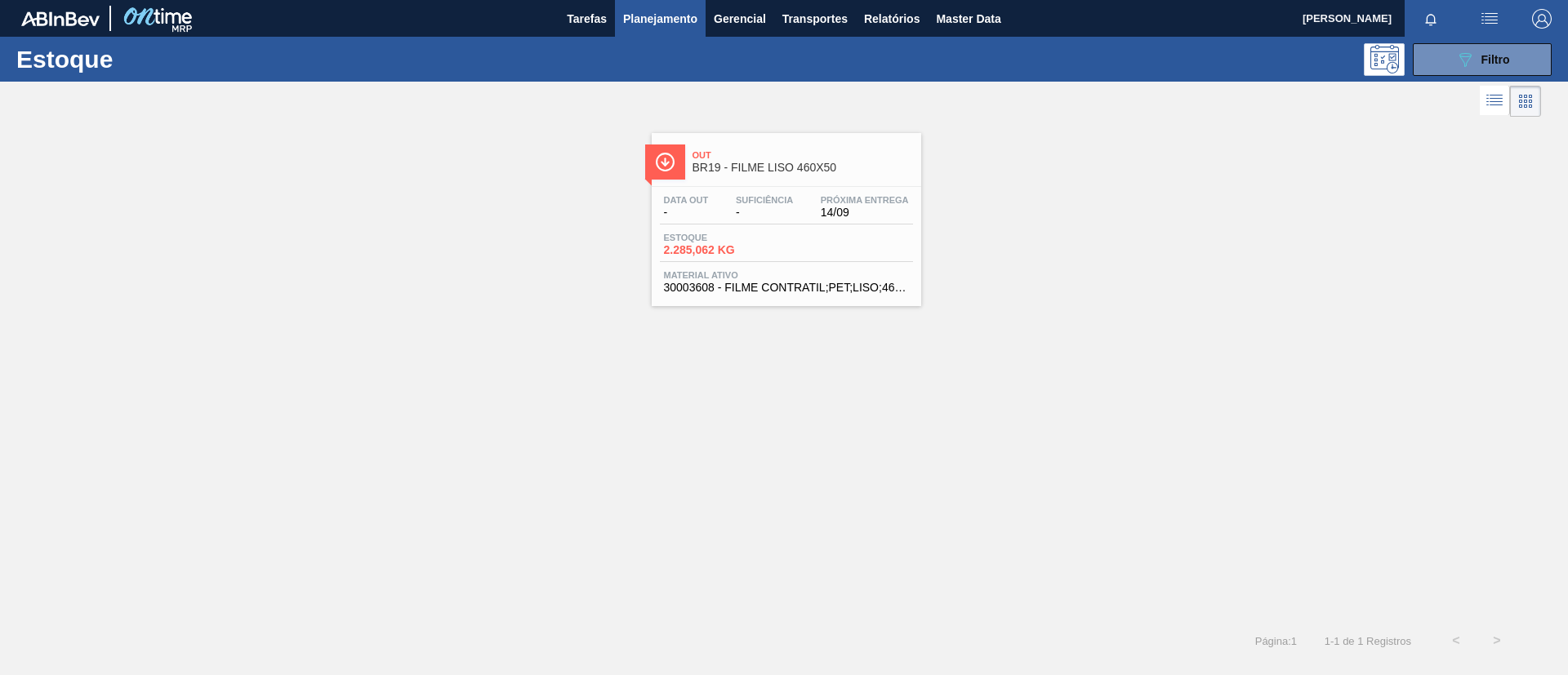
click at [807, 188] on div "Data out - Suficiência - Próxima Entrega 14/09 Estoque 2.285,062 KG Material at…" at bounding box center [787, 242] width 270 height 111
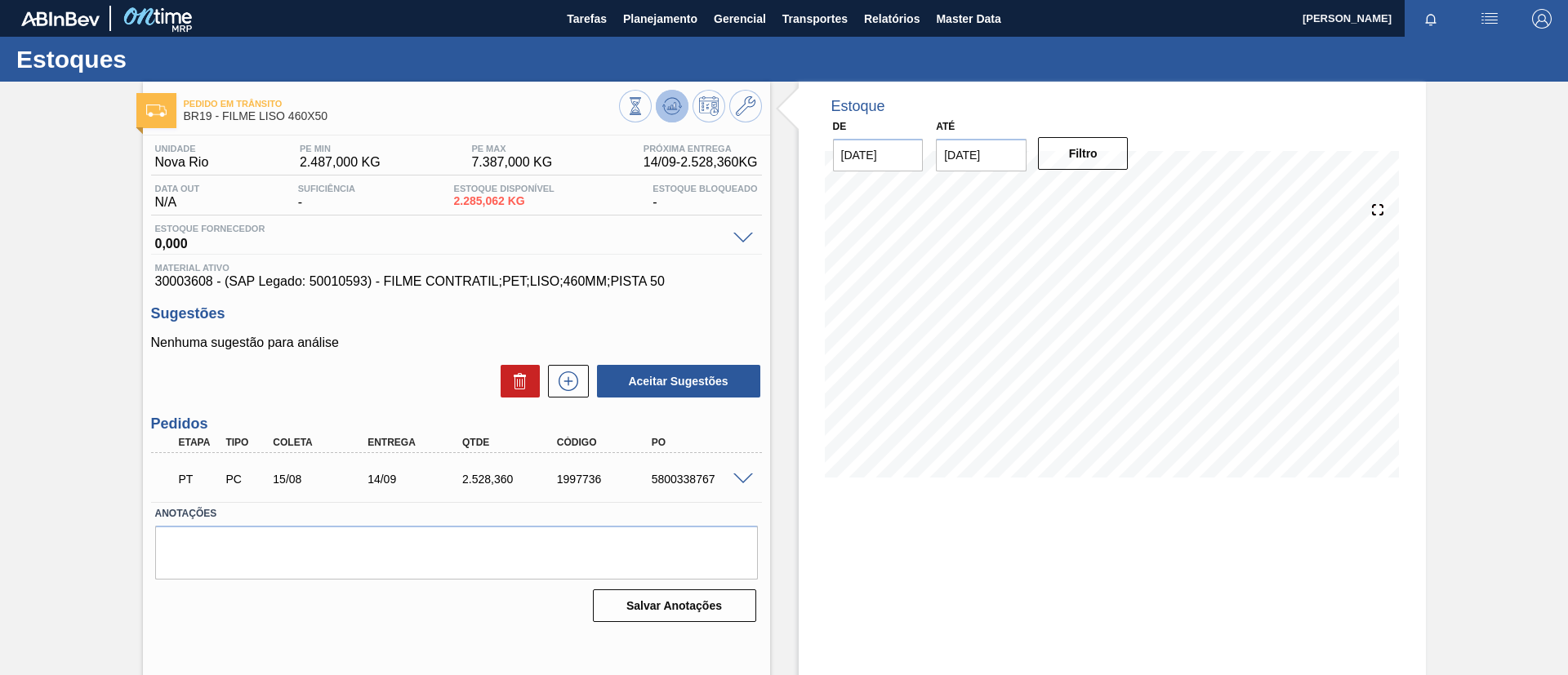
click at [645, 102] on icon at bounding box center [635, 106] width 18 height 18
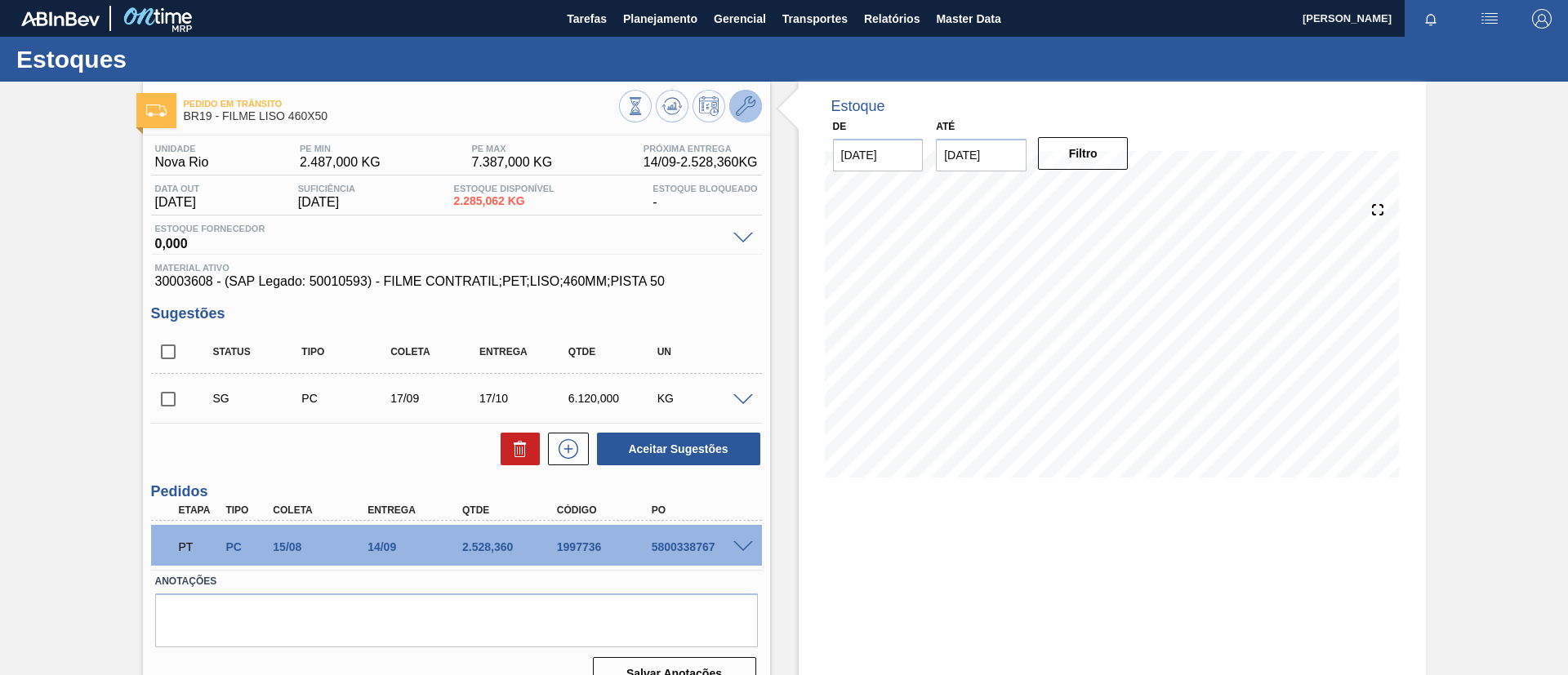
click at [746, 118] on button at bounding box center [745, 106] width 33 height 33
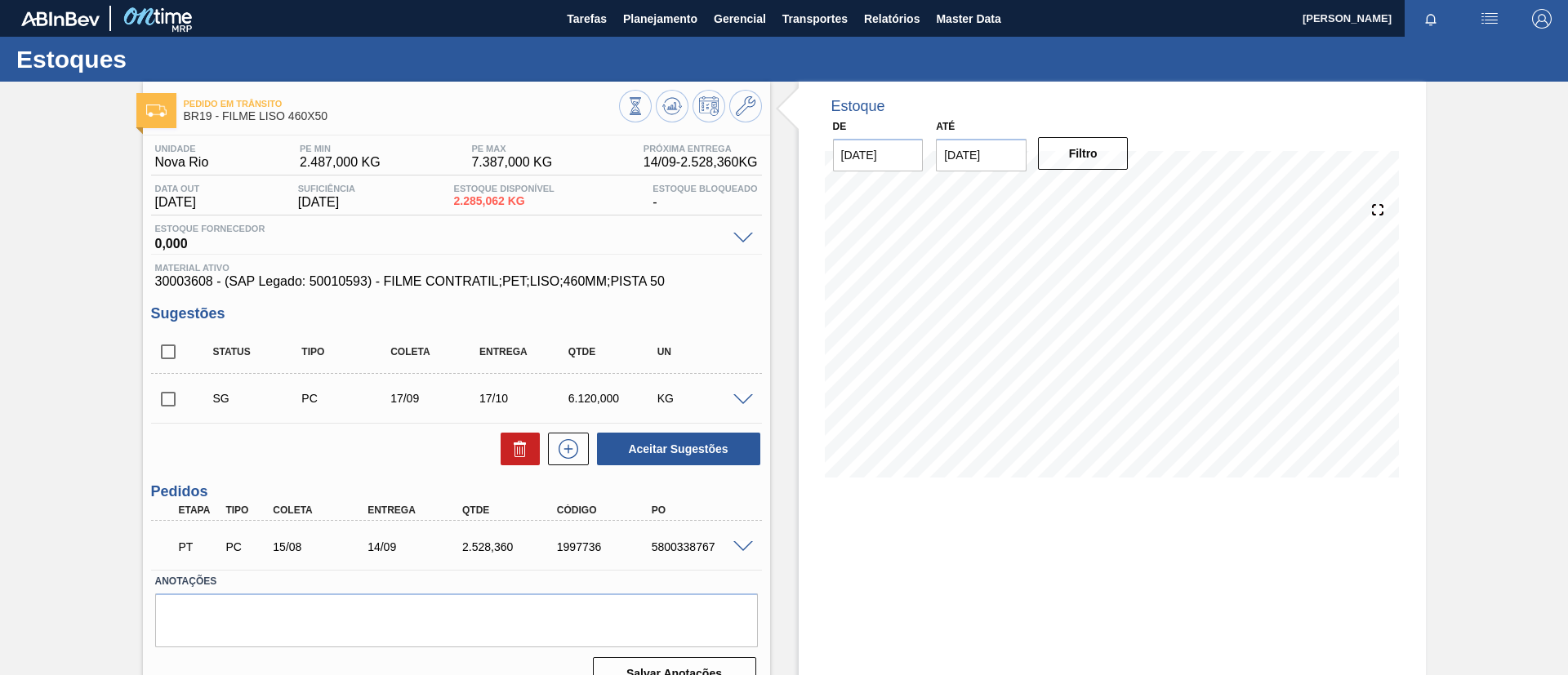
click at [0, 201] on div "Pedido em Trânsito BR19 - FILME LISO 460X50 Unidade Nova Rio PE MIN 2.487,000 K…" at bounding box center [784, 392] width 1568 height 622
click at [174, 397] on input "checkbox" at bounding box center [168, 399] width 34 height 34
click at [529, 453] on button at bounding box center [520, 448] width 39 height 33
checkbox input "false"
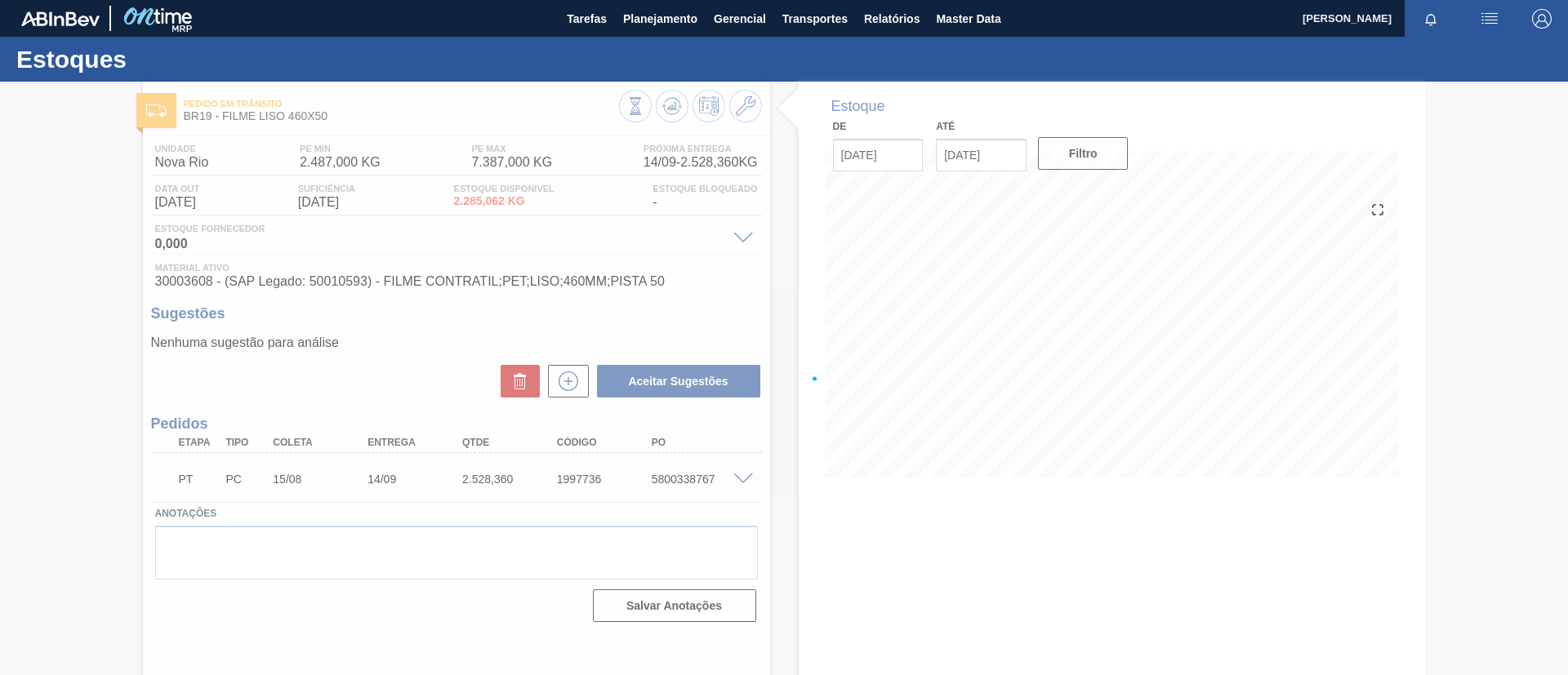
click at [151, 360] on div at bounding box center [784, 378] width 1568 height 593
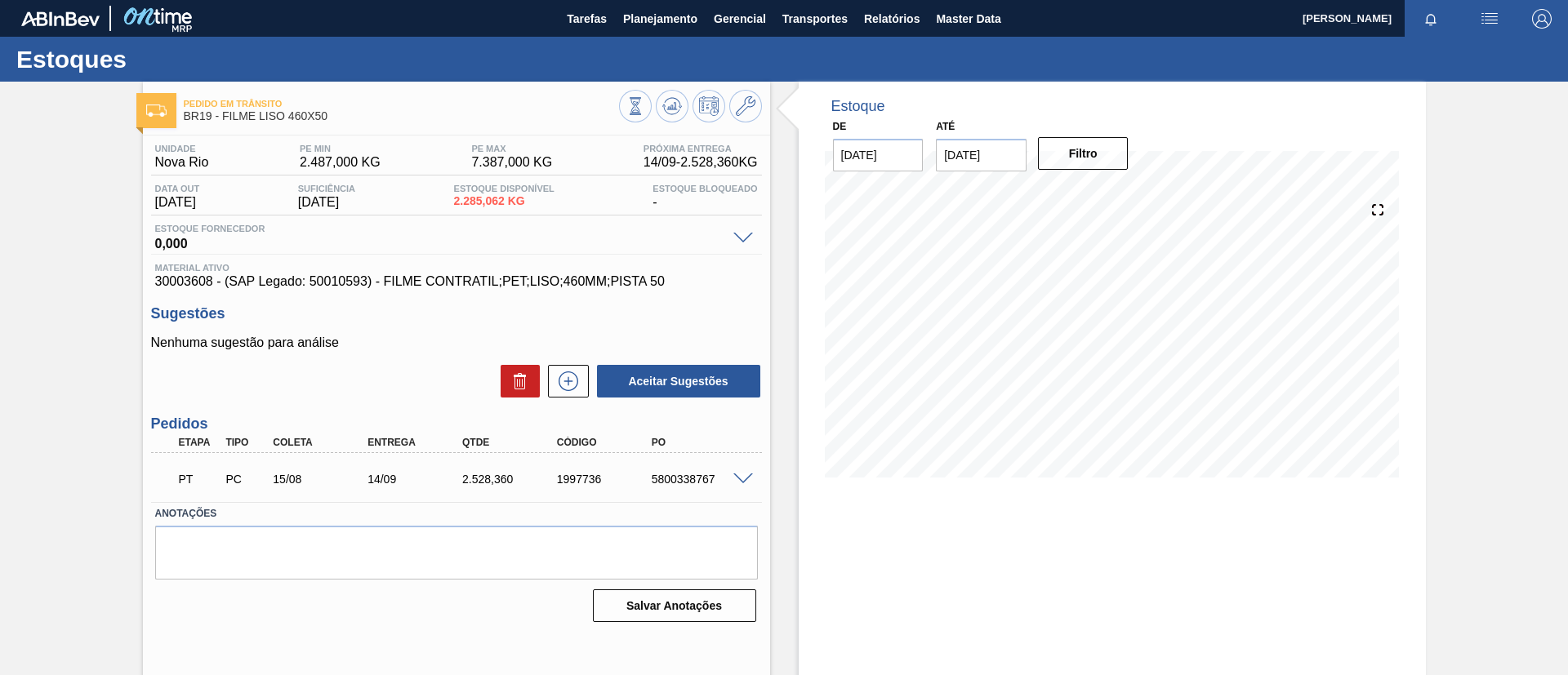
click at [744, 473] on span at bounding box center [742, 479] width 19 height 13
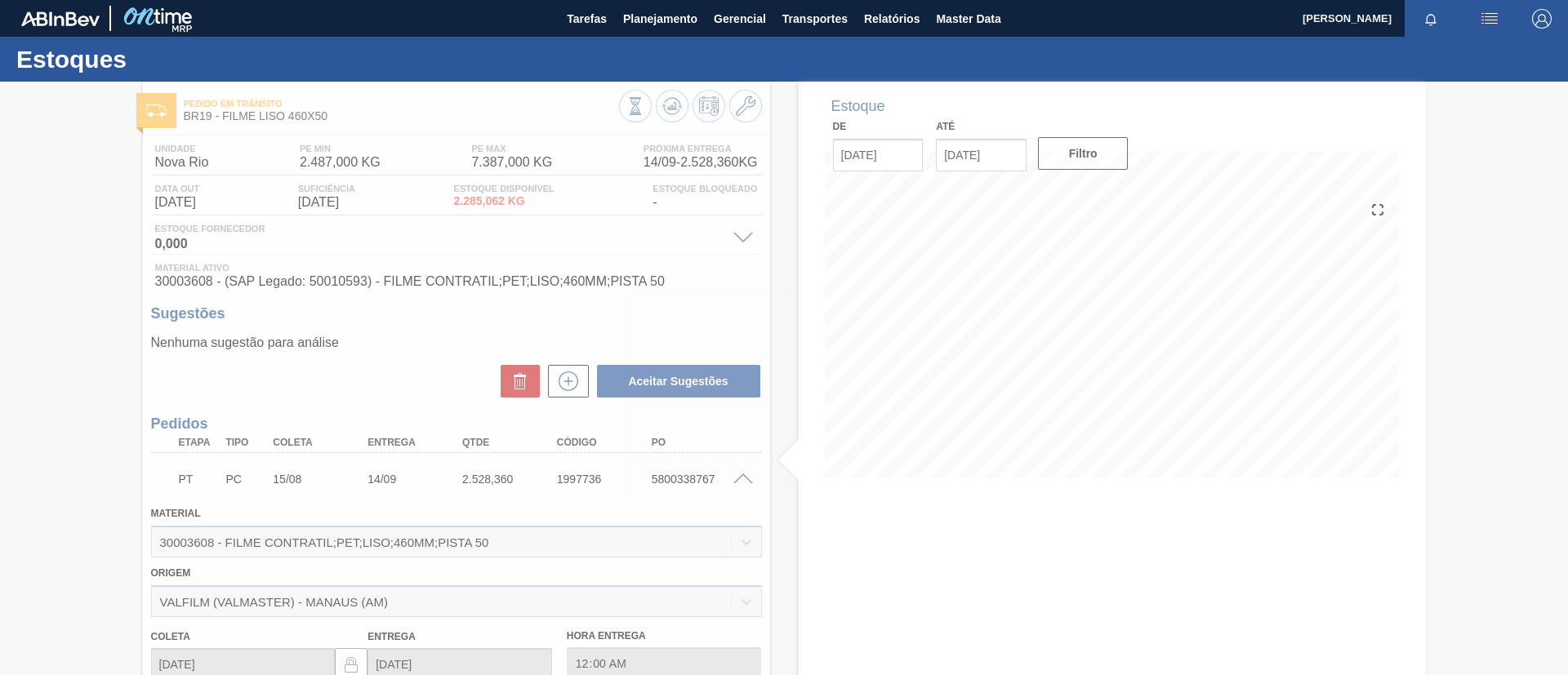
drag, startPoint x: 1159, startPoint y: 419, endPoint x: 1419, endPoint y: 425, distance: 260.1
click at [1419, 425] on div at bounding box center [784, 378] width 1568 height 593
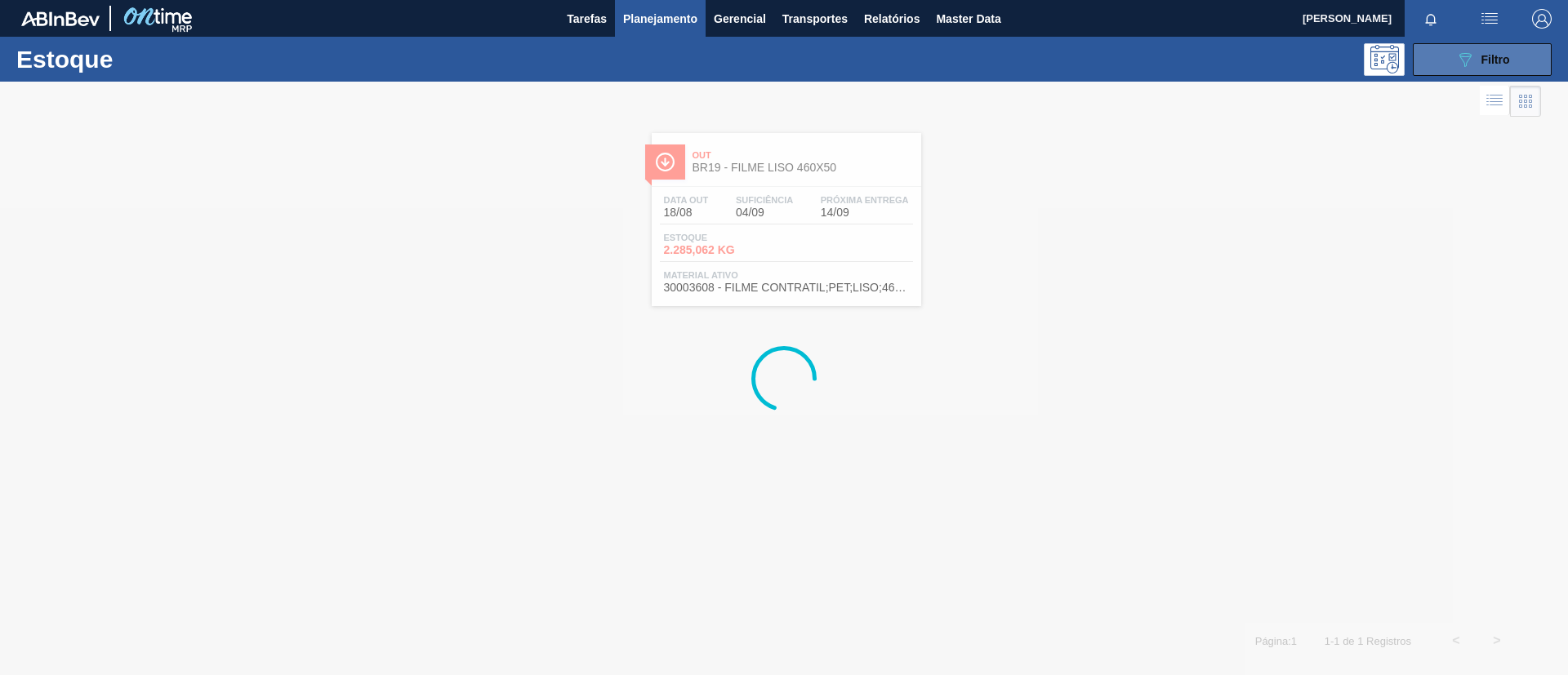
click at [1485, 58] on span "Filtro" at bounding box center [1495, 60] width 28 height 13
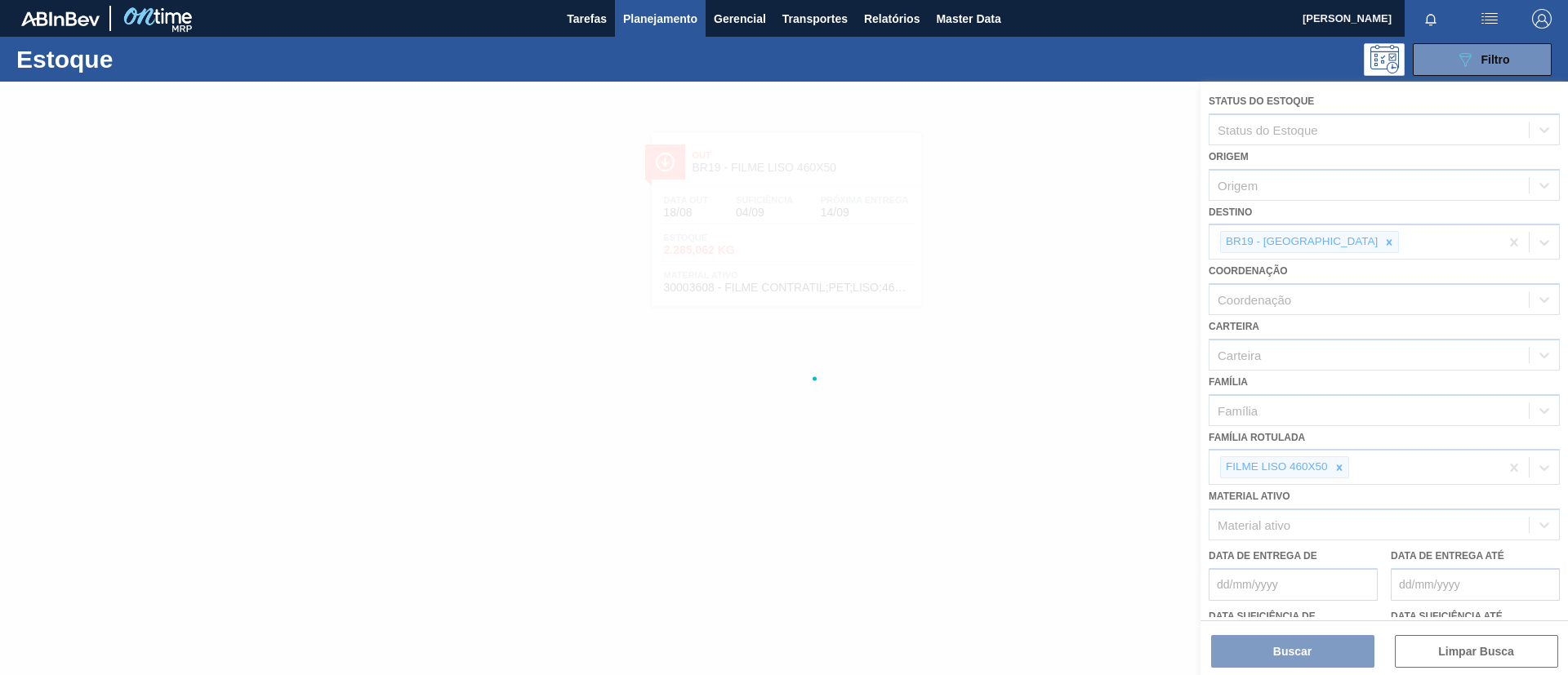
click at [1324, 244] on div at bounding box center [784, 378] width 1568 height 593
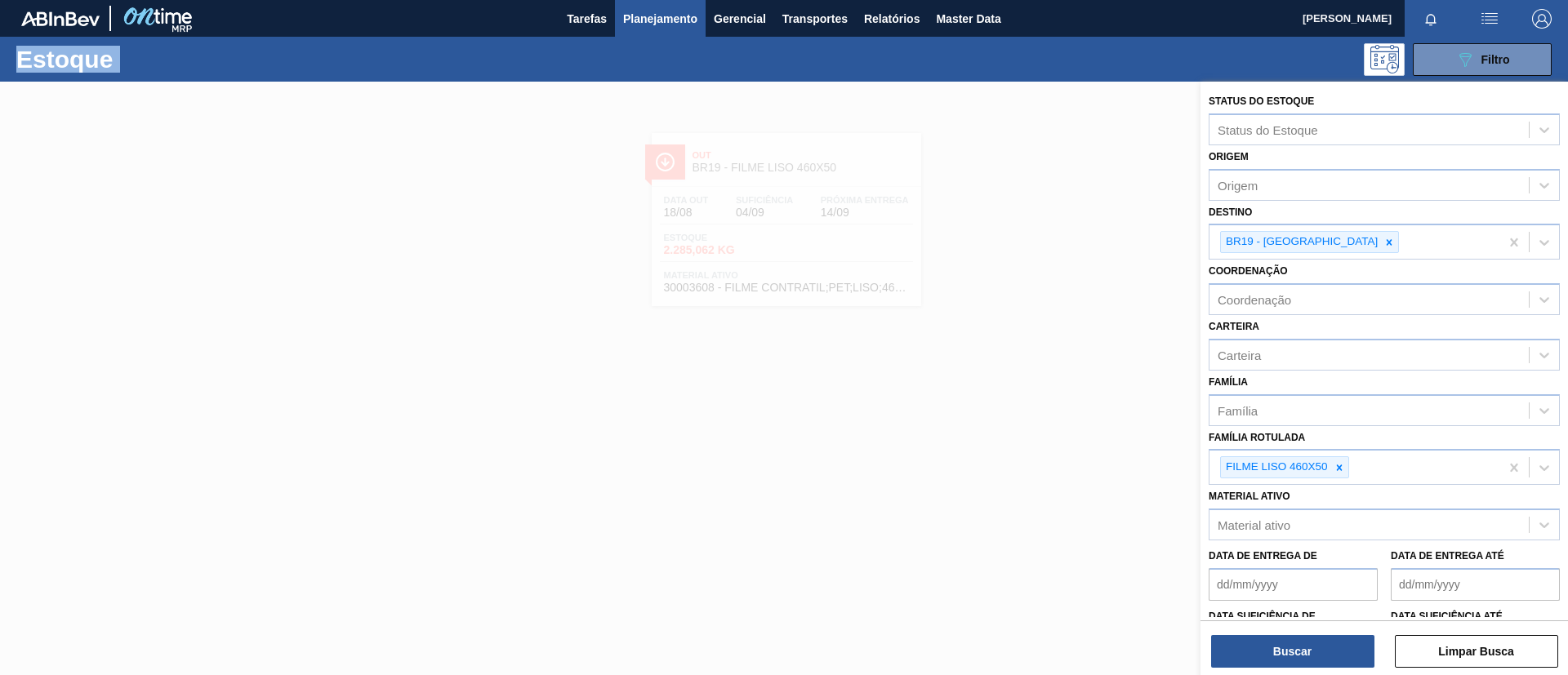
click at [1383, 244] on icon at bounding box center [1389, 243] width 12 height 12
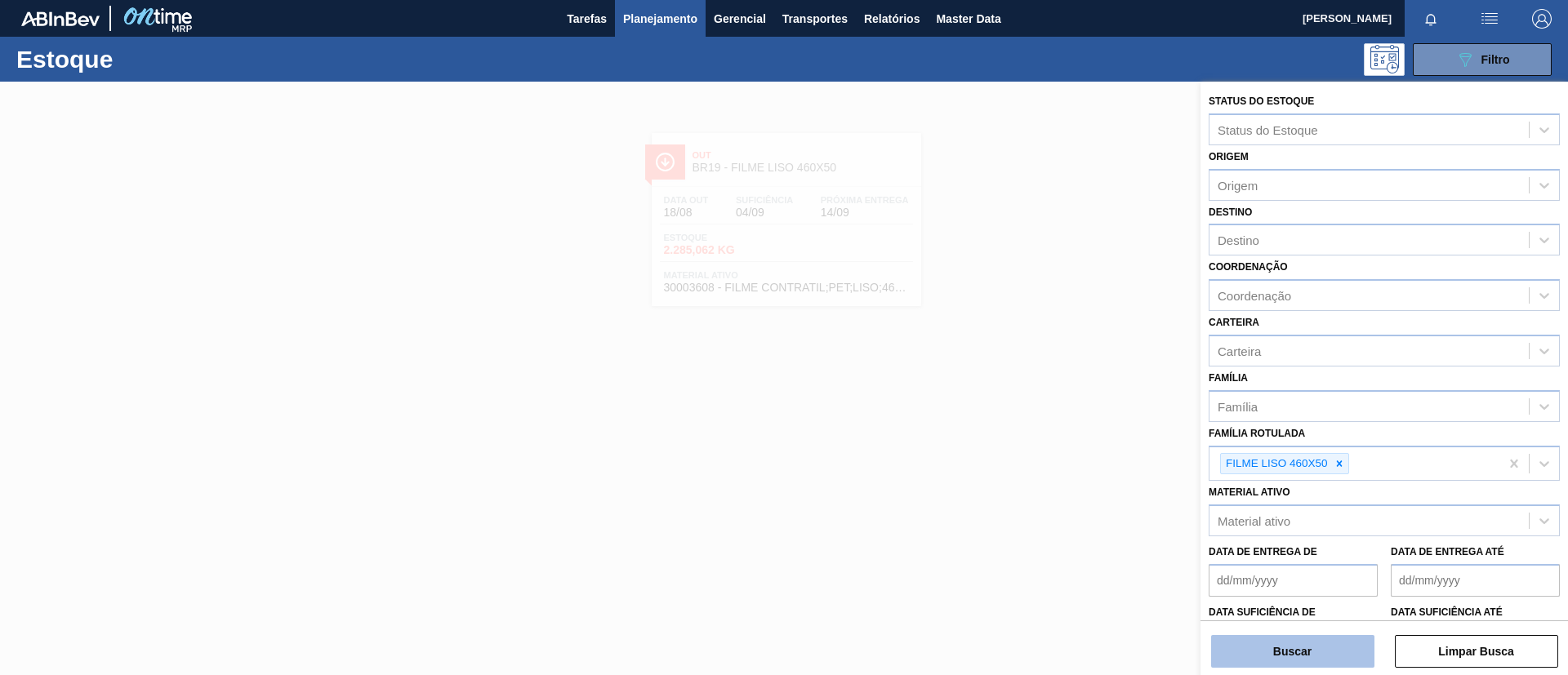
click at [1301, 641] on button "Buscar" at bounding box center [1293, 651] width 164 height 33
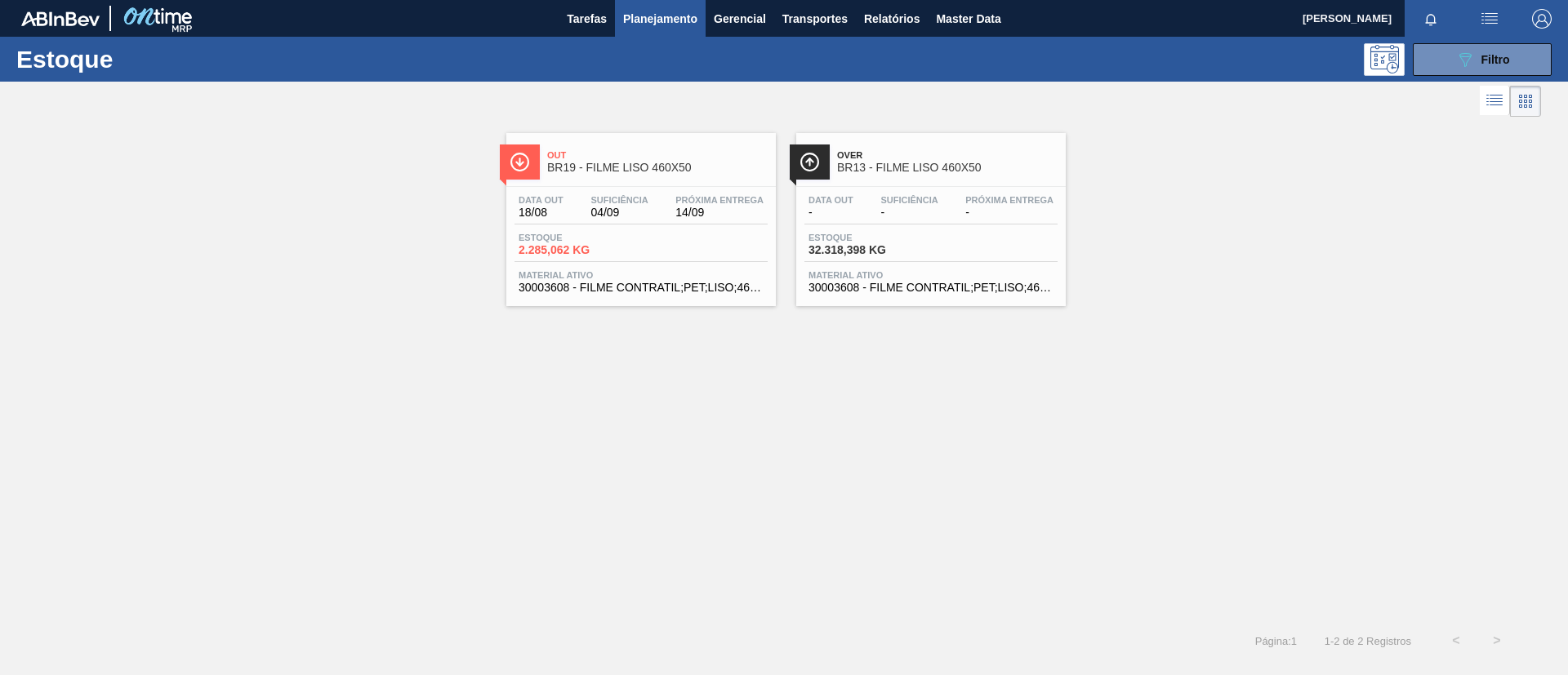
click at [1011, 259] on div "Estoque 32.318,398 KG" at bounding box center [930, 247] width 253 height 29
click at [1485, 76] on div "Estoque 089F7B8B-B2A5-4AFE-B5C0-19BA573D28AC Filtro" at bounding box center [784, 59] width 1568 height 45
click at [1485, 73] on button "089F7B8B-B2A5-4AFE-B5C0-19BA573D28AC Filtro" at bounding box center [1482, 59] width 139 height 33
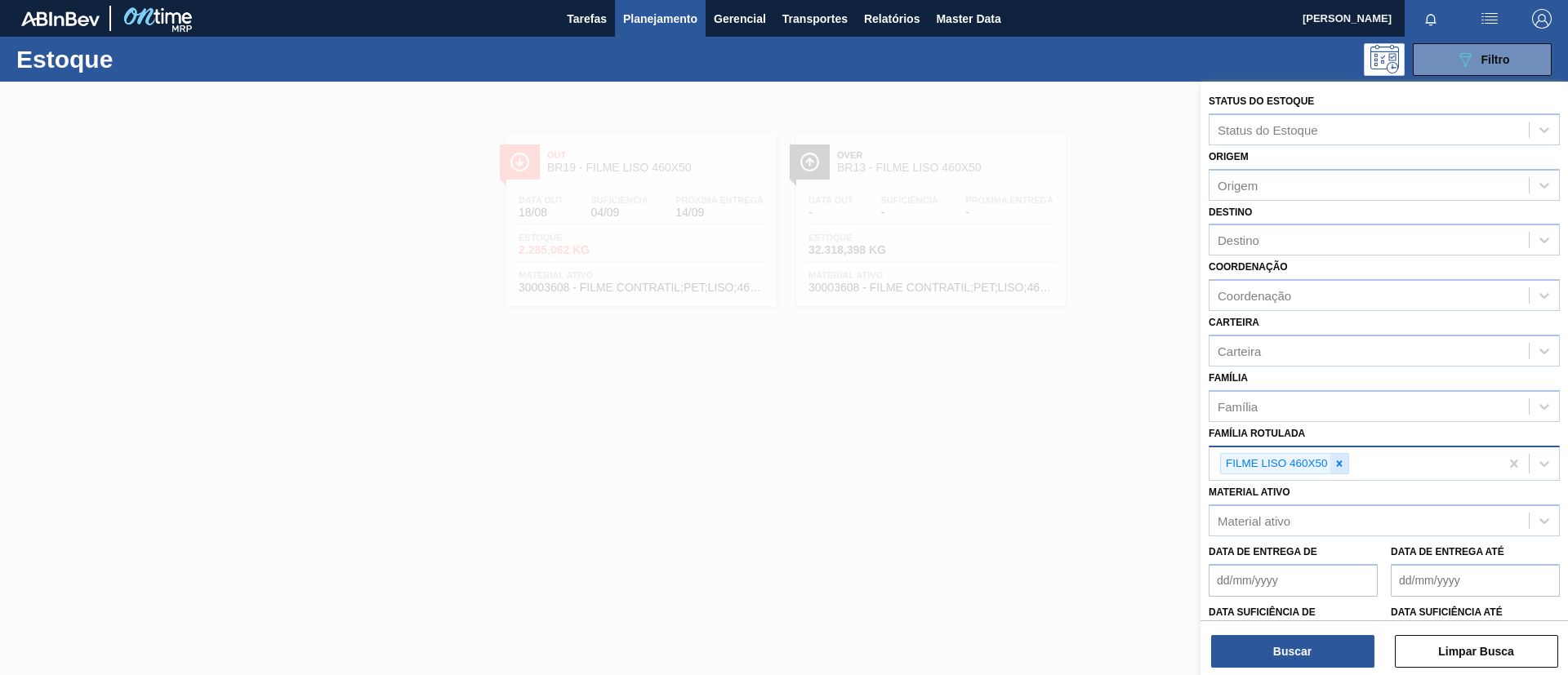
click at [1347, 461] on div at bounding box center [1339, 464] width 18 height 20
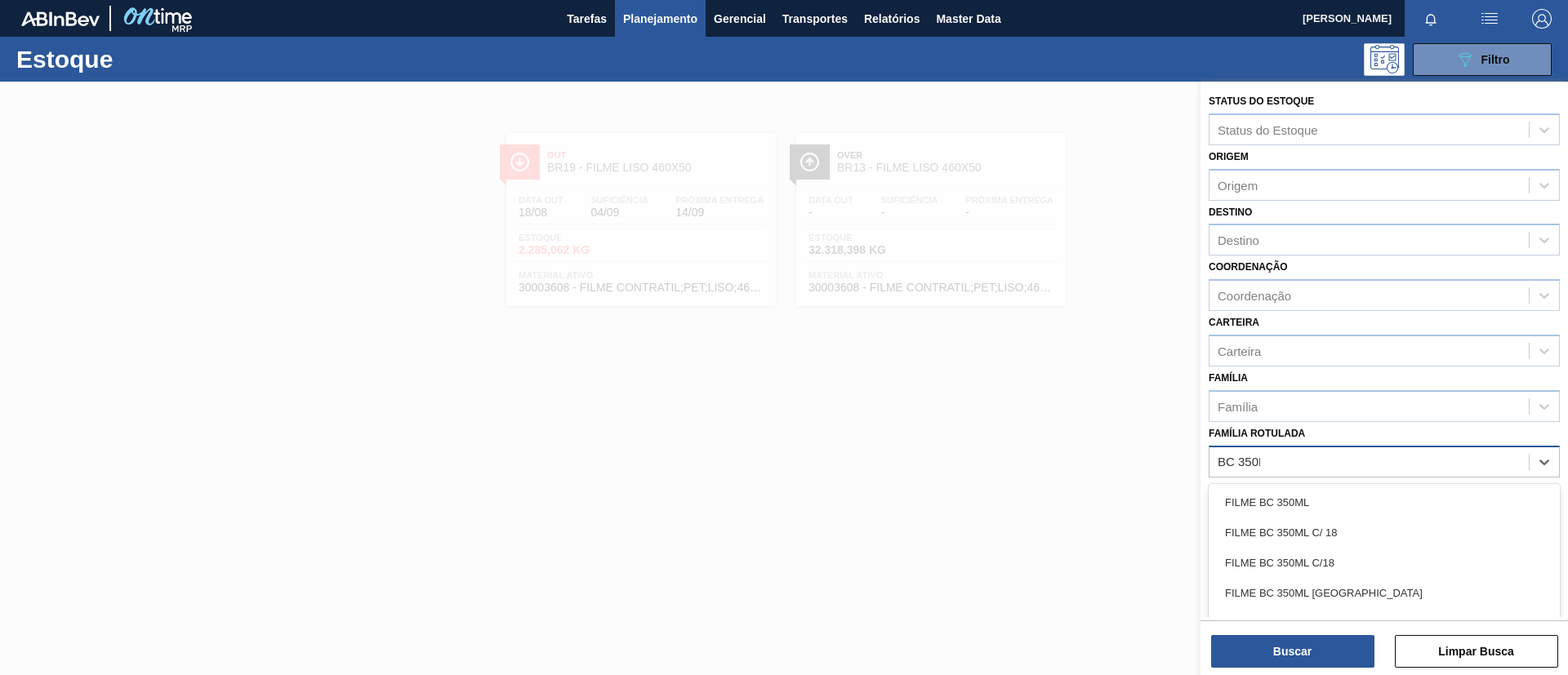
type Rotulada "BC 350ML"
drag, startPoint x: 1323, startPoint y: 507, endPoint x: 1308, endPoint y: 335, distance: 172.7
click at [1323, 506] on div "FILME BC 350ML" at bounding box center [1384, 502] width 352 height 30
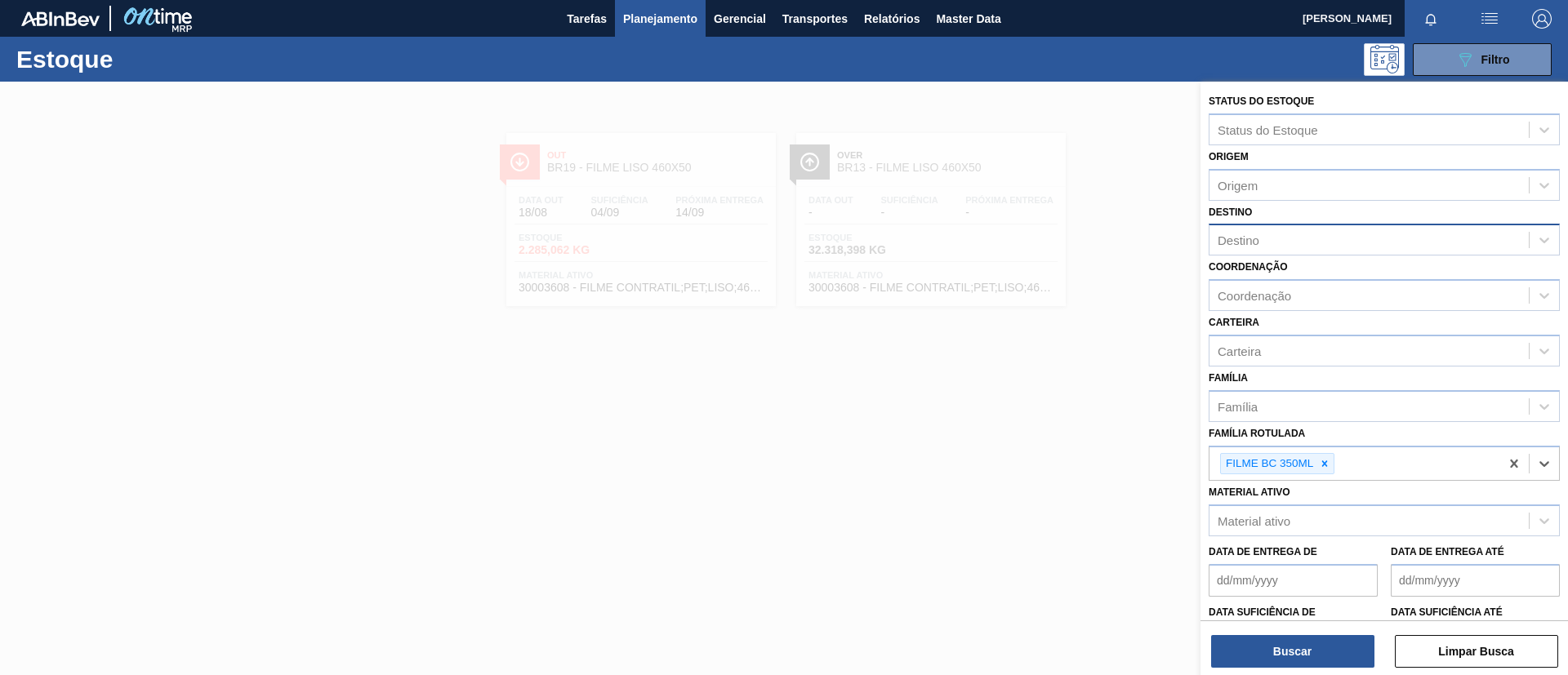
click at [1319, 232] on div "Destino" at bounding box center [1369, 240] width 319 height 23
type input "Ponta"
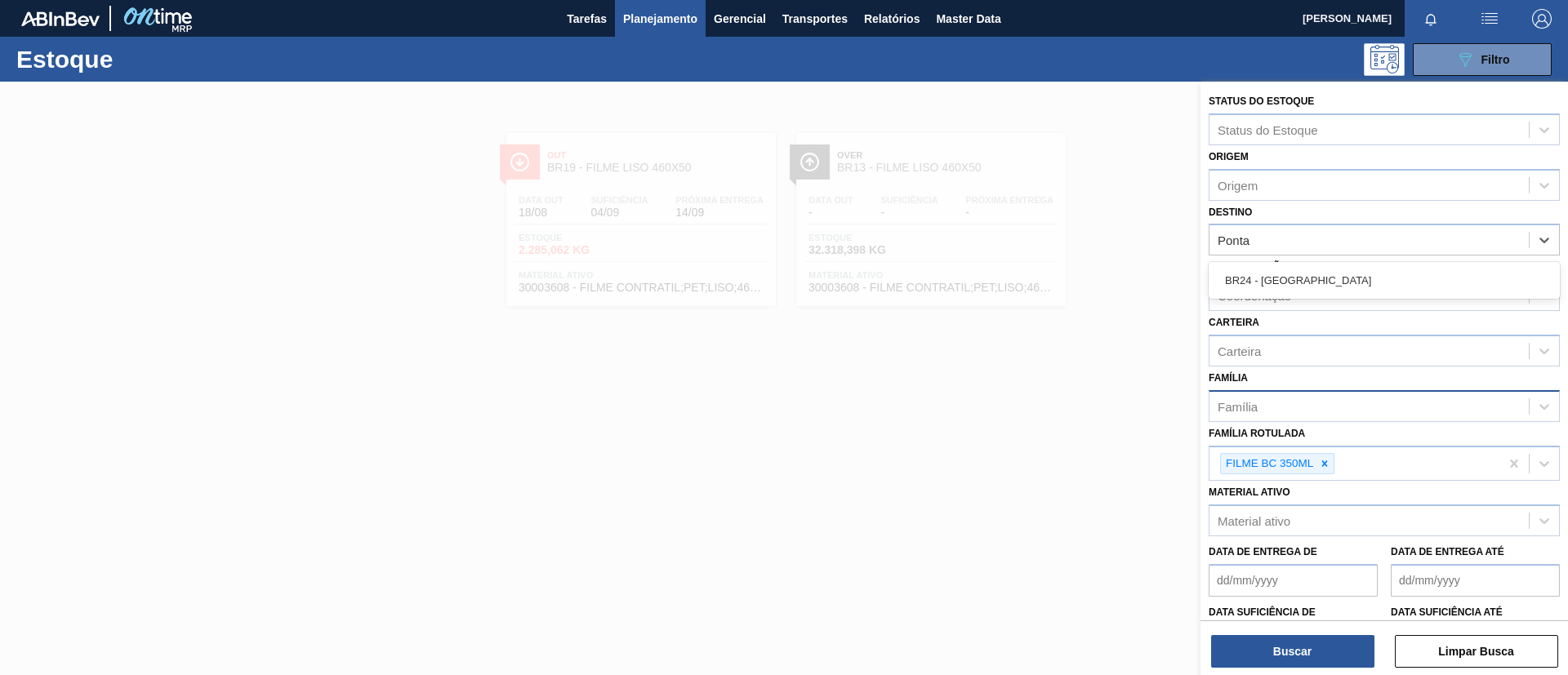
drag, startPoint x: 1353, startPoint y: 270, endPoint x: 1353, endPoint y: 414, distance: 144.0
click at [1353, 271] on div "BR24 - Ponta Grossa" at bounding box center [1384, 280] width 352 height 30
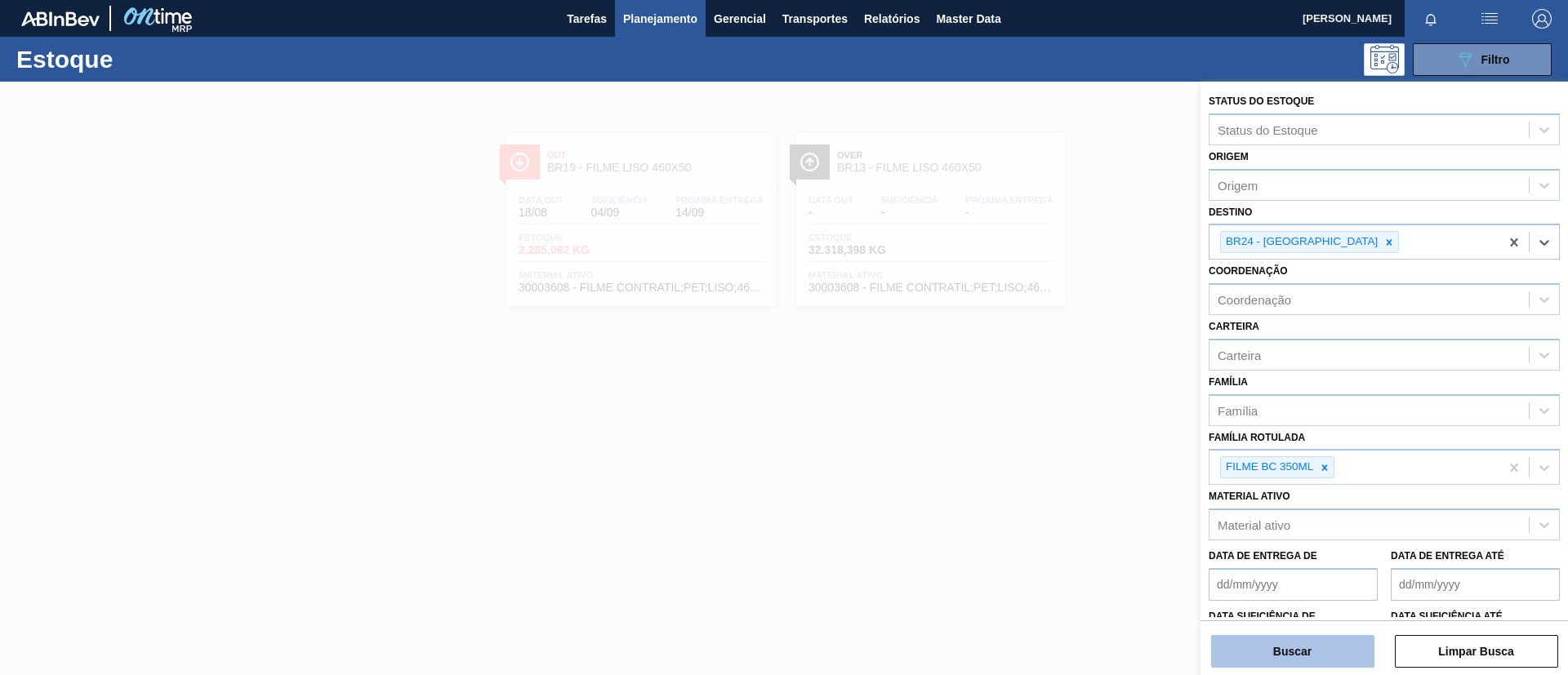
click at [1324, 637] on button "Buscar" at bounding box center [1293, 651] width 164 height 33
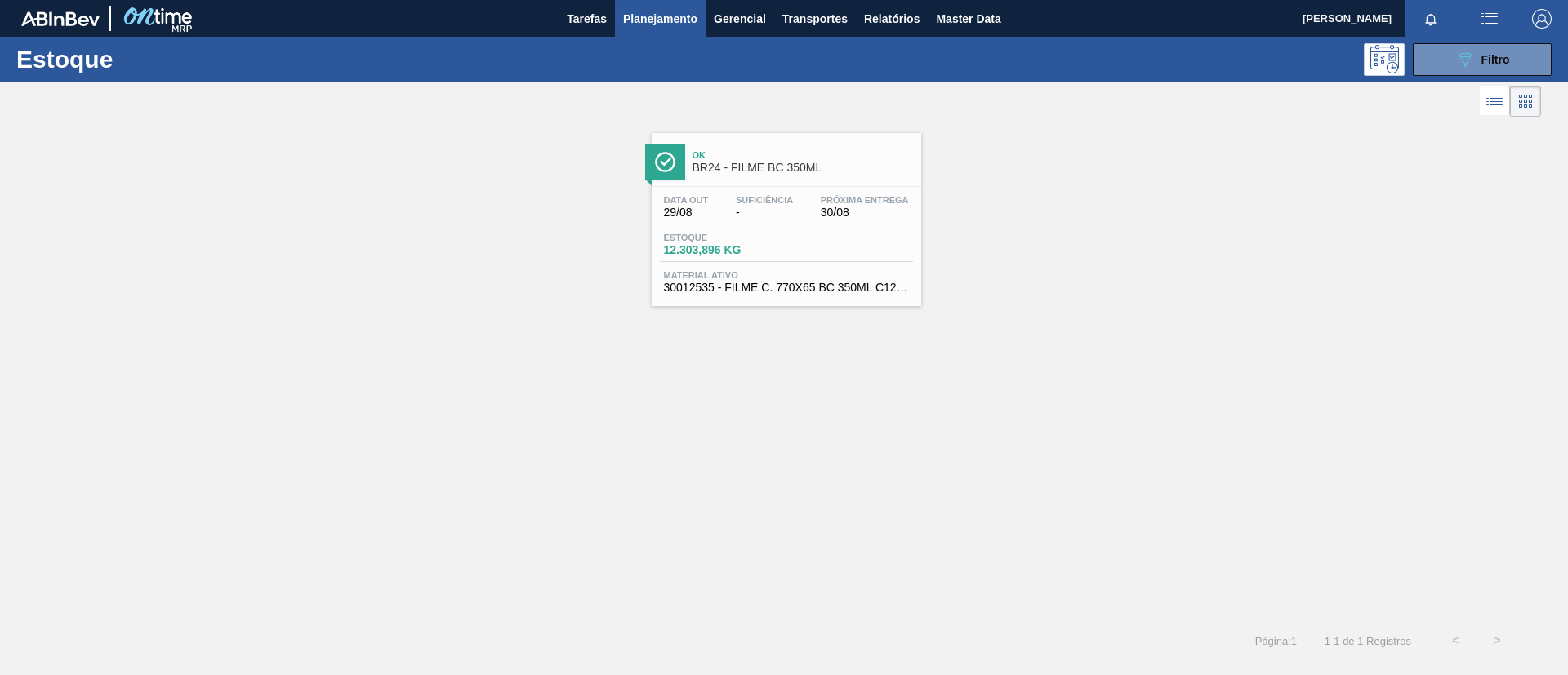
click at [812, 220] on div "Data out 29/08 Suficiência - Próxima Entrega 30/08" at bounding box center [786, 209] width 253 height 29
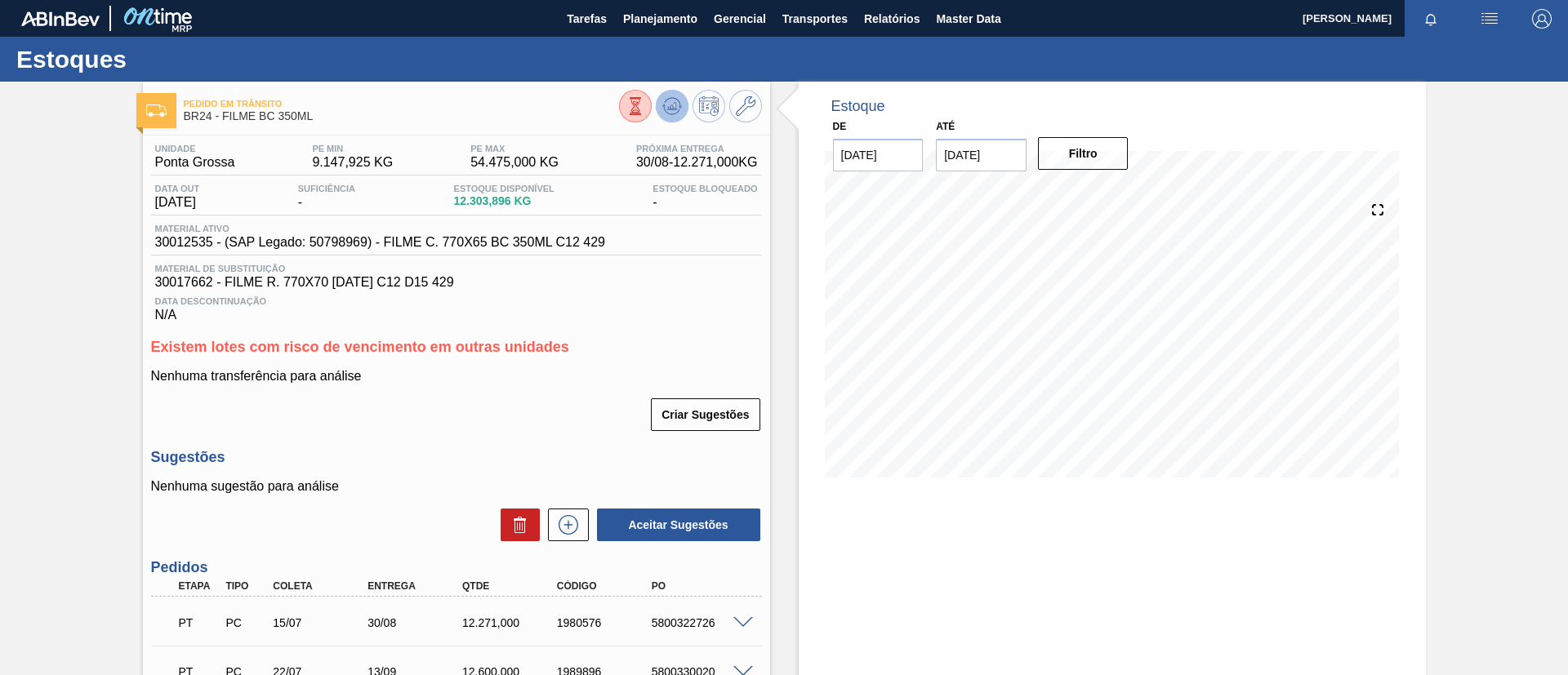
click at [645, 105] on icon at bounding box center [635, 106] width 18 height 18
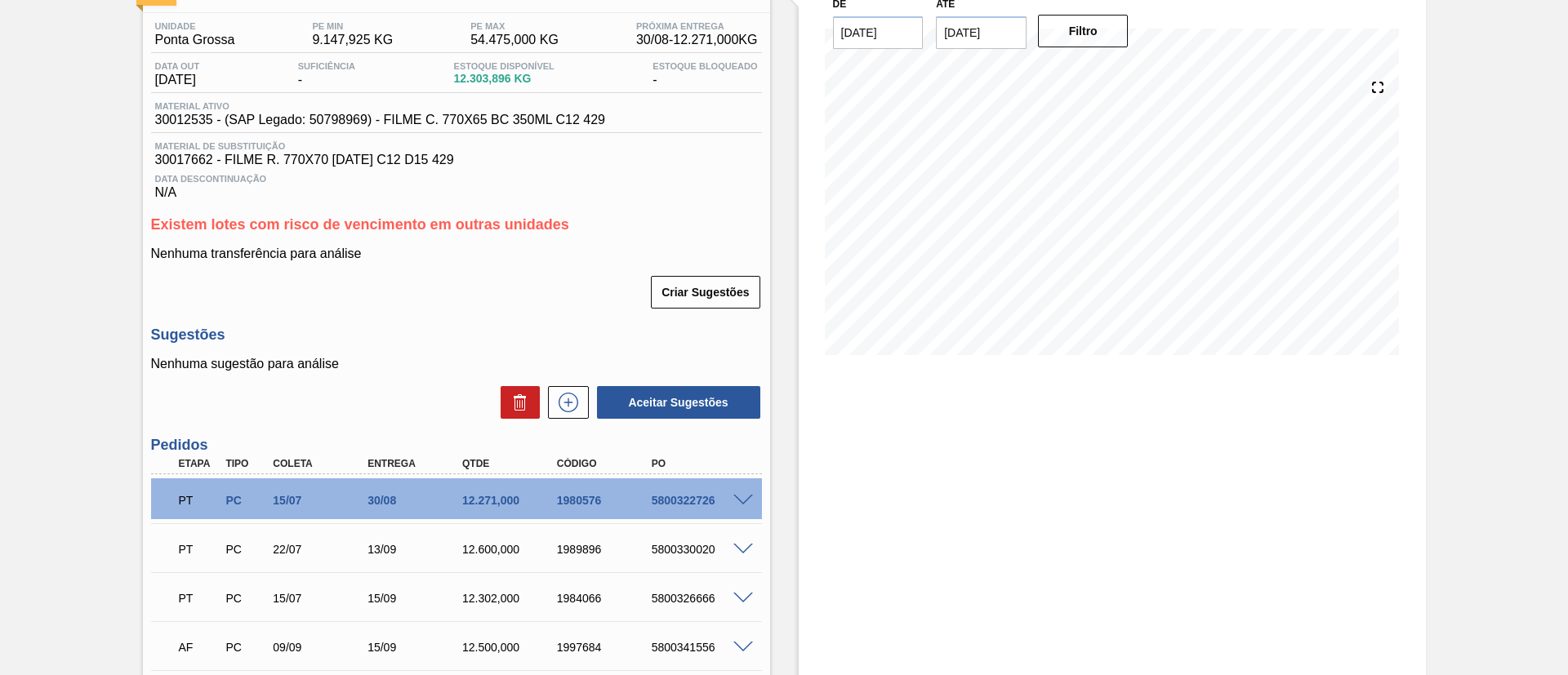
scroll to position [244, 0]
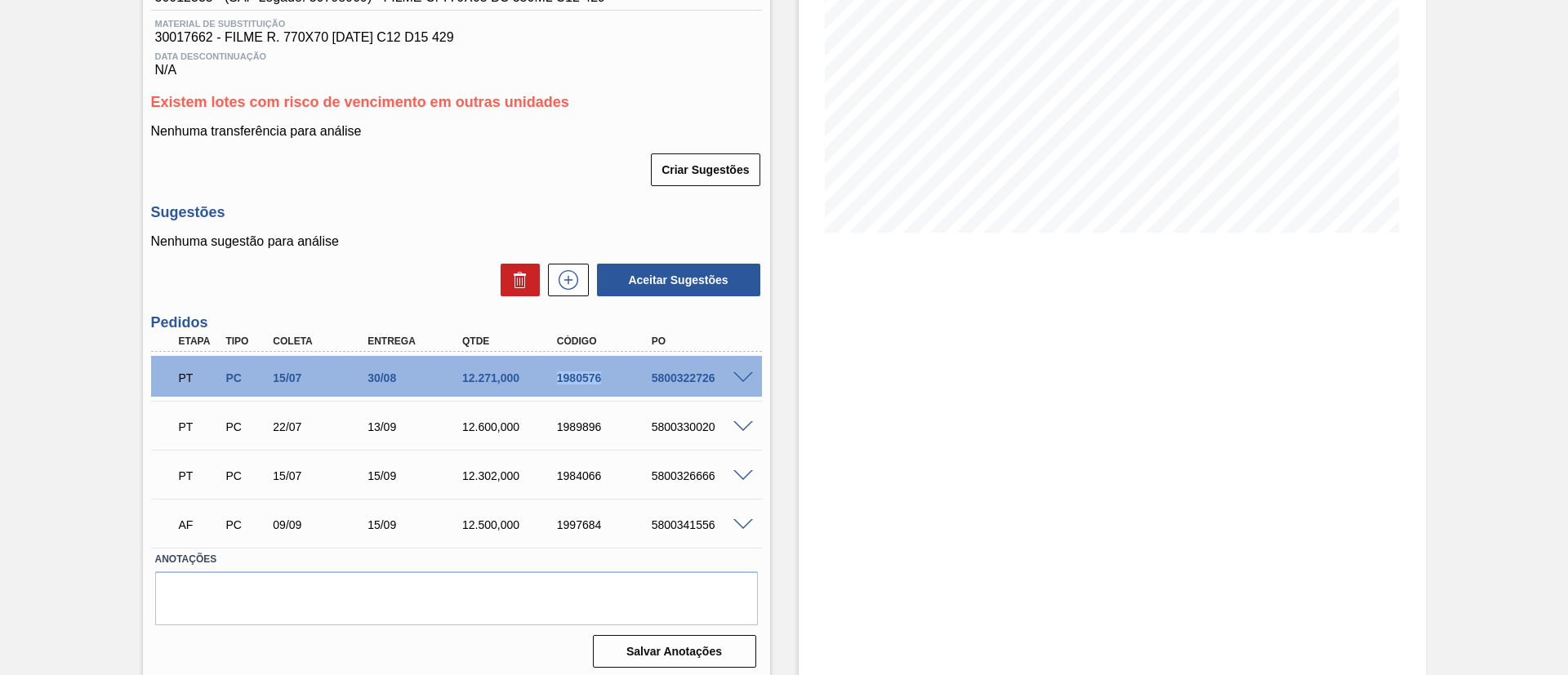
drag, startPoint x: 550, startPoint y: 388, endPoint x: 613, endPoint y: 381, distance: 63.4
click at [613, 381] on div "PT PC 15/07 30/08 12.271,000 1980576 5800322726" at bounding box center [452, 375] width 568 height 33
copy div "1980576"
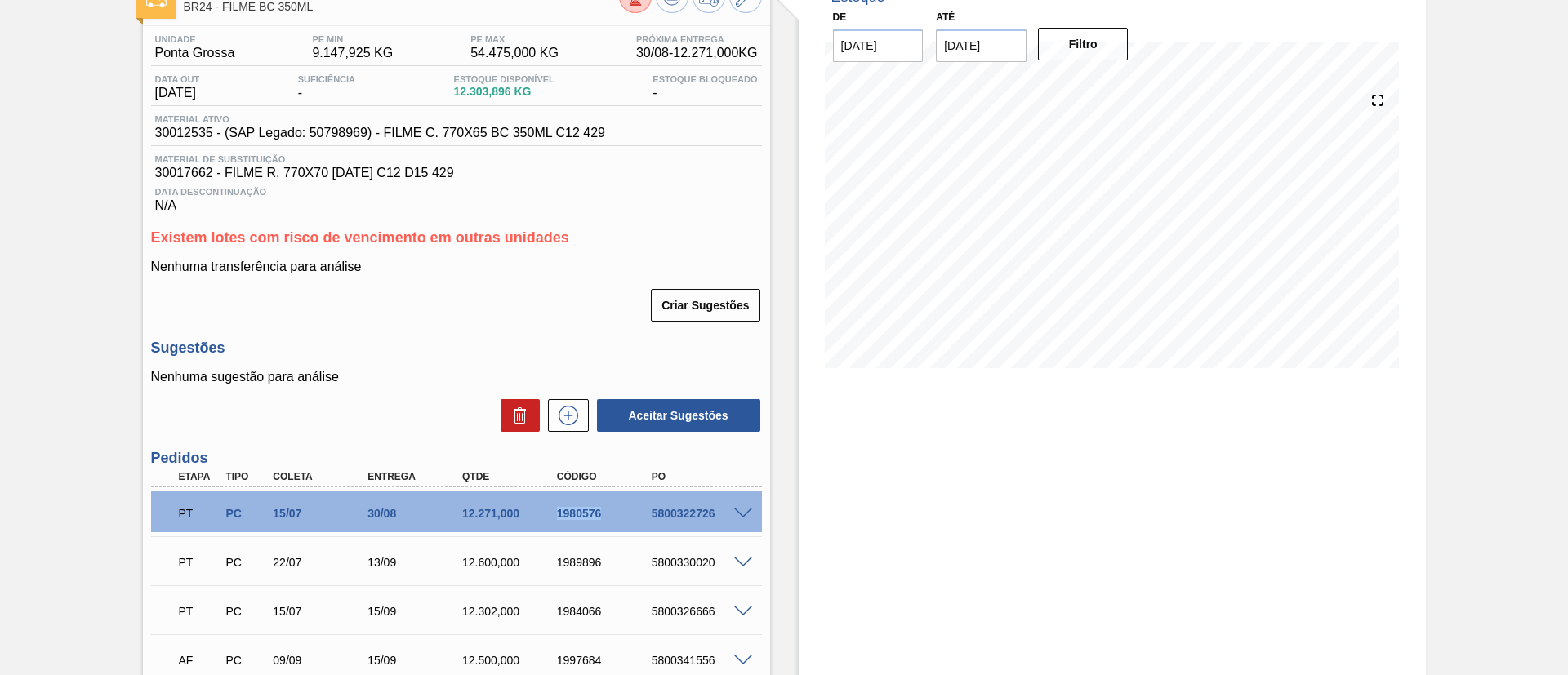
scroll to position [0, 0]
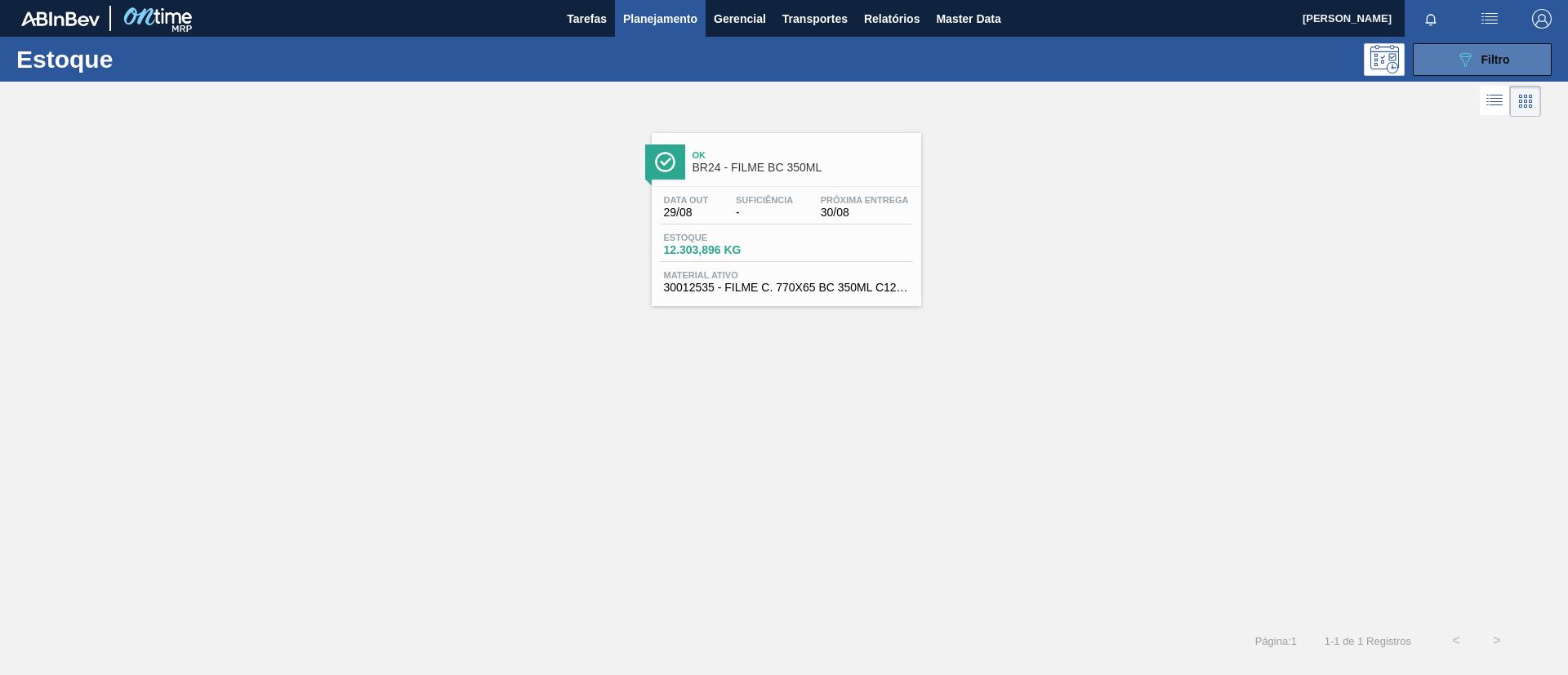
click at [1464, 55] on icon "089F7B8B-B2A5-4AFE-B5C0-19BA573D28AC" at bounding box center [1464, 59] width 19 height 19
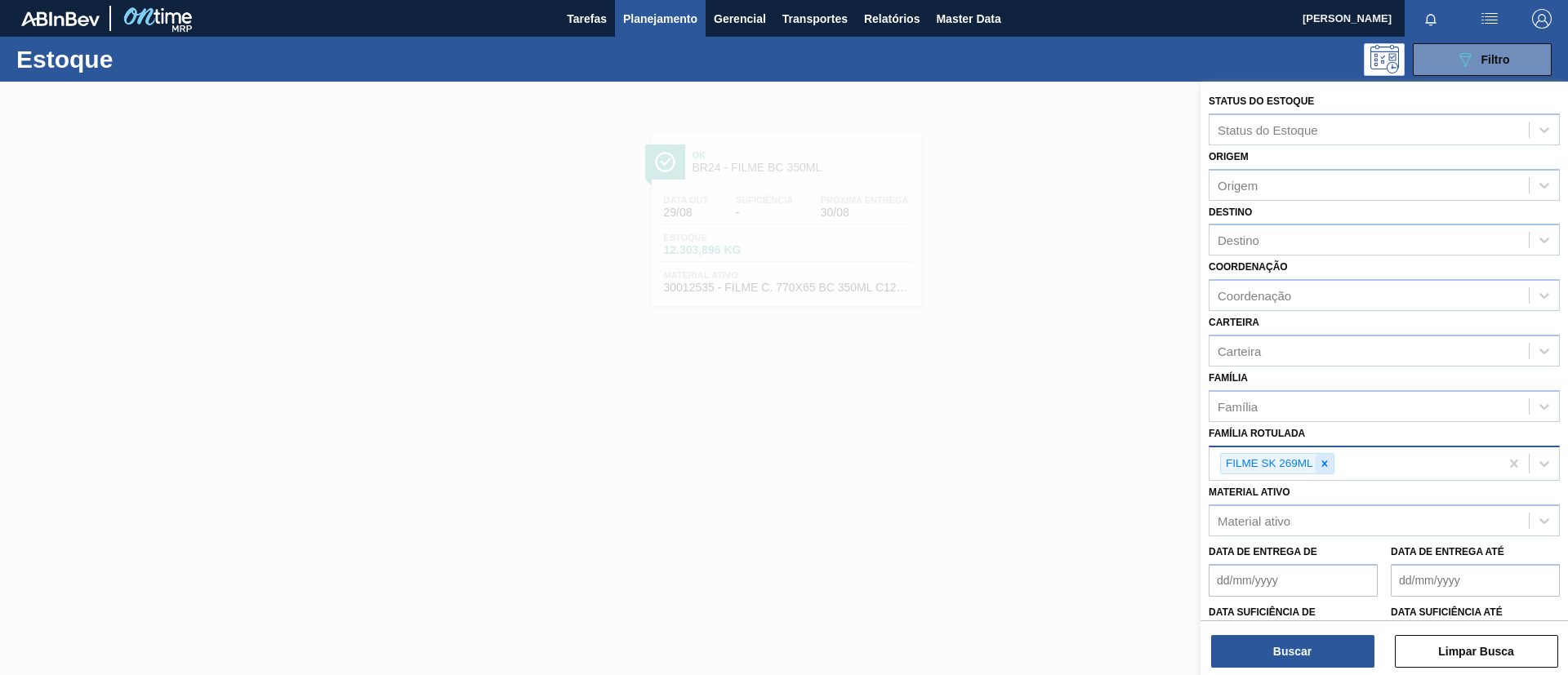
click at [1320, 467] on icon at bounding box center [1325, 464] width 12 height 12
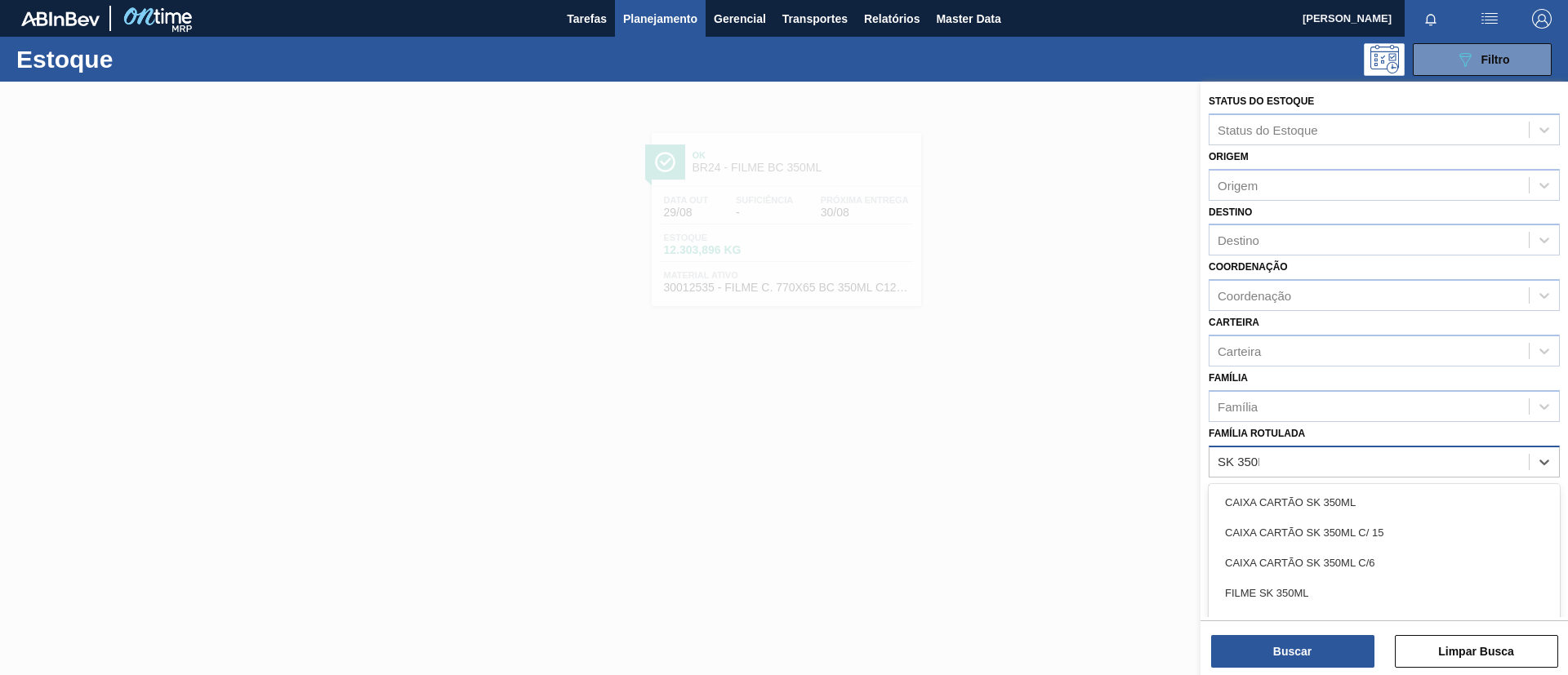
type Rotulada "SK 350ML"
click at [1354, 584] on div "FILME SK 350ML" at bounding box center [1384, 593] width 352 height 30
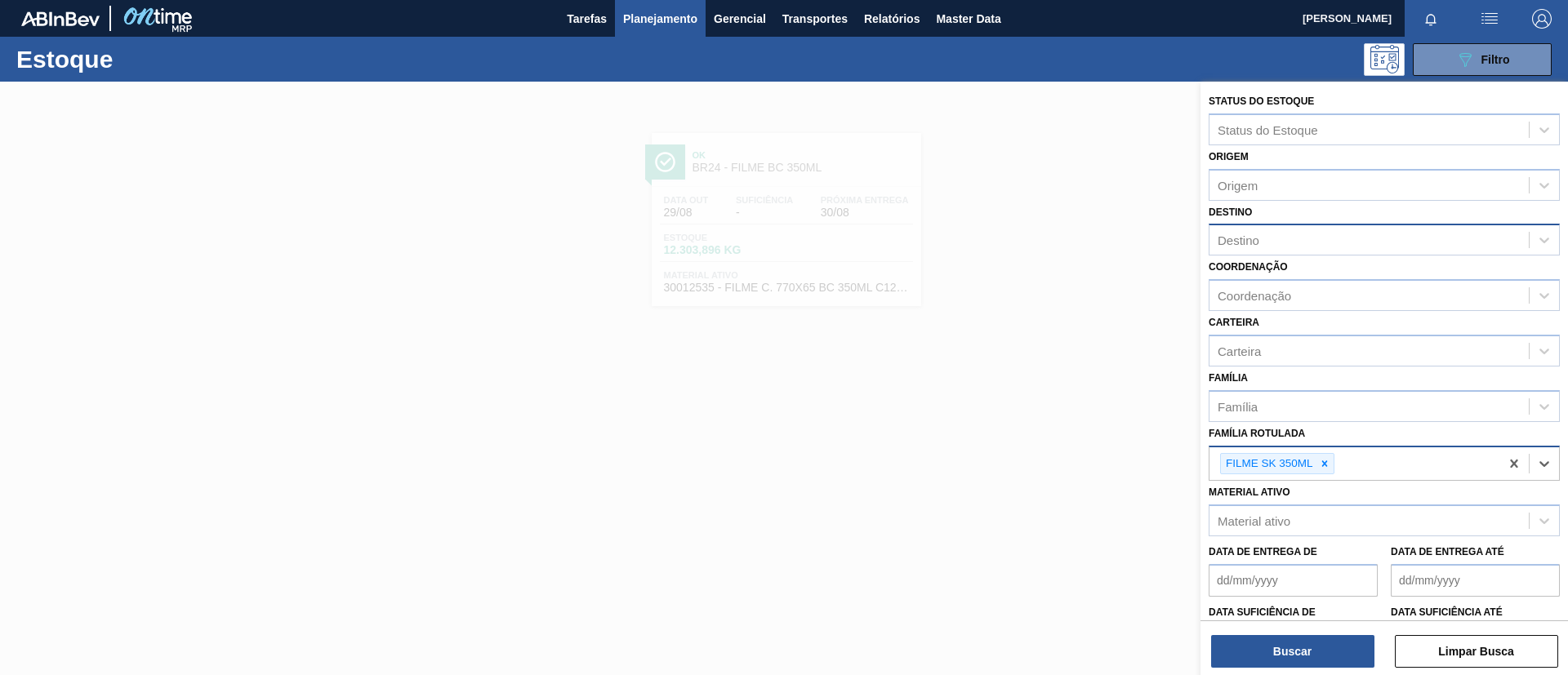
click at [1250, 229] on div "Destino" at bounding box center [1384, 239] width 352 height 32
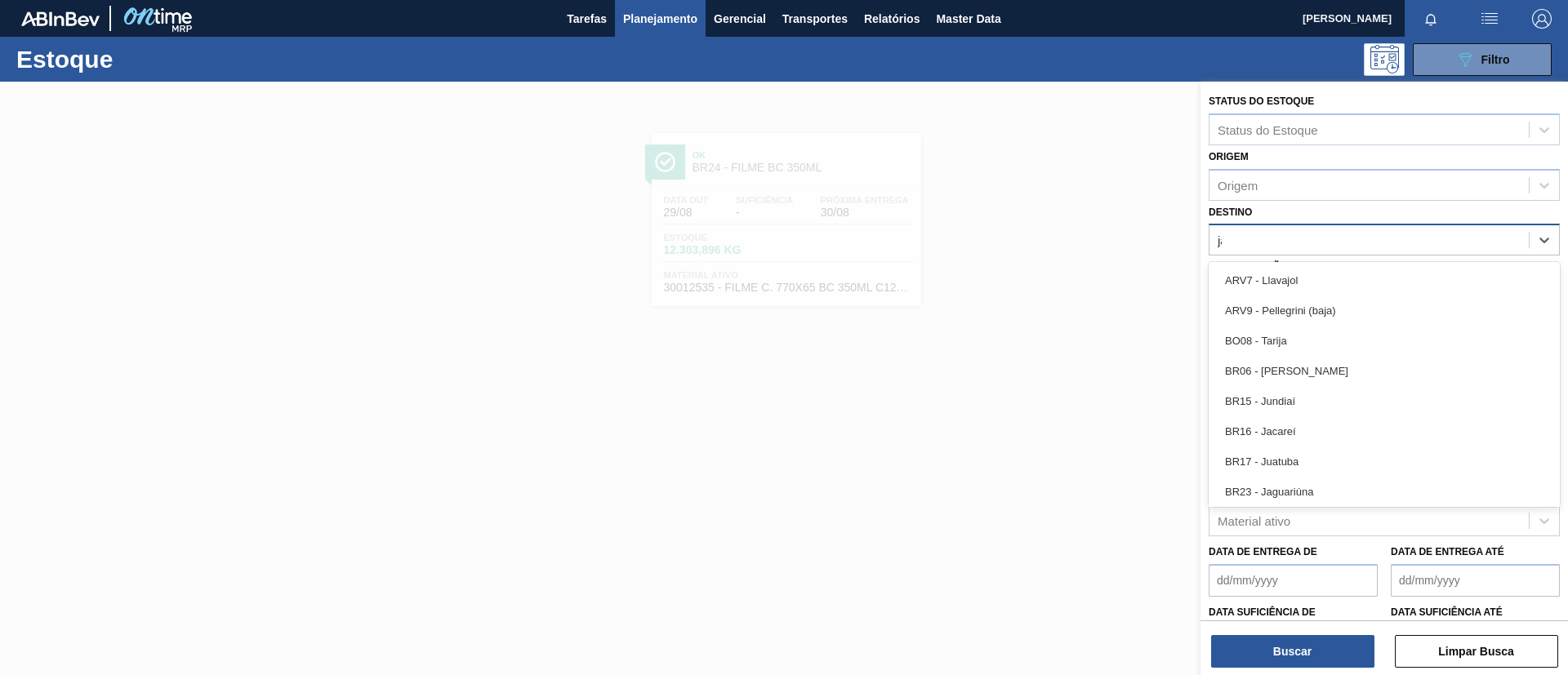
type input "jaca"
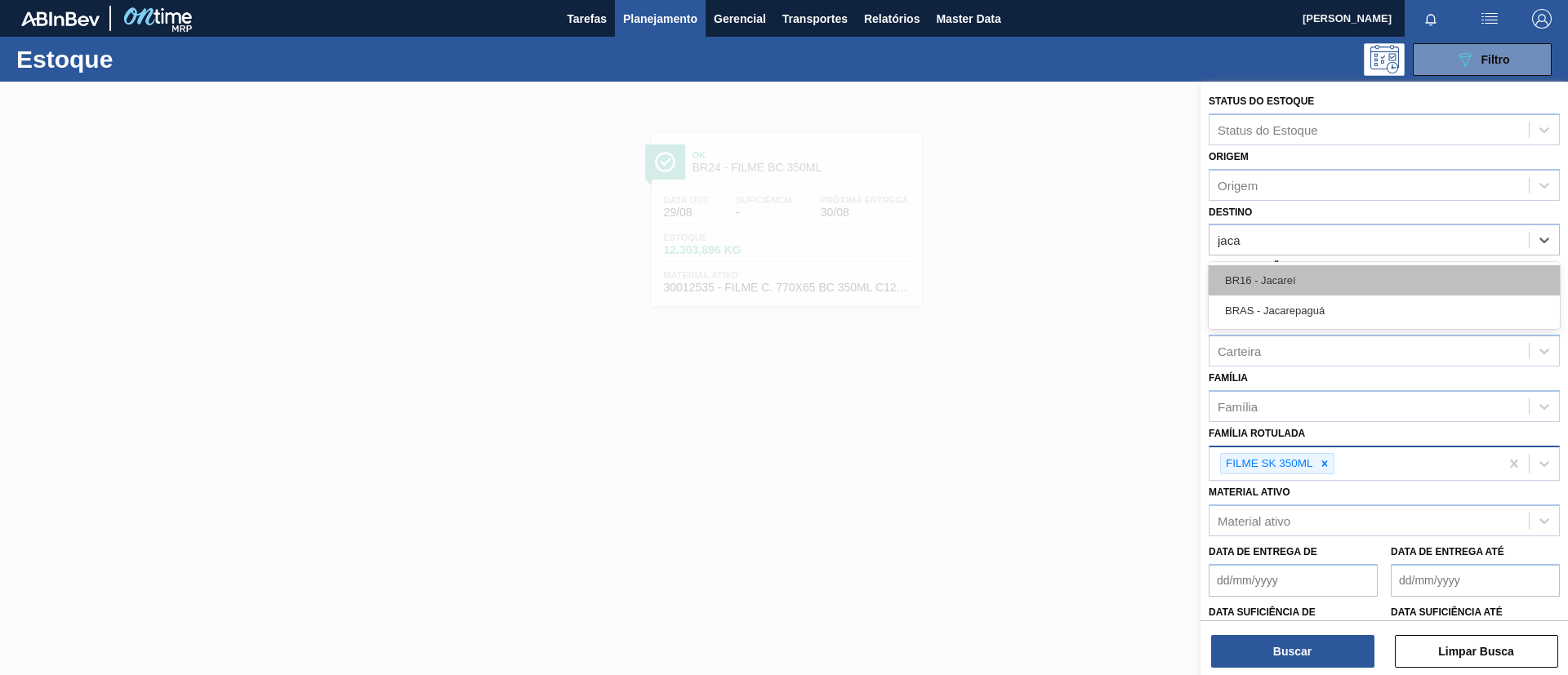
click at [1299, 271] on div "BR16 - Jacareí" at bounding box center [1384, 280] width 352 height 30
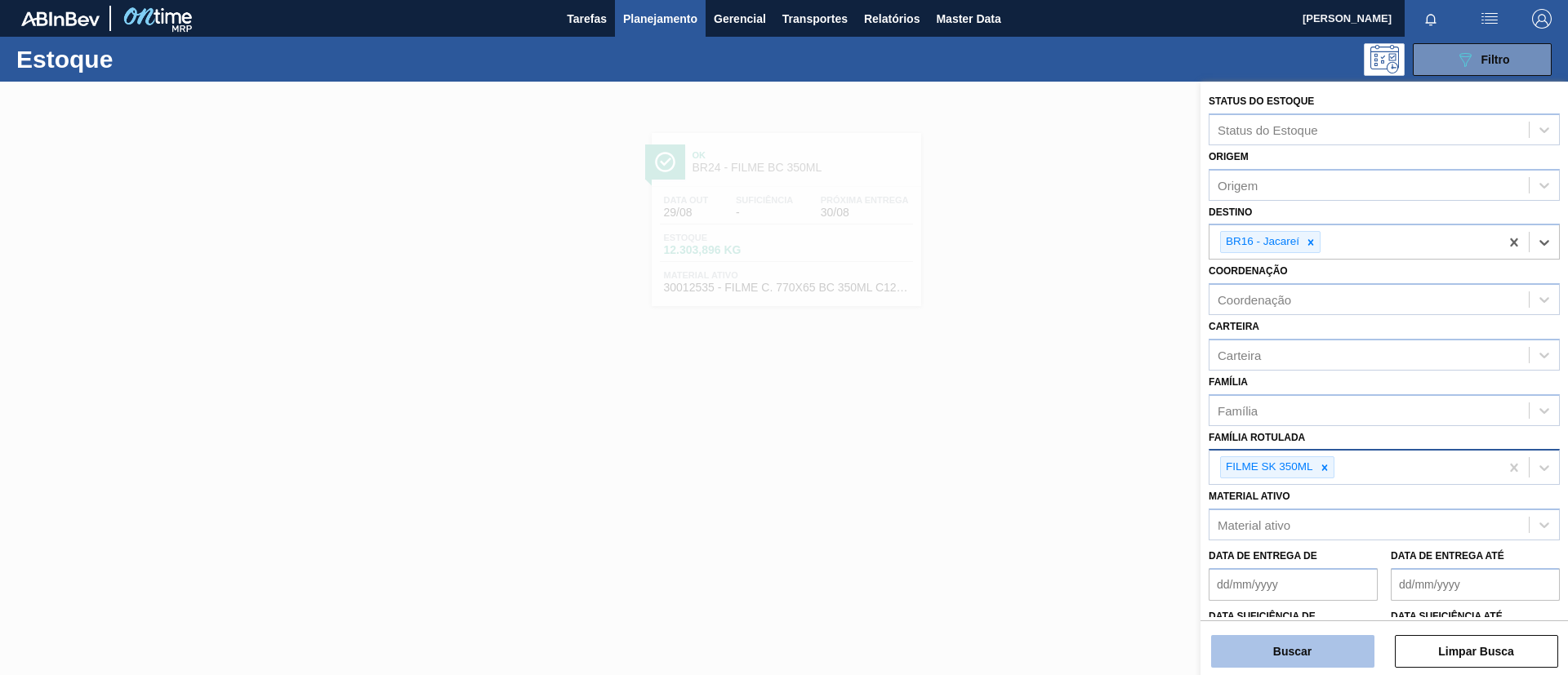
click at [1307, 642] on button "Buscar" at bounding box center [1293, 651] width 164 height 33
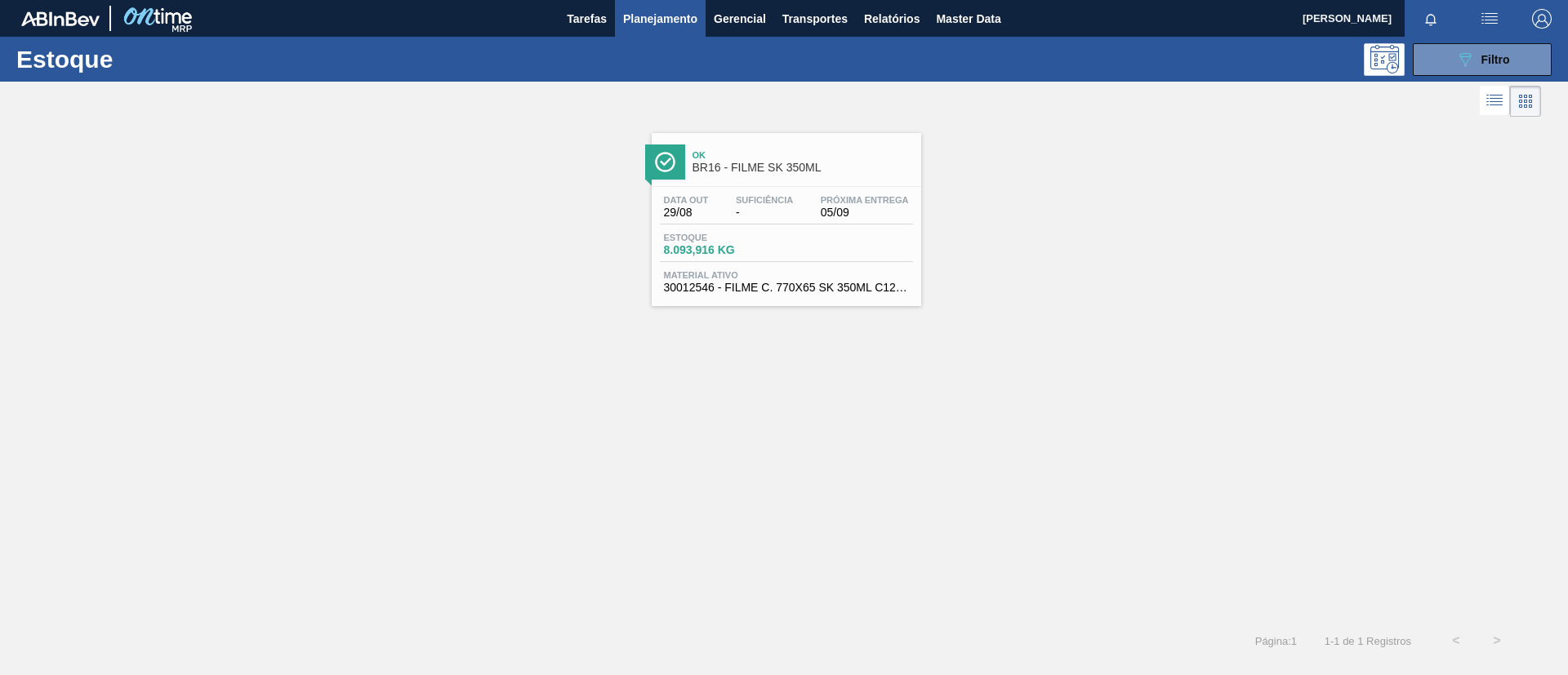
click at [807, 154] on span "Ok" at bounding box center [802, 155] width 220 height 10
click at [1515, 51] on button "089F7B8B-B2A5-4AFE-B5C0-19BA573D28AC Filtro" at bounding box center [1482, 59] width 139 height 33
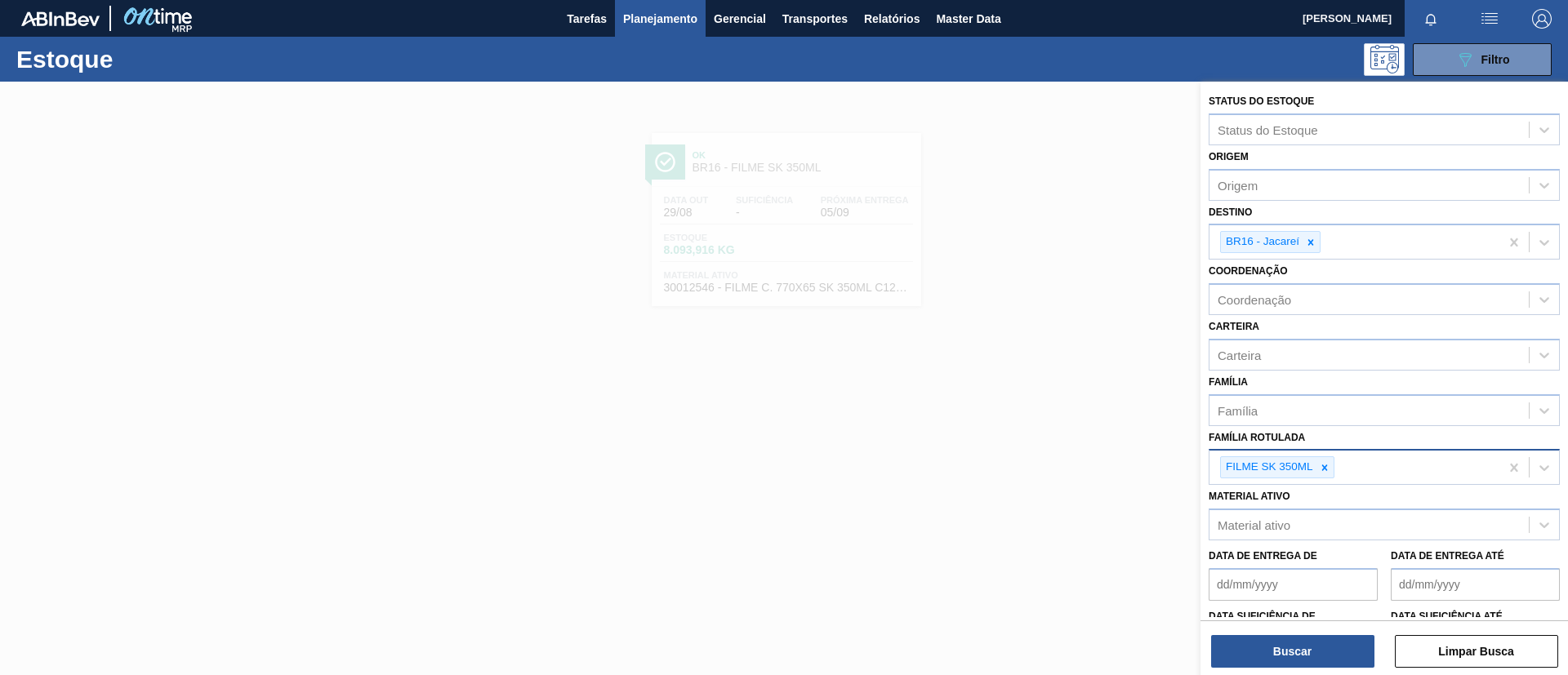
click at [1347, 471] on div "FILME SK 350ML" at bounding box center [1354, 467] width 290 height 33
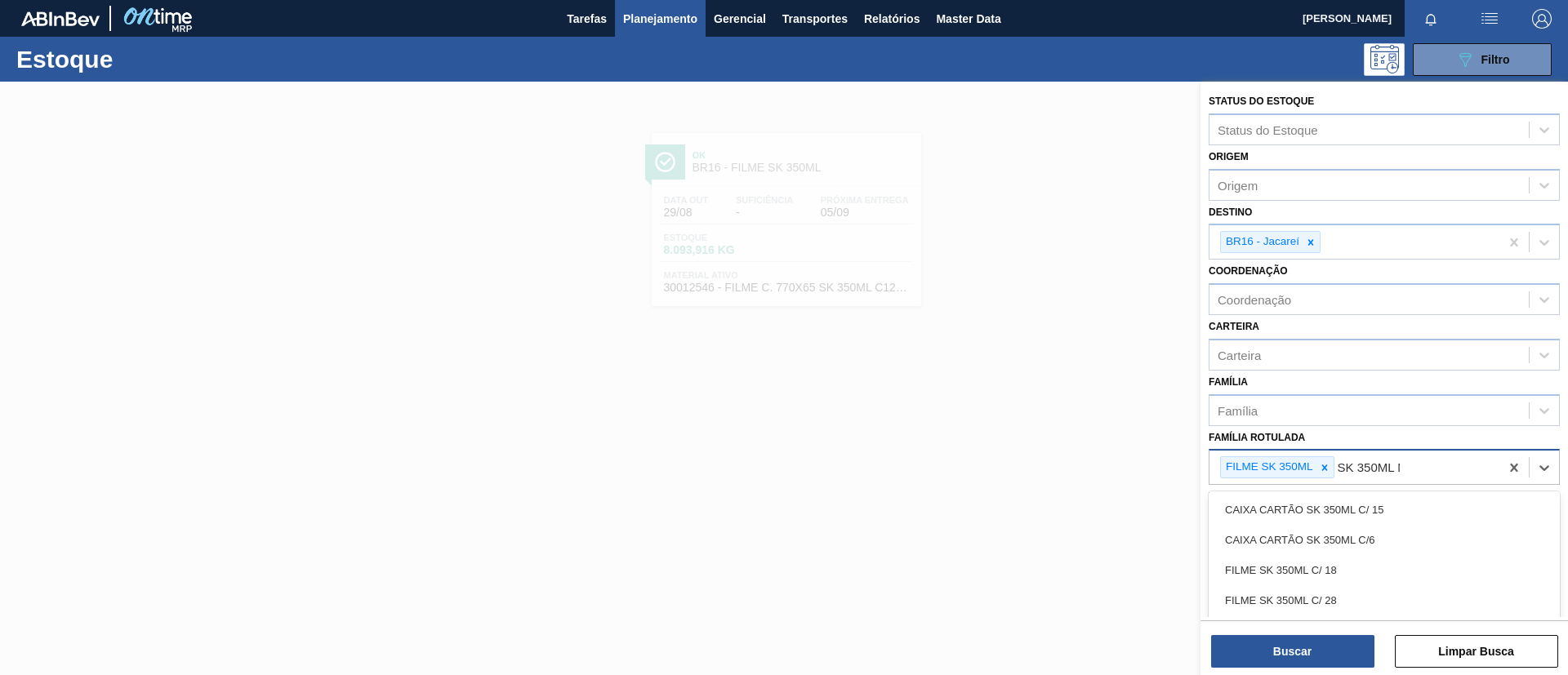
type Rotulada "SK 350ML MP"
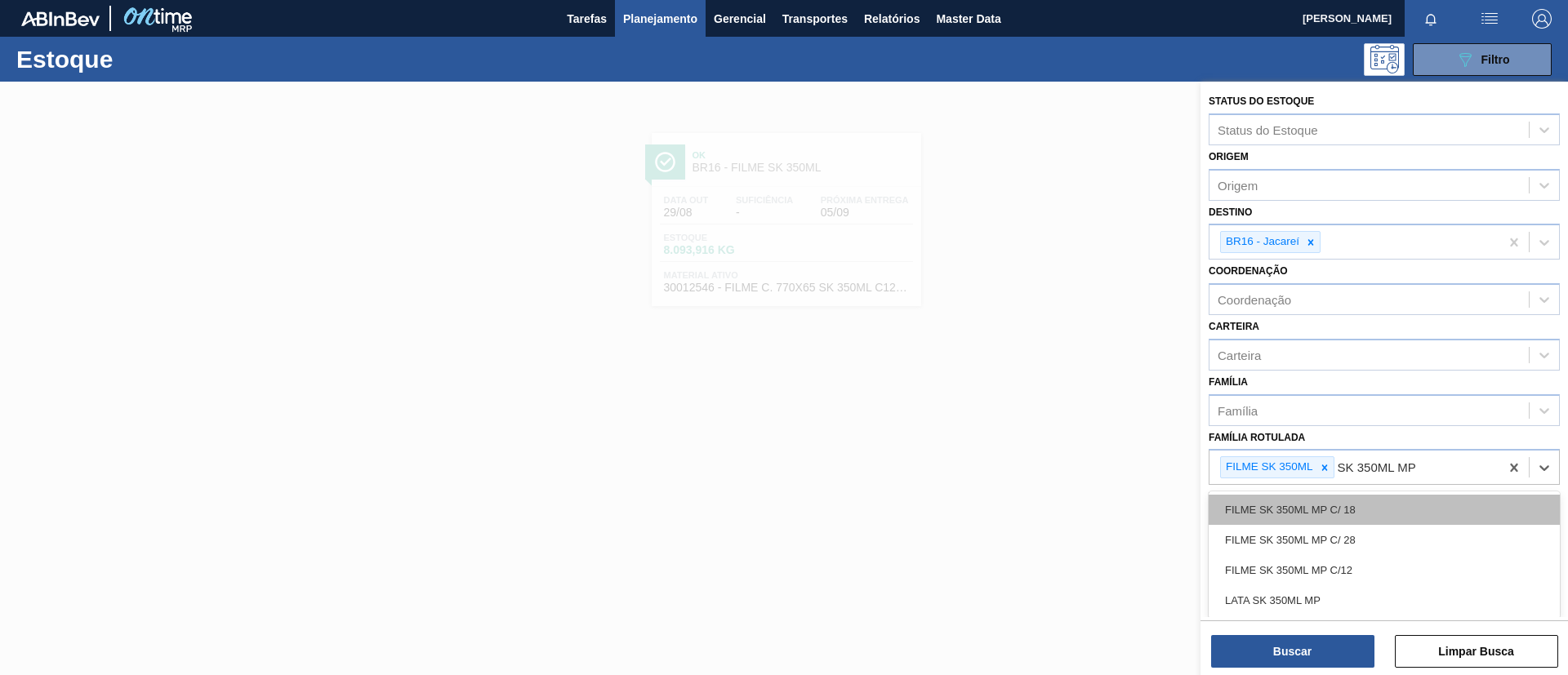
click at [1397, 511] on div "FILME SK 350ML MP C/ 18" at bounding box center [1384, 510] width 352 height 30
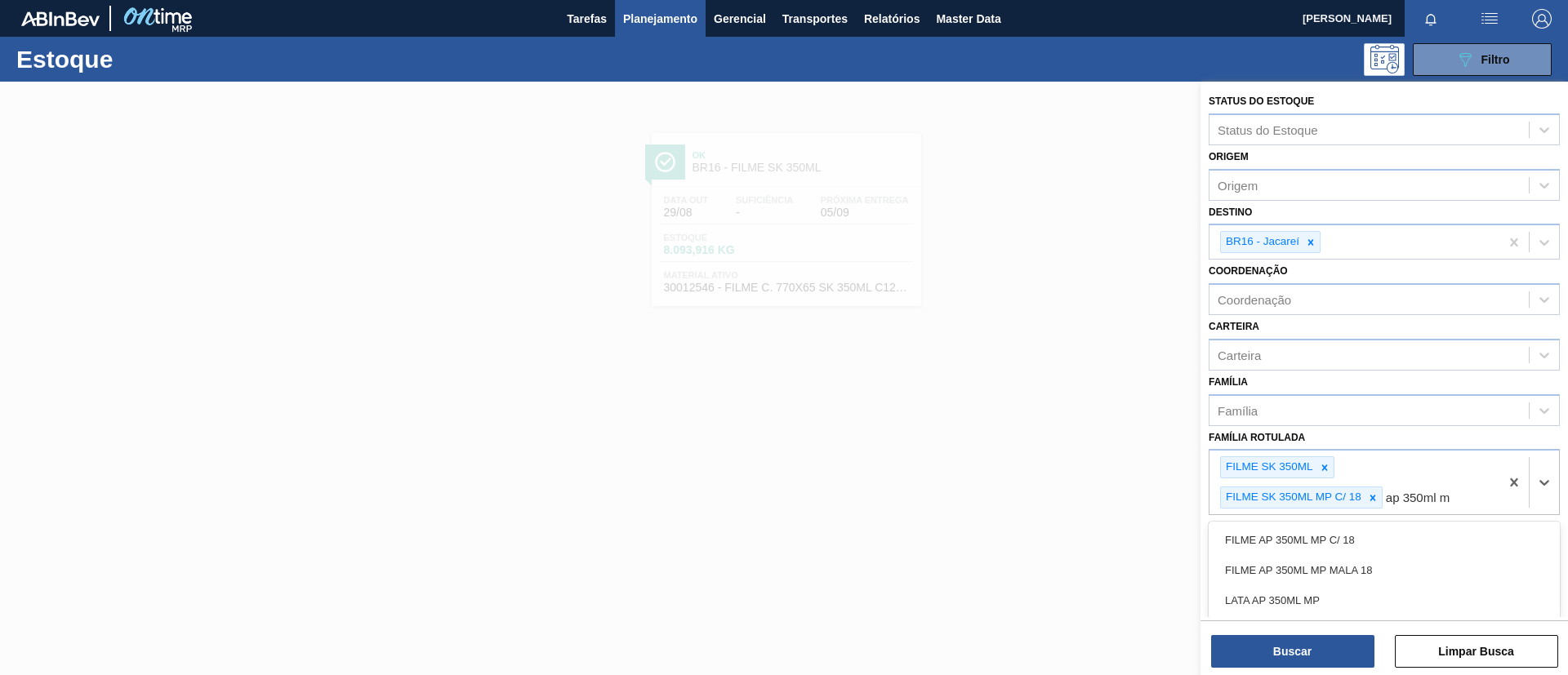
type Rotulada "ap 350ml mp"
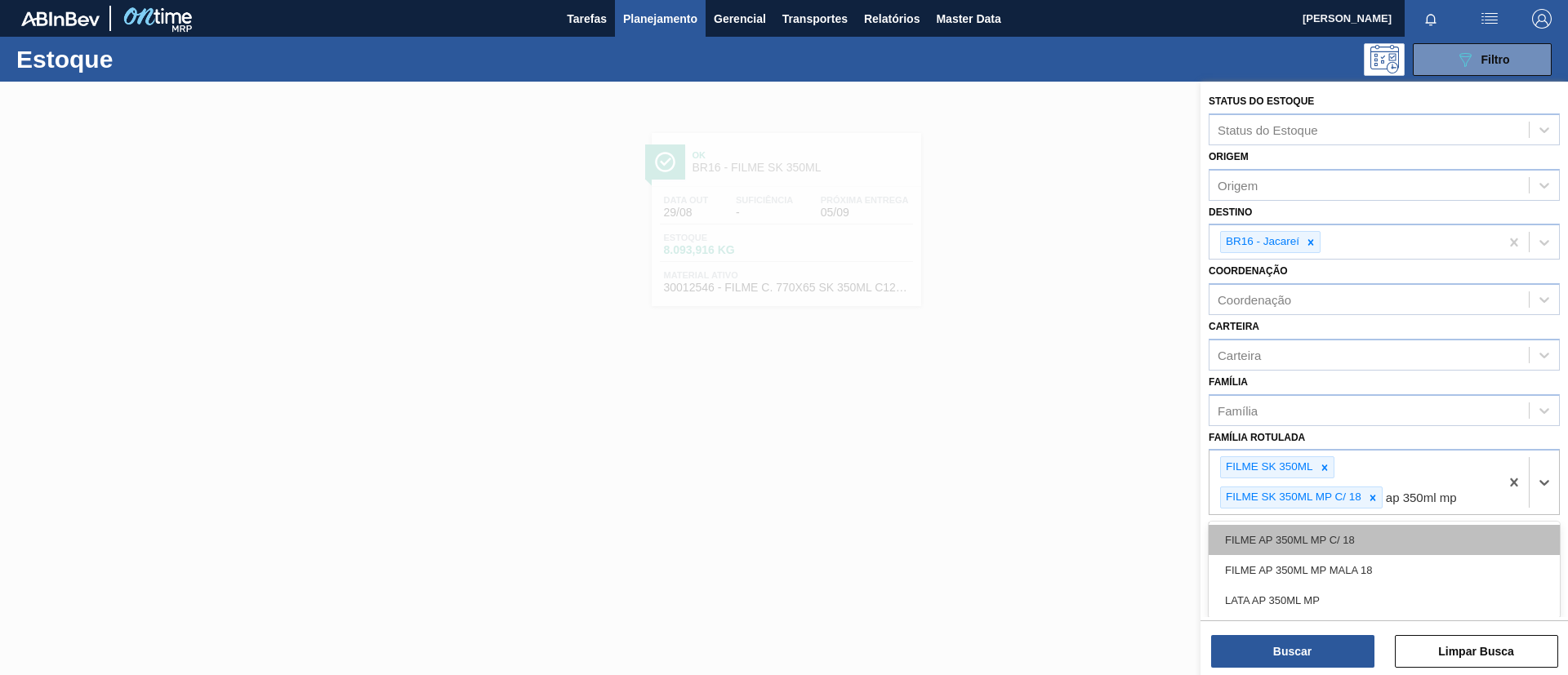
click at [1427, 538] on div "FILME AP 350ML MP C/ 18" at bounding box center [1384, 540] width 352 height 30
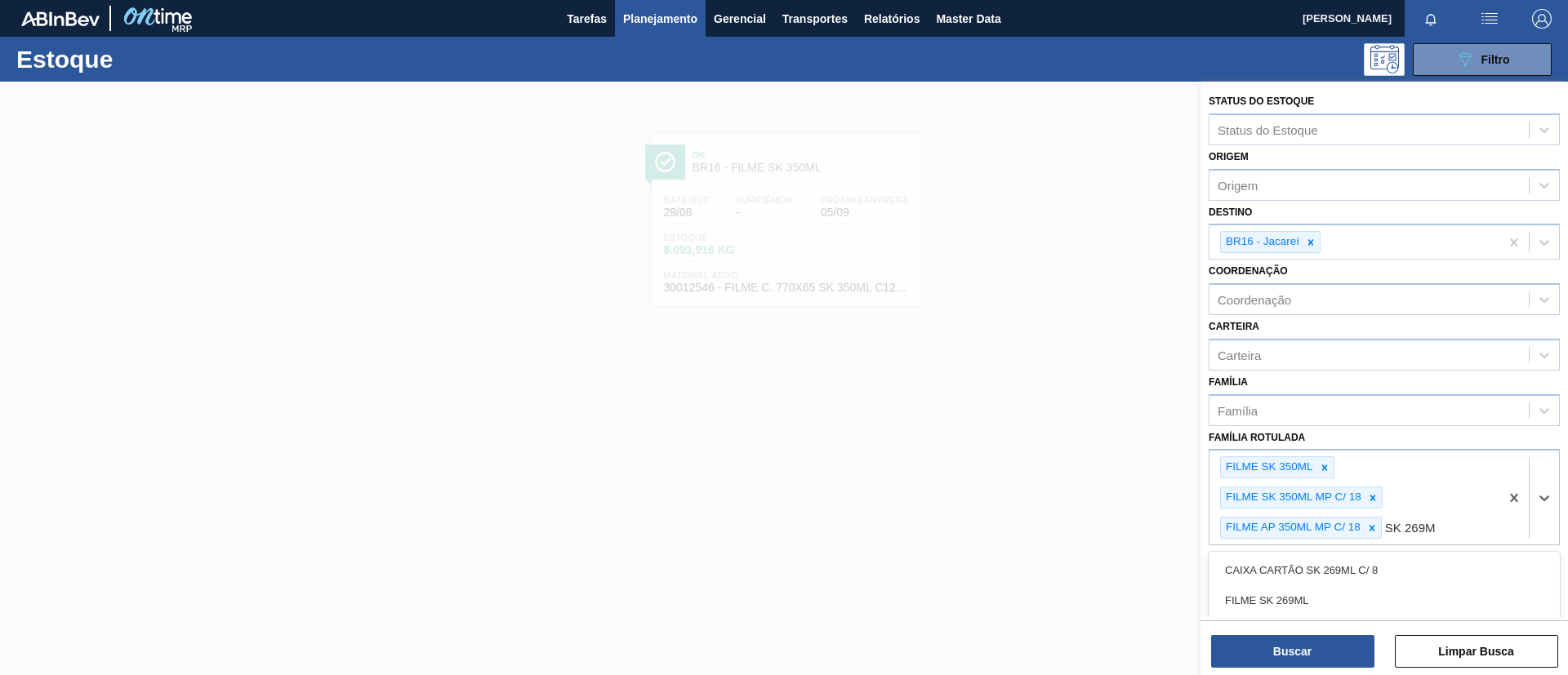
type Rotulada "SK 269ML"
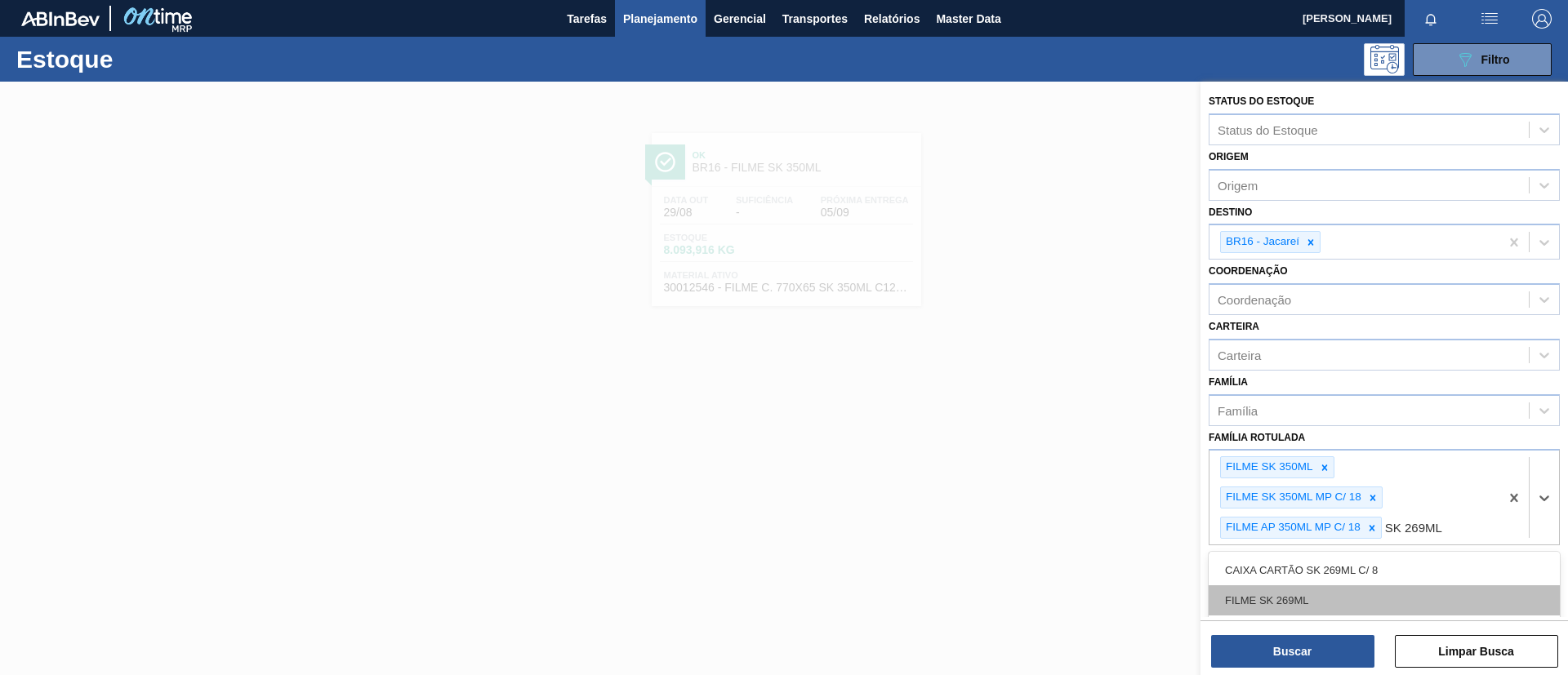
click at [1286, 604] on div "FILME SK 269ML" at bounding box center [1384, 600] width 352 height 30
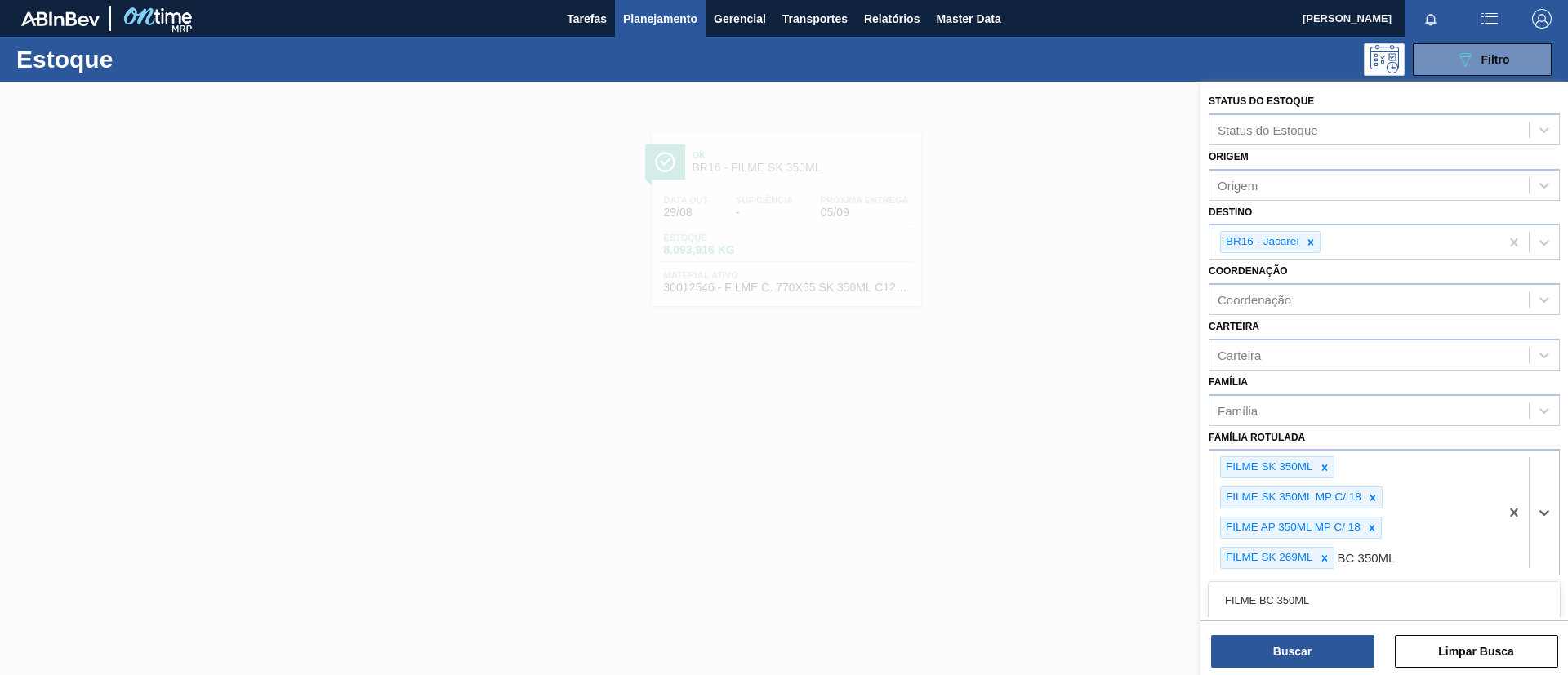
type Rotulada "BC 350ML MP"
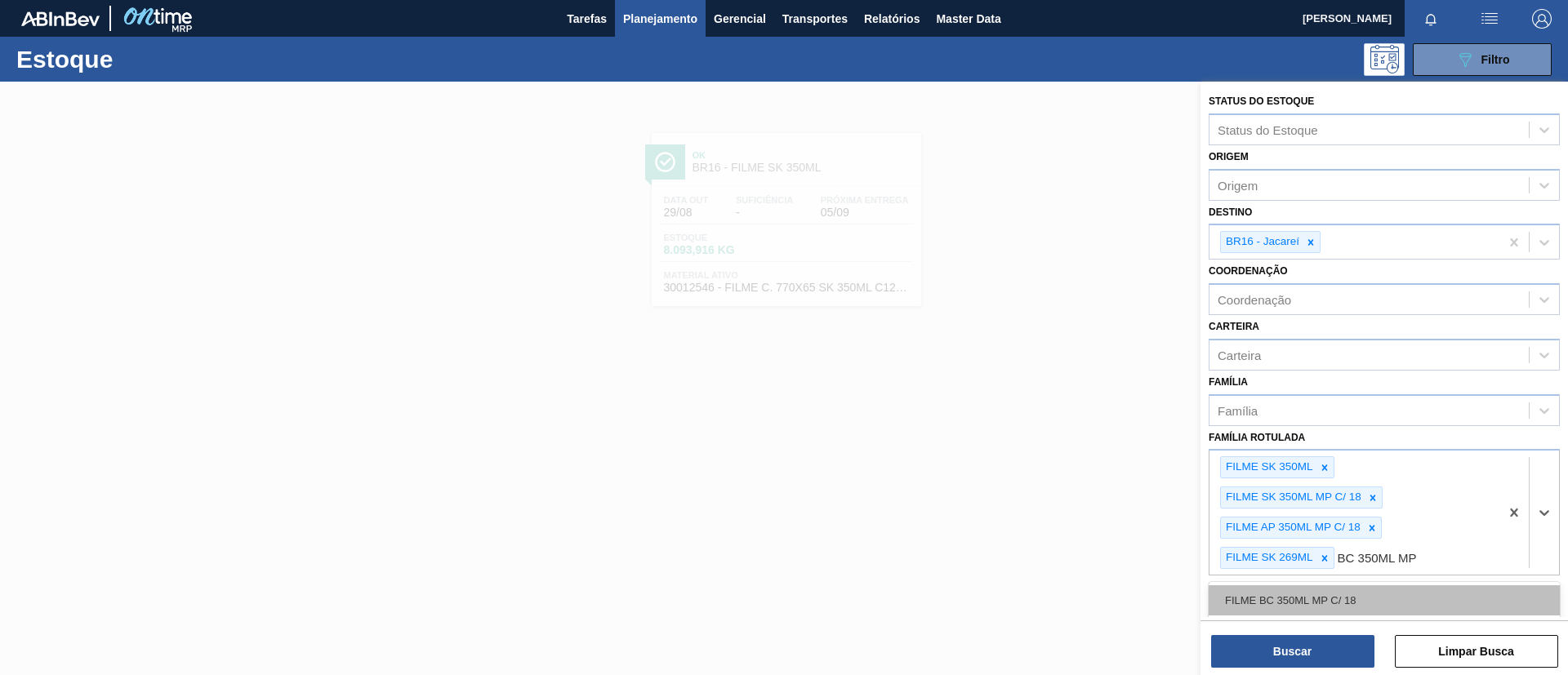
click at [1332, 602] on div "FILME BC 350ML MP C/ 18" at bounding box center [1384, 600] width 352 height 30
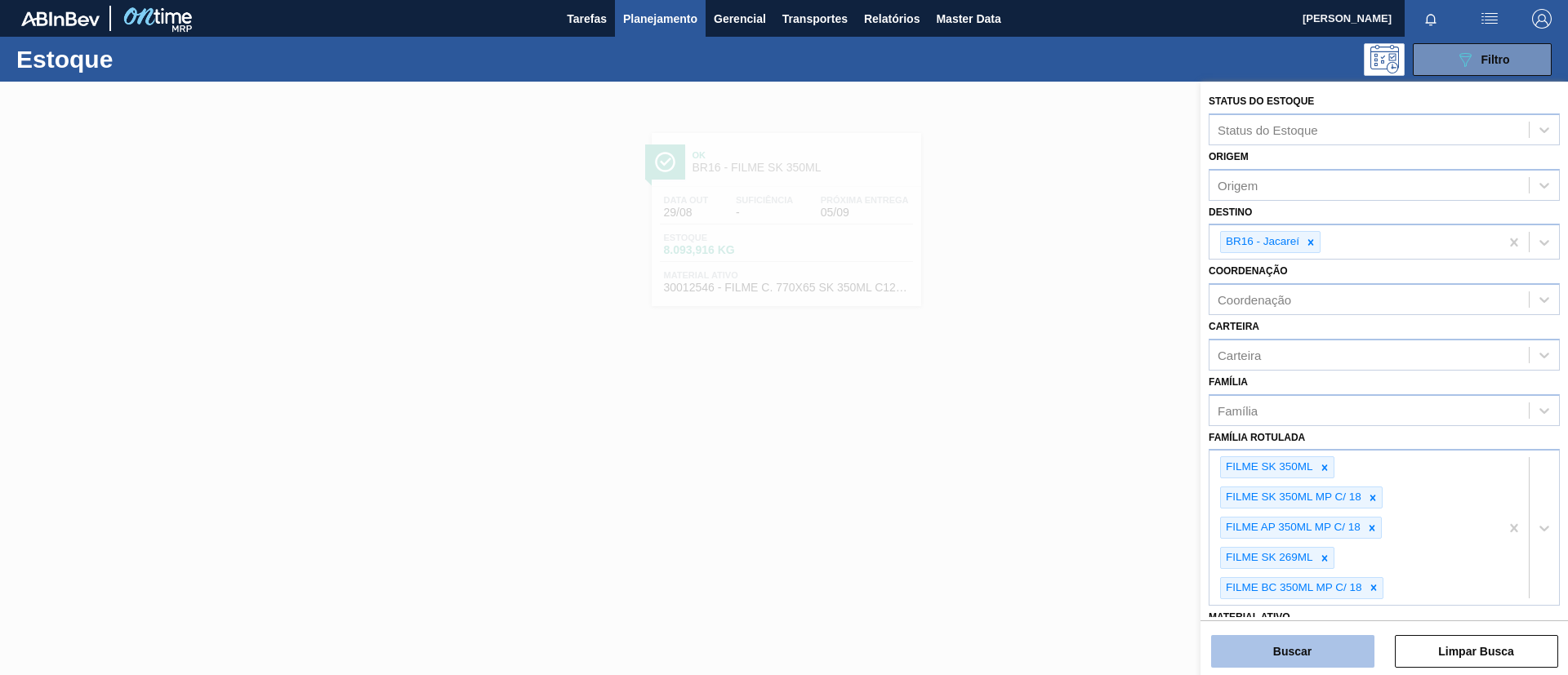
click at [1317, 641] on button "Buscar" at bounding box center [1293, 651] width 164 height 33
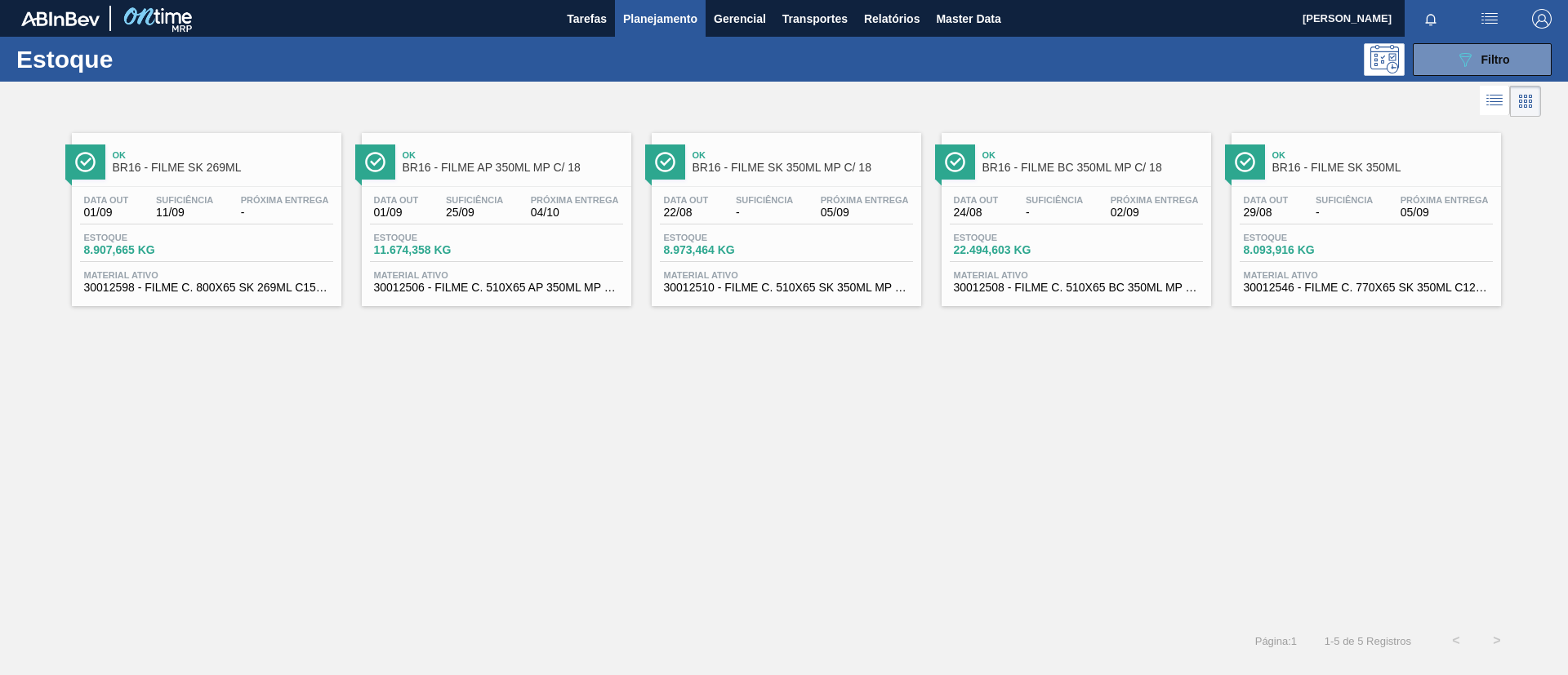
drag, startPoint x: 5, startPoint y: 184, endPoint x: 47, endPoint y: 61, distance: 130.0
click at [6, 184] on div "Ok BR16 - FILME SK 269ML Data out 01/09 Suficiência 11/09 Próxima Entrega - Est…" at bounding box center [784, 214] width 1568 height 185
click at [504, 175] on div "Ok BR16 - FILME AP 350ML MP C/ 18" at bounding box center [513, 162] width 220 height 37
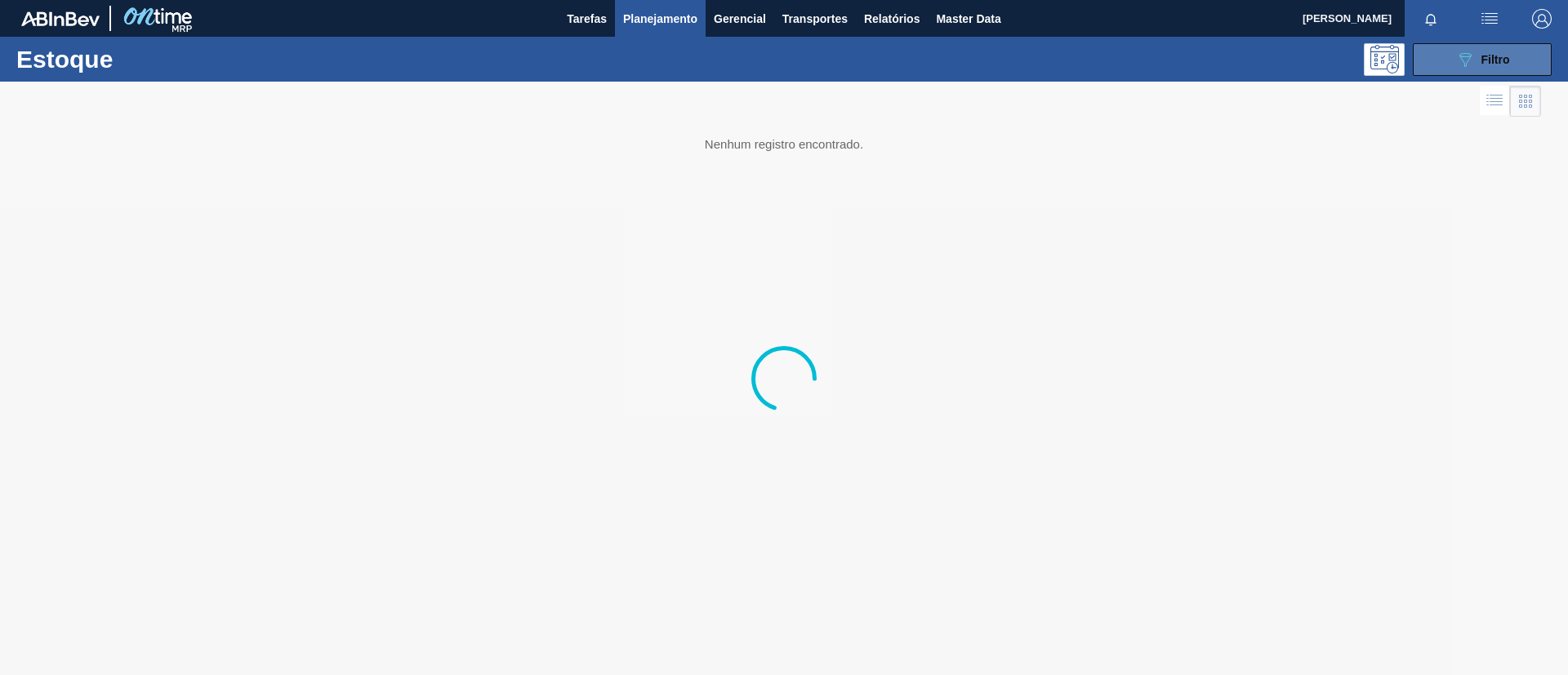
click at [1451, 69] on button "089F7B8B-B2A5-4AFE-B5C0-19BA573D28AC Filtro" at bounding box center [1482, 59] width 139 height 33
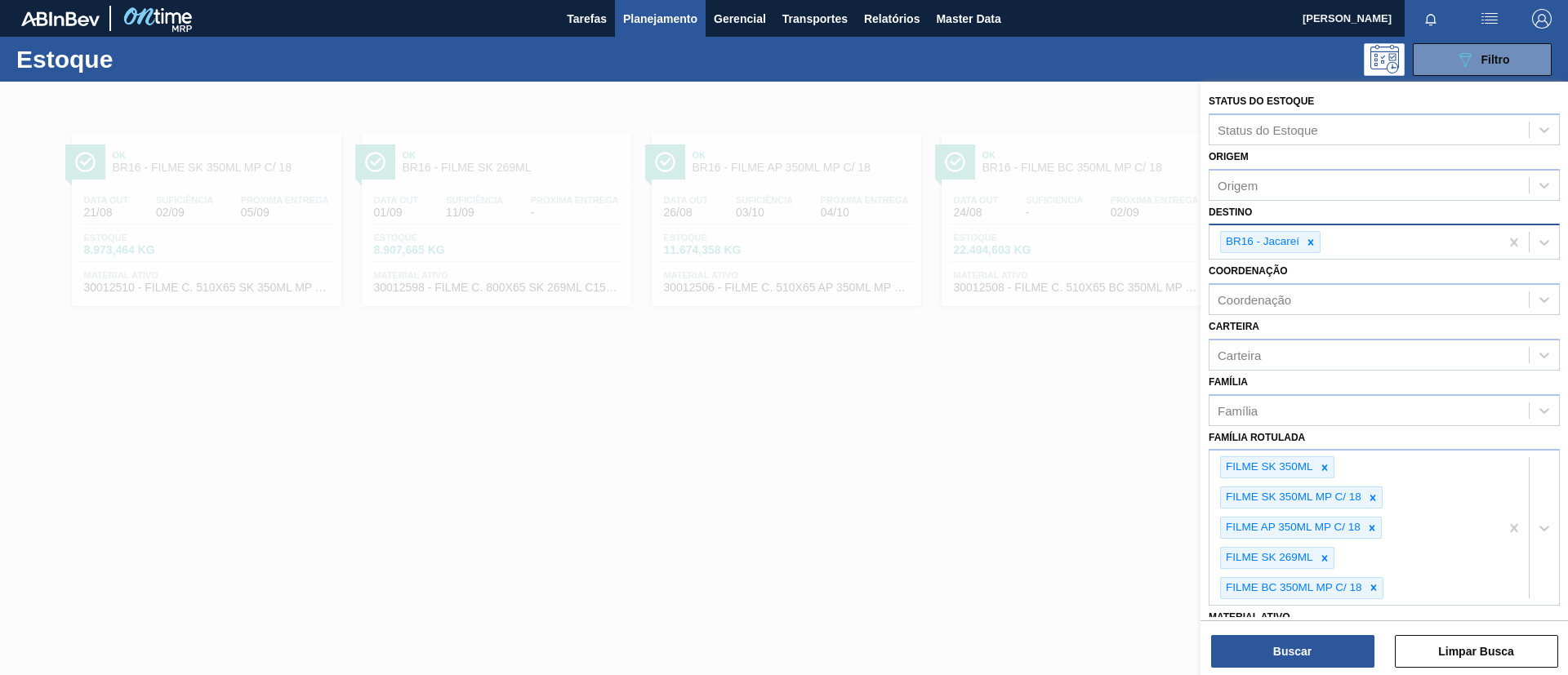
click at [1309, 243] on icon at bounding box center [1311, 243] width 12 height 12
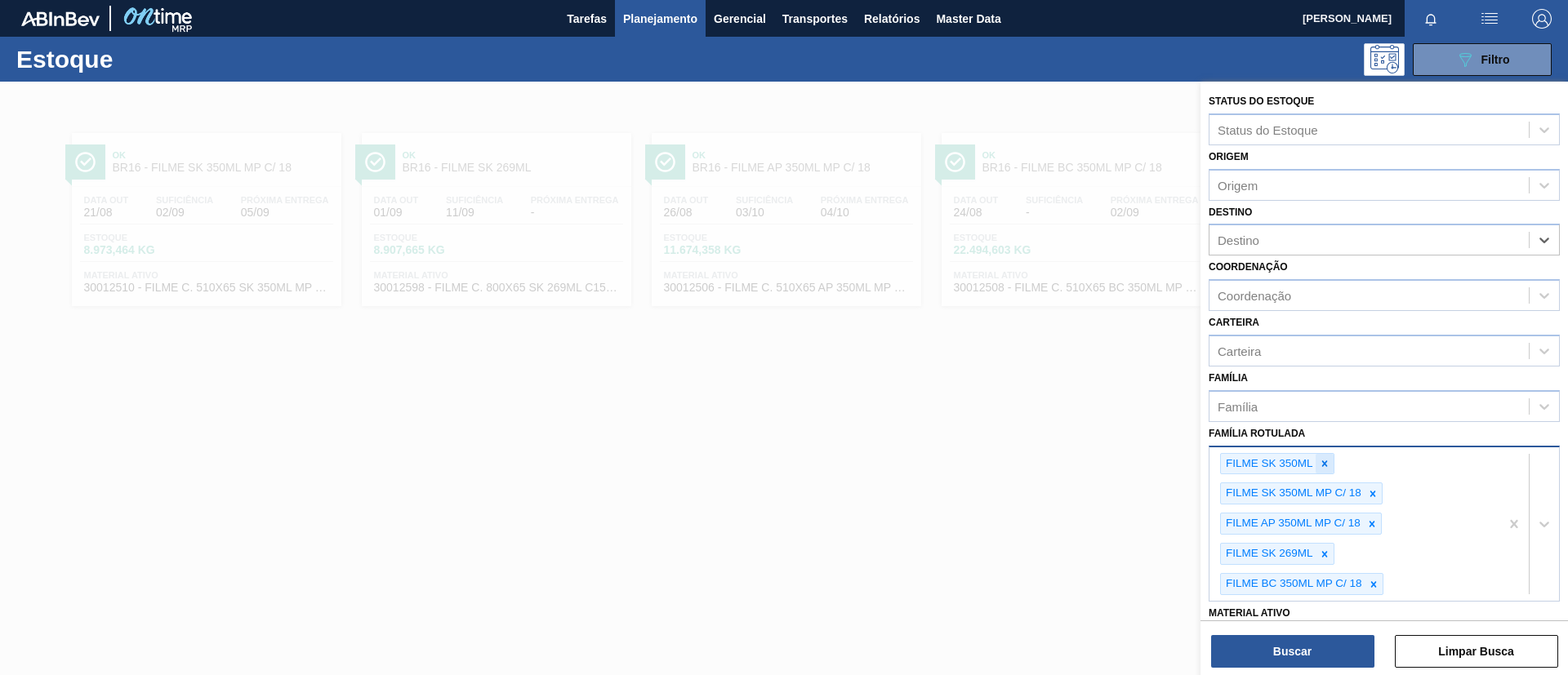
click at [1325, 466] on icon at bounding box center [1325, 464] width 12 height 12
click at [1375, 461] on icon at bounding box center [1373, 463] width 6 height 6
click at [1331, 493] on div at bounding box center [1325, 493] width 18 height 20
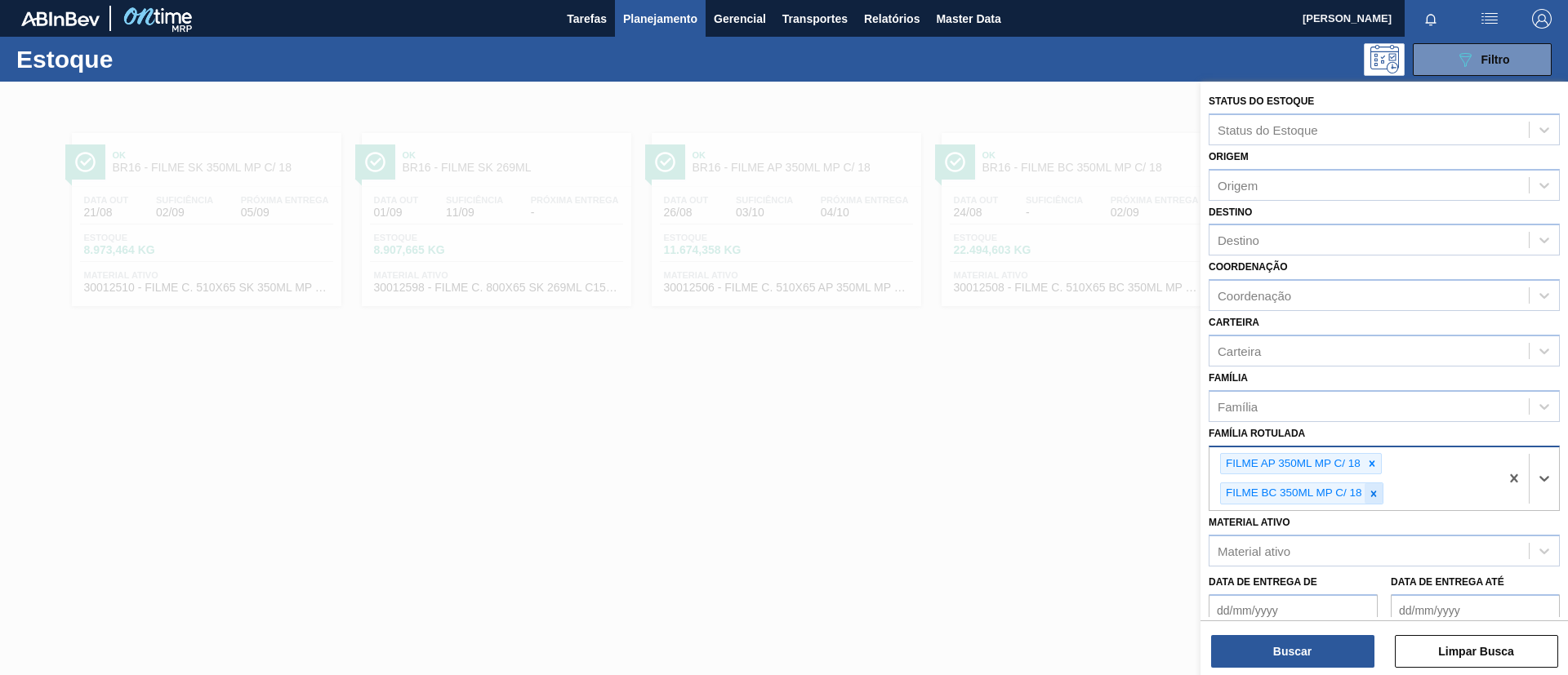
click at [1378, 494] on icon at bounding box center [1373, 494] width 12 height 12
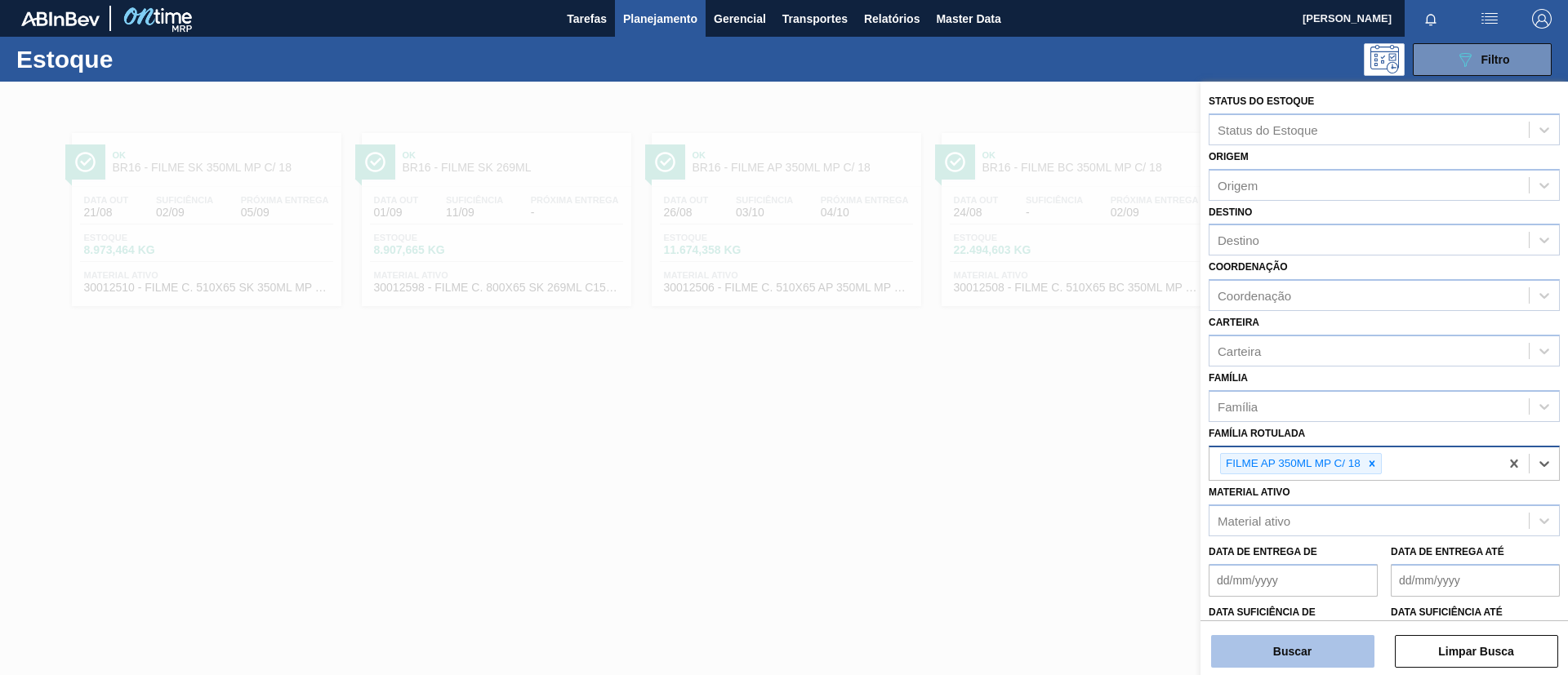
click at [1332, 635] on button "Buscar" at bounding box center [1293, 651] width 164 height 33
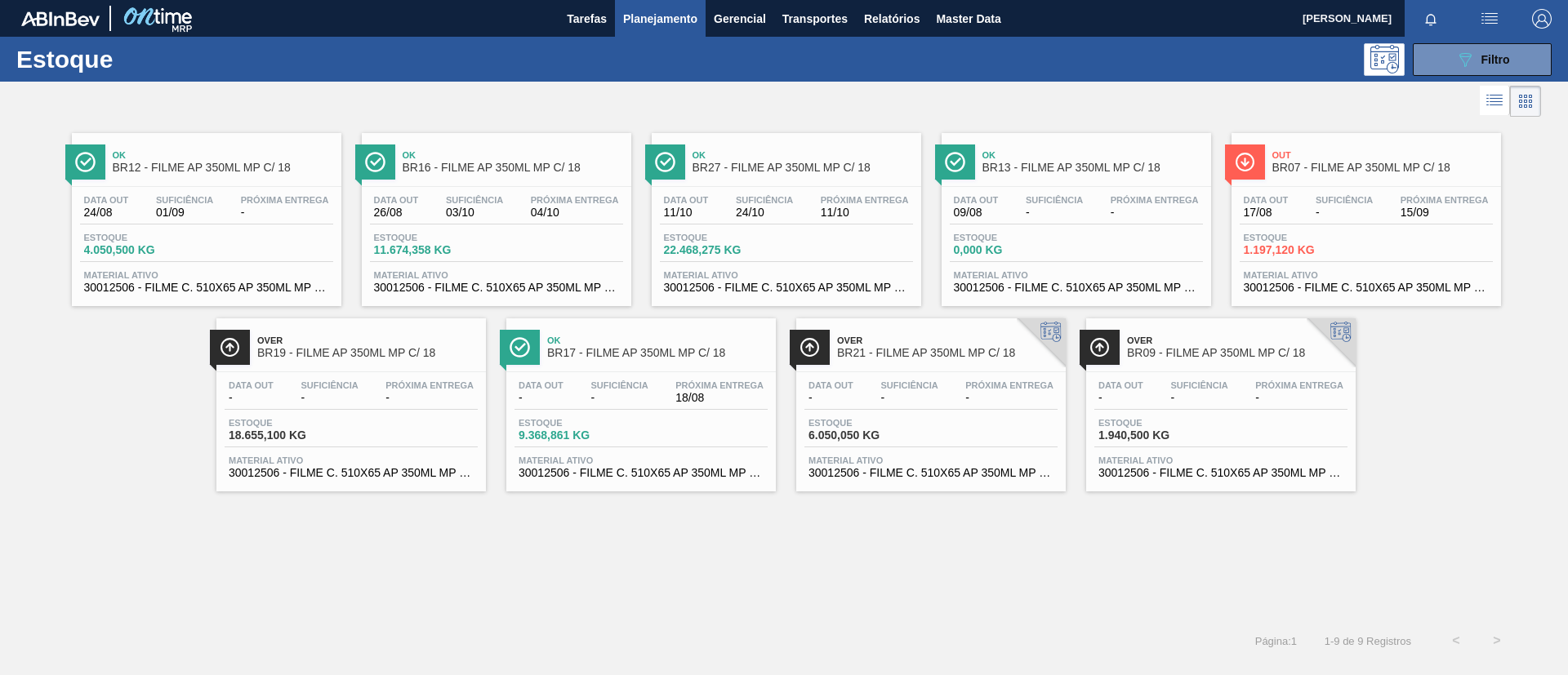
click at [441, 372] on div "Data out - Suficiência - Próxima Entrega - Estoque 18.655,100 KG Material ativo…" at bounding box center [351, 427] width 270 height 111
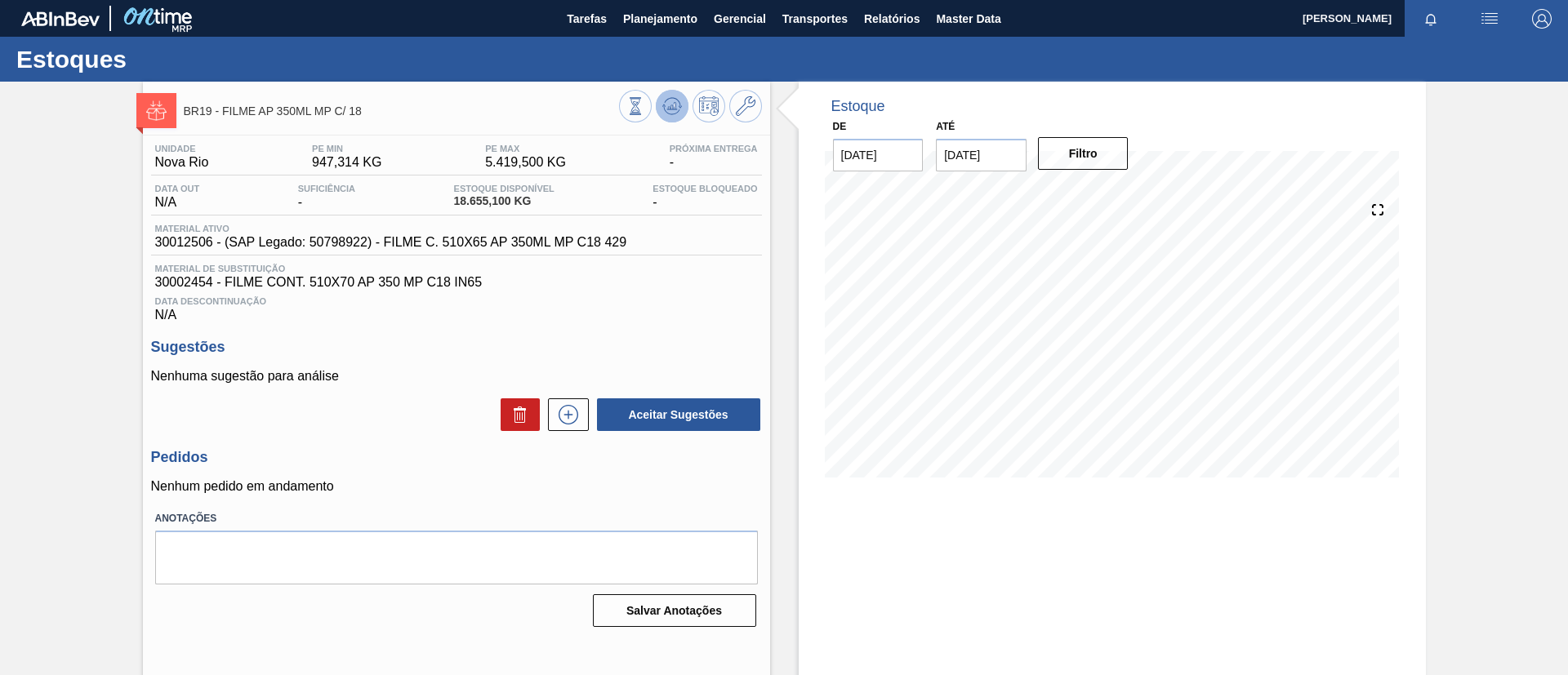
click at [670, 108] on icon at bounding box center [671, 107] width 2 height 4
click at [604, 13] on span "Tarefas" at bounding box center [587, 18] width 40 height 19
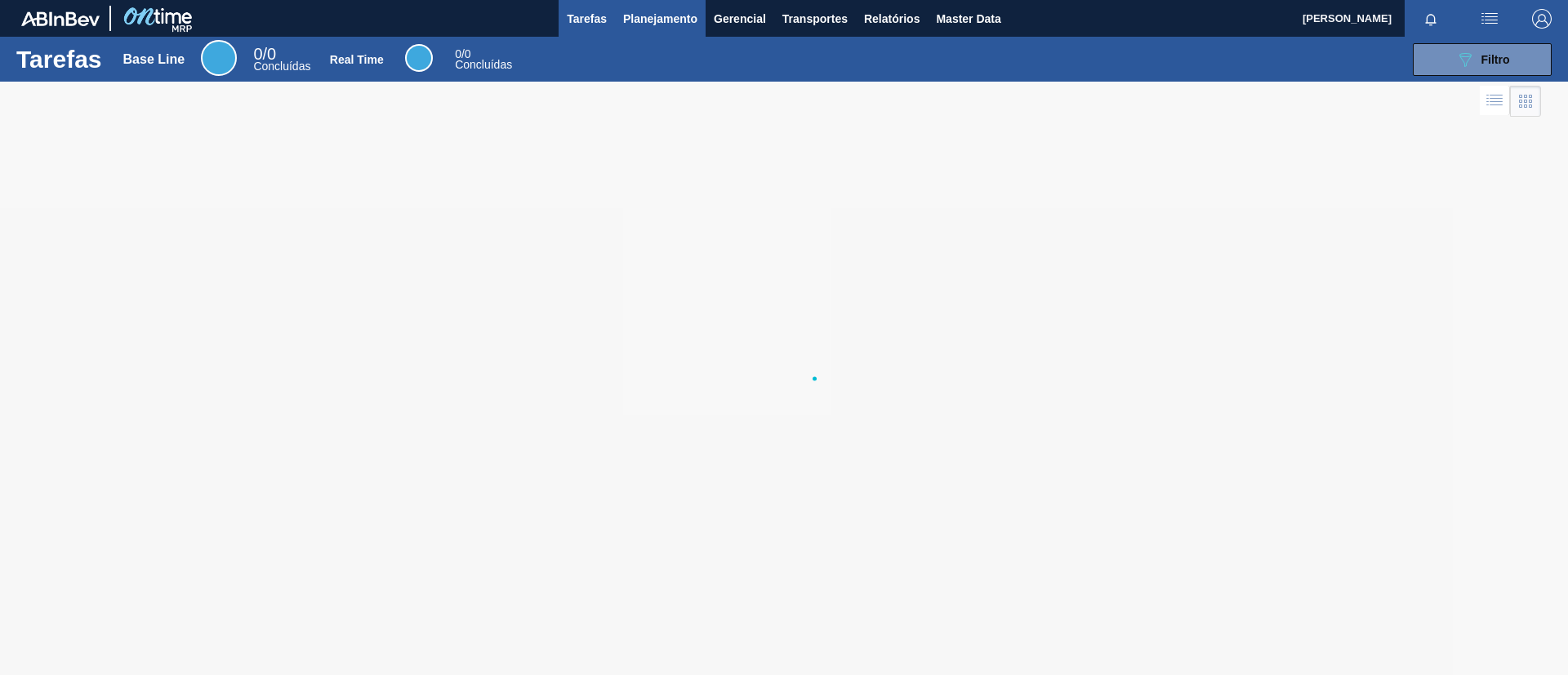
click at [635, 22] on span "Planejamento" at bounding box center [660, 18] width 74 height 19
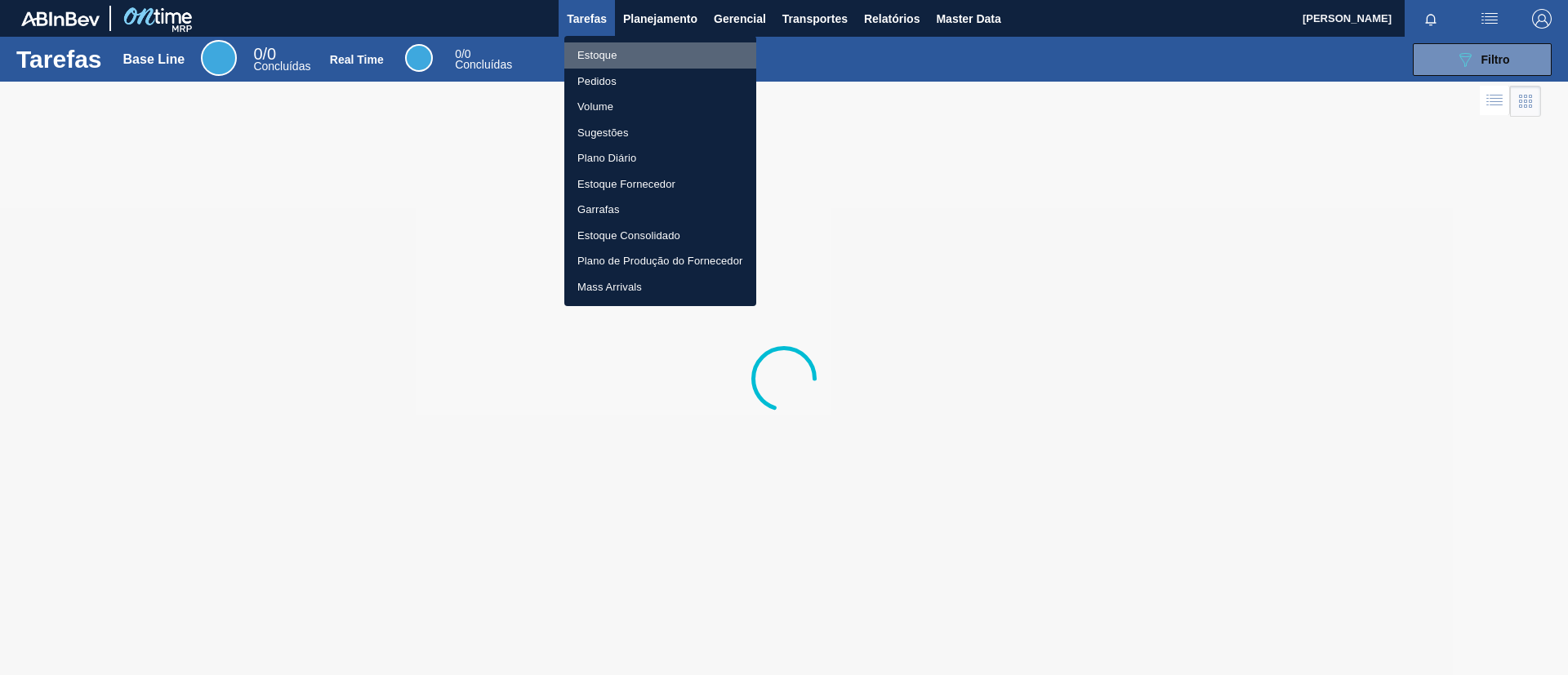
click at [649, 46] on li "Estoque" at bounding box center [660, 55] width 192 height 26
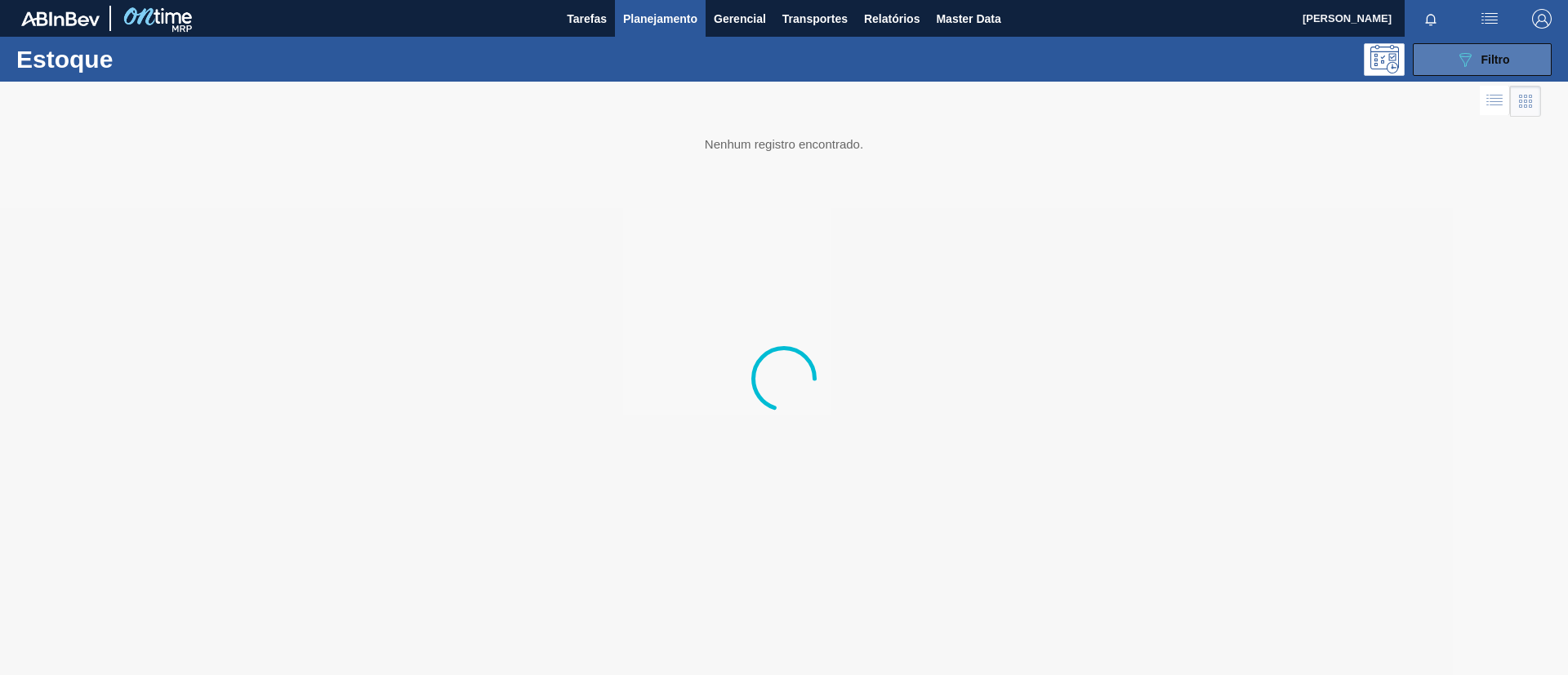
click at [1485, 55] on span "Filtro" at bounding box center [1495, 60] width 28 height 13
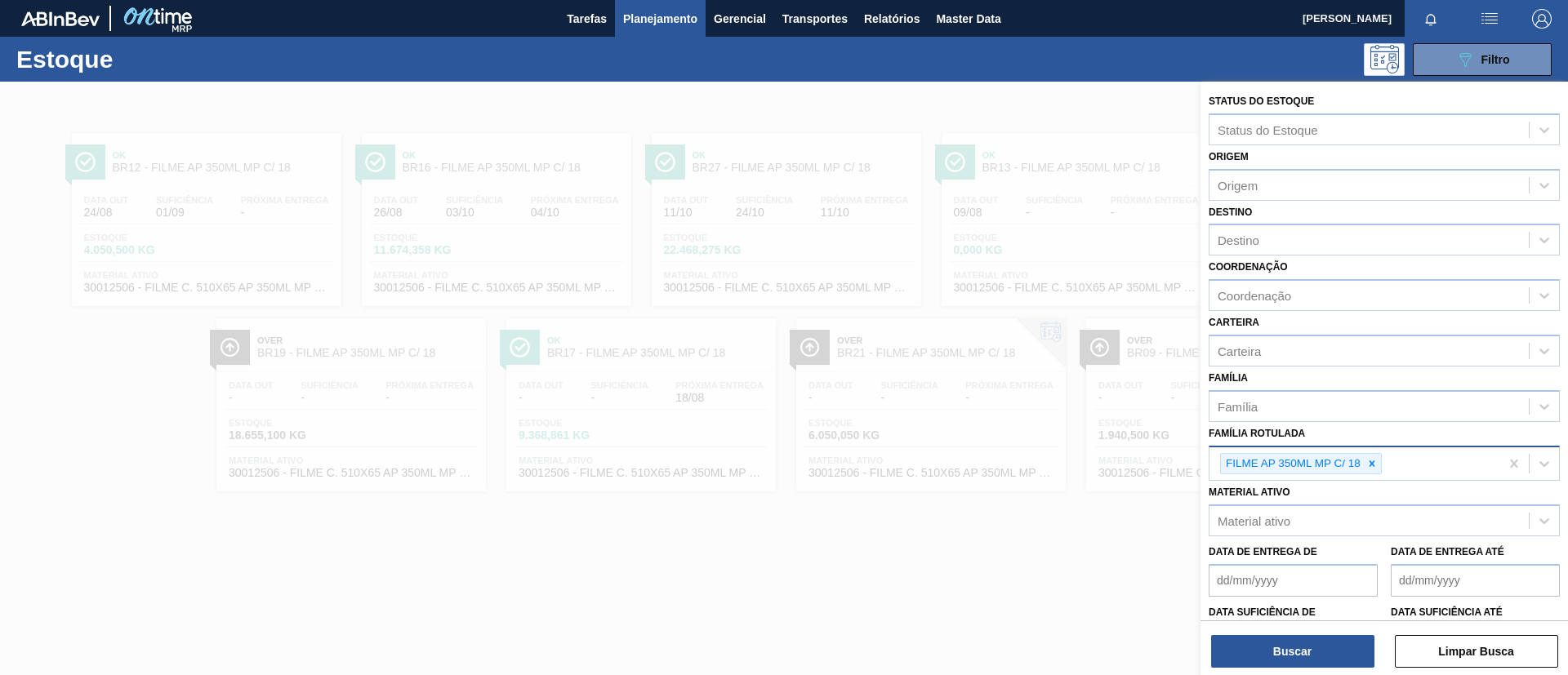
click at [1377, 460] on icon at bounding box center [1372, 464] width 12 height 12
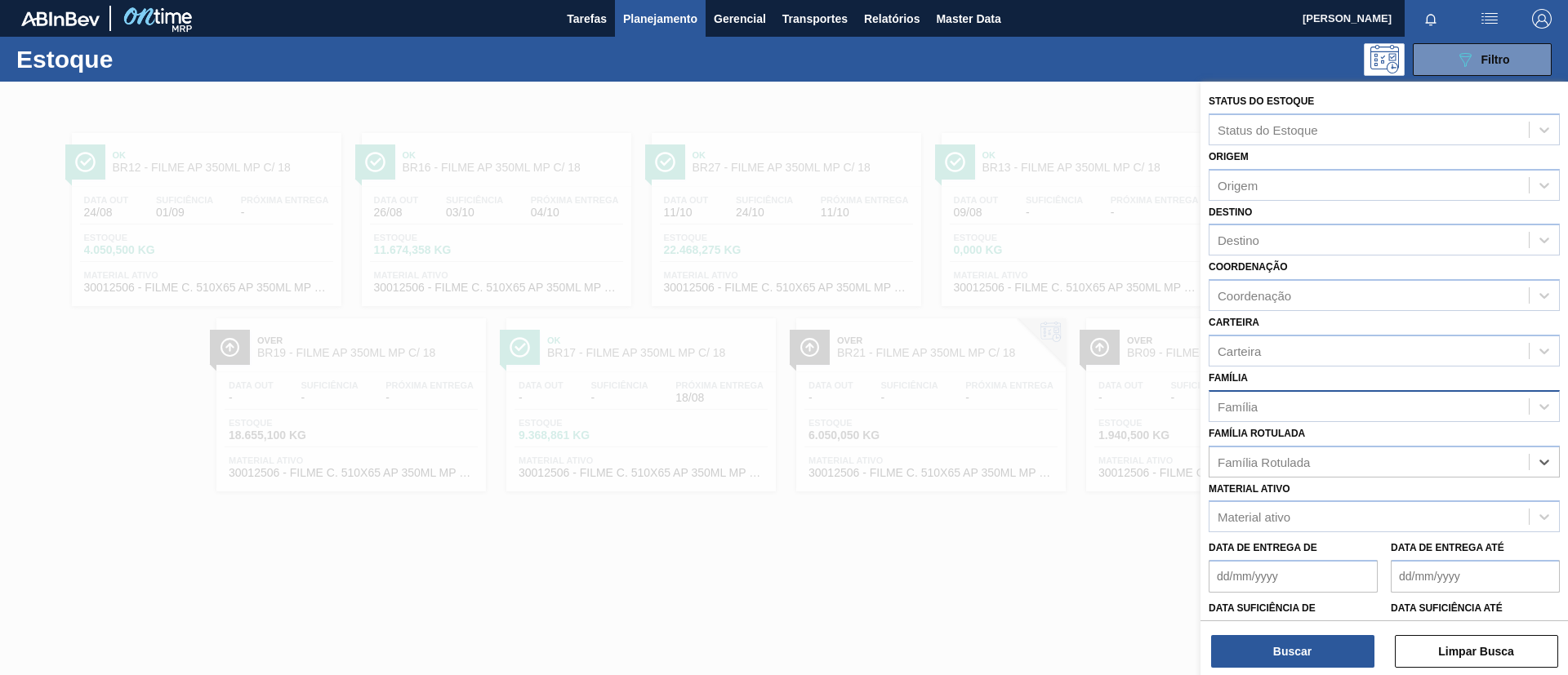
drag, startPoint x: 1333, startPoint y: 426, endPoint x: 1314, endPoint y: 406, distance: 27.6
click at [1326, 417] on div "Status do Estoque Status do Estoque Origem Origem Destino Destino Coordenação C…" at bounding box center [1384, 401] width 367 height 640
click at [1309, 400] on div "Família" at bounding box center [1369, 406] width 319 height 23
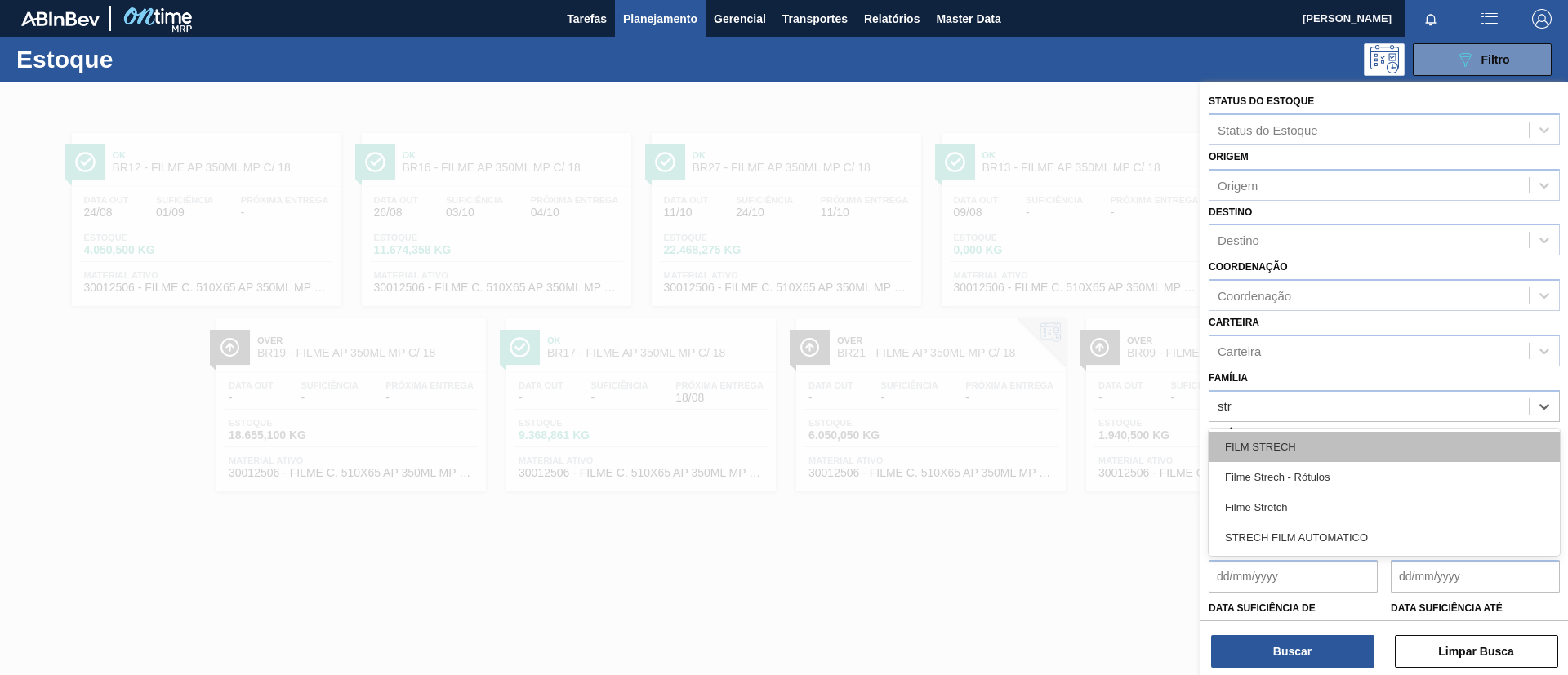
type input "stre"
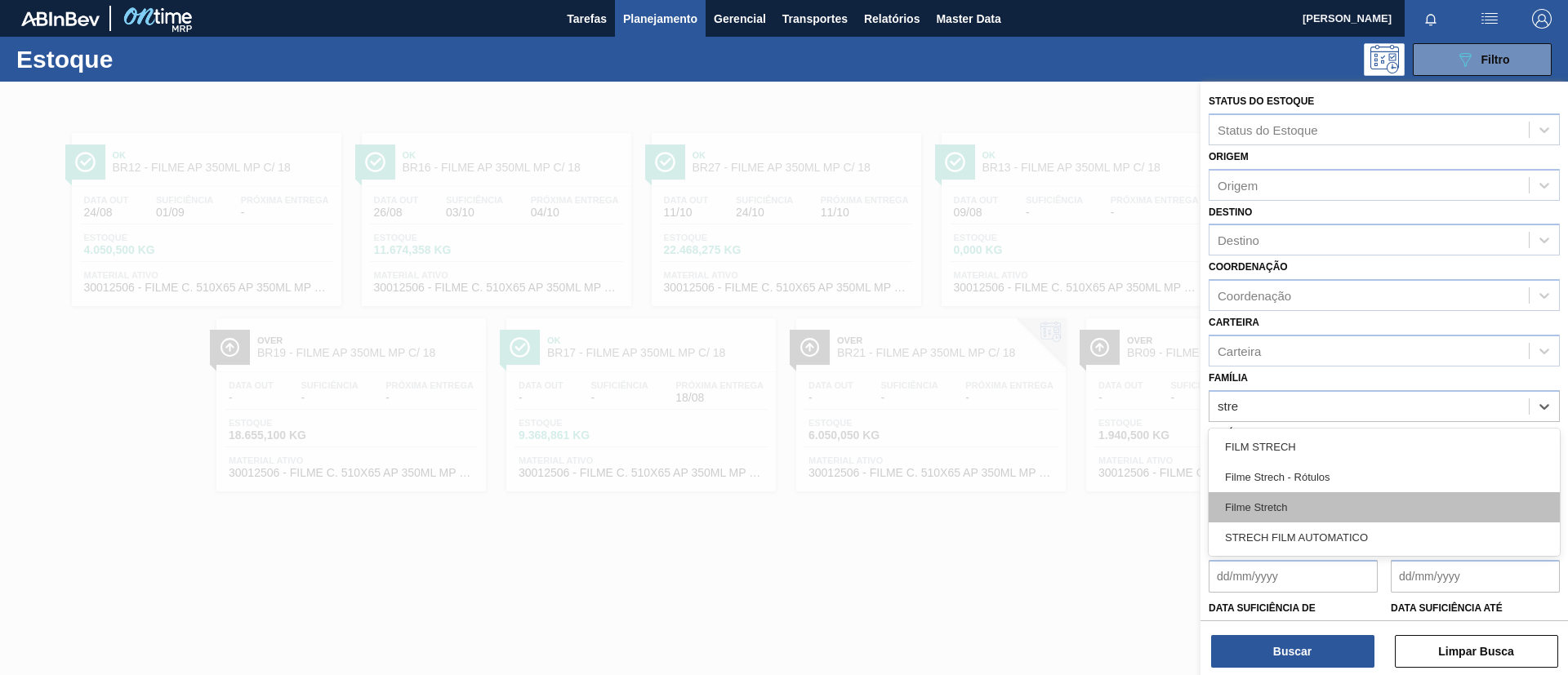
click at [1297, 501] on div "Filme Stretch" at bounding box center [1384, 507] width 352 height 30
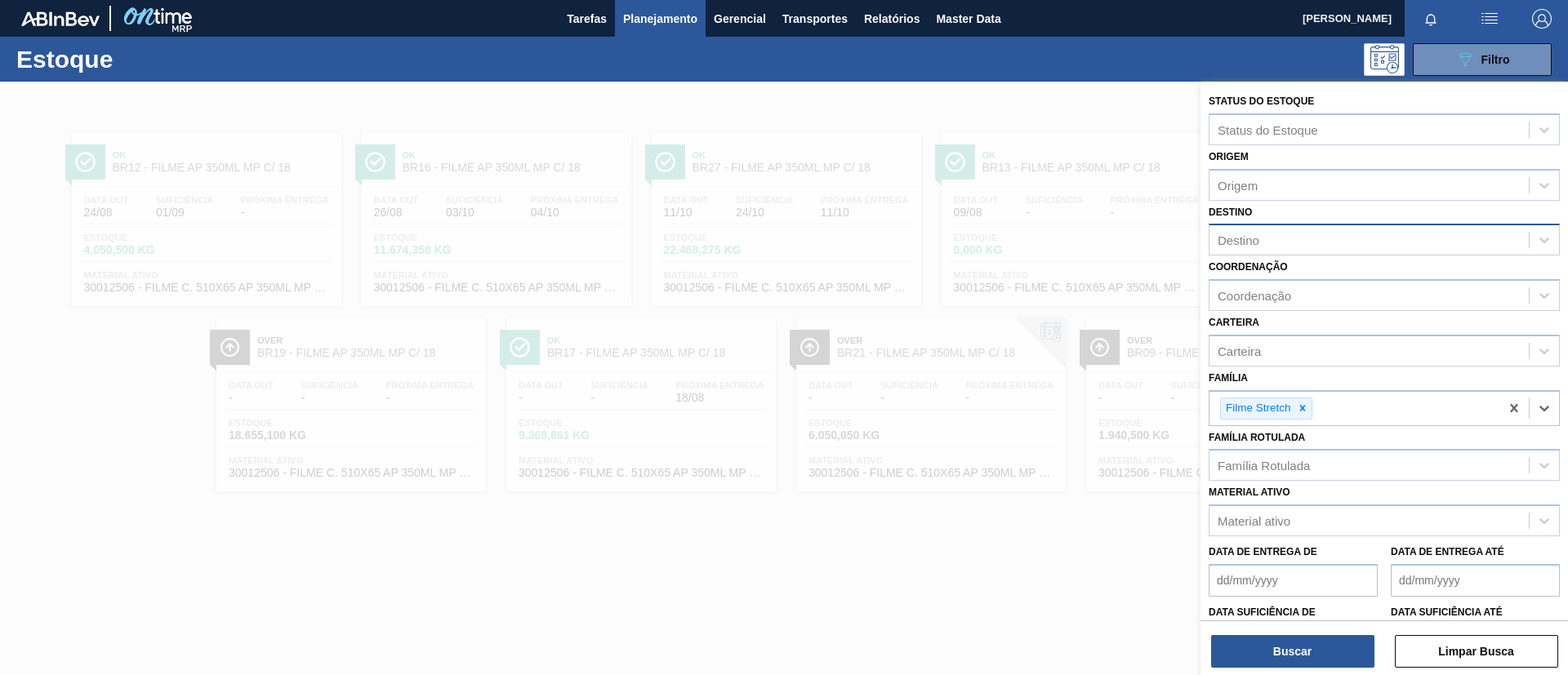
click at [1296, 242] on div "Destino" at bounding box center [1369, 240] width 319 height 23
type input "uber"
click at [1320, 285] on div "BR26 - [GEOGRAPHIC_DATA]" at bounding box center [1384, 280] width 352 height 30
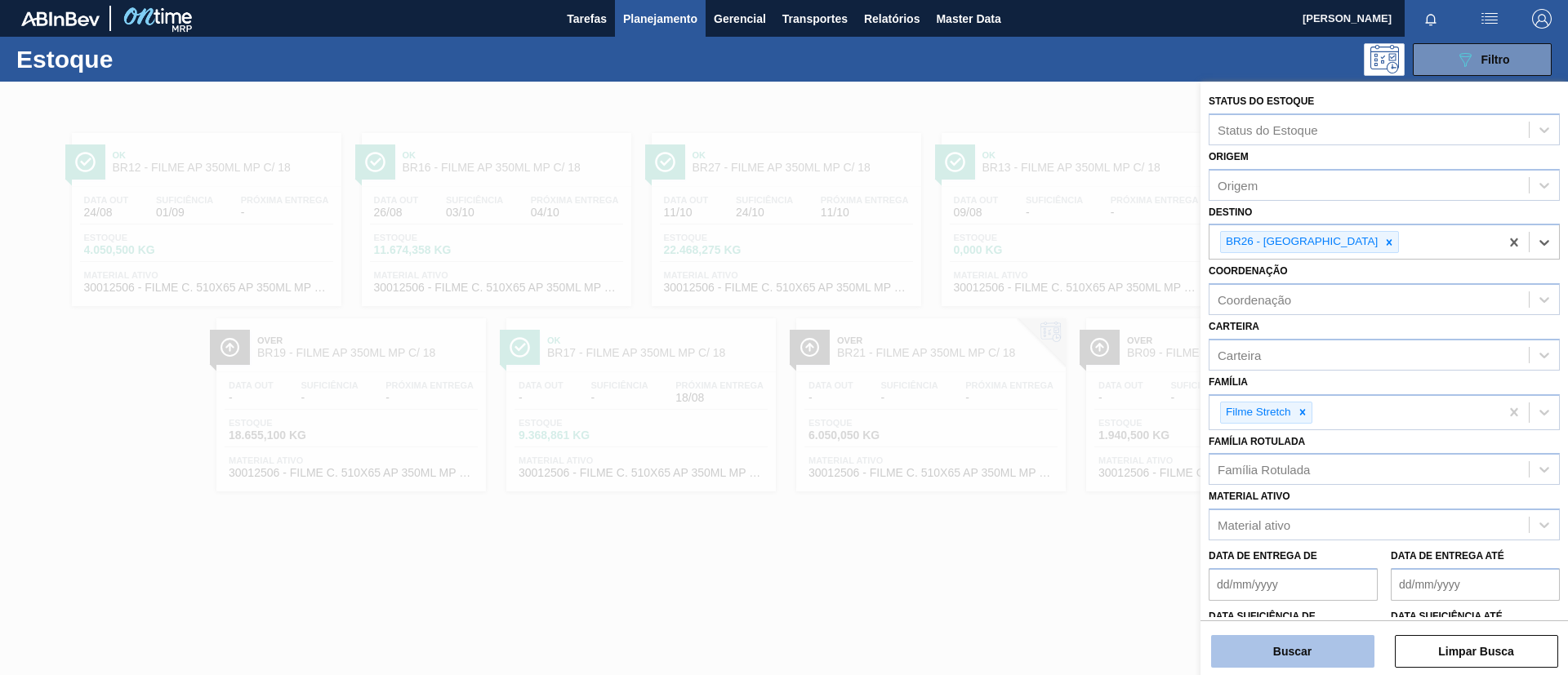
click at [1305, 657] on button "Buscar" at bounding box center [1293, 651] width 164 height 33
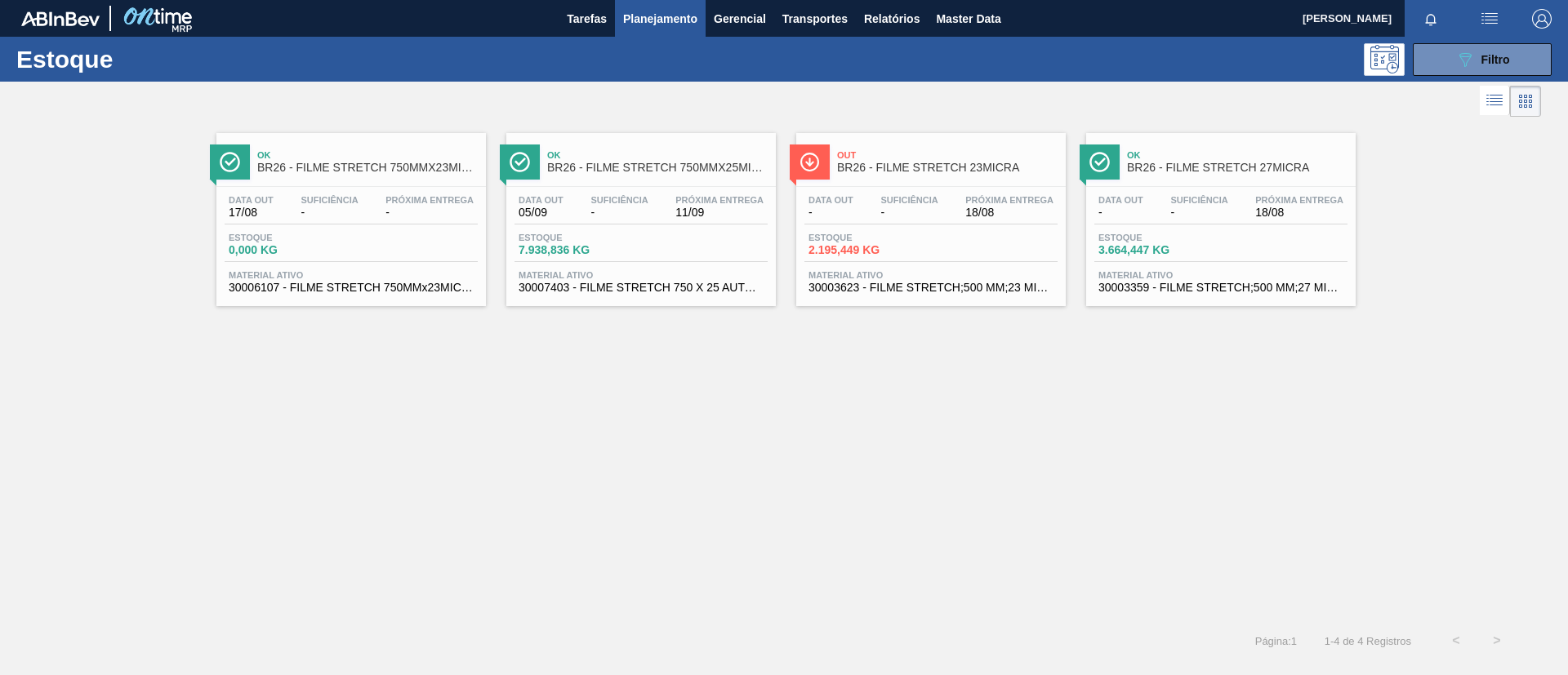
click at [789, 189] on link "Out BR26 - FILME STRETCH 23MICRA Data out - Suficiência - Próxima Entrega 18/08…" at bounding box center [928, 214] width 290 height 185
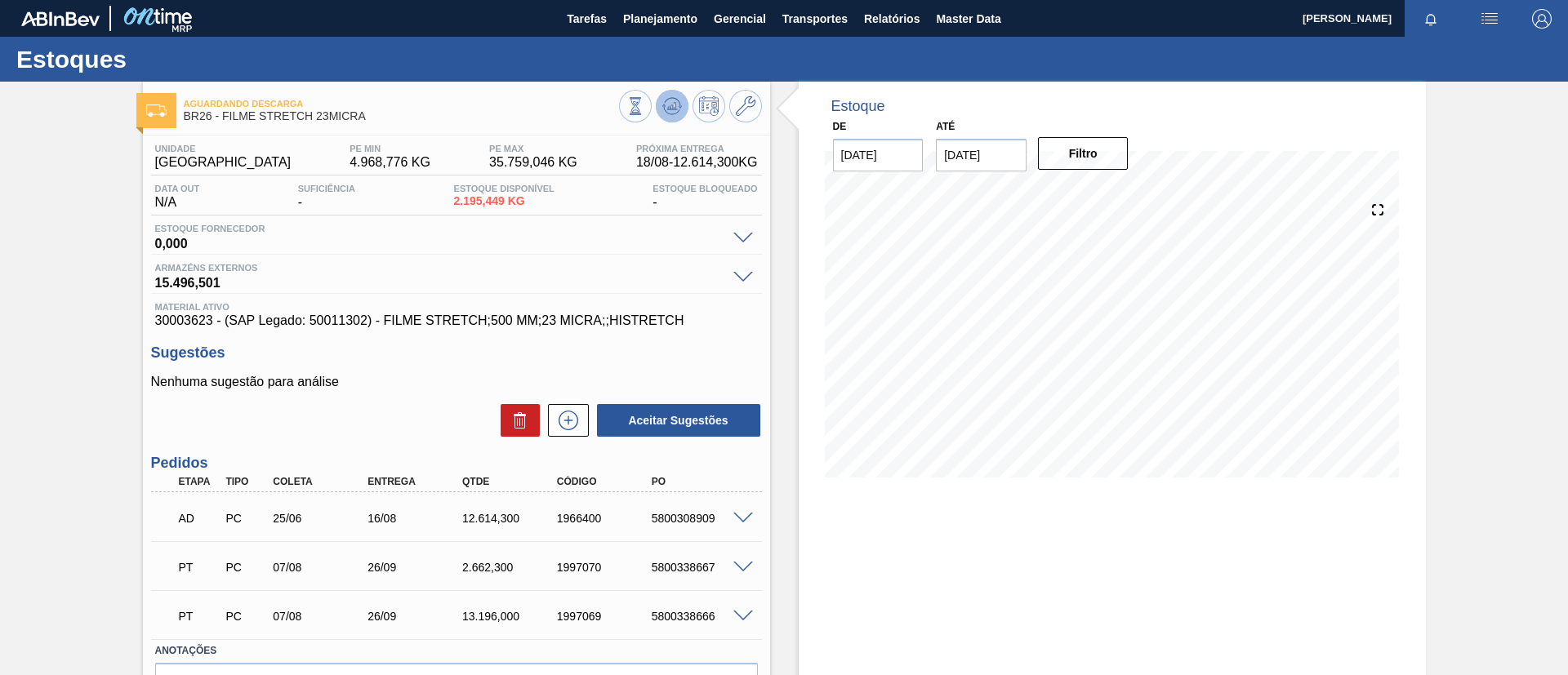
click at [645, 114] on icon at bounding box center [635, 106] width 18 height 18
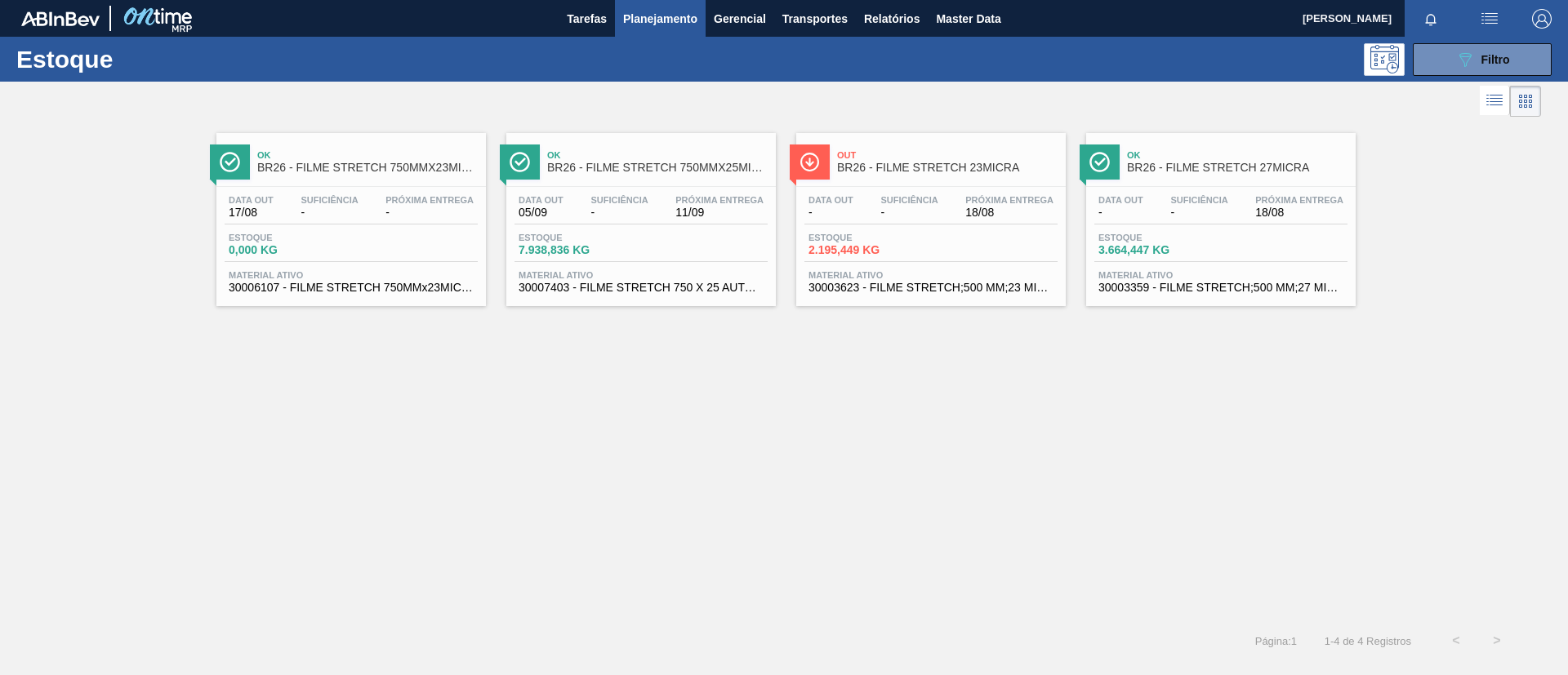
click at [719, 179] on div "Ok BR26 - FILME STRETCH 750MMX25MICRA" at bounding box center [657, 162] width 220 height 37
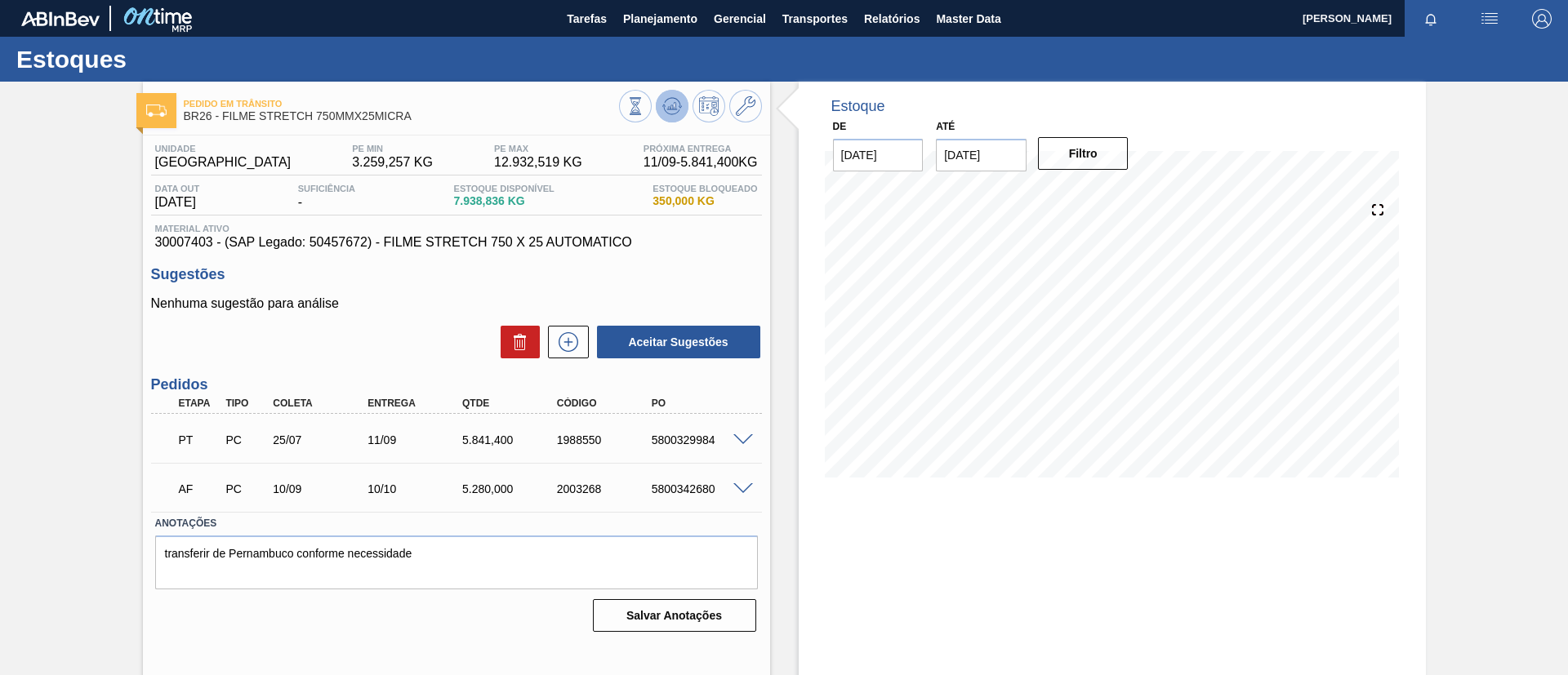
click at [645, 100] on icon at bounding box center [635, 106] width 18 height 18
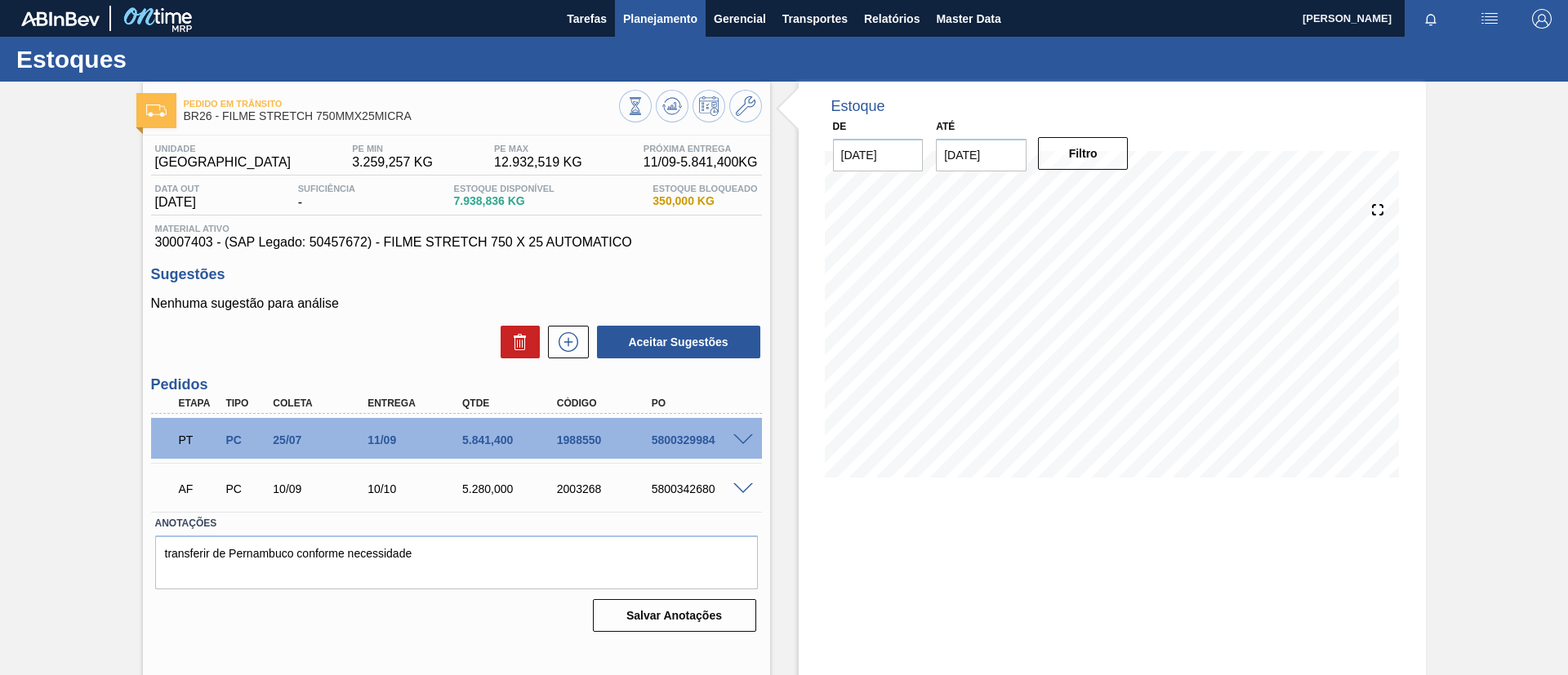
click at [654, 13] on span "Planejamento" at bounding box center [660, 18] width 74 height 19
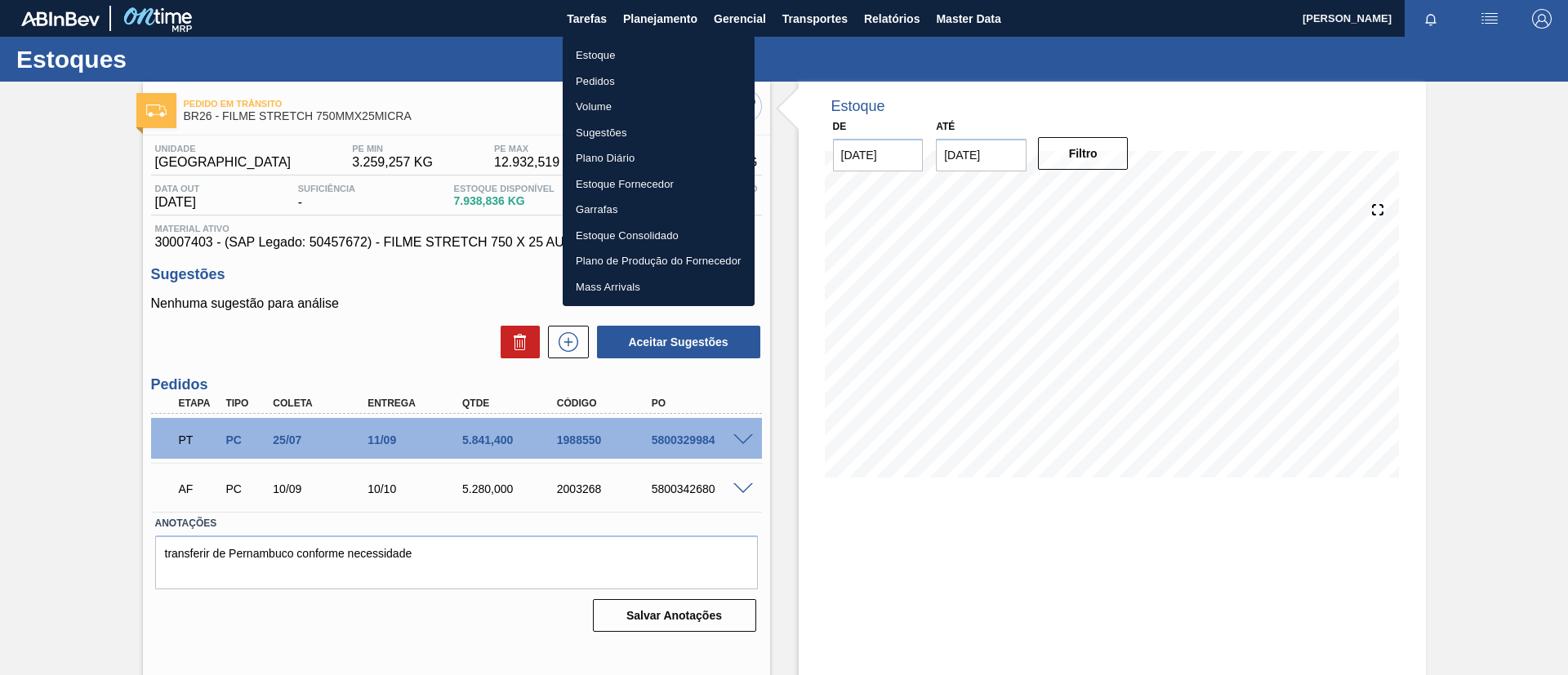
click at [660, 37] on ul "Estoque Pedidos Volume Sugestões Plano Diário Estoque Fornecedor Garrafas Estoq…" at bounding box center [659, 171] width 192 height 270
click at [672, 47] on li "Estoque" at bounding box center [659, 55] width 192 height 26
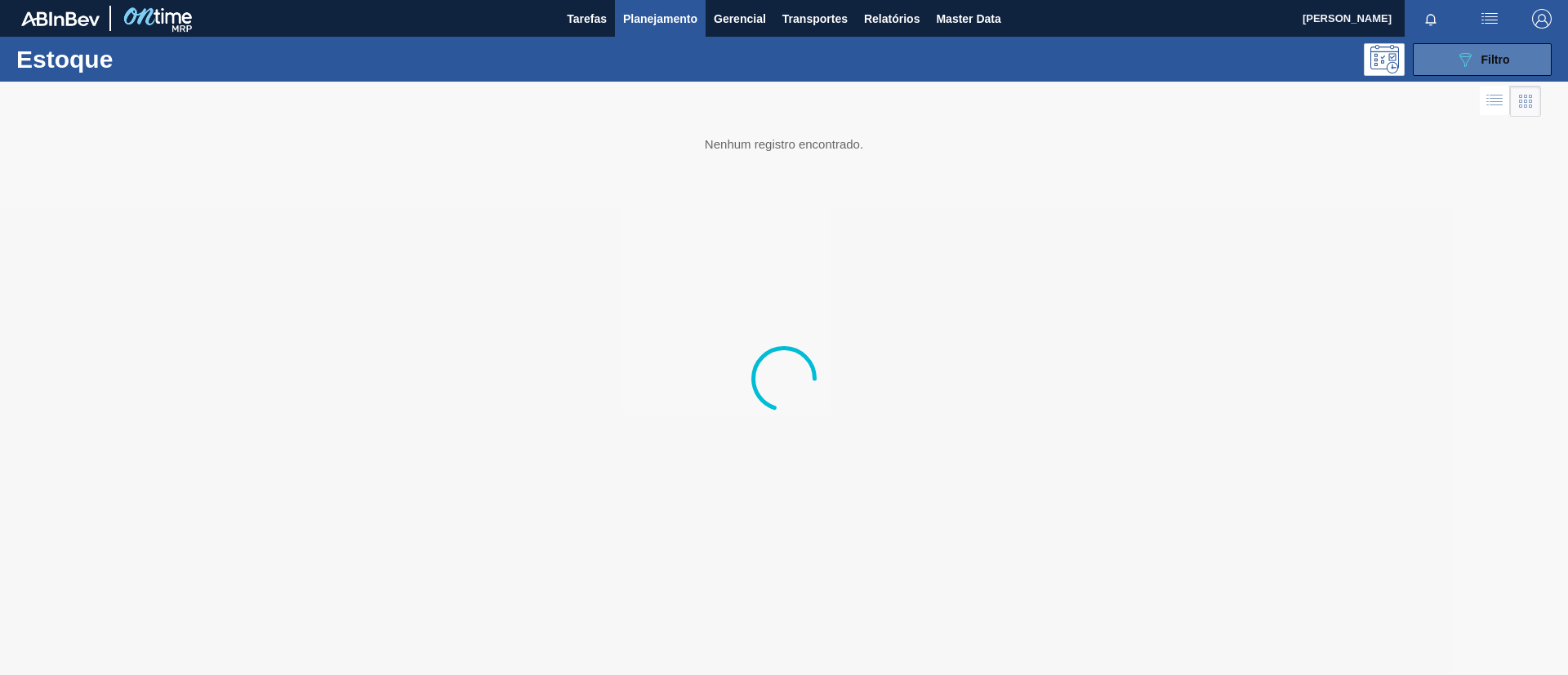
click at [1520, 72] on button "089F7B8B-B2A5-4AFE-B5C0-19BA573D28AC Filtro" at bounding box center [1482, 59] width 139 height 33
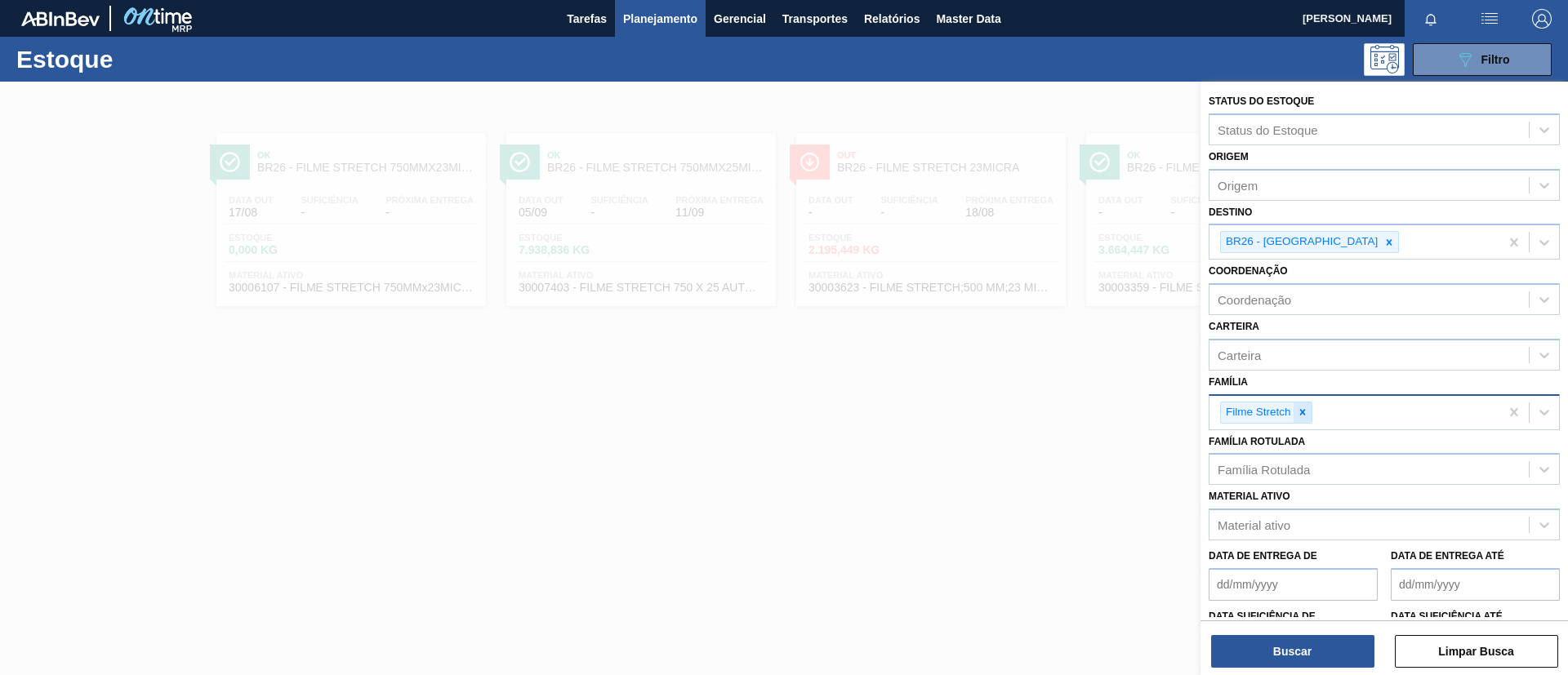
click at [1300, 417] on icon at bounding box center [1302, 412] width 12 height 12
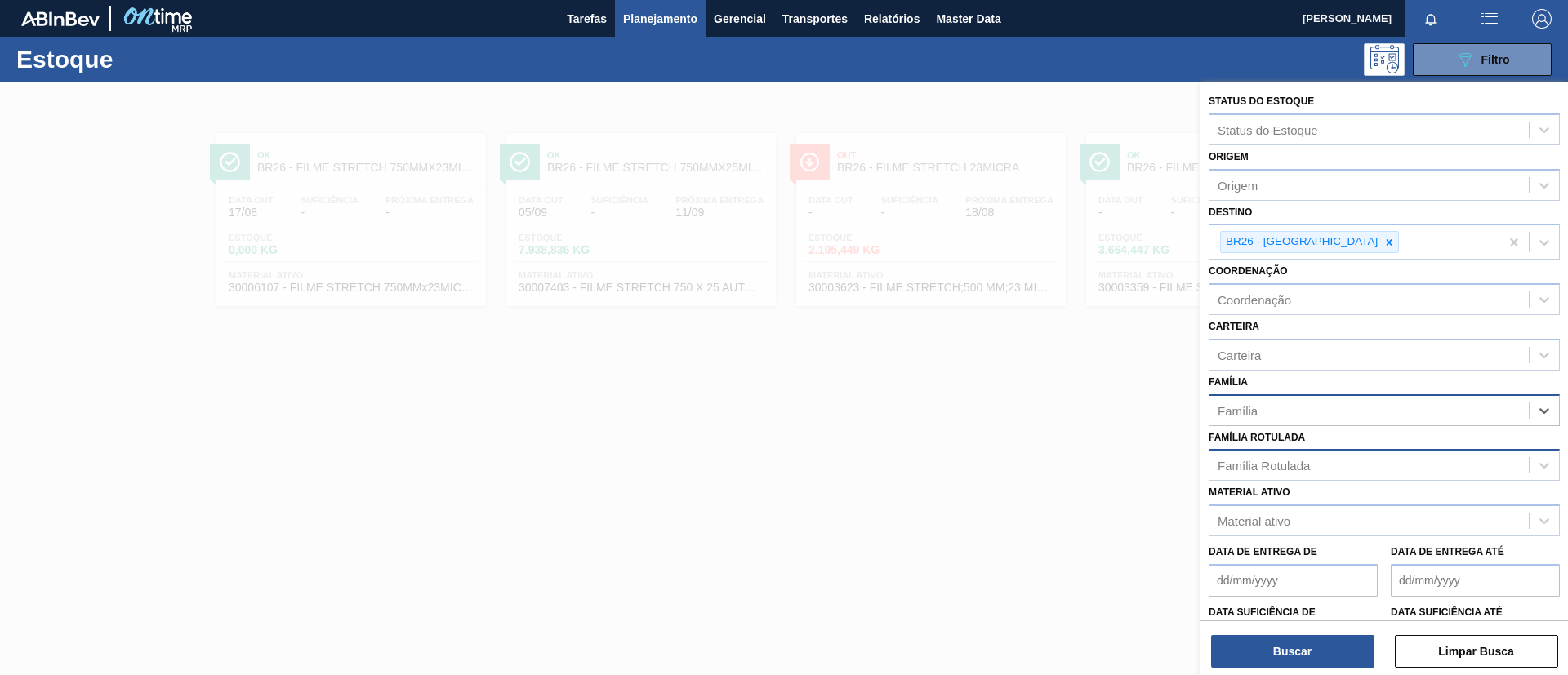
click at [1313, 463] on div "Família Rotulada" at bounding box center [1369, 466] width 319 height 23
type Rotulada "GCA 350ML"
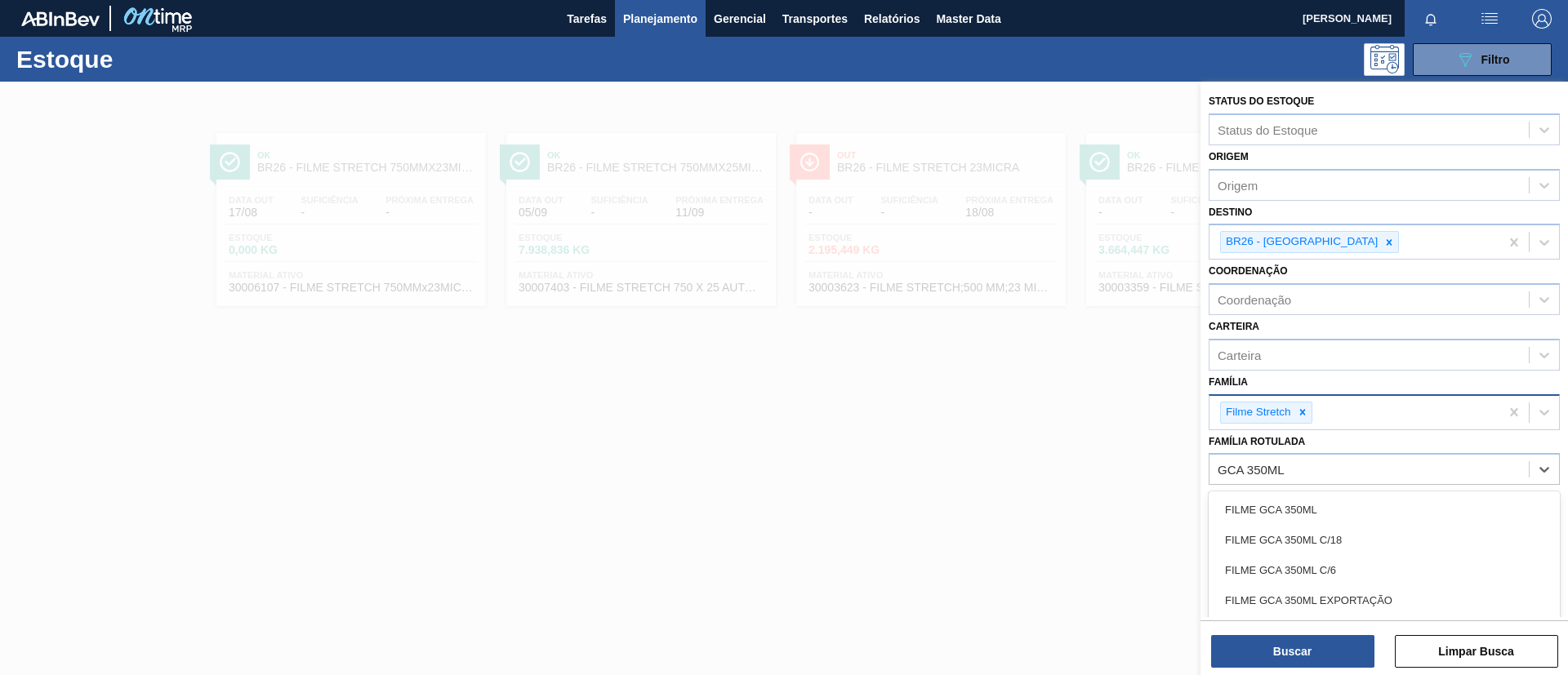
click at [1348, 506] on div "FILME GCA 350ML" at bounding box center [1384, 510] width 352 height 30
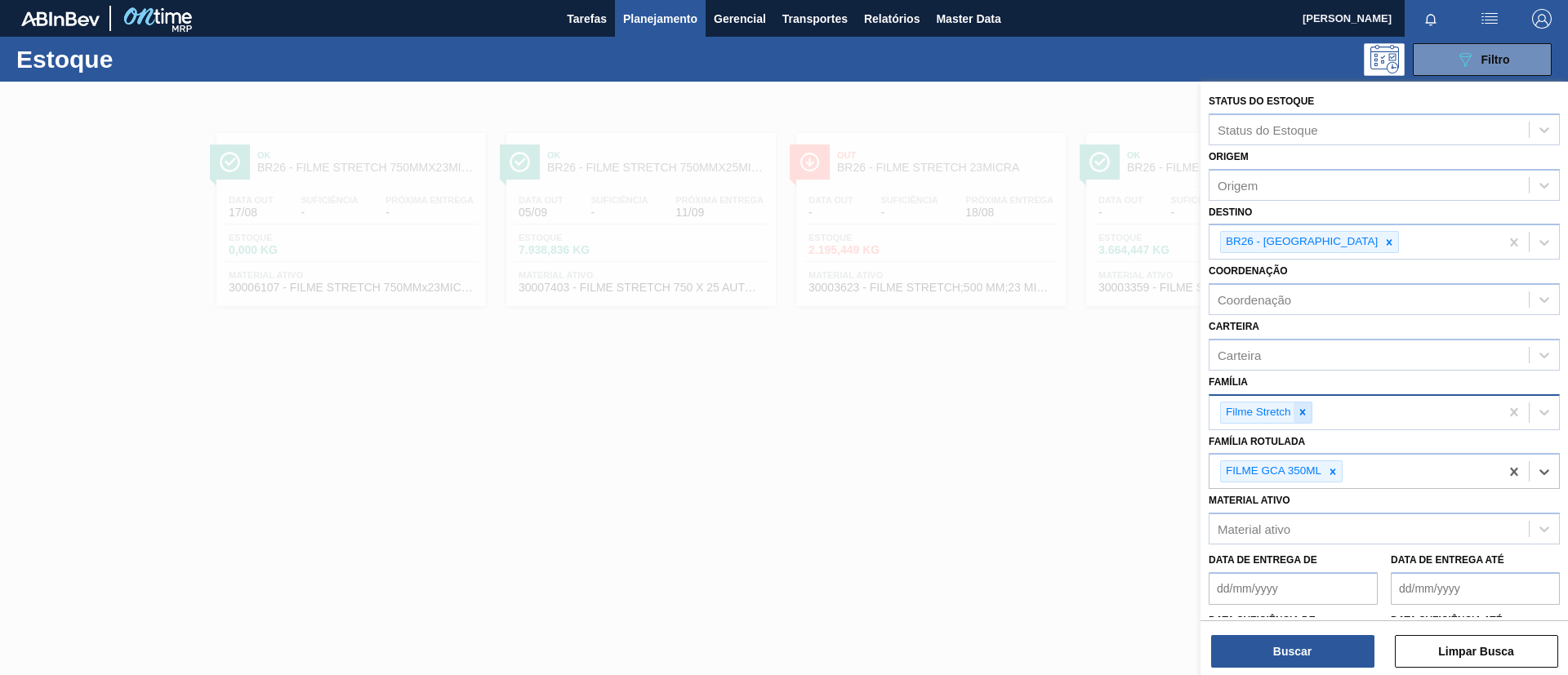
click at [1300, 402] on div at bounding box center [1302, 412] width 18 height 20
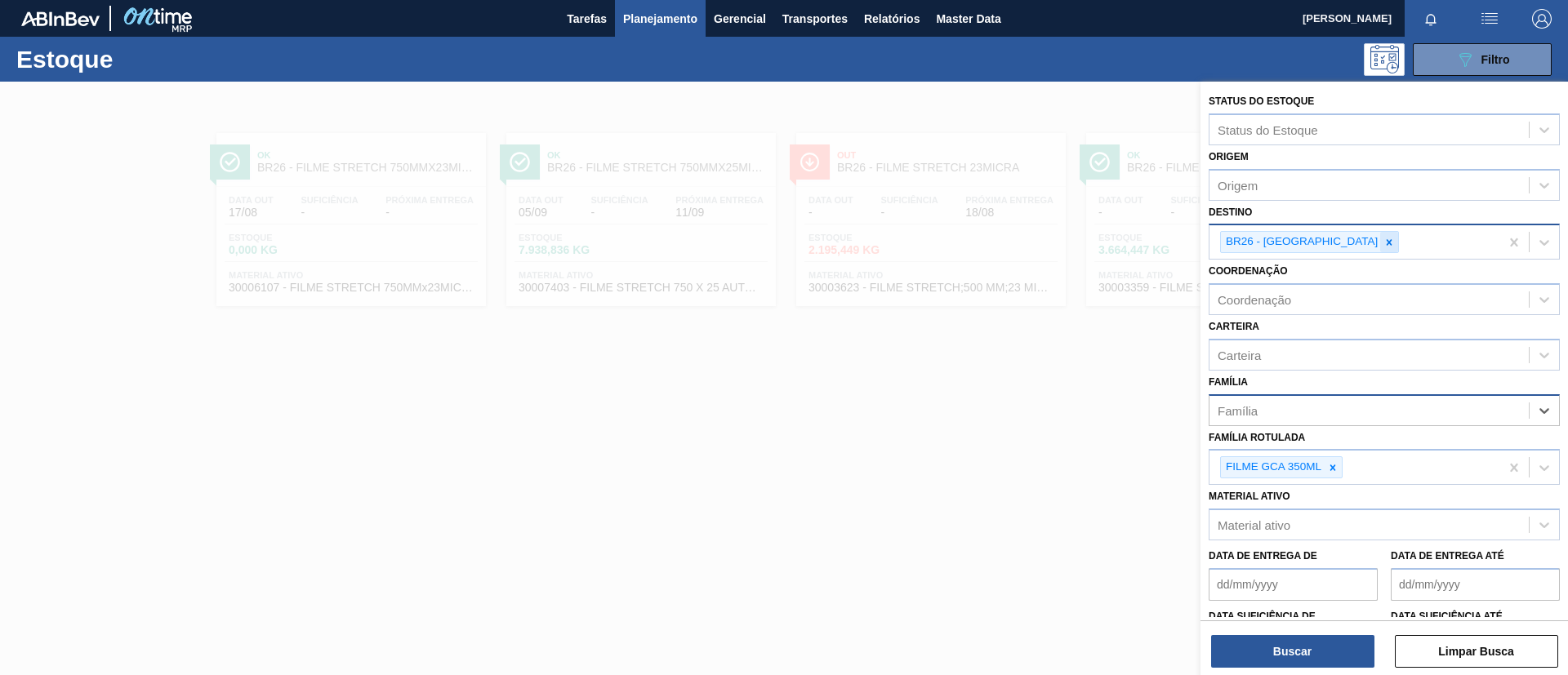
click at [1380, 249] on div at bounding box center [1389, 242] width 18 height 20
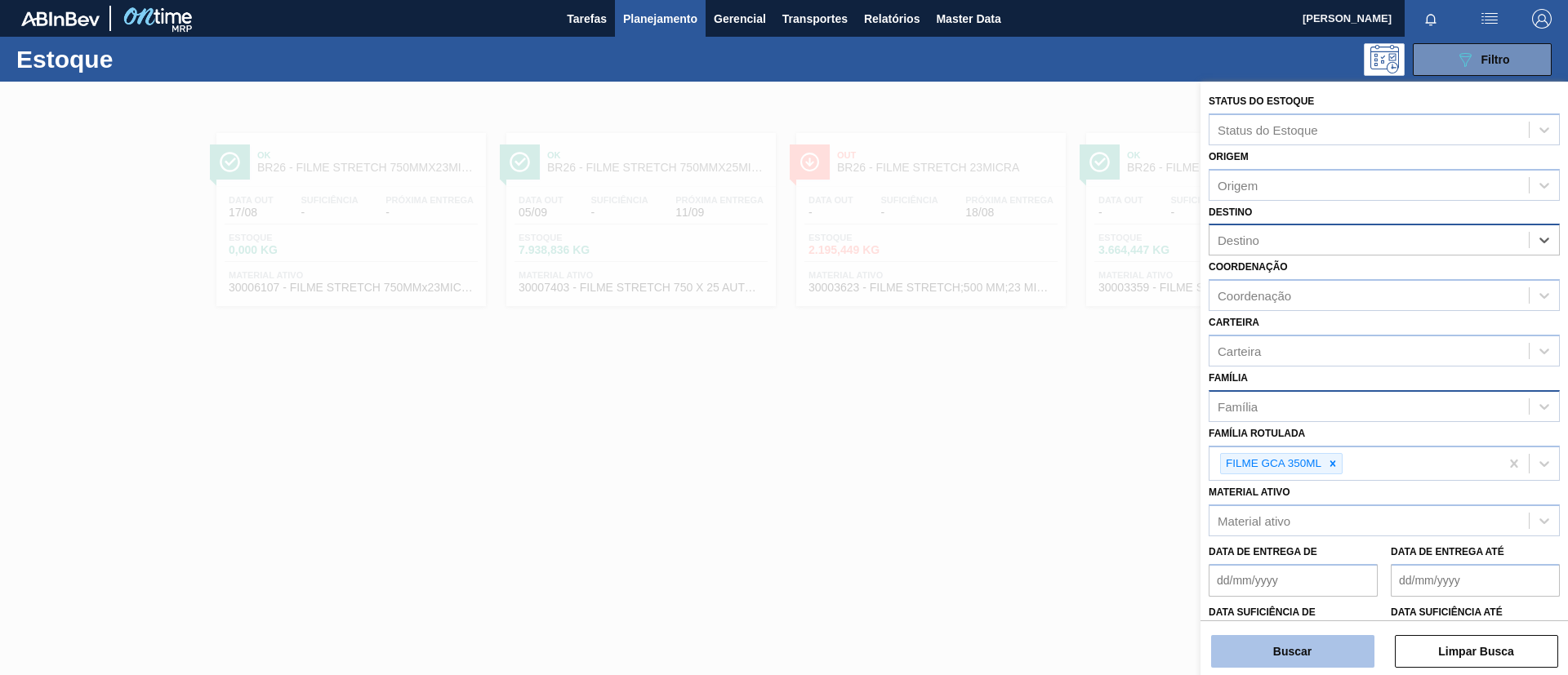
click at [1302, 650] on button "Buscar" at bounding box center [1293, 651] width 164 height 33
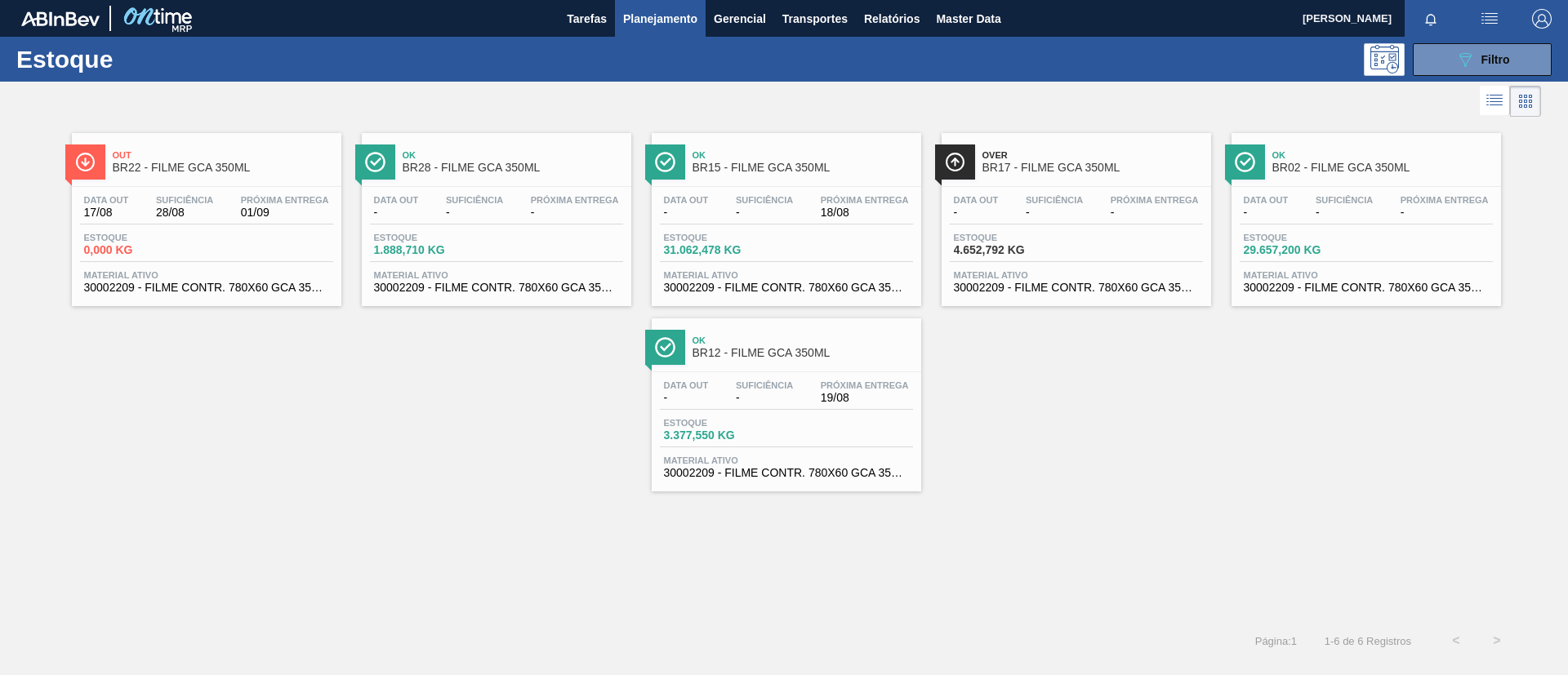
click at [1078, 182] on div "Over BR17 - FILME GCA 350ML Data out - Suficiência - Próxima Entrega - Estoque …" at bounding box center [1076, 219] width 270 height 173
click at [877, 418] on div "Estoque 3.377,550 KG" at bounding box center [786, 432] width 253 height 29
click at [274, 151] on span "Out" at bounding box center [223, 155] width 220 height 10
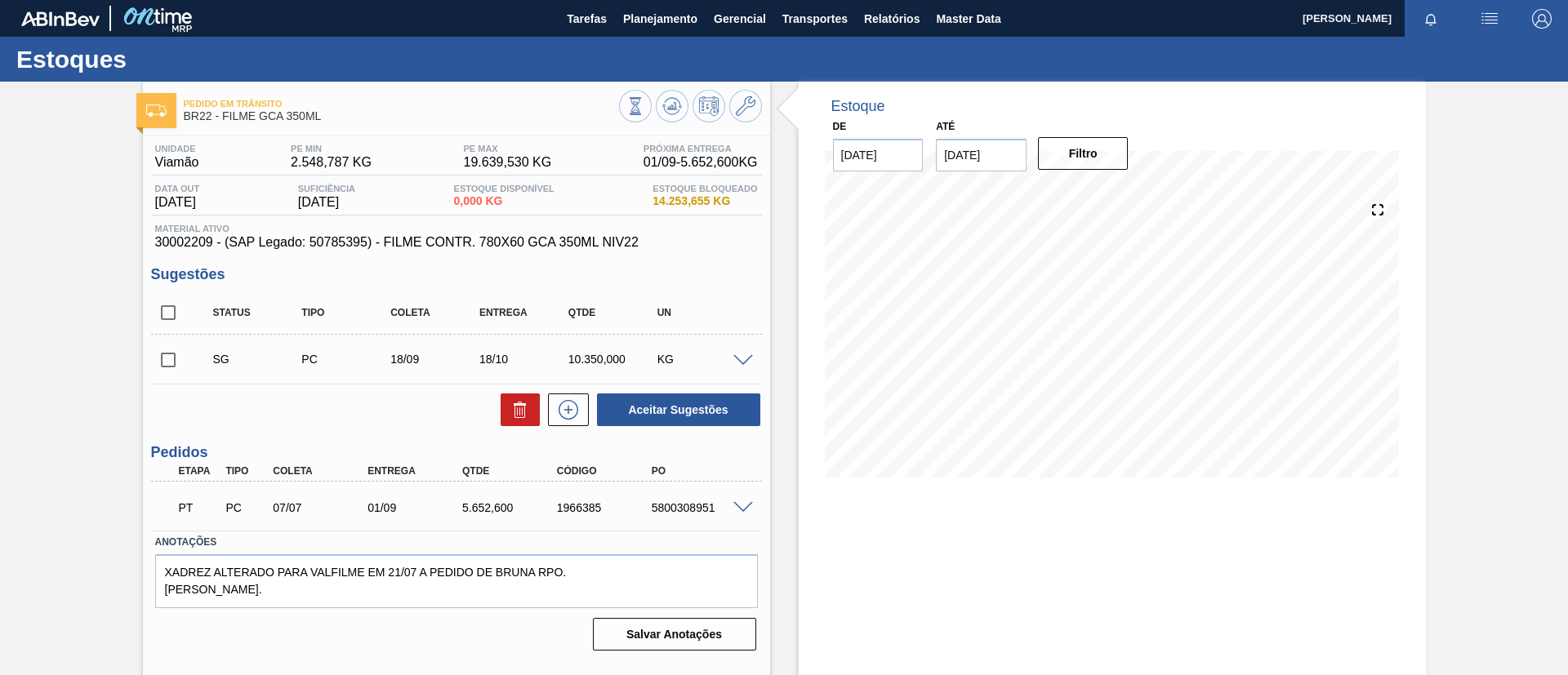
click at [739, 508] on span at bounding box center [742, 508] width 19 height 13
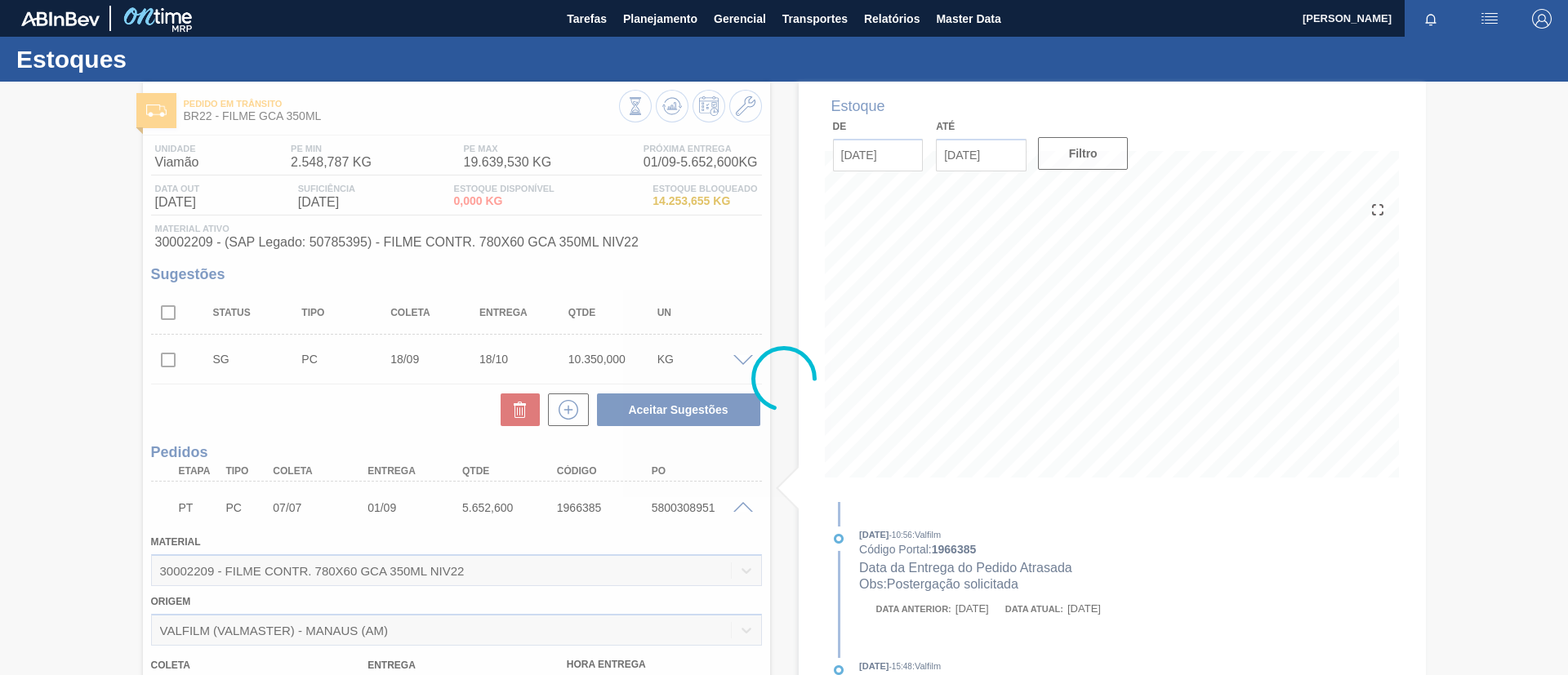
click at [195, 529] on div at bounding box center [784, 378] width 1568 height 593
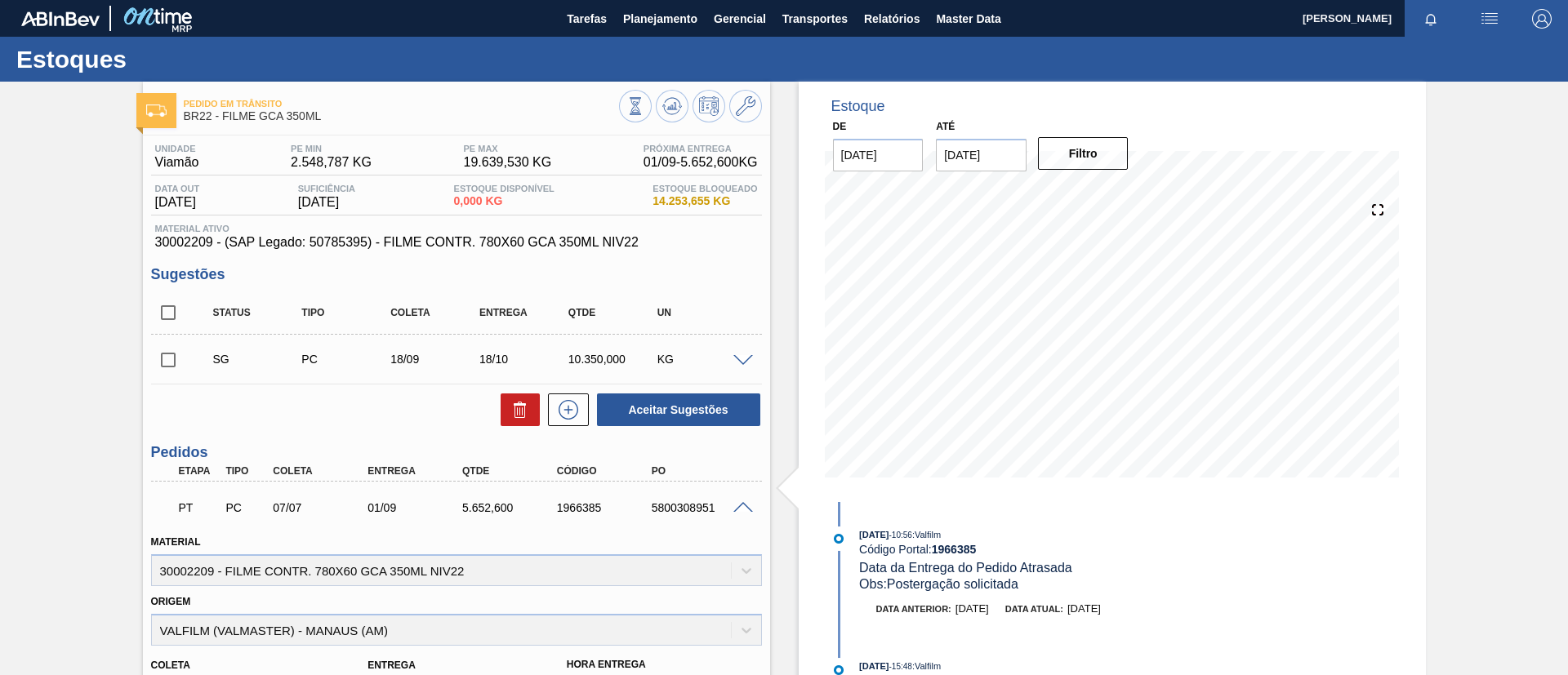
click at [737, 496] on div "PT PC 07/07 01/09 5.652,600 1966385 5800308951" at bounding box center [457, 506] width 611 height 41
click at [751, 506] on span at bounding box center [742, 508] width 19 height 13
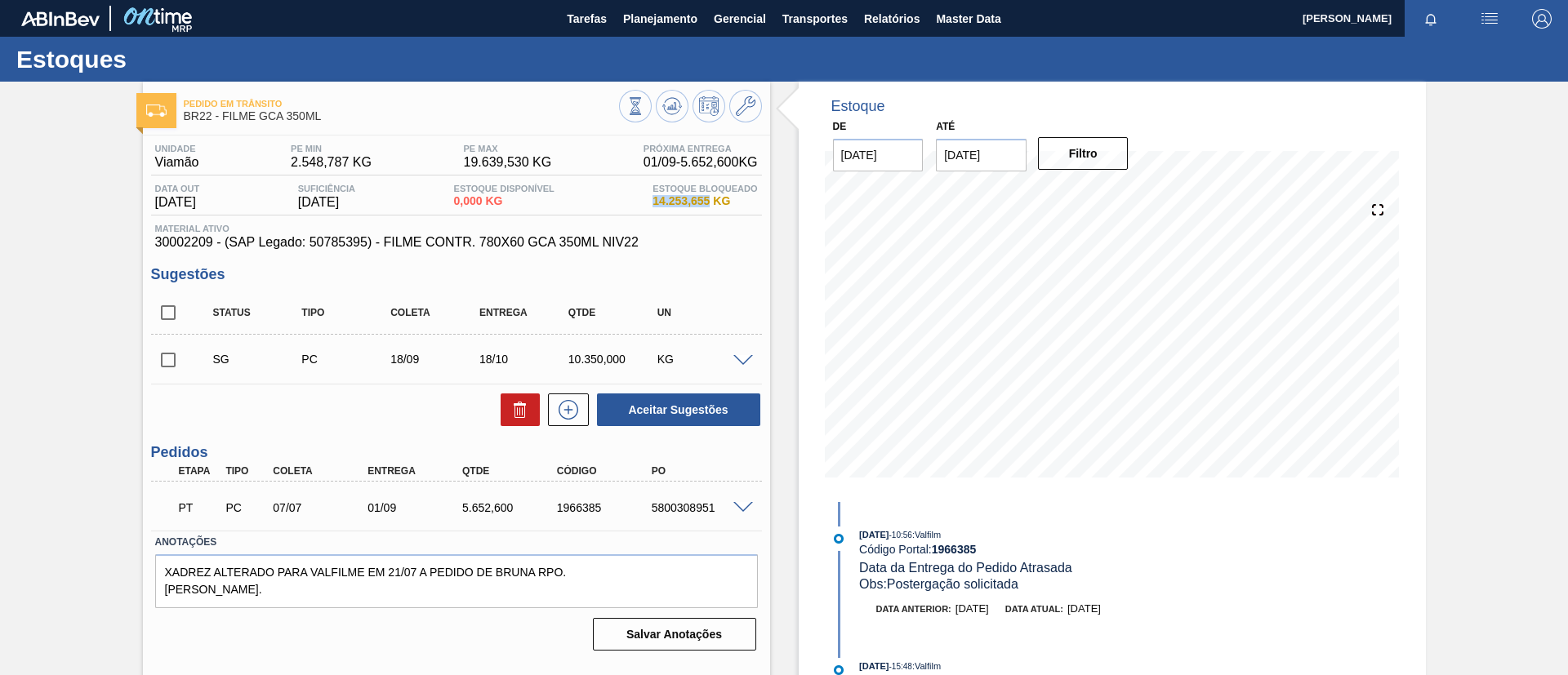
drag, startPoint x: 632, startPoint y: 206, endPoint x: 709, endPoint y: 199, distance: 77.3
click at [709, 199] on div "Data out 17/08/2025 Suficiência 28/08/2025 Estoque Disponível 0,000 KG Estoque …" at bounding box center [457, 199] width 611 height 32
copy span "14.253,655"
click at [13, 320] on div "Pedido em Trânsito BR22 - FILME GCA 350ML Unidade Viamão PE MIN 2.548,787 KG PE…" at bounding box center [784, 391] width 1568 height 620
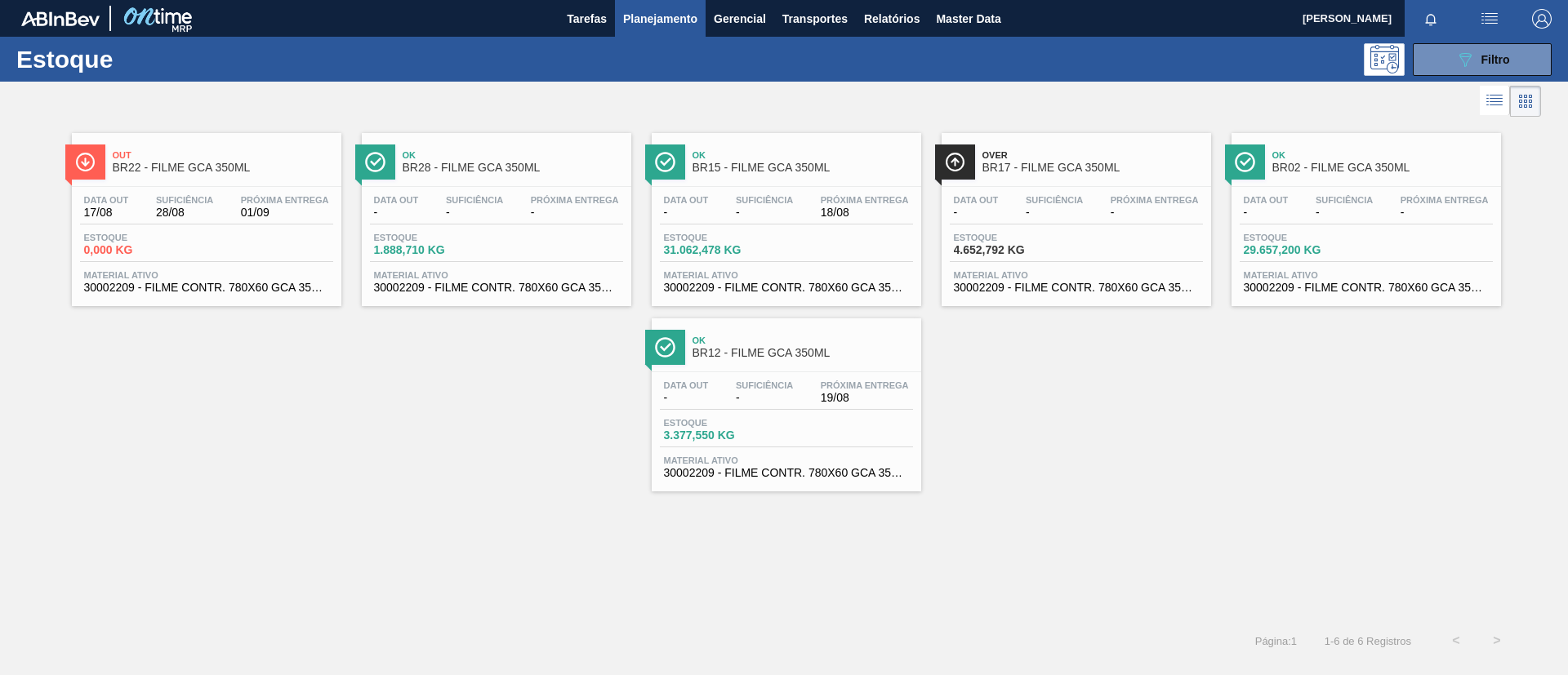
click at [906, 342] on span "Ok" at bounding box center [802, 340] width 220 height 10
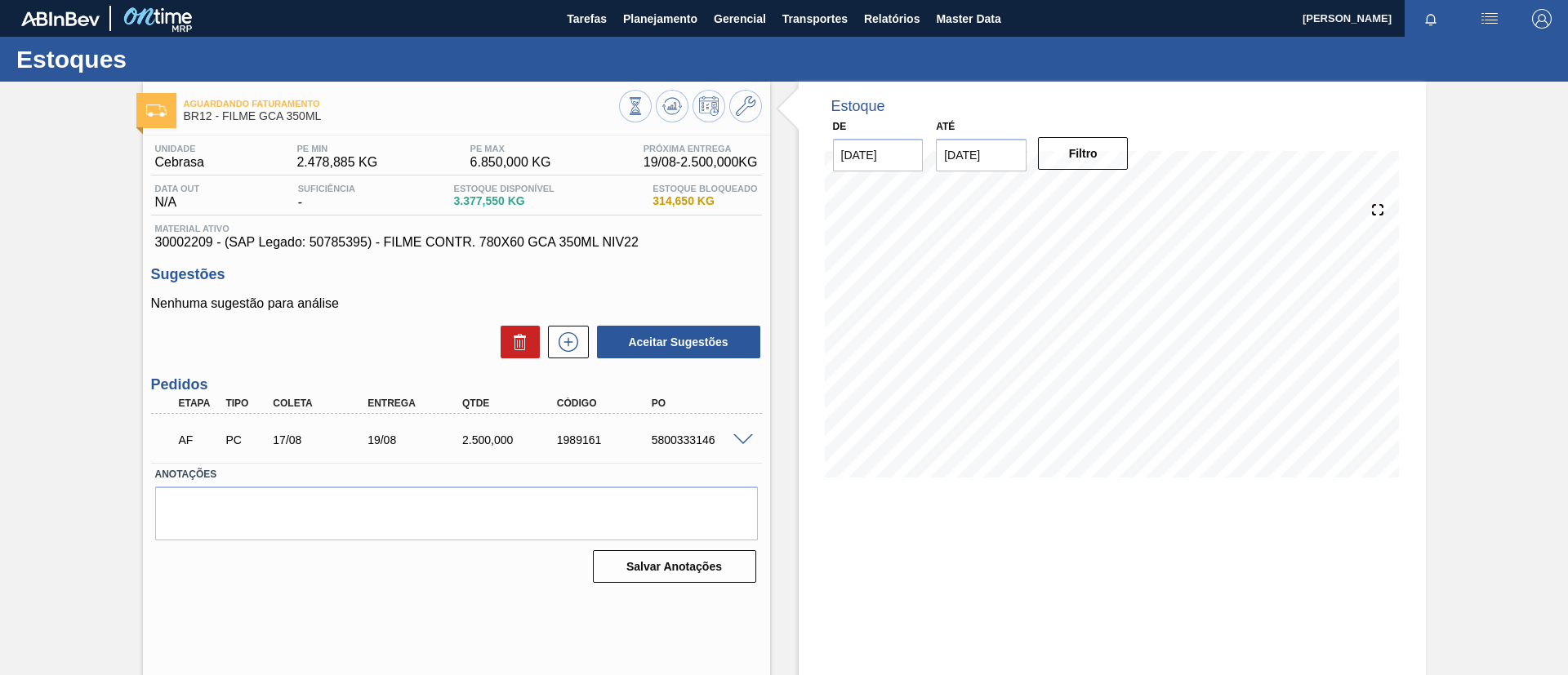
click at [743, 441] on span at bounding box center [742, 440] width 19 height 13
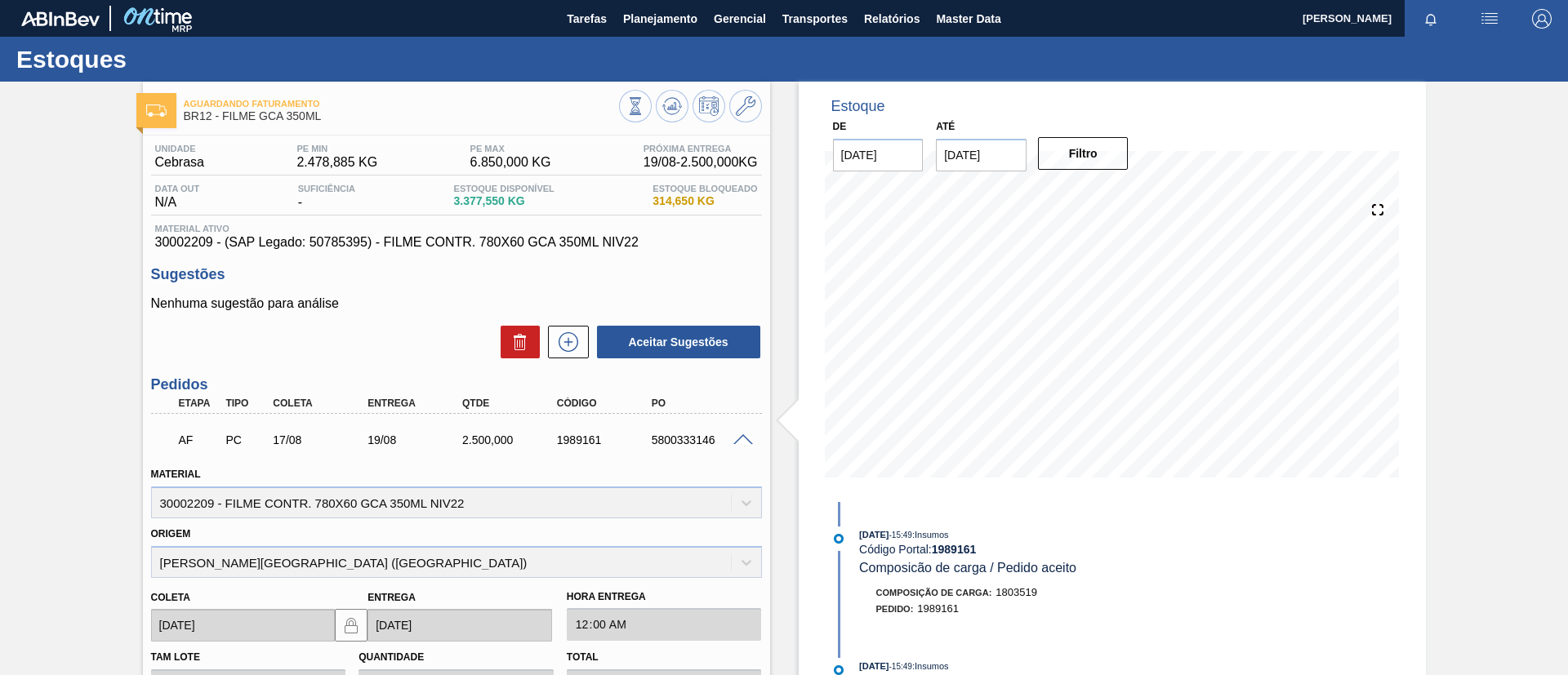
click at [743, 441] on span at bounding box center [742, 440] width 19 height 13
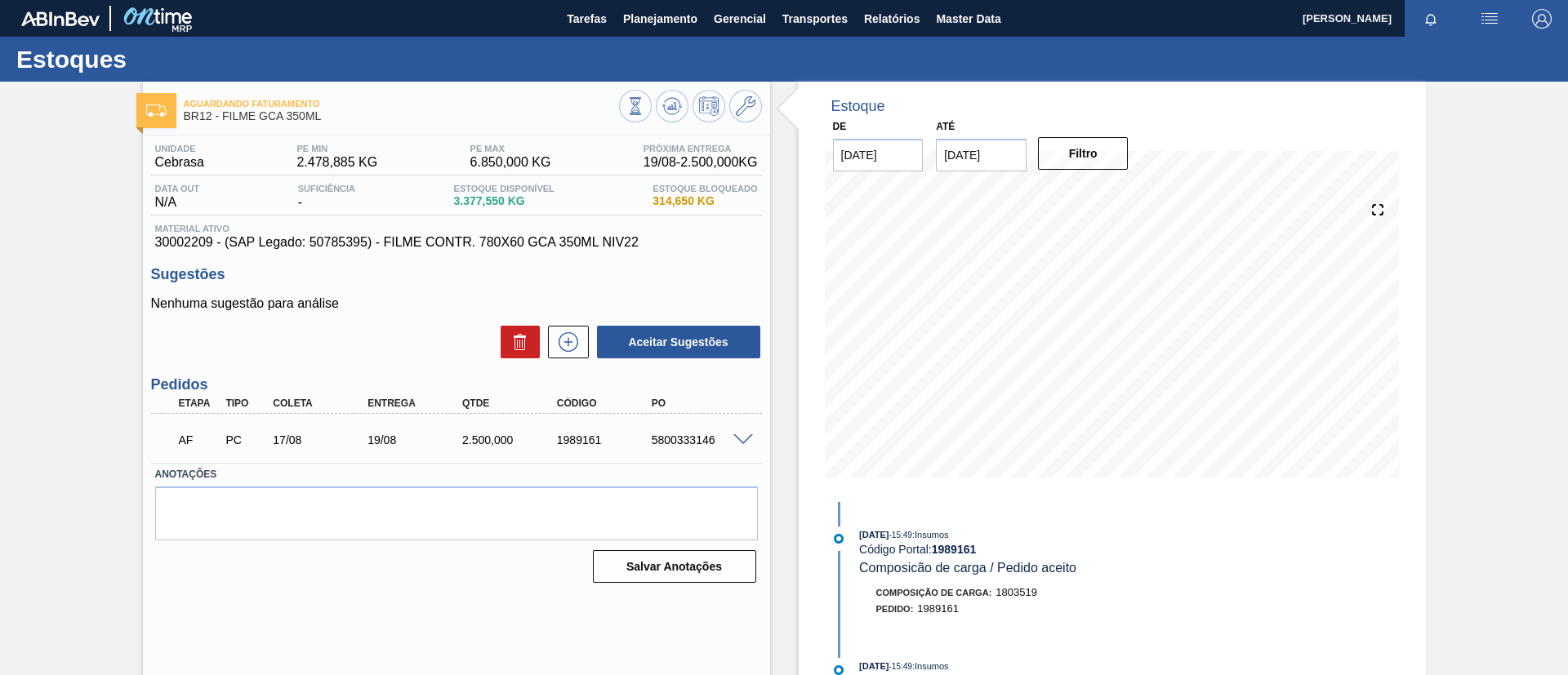
scroll to position [27, 0]
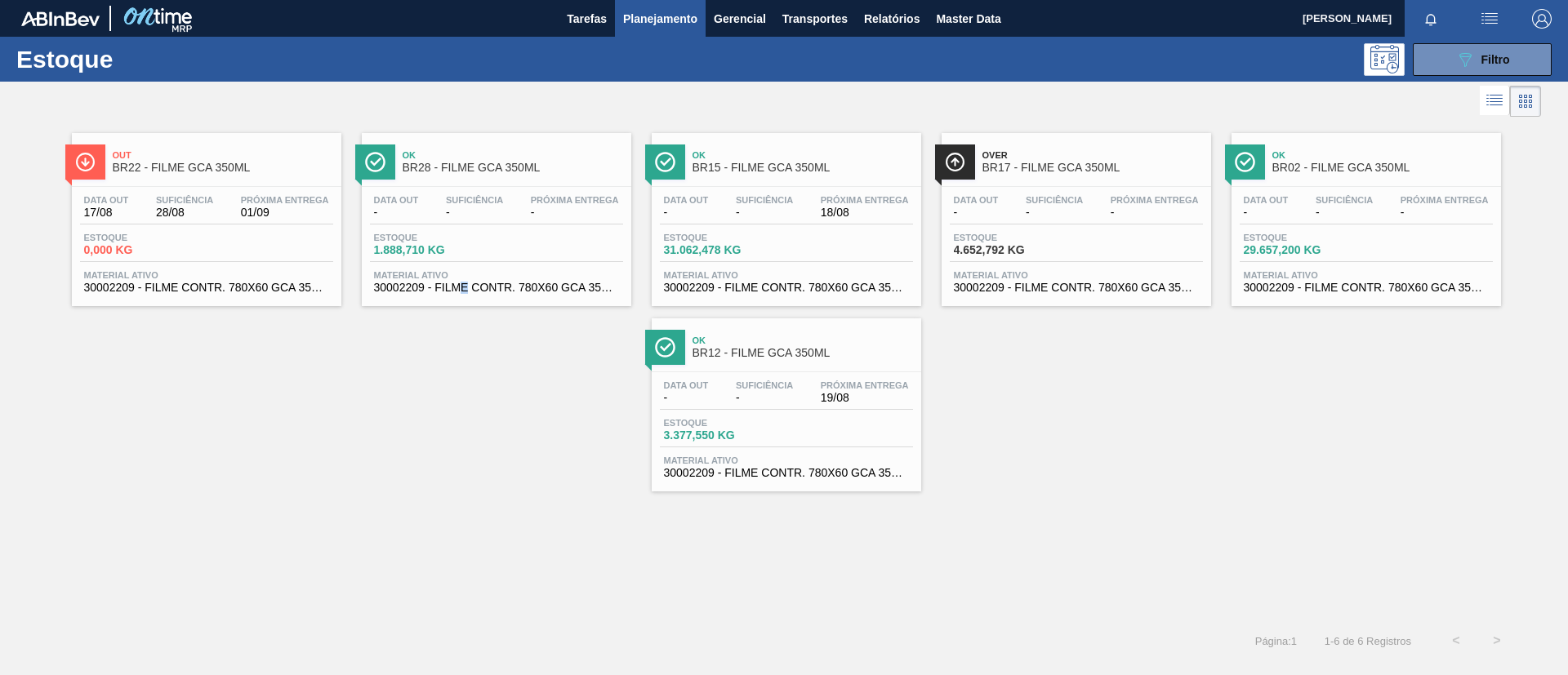
drag, startPoint x: 797, startPoint y: 347, endPoint x: 469, endPoint y: 363, distance: 328.4
click at [465, 426] on div "Out BR22 - FILME GCA 350ML Data out 17/08 Suficiência 28/08 Próxima Entrega 01/…" at bounding box center [784, 306] width 1568 height 370
click at [1495, 51] on button "089F7B8B-B2A5-4AFE-B5C0-19BA573D28AC Filtro" at bounding box center [1482, 59] width 139 height 33
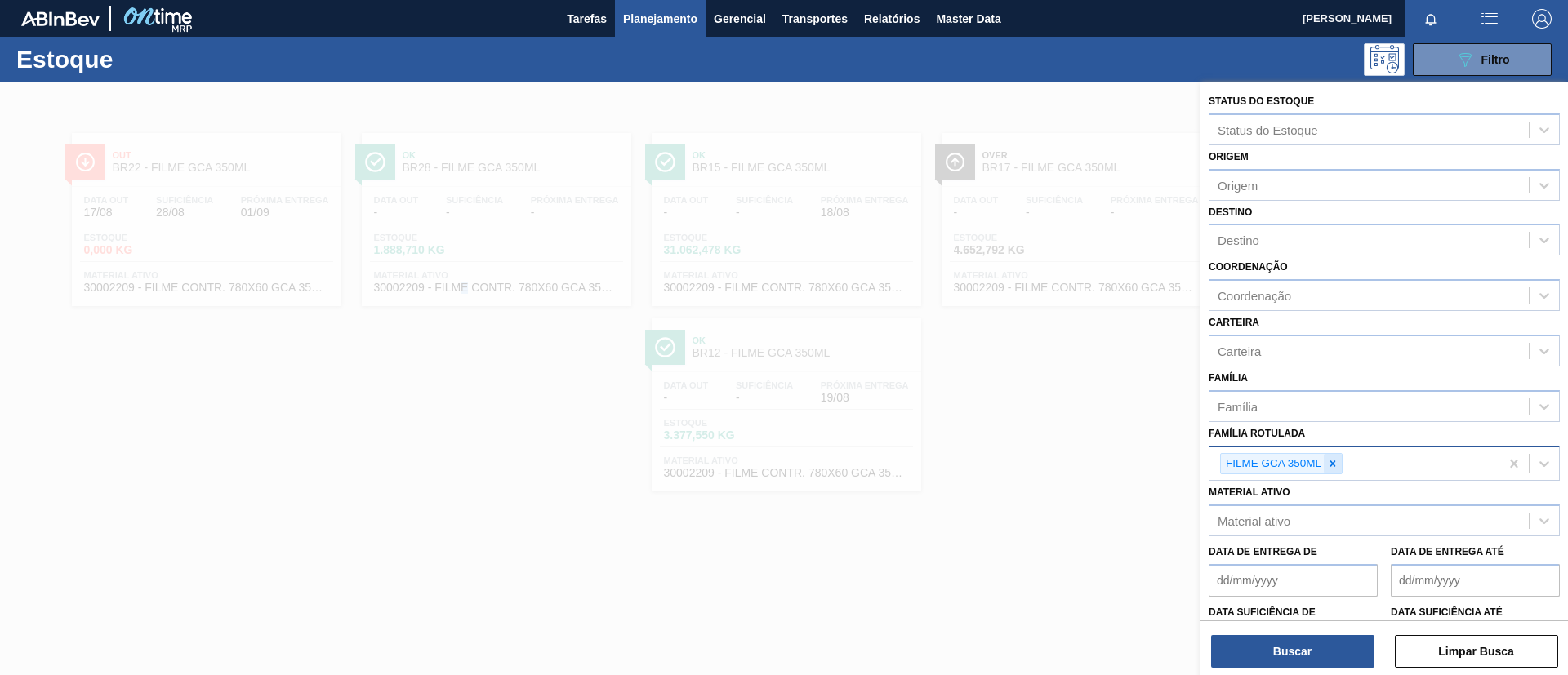
click at [1330, 471] on div at bounding box center [1333, 464] width 18 height 20
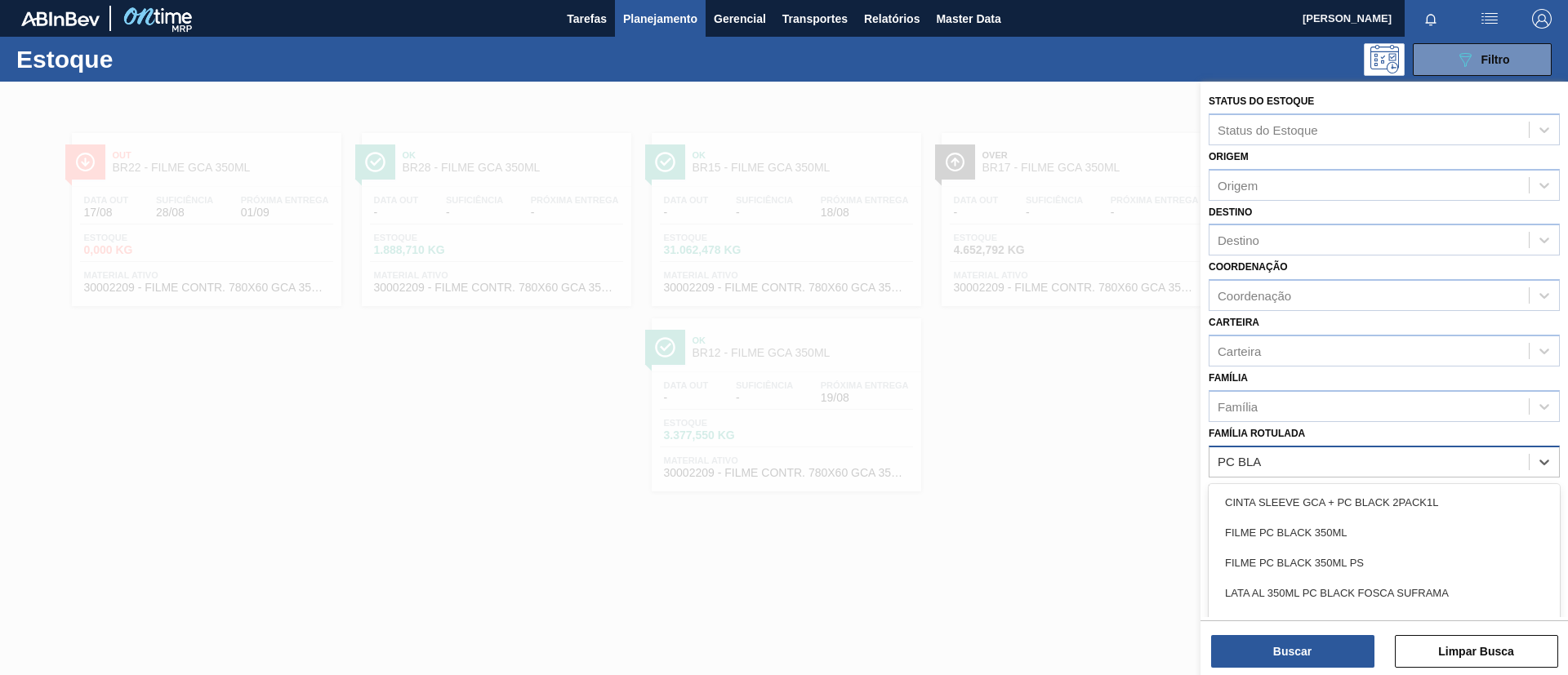
type Rotulada "PC BLAC"
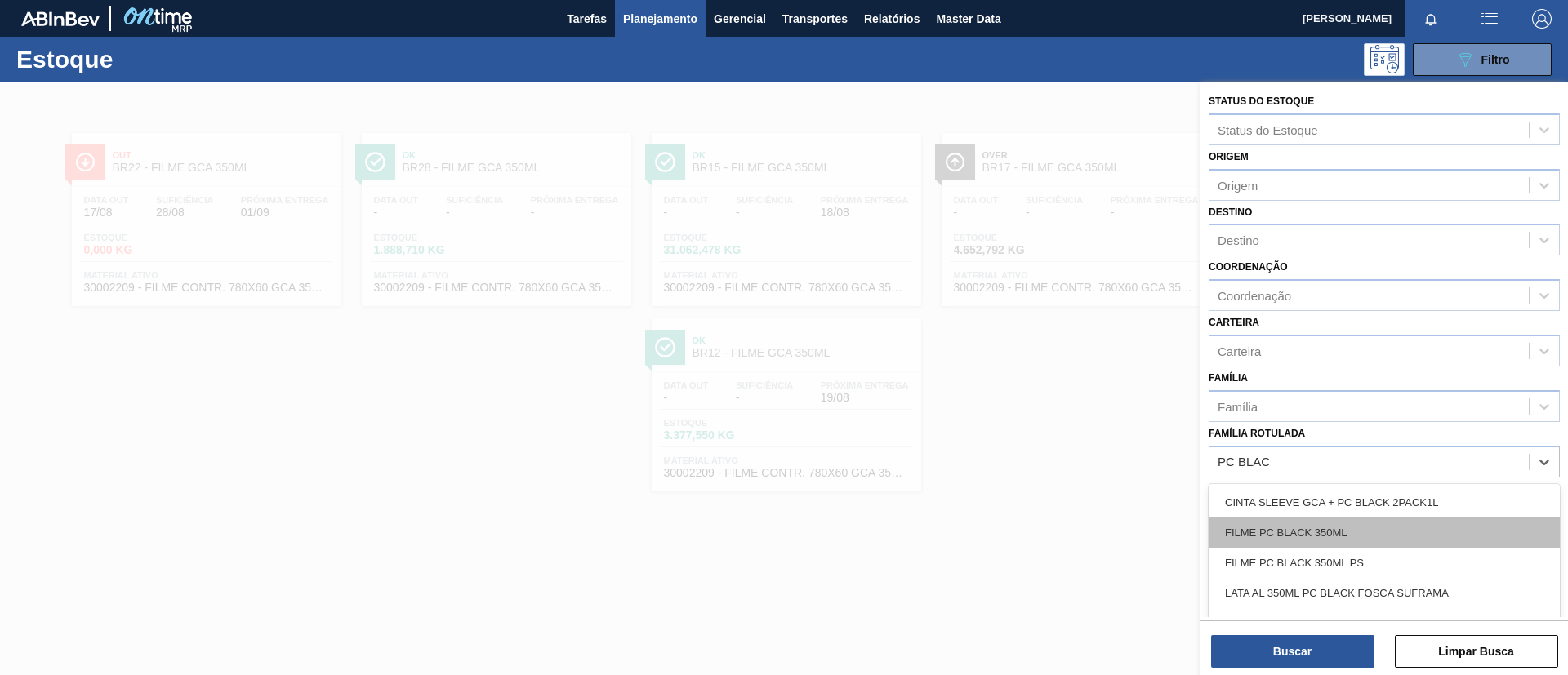
click at [1346, 531] on div "FILME PC BLACK 350ML" at bounding box center [1384, 532] width 352 height 30
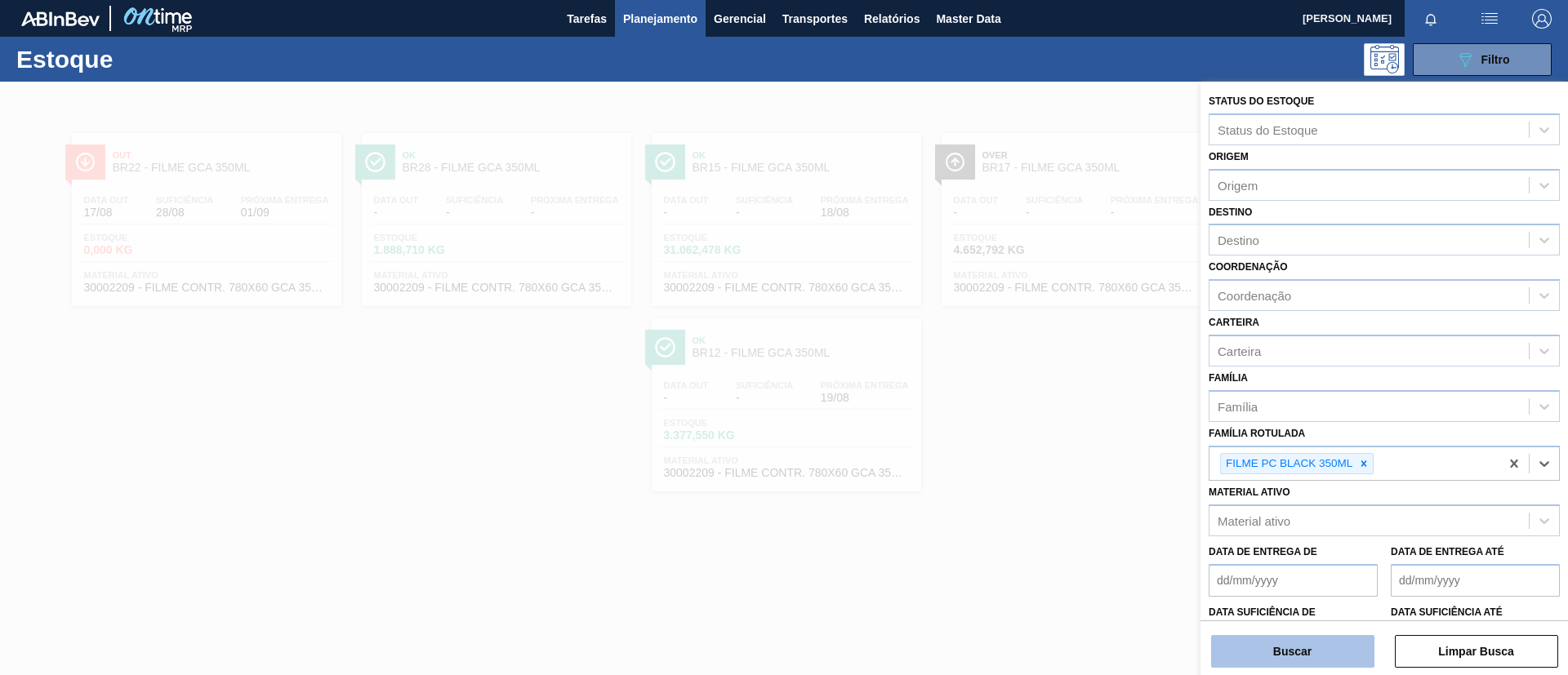
click at [1333, 652] on button "Buscar" at bounding box center [1293, 651] width 164 height 33
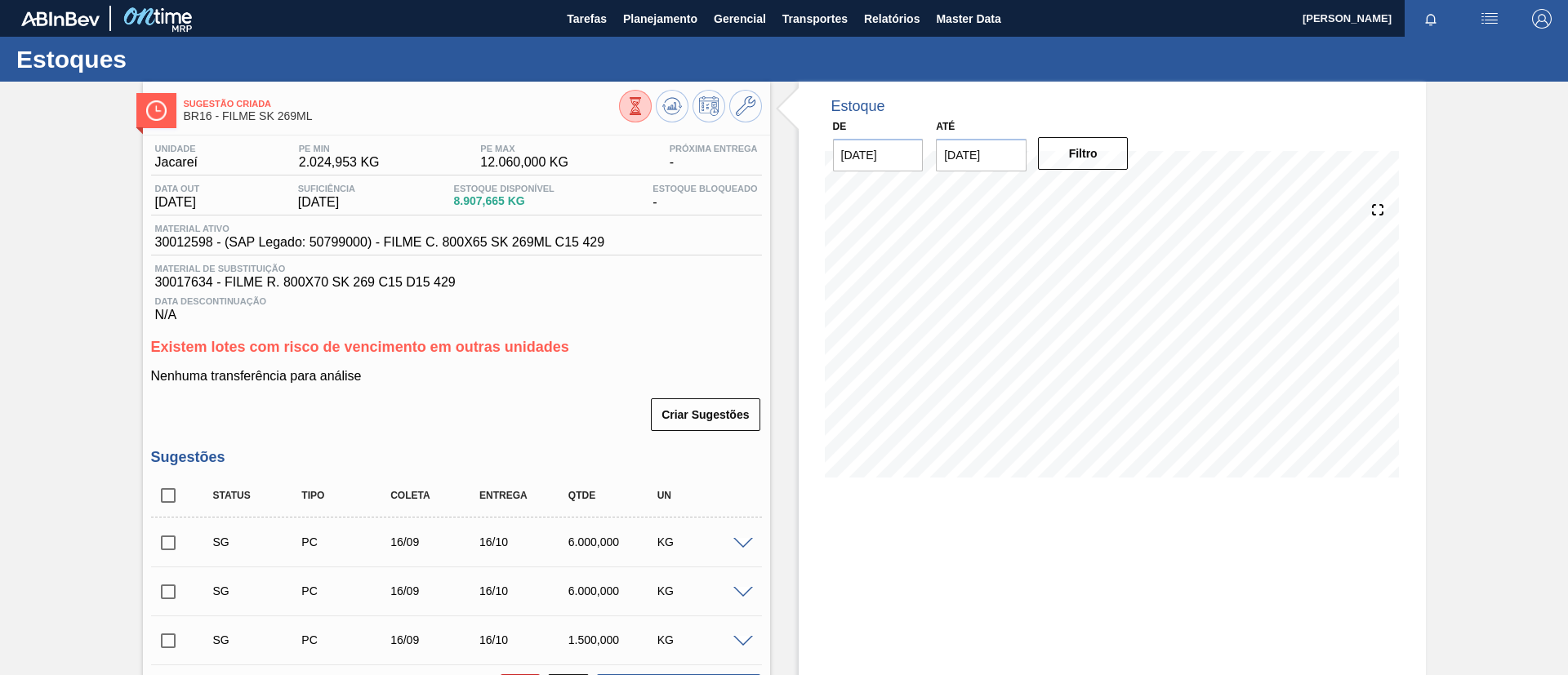
drag, startPoint x: 179, startPoint y: 473, endPoint x: 175, endPoint y: 488, distance: 15.5
click at [179, 476] on div "Status Tipo Coleta Entrega Qtde UN" at bounding box center [457, 496] width 611 height 43
click at [175, 488] on input "checkbox" at bounding box center [168, 495] width 34 height 34
checkbox input "true"
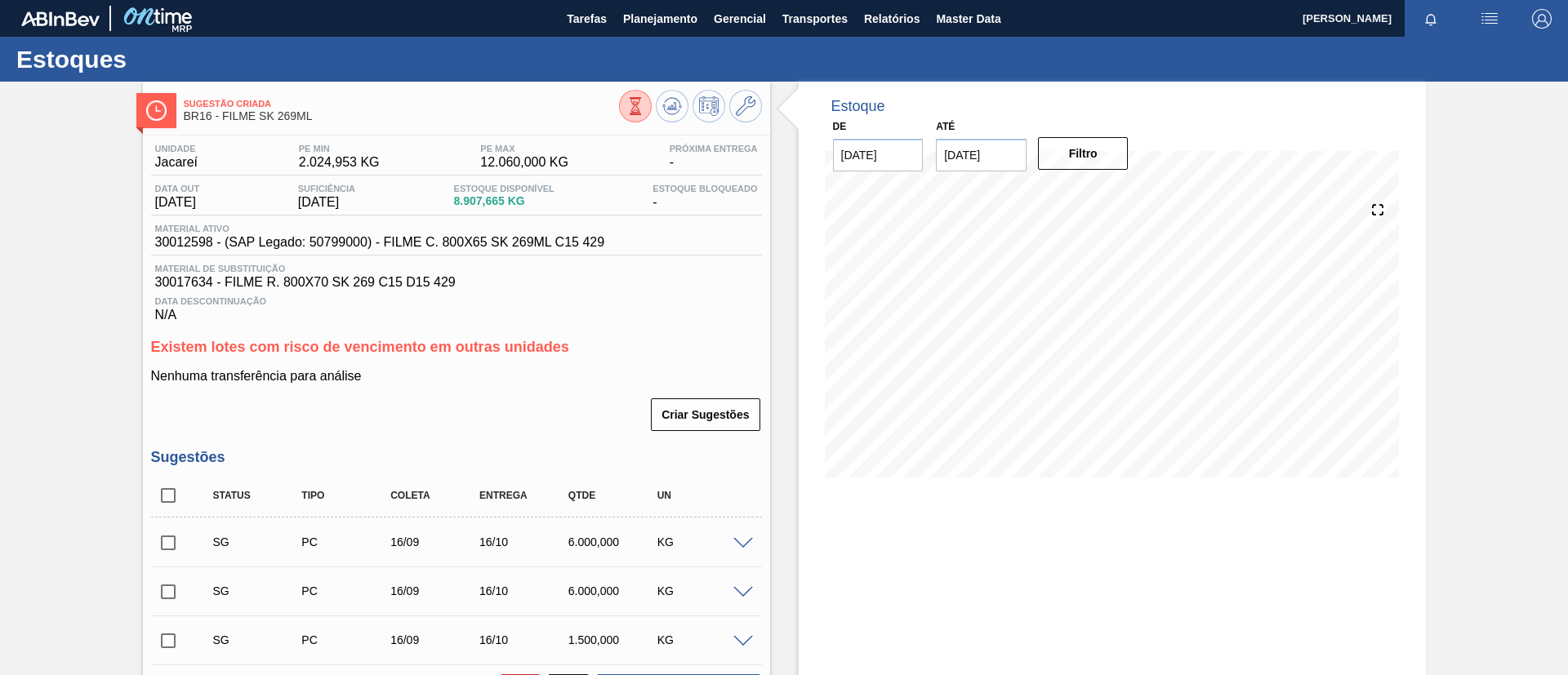
checkbox input "true"
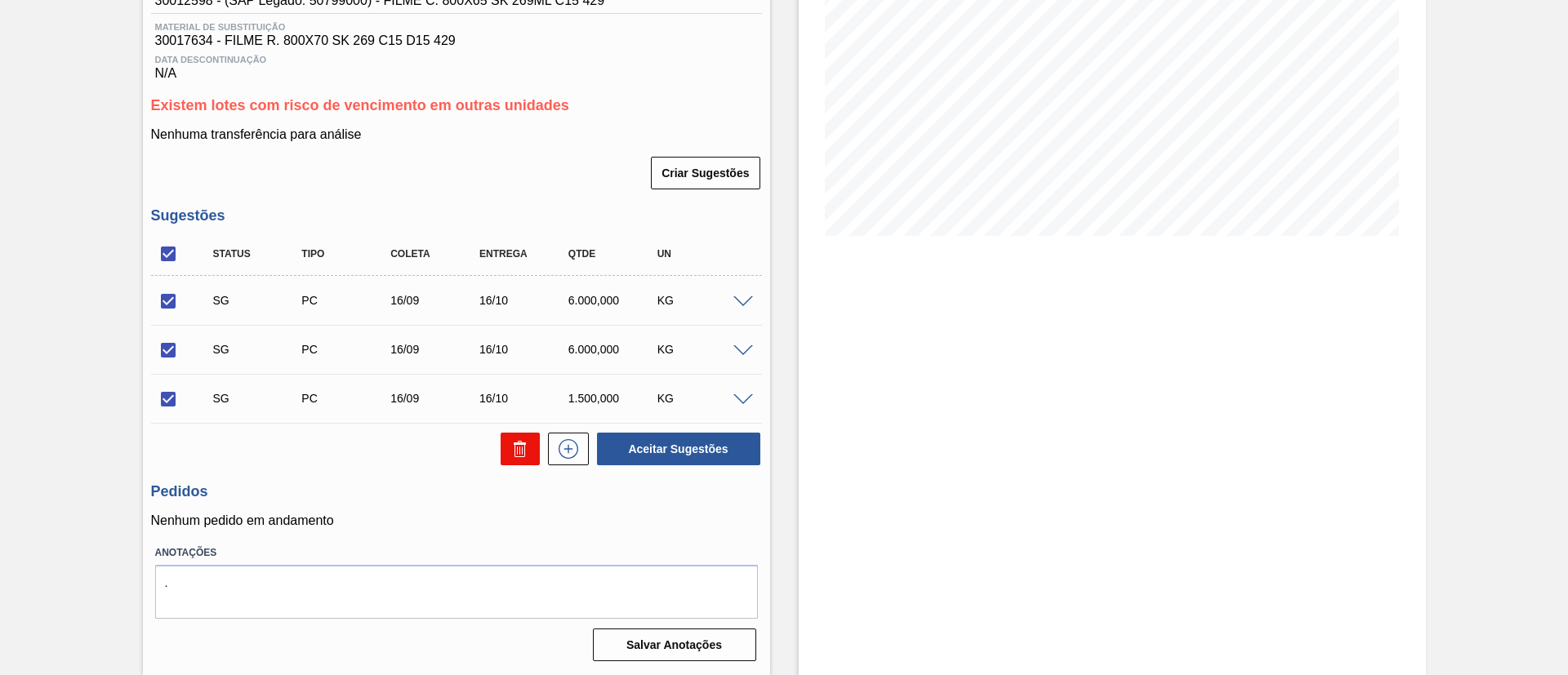
click at [507, 448] on button at bounding box center [520, 448] width 39 height 33
checkbox input "false"
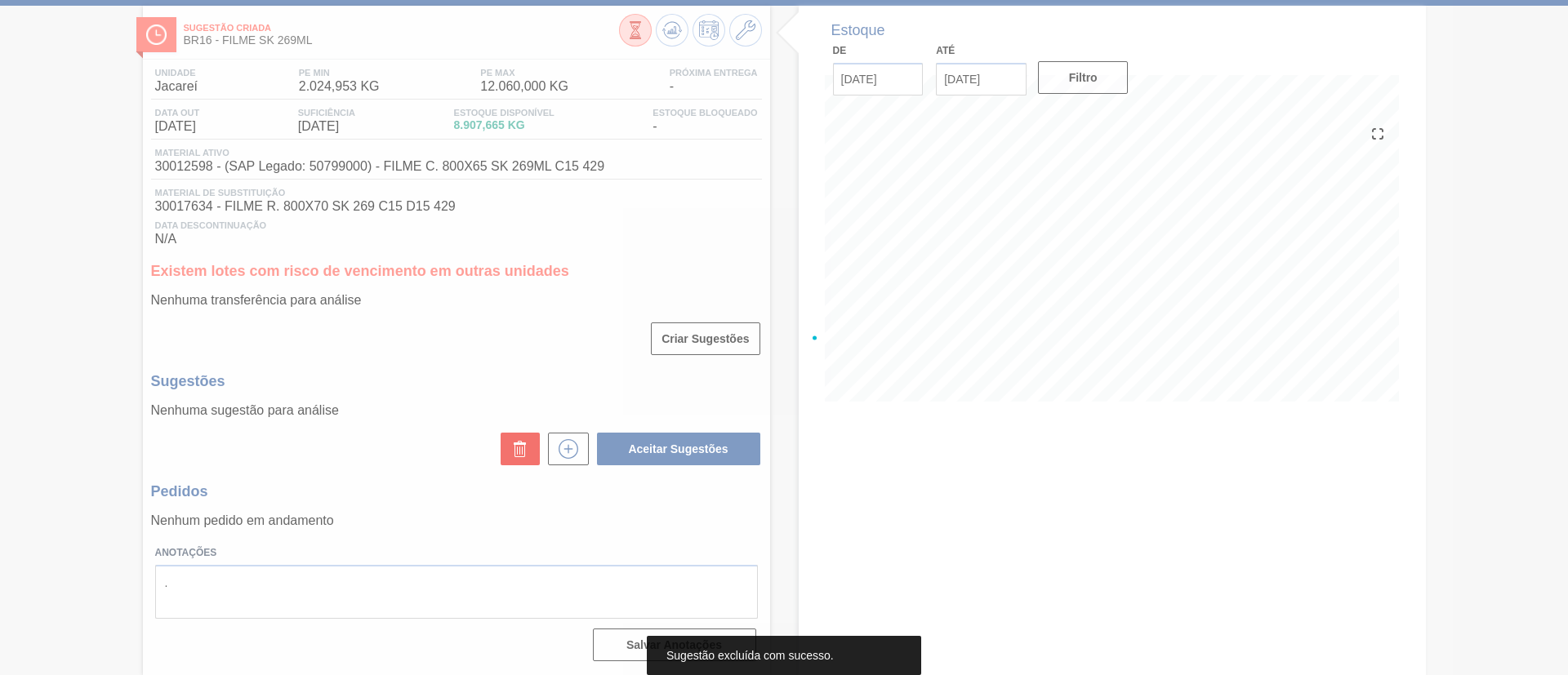
scroll to position [76, 0]
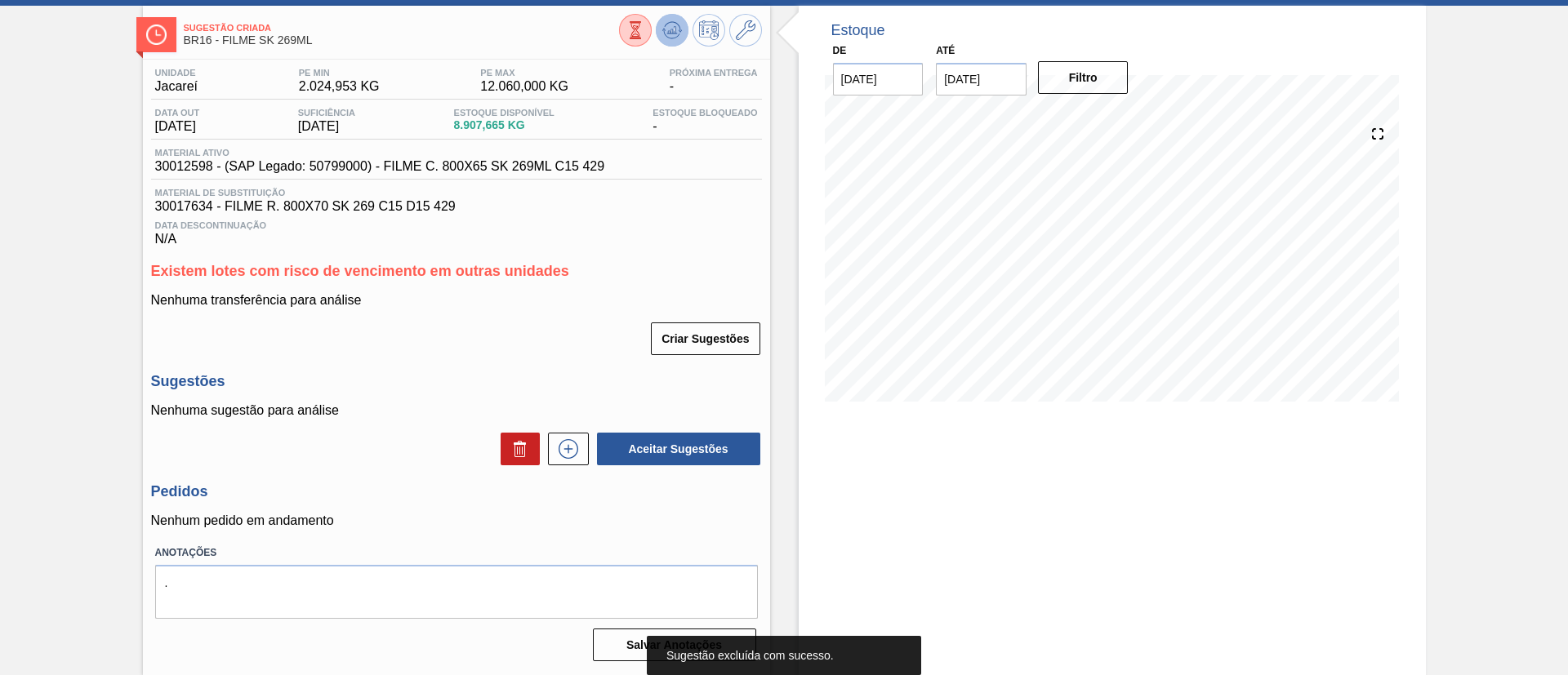
click at [670, 33] on icon at bounding box center [671, 31] width 2 height 4
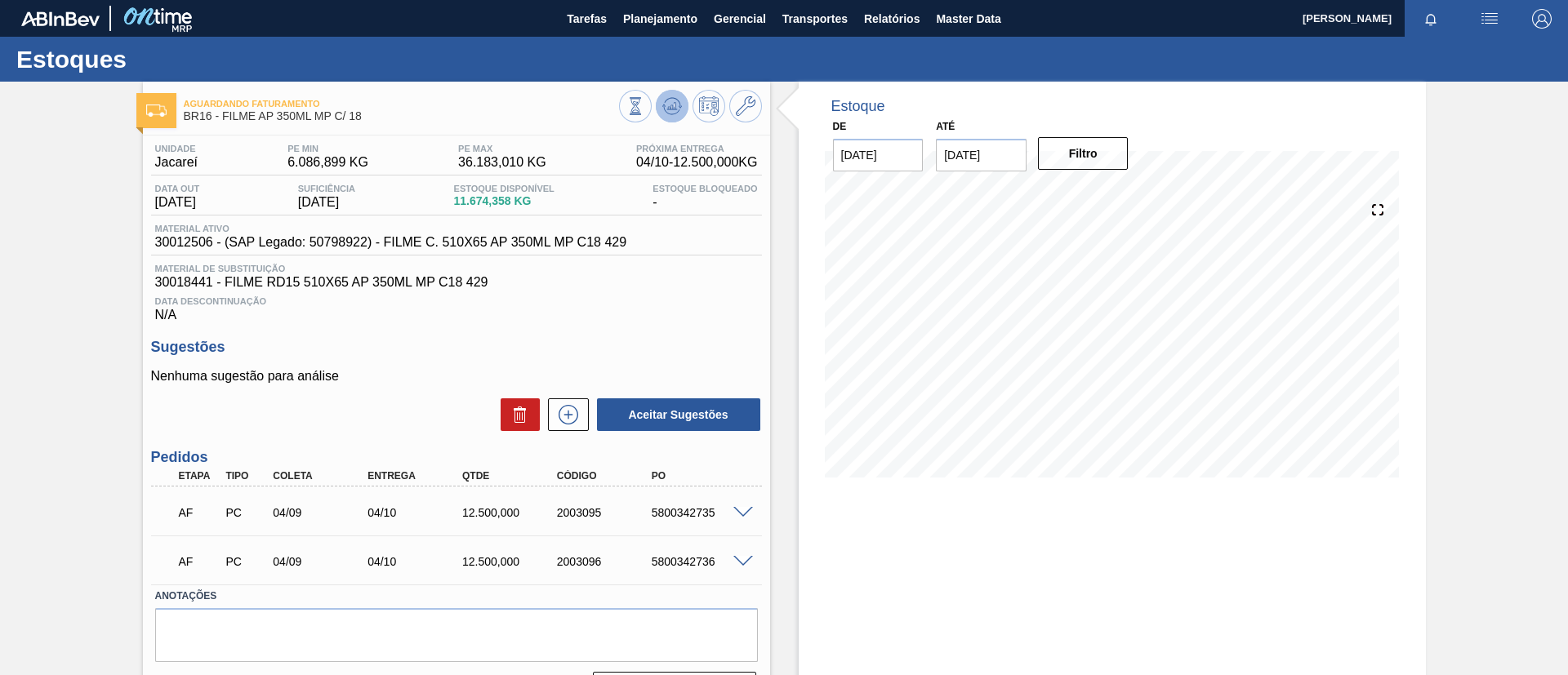
click at [645, 109] on icon at bounding box center [635, 106] width 18 height 18
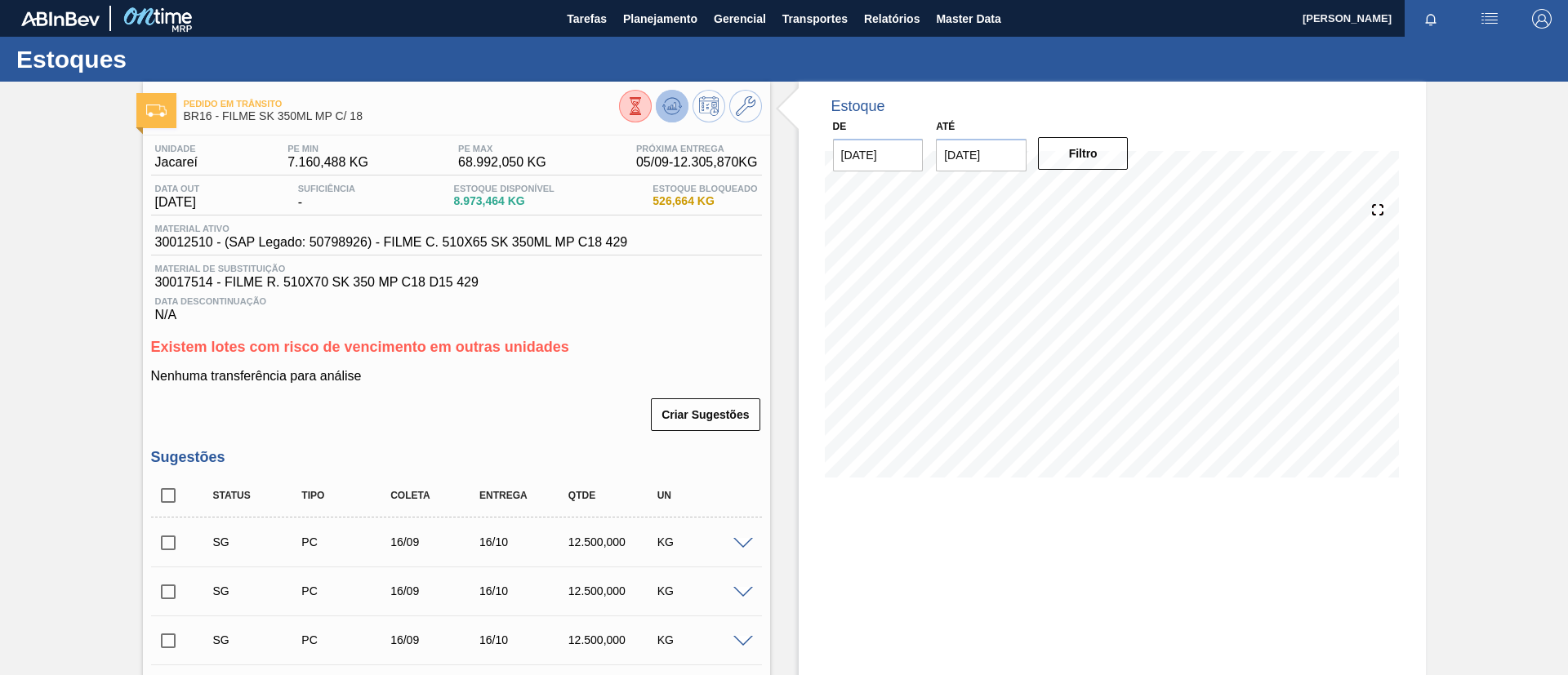
click at [681, 107] on button at bounding box center [671, 106] width 33 height 33
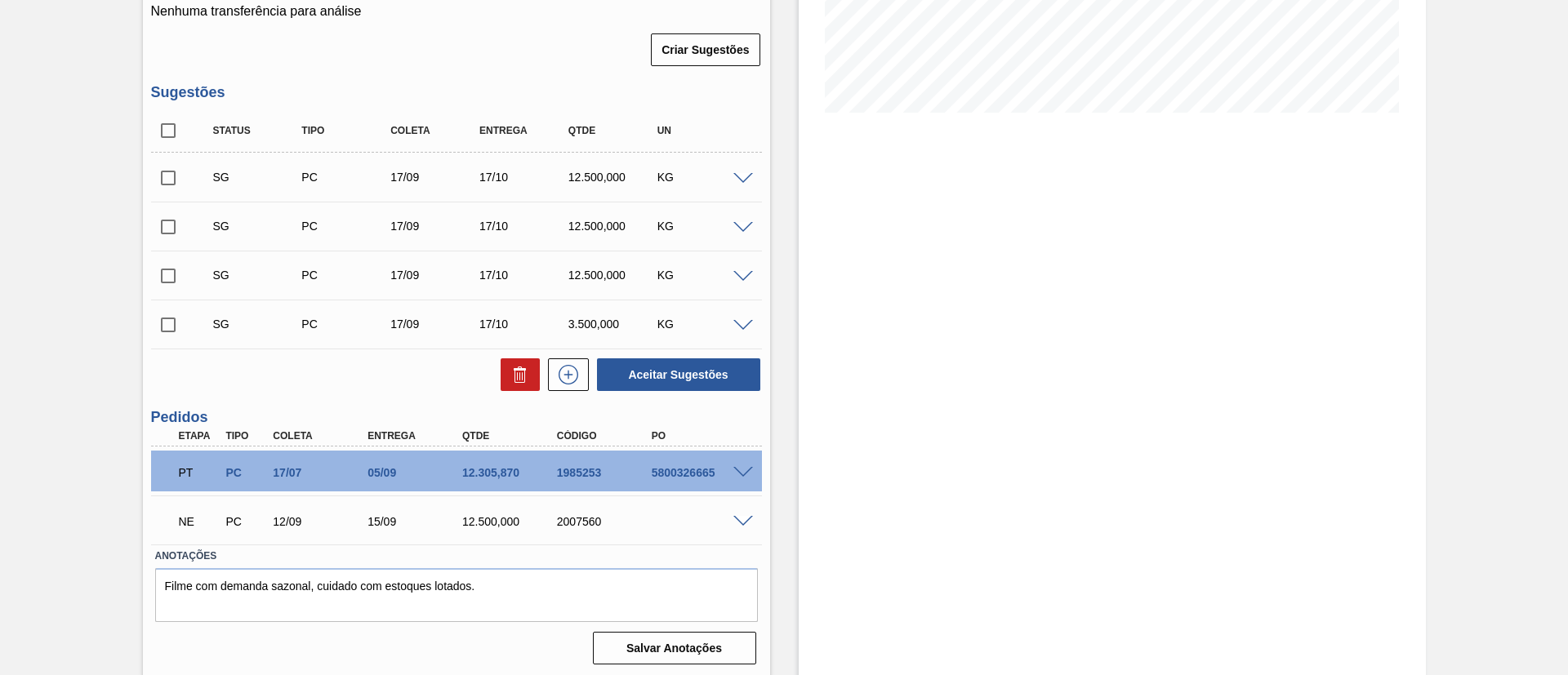
scroll to position [368, 0]
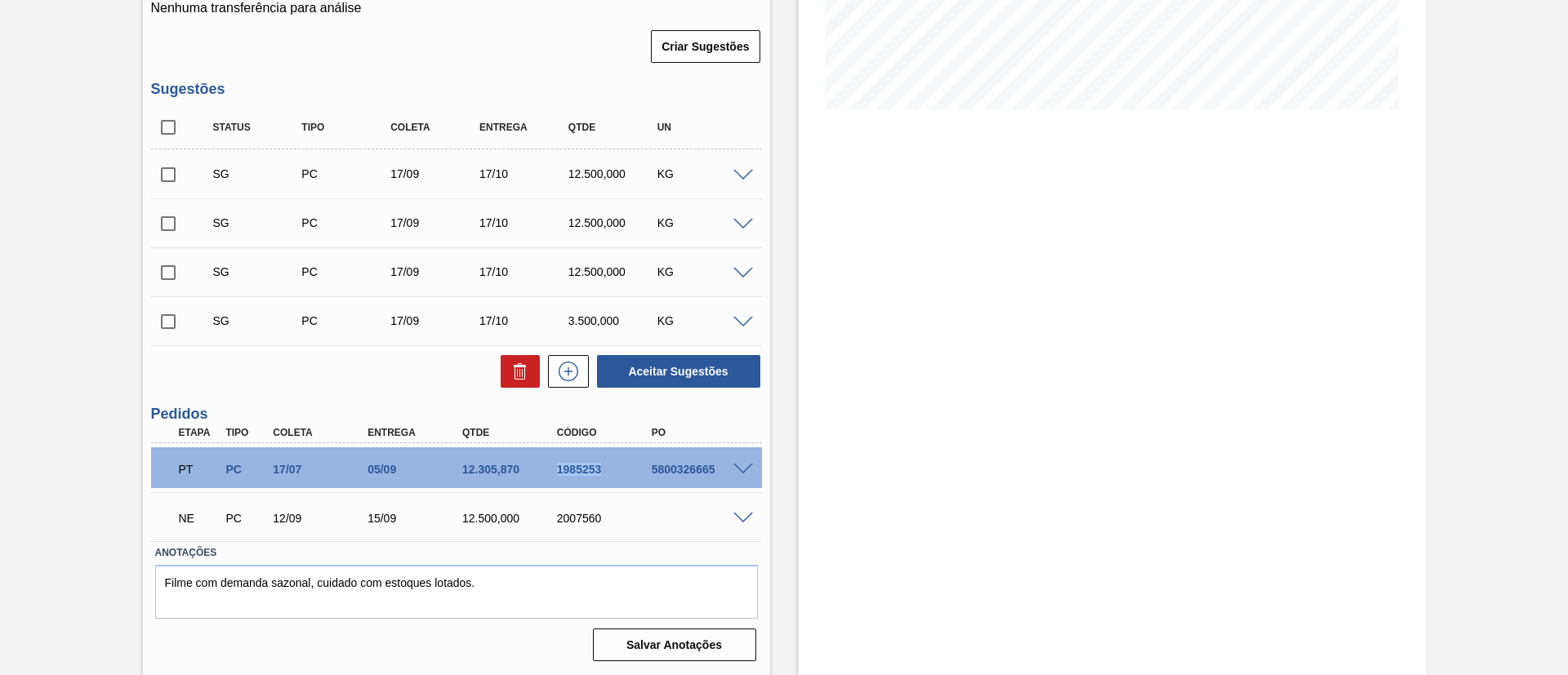
drag, startPoint x: 559, startPoint y: 469, endPoint x: 716, endPoint y: 468, distance: 157.0
click at [656, 476] on div "PT PC 17/07 05/09 12.305,870 1985253 5800326665" at bounding box center [452, 467] width 568 height 33
copy div "1985253 5"
click at [589, 476] on div "PT PC 17/07 05/09 12.305,870 1985253 5800326665" at bounding box center [452, 467] width 568 height 33
click at [556, 470] on div "1985253" at bounding box center [605, 470] width 106 height 13
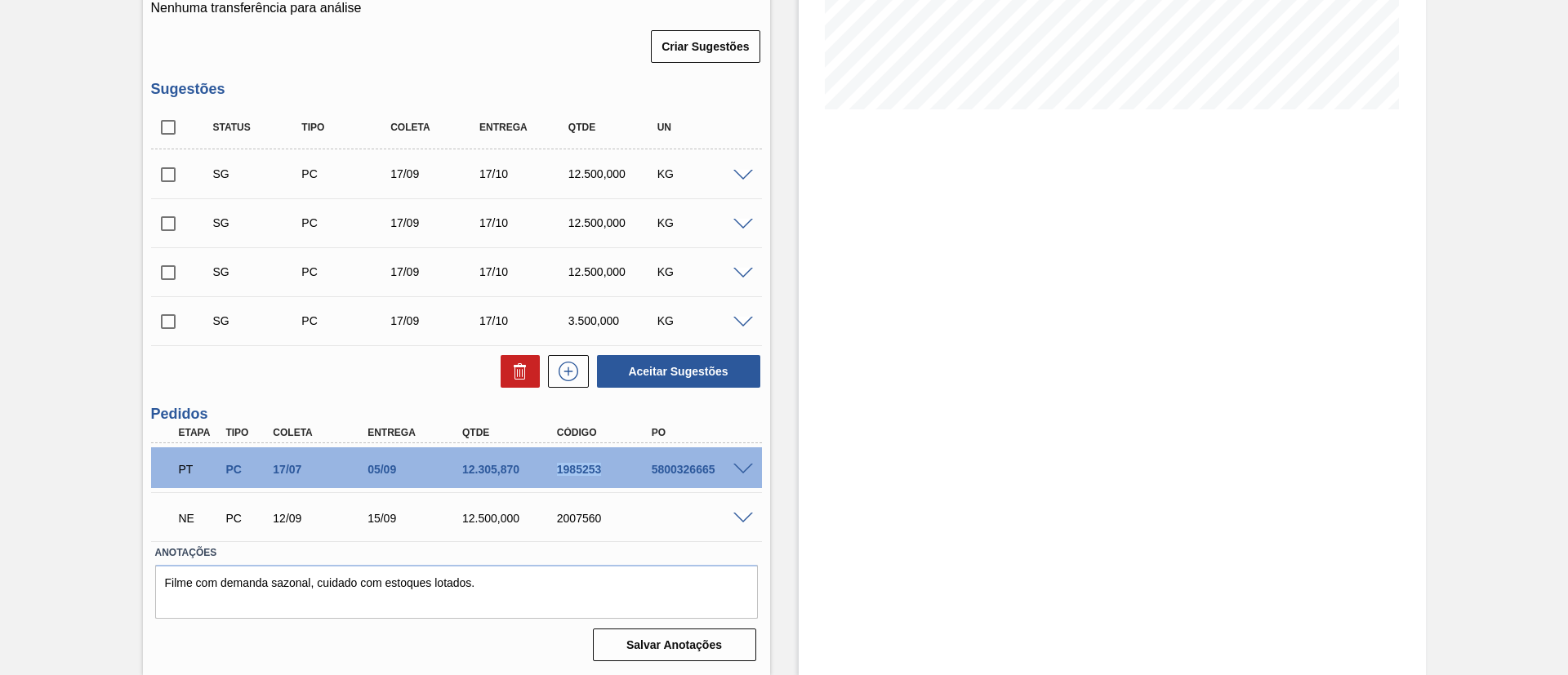
drag, startPoint x: 549, startPoint y: 471, endPoint x: 598, endPoint y: 462, distance: 49.8
click at [599, 469] on div "1985253" at bounding box center [593, 470] width 94 height 13
copy div "1985253"
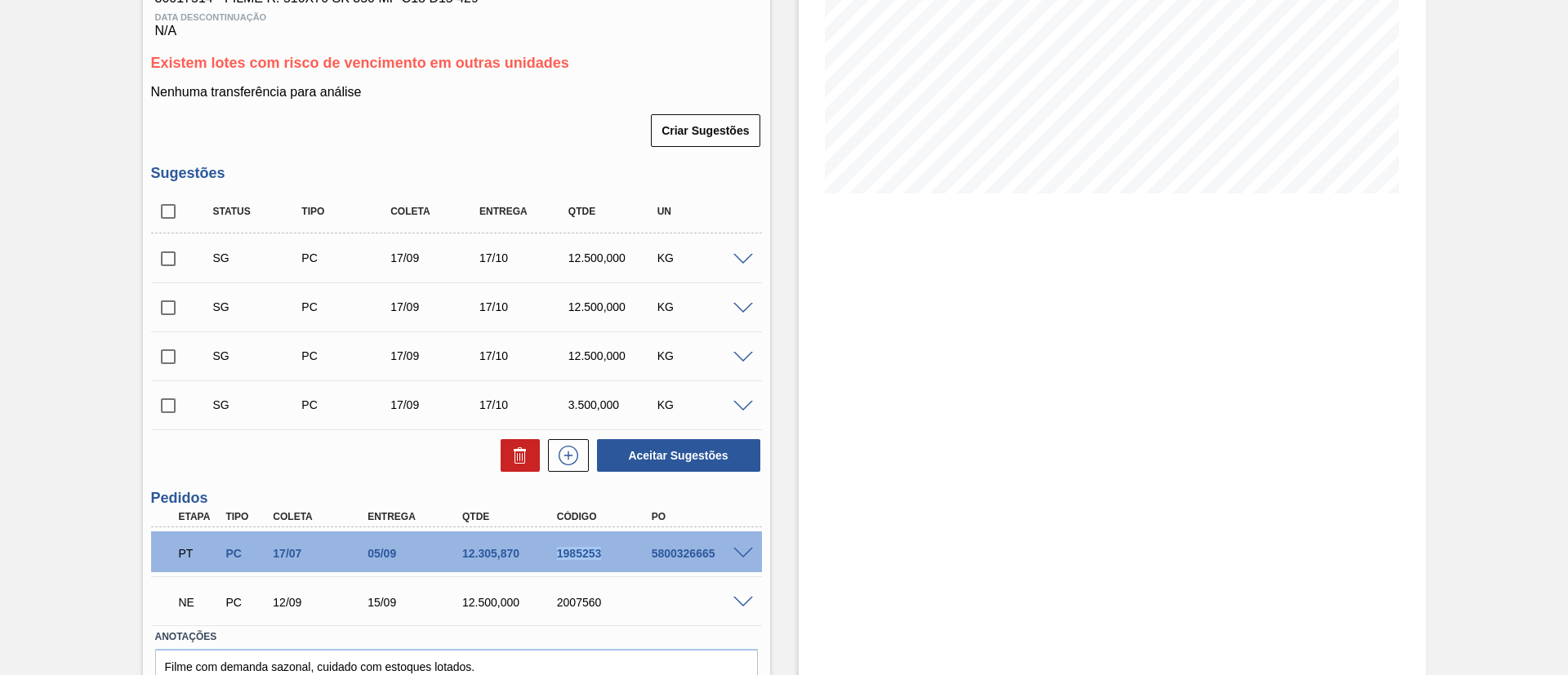
scroll to position [245, 0]
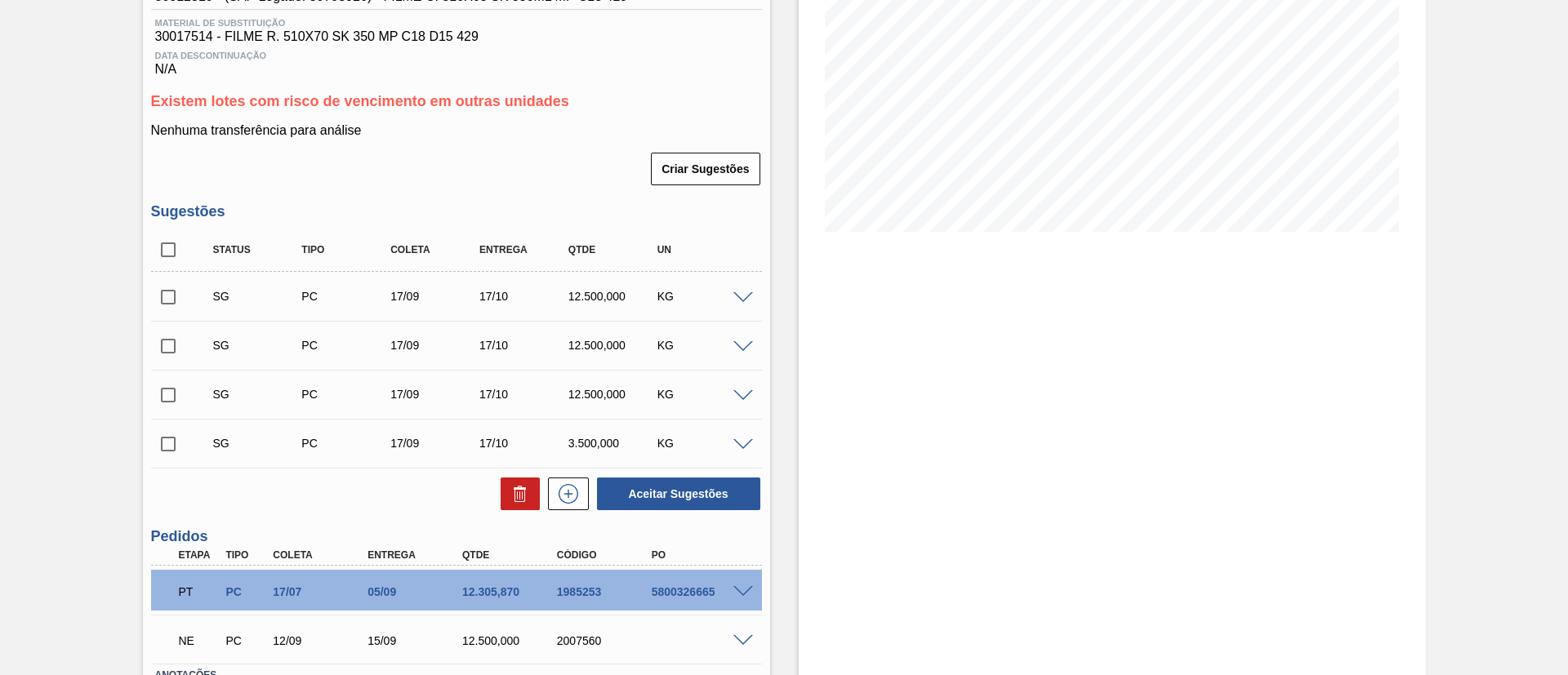
click at [732, 591] on div at bounding box center [745, 590] width 33 height 13
click at [736, 591] on span at bounding box center [742, 592] width 19 height 13
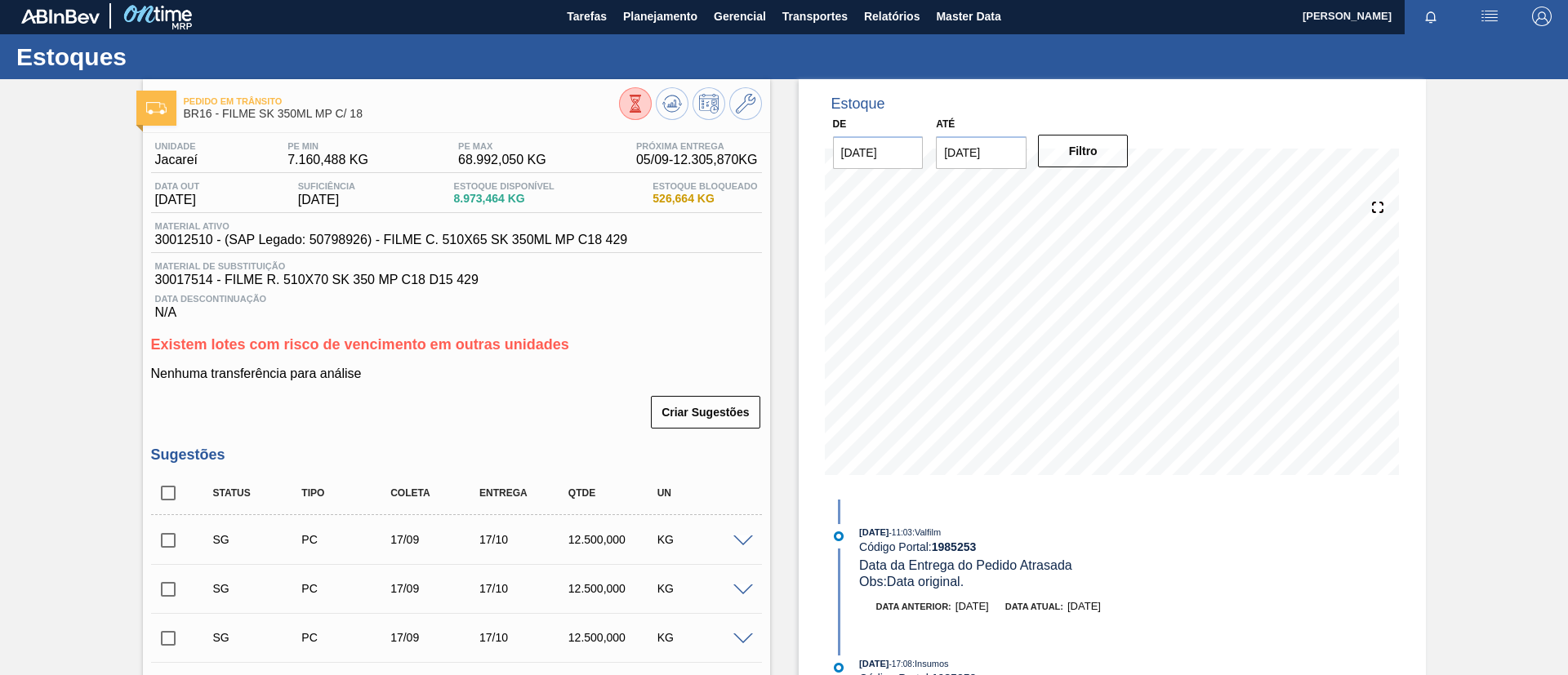
scroll to position [0, 0]
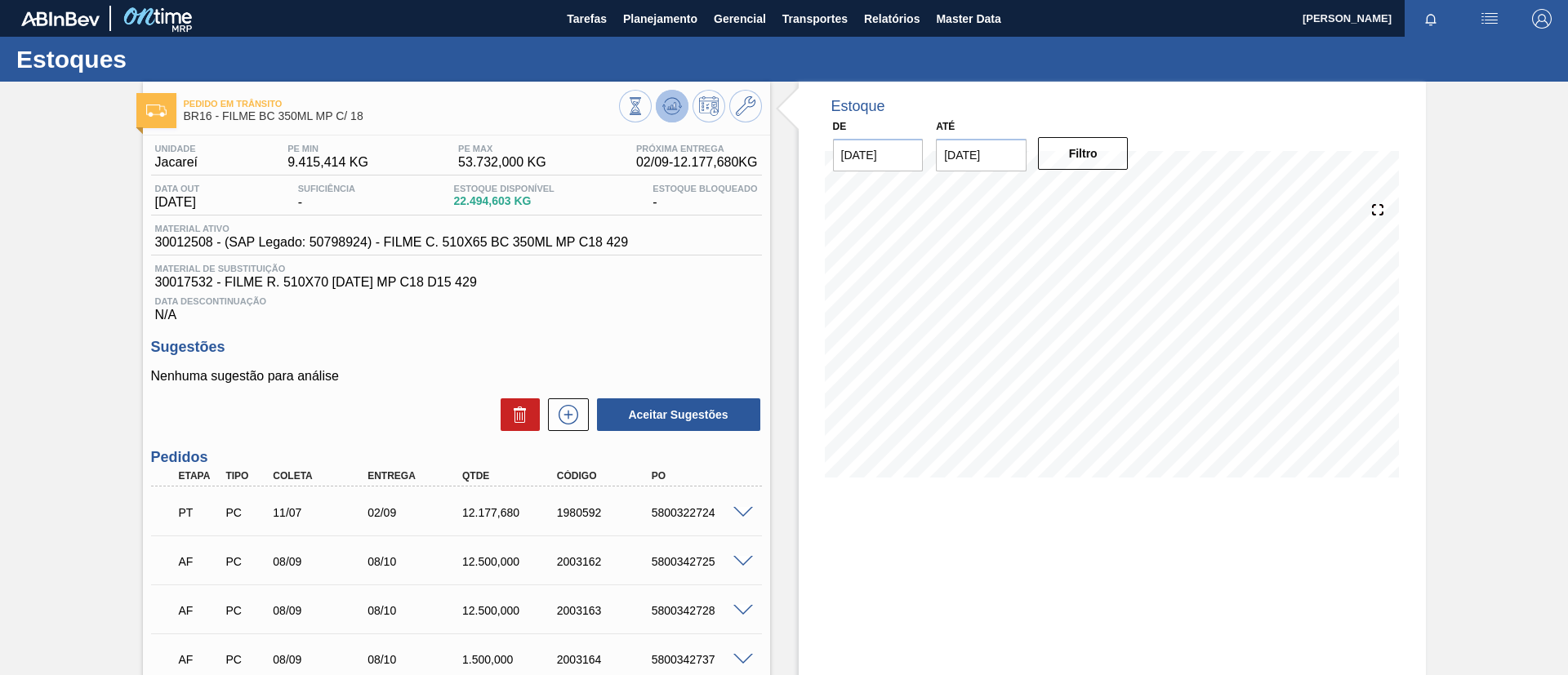
click at [645, 99] on icon at bounding box center [635, 106] width 18 height 18
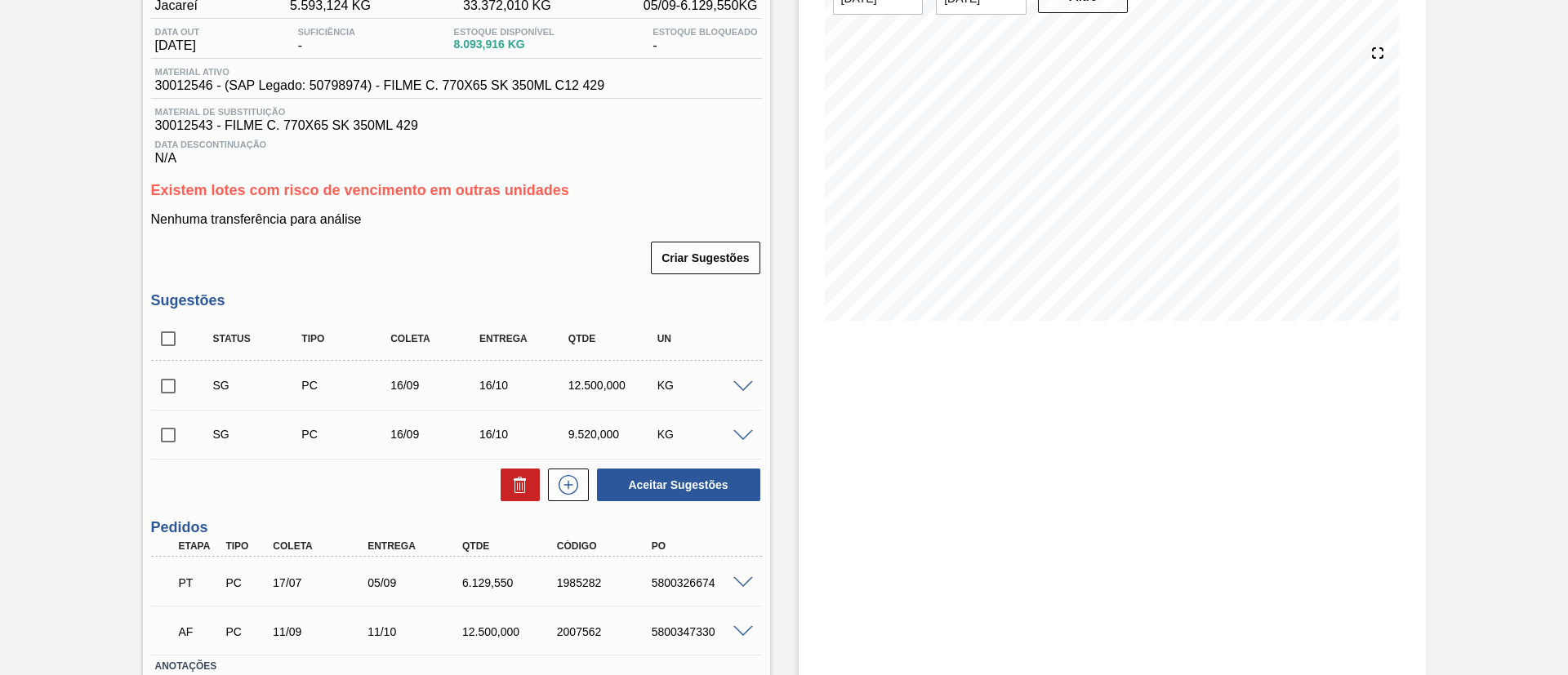
scroll to position [270, 0]
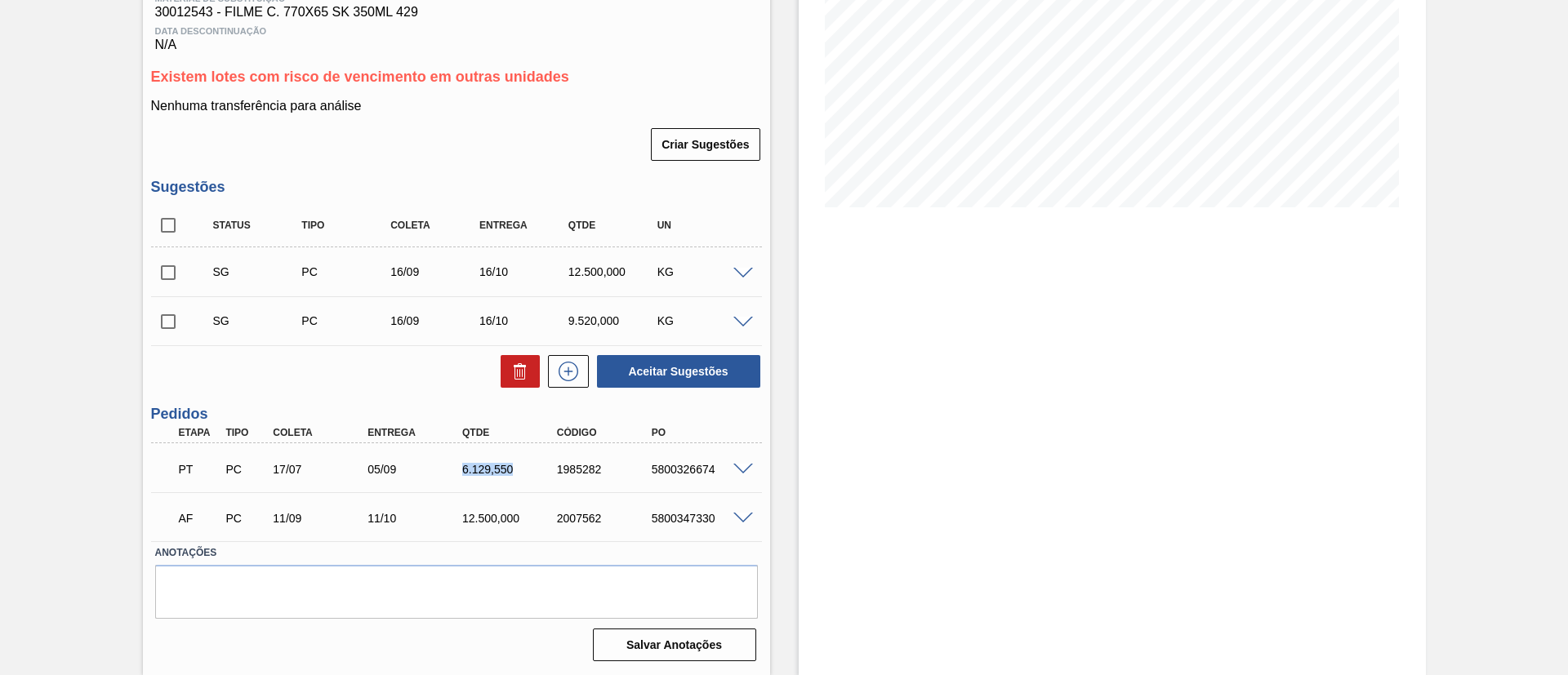
drag, startPoint x: 449, startPoint y: 478, endPoint x: 524, endPoint y: 480, distance: 75.0
click at [524, 480] on div "PT PC 17/07 05/09 6.129,550 1985282 5800326674" at bounding box center [452, 467] width 568 height 33
click at [753, 472] on div at bounding box center [745, 468] width 33 height 13
click at [745, 471] on span at bounding box center [742, 470] width 19 height 13
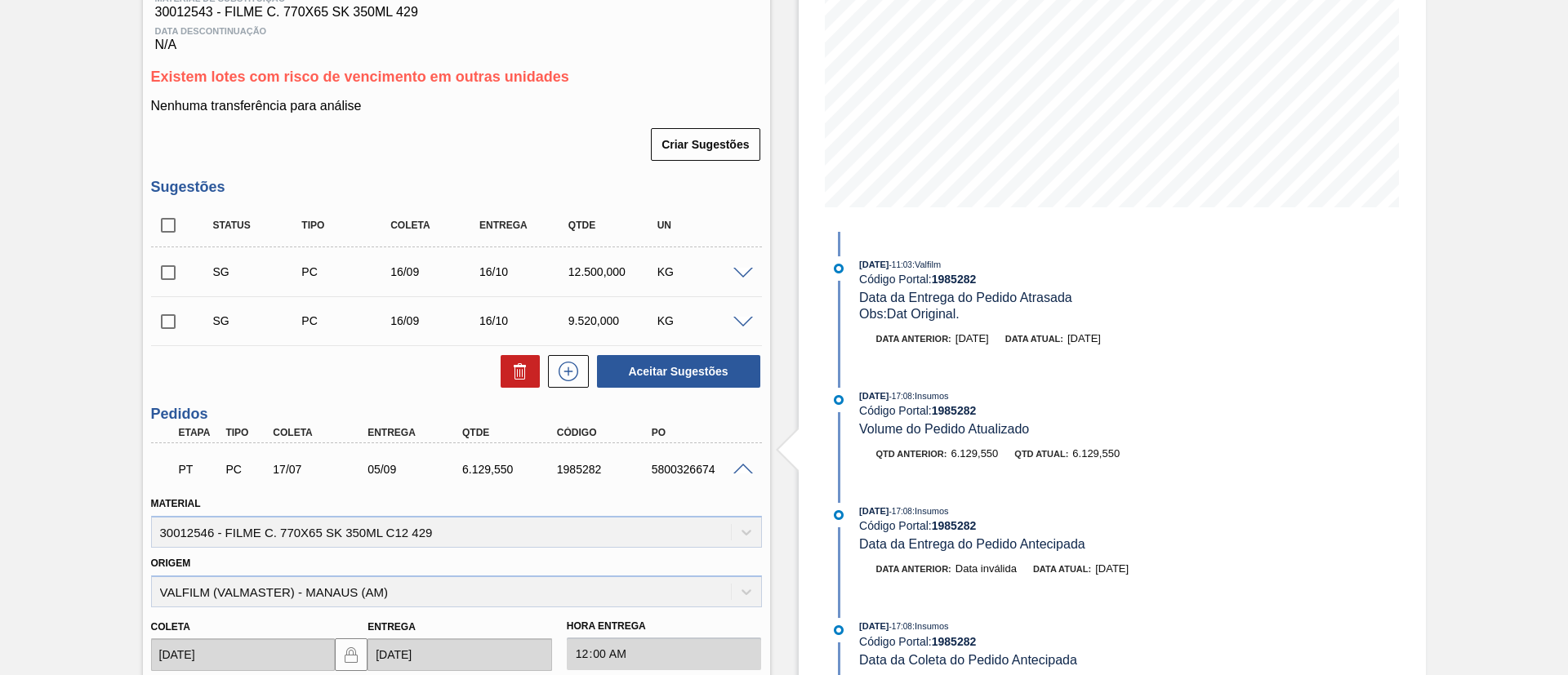
click at [747, 466] on span at bounding box center [742, 470] width 19 height 13
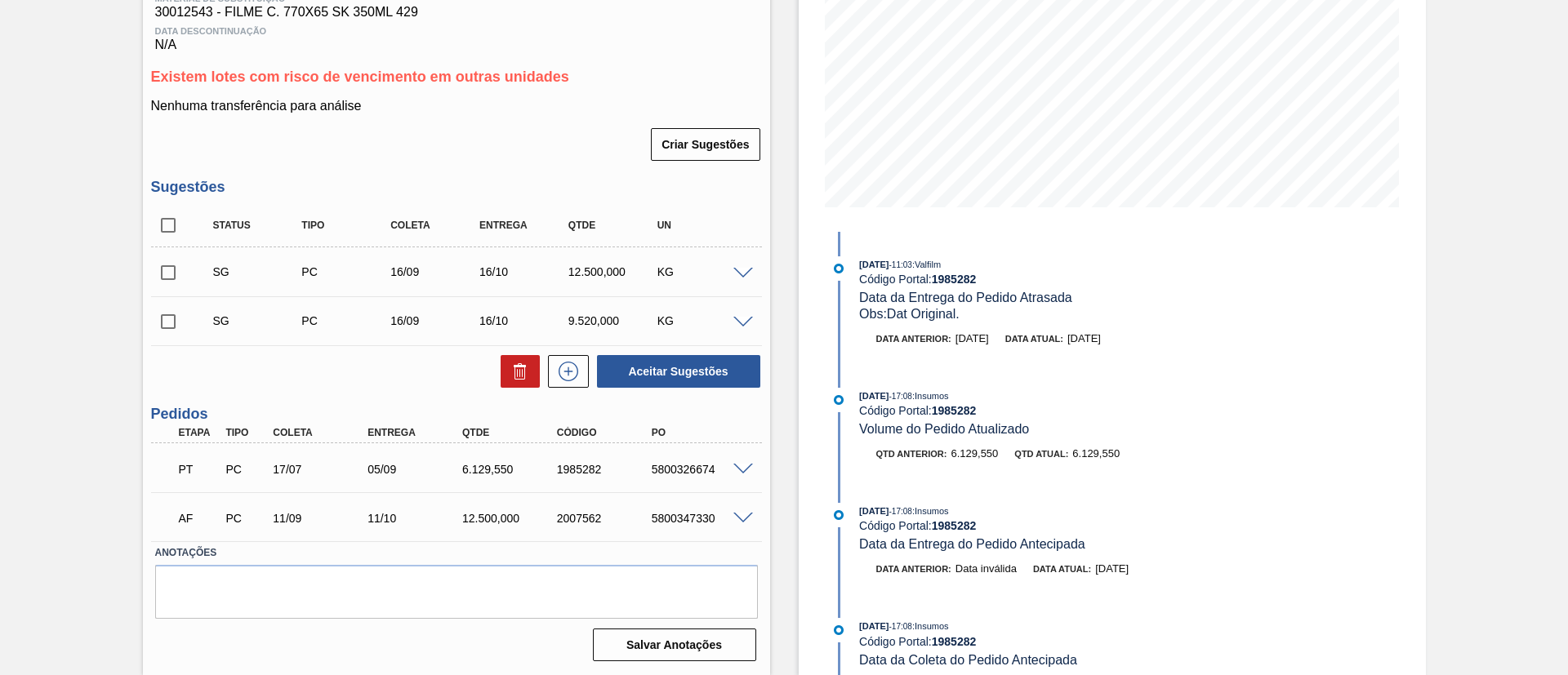
click at [752, 466] on div at bounding box center [745, 468] width 33 height 13
click at [748, 467] on span at bounding box center [742, 470] width 19 height 13
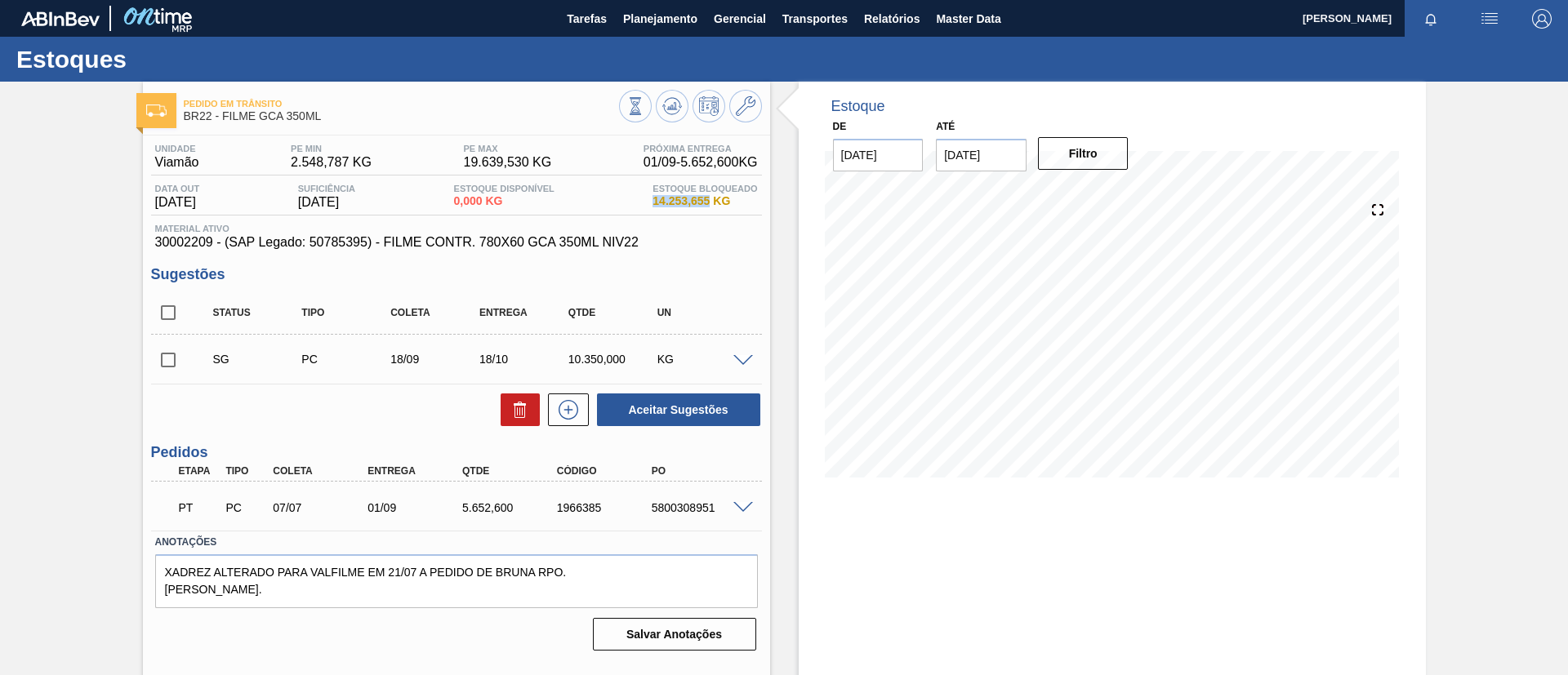
drag, startPoint x: 675, startPoint y: 208, endPoint x: 616, endPoint y: 94, distance: 128.4
click at [708, 207] on div "Data out [DATE] Suficiência [DATE] Estoque Disponível 0,000 KG Estoque Bloquead…" at bounding box center [457, 199] width 611 height 32
copy span "14.253,655"
click at [745, 502] on span at bounding box center [742, 508] width 19 height 13
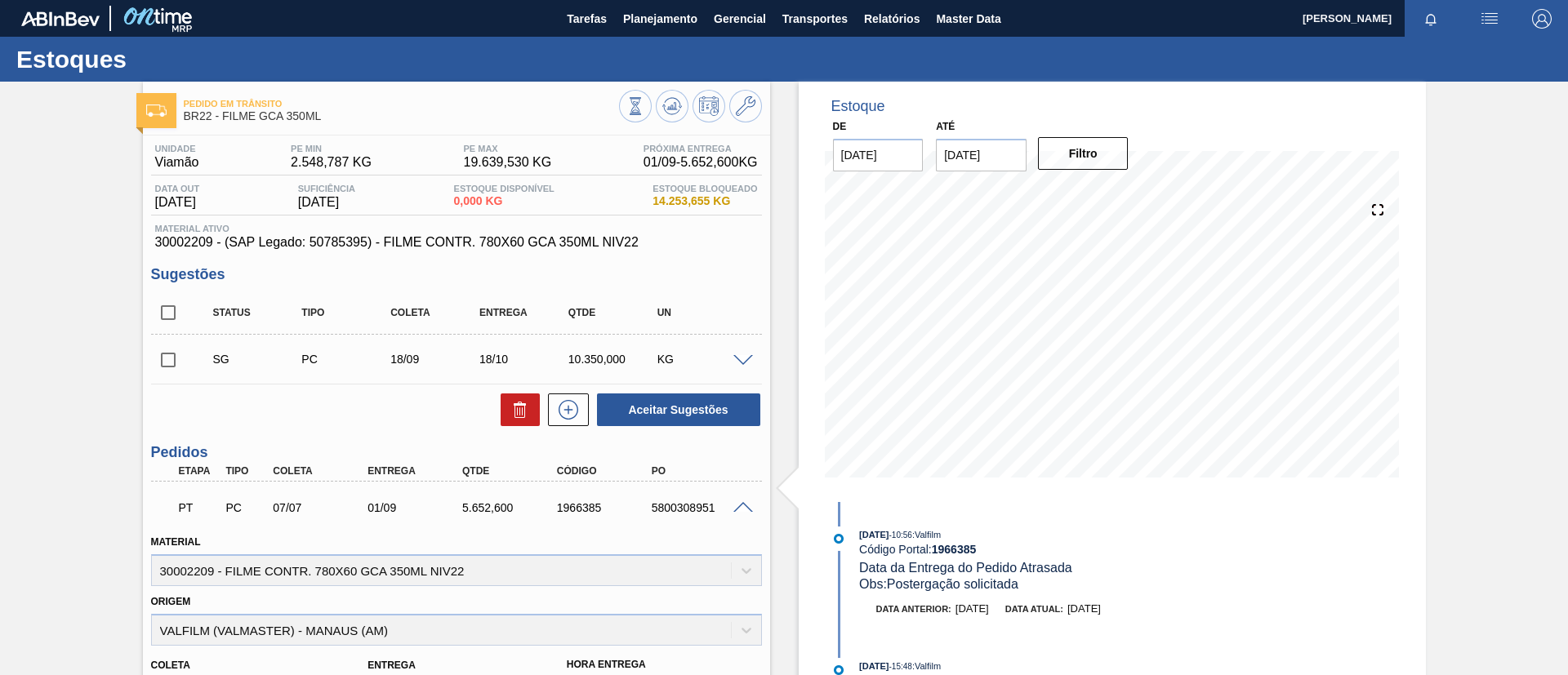
click at [733, 502] on span at bounding box center [742, 508] width 19 height 13
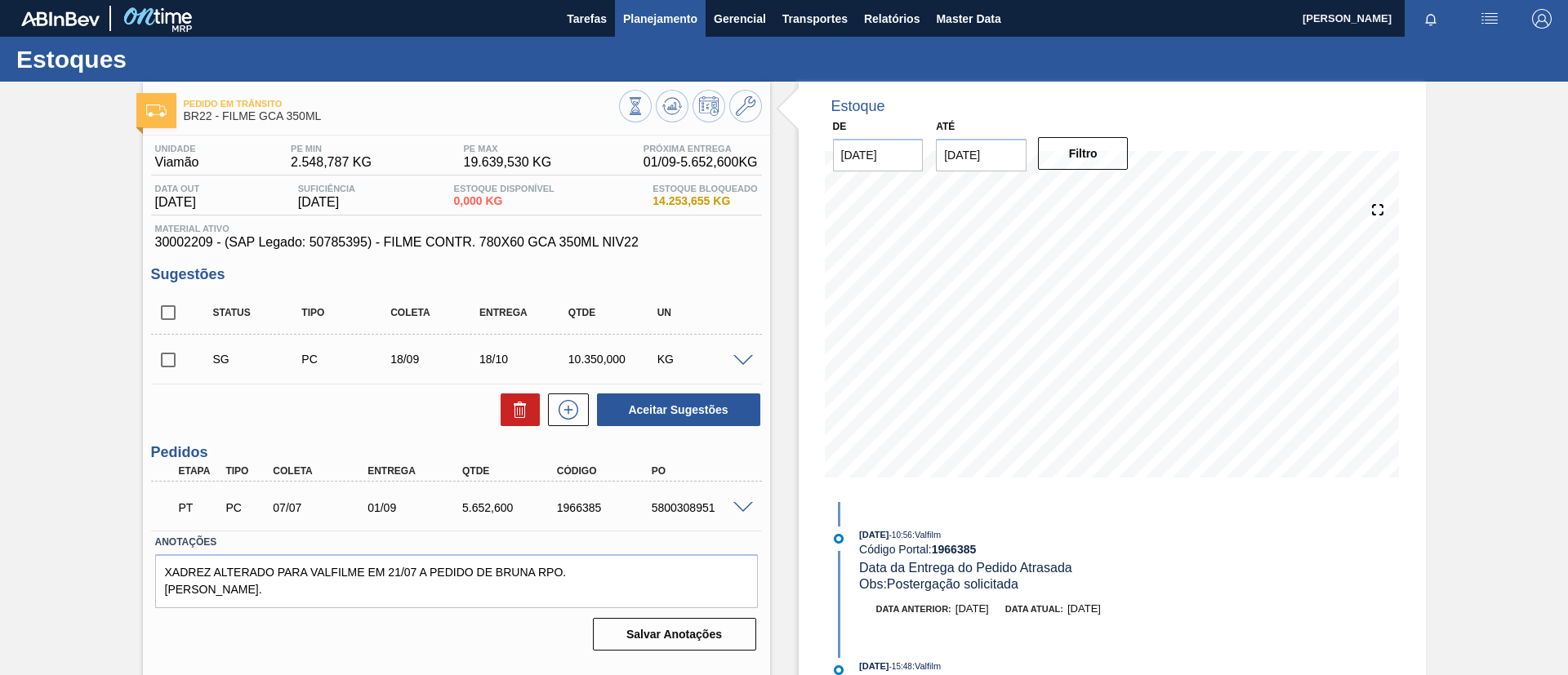
click at [659, 32] on button "Planejamento" at bounding box center [660, 18] width 91 height 37
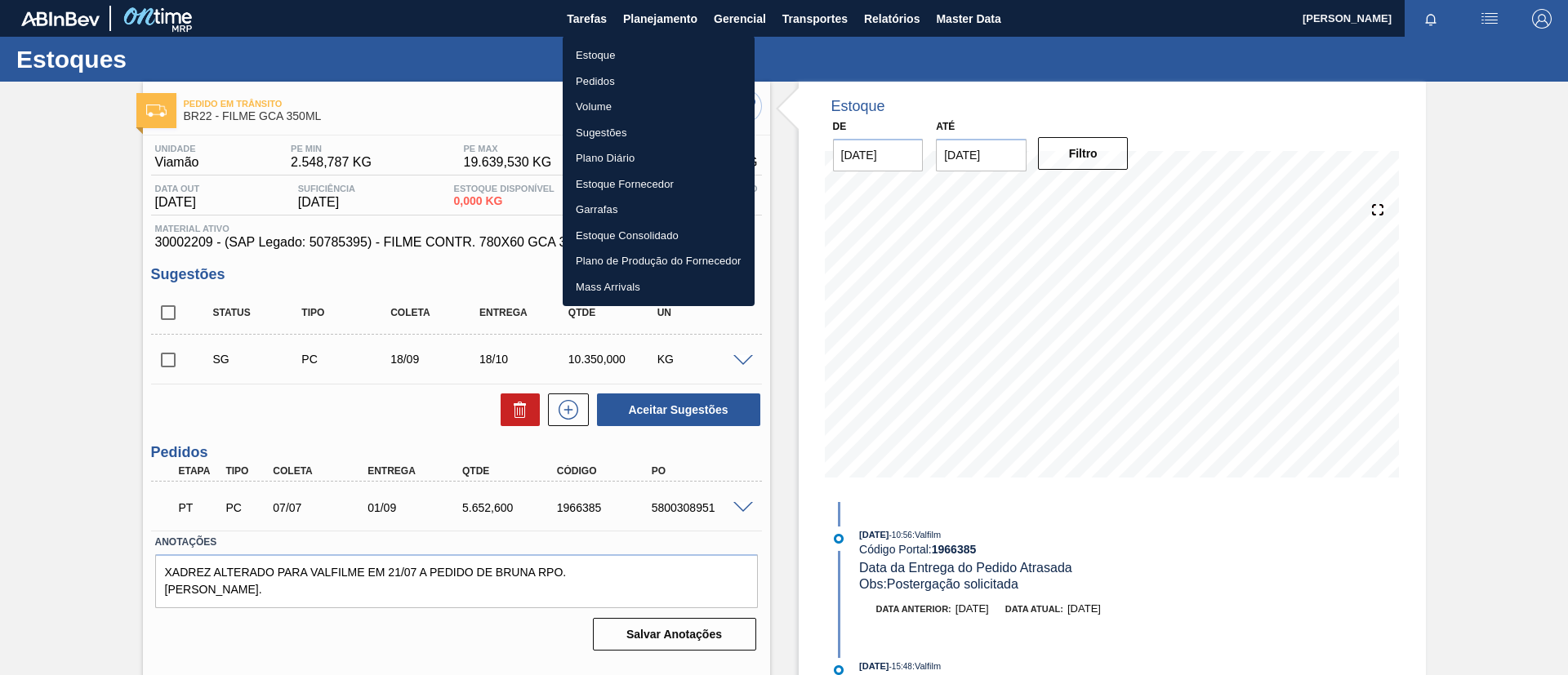
click at [659, 33] on div at bounding box center [784, 337] width 1568 height 675
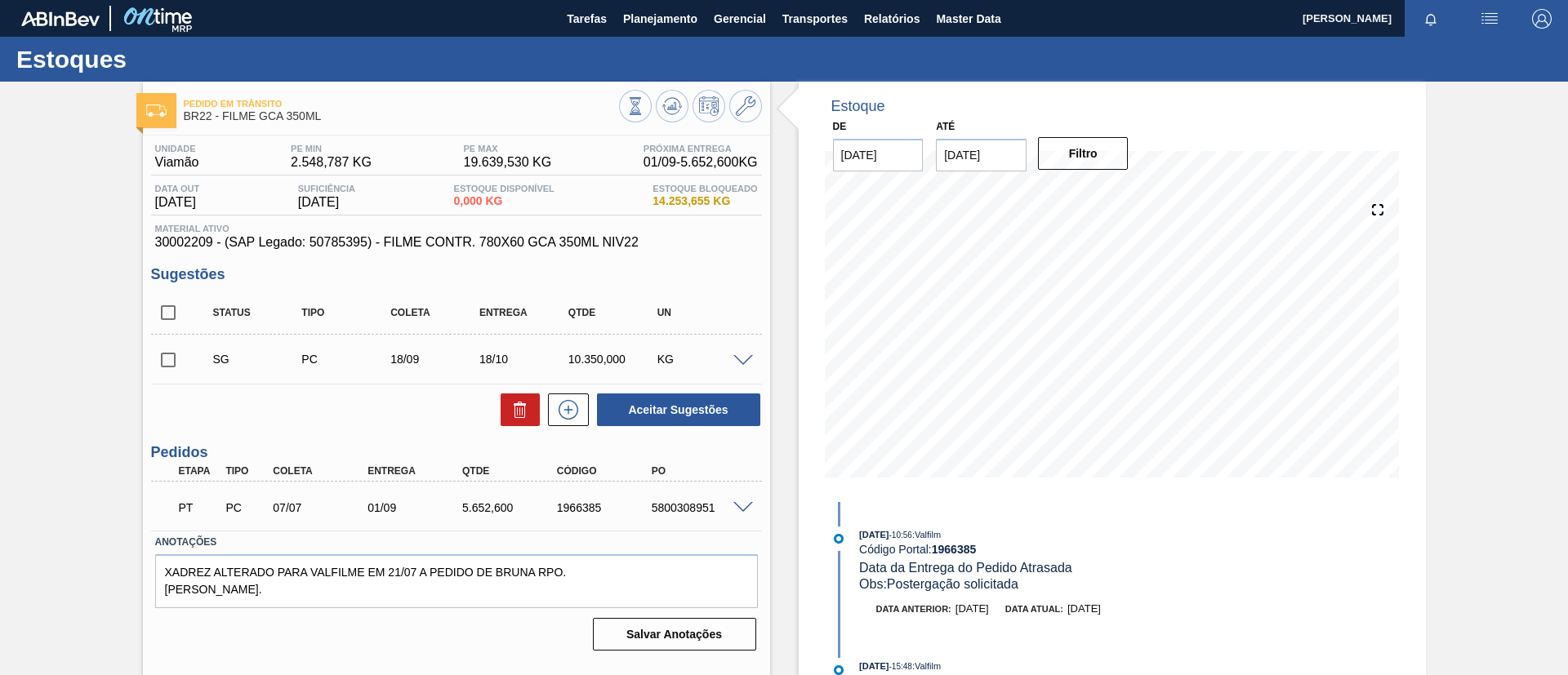
click at [660, 48] on ul "Estoque Pedidos Volume Sugestões Plano Diário Estoque Fornecedor Garrafas Estoq…" at bounding box center [658, 123] width 144 height 152
click at [660, 14] on span "Planejamento" at bounding box center [660, 18] width 74 height 19
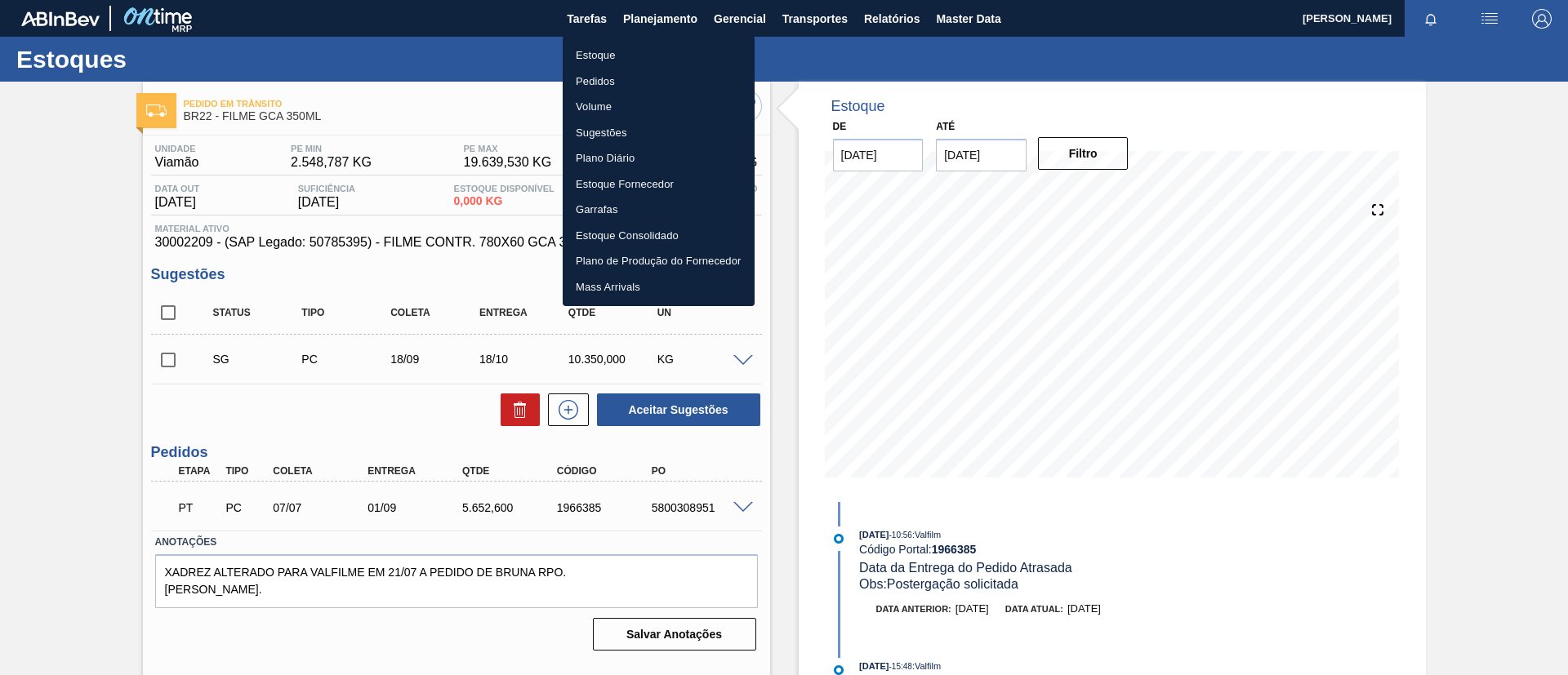
drag, startPoint x: 648, startPoint y: 52, endPoint x: 585, endPoint y: 10, distance: 75.7
click at [649, 52] on li "Estoque" at bounding box center [659, 55] width 192 height 26
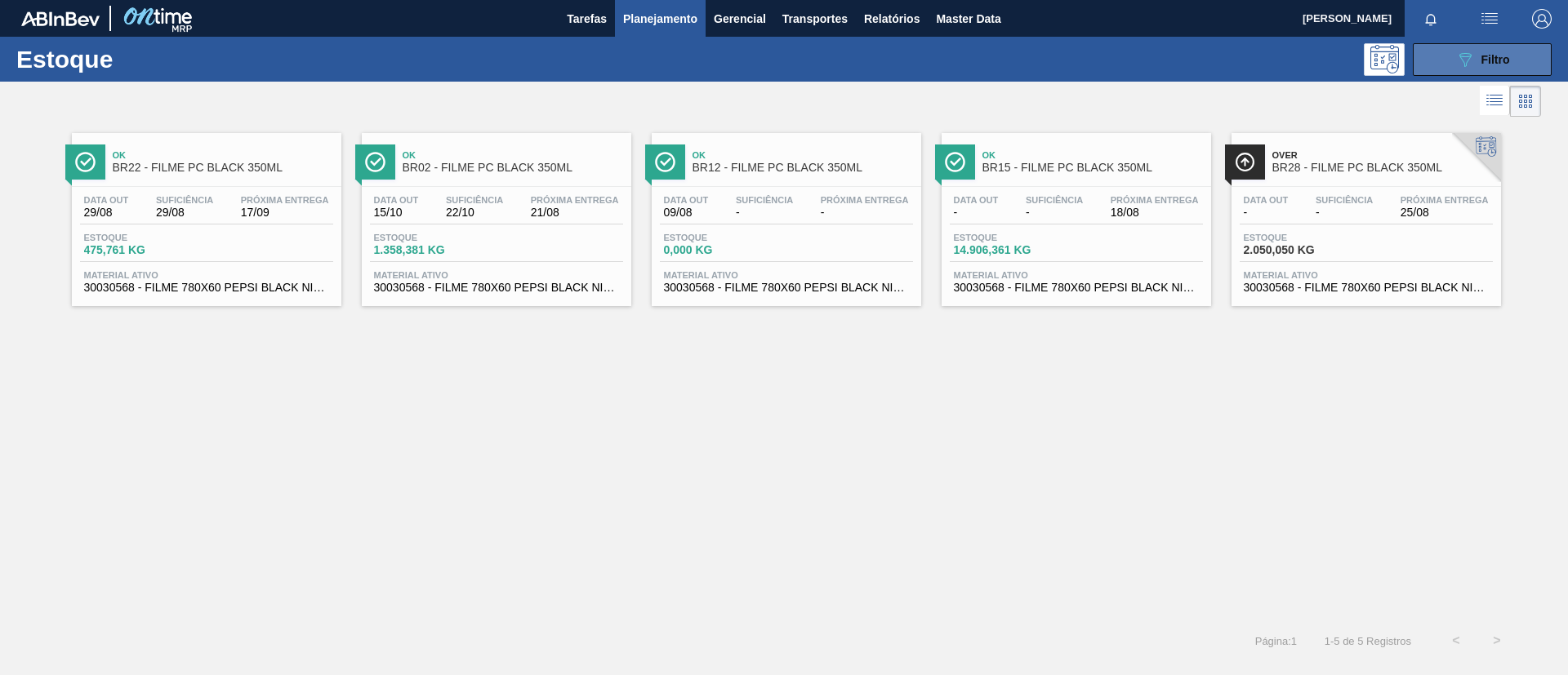
click at [1505, 68] on div "089F7B8B-B2A5-4AFE-B5C0-19BA573D28AC Filtro" at bounding box center [1483, 59] width 55 height 19
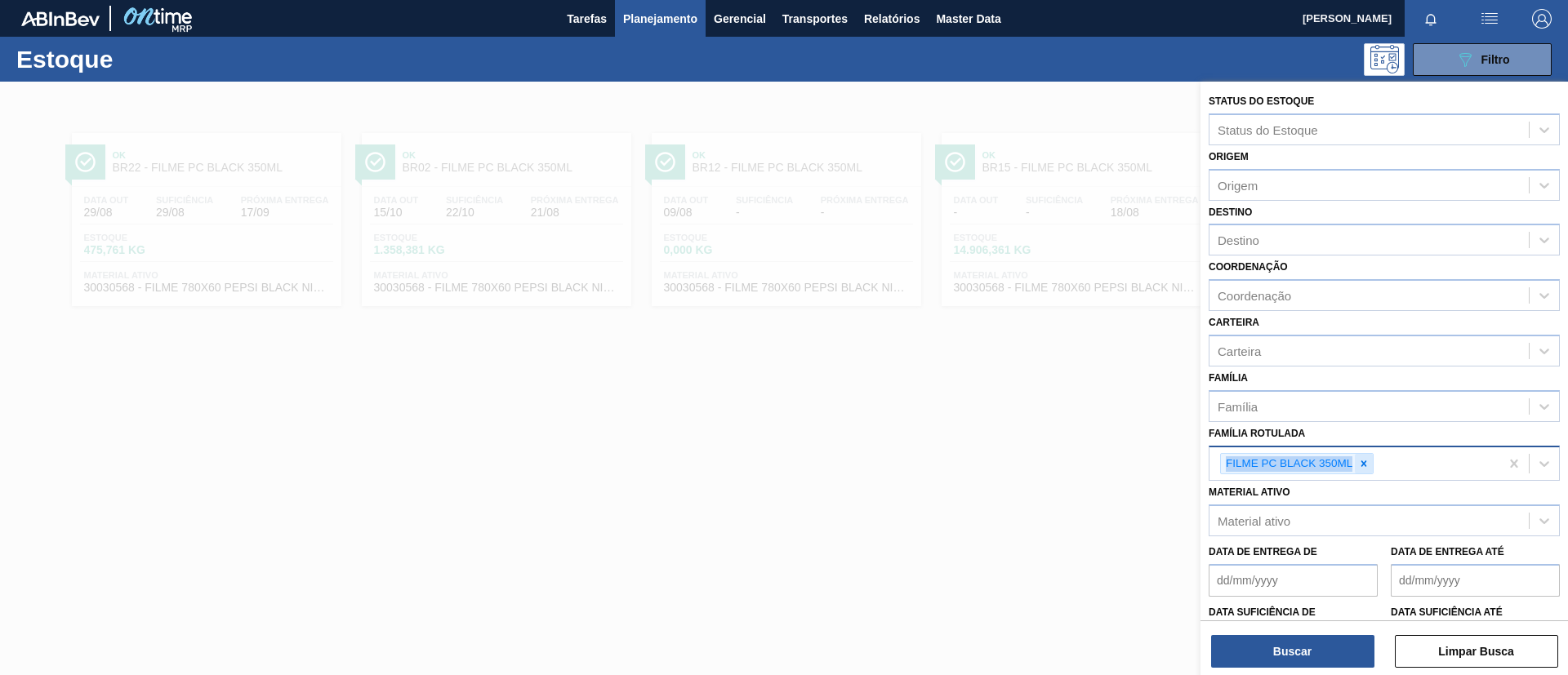
click at [1366, 458] on div "Família Rotulada FILME PC BLACK 350ML" at bounding box center [1384, 451] width 352 height 59
click at [1366, 458] on icon at bounding box center [1364, 464] width 12 height 12
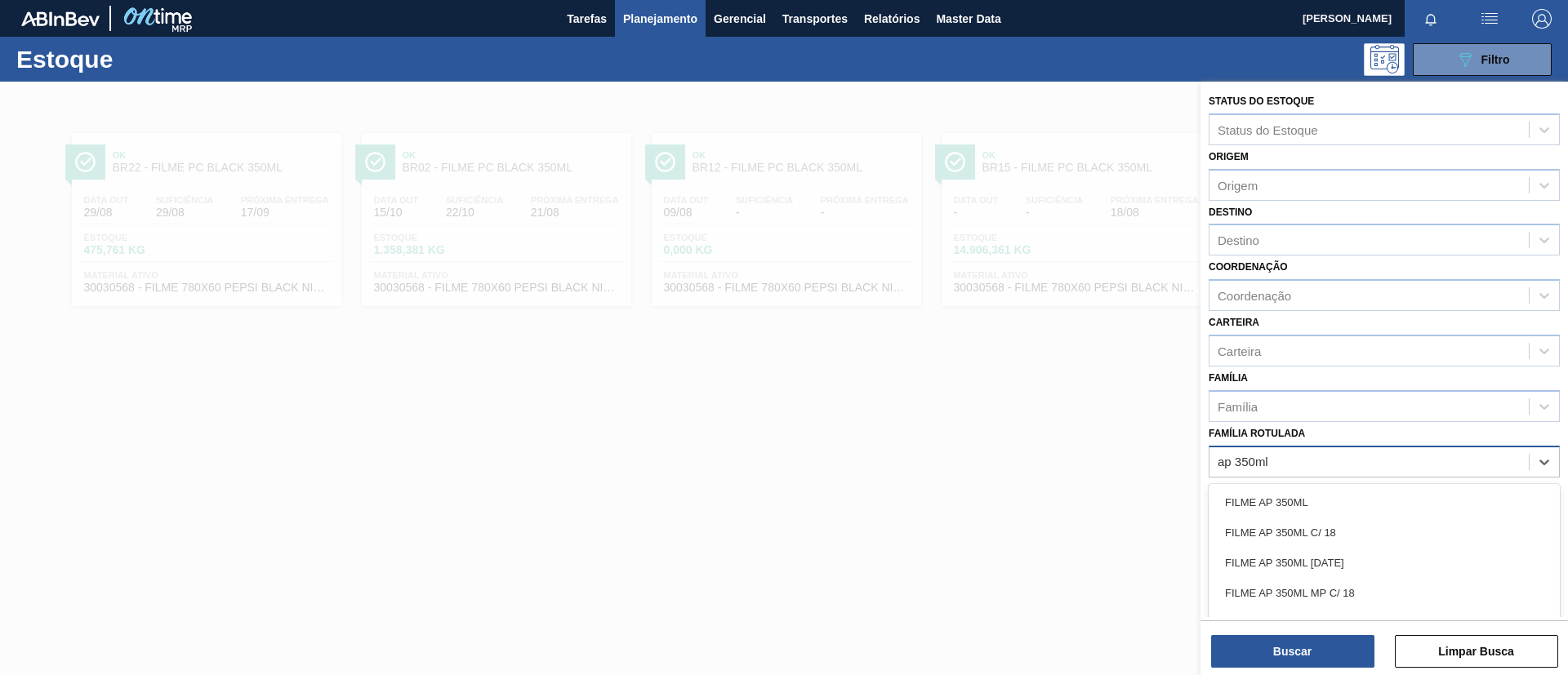
type Rotulada "ap 350ml mp"
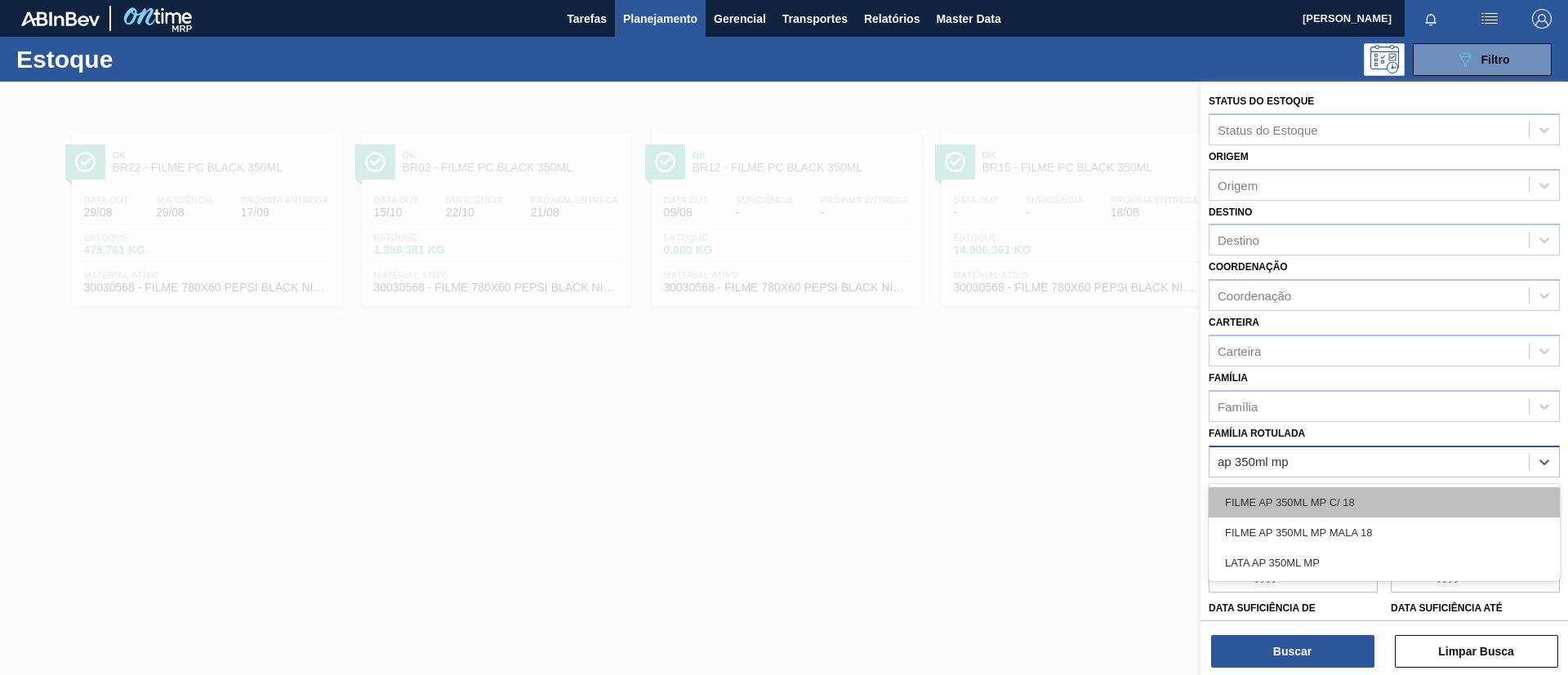
click at [1378, 488] on div "FILME AP 350ML MP C/ 18" at bounding box center [1384, 502] width 352 height 30
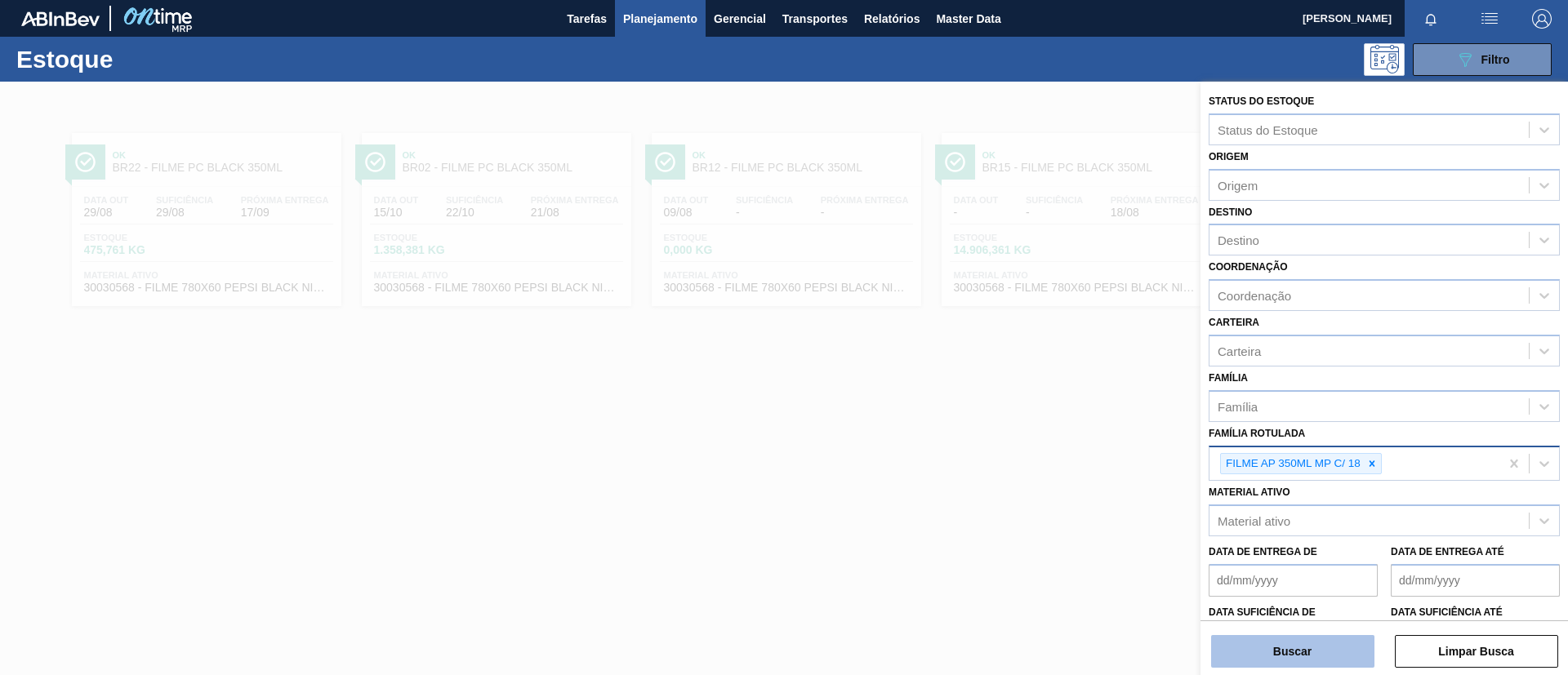
click at [1319, 663] on button "Buscar" at bounding box center [1293, 651] width 164 height 33
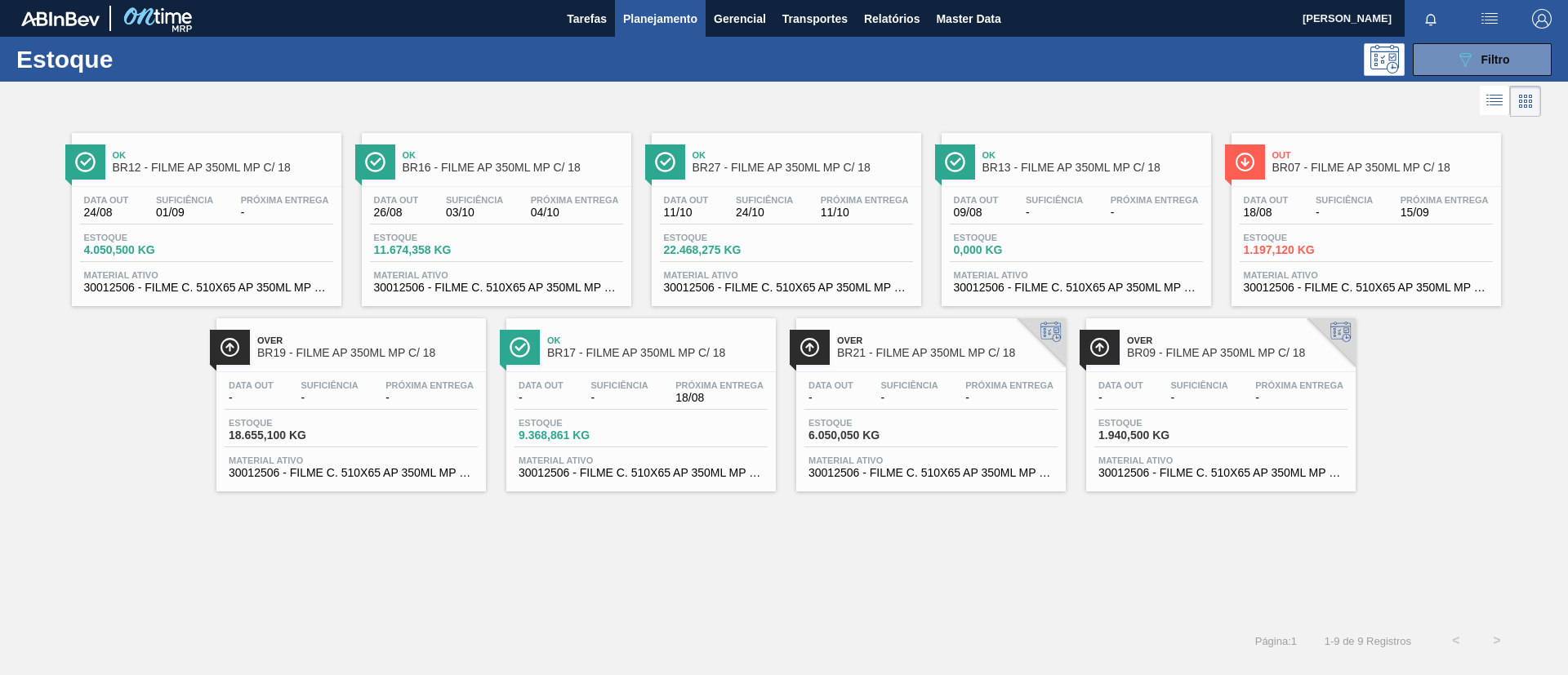
click at [430, 148] on div "Ok BR16 - FILME AP 350ML MP C/ 18" at bounding box center [513, 162] width 220 height 37
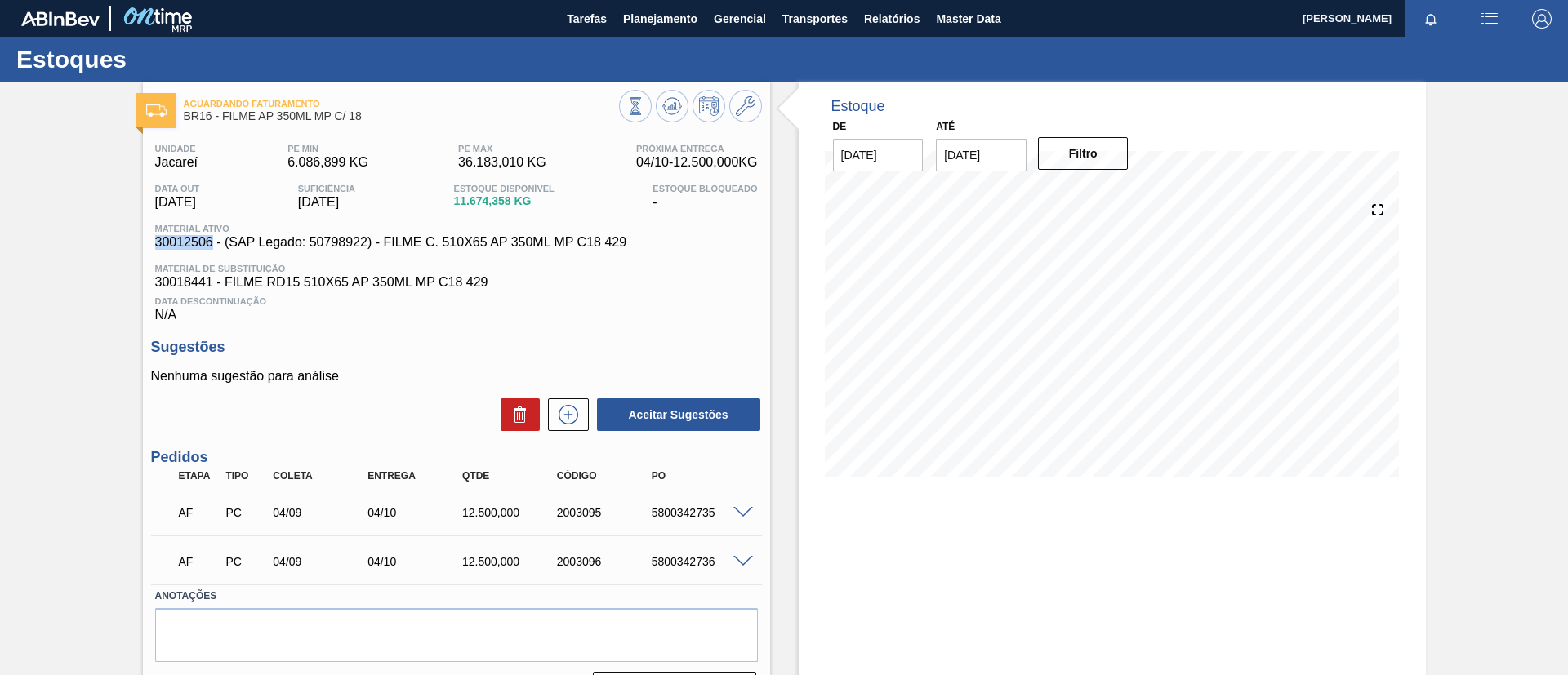
drag, startPoint x: 151, startPoint y: 242, endPoint x: 214, endPoint y: 243, distance: 63.0
click at [214, 243] on div "Material ativo 30012506 - (SAP Legado: 50798922) - FILME C. 510X65 AP 350ML MP …" at bounding box center [391, 236] width 480 height 26
click at [70, 267] on div "Aguardando Faturamento BR16 - FILME AP 350ML MP C/ 18 Unidade Jacareí PE MIN 6.…" at bounding box center [784, 400] width 1568 height 637
drag, startPoint x: 378, startPoint y: 122, endPoint x: 222, endPoint y: 124, distance: 156.0
click at [222, 124] on div "Aguardando Faturamento BR16 - FILME AP 350ML MP C/ 18" at bounding box center [401, 111] width 435 height 37
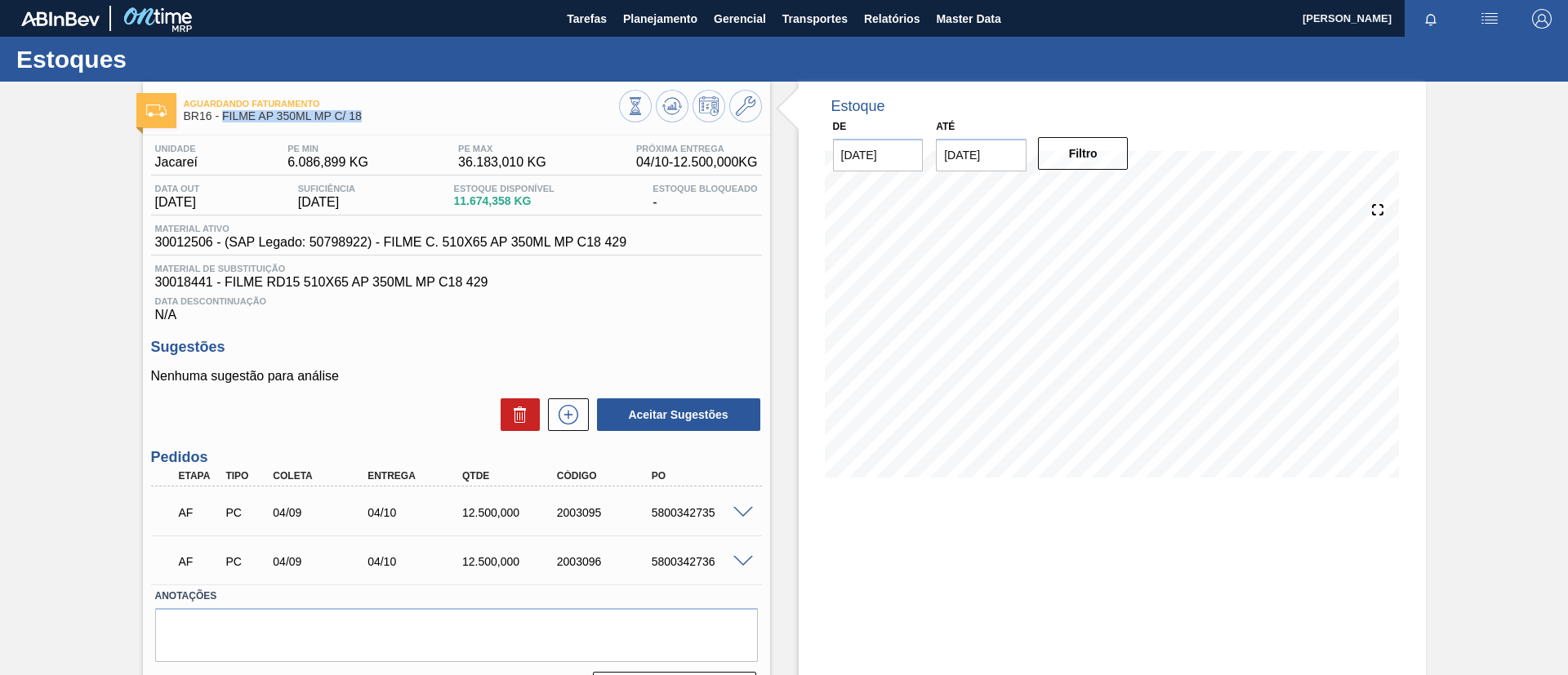
copy span "FILME AP 350ML MP C/ 18"
drag, startPoint x: 0, startPoint y: 392, endPoint x: 260, endPoint y: 136, distance: 364.9
click at [1, 392] on div "Aguardando Faturamento BR16 - FILME AP 350ML MP C/ 18 Unidade Jacareí PE MIN 6.…" at bounding box center [784, 400] width 1568 height 637
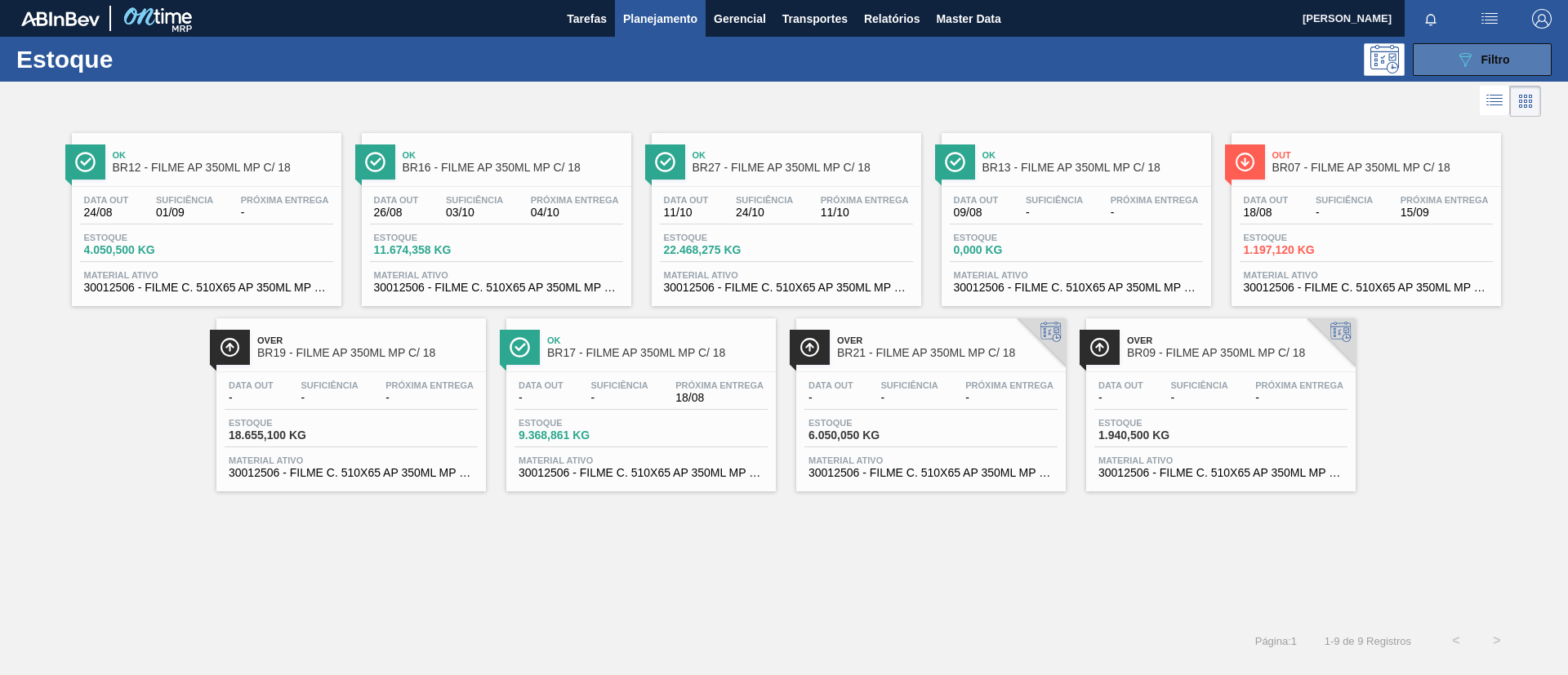
click at [1511, 60] on button "089F7B8B-B2A5-4AFE-B5C0-19BA573D28AC Filtro" at bounding box center [1482, 59] width 139 height 33
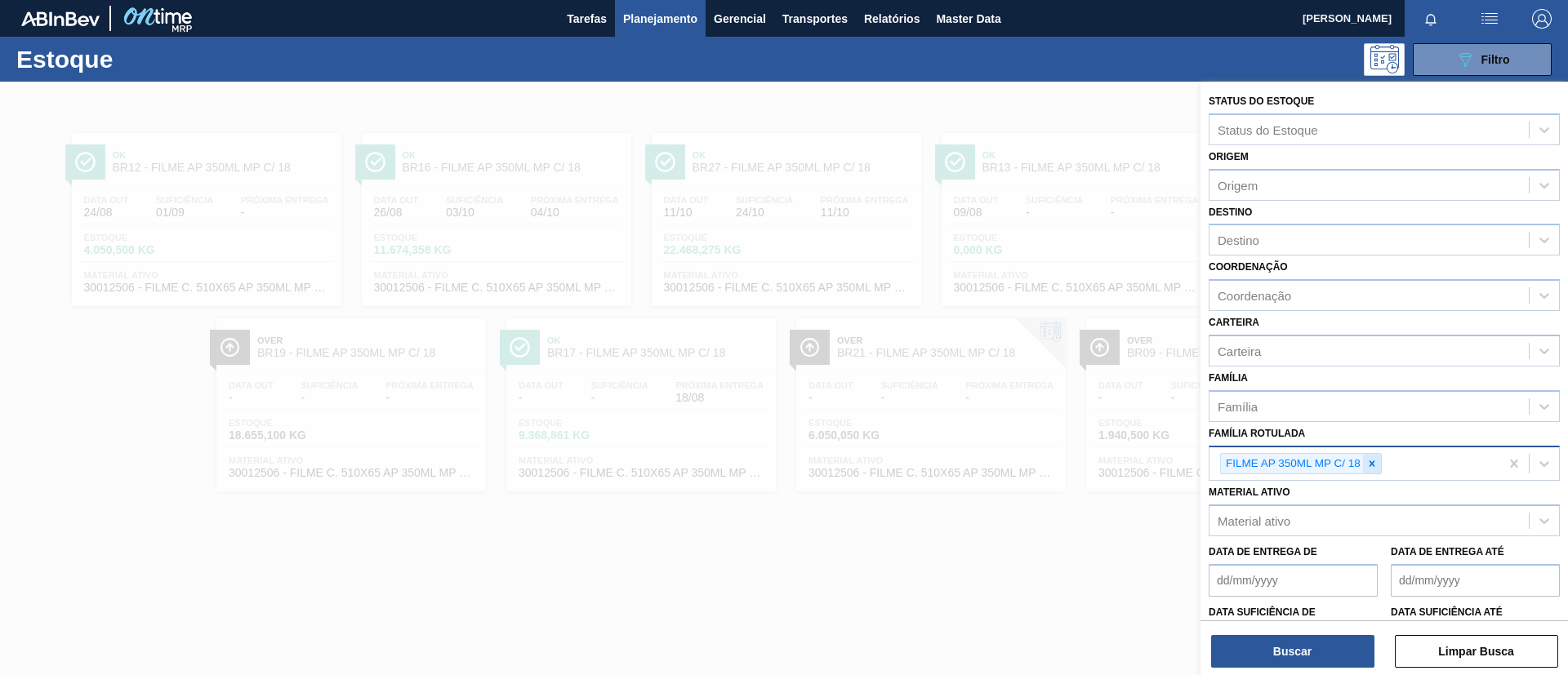
click at [1368, 461] on icon at bounding box center [1372, 464] width 12 height 12
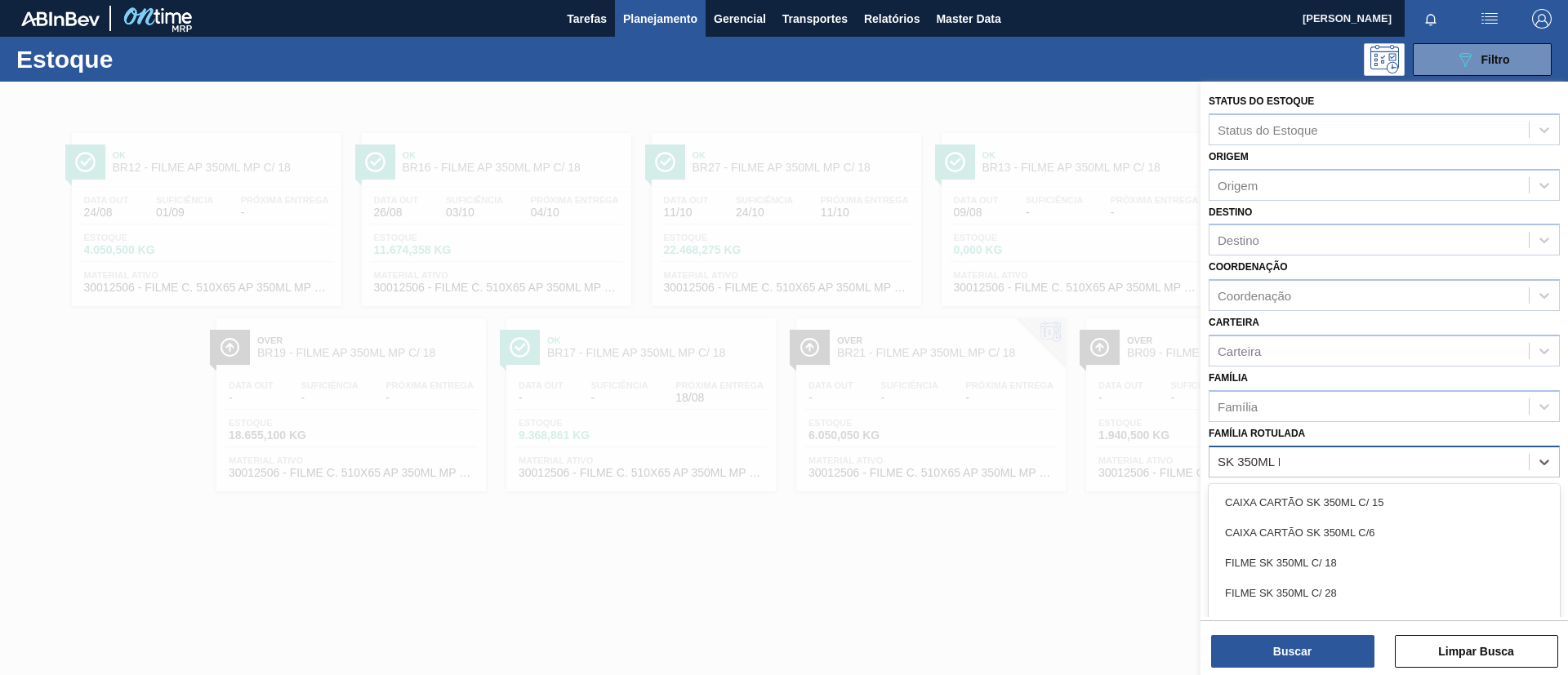
type Rotulada "SK 350ML PS"
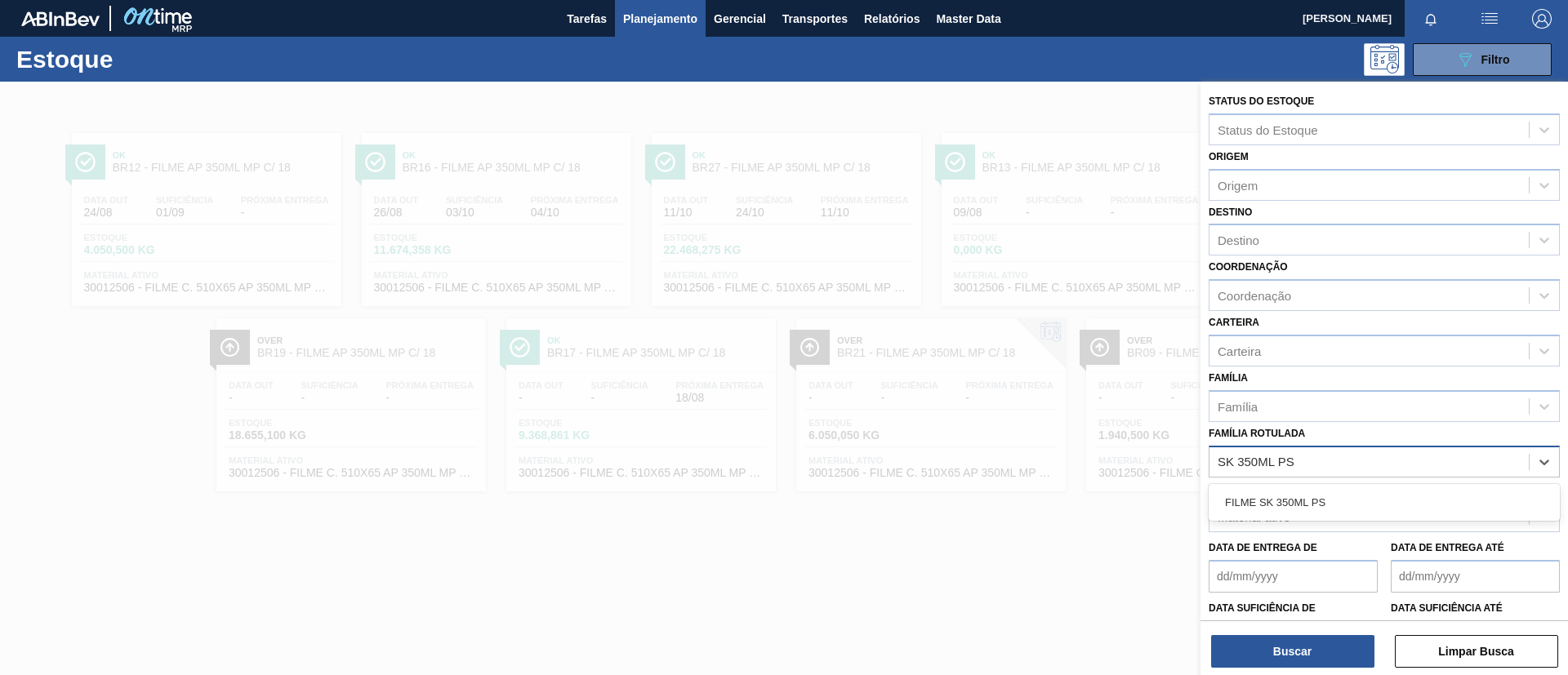
click at [1377, 504] on div "FILME SK 350ML PS" at bounding box center [1384, 502] width 352 height 30
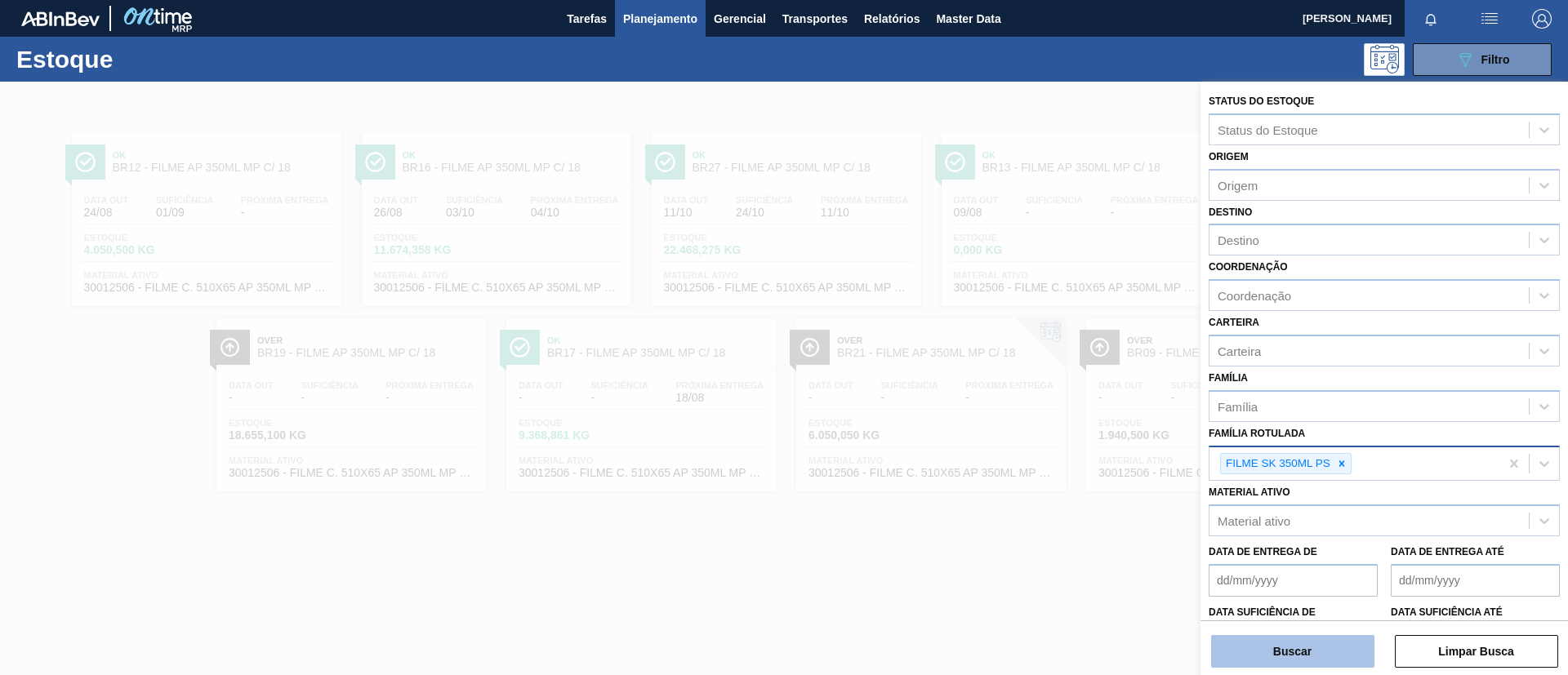
click at [1311, 650] on button "Buscar" at bounding box center [1293, 651] width 164 height 33
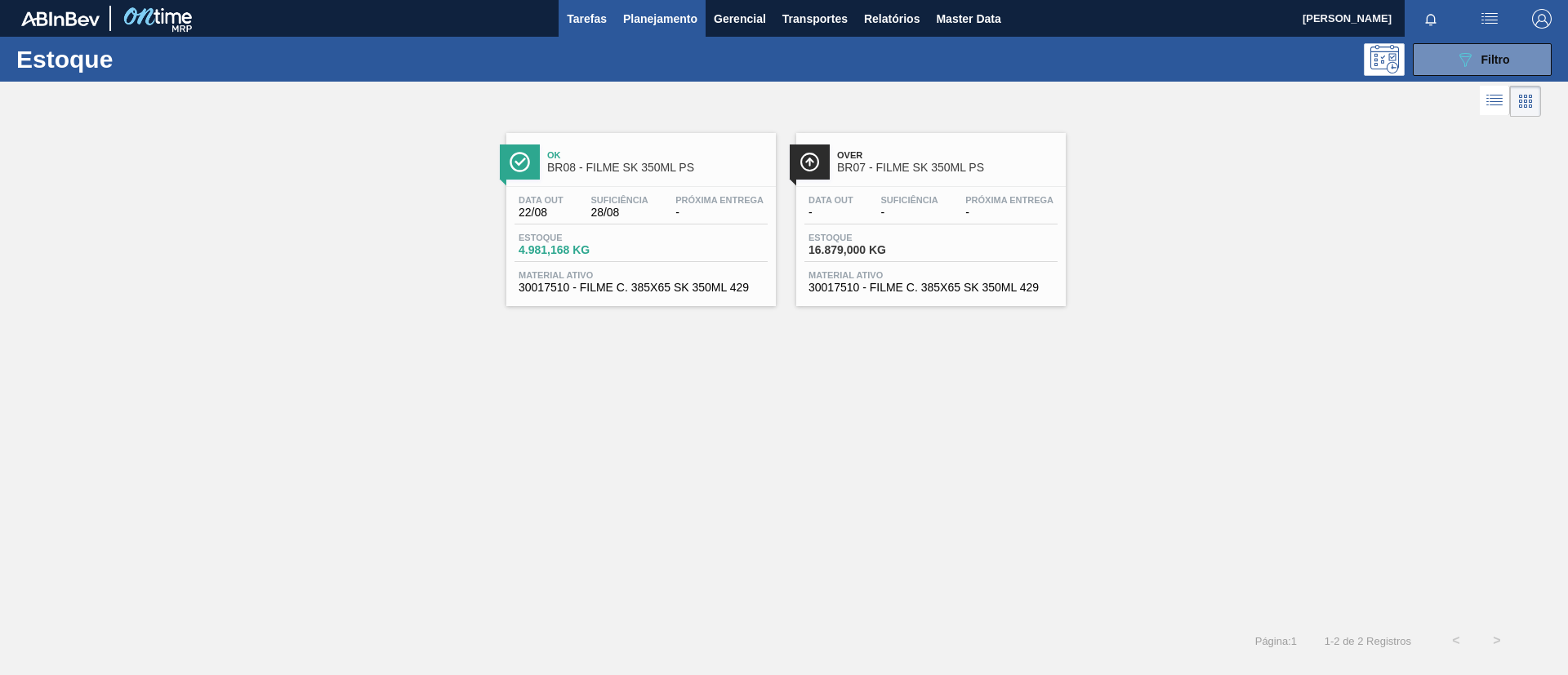
click at [594, 134] on div "Ok BR08 - FILME SK 350ML PS" at bounding box center [640, 155] width 270 height 45
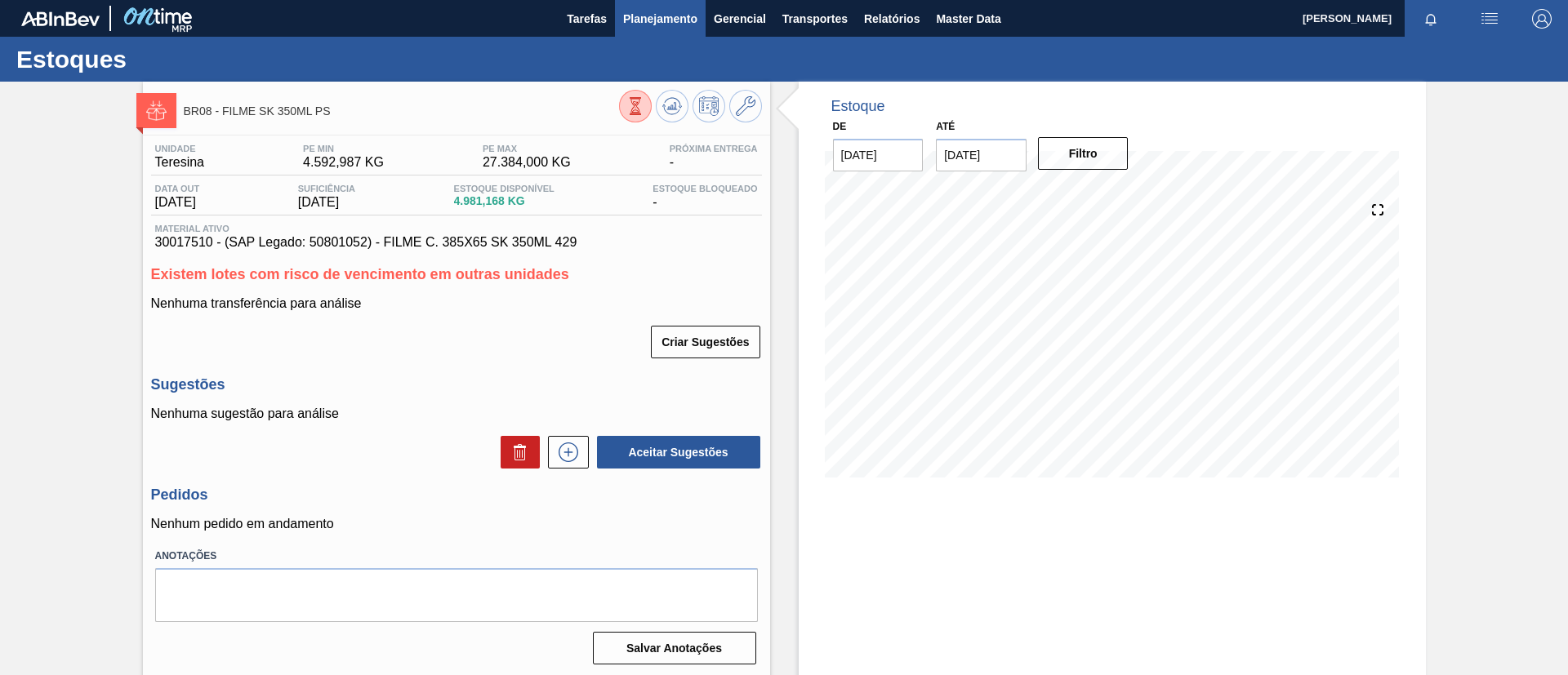
click at [662, 34] on button "Planejamento" at bounding box center [660, 18] width 91 height 37
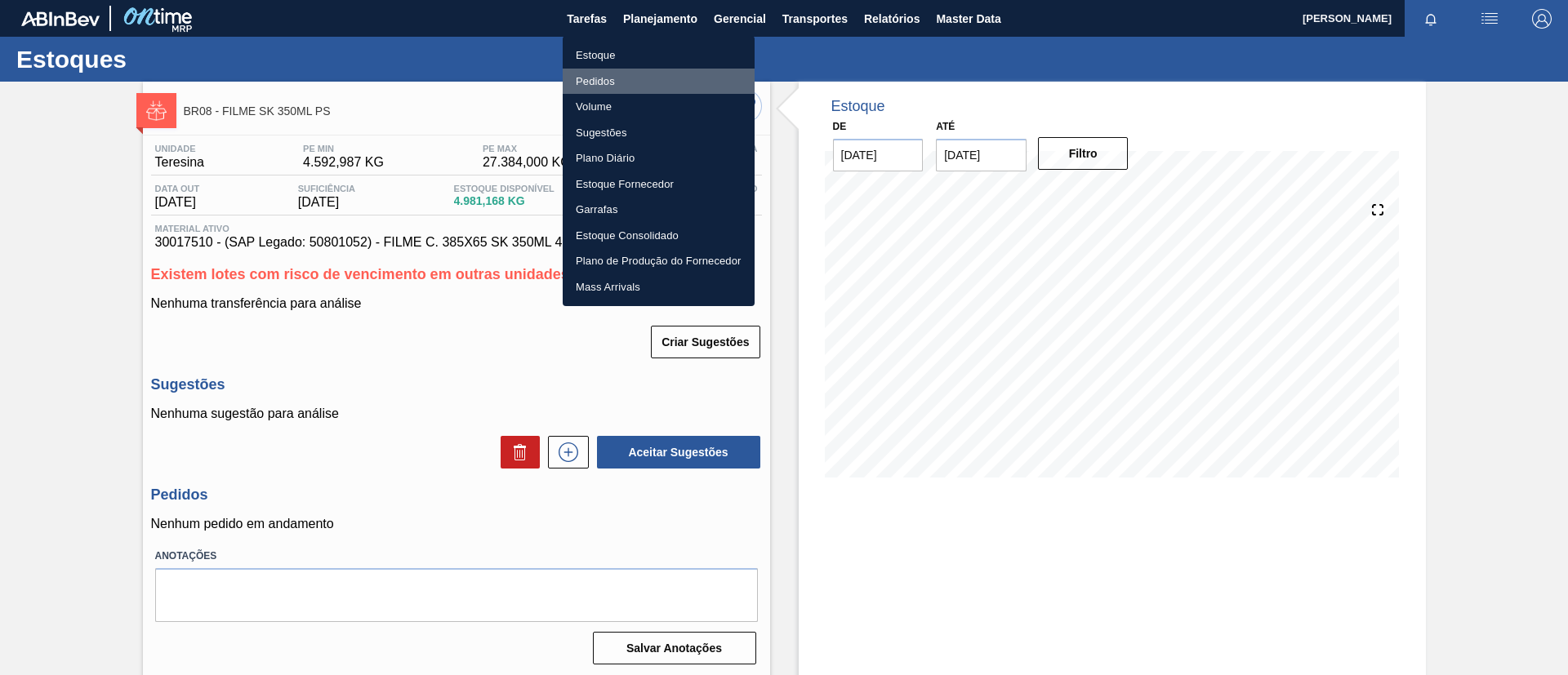
click at [684, 75] on li "Pedidos" at bounding box center [659, 81] width 192 height 26
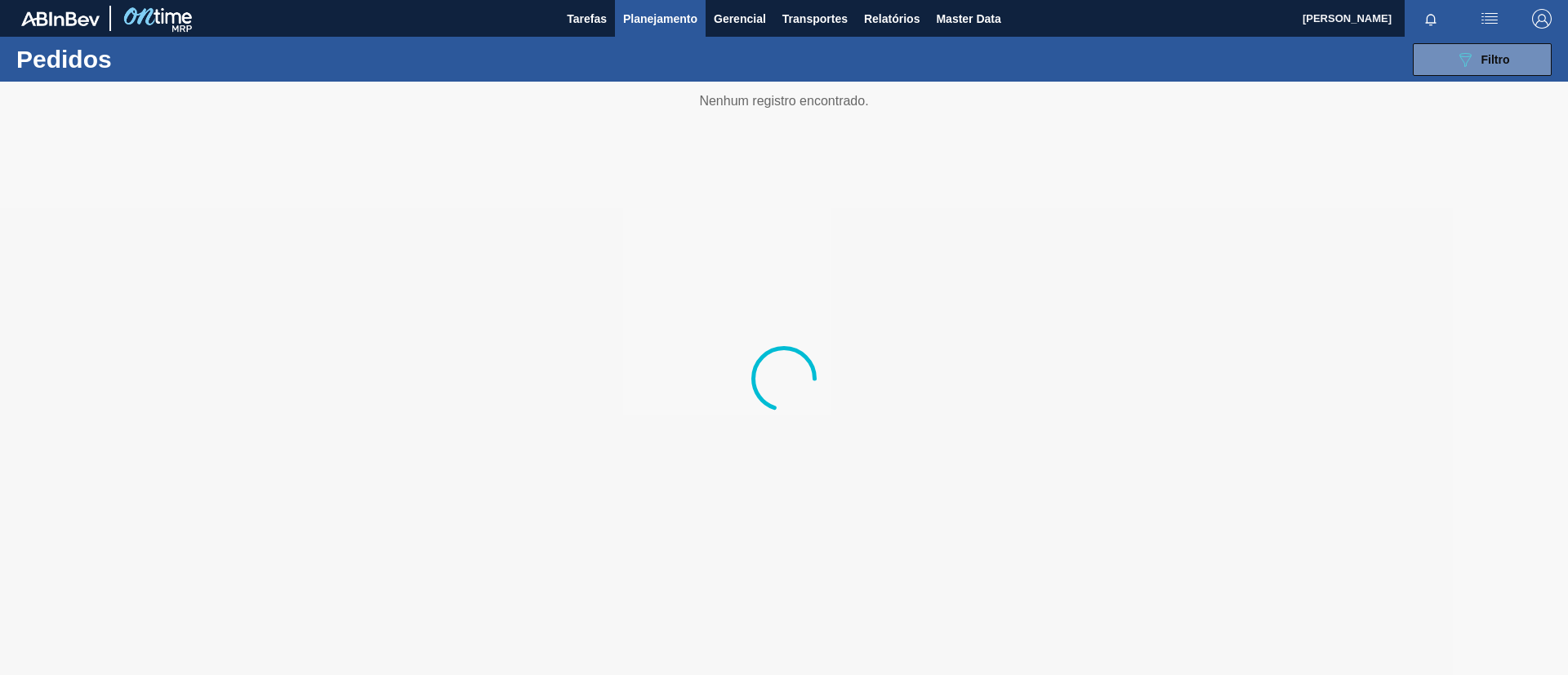
click at [691, 29] on button "Planejamento" at bounding box center [660, 18] width 91 height 37
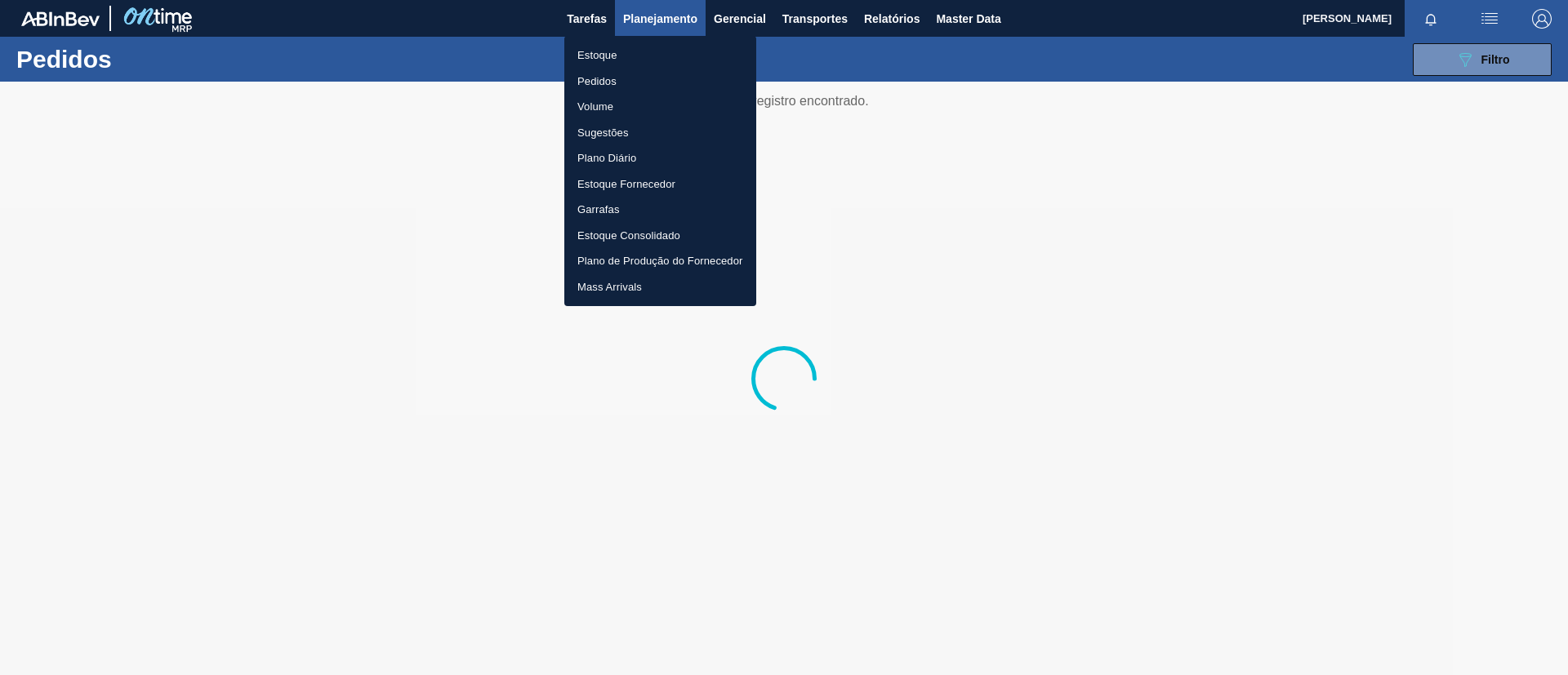
click at [678, 50] on li "Estoque" at bounding box center [660, 55] width 192 height 26
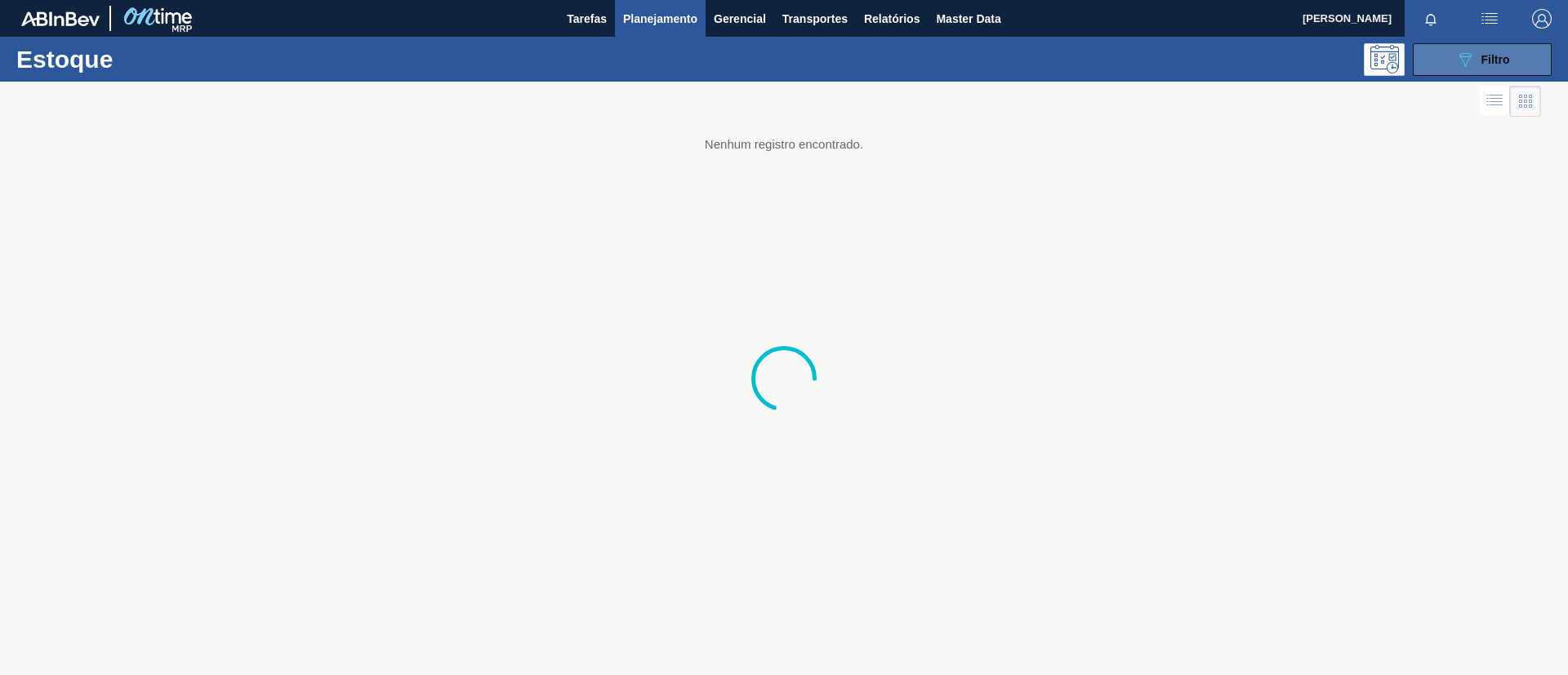
click at [1473, 67] on icon "089F7B8B-B2A5-4AFE-B5C0-19BA573D28AC" at bounding box center [1464, 59] width 19 height 19
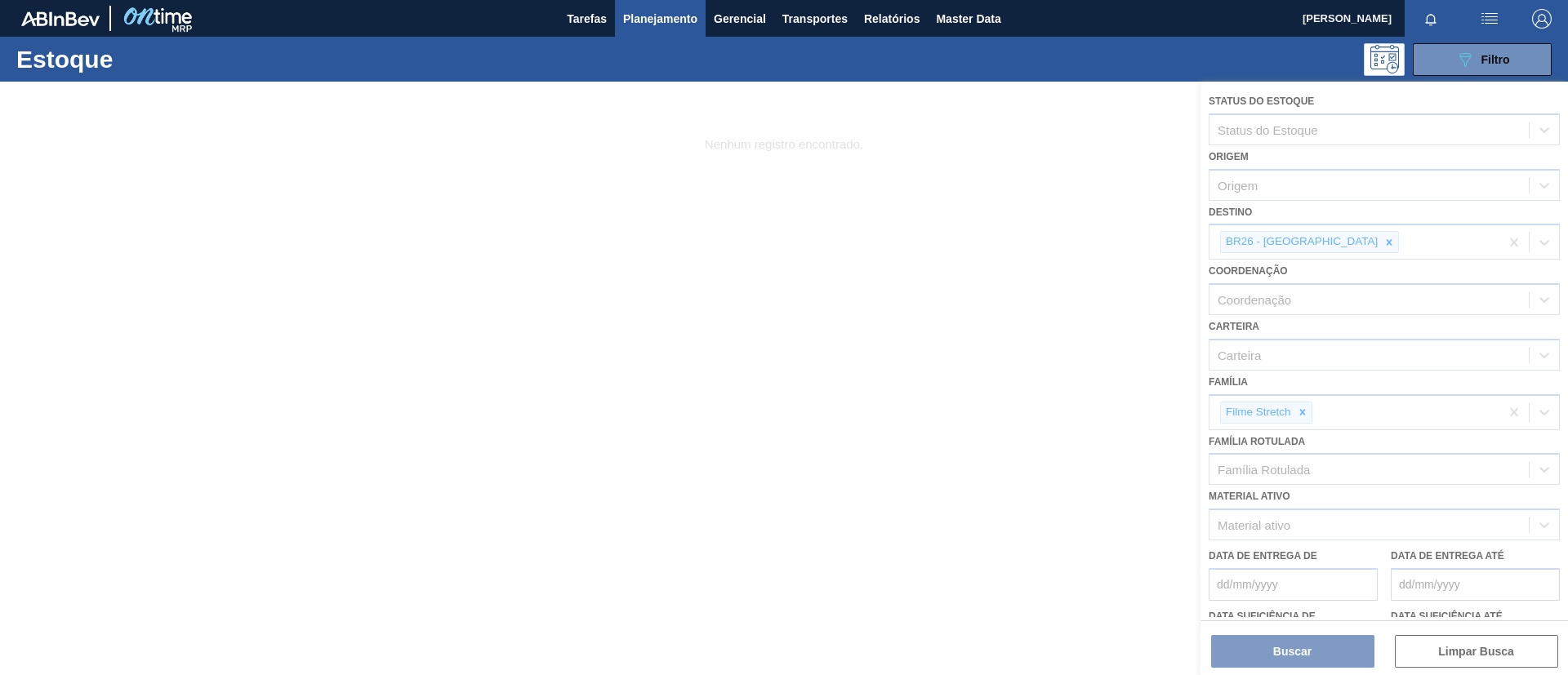
click at [1294, 403] on div at bounding box center [784, 378] width 1568 height 593
click at [1300, 407] on div at bounding box center [784, 378] width 1568 height 593
click at [1302, 408] on div at bounding box center [784, 378] width 1568 height 593
click at [1303, 409] on div at bounding box center [784, 378] width 1568 height 593
click at [1303, 414] on div at bounding box center [784, 378] width 1568 height 593
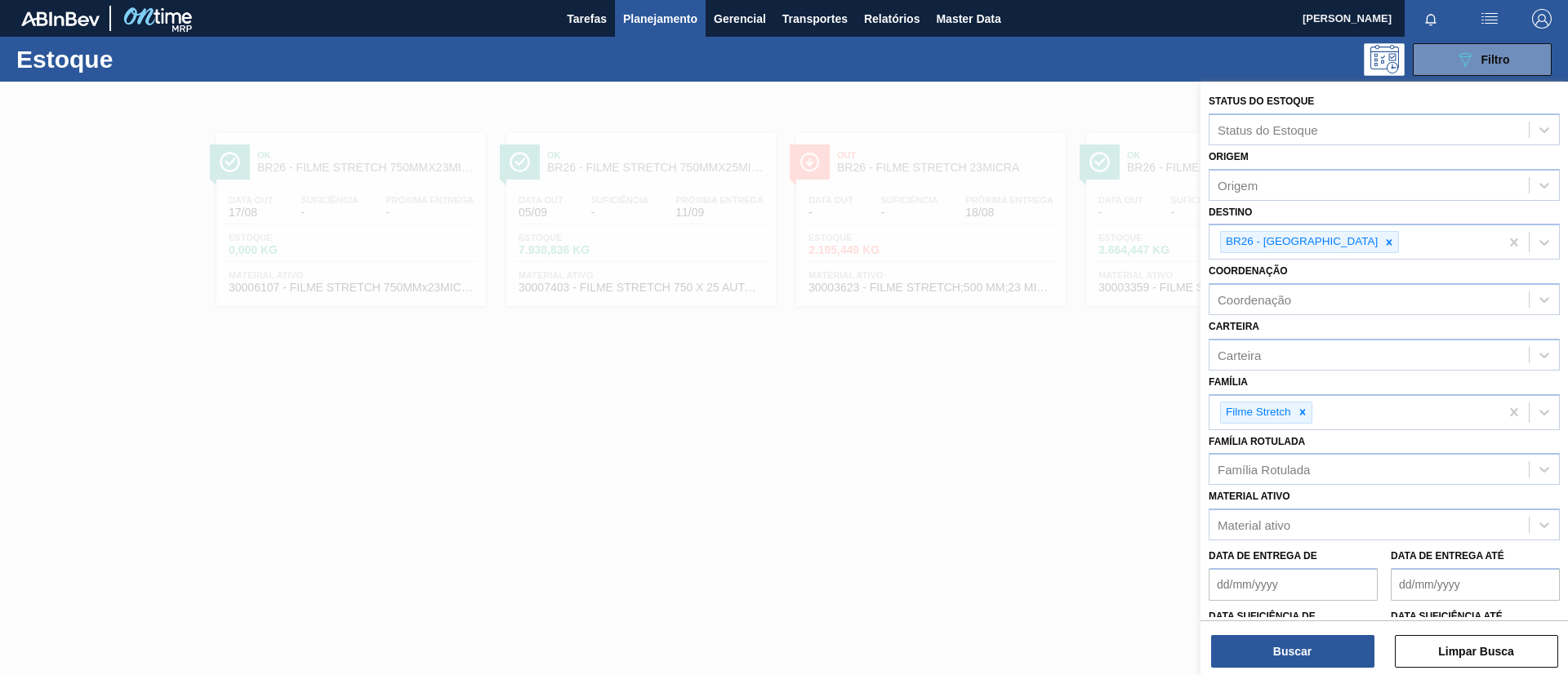
click at [1303, 414] on icon at bounding box center [1302, 411] width 6 height 6
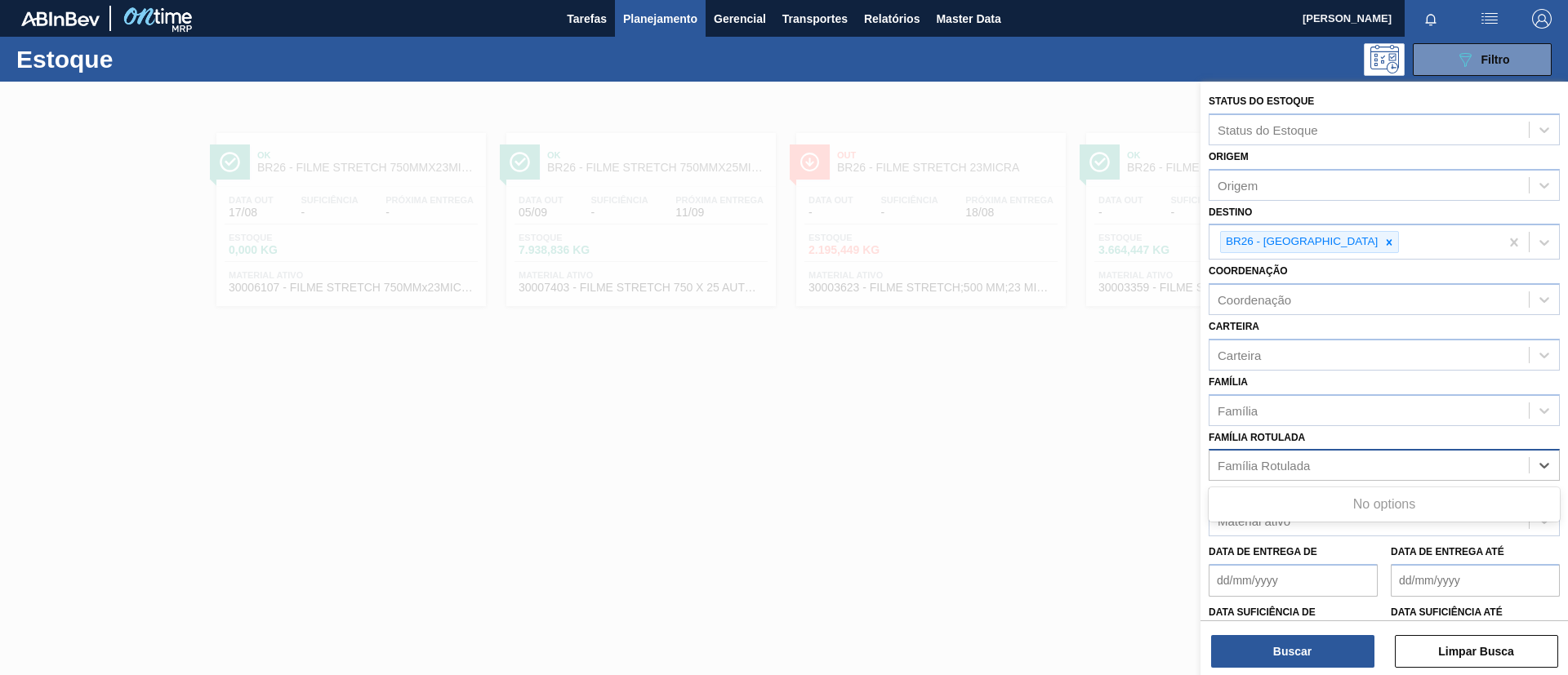
click at [1308, 465] on div "Família Rotulada" at bounding box center [1263, 466] width 93 height 14
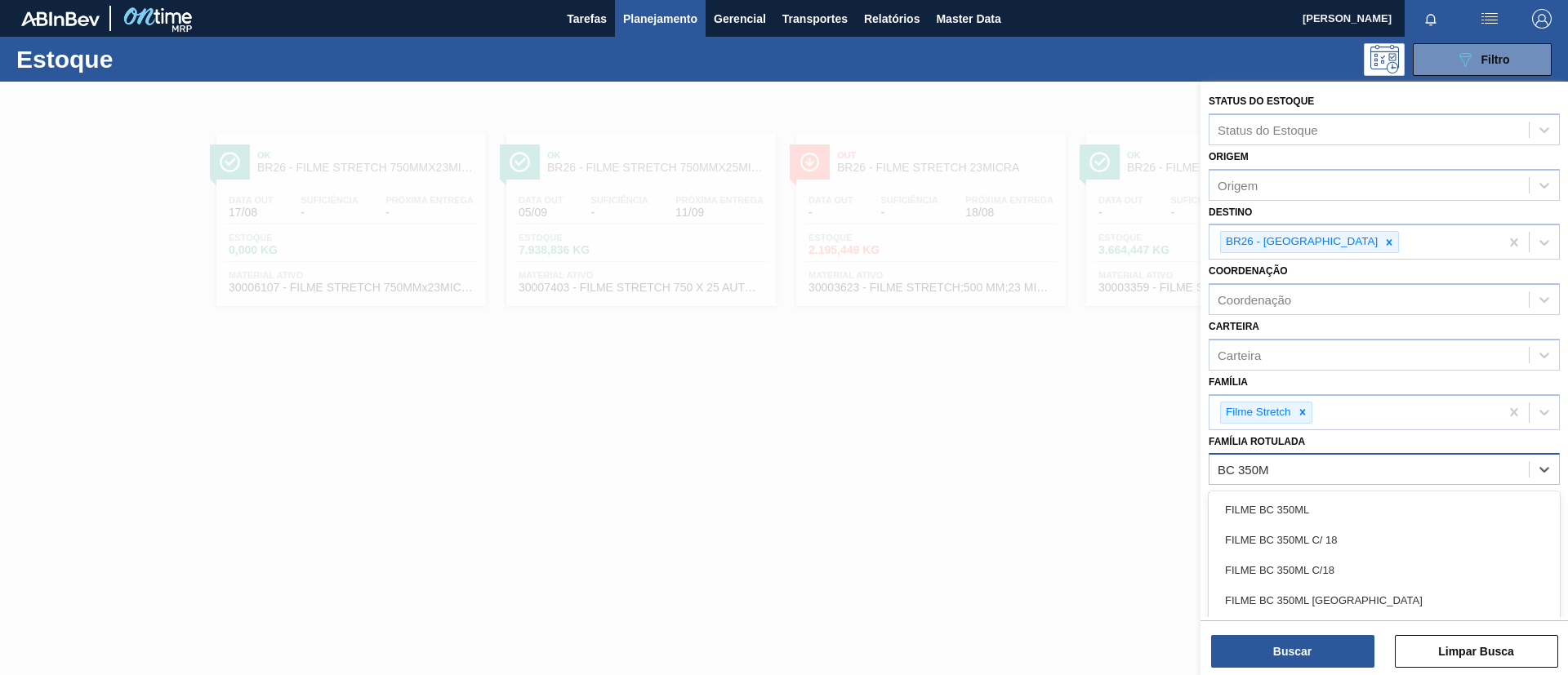
type Rotulada "BC 350ML"
click at [1325, 502] on div "FILME BC 350ML" at bounding box center [1384, 510] width 352 height 30
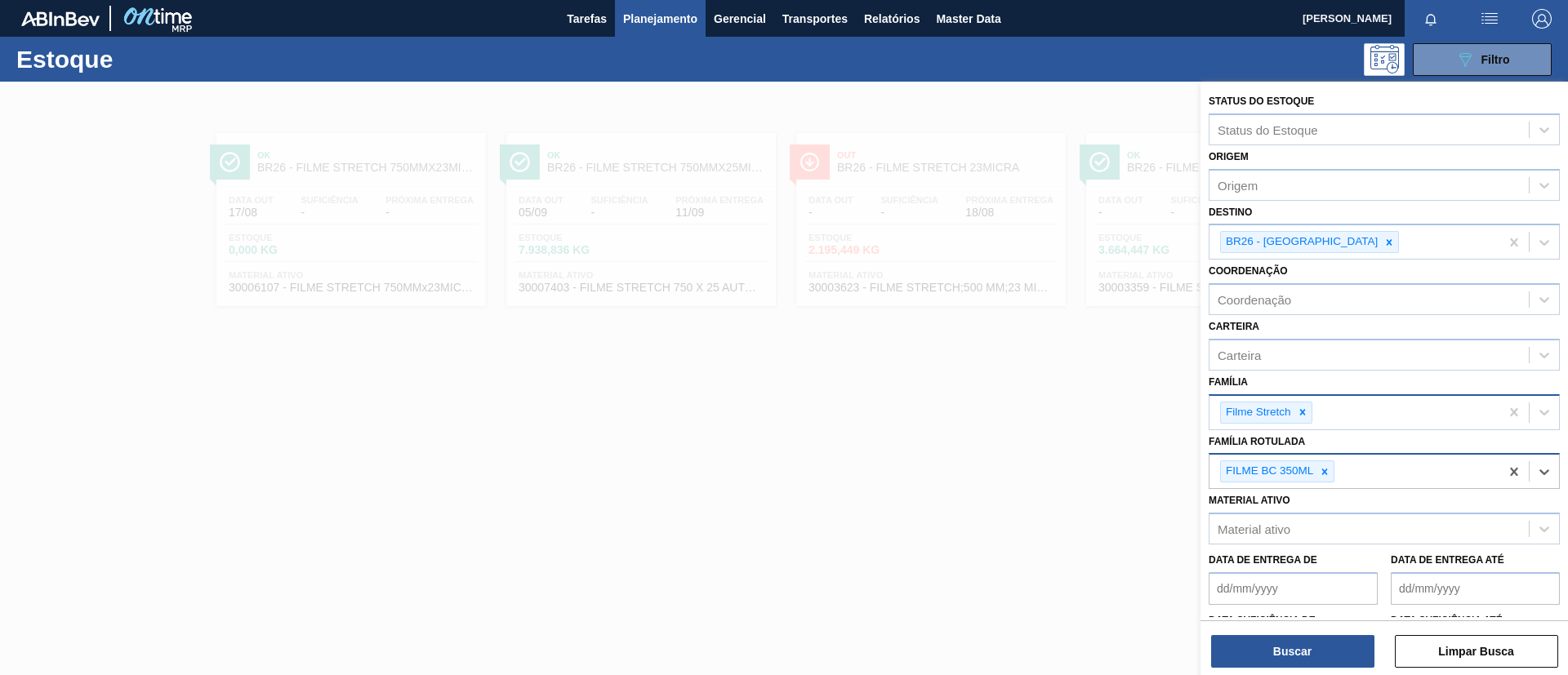
click at [1302, 421] on div at bounding box center [1302, 412] width 18 height 20
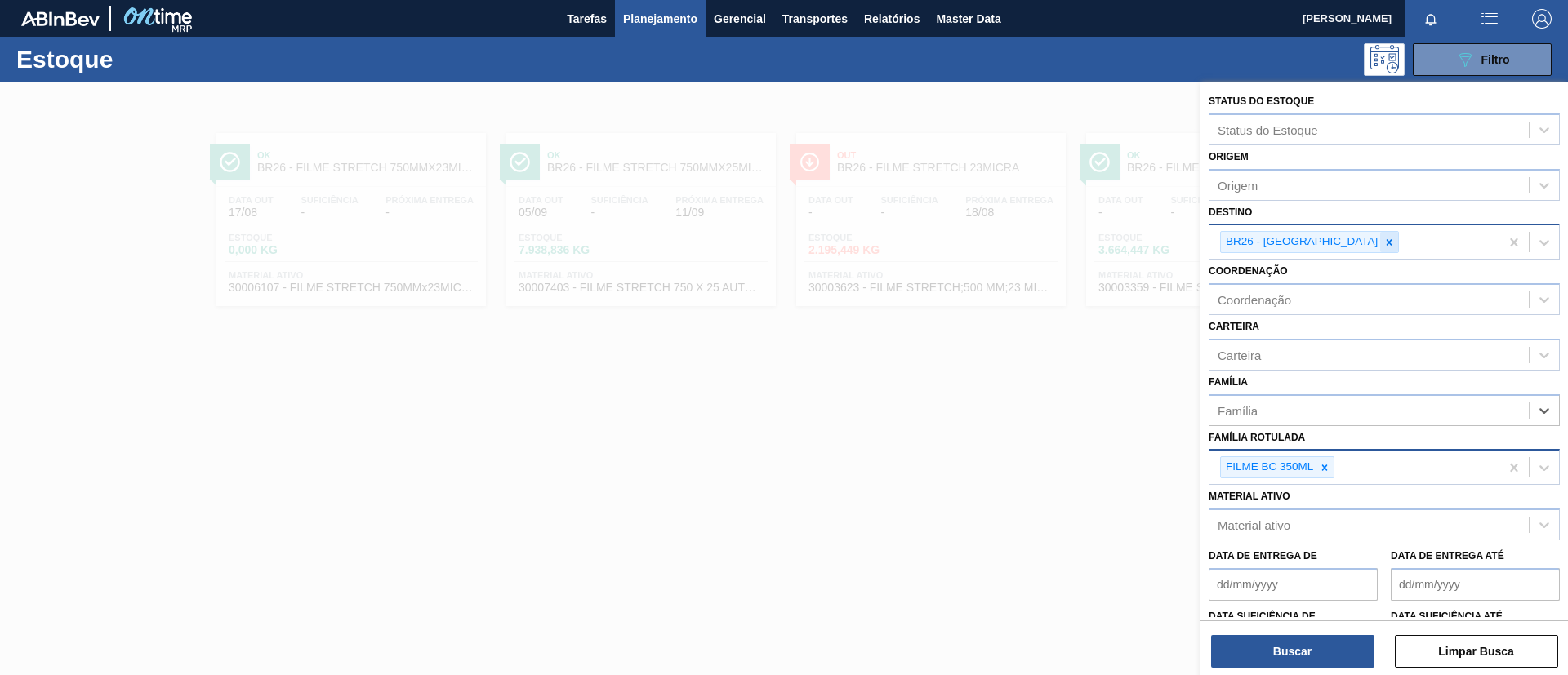
click at [1383, 237] on icon at bounding box center [1389, 243] width 12 height 12
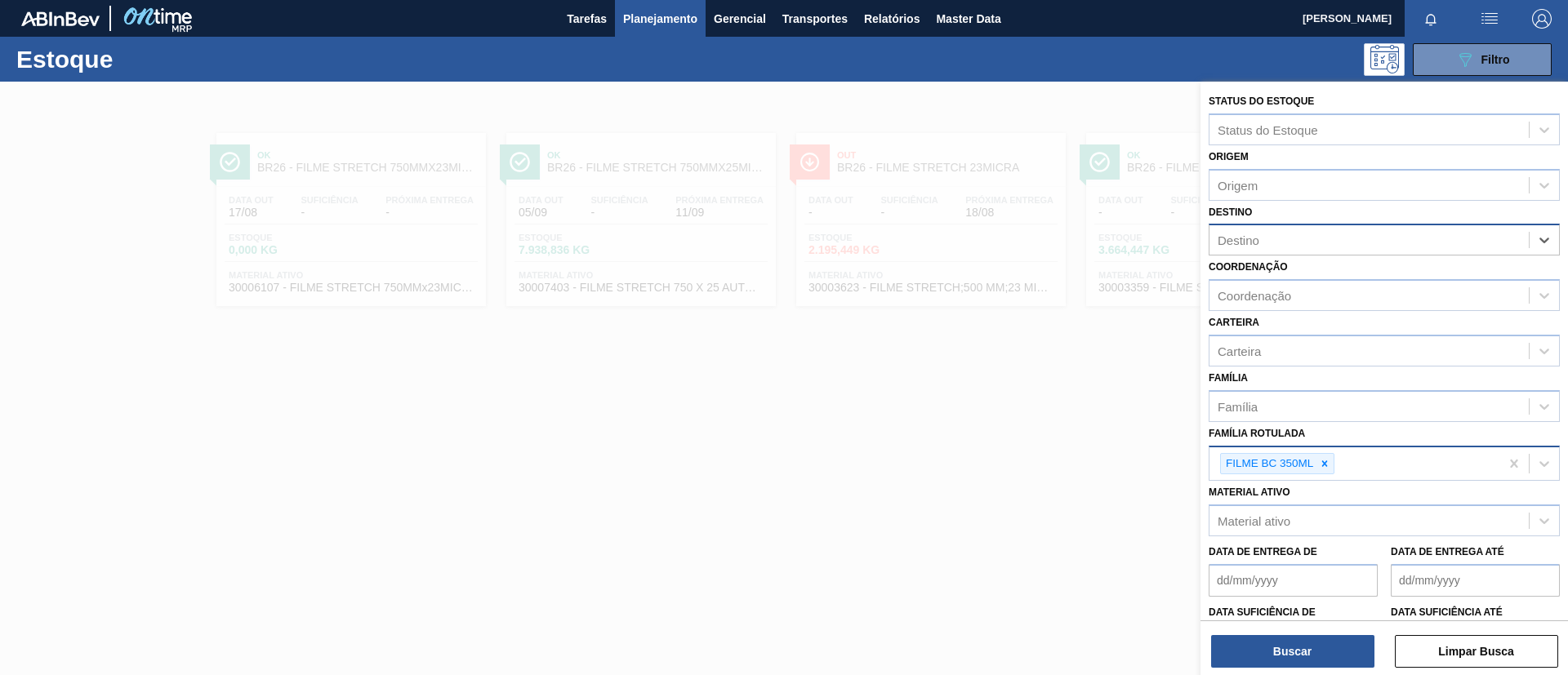
click at [1291, 260] on div "Coordenação Coordenação" at bounding box center [1384, 283] width 352 height 56
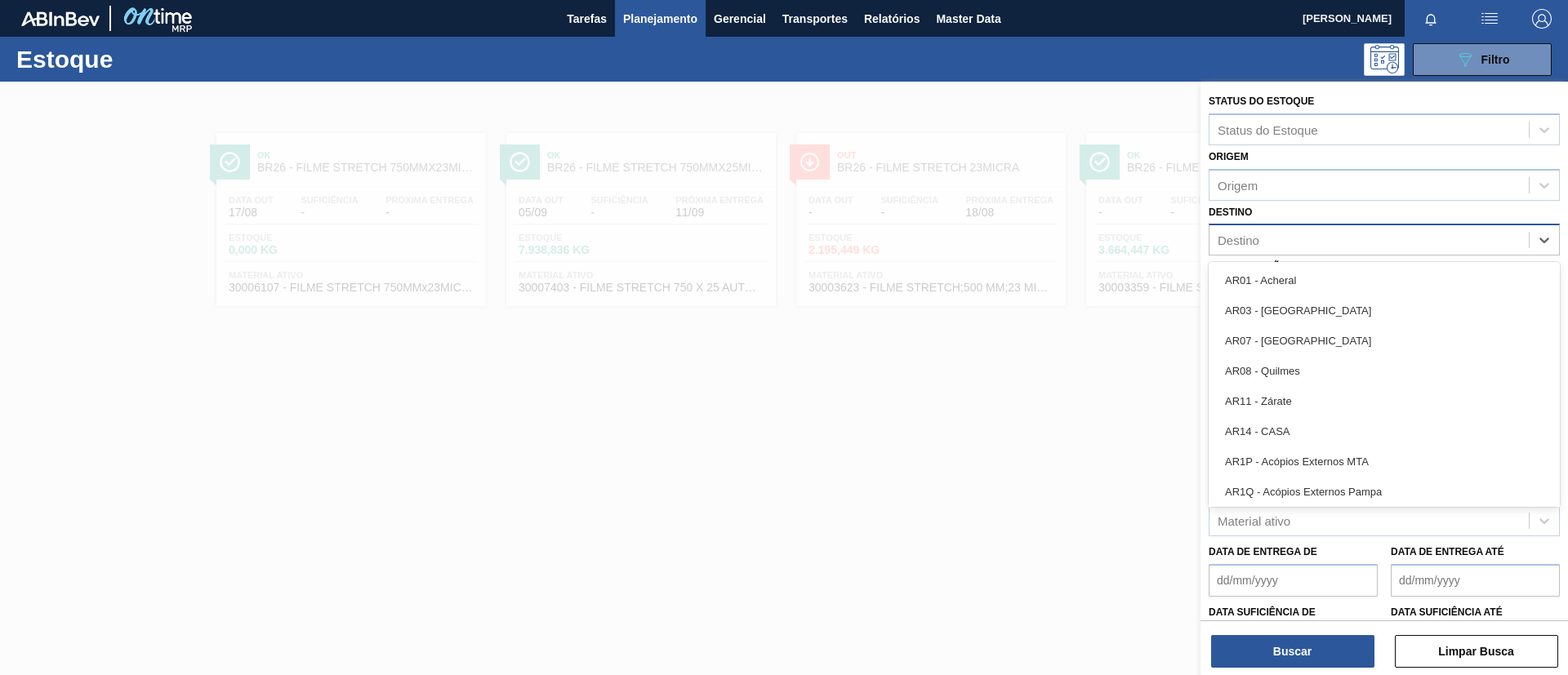
click at [1295, 253] on div "Destino" at bounding box center [1384, 239] width 352 height 32
click at [1352, 244] on div "Destino" at bounding box center [1369, 240] width 319 height 23
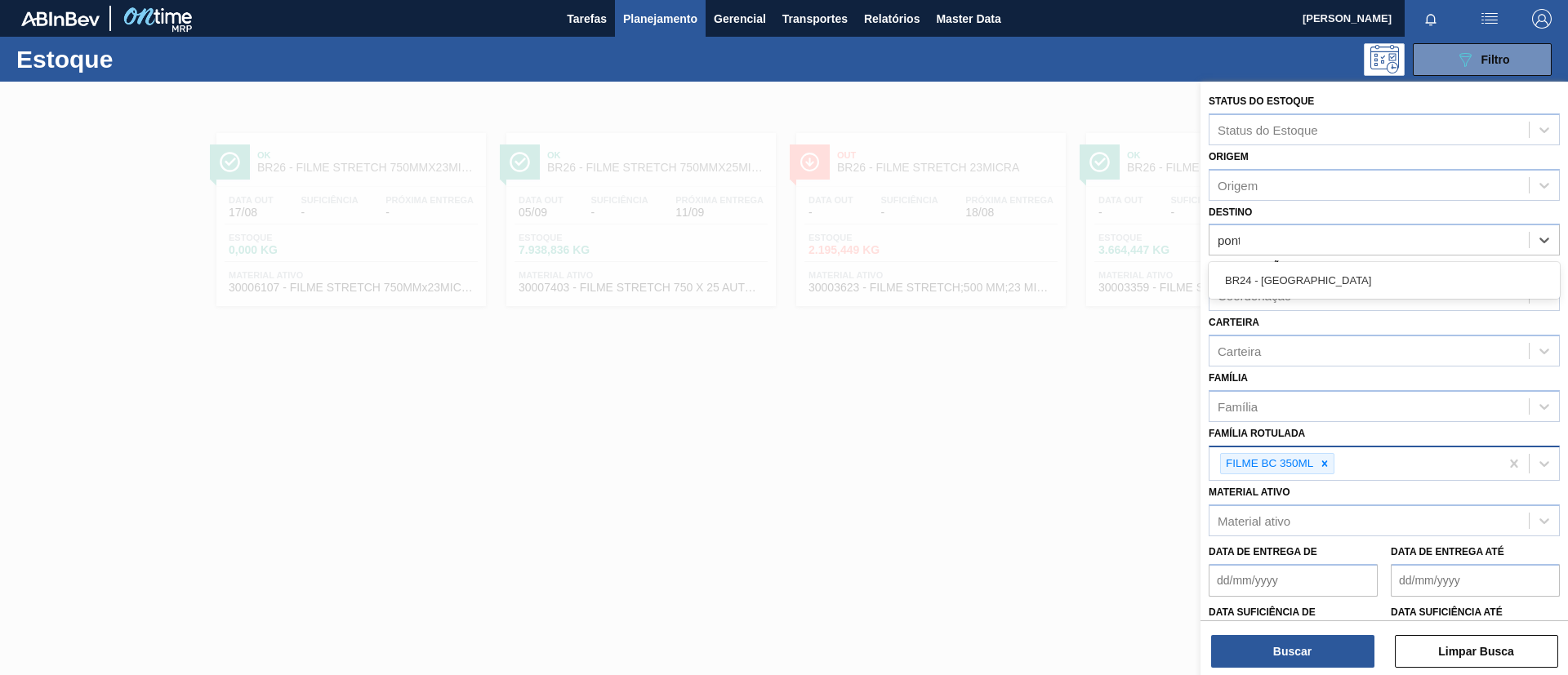
type input "ponta"
click at [1370, 283] on div "BR24 - [GEOGRAPHIC_DATA]" at bounding box center [1384, 280] width 352 height 30
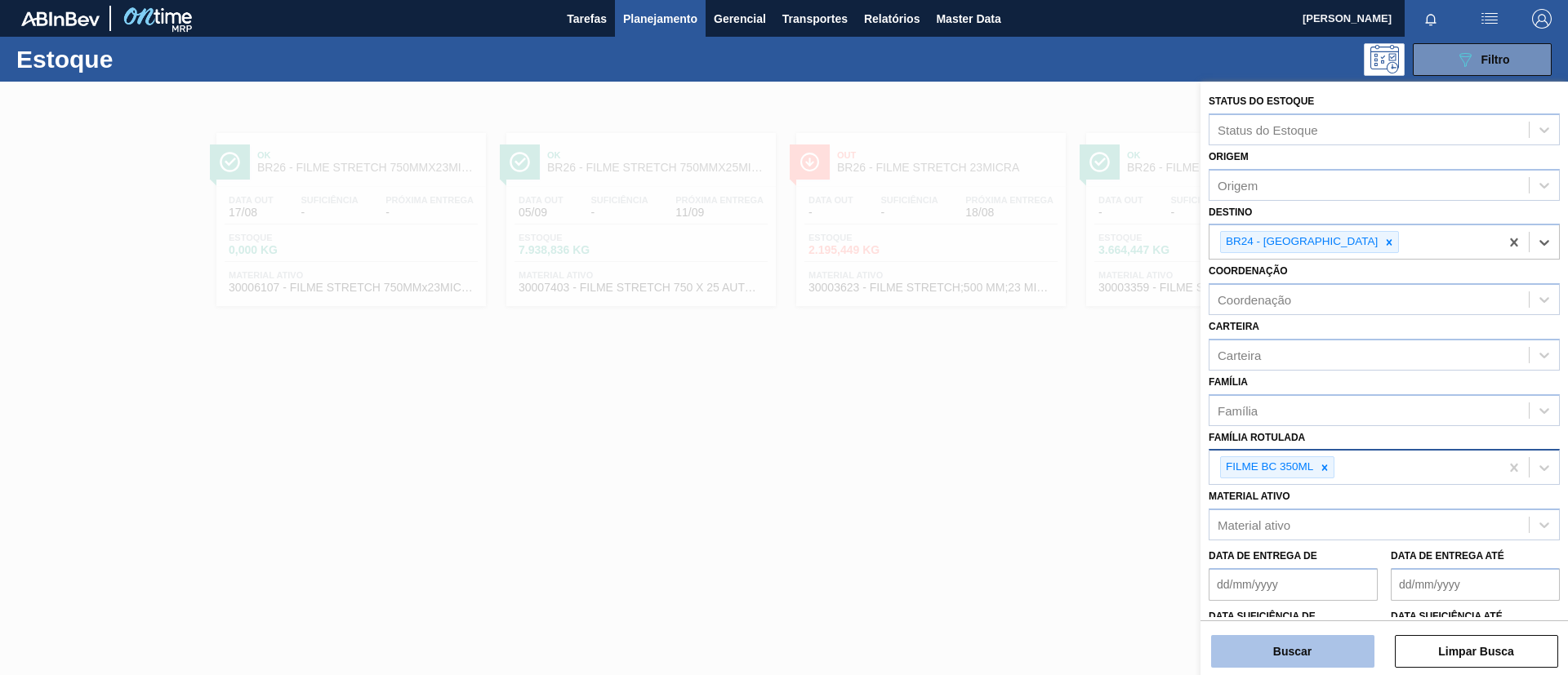
click at [1292, 647] on button "Buscar" at bounding box center [1293, 651] width 164 height 33
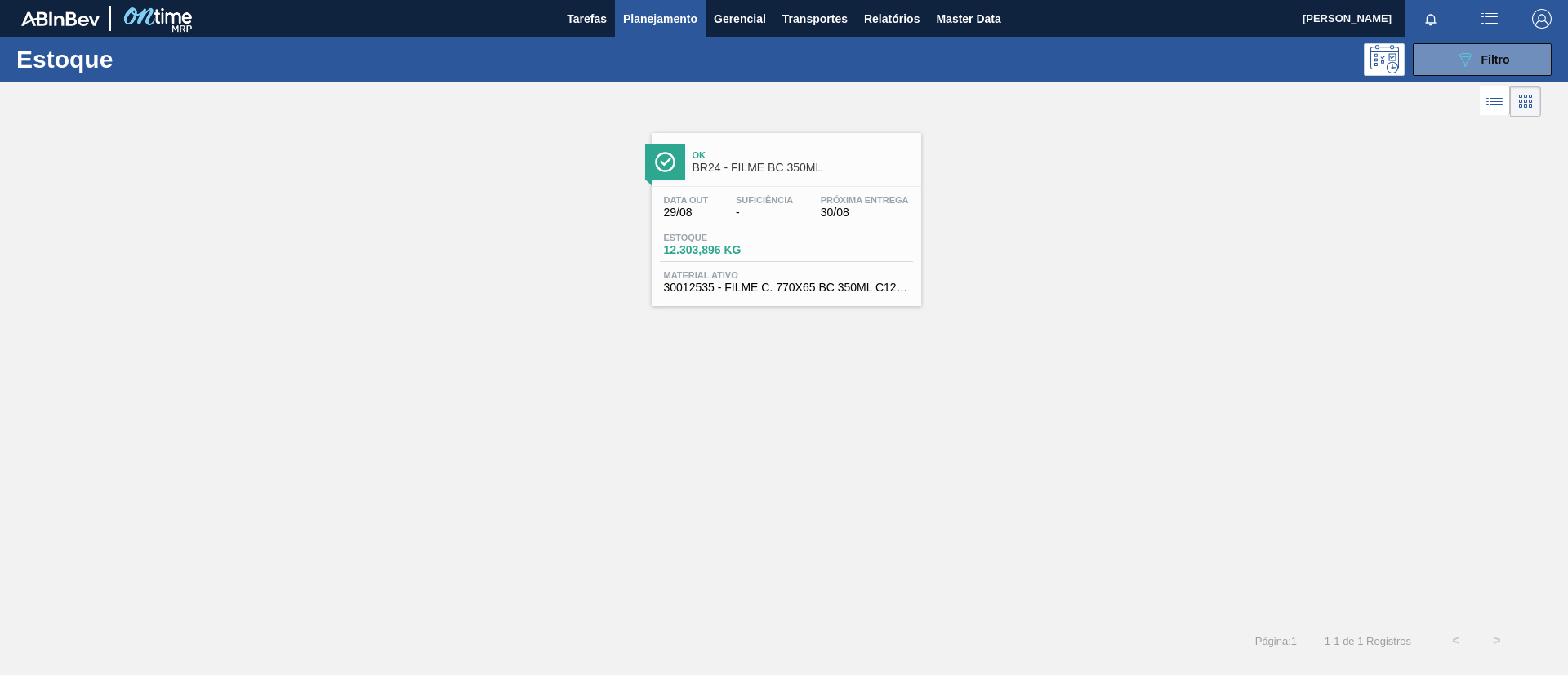
click at [761, 143] on div "Ok BR24 - FILME BC 350ML" at bounding box center [787, 159] width 270 height 37
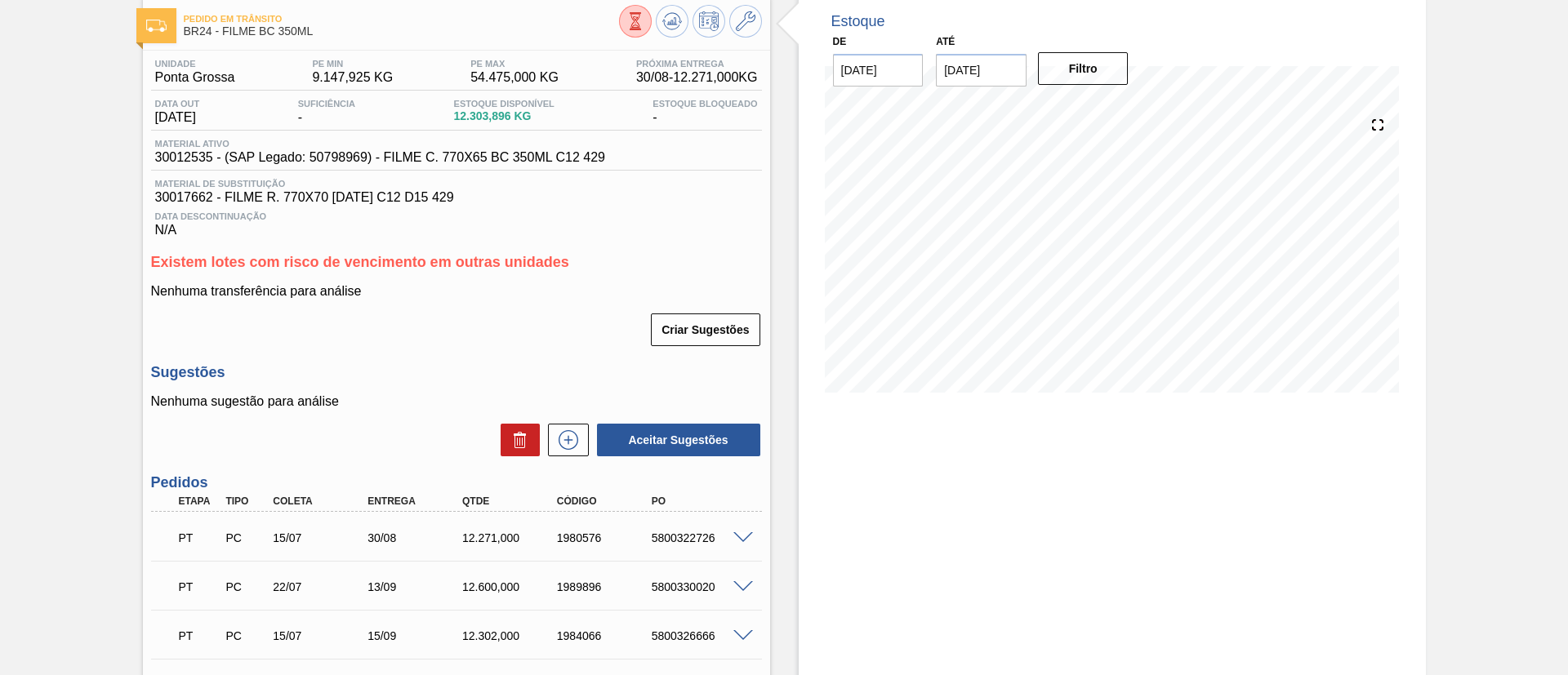
scroll to position [123, 0]
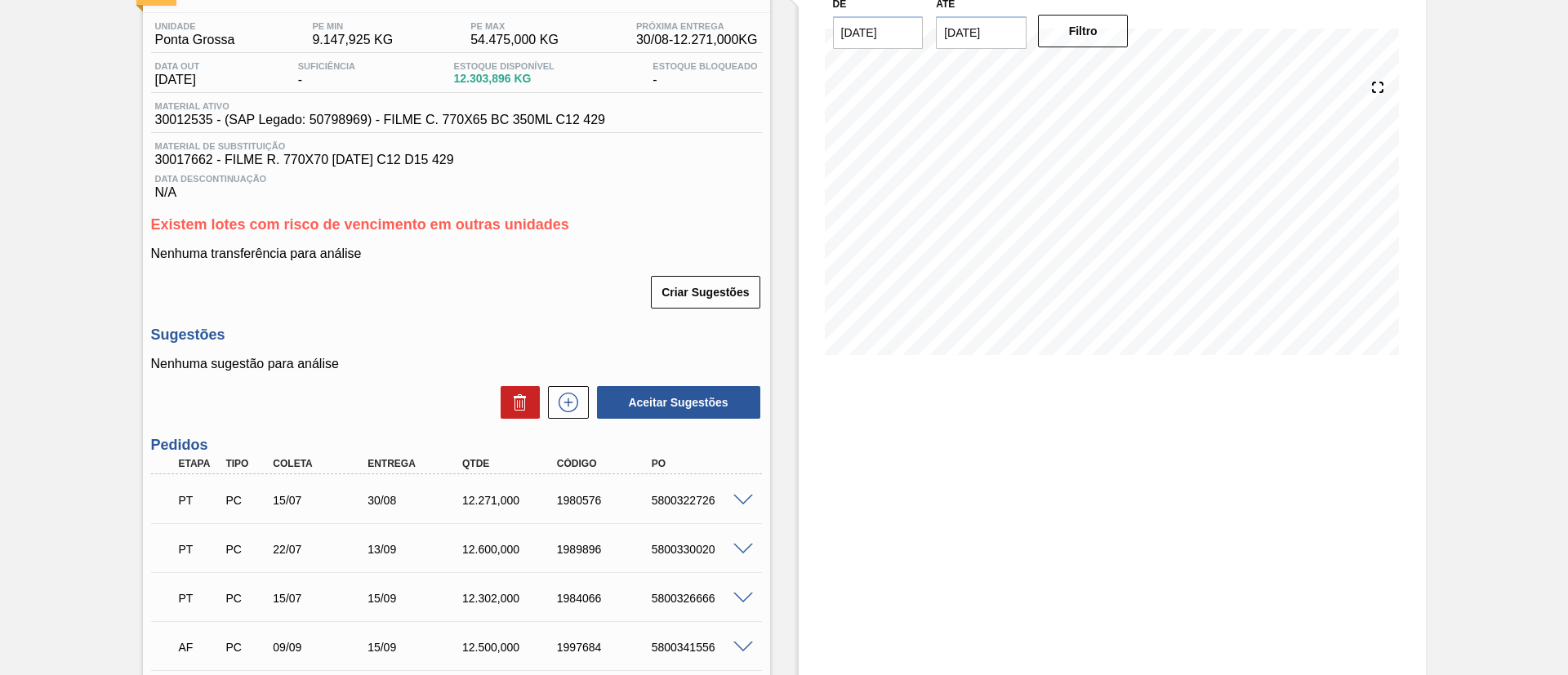
click at [740, 501] on span at bounding box center [742, 501] width 19 height 13
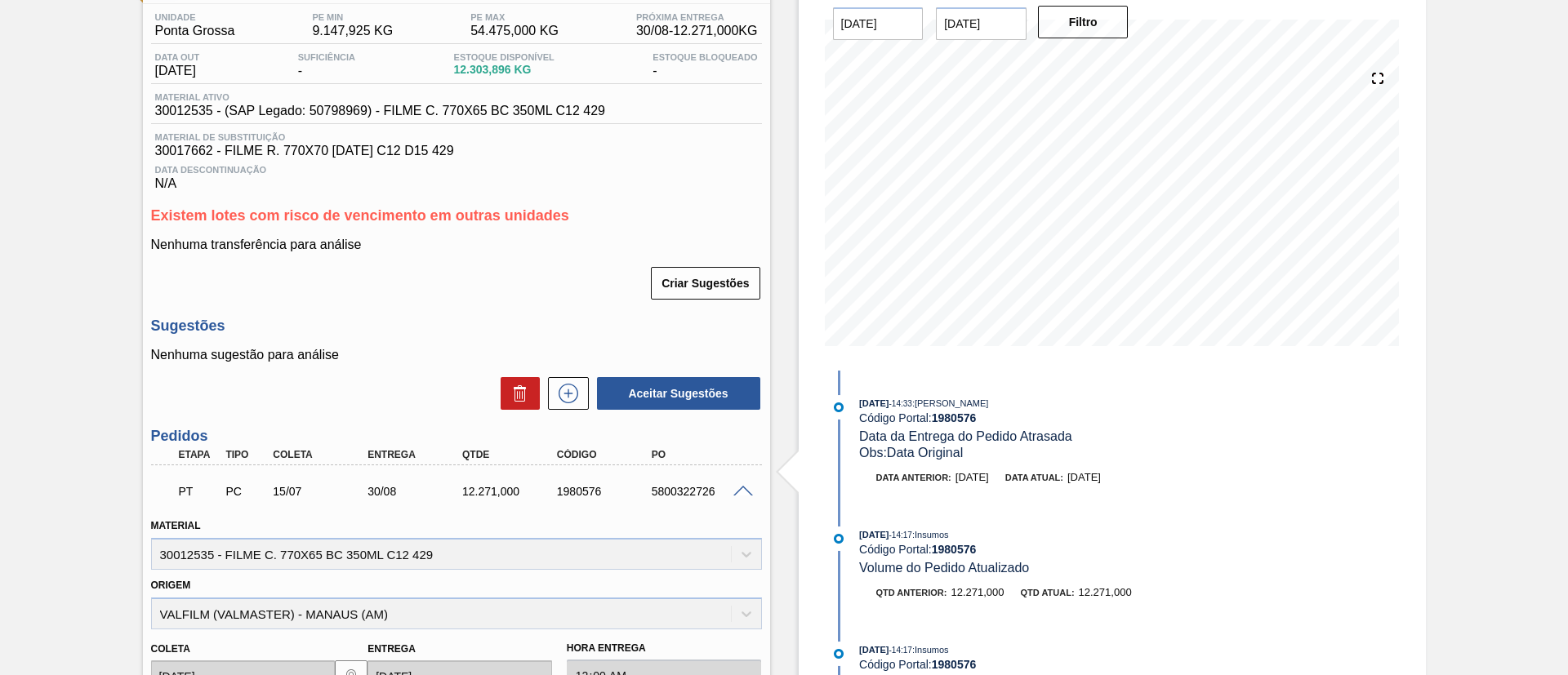
scroll to position [244, 0]
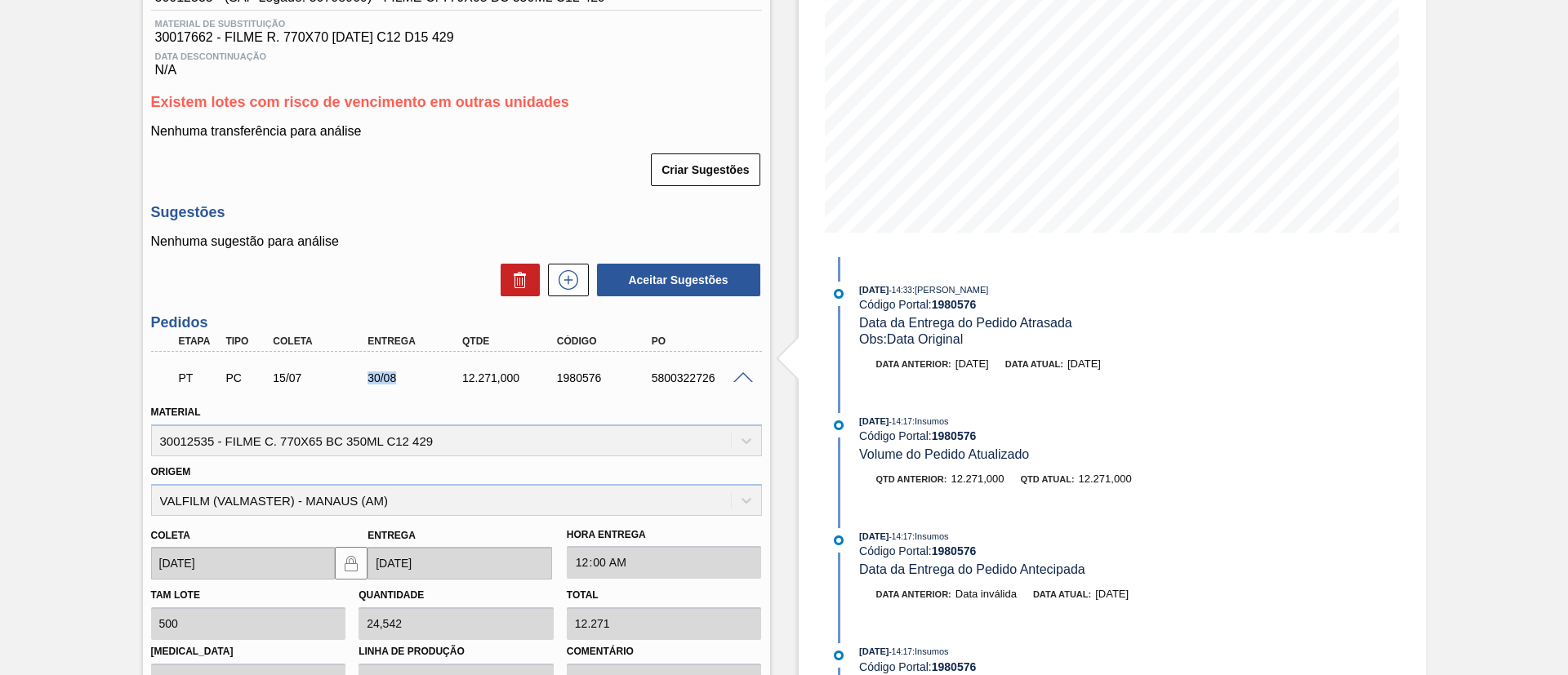
click at [407, 381] on div "PT PC 15/07 30/08 12.271,000 1980576 5800322726" at bounding box center [452, 375] width 568 height 33
copy div "30/08"
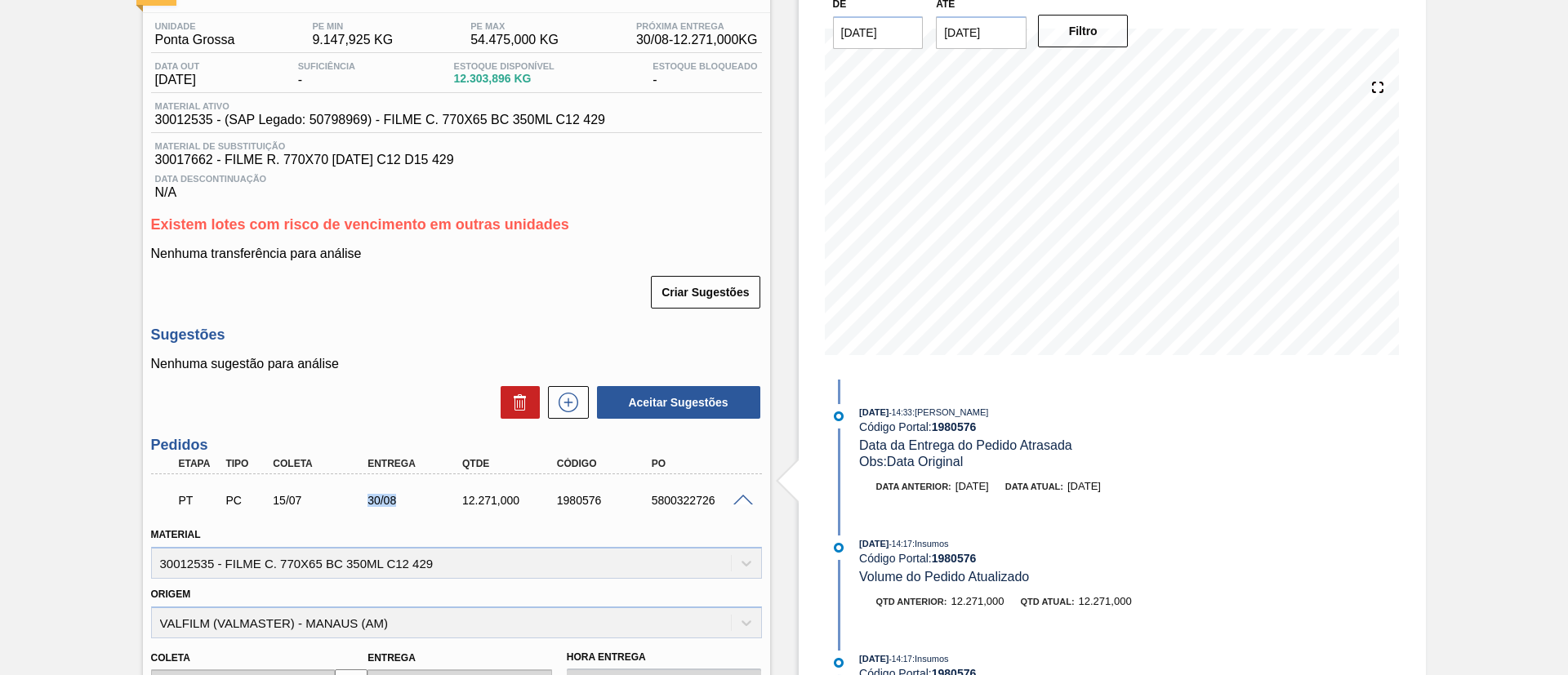
scroll to position [0, 0]
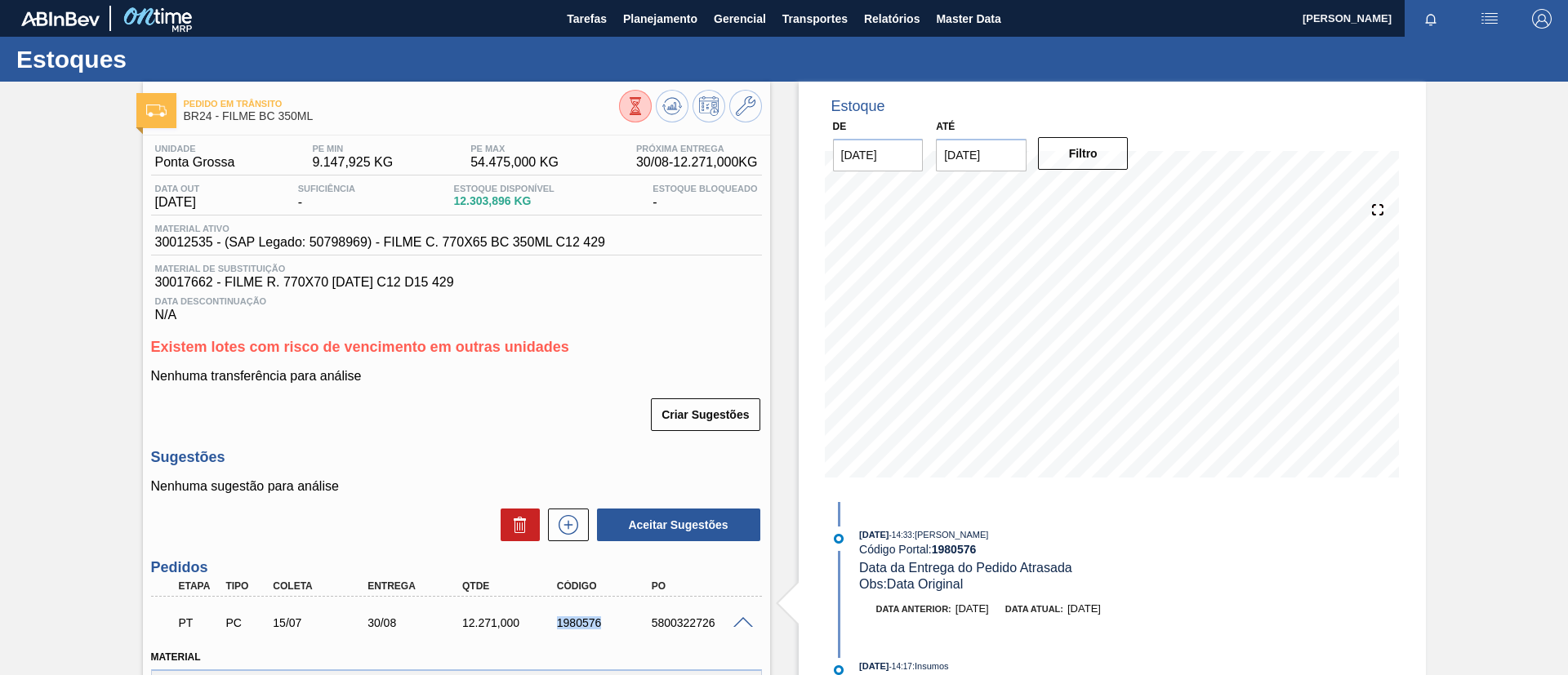
drag, startPoint x: 542, startPoint y: 626, endPoint x: 642, endPoint y: 625, distance: 100.0
click at [642, 625] on div "PT PC 15/07 30/08 12.271,000 1980576 5800322726" at bounding box center [452, 621] width 568 height 33
copy div "1980576"
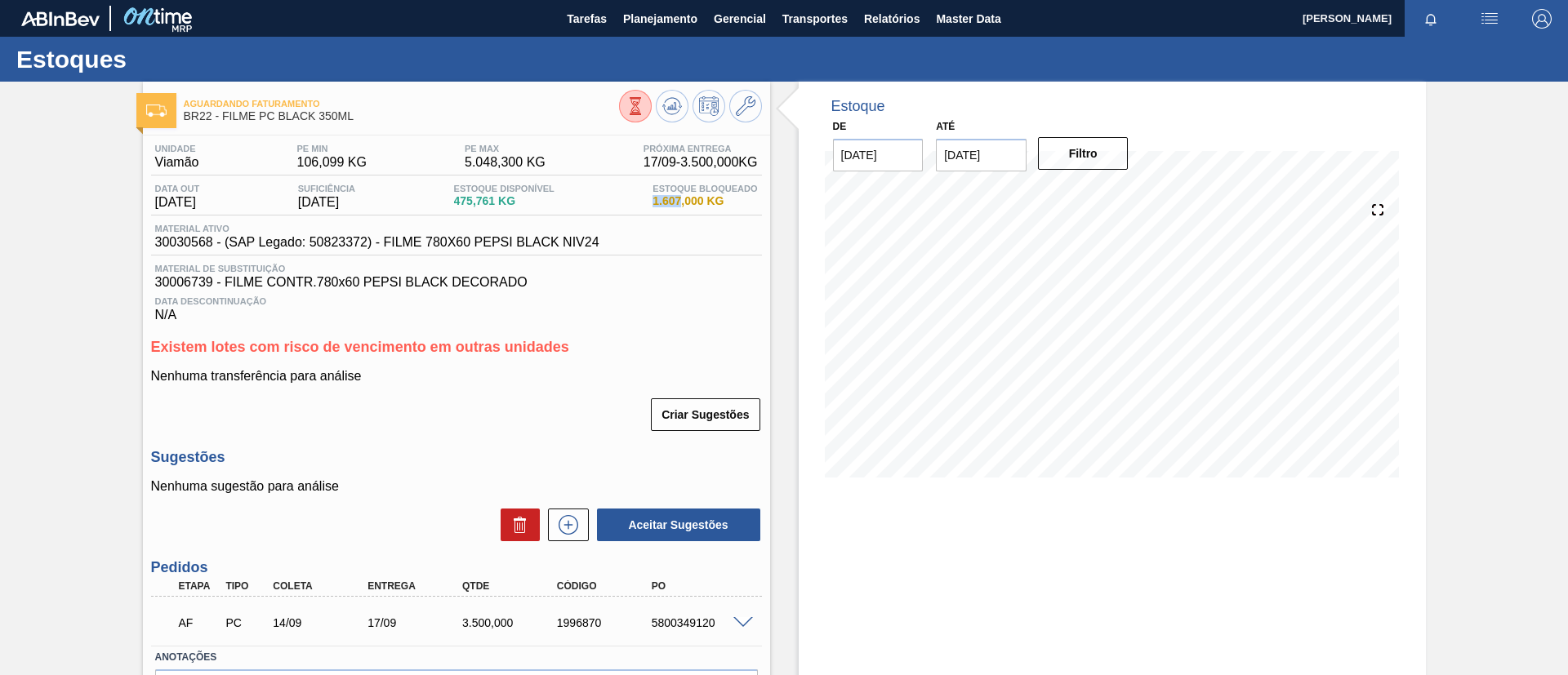
drag, startPoint x: 648, startPoint y: 201, endPoint x: 680, endPoint y: 201, distance: 32.0
click at [680, 201] on div "Estoque Bloqueado 1.607,000 KG" at bounding box center [705, 196] width 113 height 26
copy span "1.607"
drag, startPoint x: 365, startPoint y: 114, endPoint x: 223, endPoint y: 119, distance: 142.1
click at [223, 119] on span "BR22 - FILME PC BLACK 350ML" at bounding box center [401, 116] width 435 height 13
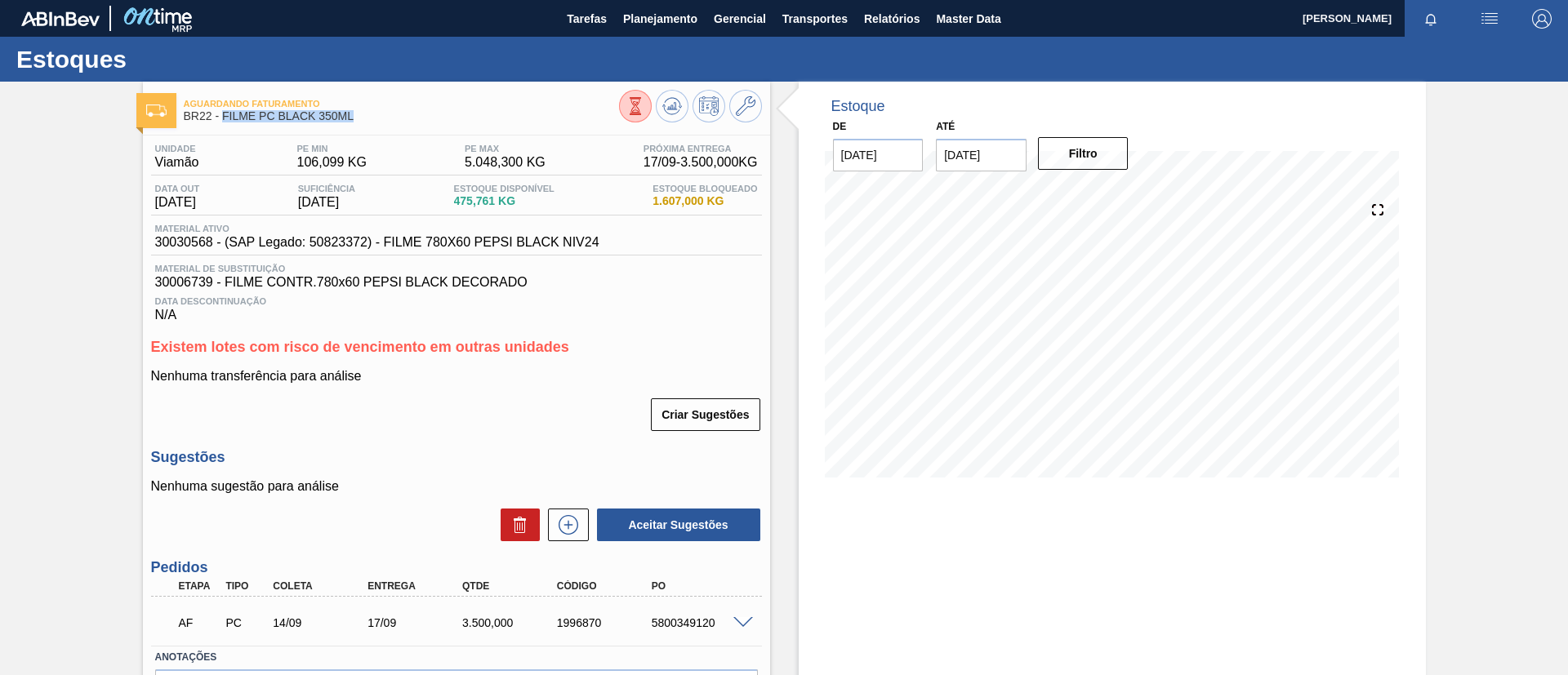
copy span "FILME PC BLACK 350ML"
click at [0, 278] on div "Aguardando Faturamento BR22 - FILME PC BLACK 350ML Unidade Viamão PE MIN 106,09…" at bounding box center [784, 431] width 1568 height 698
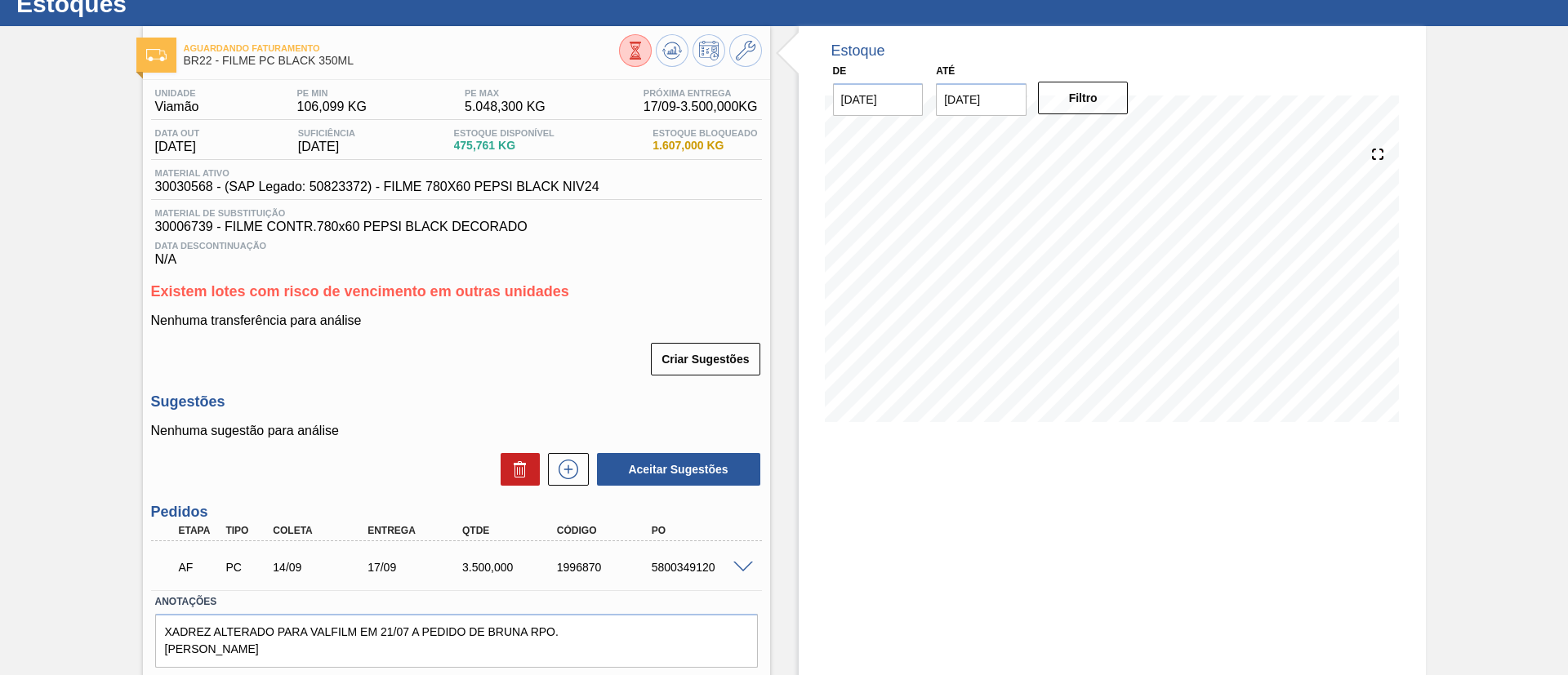
scroll to position [104, 0]
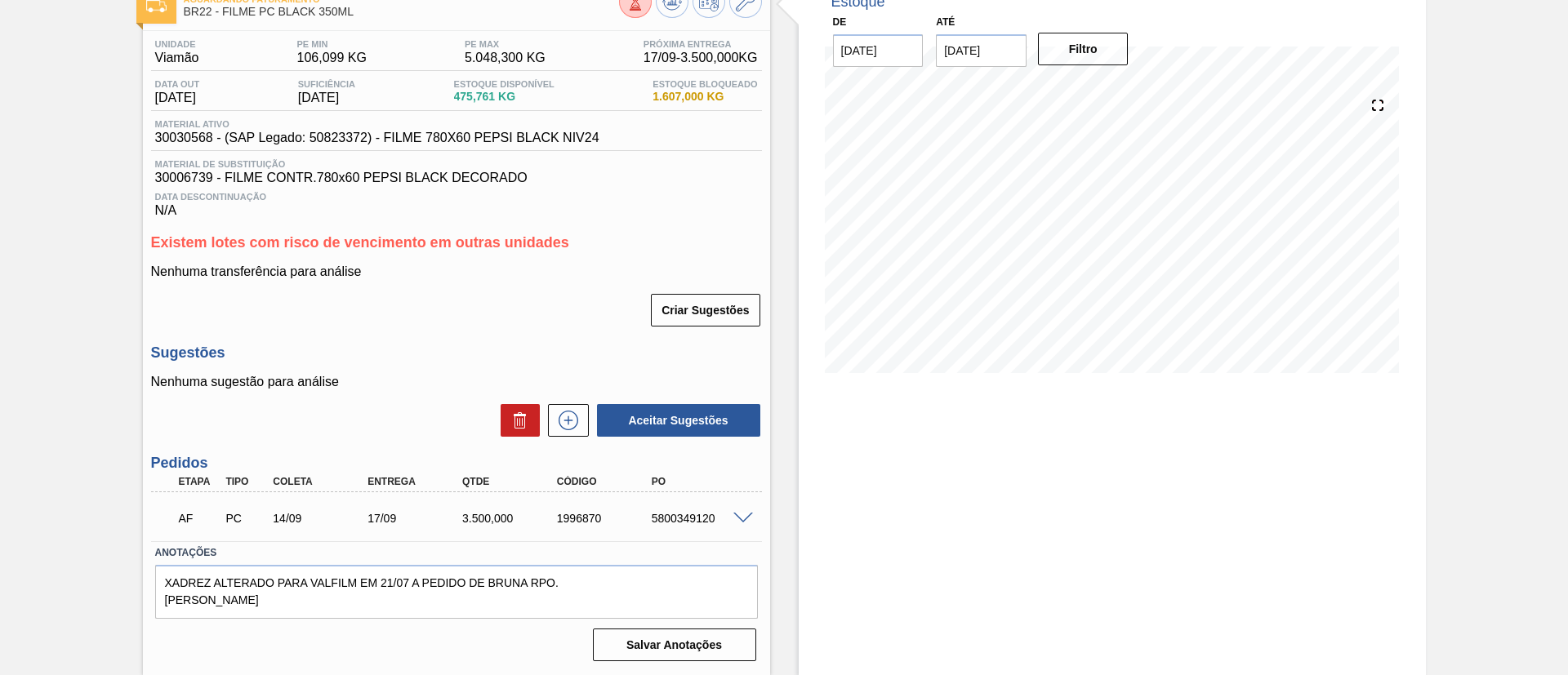
click at [748, 509] on div "AF PC 14/09 17/09 3.500,000 1996870 5800349120" at bounding box center [457, 516] width 611 height 41
click at [754, 523] on div "AF PC 14/09 17/09 3.500,000 1996870 5800349120" at bounding box center [457, 516] width 611 height 41
click at [753, 529] on div "AF PC 14/09 17/09 3.500,000 1996870 5800349120" at bounding box center [457, 516] width 611 height 41
click at [743, 527] on div "AF PC 14/09 17/09 3.500,000 1996870 5800349120" at bounding box center [457, 516] width 611 height 41
click at [737, 522] on div "5800349120" at bounding box center [701, 518] width 106 height 13
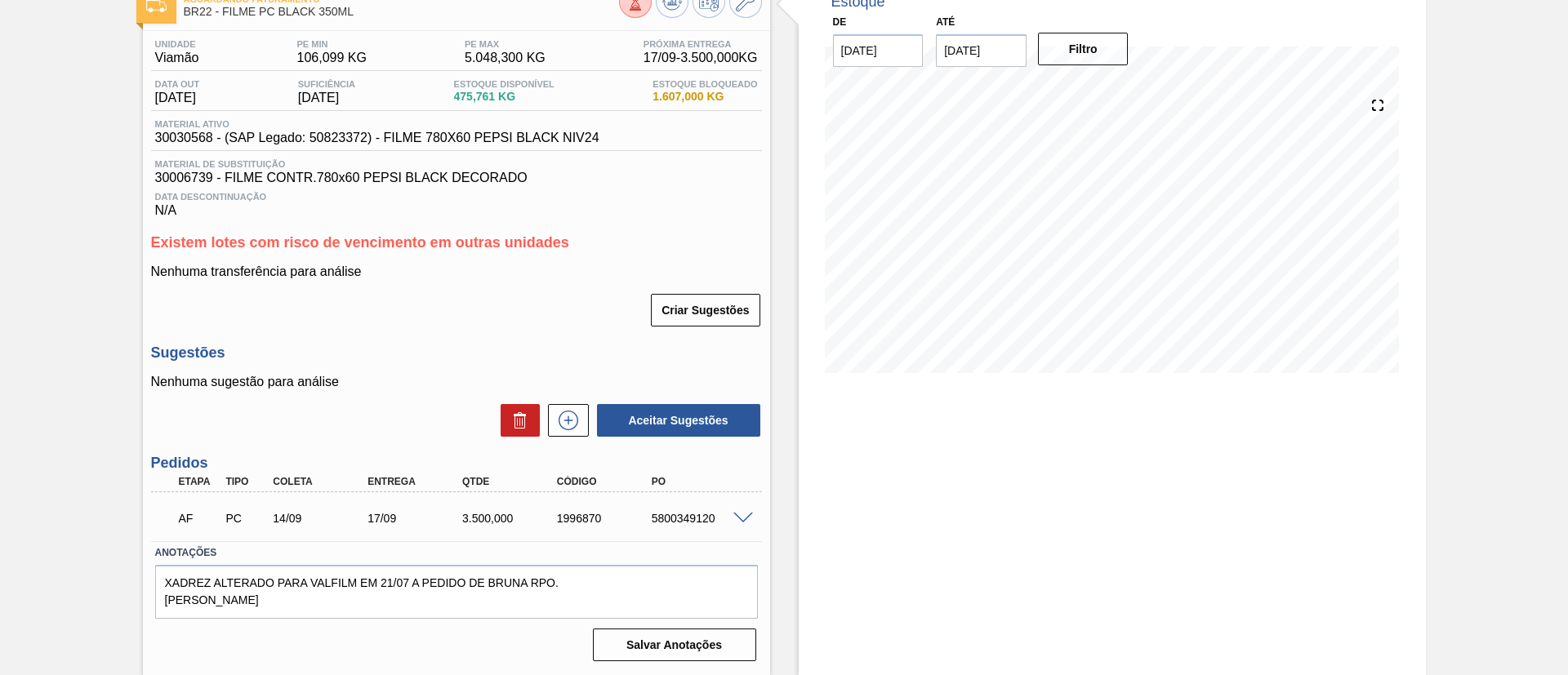
click at [736, 518] on span at bounding box center [742, 518] width 19 height 13
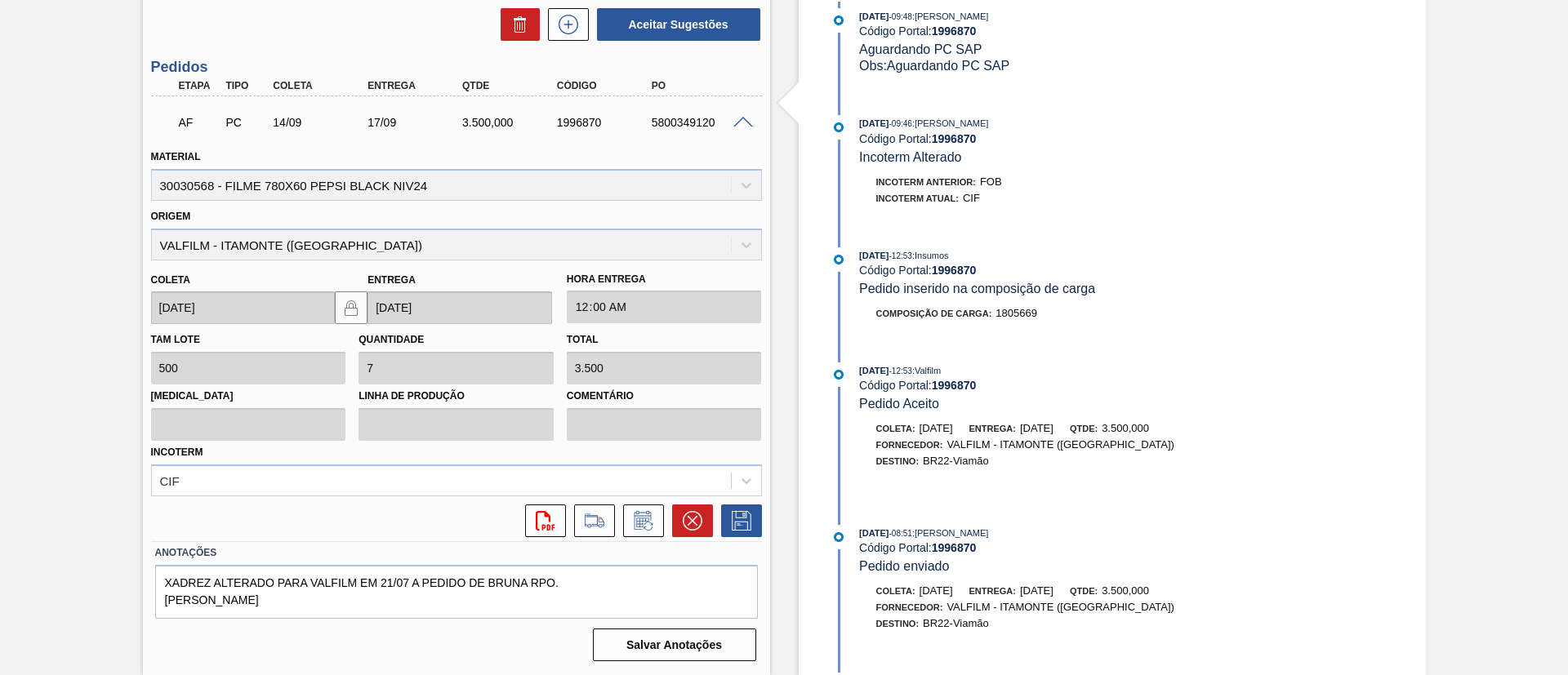
scroll to position [337, 0]
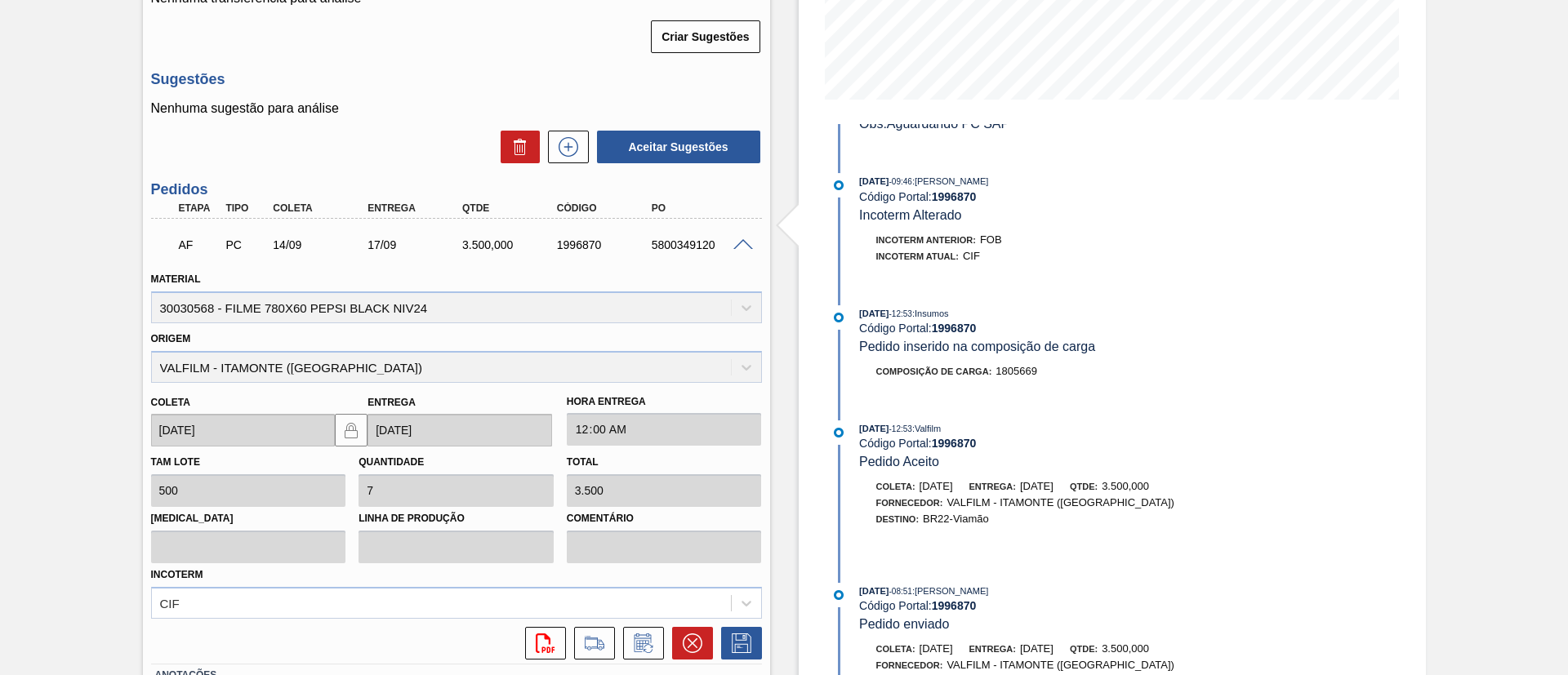
click at [741, 235] on div "AF PC 14/09 17/09 3.500,000 1996870 5800349120" at bounding box center [457, 243] width 611 height 41
click at [751, 243] on span at bounding box center [742, 245] width 19 height 13
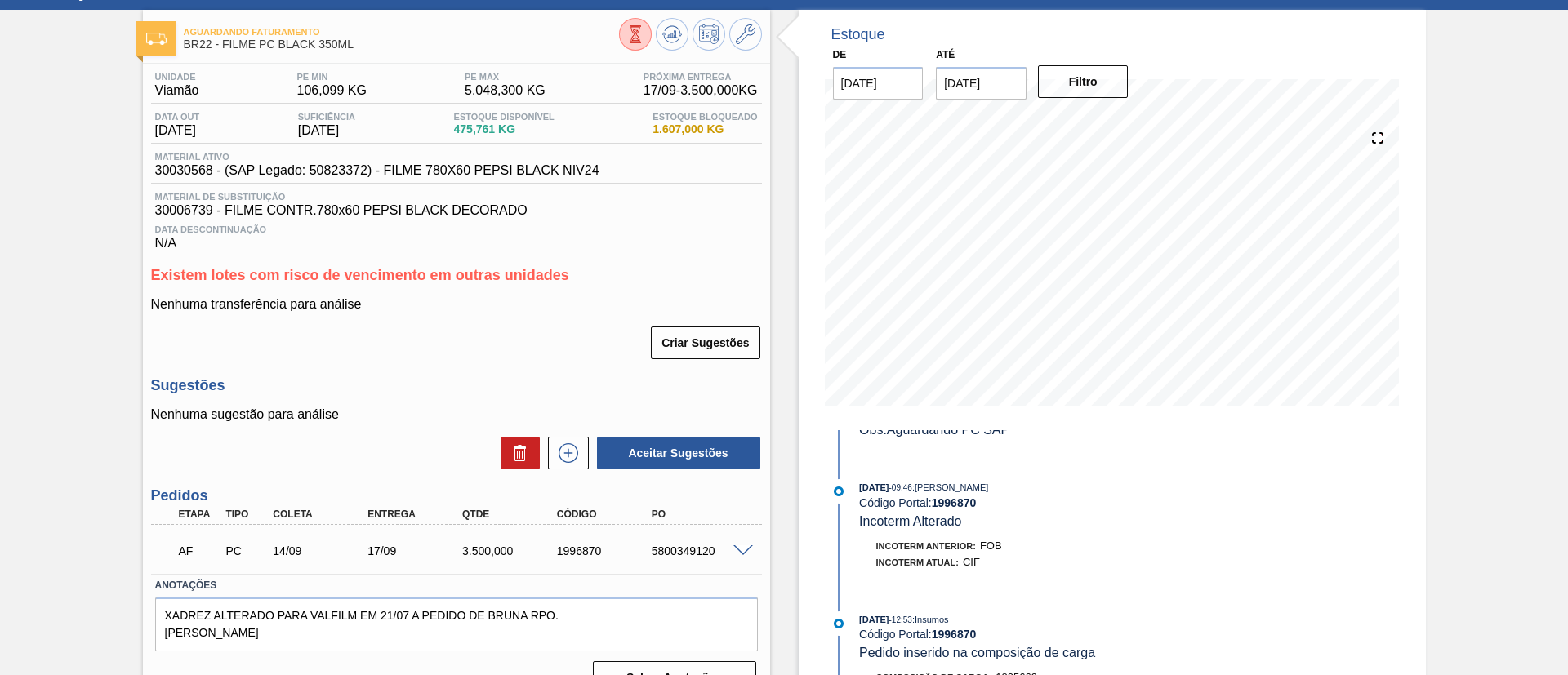
scroll to position [104, 0]
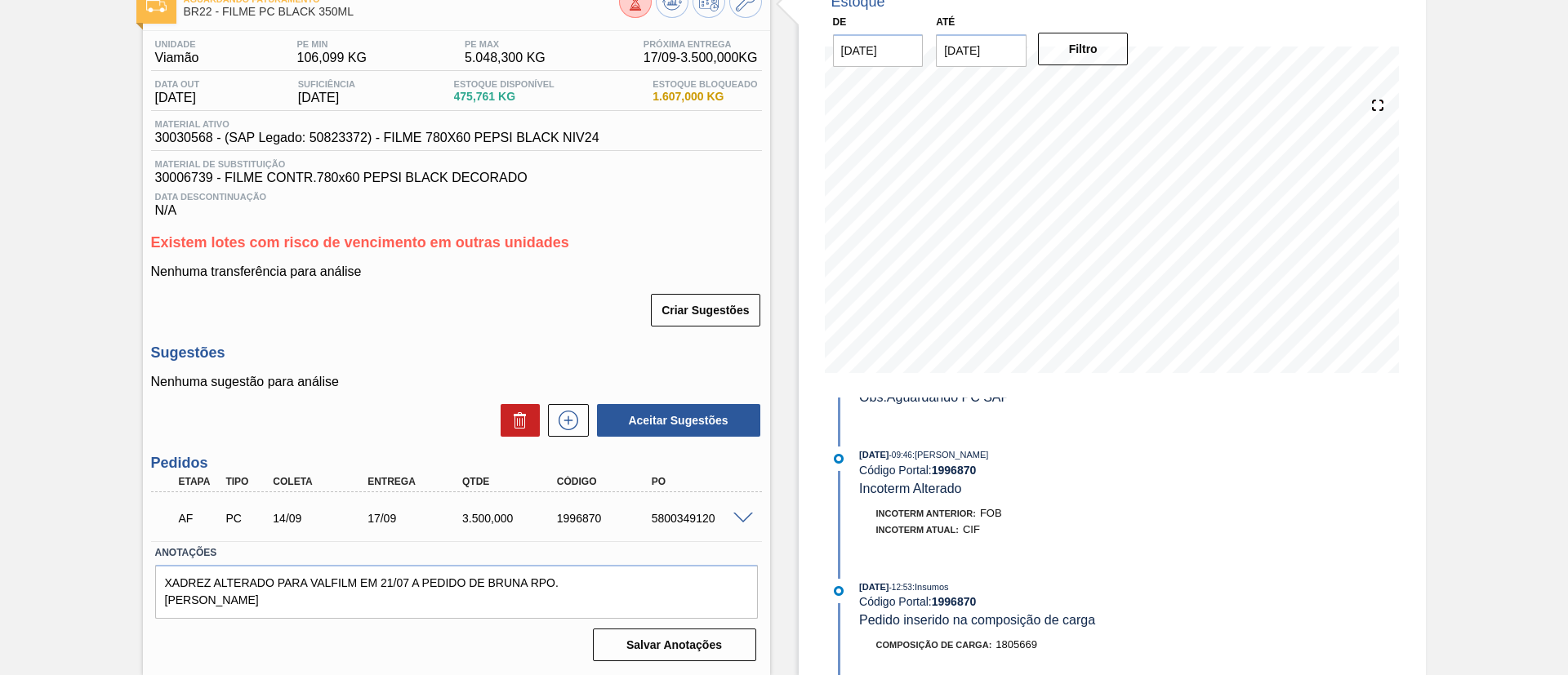
click at [745, 516] on span at bounding box center [742, 518] width 19 height 13
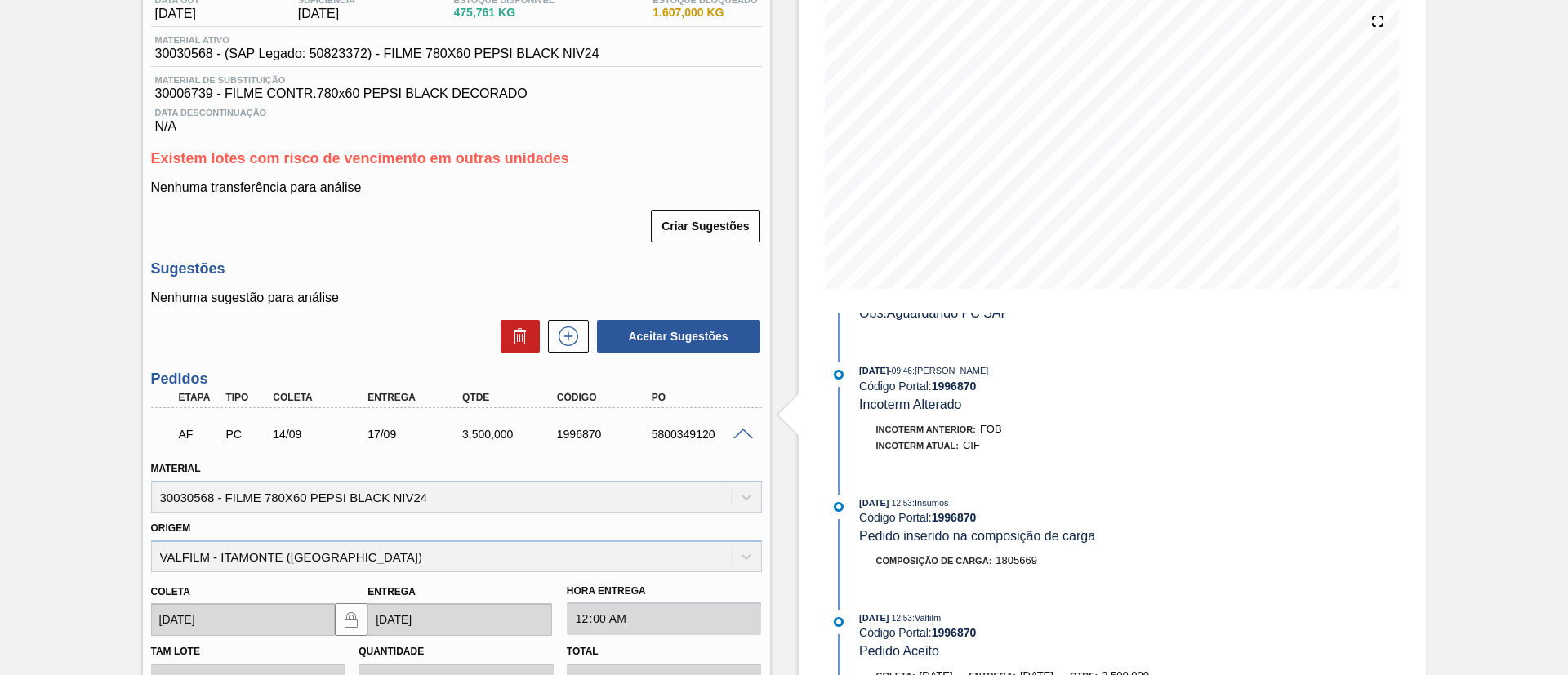
scroll to position [227, 0]
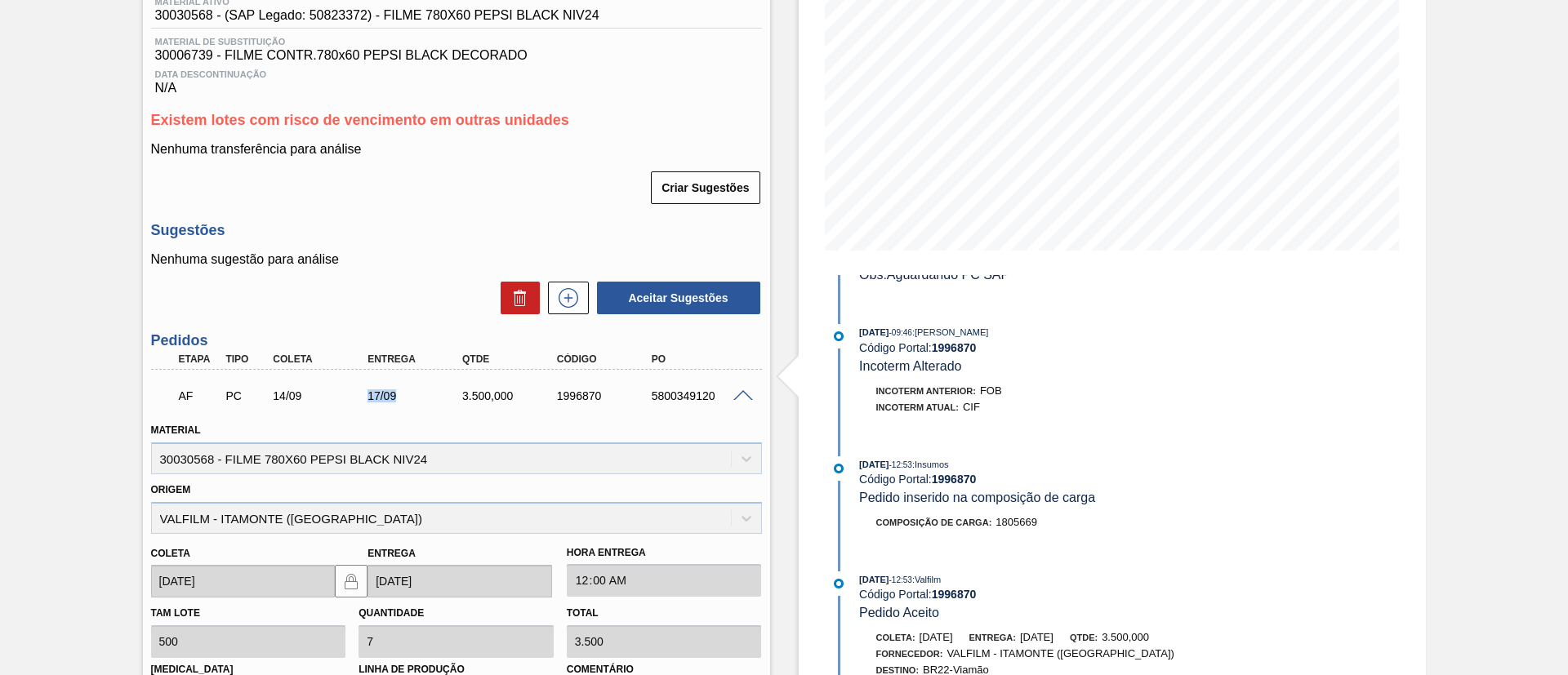
drag, startPoint x: 366, startPoint y: 400, endPoint x: 404, endPoint y: 398, distance: 38.1
click at [404, 398] on div "17/09" at bounding box center [416, 396] width 106 height 13
copy div "17/09"
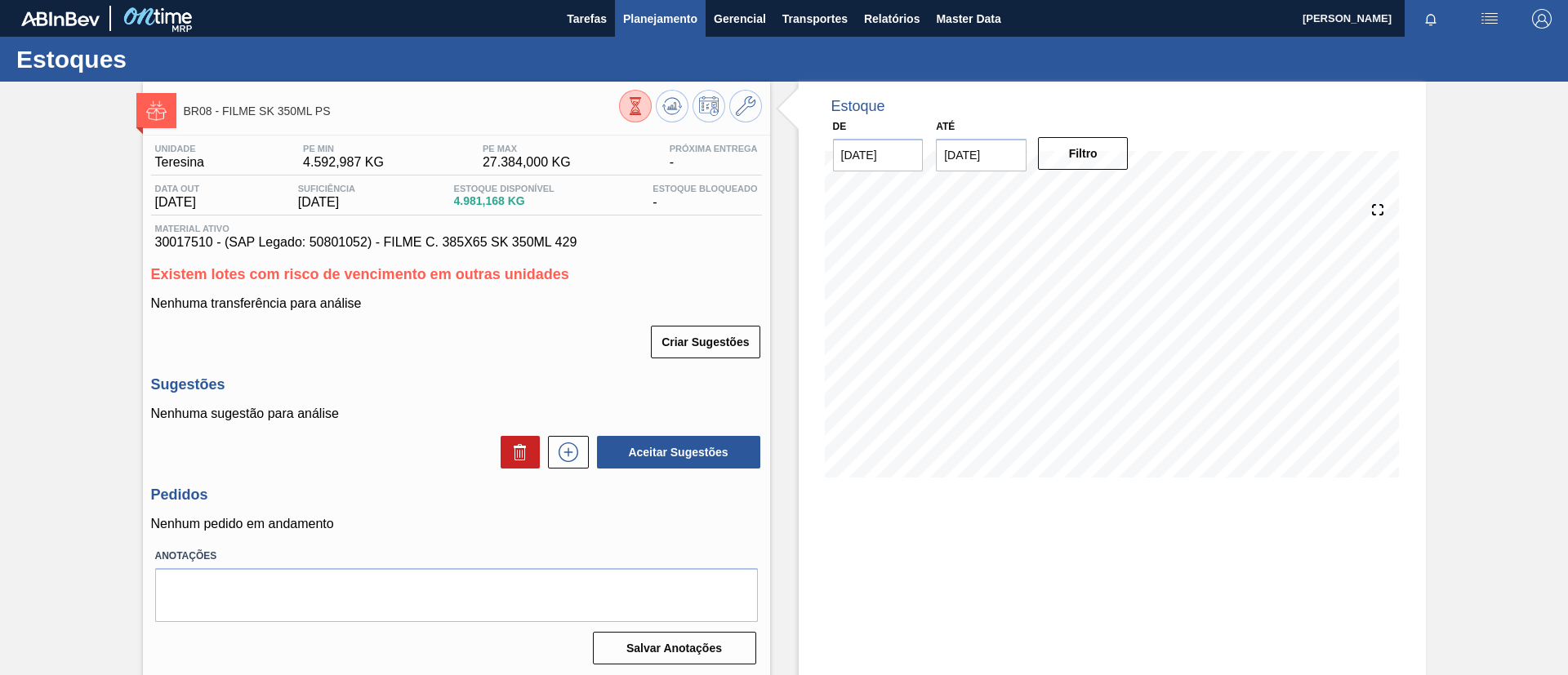
click at [693, 23] on span "Planejamento" at bounding box center [660, 18] width 74 height 19
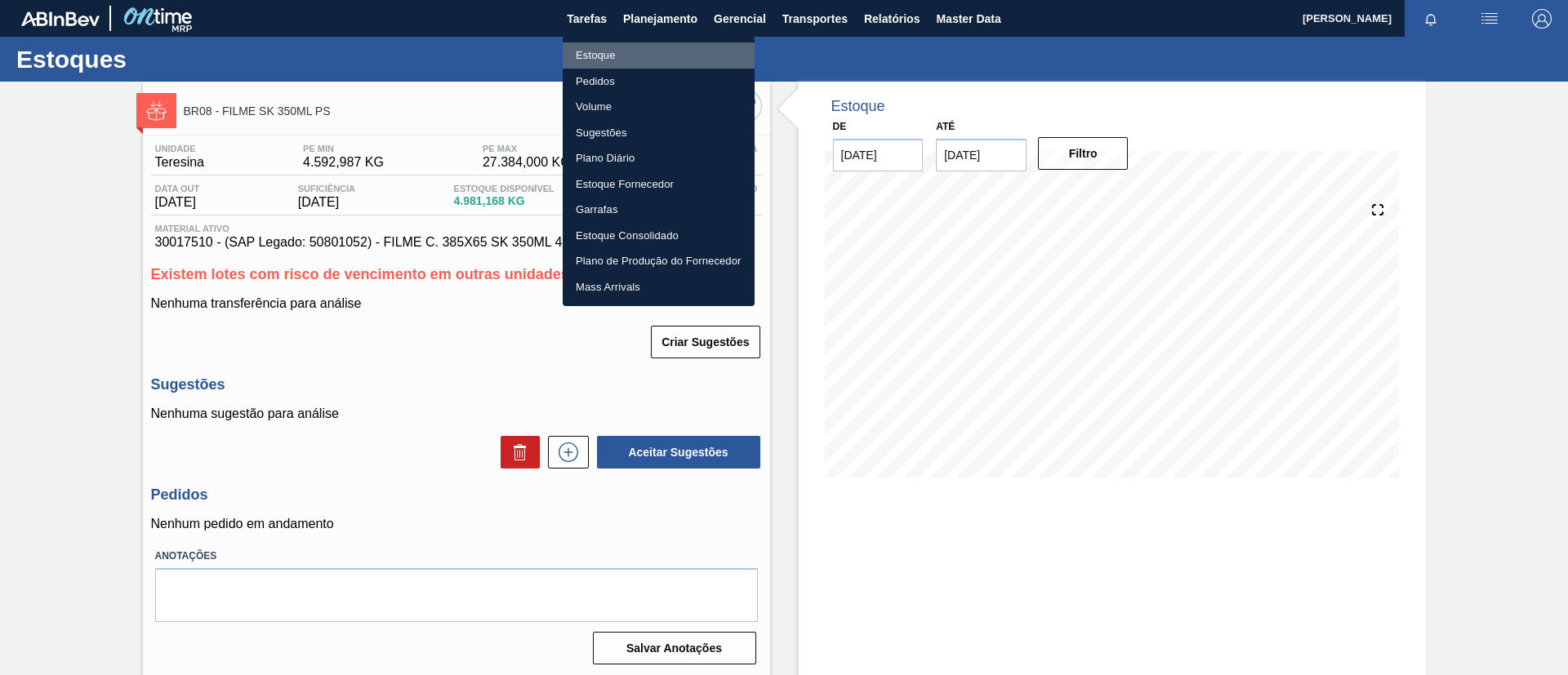
click at [681, 49] on li "Estoque" at bounding box center [659, 55] width 192 height 26
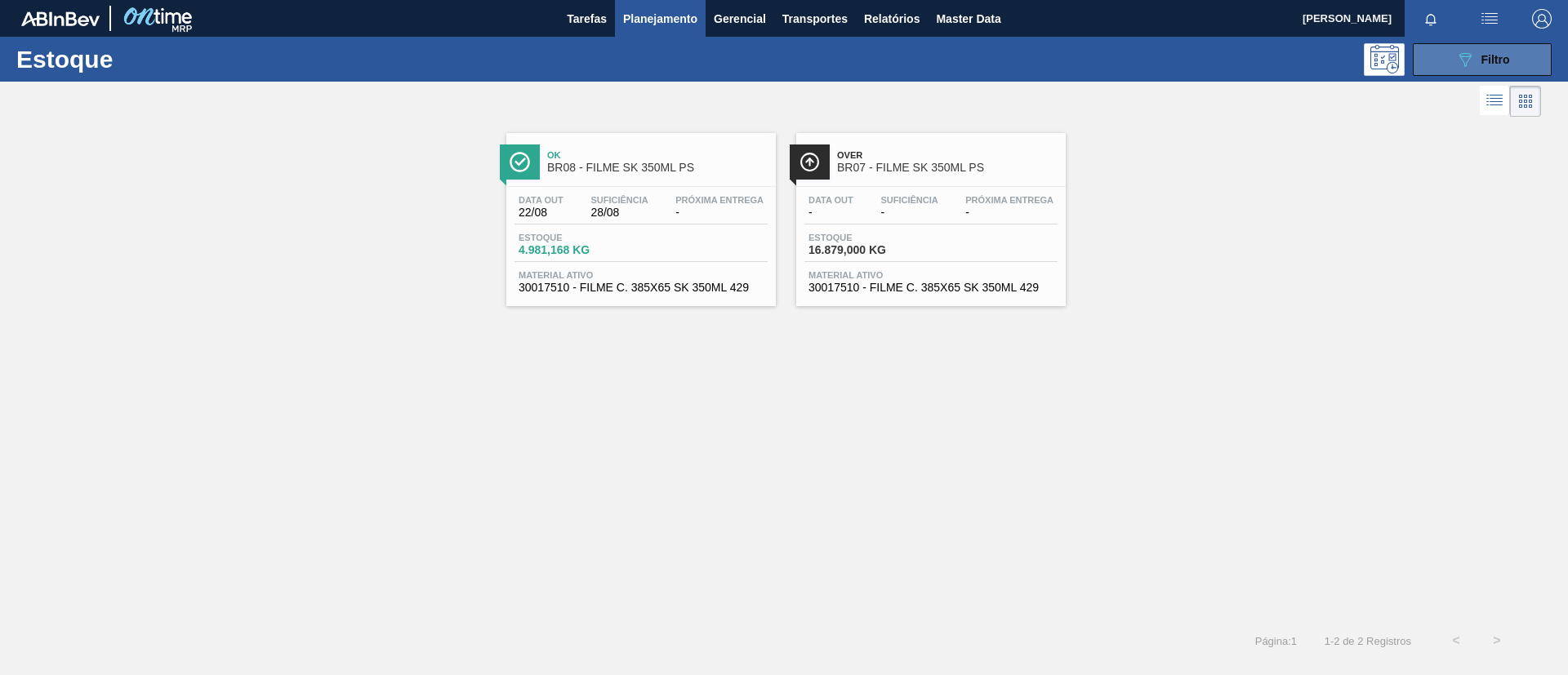
click at [1478, 56] on div "089F7B8B-B2A5-4AFE-B5C0-19BA573D28AC Filtro" at bounding box center [1483, 59] width 55 height 19
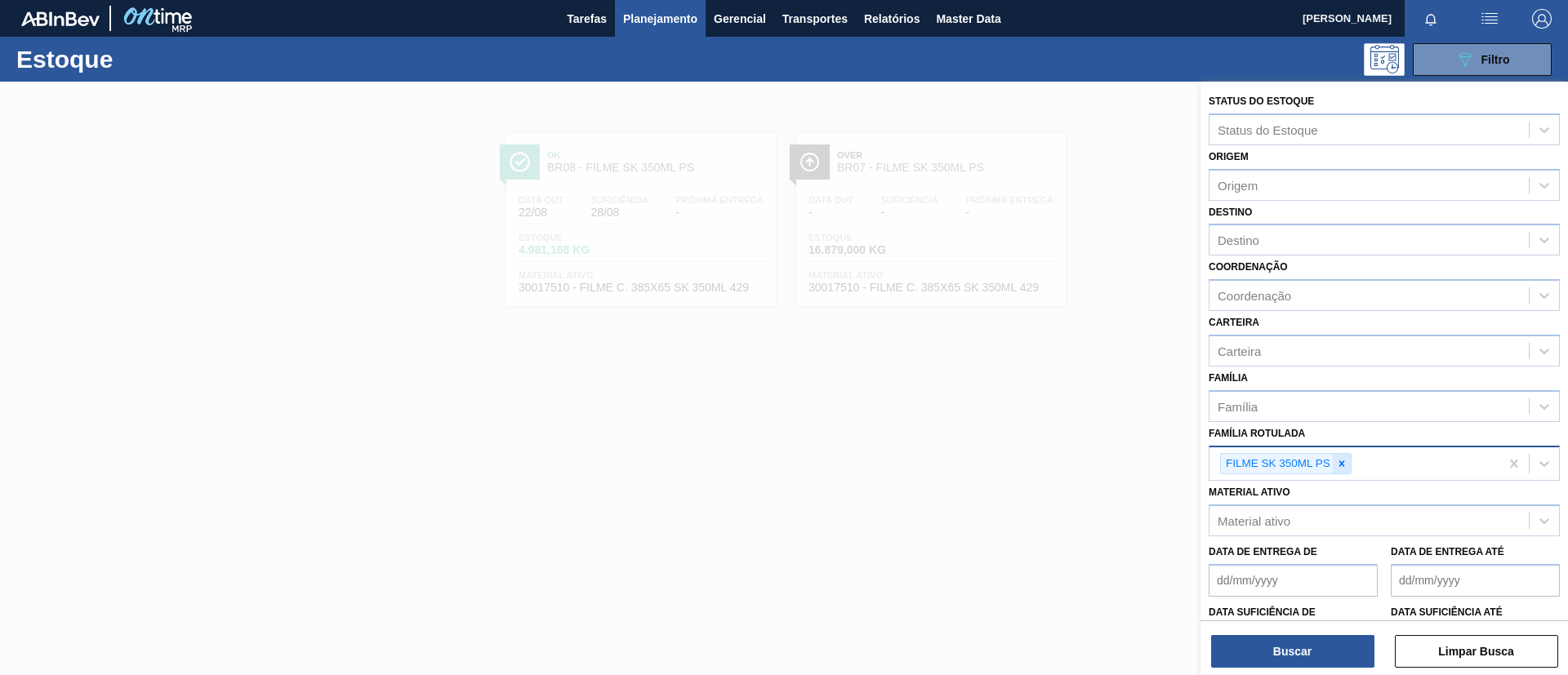
click at [1348, 456] on div at bounding box center [1342, 464] width 18 height 20
click at [1338, 430] on div "Família Rotulada Família Rotulada" at bounding box center [1384, 450] width 352 height 56
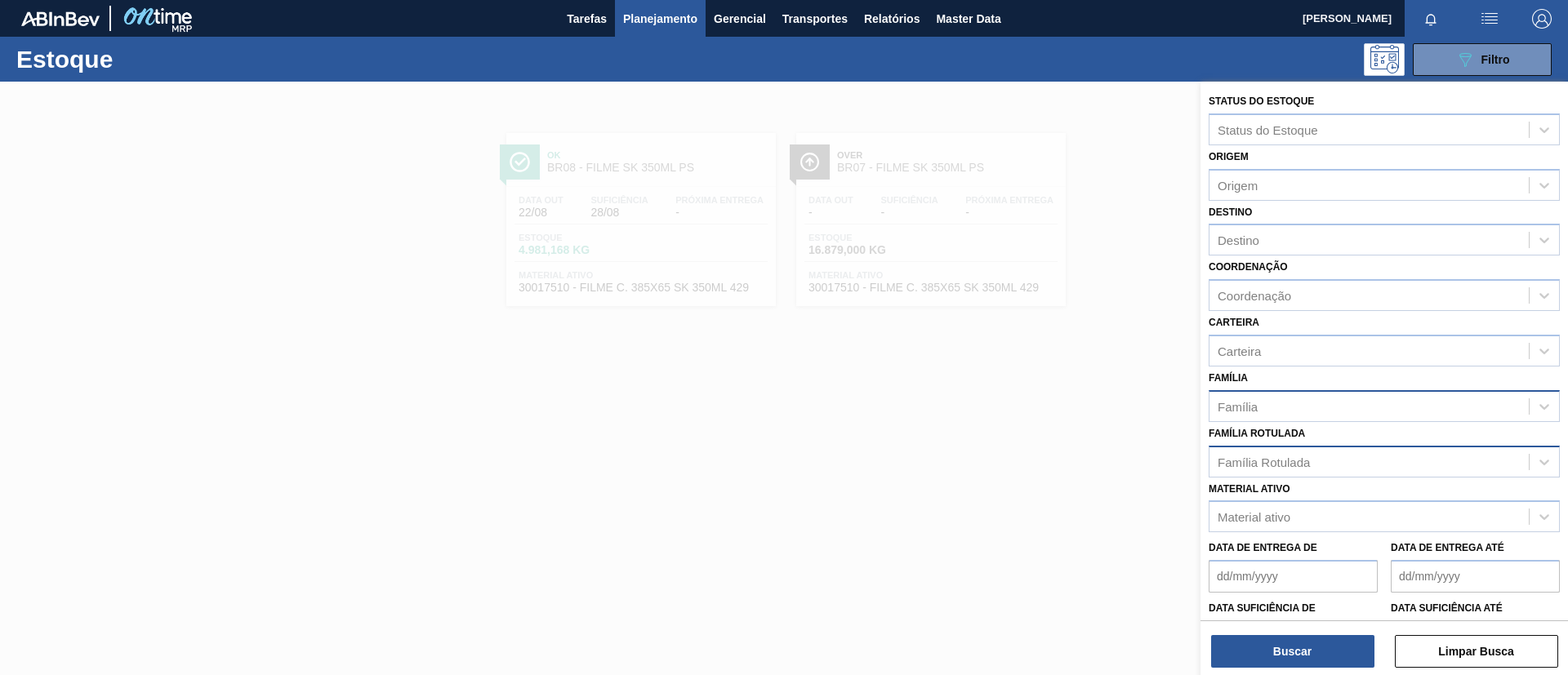
click at [1333, 407] on div "Família" at bounding box center [1369, 406] width 319 height 23
type input "str"
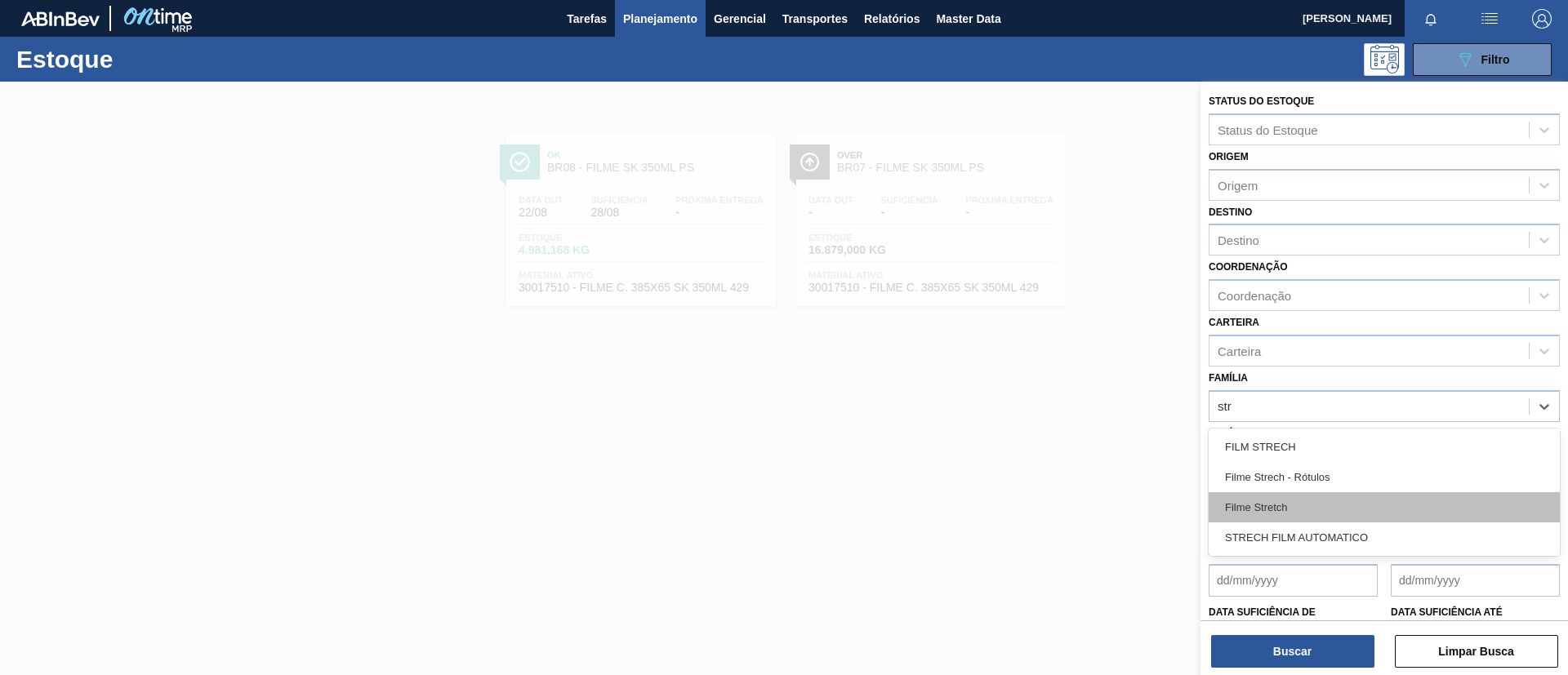
click at [1296, 511] on div "Filme Stretch" at bounding box center [1384, 507] width 352 height 30
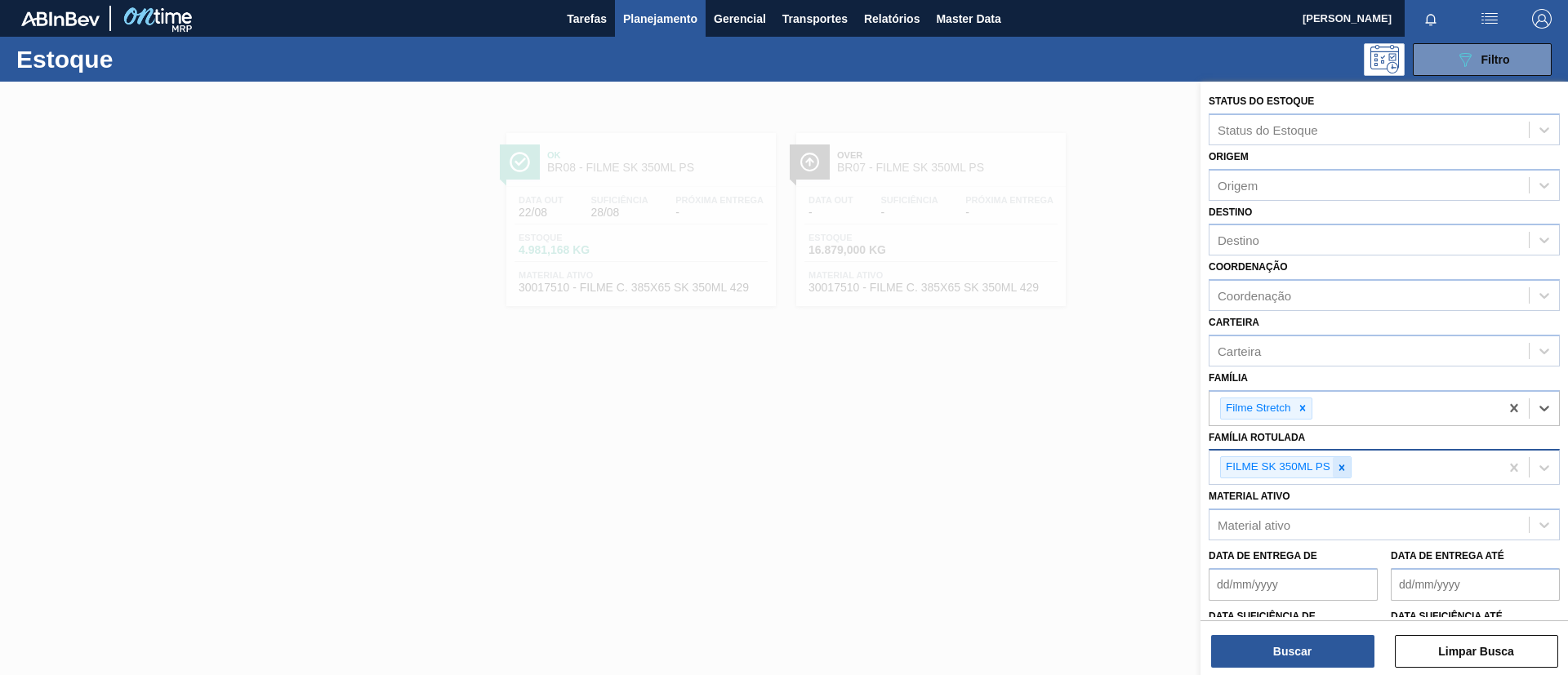
click at [1343, 471] on icon at bounding box center [1342, 468] width 12 height 12
click at [1253, 214] on div "Destino Destino" at bounding box center [1384, 229] width 352 height 56
click at [1257, 220] on div "Destino Destino" at bounding box center [1384, 229] width 352 height 56
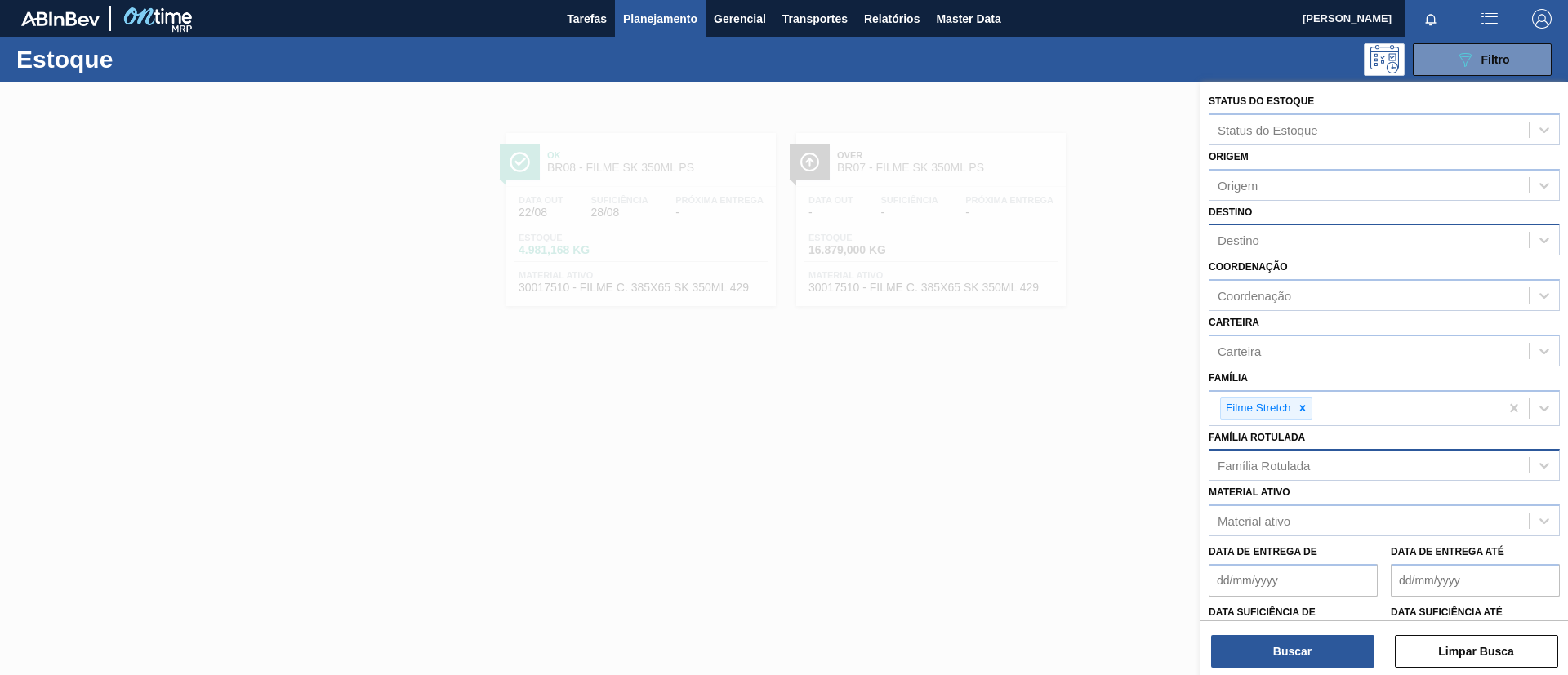
click at [1259, 224] on div "Destino" at bounding box center [1384, 239] width 352 height 32
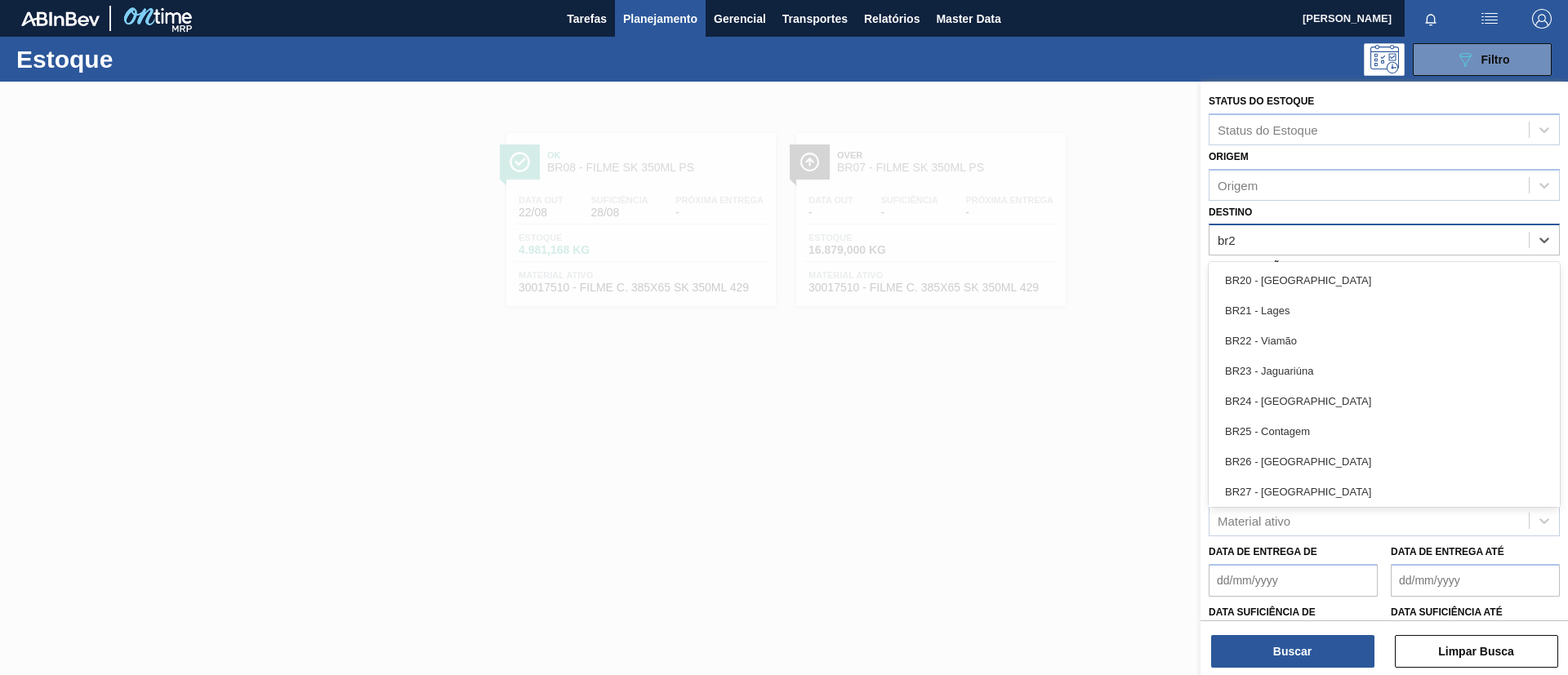
type input "br26"
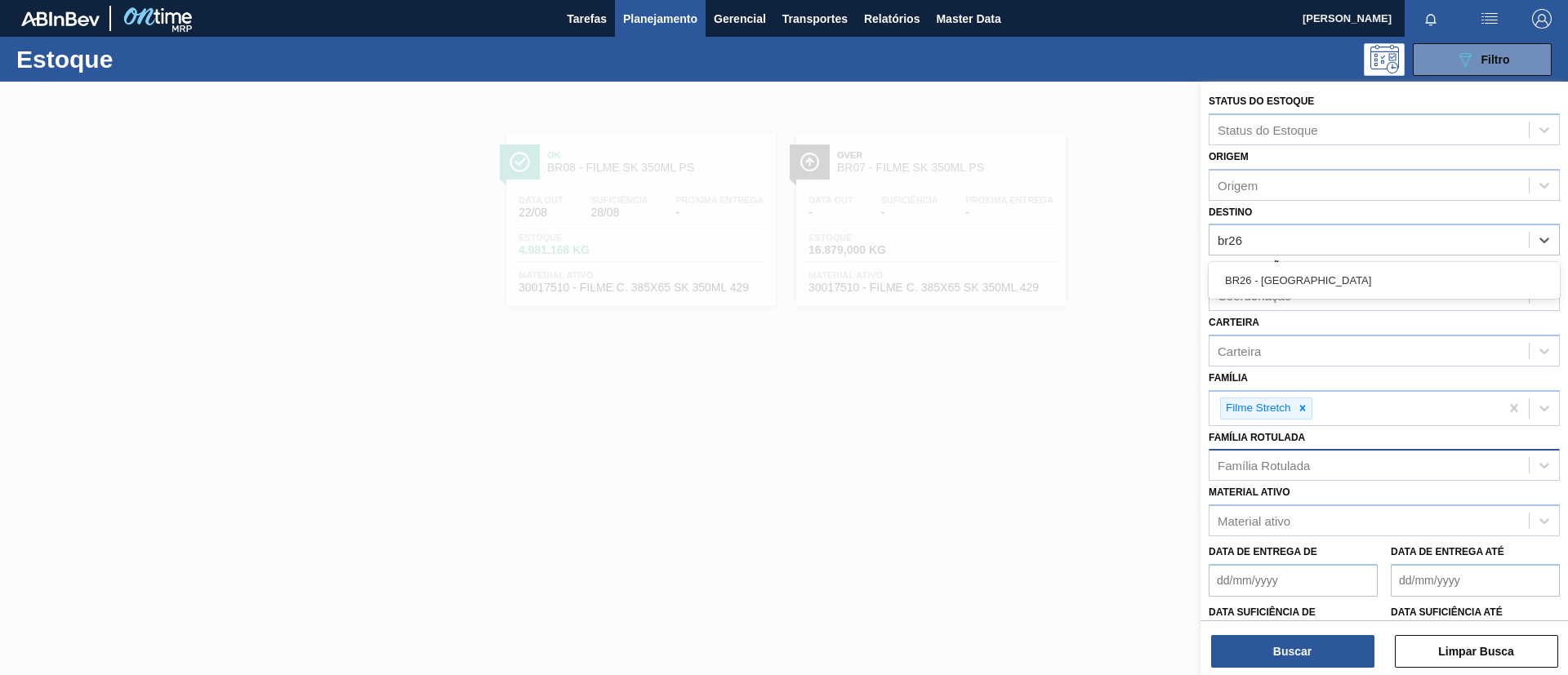
click at [1274, 267] on div "BR26 - [GEOGRAPHIC_DATA]" at bounding box center [1384, 280] width 352 height 30
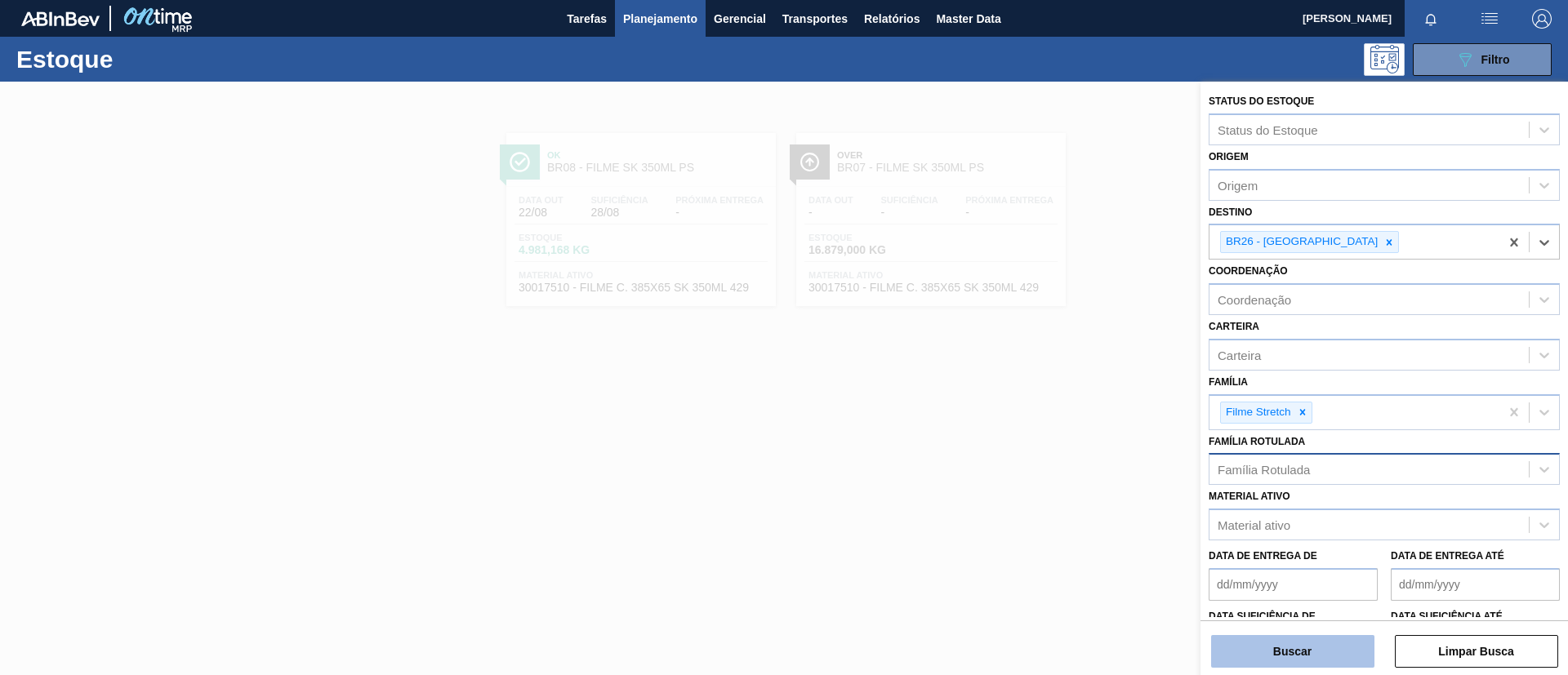
click at [1290, 667] on button "Buscar" at bounding box center [1293, 651] width 164 height 33
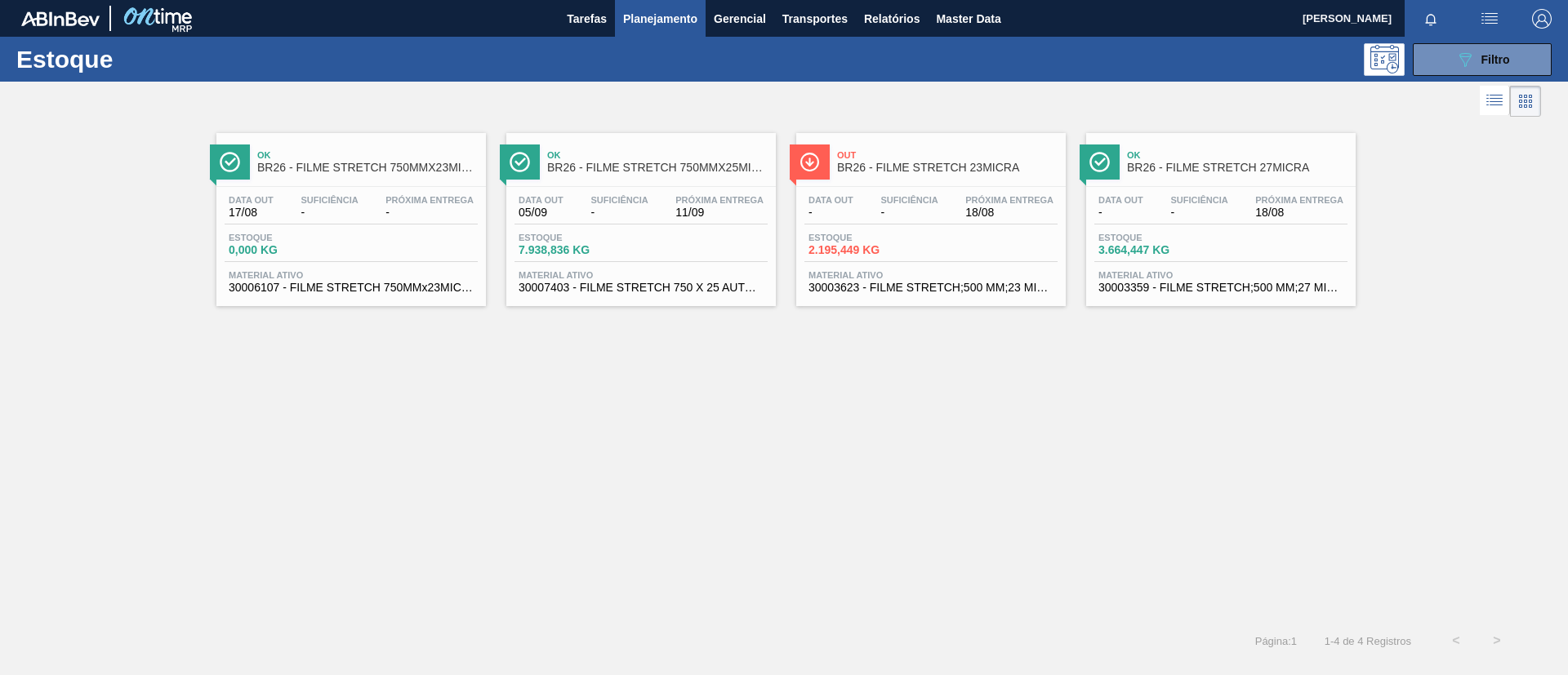
click at [590, 162] on span "BR26 - FILME STRETCH 750MMX25MICRA" at bounding box center [657, 168] width 220 height 13
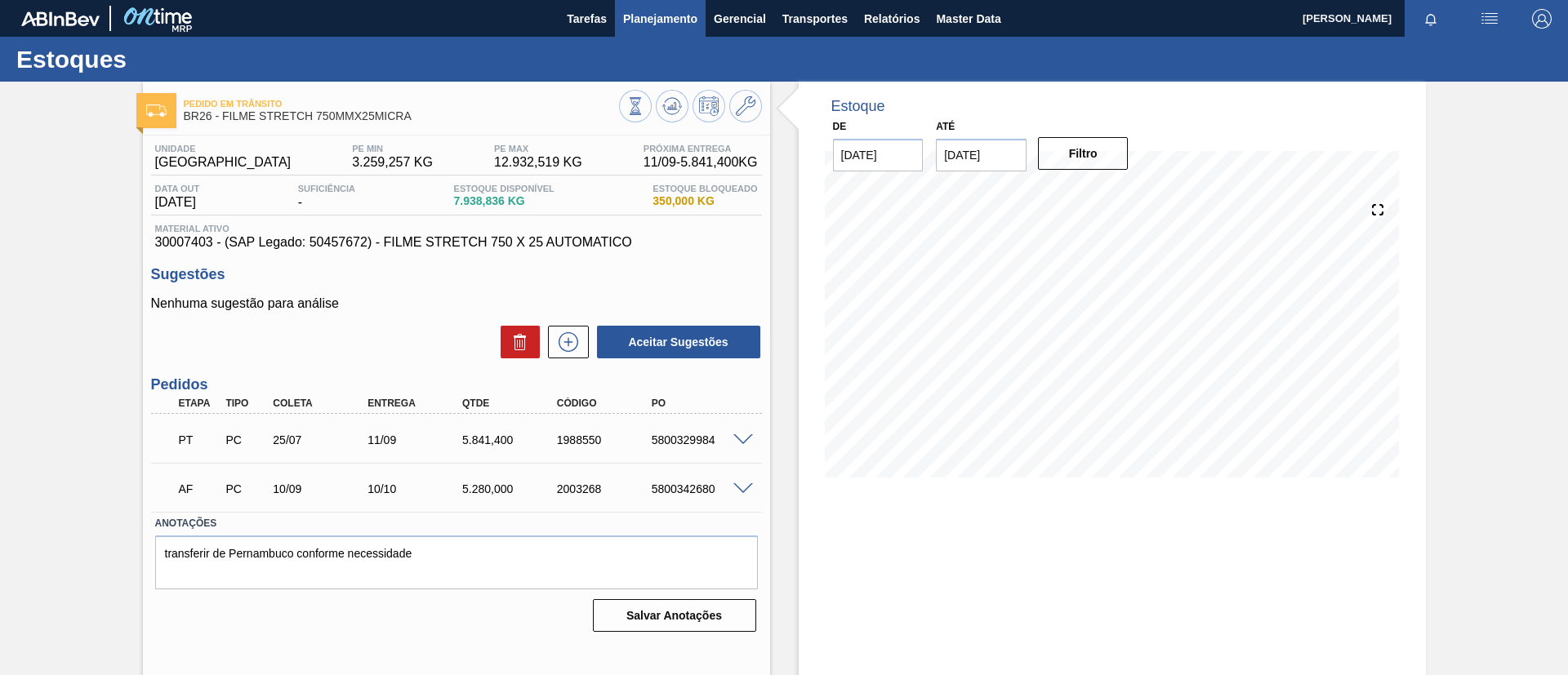
click at [650, 17] on span "Planejamento" at bounding box center [660, 18] width 74 height 19
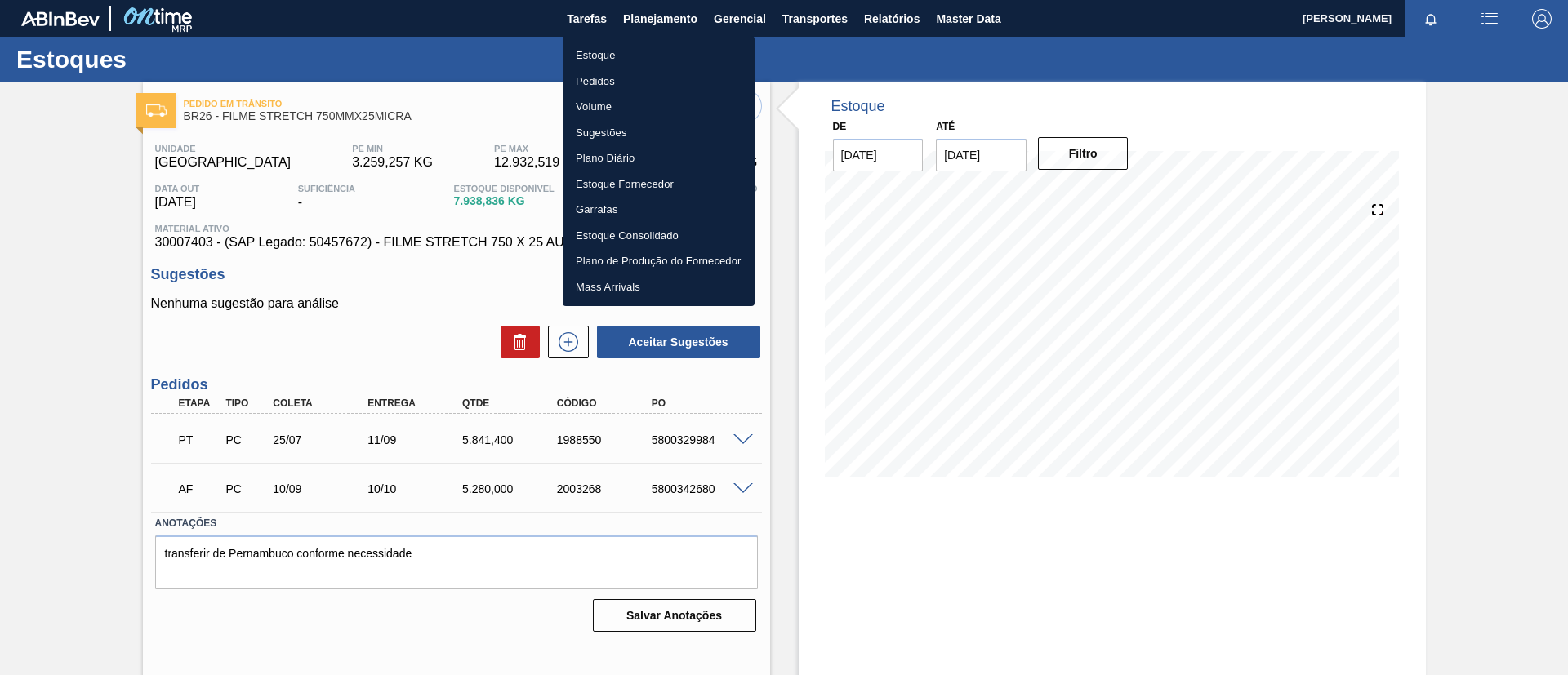
click at [0, 280] on div at bounding box center [784, 337] width 1568 height 675
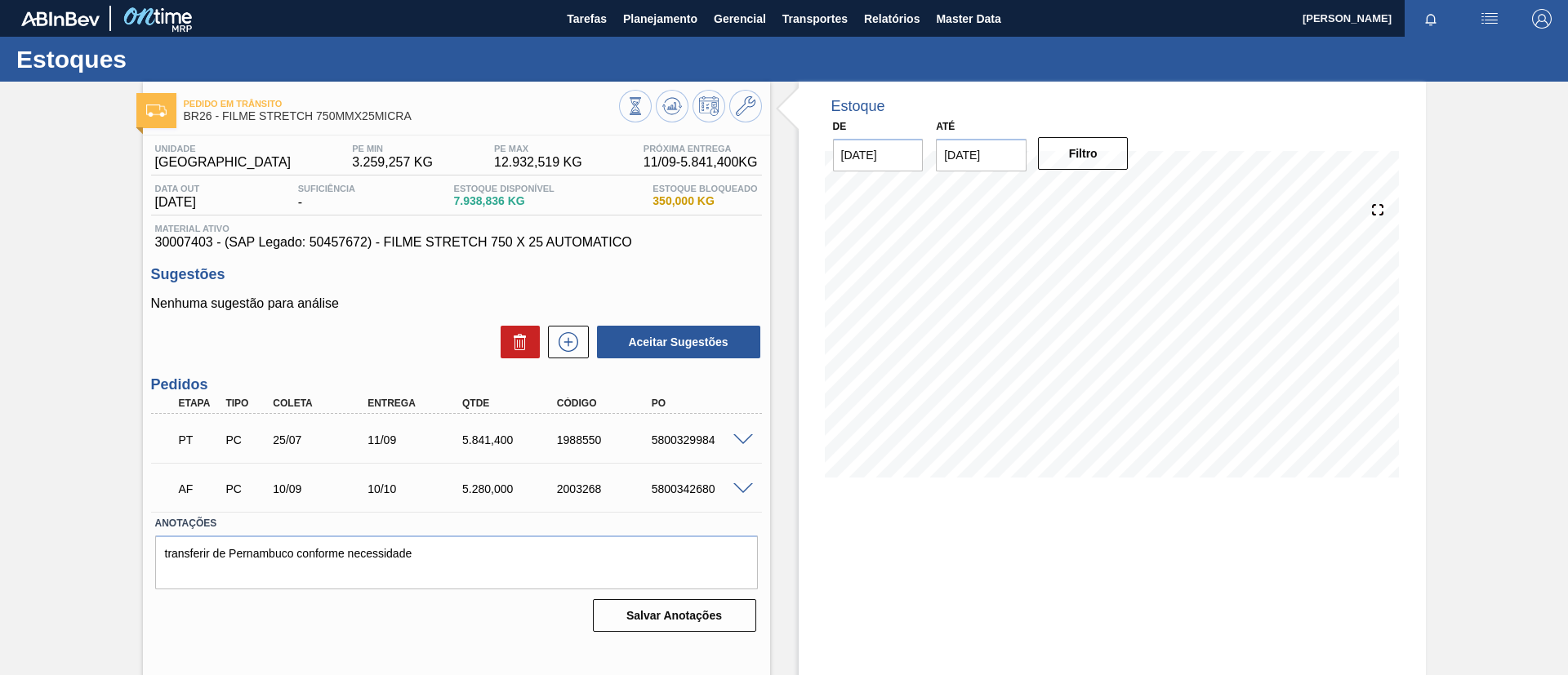
click at [641, 38] on div "Estoques" at bounding box center [784, 59] width 1568 height 45
click at [643, 30] on button "Planejamento" at bounding box center [660, 18] width 91 height 37
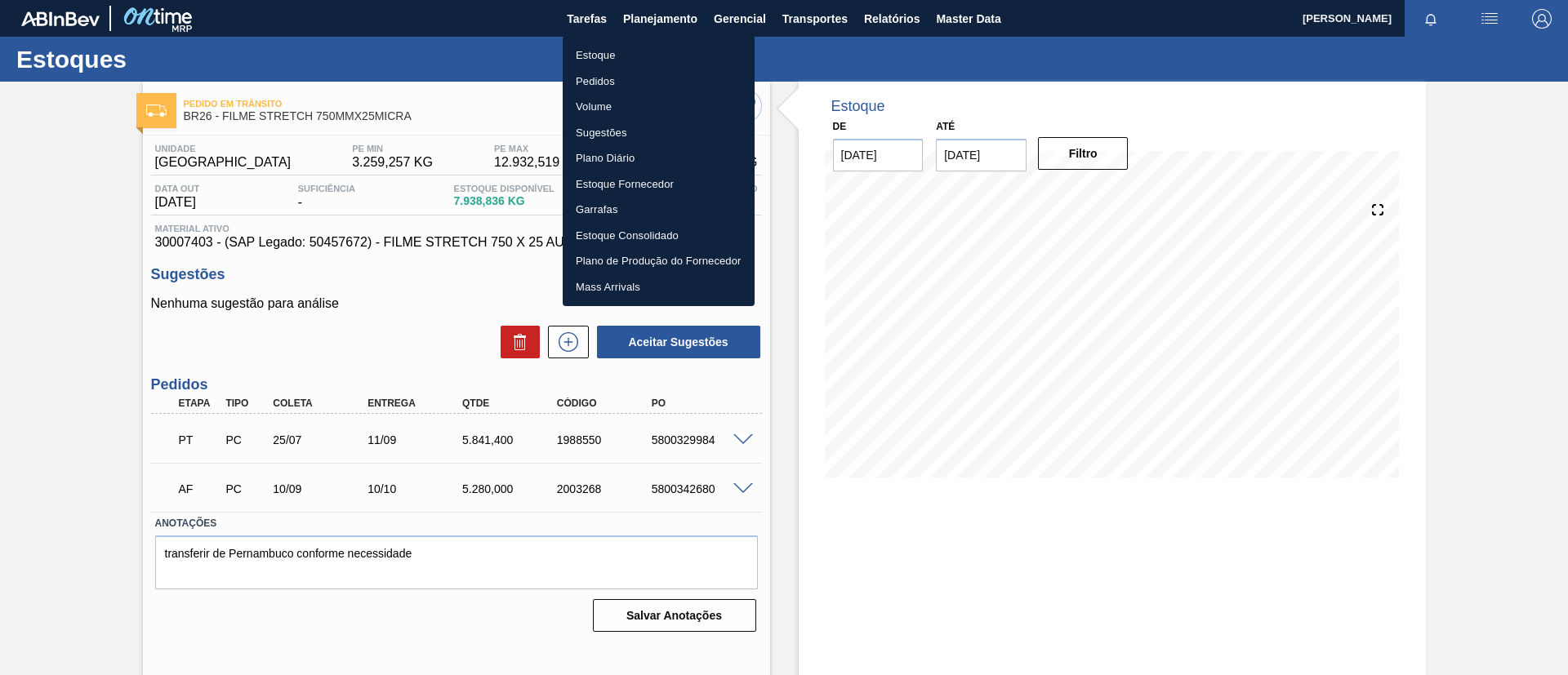
click at [646, 56] on li "Estoque" at bounding box center [659, 55] width 192 height 26
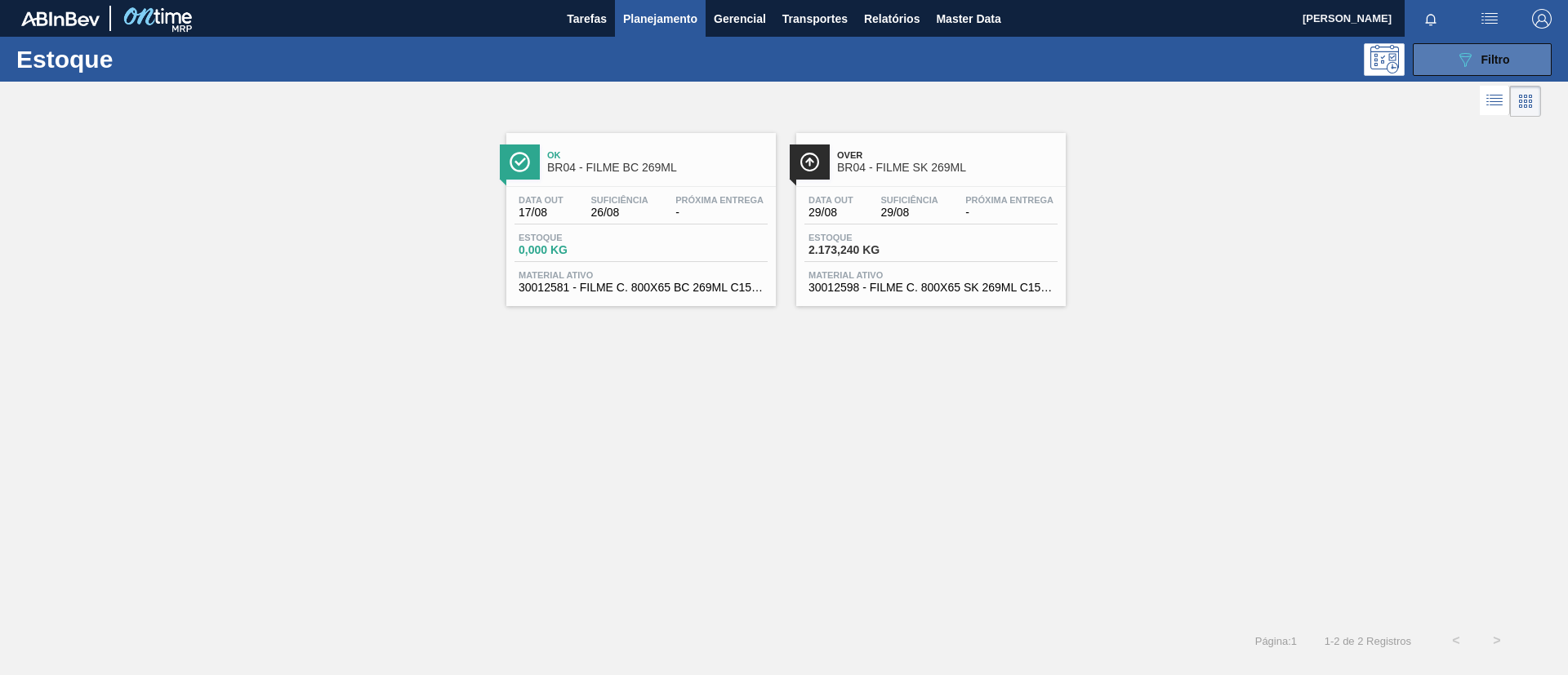
click at [1413, 63] on button "089F7B8B-B2A5-4AFE-B5C0-19BA573D28AC Filtro" at bounding box center [1482, 59] width 139 height 33
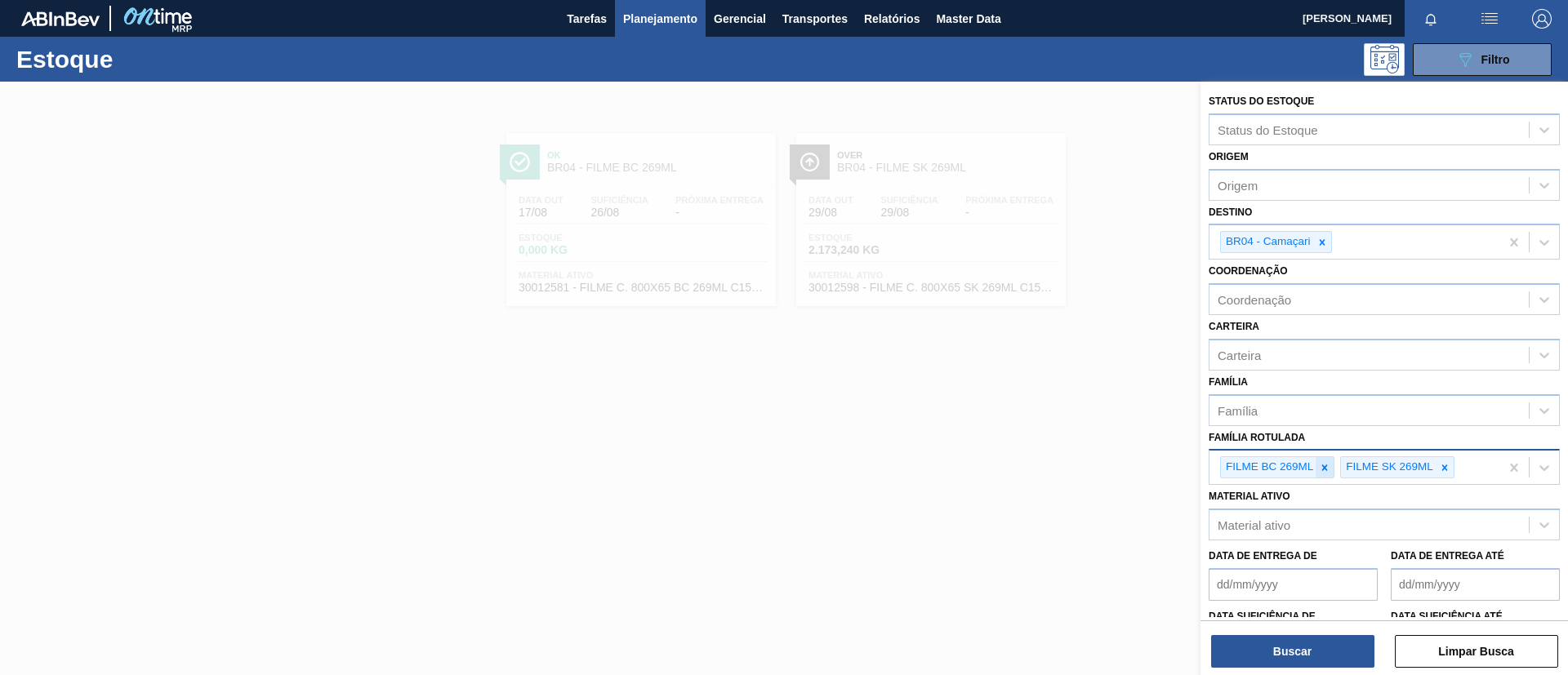
click at [1325, 459] on div at bounding box center [1325, 467] width 18 height 20
click at [1326, 461] on div at bounding box center [1325, 467] width 18 height 20
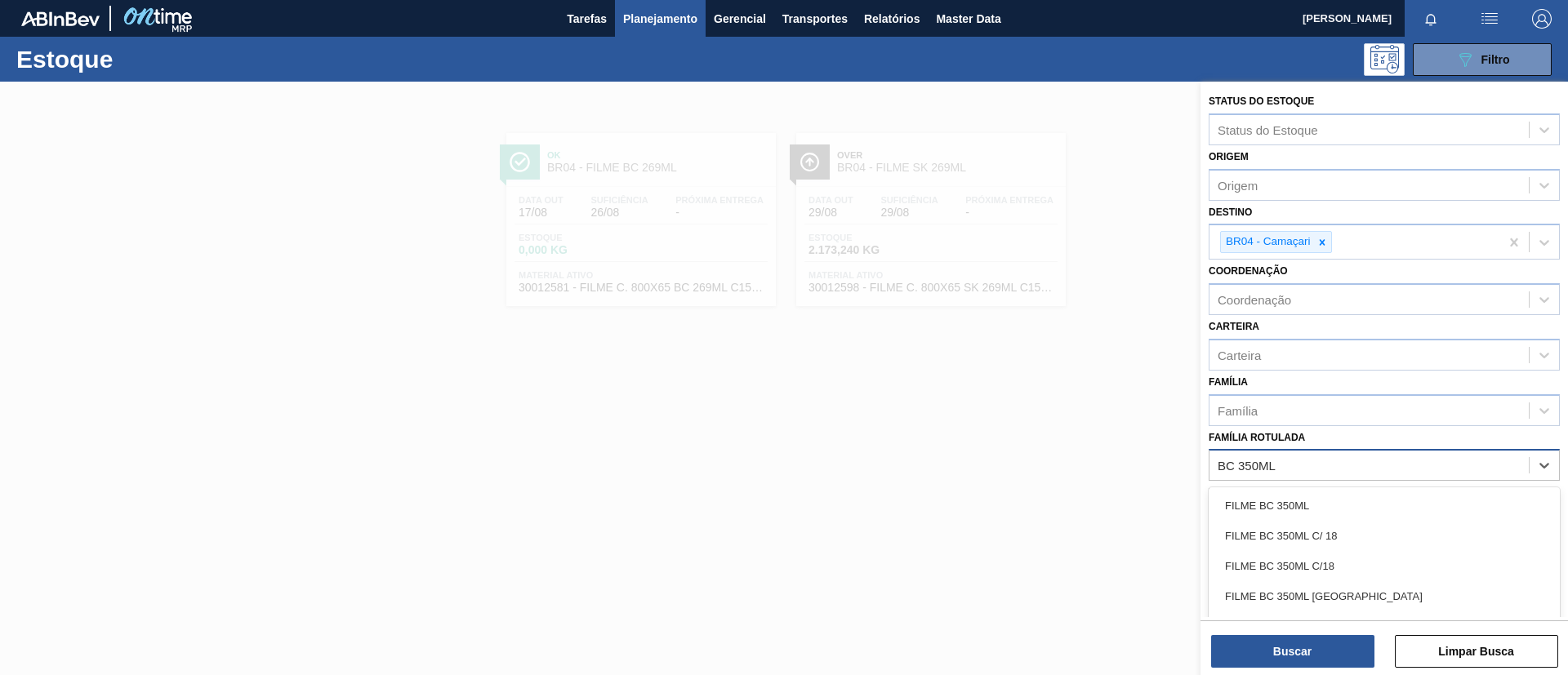
type Rotulada "BC 350ML MP"
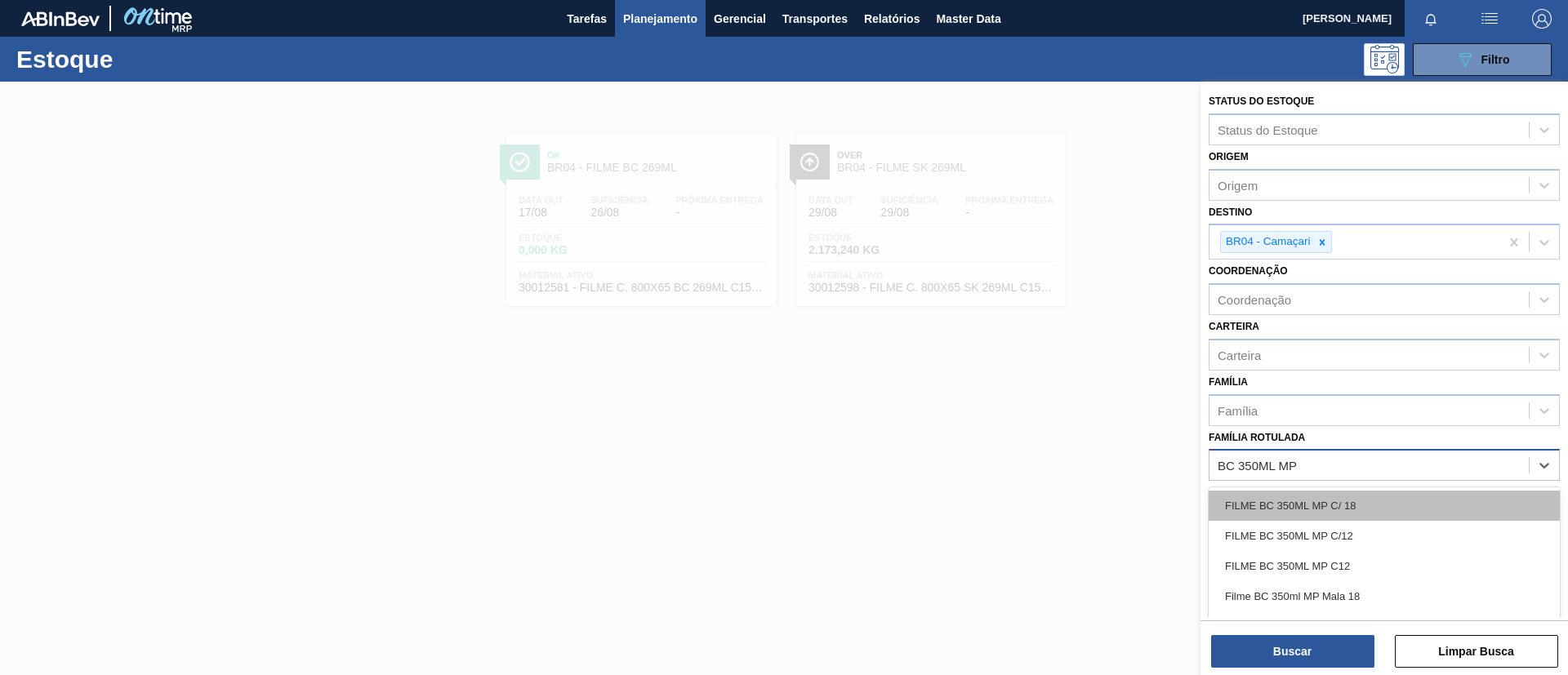
click at [1367, 501] on div "FILME BC 350ML MP C/ 18" at bounding box center [1384, 506] width 352 height 30
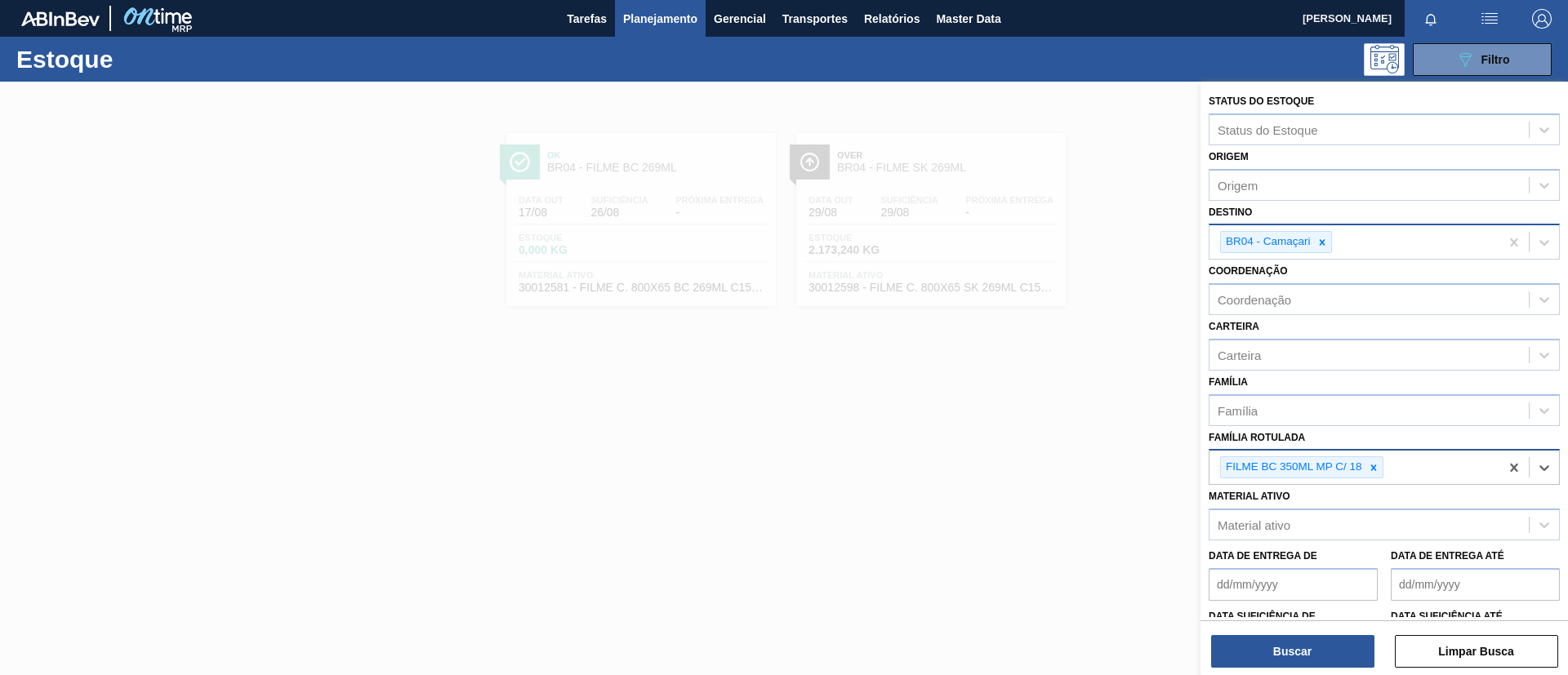
click at [1335, 247] on input "Destino" at bounding box center [1336, 242] width 2 height 14
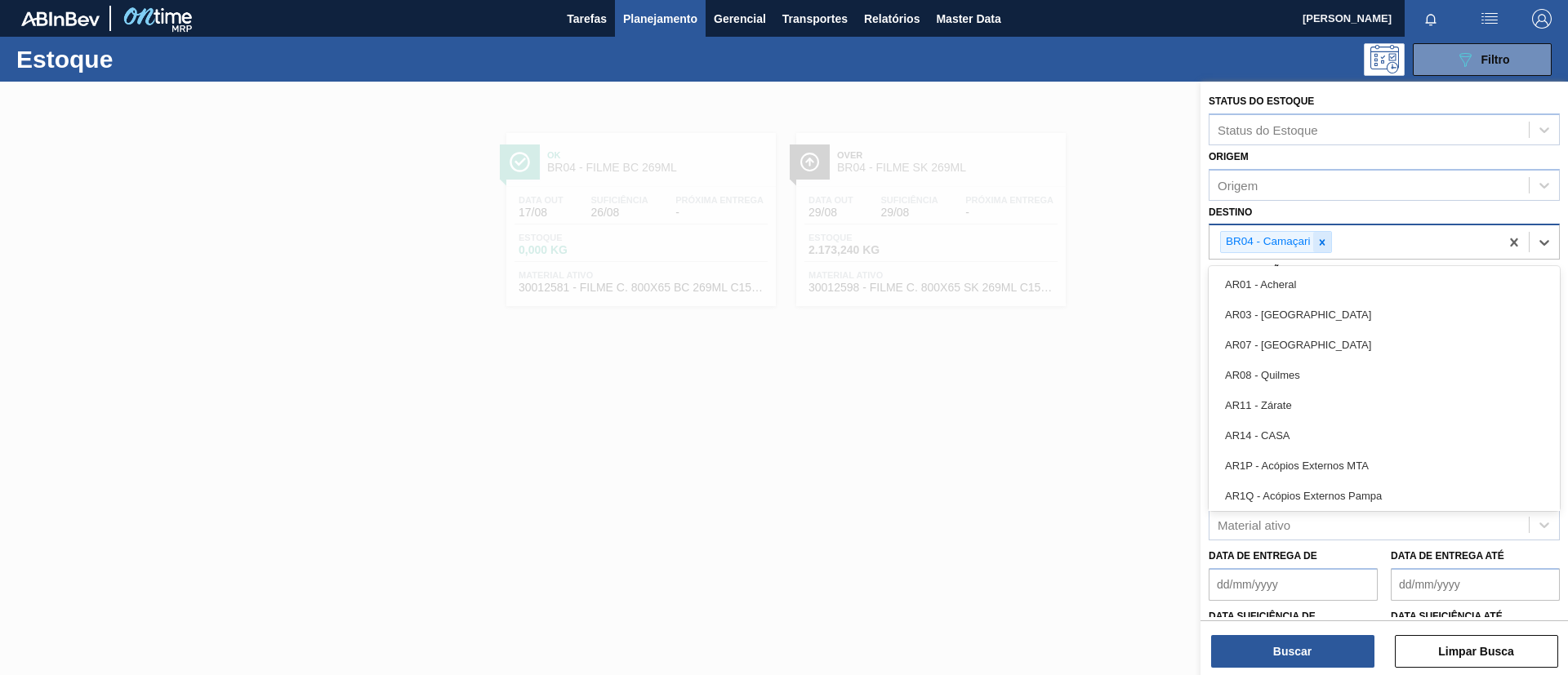
click at [1317, 247] on icon at bounding box center [1323, 243] width 12 height 12
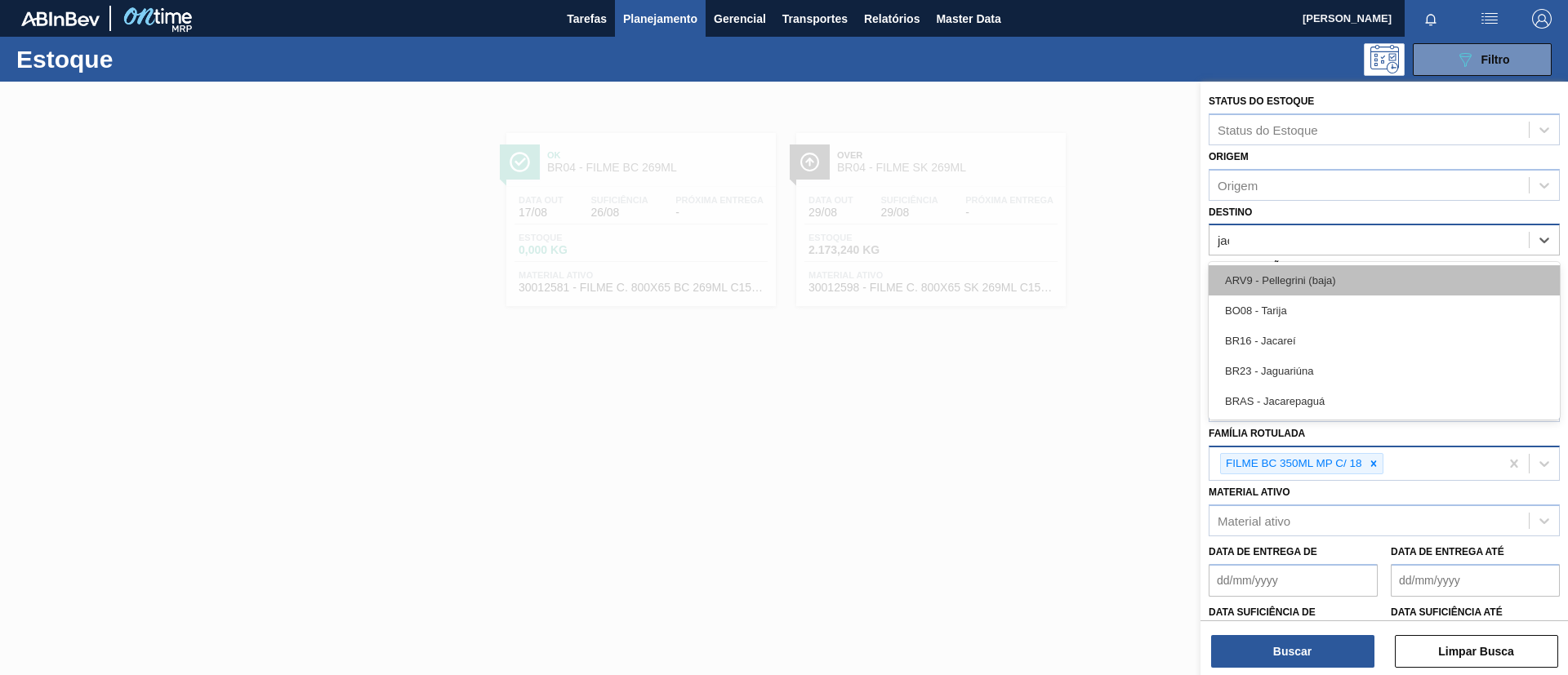
type input "jaca"
click at [1336, 287] on div "BR16 - Jacareí" at bounding box center [1384, 280] width 352 height 30
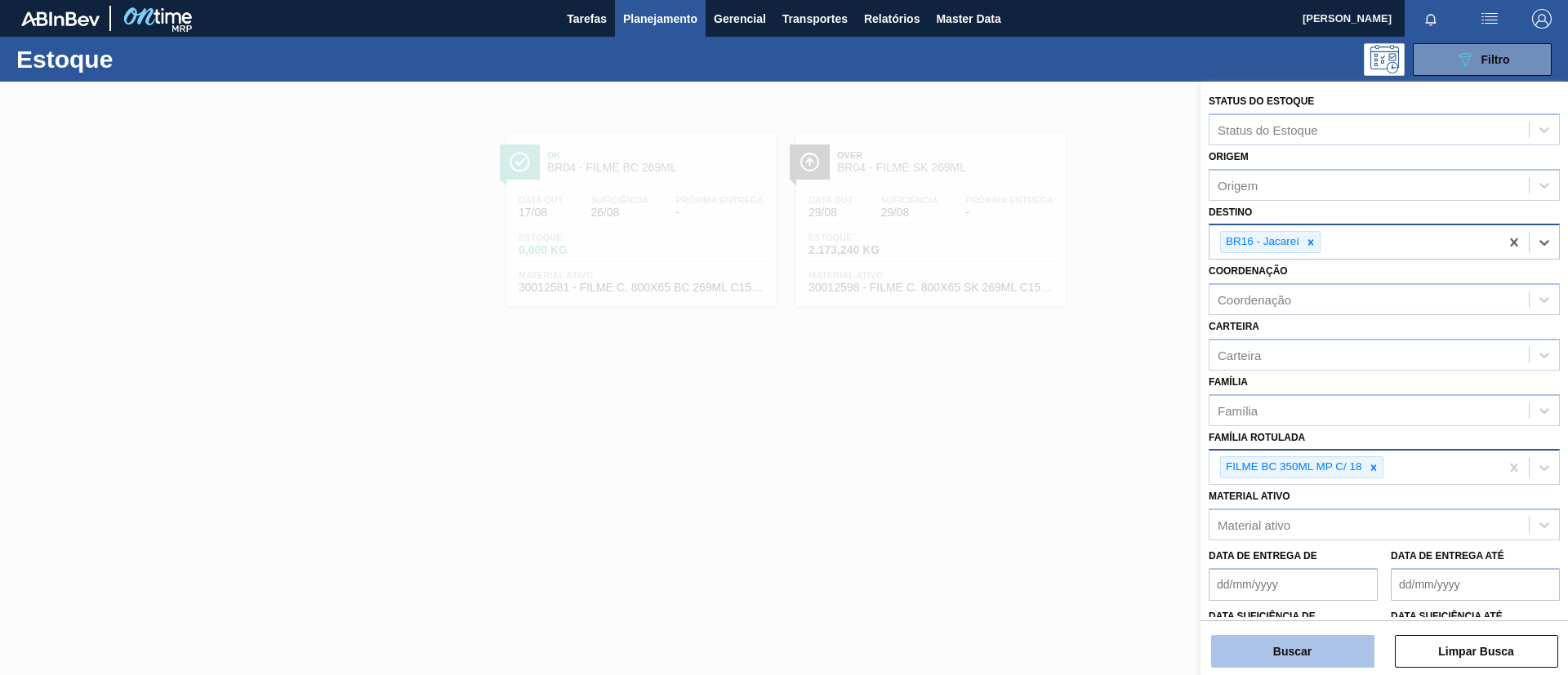
click at [1327, 654] on button "Buscar" at bounding box center [1293, 651] width 164 height 33
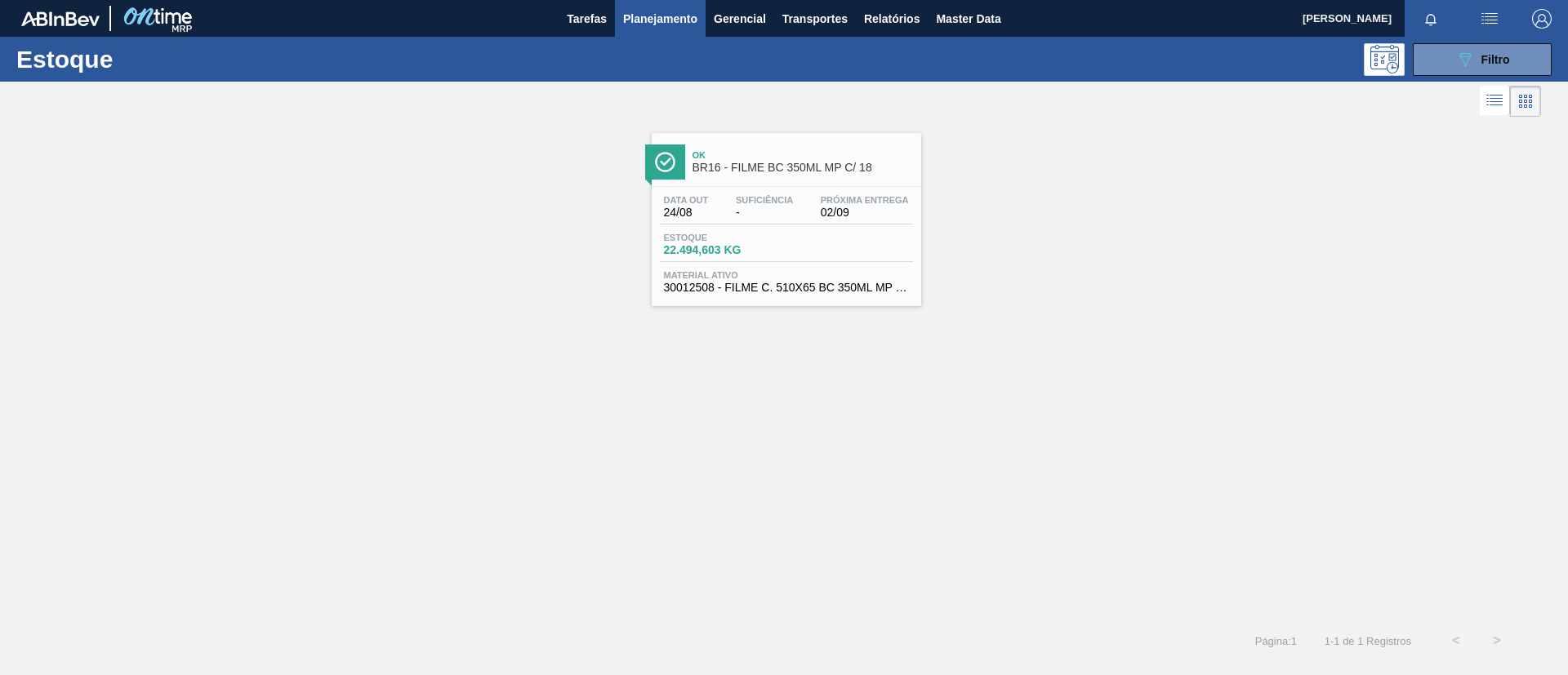
click at [860, 189] on div "Data out 24/08 Suficiência - Próxima Entrega 02/09 Estoque 22.494,603 KG Materi…" at bounding box center [787, 242] width 270 height 111
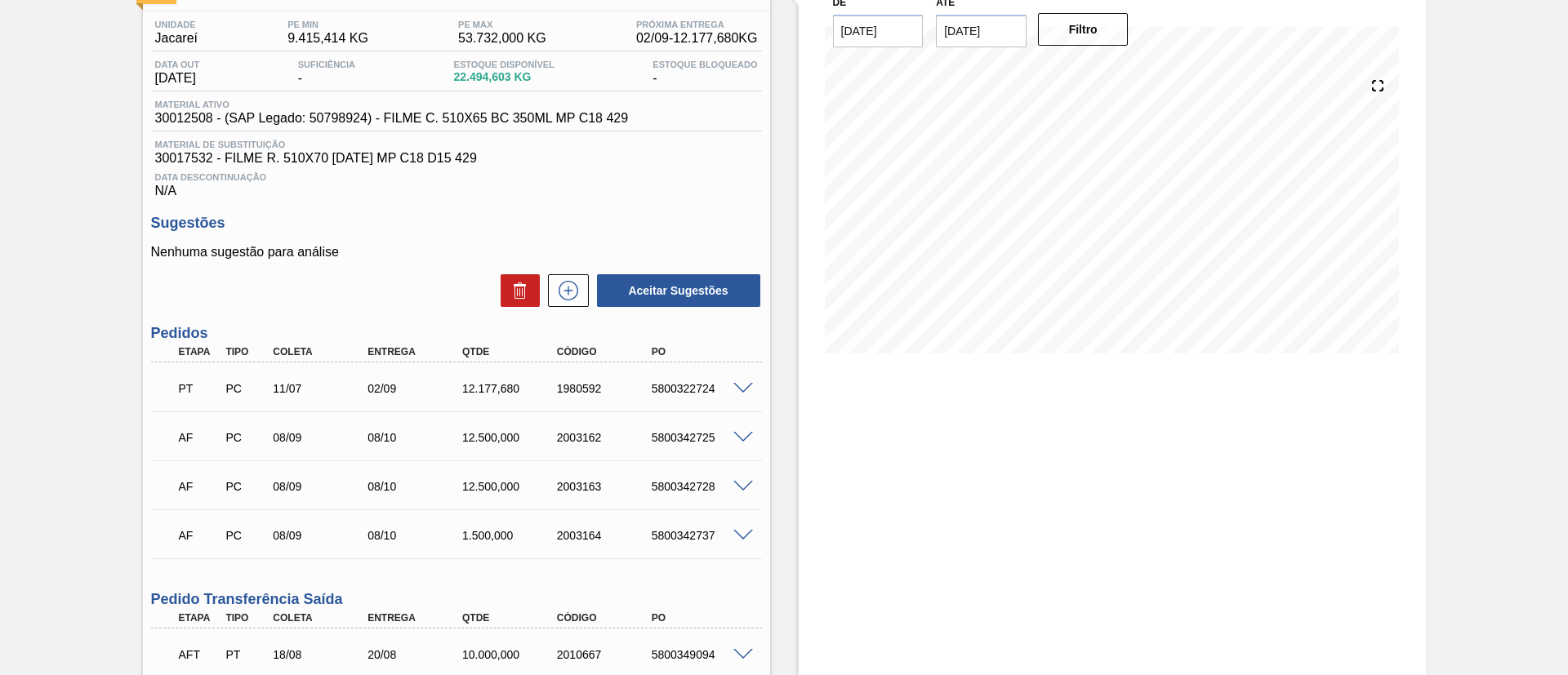
scroll to position [244, 0]
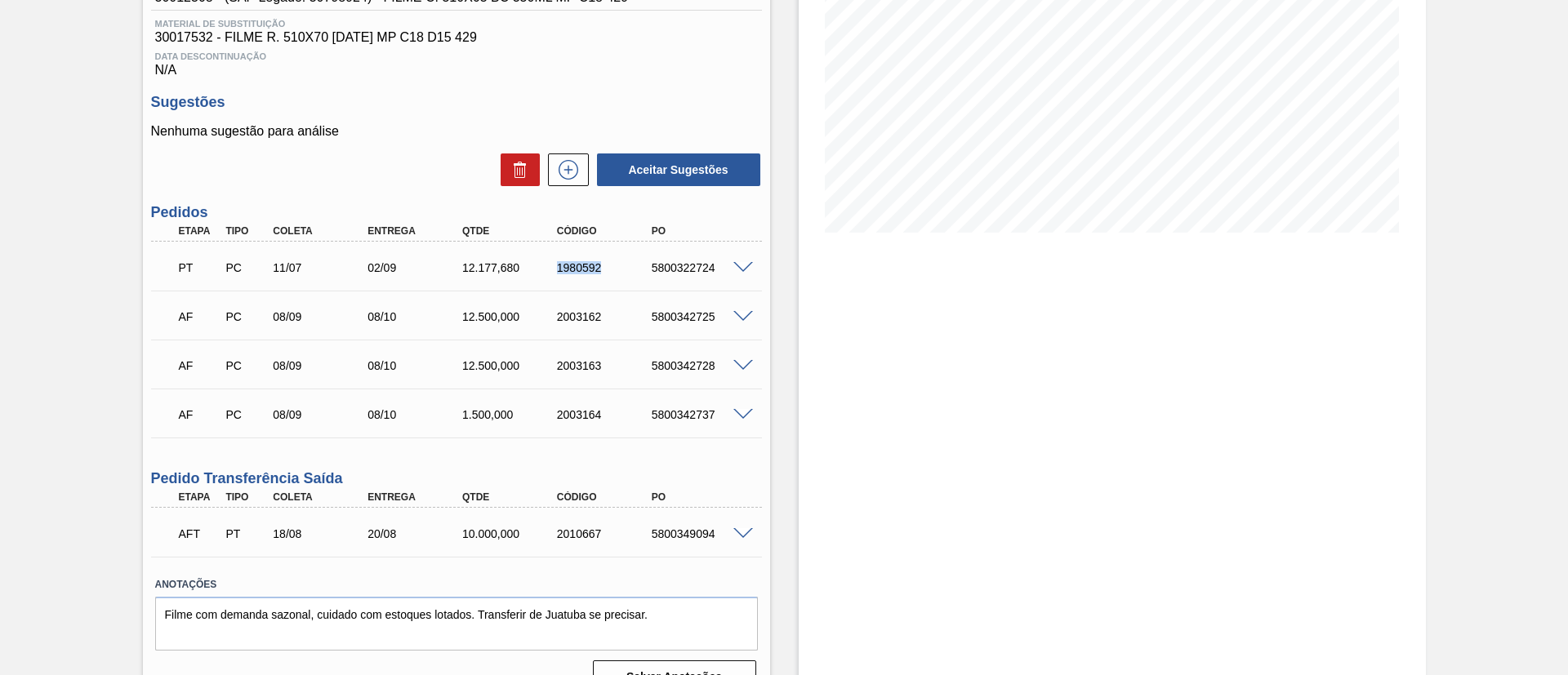
drag, startPoint x: 566, startPoint y: 269, endPoint x: 616, endPoint y: 266, distance: 50.1
click at [616, 266] on div "1980592" at bounding box center [593, 268] width 94 height 13
copy div "1980592"
drag, startPoint x: 611, startPoint y: 270, endPoint x: 599, endPoint y: 284, distance: 18.4
click at [611, 271] on div "1980592" at bounding box center [605, 268] width 106 height 13
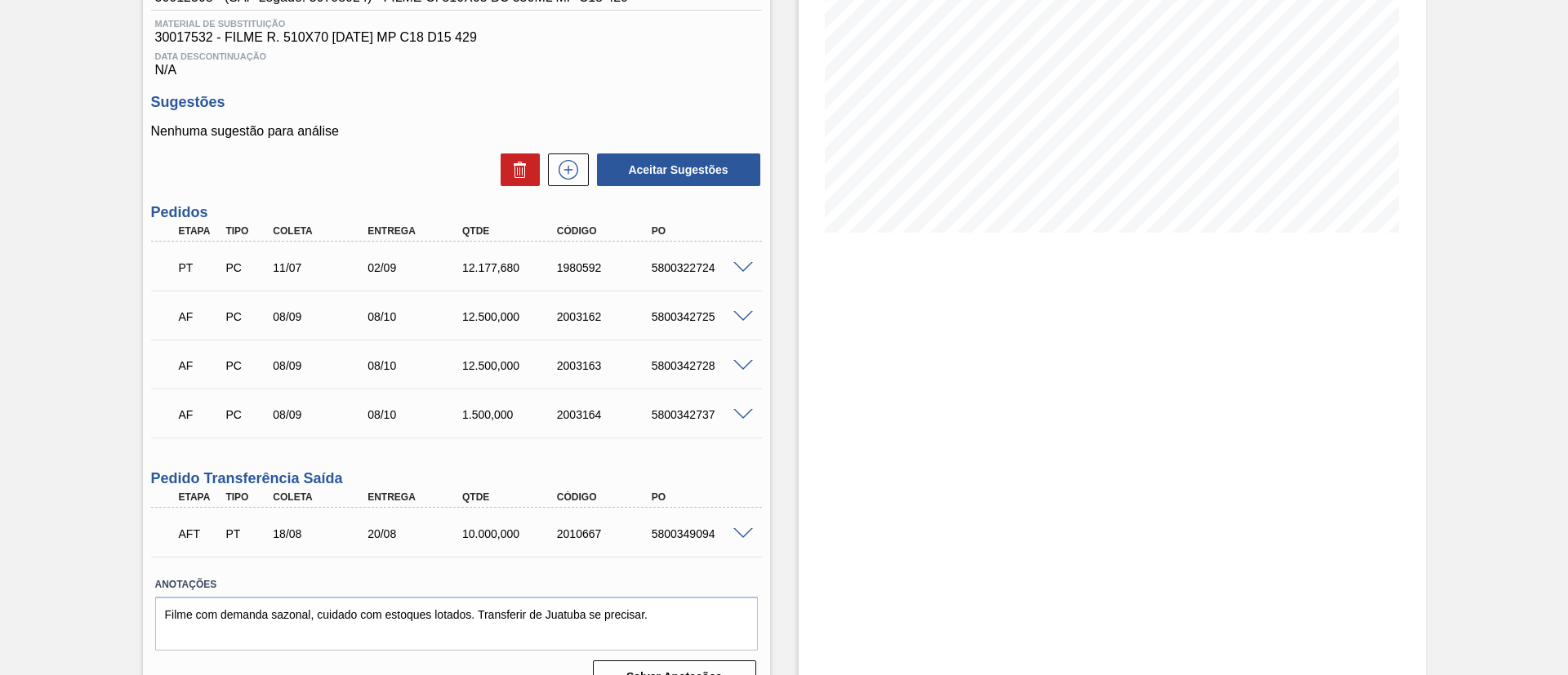
click at [561, 309] on div "AF PC 08/09 08/10 12.500,000 2003162 5800342725" at bounding box center [452, 315] width 568 height 33
click at [756, 260] on div at bounding box center [745, 266] width 33 height 13
click at [754, 260] on div at bounding box center [745, 266] width 33 height 13
click at [744, 262] on span at bounding box center [742, 268] width 19 height 13
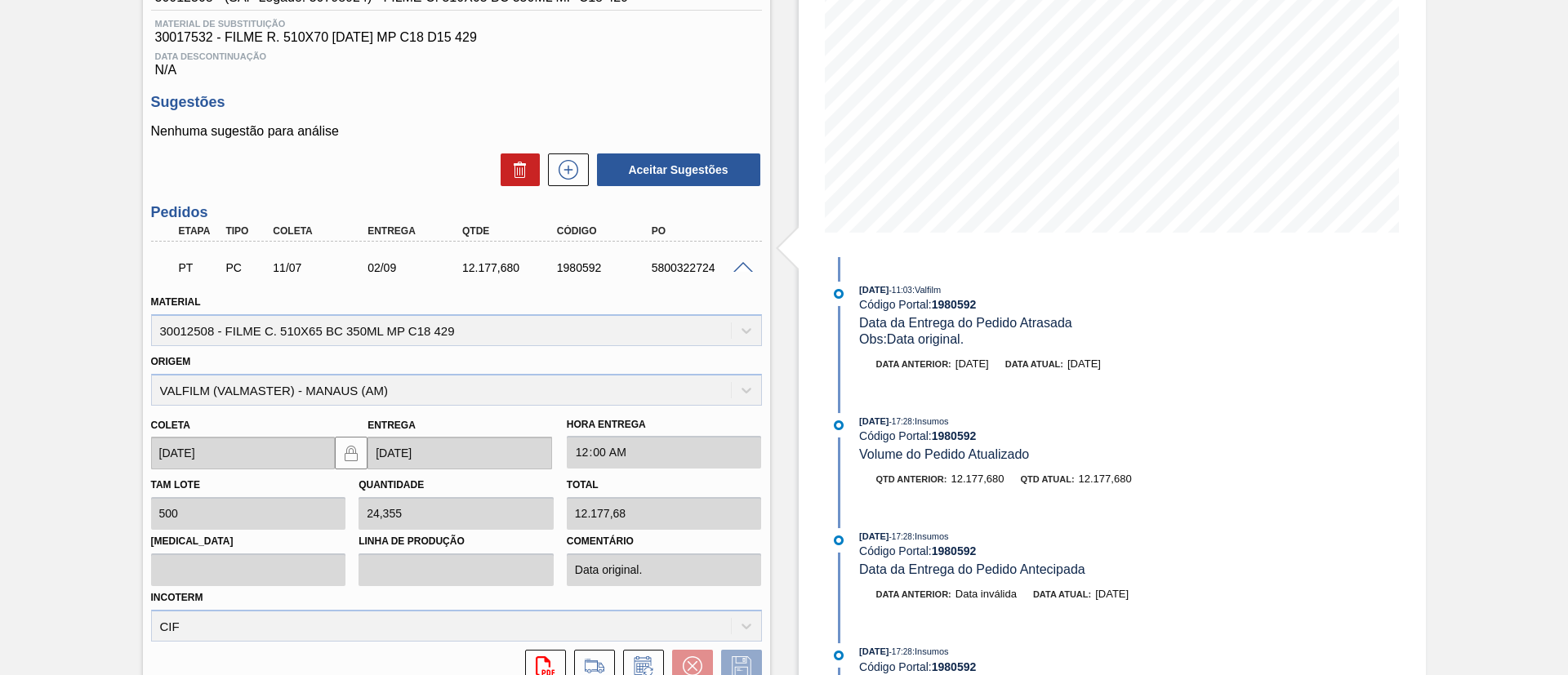
click at [744, 264] on span at bounding box center [742, 268] width 19 height 13
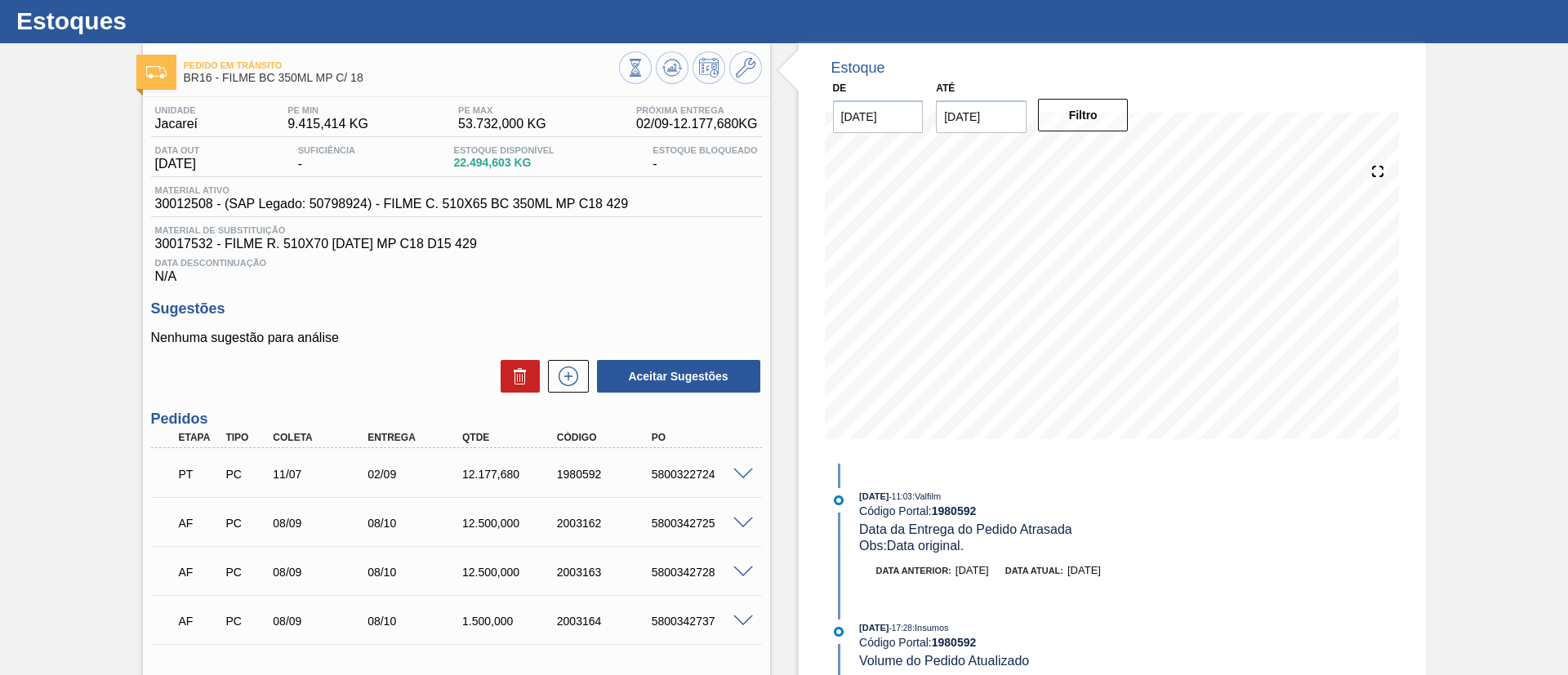
scroll to position [0, 0]
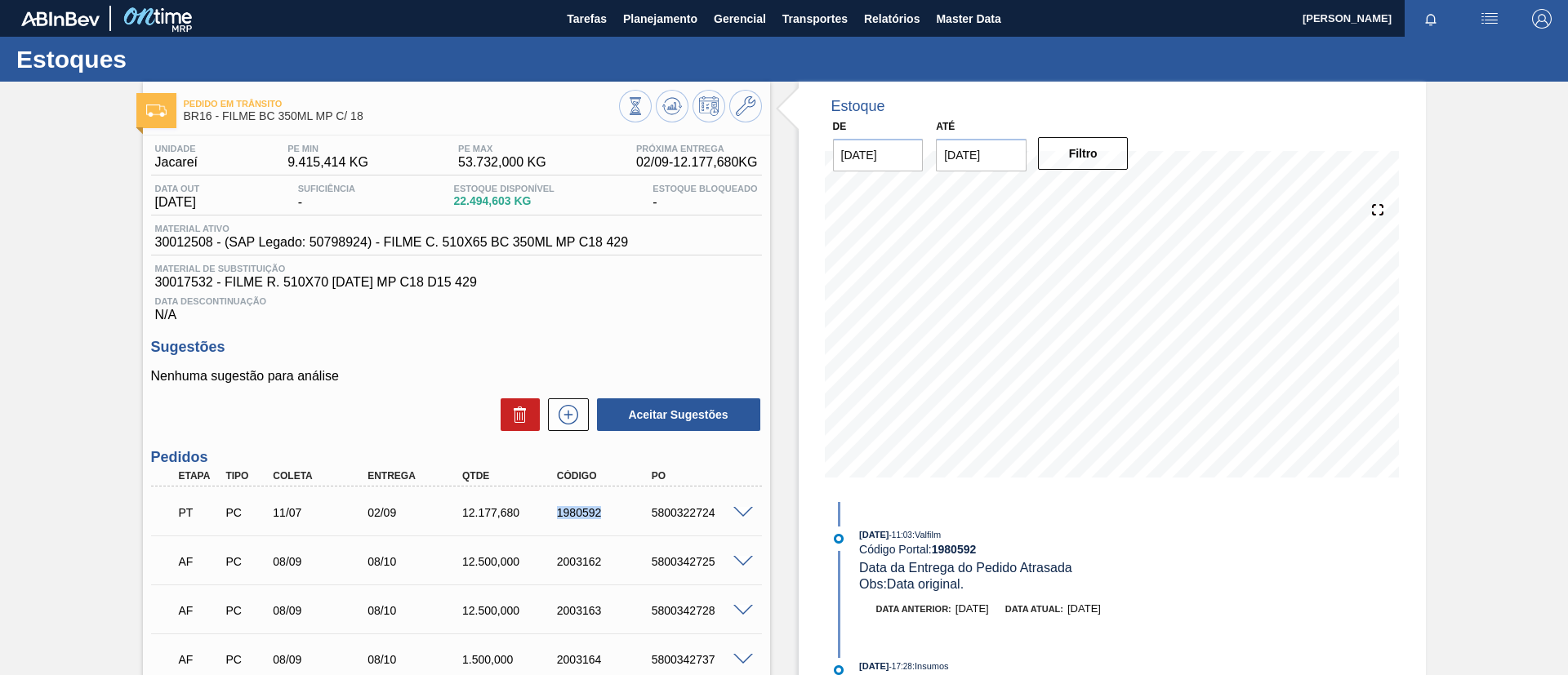
drag, startPoint x: 544, startPoint y: 521, endPoint x: 598, endPoint y: 521, distance: 54.0
click at [598, 521] on div "PT PC 11/07 02/09 12.177,680 1980592 5800322724" at bounding box center [452, 511] width 568 height 33
copy div "1980592"
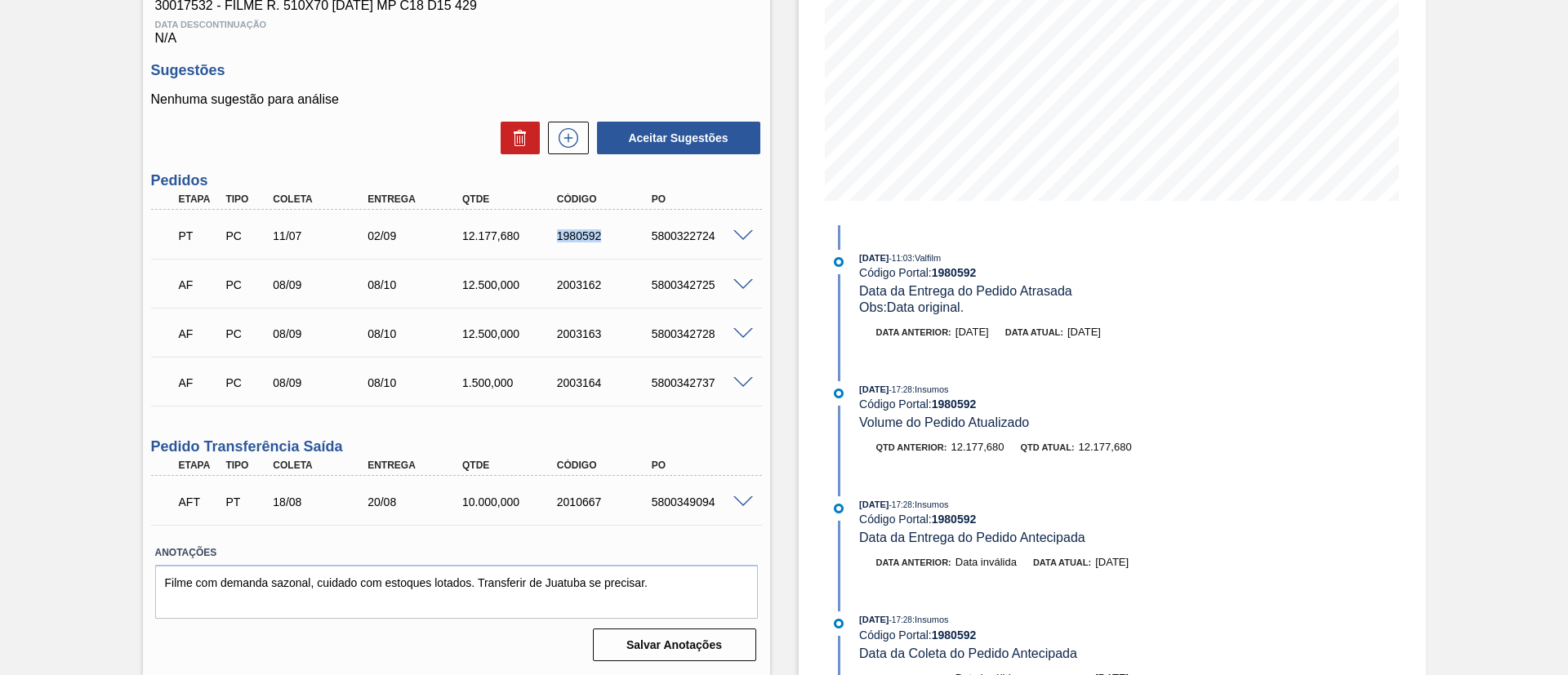
scroll to position [32, 0]
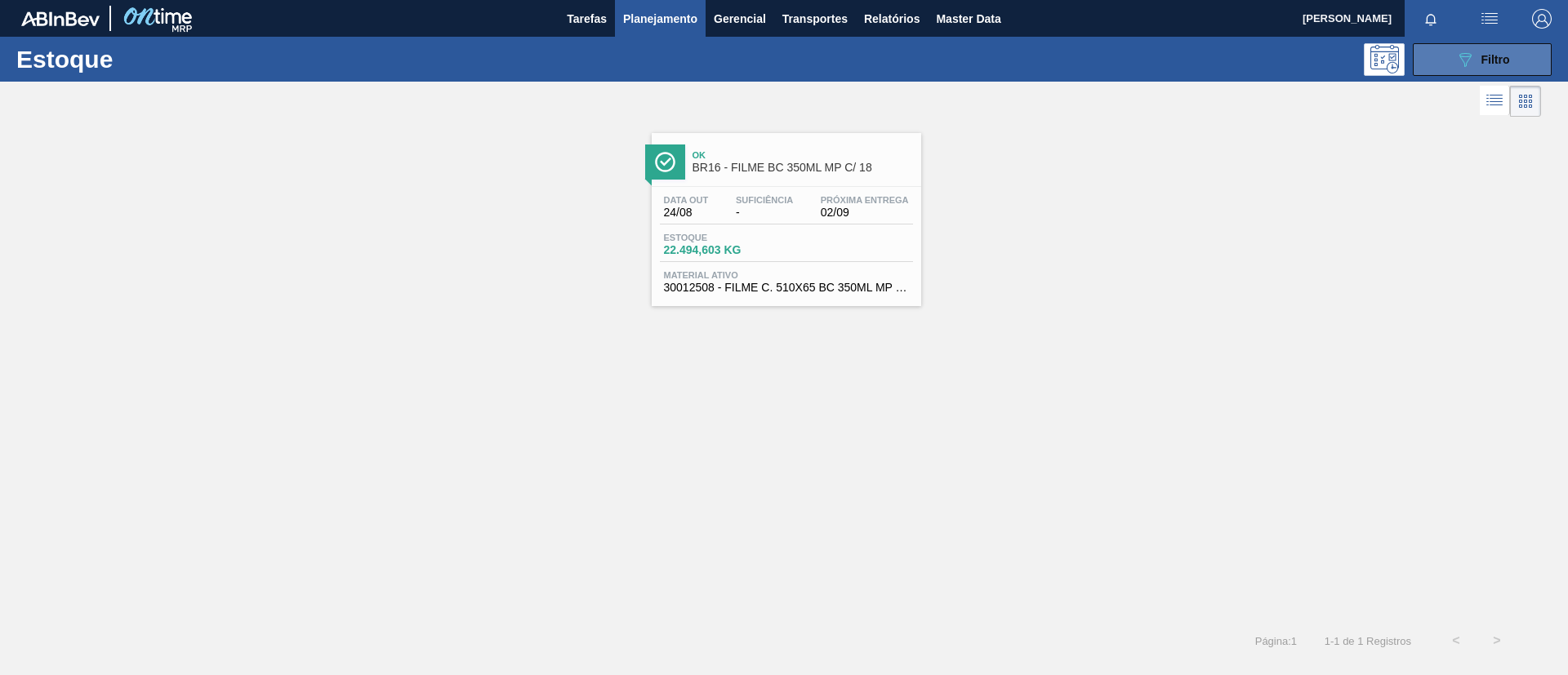
click at [1487, 55] on span "Filtro" at bounding box center [1495, 60] width 28 height 13
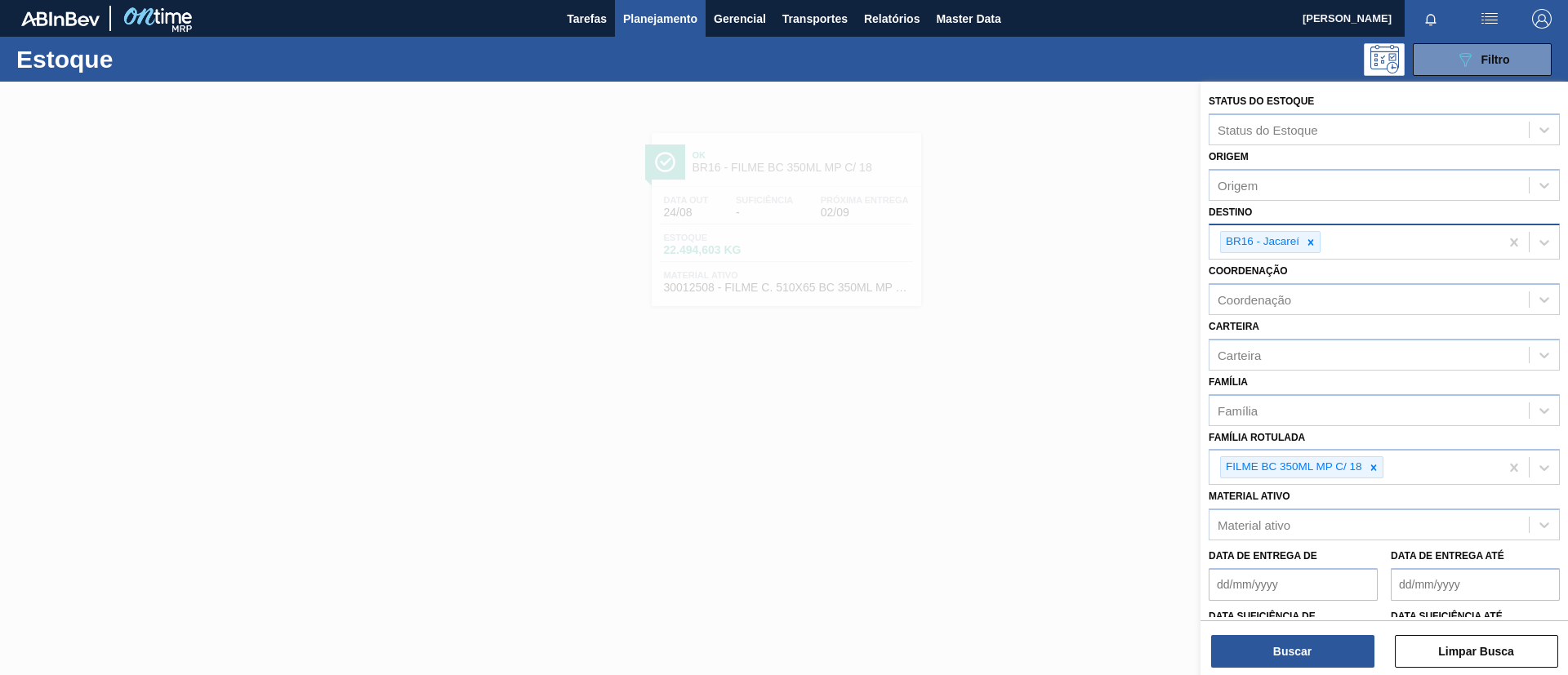
click at [1378, 249] on div "BR16 - Jacareí" at bounding box center [1354, 242] width 290 height 33
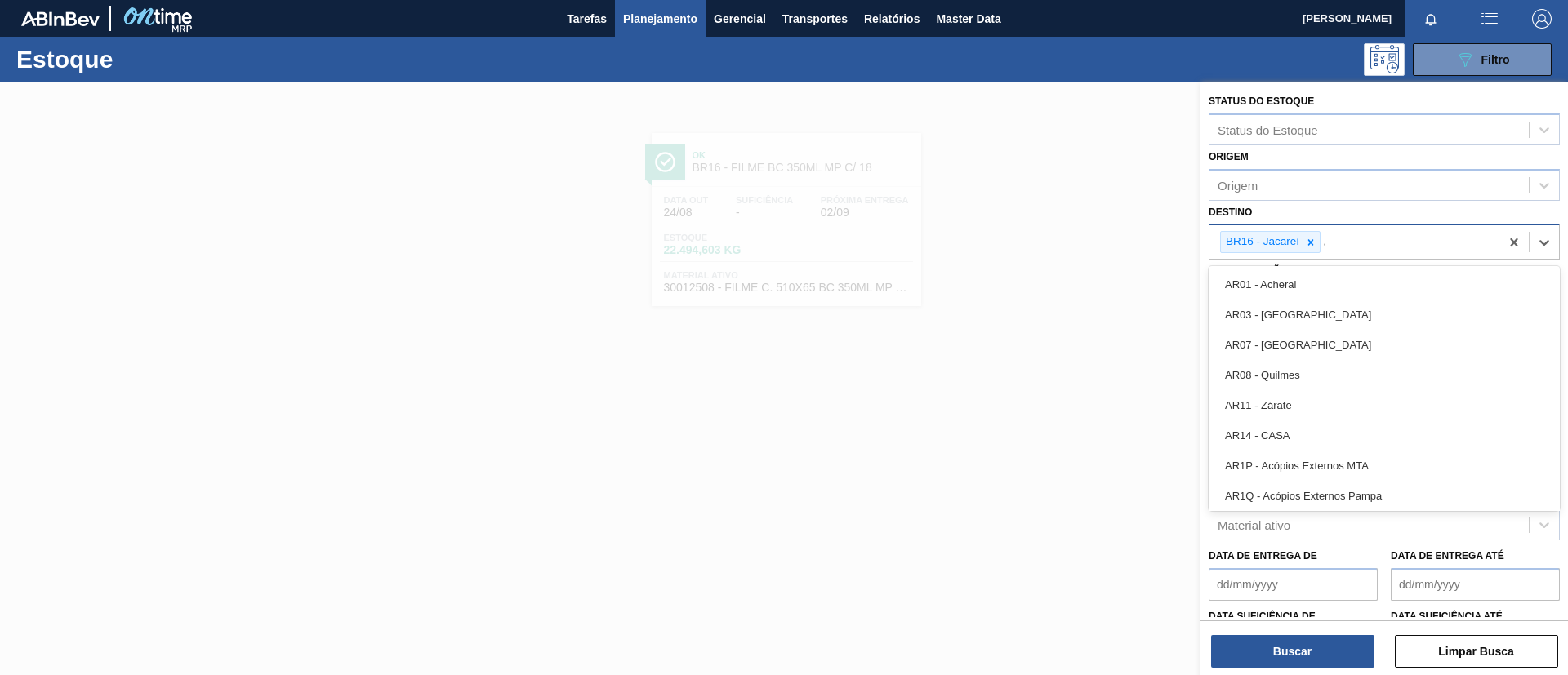
type input "ag"
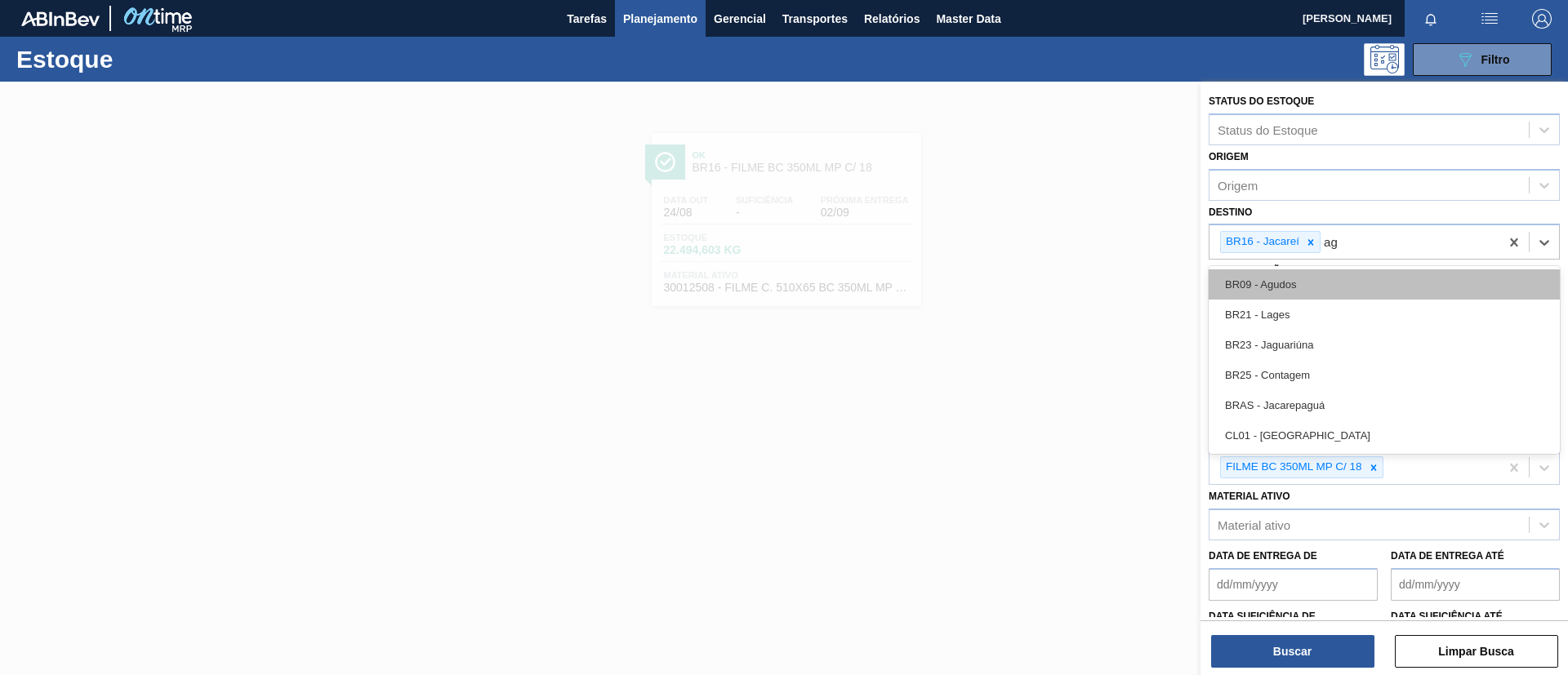
click at [1378, 271] on div "BR09 - Agudos" at bounding box center [1384, 285] width 352 height 30
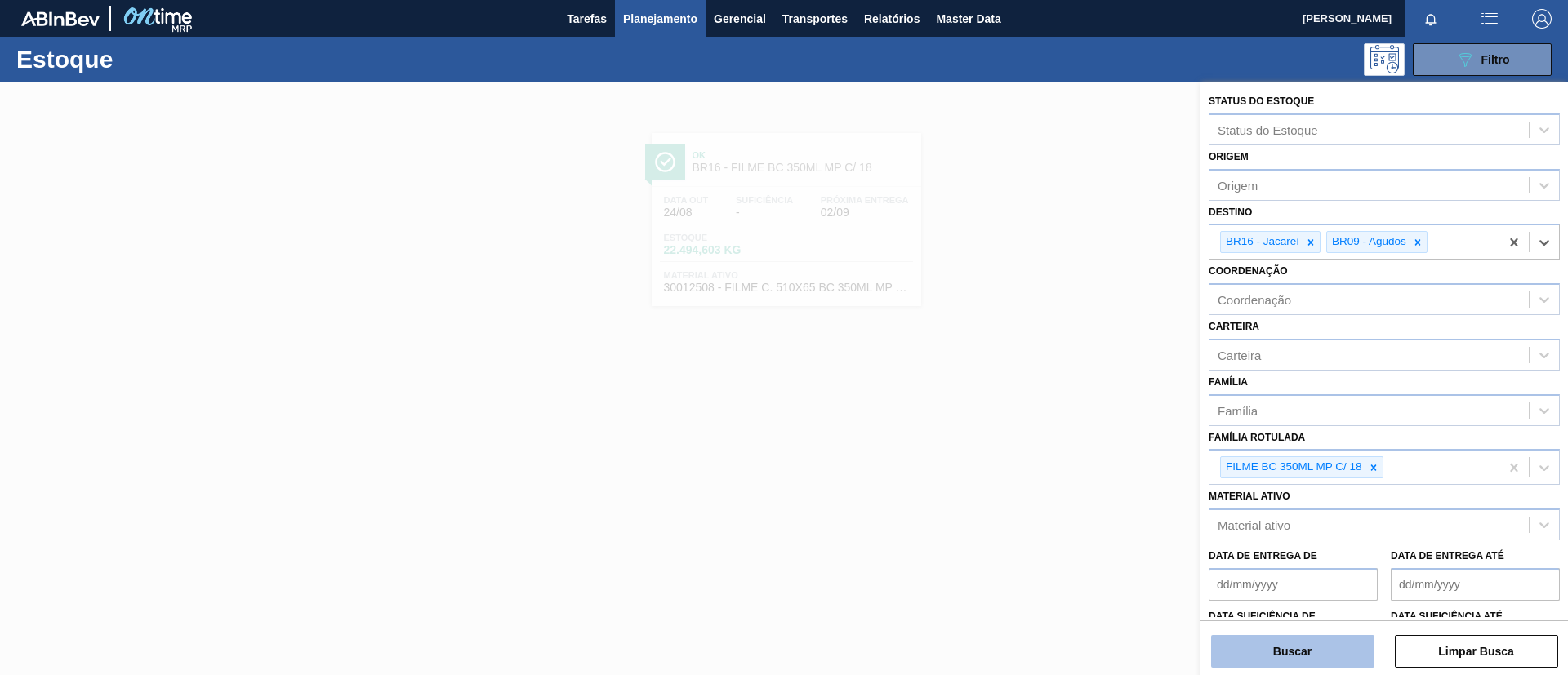
click at [1280, 642] on button "Buscar" at bounding box center [1293, 651] width 164 height 33
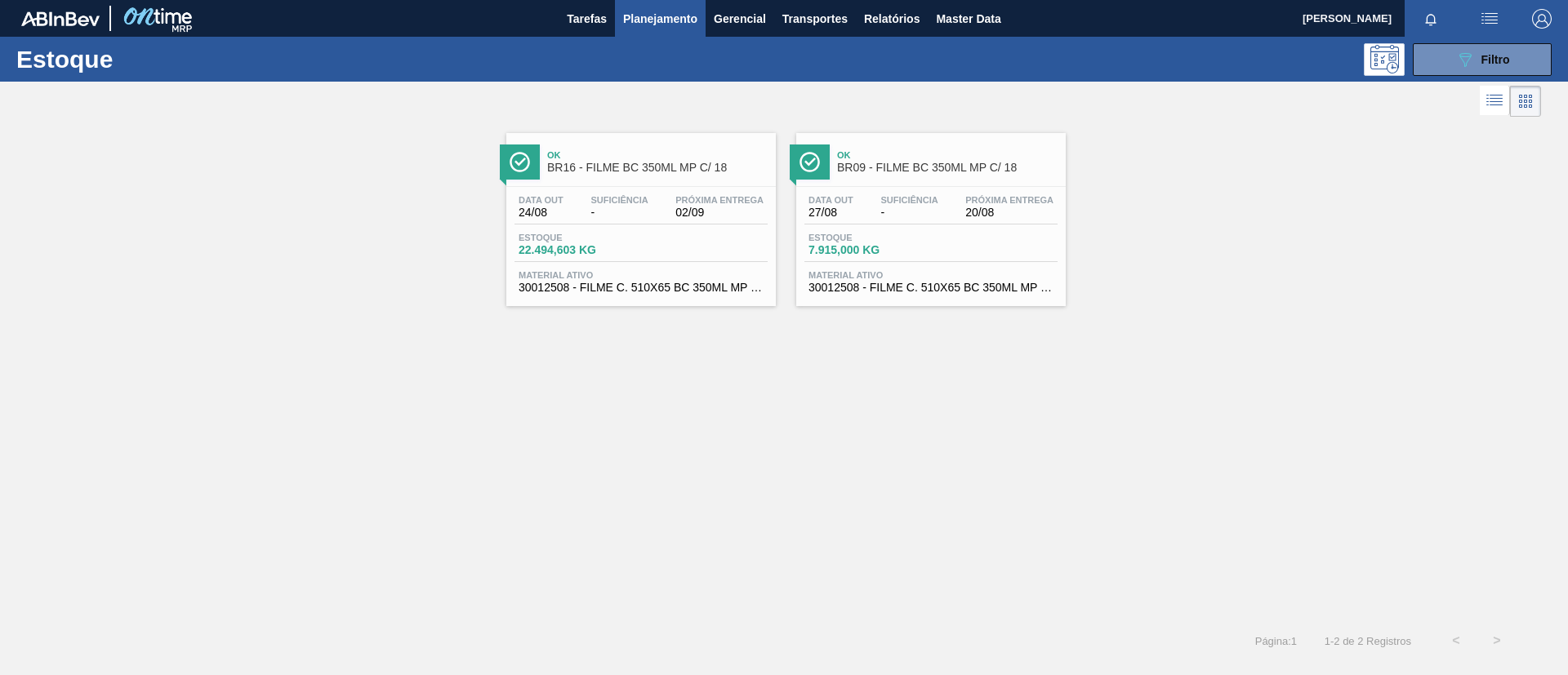
click at [917, 174] on div "Ok BR09 - FILME BC 350ML MP C/ 18" at bounding box center [948, 162] width 220 height 37
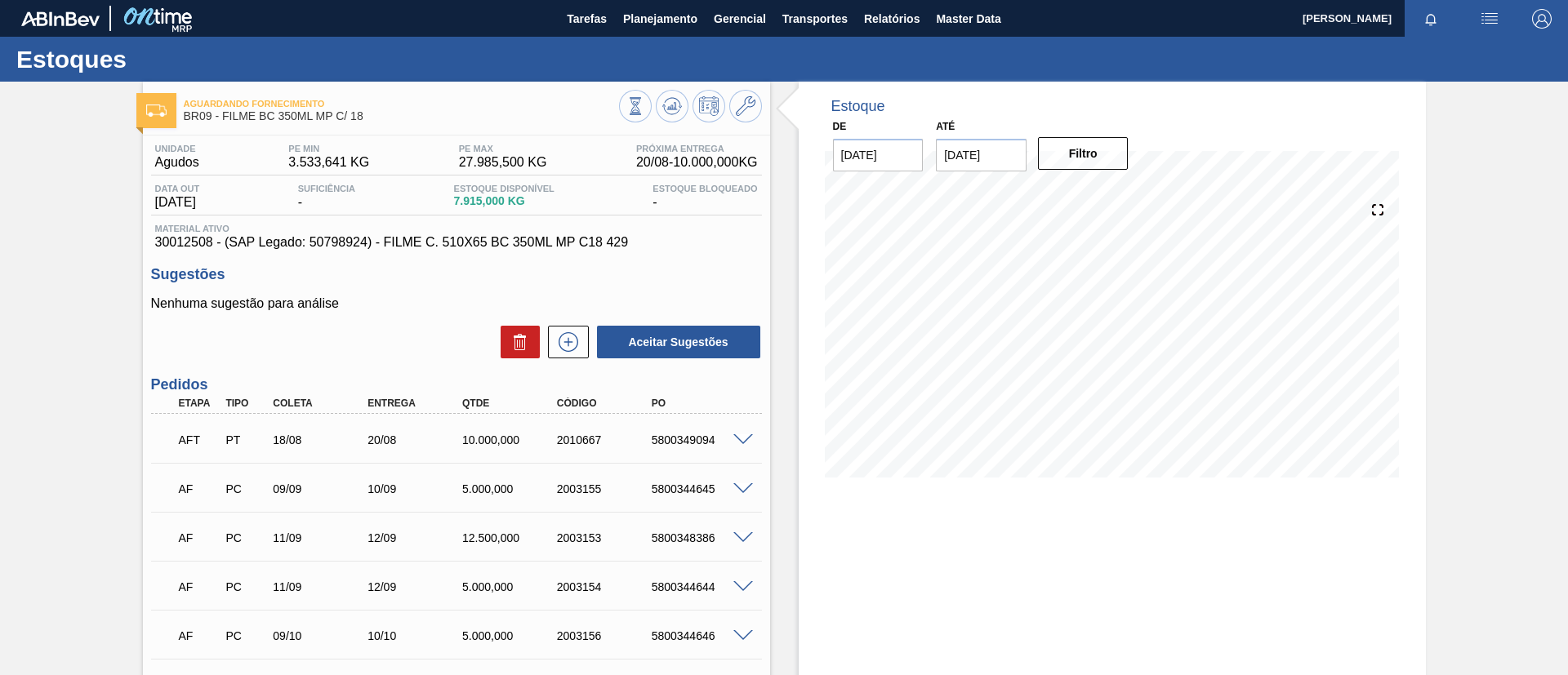
click at [0, 446] on div "Aguardando Fornecimento BR09 - FILME BC 350ML MP C/ 18 Unidade Agudos PE MIN 3.…" at bounding box center [784, 486] width 1568 height 808
click at [645, 101] on icon at bounding box center [635, 106] width 18 height 18
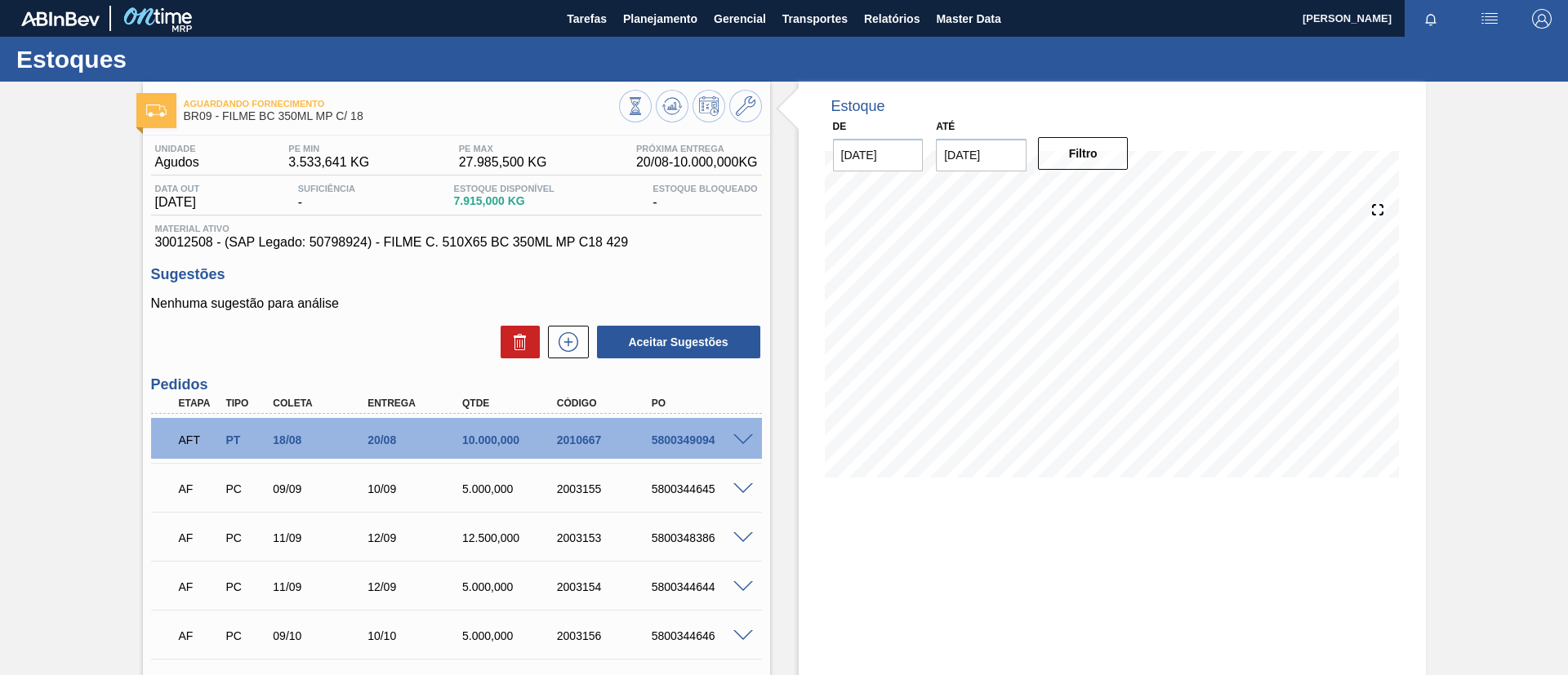
click at [738, 484] on span at bounding box center [742, 489] width 19 height 13
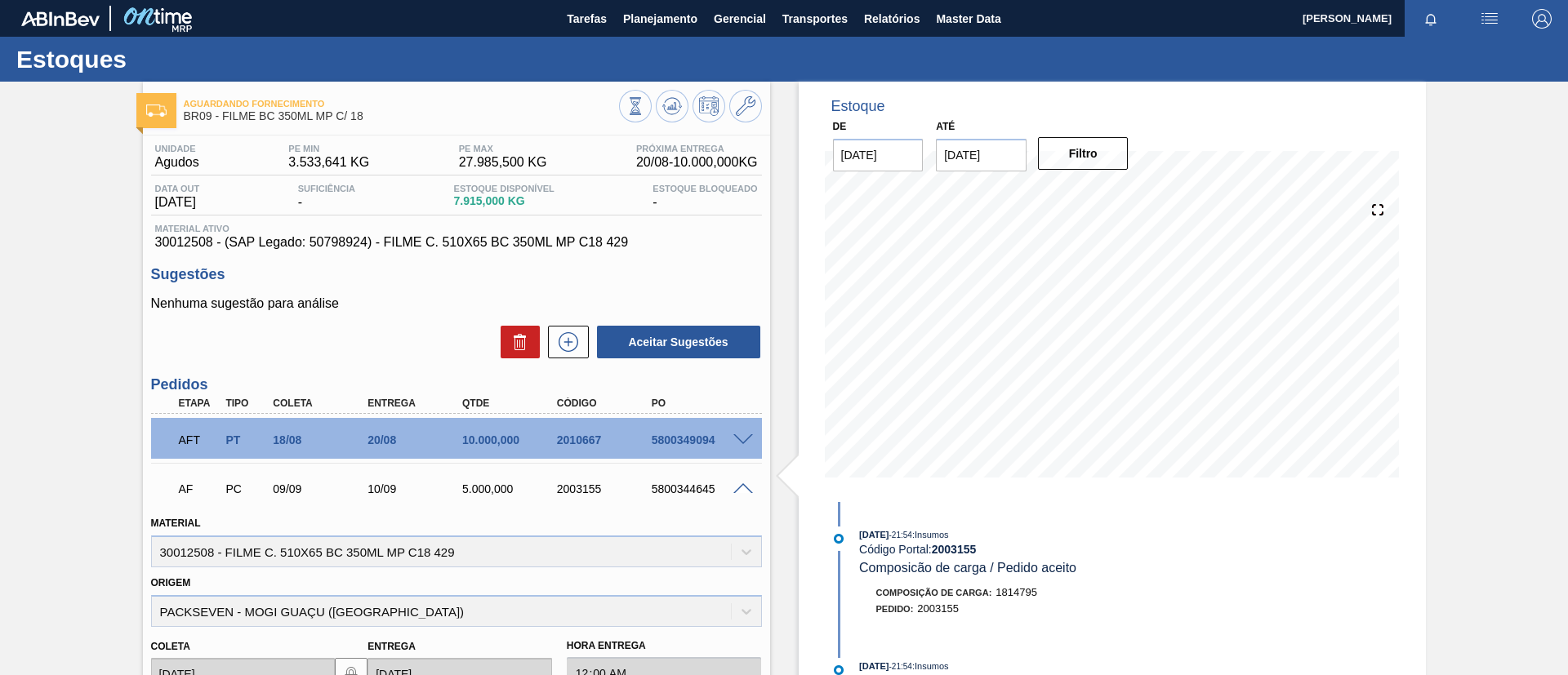
click at [746, 483] on span at bounding box center [742, 489] width 19 height 13
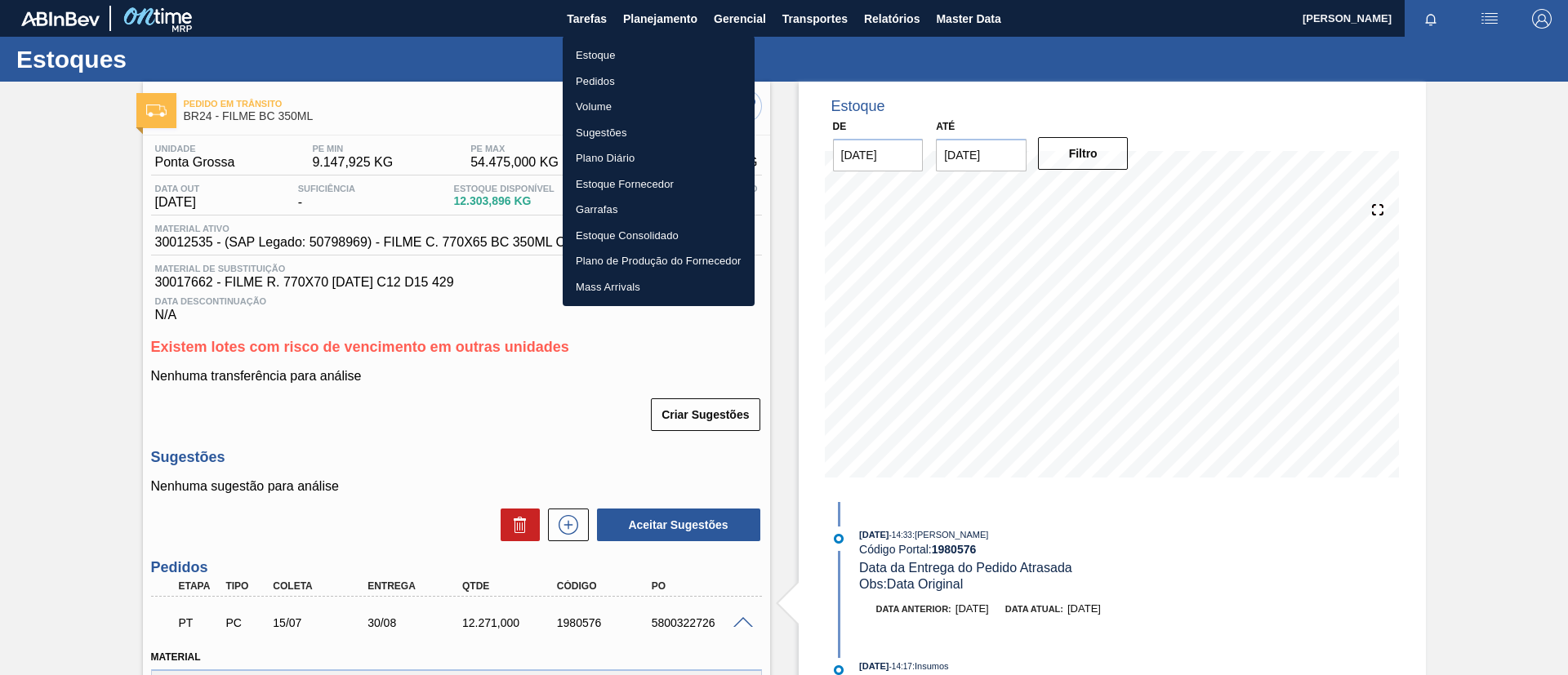
click at [691, 45] on li "Estoque" at bounding box center [659, 55] width 192 height 26
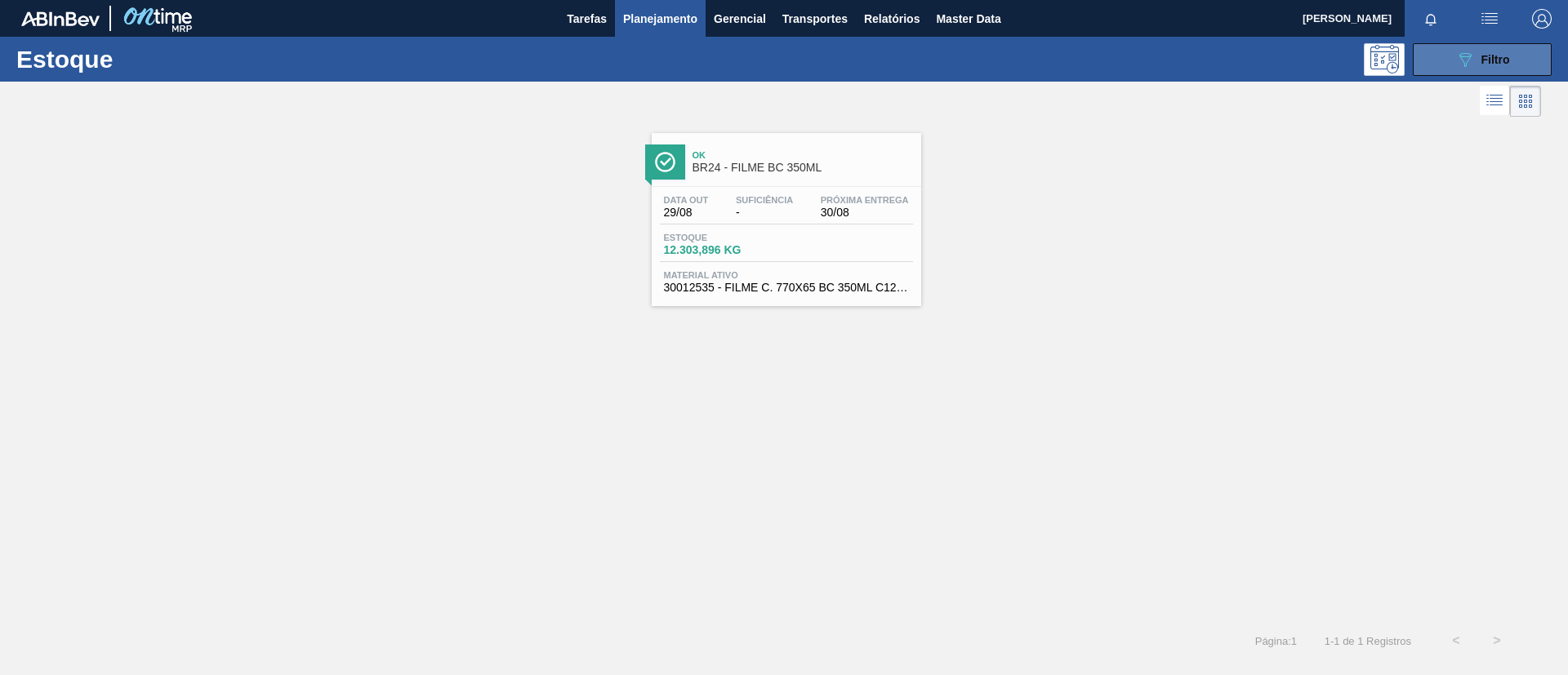
click at [1488, 56] on span "Filtro" at bounding box center [1495, 60] width 28 height 13
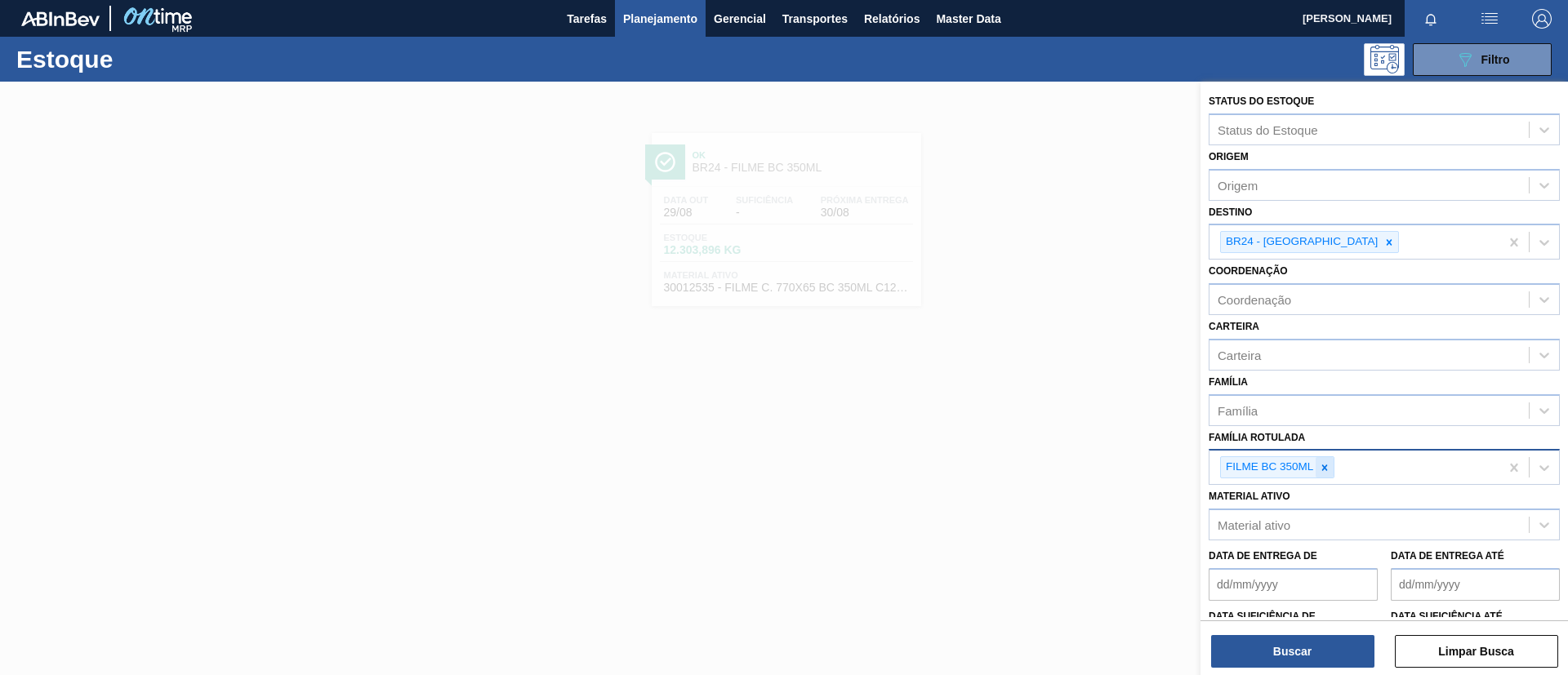
click at [1327, 465] on icon at bounding box center [1325, 467] width 6 height 6
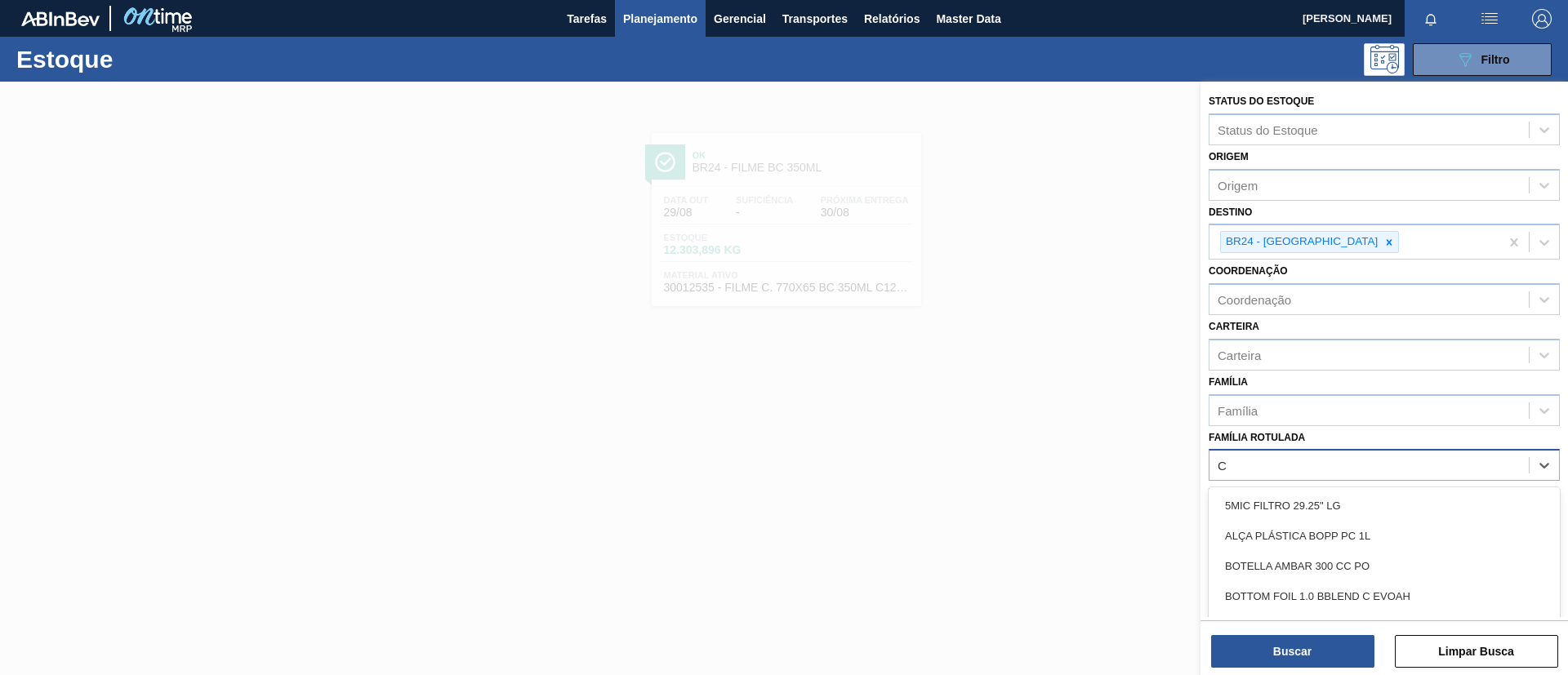
type Rotulada "C"
type Rotulada "BC 269ML"
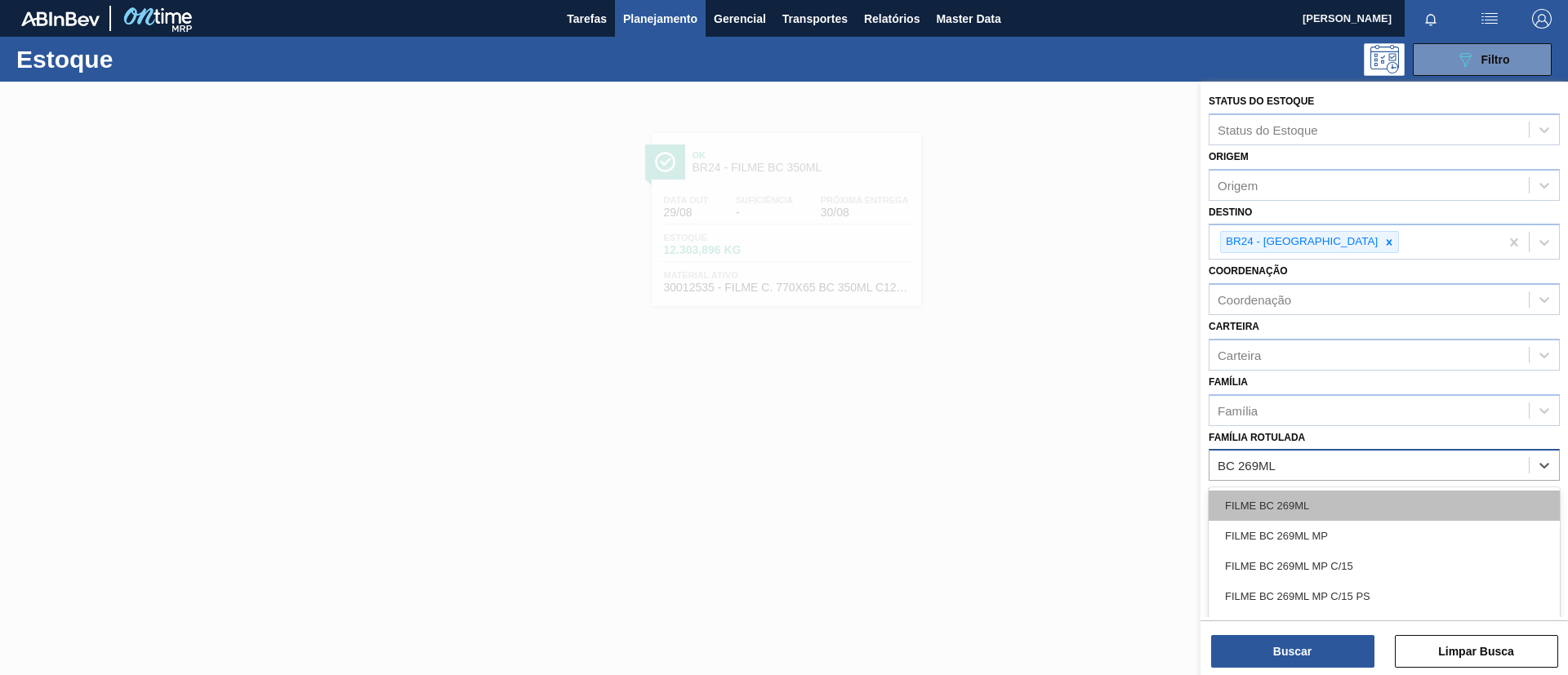
click at [1341, 500] on div "FILME BC 269ML" at bounding box center [1384, 506] width 352 height 30
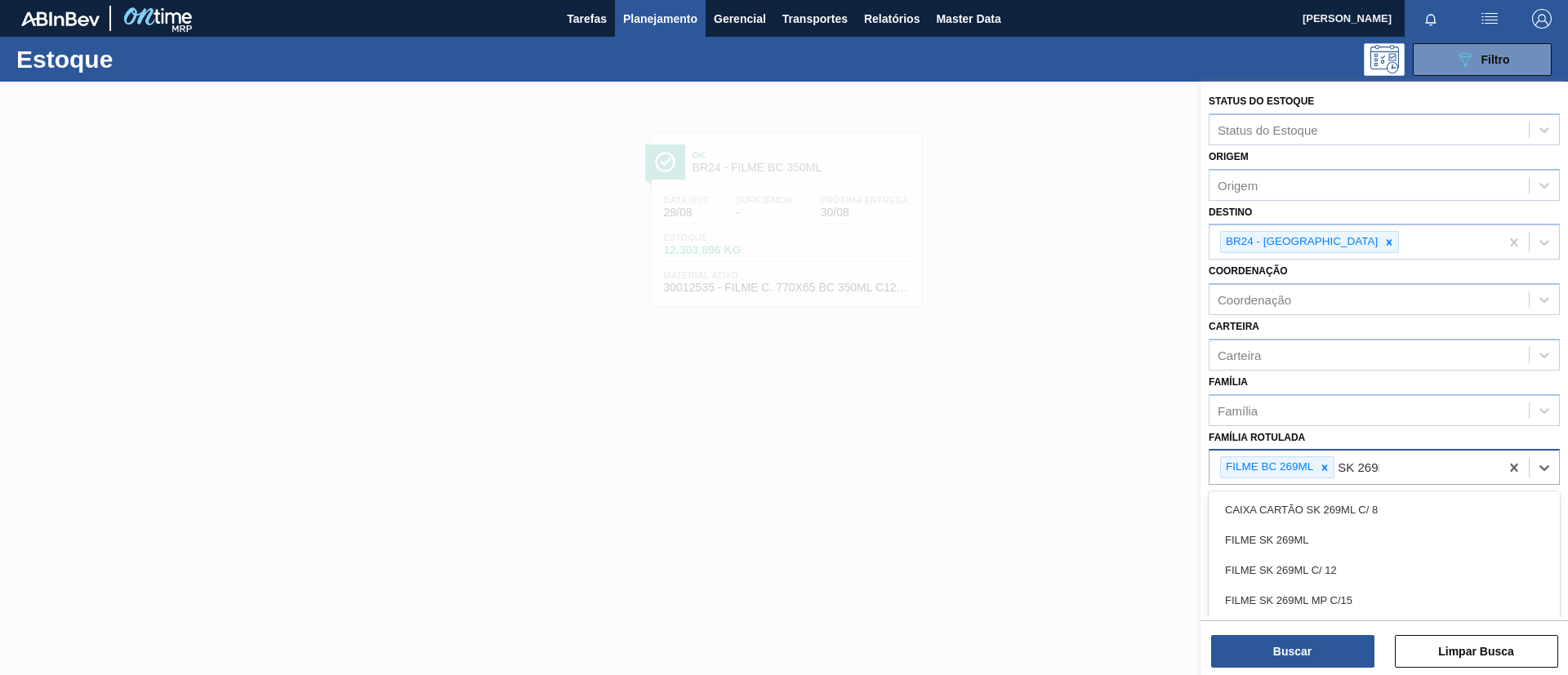
type Rotulada "SK 269ML"
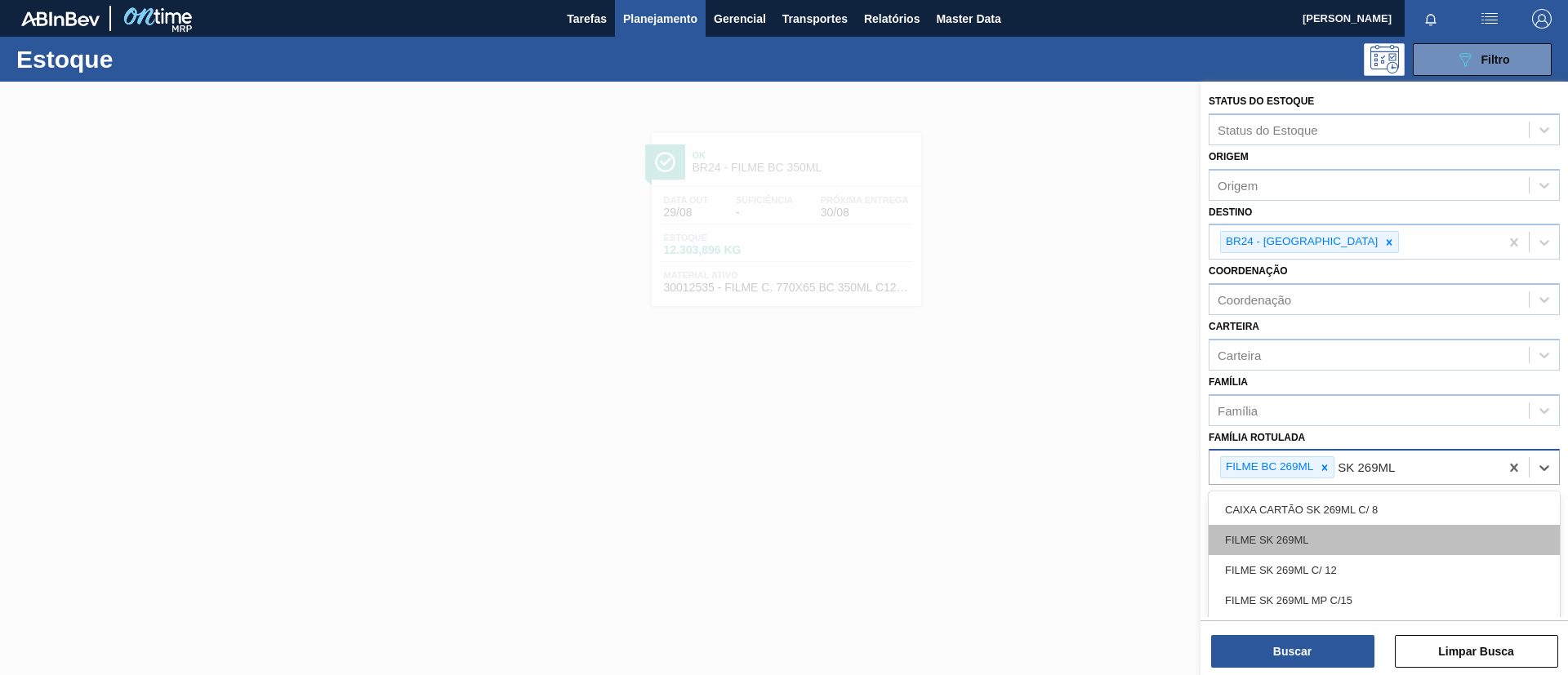
click at [1368, 531] on div "FILME SK 269ML" at bounding box center [1384, 540] width 352 height 30
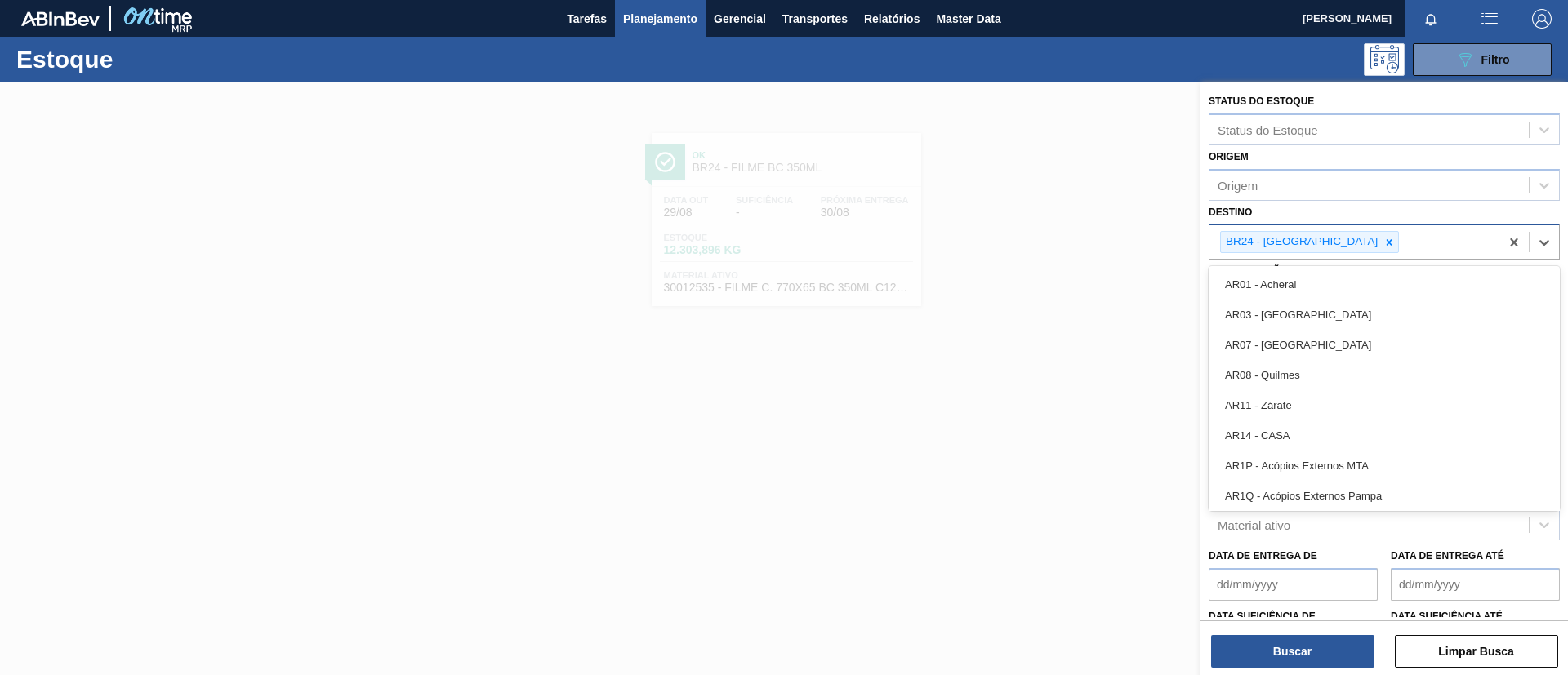
click at [1402, 239] on input "Destino" at bounding box center [1403, 242] width 2 height 14
click at [1383, 245] on icon at bounding box center [1389, 243] width 12 height 12
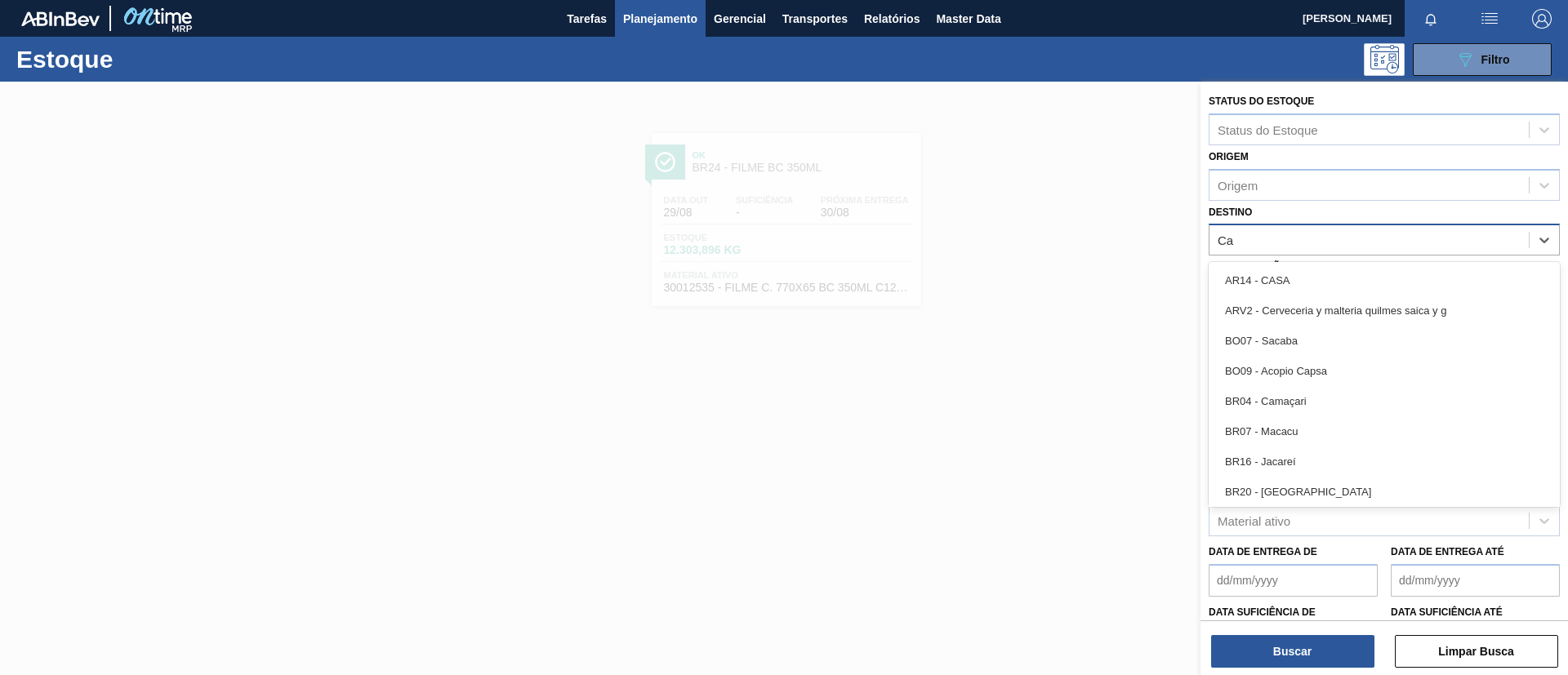
type input "Cam"
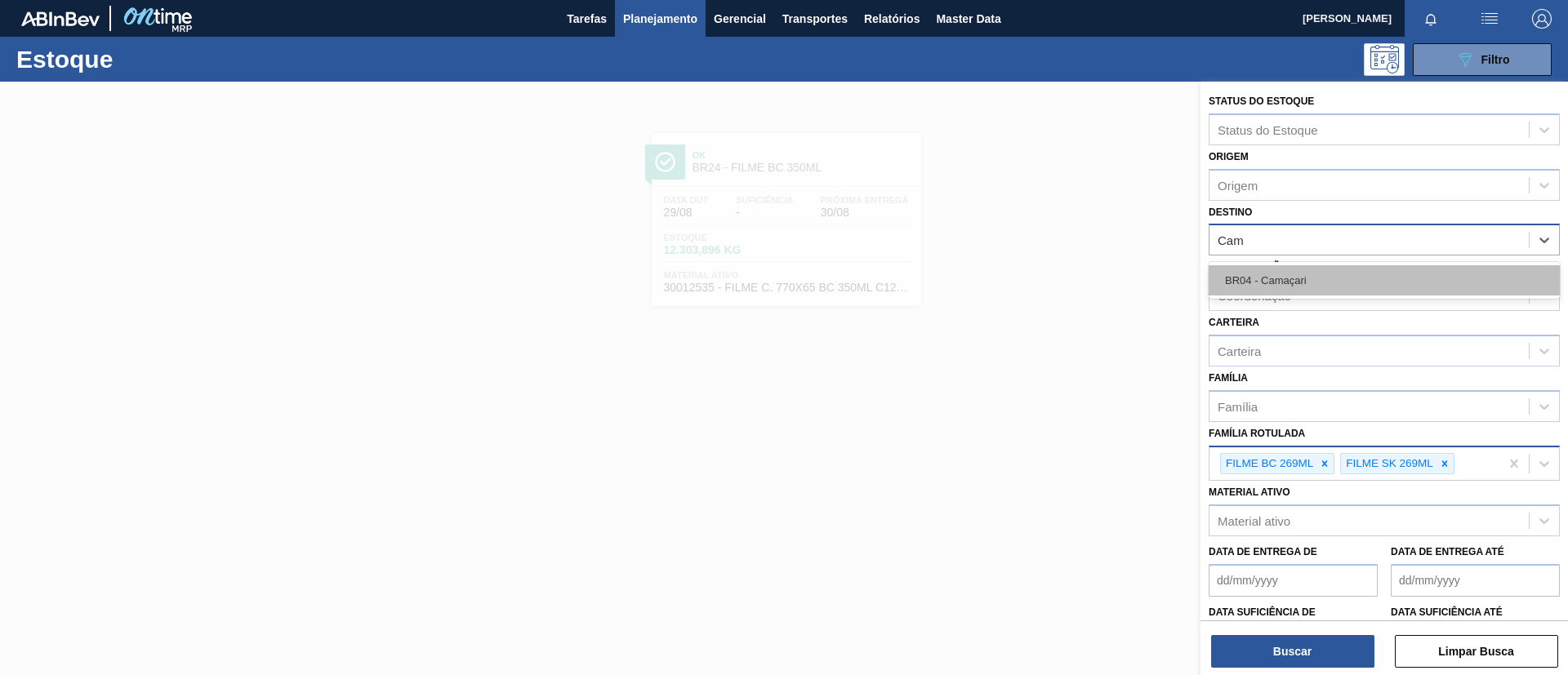
click at [1351, 269] on div "BR04 - Camaçari" at bounding box center [1384, 280] width 352 height 30
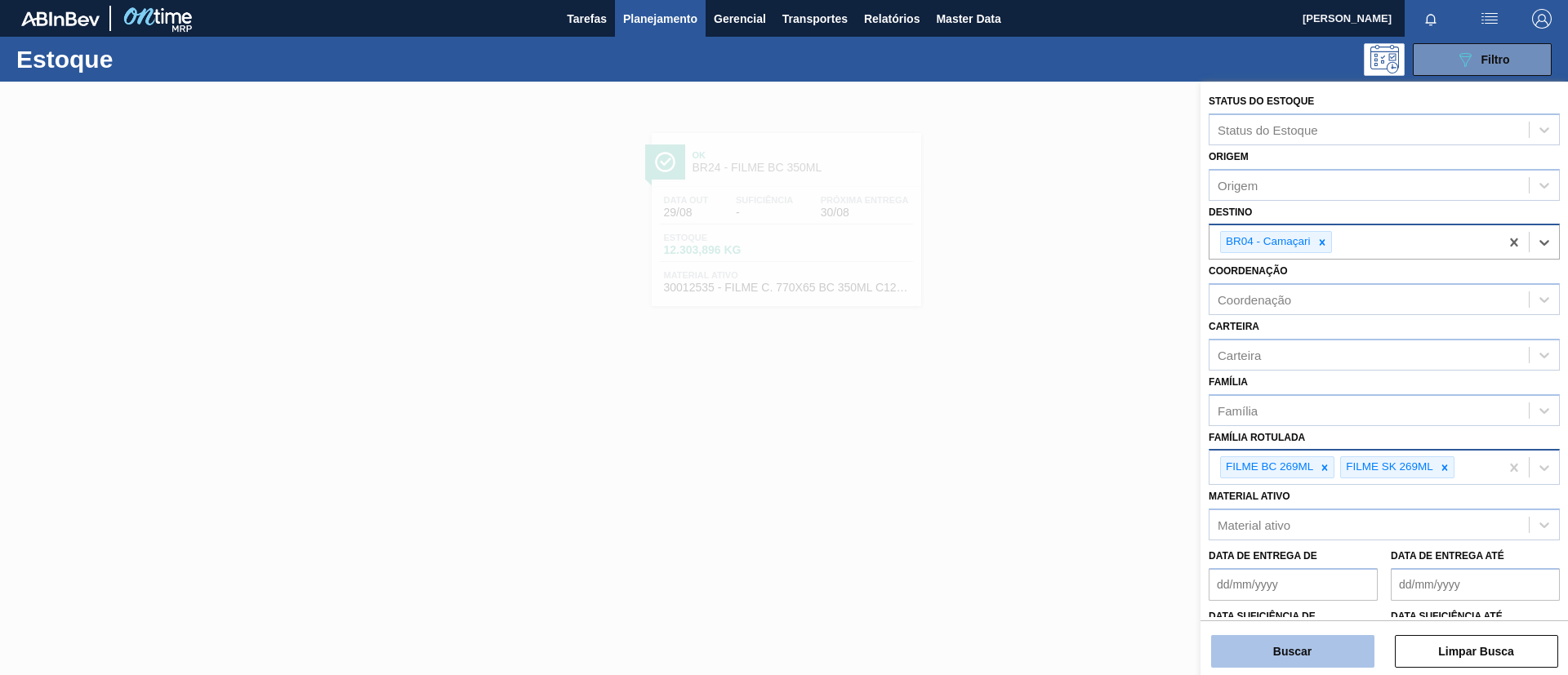
click at [1330, 650] on button "Buscar" at bounding box center [1293, 651] width 164 height 33
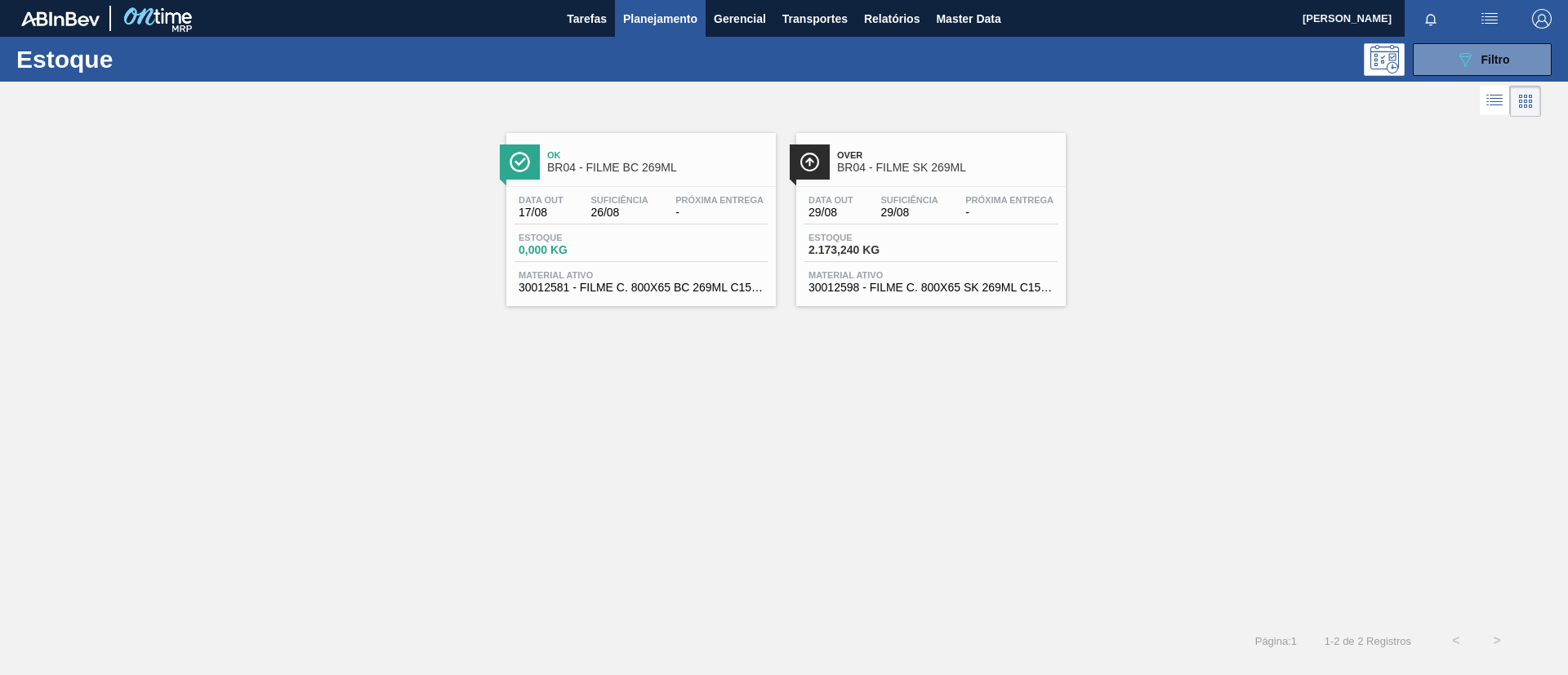
click at [959, 170] on span "BR04 - FILME SK 269ML" at bounding box center [948, 168] width 220 height 13
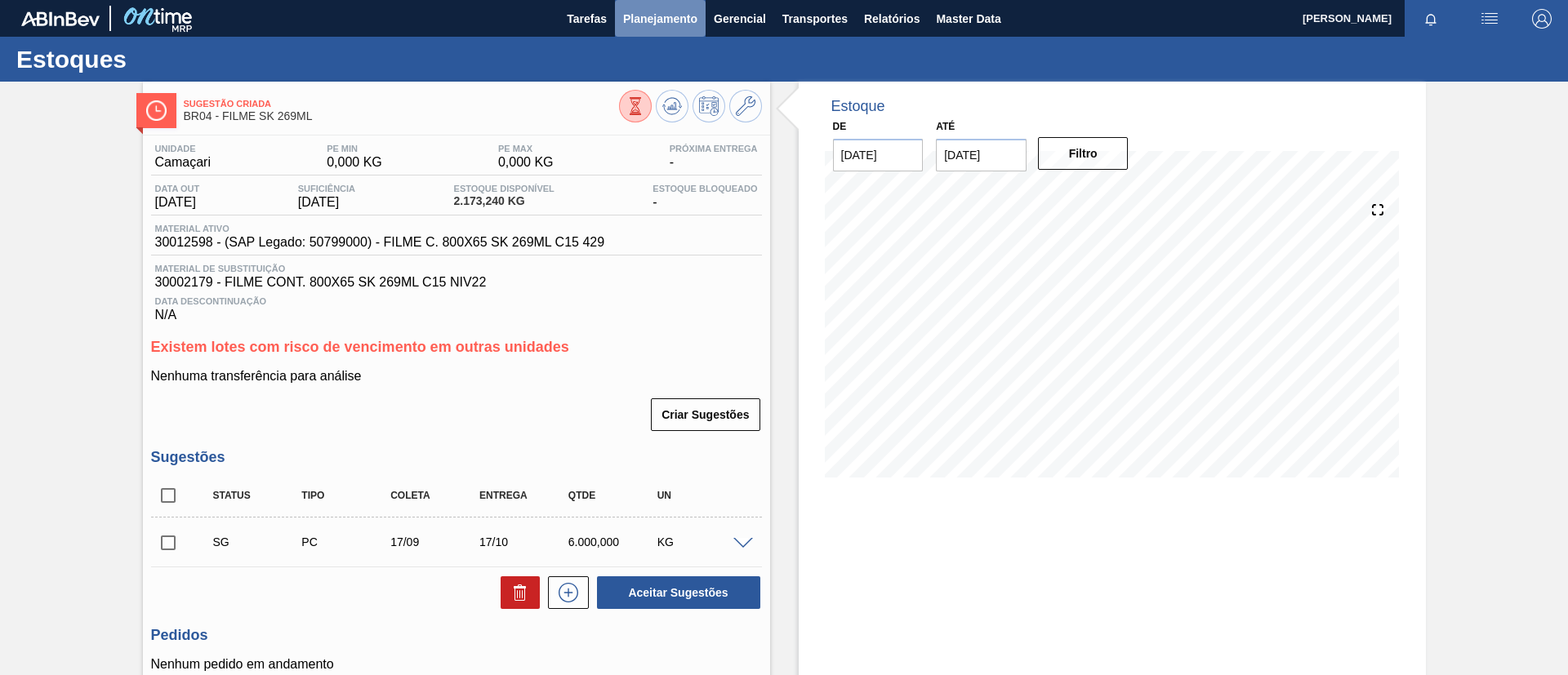
click at [665, 15] on span "Planejamento" at bounding box center [660, 18] width 74 height 19
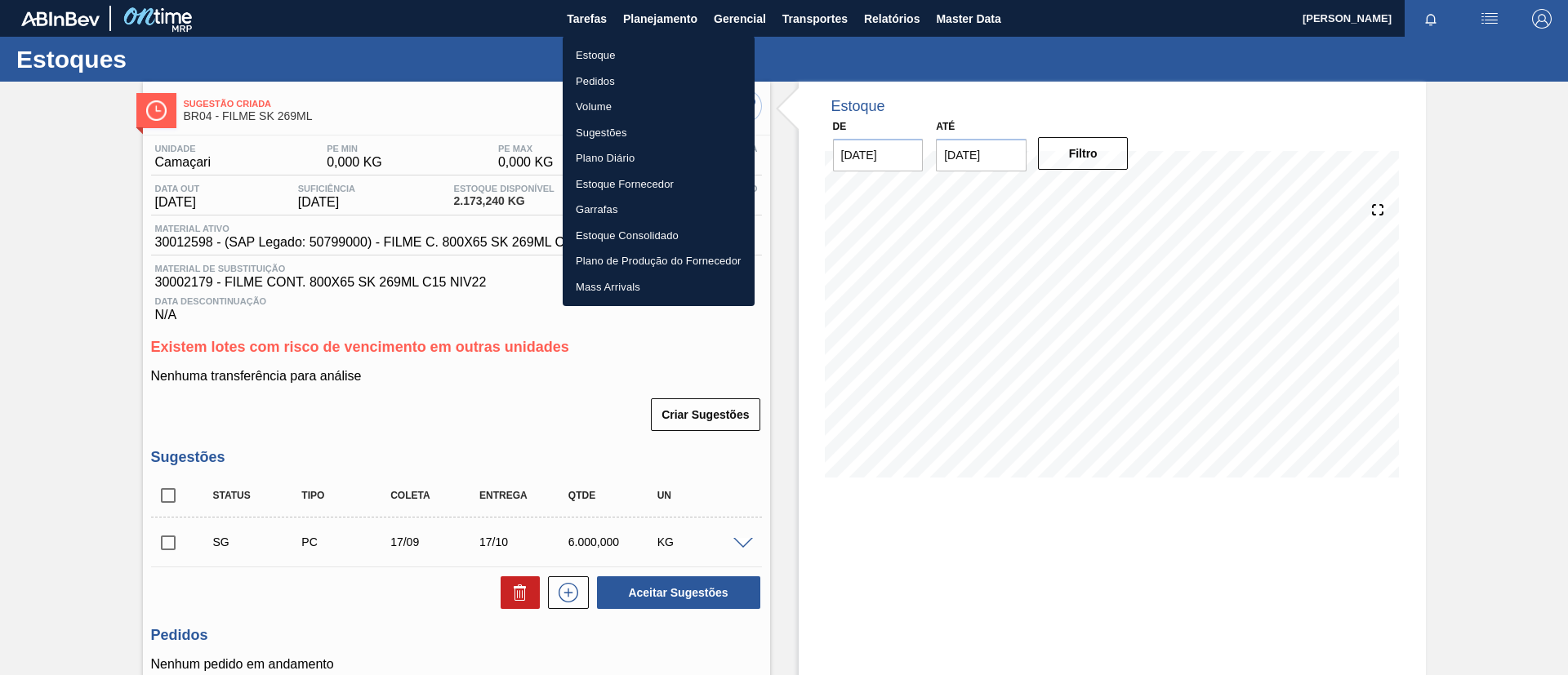
drag, startPoint x: 0, startPoint y: 253, endPoint x: 135, endPoint y: 201, distance: 144.7
click at [1, 253] on div at bounding box center [784, 337] width 1568 height 675
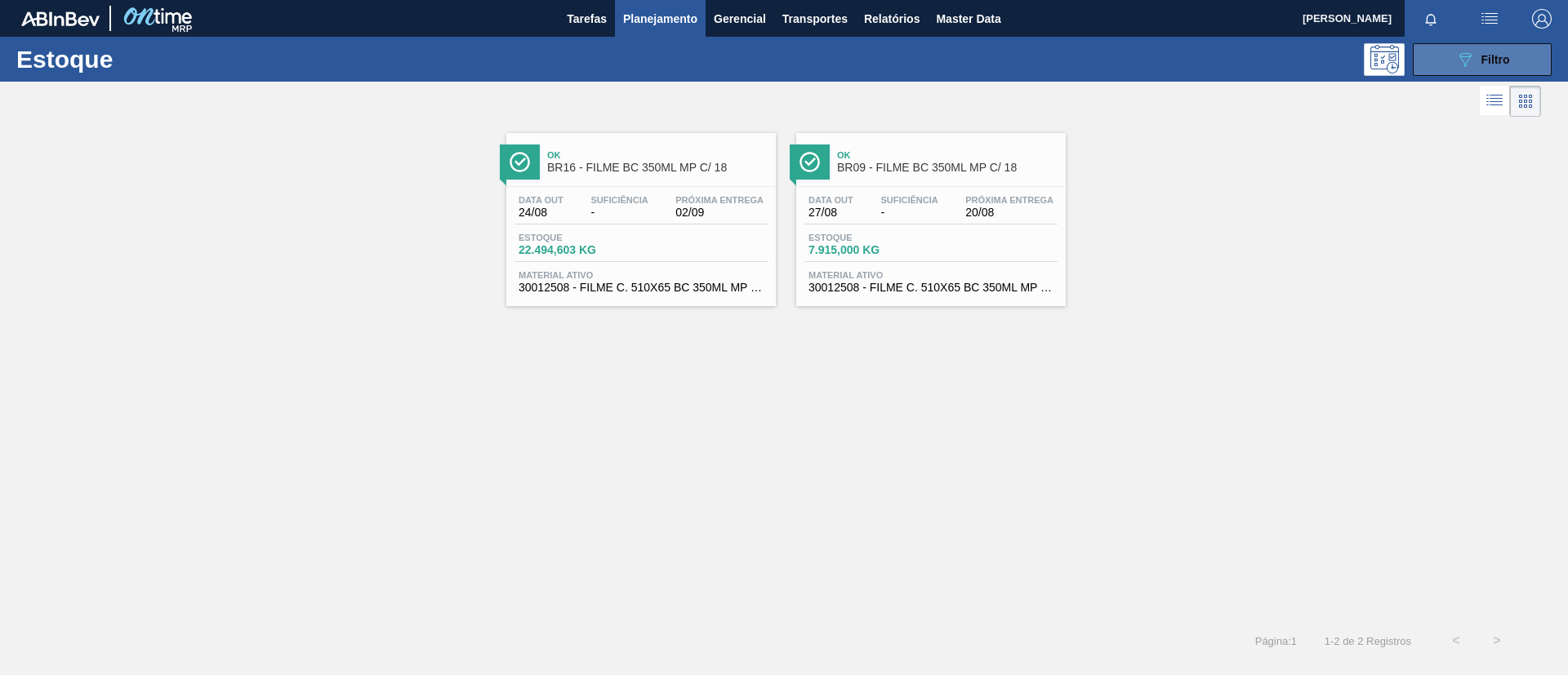
click at [1452, 54] on button "089F7B8B-B2A5-4AFE-B5C0-19BA573D28AC Filtro" at bounding box center [1482, 59] width 139 height 33
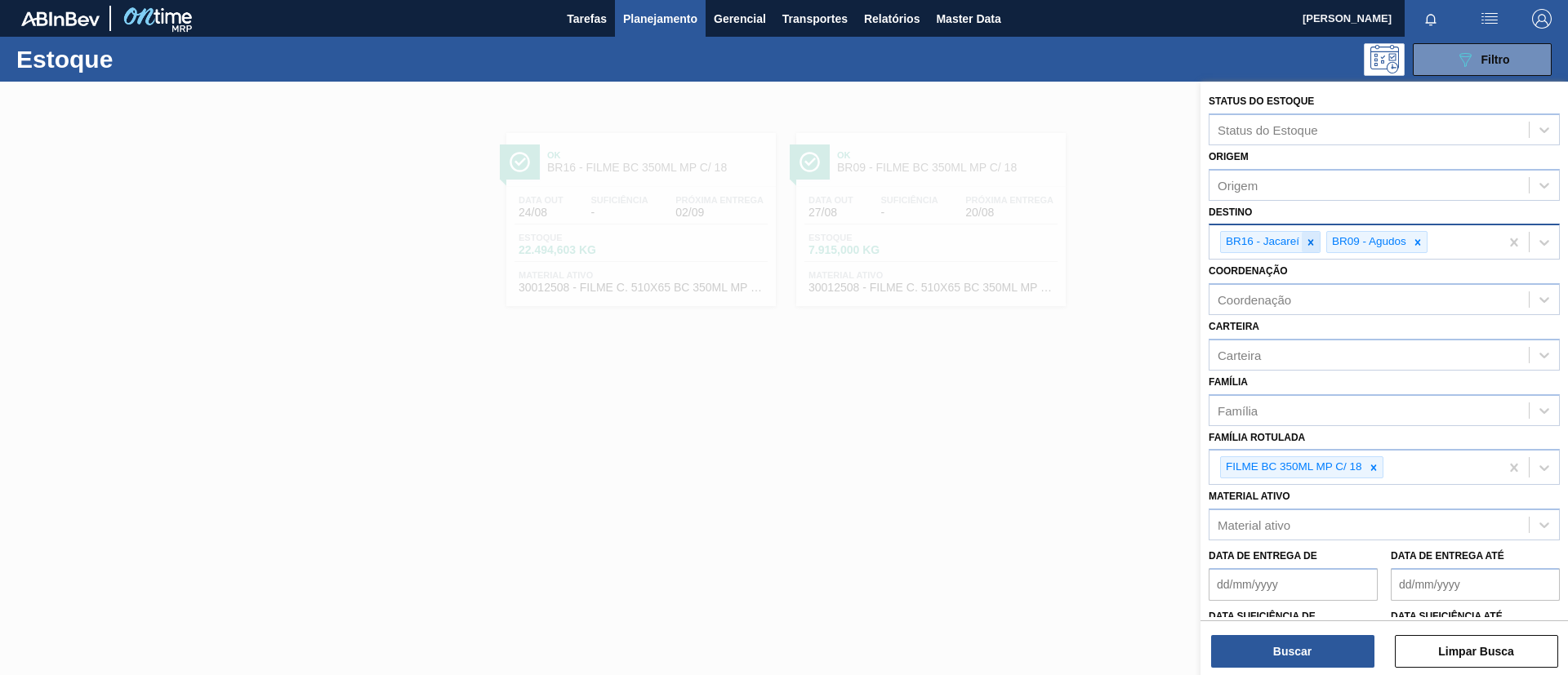
click at [1313, 245] on icon at bounding box center [1311, 243] width 12 height 12
click at [1320, 244] on div at bounding box center [1312, 242] width 18 height 20
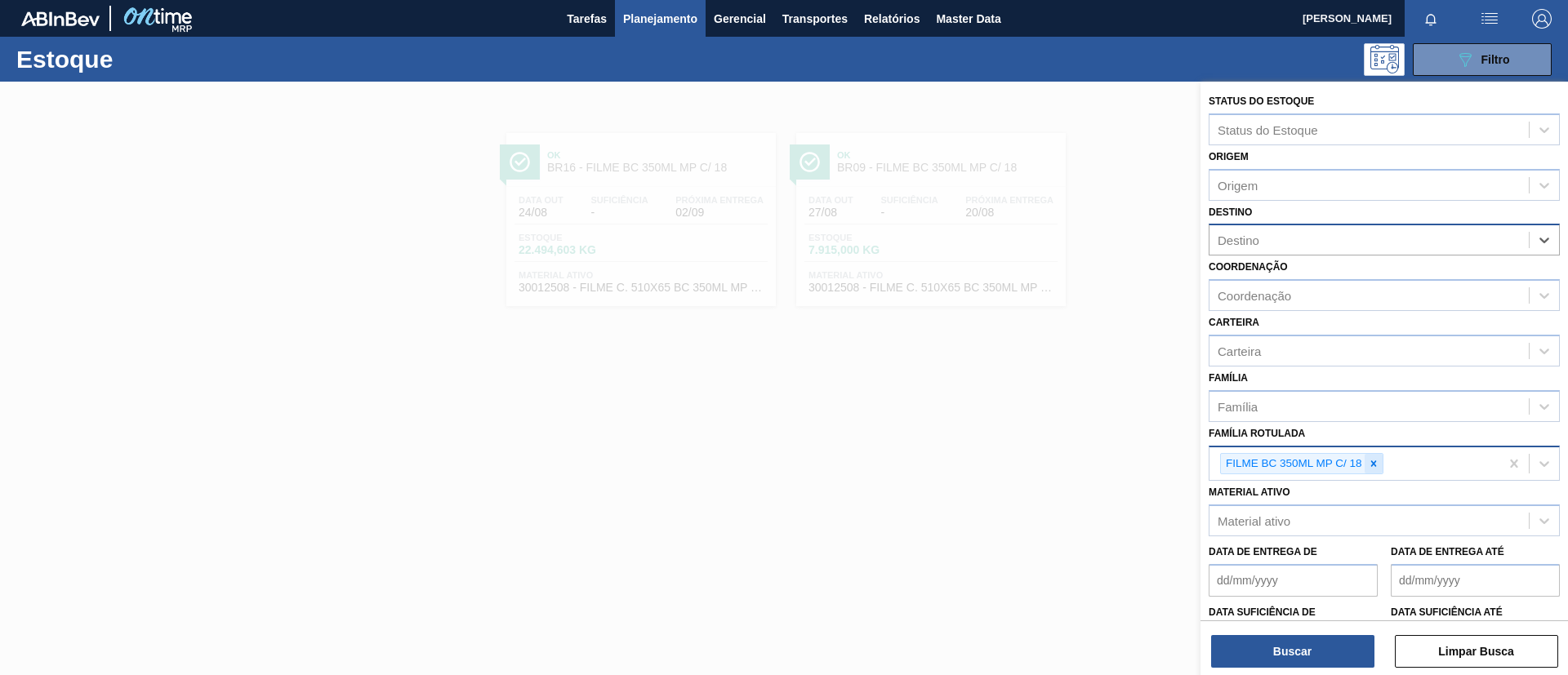
click at [1376, 454] on div at bounding box center [1373, 464] width 18 height 20
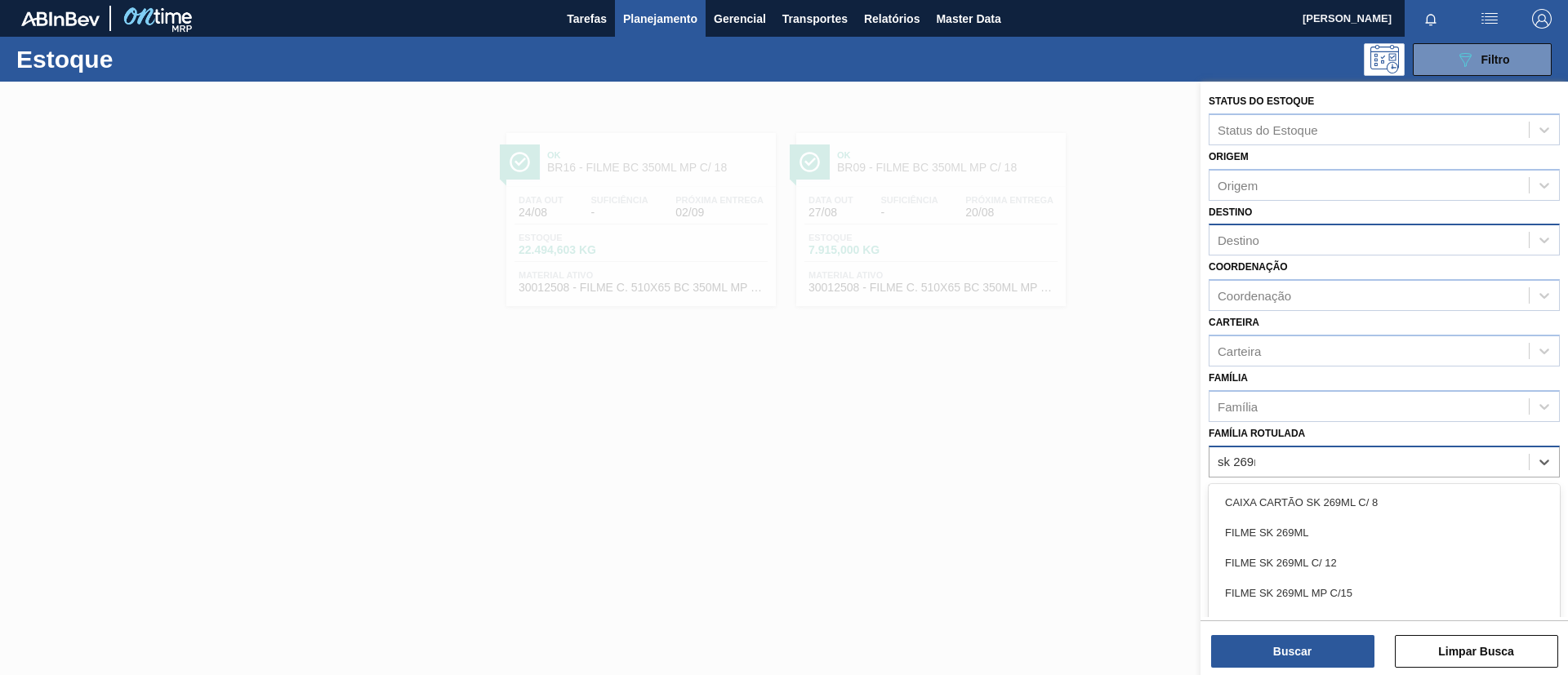
type Rotulada "sk 269ml"
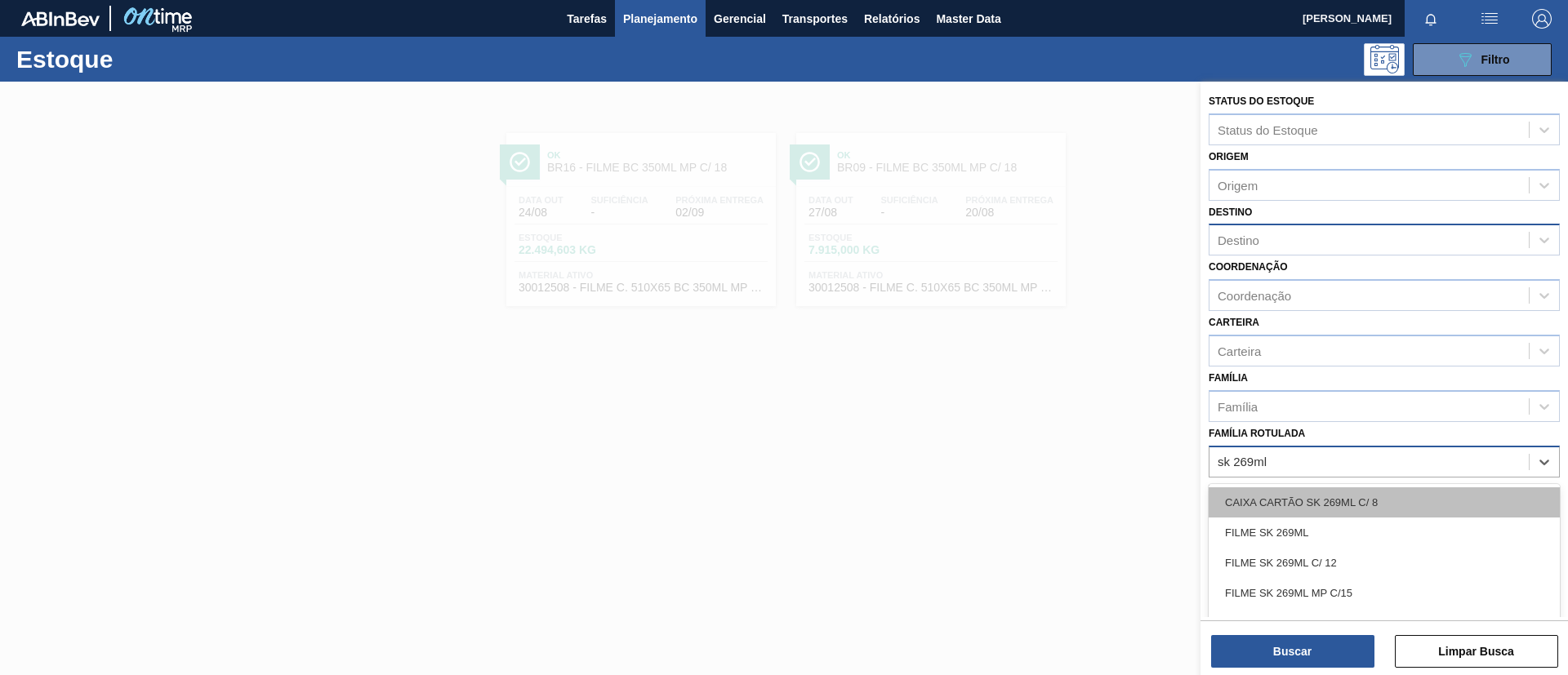
click at [1348, 513] on div "CAIXA CARTÃO SK 269ML C/ 8" at bounding box center [1384, 502] width 352 height 30
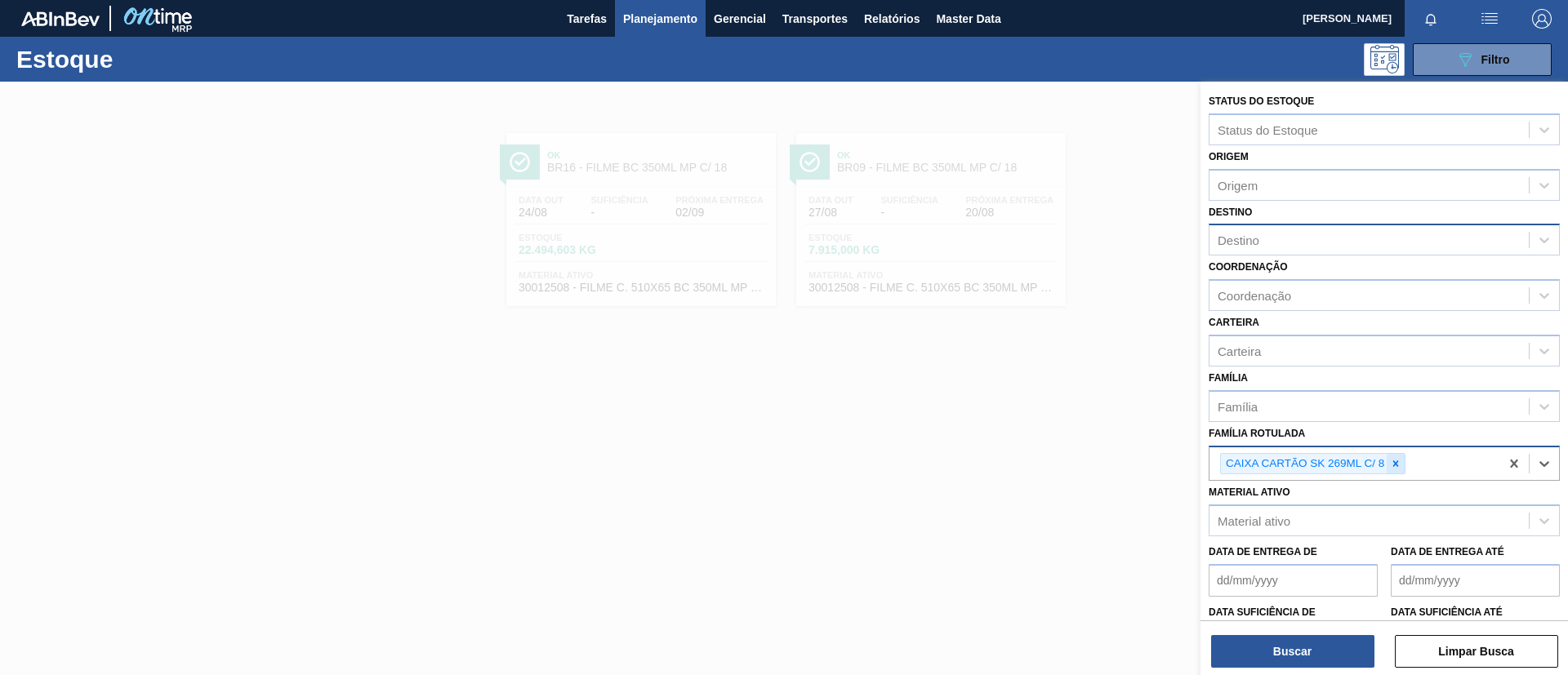
click at [1395, 466] on icon at bounding box center [1396, 464] width 12 height 12
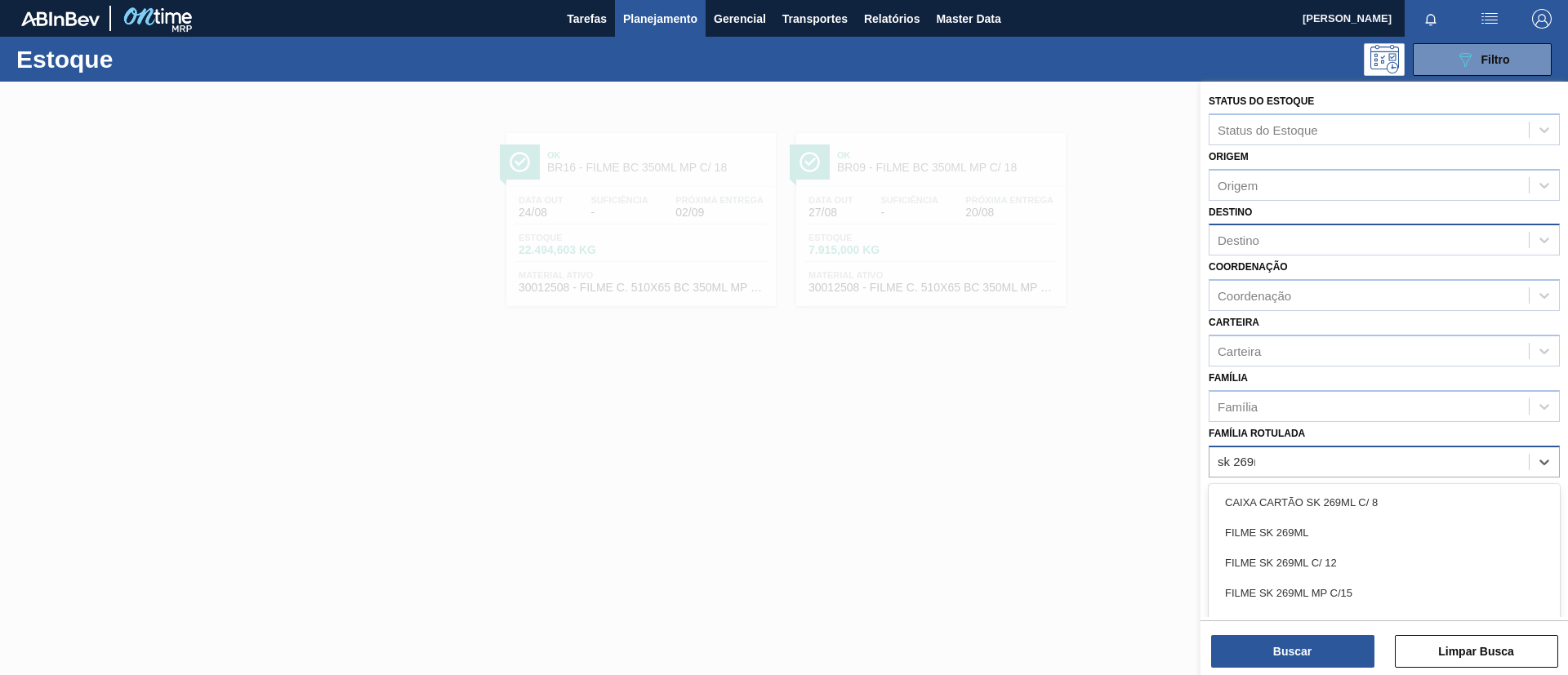
type Rotulada "sk 269ml"
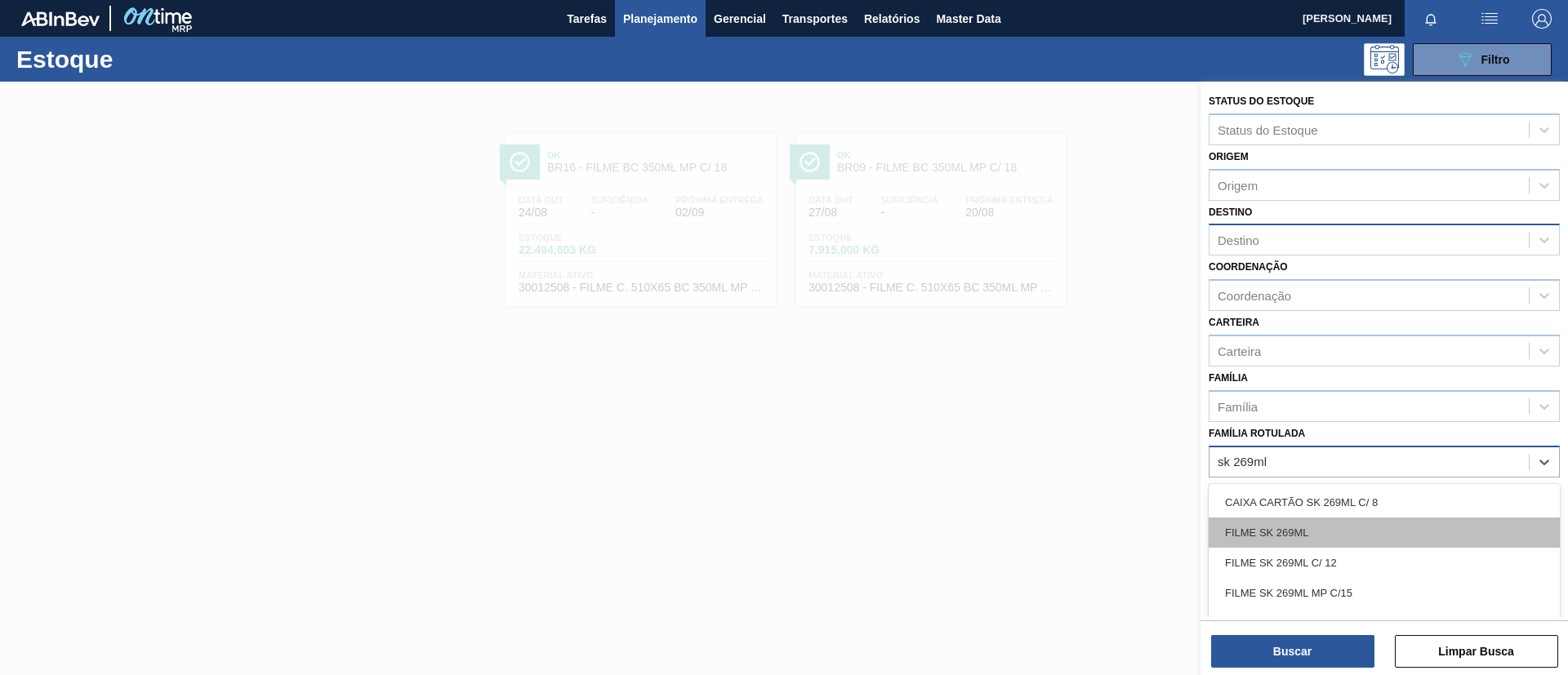
click at [1383, 532] on div "FILME SK 269ML" at bounding box center [1384, 532] width 352 height 30
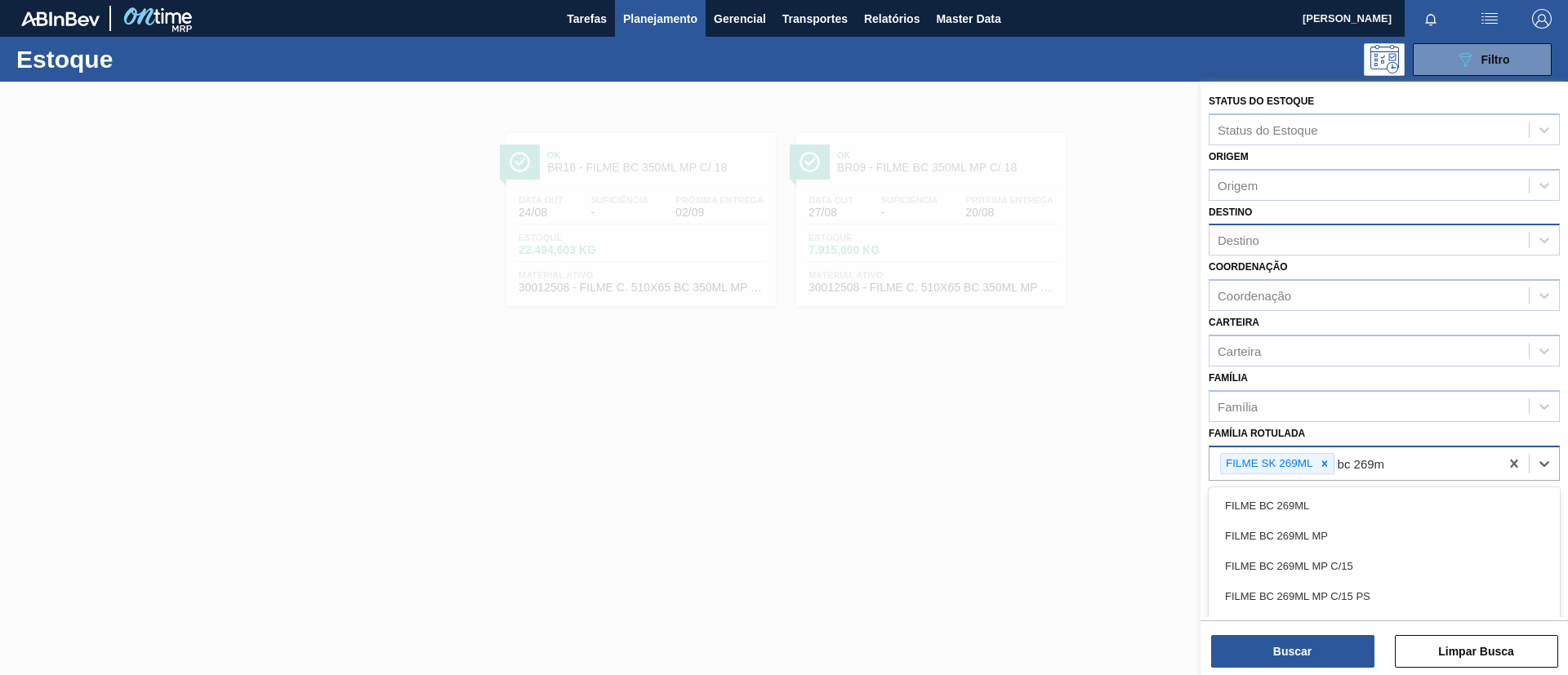
type Rotulada "bc 269ml"
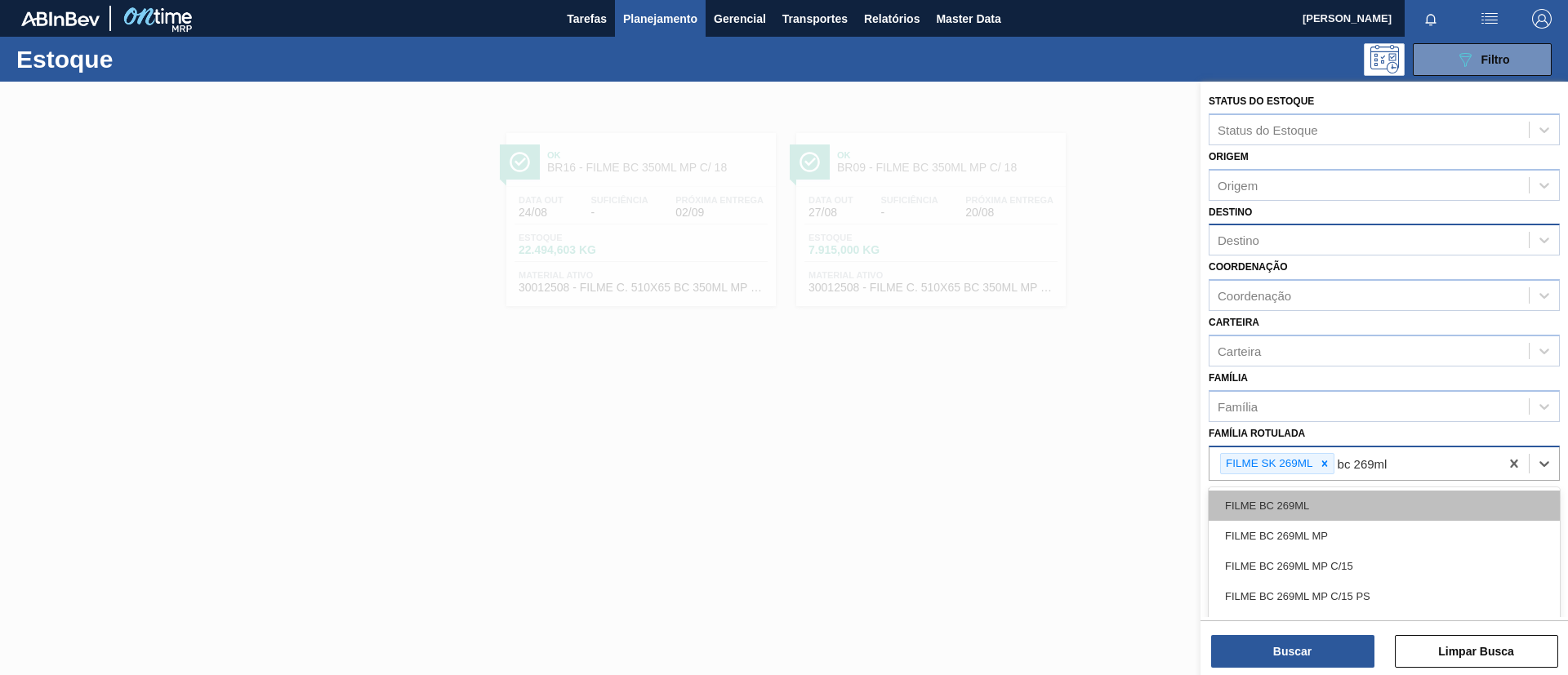
click at [1387, 504] on div "FILME BC 269ML" at bounding box center [1384, 506] width 352 height 30
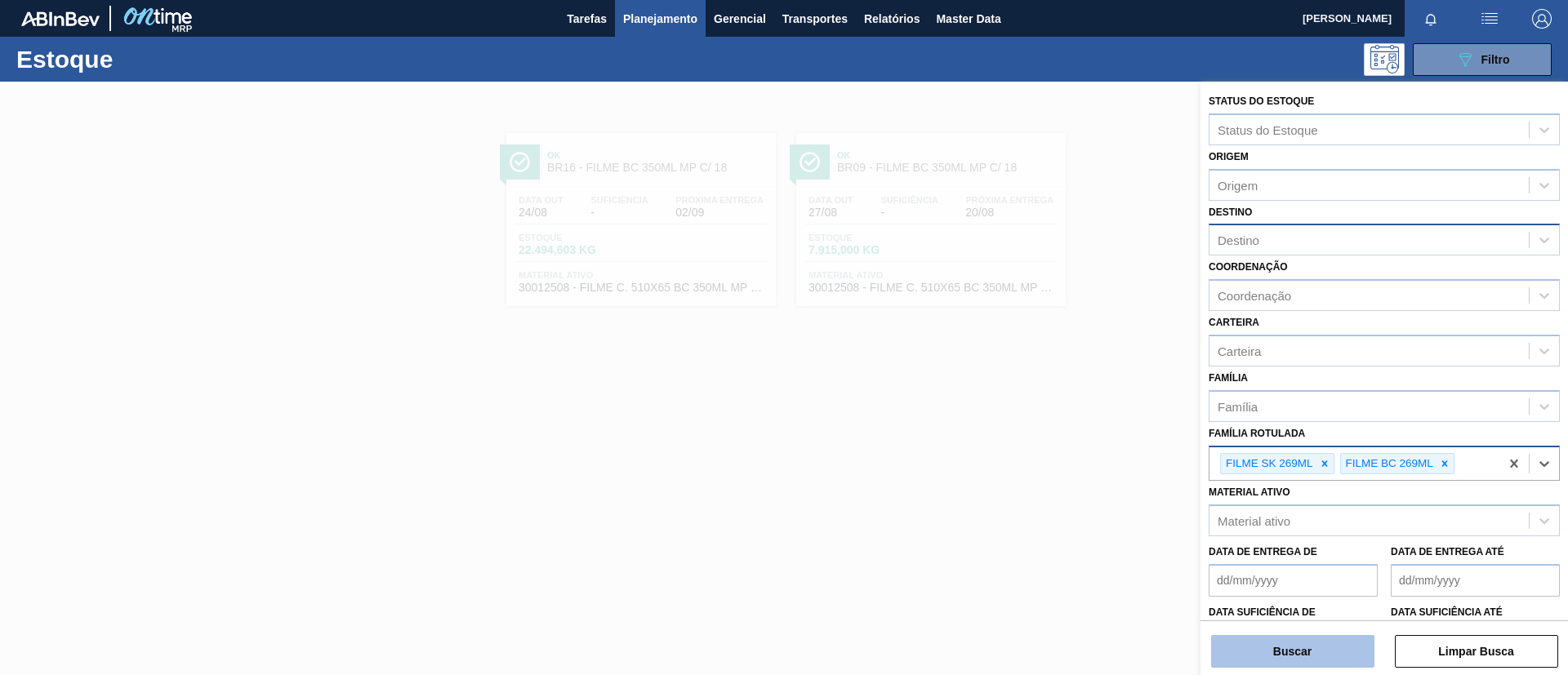
click at [1333, 639] on button "Buscar" at bounding box center [1293, 651] width 164 height 33
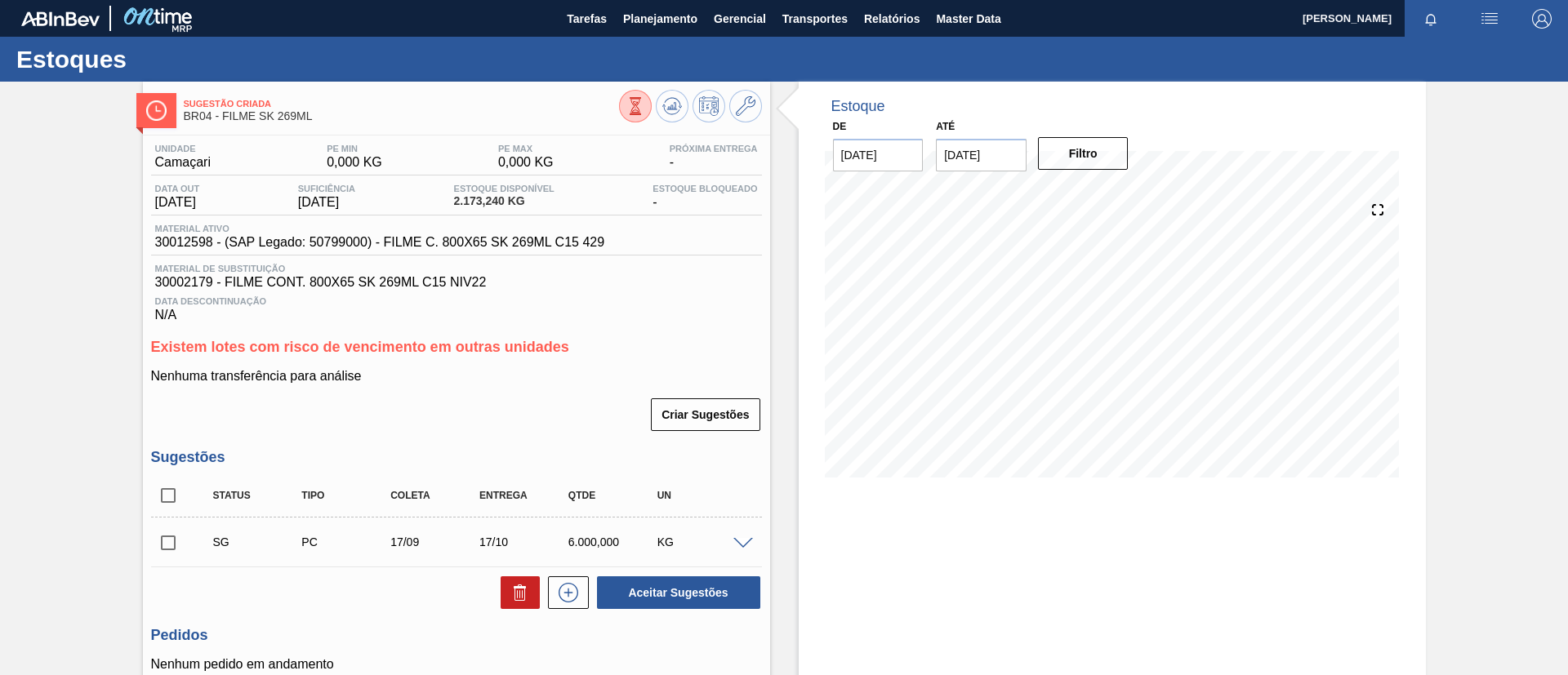
click at [64, 208] on div "Sugestão Criada BR04 - FILME SK 269ML Unidade Camaçari PE MIN 0,000 KG PE MAX 0…" at bounding box center [784, 450] width 1568 height 737
